Goal: Task Accomplishment & Management: Use online tool/utility

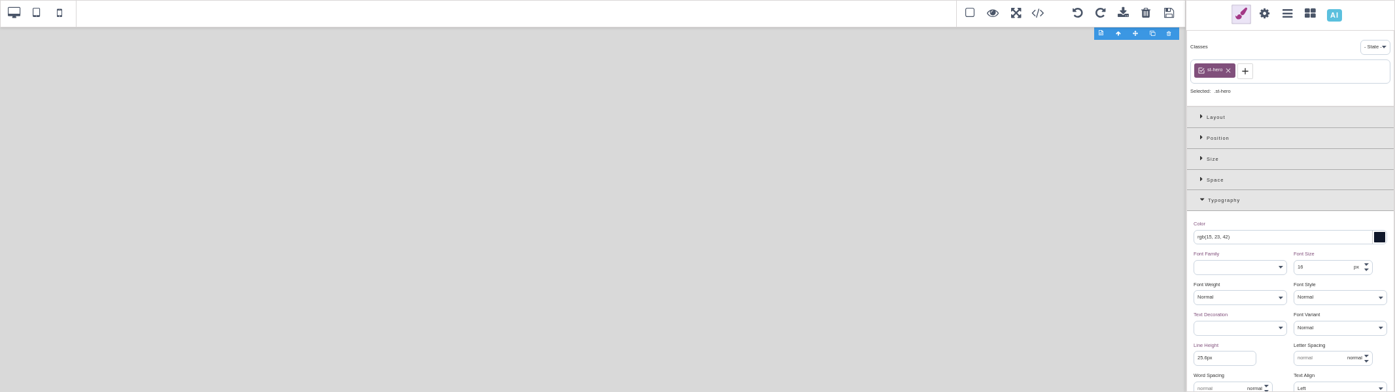
select select
select select "manual"
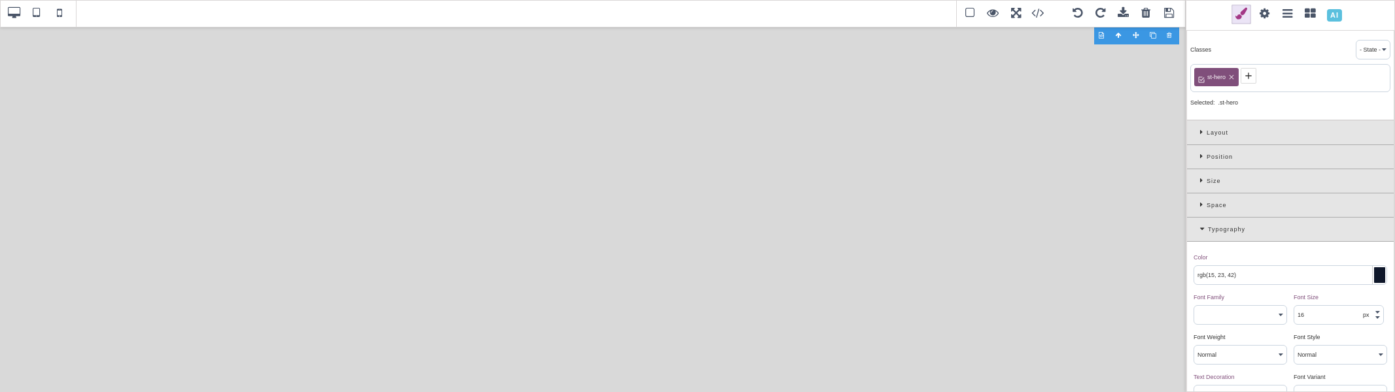
select select "px"
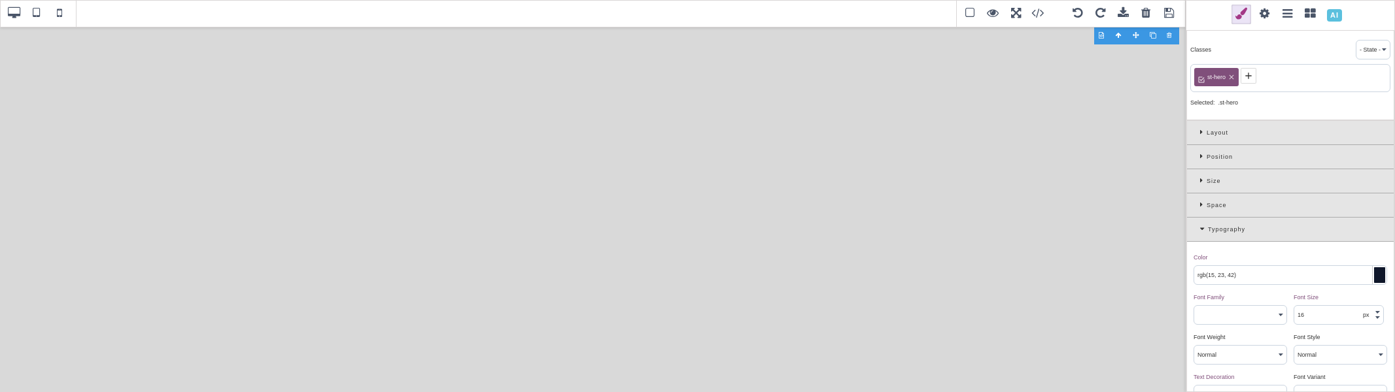
select select "solid"
select select "none"
select select
select select "disc"
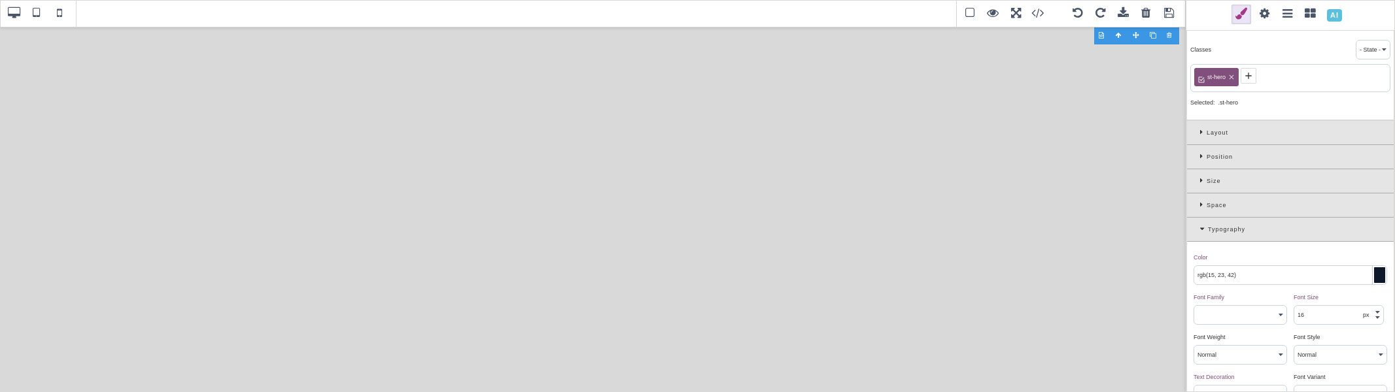
select select "outside"
select select
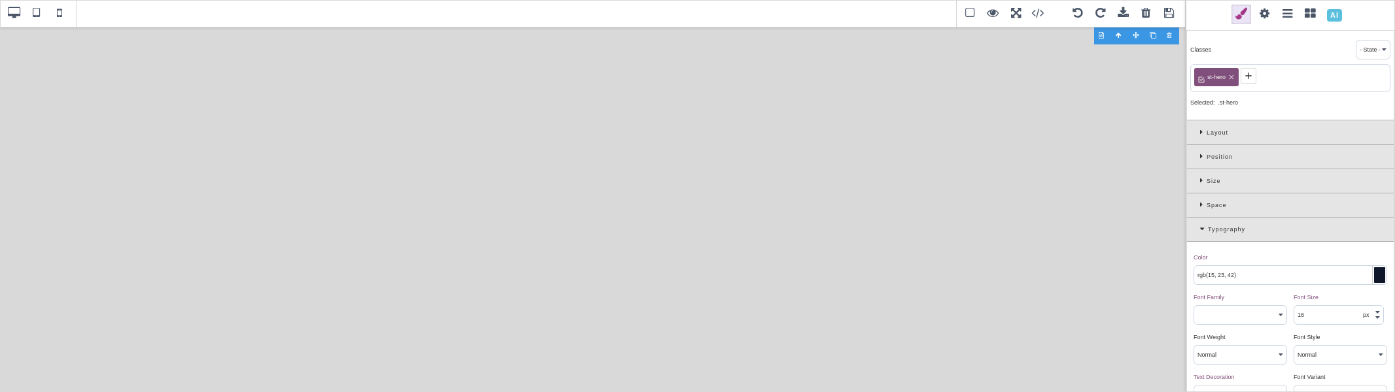
select select
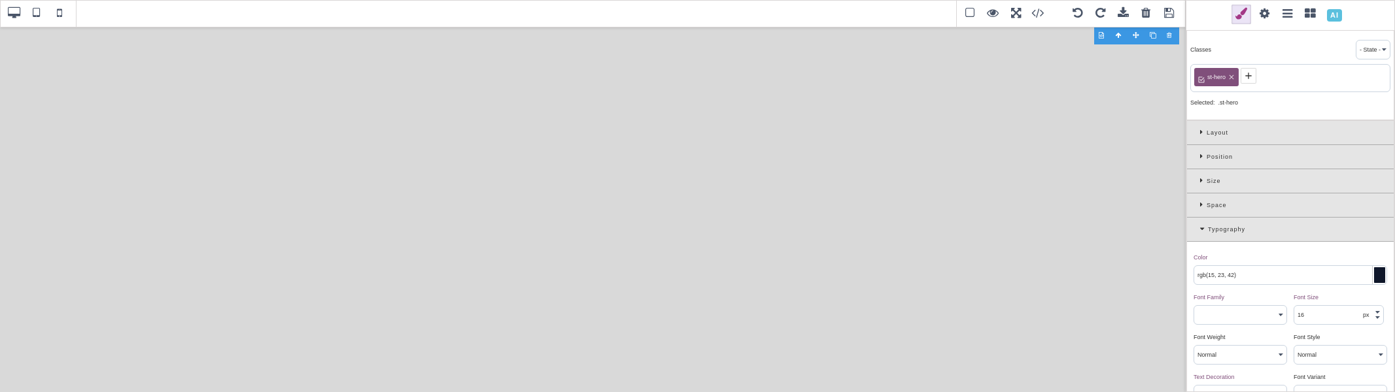
select select
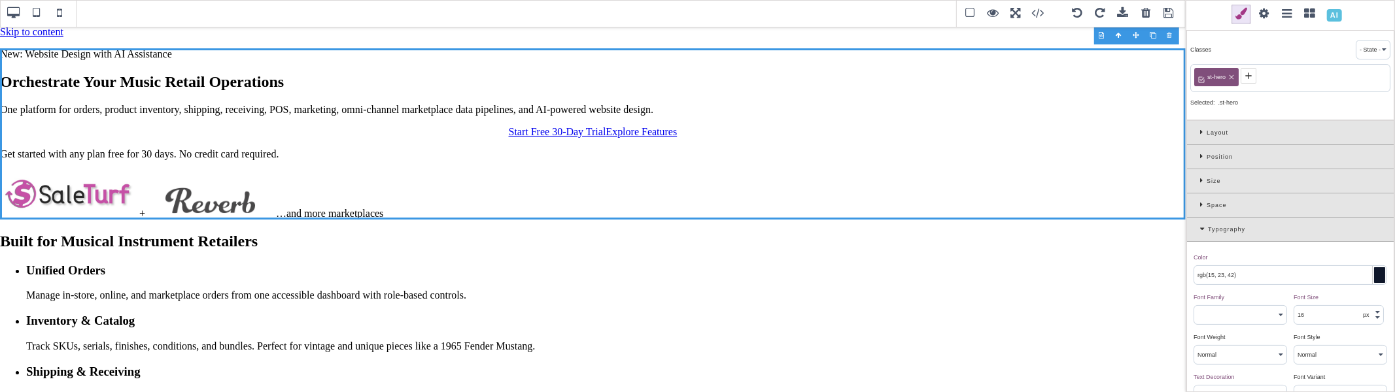
scroll to position [3015, 0]
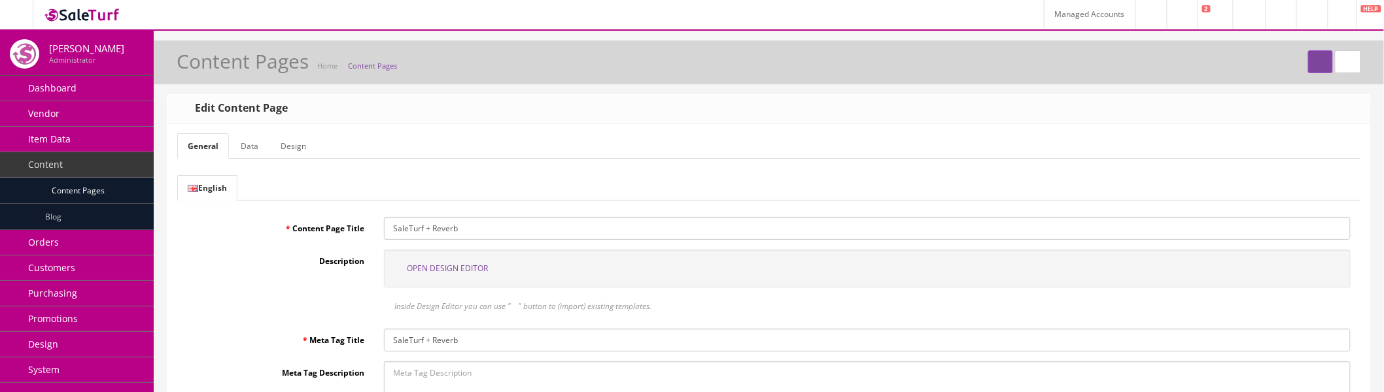
click at [462, 268] on span "Open Design Editor" at bounding box center [447, 268] width 81 height 11
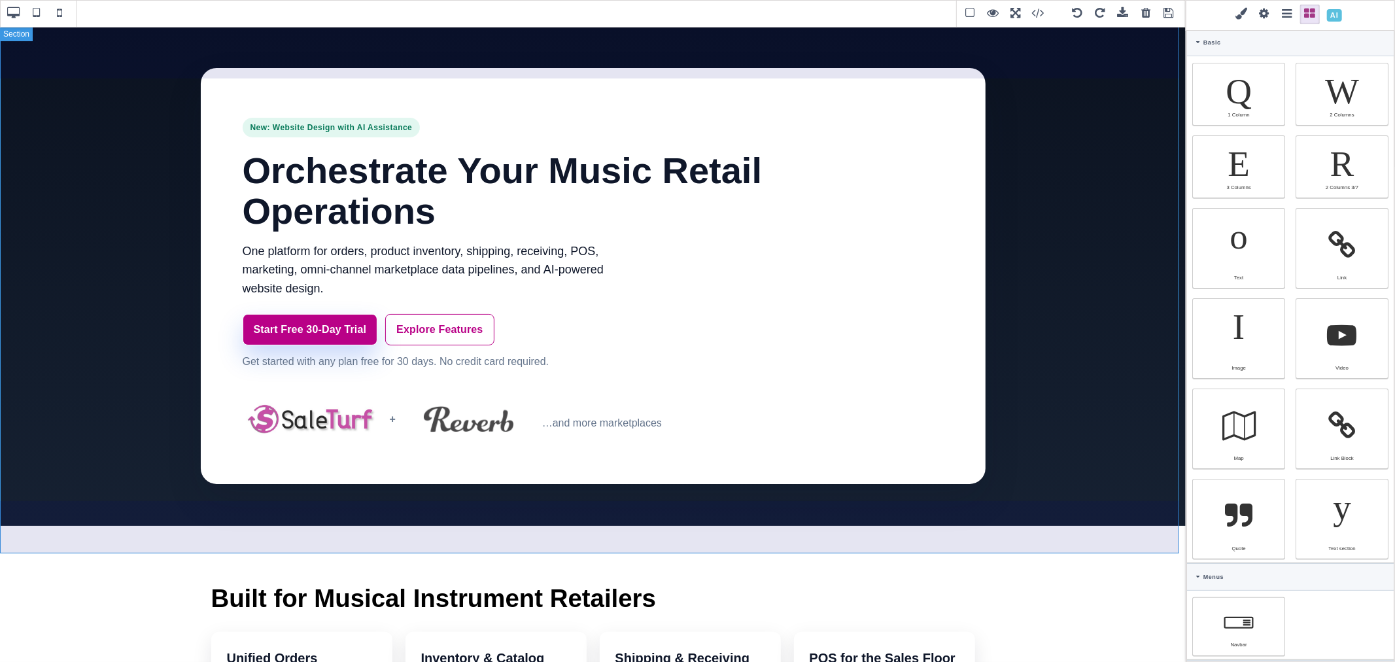
click at [1052, 216] on section "New: Website Design with AI Assistance Orchestrate Your Music Retail Operations…" at bounding box center [593, 276] width 1186 height 500
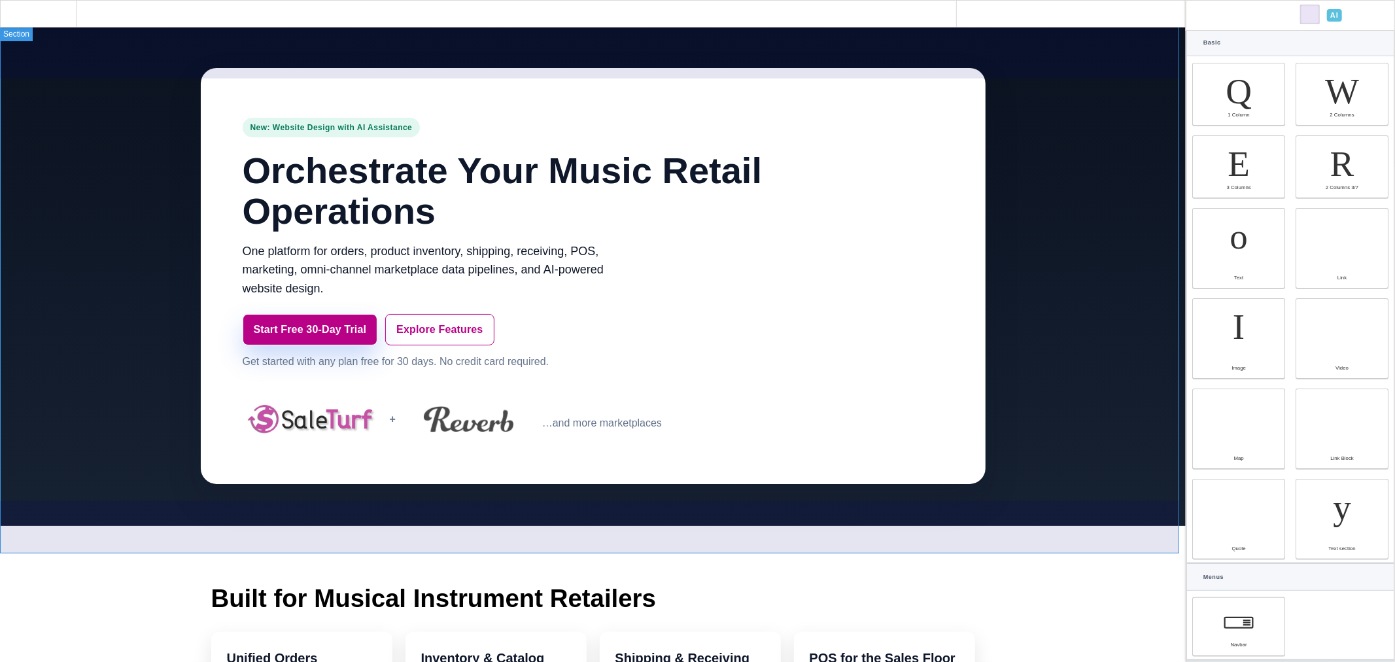
type input "80"
type input "rgb(15, 23, 42)"
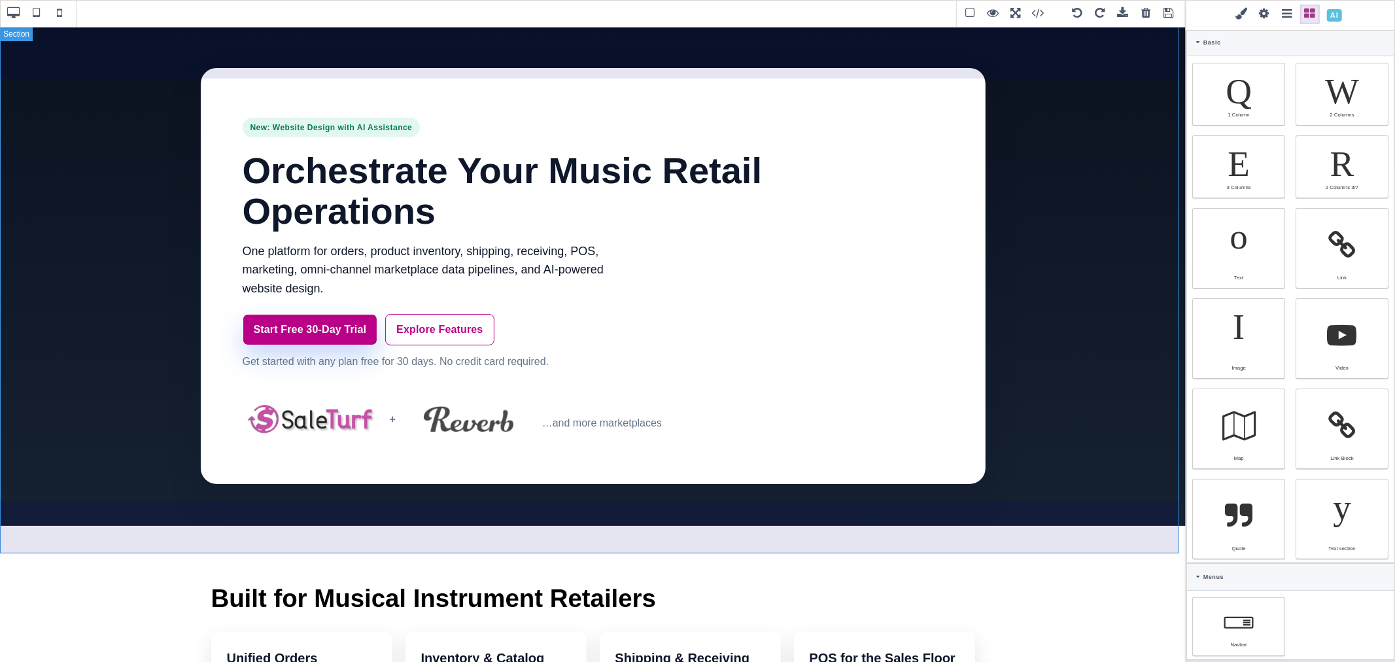
select select
type input "16"
select select "px"
select select
type input "25.6px"
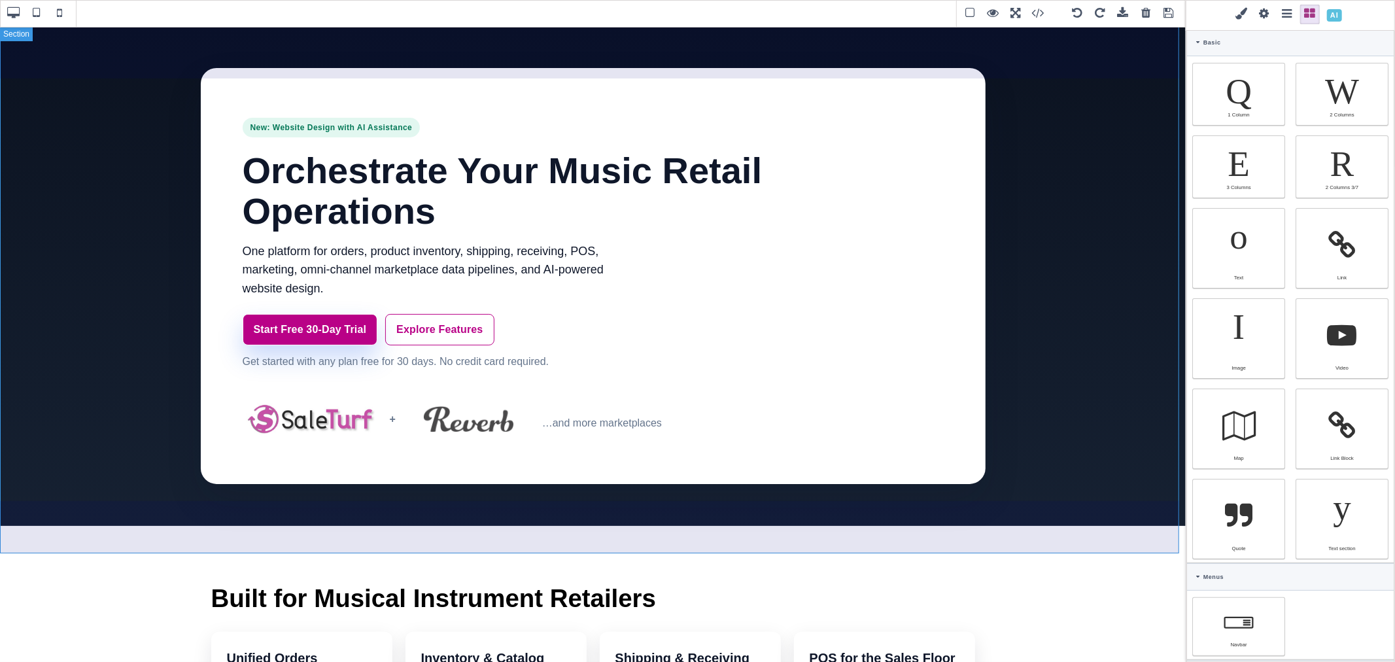
select select
type input "0"
select select "px"
type input "0"
select select "px"
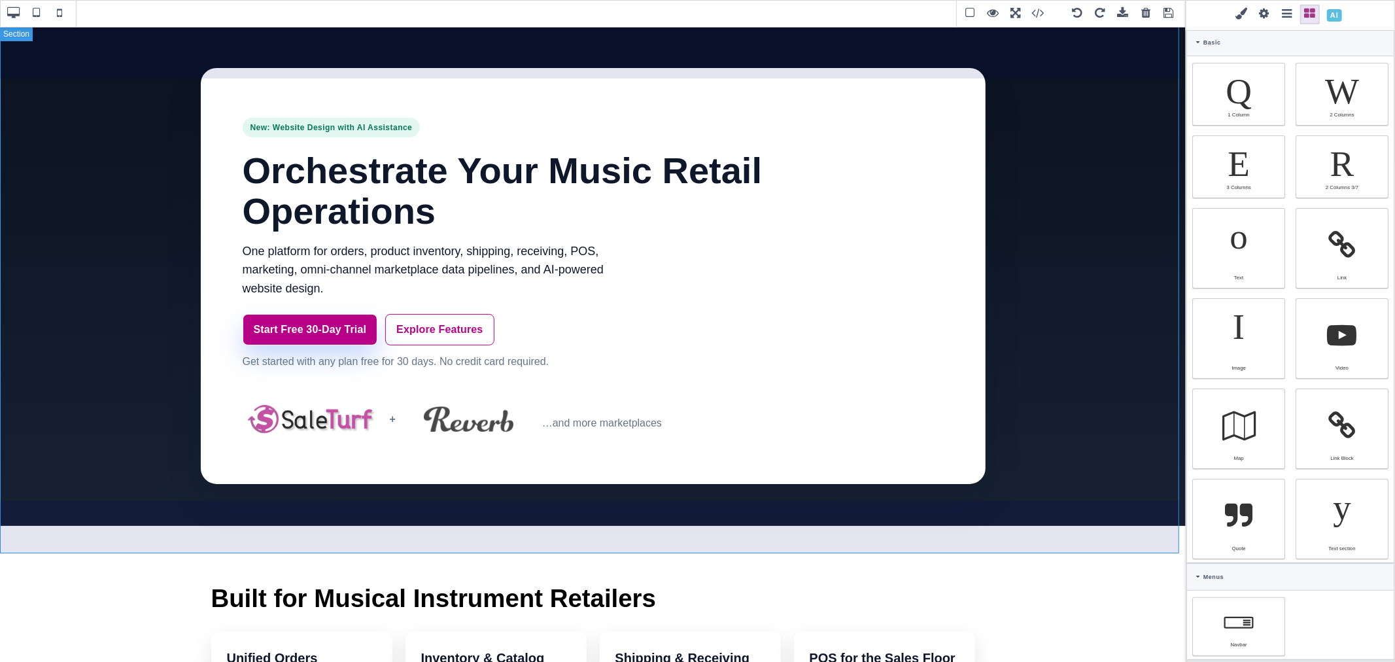
type input "0"
select select "px"
type input "0"
select select "px"
type input "rgb(15, 23, 42)"
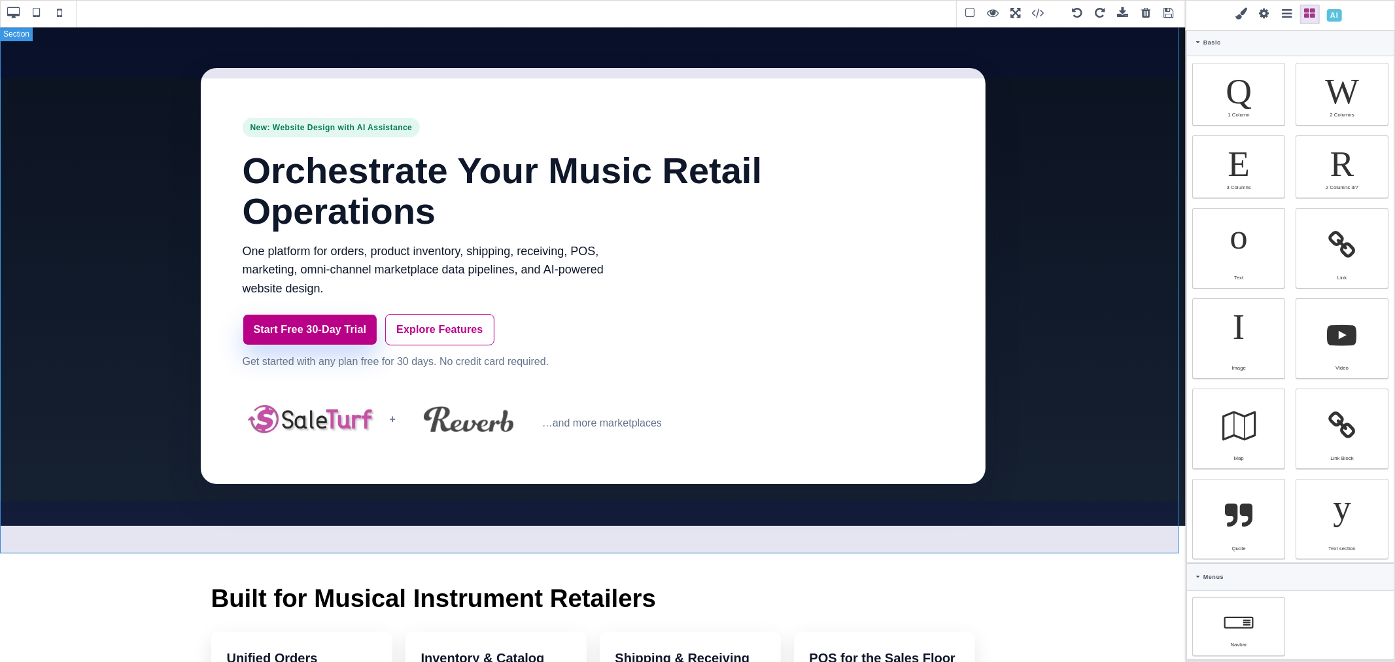
type input "rgb(15, 23, 42)"
type input "2.22222"
select select "px"
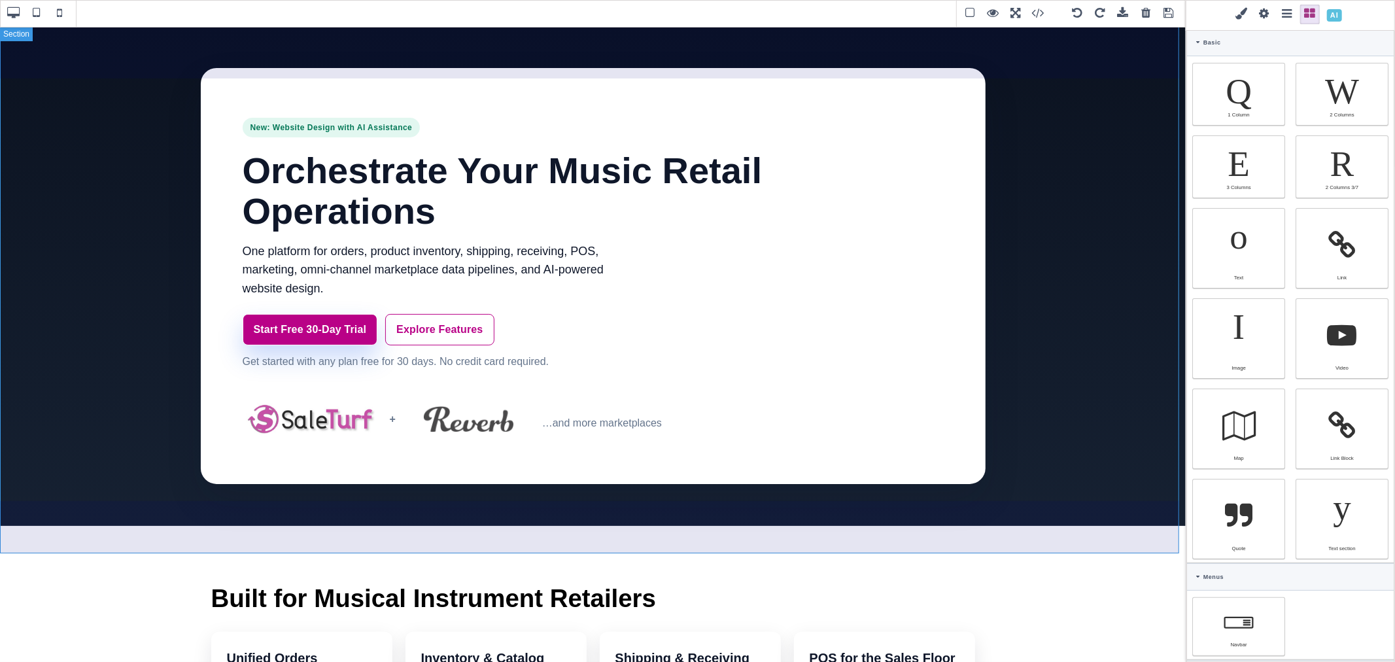
select select "solid"
type input "rgb(59, 151, 227)"
type input "-3.00347"
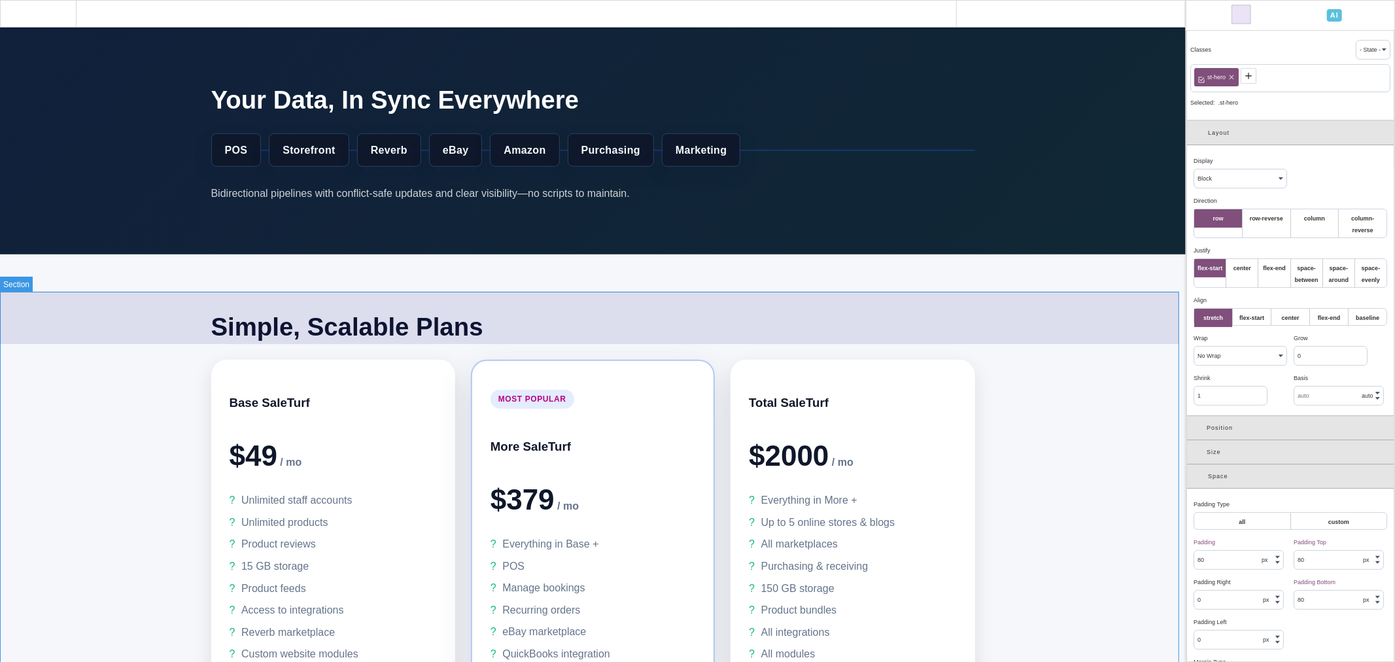
scroll to position [581, 0]
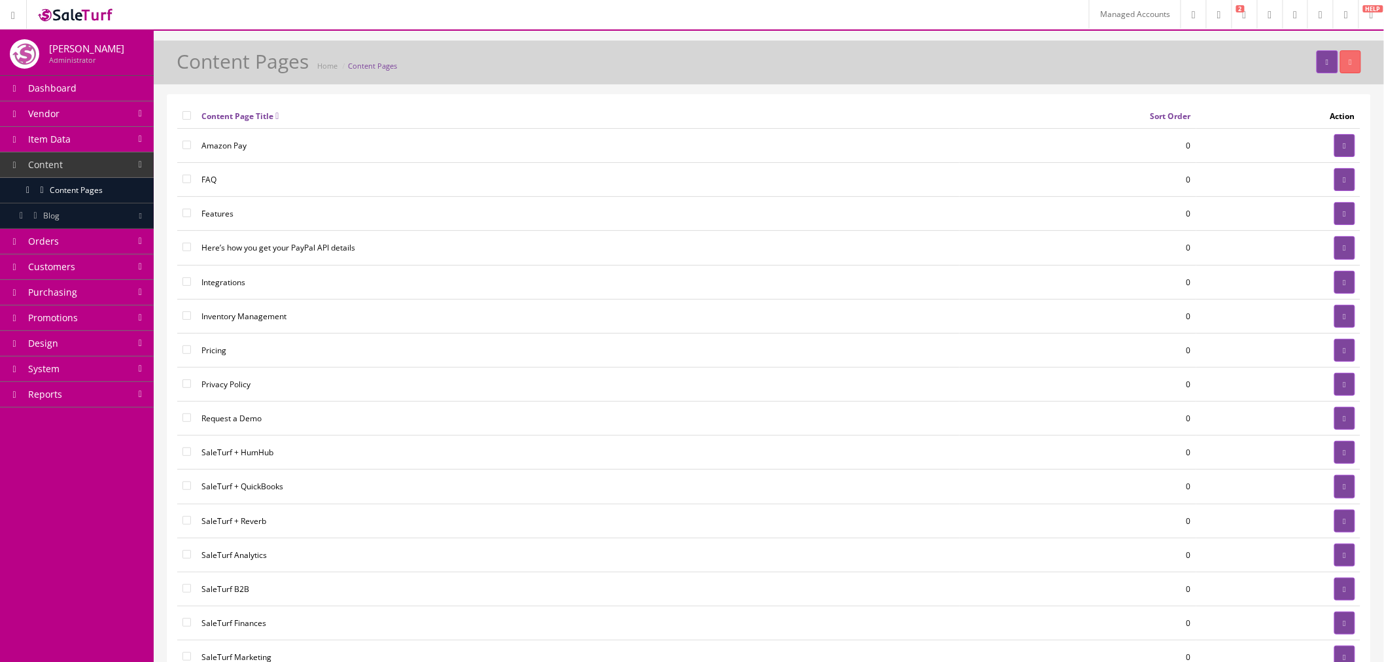
click at [1307, 12] on link at bounding box center [1320, 14] width 26 height 29
click at [1264, 55] on link "SaleTurf" at bounding box center [1267, 55] width 131 height 15
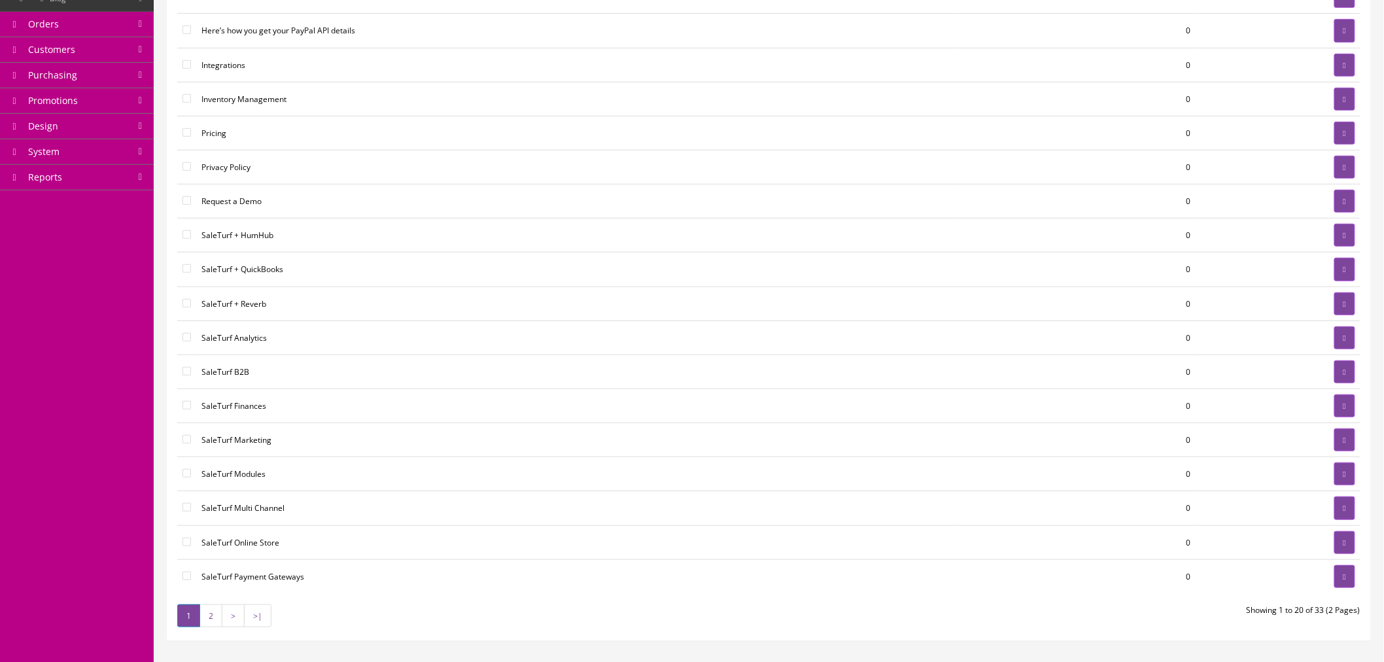
scroll to position [218, 0]
click at [1343, 546] on icon at bounding box center [1344, 542] width 3 height 8
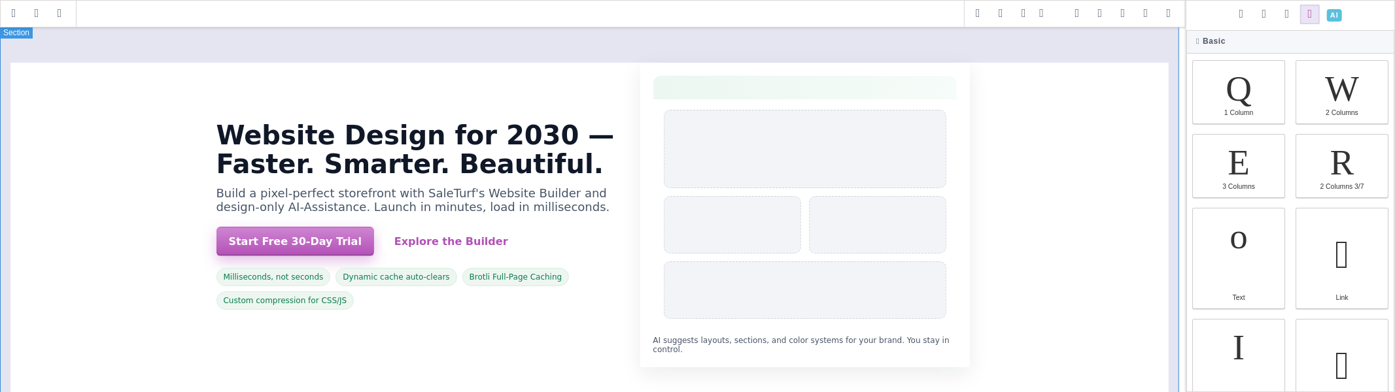
click at [1070, 234] on section "Website Design for 2030 — Faster. Smarter. Beautiful. Build a pixel-perfect sto…" at bounding box center [593, 215] width 1186 height 378
type input "56"
type input "16"
type input "56"
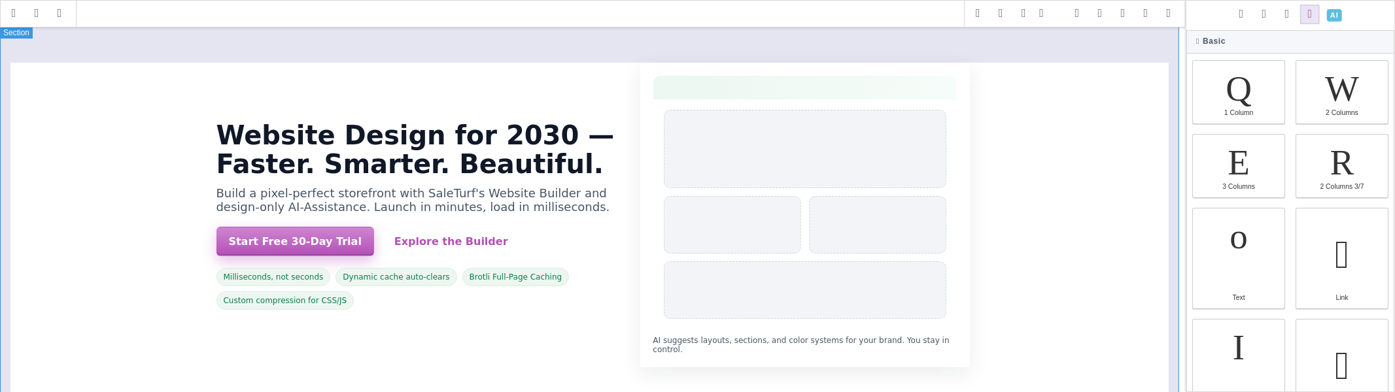
type input "16"
type input "rgb(16, 24, 40)"
select select
type input "16"
select select "px"
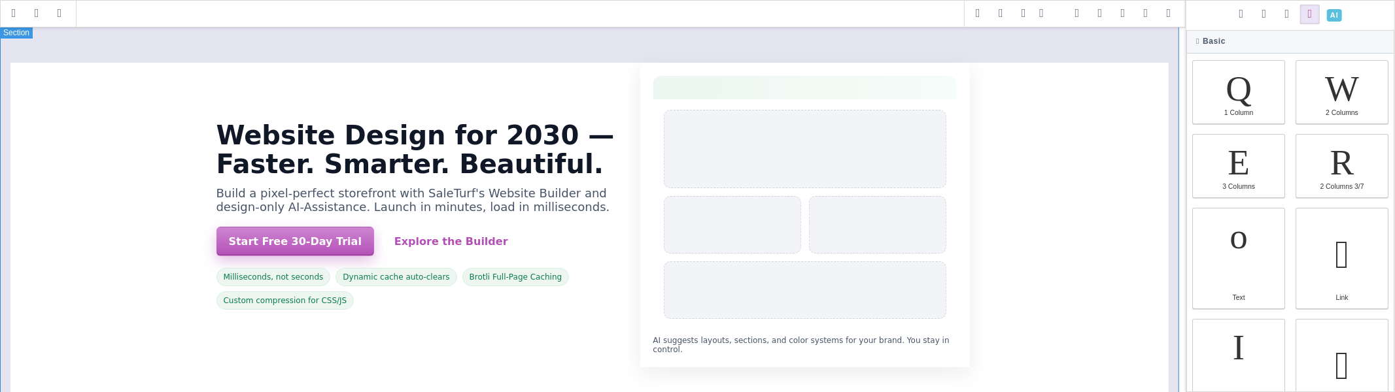
select select
type input "25.6px"
select select
type input "0"
select select "px"
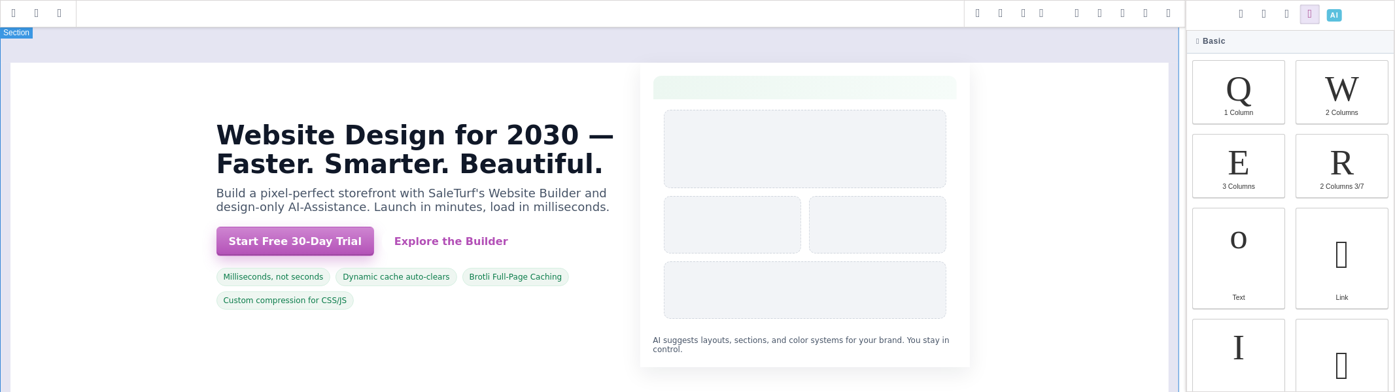
type input "0"
select select "px"
type input "0"
select select "px"
type input "0"
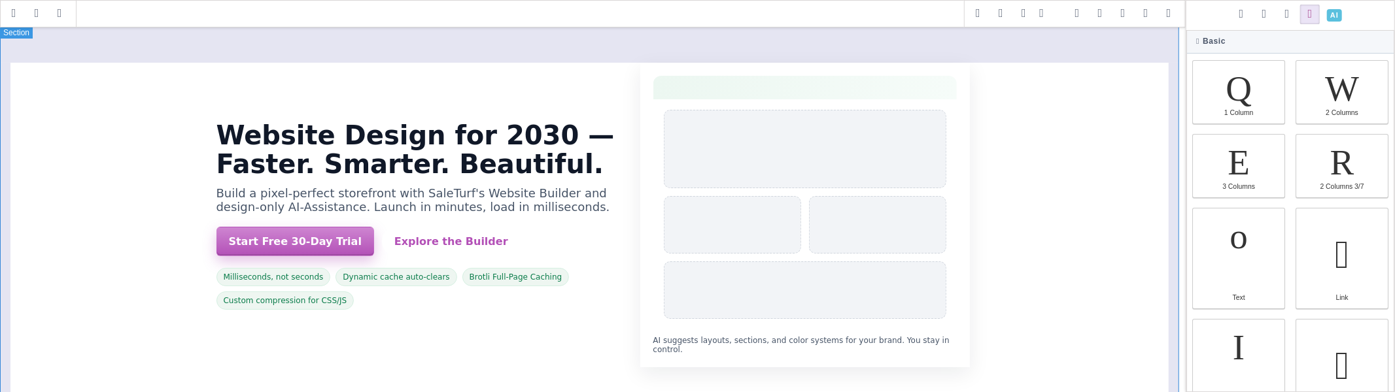
select select "px"
type input "rgb(16, 24, 40)"
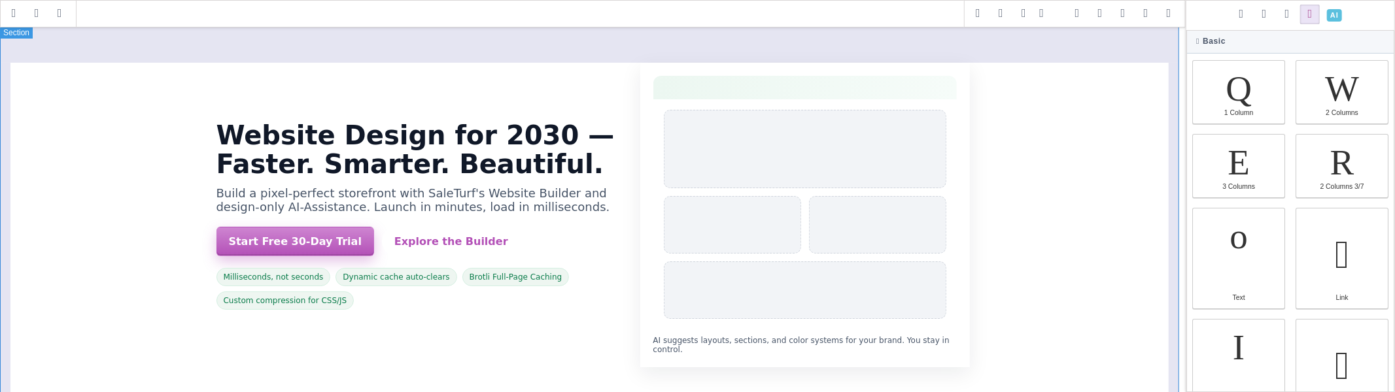
type input "2.22222"
select select "px"
select select "solid"
type input "rgb(59, 151, 227)"
type input "-3.00347"
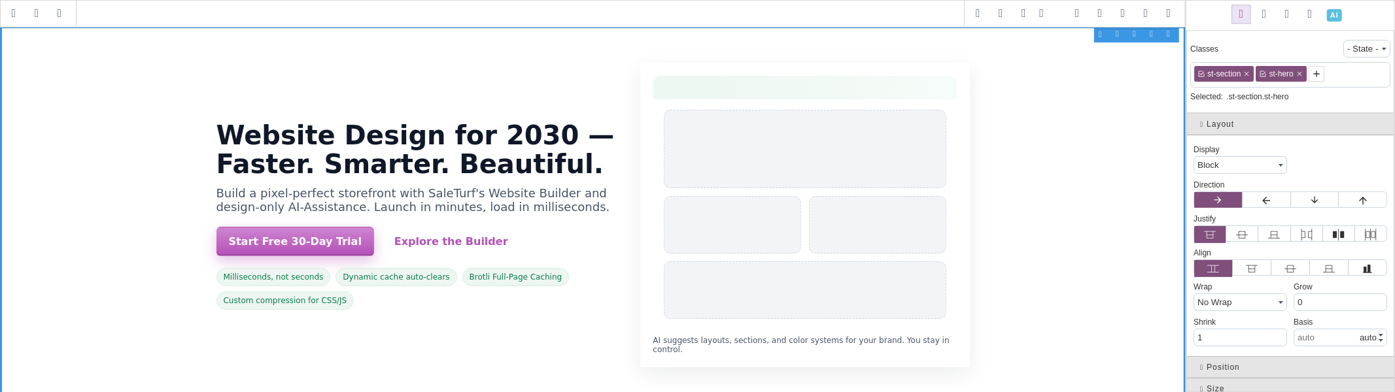
click at [1338, 15] on span at bounding box center [1334, 15] width 23 height 23
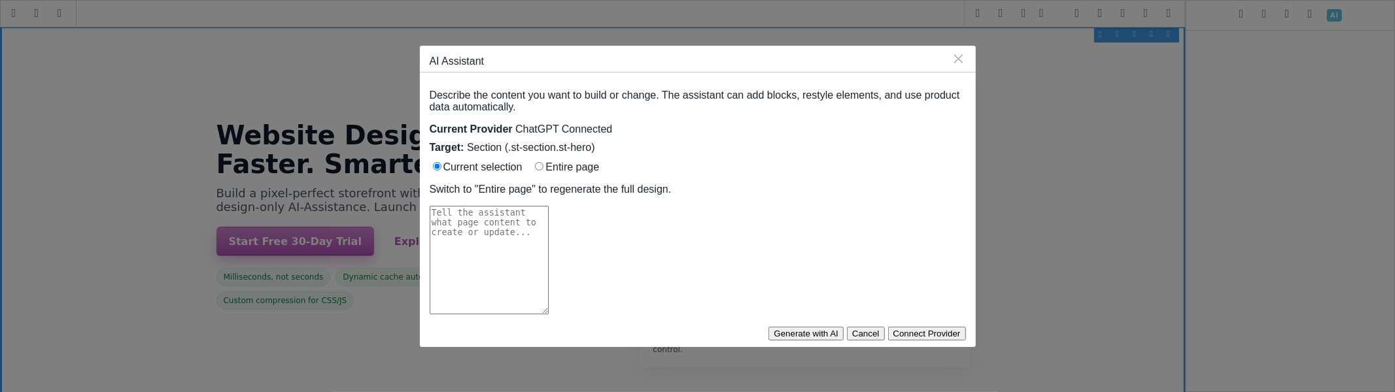
click at [535, 162] on input "Entire page" at bounding box center [539, 166] width 9 height 9
radio input "true"
click at [519, 206] on textarea at bounding box center [489, 260] width 119 height 109
click at [549, 250] on textarea at bounding box center [489, 260] width 119 height 109
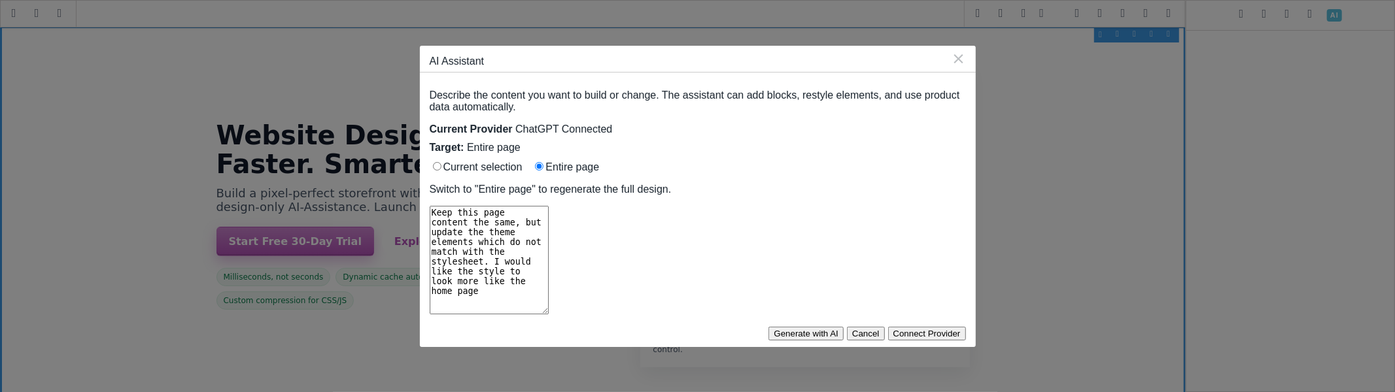
paste textarea "https://www.saleturf.com/"
type textarea "Keep this page content the same, but update the theme elements which do not mat…"
click at [844, 327] on button "Generate with AI" at bounding box center [806, 334] width 75 height 14
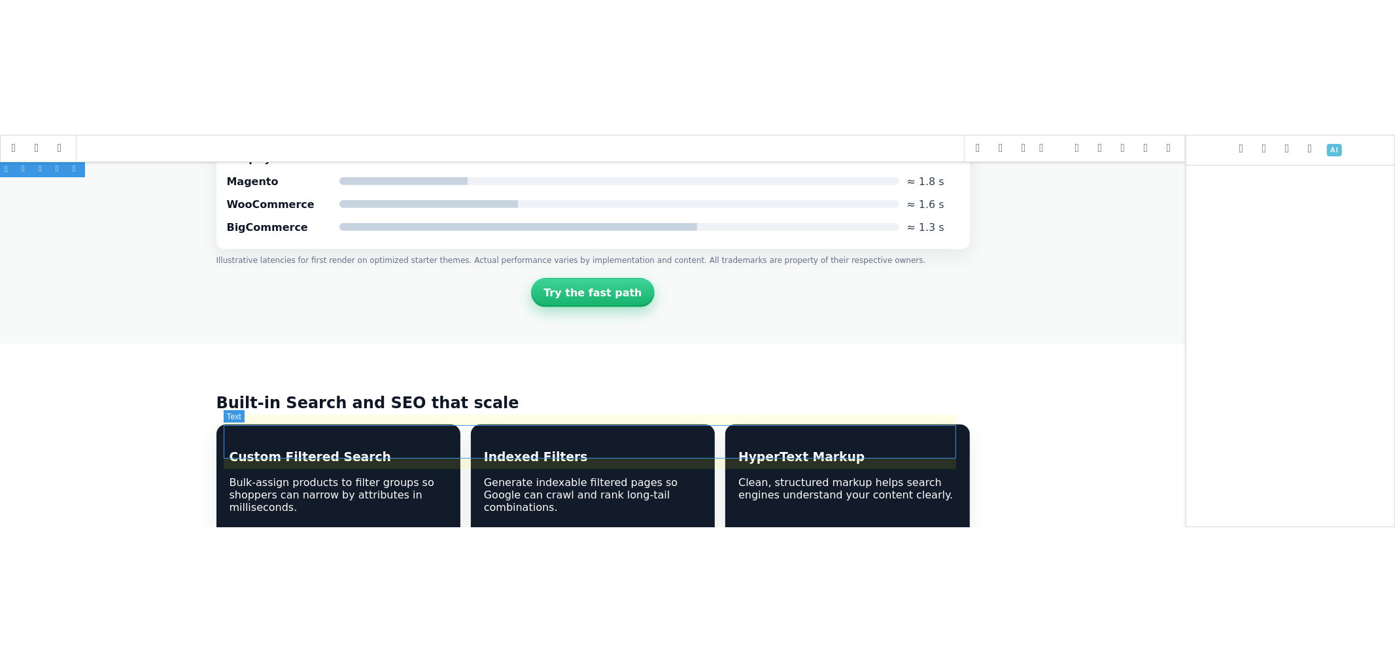
scroll to position [872, 0]
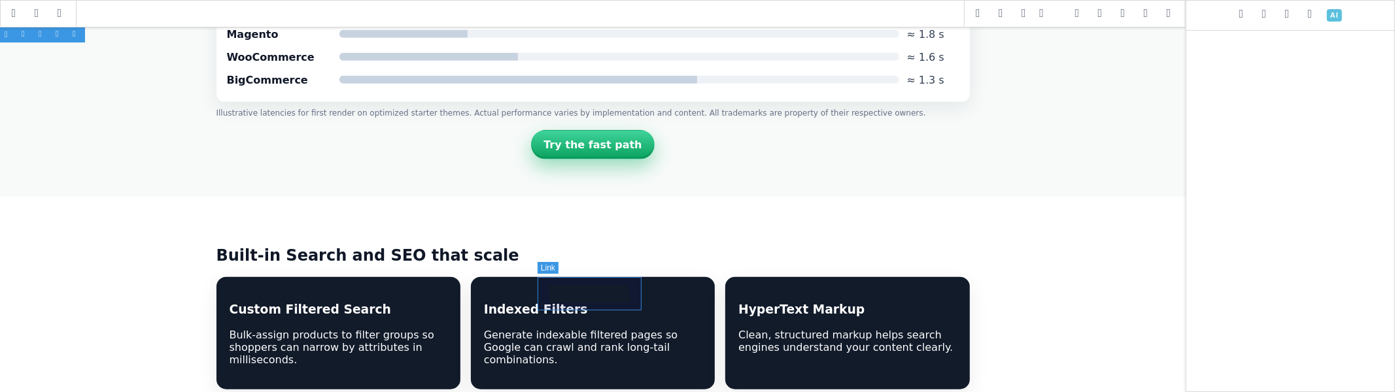
click at [628, 160] on link "Try the fast path" at bounding box center [592, 144] width 123 height 29
select select
type input "12"
type input "18"
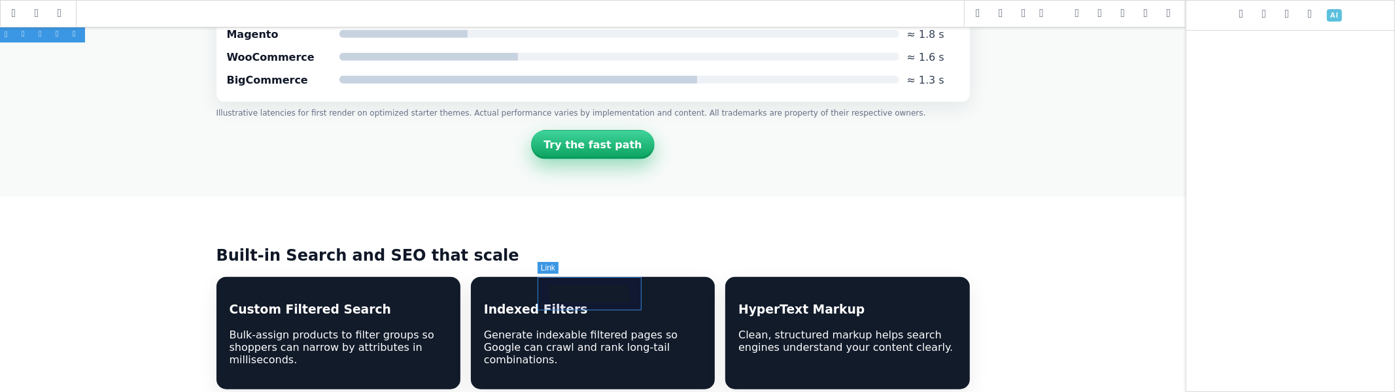
type input "12"
type input "18"
type input "rgb(179, 80, 183)"
select select "600"
select select
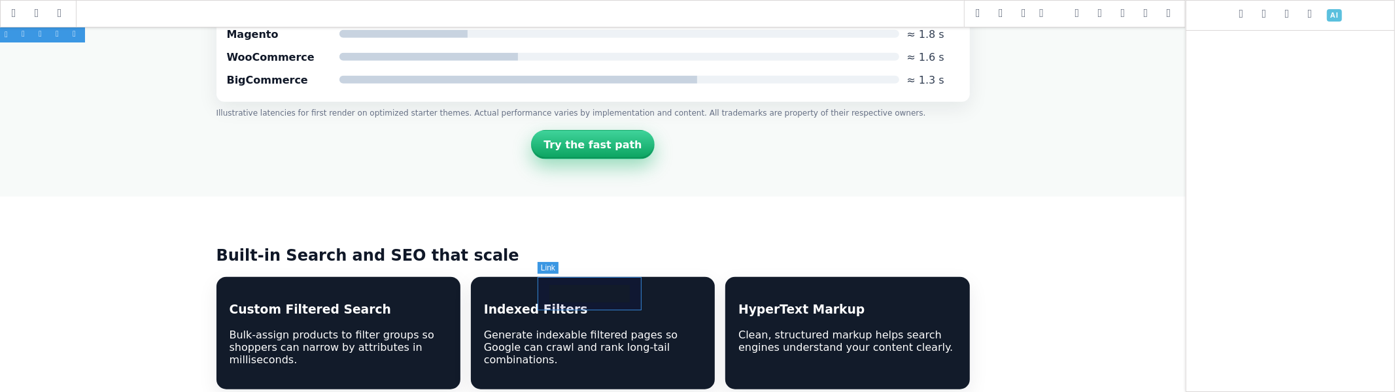
type input "0.16"
select select "px"
select select "center"
select select
type input "rgb(255, 255, 255)"
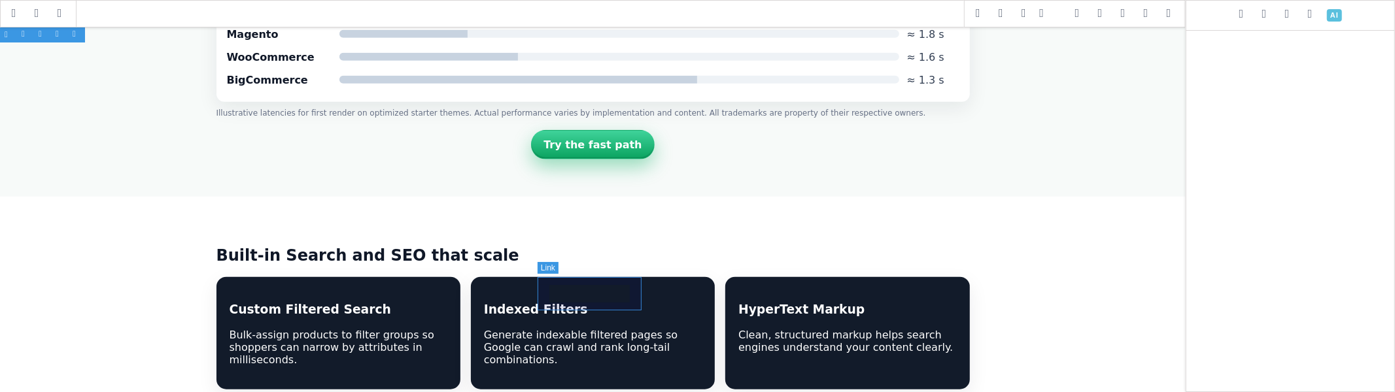
type input "1.11111"
select select "solid"
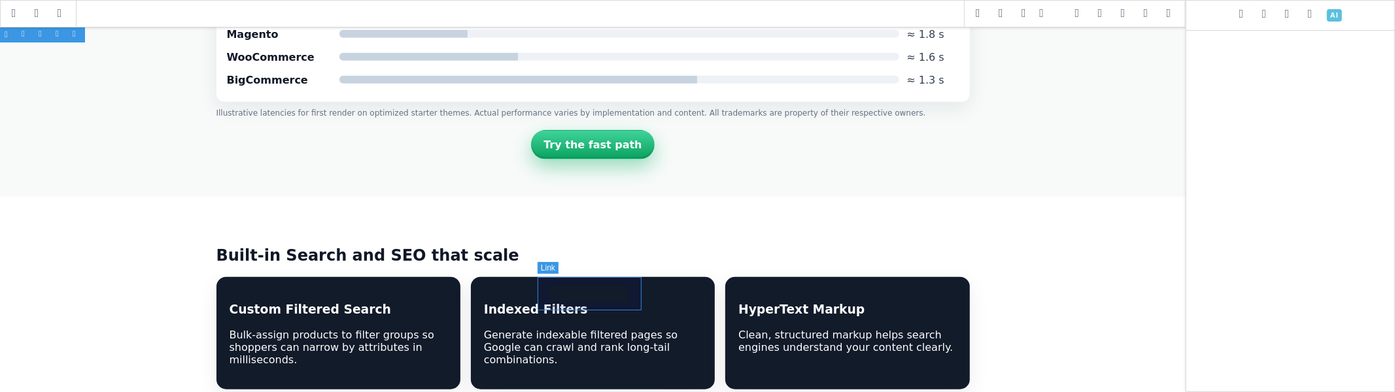
select select "solid"
type input "rgba(0, 0, 0, 0)"
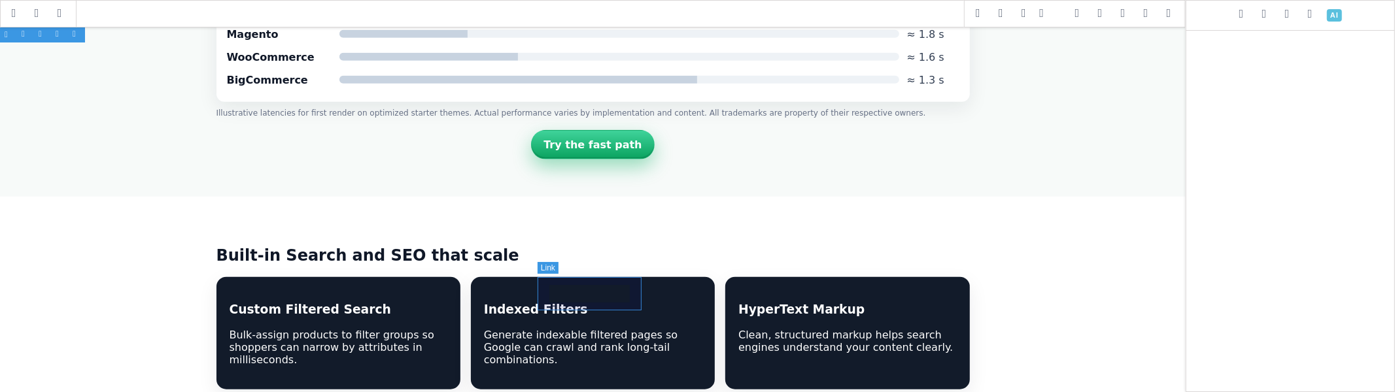
type input "rgba(0, 0, 0, 0)"
type input "999"
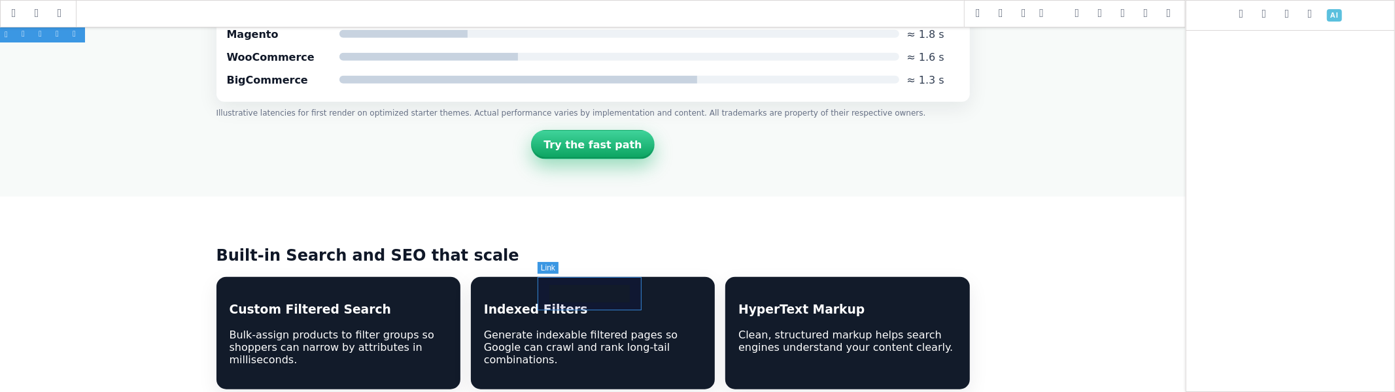
type input "999"
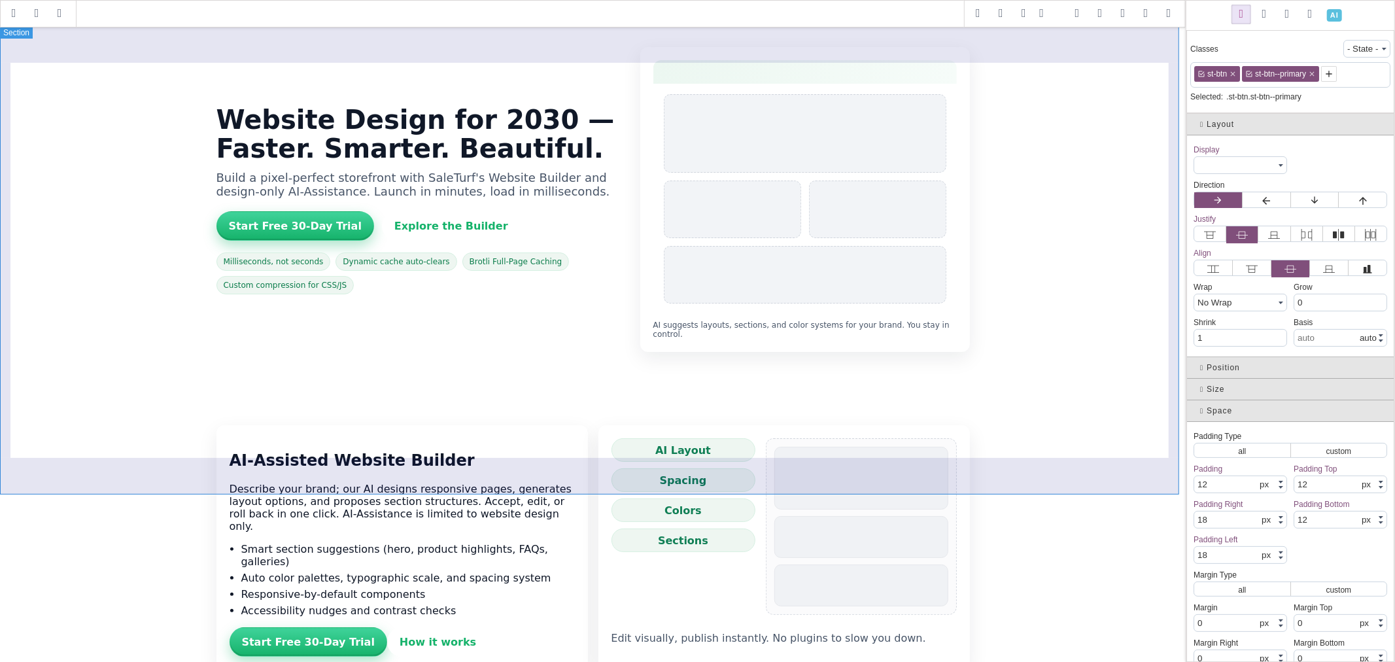
scroll to position [0, 0]
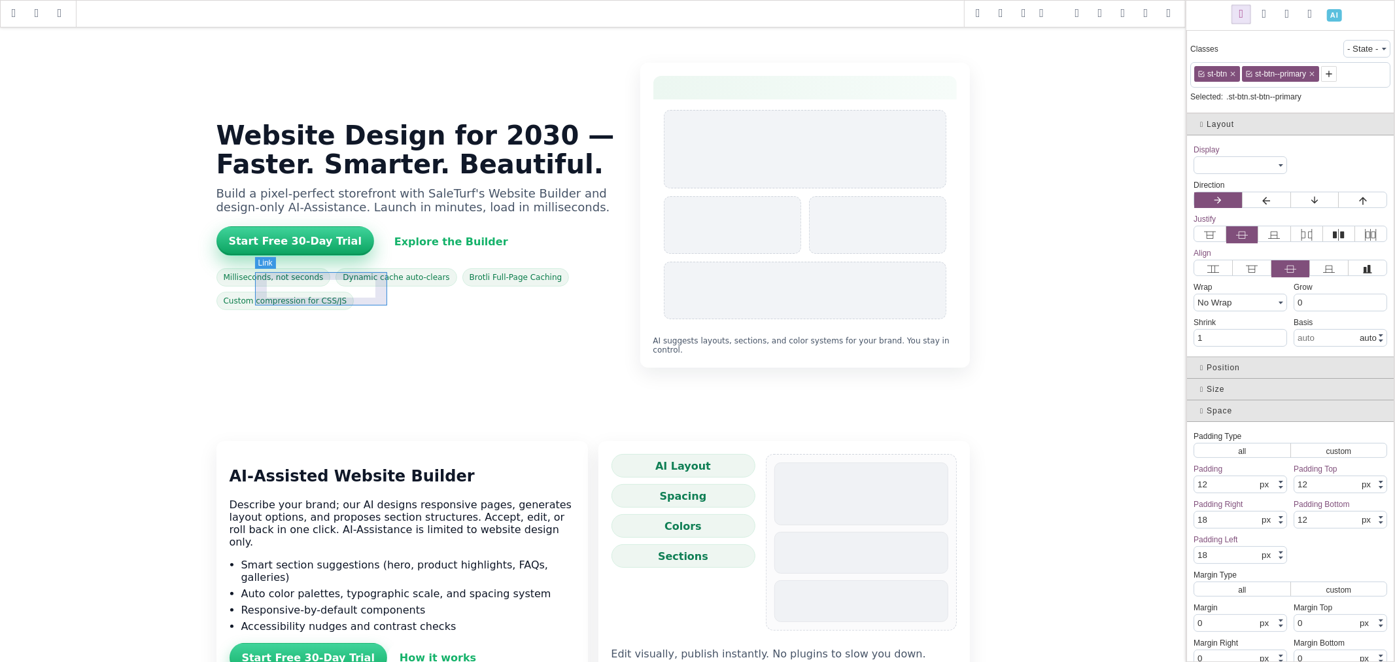
click at [374, 256] on link "Start Free 30-Day Trial" at bounding box center [295, 240] width 158 height 29
select select "flex"
select select "left"
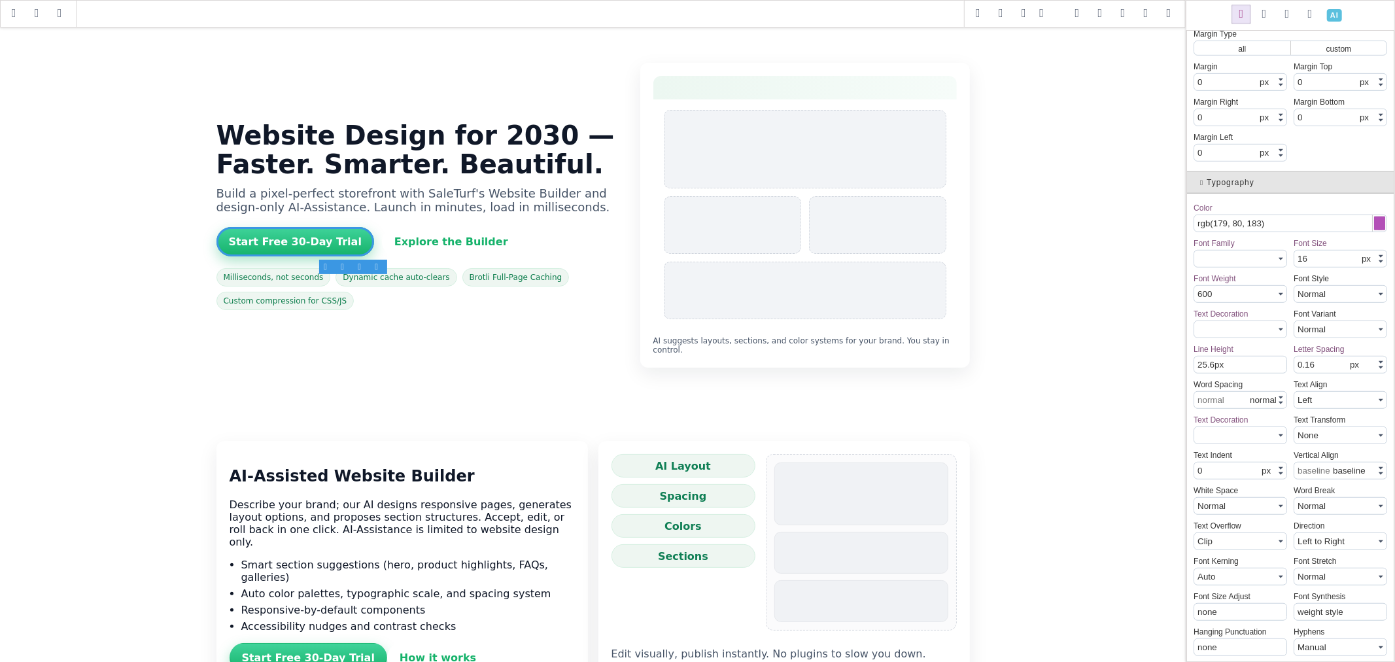
scroll to position [654, 0]
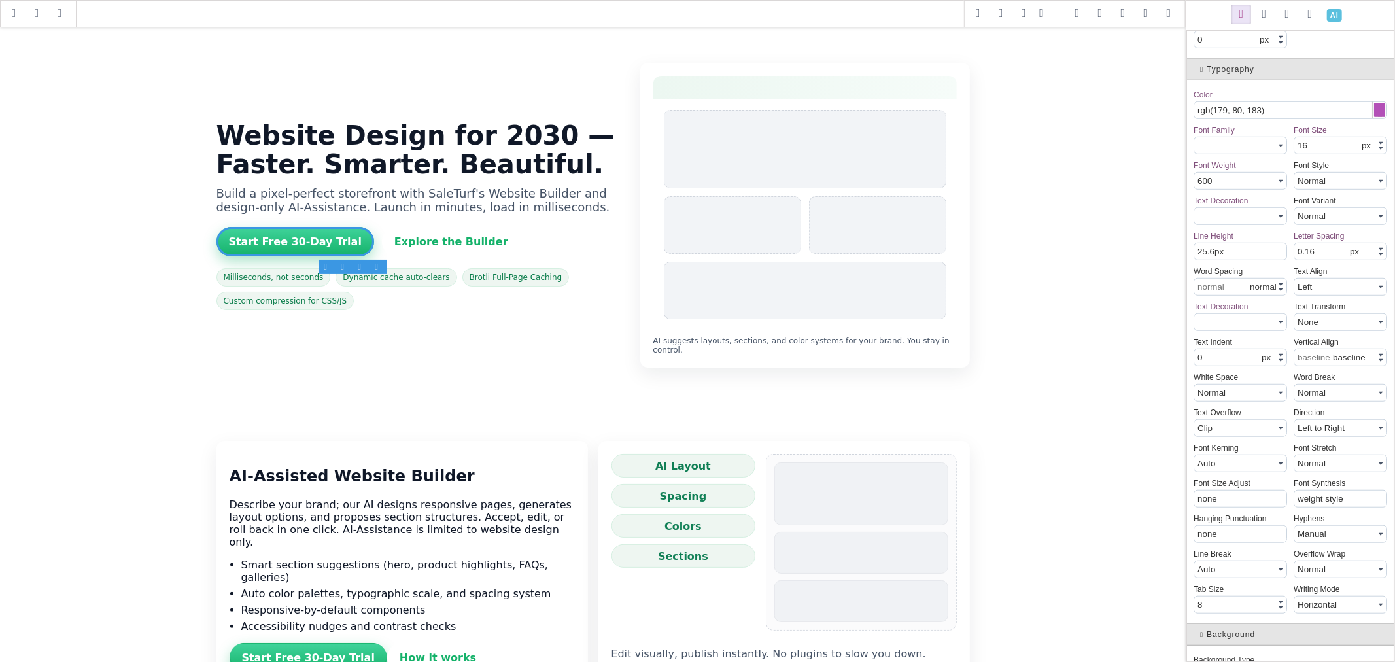
click at [1203, 73] on icon at bounding box center [1203, 69] width 7 height 7
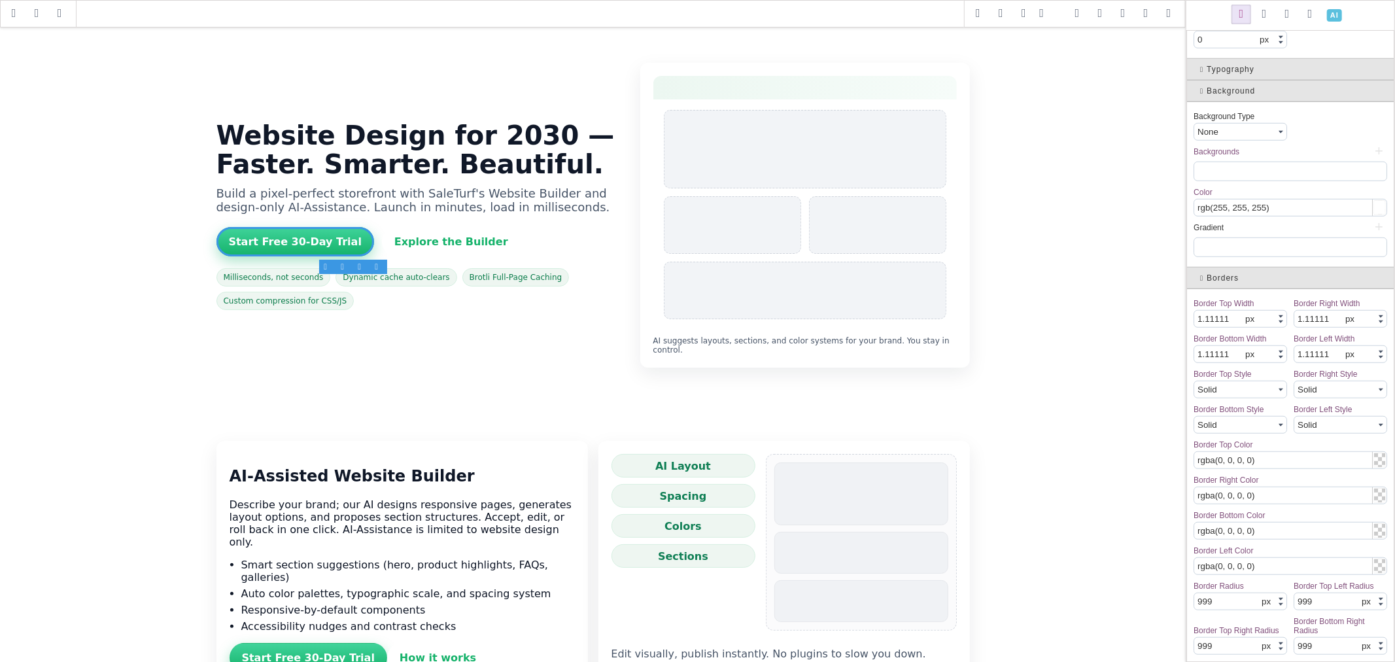
click at [1249, 216] on input "rgb(255, 255, 255)" at bounding box center [1290, 207] width 192 height 16
click at [355, 256] on link "Start Free 30-Day Trial" at bounding box center [295, 240] width 158 height 29
click at [443, 256] on link "Explore the Builder" at bounding box center [451, 241] width 139 height 29
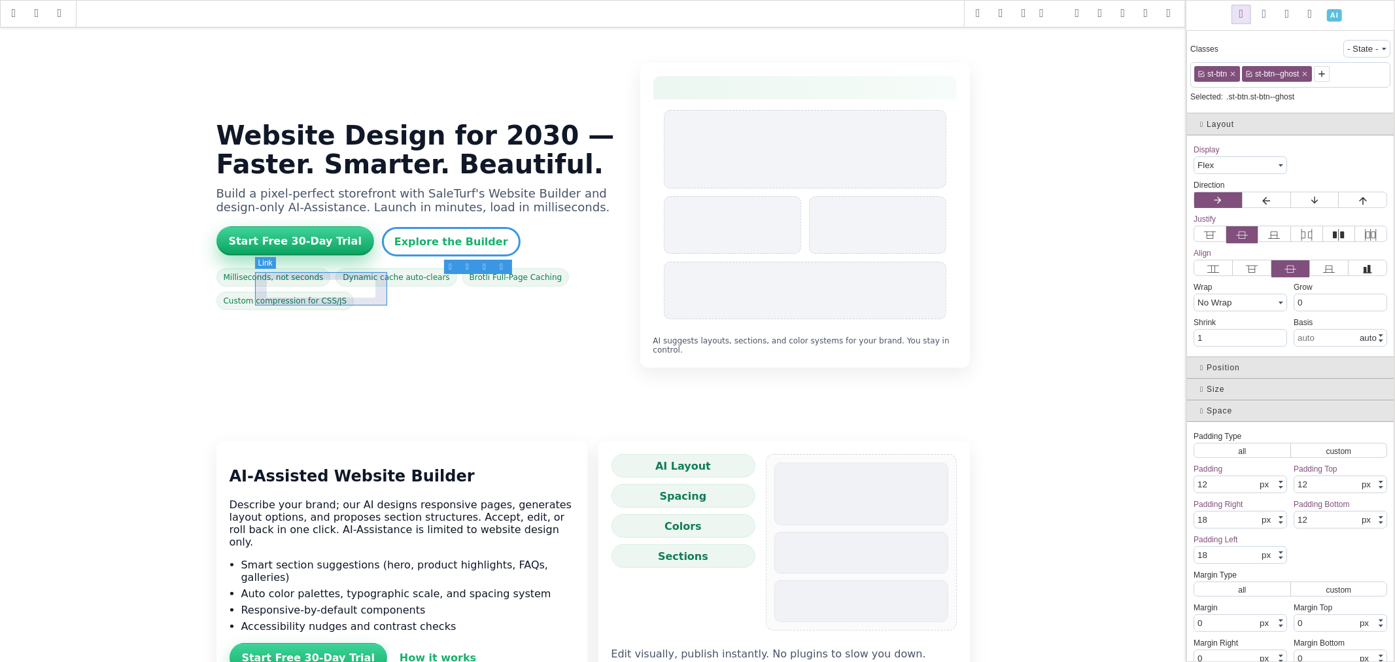
click at [347, 256] on link "Start Free 30-Day Trial" at bounding box center [295, 240] width 158 height 29
type input "rgb(255, 255, 255)"
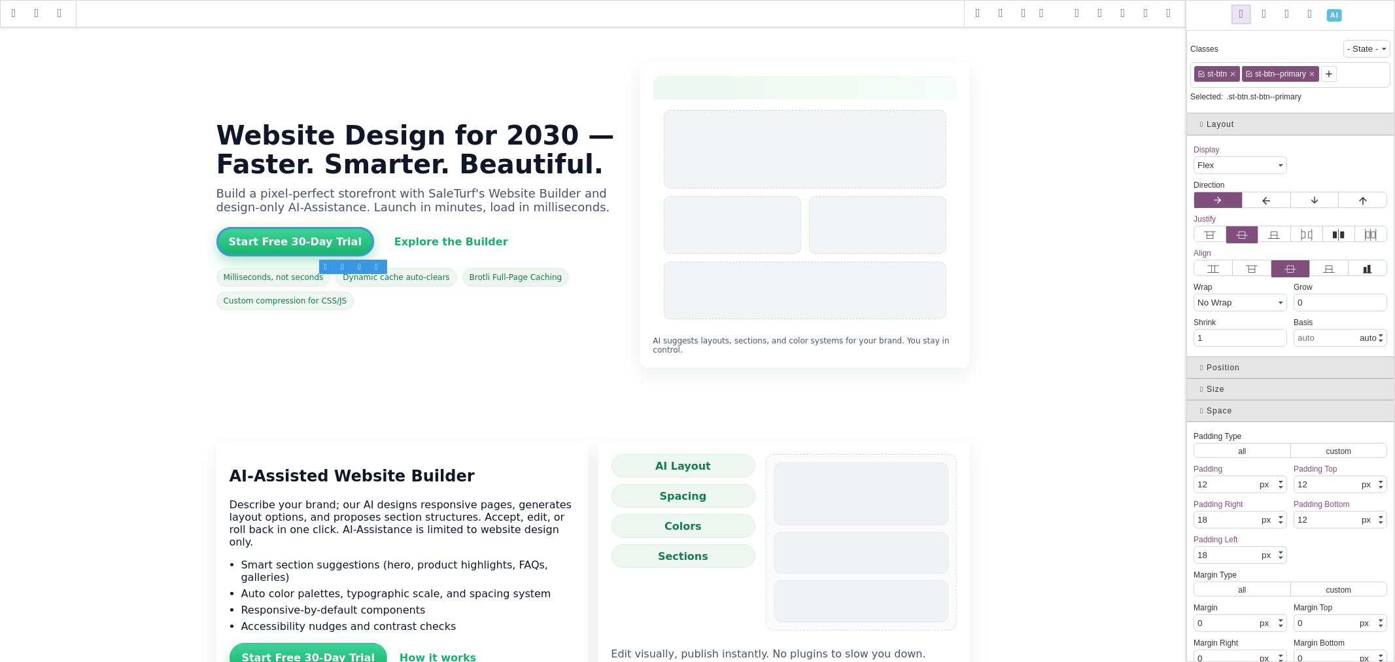
click at [1205, 75] on span "st-btn" at bounding box center [1217, 73] width 24 height 9
click at [1202, 78] on icon at bounding box center [1202, 74] width 8 height 8
type input "transparent"
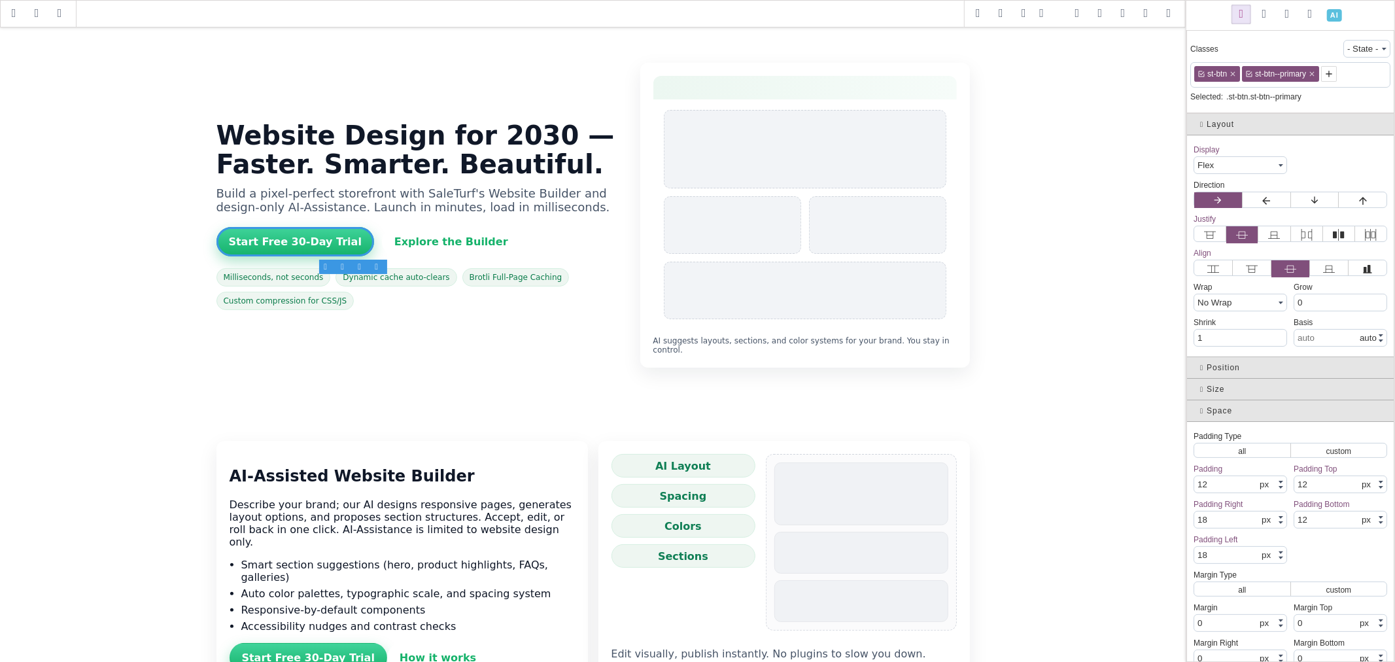
type input "transparent"
click at [1200, 78] on icon at bounding box center [1202, 74] width 8 height 8
type input "rgba(0, 0, 0, 0)"
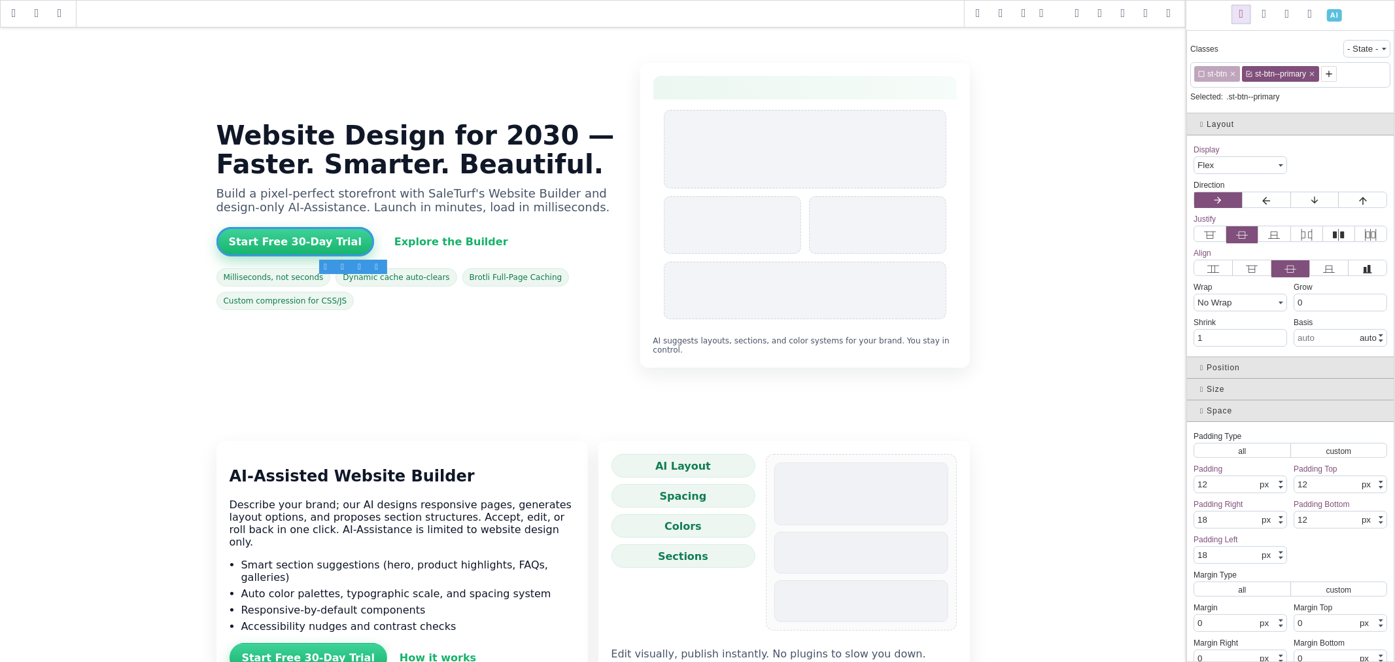
type input "rgba(0, 0, 0, 0)"
click at [1245, 76] on icon at bounding box center [1249, 74] width 8 height 8
select select
type input "1"
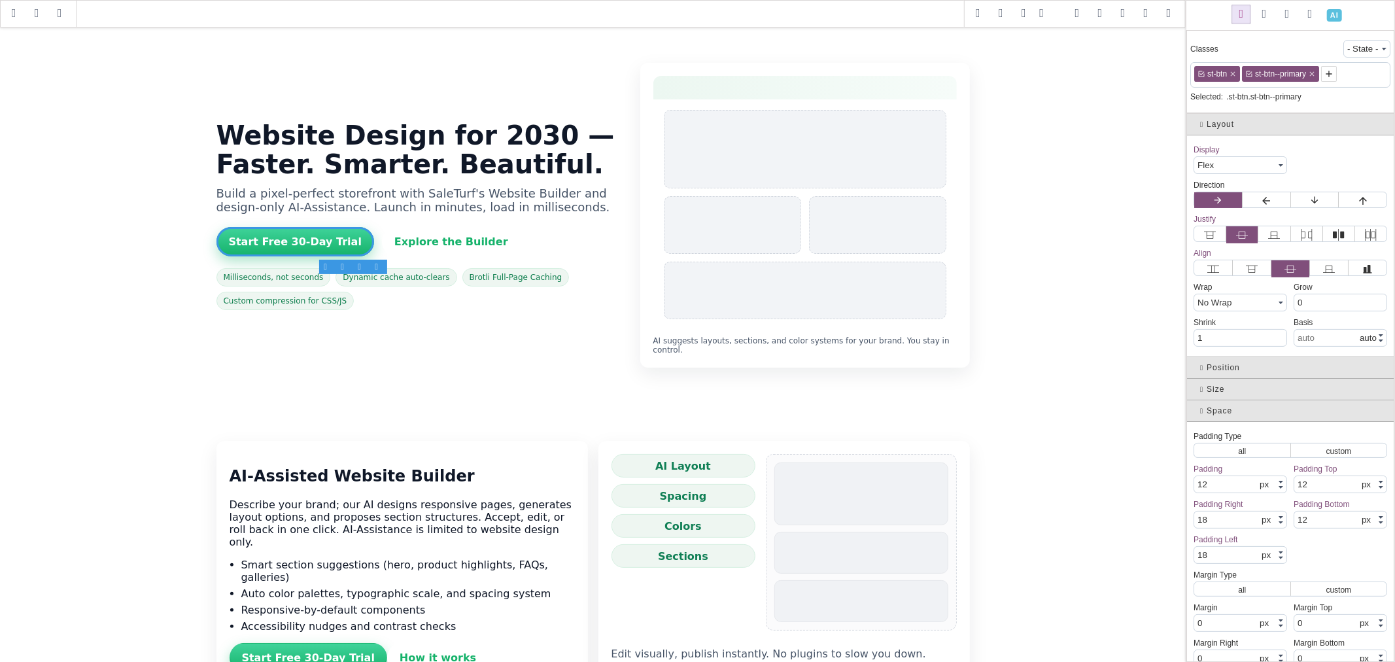
type input "1"
type input "transparent"
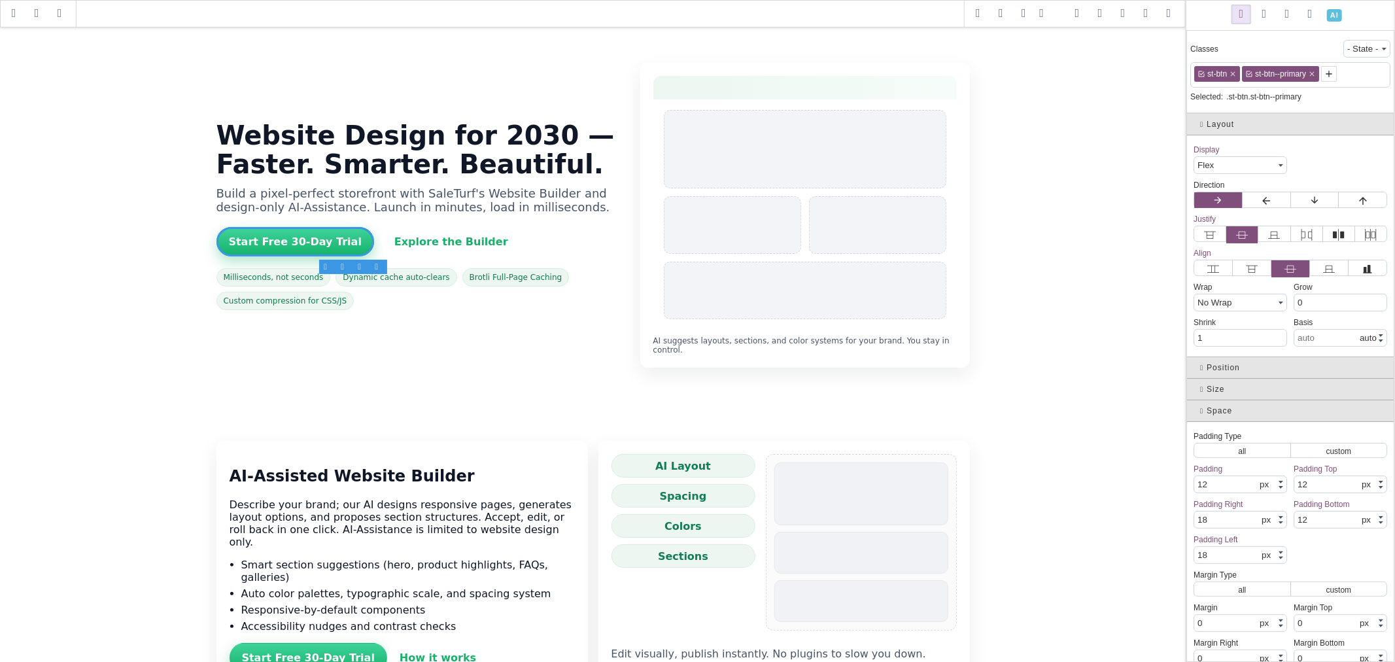
type input "transparent"
type input "initial"
select select
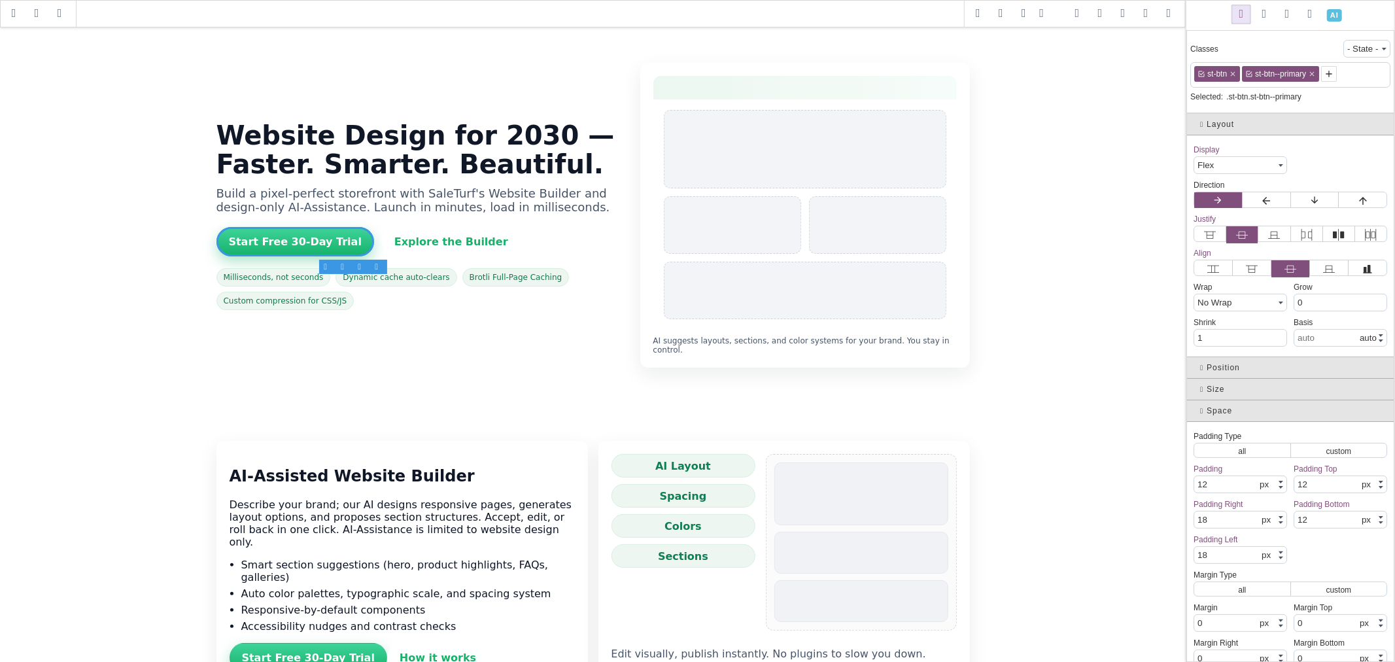
type input "initial"
select select
click at [1245, 76] on icon at bounding box center [1249, 74] width 8 height 8
select select "flex"
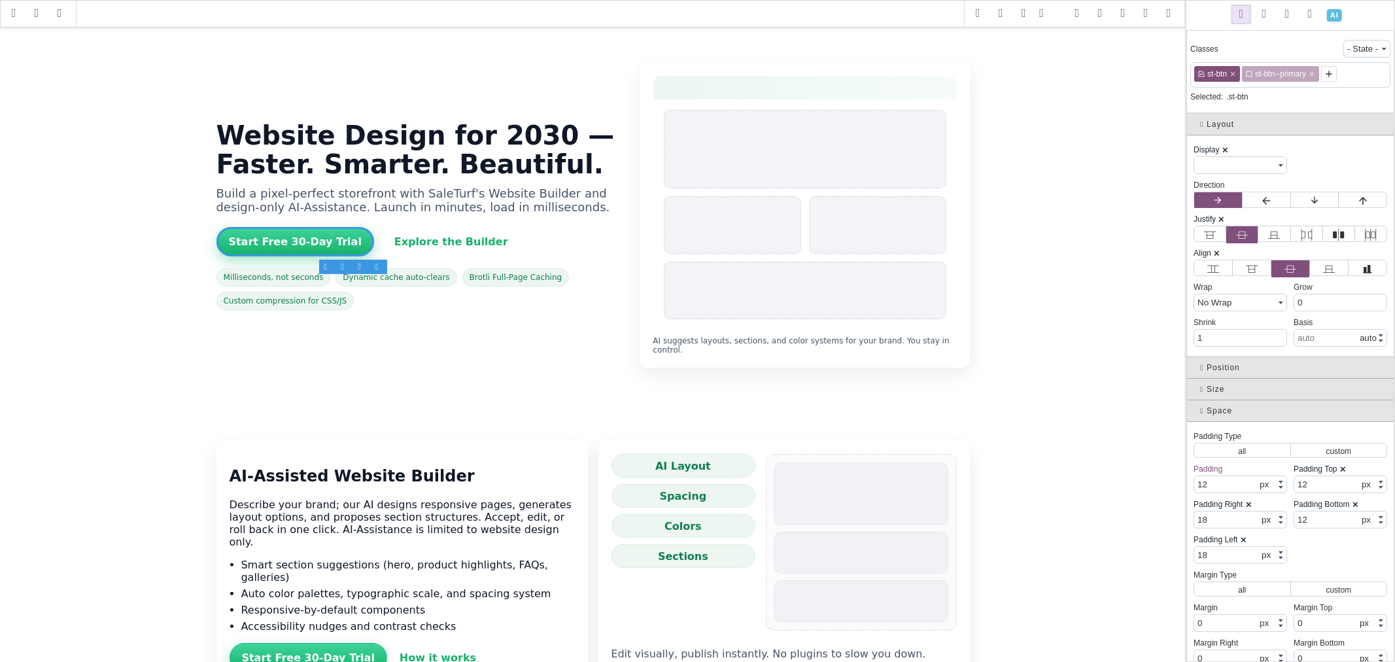
type input "1.11111"
type input "rgba(0, 0, 0, 0)"
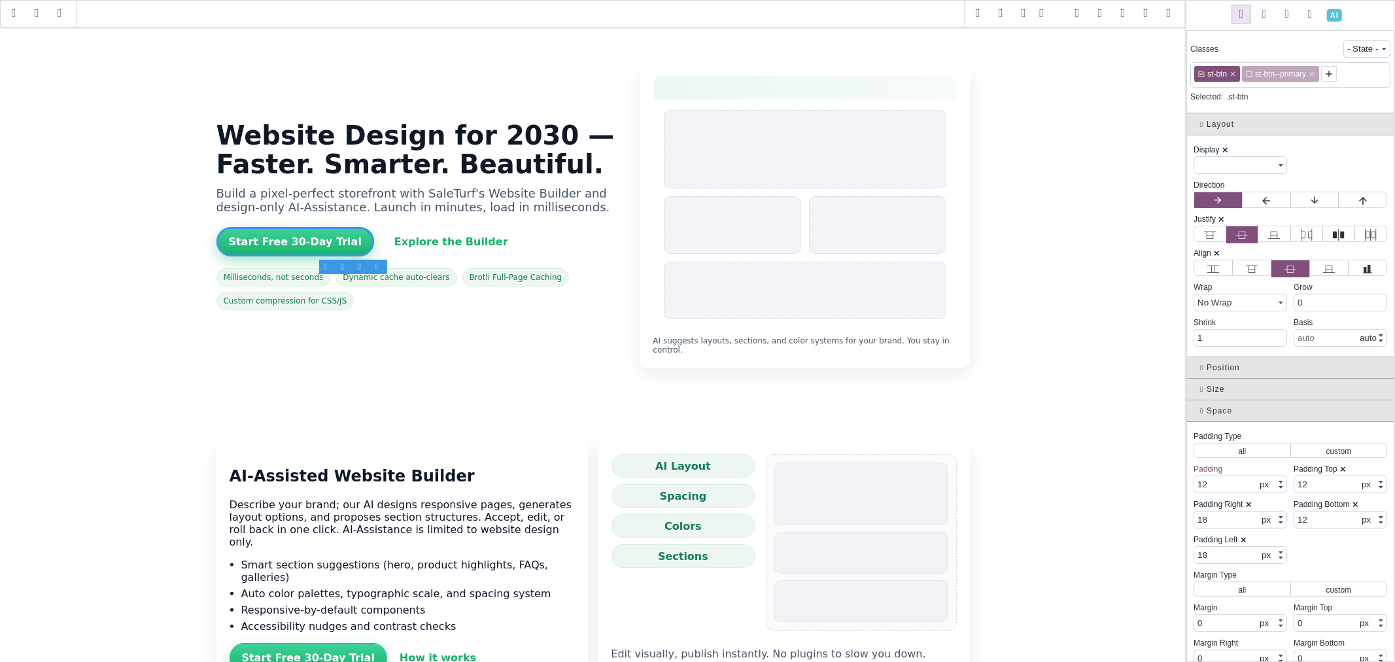
type input "rgba(0, 0, 0, 0)"
type input "none"
type input "100%"
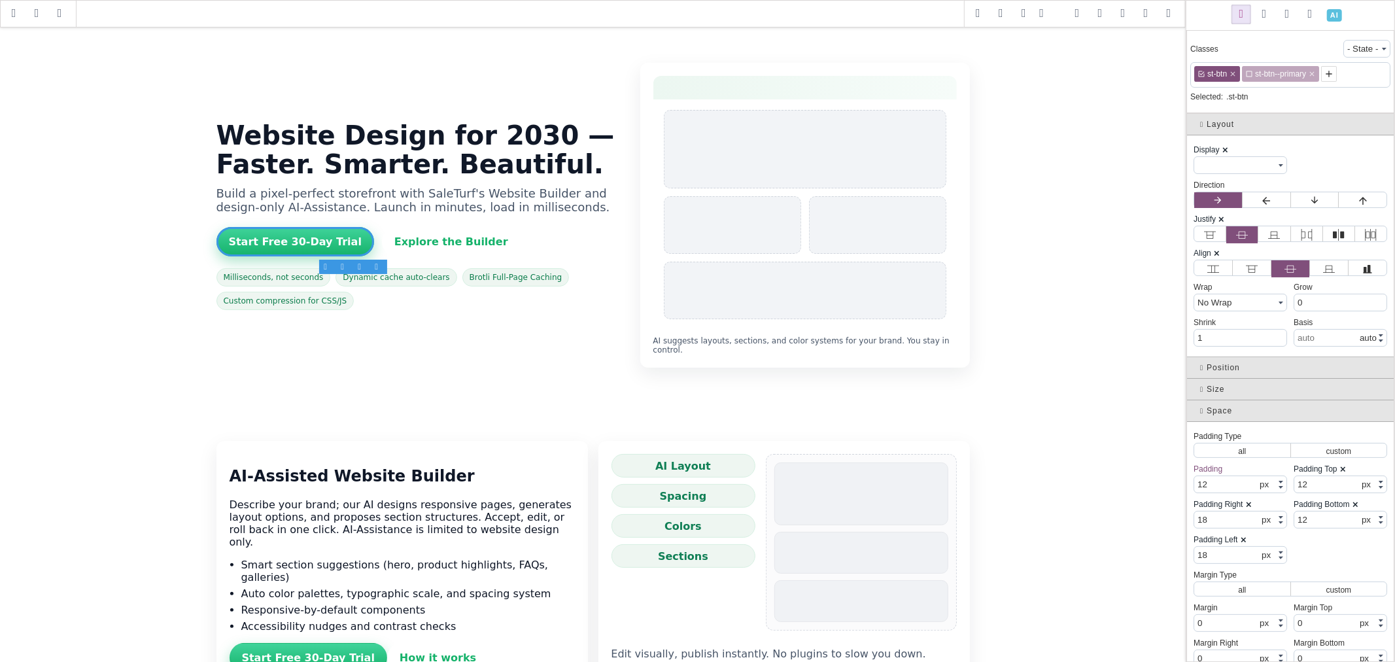
type input "1"
select select "px"
type input "0"
select select "px"
select select "stretch"
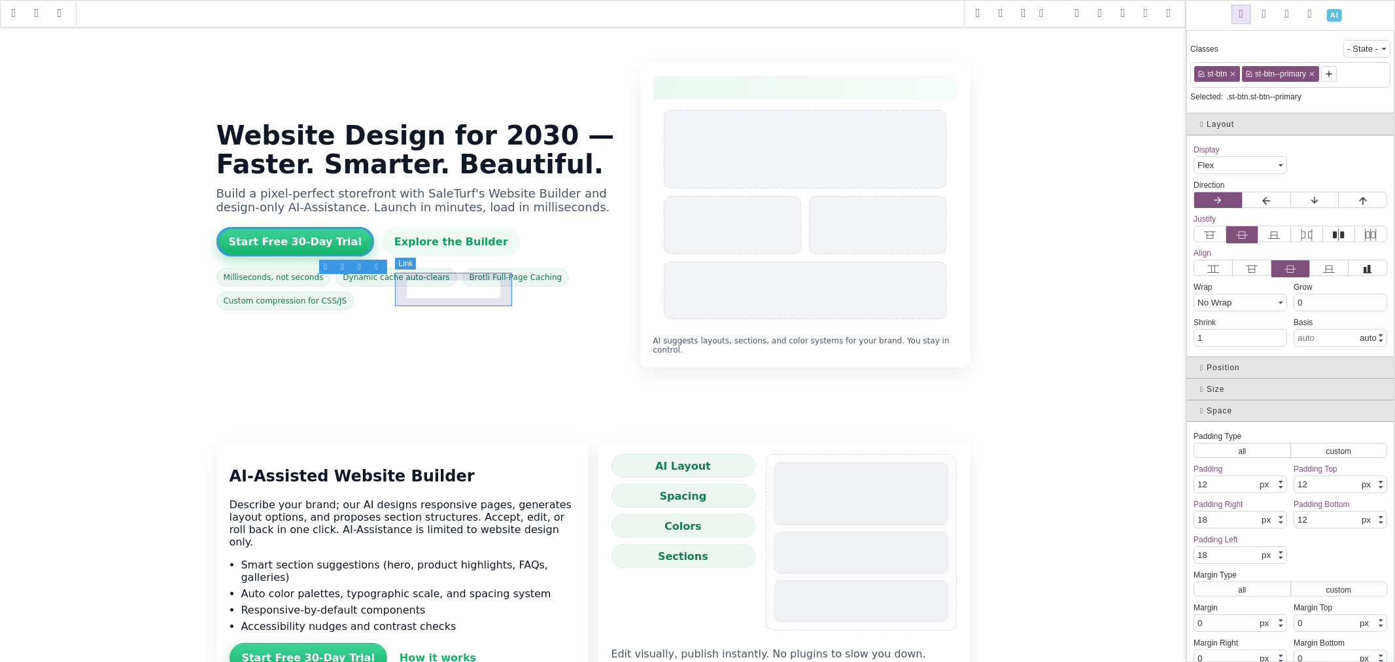
click at [439, 256] on link "Explore the Builder" at bounding box center [451, 241] width 139 height 29
type input "rgba(21, 178, 106, 0.06)"
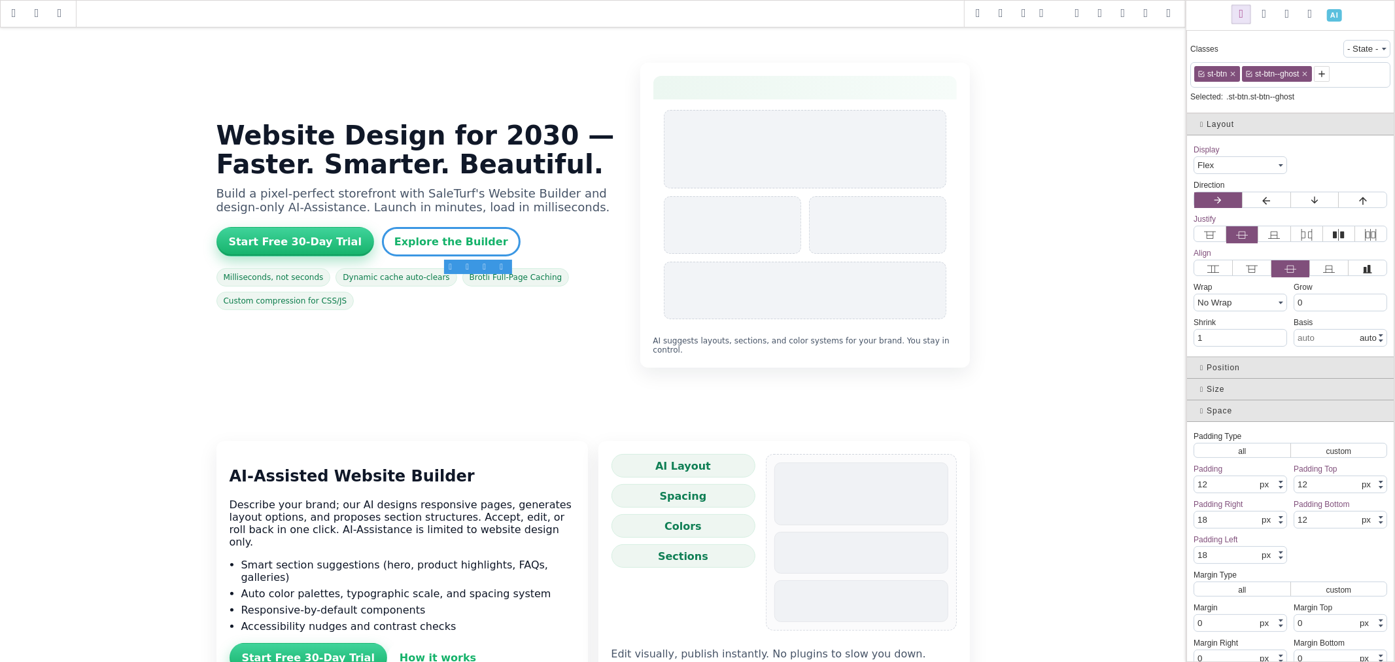
click at [1330, 12] on span at bounding box center [1334, 15] width 23 height 23
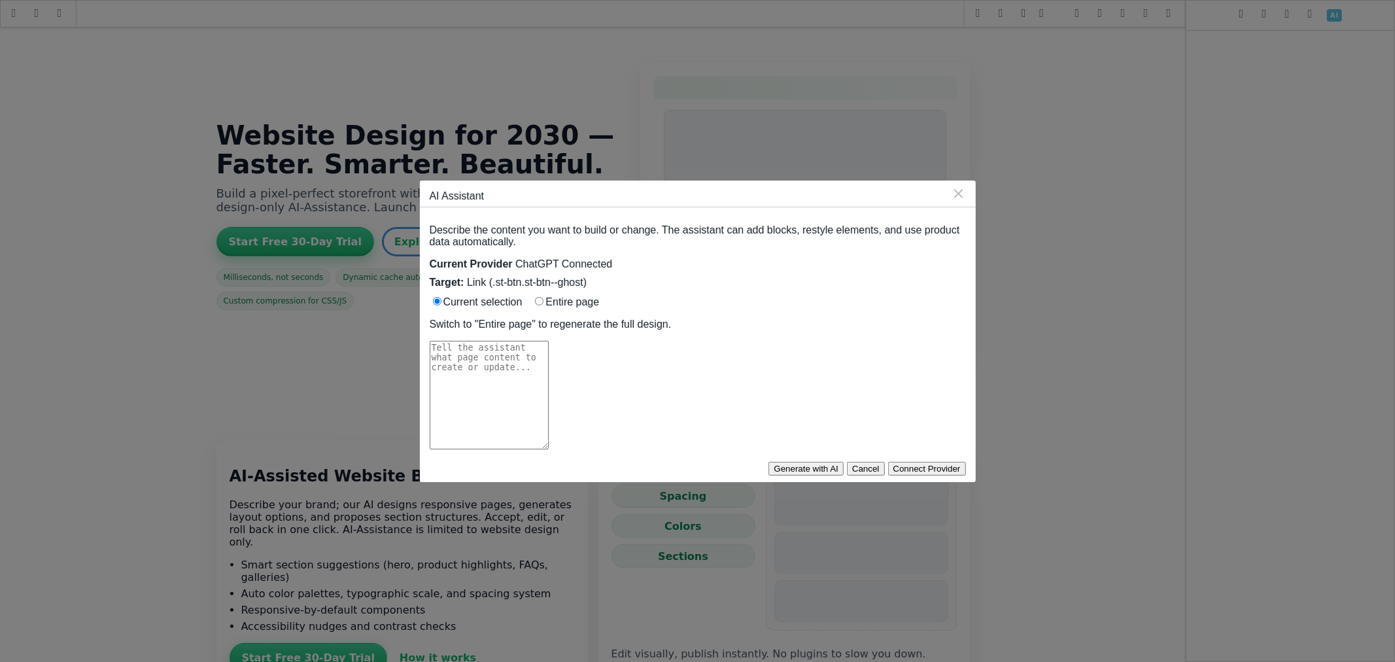
click at [549, 347] on textarea at bounding box center [489, 395] width 119 height 109
click at [538, 296] on label "Entire page" at bounding box center [565, 301] width 67 height 11
click at [538, 297] on input "Entire page" at bounding box center [539, 301] width 9 height 9
radio input "true"
click at [549, 358] on textarea at bounding box center [489, 395] width 119 height 109
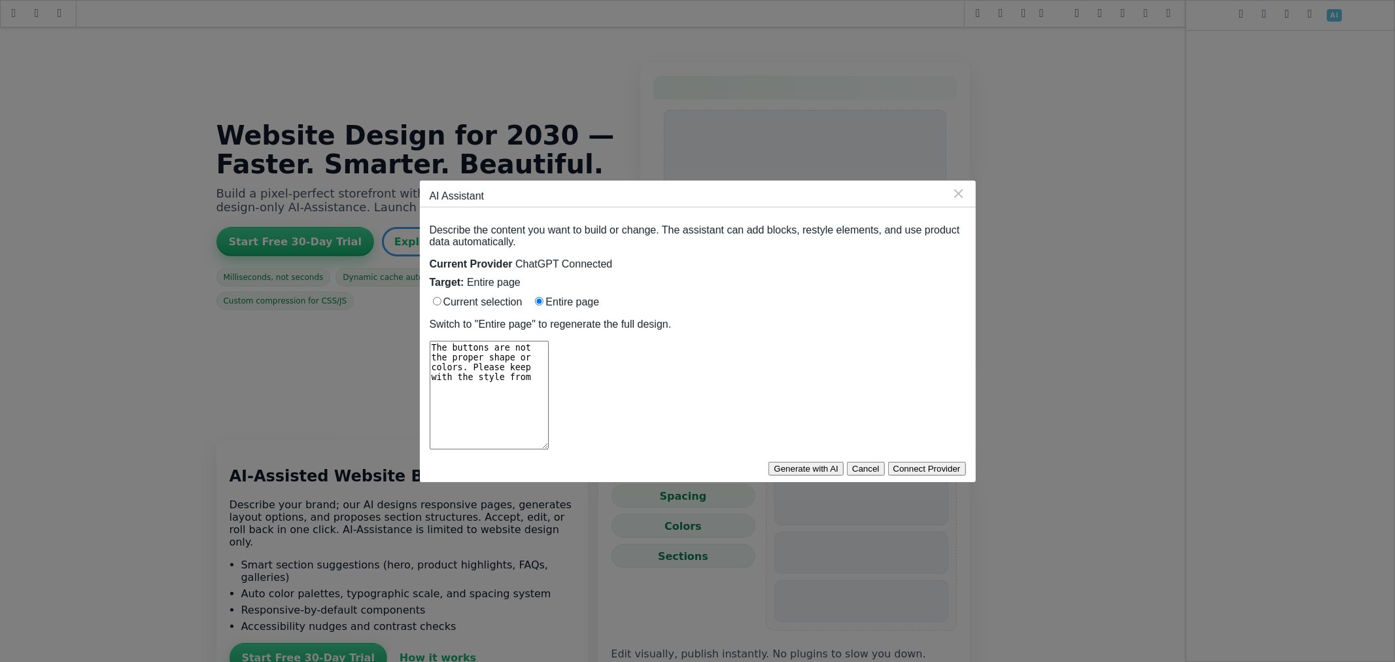
paste textarea "https://www.saleturf.com/"
drag, startPoint x: 648, startPoint y: 336, endPoint x: 631, endPoint y: 332, distance: 17.6
click at [549, 341] on textarea "The buttons are not the proper shape or colors. Please keep with the style from…" at bounding box center [489, 395] width 119 height 109
click at [549, 341] on textarea "The buttons are not the proper shape or colors. Please update with the style fr…" at bounding box center [489, 395] width 119 height 109
click at [453, 341] on textarea "The buttons are not the proper shape or colors. Please update with the style fr…" at bounding box center [489, 395] width 119 height 109
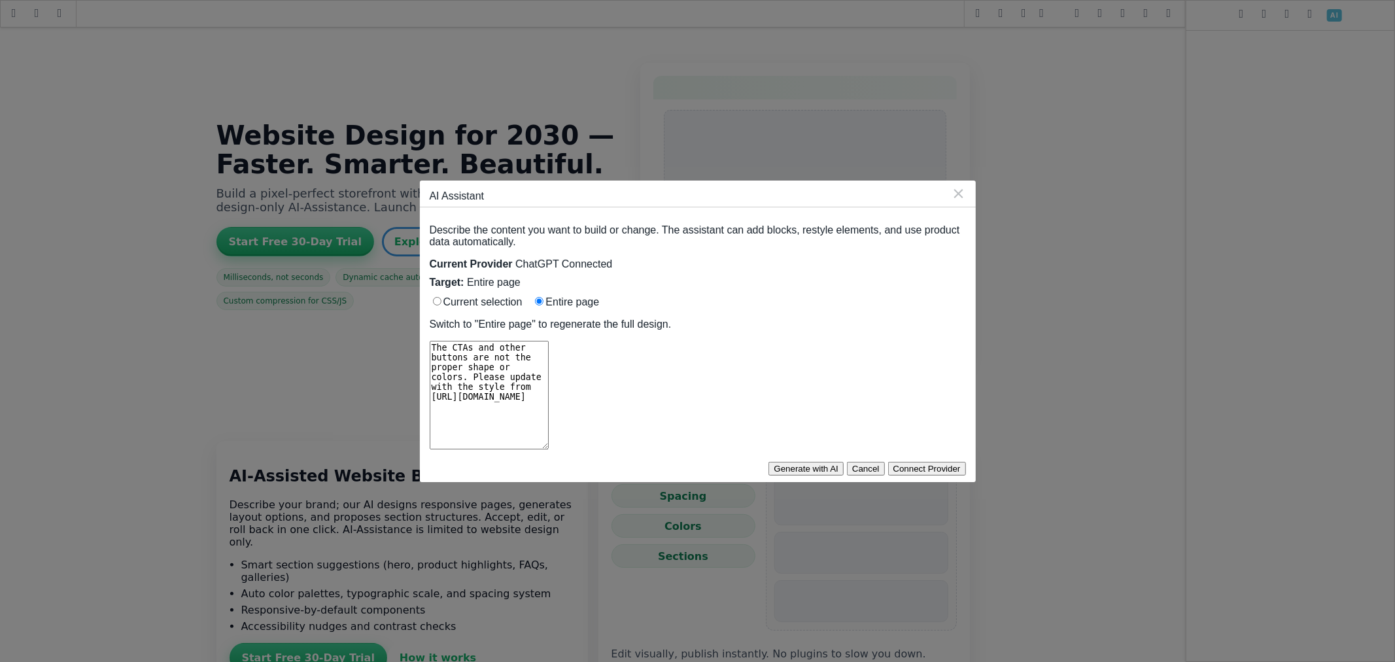
drag, startPoint x: 778, startPoint y: 332, endPoint x: 757, endPoint y: 332, distance: 20.9
click at [549, 341] on textarea "The CTAs and other buttons are not the proper shape or colors. Please update wi…" at bounding box center [489, 395] width 119 height 109
type textarea "The CTAs and other buttons are not the proper shape or colors. Please update wi…"
click at [844, 462] on button "Generate with AI" at bounding box center [806, 469] width 75 height 14
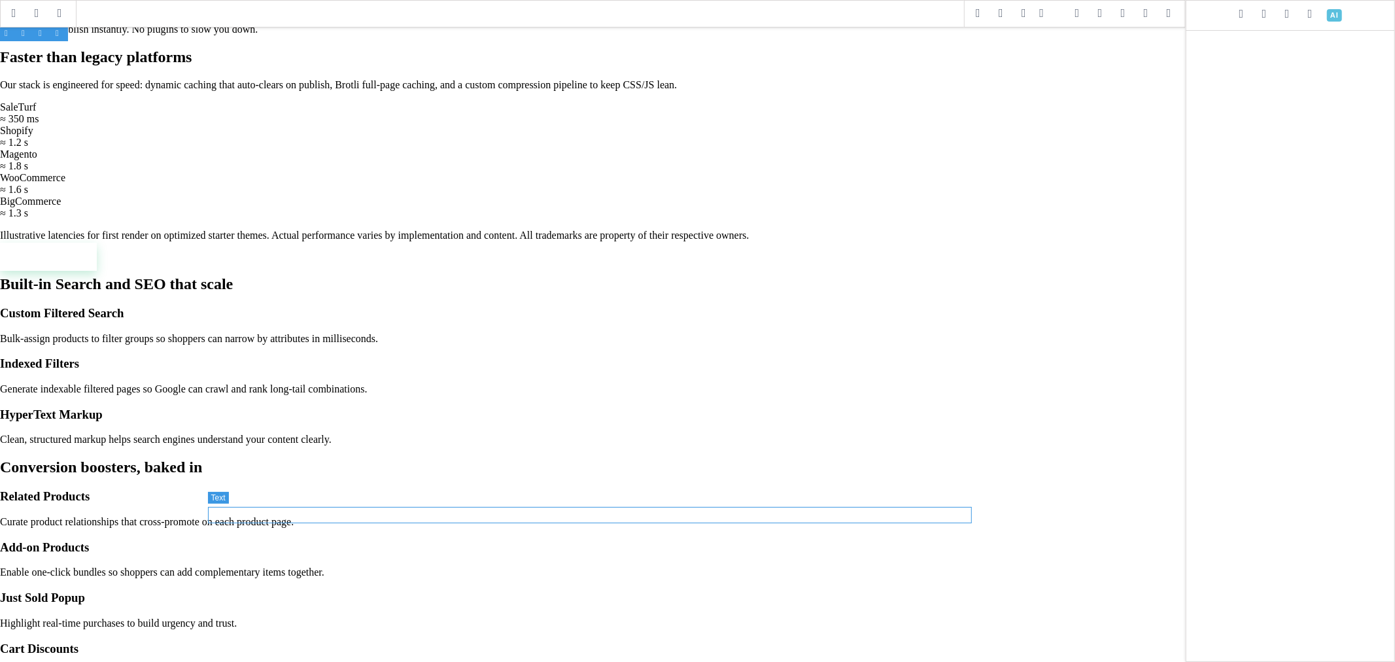
scroll to position [363, 0]
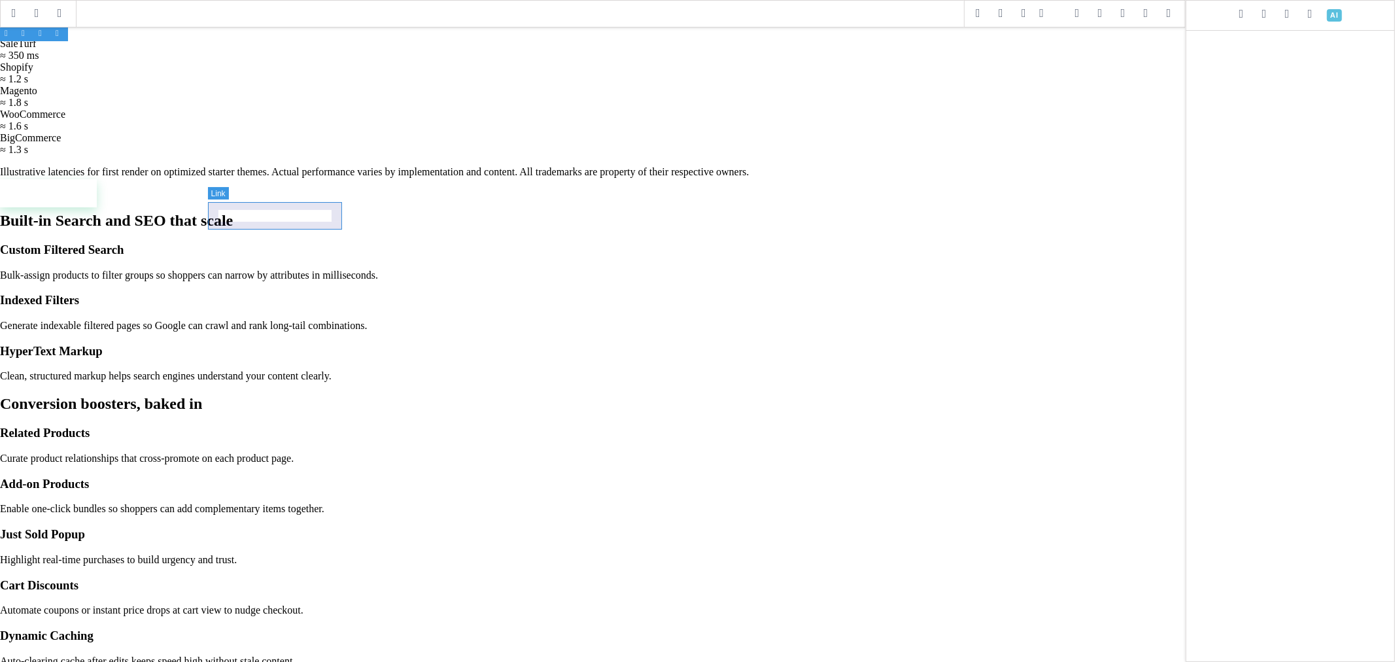
select select
type input "16"
type input "transparent"
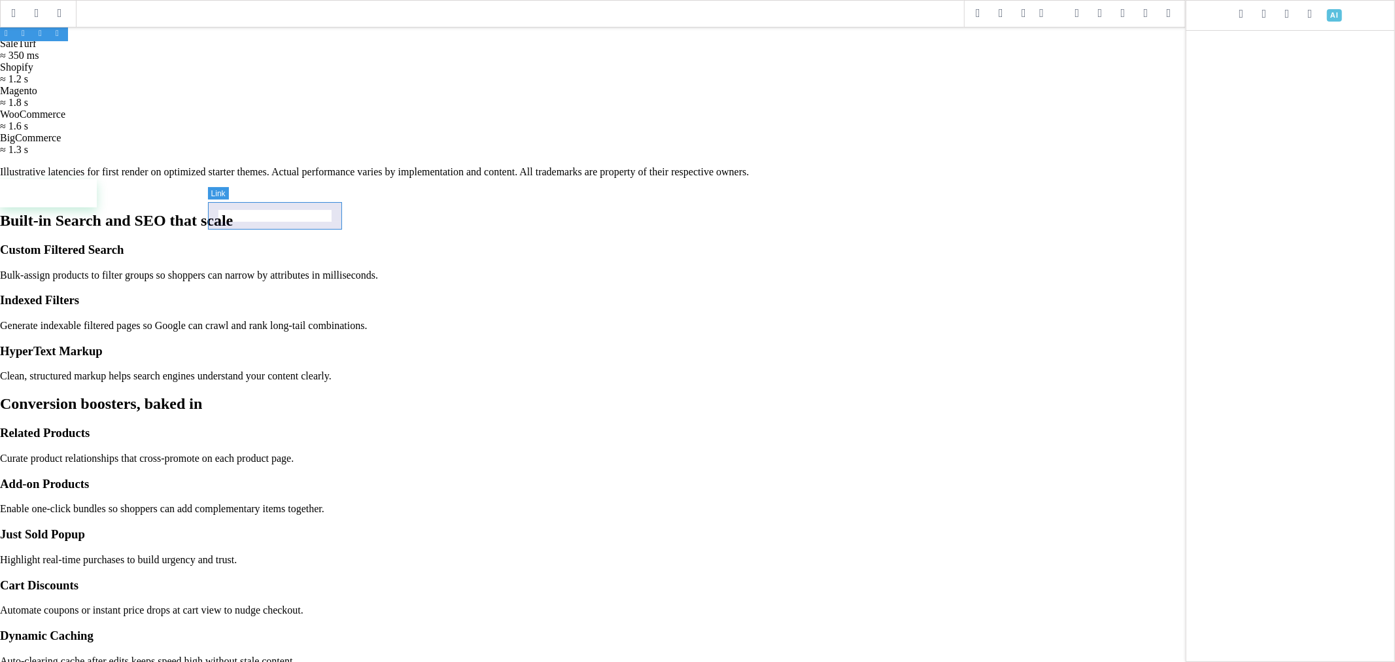
type input "8"
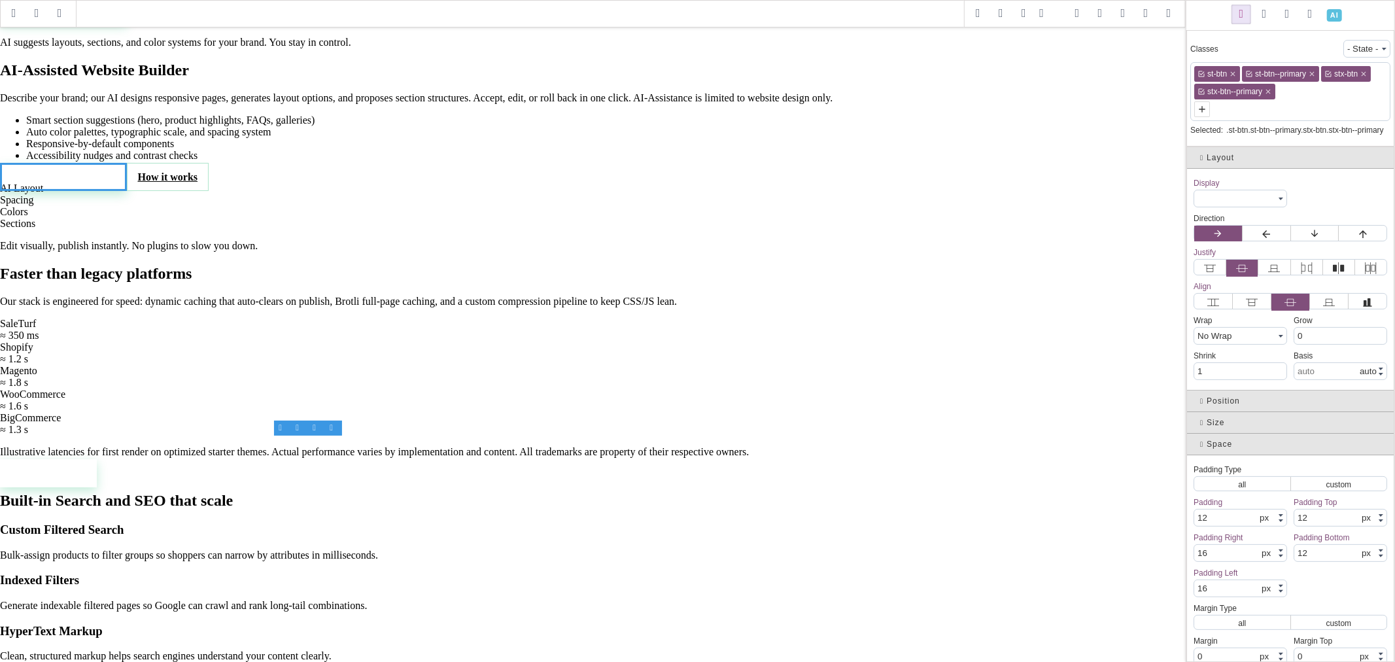
scroll to position [0, 0]
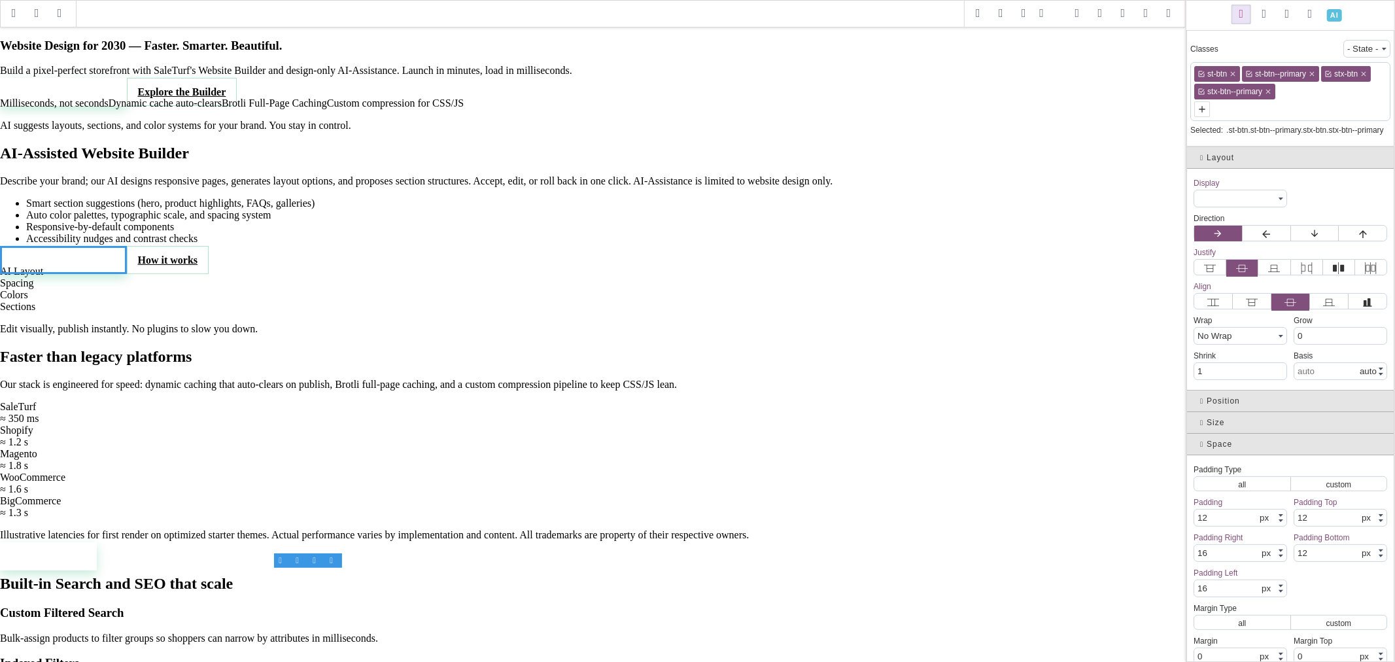
drag, startPoint x: 1181, startPoint y: 484, endPoint x: 1183, endPoint y: 50, distance: 434.3
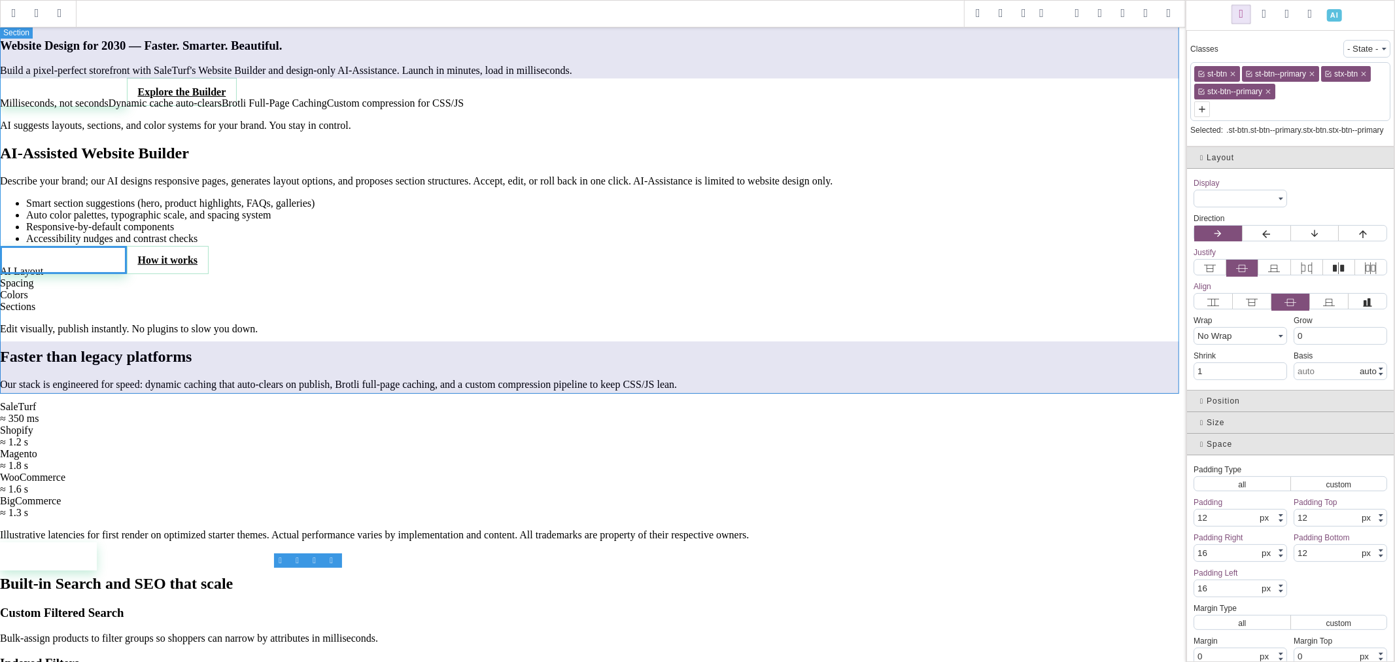
click at [1105, 65] on section "Website Design for 2030 — Faster. Smarter. Beautiful. Build a pixel-perfect sto…" at bounding box center [593, 86] width 1186 height 94
select select "block"
type input "80"
type input "0"
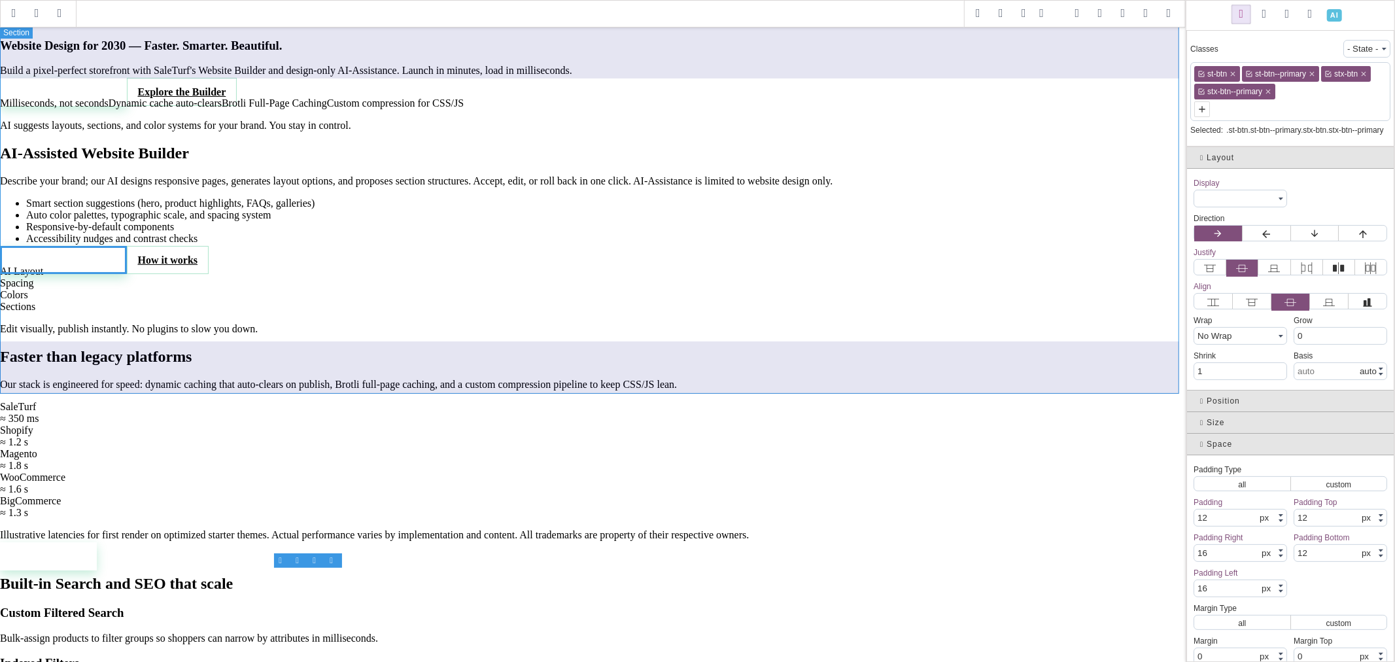
type input "80"
type input "0"
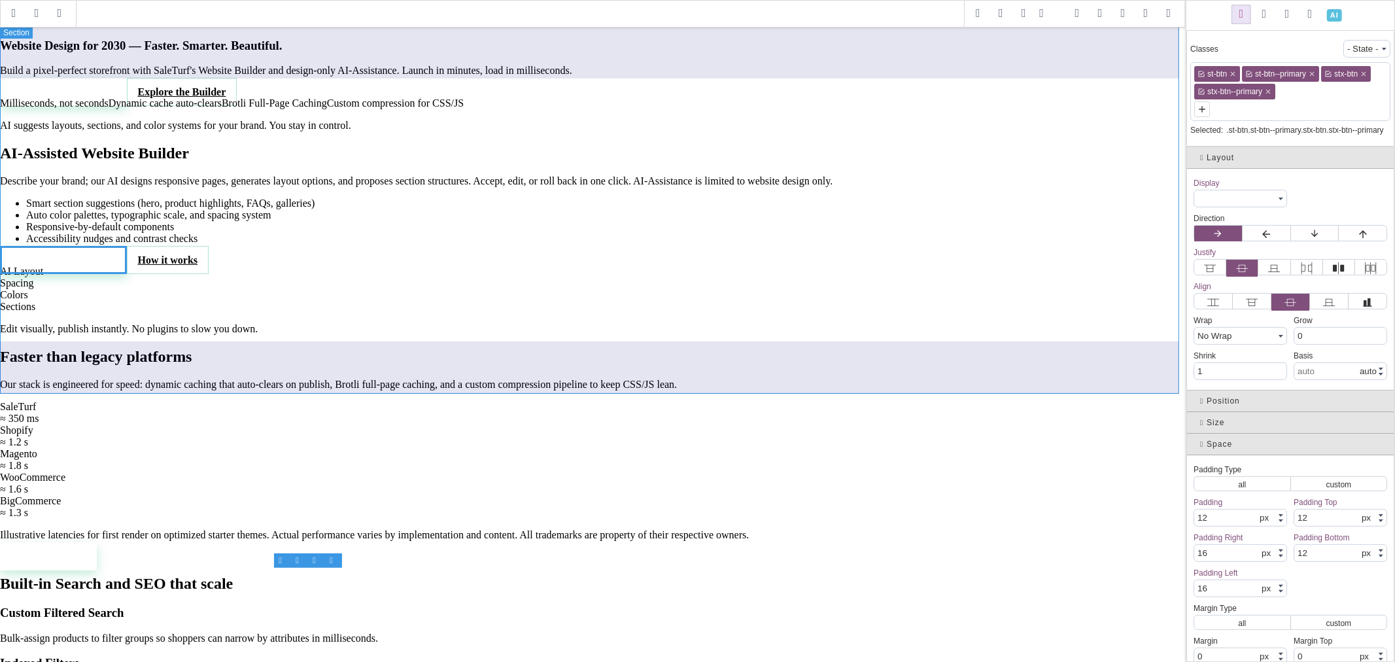
type input "0"
select select "none"
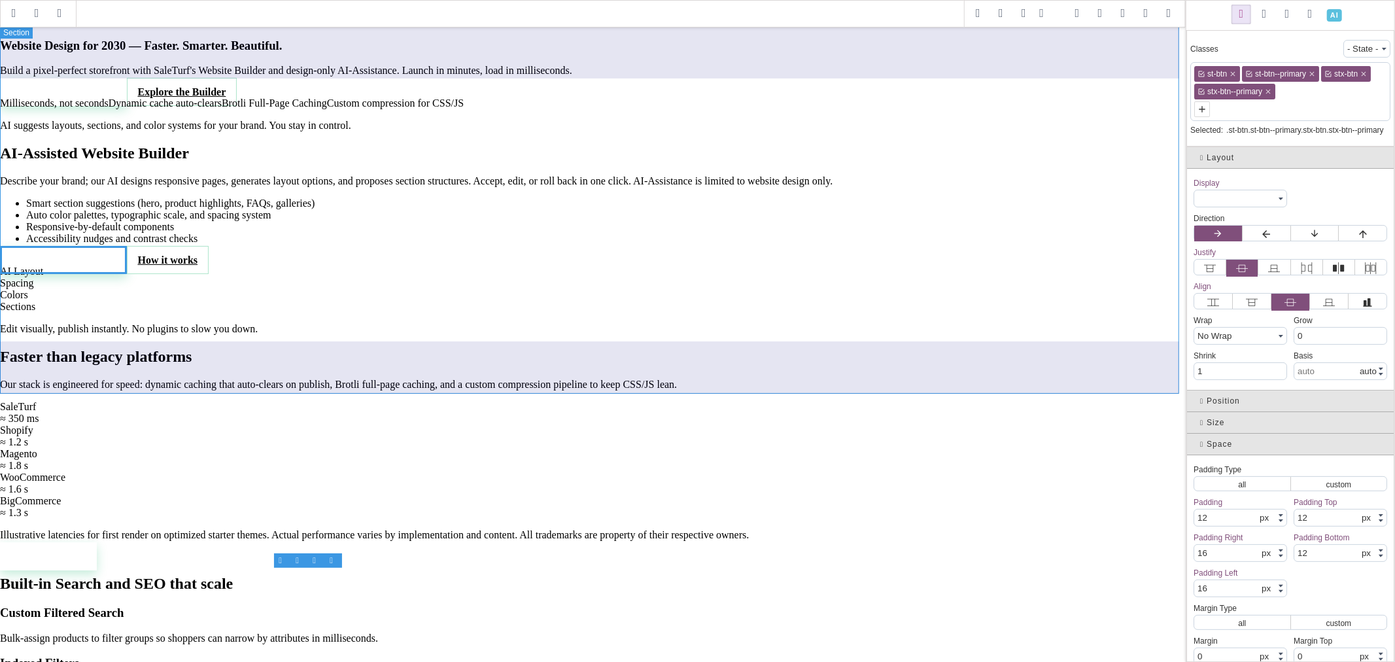
type input "rgb(15, 23, 42)"
type input "0"
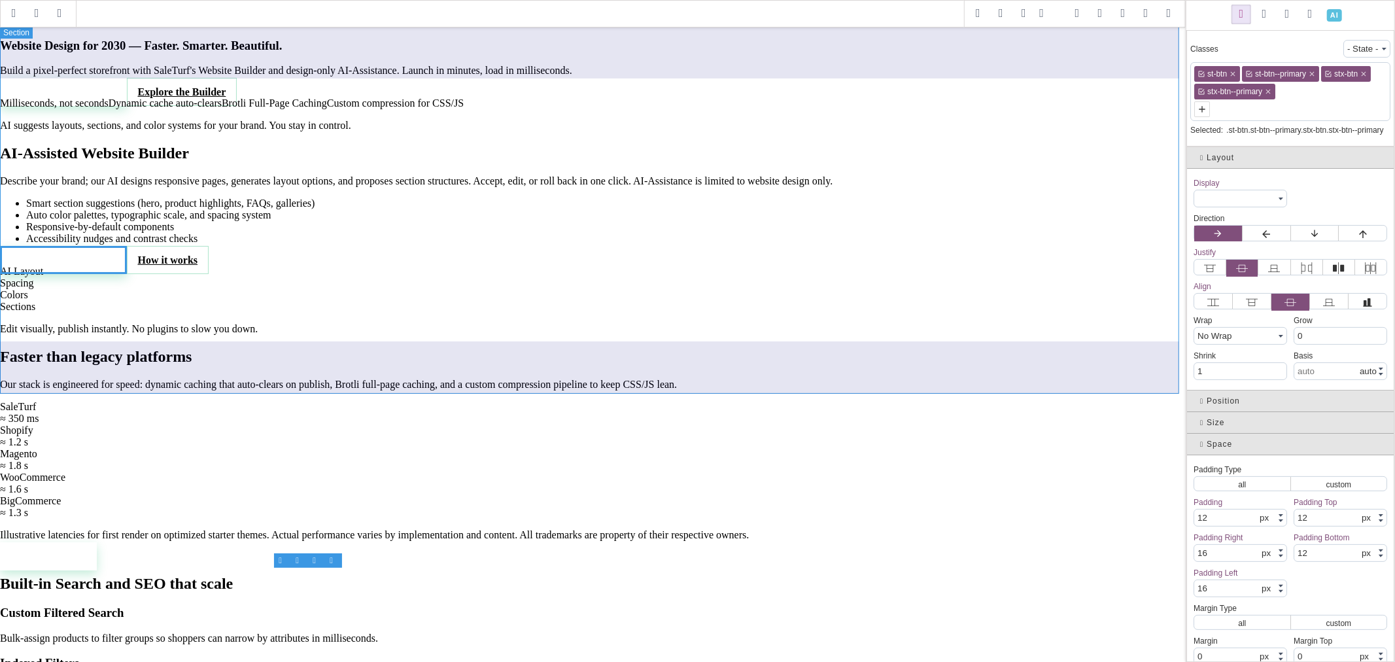
type input "0"
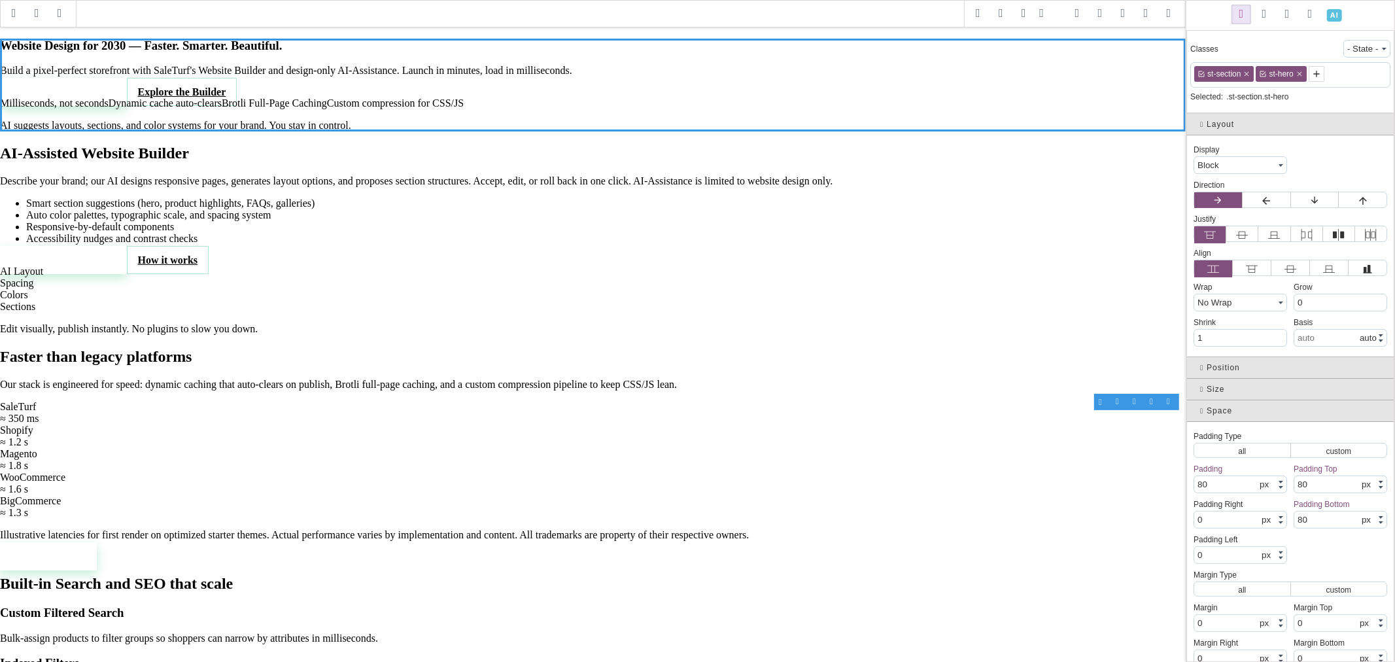
type input "0"
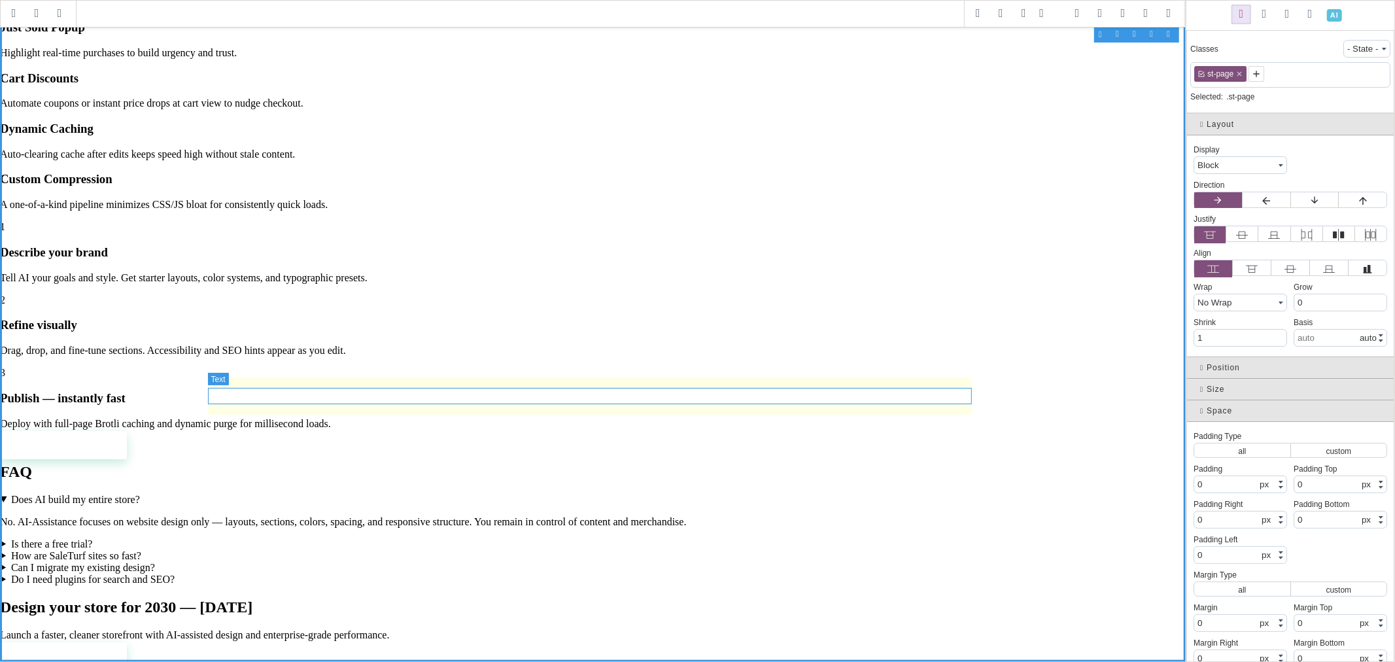
scroll to position [1453, 0]
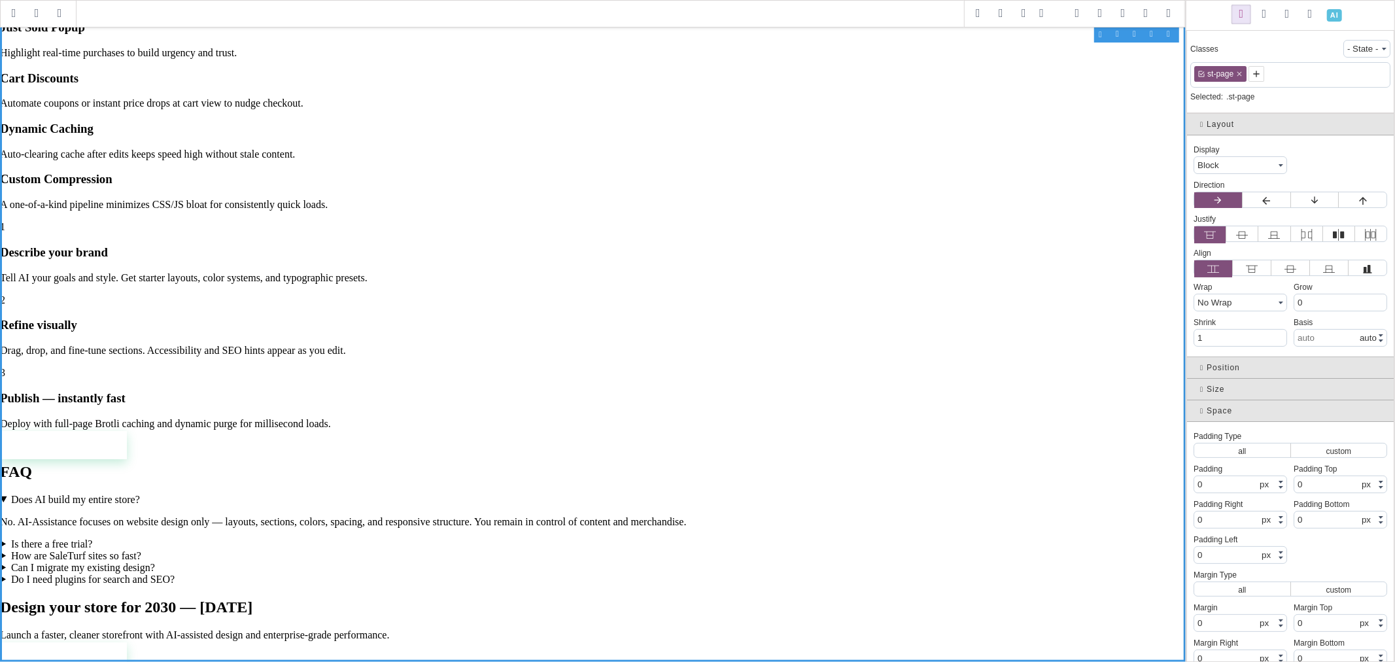
click at [1332, 14] on span at bounding box center [1334, 15] width 23 height 23
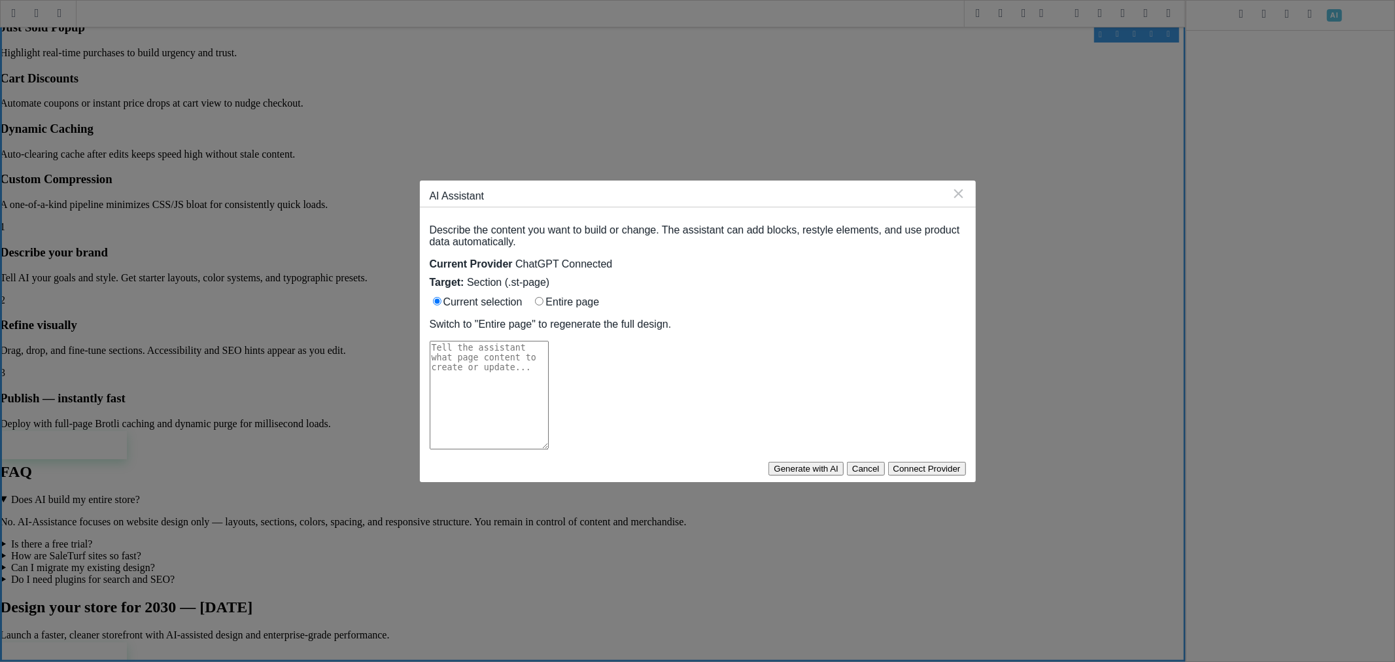
click at [549, 345] on textarea at bounding box center [489, 395] width 119 height 109
click at [535, 297] on input "Entire page" at bounding box center [539, 301] width 9 height 9
radio input "true"
click at [549, 356] on textarea at bounding box center [489, 395] width 119 height 109
click at [440, 341] on textarea "correct all the CSS on this page." at bounding box center [489, 395] width 119 height 109
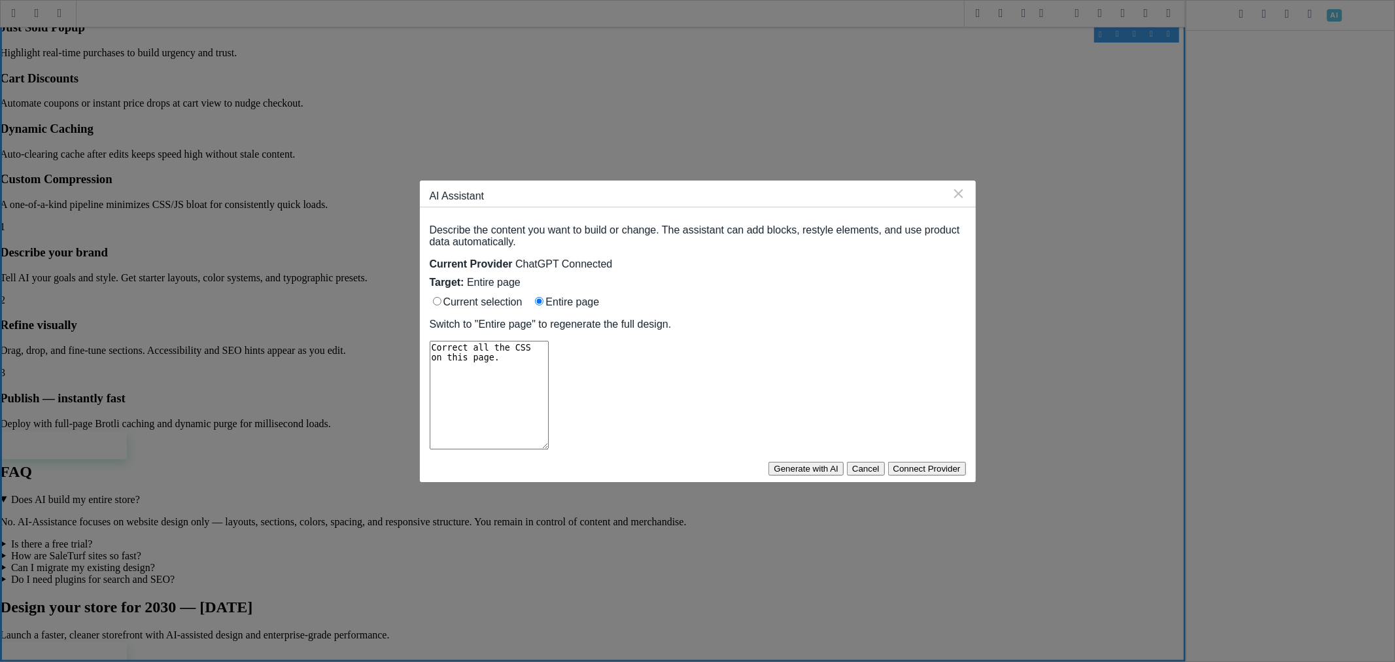
click at [549, 341] on textarea "Correct all the CSS on this page." at bounding box center [489, 395] width 119 height 109
type textarea "Correct all the CSS on this page so that it's beautiful."
click at [844, 462] on button "Generate with AI" at bounding box center [806, 469] width 75 height 14
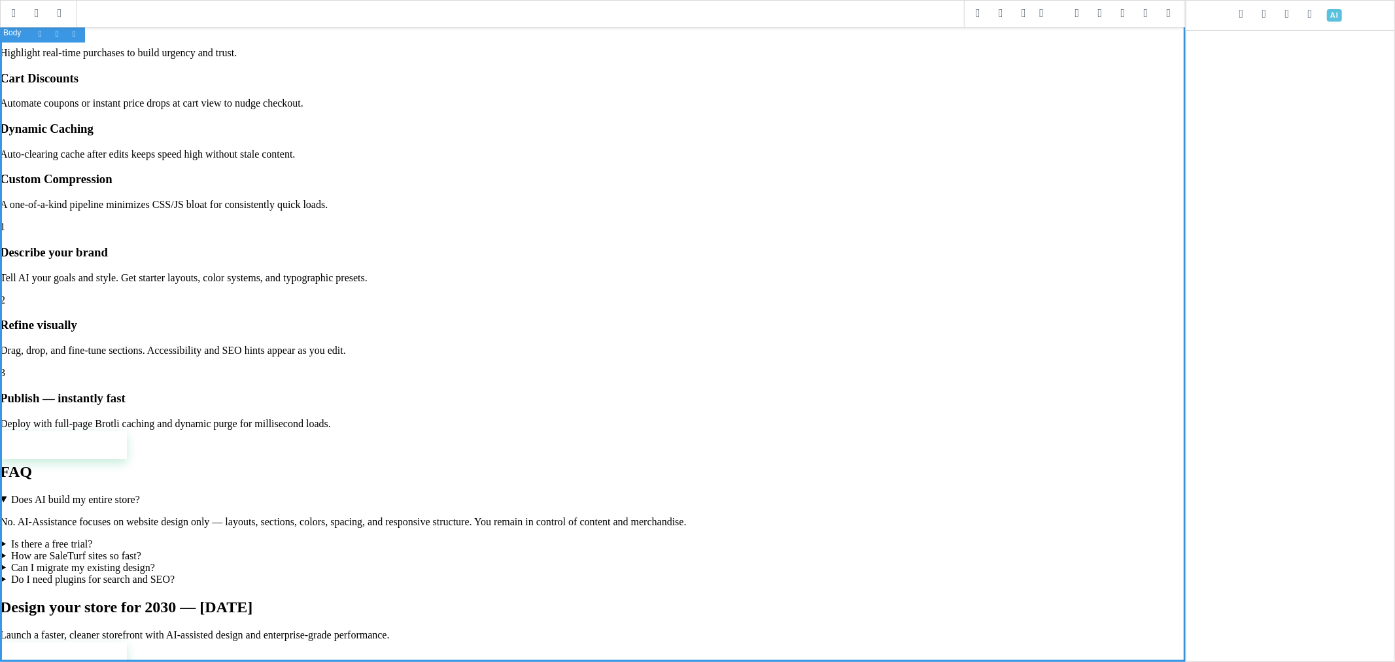
scroll to position [0, 0]
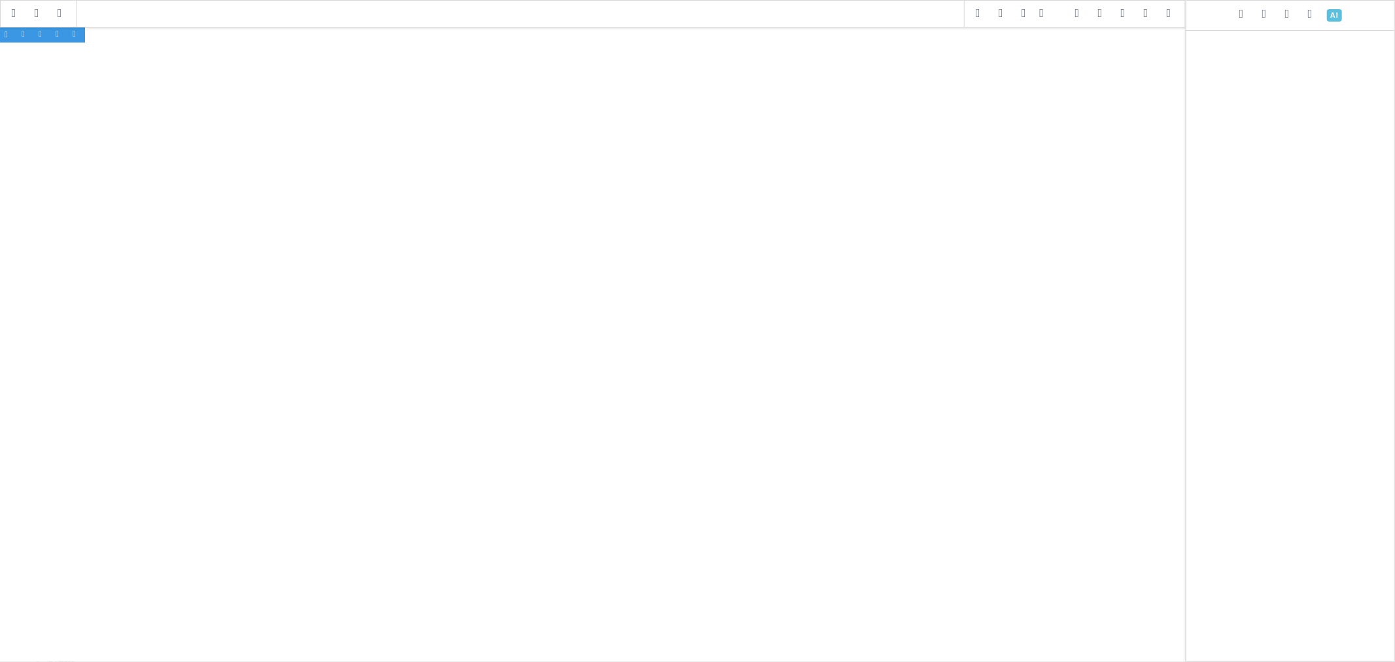
drag, startPoint x: 702, startPoint y: 269, endPoint x: 1036, endPoint y: 10, distance: 422.3
click at [1037, 10] on span at bounding box center [1050, 14] width 27 height 20
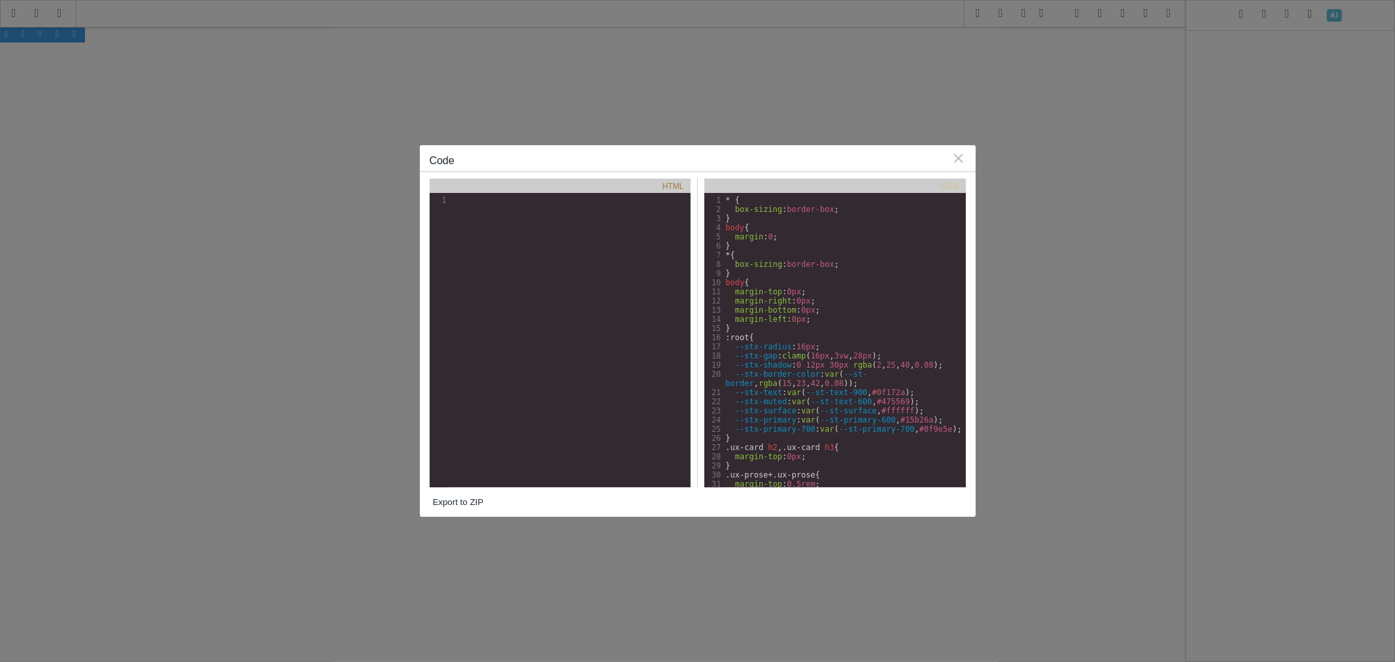
click at [603, 277] on div "xxxxxxxxxx 1 1 ​" at bounding box center [570, 350] width 281 height 314
click at [960, 151] on div "⨯" at bounding box center [959, 157] width 14 height 19
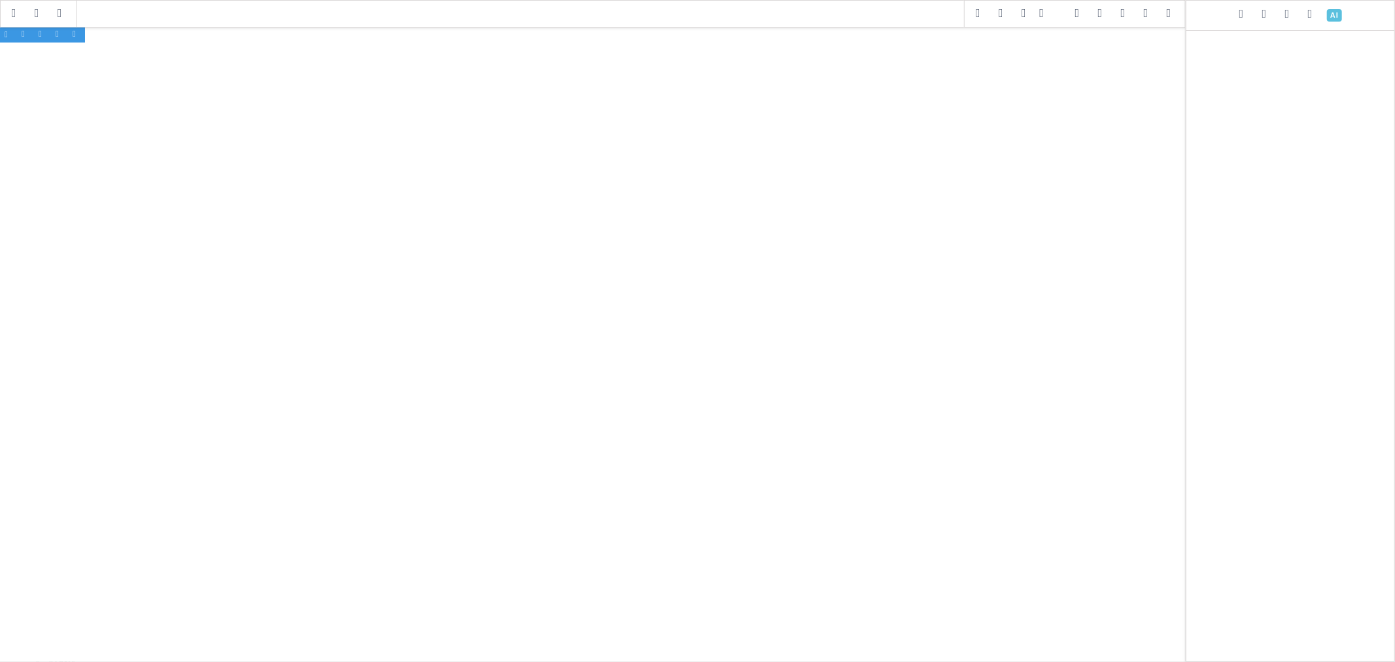
click at [1143, 16] on span at bounding box center [1146, 14] width 20 height 20
click at [1331, 14] on span at bounding box center [1334, 15] width 23 height 23
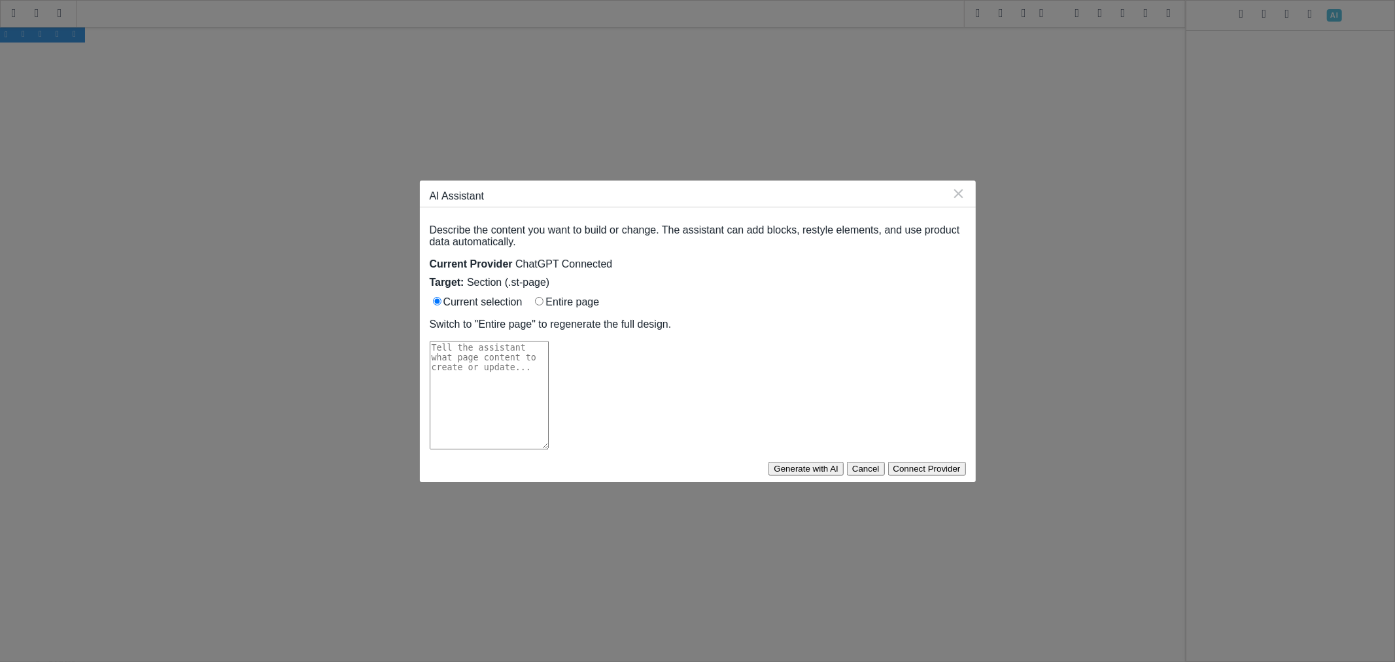
click at [532, 296] on label "Entire page" at bounding box center [565, 301] width 67 height 11
click at [535, 297] on input "Entire page" at bounding box center [539, 301] width 9 height 9
radio input "true"
click at [549, 367] on textarea at bounding box center [489, 395] width 119 height 109
click at [549, 341] on textarea "Create me a stunning page about SaleTurf website builder. The builder has a bui…" at bounding box center [489, 395] width 119 height 109
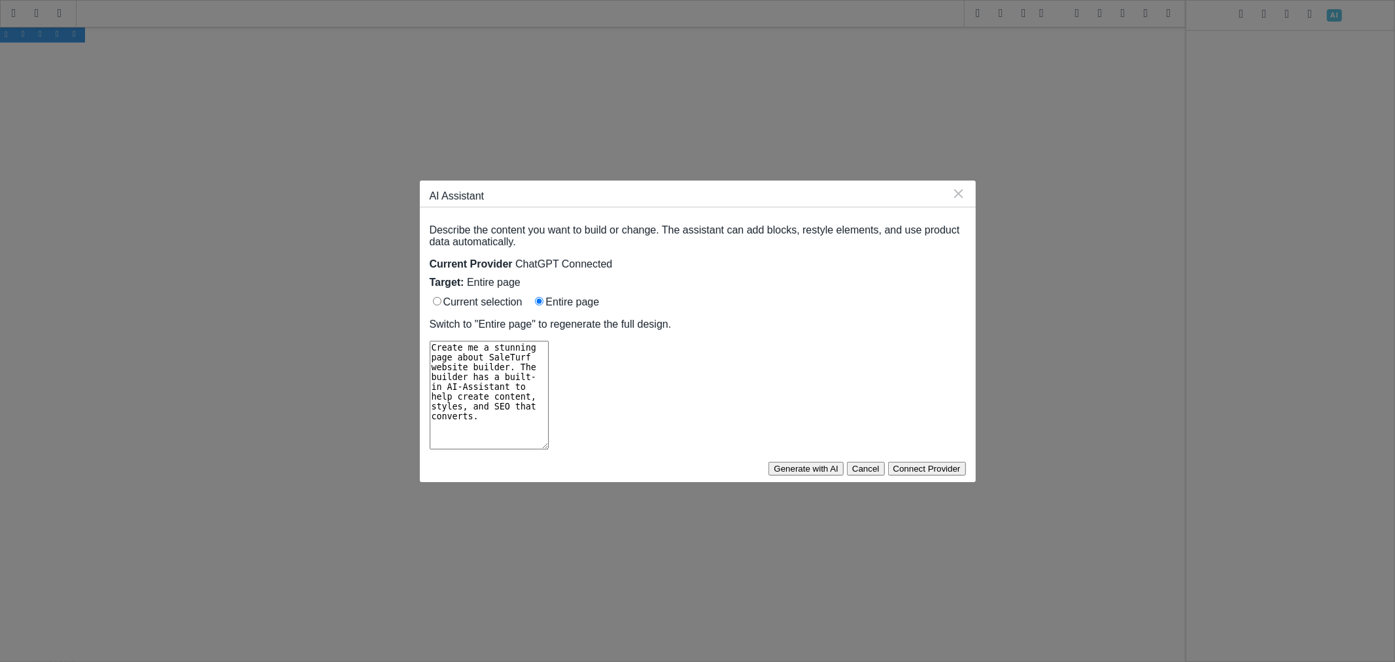
click at [549, 348] on textarea "Create me a stunning page about SaleTurf website builder. The builder has a bui…" at bounding box center [489, 395] width 119 height 109
click at [549, 357] on textarea "Create me a stunning page about SaleTurf website builder. The builder has a bui…" at bounding box center [489, 395] width 119 height 109
click at [549, 358] on textarea "Create me a stunning page about SaleTurf website builder. The builder has a bui…" at bounding box center [489, 395] width 119 height 109
click at [549, 362] on textarea "Create me a stunning page about SaleTurf website builder. The builder has a bui…" at bounding box center [489, 395] width 119 height 109
click at [467, 347] on textarea "Create me a stunning page about SaleTurf website builder. The builder has a bui…" at bounding box center [489, 395] width 119 height 109
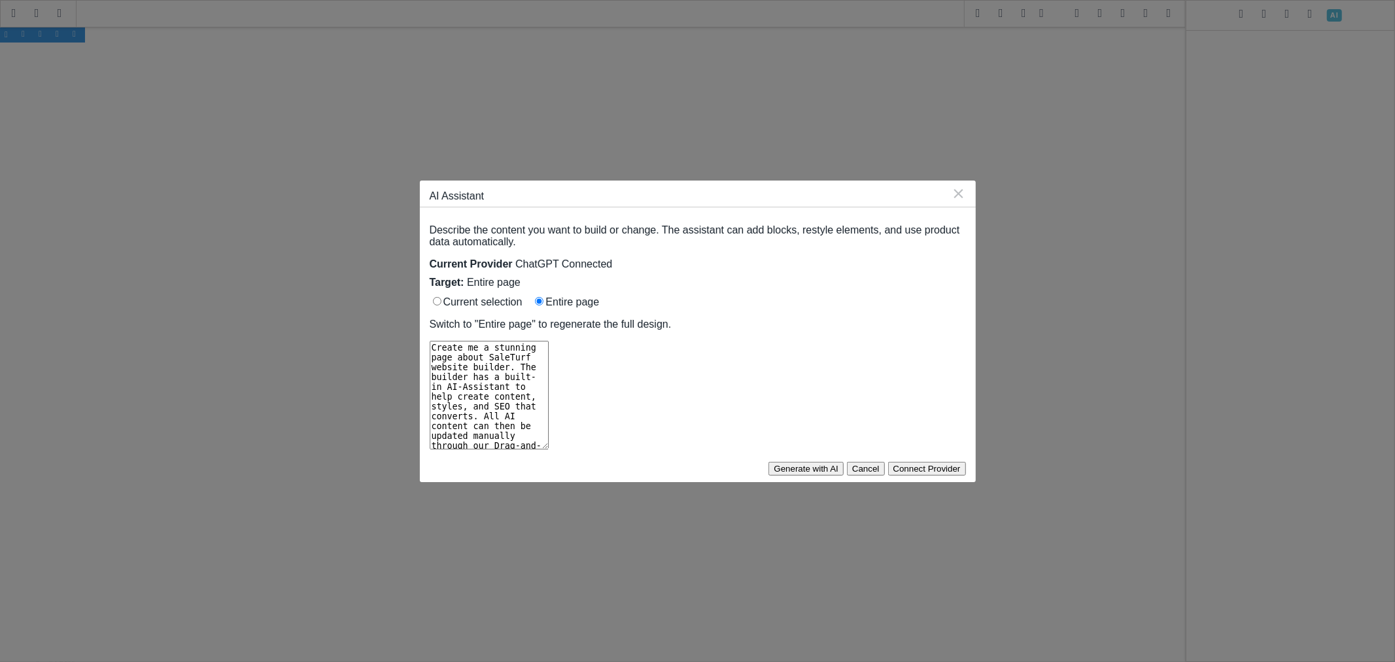
click at [549, 356] on textarea "Create me a stunning page about SaleTurf website builder. The builder has a bui…" at bounding box center [489, 395] width 119 height 109
click at [549, 371] on textarea "Create me a stunning page about SaleTurf website builder. The builder has a bui…" at bounding box center [489, 395] width 119 height 109
click at [549, 368] on textarea "Create me a stunning page about SaleTurf website builder. The builder has a bui…" at bounding box center [489, 395] width 119 height 109
drag, startPoint x: 591, startPoint y: 364, endPoint x: 440, endPoint y: 335, distance: 154.6
click at [440, 341] on textarea "Create me a stunning page about SaleTurf website builder. The builder has a bui…" at bounding box center [489, 395] width 119 height 109
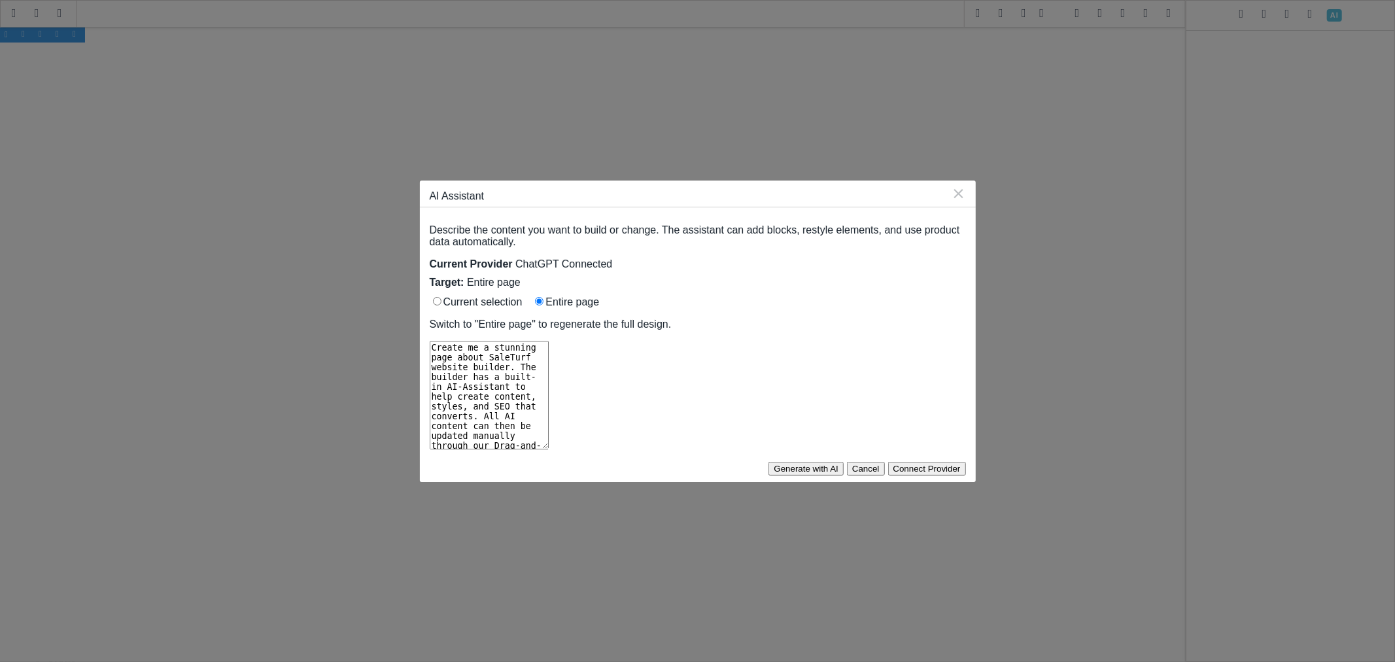
click at [549, 360] on textarea "Create me a stunning page about SaleTurf website builder. The builder has a bui…" at bounding box center [489, 395] width 119 height 109
drag, startPoint x: 678, startPoint y: 365, endPoint x: 439, endPoint y: 324, distance: 242.2
click at [439, 341] on textarea "Create me a stunning page about SaleTurf website builder. The builder has a bui…" at bounding box center [489, 395] width 119 height 109
paste textarea "speed in mind with propriatary impression algorithom for CSS and JS compression…"
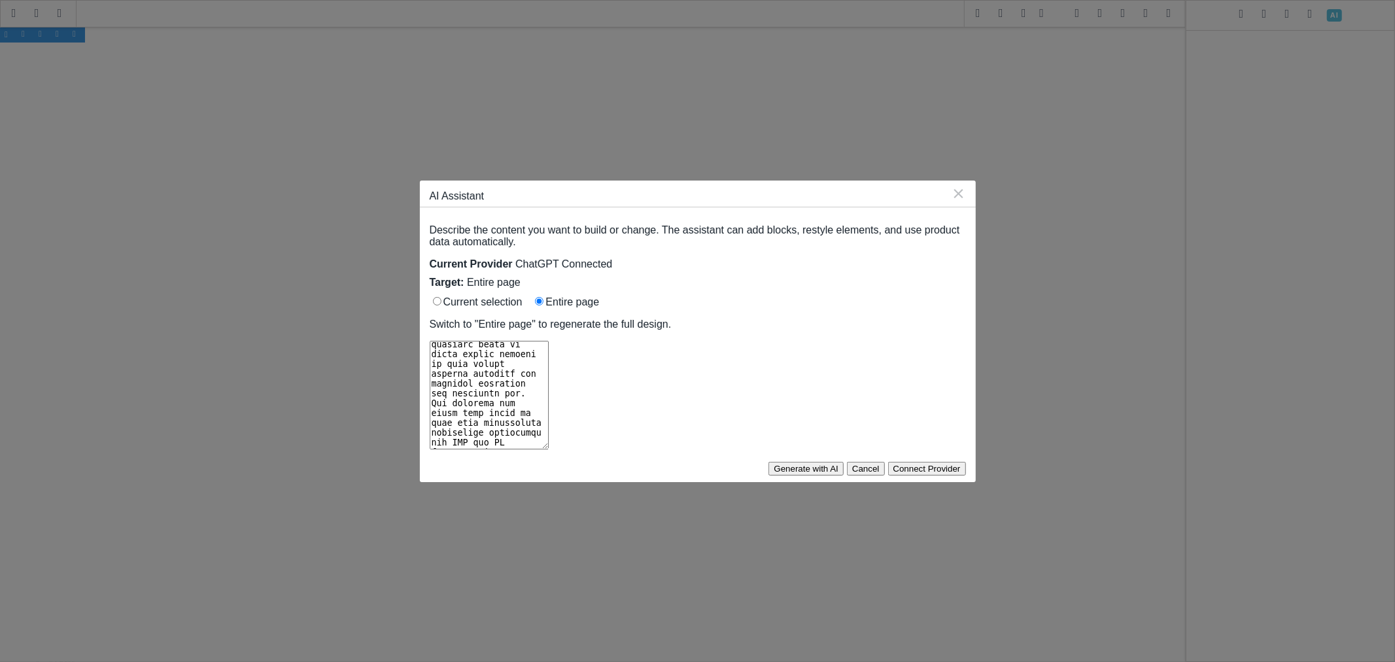
type textarea "Create me a stunning page about SaleTurf website builder. The builder has a bui…"
click at [885, 462] on button "Cancel" at bounding box center [866, 469] width 38 height 14
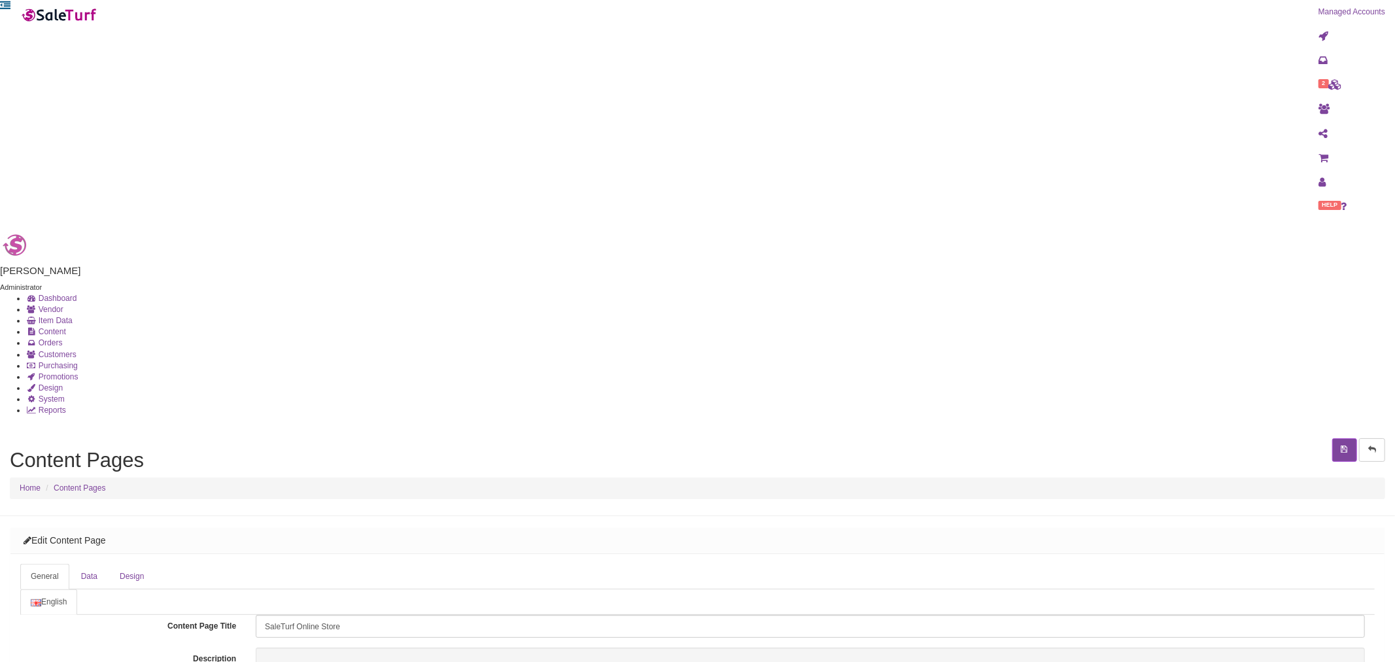
click at [65, 394] on link "System" at bounding box center [45, 398] width 39 height 9
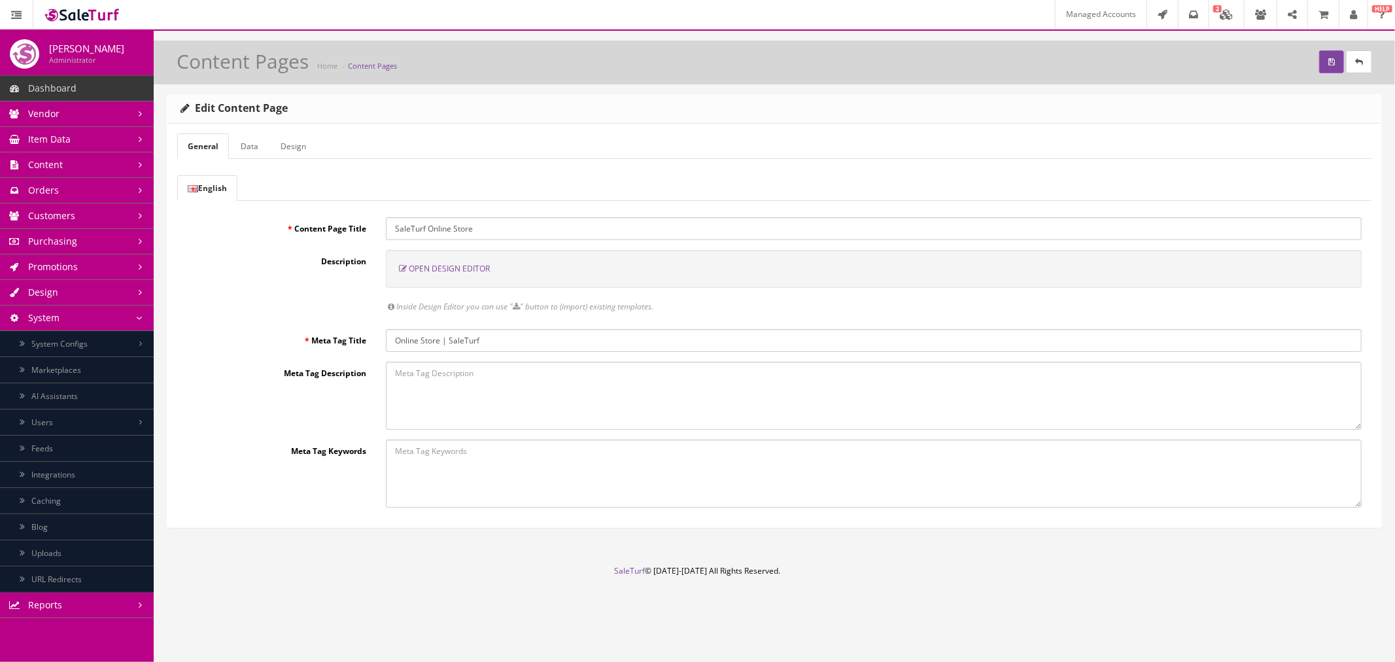
click at [94, 472] on link "Integrations" at bounding box center [77, 475] width 154 height 26
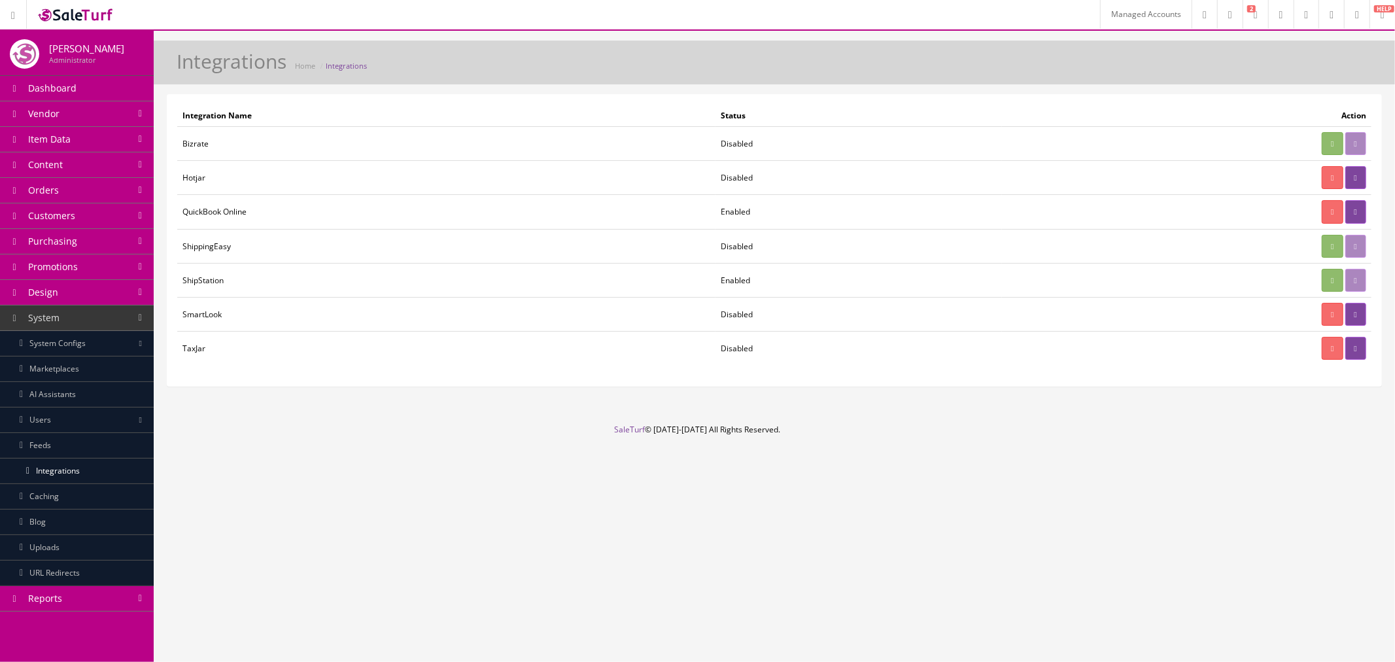
click at [99, 298] on link "Design" at bounding box center [77, 293] width 154 height 26
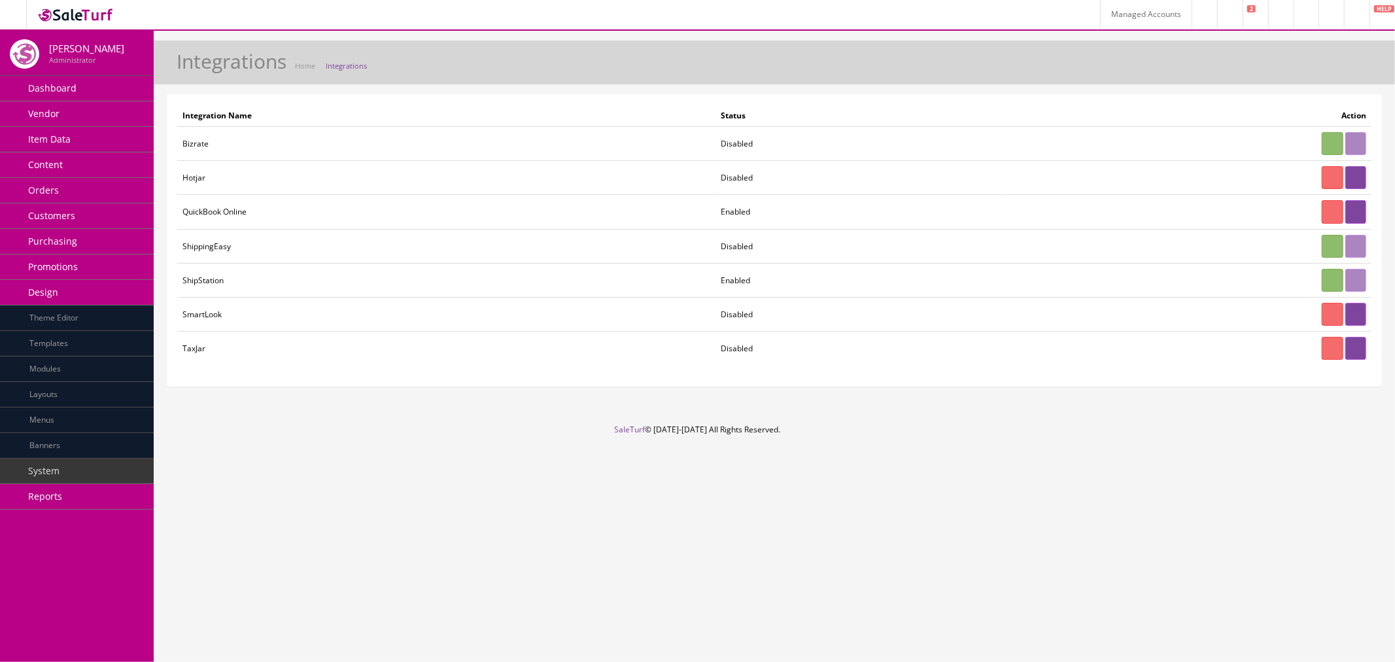
click at [99, 269] on link "Promotions" at bounding box center [77, 267] width 154 height 26
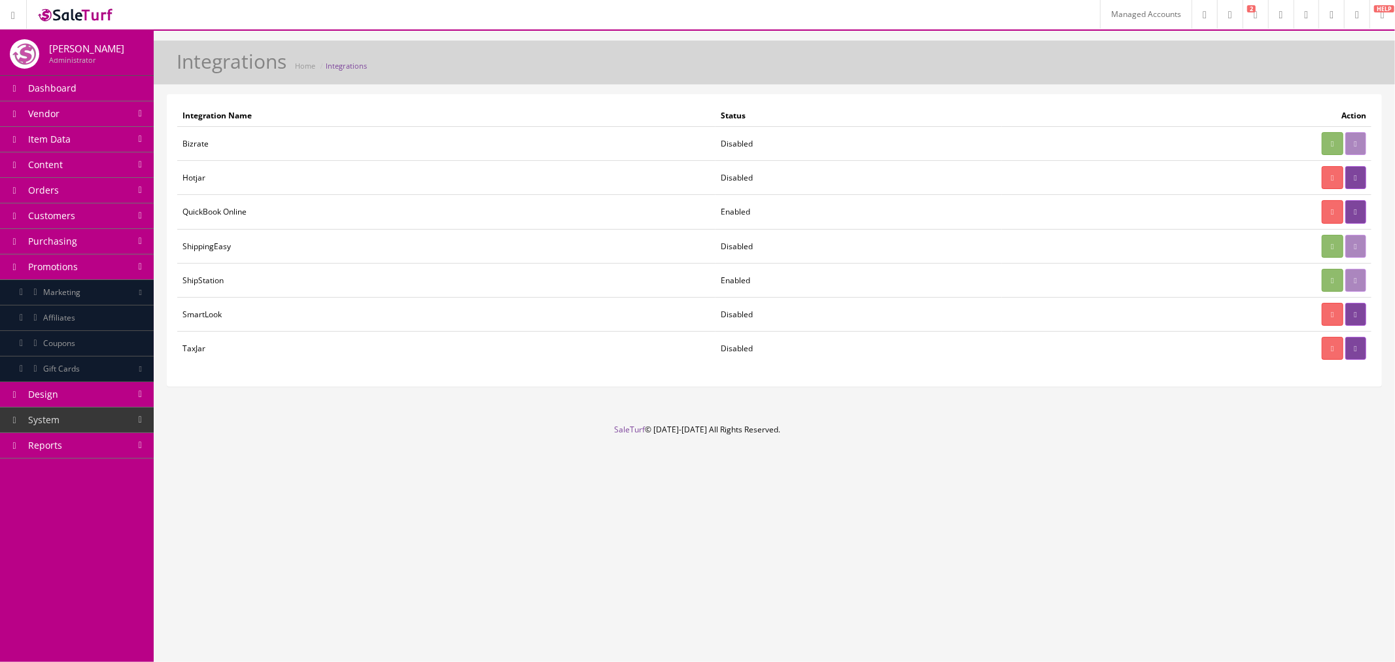
click at [95, 145] on link "Item Data" at bounding box center [77, 140] width 154 height 26
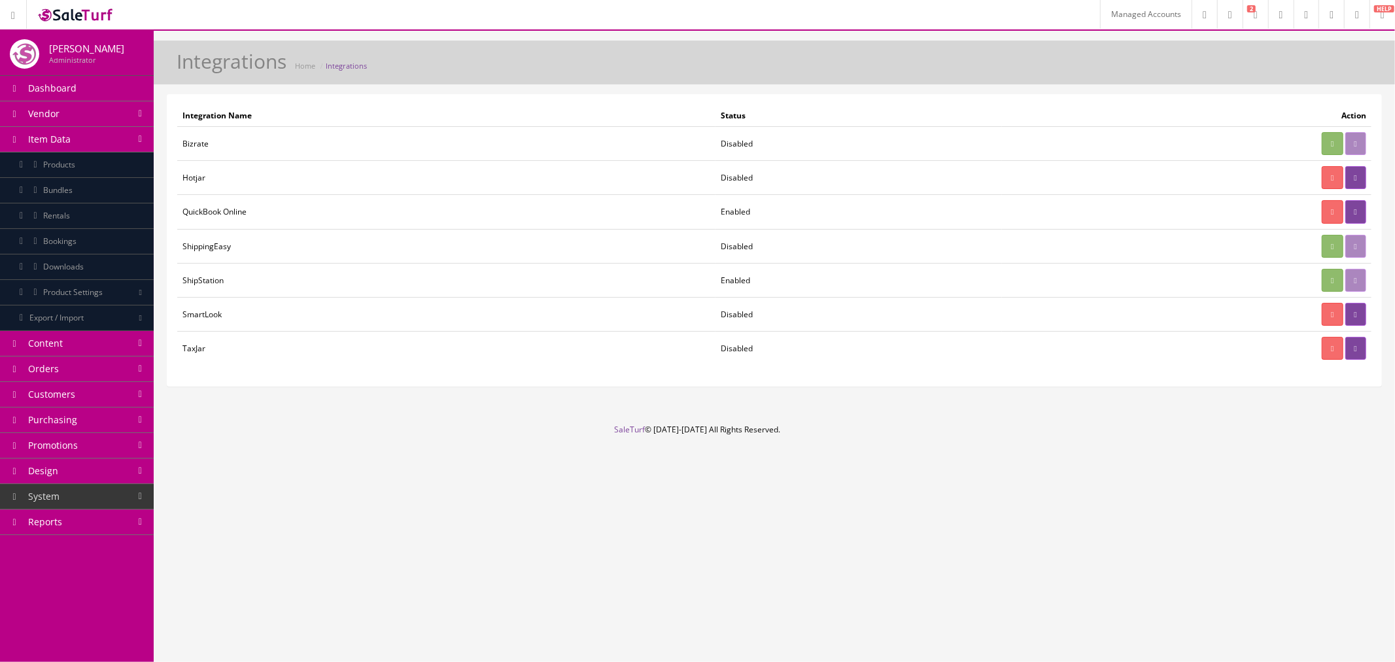
click at [99, 354] on link "Content" at bounding box center [77, 344] width 154 height 26
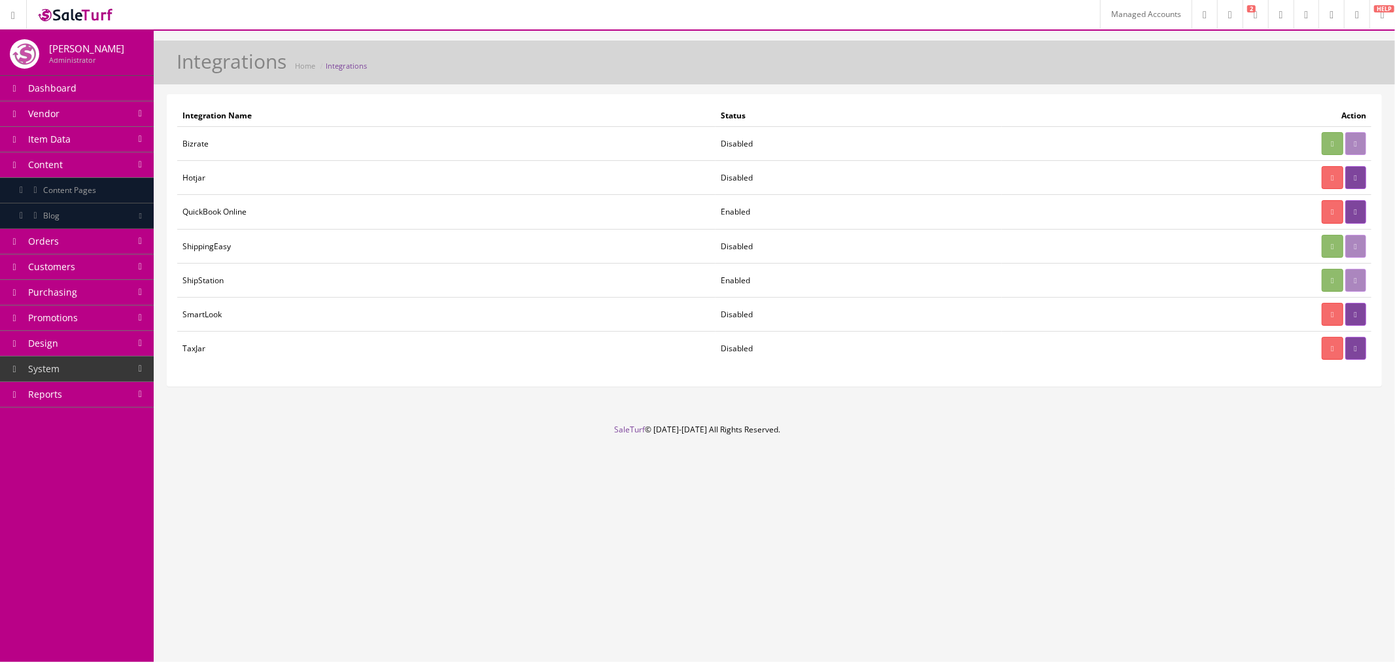
click at [107, 240] on link "Orders" at bounding box center [77, 242] width 154 height 26
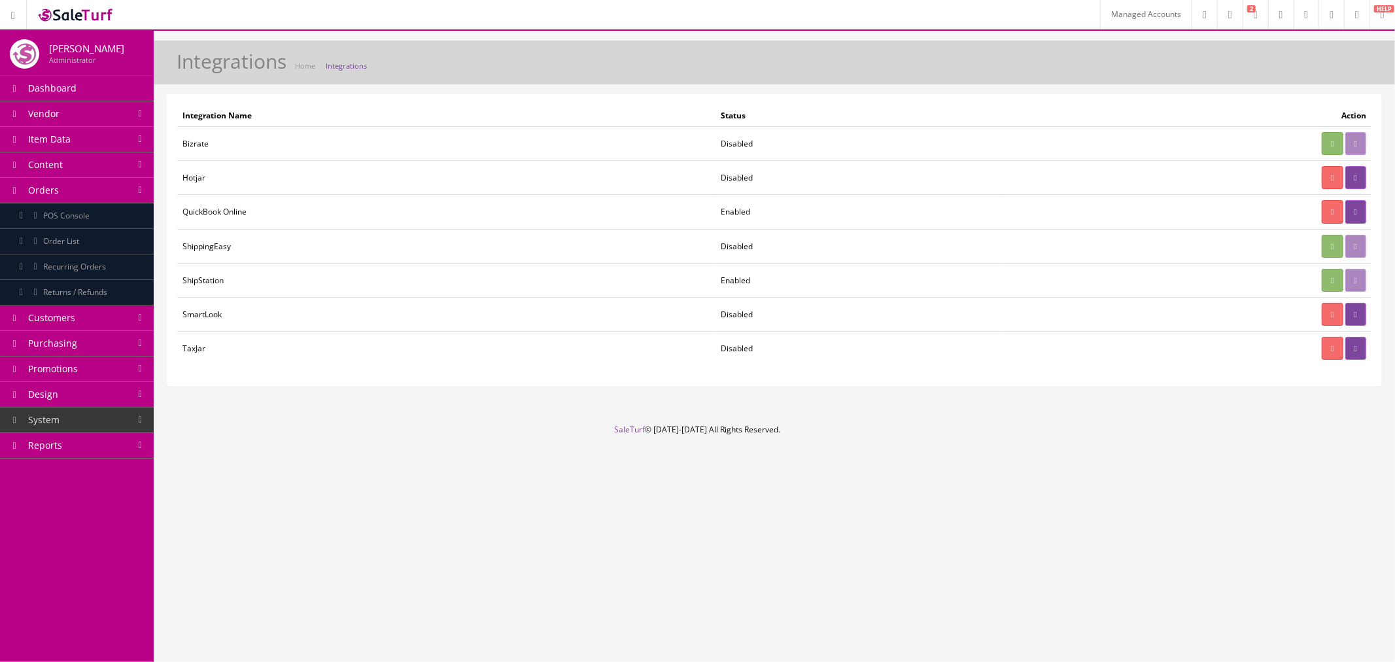
click at [126, 362] on link "Promotions" at bounding box center [77, 369] width 154 height 26
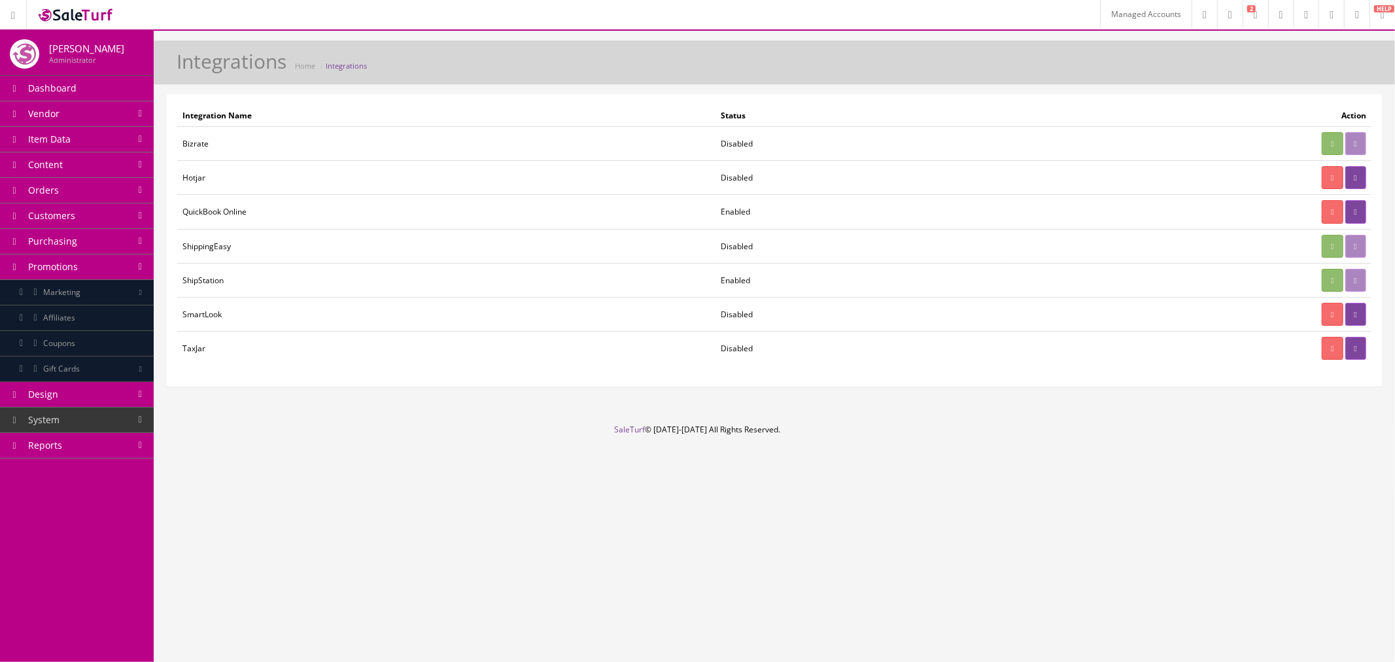
click at [126, 362] on link "Gift Cards" at bounding box center [77, 369] width 154 height 26
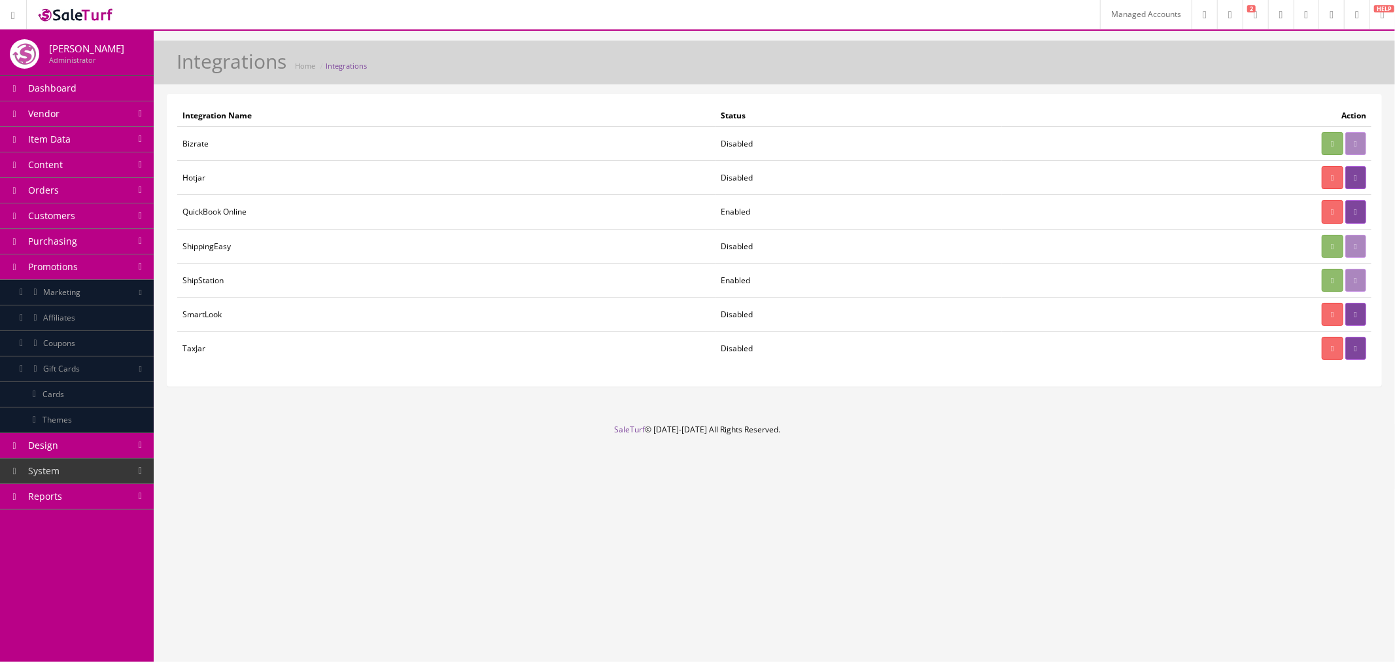
click at [114, 350] on link "Coupons" at bounding box center [77, 344] width 154 height 26
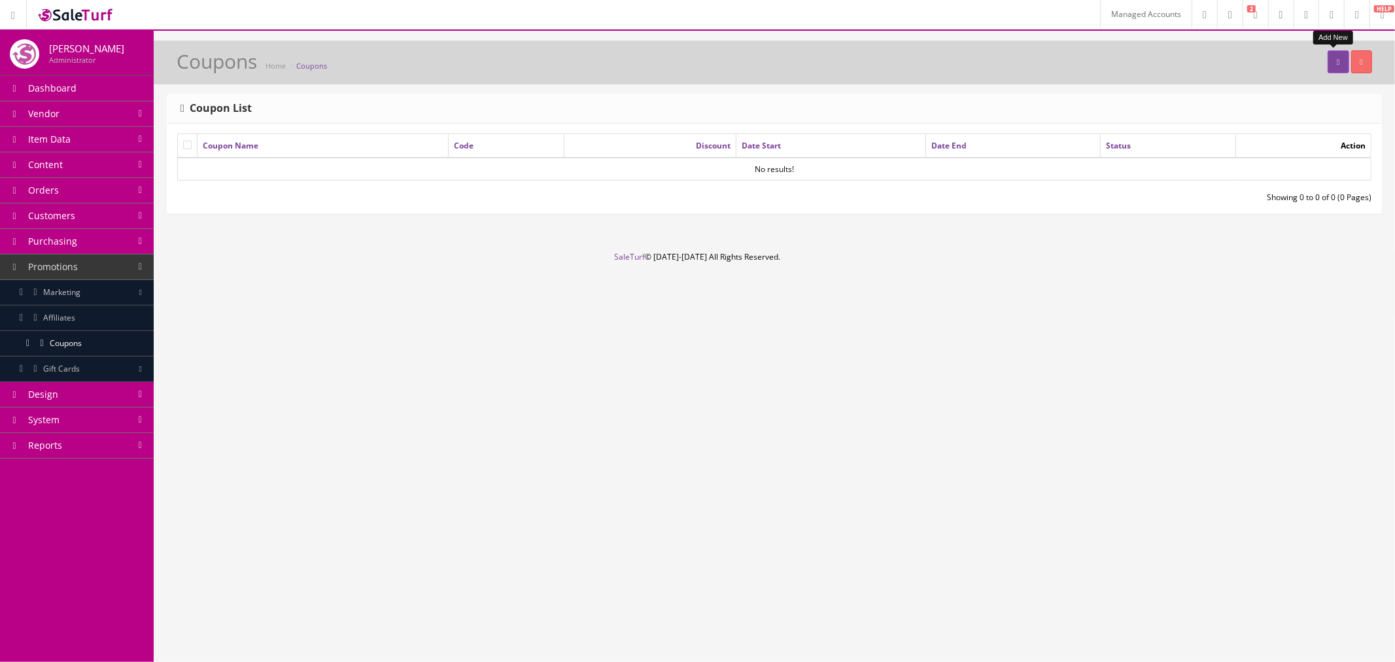
click at [1337, 60] on icon at bounding box center [1338, 62] width 3 height 8
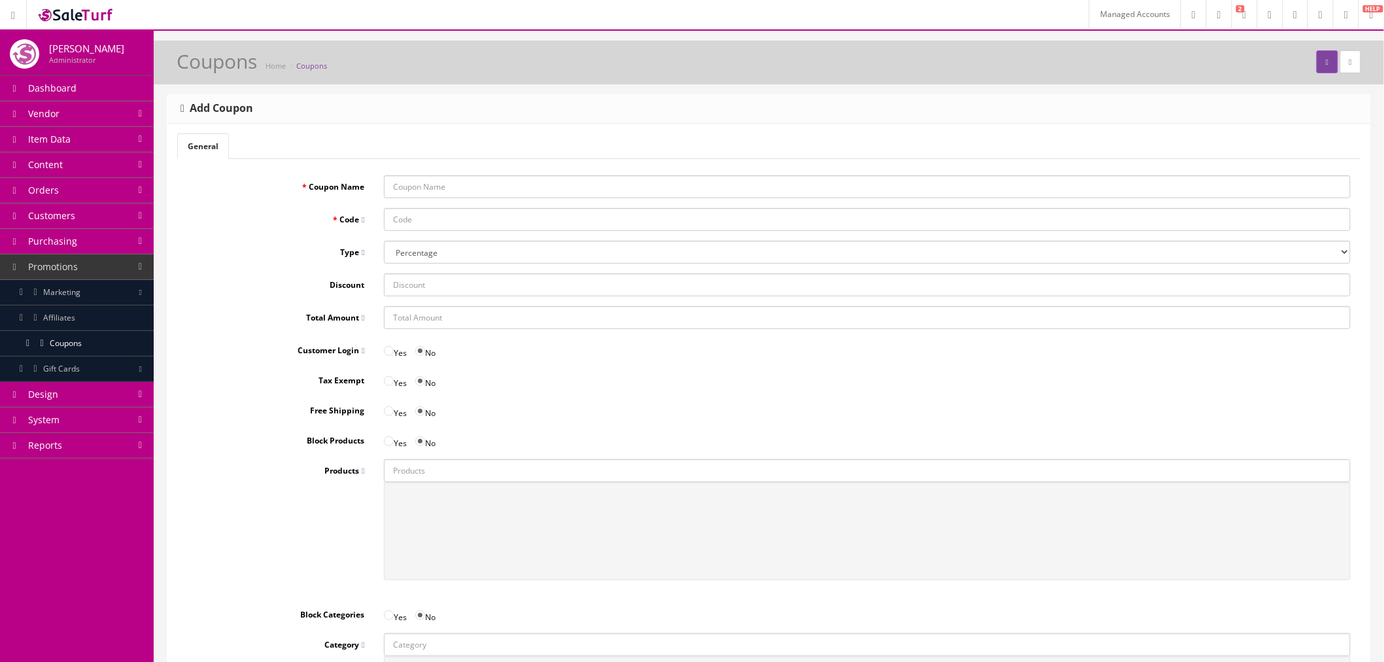
click at [98, 218] on link "Customers" at bounding box center [77, 216] width 154 height 26
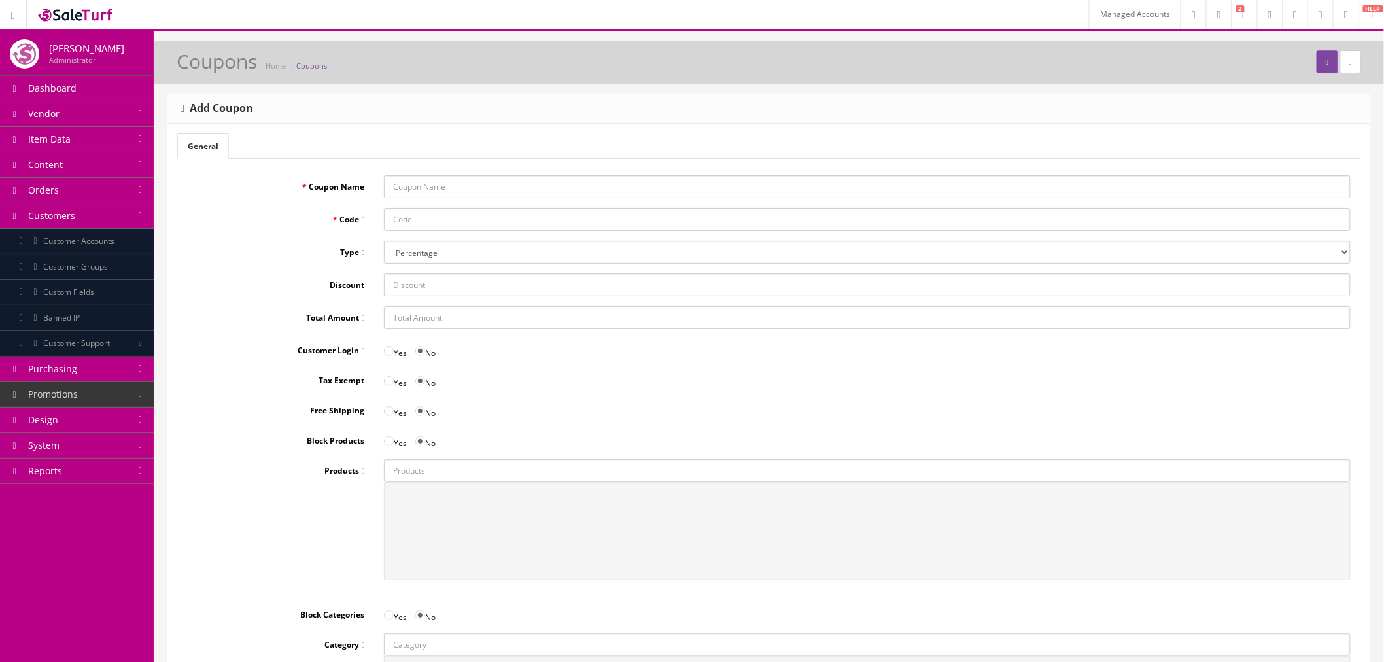
click at [112, 424] on link "Design" at bounding box center [77, 420] width 154 height 26
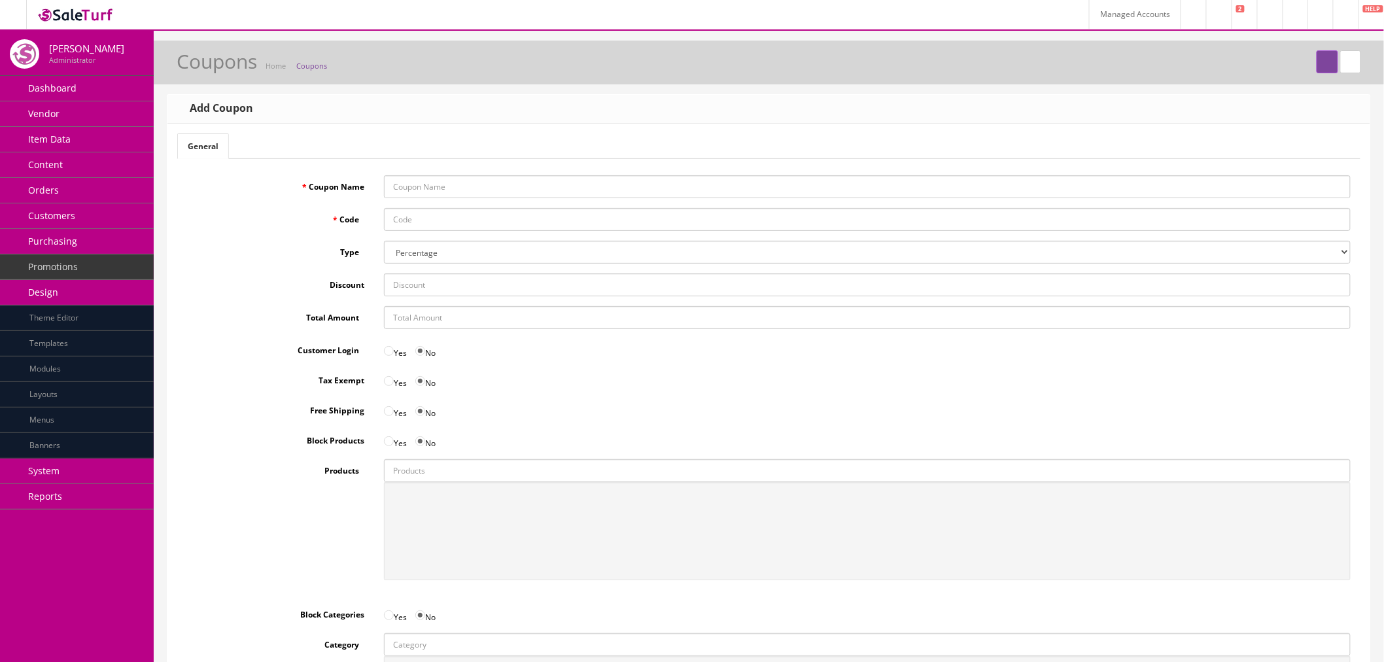
click at [118, 475] on link "System" at bounding box center [77, 472] width 154 height 26
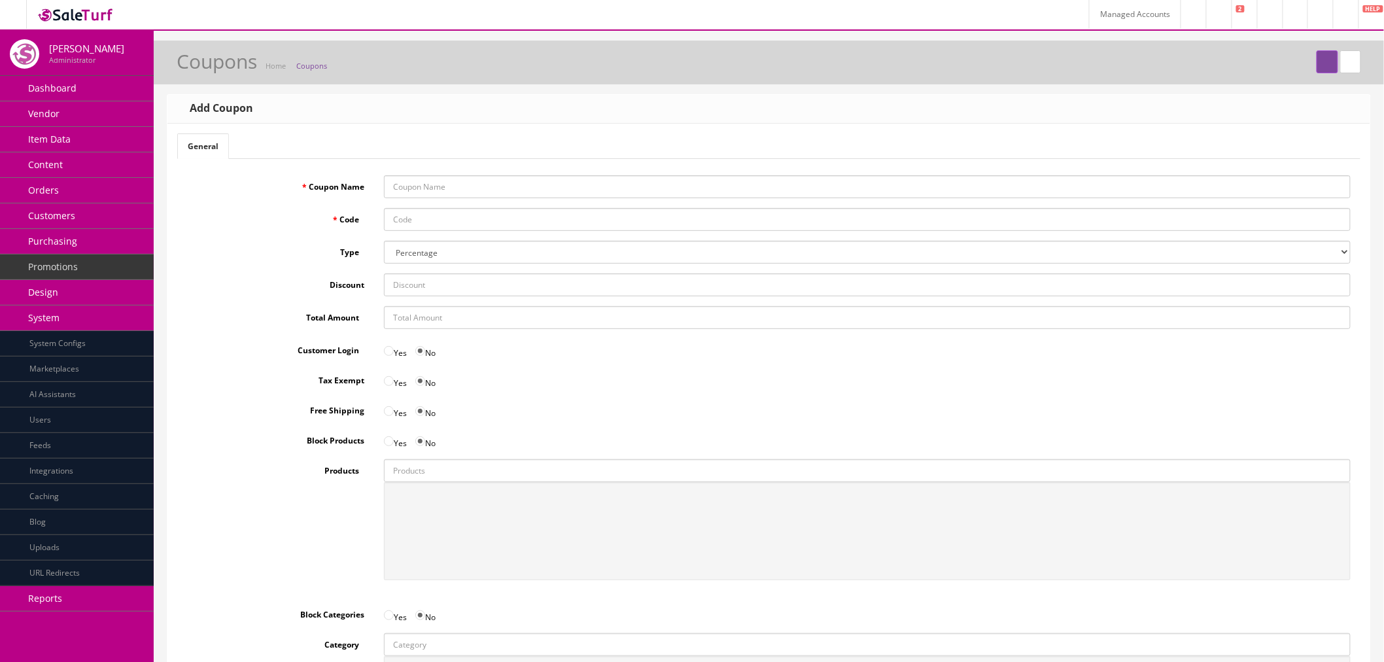
click at [109, 288] on link "Design" at bounding box center [77, 293] width 154 height 26
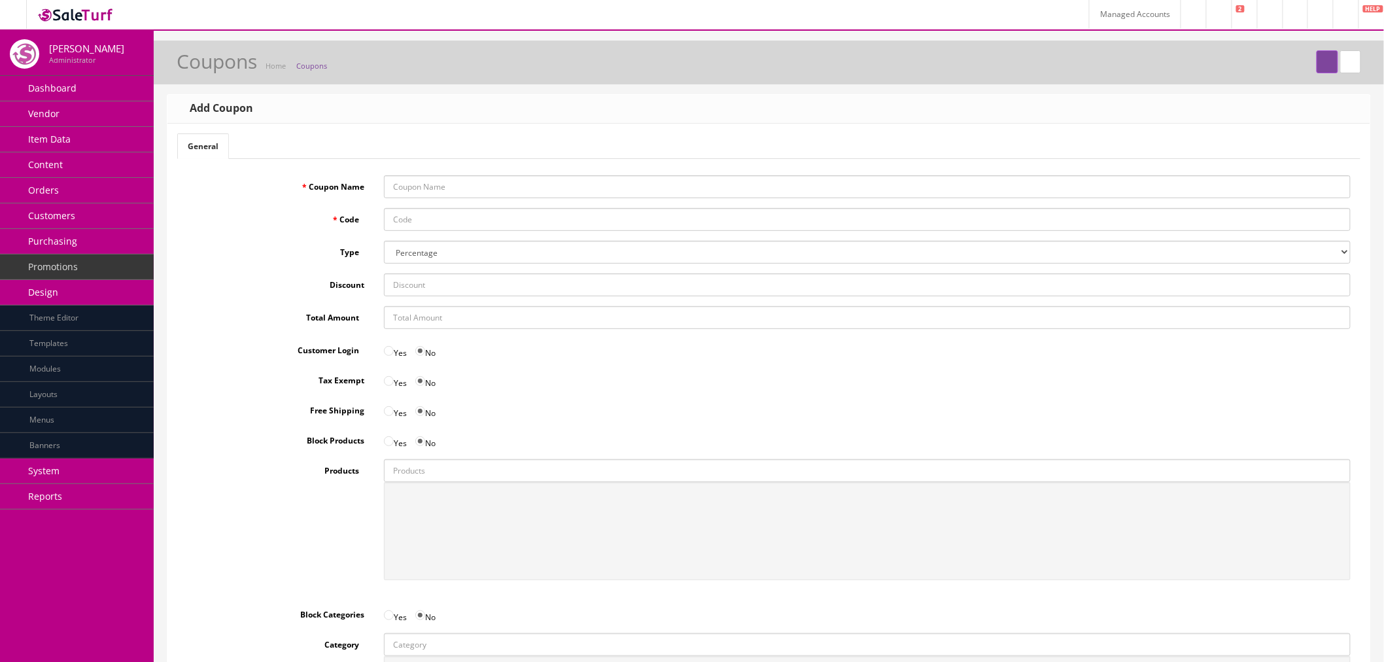
click at [115, 147] on link "Item Data" at bounding box center [77, 140] width 154 height 26
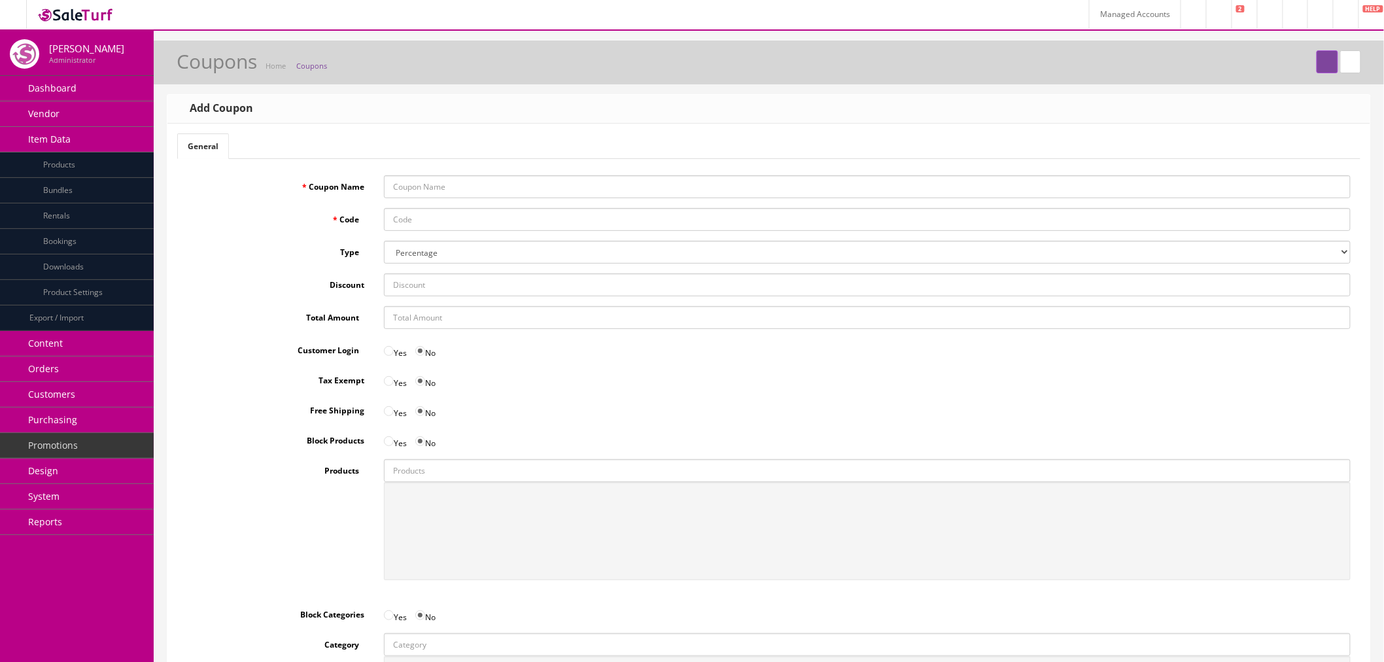
click at [115, 147] on link "Item Data" at bounding box center [77, 140] width 154 height 26
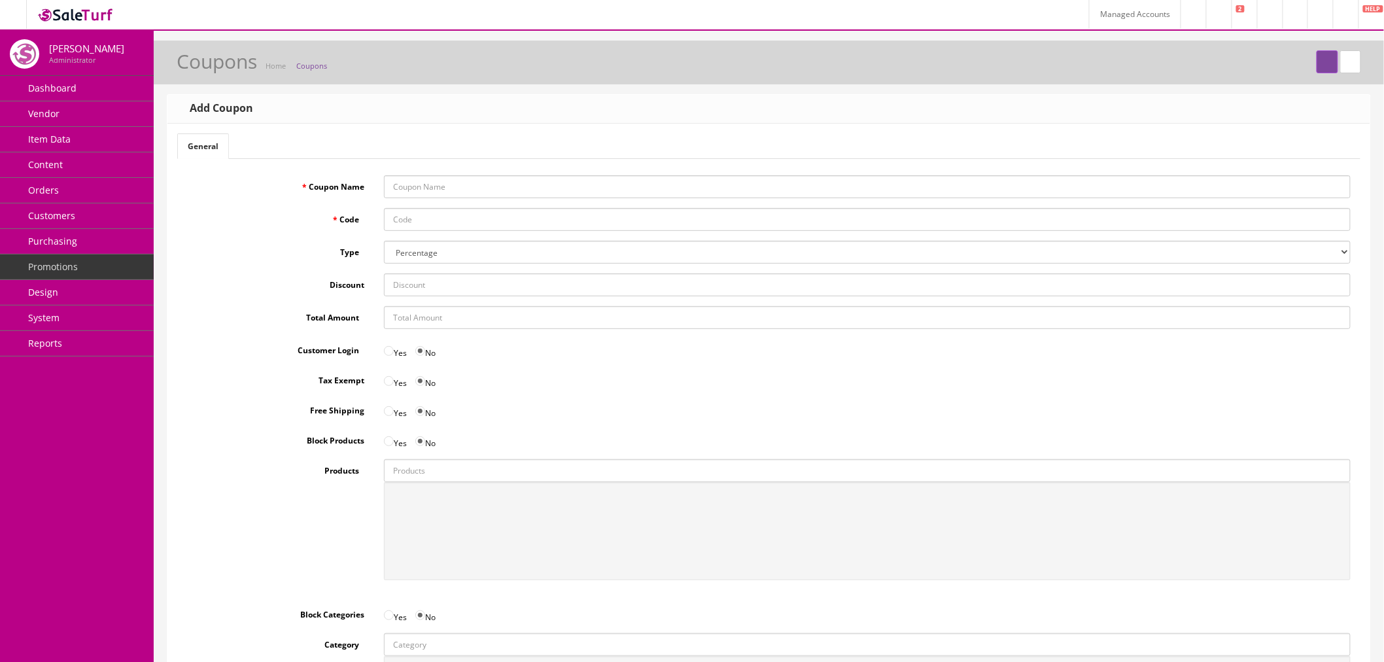
click at [115, 158] on link "Content" at bounding box center [77, 165] width 154 height 26
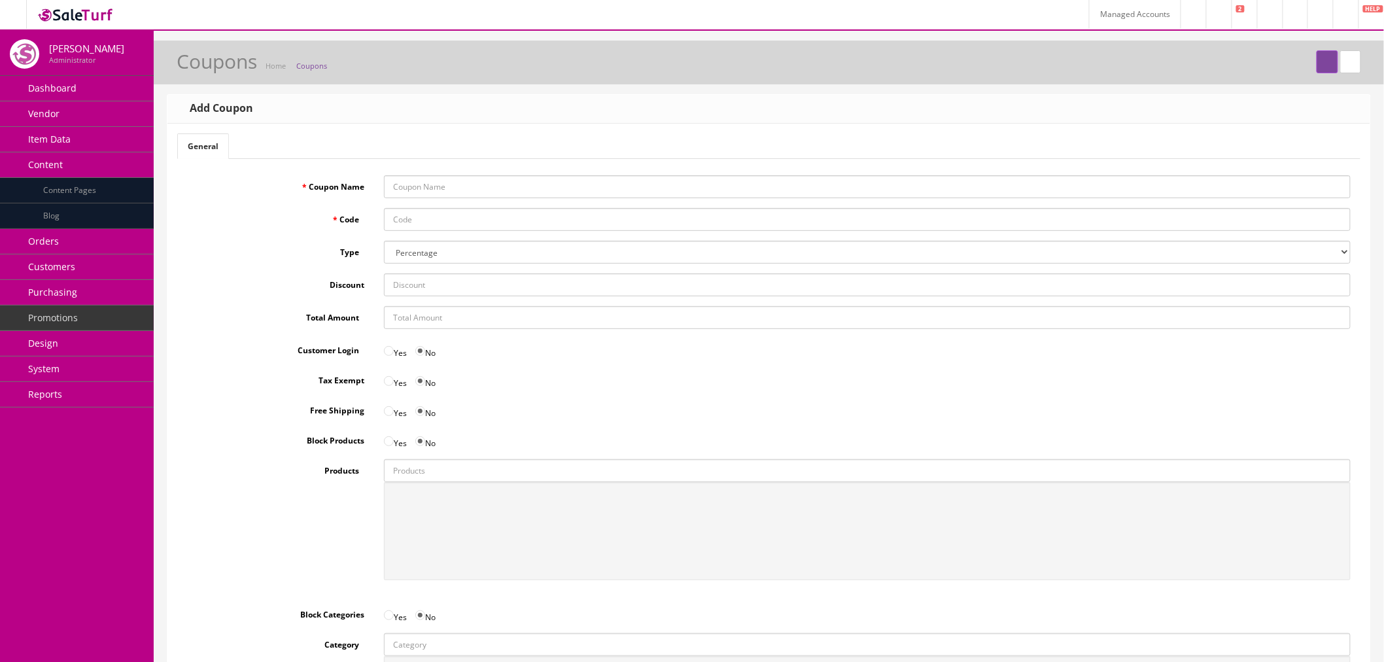
click at [118, 143] on link "Item Data" at bounding box center [77, 140] width 154 height 26
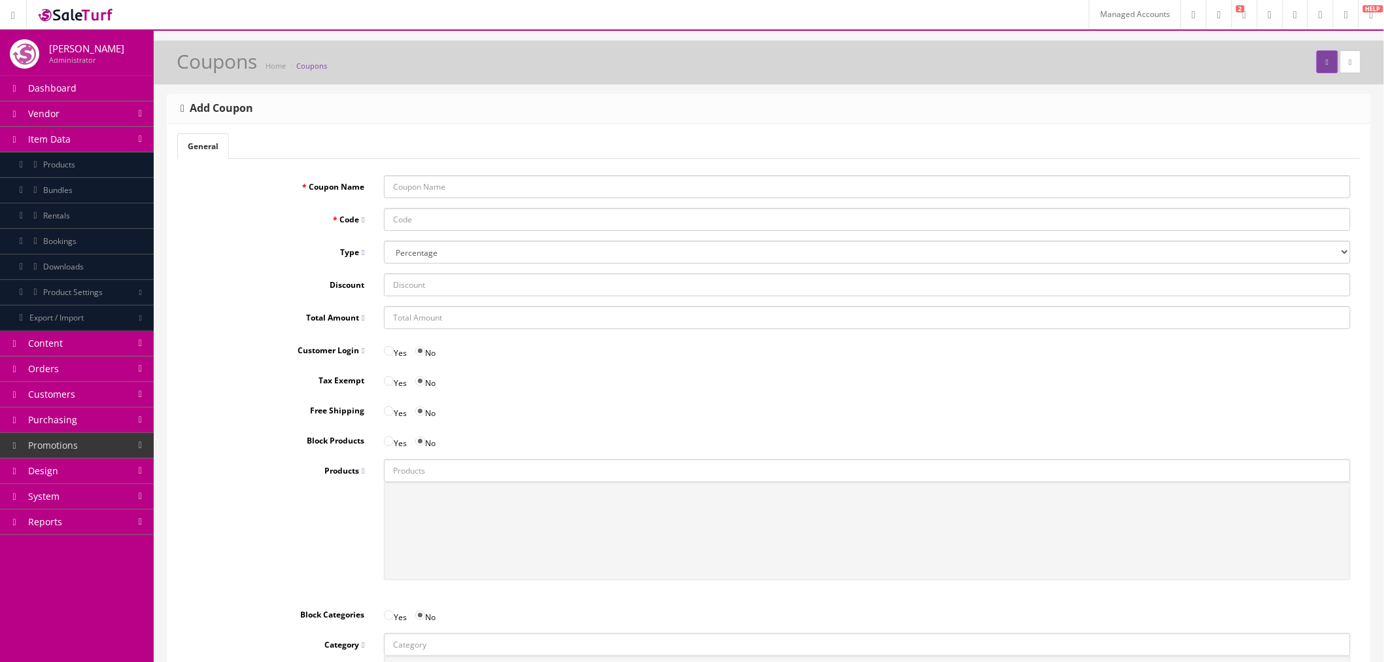
click at [95, 107] on link "Vendor" at bounding box center [77, 114] width 154 height 26
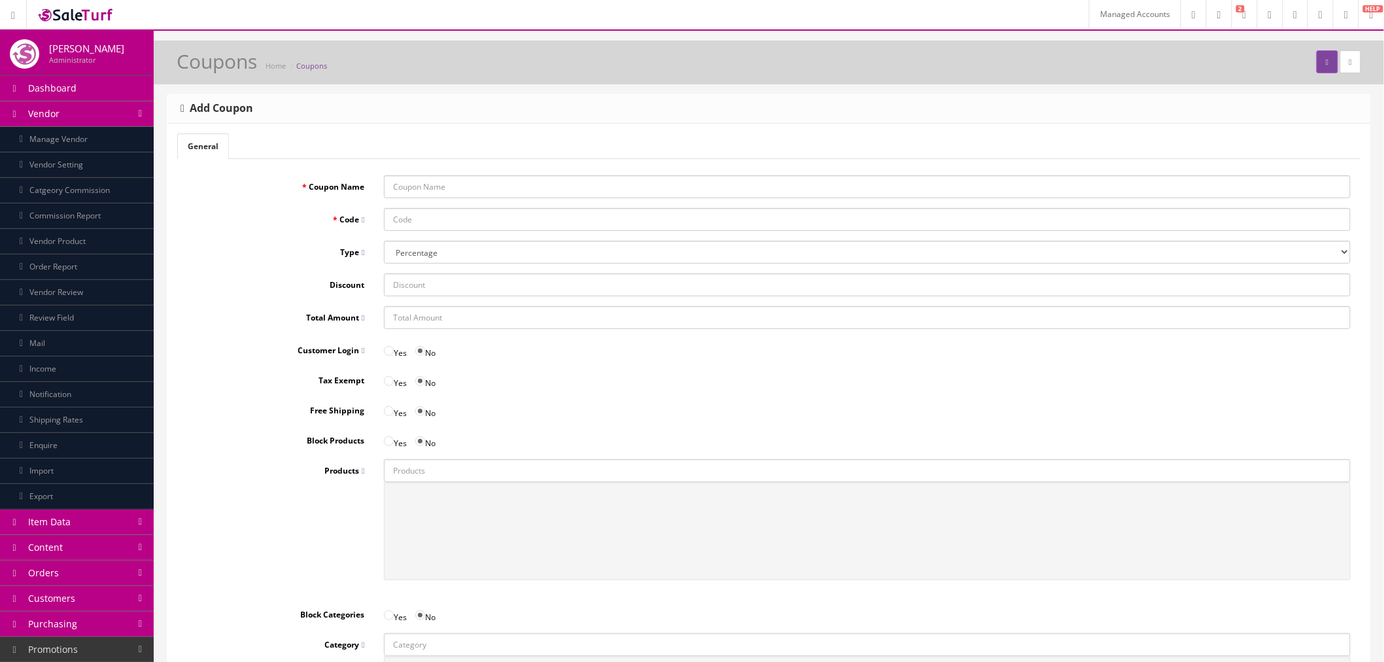
click at [120, 120] on link "Vendor" at bounding box center [77, 114] width 154 height 26
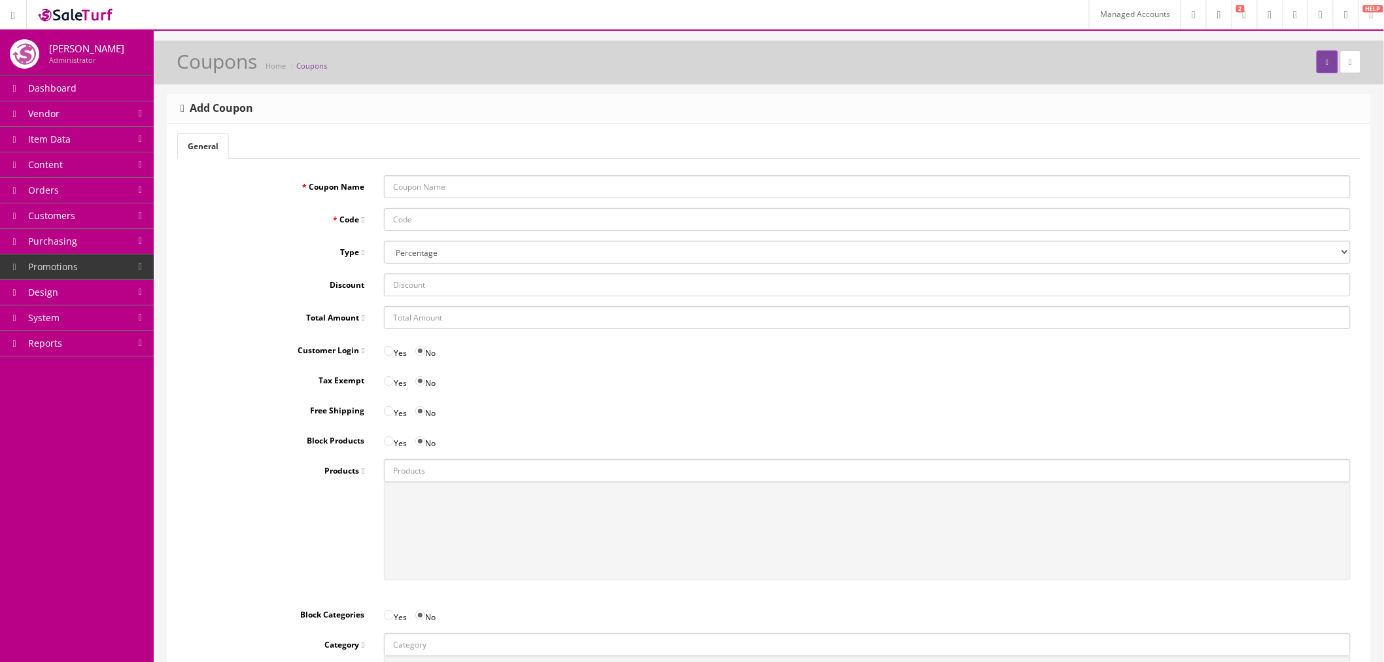
click at [118, 136] on link "Item Data" at bounding box center [77, 140] width 154 height 26
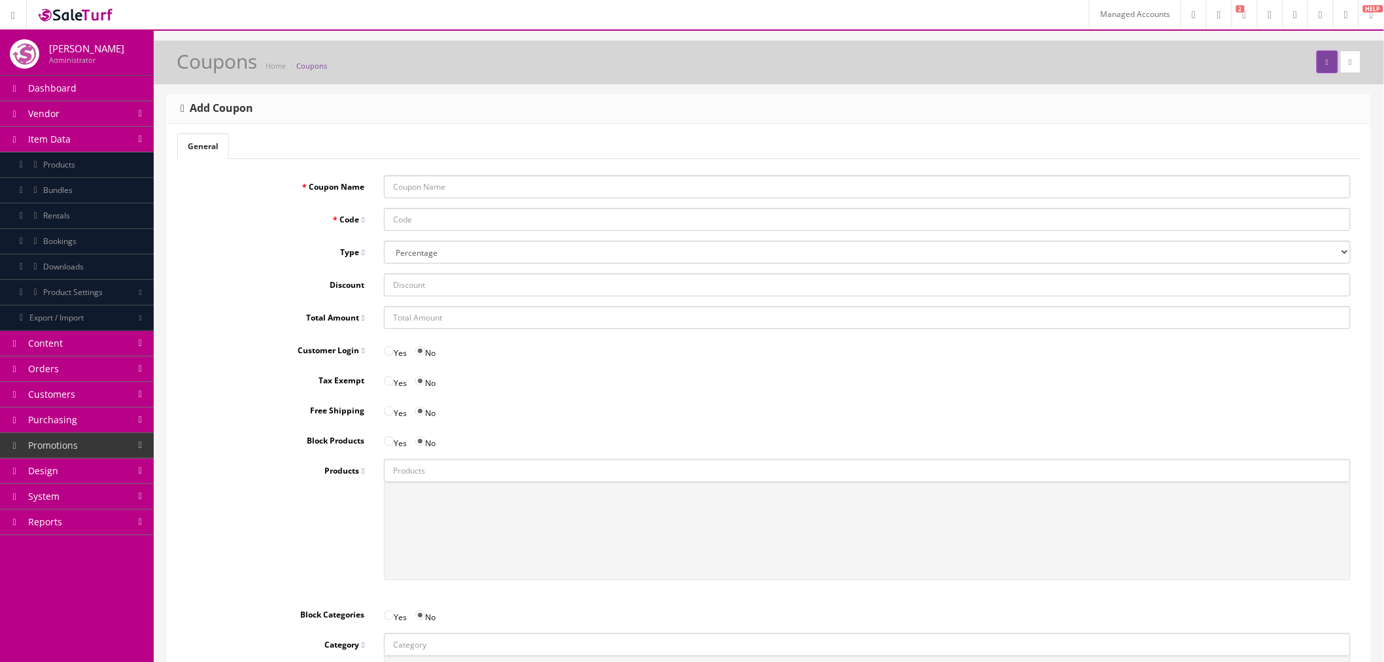
click at [118, 137] on link "Item Data" at bounding box center [77, 140] width 154 height 26
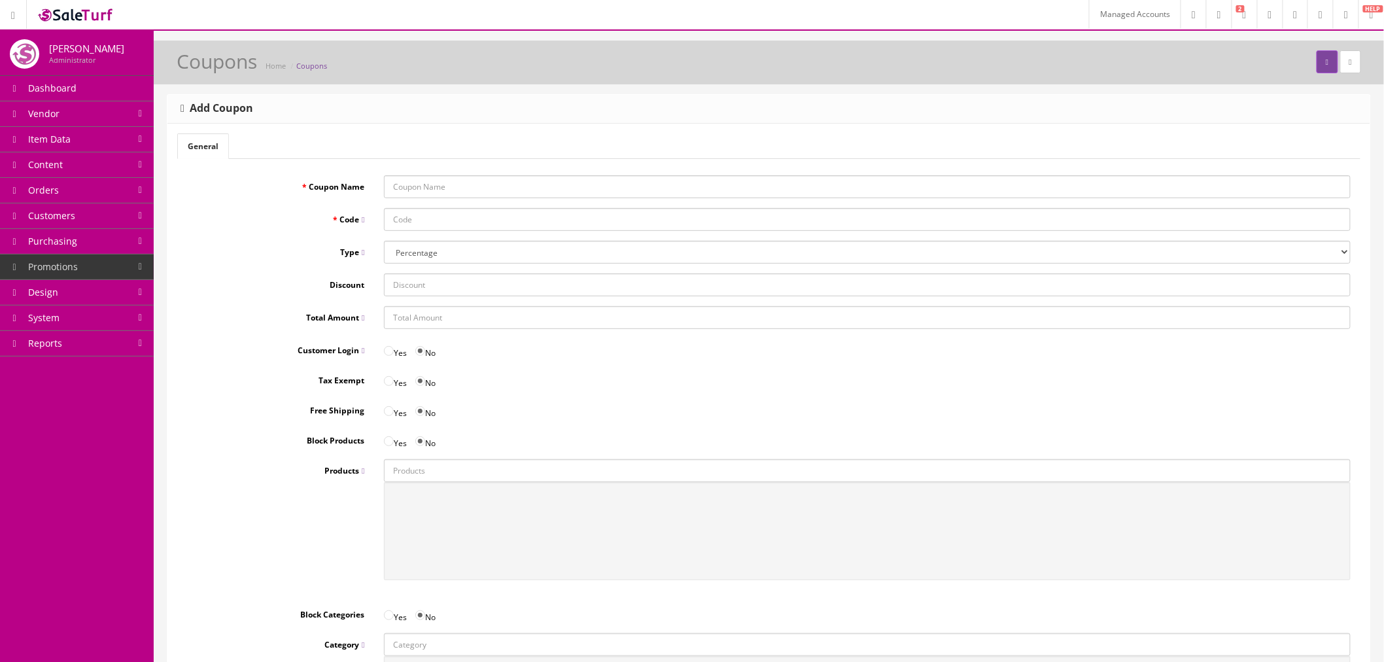
click at [118, 162] on link "Content" at bounding box center [77, 165] width 154 height 26
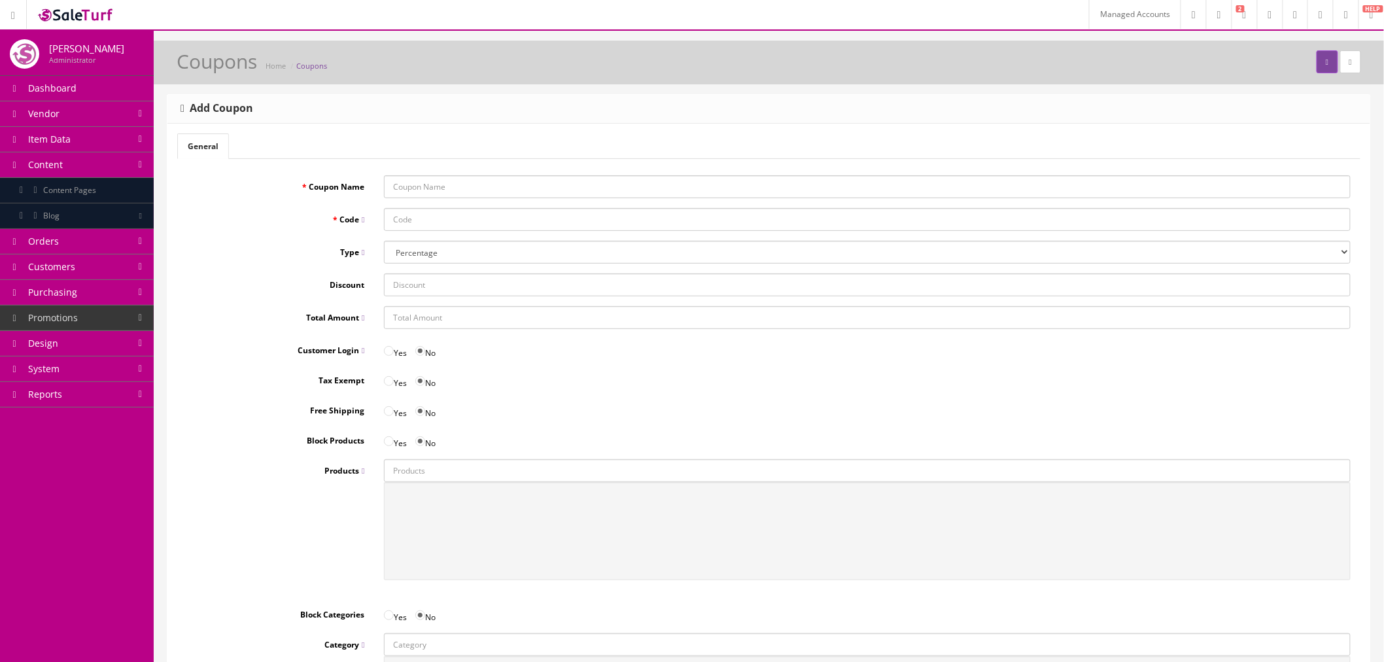
click at [119, 162] on link "Content" at bounding box center [77, 165] width 154 height 26
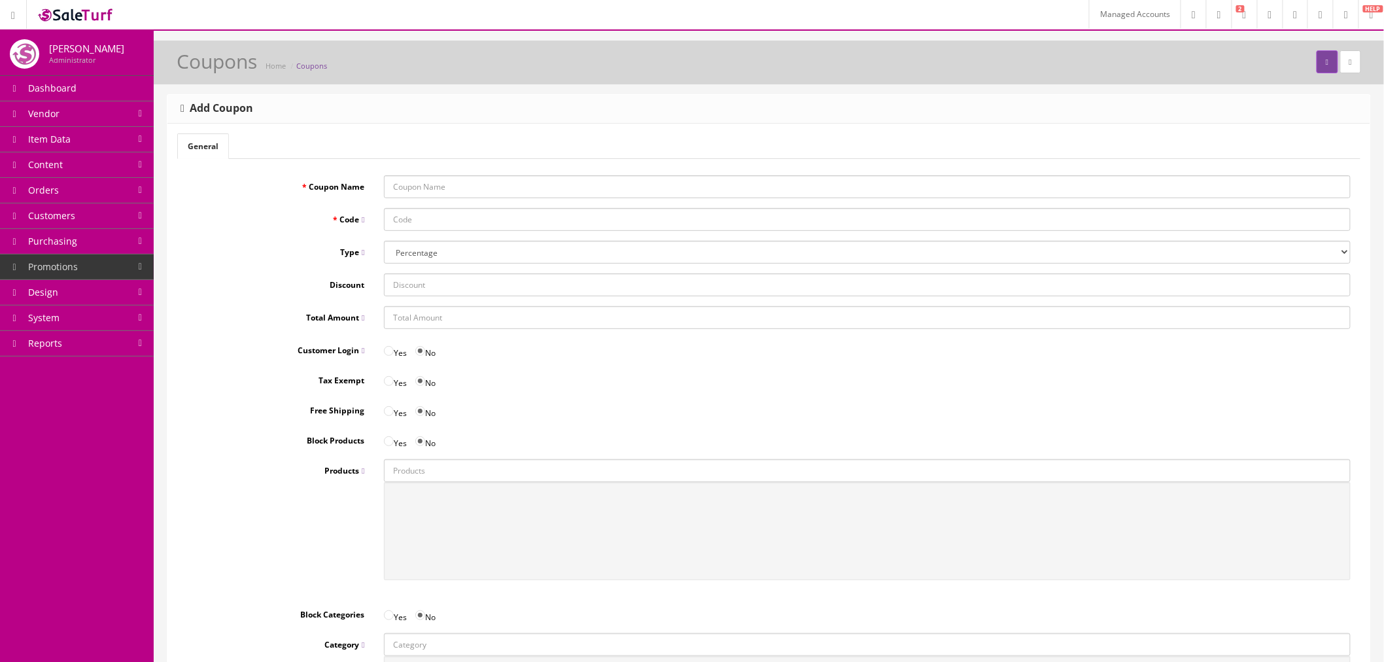
click at [118, 186] on link "Orders" at bounding box center [77, 191] width 154 height 26
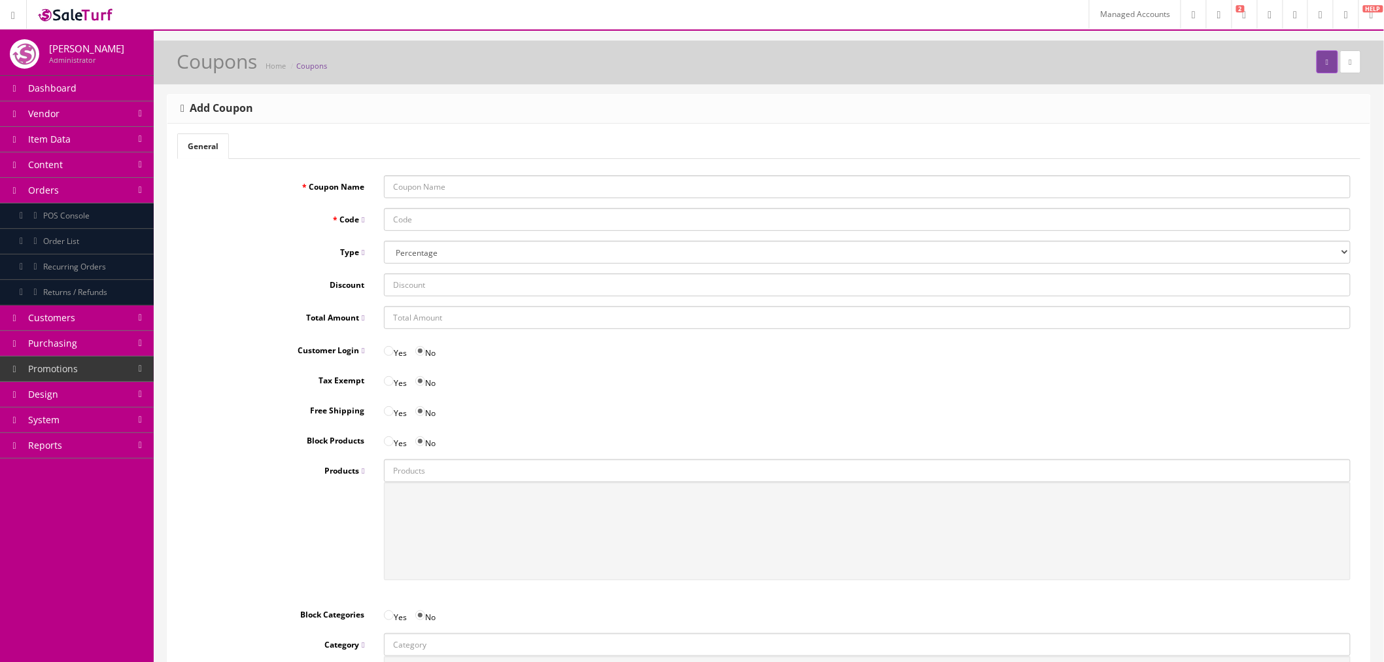
click at [123, 160] on link "Content" at bounding box center [77, 165] width 154 height 26
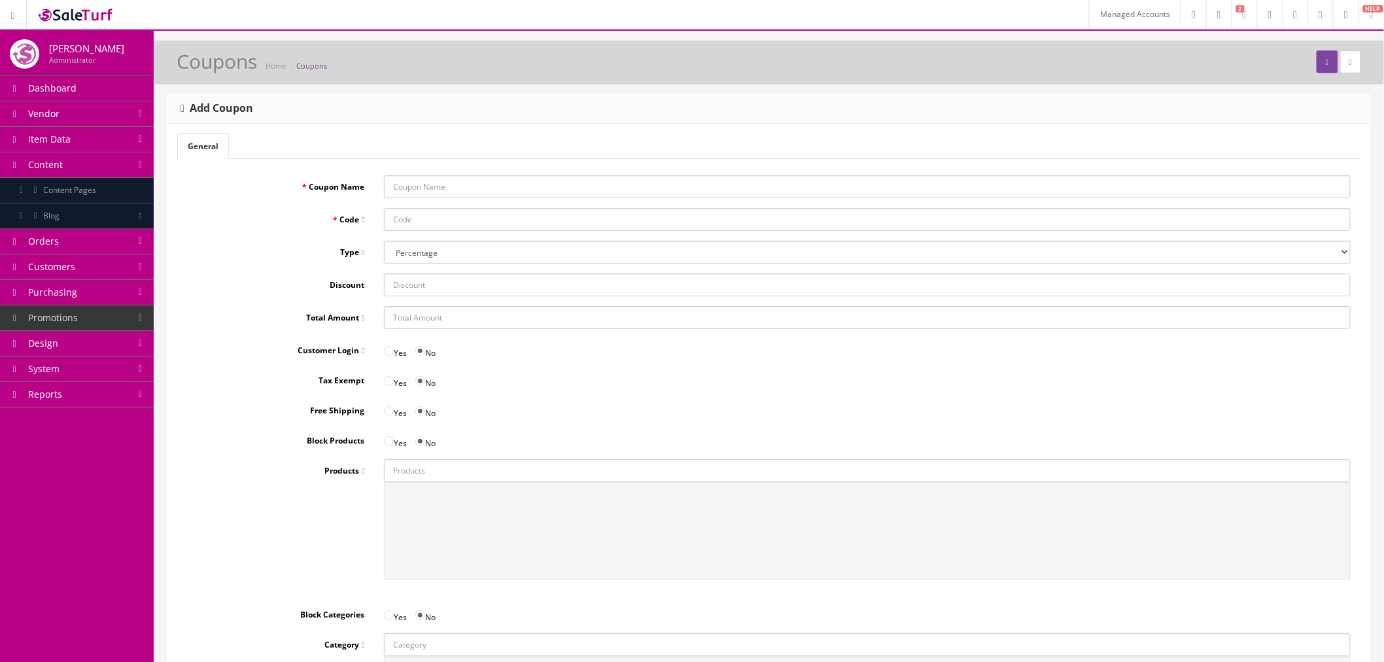
click at [122, 145] on link "Item Data" at bounding box center [77, 140] width 154 height 26
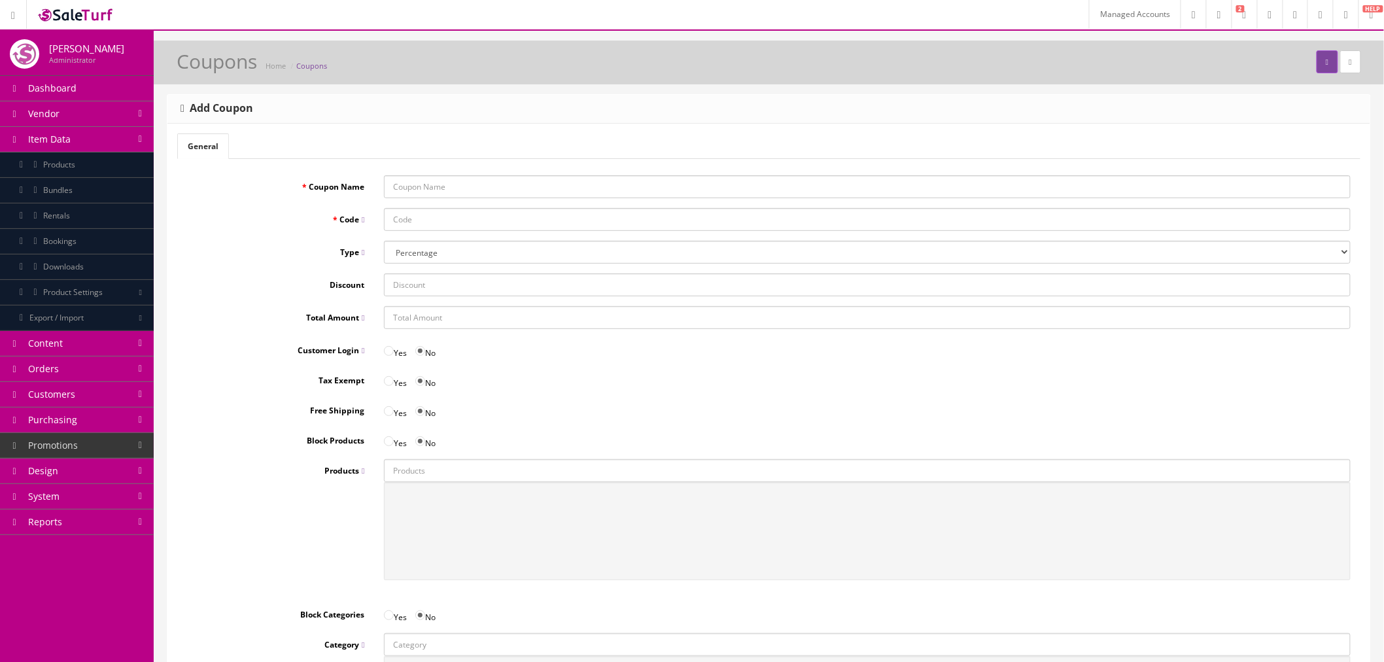
click at [120, 119] on link "Vendor" at bounding box center [77, 114] width 154 height 26
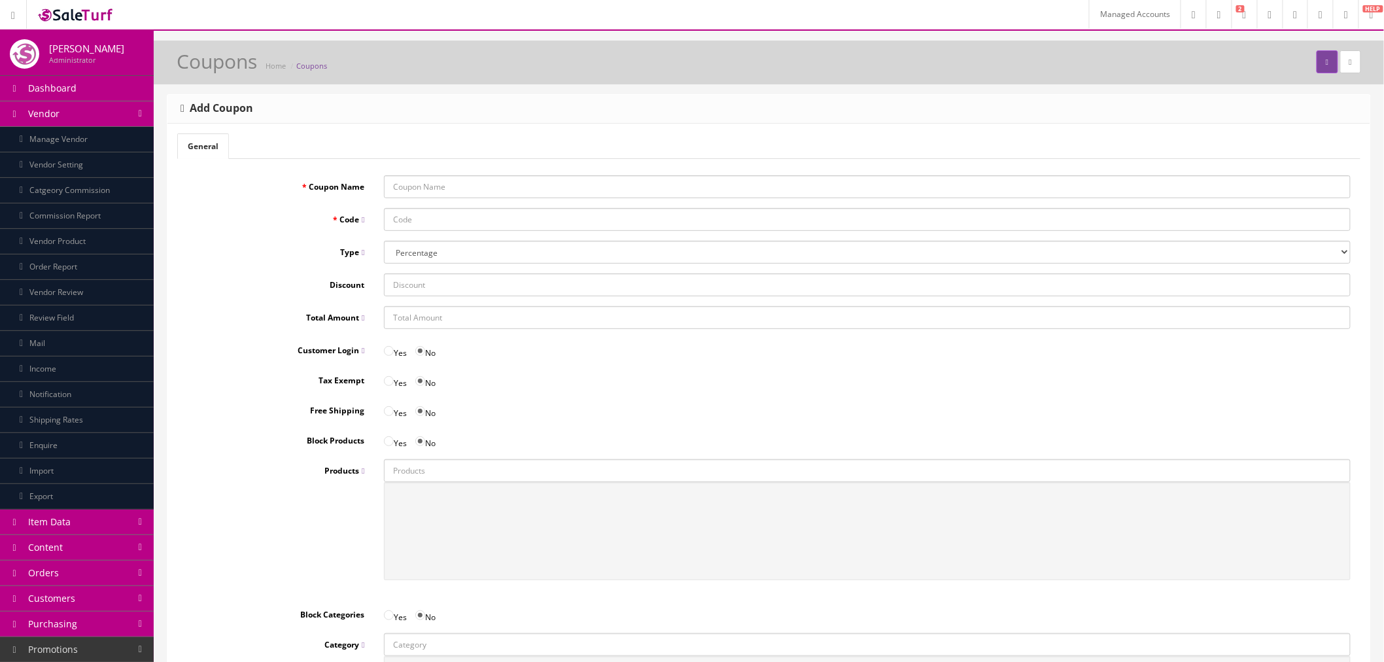
click at [123, 525] on link "Item Data" at bounding box center [77, 523] width 154 height 26
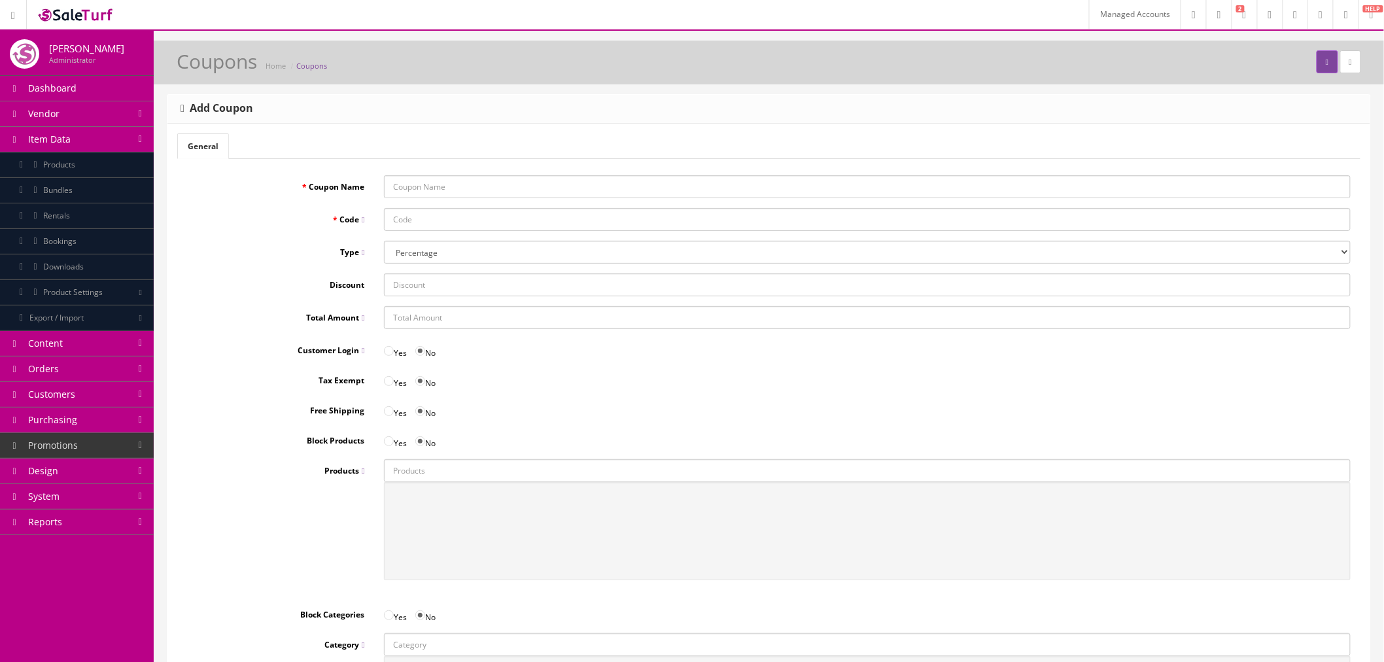
click at [137, 135] on link "Item Data" at bounding box center [77, 140] width 154 height 26
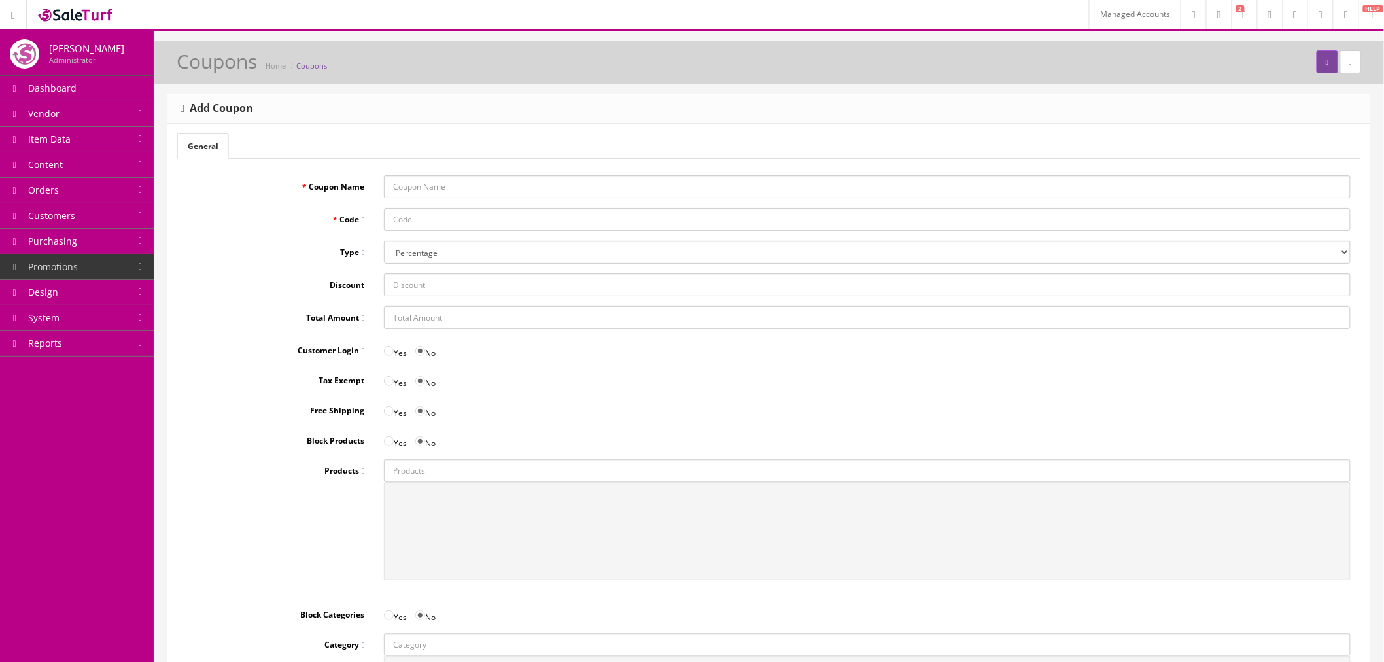
click at [134, 338] on link "Reports" at bounding box center [77, 344] width 154 height 26
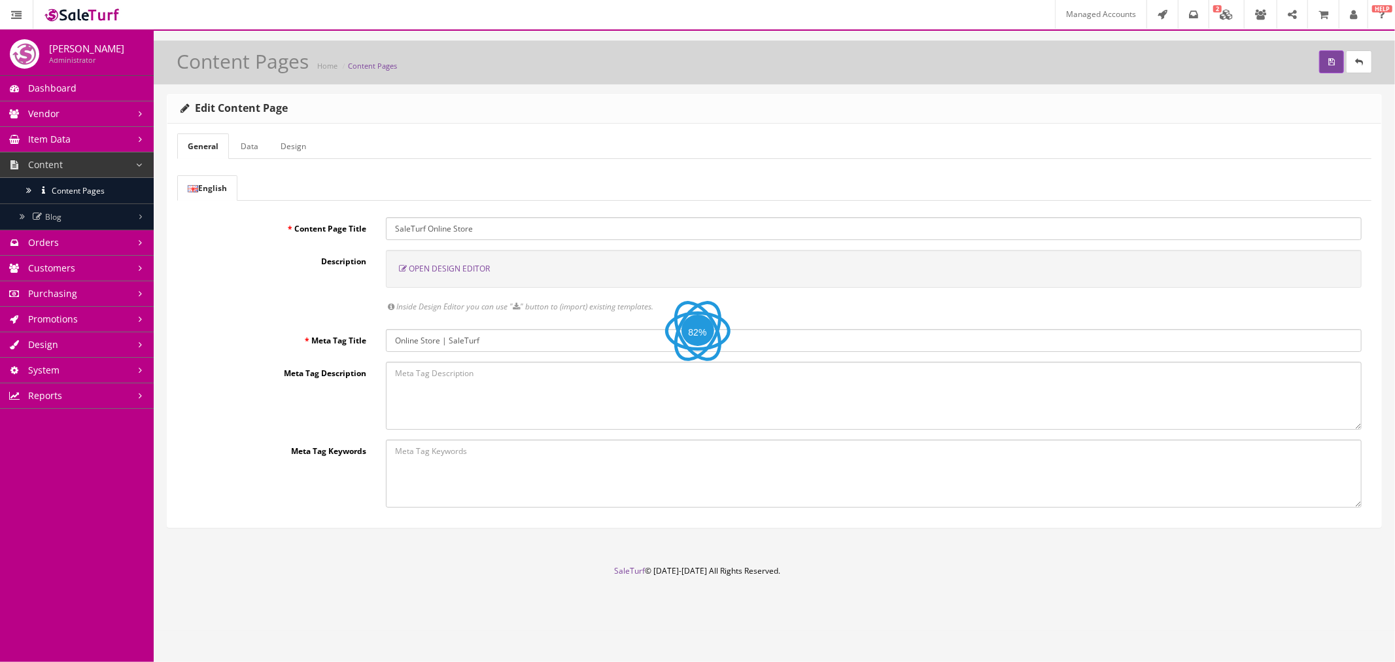
click at [434, 271] on span "Open Design Editor" at bounding box center [449, 268] width 81 height 11
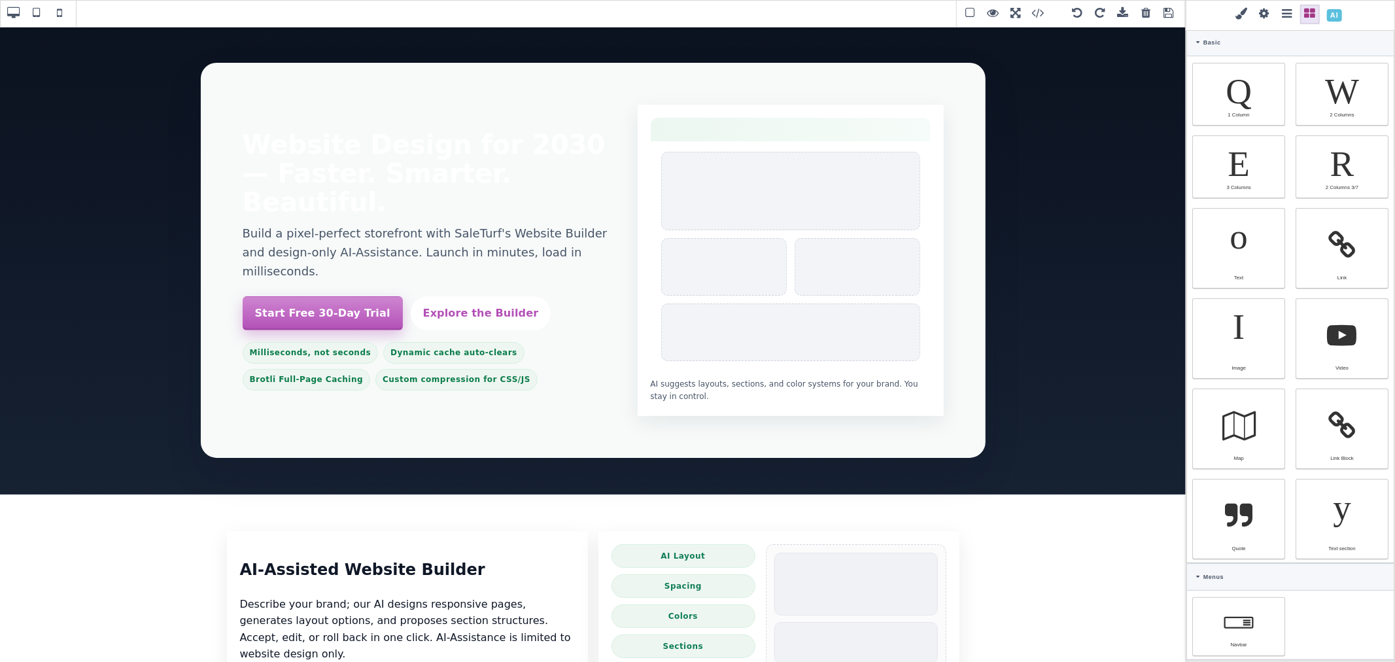
click at [1149, 10] on span at bounding box center [1146, 14] width 20 height 20
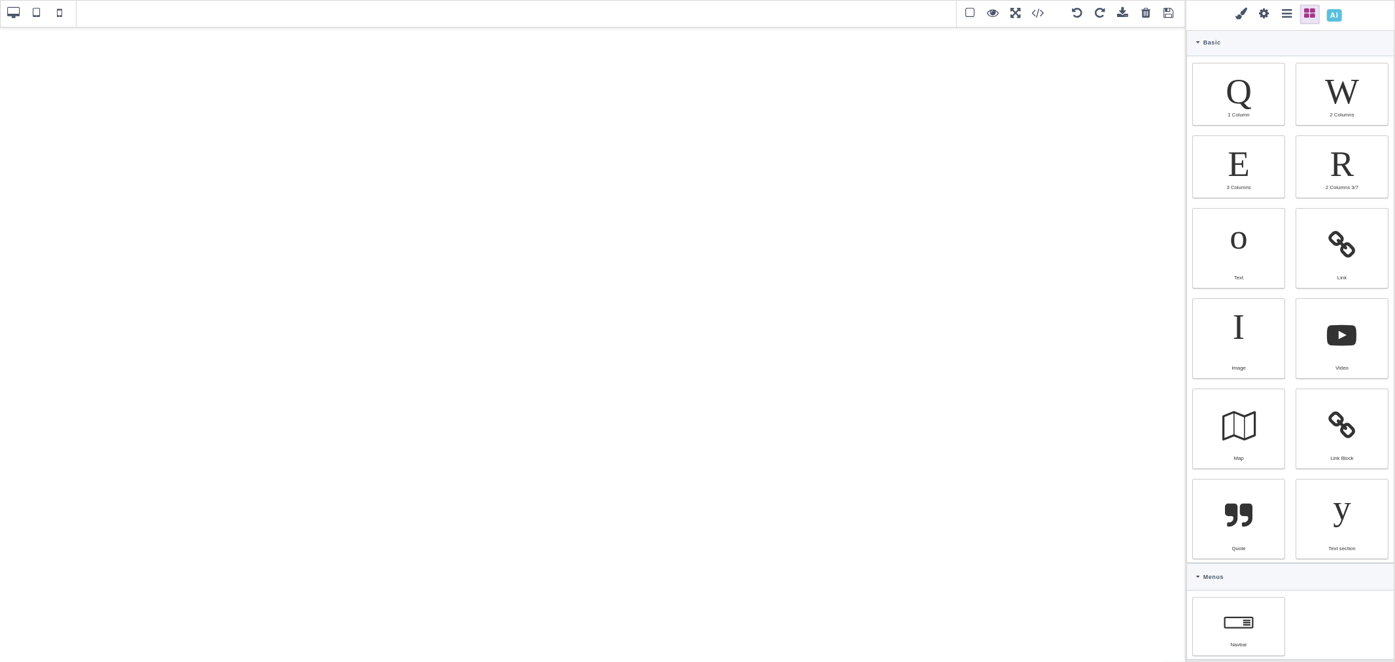
click at [1334, 20] on span at bounding box center [1334, 15] width 23 height 23
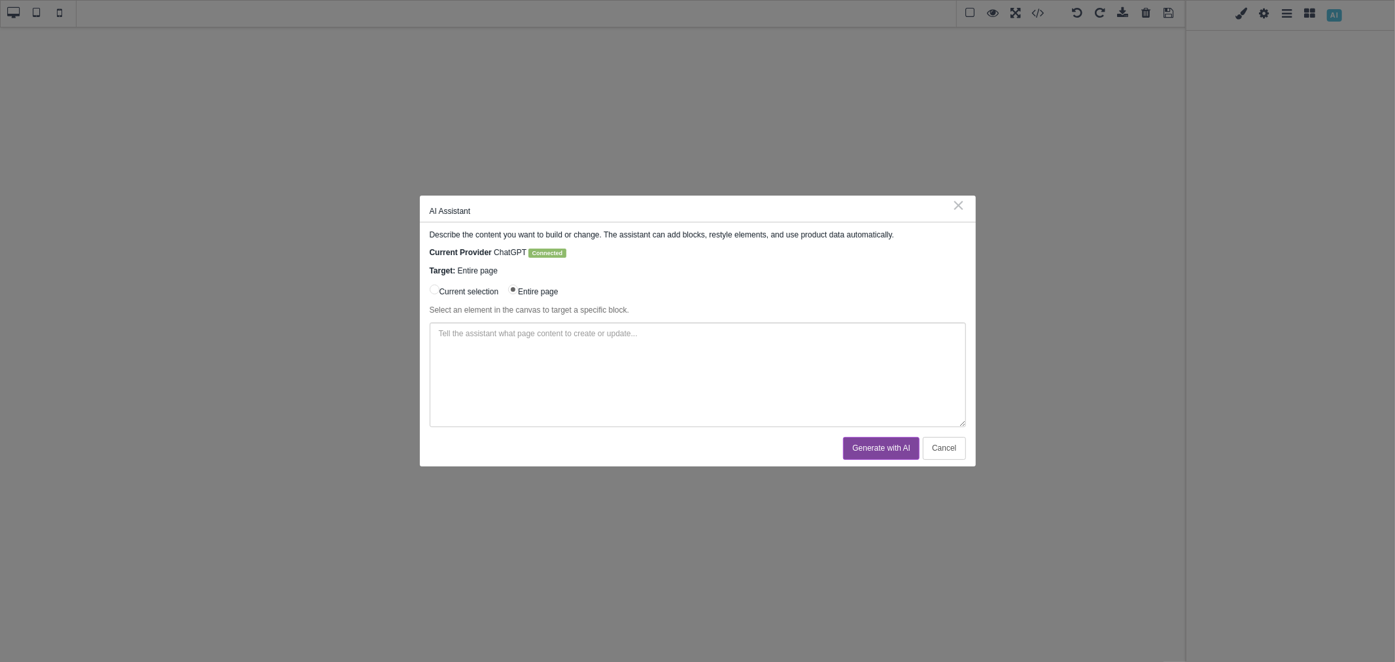
click at [649, 328] on textarea at bounding box center [698, 374] width 536 height 105
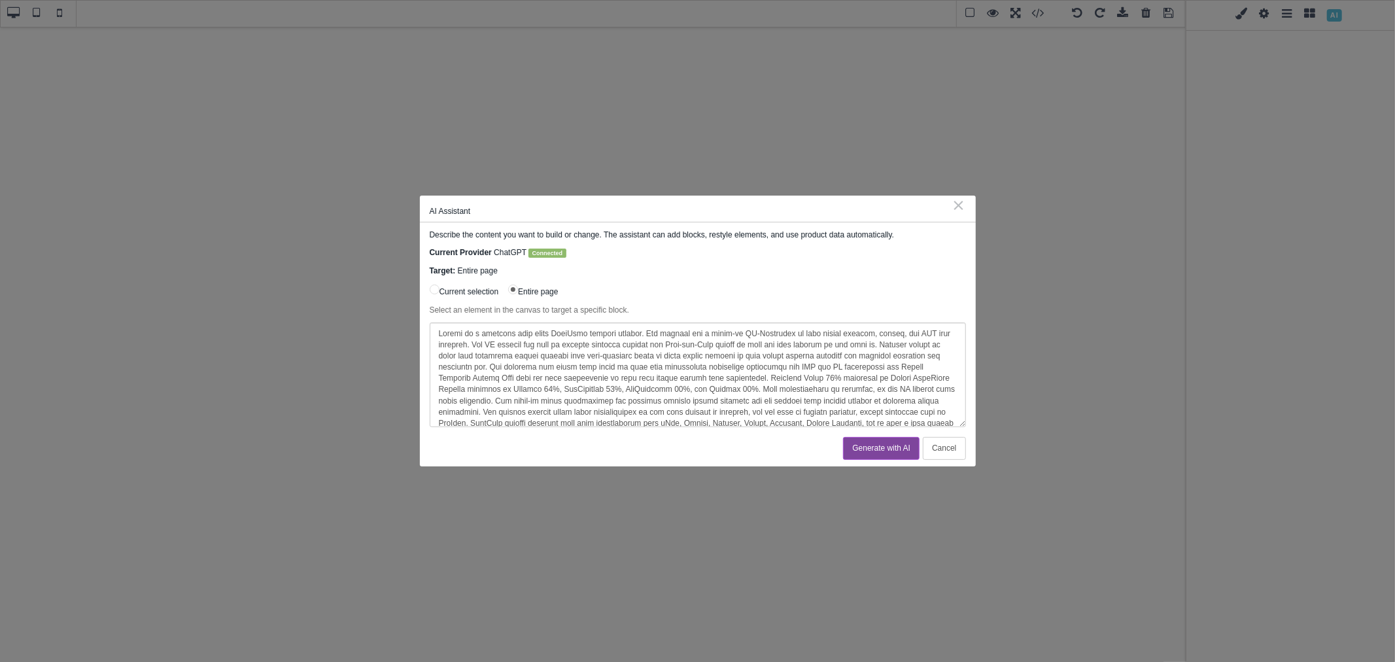
scroll to position [170, 0]
type textarea "Create me a stunning page about SaleTurf website builder. The builder has a bui…"
click at [884, 446] on button "Generate with AI" at bounding box center [881, 448] width 77 height 23
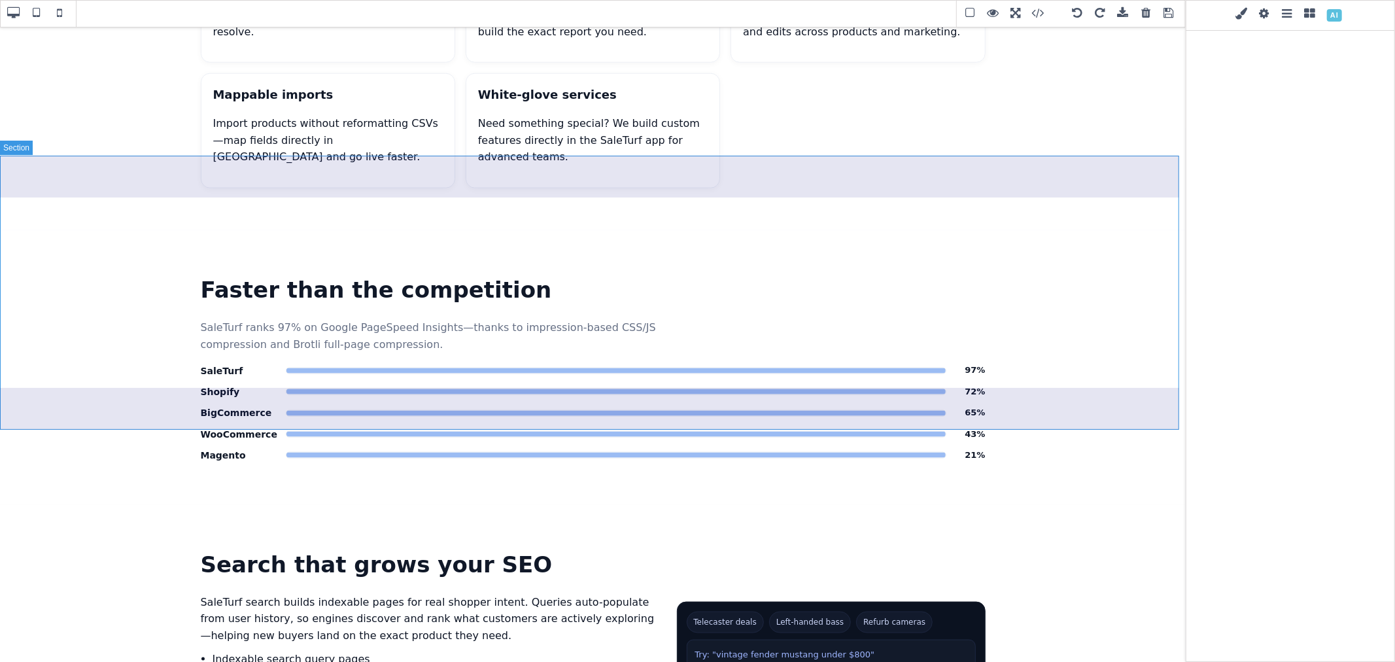
scroll to position [1235, 0]
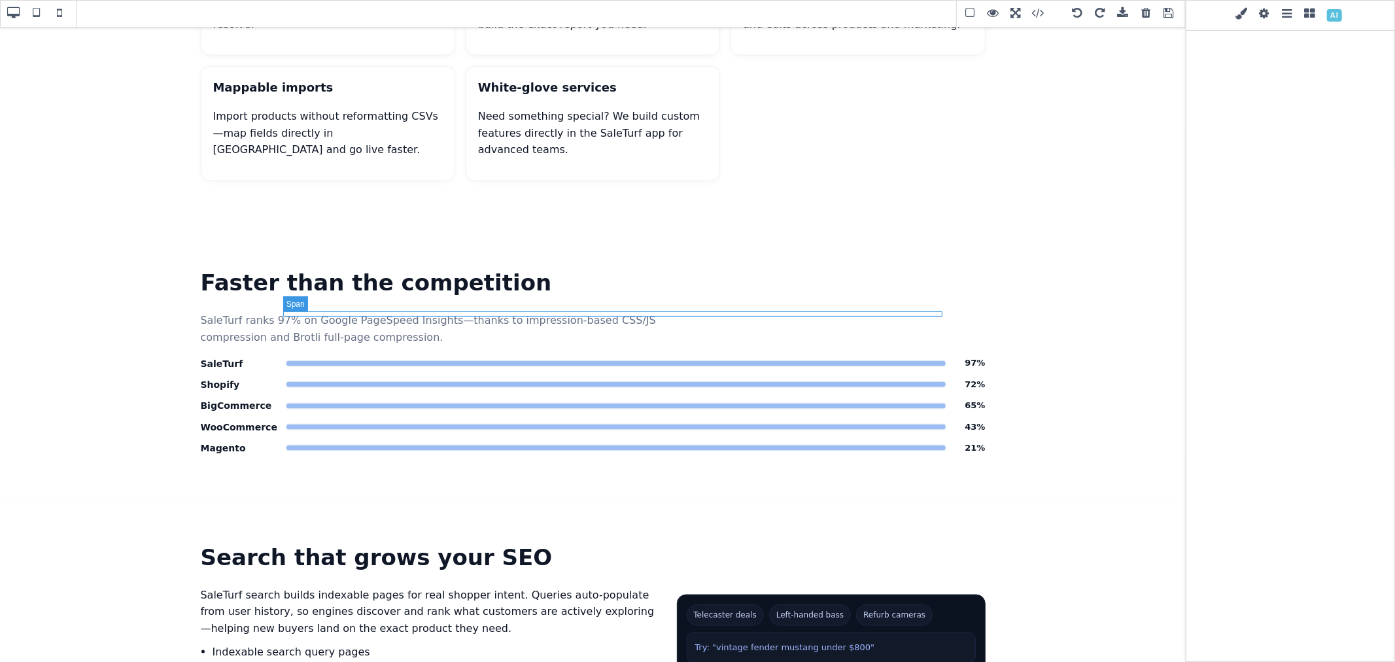
click at [470, 382] on span "Platform PageSpeed comparison" at bounding box center [615, 384] width 659 height 5
type input "rgb(16, 24, 40)"
select select
type input "16"
select select "px"
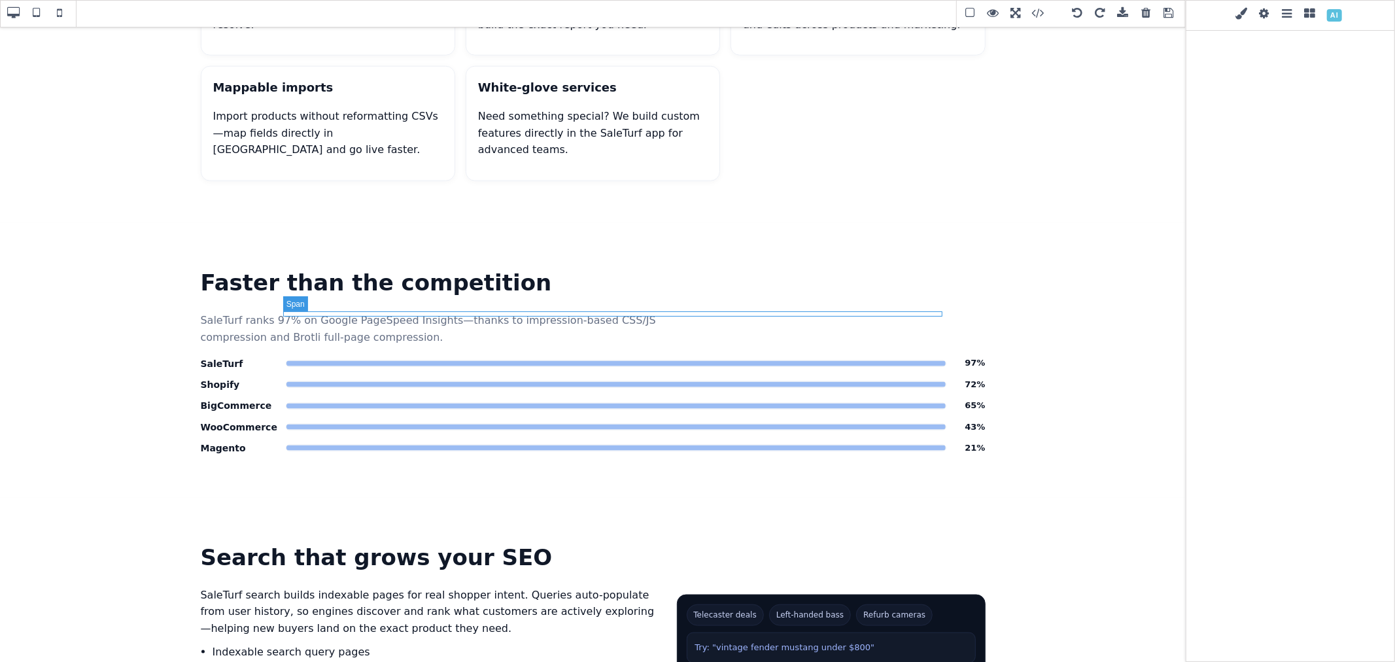
select select
type input "25.6px"
select select
type input "rgb(155, 188, 243)"
type input "0"
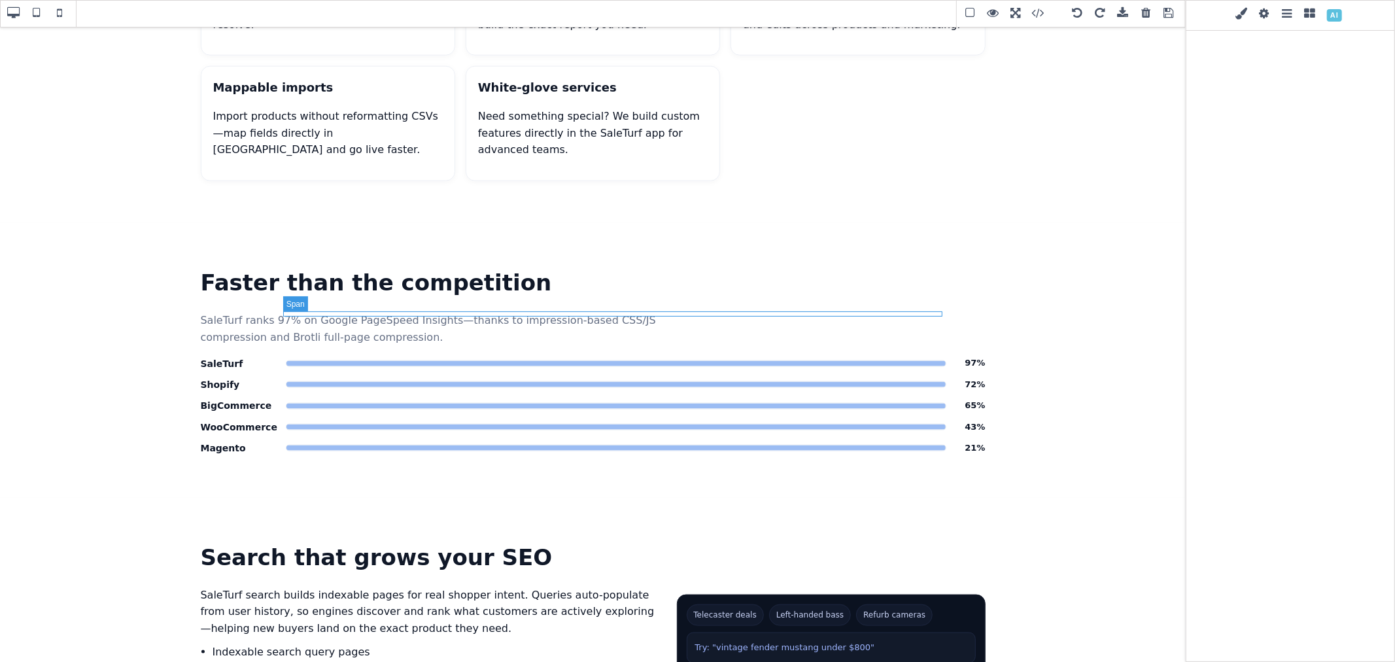
select select "px"
type input "0"
select select "px"
type input "0"
select select "px"
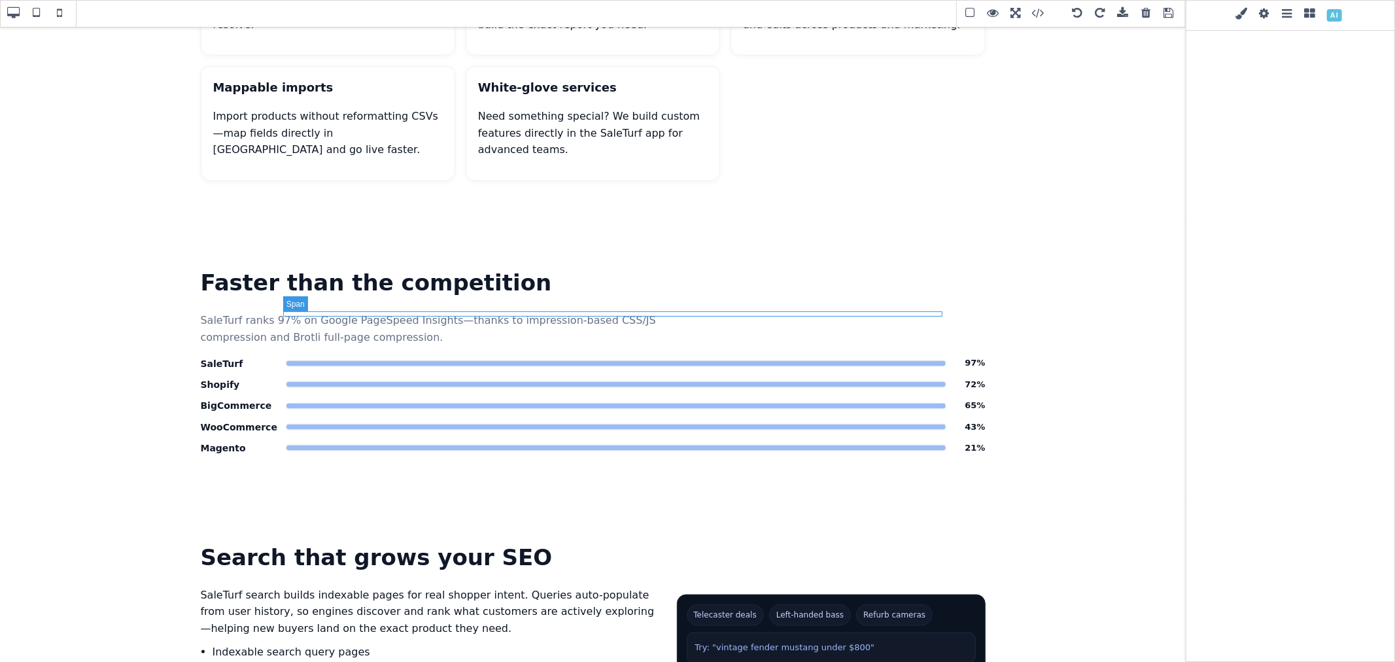
type input "0"
select select "px"
type input "rgb(16, 24, 40)"
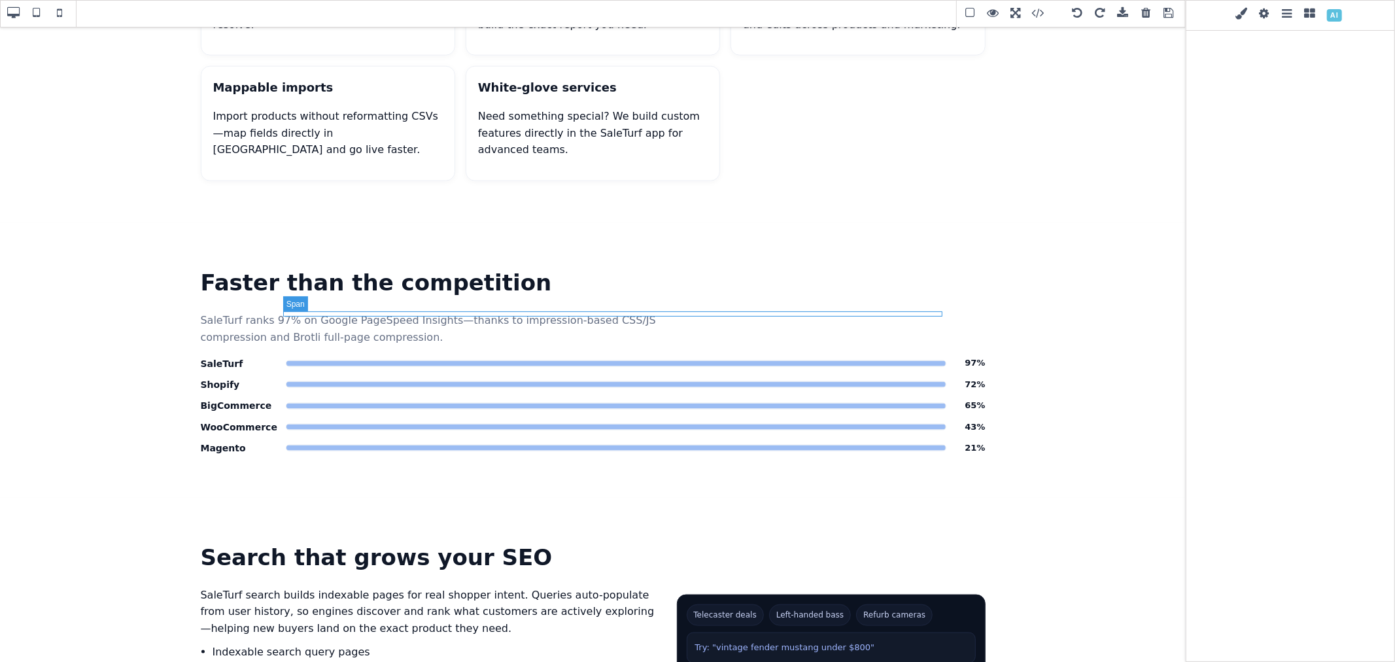
type input "rgb(16, 24, 40)"
type input "2.22222"
select select "px"
select select "solid"
type input "rgb(59, 151, 227)"
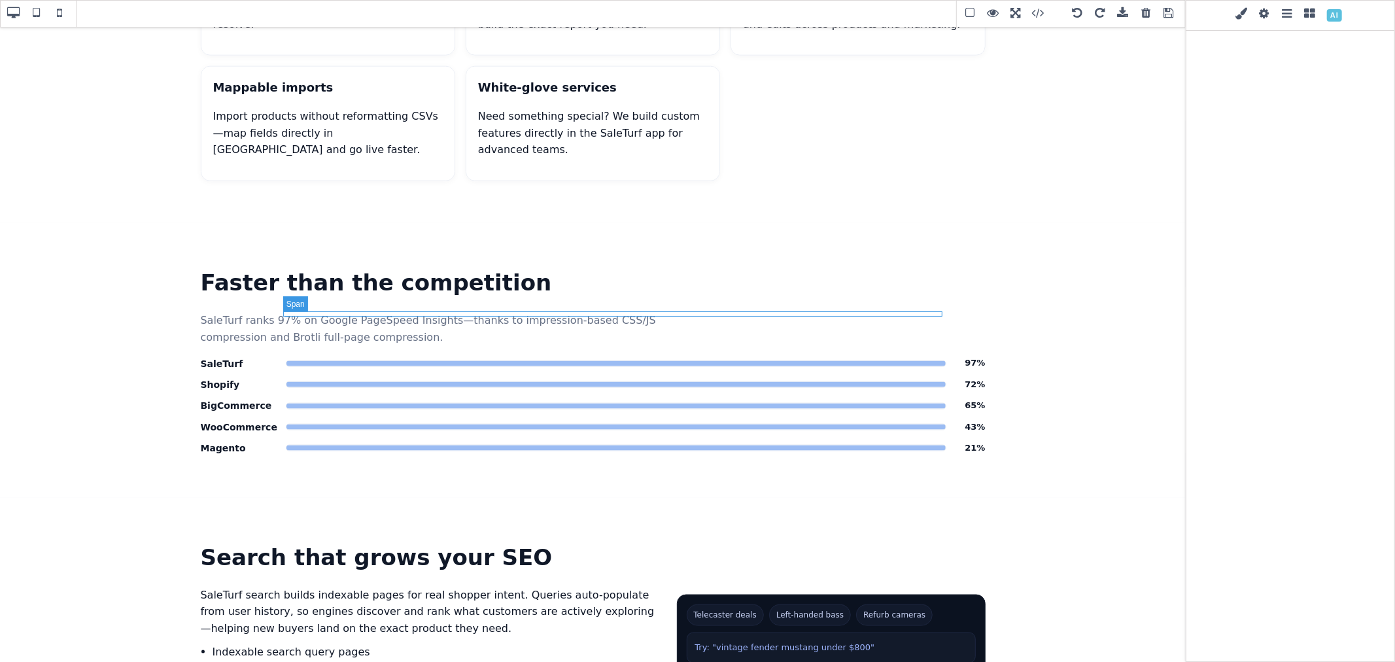
type input "-3.00347"
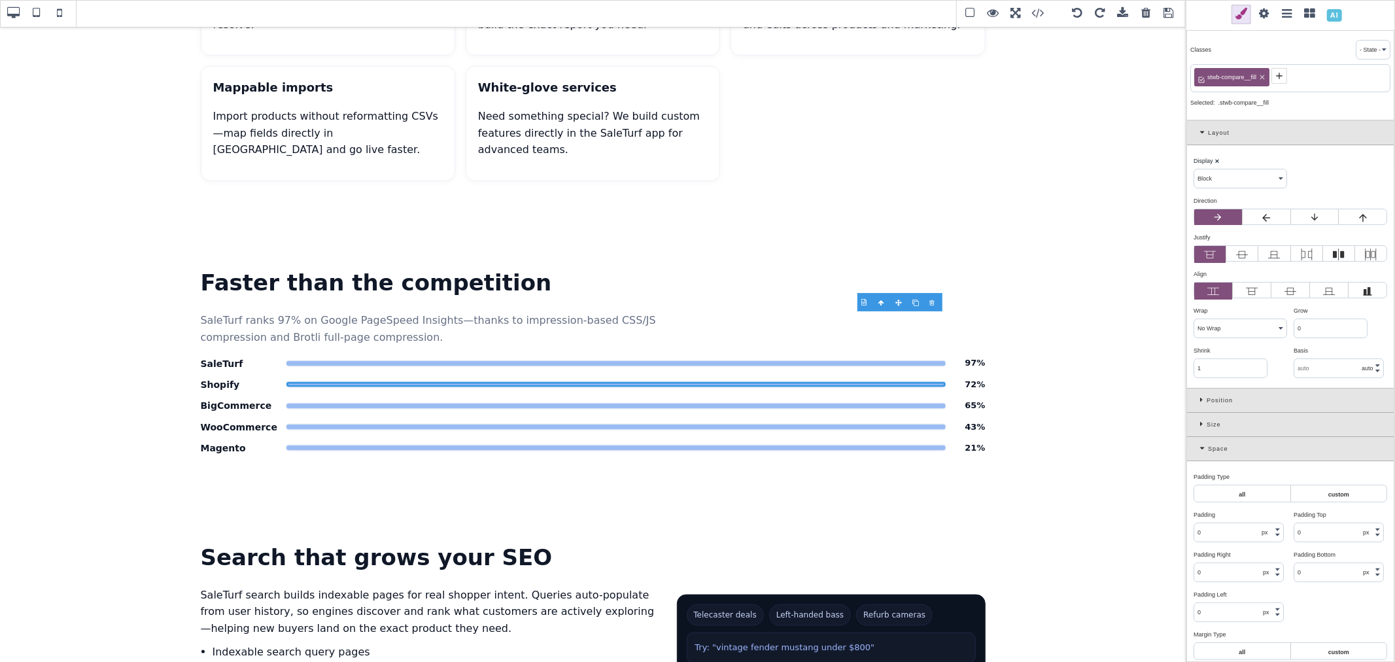
click at [1202, 133] on icon at bounding box center [1204, 132] width 8 height 7
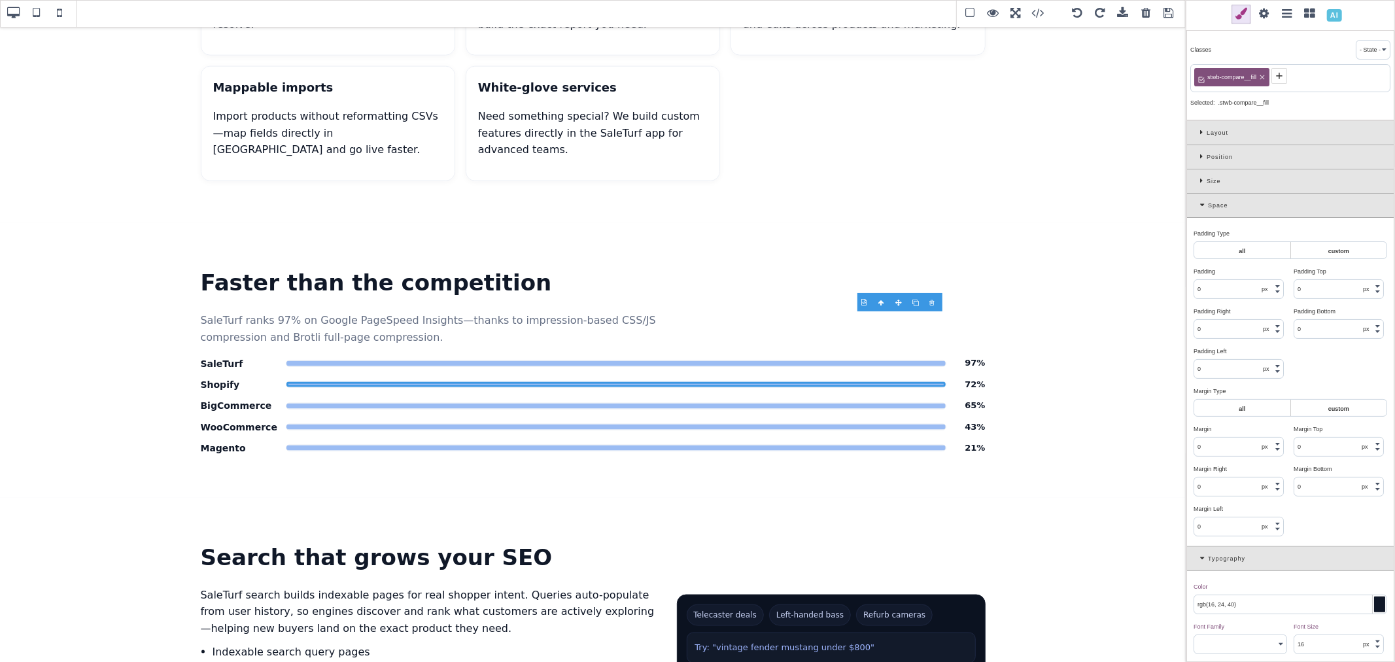
click at [1195, 179] on div "Size" at bounding box center [1290, 181] width 207 height 24
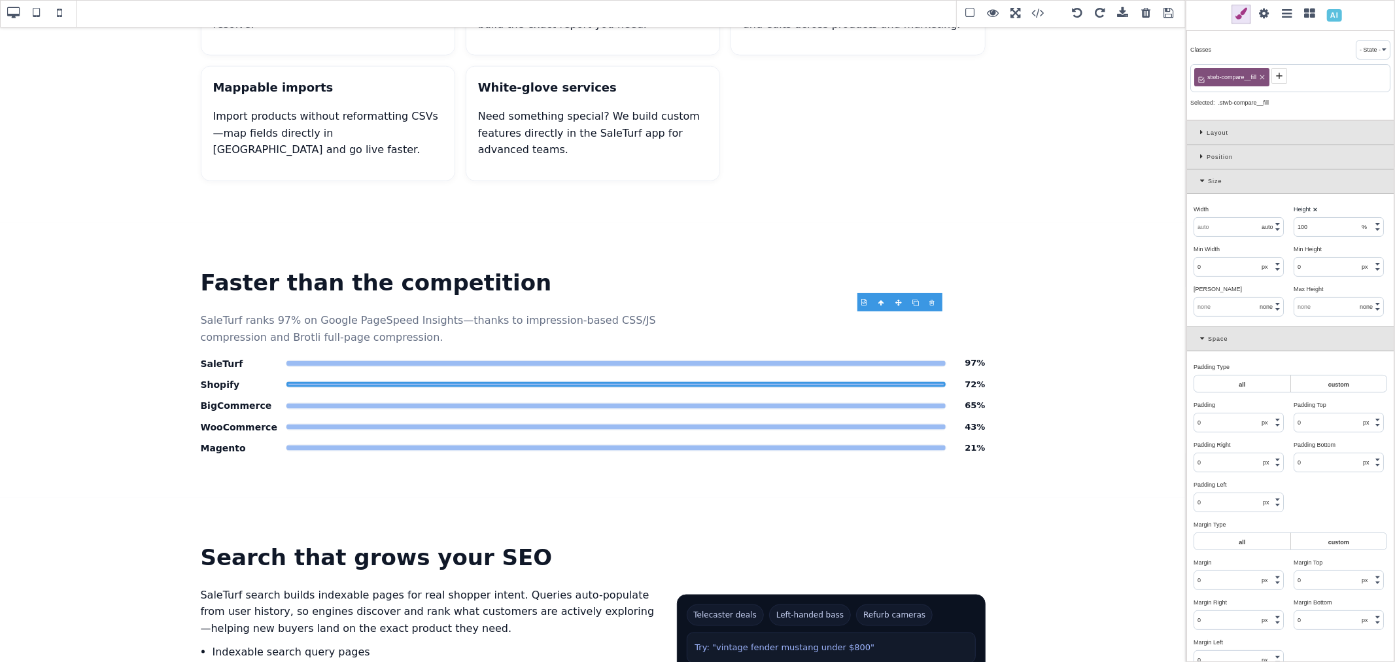
click at [1218, 221] on input "text" at bounding box center [1238, 227] width 89 height 18
type input "72"
select select "%"
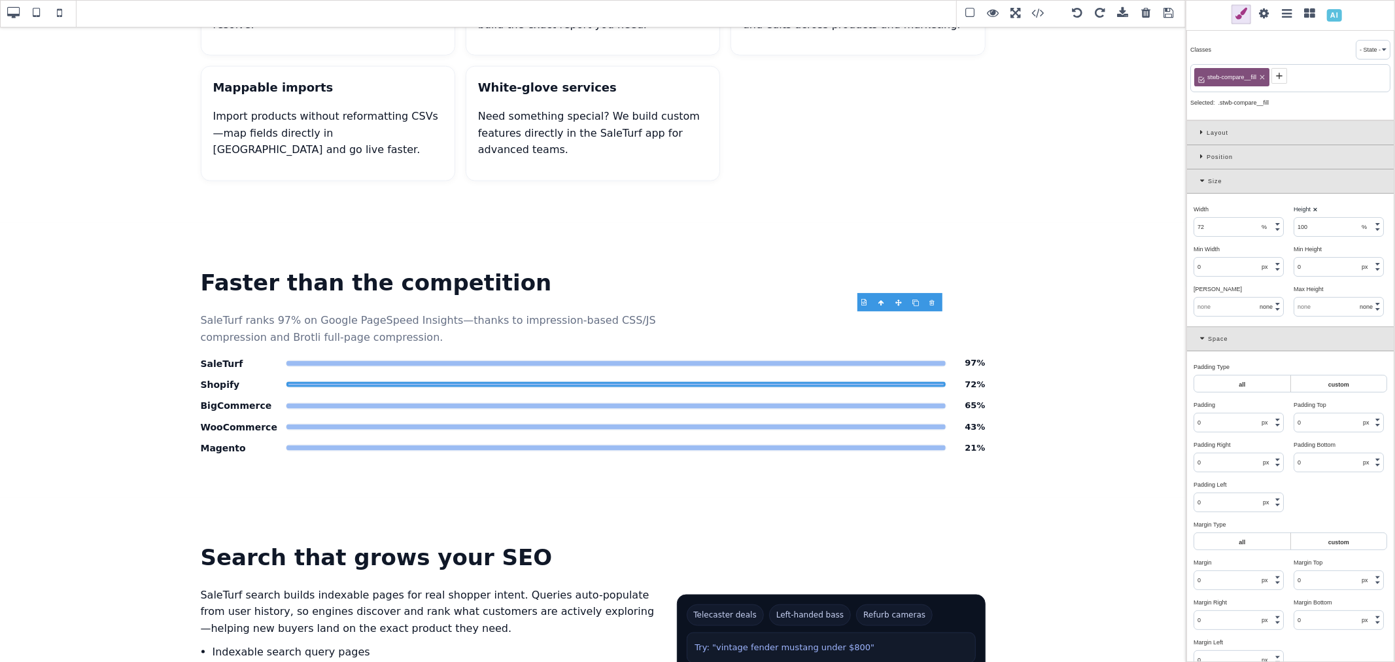
click at [1228, 200] on div "Width ⨯ 72 px % em rem auto vw vh" at bounding box center [1240, 218] width 100 height 37
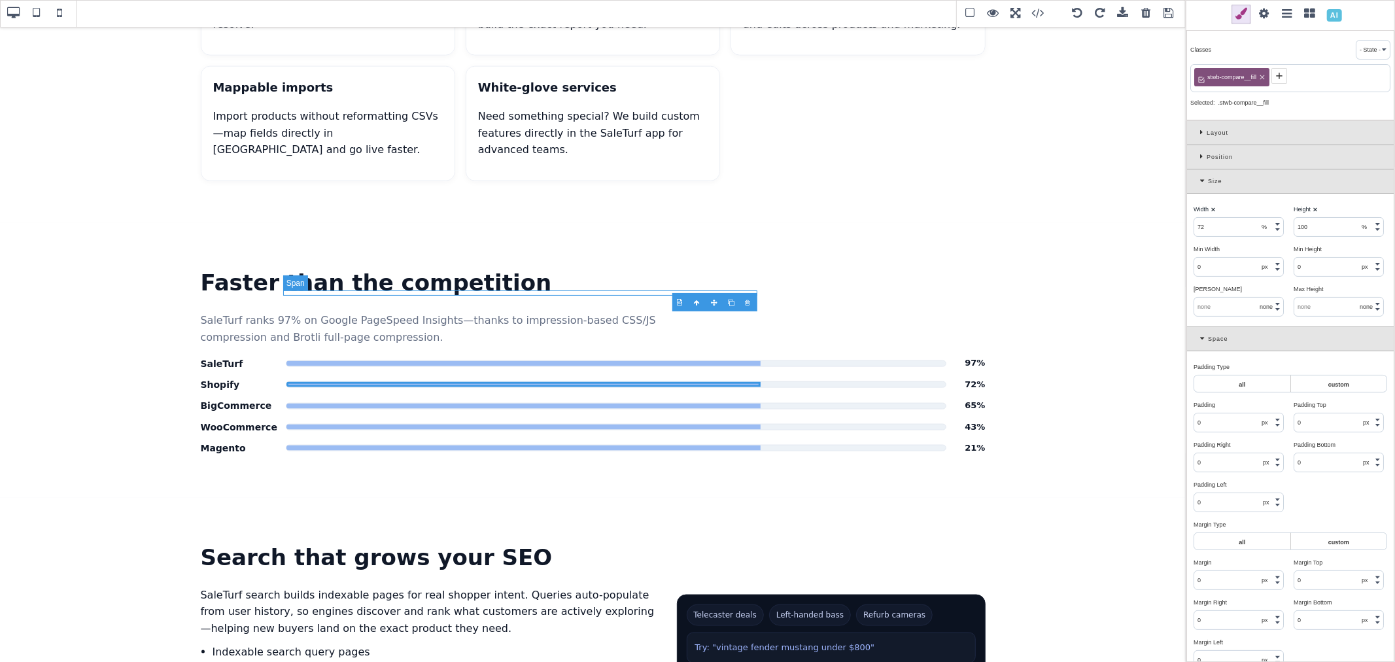
click at [748, 361] on span "Platform PageSpeed comparison" at bounding box center [523, 363] width 475 height 5
select select "auto"
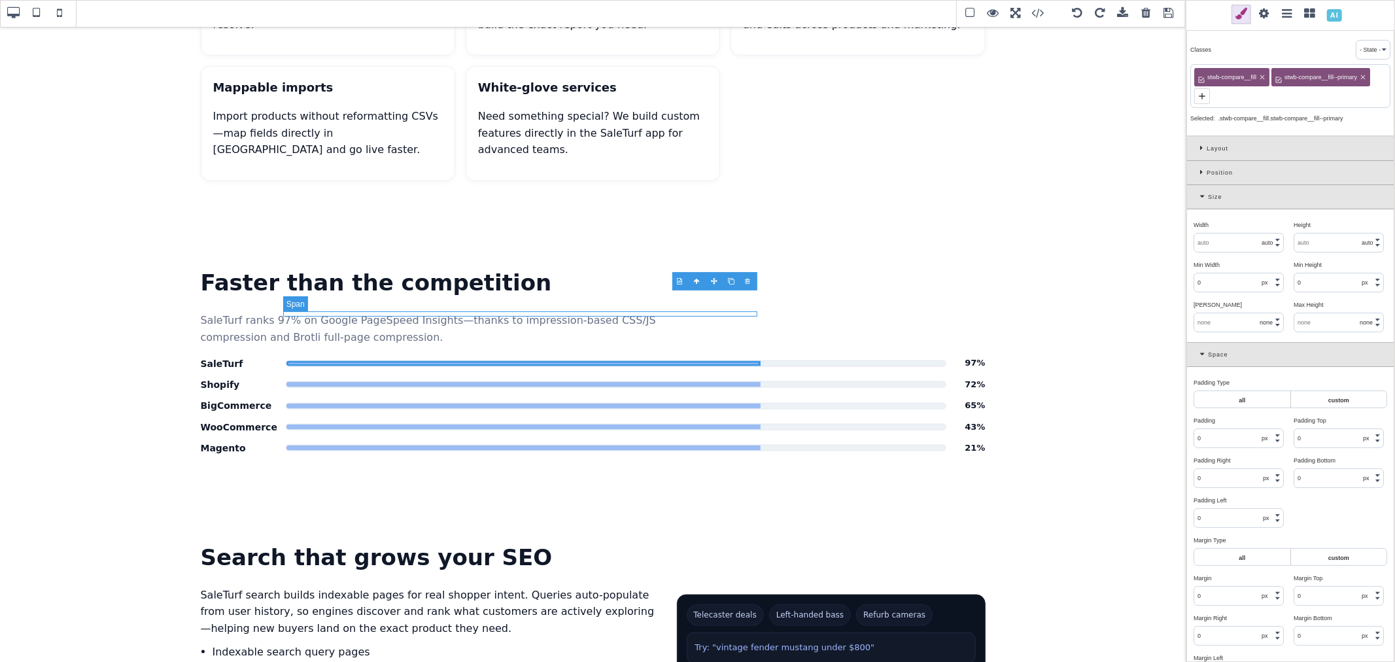
click at [742, 382] on span "Platform PageSpeed comparison" at bounding box center [523, 384] width 475 height 5
type input "72"
select select "%"
type input "100"
select select "%"
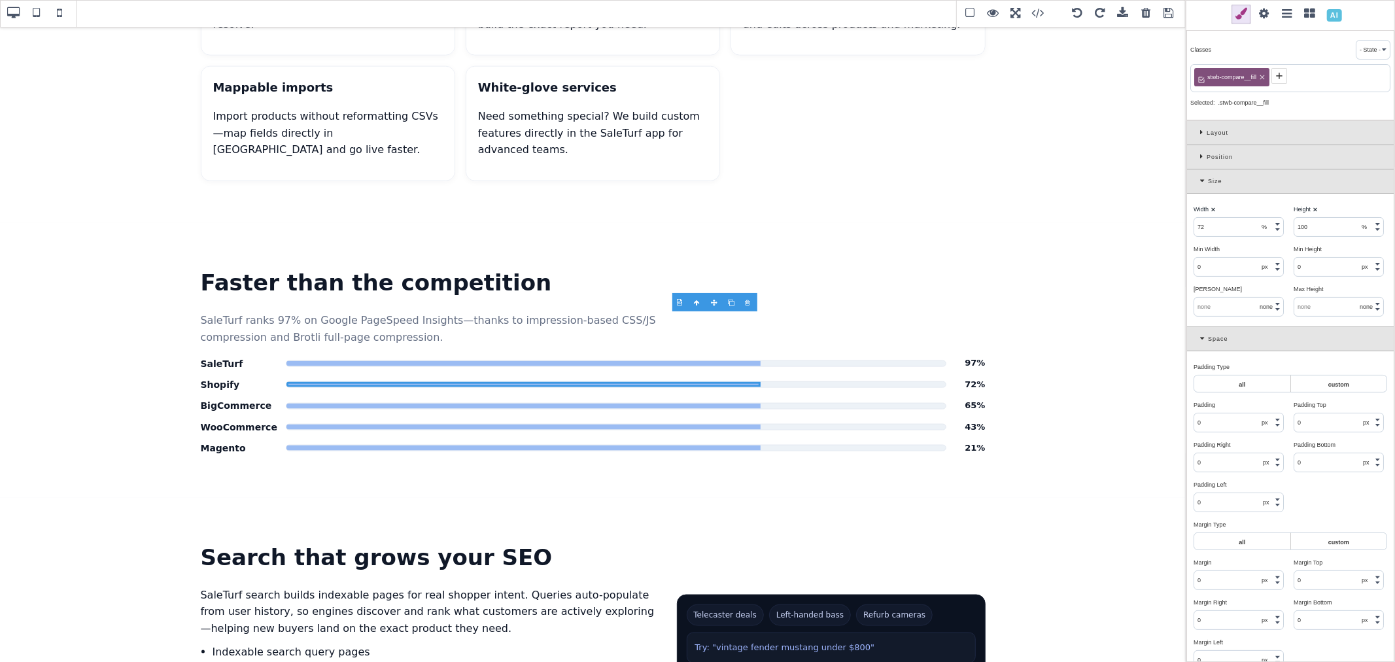
click at [1212, 207] on b "⨯" at bounding box center [1213, 209] width 5 height 7
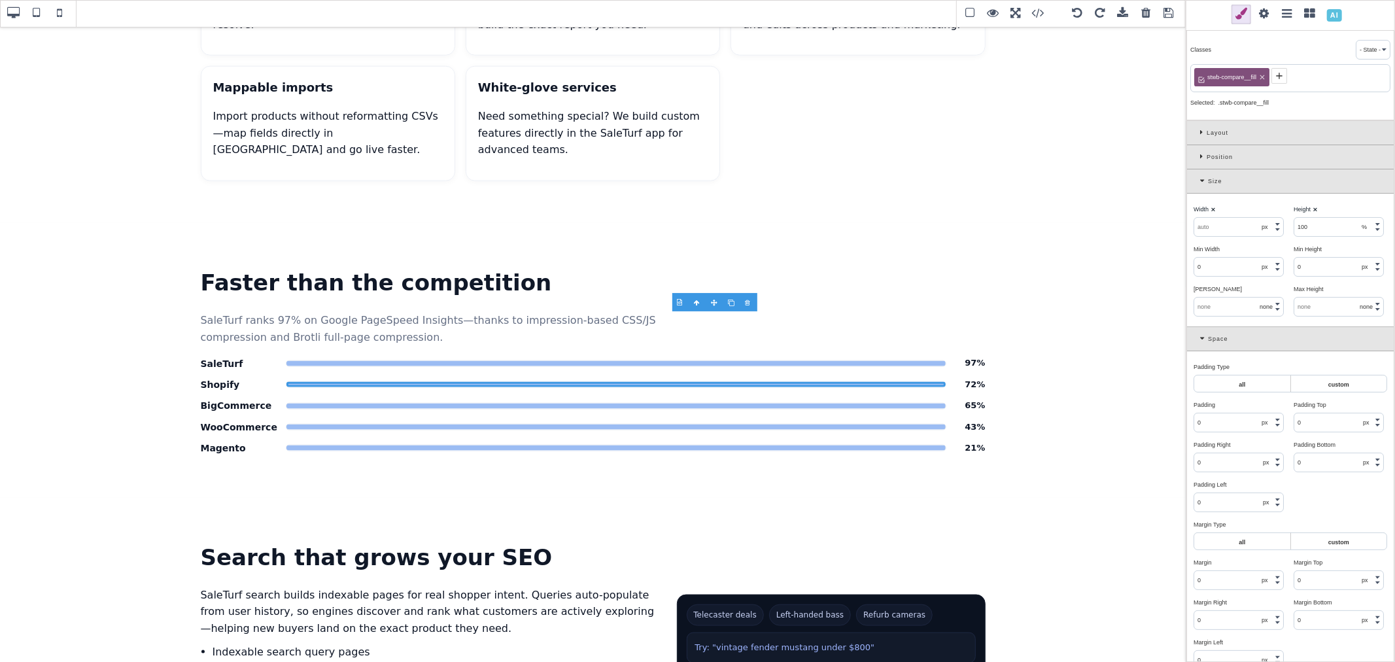
select select "auto"
click at [832, 361] on span "Platform PageSpeed comparison" at bounding box center [615, 363] width 659 height 5
select select "auto"
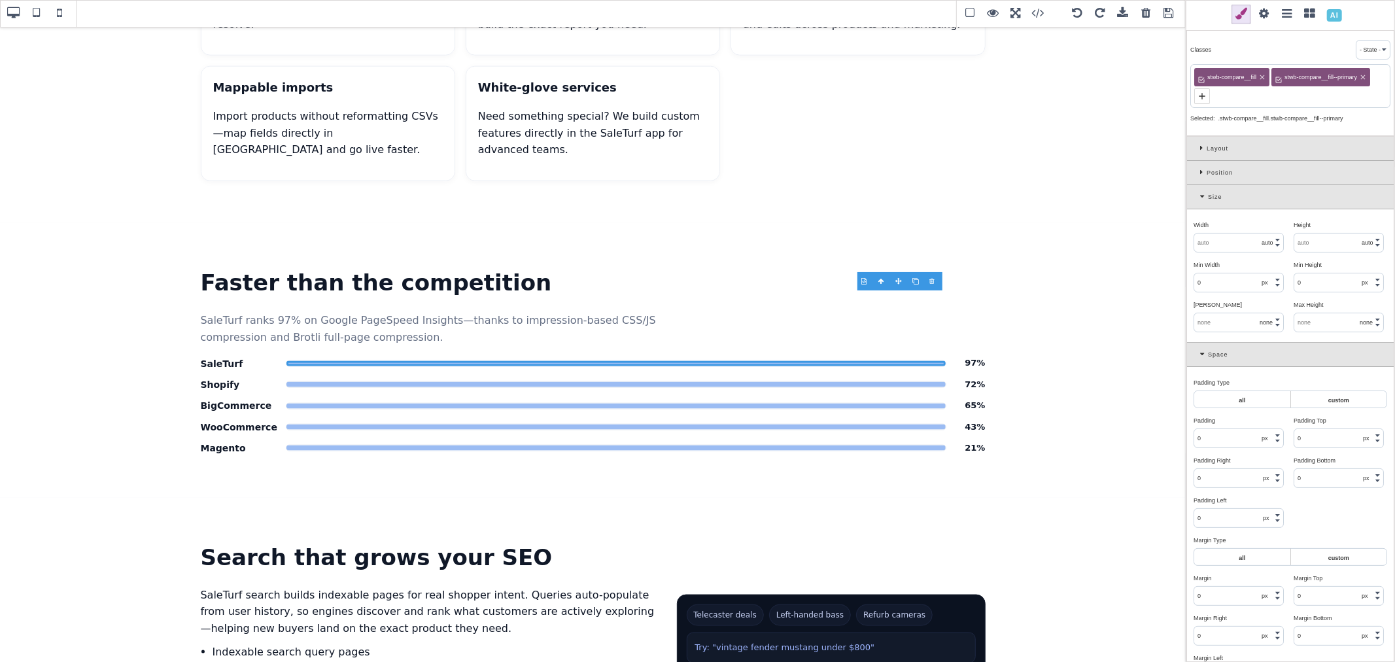
click at [1205, 99] on icon at bounding box center [1202, 96] width 10 height 10
type input "SaleTurf"
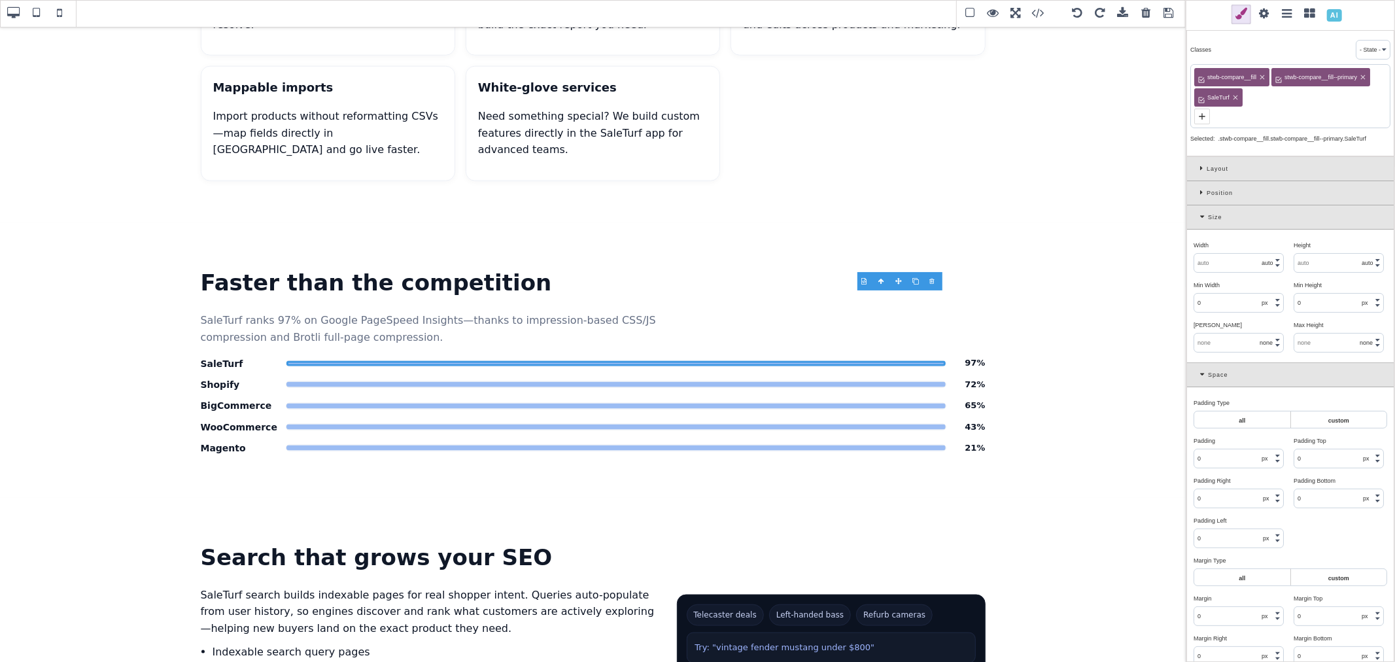
click at [1221, 269] on input "text" at bounding box center [1238, 263] width 89 height 18
type input "97"
select select "%"
click at [1226, 245] on div "Width ⨯" at bounding box center [1239, 245] width 90 height 12
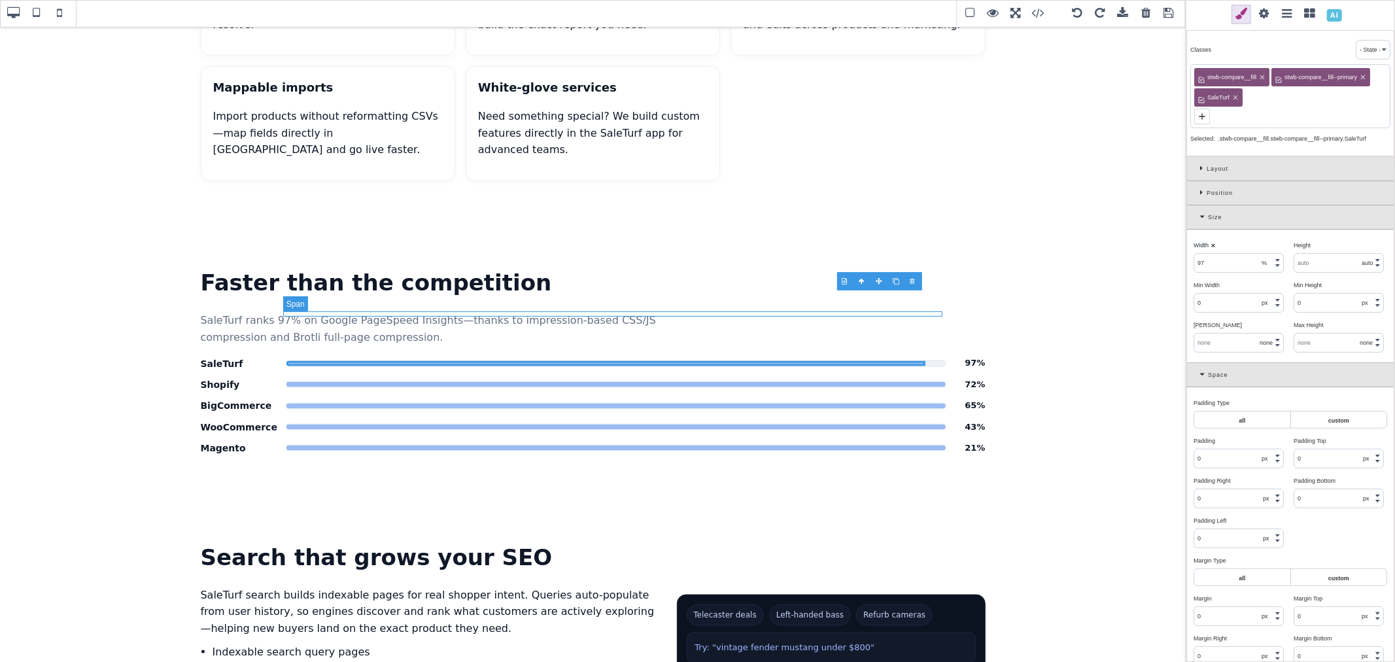
click at [890, 382] on span "Platform PageSpeed comparison" at bounding box center [615, 384] width 659 height 5
select select "auto"
type input "100"
select select "%"
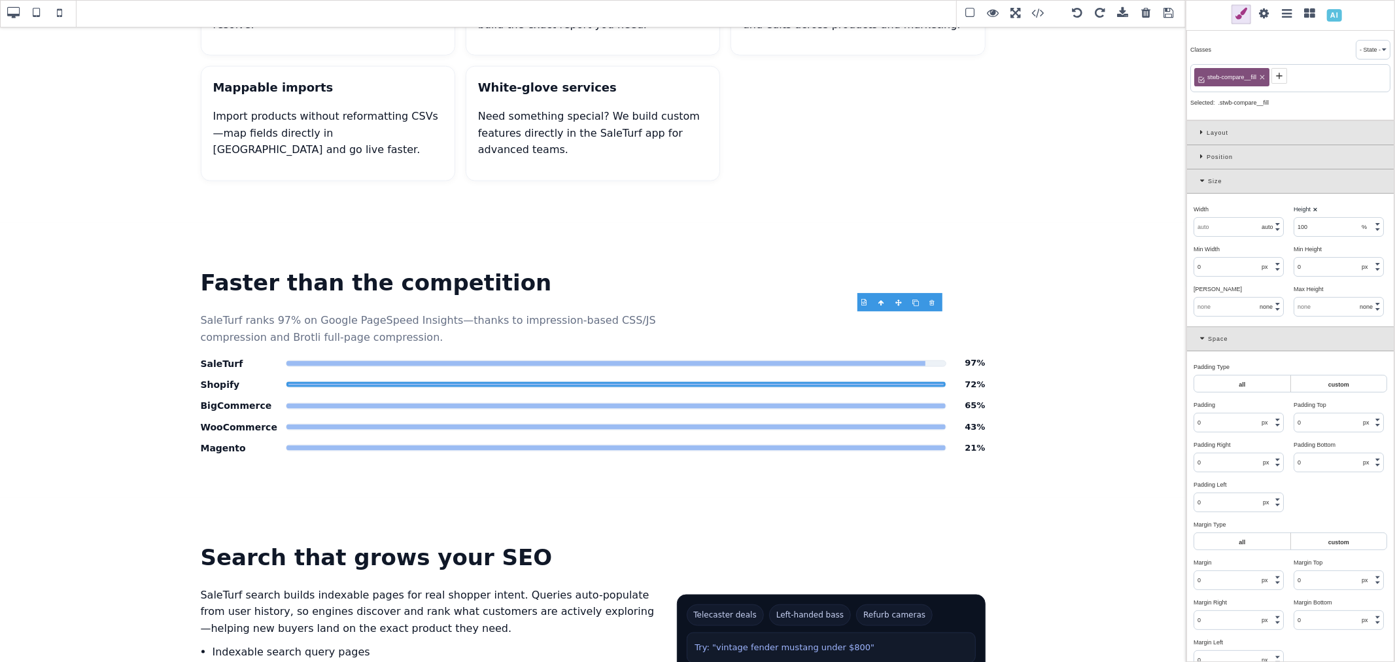
click at [1279, 78] on icon at bounding box center [1279, 76] width 6 height 6
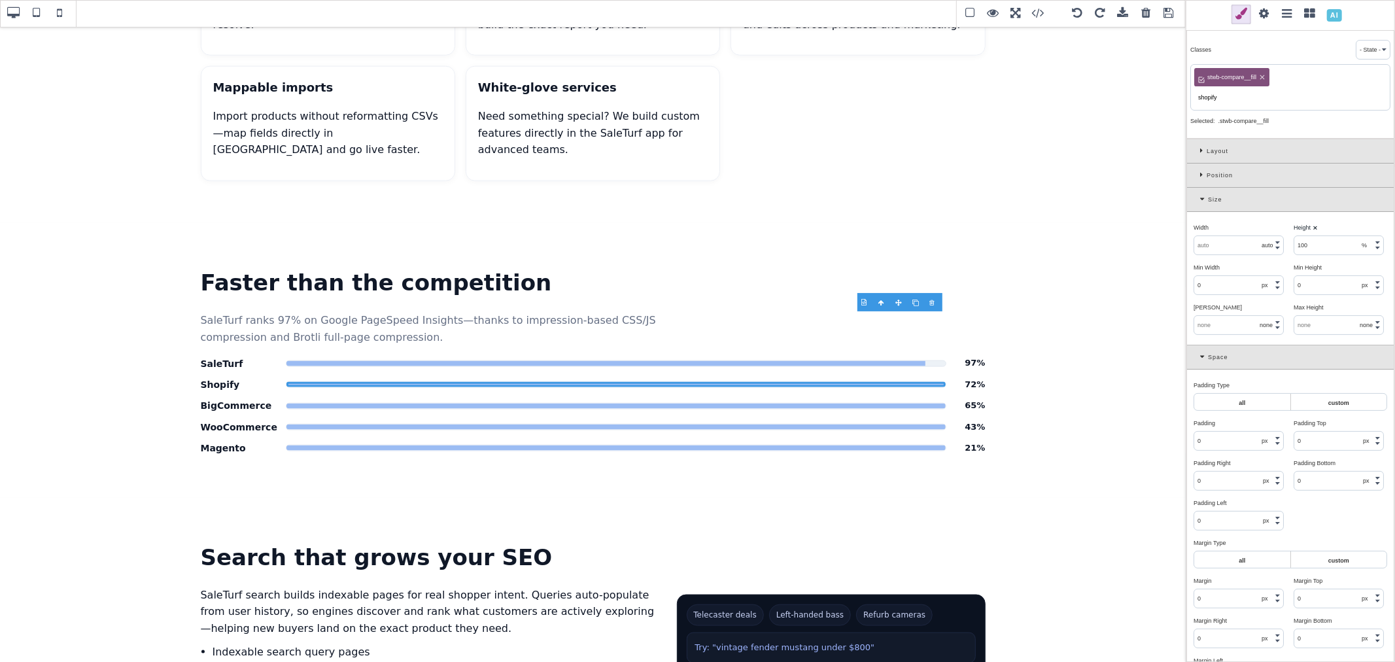
type input "shopify"
select select "auto"
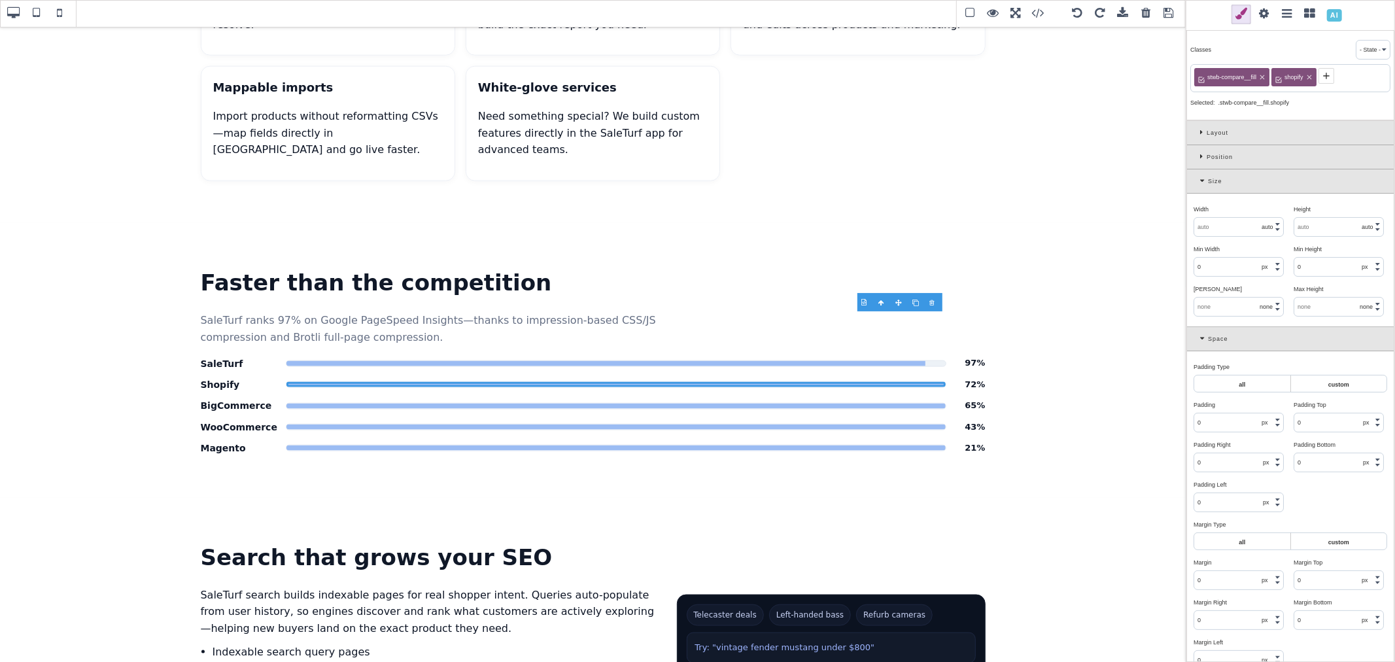
click at [1221, 220] on input "text" at bounding box center [1238, 227] width 89 height 18
type input "72"
select select "%"
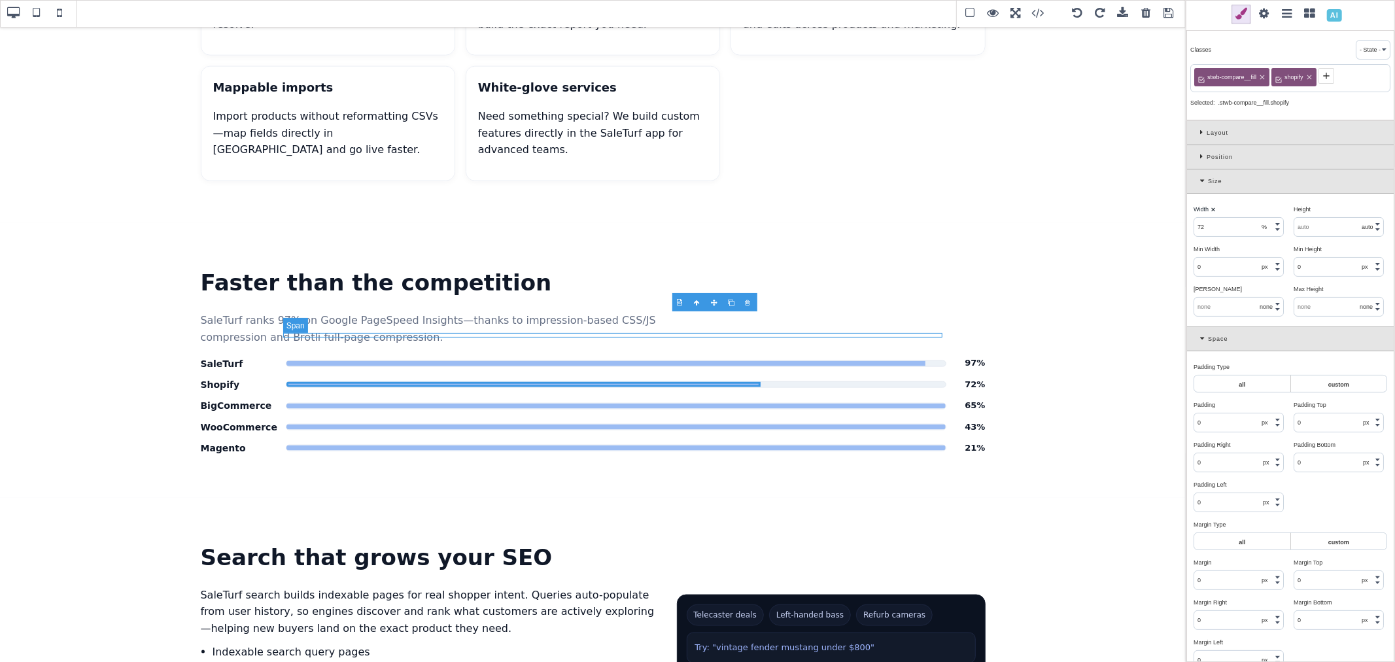
click at [926, 404] on span "Platform PageSpeed comparison" at bounding box center [615, 406] width 659 height 5
select select "auto"
type input "100"
select select "%"
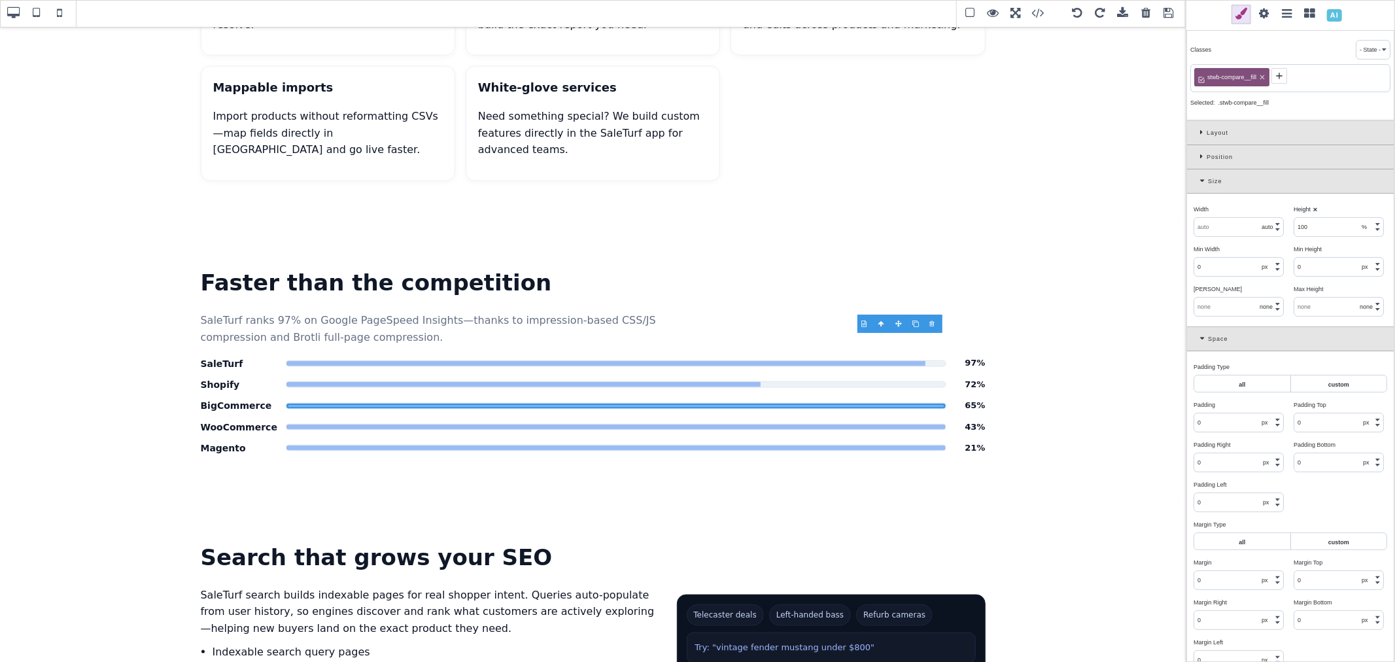
click at [1221, 228] on input "text" at bounding box center [1238, 227] width 89 height 18
click at [1221, 228] on input "65%" at bounding box center [1238, 227] width 89 height 18
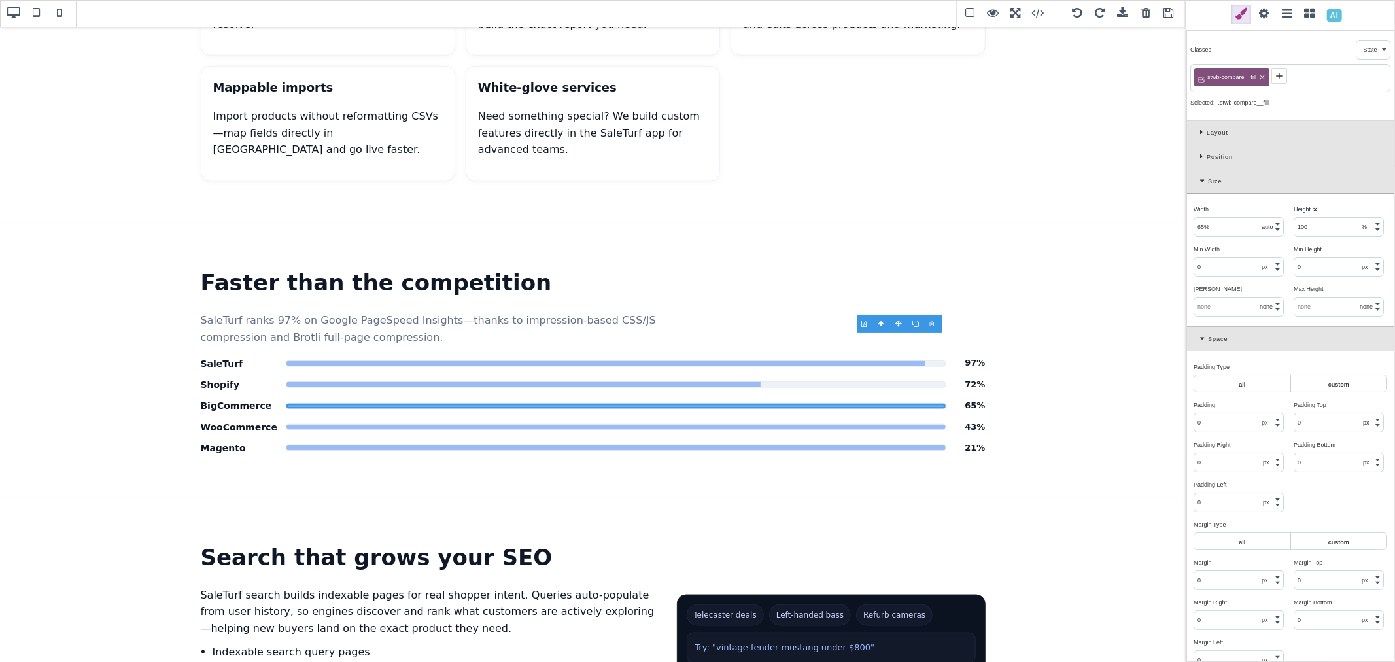
click at [1221, 228] on input "65%" at bounding box center [1238, 227] width 89 height 18
type input "65"
select select "%"
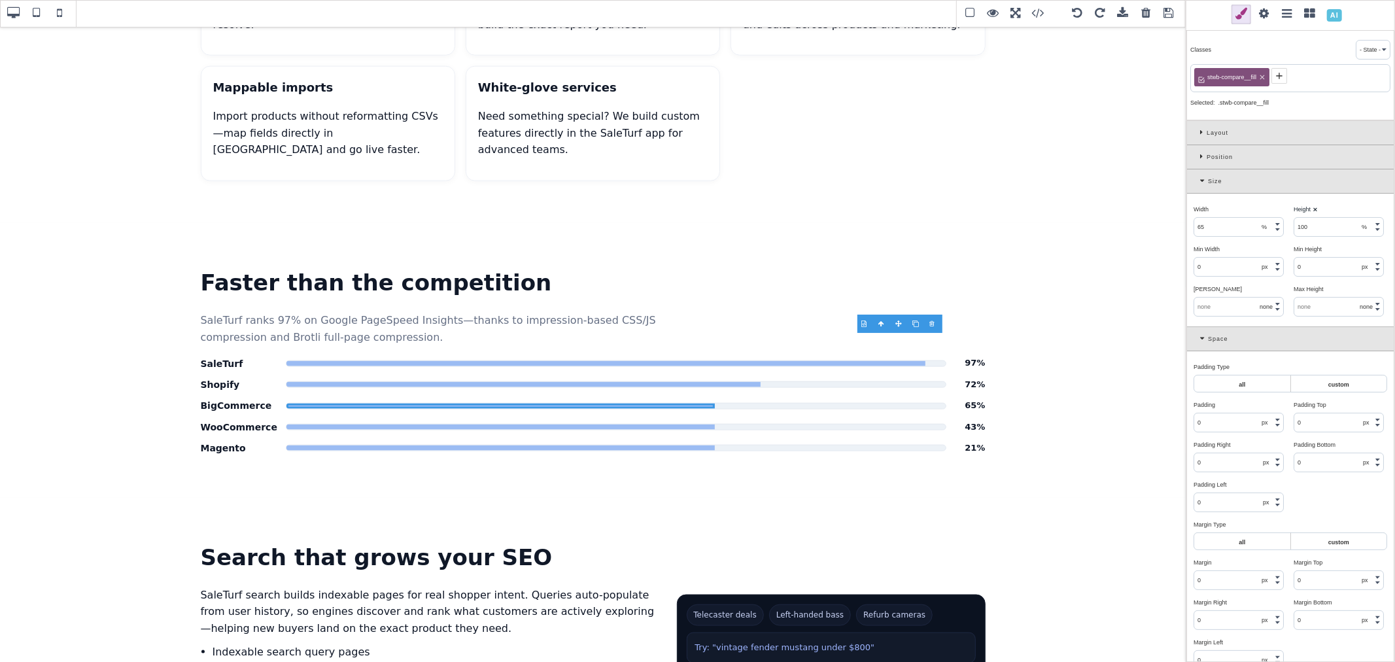
click at [1276, 76] on icon at bounding box center [1279, 76] width 10 height 10
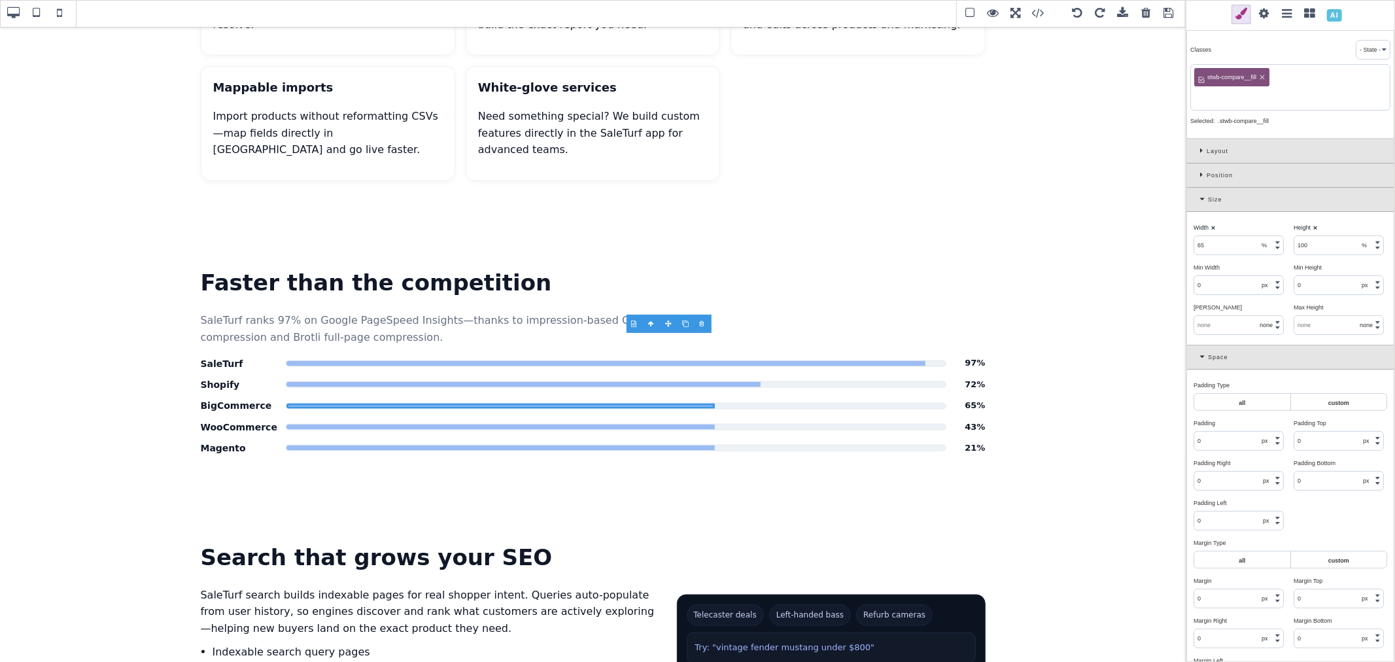
click at [1214, 227] on div "Width ⨯ 65 px % em rem auto vw vh" at bounding box center [1240, 236] width 100 height 37
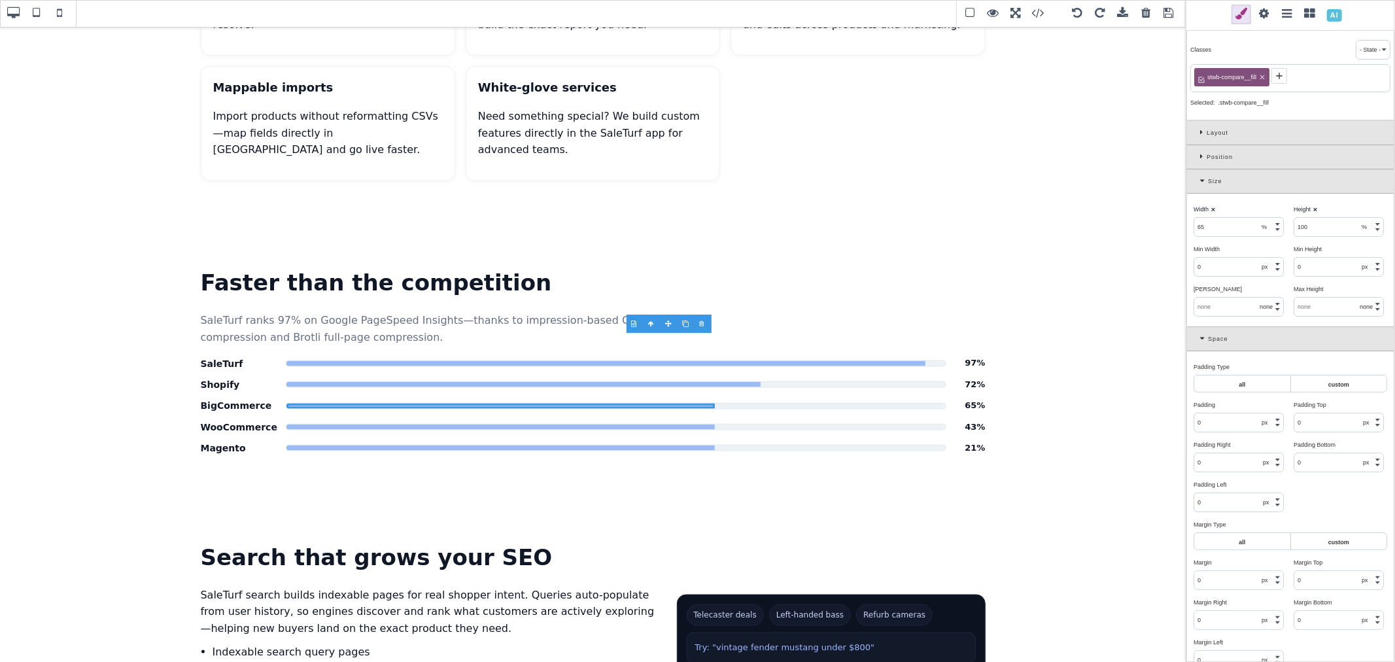
click at [1212, 207] on b "⨯" at bounding box center [1213, 209] width 5 height 7
select select "auto"
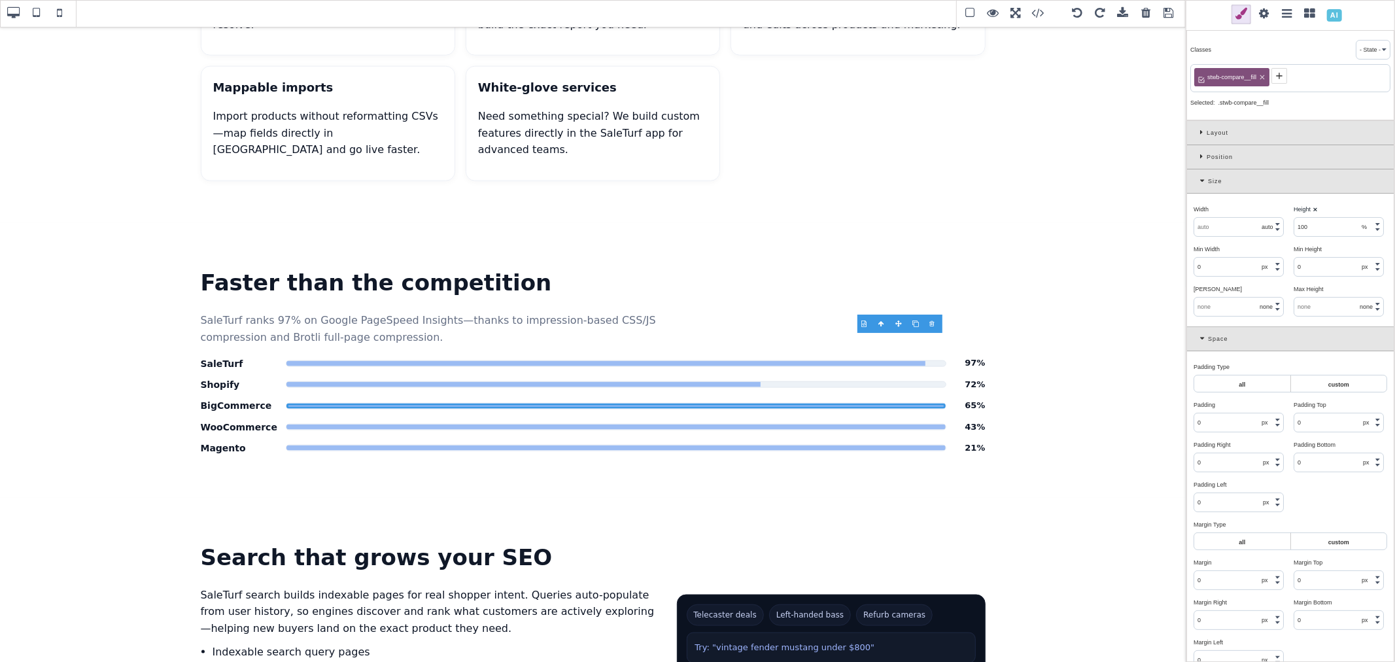
click at [1287, 76] on div "stwb-compare__fill" at bounding box center [1290, 78] width 200 height 28
click at [1283, 77] on icon at bounding box center [1279, 76] width 10 height 10
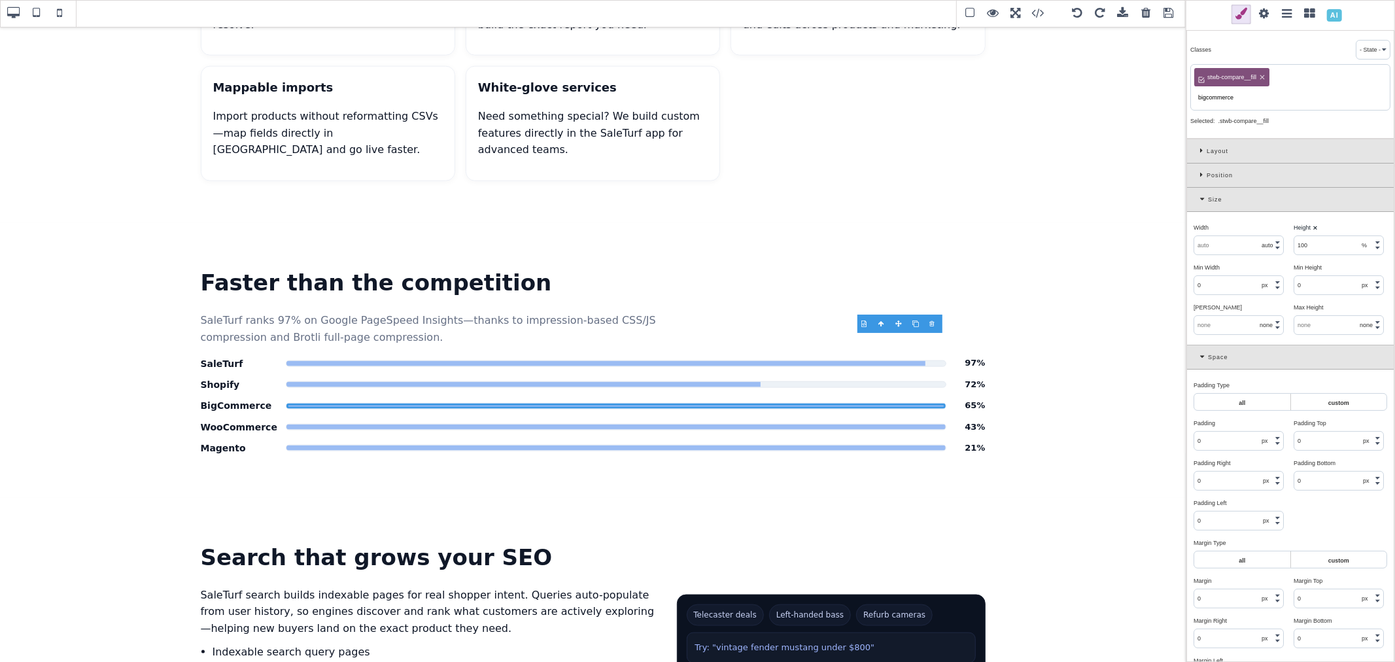
type input "bigcommerce"
select select "auto"
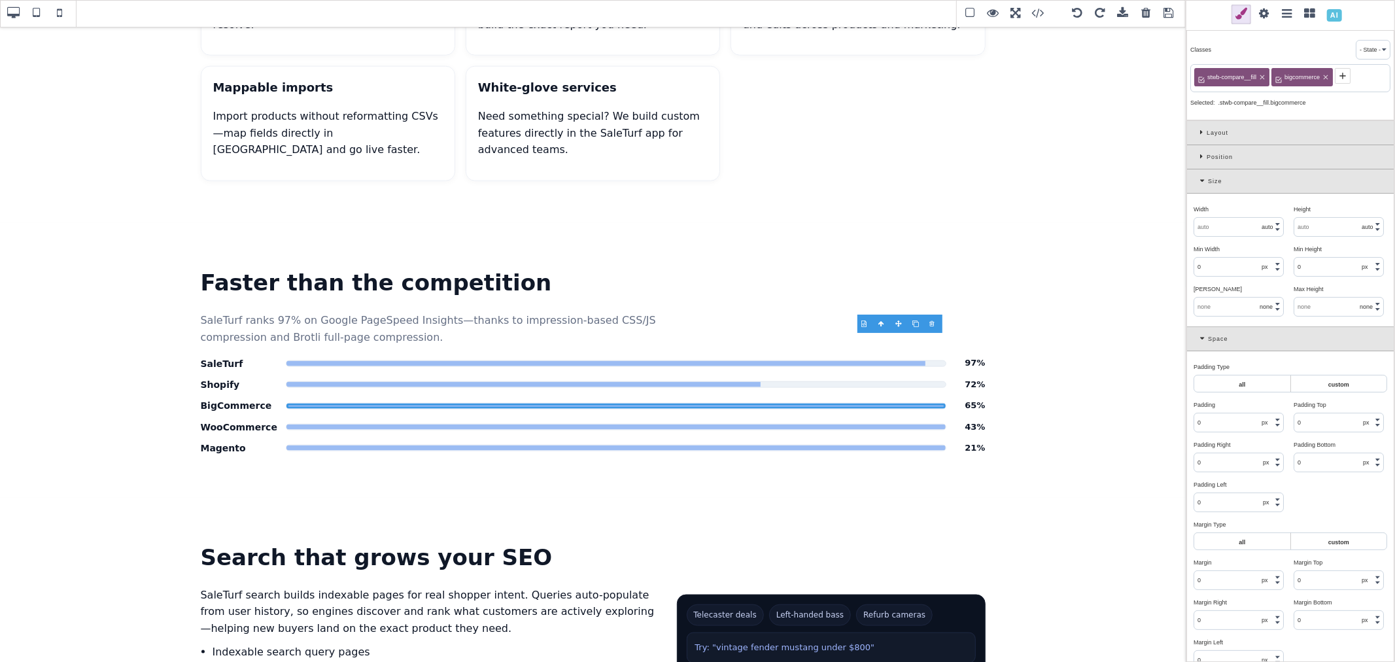
click at [1227, 226] on input "text" at bounding box center [1238, 227] width 89 height 18
type input "65"
select select "%"
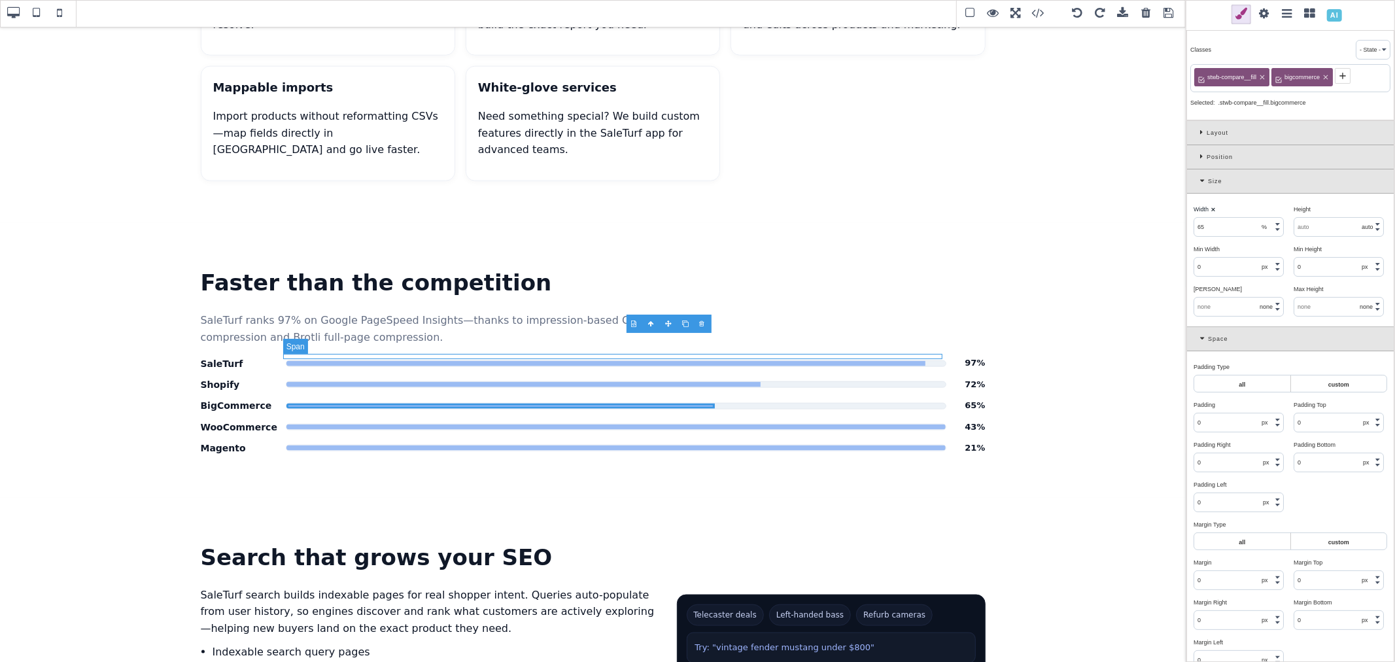
click at [860, 424] on span "Platform PageSpeed comparison" at bounding box center [615, 426] width 659 height 5
select select "auto"
type input "100"
select select "%"
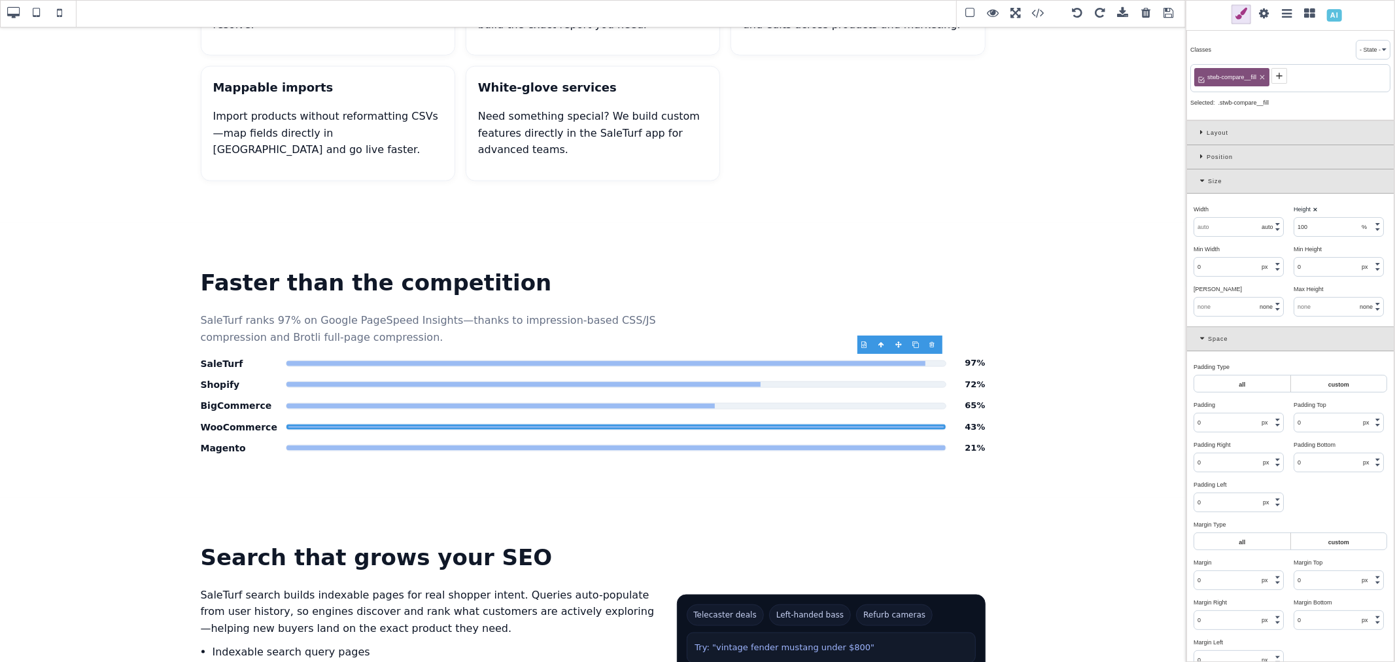
click at [1283, 80] on icon at bounding box center [1279, 76] width 10 height 10
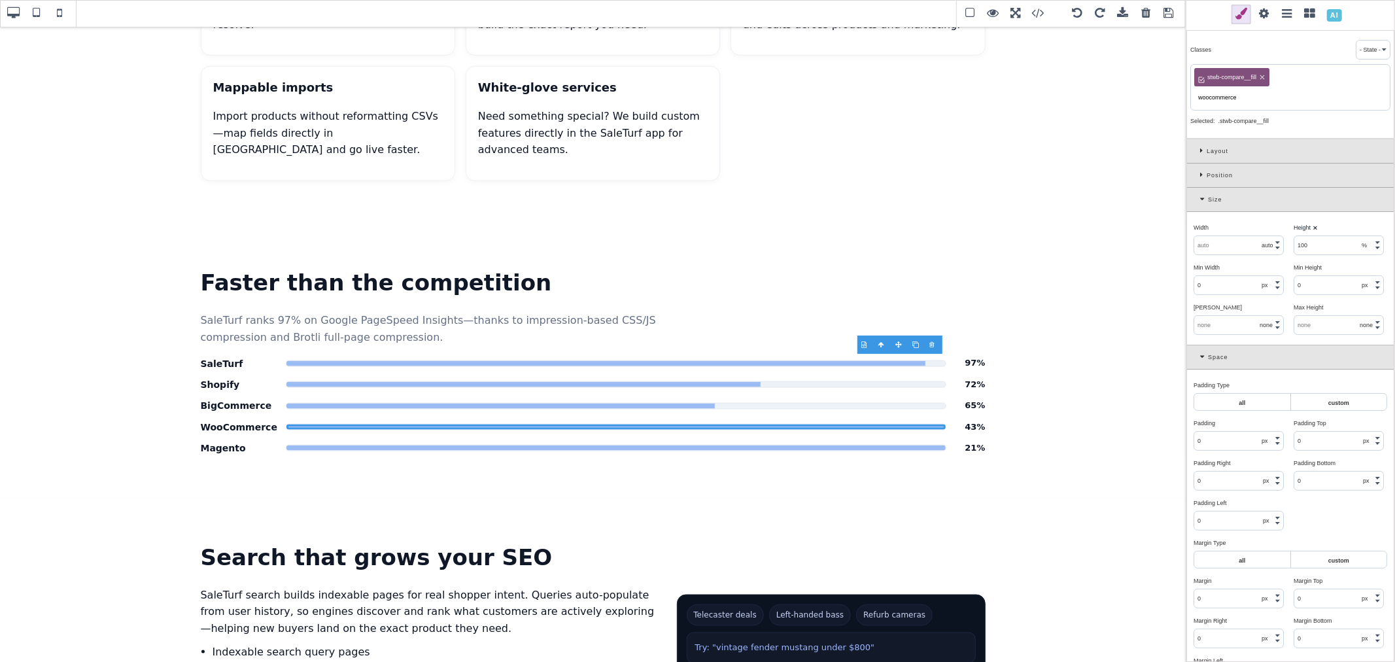
type input "woocommerce"
select select "auto"
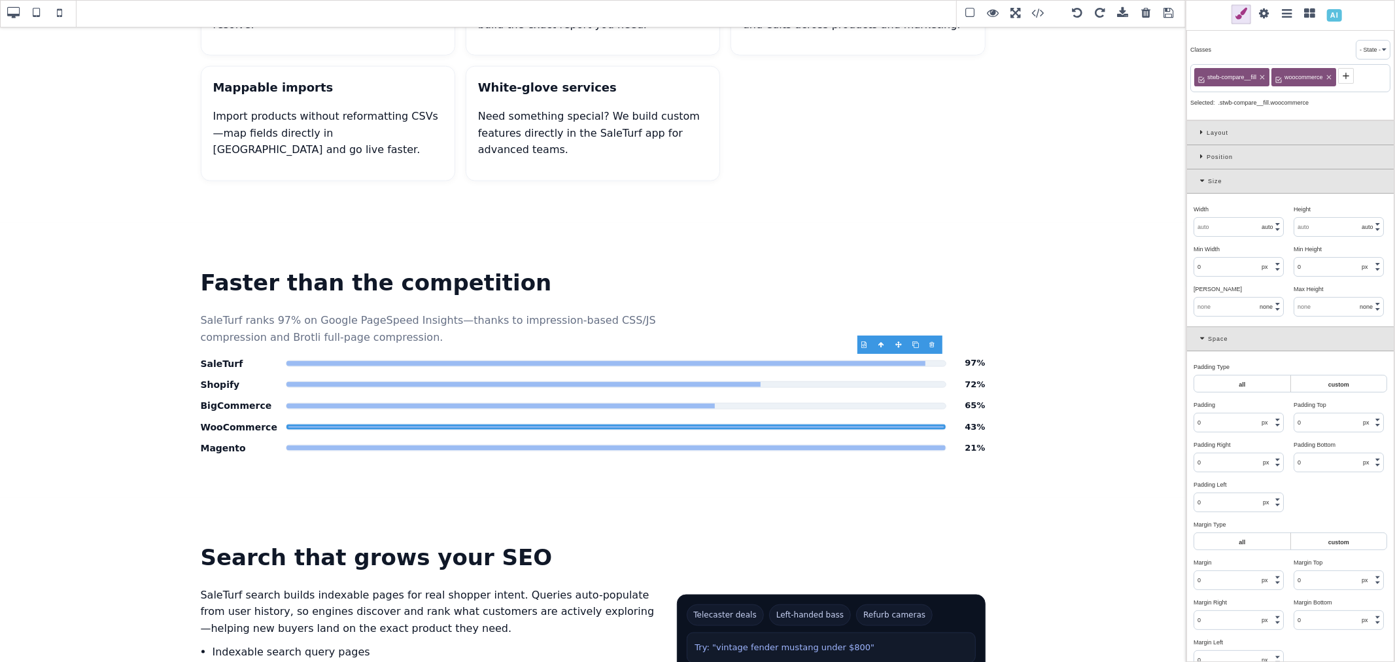
click at [1214, 222] on input "text" at bounding box center [1238, 227] width 89 height 18
type input "43"
select select "%"
click at [1219, 214] on div "Width ⨯" at bounding box center [1239, 209] width 90 height 12
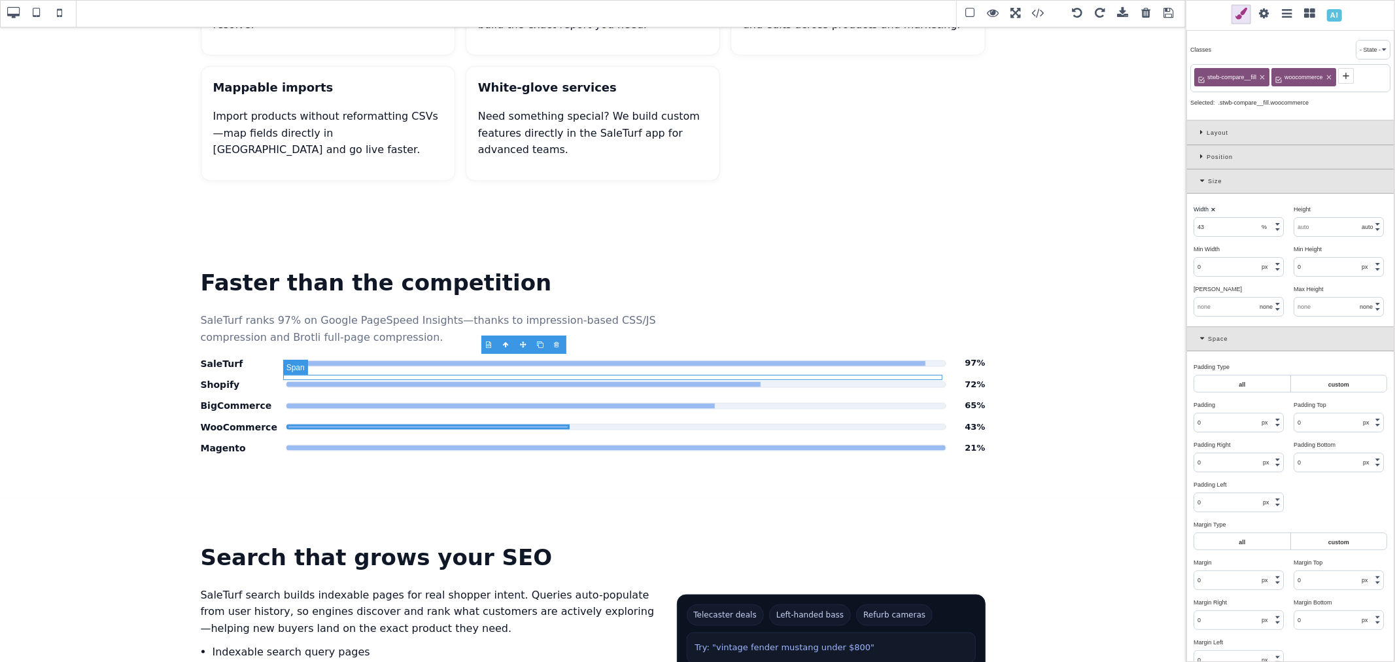
click at [886, 445] on span "Platform PageSpeed comparison" at bounding box center [615, 447] width 659 height 5
select select "auto"
type input "100"
select select "%"
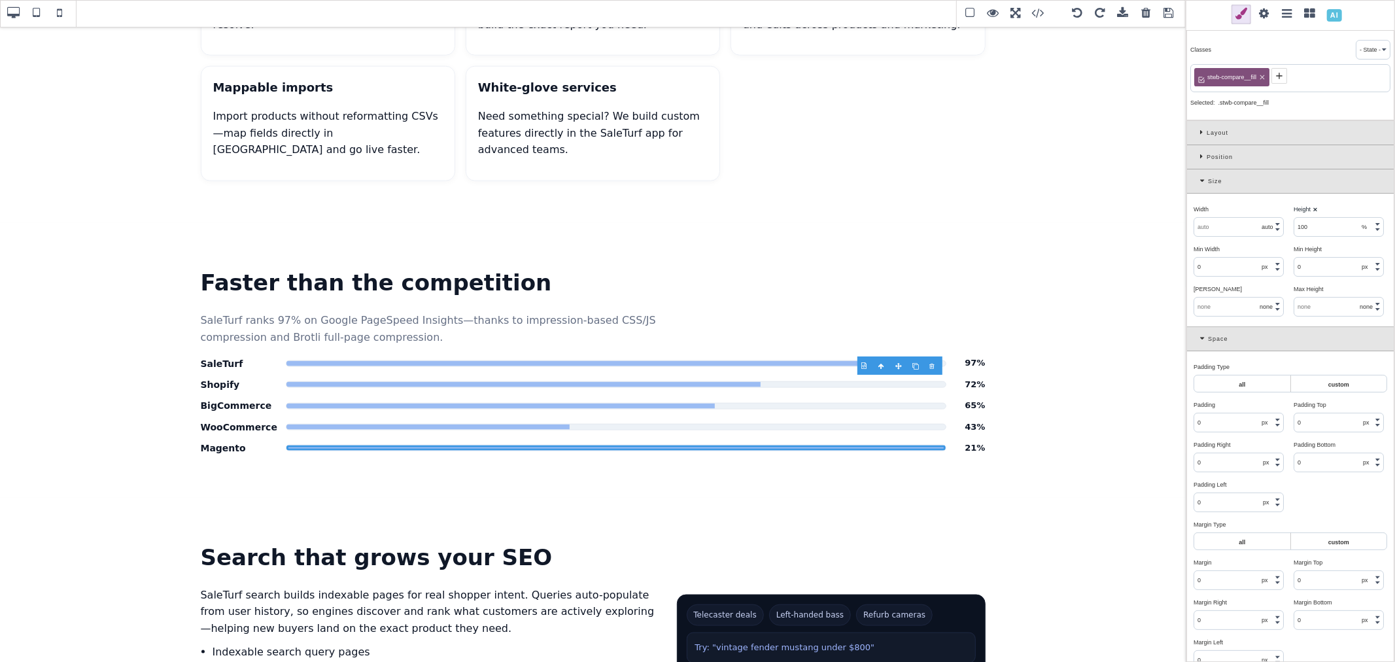
click at [1279, 80] on icon at bounding box center [1279, 76] width 10 height 10
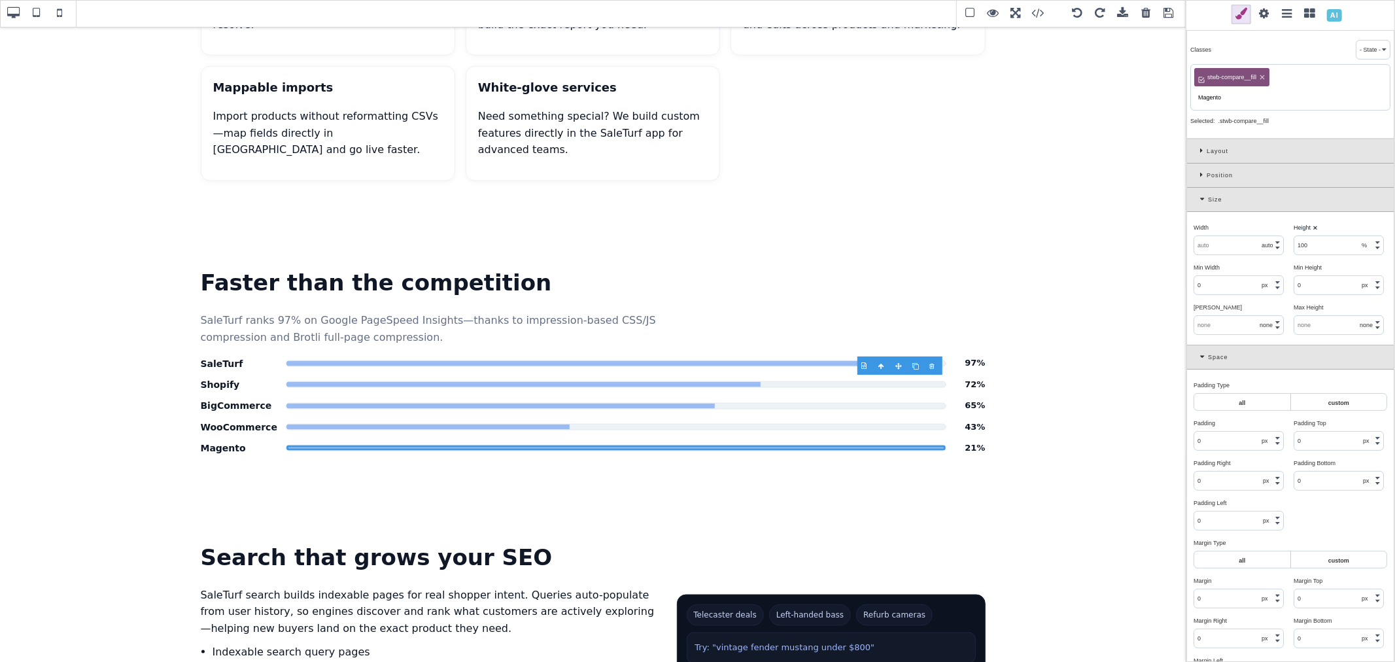
type input "Magento"
select select "auto"
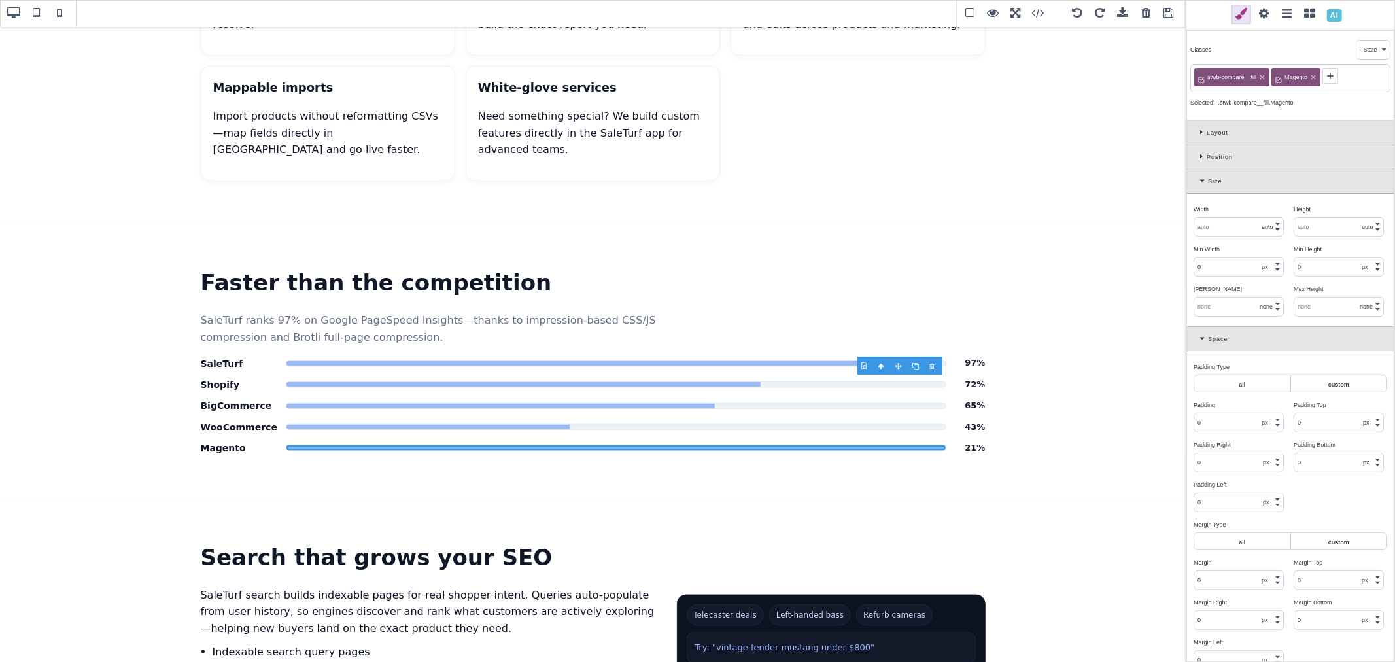
click at [1241, 227] on input "text" at bounding box center [1238, 227] width 89 height 18
type input "21"
select select "%"
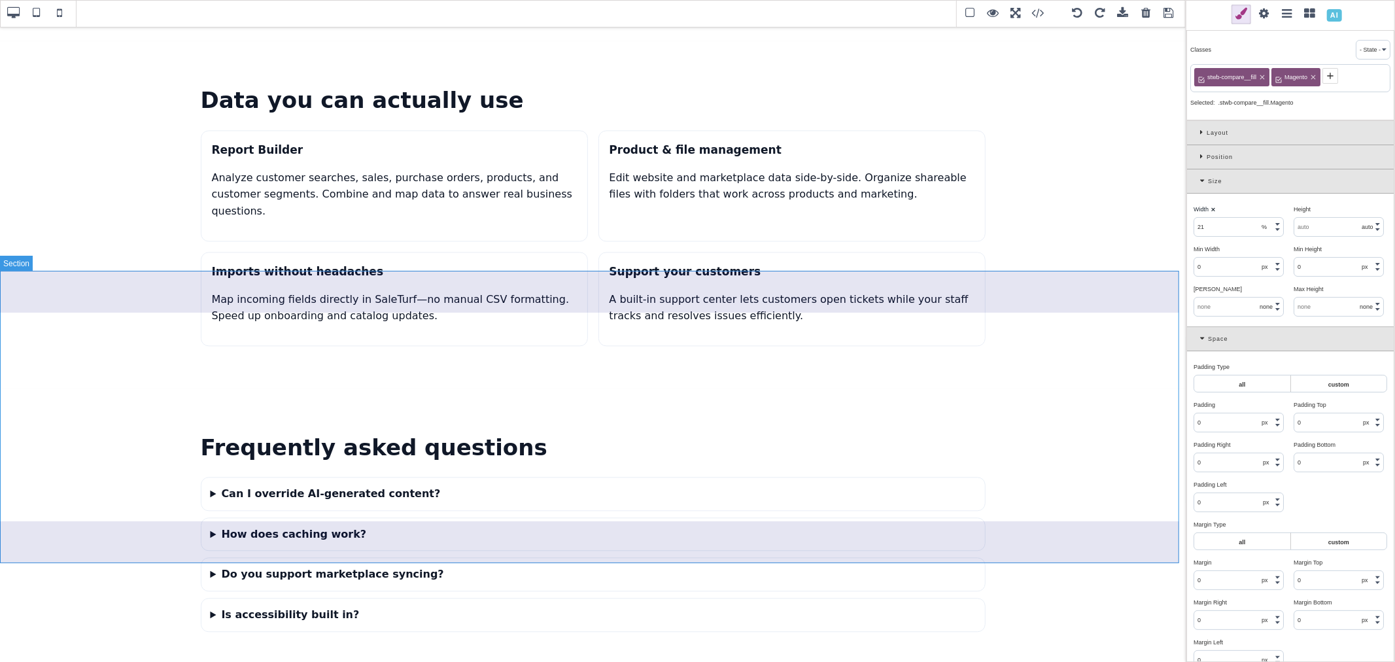
scroll to position [2535, 0]
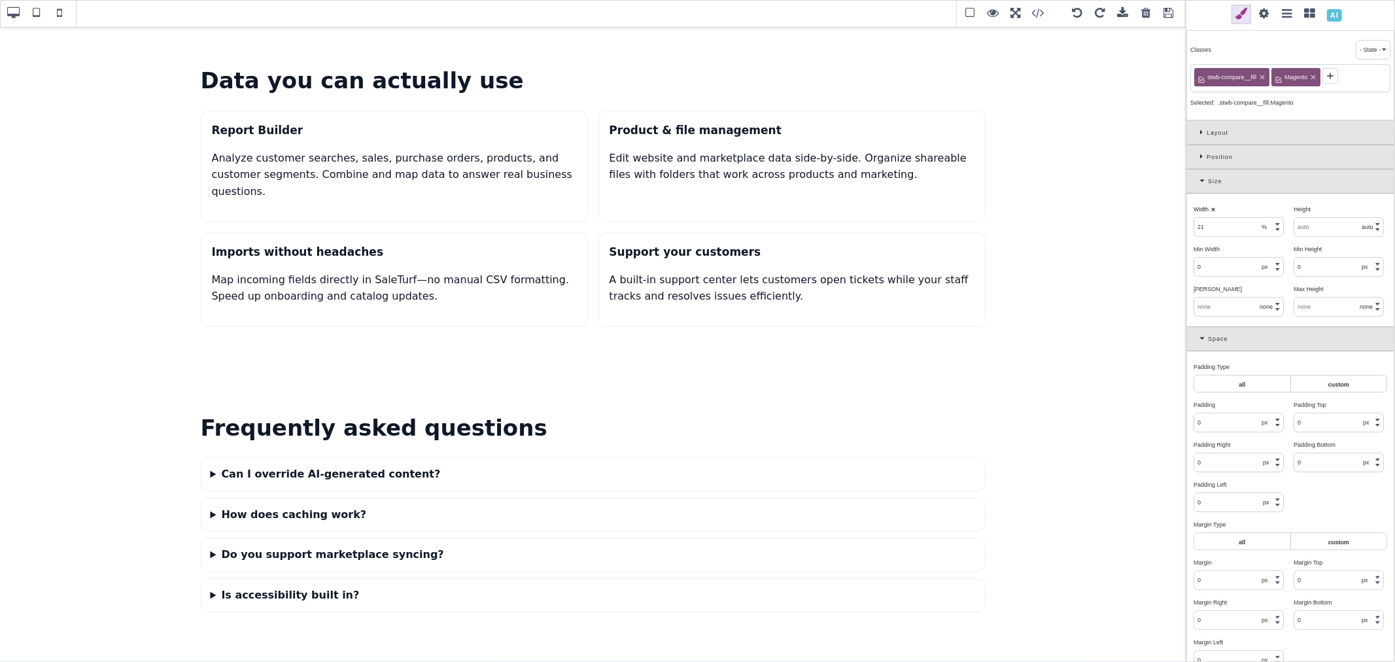
click at [1171, 15] on span at bounding box center [1169, 14] width 20 height 20
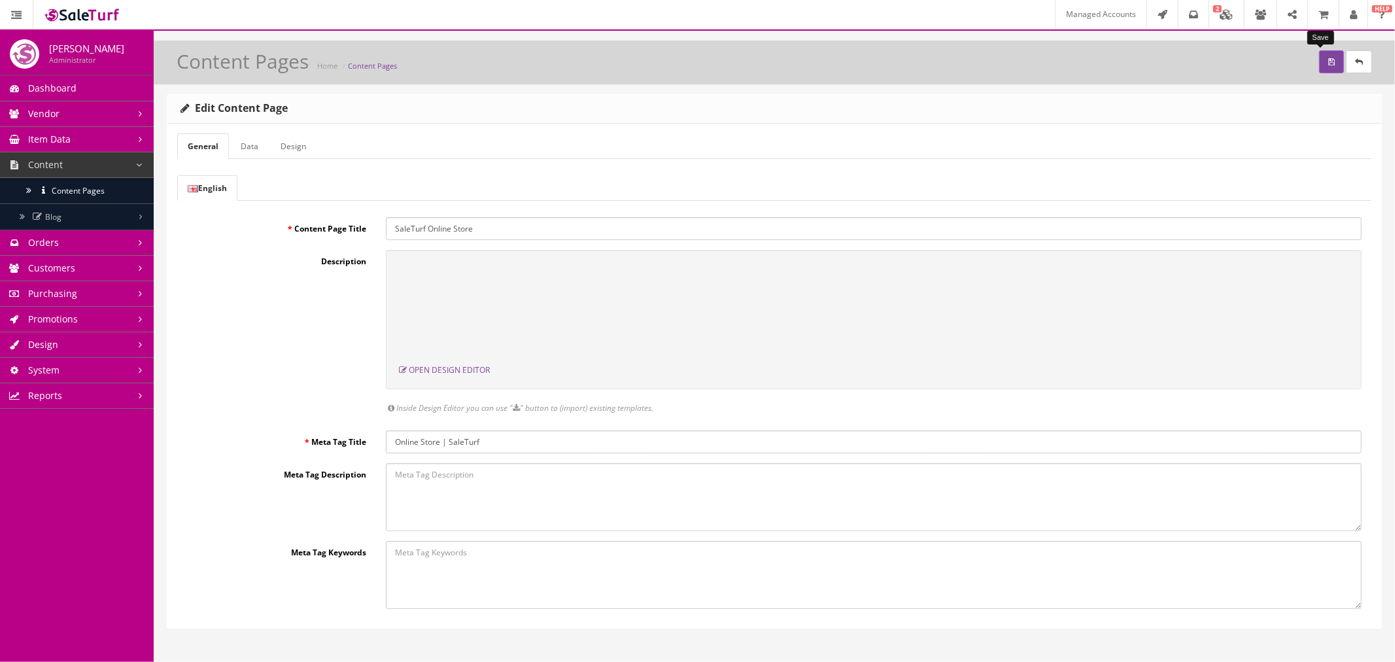
click at [1324, 63] on button "submit" at bounding box center [1331, 61] width 25 height 23
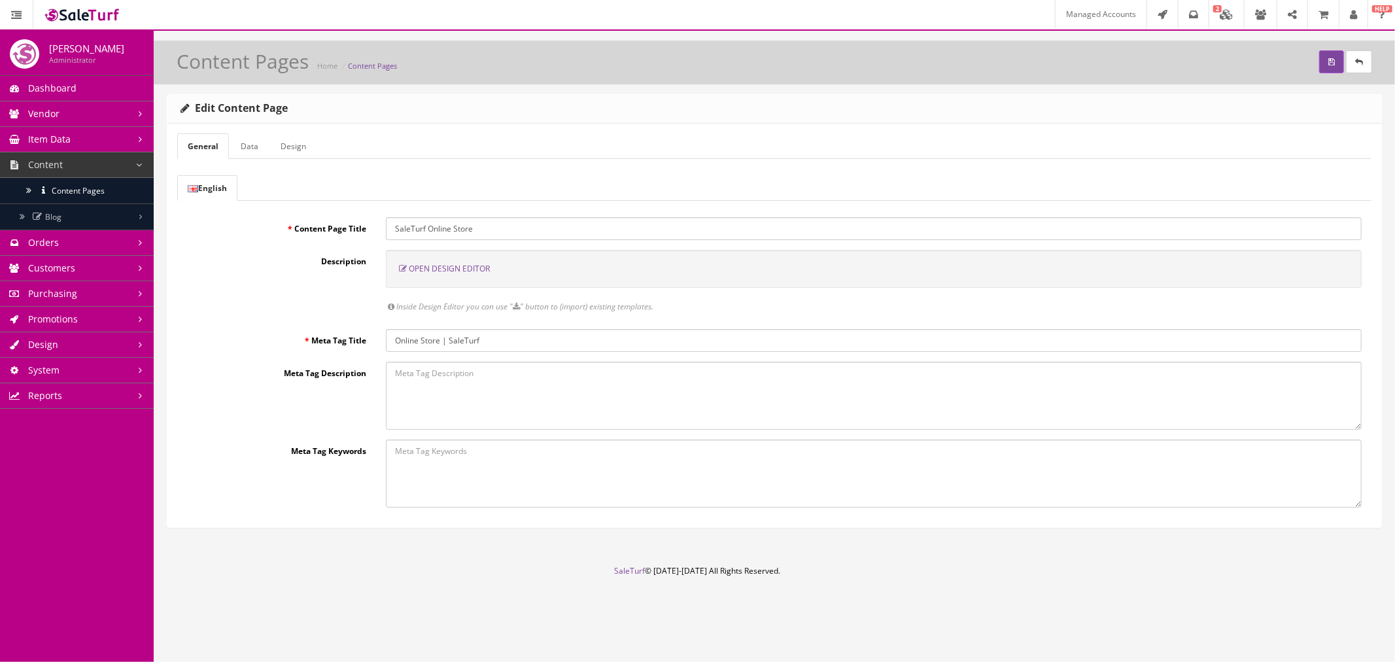
click at [440, 266] on span "Open Design Editor" at bounding box center [449, 268] width 81 height 11
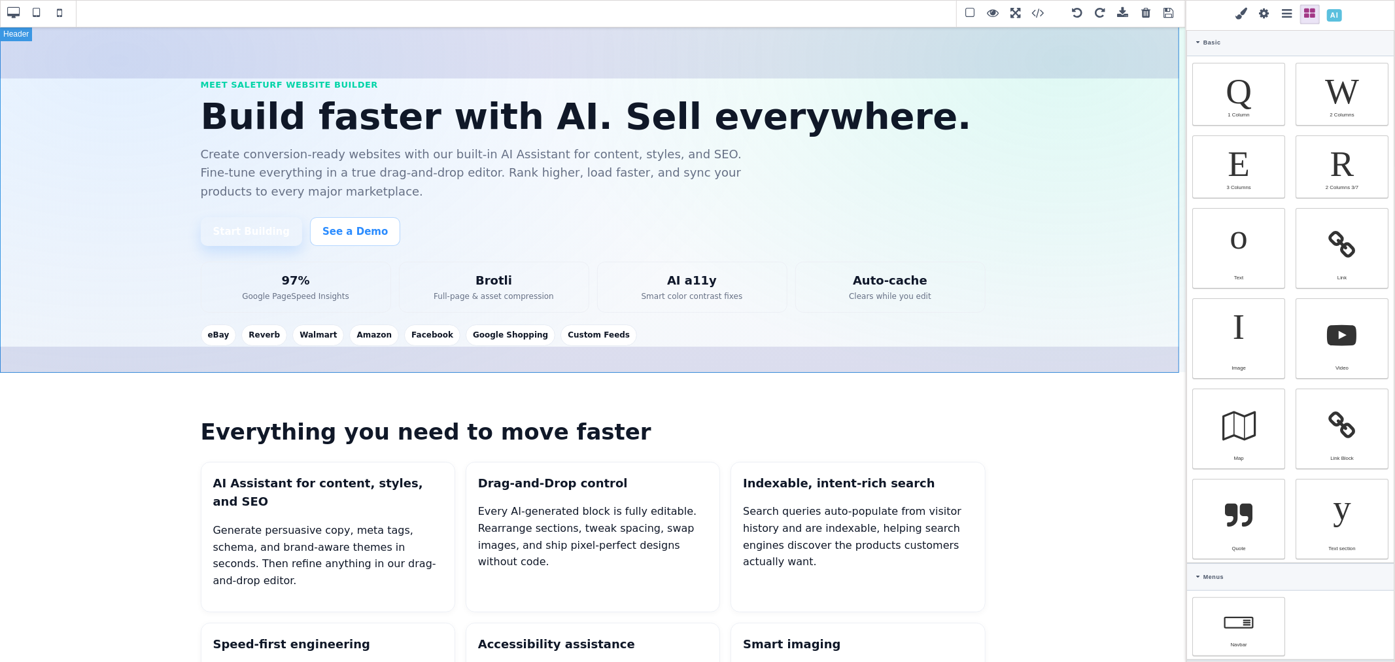
click at [1054, 63] on header "Meet SaleTurf Website Builder Build faster with AI. Sell everywhere. Create con…" at bounding box center [593, 199] width 1186 height 346
type input "80"
type input "40"
select select
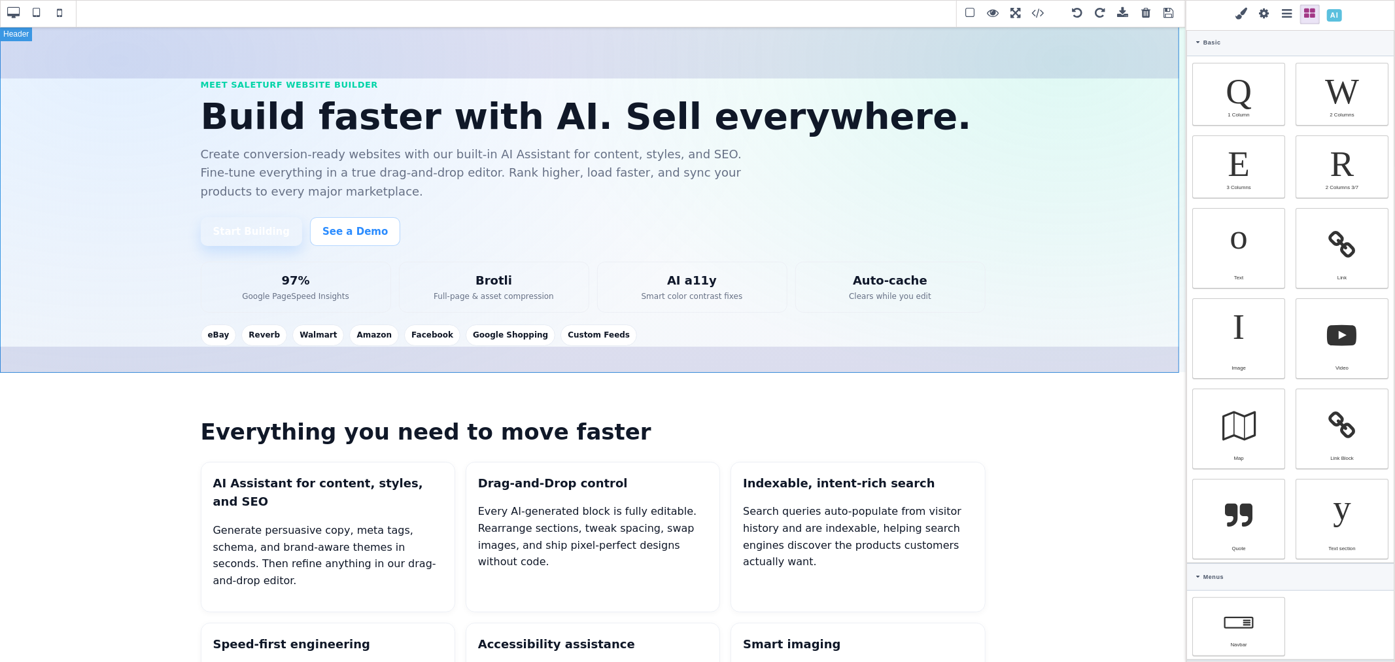
select select
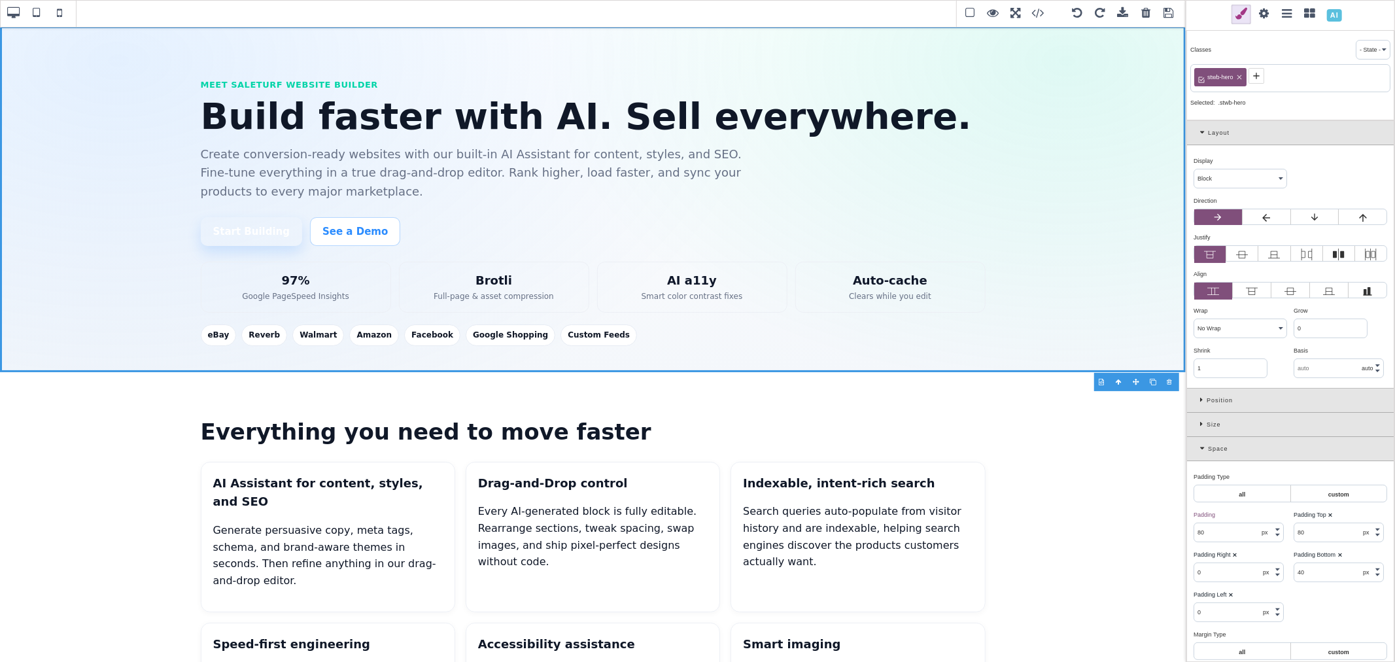
click at [1205, 131] on icon at bounding box center [1204, 132] width 8 height 7
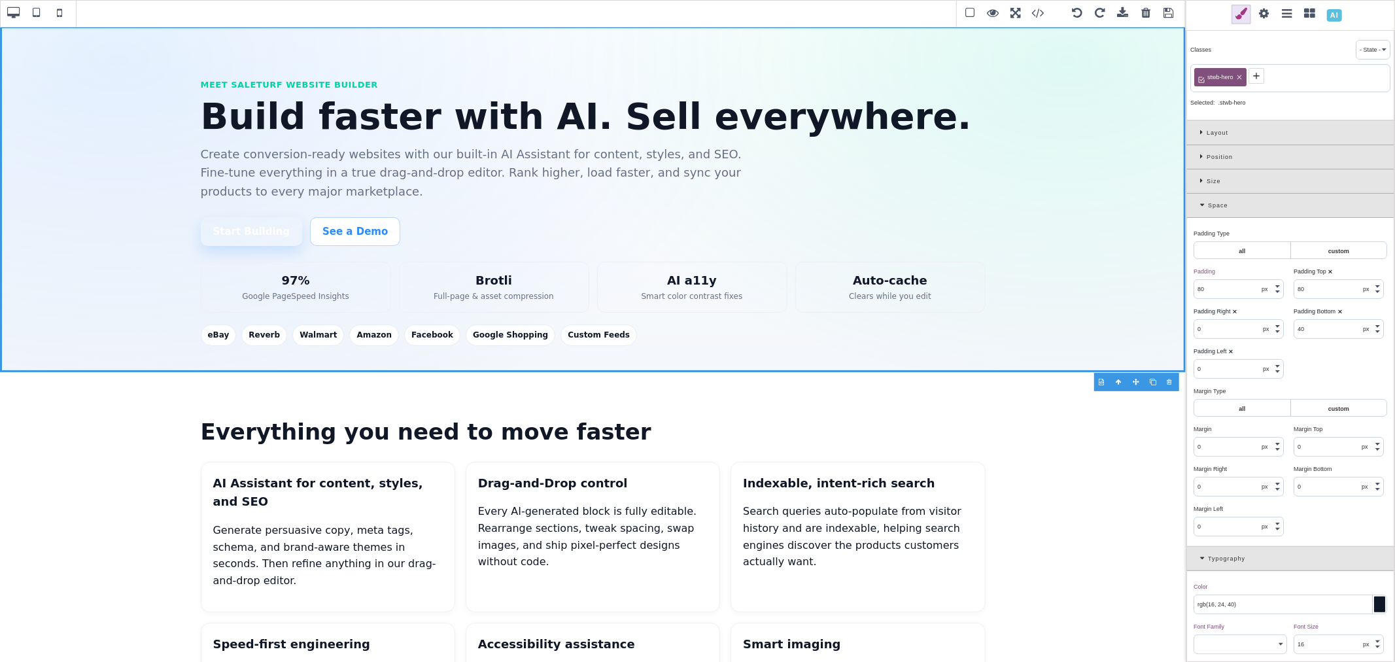
click at [1217, 558] on div "Typography" at bounding box center [1290, 559] width 207 height 24
click at [1195, 201] on div "Space" at bounding box center [1290, 206] width 207 height 24
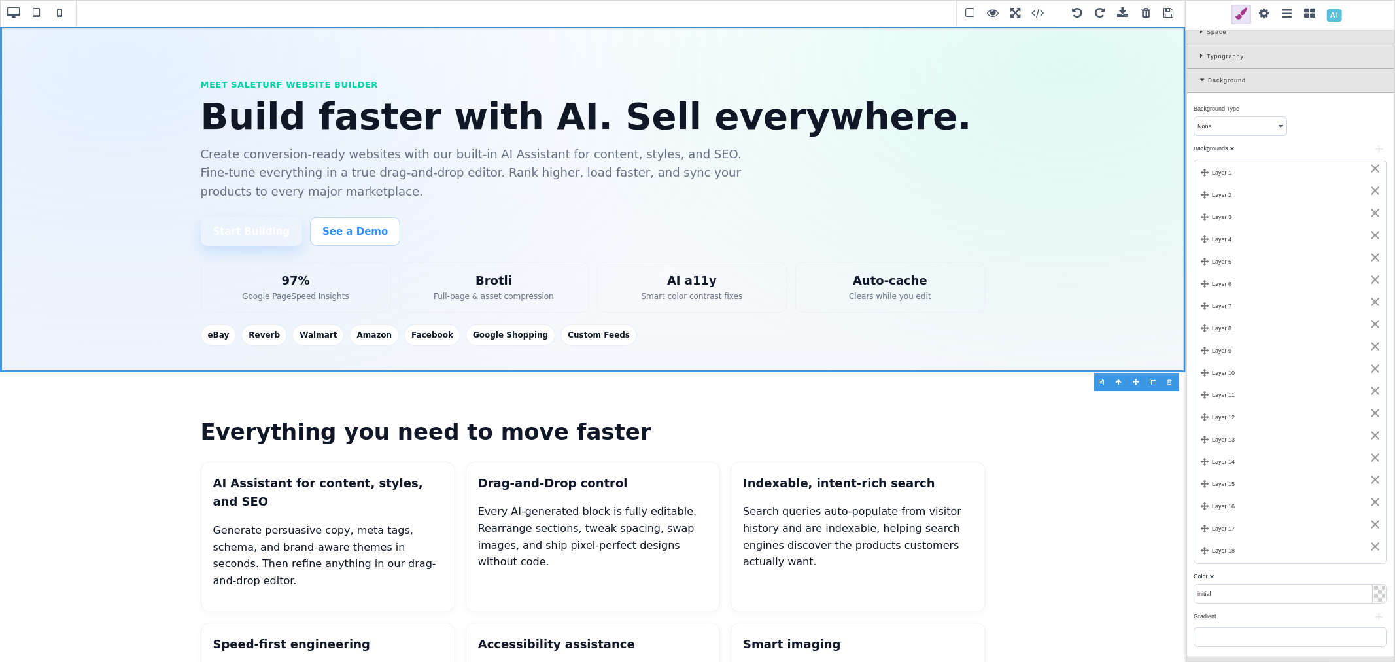
scroll to position [145, 0]
click at [1271, 199] on div "Layer 1" at bounding box center [1290, 201] width 179 height 12
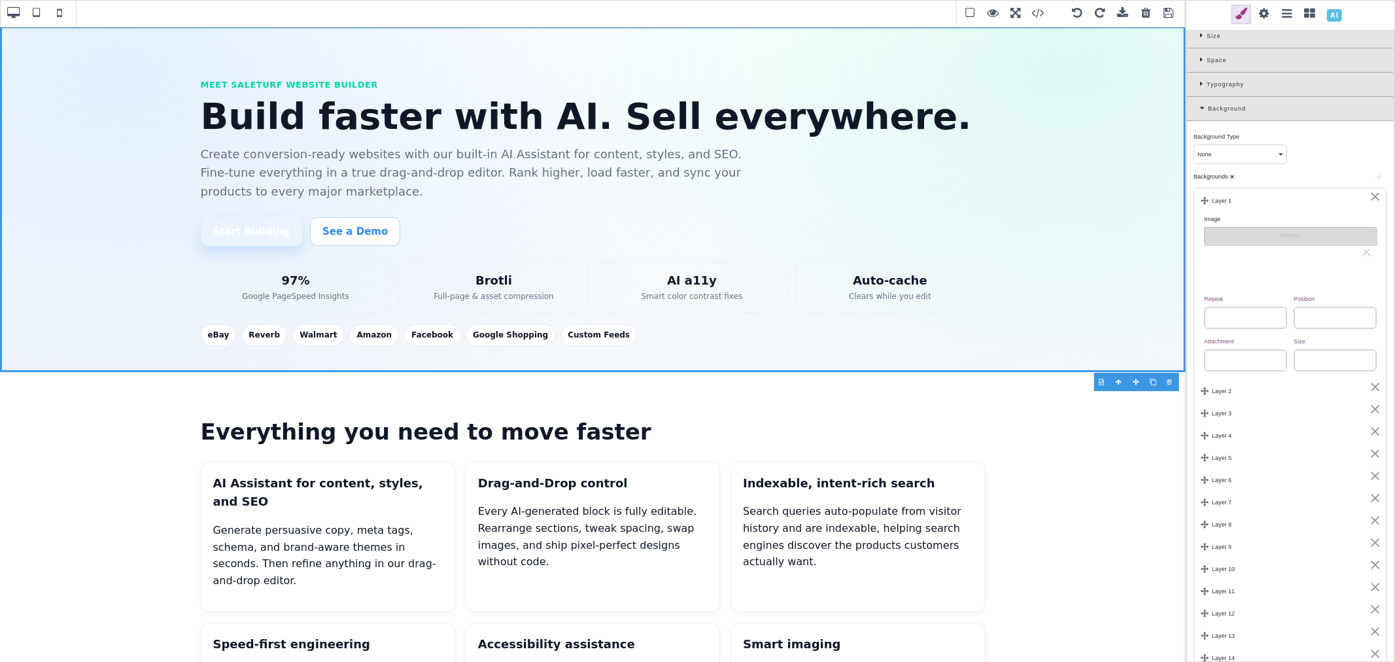
click at [1370, 198] on div "⨯" at bounding box center [1375, 196] width 12 height 12
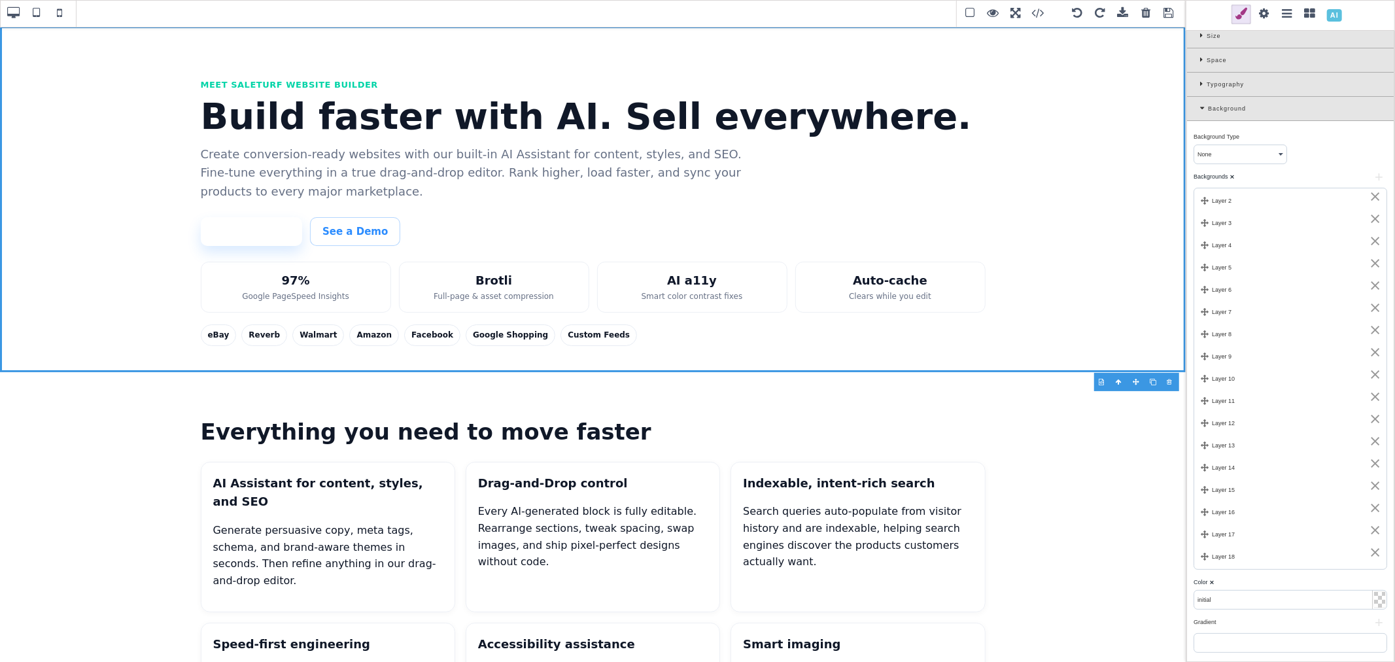
click at [1370, 198] on div "⨯" at bounding box center [1375, 196] width 12 height 12
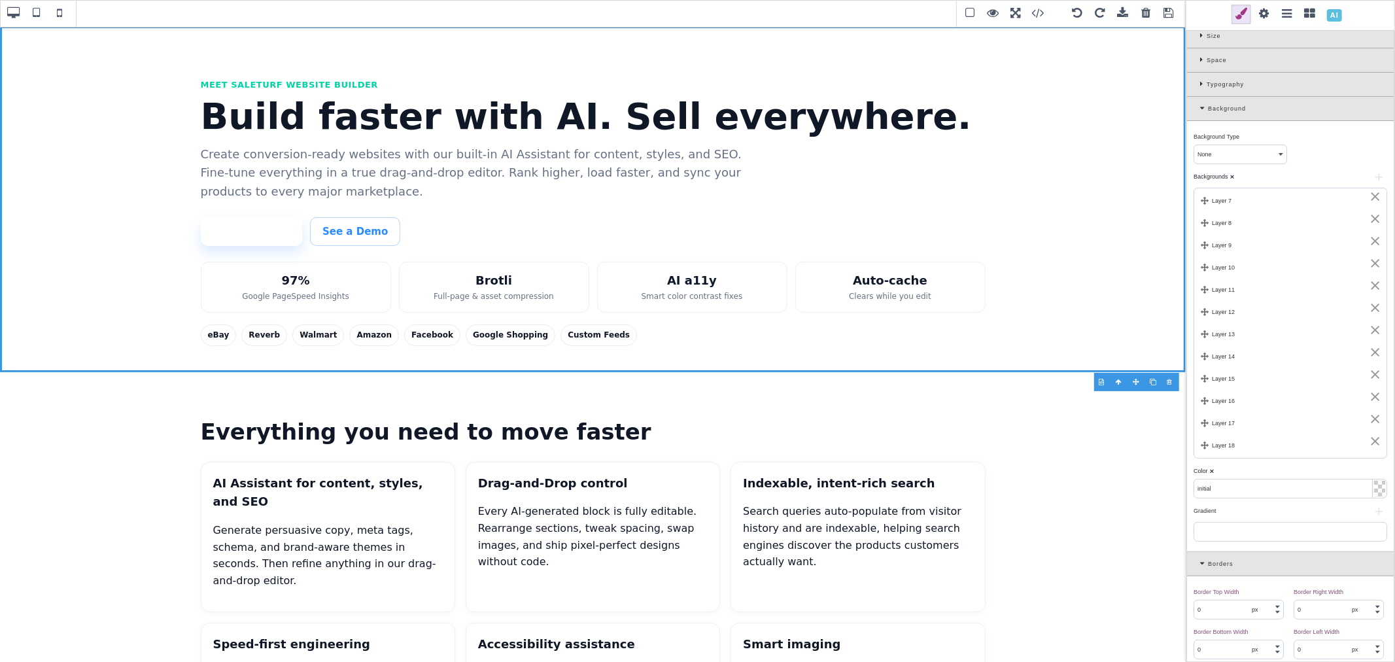
click at [1370, 198] on div "⨯" at bounding box center [1375, 196] width 12 height 12
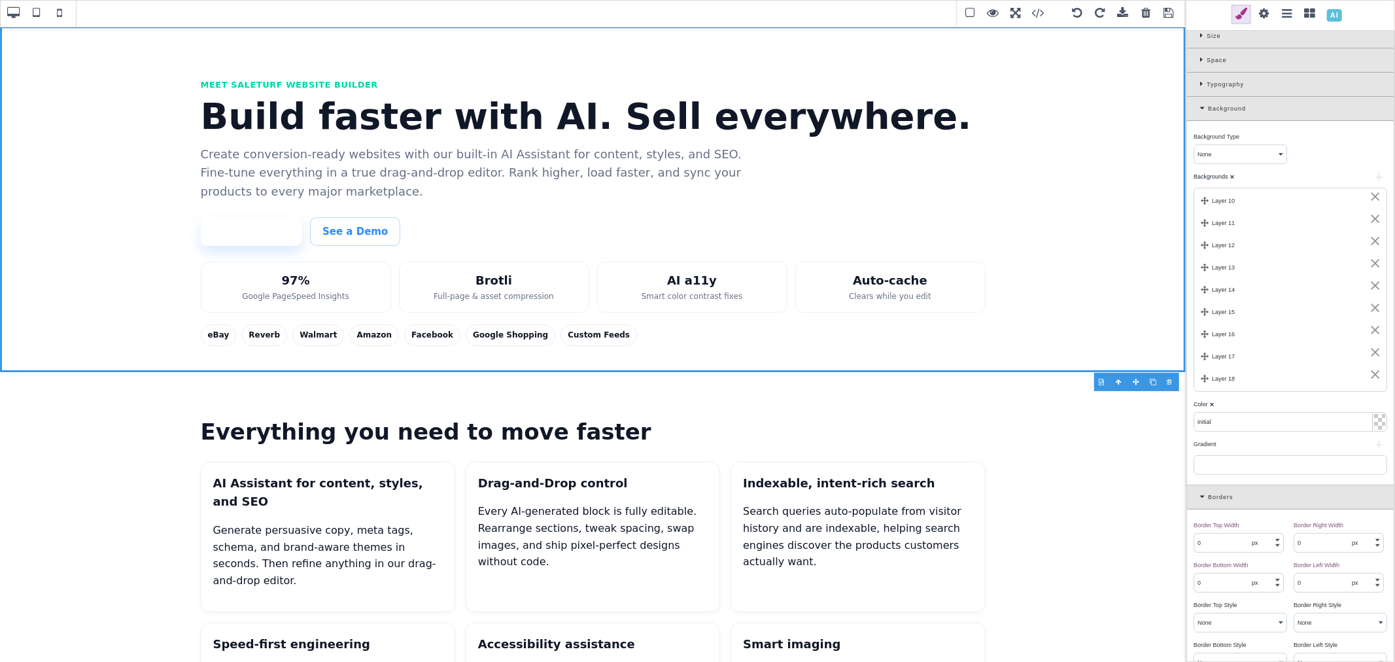
click at [1370, 198] on div "⨯" at bounding box center [1375, 196] width 12 height 12
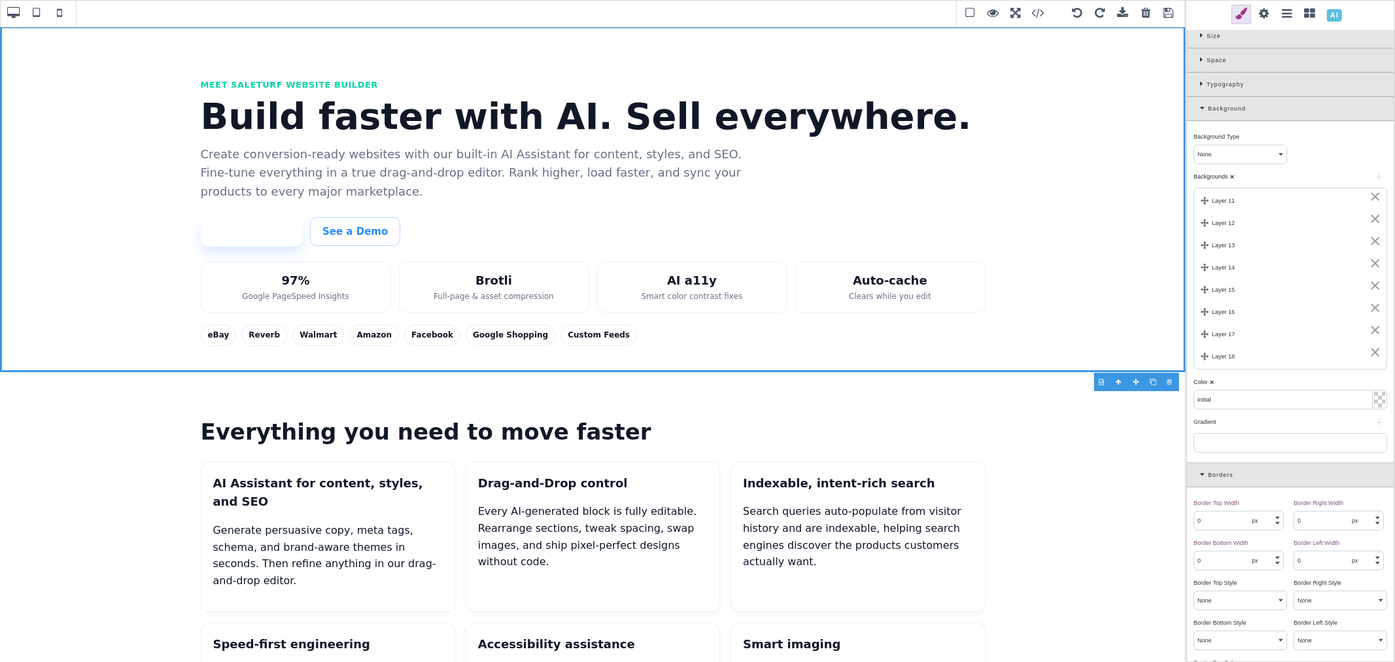
click at [1370, 198] on div "⨯" at bounding box center [1375, 196] width 12 height 12
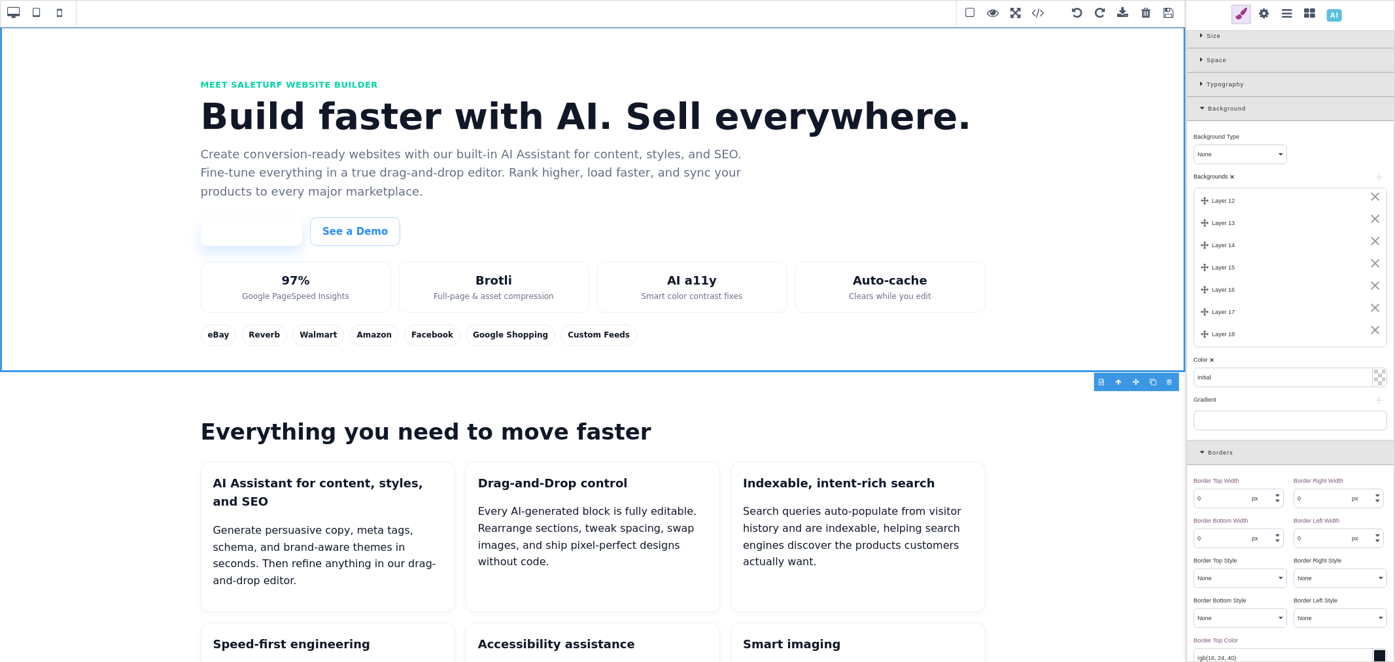
click at [1370, 198] on div "⨯" at bounding box center [1375, 196] width 12 height 12
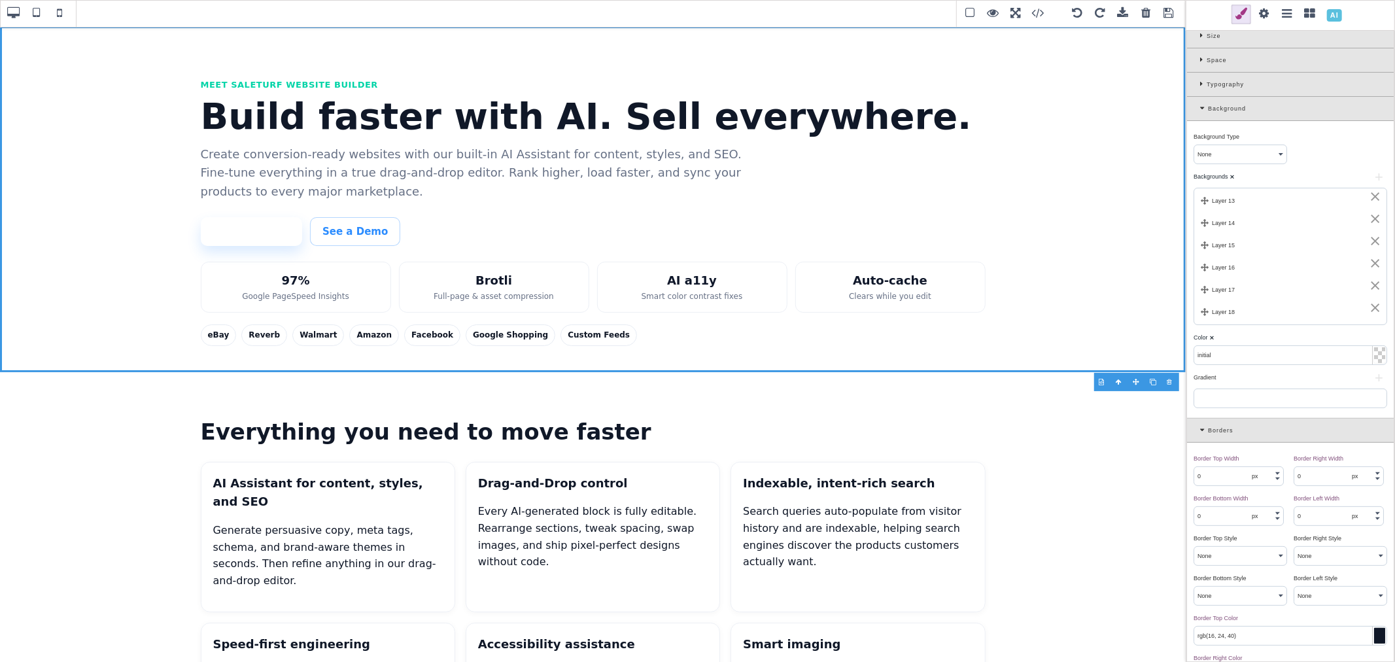
click at [1370, 198] on div "⨯" at bounding box center [1375, 196] width 12 height 12
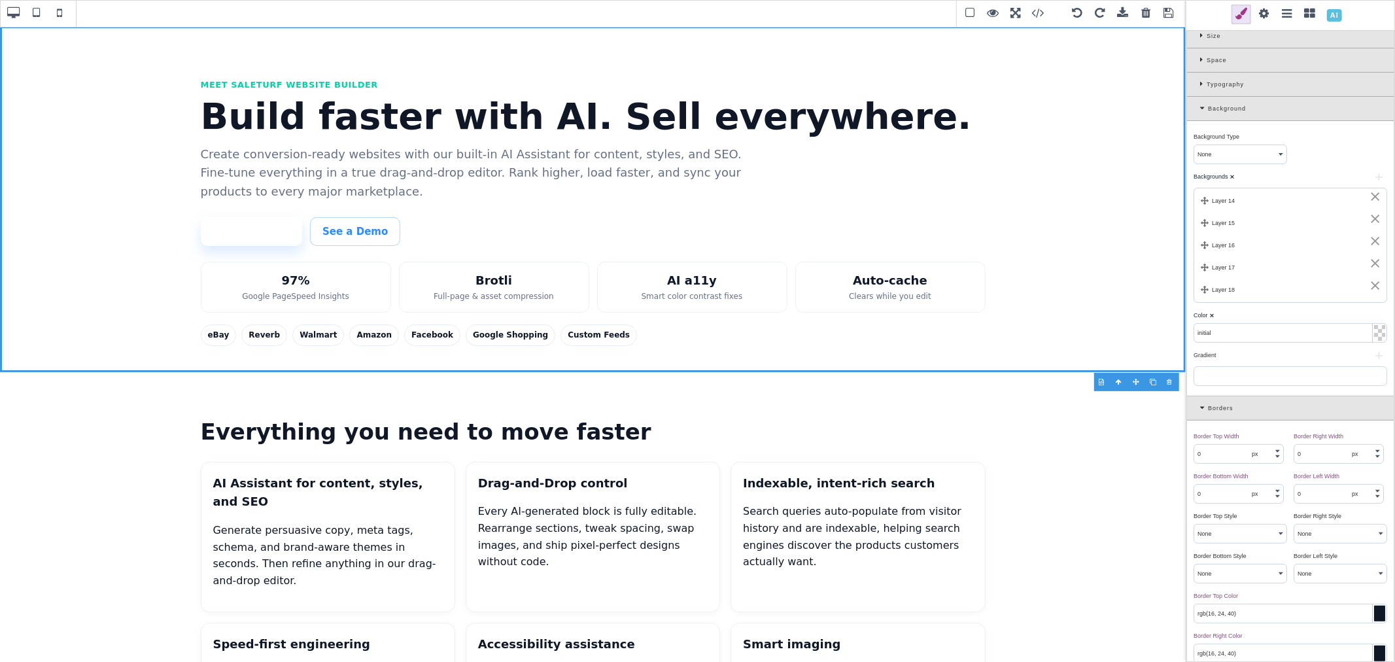
click at [1370, 198] on div "⨯" at bounding box center [1375, 196] width 12 height 12
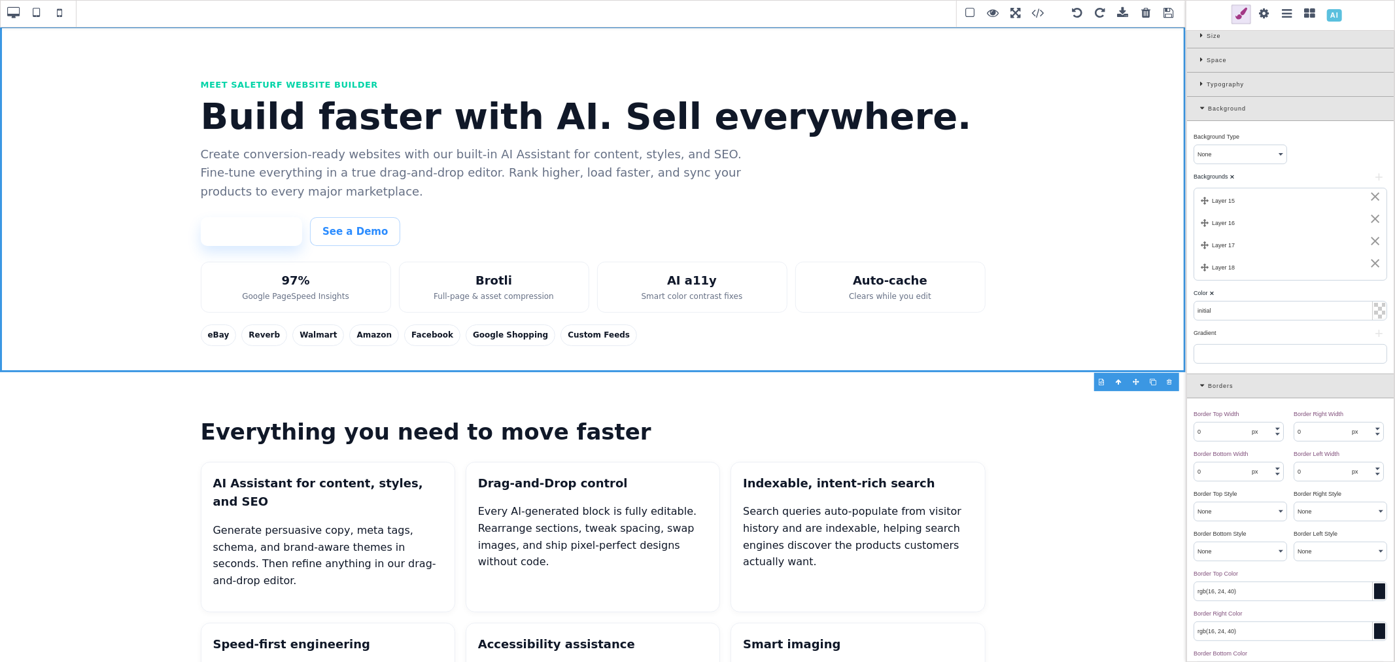
click at [1370, 198] on div "⨯" at bounding box center [1375, 196] width 12 height 12
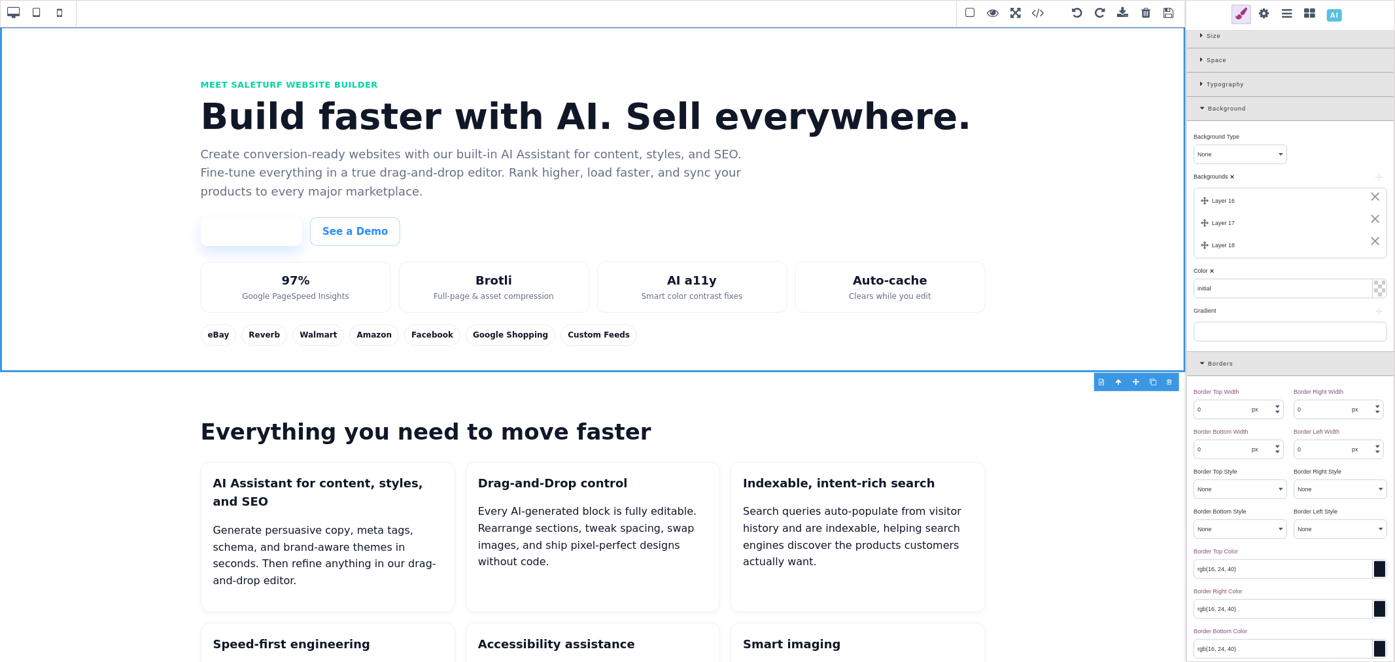
click at [1370, 198] on div "⨯" at bounding box center [1375, 196] width 12 height 12
click at [1370, 213] on div "⨯" at bounding box center [1375, 219] width 12 height 12
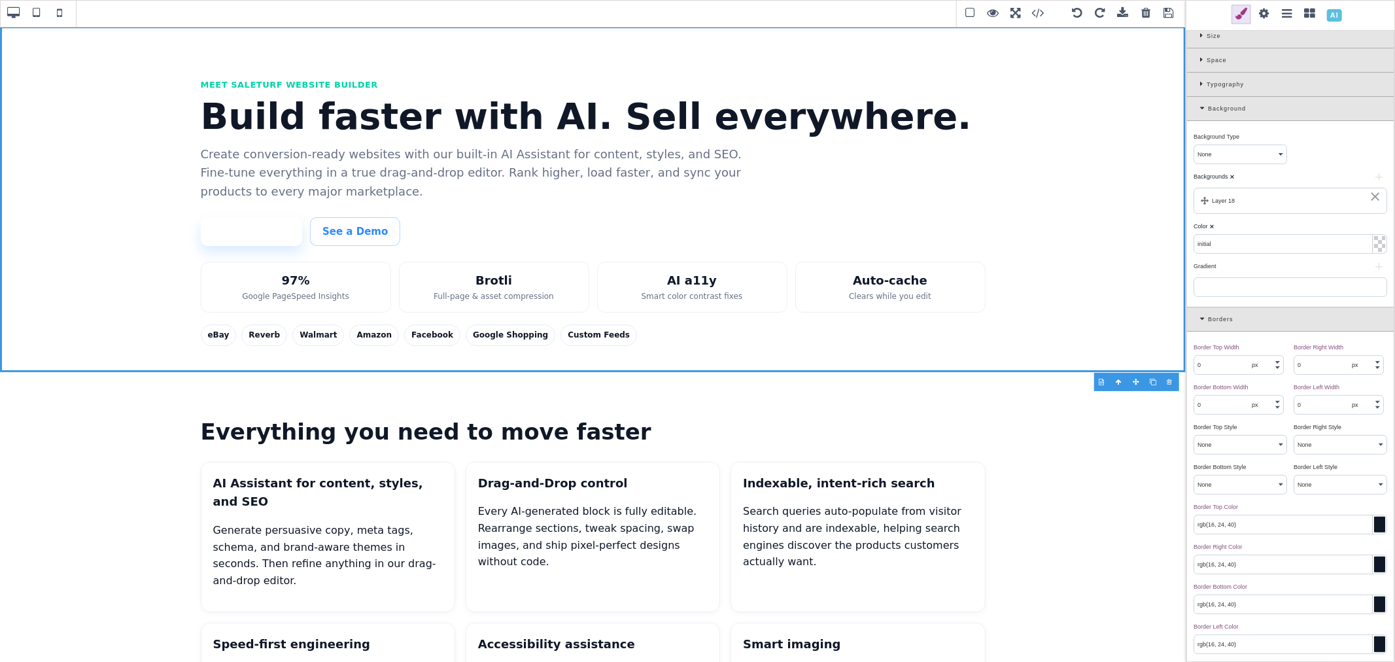
click at [1370, 198] on div "⨯" at bounding box center [1375, 196] width 12 height 12
click at [277, 239] on link "Start Building" at bounding box center [252, 231] width 102 height 29
type input "transparent"
type input "1.11111"
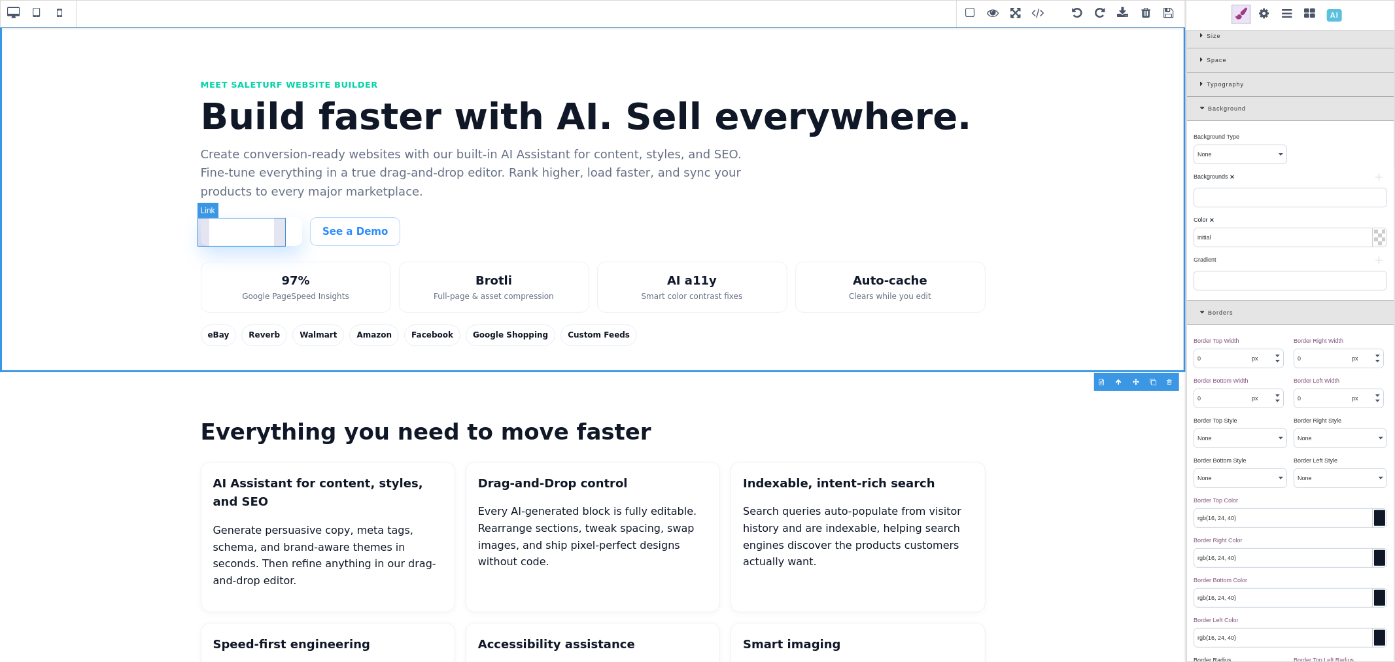
type input "1.11111"
select select "solid"
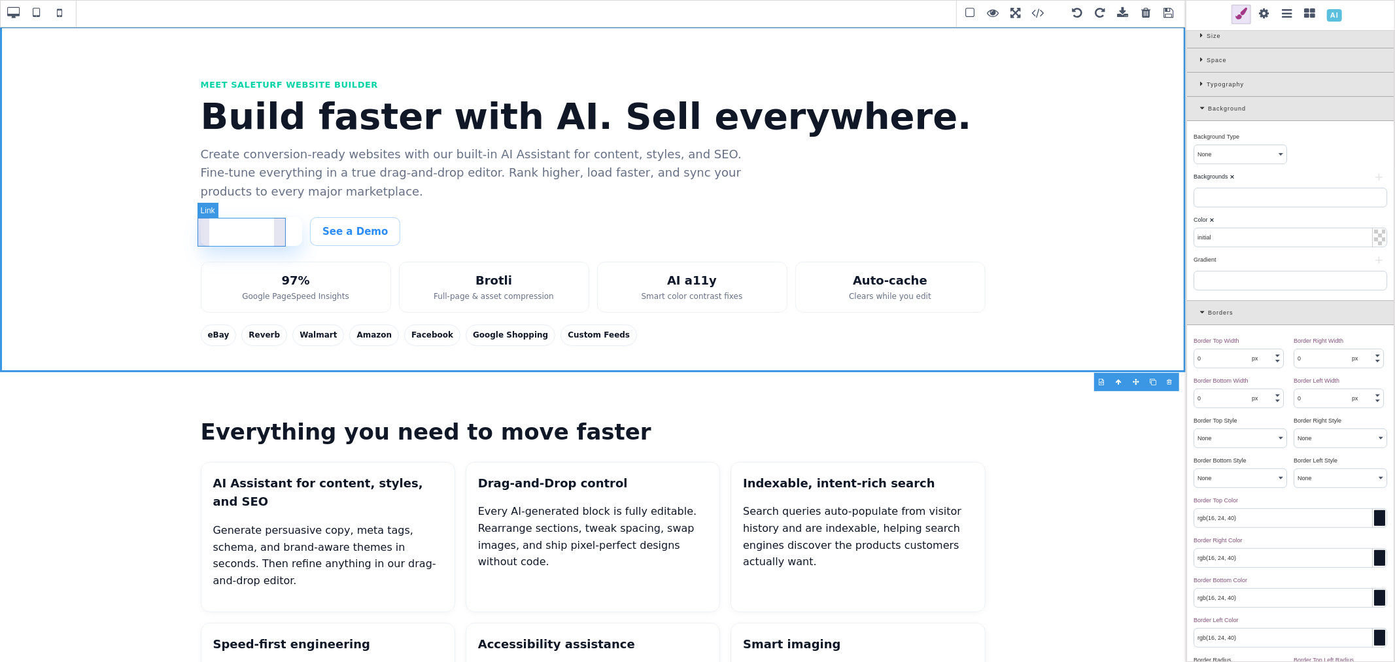
select select "solid"
type input "rgba(0, 0, 0, 0)"
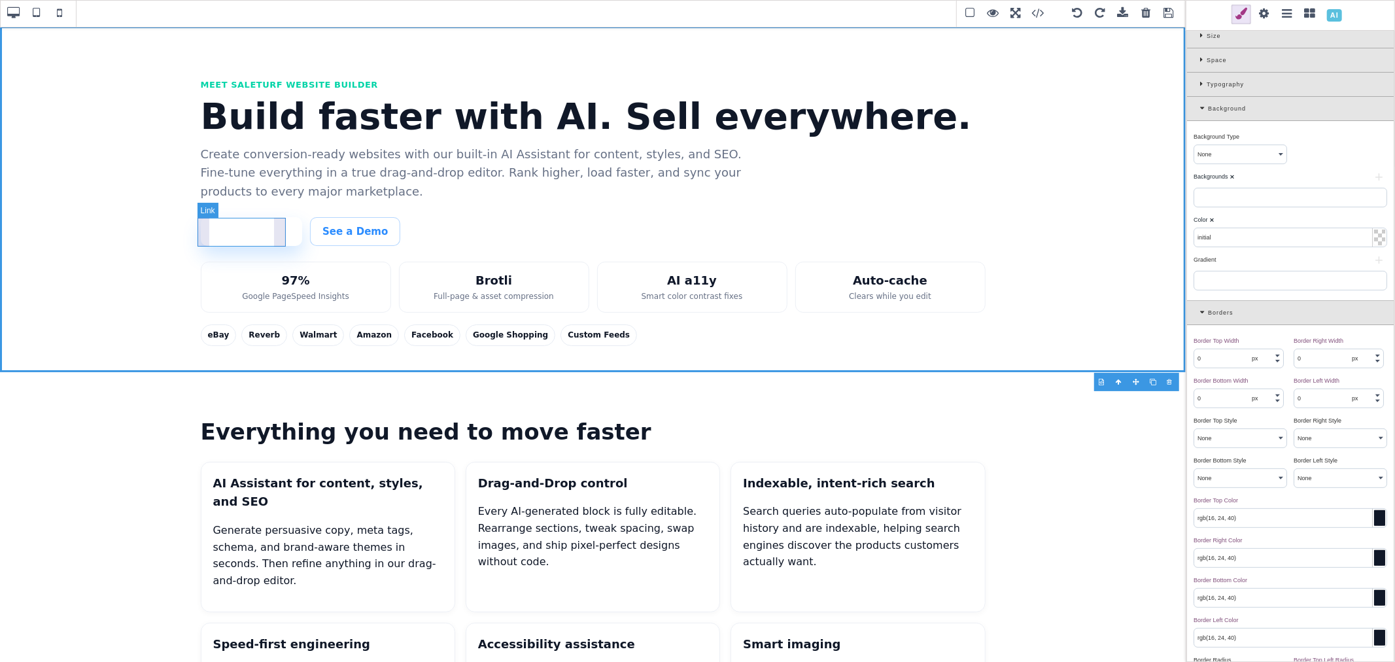
type input "10"
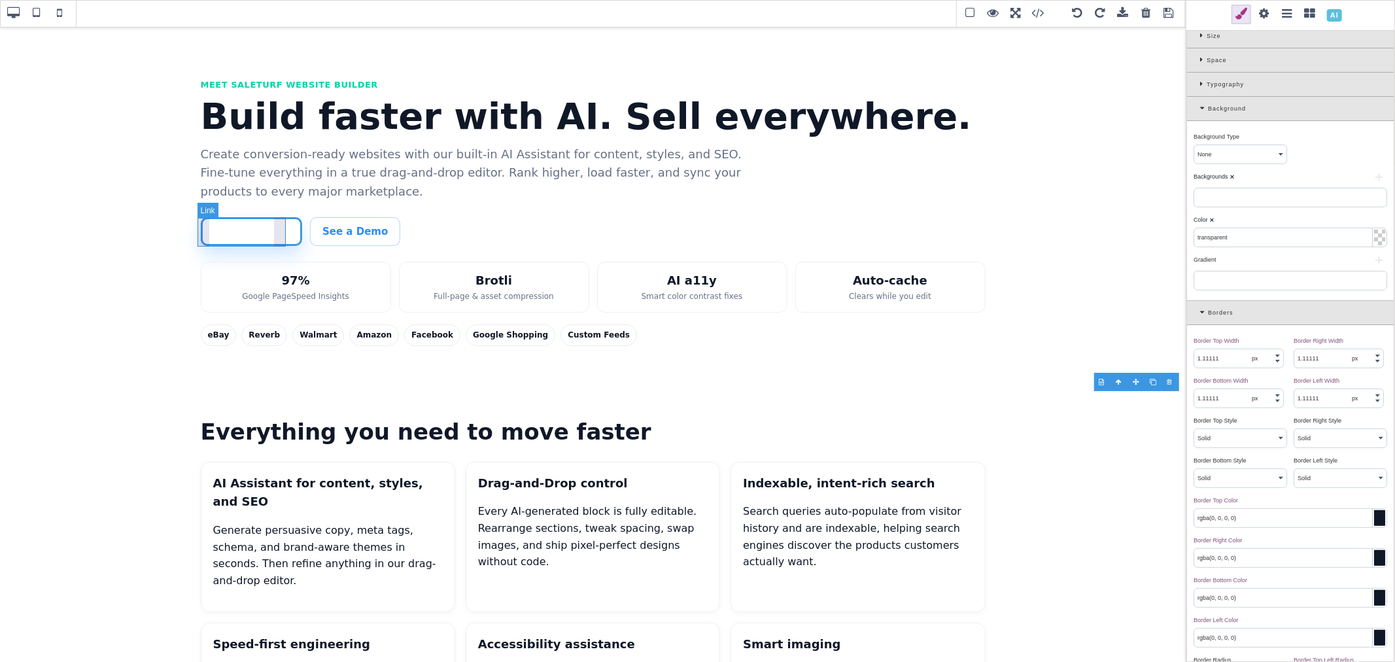
scroll to position [0, 0]
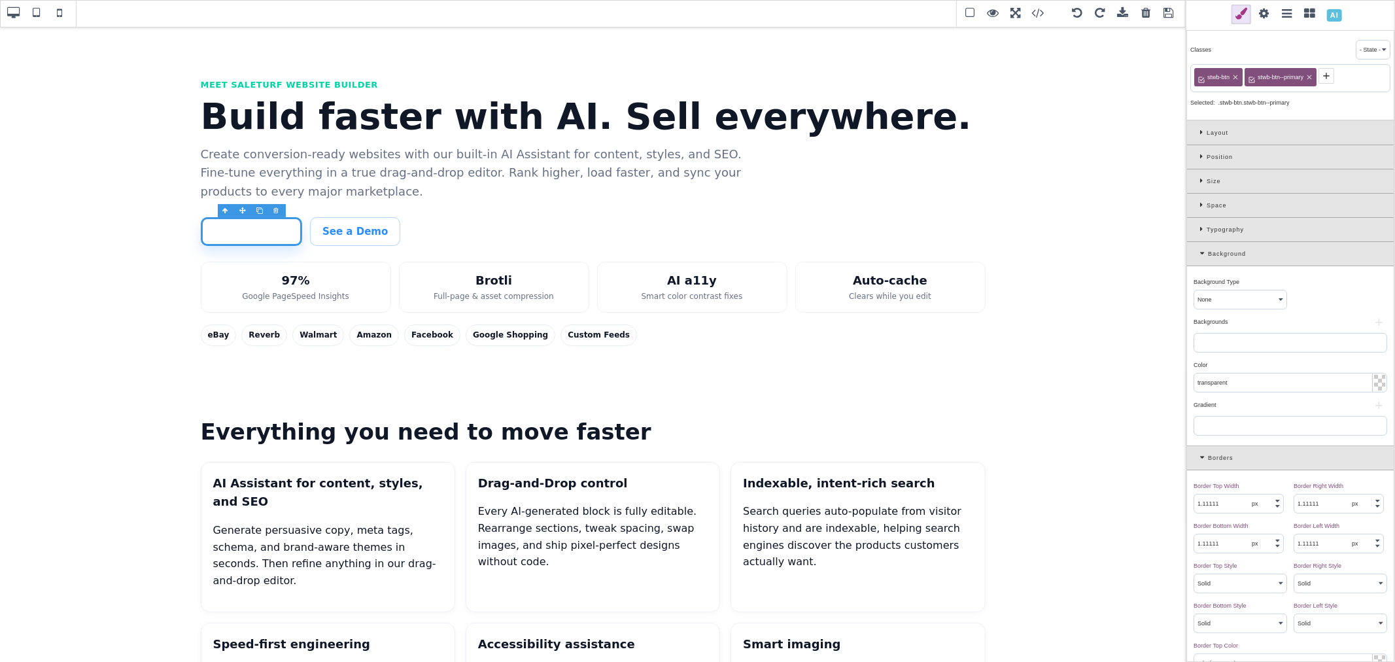
click at [1236, 76] on icon at bounding box center [1236, 77] width 8 height 8
click at [1258, 75] on icon at bounding box center [1259, 77] width 8 height 8
type input "0"
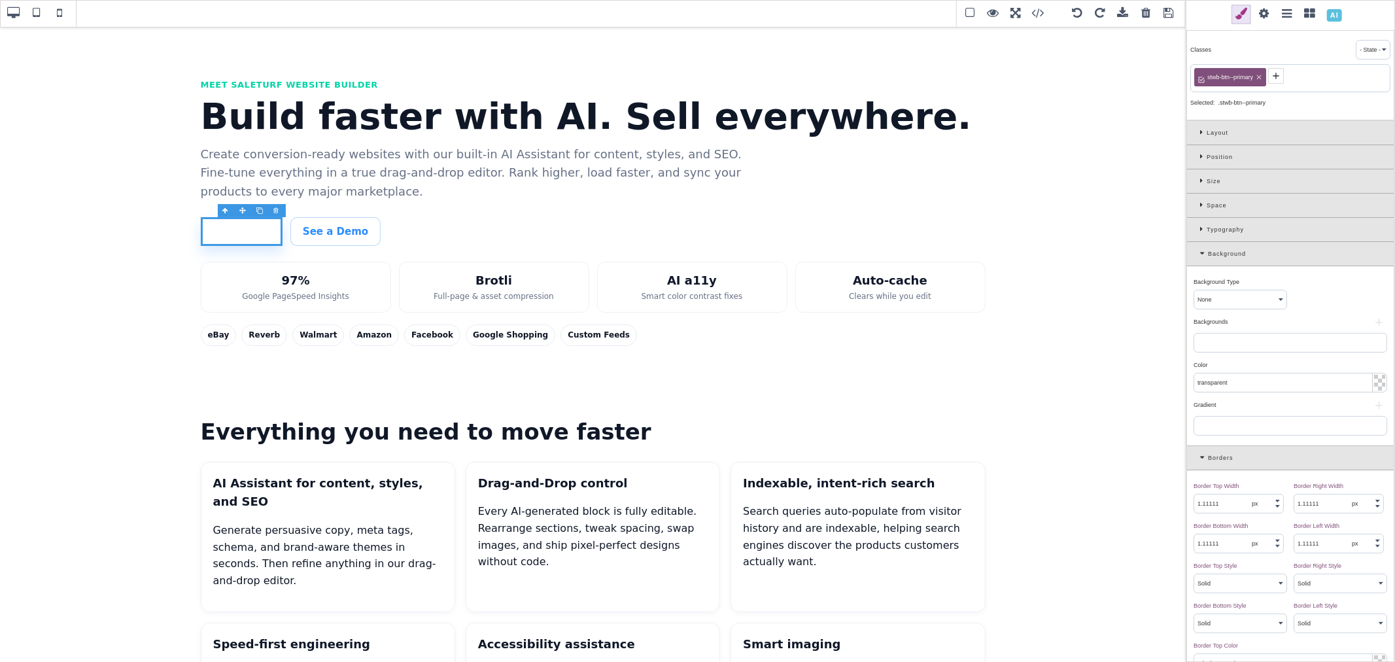
type input "0"
select select "none"
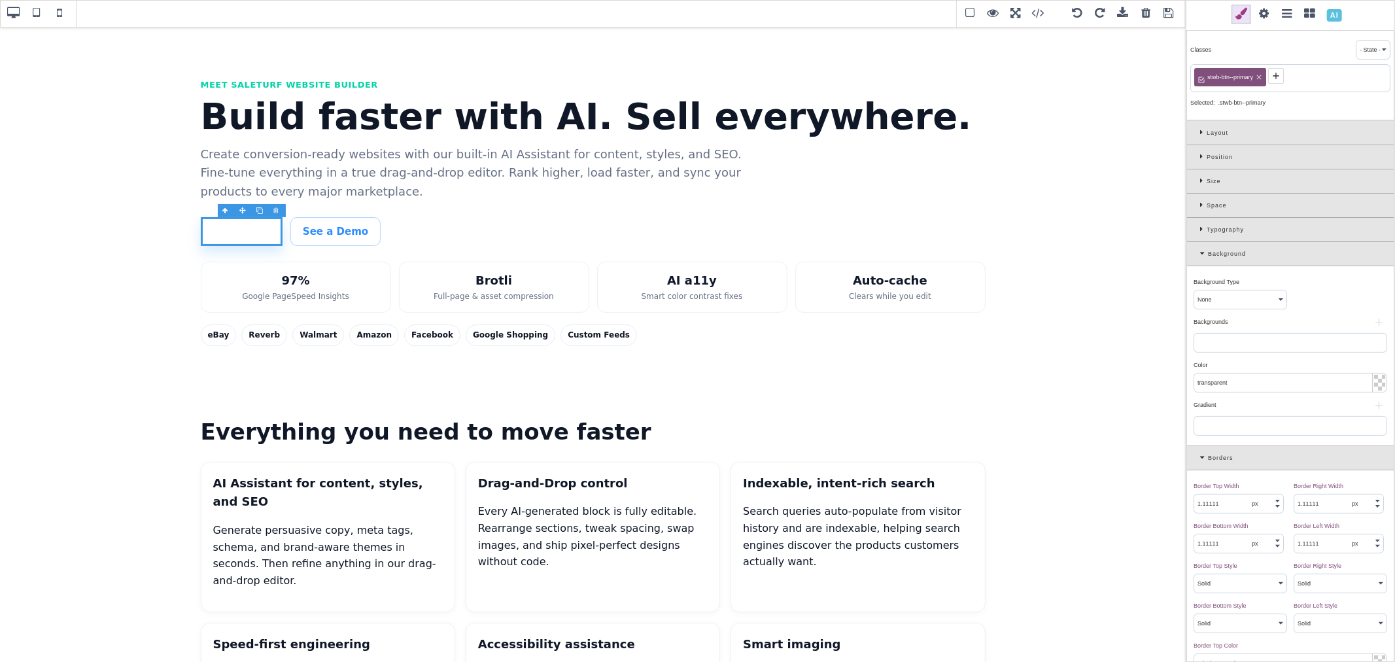
type input "rgb(255, 255, 255)"
type input "0"
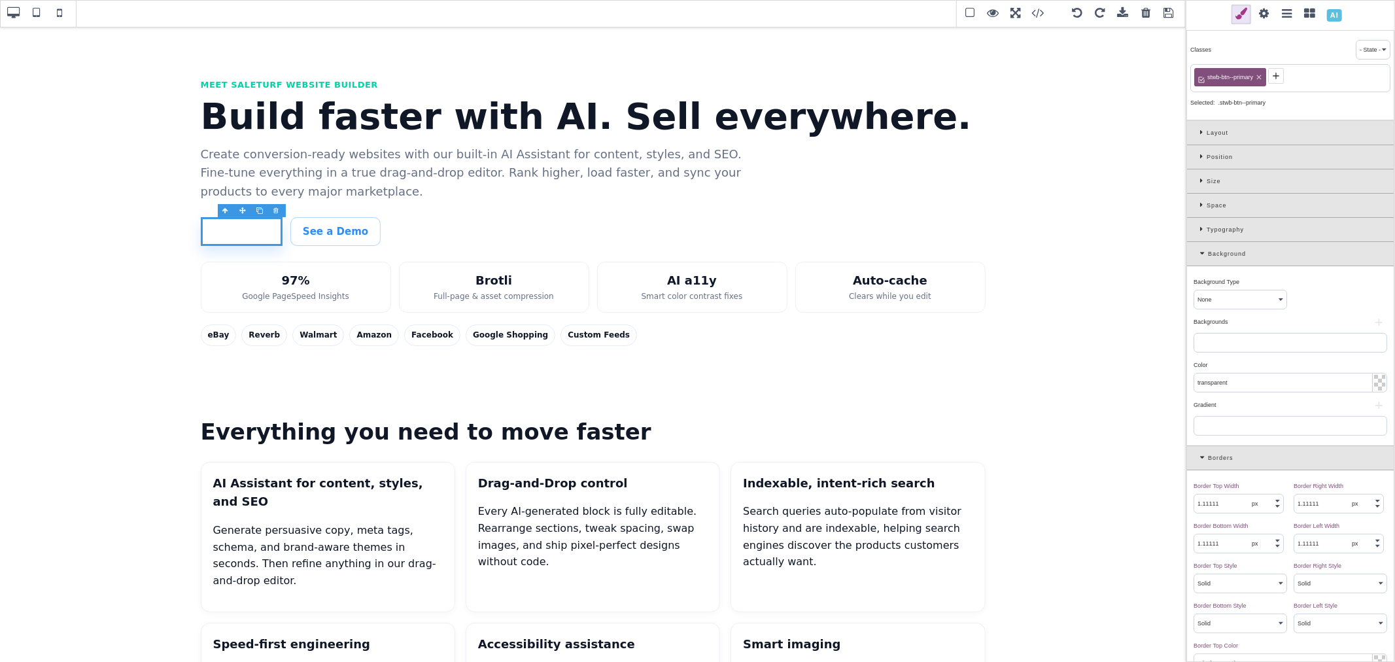
type input "0"
click at [1205, 76] on icon at bounding box center [1202, 76] width 10 height 10
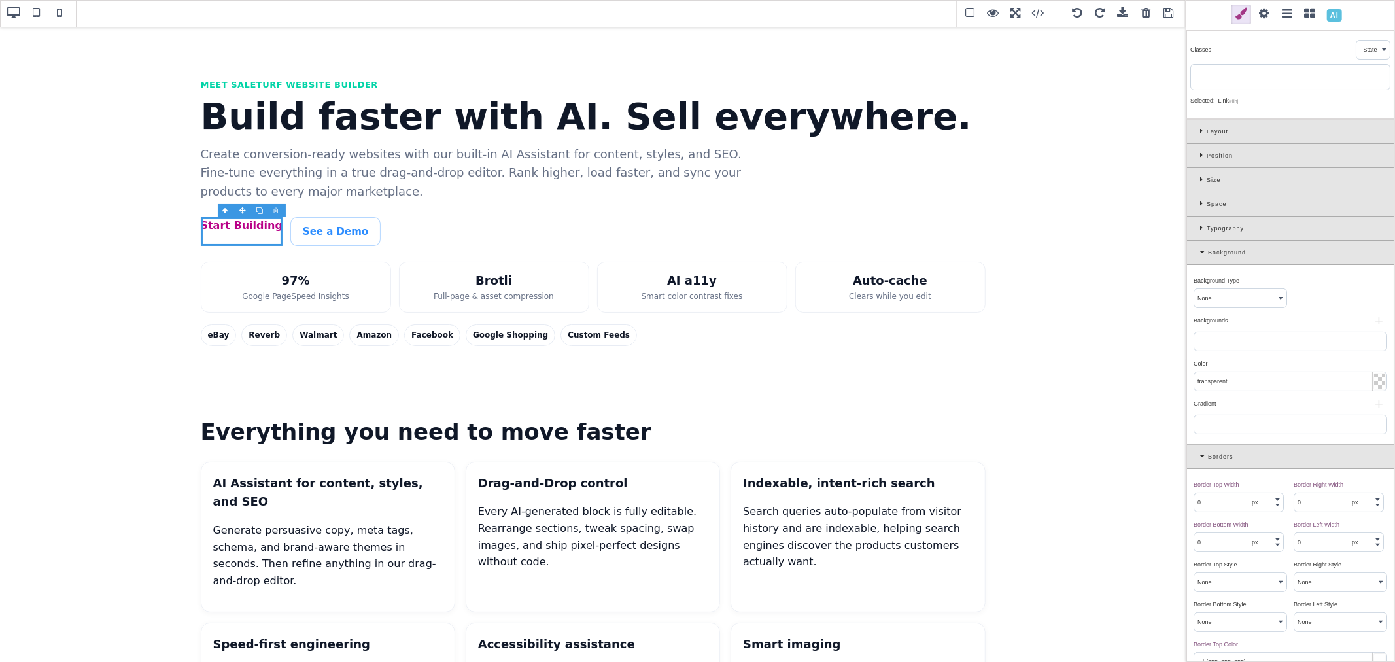
paste input "st-btn st-btn-primary"
drag, startPoint x: 1254, startPoint y: 78, endPoint x: 1215, endPoint y: 75, distance: 38.7
click at [1215, 75] on input "st-btn st-btn-primary" at bounding box center [1290, 77] width 192 height 18
type input "st-btn"
type input "rgb(217, 70, 239)"
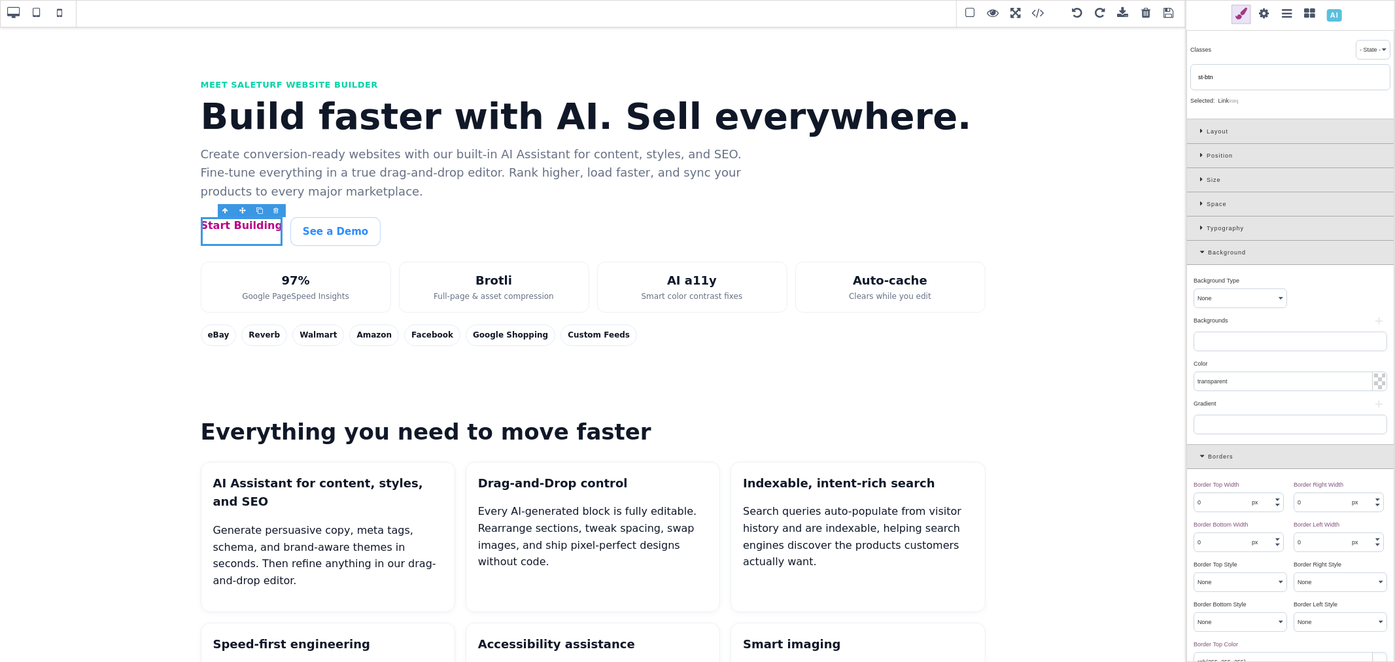
type input "rgb(217, 70, 239)"
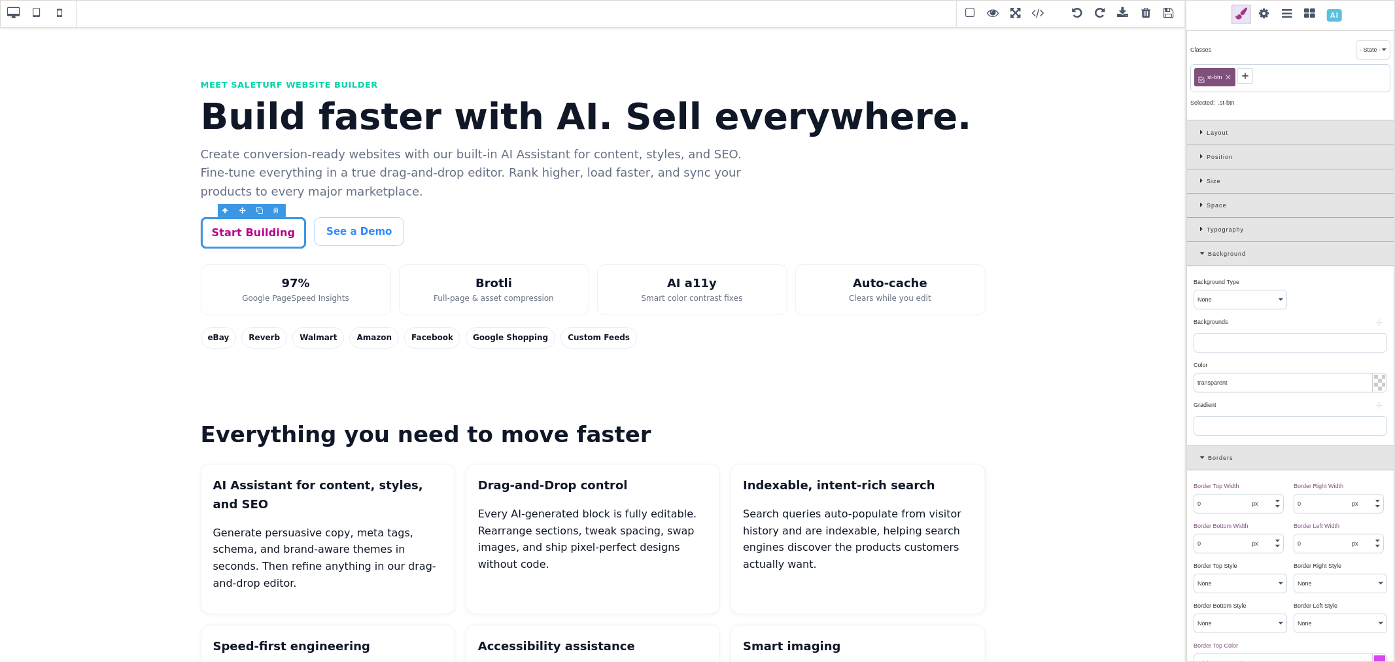
click at [1243, 77] on icon at bounding box center [1245, 76] width 10 height 10
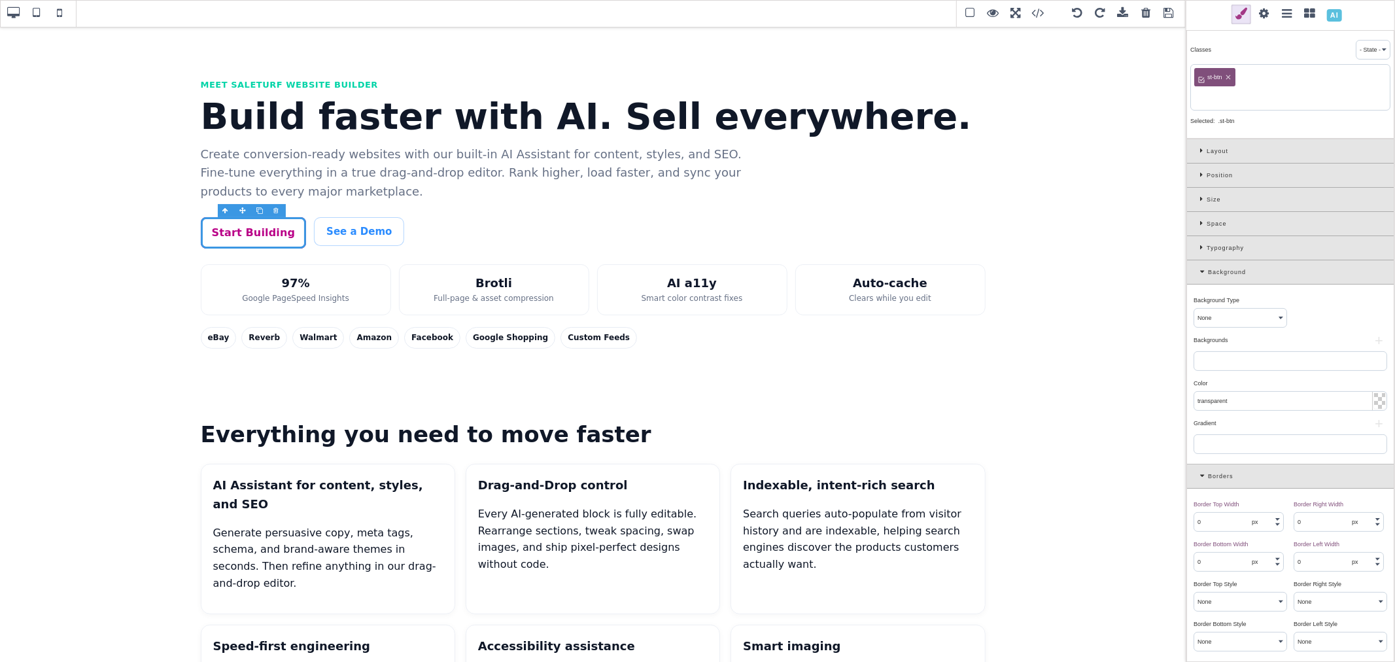
paste input "st-btn st-btn-primary"
drag, startPoint x: 1214, startPoint y: 95, endPoint x: 1192, endPoint y: 95, distance: 22.2
click at [1192, 95] on div "st-btn st-btn st-btn-primary" at bounding box center [1290, 87] width 200 height 46
type input "st-btn-primary"
type input "8"
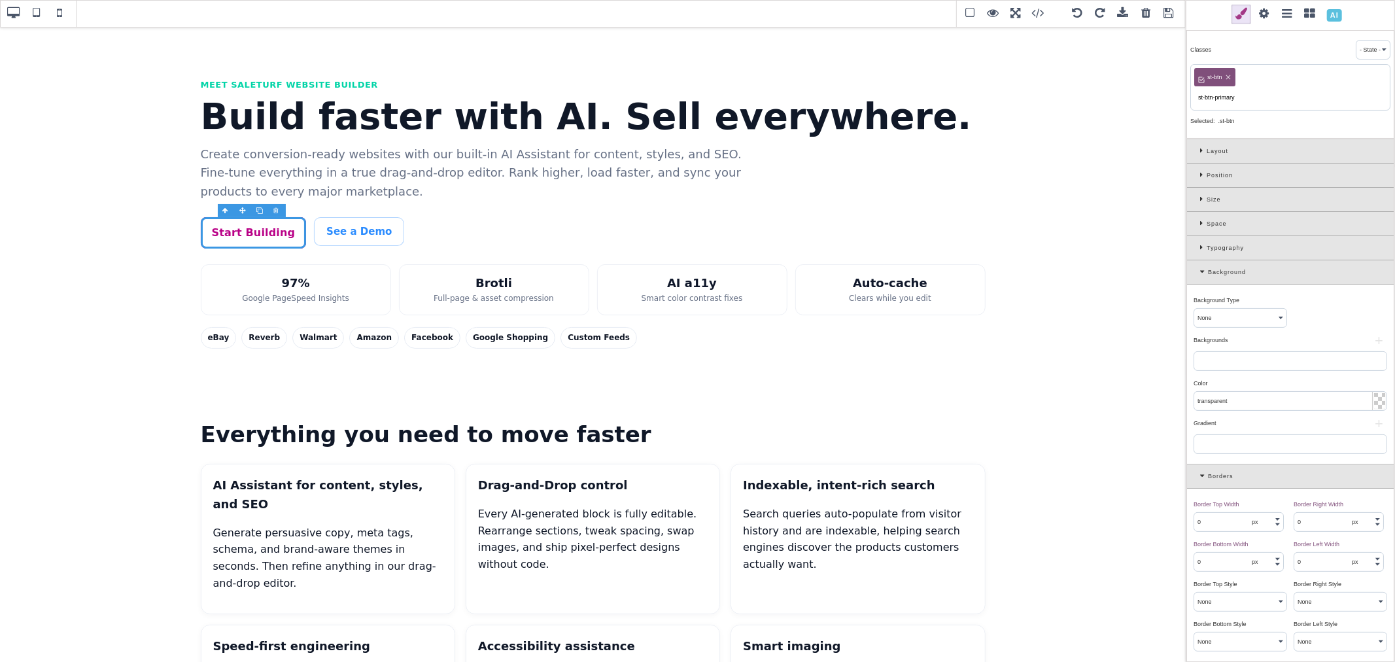
type input "8"
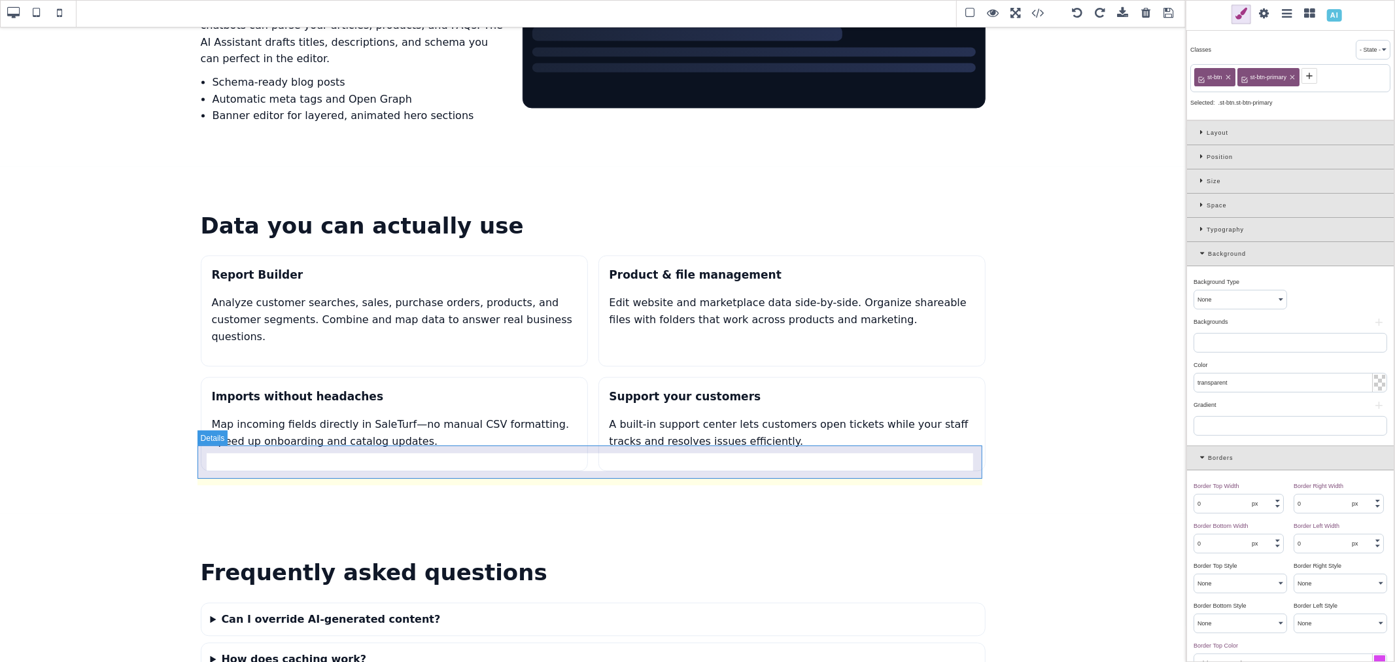
scroll to position [2540, 0]
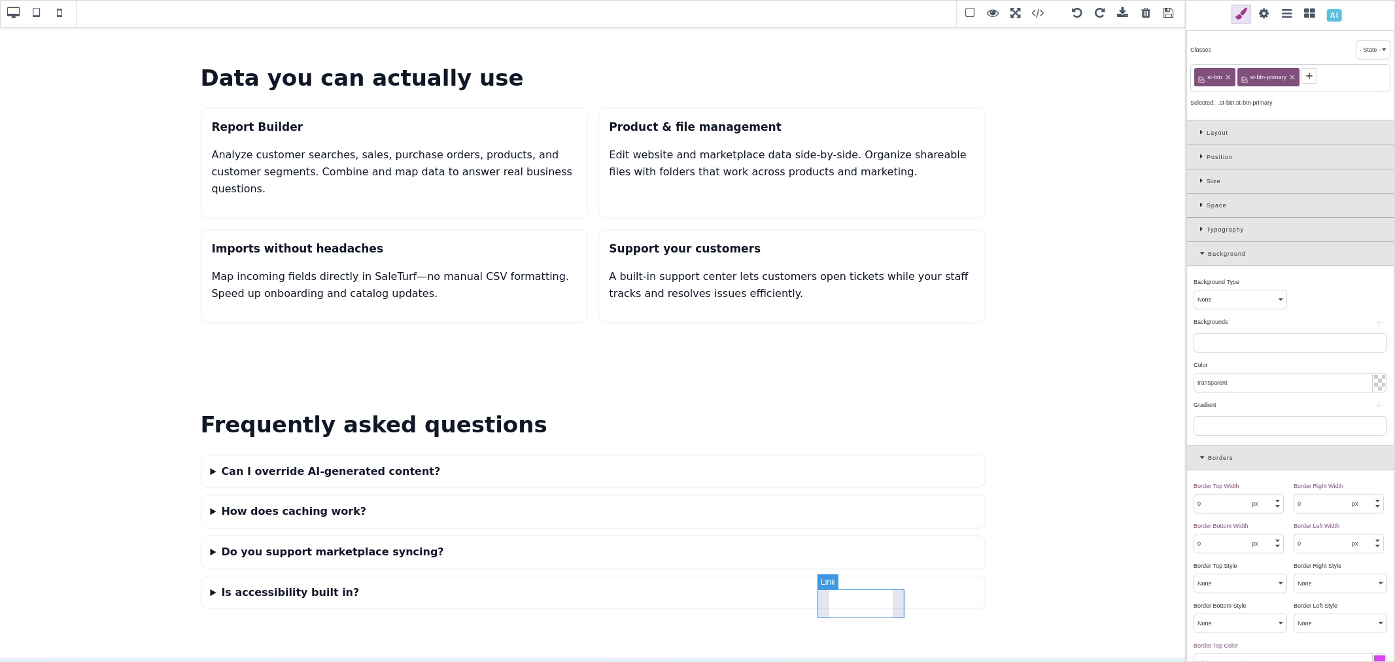
type input "1.11111"
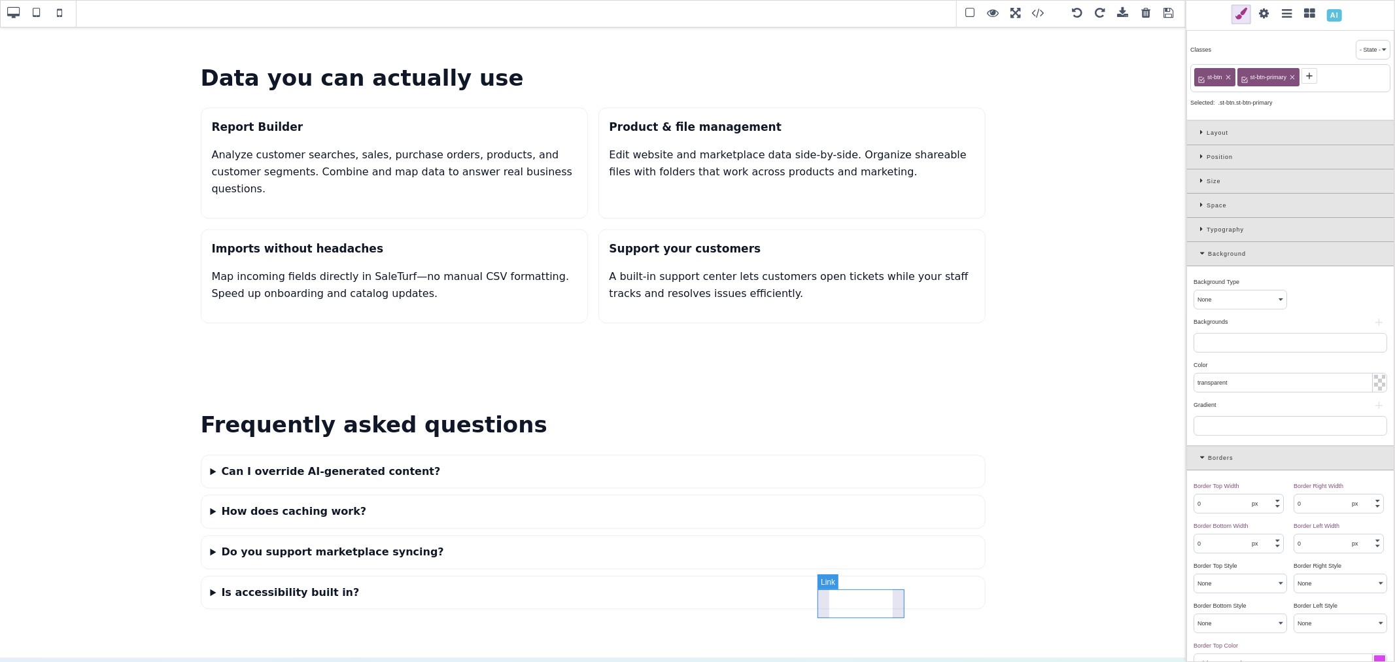
select select "solid"
type input "rgba(0, 0, 0, 0)"
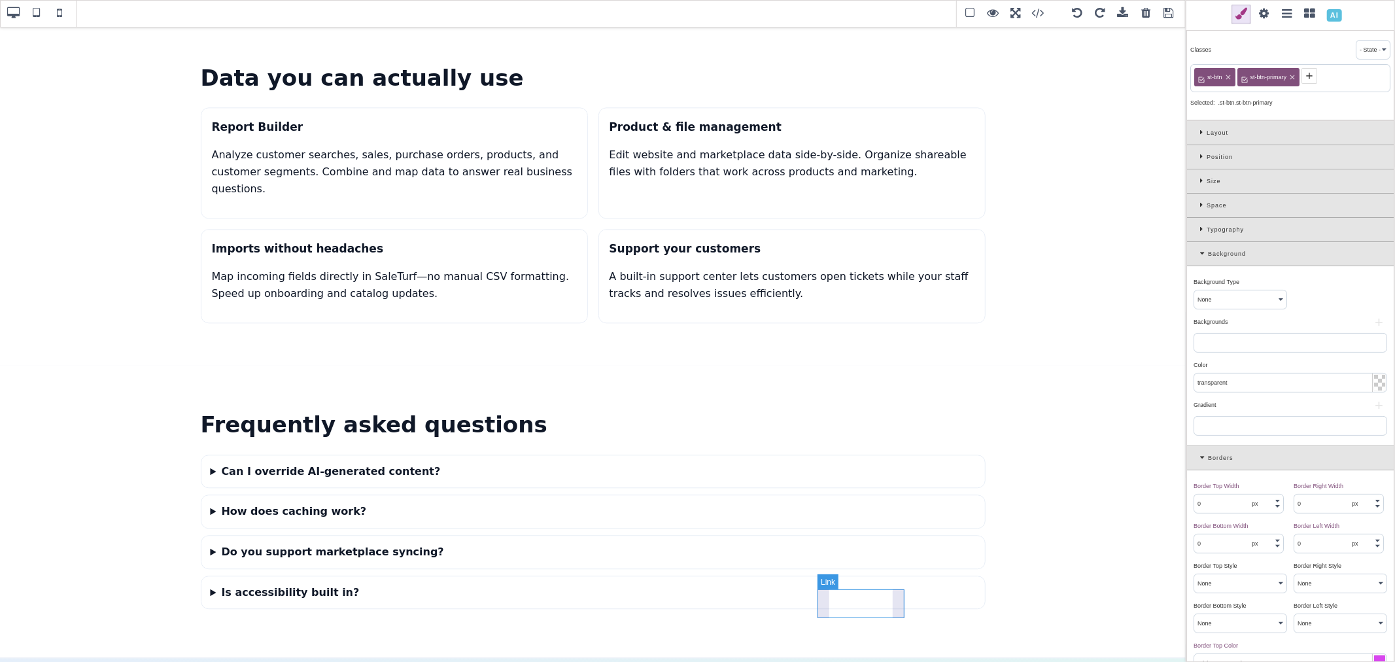
type input "rgba(0, 0, 0, 0)"
type input "10"
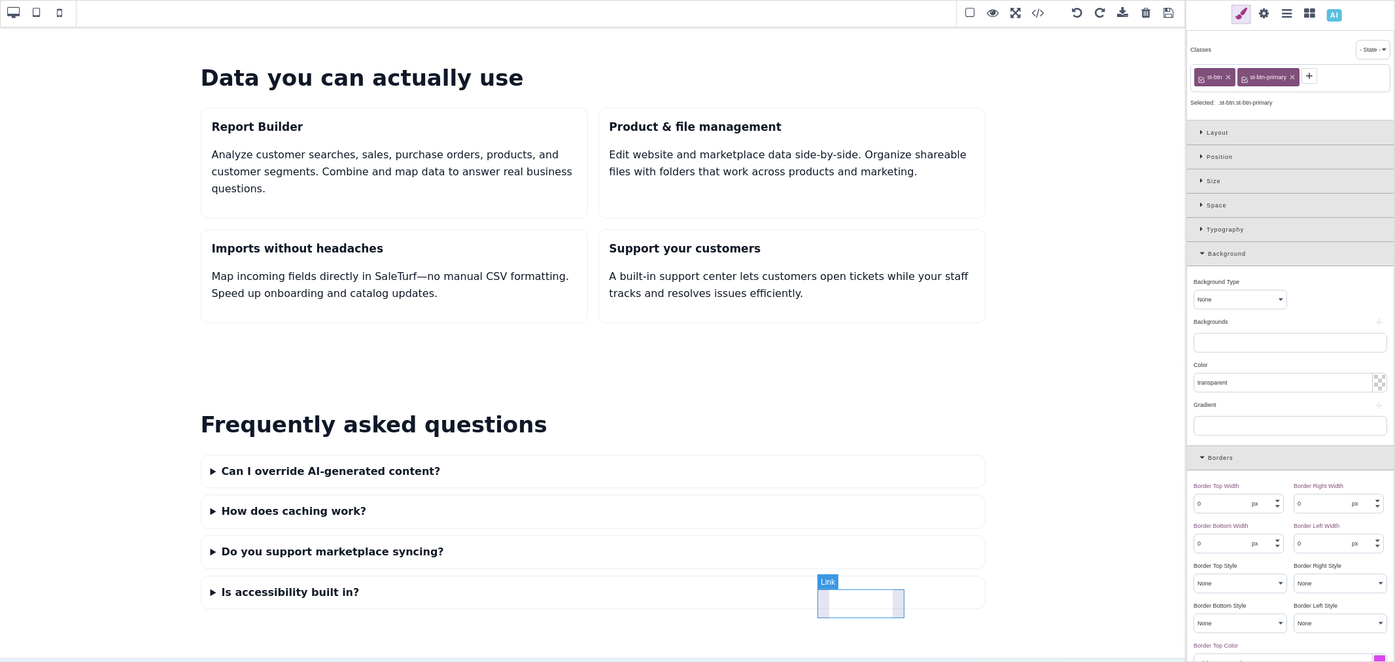
type input "10"
click at [1234, 74] on icon at bounding box center [1236, 77] width 8 height 8
click at [1261, 77] on icon at bounding box center [1259, 77] width 8 height 8
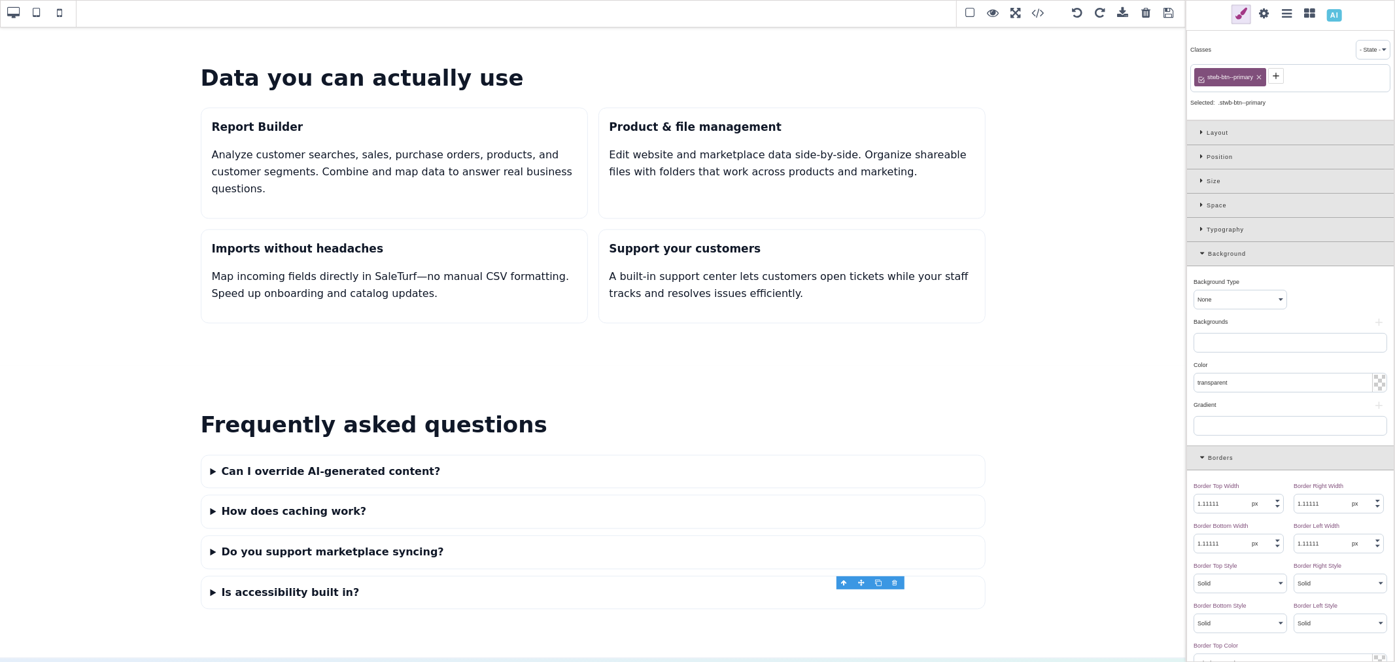
type input "0"
select select "none"
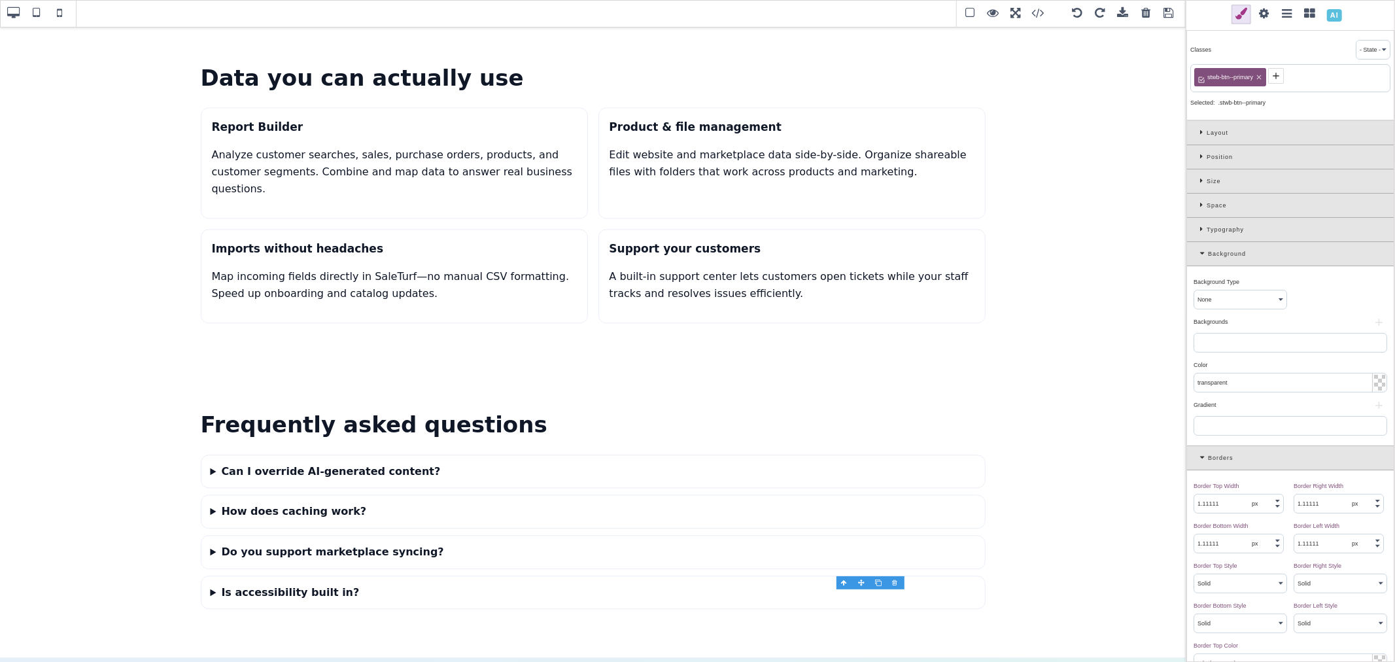
select select "none"
type input "rgb(255, 255, 255)"
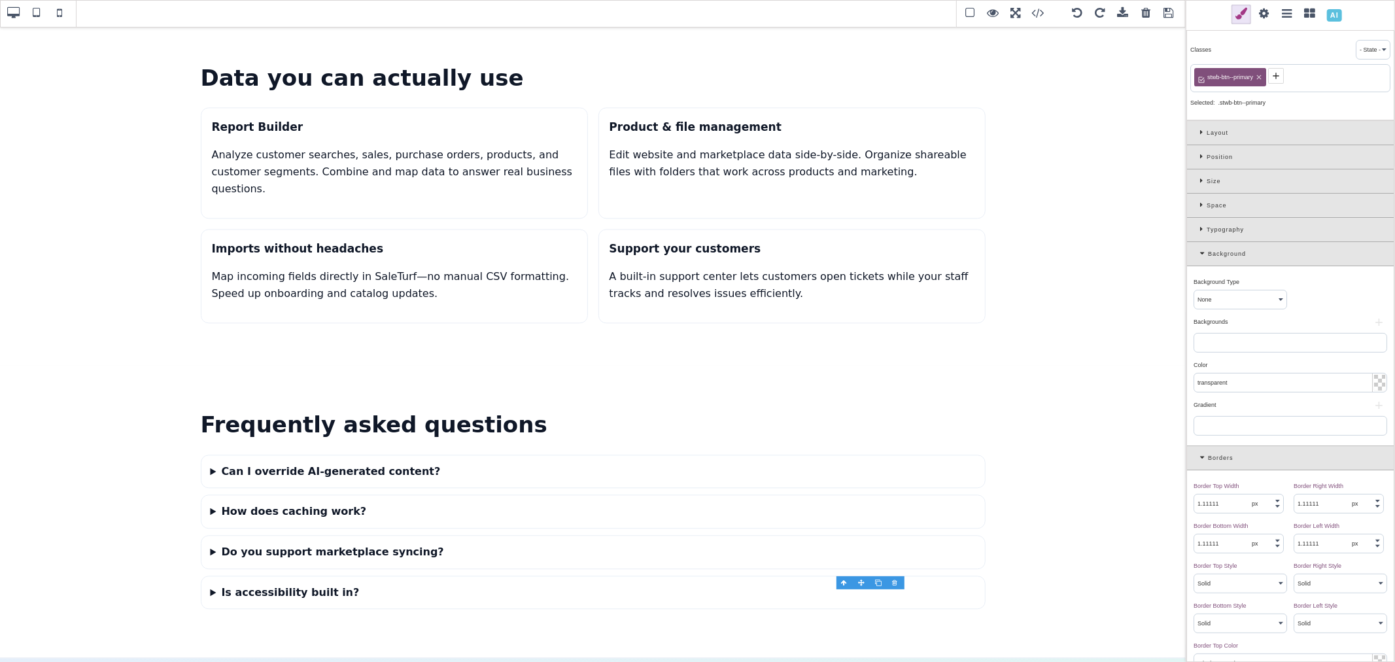
type input "rgb(255, 255, 255)"
type input "0"
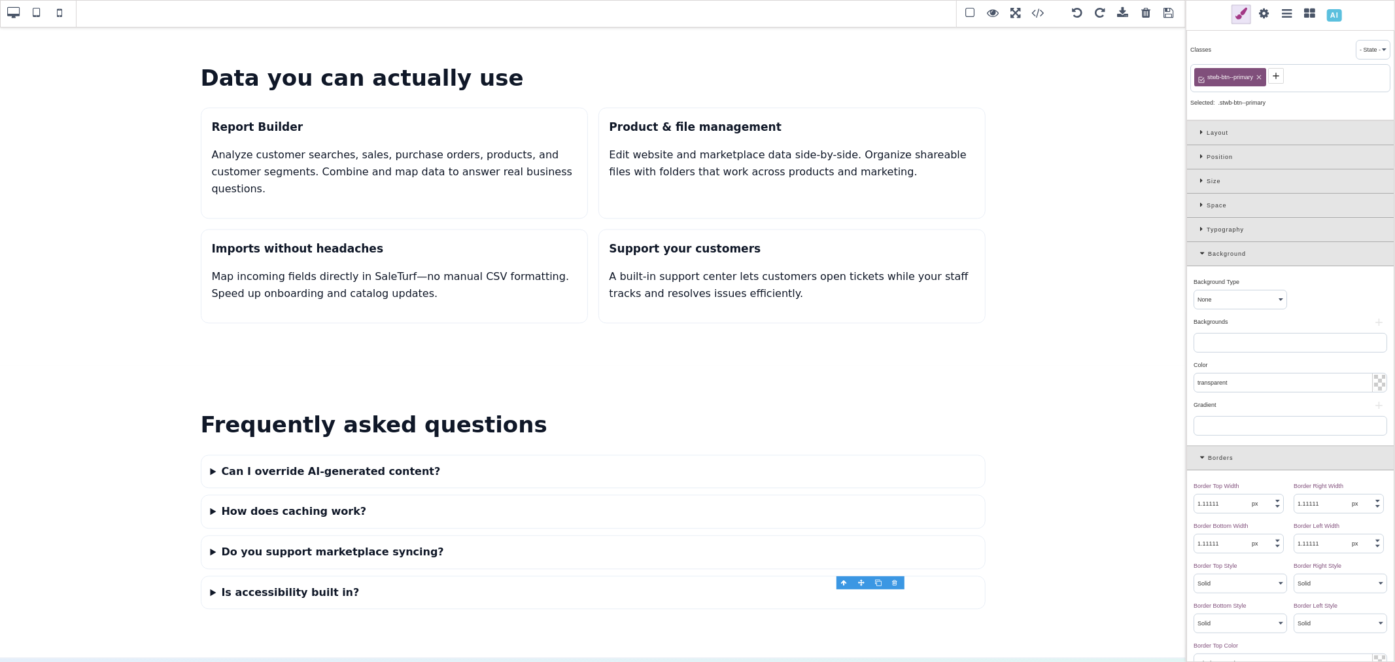
type input "0"
click at [1207, 74] on span at bounding box center [1202, 76] width 16 height 16
paste input "st-btn st-btn-primary"
drag, startPoint x: 1215, startPoint y: 77, endPoint x: 1251, endPoint y: 78, distance: 36.0
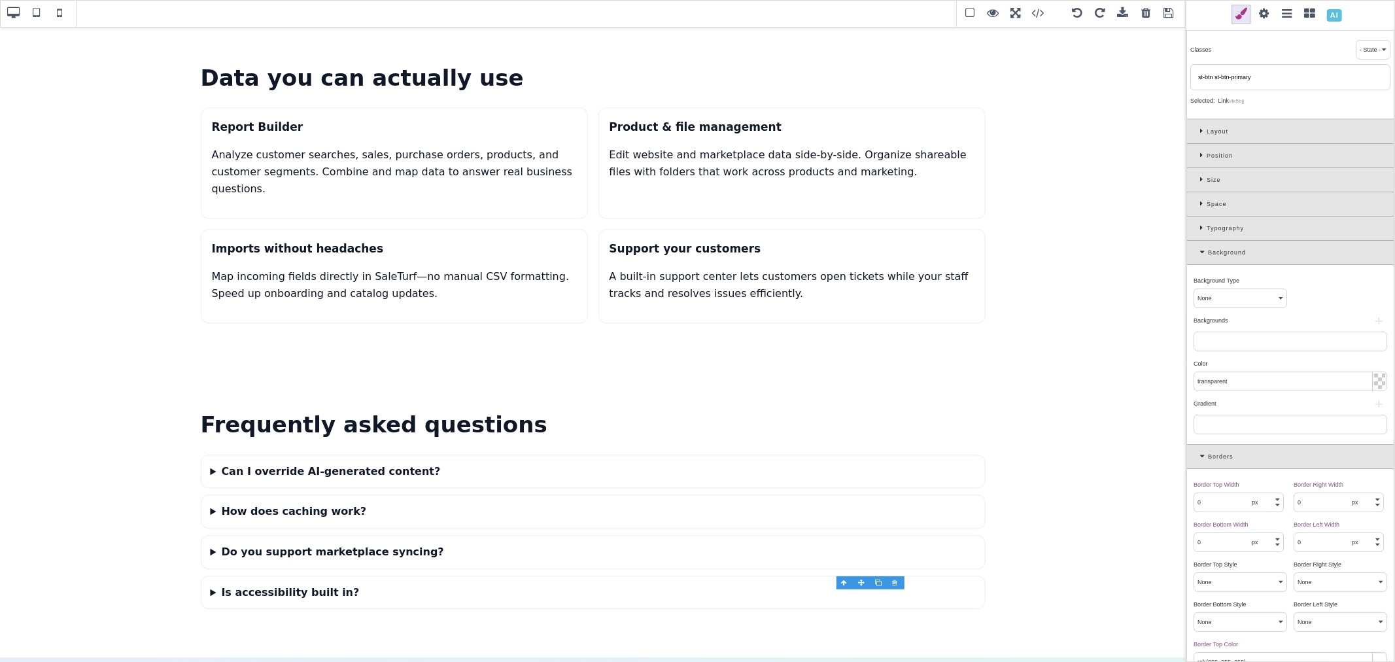
click at [1251, 78] on input "st-btn st-btn-primary" at bounding box center [1290, 77] width 192 height 18
type input "st-btn"
type input "rgb(217, 70, 239)"
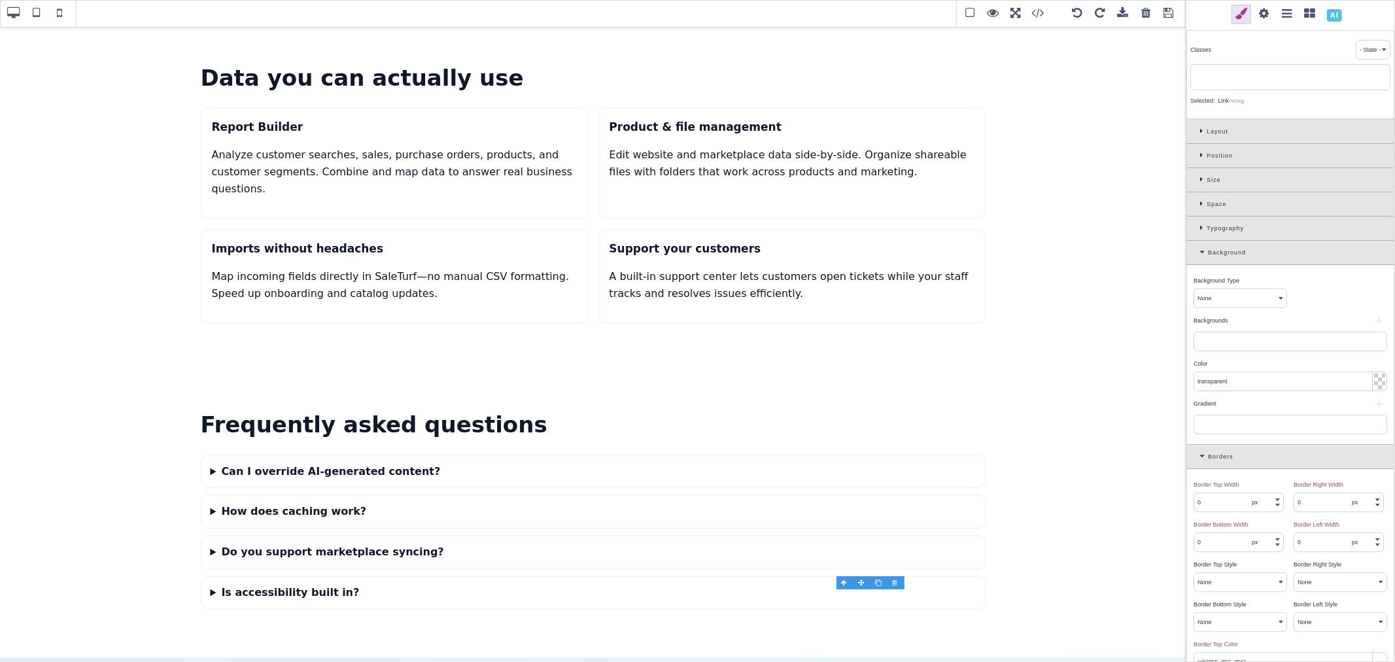
type input "rgb(217, 70, 239)"
click at [1241, 78] on icon at bounding box center [1245, 76] width 10 height 10
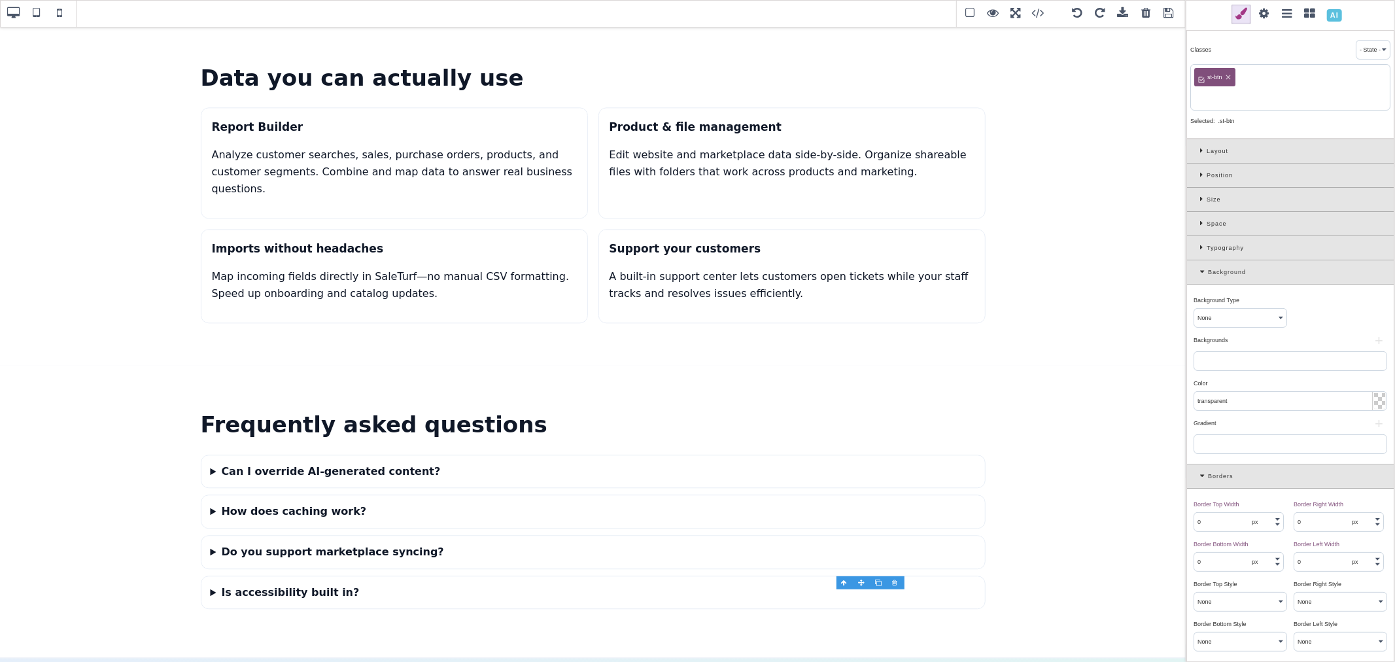
paste input "st-btn st-btn-primary"
drag, startPoint x: 1215, startPoint y: 99, endPoint x: 1198, endPoint y: 98, distance: 17.0
click at [1198, 98] on input "st-btn st-btn-primary" at bounding box center [1290, 97] width 192 height 18
type input "st-btn-primary"
type input "8"
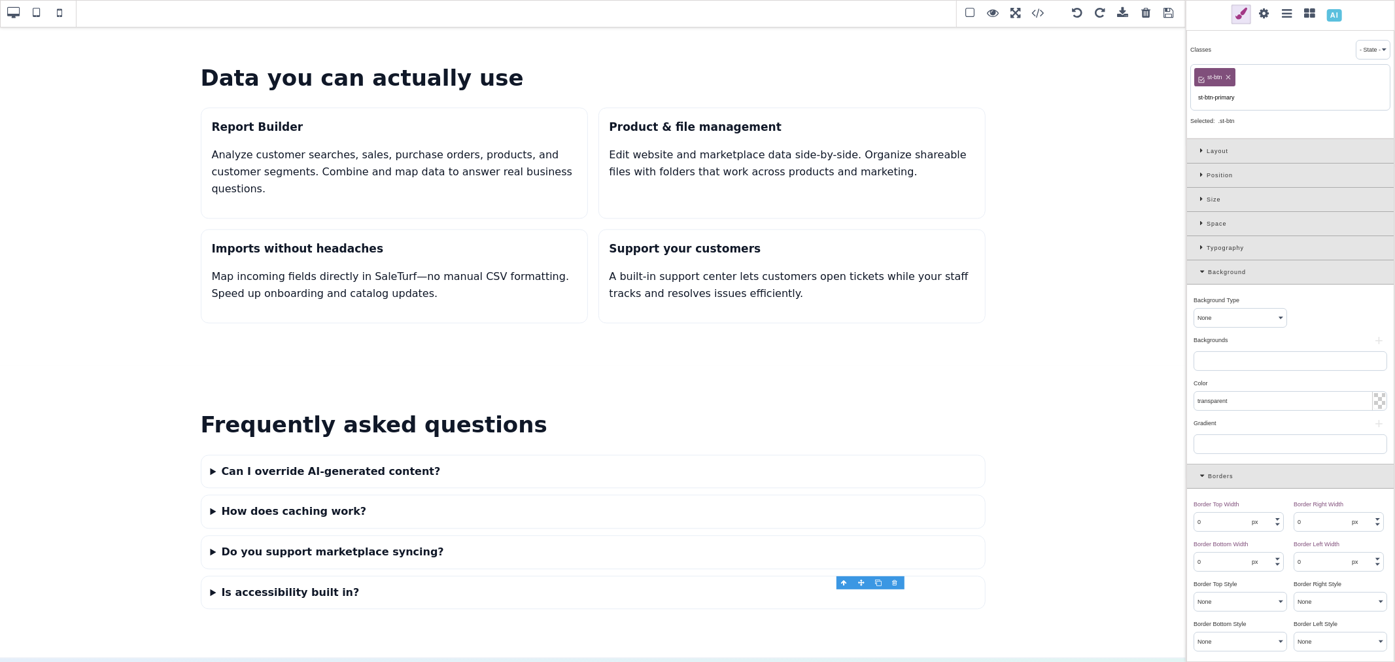
type input "8"
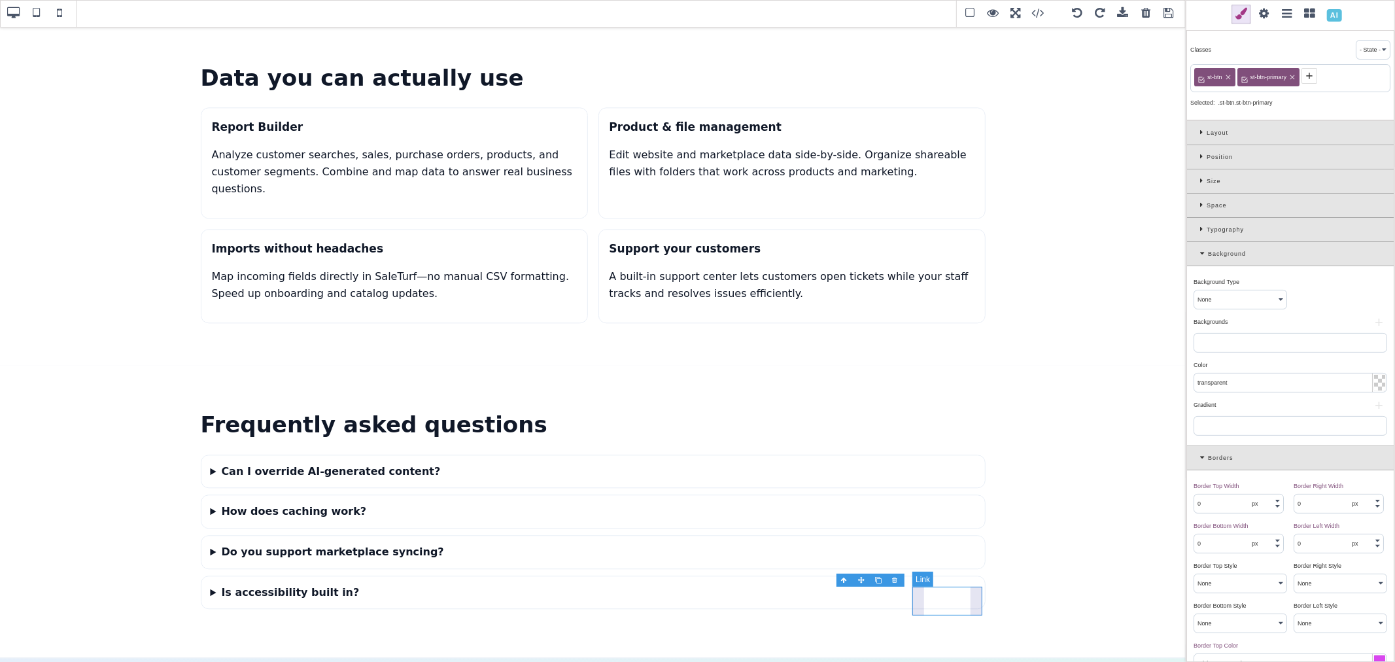
type input "1.11111"
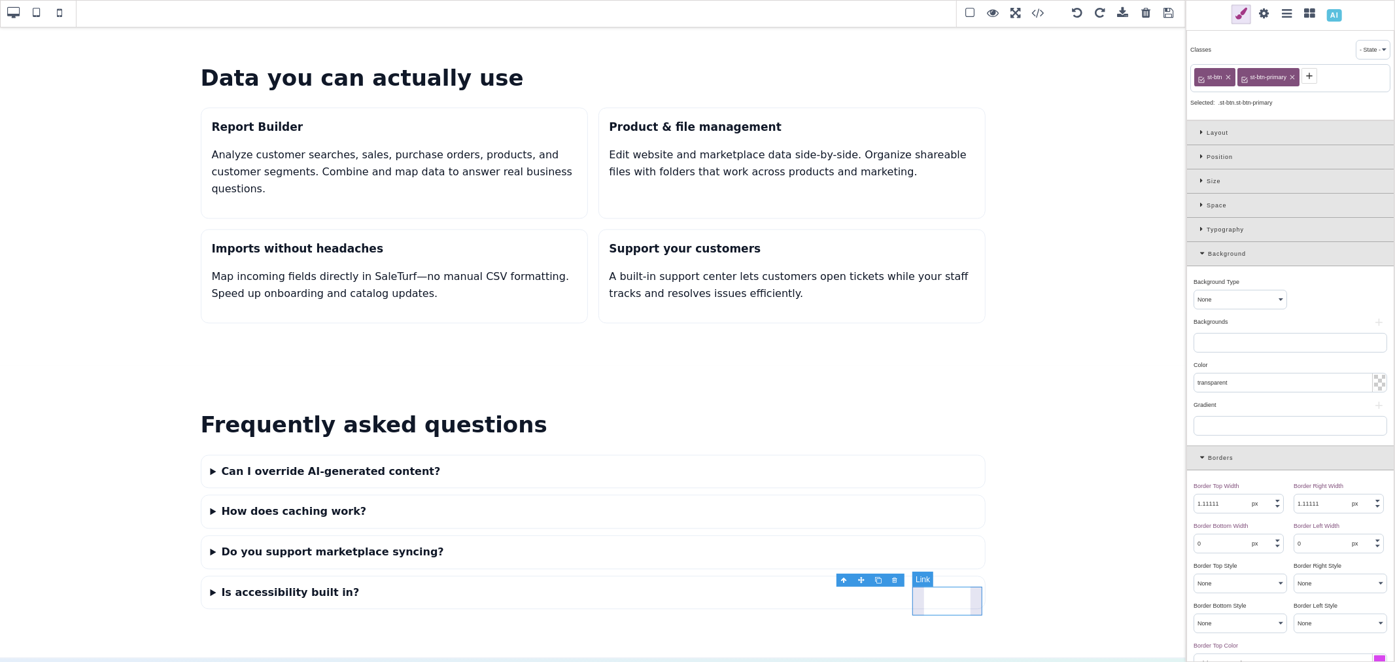
select select "solid"
type input "rgba(43, 140, 255, 0.25)"
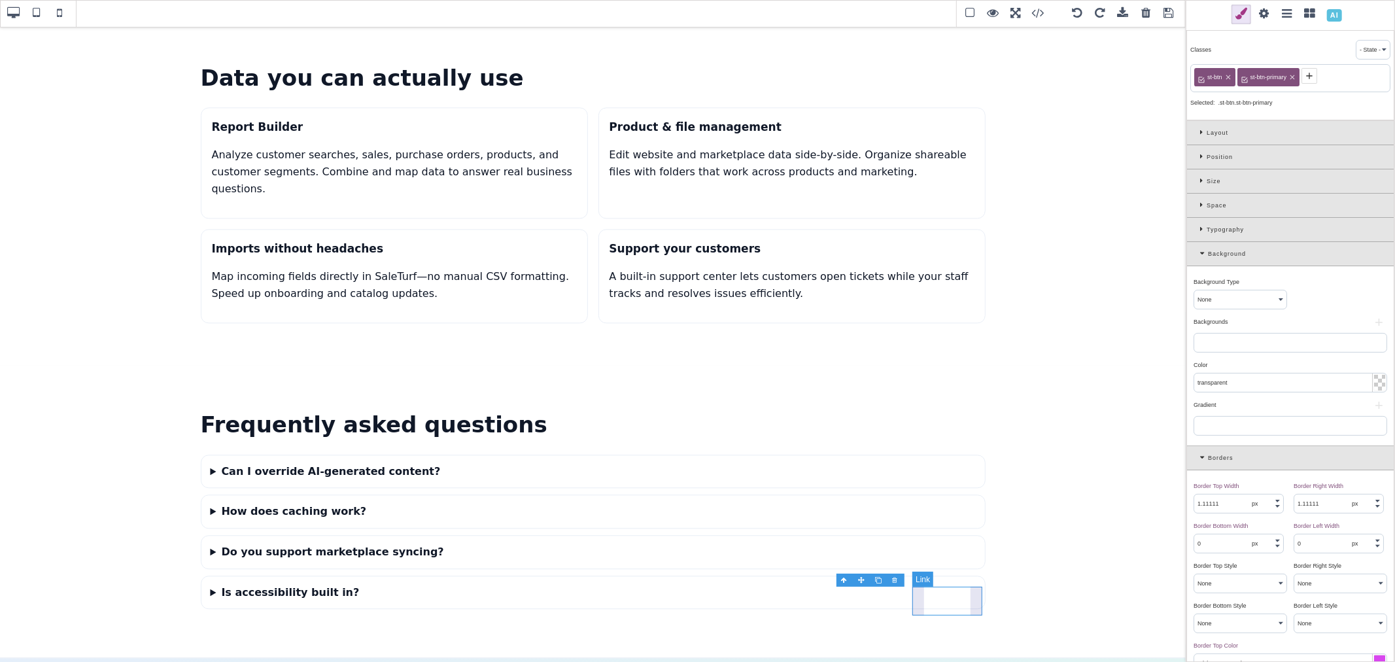
type input "rgba(43, 140, 255, 0.25)"
type input "10"
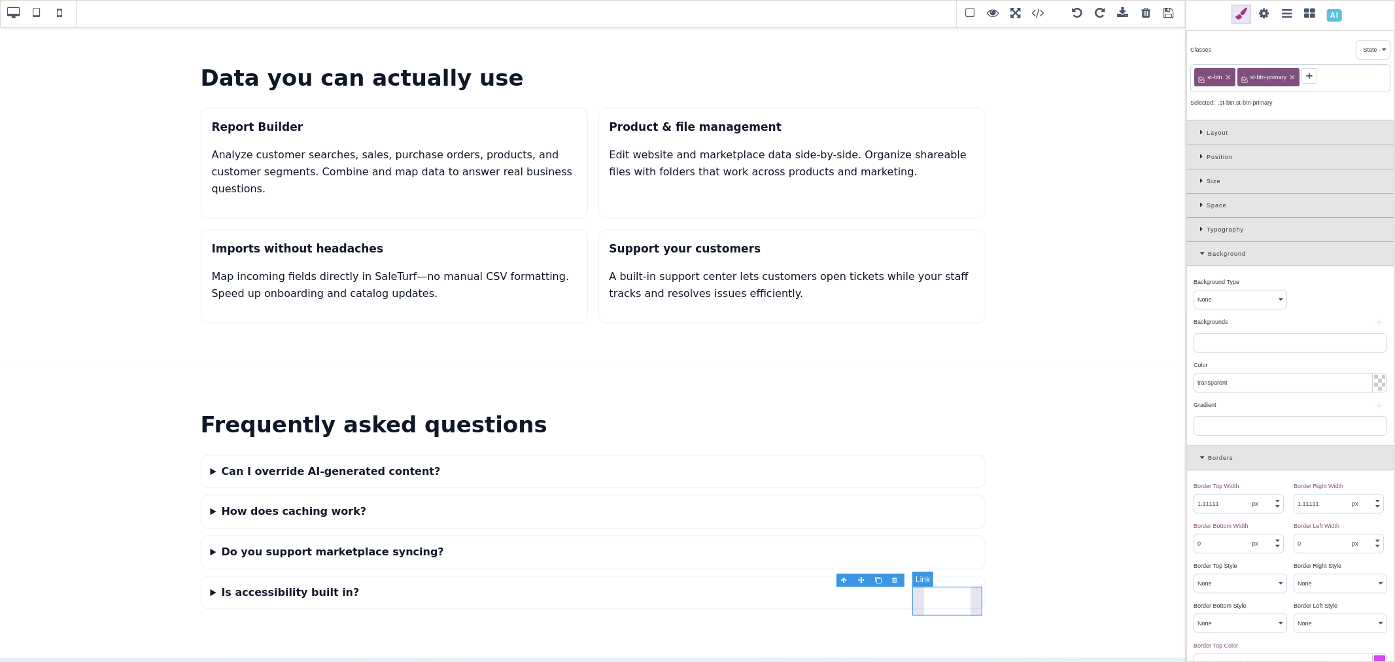
type input "10"
click at [1237, 78] on icon at bounding box center [1236, 77] width 5 height 5
click at [1254, 78] on icon at bounding box center [1254, 77] width 8 height 8
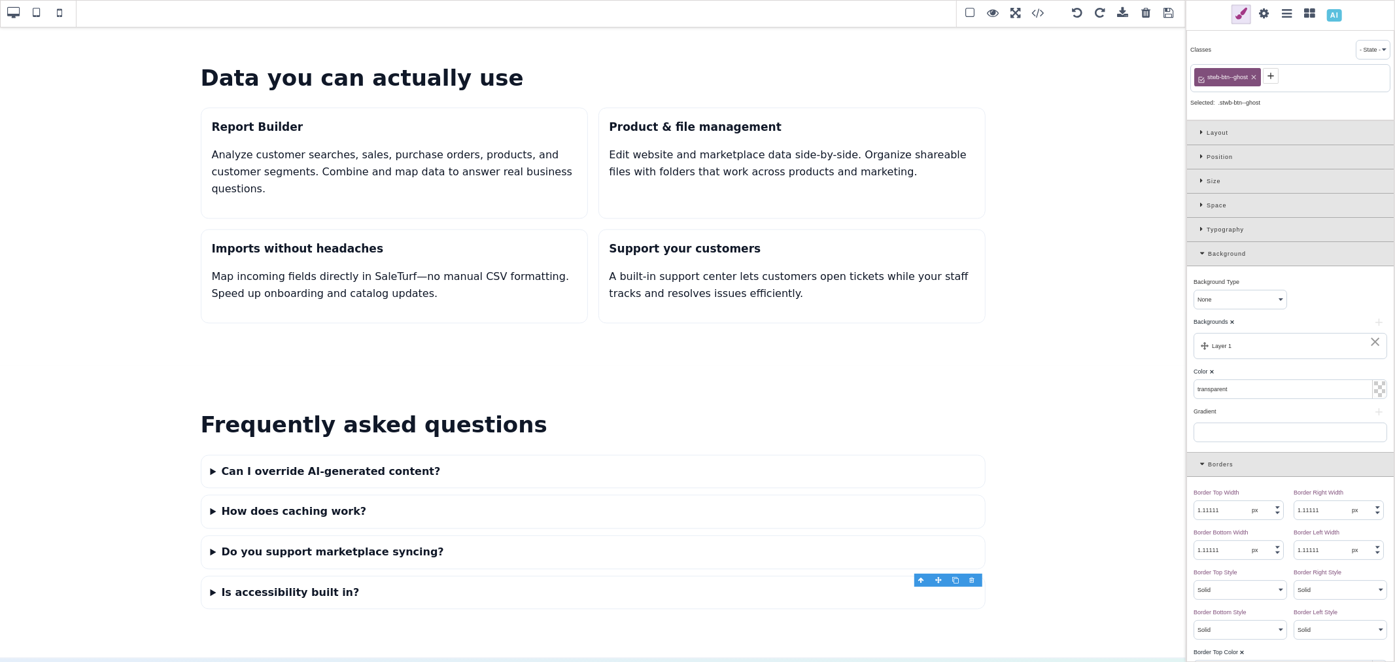
type input "0"
select select "none"
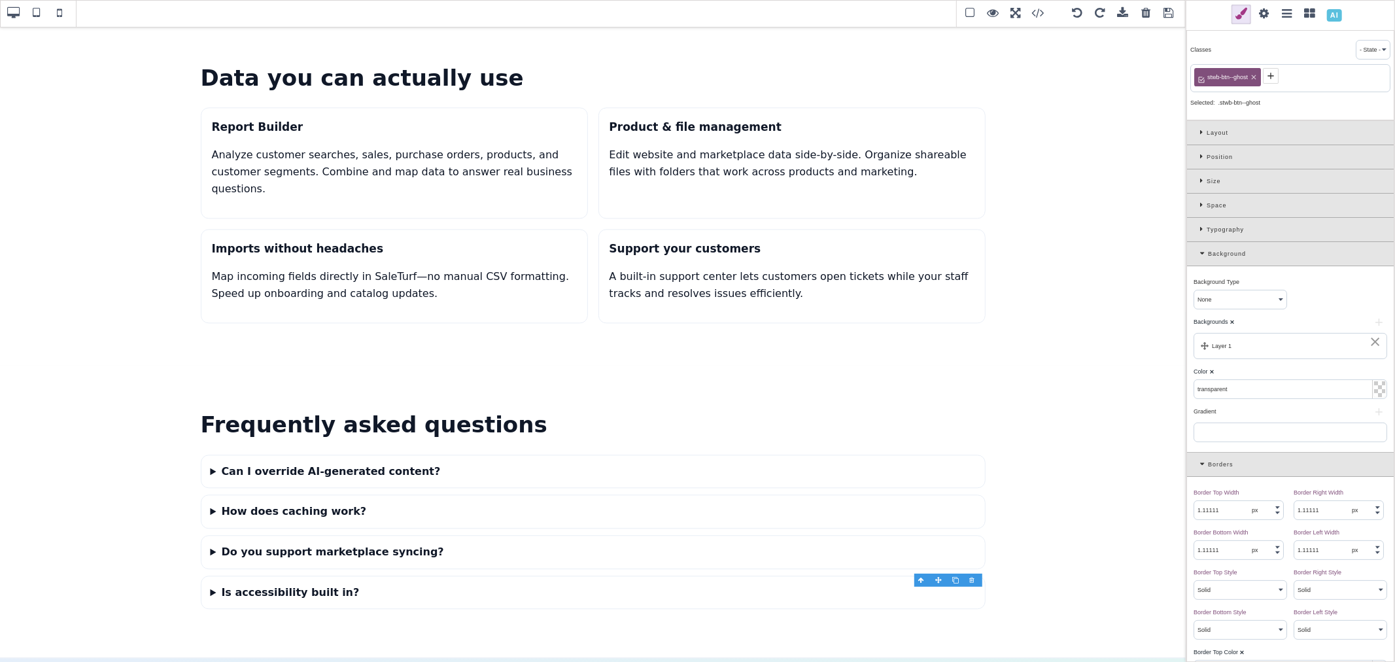
select select "none"
type input "0"
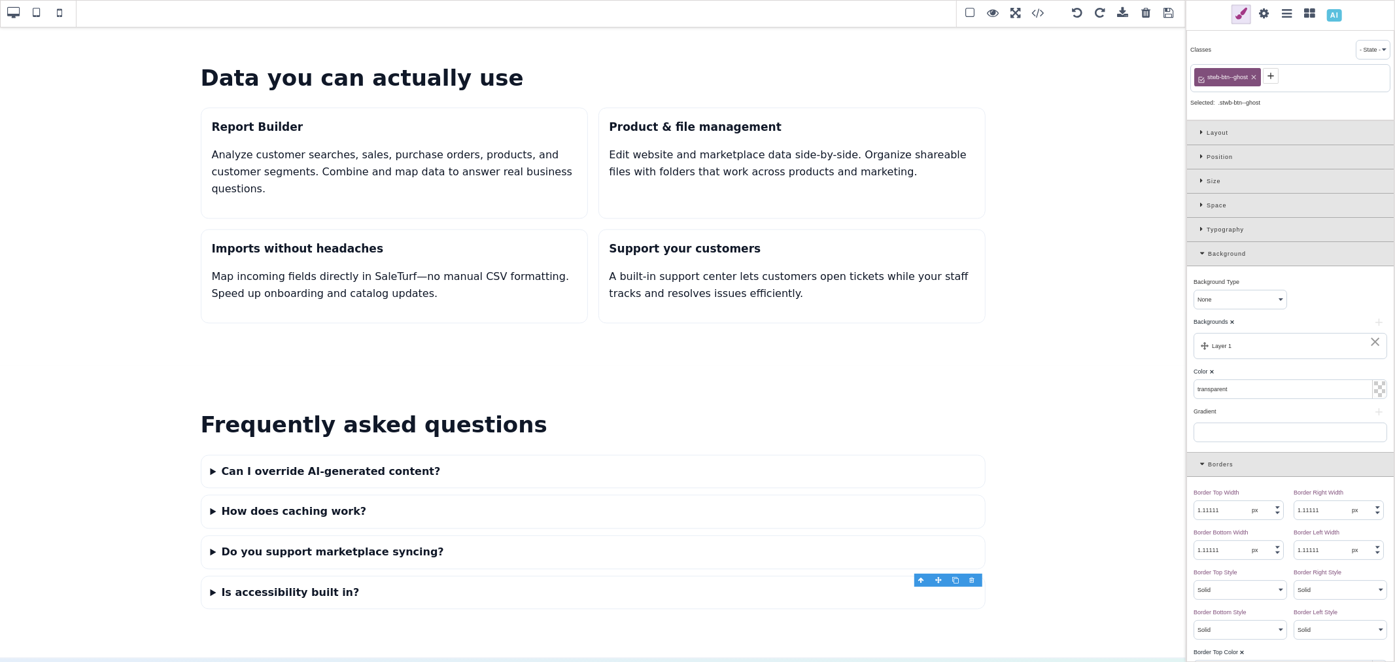
type input "0"
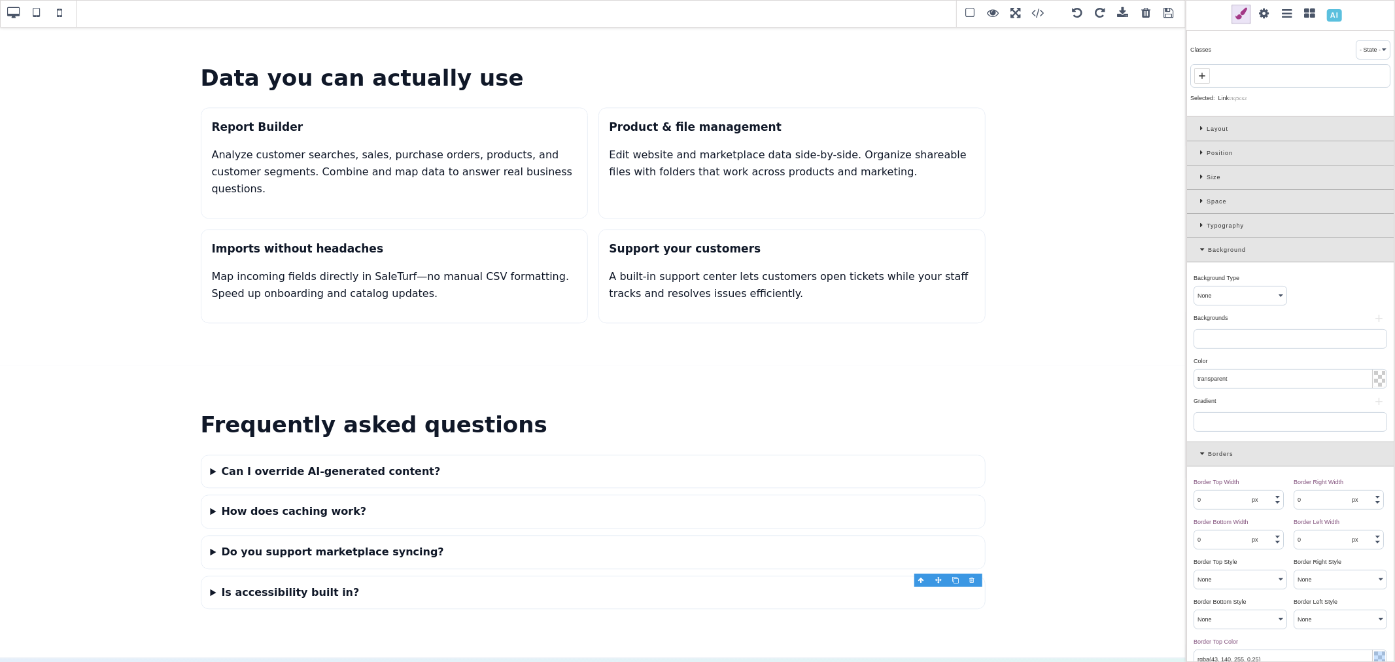
click at [1208, 78] on span at bounding box center [1202, 76] width 16 height 16
paste input "st-btn st-btn-ghost"
drag, startPoint x: 1213, startPoint y: 80, endPoint x: 1257, endPoint y: 80, distance: 43.8
click at [1257, 80] on input "st-btn st-btn-ghost" at bounding box center [1290, 77] width 192 height 18
type input "st-btn"
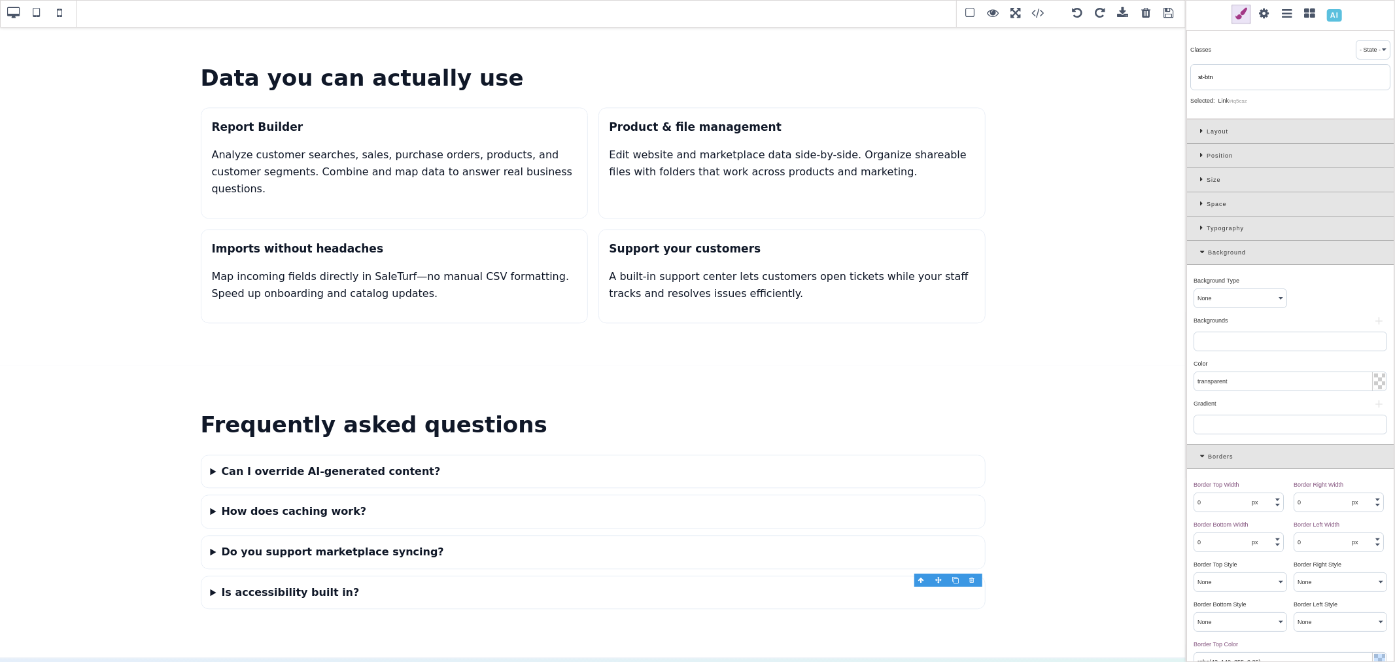
type input "rgb(217, 70, 239)"
click at [1244, 74] on icon at bounding box center [1245, 76] width 10 height 10
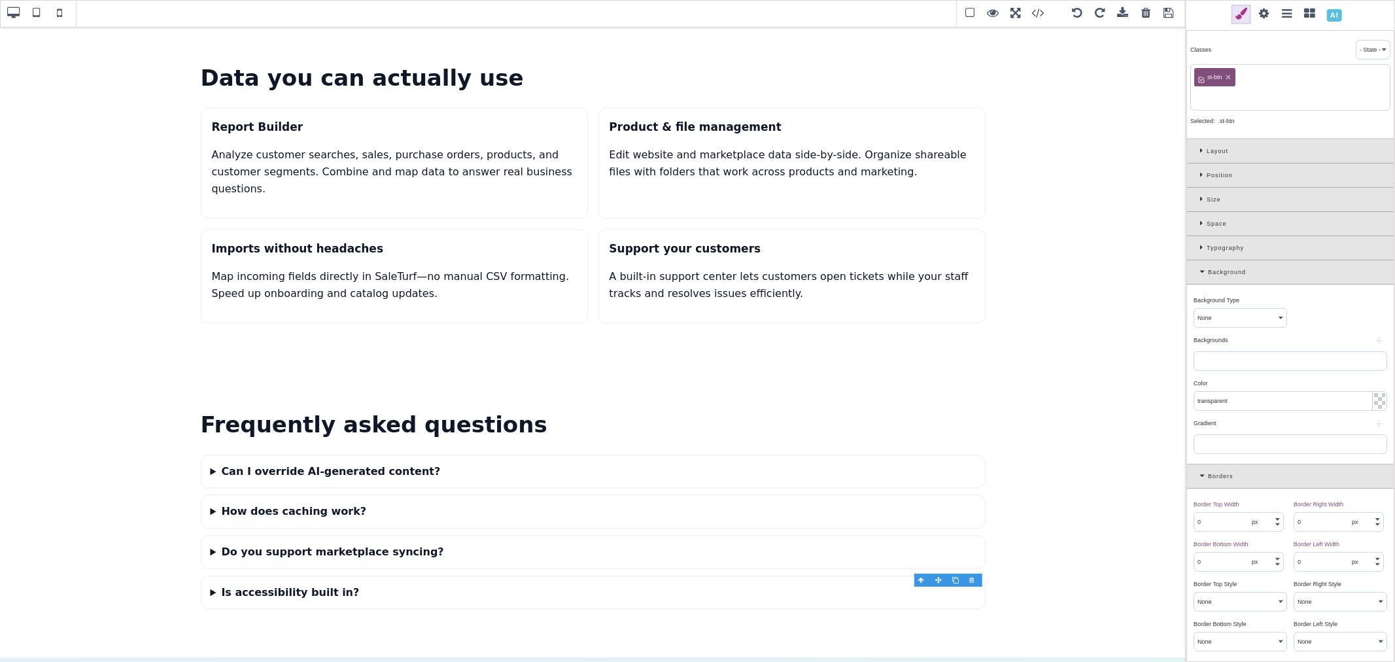
paste input "st-btn st-btn-ghost"
drag, startPoint x: 1214, startPoint y: 98, endPoint x: 1187, endPoint y: 95, distance: 26.9
click at [1187, 95] on div "Classes - State - Hover Click Even/Odd st-btn st-btn st-btn-ghost Selected: .st…" at bounding box center [1290, 83] width 208 height 111
click at [1235, 97] on input "st-btn-ghost" at bounding box center [1290, 97] width 192 height 18
type input "st-btn-ghost"
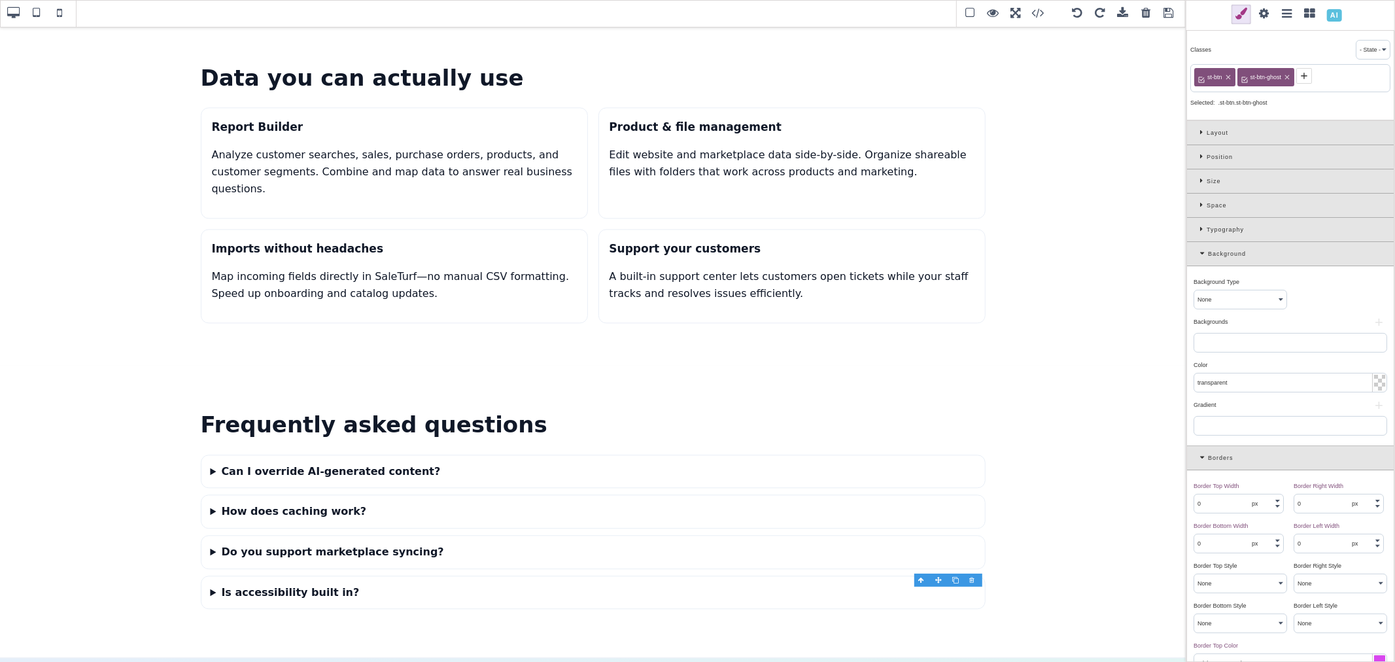
type input "8"
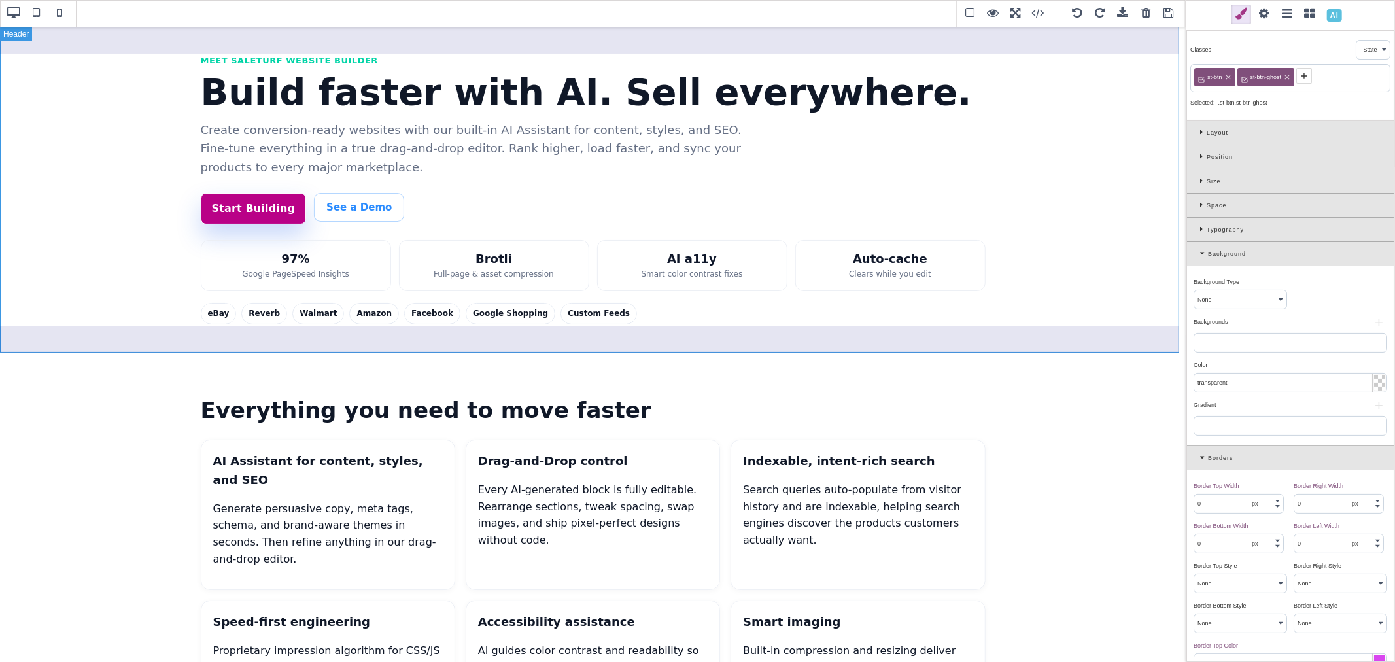
scroll to position [0, 0]
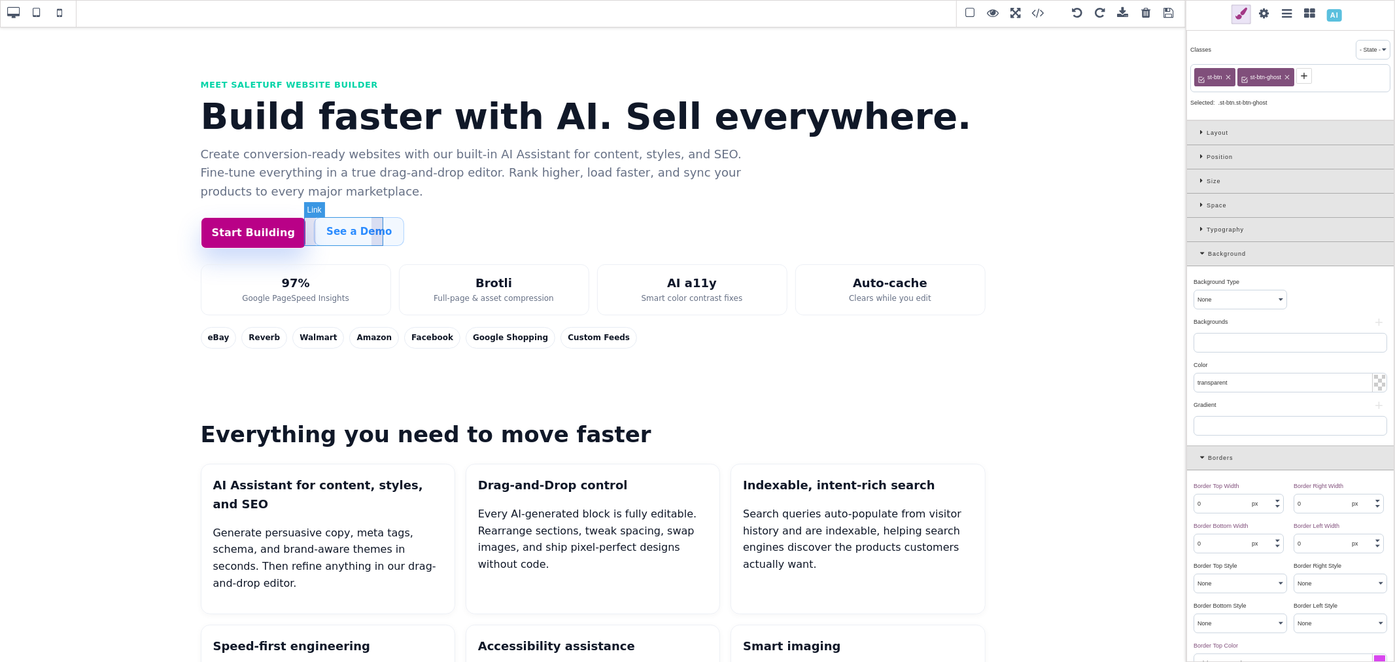
click at [377, 241] on link "See a Demo" at bounding box center [359, 231] width 90 height 29
type input "rgba(43, 140, 255, 0.06)"
type input "1.11111"
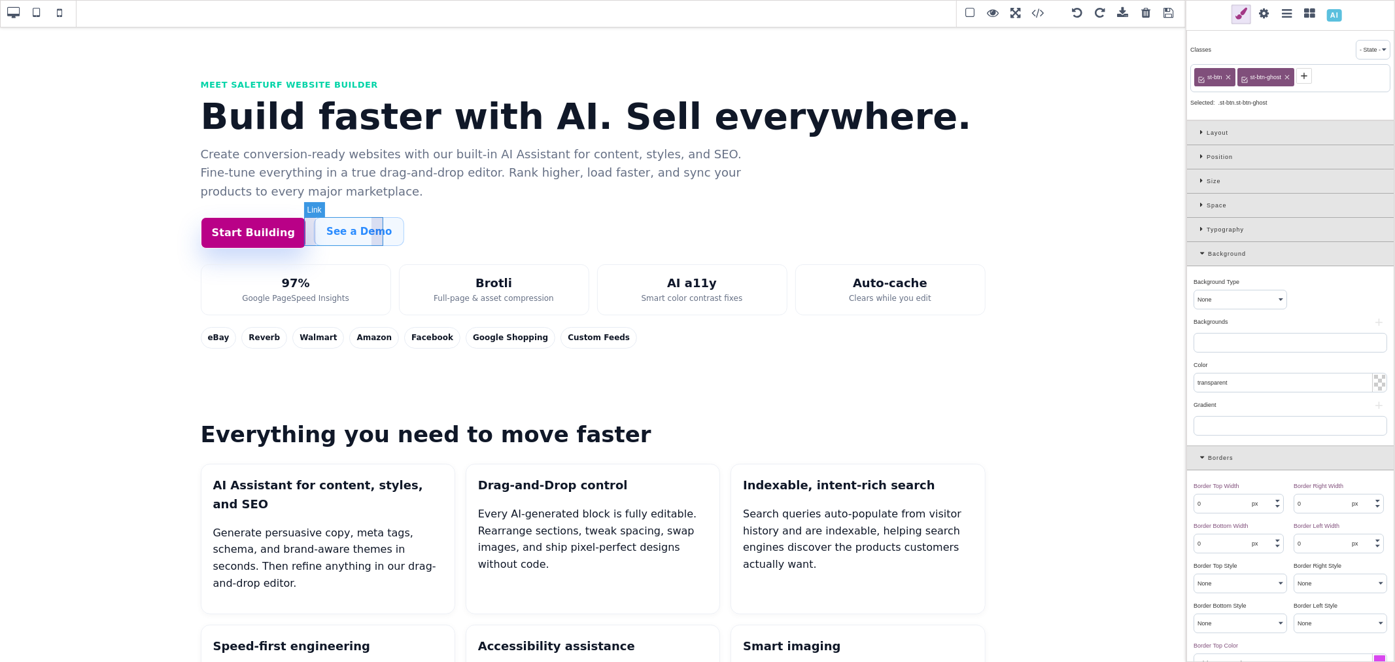
type input "1.11111"
select select "solid"
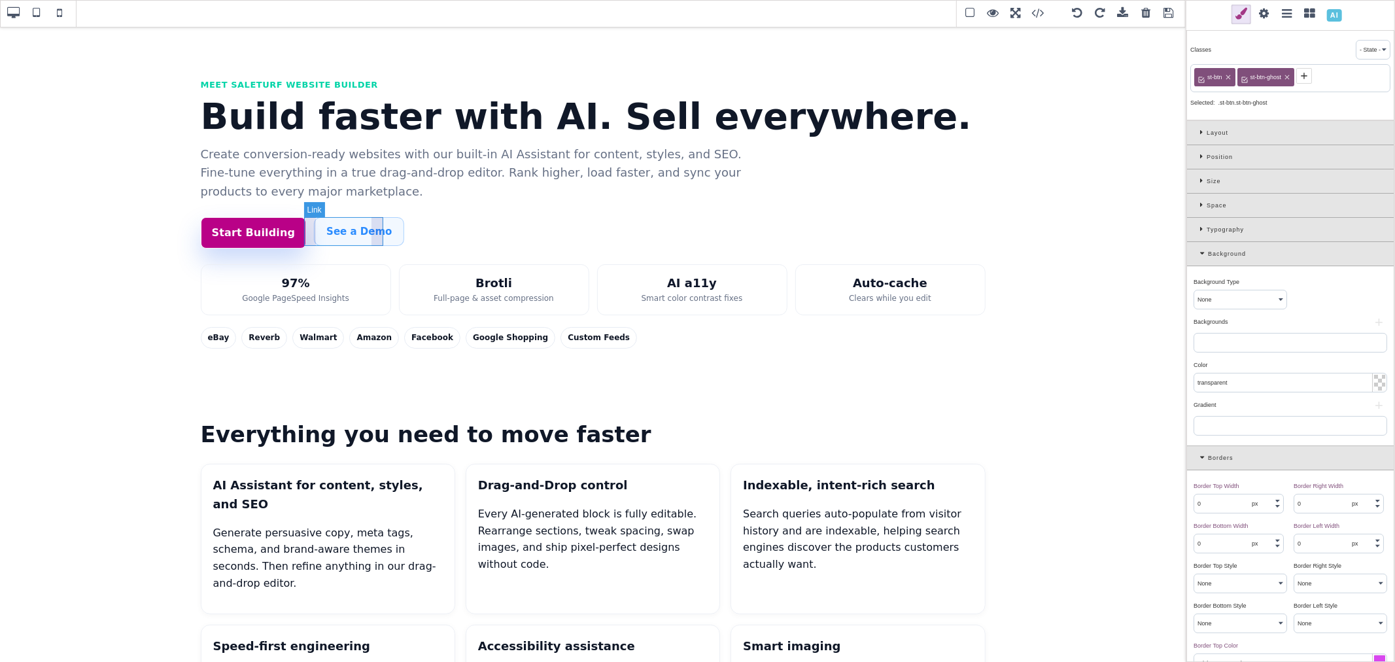
type input "rgba(43, 140, 255, 0.35)"
type input "10"
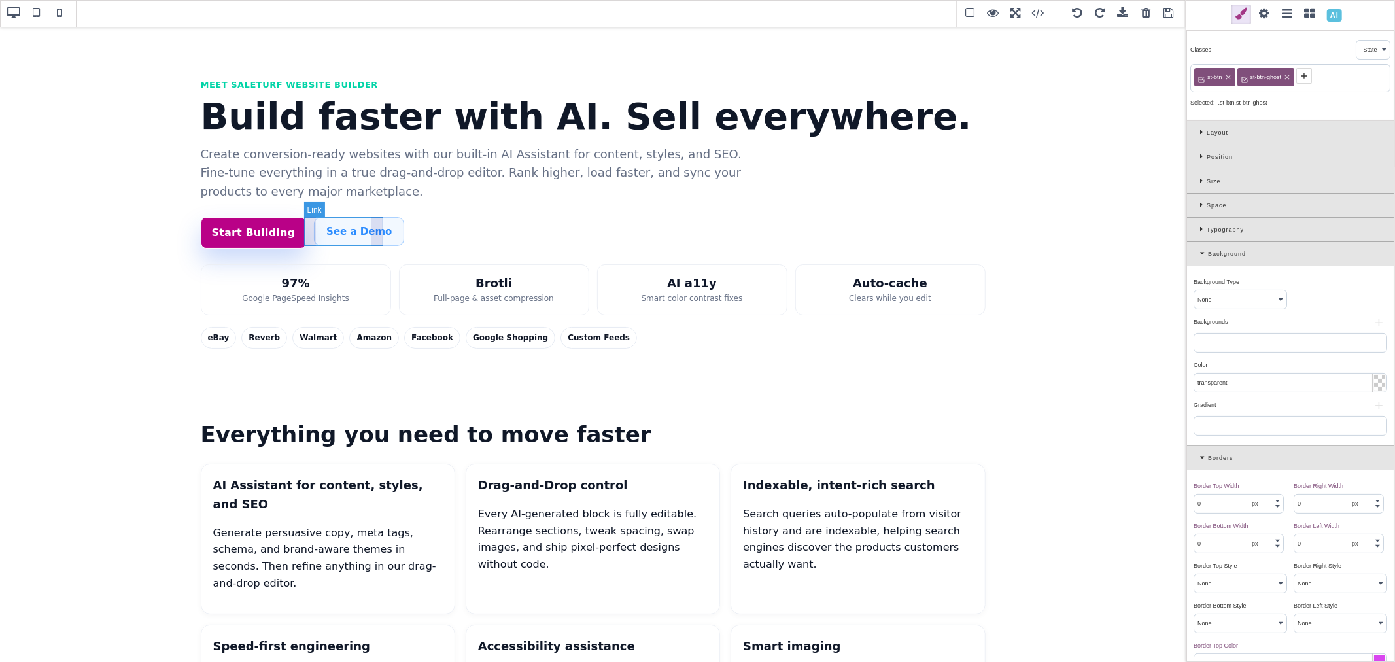
type input "10"
click at [1238, 76] on icon at bounding box center [1236, 77] width 8 height 8
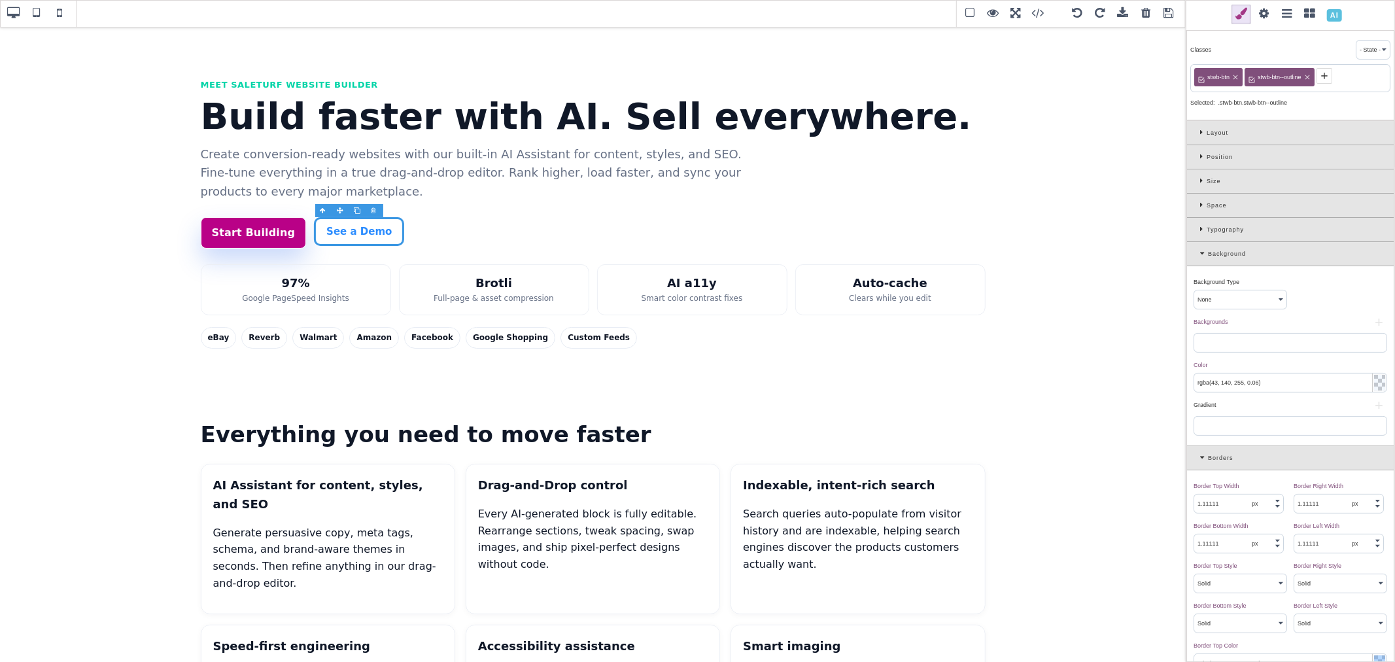
type input "rgb(255, 255, 255)"
click at [1258, 78] on icon at bounding box center [1257, 77] width 8 height 8
type input "0"
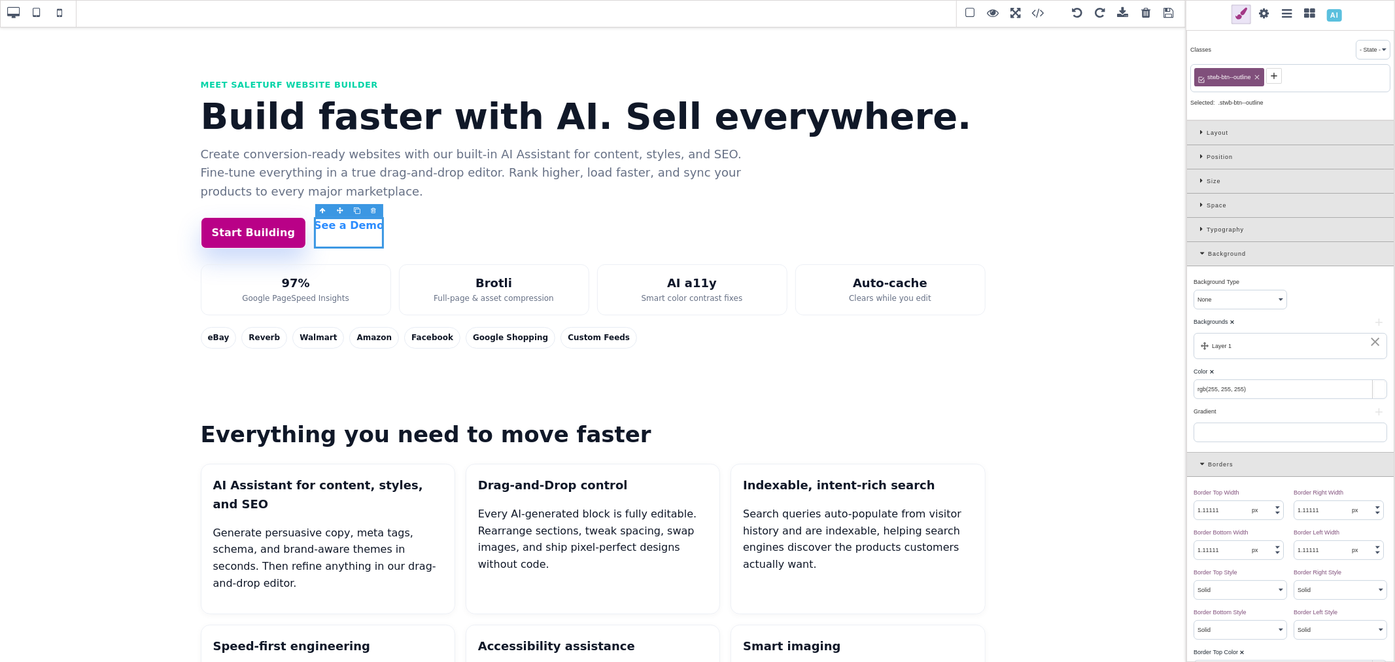
type input "0"
select select "none"
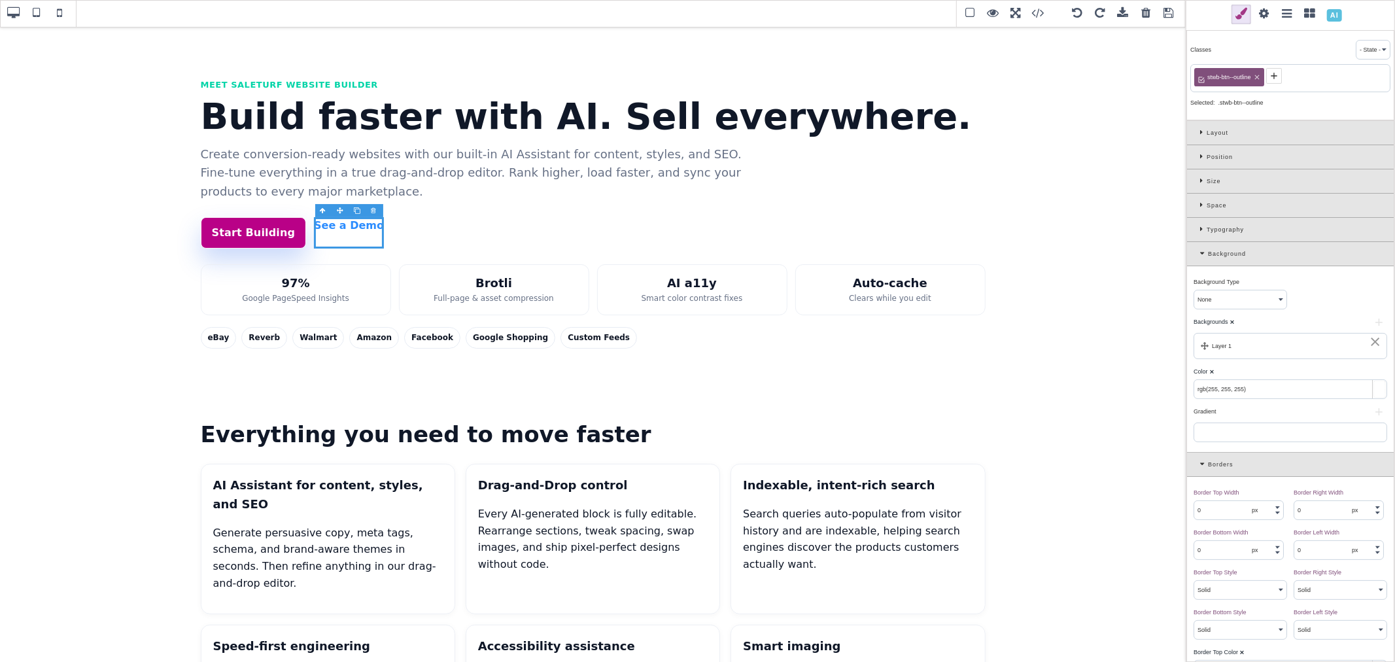
type input "0"
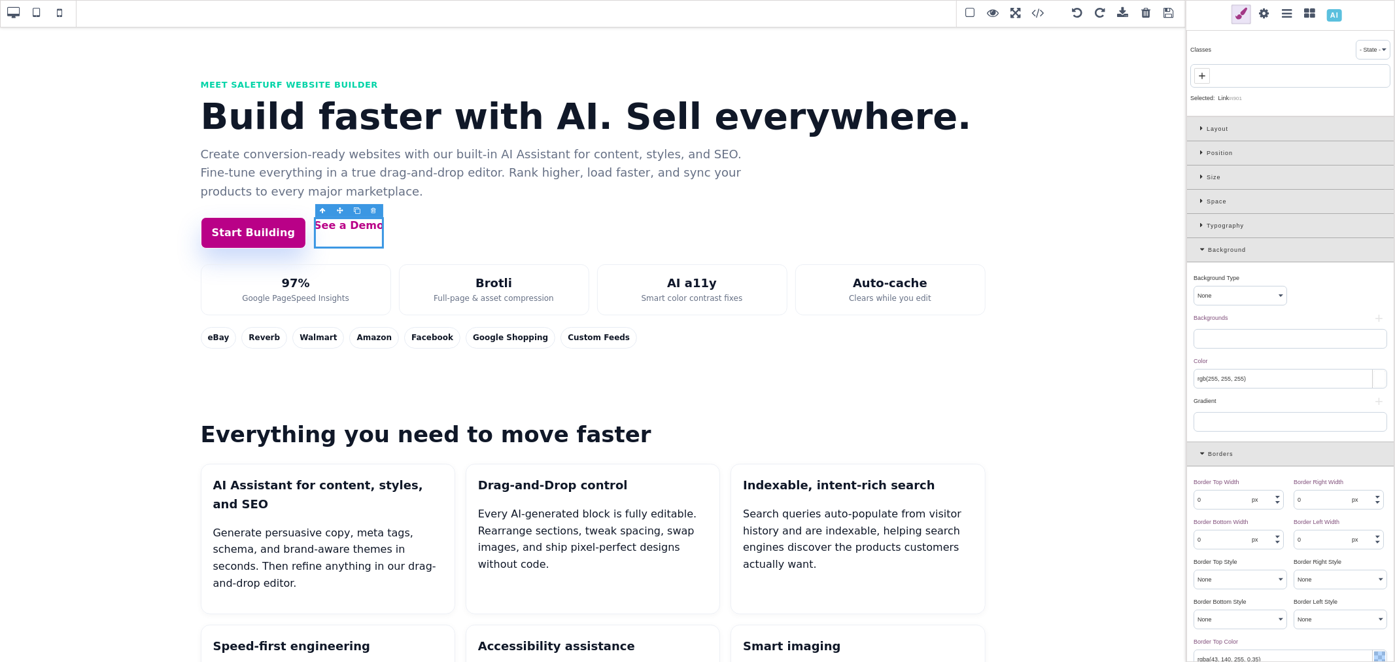
click at [1207, 77] on icon at bounding box center [1202, 76] width 10 height 10
paste input "st-btn st-btn-ghost"
drag, startPoint x: 1215, startPoint y: 75, endPoint x: 1278, endPoint y: 74, distance: 62.8
click at [1278, 74] on input "st-btn st-btn-ghost" at bounding box center [1290, 77] width 192 height 18
type input "st-btn"
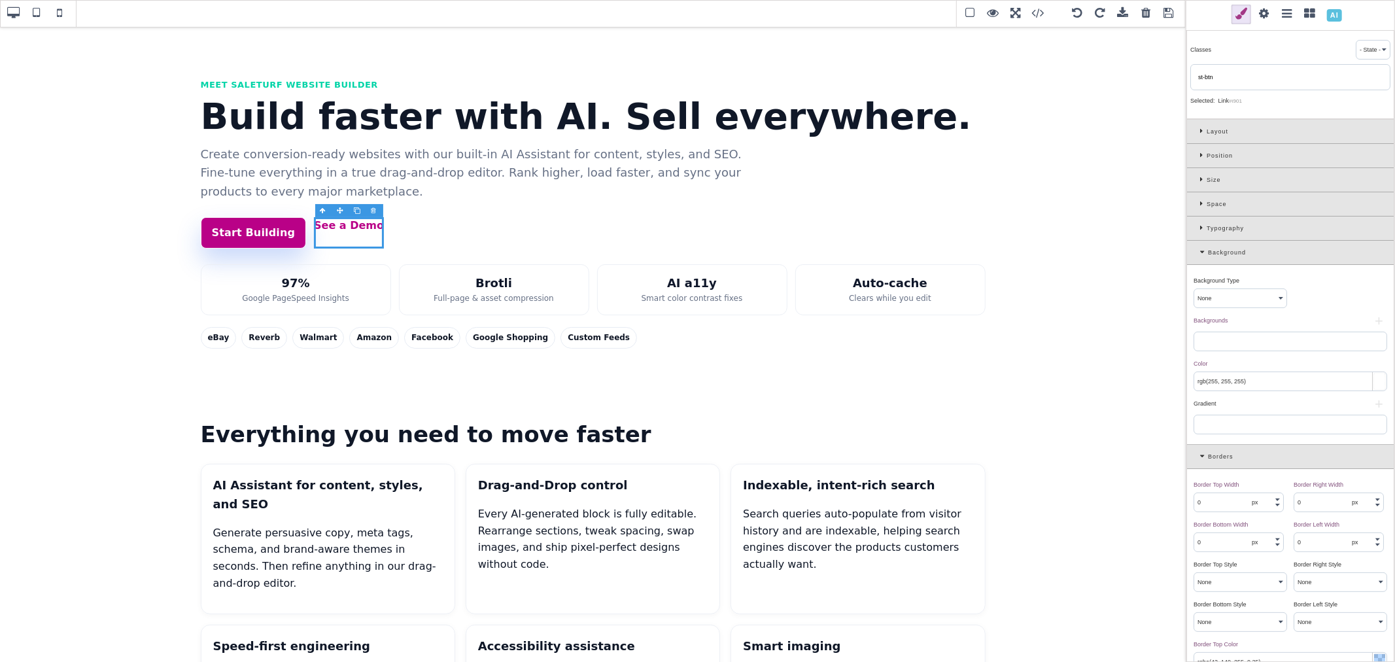
type input "transparent"
type input "rgb(217, 70, 239)"
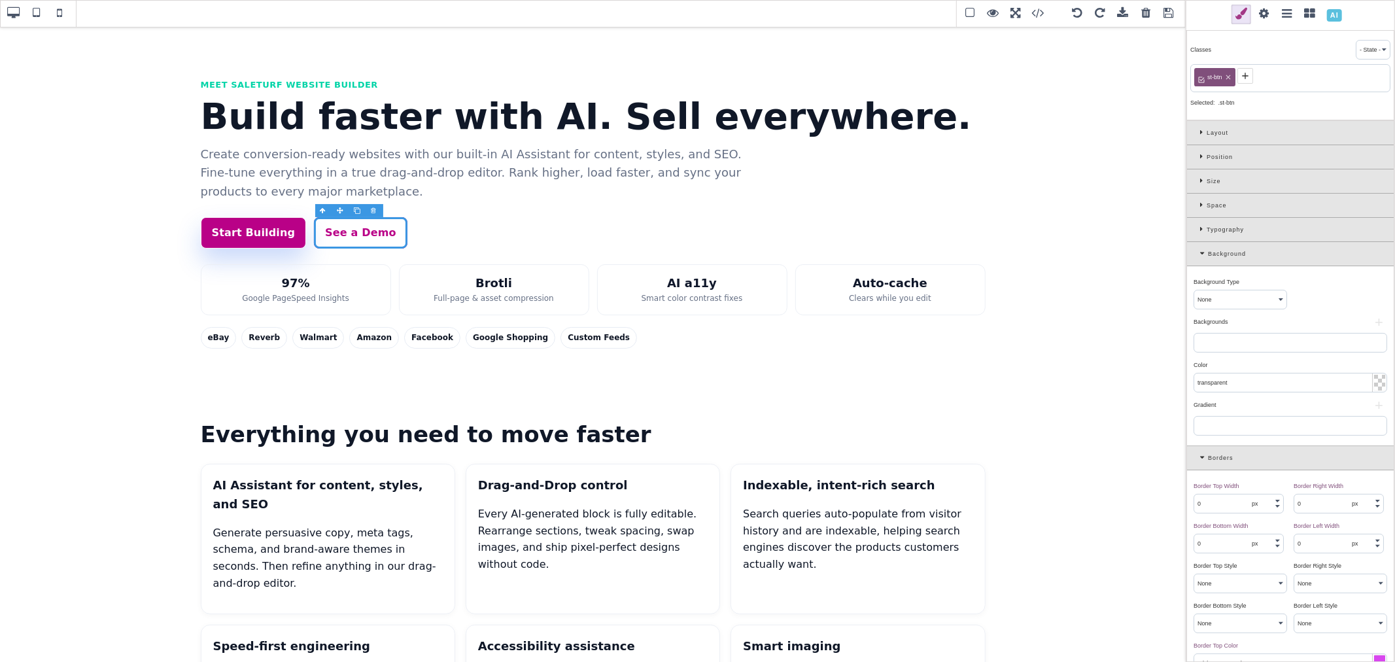
click at [1247, 77] on icon at bounding box center [1245, 76] width 10 height 10
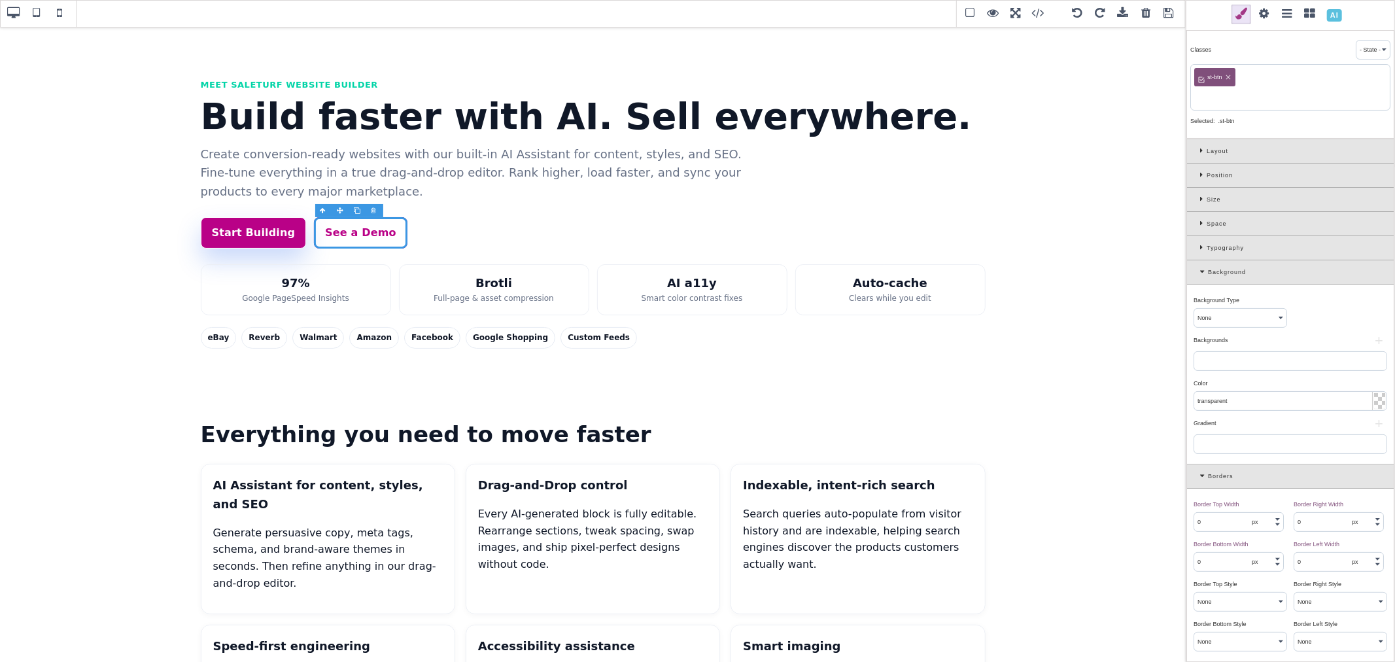
paste input "st-btn st-btn-ghost"
drag, startPoint x: 1215, startPoint y: 95, endPoint x: 1188, endPoint y: 95, distance: 26.8
click at [1188, 95] on div "Classes - State - Hover Click Even/Odd st-btn st-btn st-btn-ghost Selected: .st…" at bounding box center [1290, 83] width 208 height 111
type input "st-btn-ghost"
type input "8"
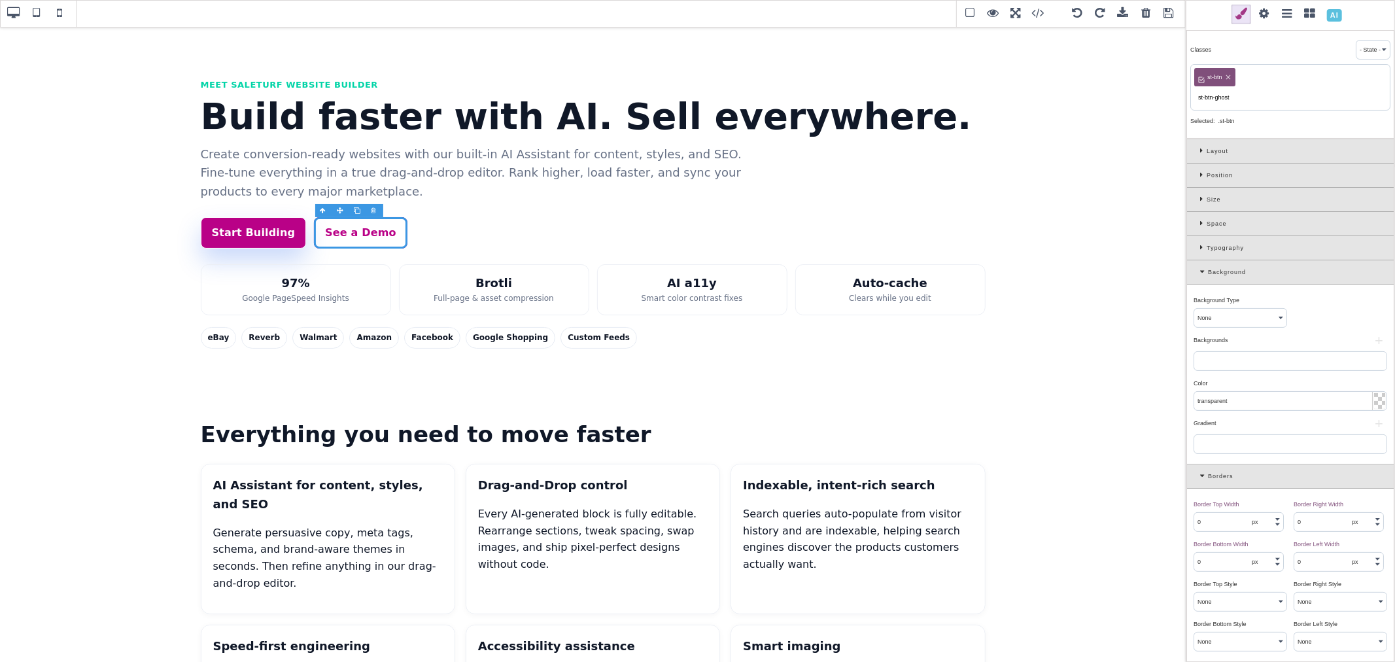
type input "8"
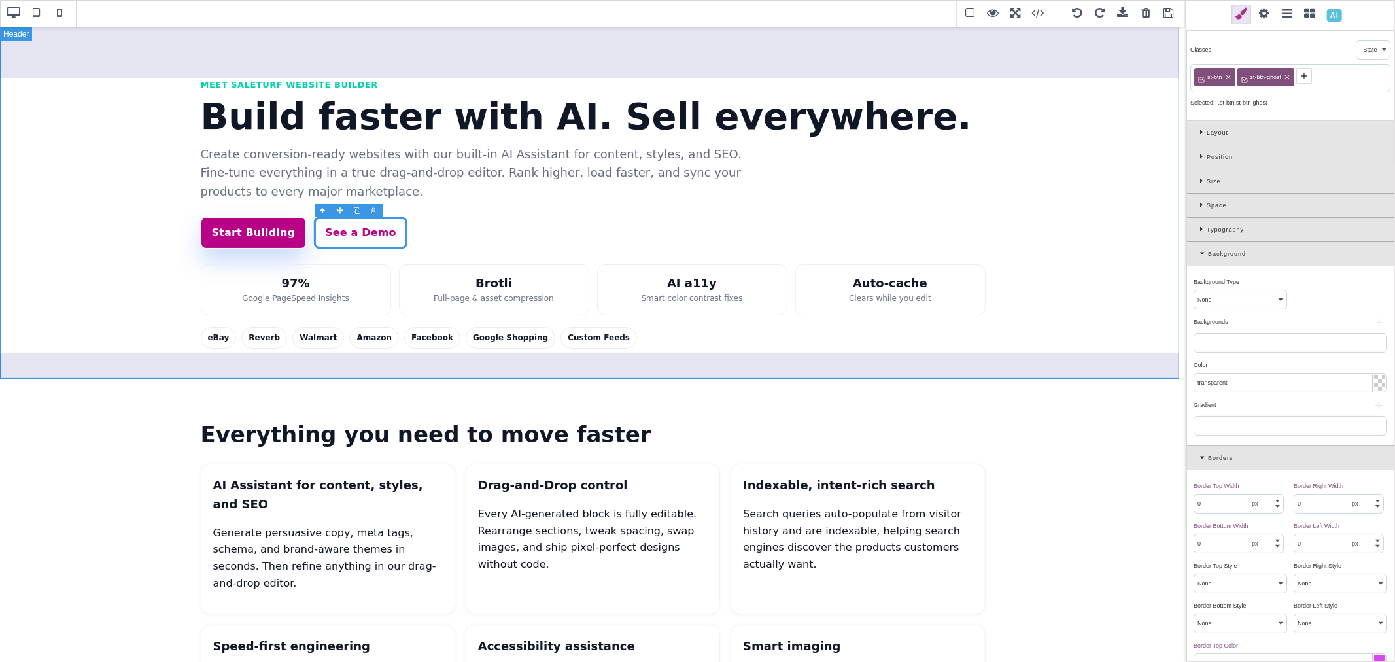
click at [1050, 360] on header "Meet SaleTurf Website Builder Build faster with AI. Sell everywhere. Create con…" at bounding box center [593, 200] width 1186 height 349
type input "initial"
type input "rgb(16, 24, 40)"
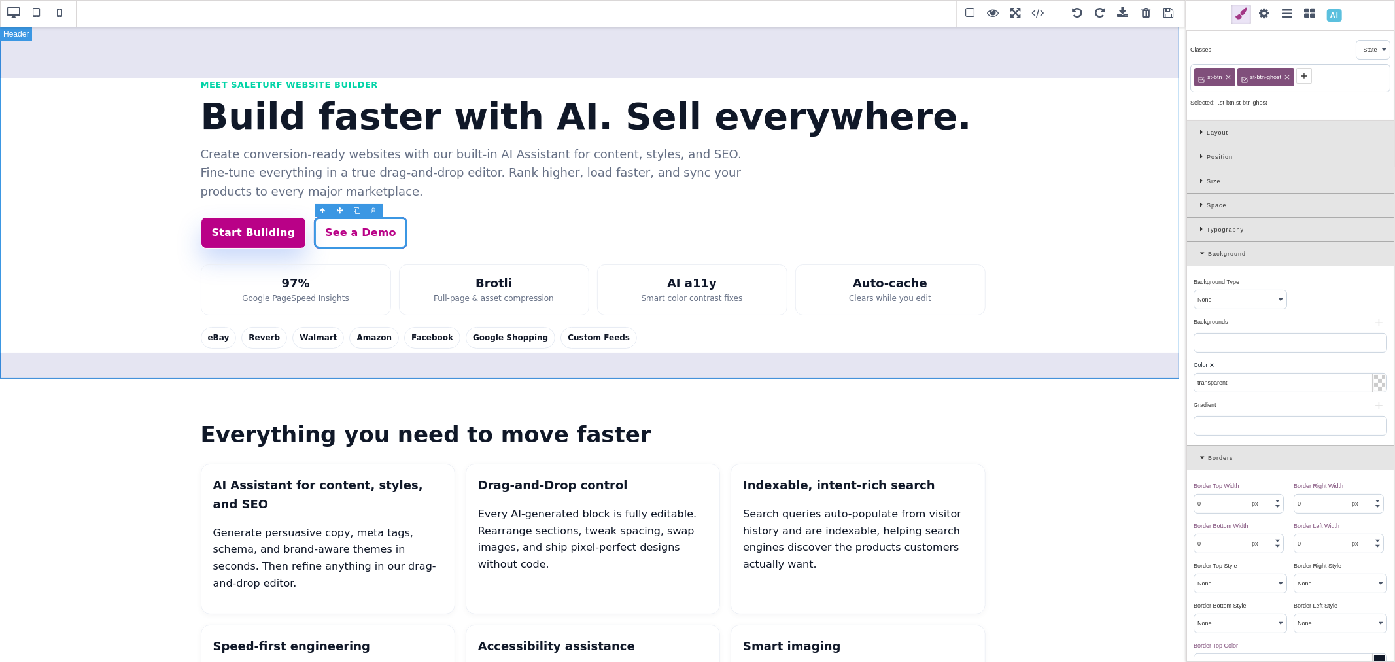
type input "rgb(16, 24, 40)"
type input "0"
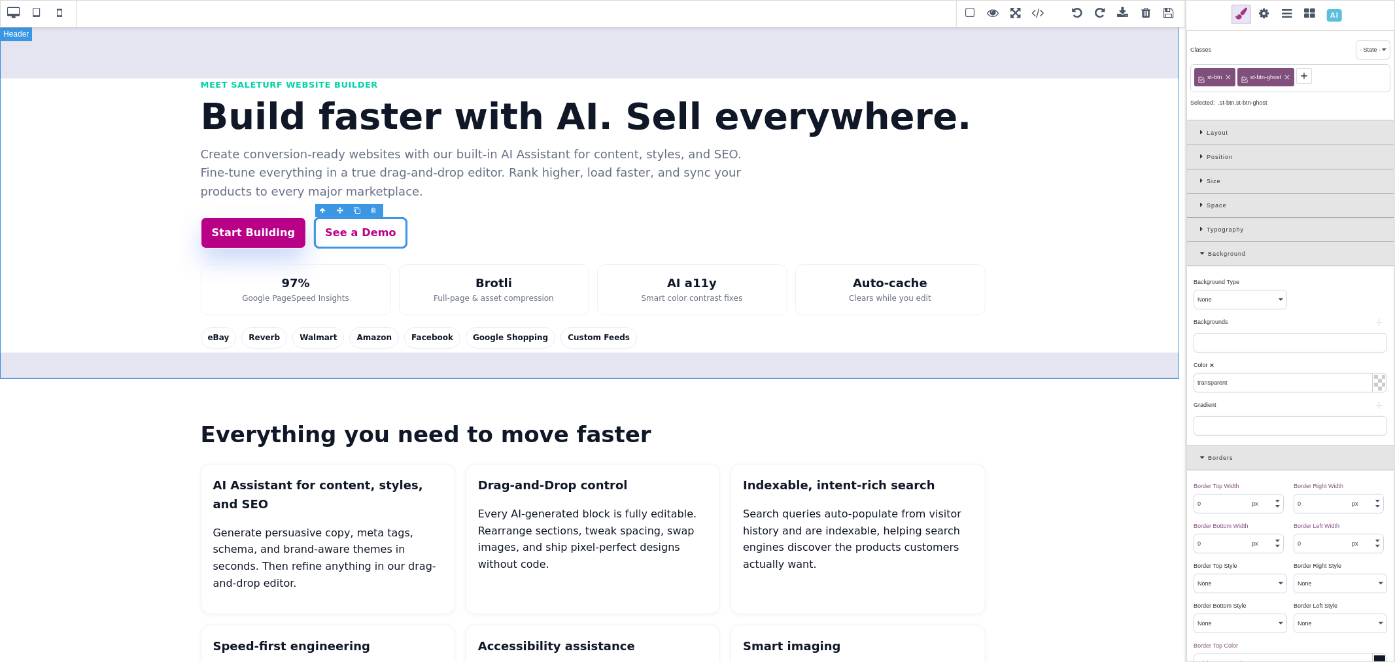
type input "0"
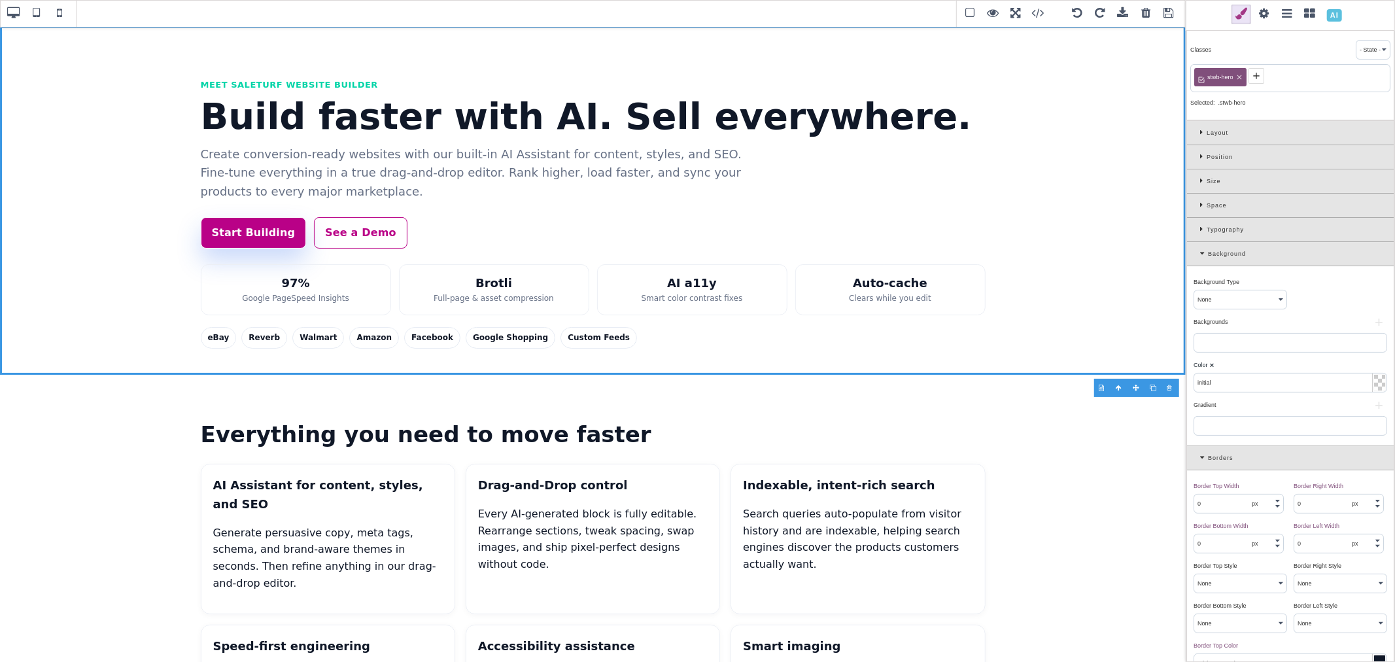
click at [1245, 339] on div at bounding box center [1291, 343] width 194 height 20
click at [1274, 422] on div at bounding box center [1291, 426] width 194 height 20
click at [1250, 430] on div at bounding box center [1291, 426] width 194 height 20
click at [1371, 407] on button "+" at bounding box center [1379, 406] width 16 height 8
click at [1284, 547] on input "#000000" at bounding box center [1290, 551] width 171 height 21
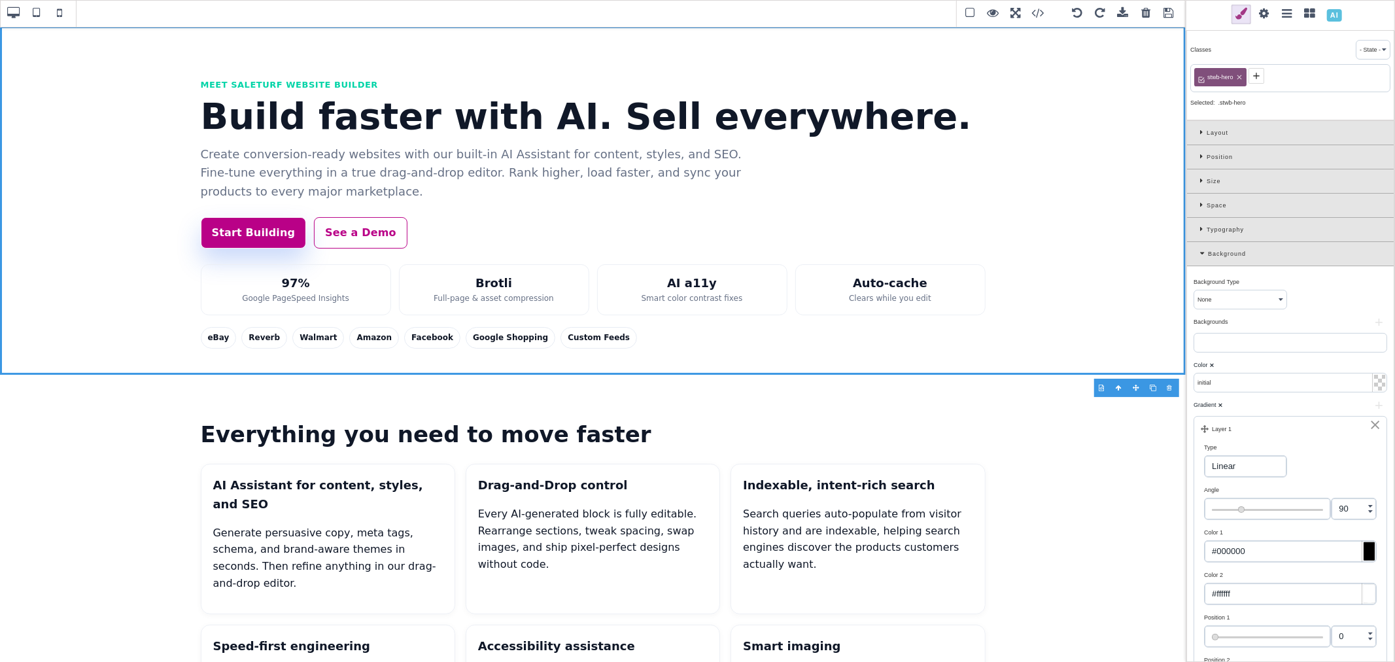
click at [1284, 547] on input "#000000" at bounding box center [1290, 551] width 171 height 21
paste input "rgb(11, 18, 32)"
type input "rgb(11, 18, 32)"
click at [1311, 481] on div "Type Linear Radial Angle 90 Color 1 rgb(11, 18, 32) Color 2 #ffffff Position 1 …" at bounding box center [1290, 564] width 179 height 258
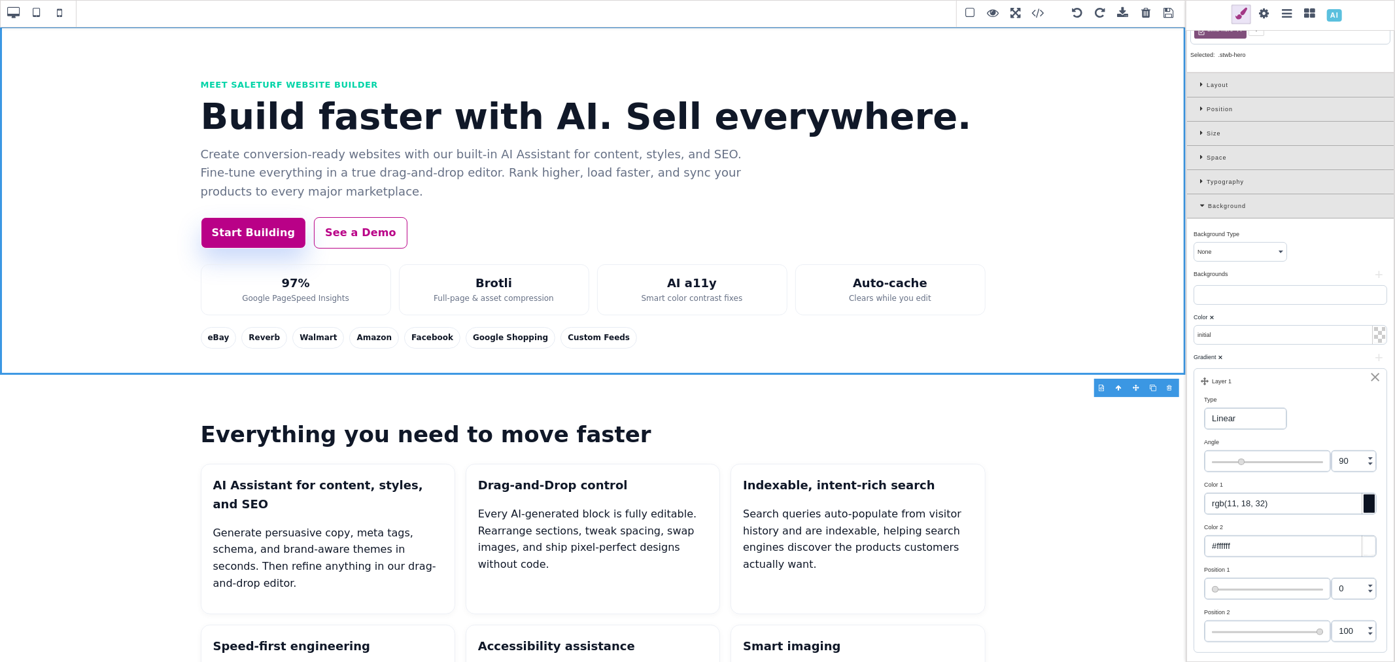
scroll to position [73, 0]
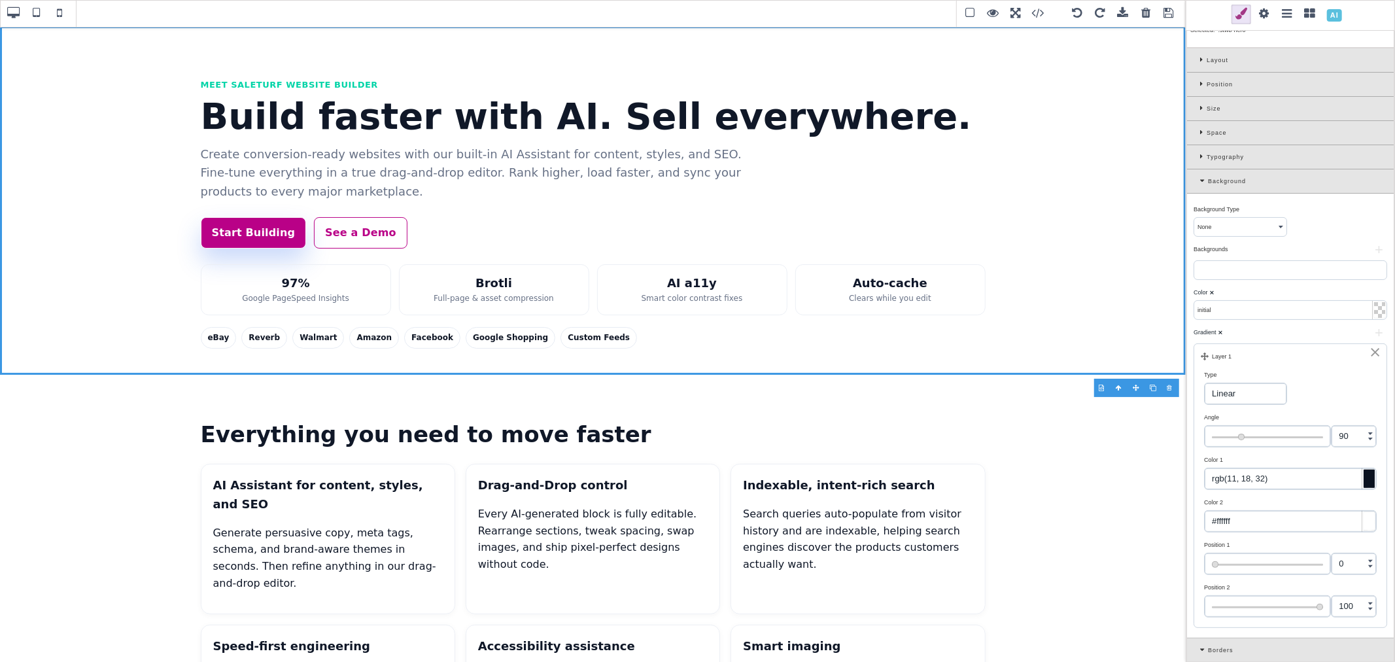
click at [1257, 525] on input "#ffffff" at bounding box center [1290, 521] width 171 height 21
paste input "rgb(22, 33, 50)"
type input "rgb(22, 33, 50)"
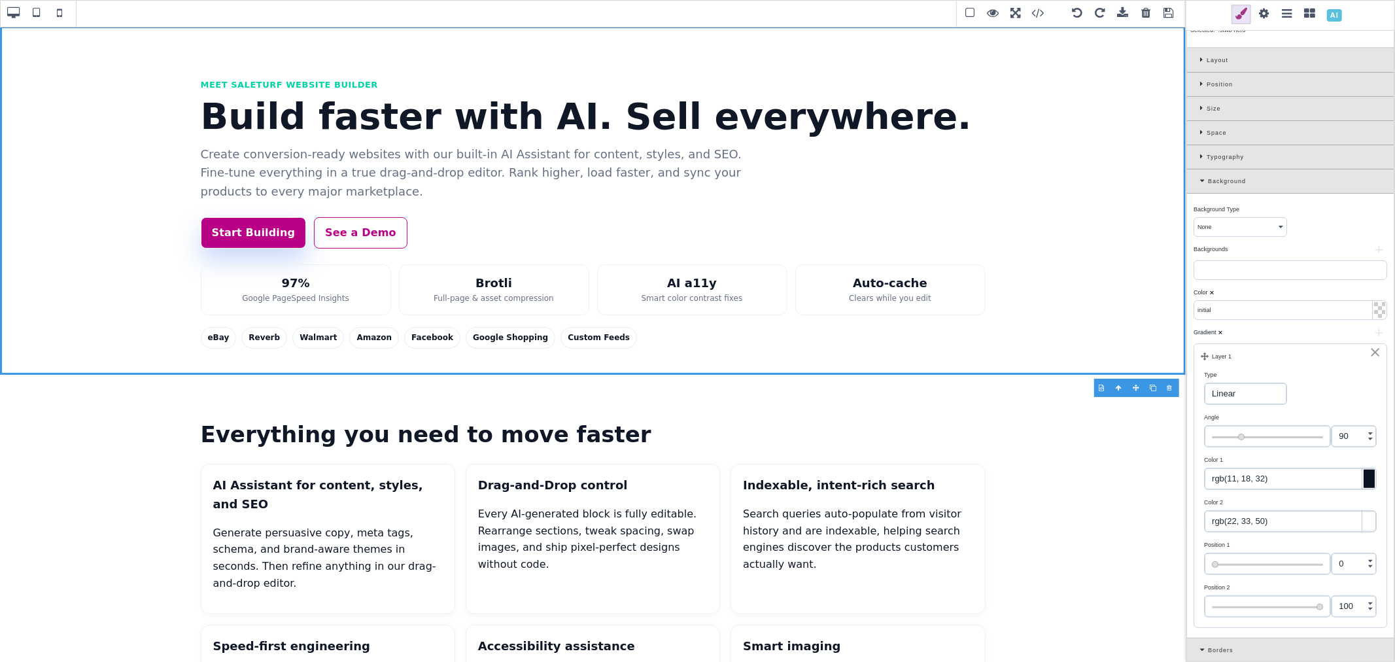
click at [1263, 500] on div "Color 2" at bounding box center [1288, 502] width 169 height 12
type input "102"
type input "105"
click at [1247, 436] on input "range" at bounding box center [1268, 436] width 126 height 21
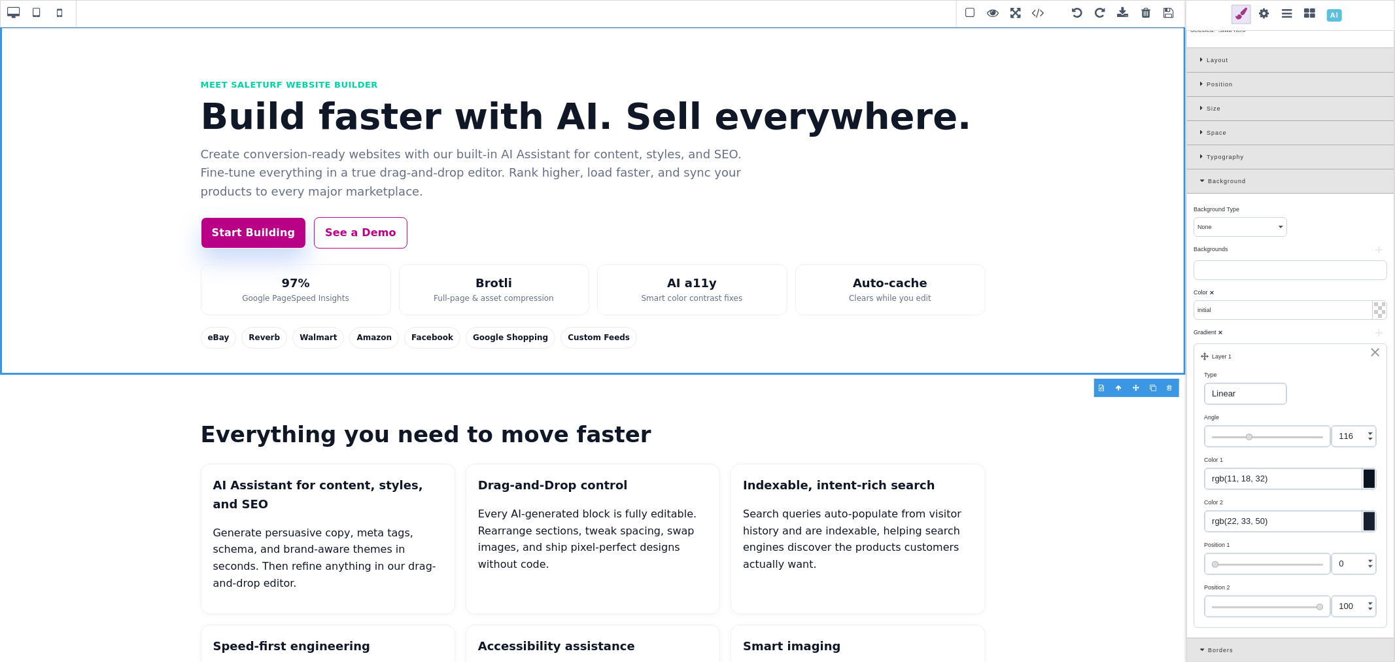
click at [1247, 437] on input "range" at bounding box center [1268, 436] width 126 height 21
click at [1279, 328] on div "Gradient ⨯" at bounding box center [1289, 332] width 190 height 12
click at [1107, 349] on header "Meet SaleTurf Website Builder Build faster with AI. Sell everywhere. Create con…" at bounding box center [593, 200] width 1186 height 349
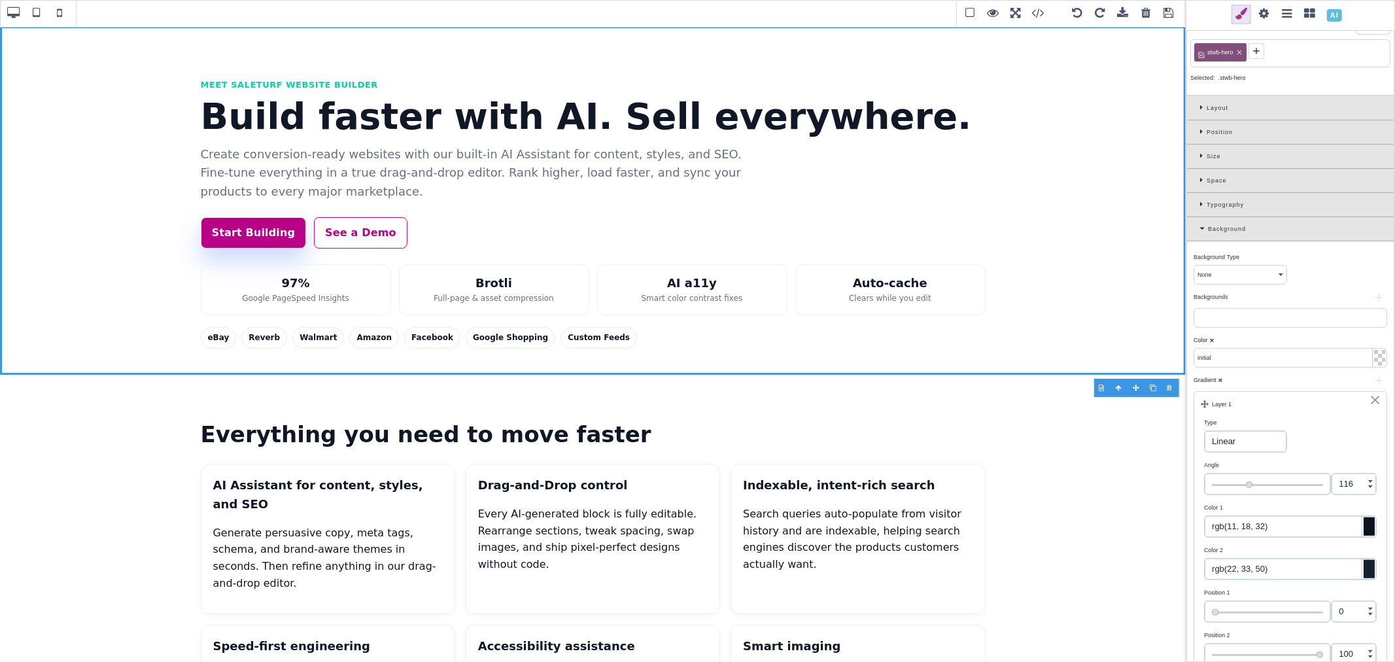
scroll to position [0, 0]
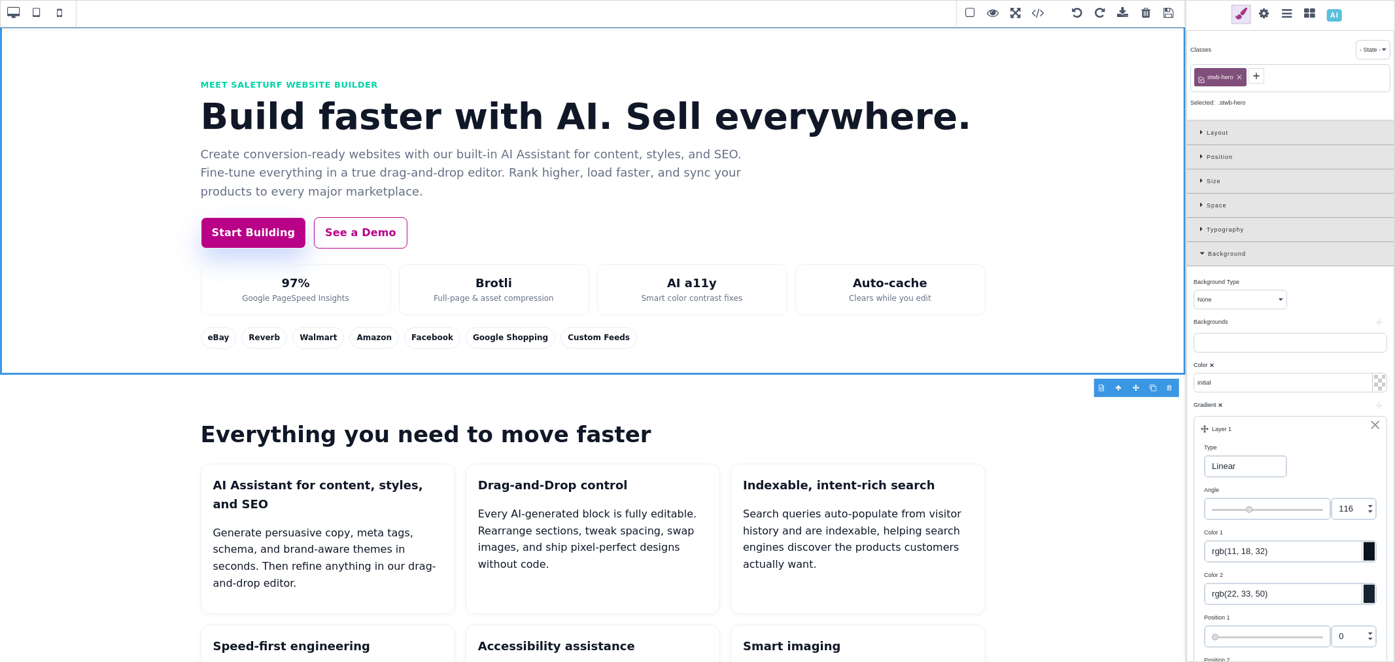
click at [1217, 380] on input "initial" at bounding box center [1290, 382] width 192 height 18
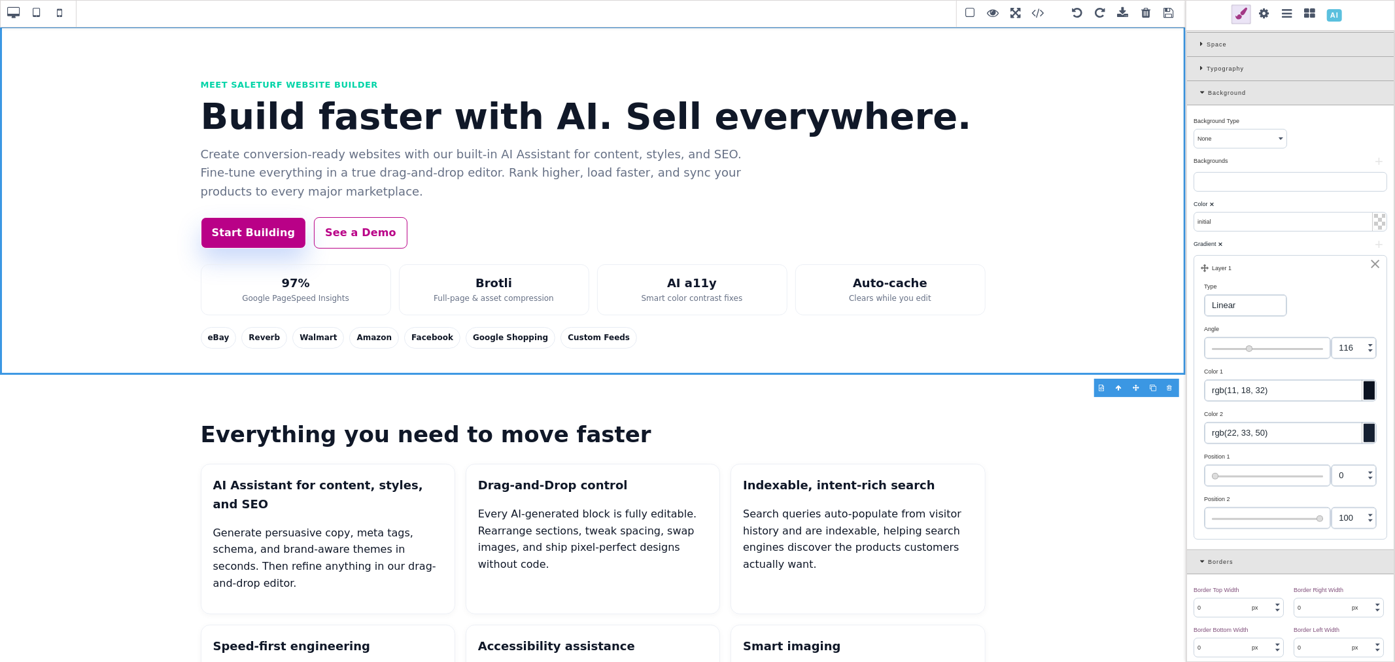
scroll to position [218, 0]
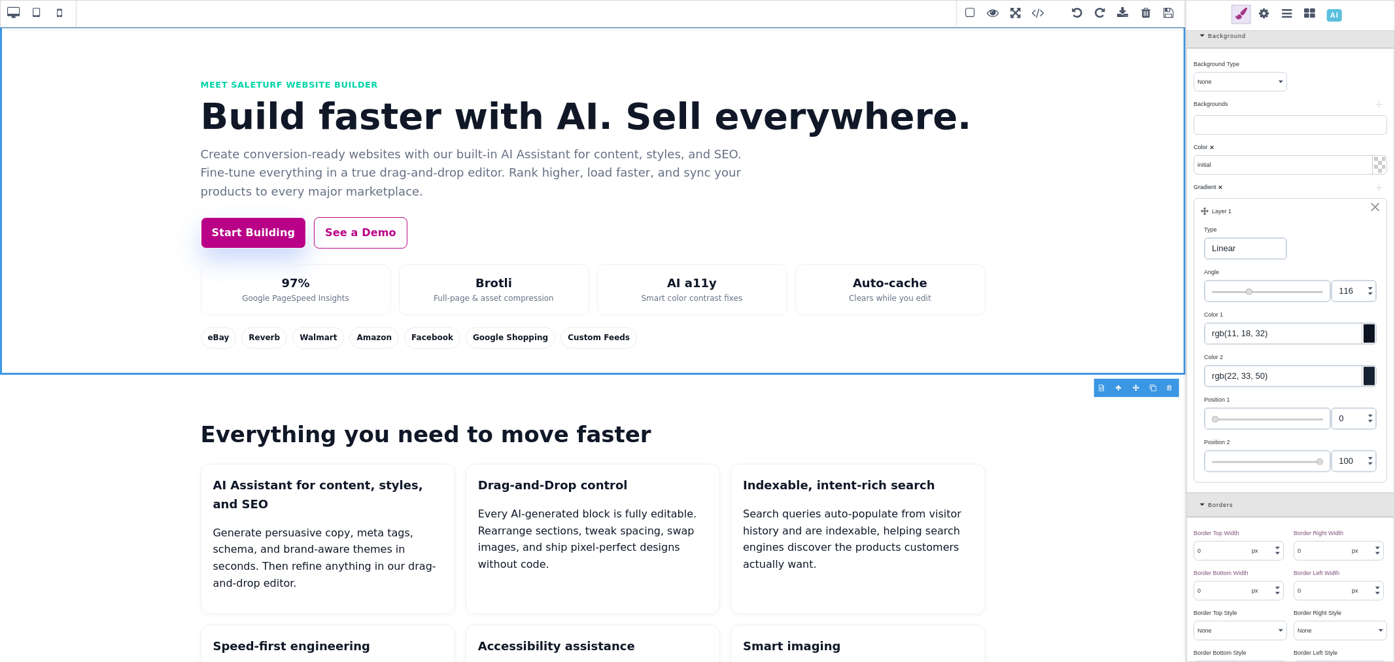
click at [1215, 420] on input "range" at bounding box center [1268, 418] width 126 height 21
click at [1264, 399] on div "Position 1" at bounding box center [1288, 400] width 169 height 12
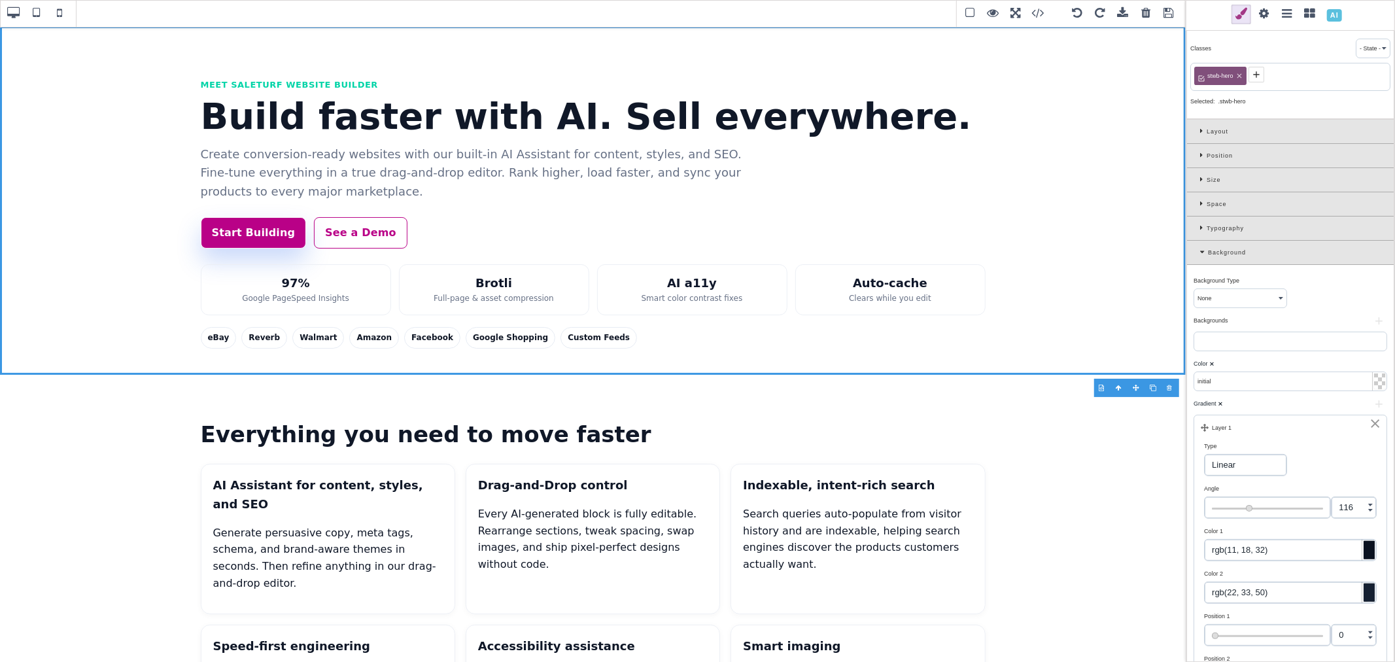
scroll to position [0, 0]
click at [1340, 327] on div "Backgrounds ⨯" at bounding box center [1289, 322] width 190 height 12
click at [1276, 305] on select "None Solid Color Gradient Image" at bounding box center [1240, 299] width 92 height 18
click at [1194, 291] on select "None Solid Color Gradient Image" at bounding box center [1240, 299] width 92 height 18
click at [1305, 322] on div "Backgrounds ⨯" at bounding box center [1289, 322] width 190 height 12
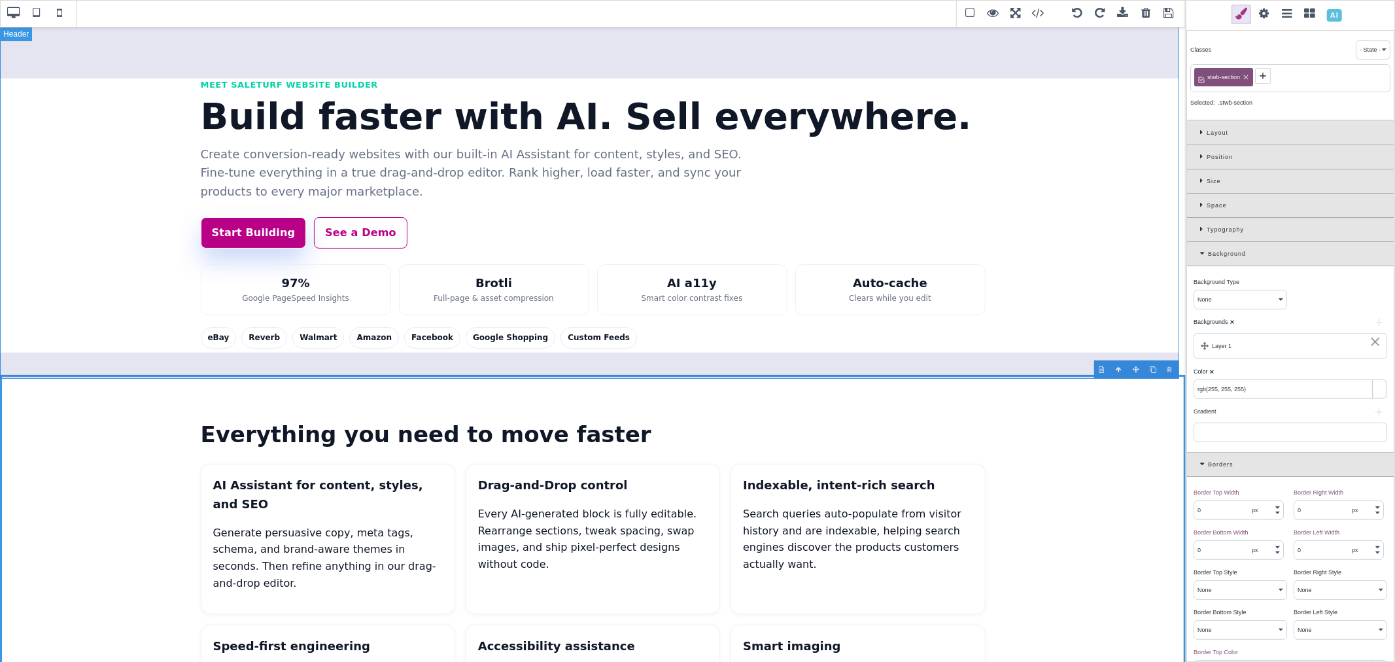
click at [1054, 372] on header "Meet SaleTurf Website Builder Build faster with AI. Sell everywhere. Create con…" at bounding box center [593, 200] width 1186 height 349
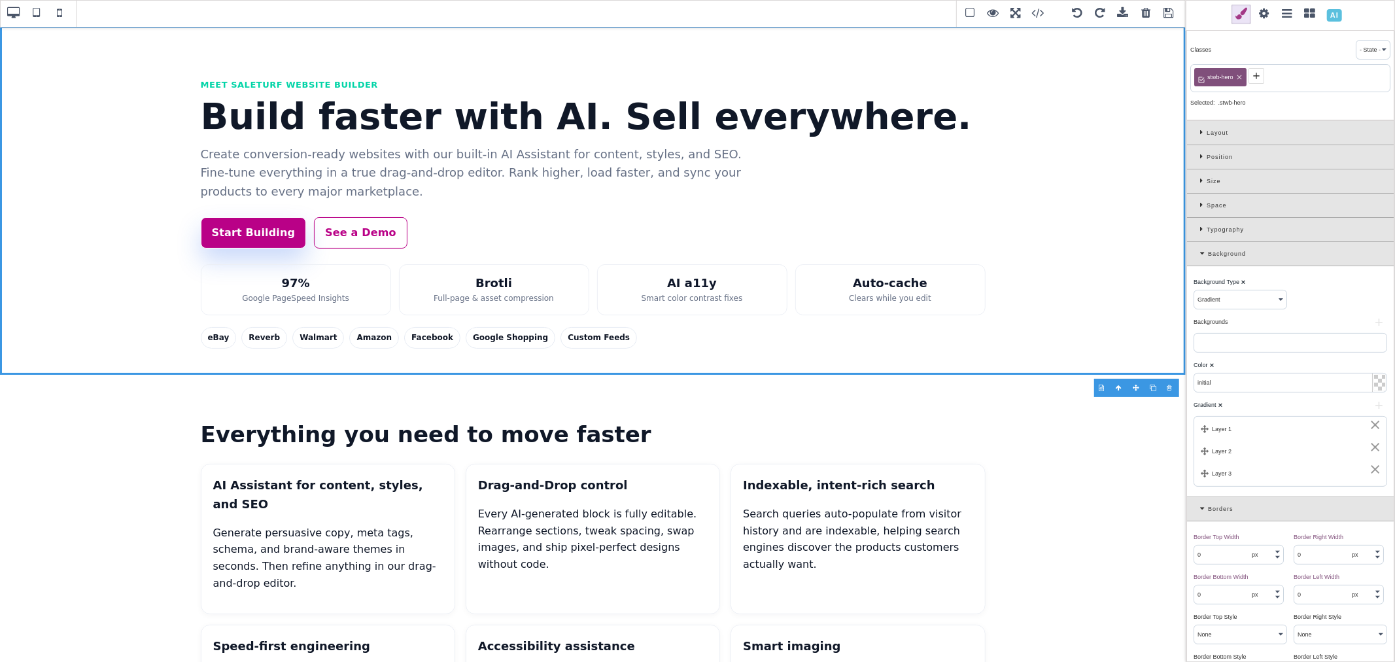
scroll to position [73, 0]
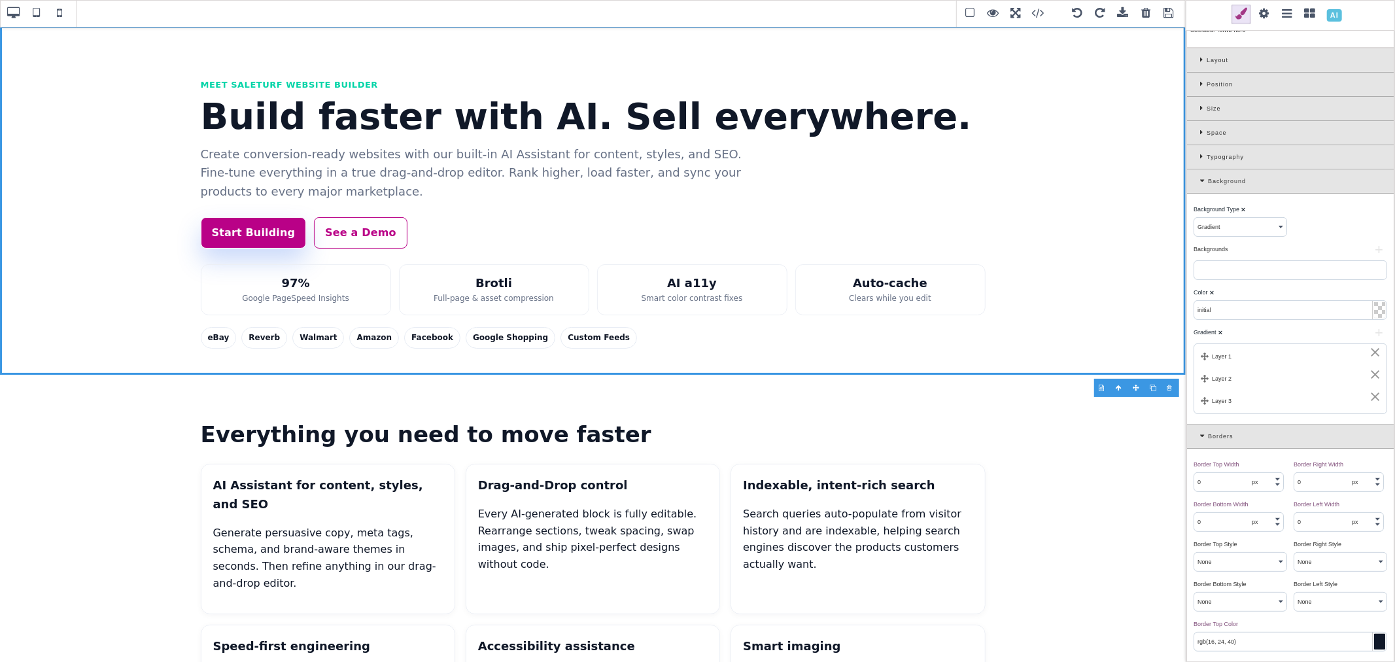
click at [1272, 356] on div "Layer 1" at bounding box center [1290, 357] width 179 height 12
click at [1372, 351] on div "⨯" at bounding box center [1375, 352] width 12 height 12
click at [1318, 358] on div "Layer 2" at bounding box center [1290, 357] width 179 height 12
click at [1370, 353] on div "⨯" at bounding box center [1375, 352] width 12 height 12
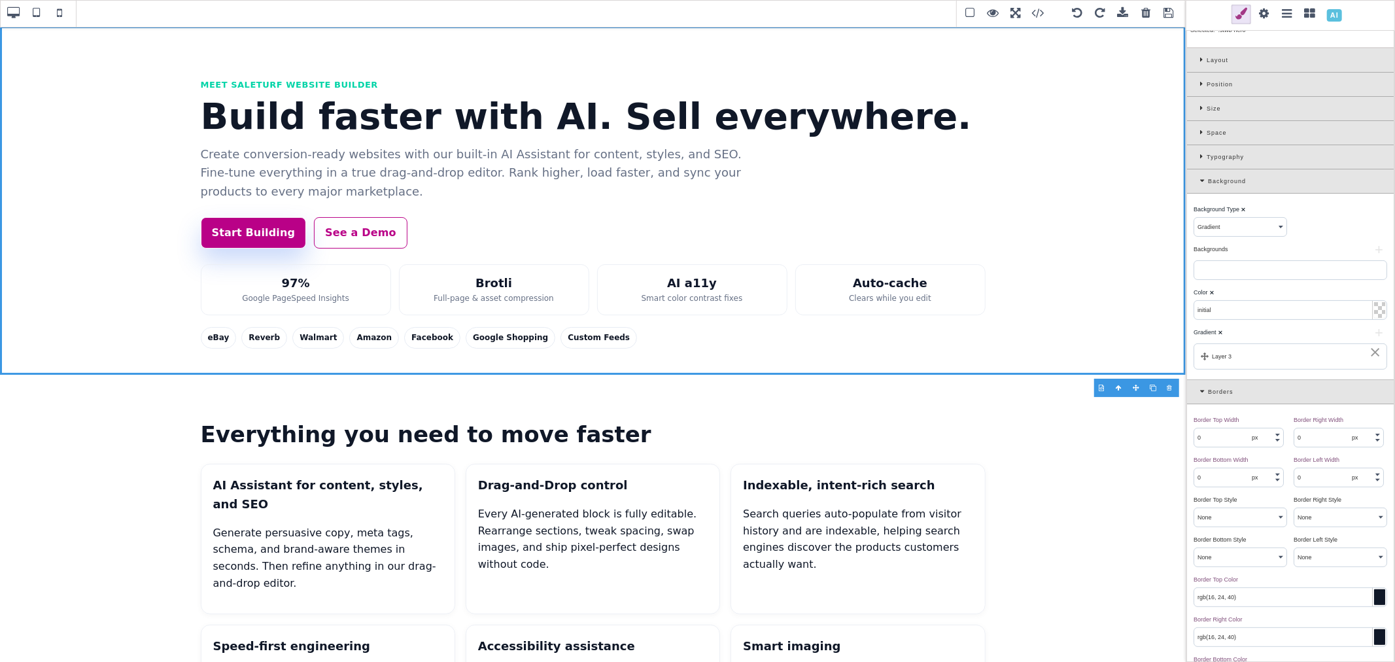
click at [1311, 362] on div "Layer 3" at bounding box center [1290, 357] width 179 height 12
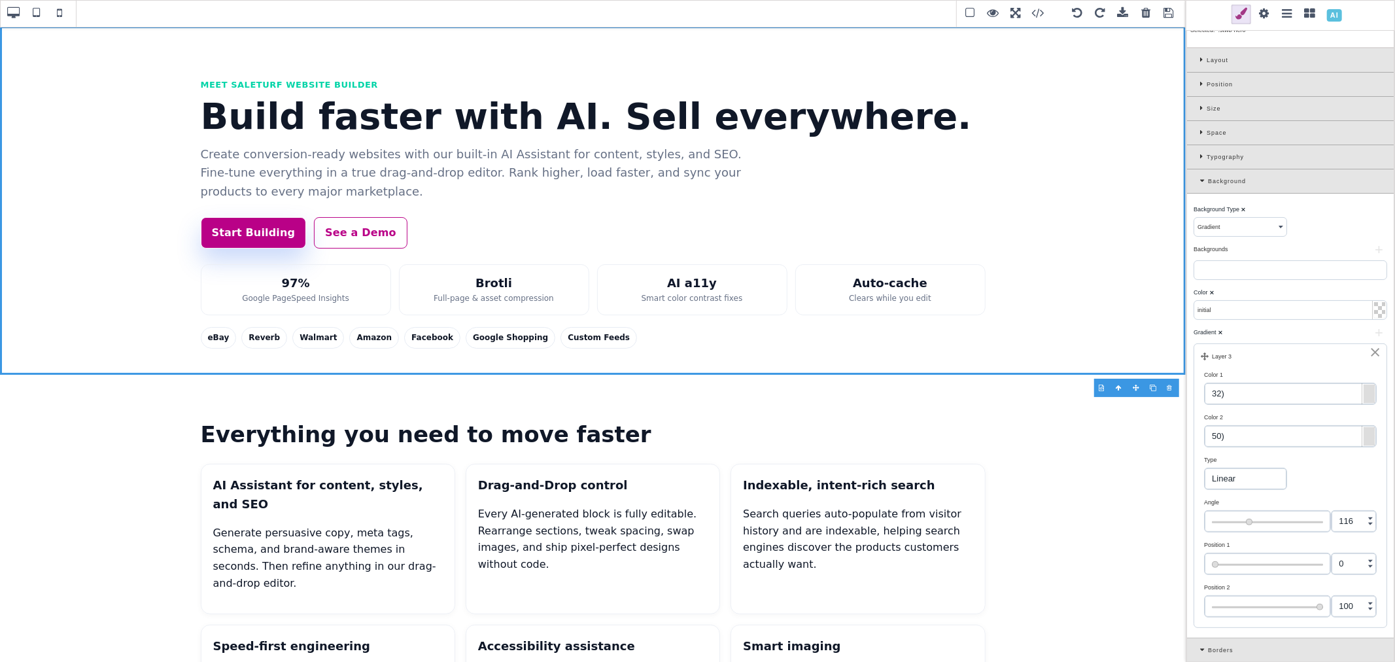
click at [1302, 389] on input "32)" at bounding box center [1290, 393] width 171 height 21
click at [1223, 398] on input "32)" at bounding box center [1290, 393] width 171 height 21
paste input "rgb(11, 18,"
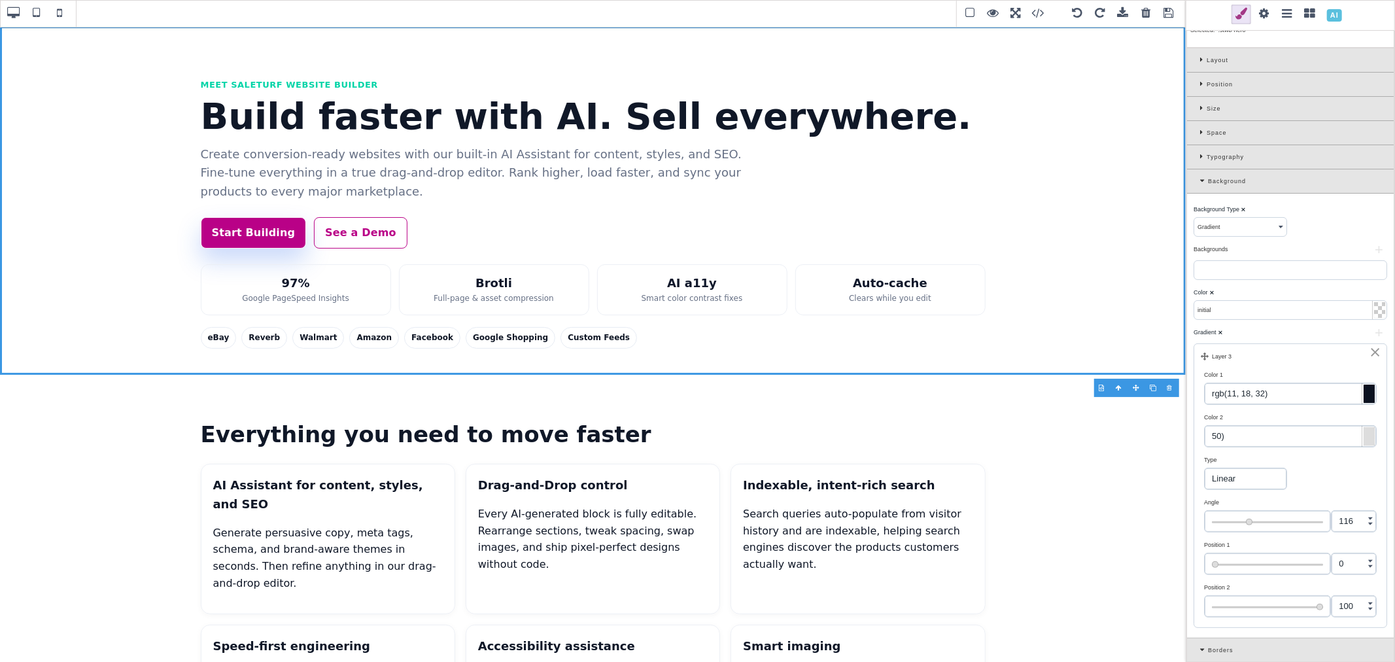
click at [1364, 395] on div at bounding box center [1369, 394] width 11 height 18
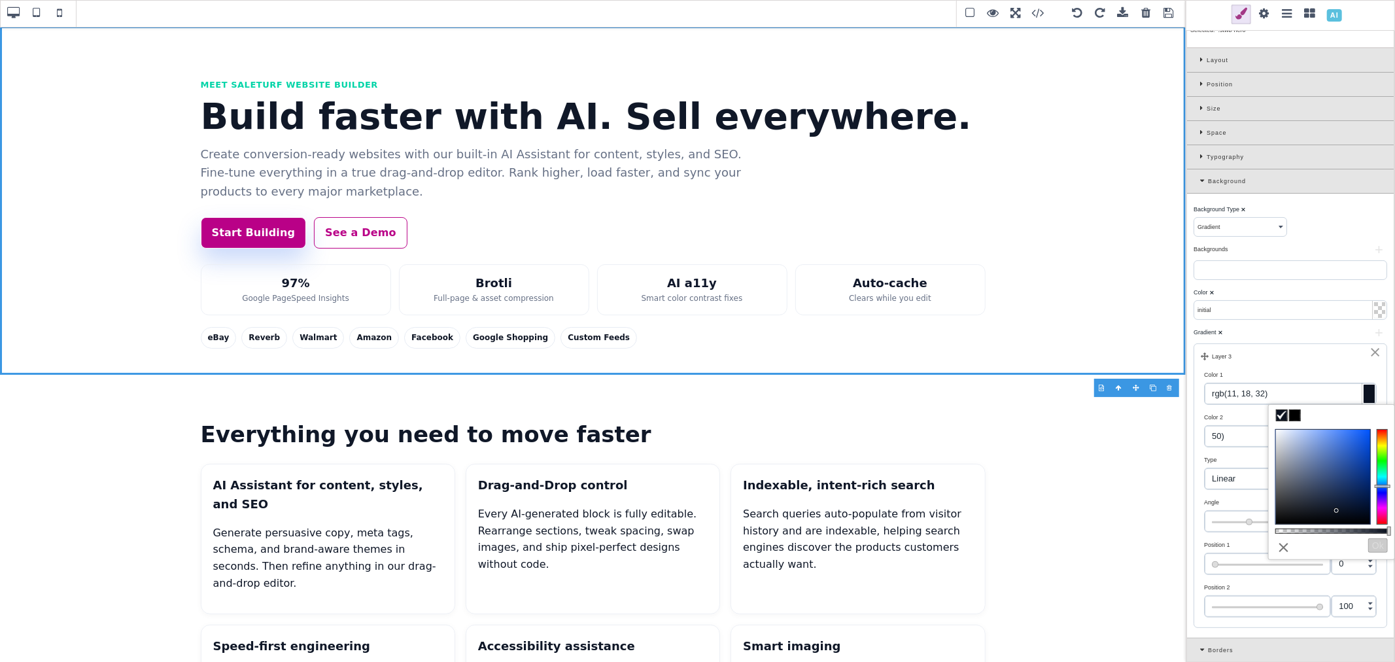
click at [1283, 414] on span at bounding box center [1282, 415] width 10 height 10
click at [1245, 395] on input "#0b1220" at bounding box center [1290, 393] width 171 height 21
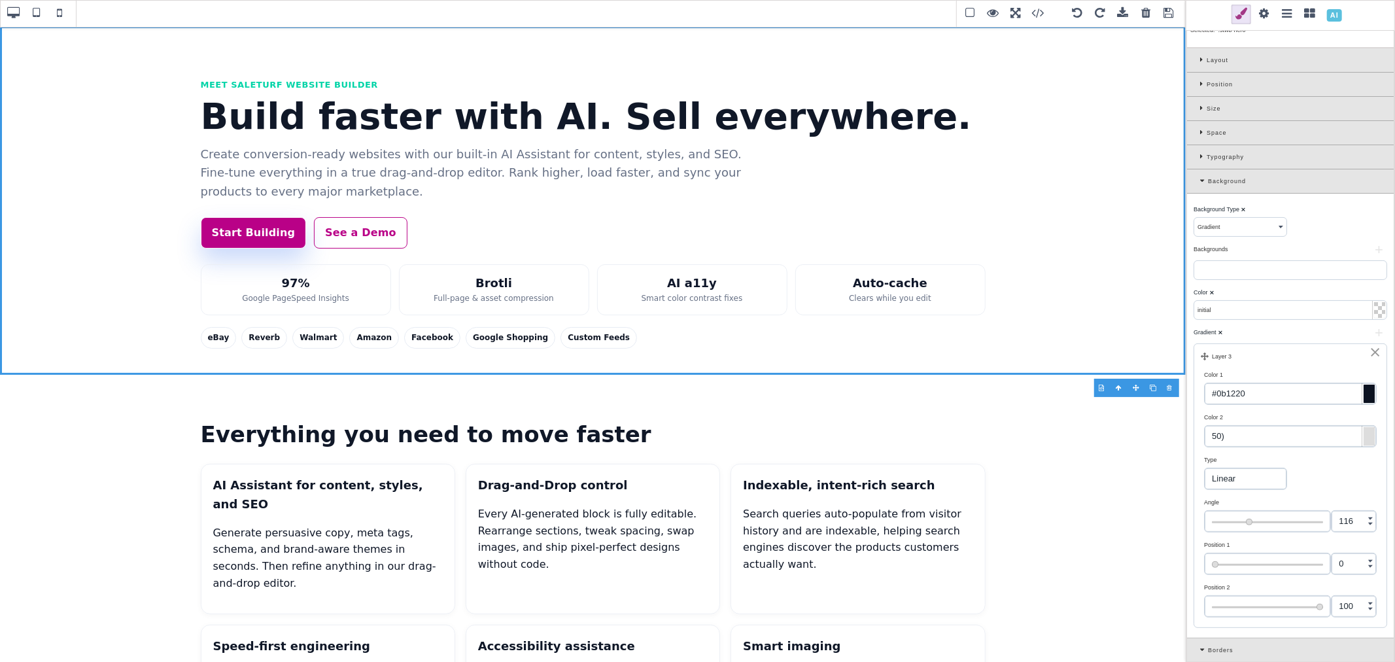
click at [1245, 395] on input "#0b1220" at bounding box center [1290, 393] width 171 height 21
click at [1244, 439] on input "50)" at bounding box center [1290, 436] width 171 height 21
paste input "rgb(22, 33,"
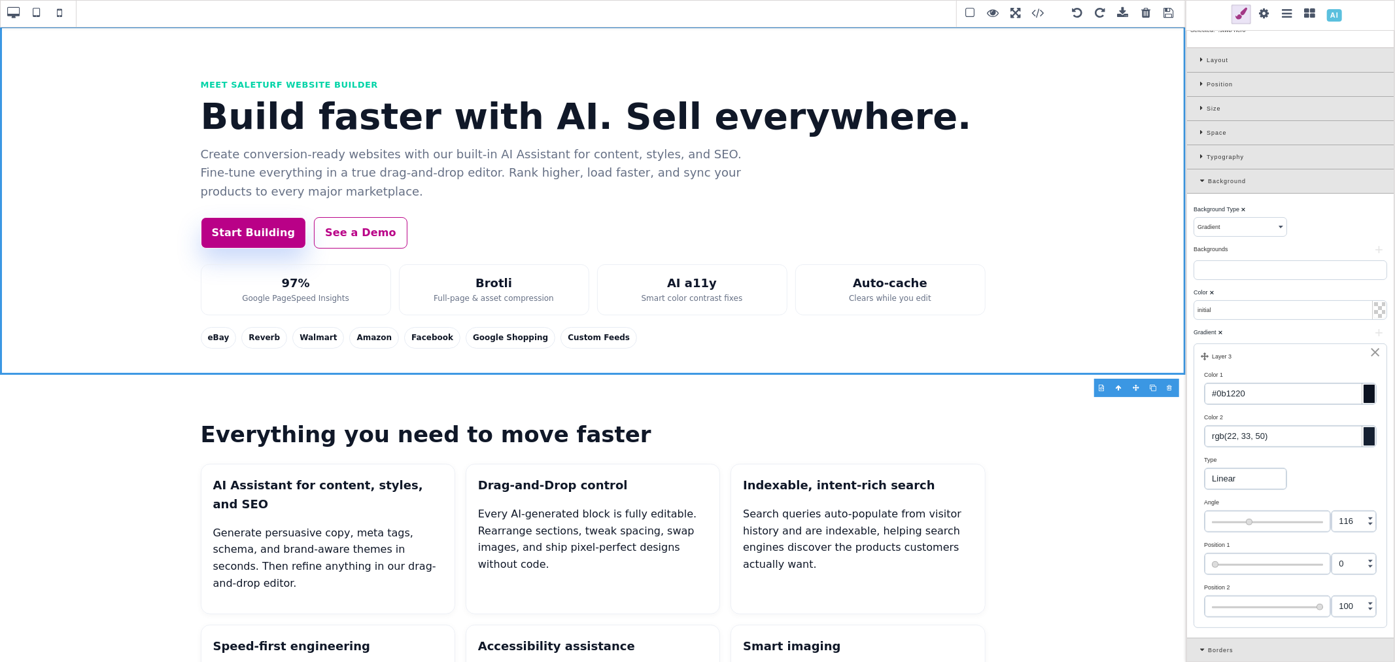
click at [1366, 436] on div at bounding box center [1369, 436] width 11 height 18
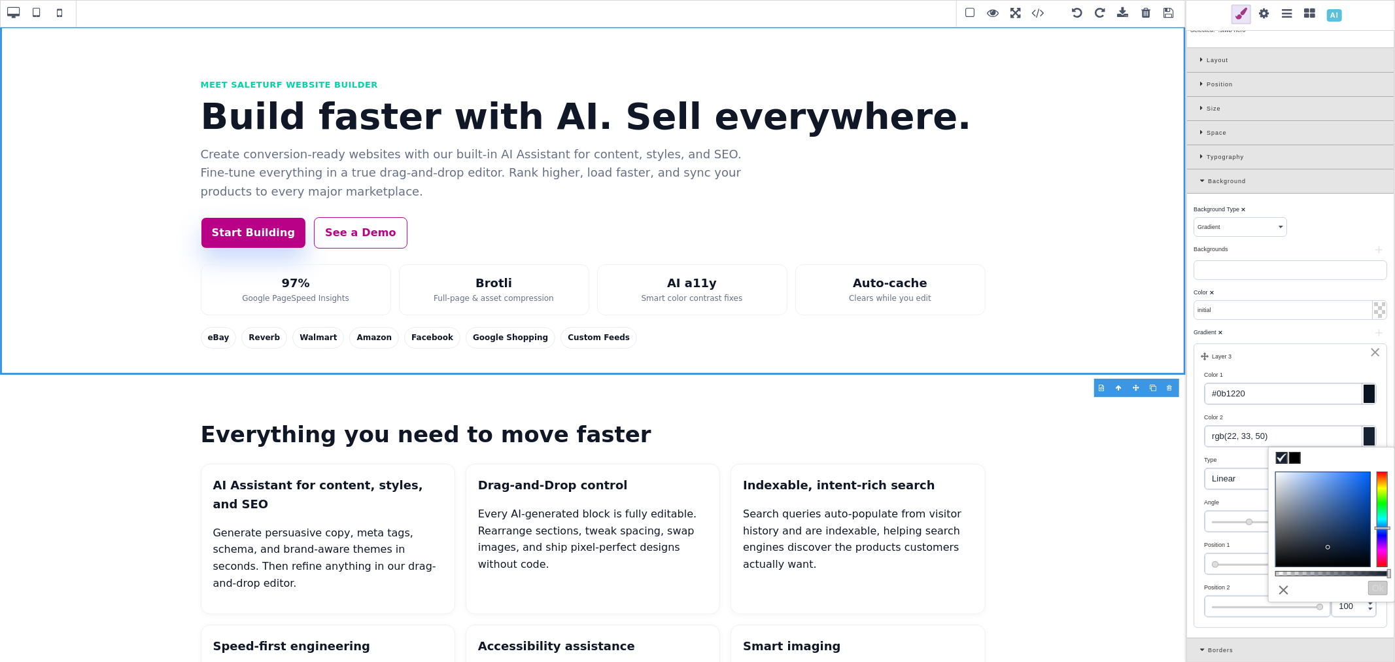
click at [1282, 459] on span at bounding box center [1282, 458] width 10 height 10
click at [1374, 589] on button "Ok" at bounding box center [1378, 588] width 20 height 14
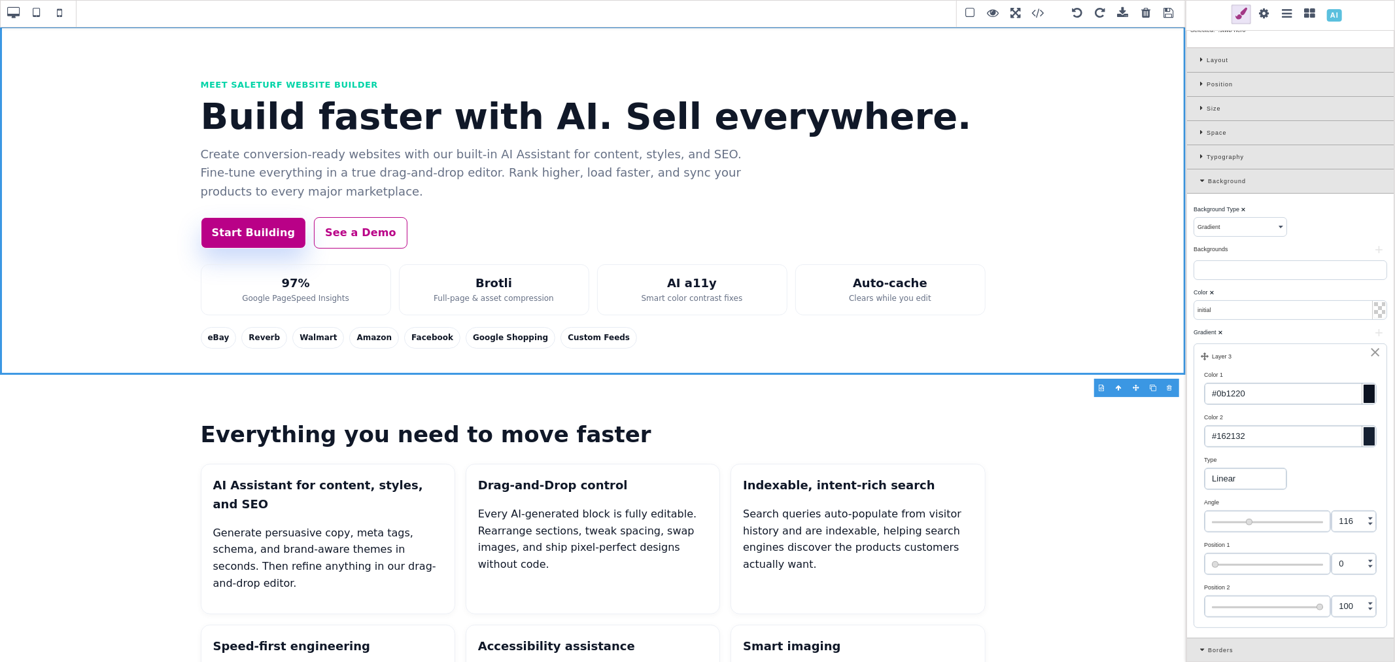
click at [1279, 334] on div "Gradient ⨯" at bounding box center [1289, 332] width 190 height 12
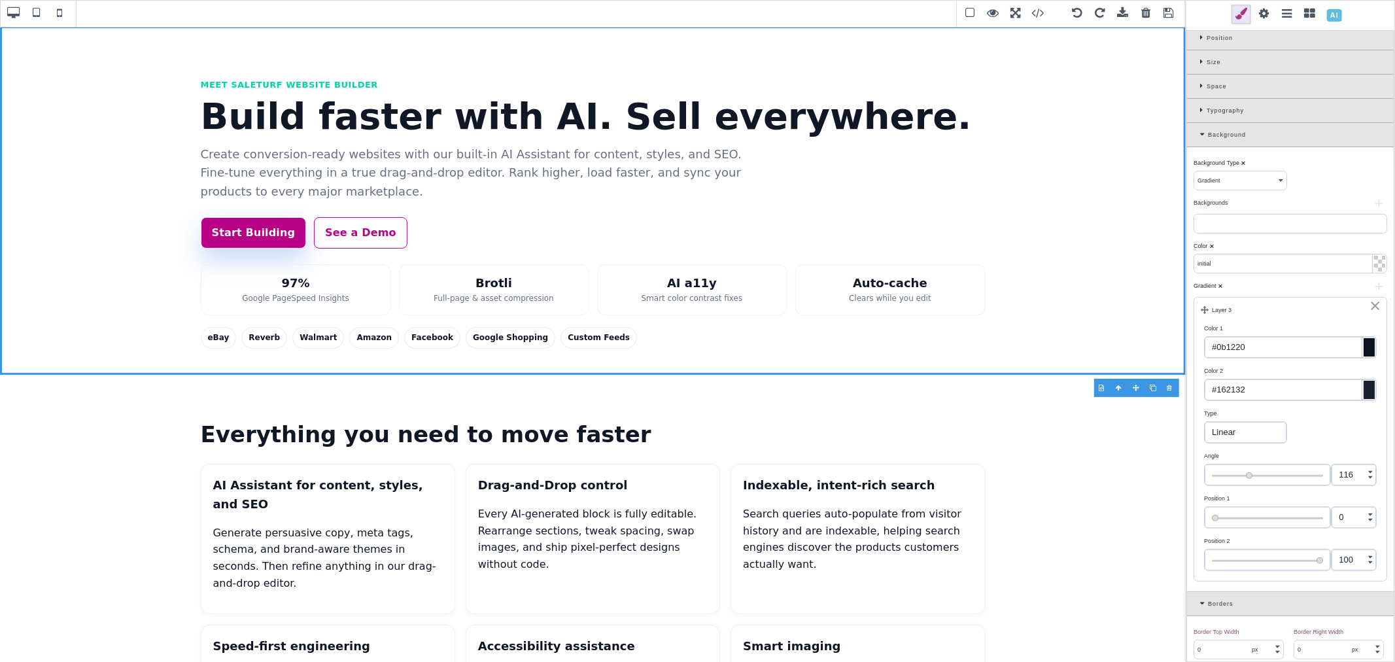
scroll to position [145, 0]
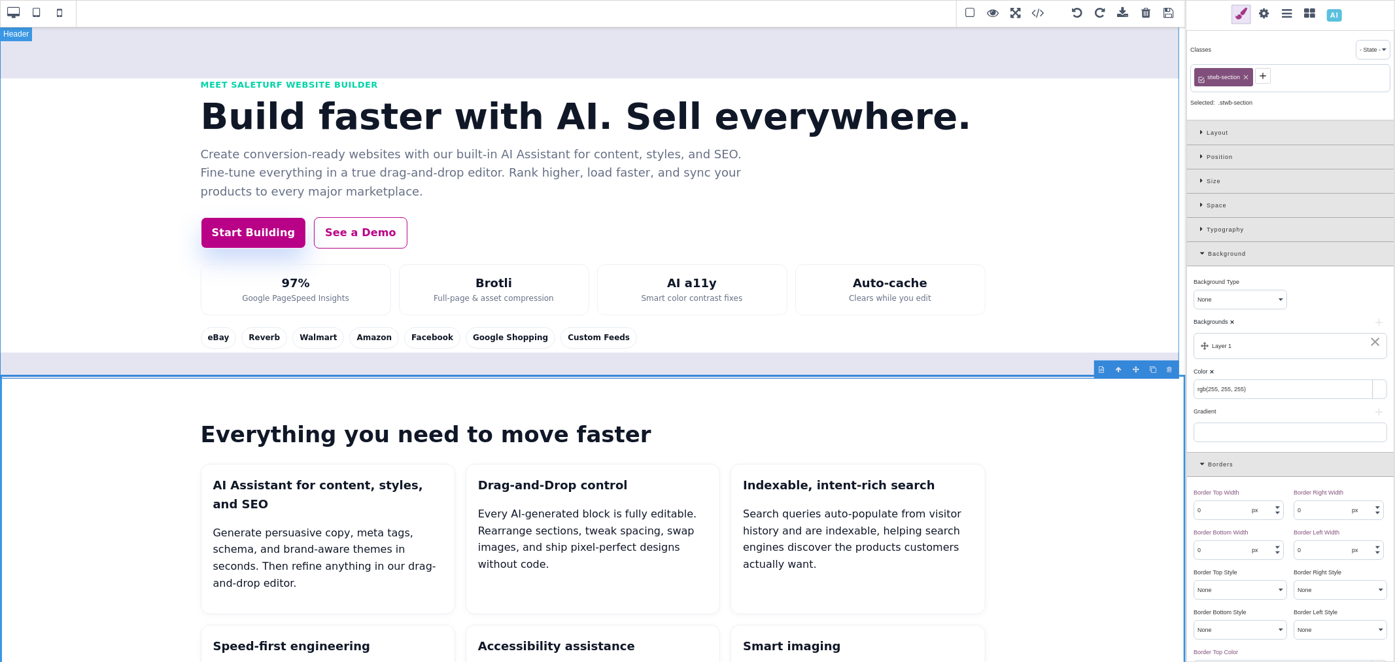
click at [1055, 349] on header "Meet SaleTurf Website Builder Build faster with AI. Sell everywhere. Create con…" at bounding box center [593, 200] width 1186 height 349
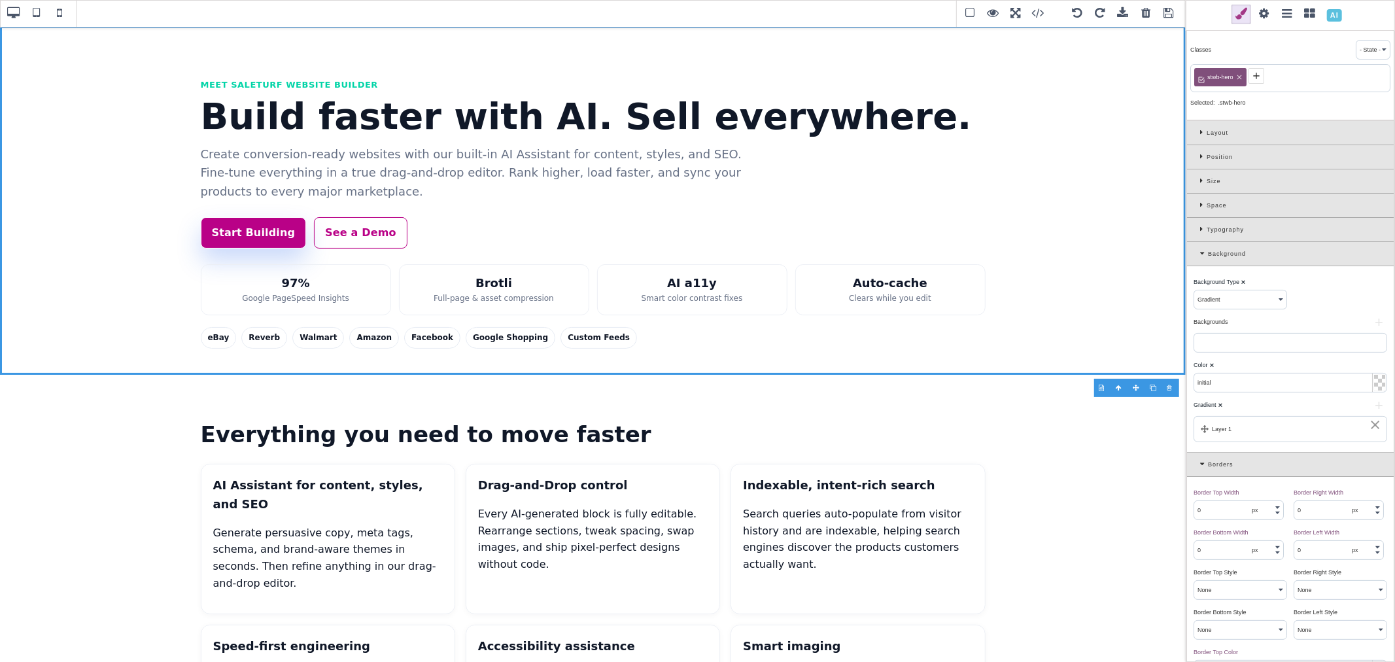
click at [1260, 428] on div "Layer 1" at bounding box center [1290, 429] width 179 height 12
click at [1249, 299] on select "None Solid Color Gradient Image" at bounding box center [1240, 299] width 92 height 18
click at [1194, 291] on select "None Solid Color Gradient Image" at bounding box center [1240, 299] width 92 height 18
click at [1289, 322] on div "Backgrounds ⨯" at bounding box center [1289, 322] width 190 height 12
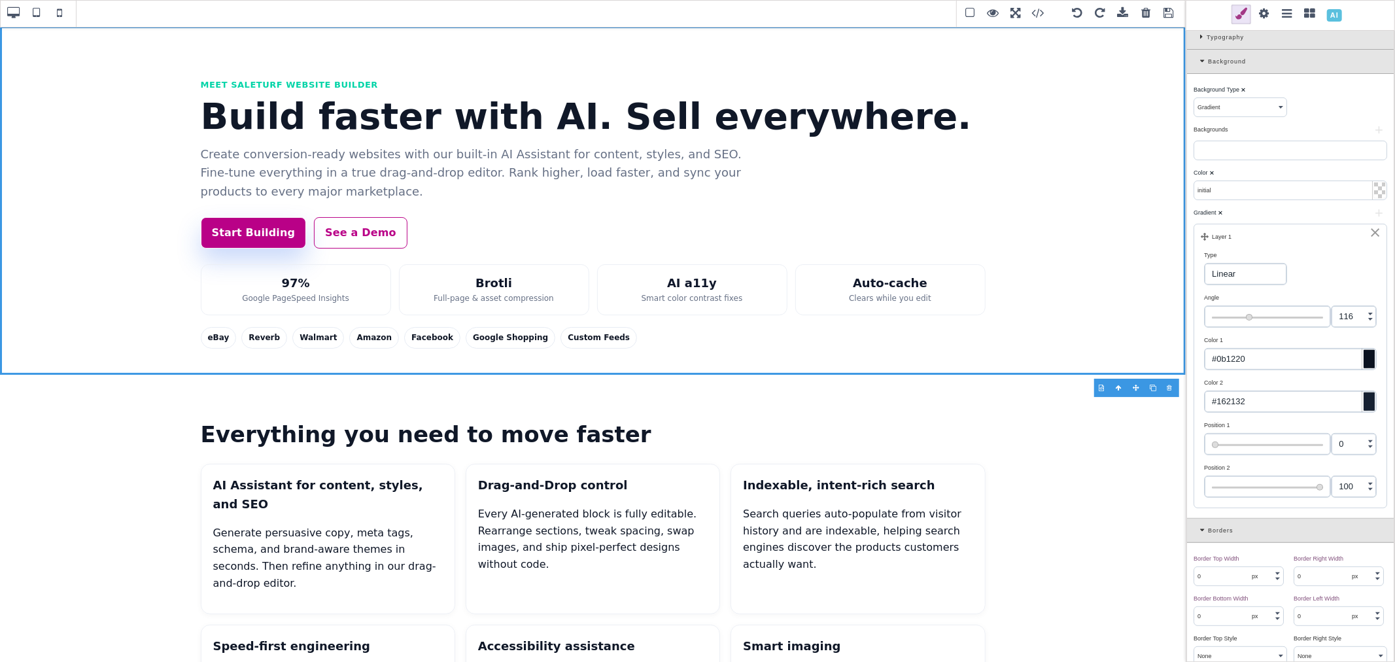
scroll to position [218, 0]
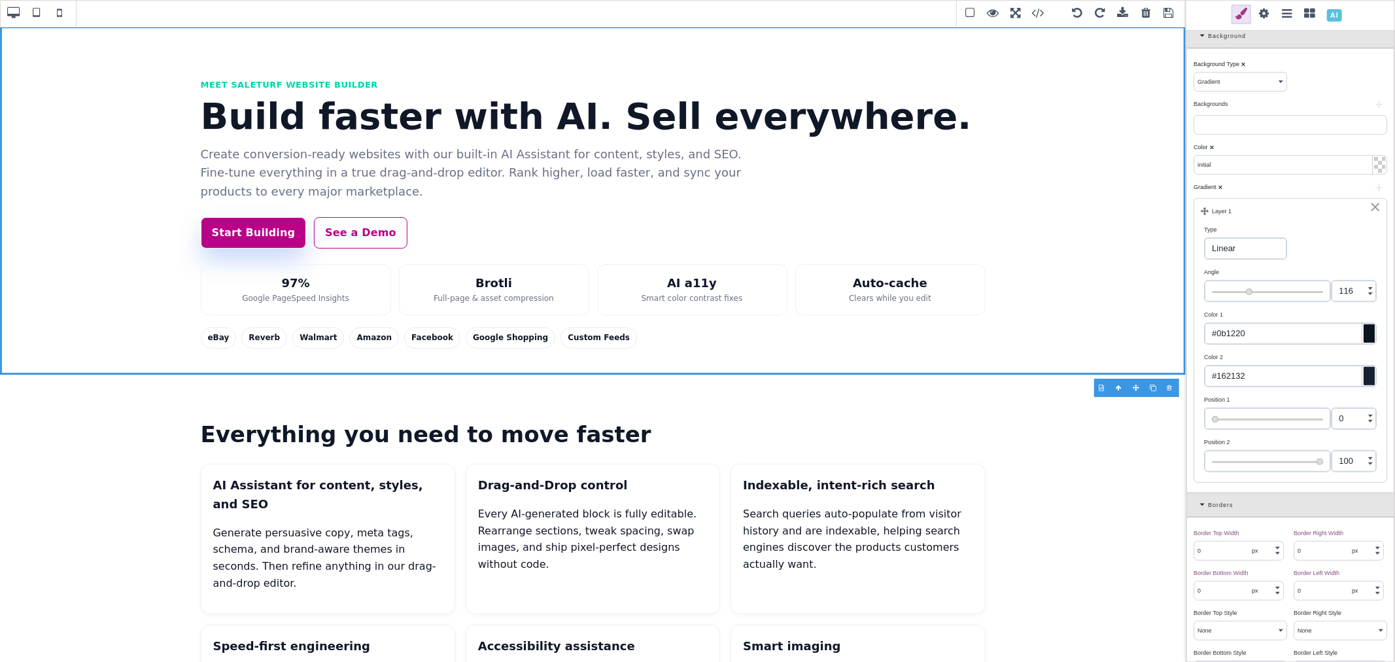
click at [1264, 188] on div "Gradient ⨯" at bounding box center [1289, 187] width 190 height 12
click at [1225, 143] on div "Color ⨯" at bounding box center [1289, 147] width 190 height 12
click at [1063, 173] on header "Meet SaleTurf Website Builder Build faster with AI. Sell everywhere. Create con…" at bounding box center [593, 200] width 1186 height 349
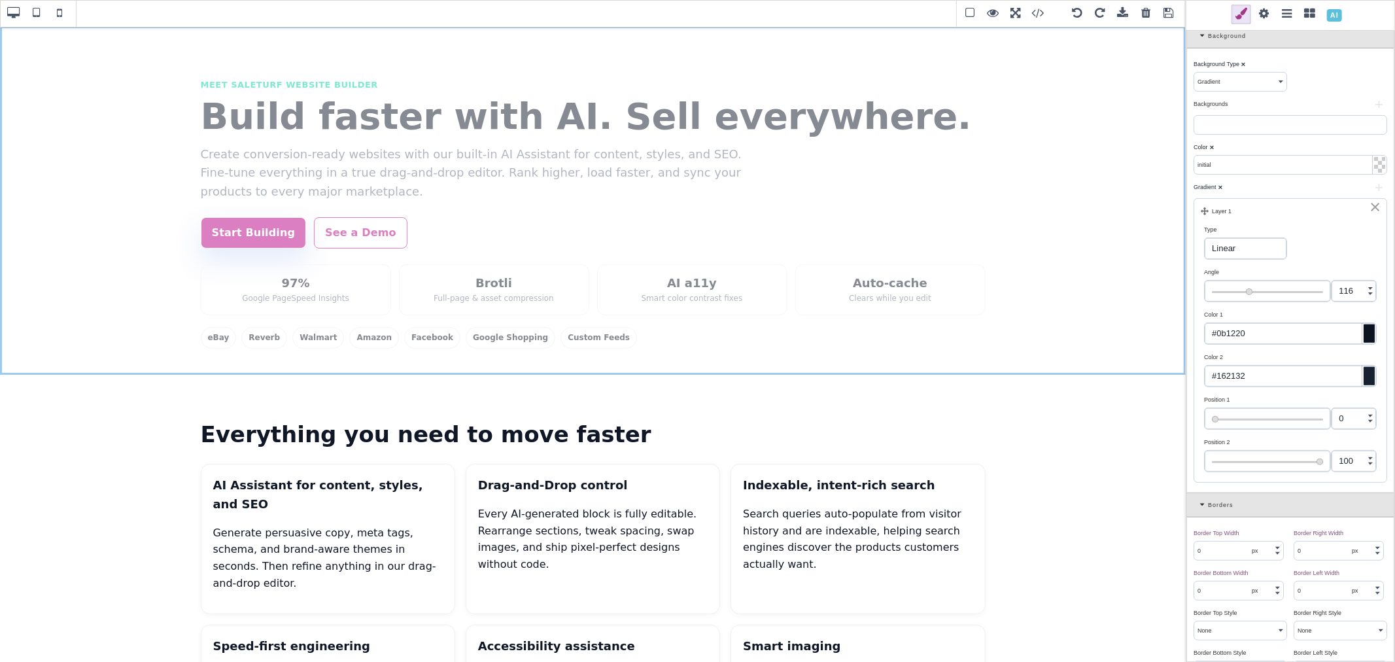
click at [1136, 385] on div at bounding box center [1136, 387] width 17 height 13
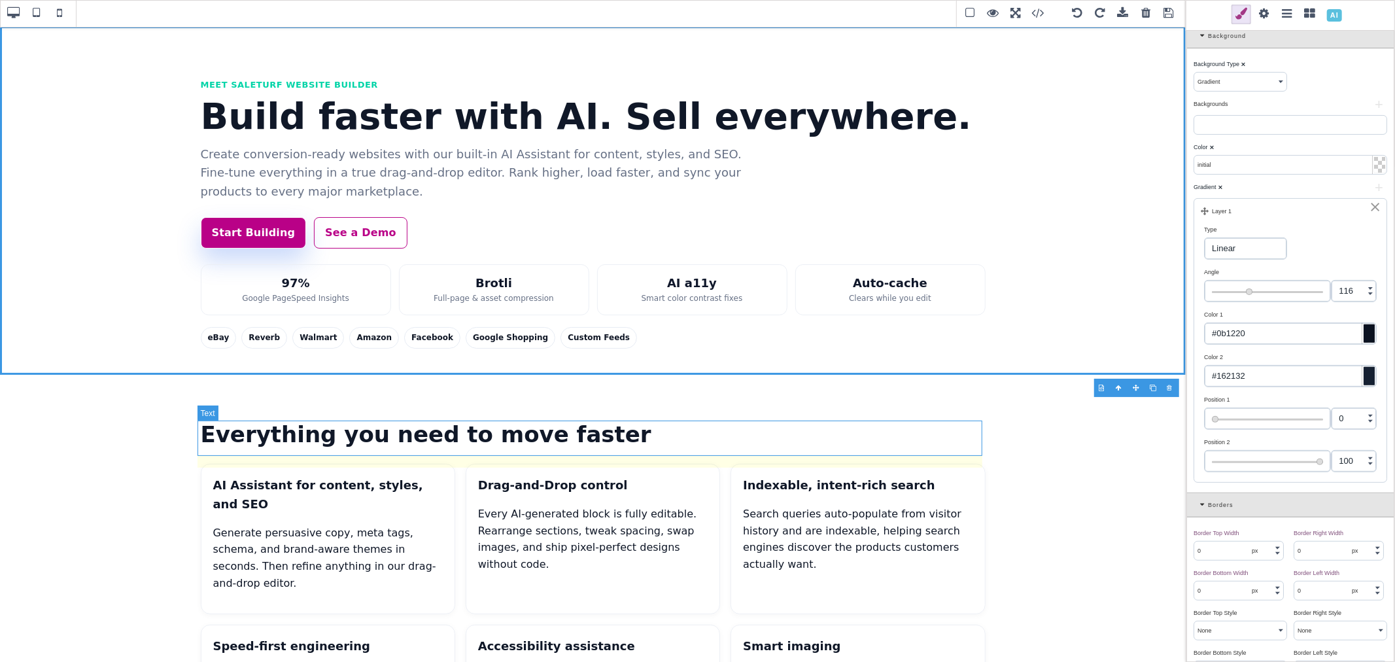
click at [633, 435] on h2 "Everything you need to move faster" at bounding box center [593, 434] width 785 height 35
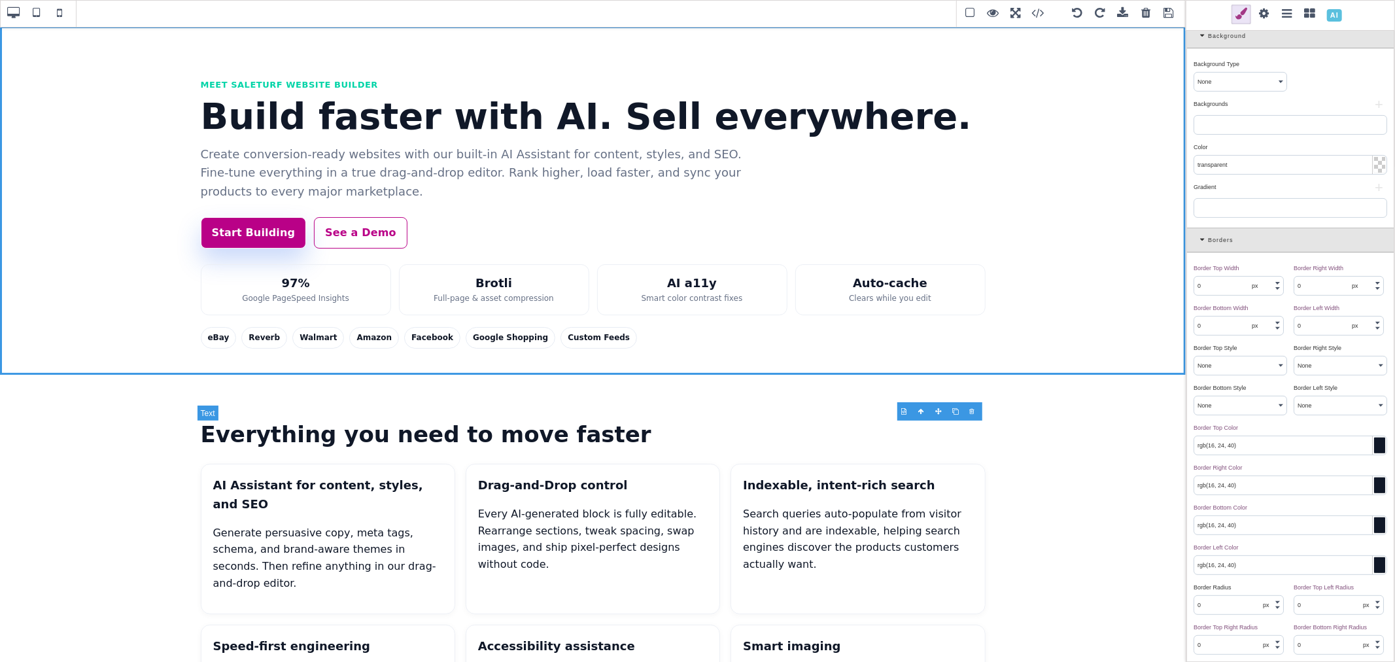
scroll to position [0, 0]
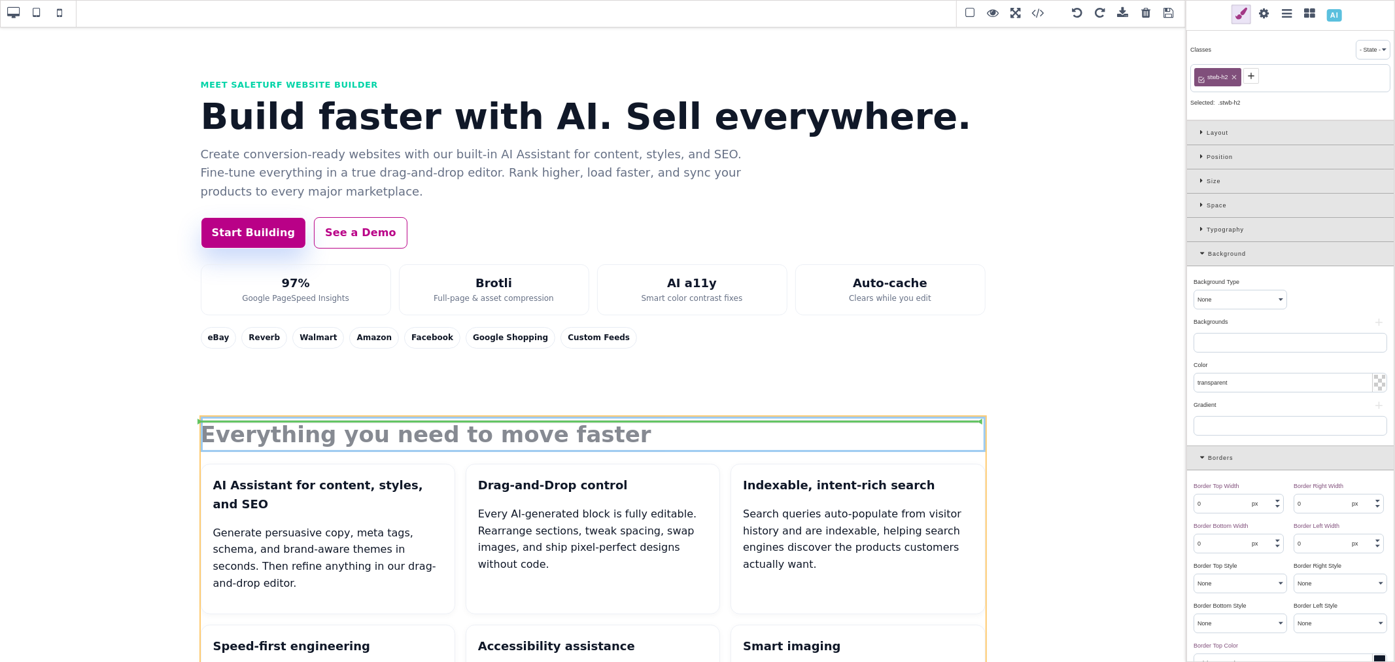
drag, startPoint x: 938, startPoint y: 435, endPoint x: 821, endPoint y: 437, distance: 117.1
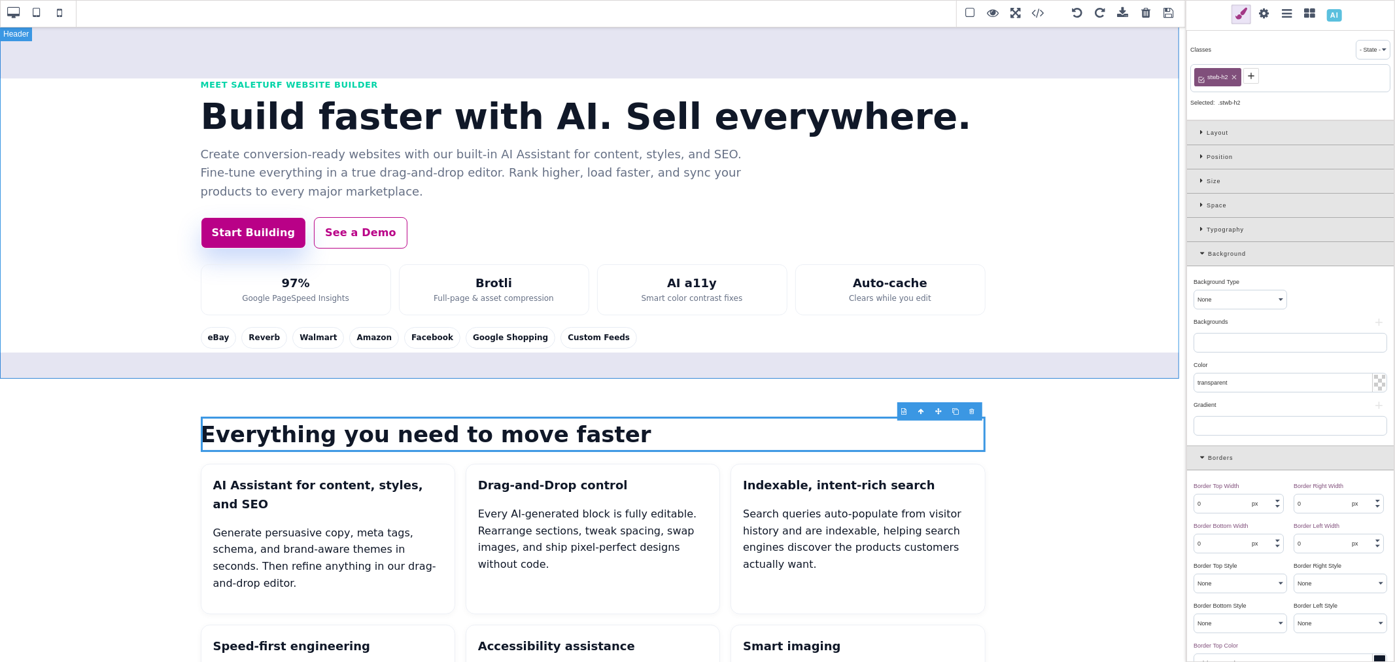
click at [694, 368] on header "Meet SaleTurf Website Builder Build faster with AI. Sell everywhere. Create con…" at bounding box center [593, 200] width 1186 height 349
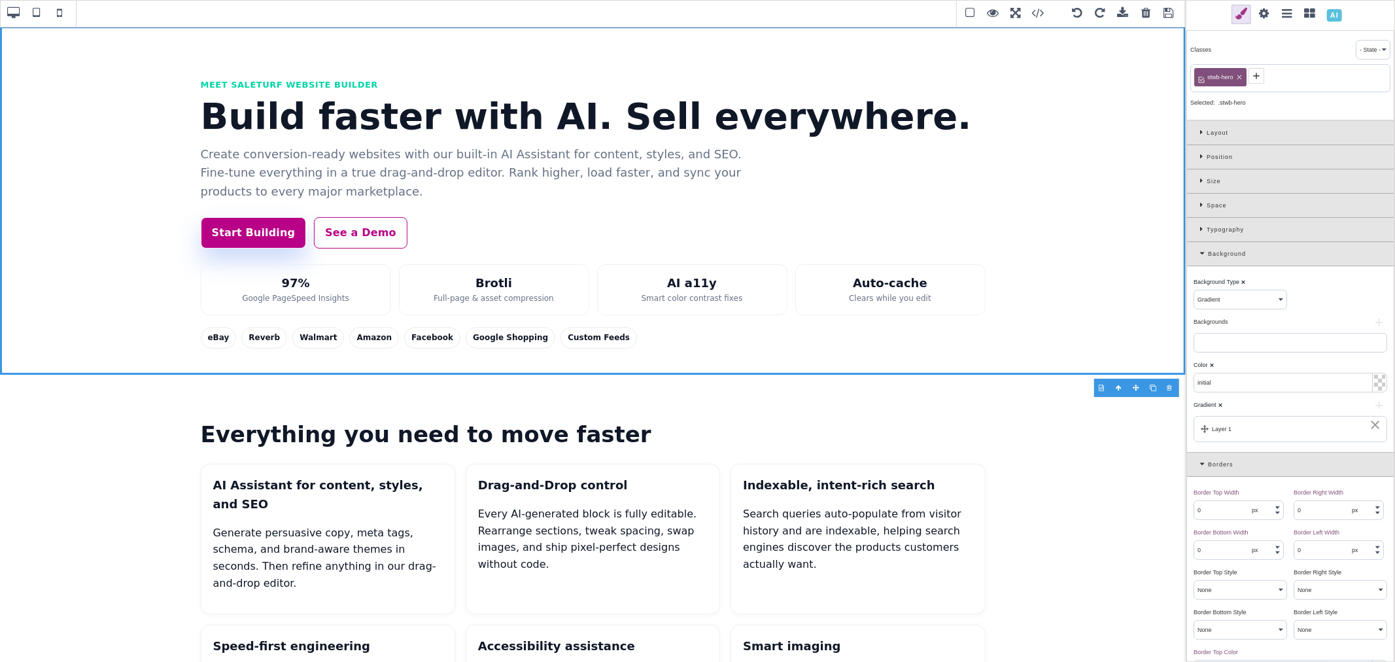
click at [1235, 340] on div at bounding box center [1291, 343] width 194 height 20
click at [1371, 323] on button "+" at bounding box center [1379, 323] width 16 height 8
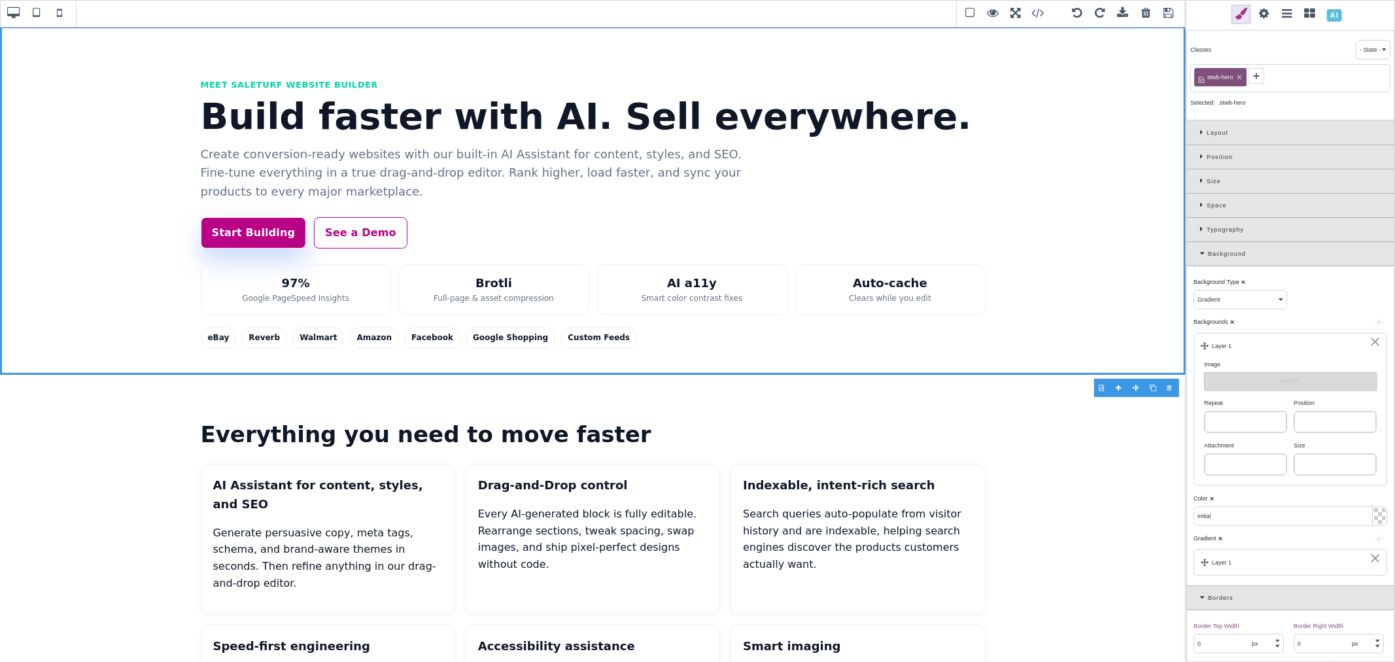
click at [1370, 341] on div "⨯" at bounding box center [1375, 342] width 12 height 12
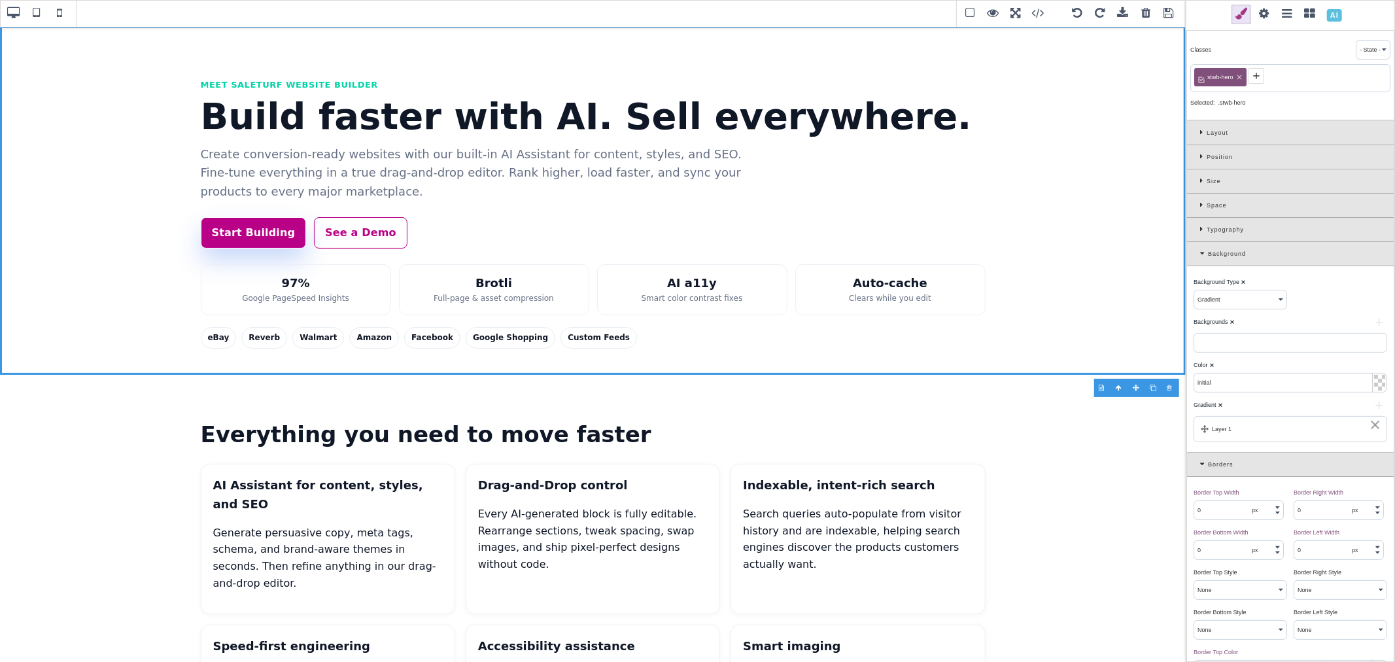
click at [1260, 383] on input "initial" at bounding box center [1290, 382] width 192 height 18
click at [1211, 366] on b "⨯" at bounding box center [1211, 365] width 5 height 7
click at [1226, 363] on div "Color ⨯" at bounding box center [1289, 365] width 190 height 12
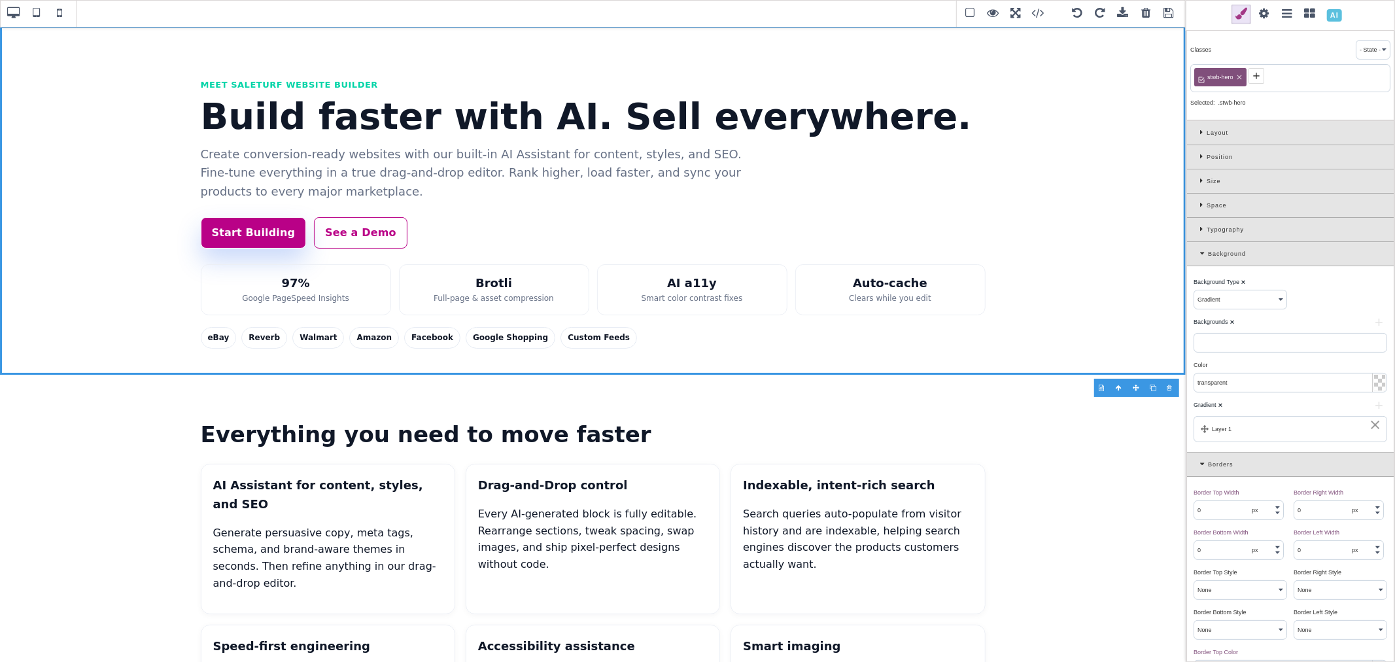
click at [1235, 382] on input "transparent" at bounding box center [1290, 382] width 192 height 18
paste input "rgb(11, 18, 32)"
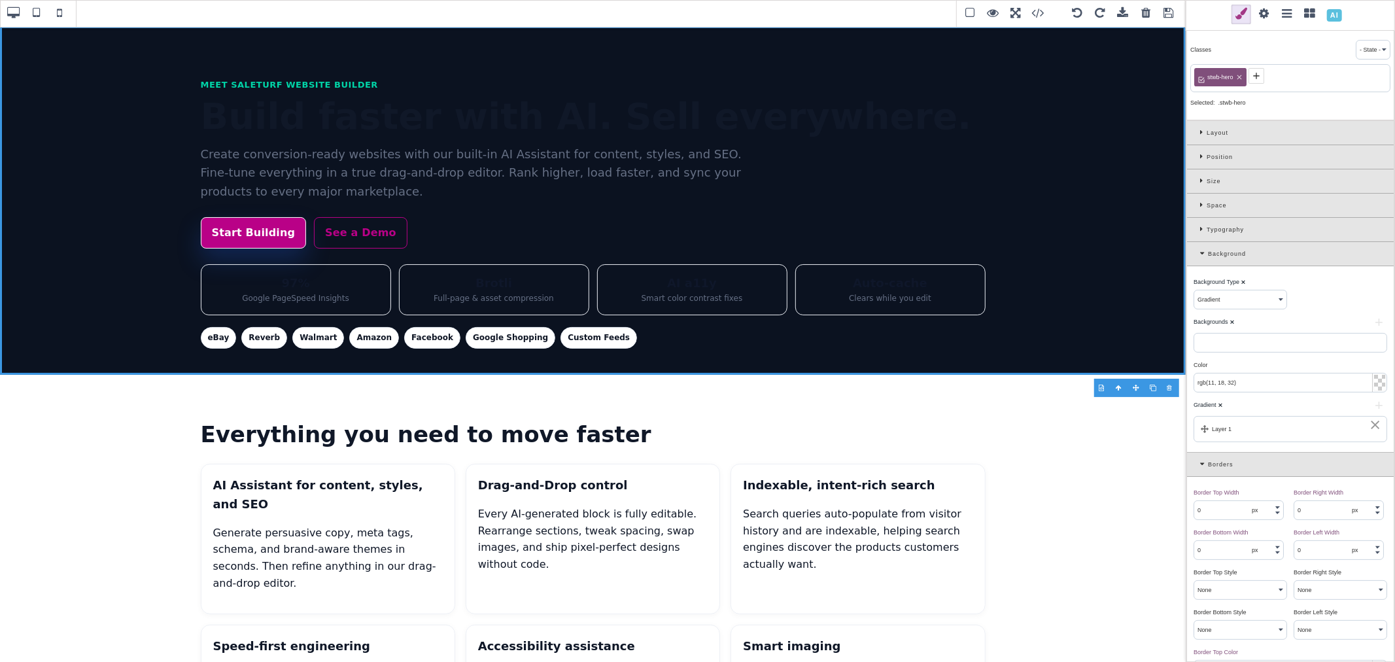
click at [1235, 368] on div "Color ⨯" at bounding box center [1289, 365] width 190 height 12
click at [1213, 365] on b "⨯" at bounding box center [1211, 365] width 5 height 7
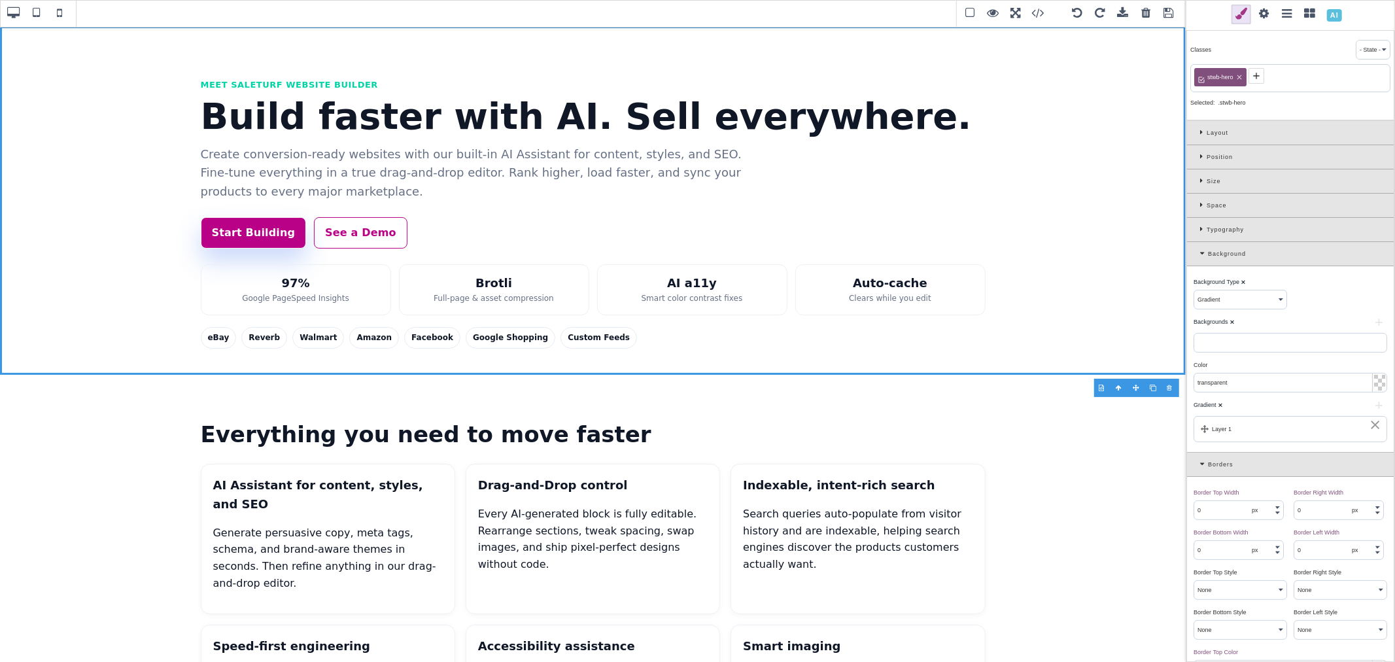
click at [1232, 383] on input "transparent" at bounding box center [1290, 382] width 192 height 18
click at [1363, 385] on input "transparent" at bounding box center [1290, 382] width 192 height 18
click at [1337, 384] on input "transparent" at bounding box center [1290, 382] width 192 height 18
click at [1374, 383] on div at bounding box center [1379, 383] width 11 height 16
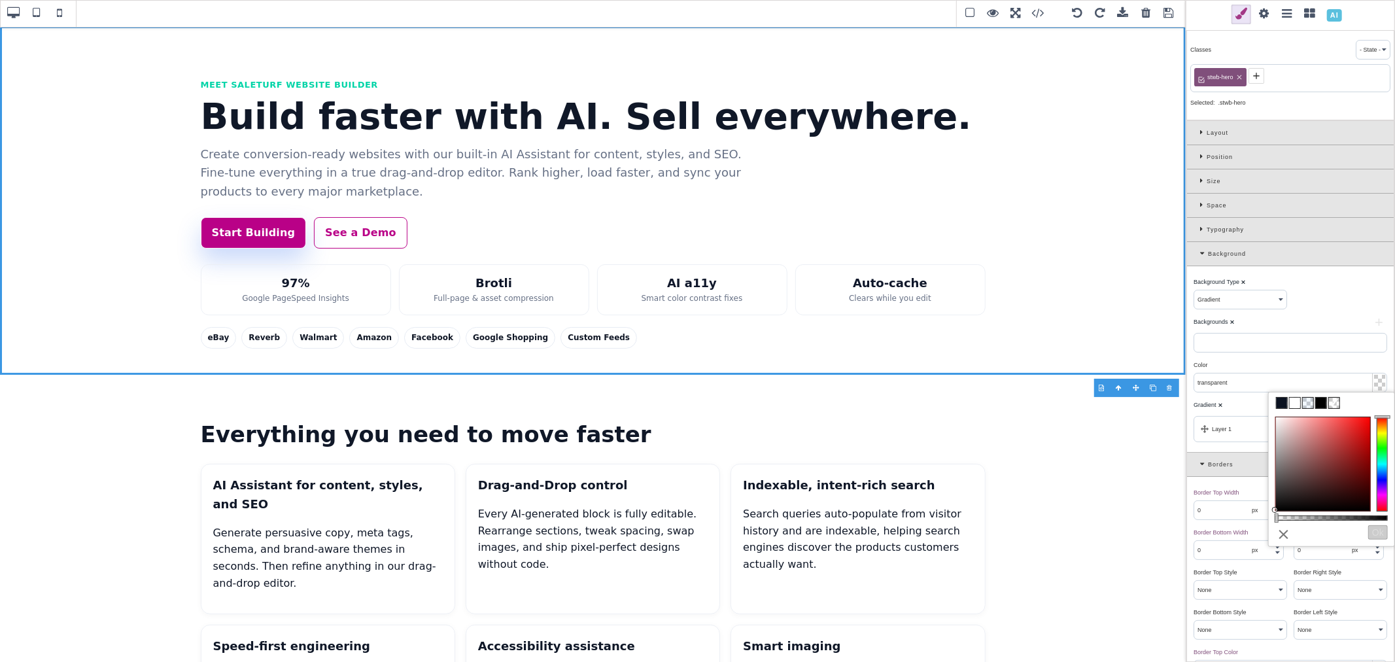
click at [1292, 404] on span at bounding box center [1295, 403] width 10 height 10
click at [1290, 372] on div "Color ⨯ #ffffff" at bounding box center [1290, 374] width 200 height 37
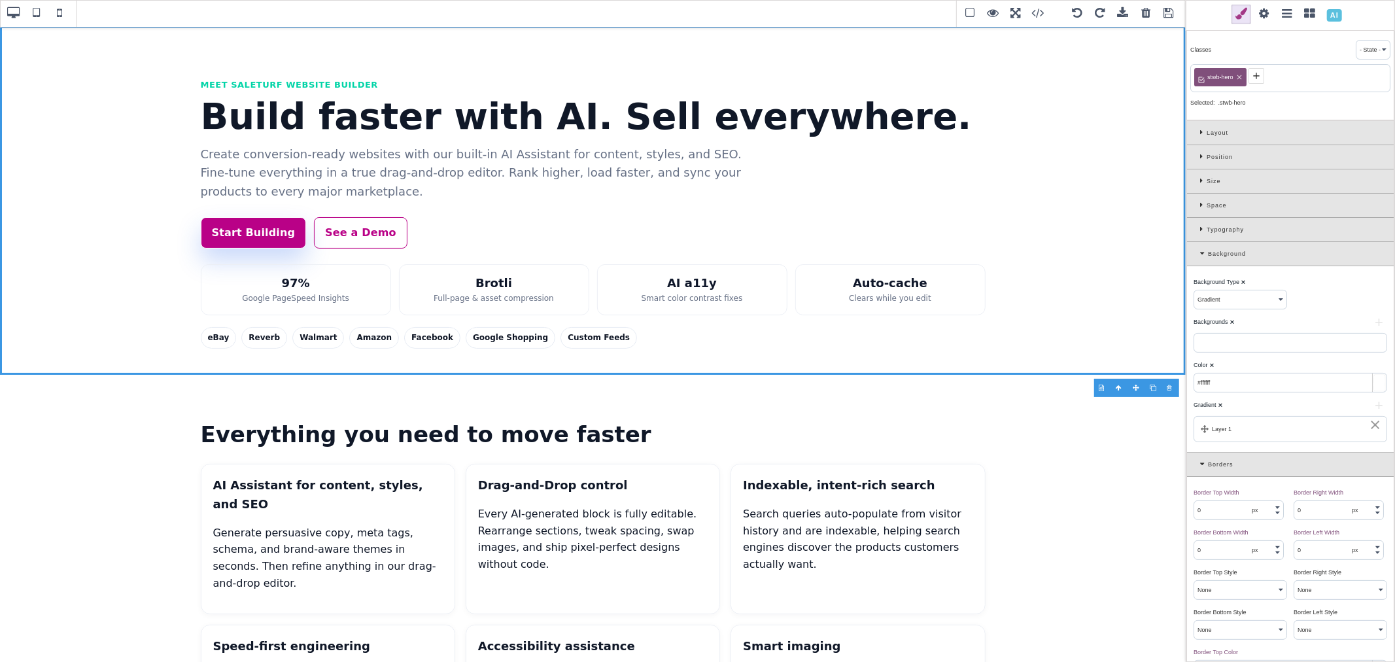
click at [1353, 383] on input "#ffffff" at bounding box center [1290, 382] width 192 height 18
click at [1332, 382] on input "#ffffff" at bounding box center [1290, 382] width 192 height 18
click at [1320, 360] on div "Color ⨯" at bounding box center [1289, 365] width 190 height 12
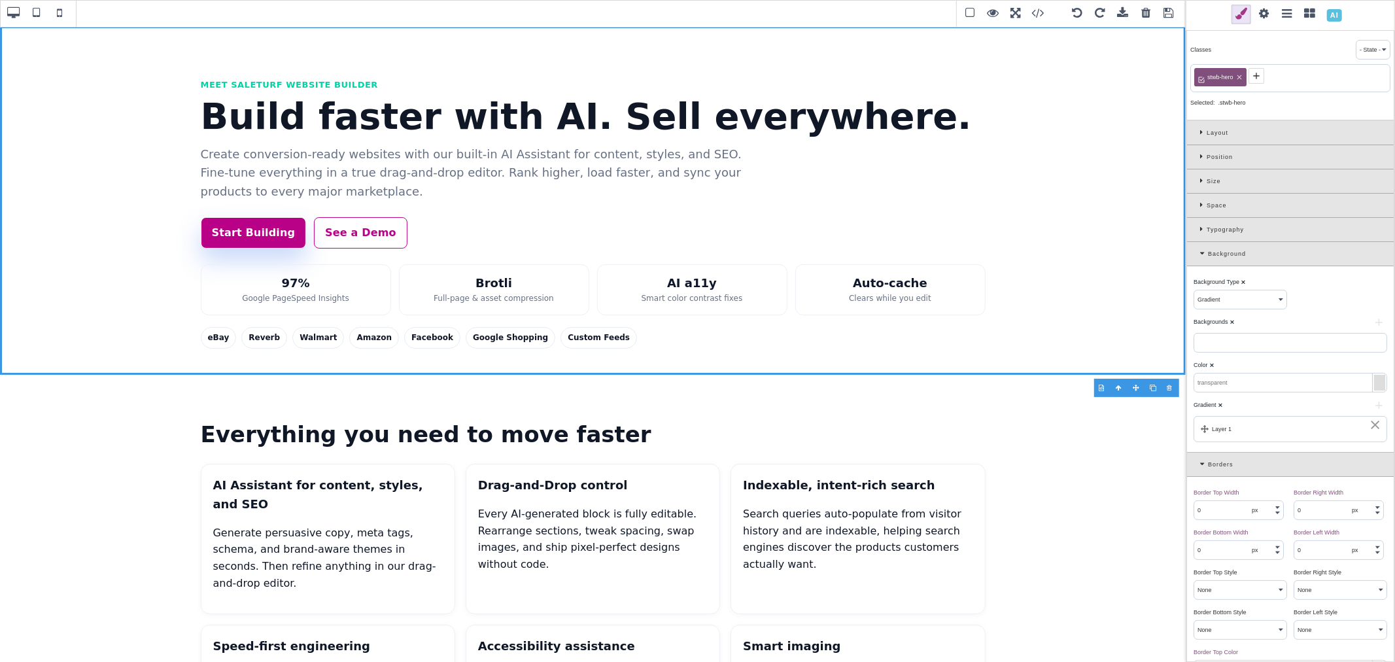
click at [1289, 380] on input "text" at bounding box center [1290, 382] width 192 height 18
paste input "rgb(11, 18, 32)"
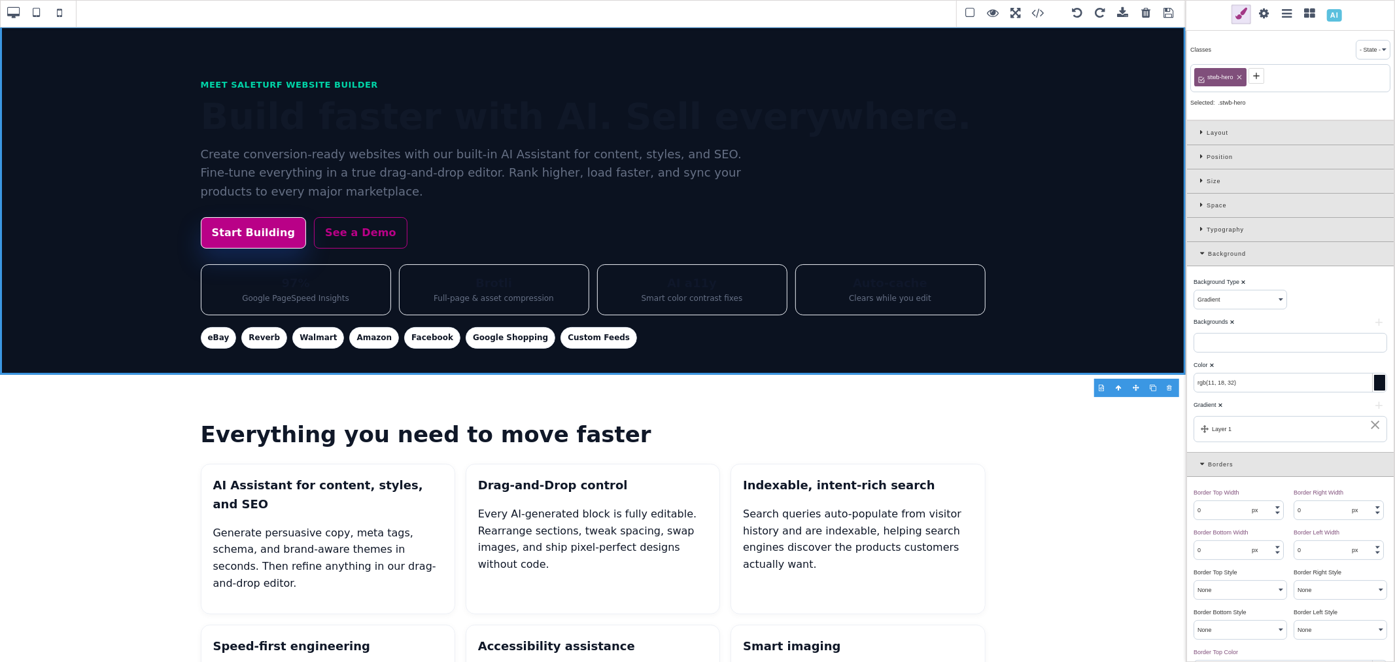
click at [1272, 367] on div "Color ⨯" at bounding box center [1289, 365] width 190 height 12
click at [407, 97] on h1 "Build faster with AI. Sell everywhere." at bounding box center [593, 116] width 785 height 39
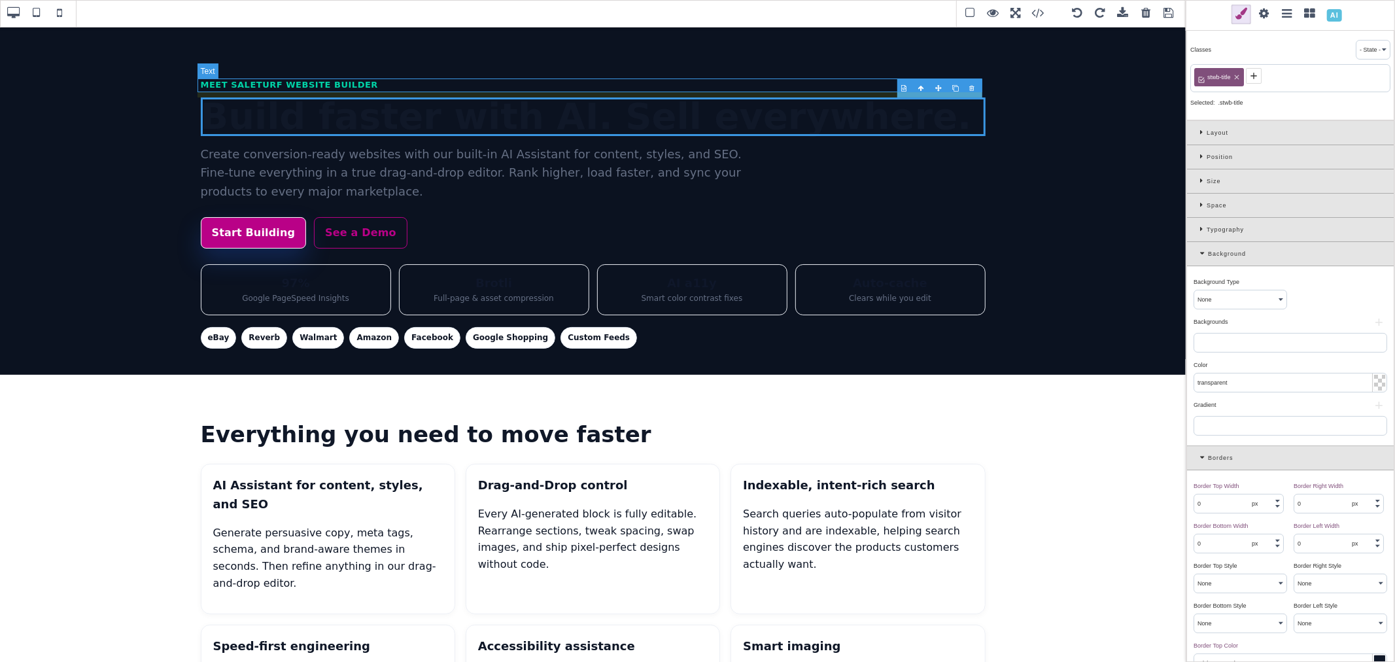
click at [407, 88] on p "Meet SaleTurf Website Builder" at bounding box center [593, 85] width 785 height 14
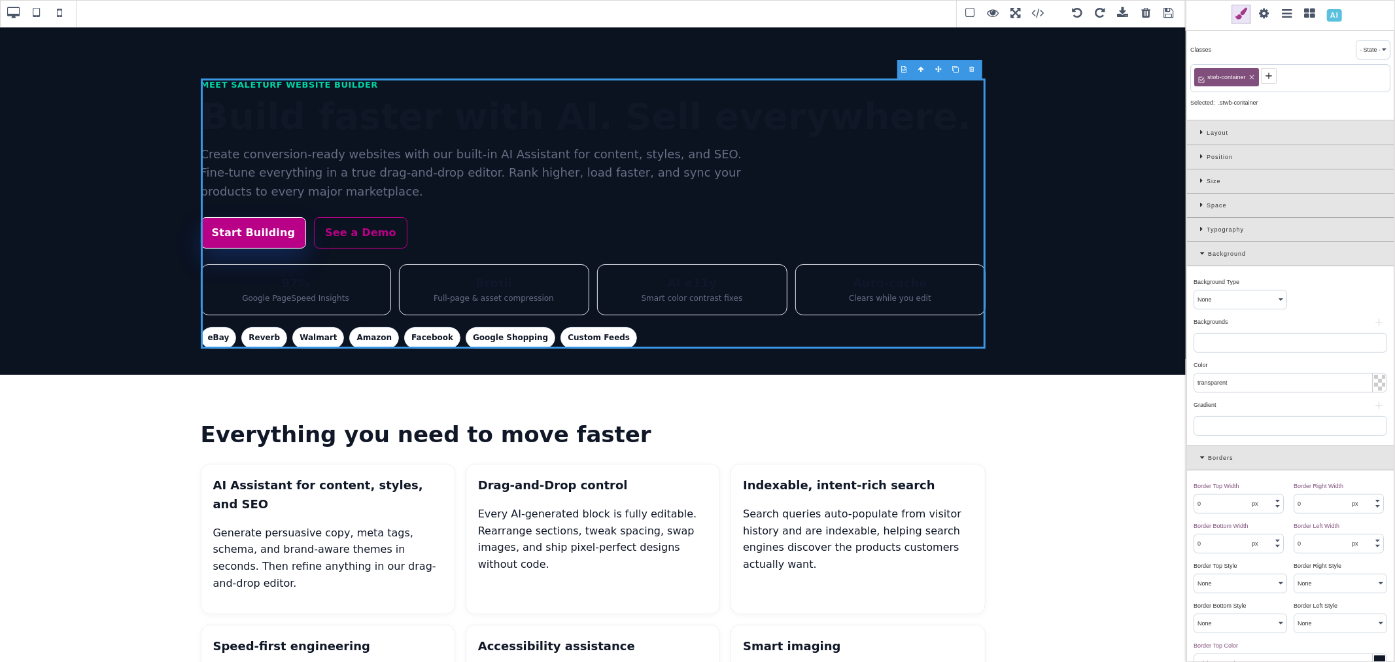
click at [1374, 381] on div at bounding box center [1379, 383] width 11 height 16
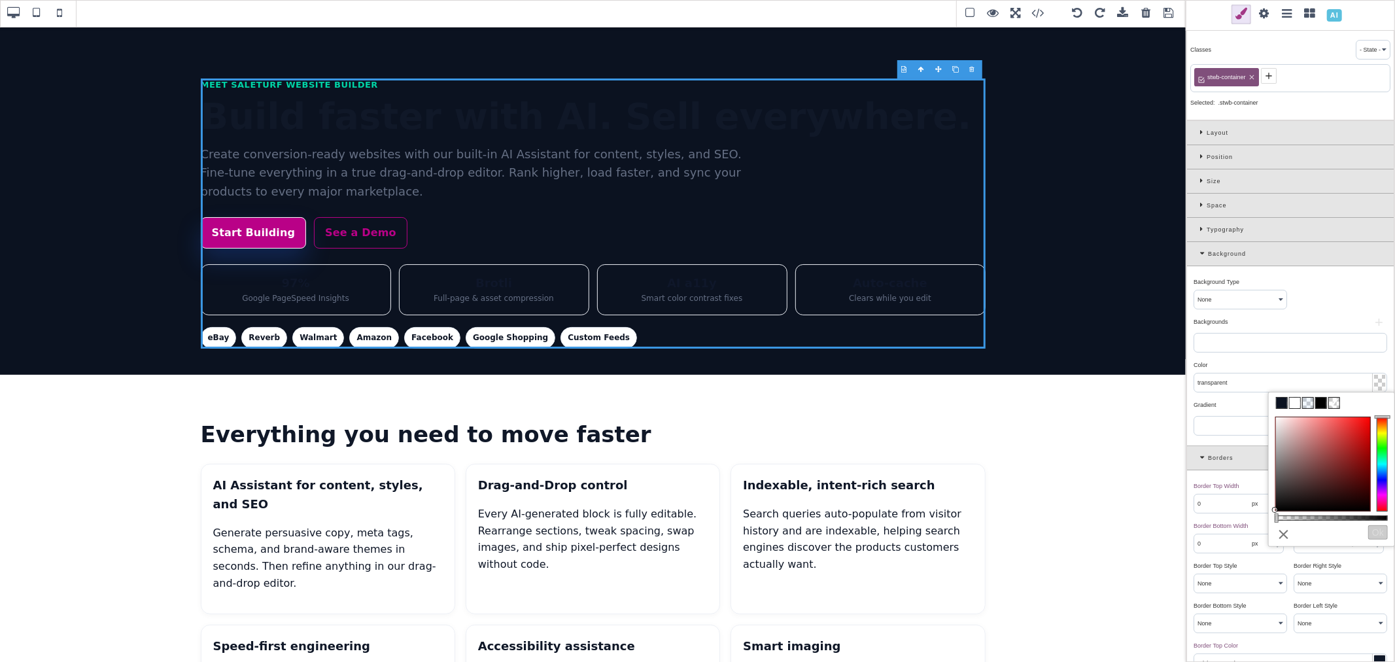
click at [1296, 403] on span at bounding box center [1295, 403] width 10 height 10
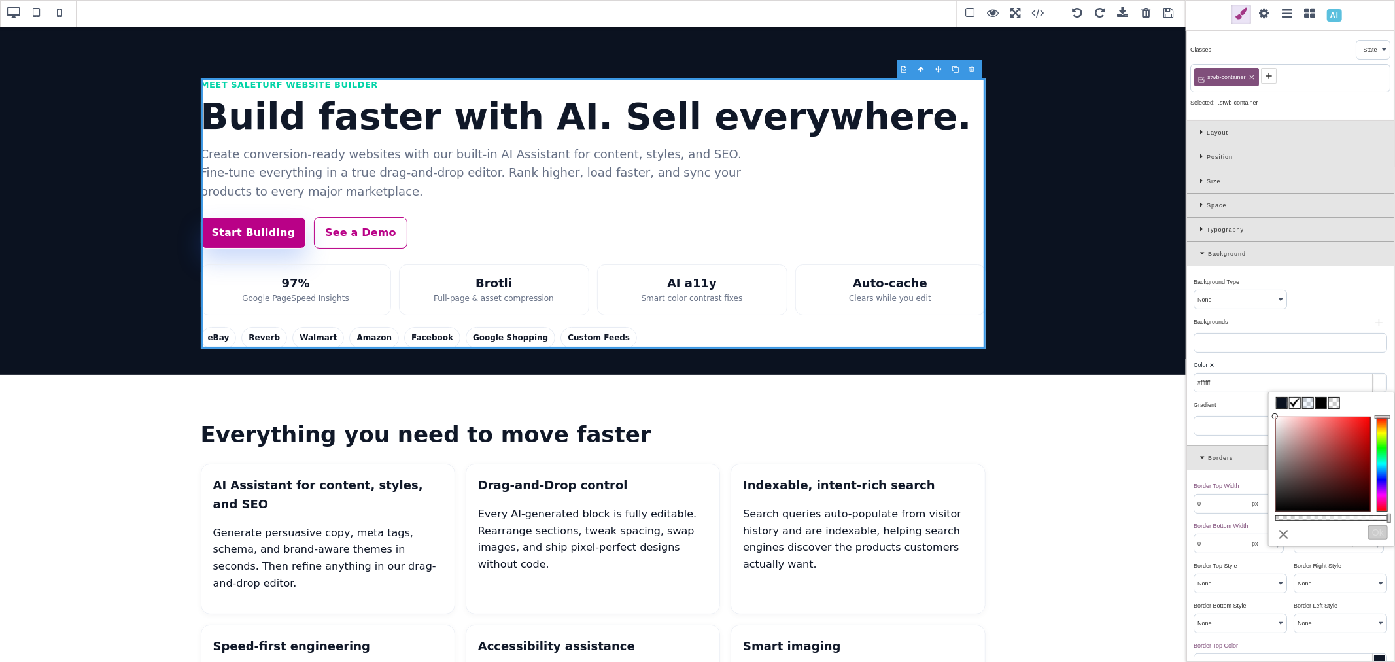
click at [1279, 365] on div "Color ⨯" at bounding box center [1289, 365] width 190 height 12
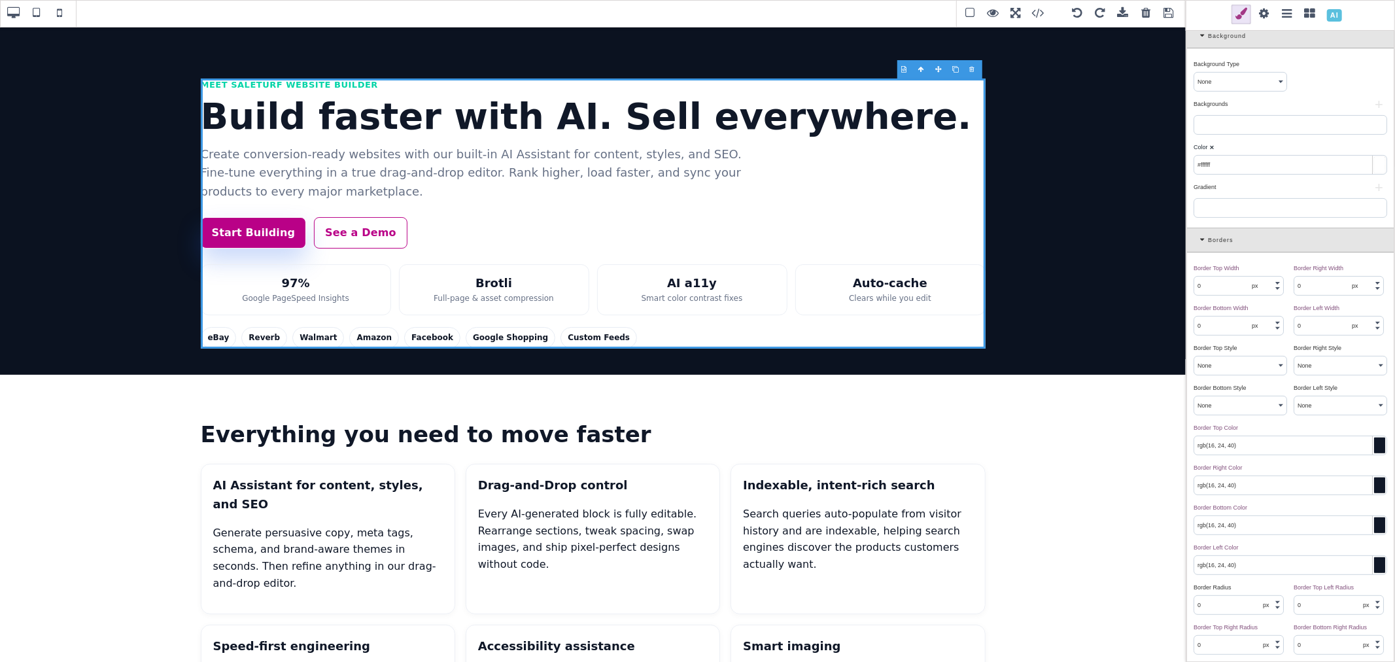
scroll to position [290, 0]
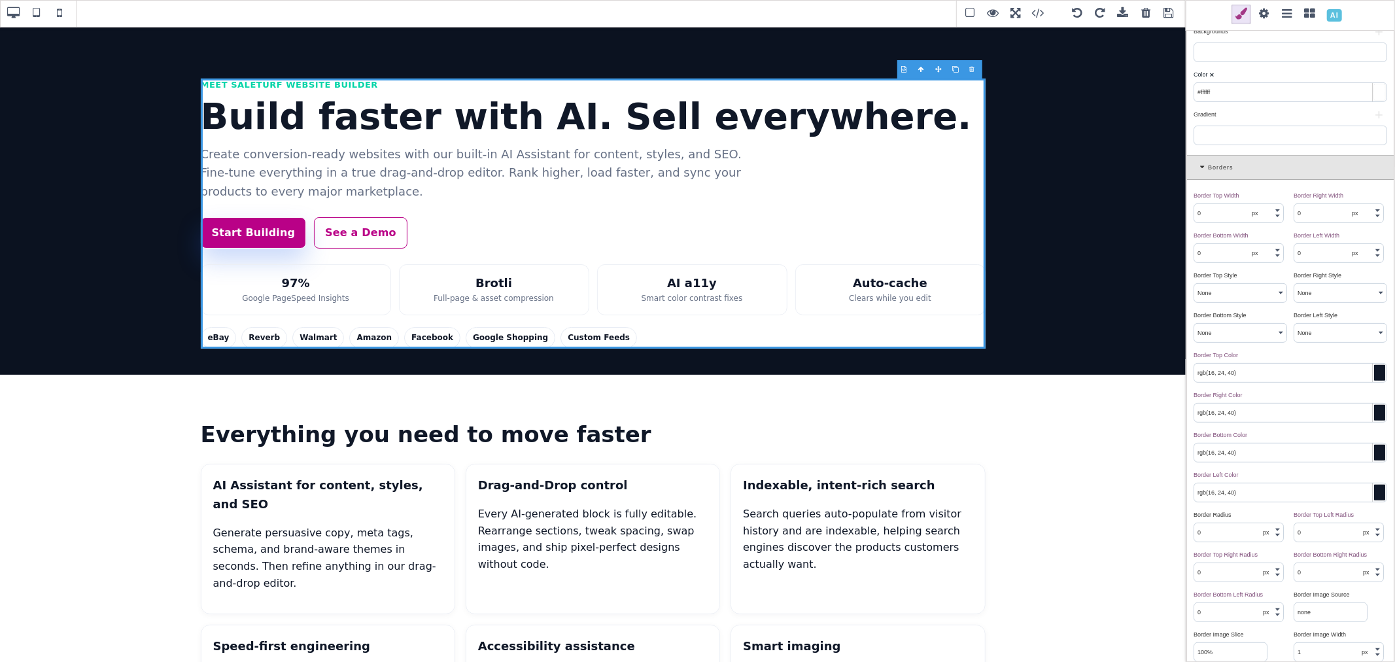
click at [1235, 533] on input "0" at bounding box center [1238, 532] width 89 height 18
paste input "var(--st-radius-lg)"
click at [1249, 517] on div "Border Radius ⨯" at bounding box center [1239, 515] width 90 height 12
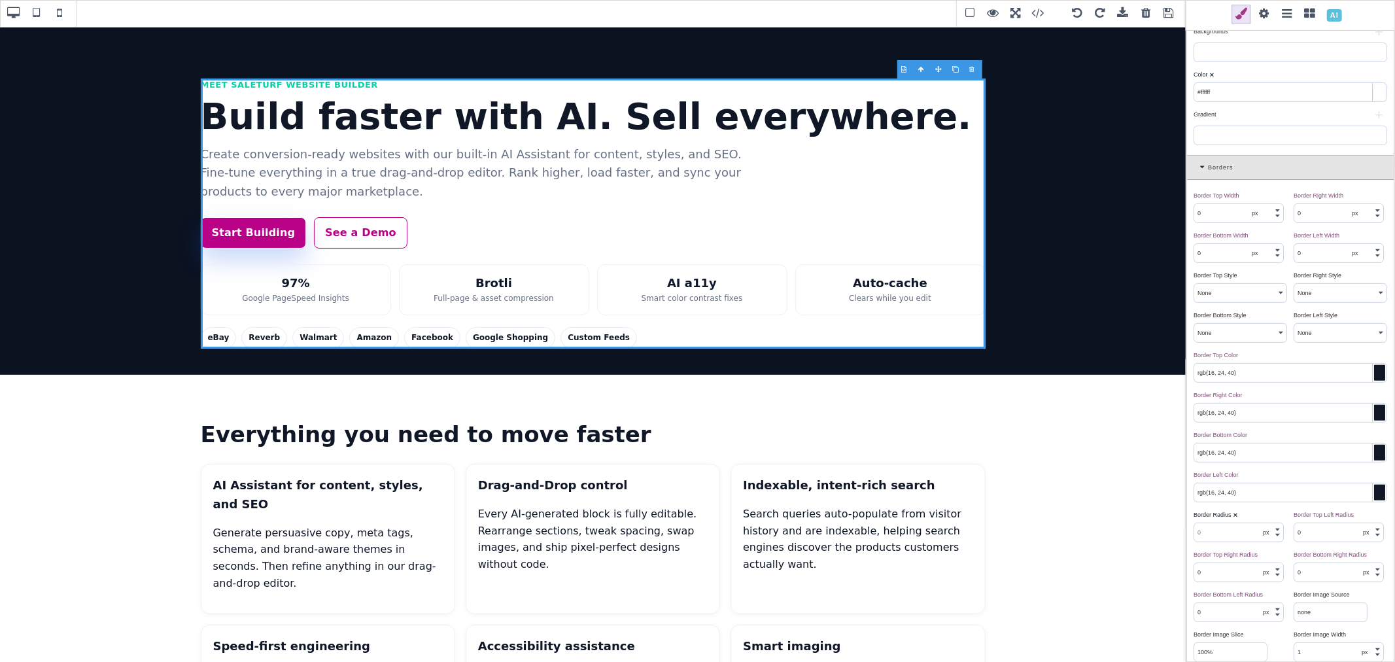
click at [1226, 525] on input "text" at bounding box center [1238, 532] width 89 height 18
click at [1268, 532] on select "px % em rem" at bounding box center [1268, 532] width 17 height 18
click at [1260, 525] on select "px % em rem" at bounding box center [1268, 532] width 17 height 18
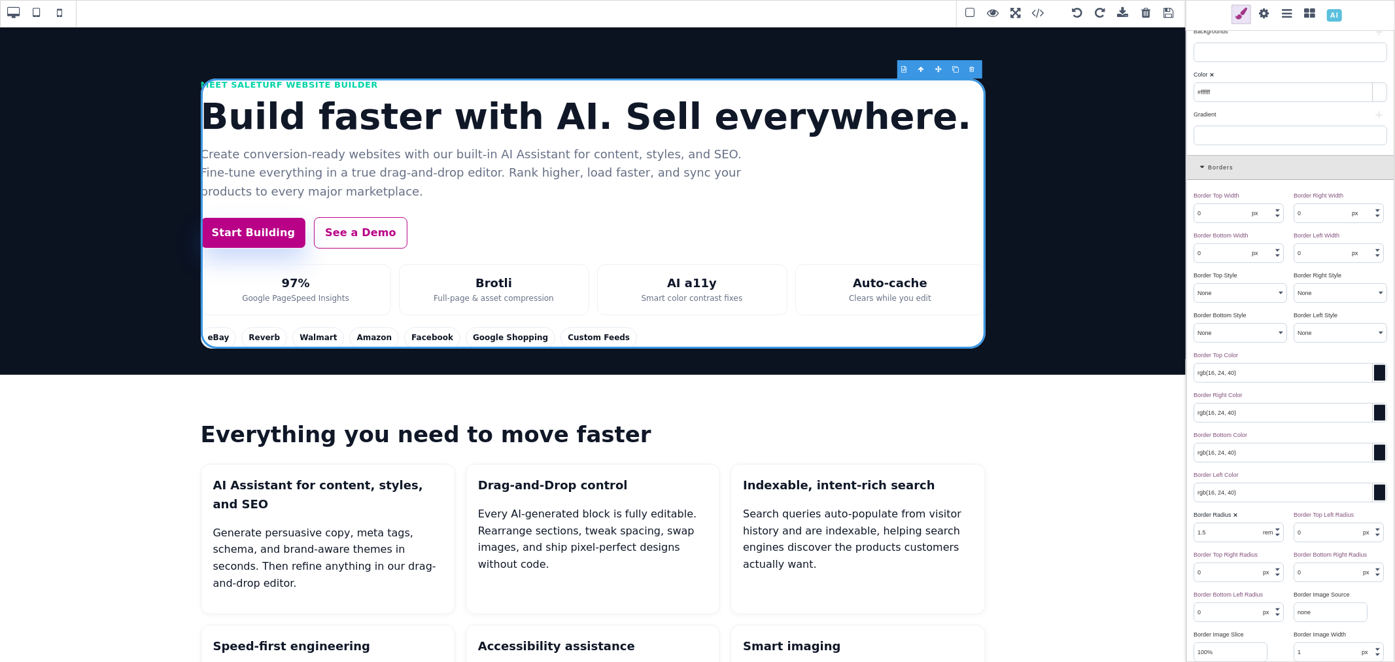
click at [1262, 514] on div "Border Radius ⨯" at bounding box center [1239, 515] width 90 height 12
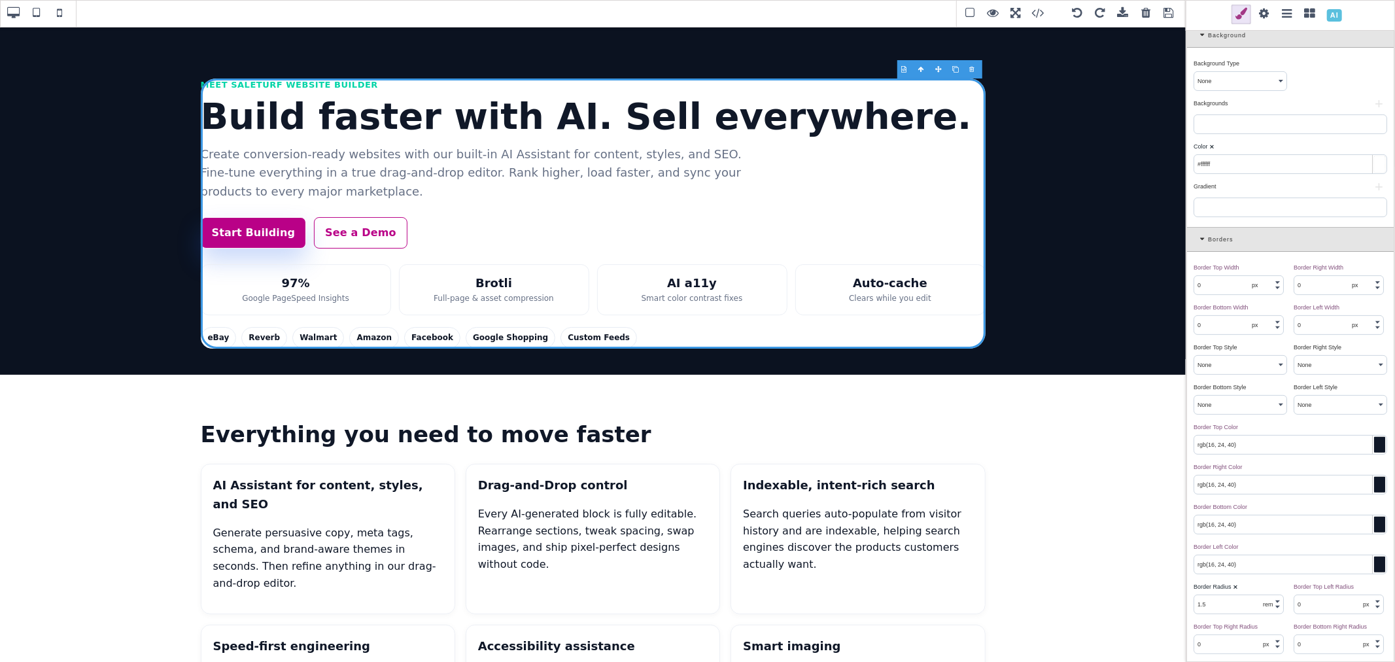
scroll to position [218, 0]
click at [1200, 240] on div "Borders" at bounding box center [1290, 240] width 207 height 24
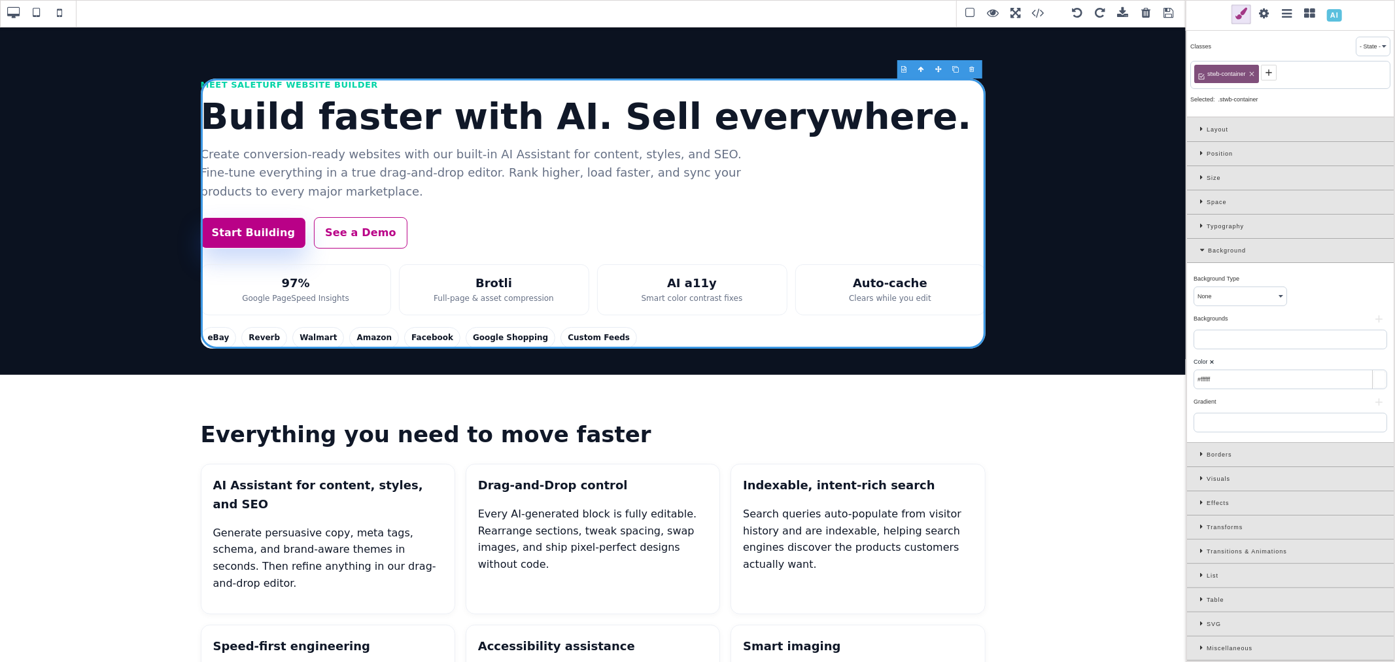
click at [1198, 477] on div "Visuals" at bounding box center [1290, 479] width 207 height 24
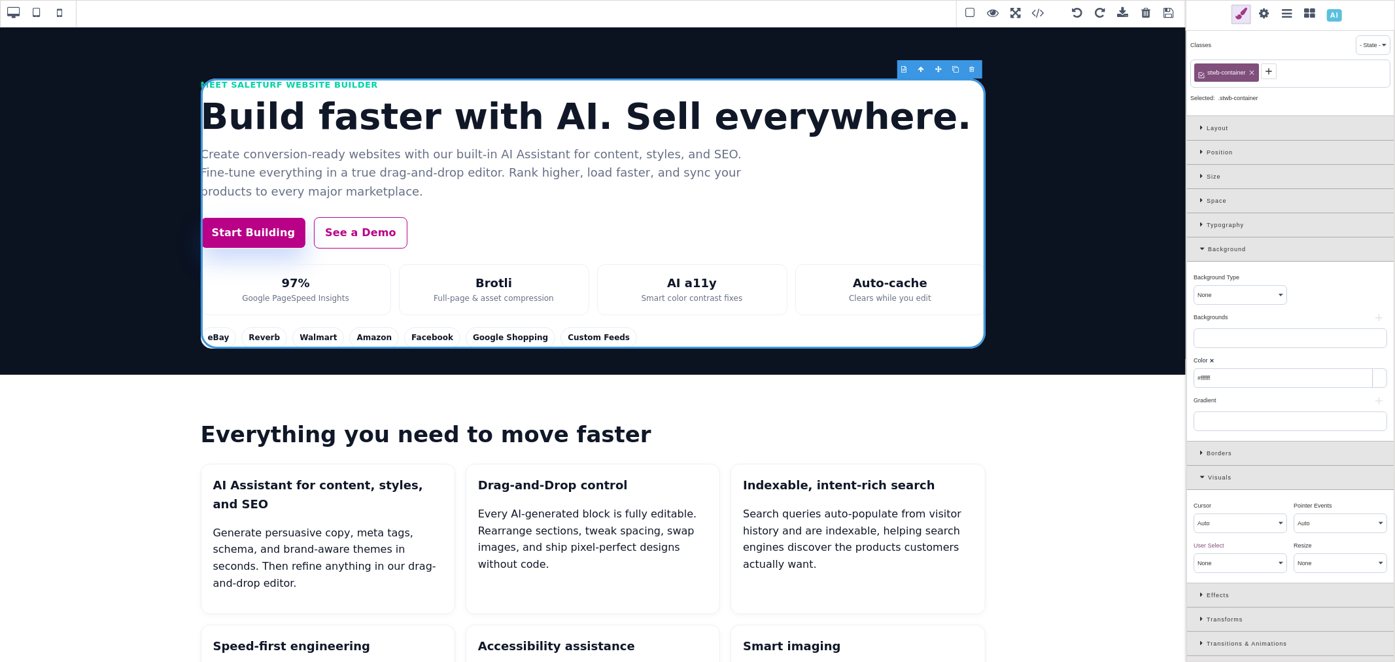
scroll to position [99, 0]
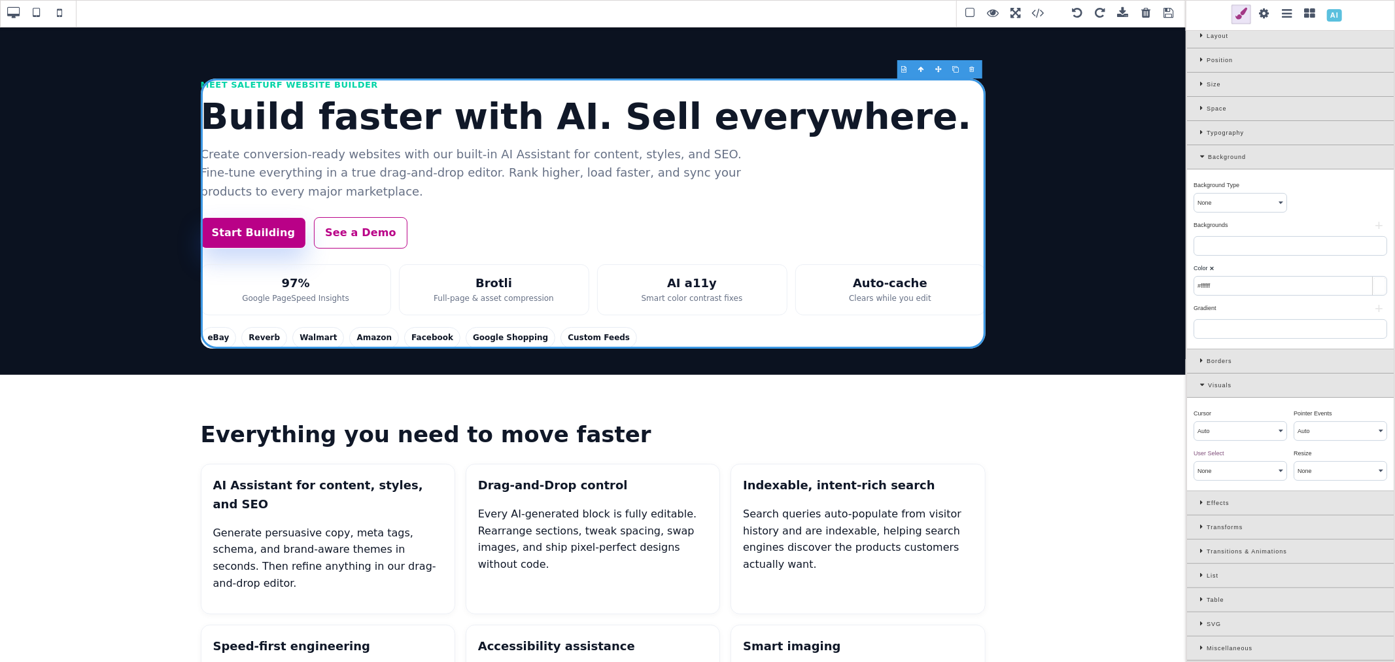
click at [1198, 496] on div "Effects" at bounding box center [1290, 503] width 207 height 24
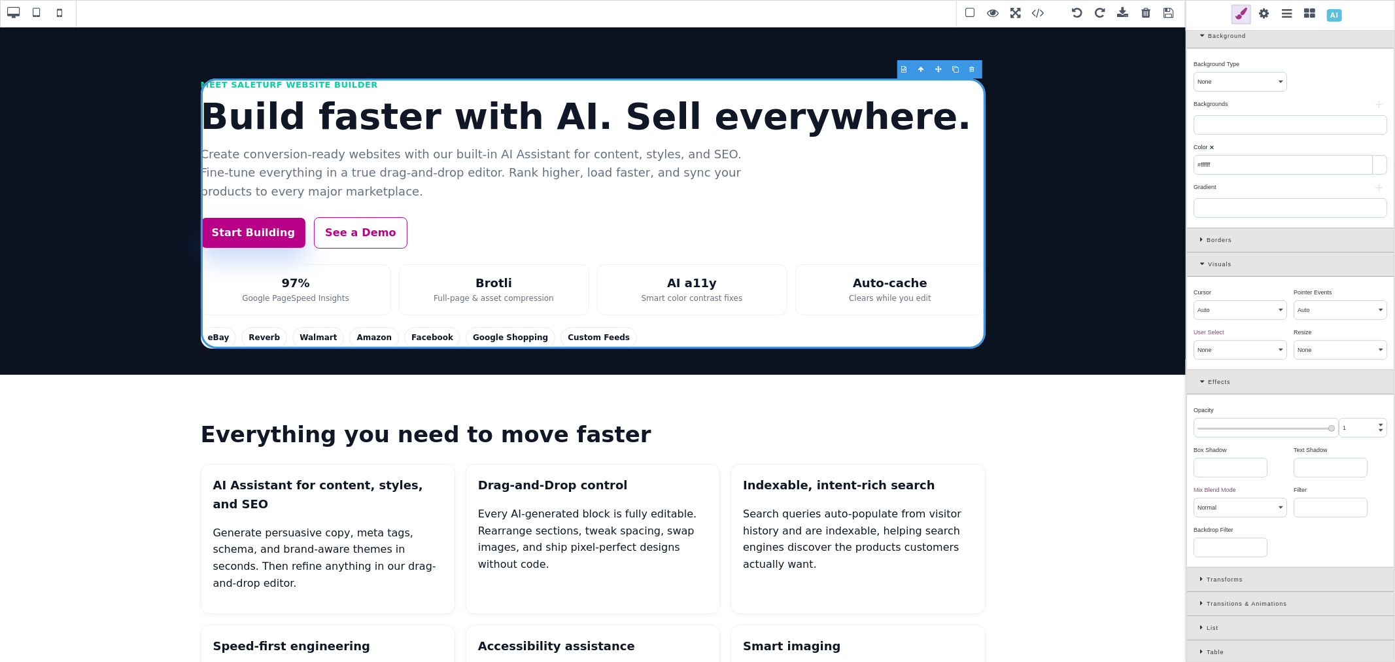
click at [1221, 466] on input at bounding box center [1230, 468] width 73 height 18
paste input "var(--st-shadow-md)"
click at [1273, 454] on div "Box Shadow ⨯" at bounding box center [1239, 450] width 90 height 12
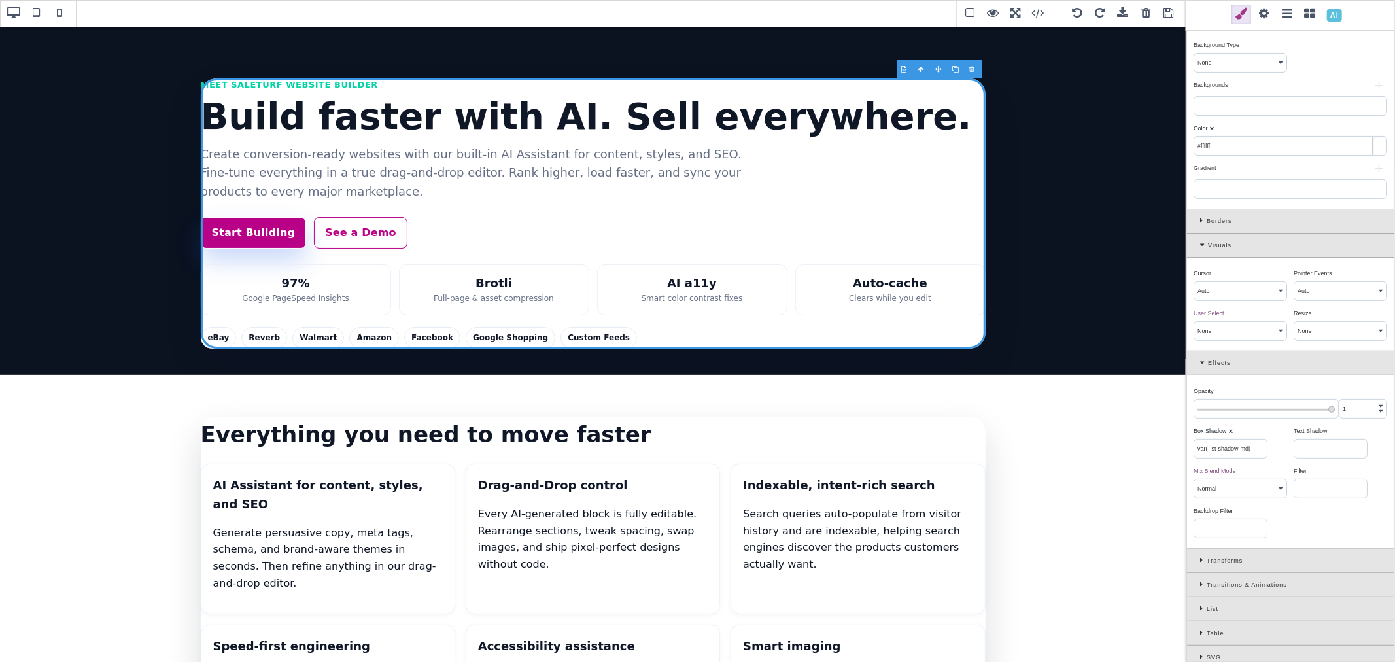
scroll to position [273, 0]
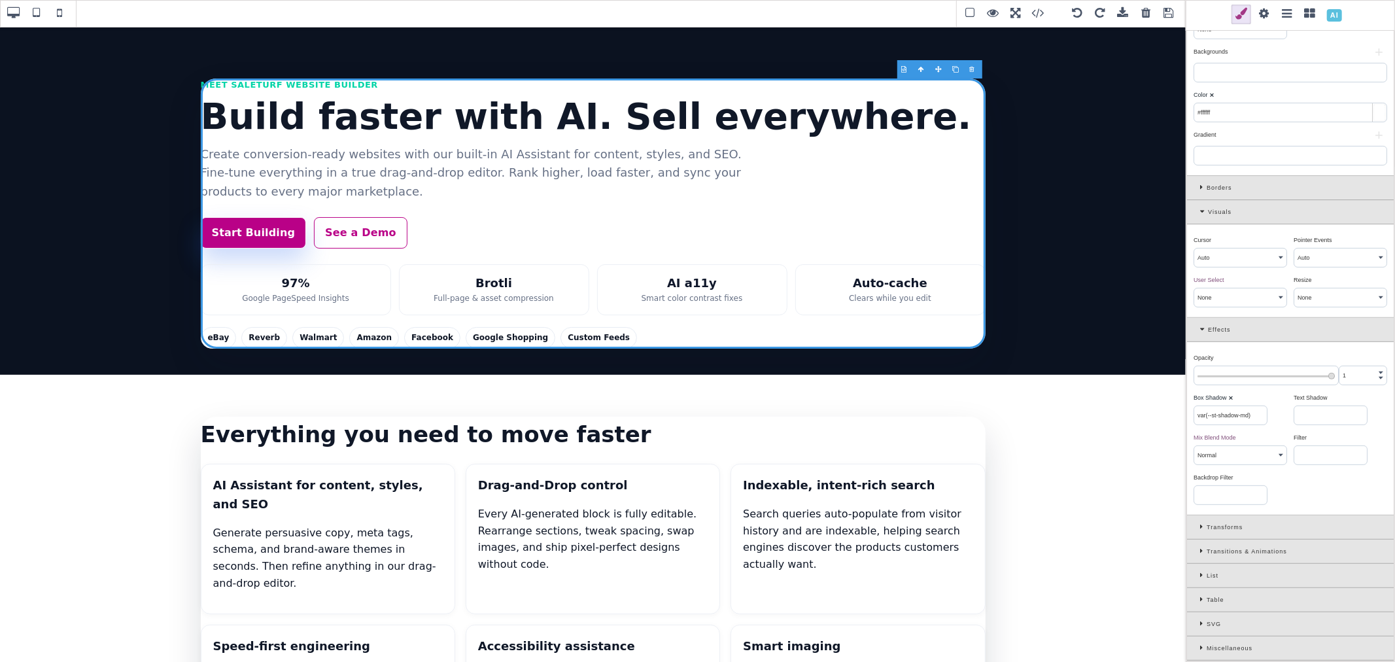
click at [1228, 395] on b "⨯" at bounding box center [1230, 397] width 5 height 7
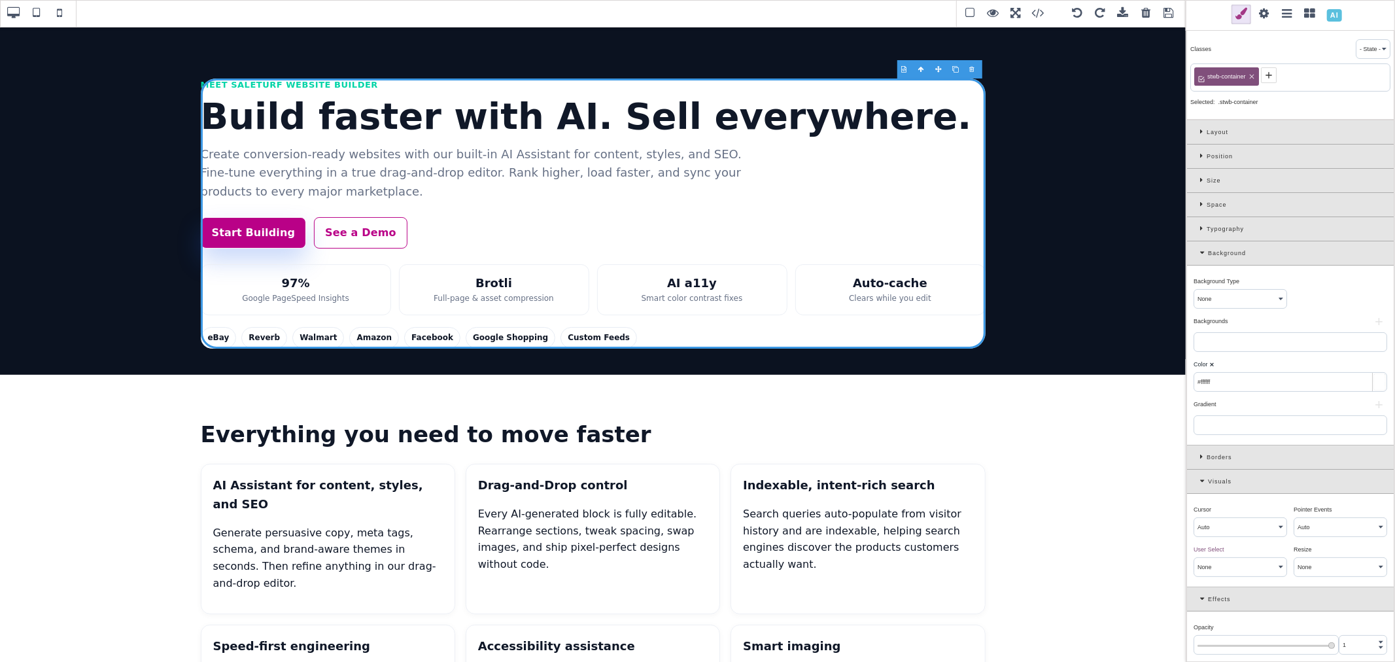
scroll to position [0, 0]
click at [1211, 366] on b "⨯" at bounding box center [1211, 365] width 5 height 7
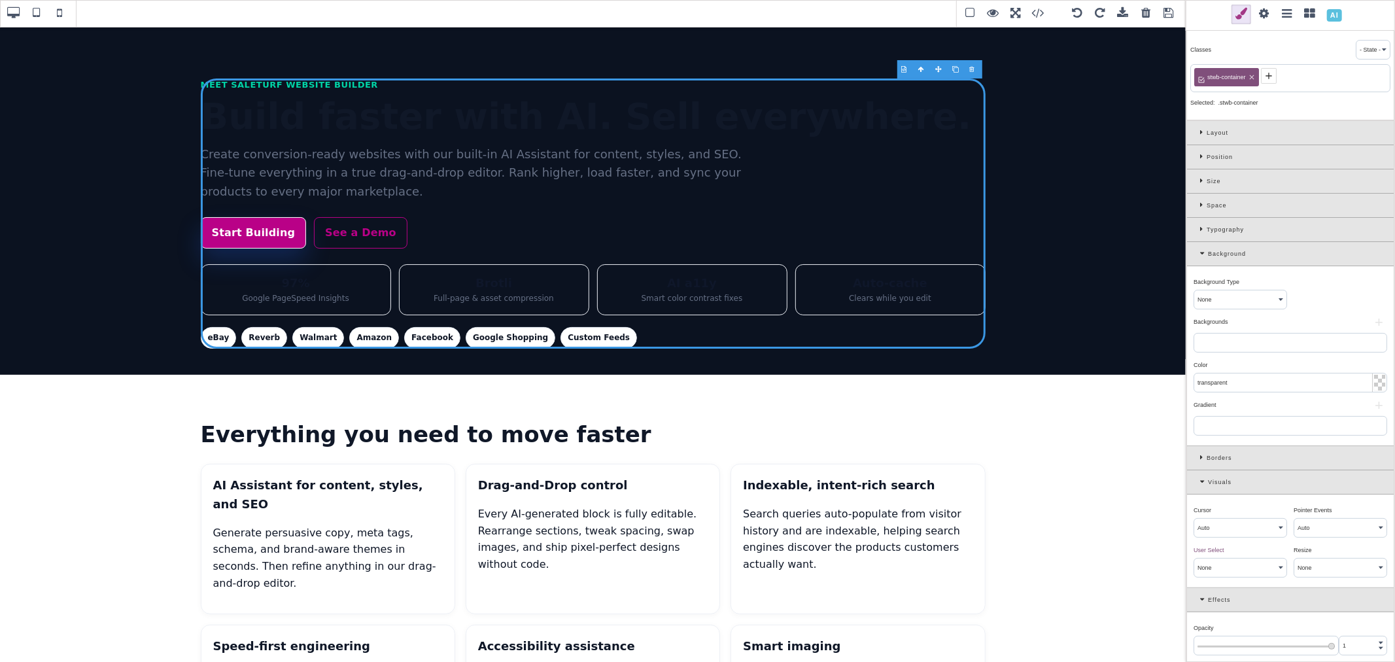
click at [1202, 459] on icon at bounding box center [1203, 457] width 7 height 7
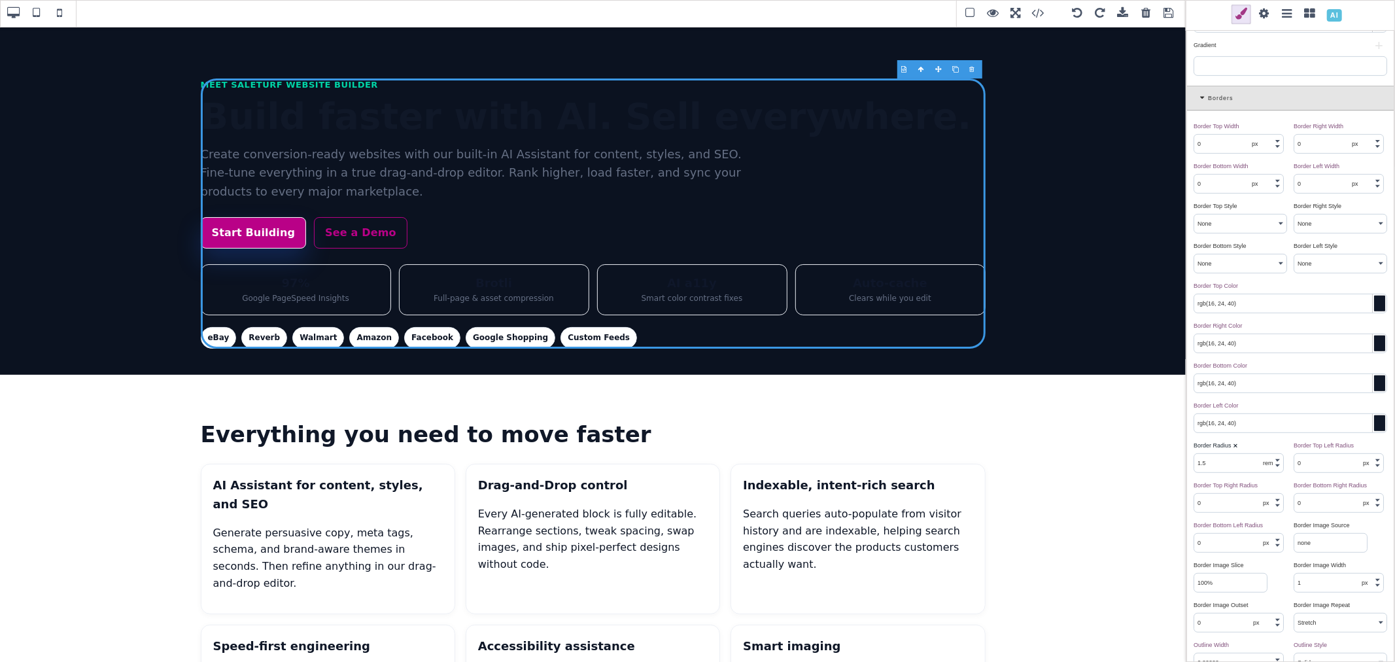
scroll to position [363, 0]
click at [1236, 445] on b "⨯" at bounding box center [1235, 442] width 5 height 7
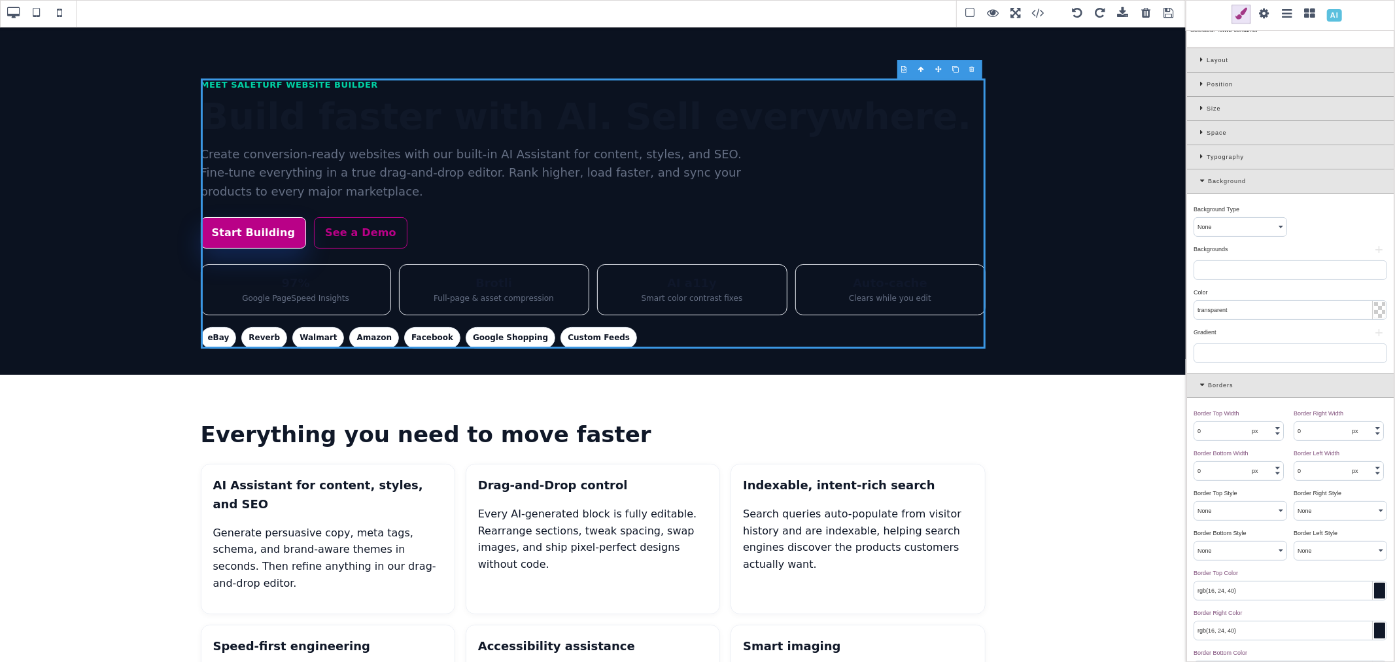
scroll to position [0, 0]
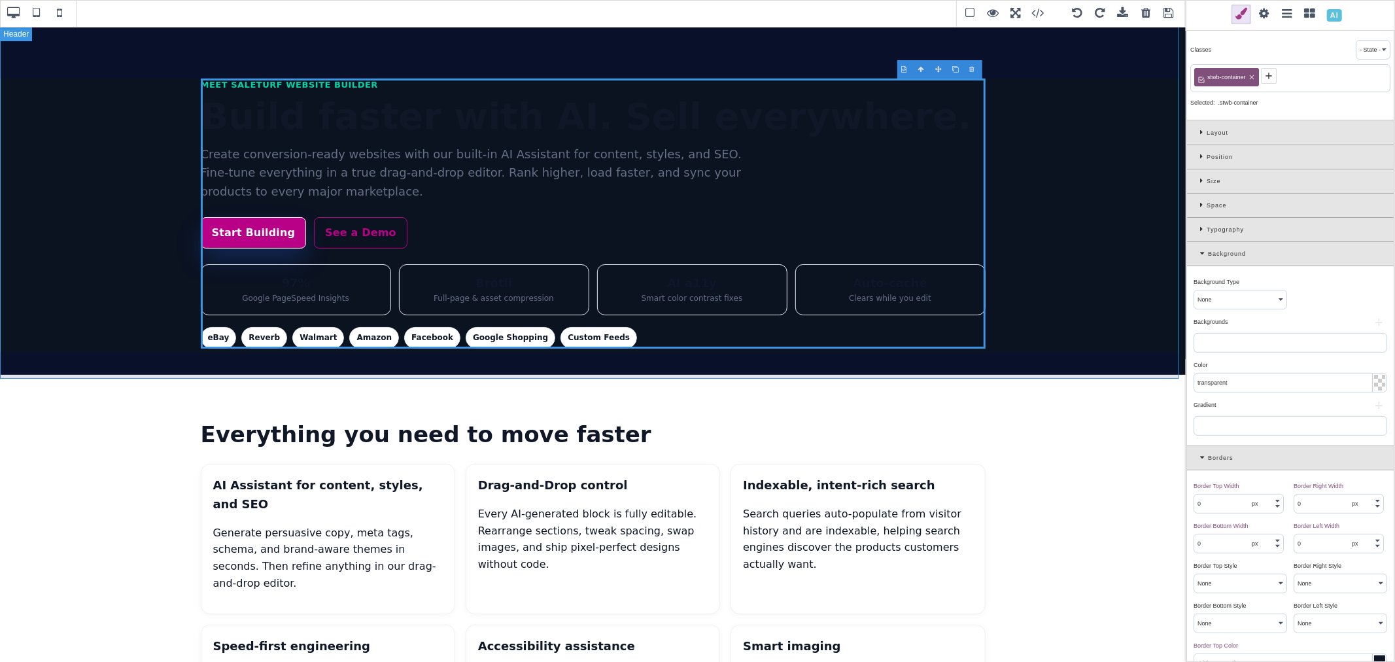
click at [1114, 87] on header "Meet SaleTurf Website Builder Build faster with AI. Sell everywhere. Create con…" at bounding box center [593, 200] width 1186 height 349
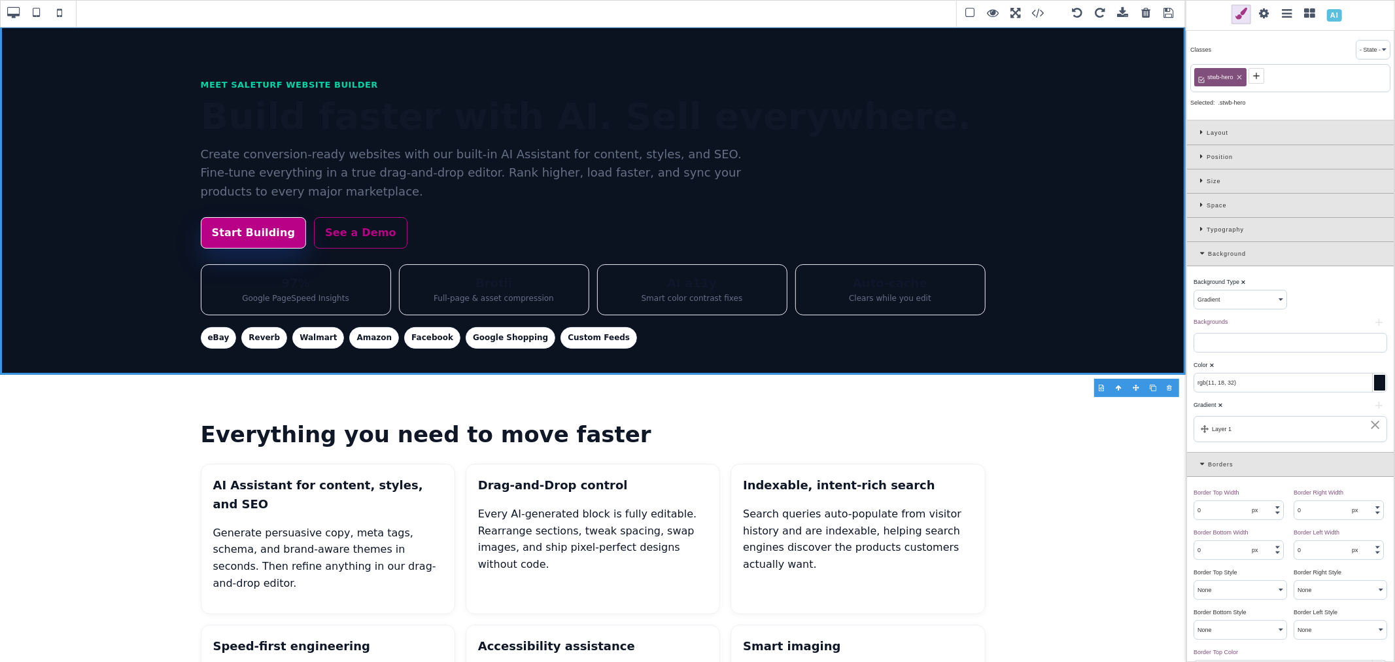
click at [1255, 78] on icon at bounding box center [1256, 76] width 10 height 10
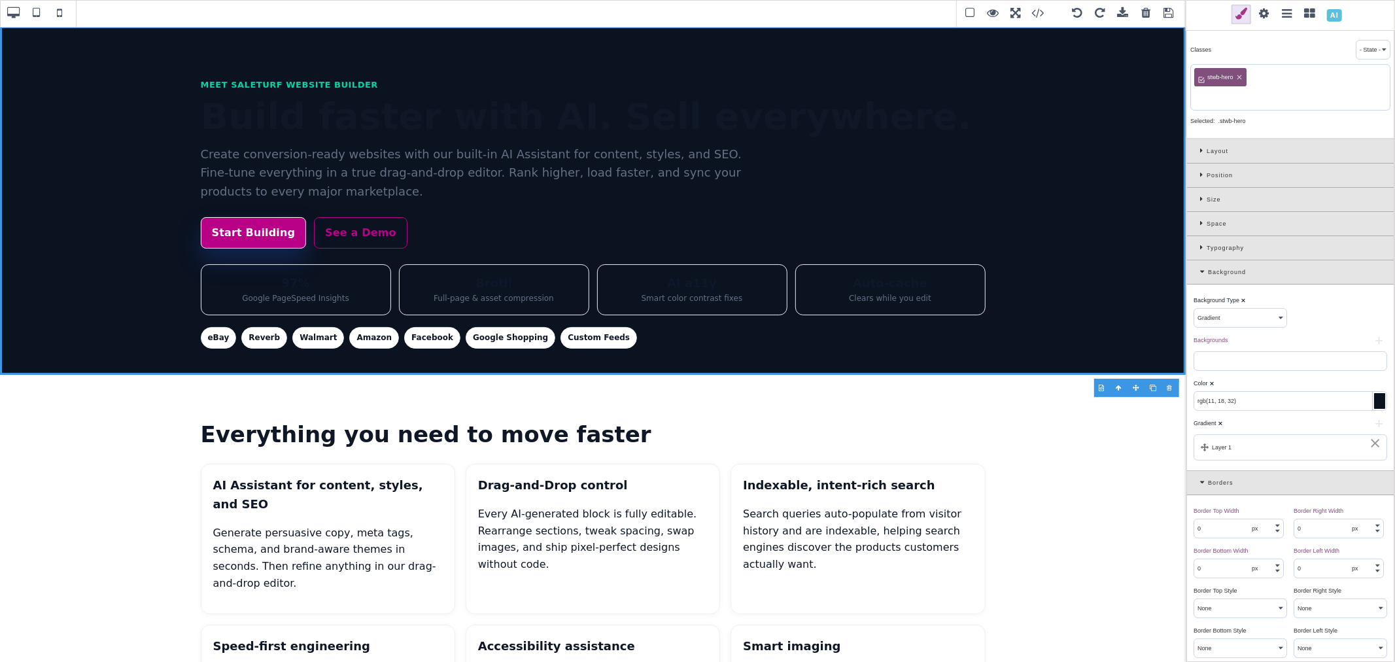
paste input ".st-hero .st-container"
drag, startPoint x: 1220, startPoint y: 95, endPoint x: 1260, endPoint y: 95, distance: 40.6
click at [1260, 95] on input ".st-hero .st-container" at bounding box center [1290, 97] width 192 height 18
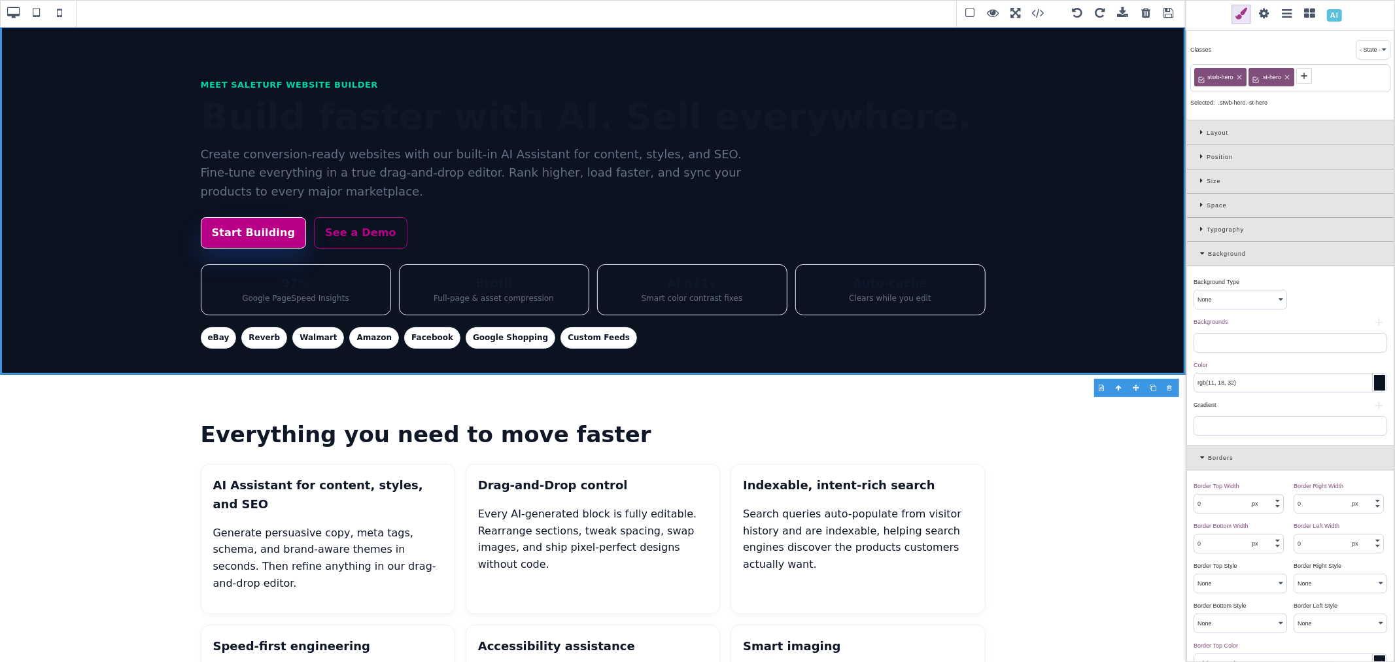
click at [1238, 77] on icon at bounding box center [1240, 77] width 8 height 8
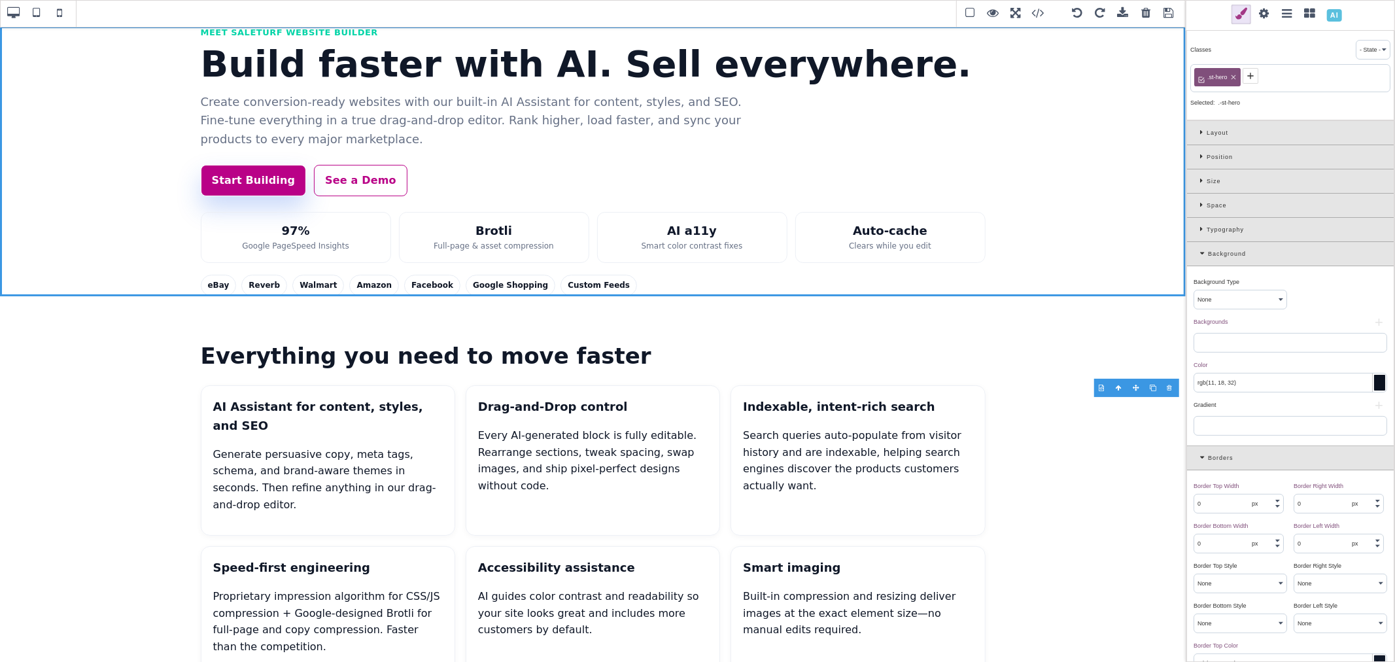
click at [1249, 77] on icon at bounding box center [1250, 76] width 10 height 10
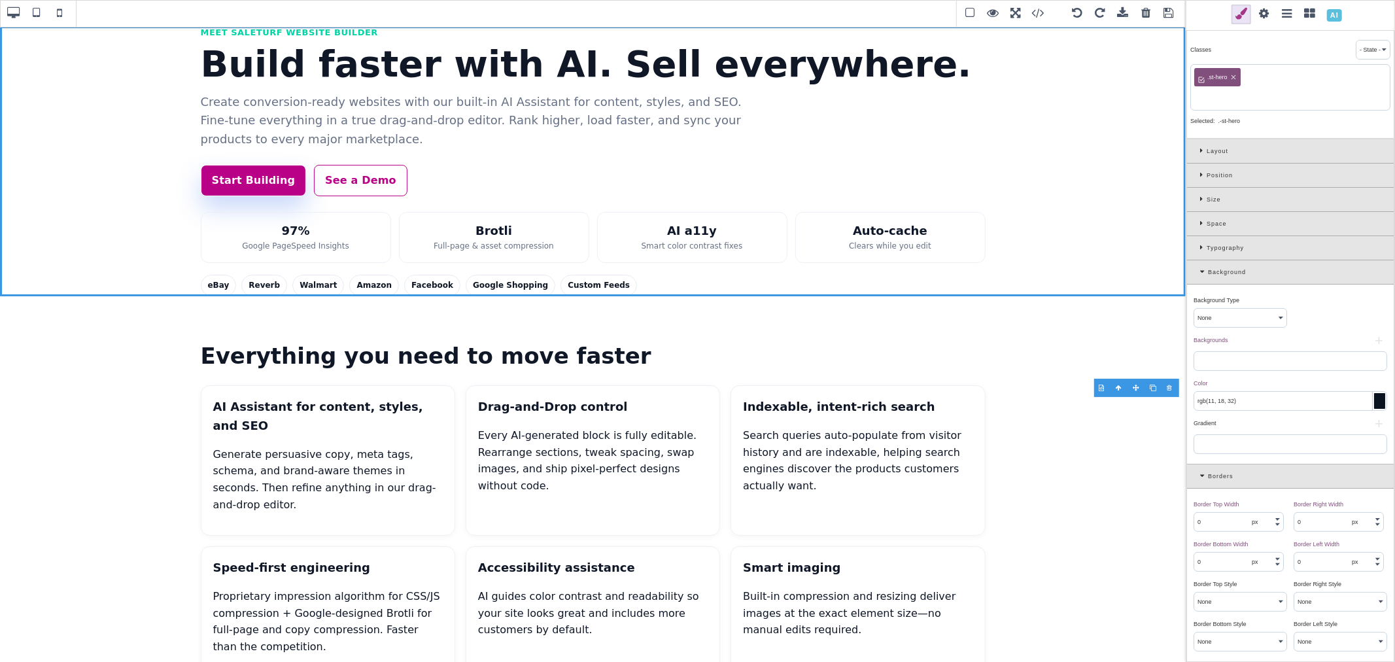
paste input ".st-hero .st-container"
drag, startPoint x: 1219, startPoint y: 97, endPoint x: 1194, endPoint y: 97, distance: 25.5
click at [1194, 97] on div ".st-hero .st-hero .st-container" at bounding box center [1290, 87] width 200 height 46
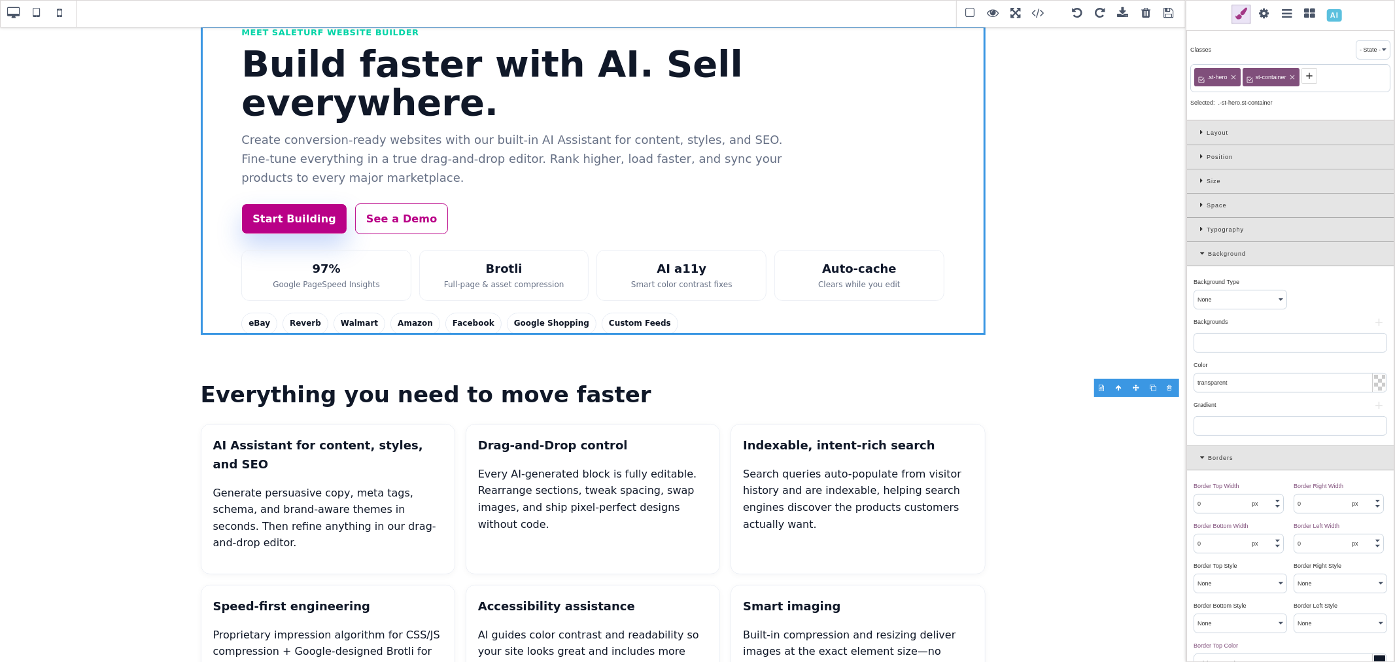
click at [1220, 76] on span ".st-hero" at bounding box center [1217, 77] width 24 height 12
click at [1213, 77] on span ".st-hero" at bounding box center [1217, 77] width 24 height 12
click at [1323, 82] on div "st-hero st-container" at bounding box center [1290, 78] width 200 height 28
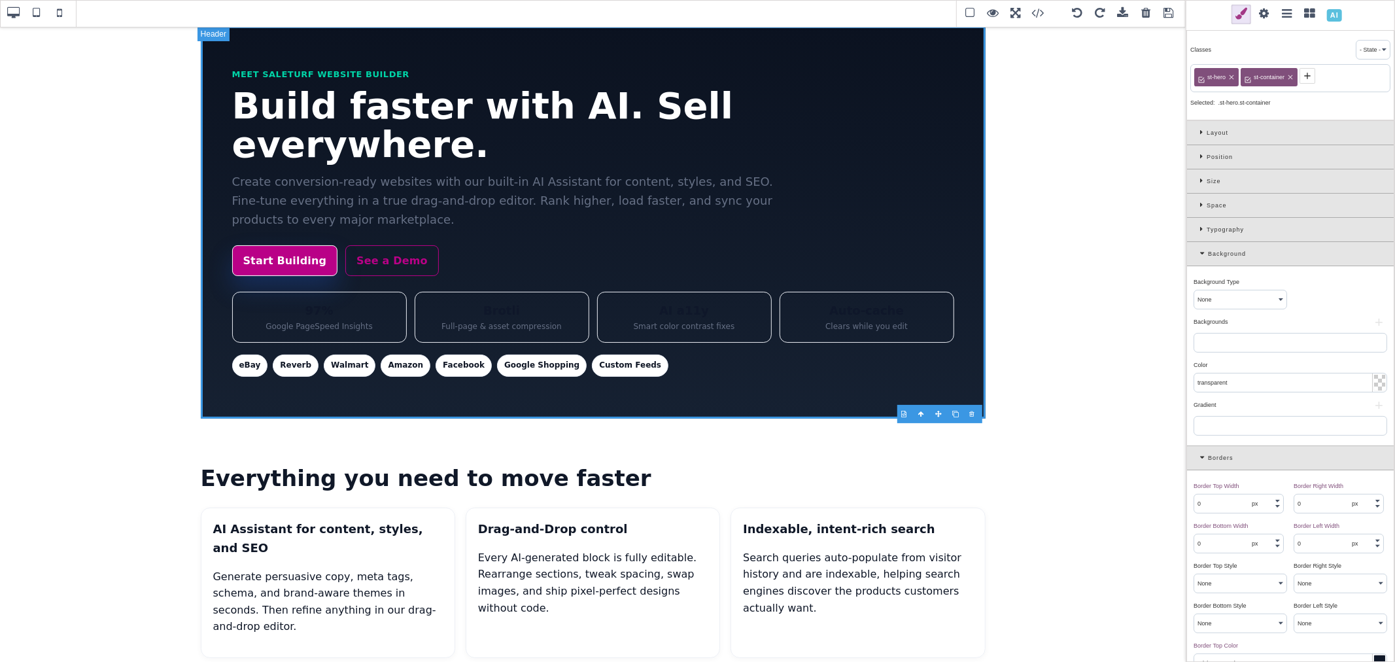
click at [916, 364] on header "Meet SaleTurf Website Builder Build faster with AI. Sell everywhere. Create con…" at bounding box center [593, 222] width 785 height 392
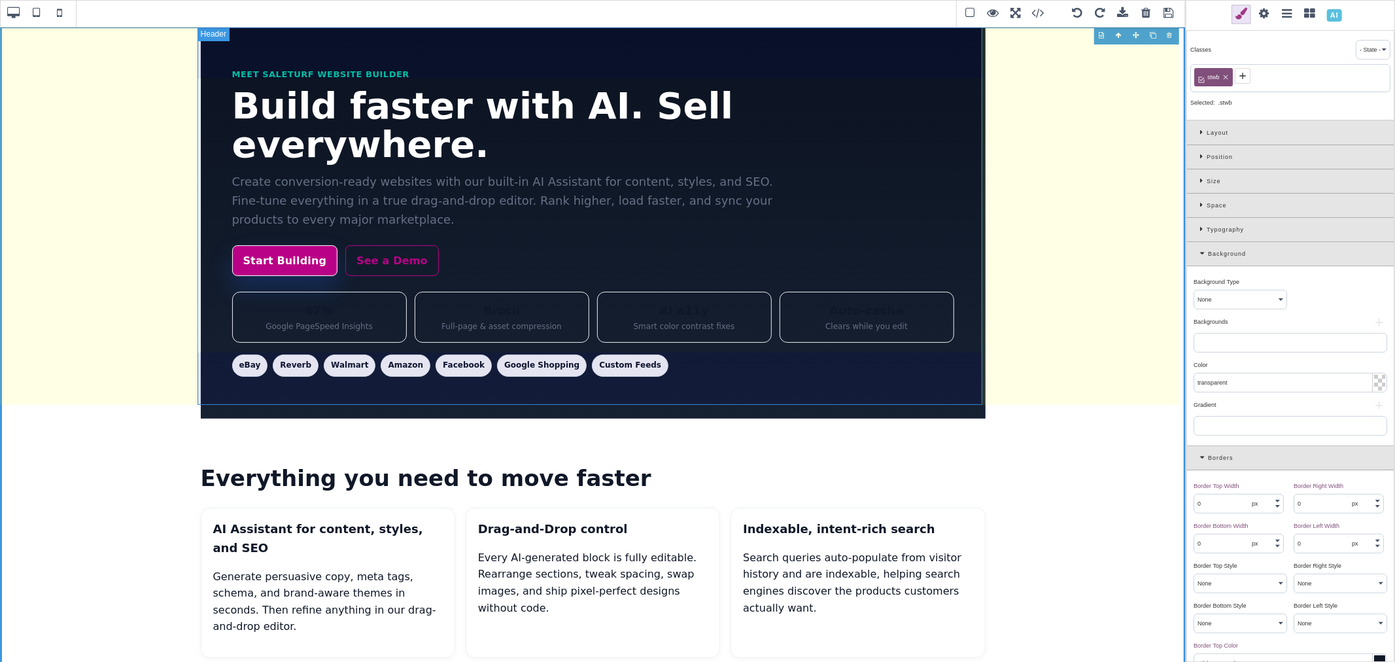
click at [217, 381] on header "Meet SaleTurf Website Builder Build faster with AI. Sell everywhere. Create con…" at bounding box center [593, 222] width 785 height 392
click at [855, 390] on header "Meet SaleTurf Website Builder Build faster with AI. Sell everywhere. Create con…" at bounding box center [593, 222] width 785 height 392
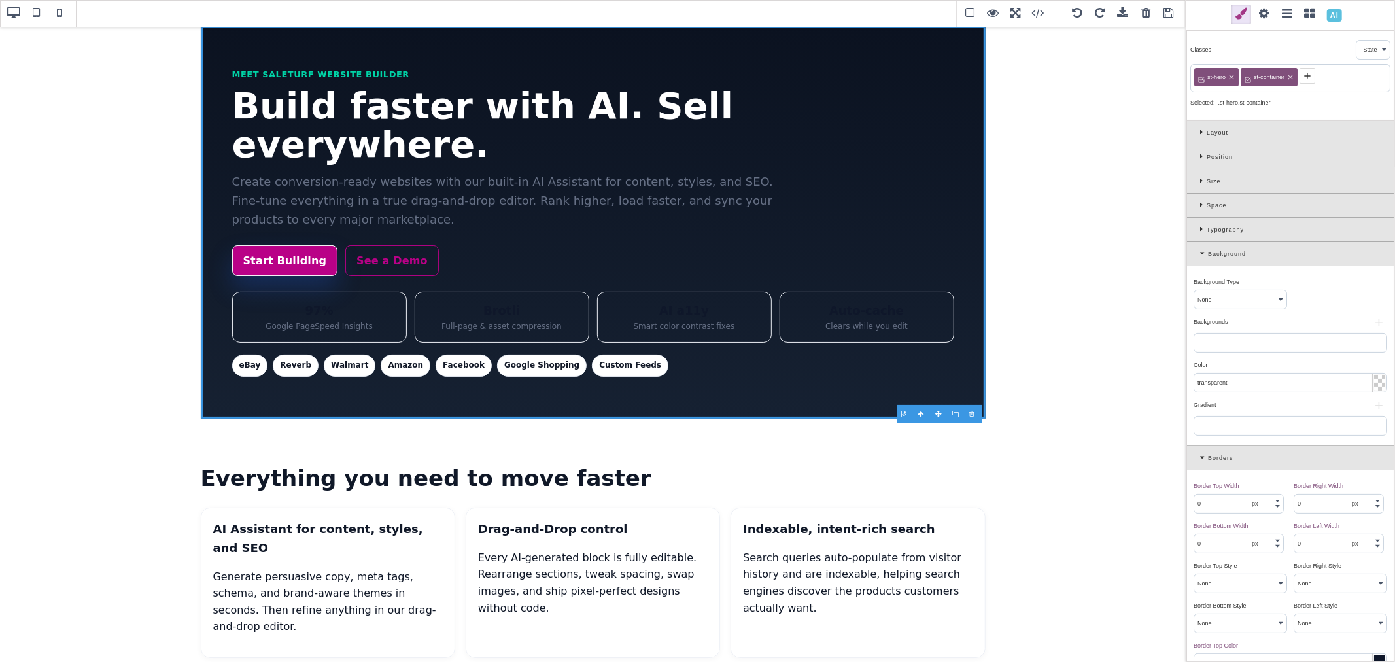
click at [1201, 252] on icon at bounding box center [1204, 253] width 8 height 7
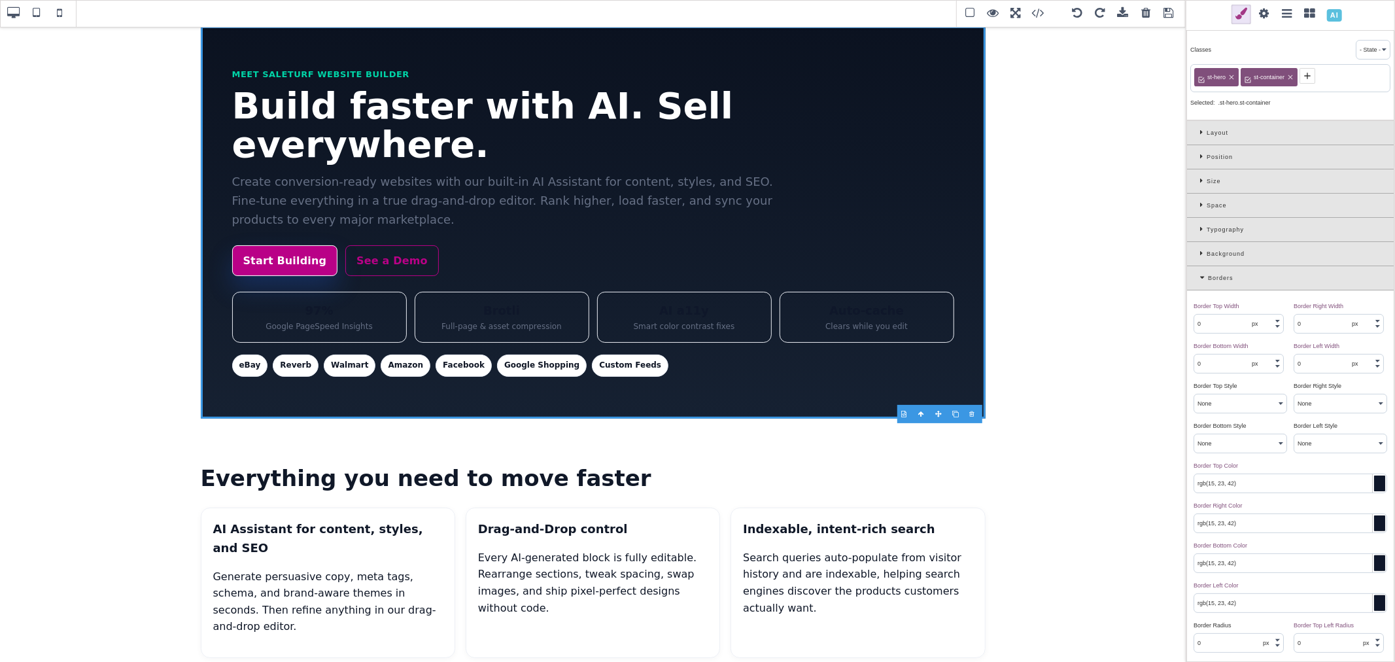
click at [1204, 183] on icon at bounding box center [1203, 180] width 7 height 7
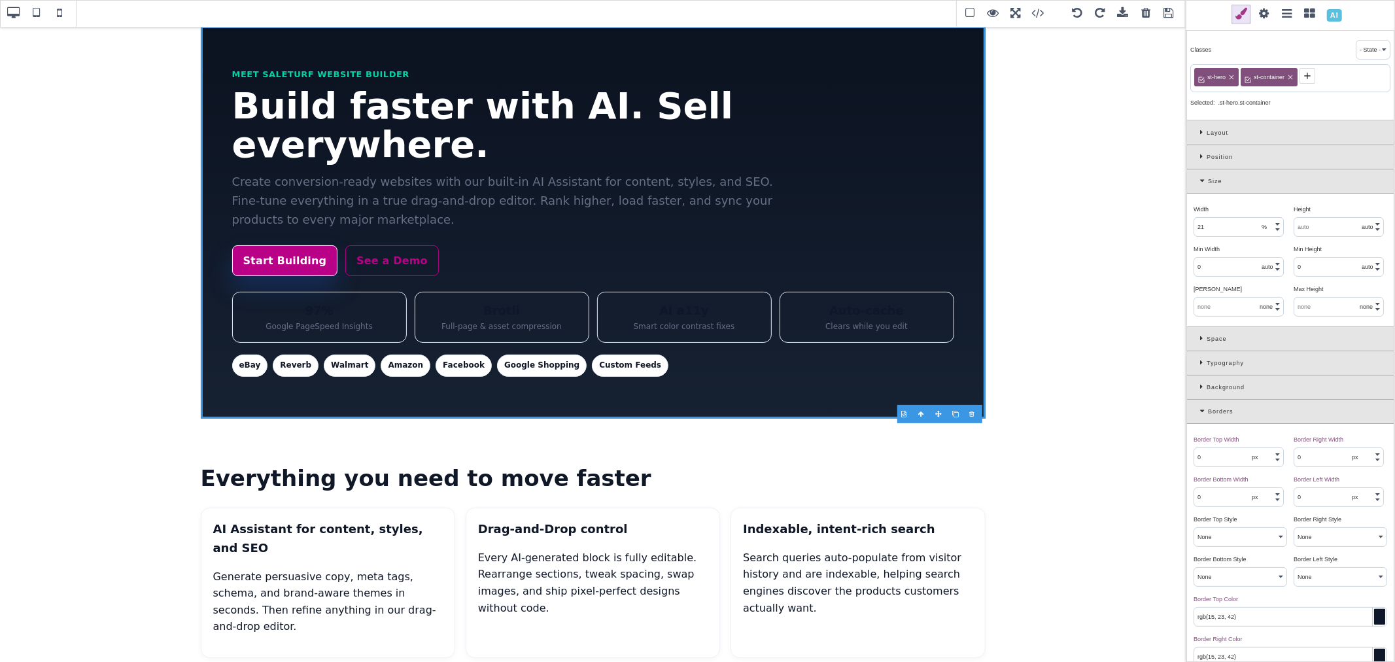
click at [1207, 224] on input "21" at bounding box center [1238, 227] width 89 height 18
click at [1291, 78] on icon at bounding box center [1291, 77] width 5 height 5
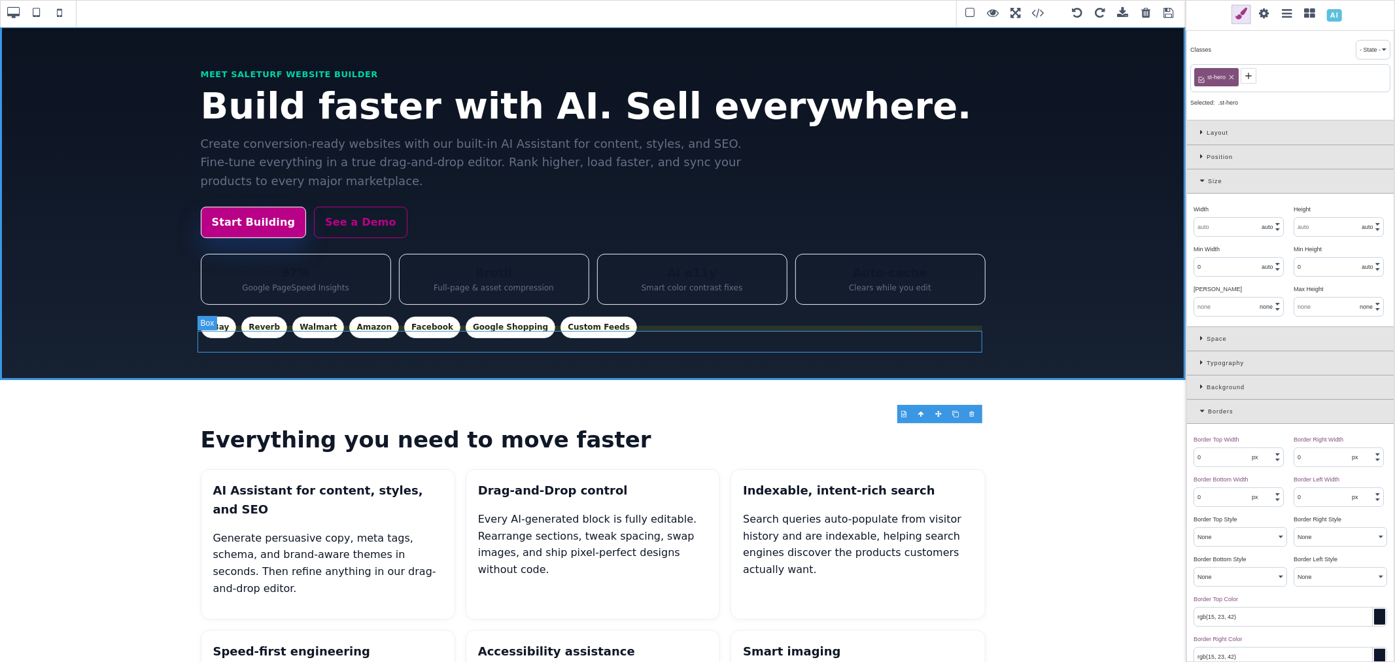
click at [854, 338] on div "eBay Reverb Walmart Amazon Facebook Google Shopping Custom Feeds" at bounding box center [593, 328] width 785 height 22
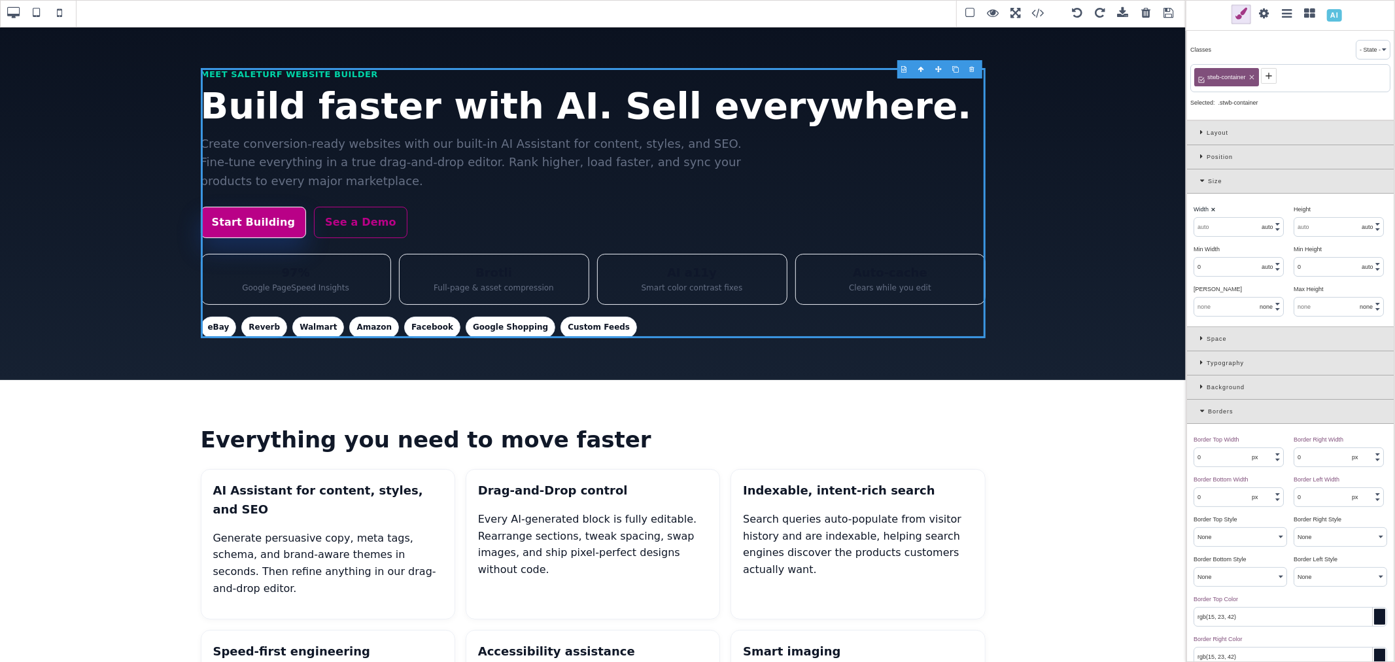
click at [1211, 76] on span "stwb-container" at bounding box center [1226, 77] width 43 height 12
click at [1215, 78] on span "stwb-container" at bounding box center [1226, 77] width 43 height 12
click at [1219, 78] on span "stwb-container" at bounding box center [1226, 77] width 43 height 12
click at [1282, 83] on div "st -container" at bounding box center [1290, 78] width 200 height 28
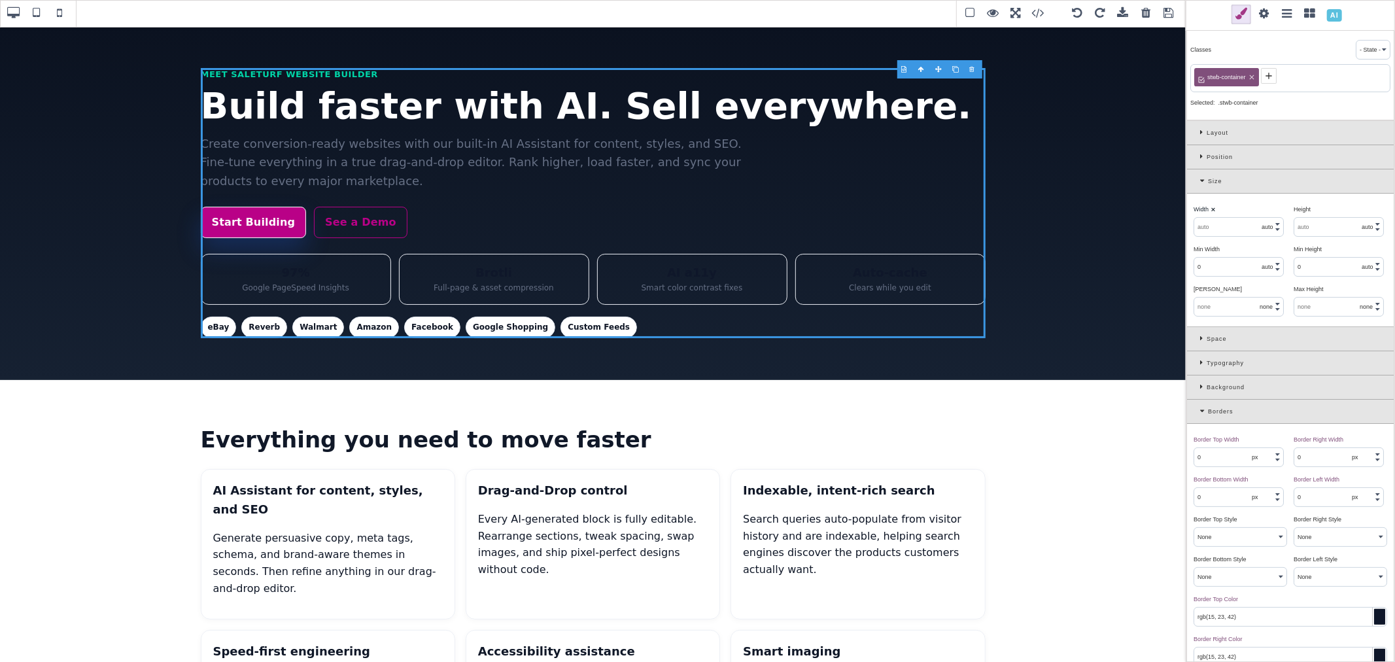
click at [1222, 77] on span "stwb-container" at bounding box center [1226, 77] width 43 height 12
click at [1220, 76] on span "stwb-container" at bounding box center [1226, 77] width 43 height 12
click at [1219, 76] on span "stwb-container" at bounding box center [1226, 77] width 43 height 12
click at [1291, 78] on div "st-container" at bounding box center [1290, 78] width 200 height 28
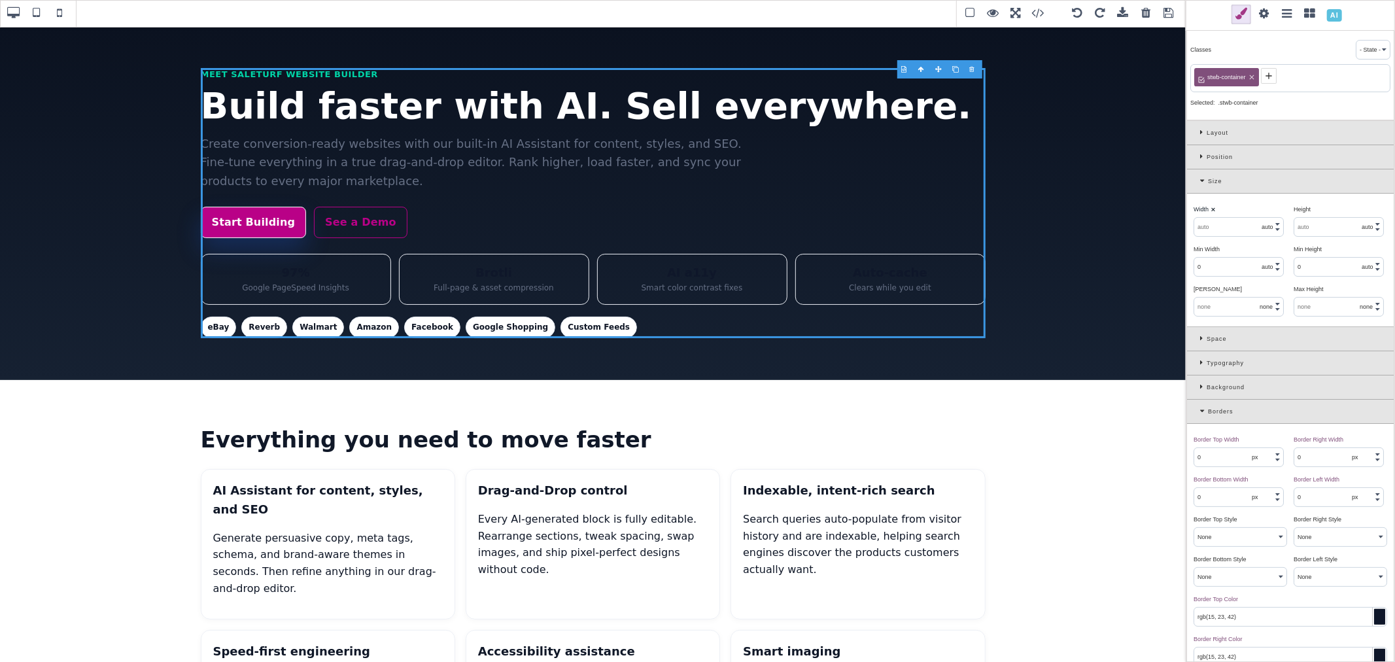
click at [1232, 76] on span "stwb-container" at bounding box center [1226, 77] width 43 height 12
click at [1220, 76] on span "stwb-container" at bounding box center [1226, 77] width 43 height 12
click at [1231, 77] on span "st-container" at bounding box center [1222, 77] width 35 height 12
click at [1284, 80] on div "stwb-container" at bounding box center [1290, 78] width 200 height 28
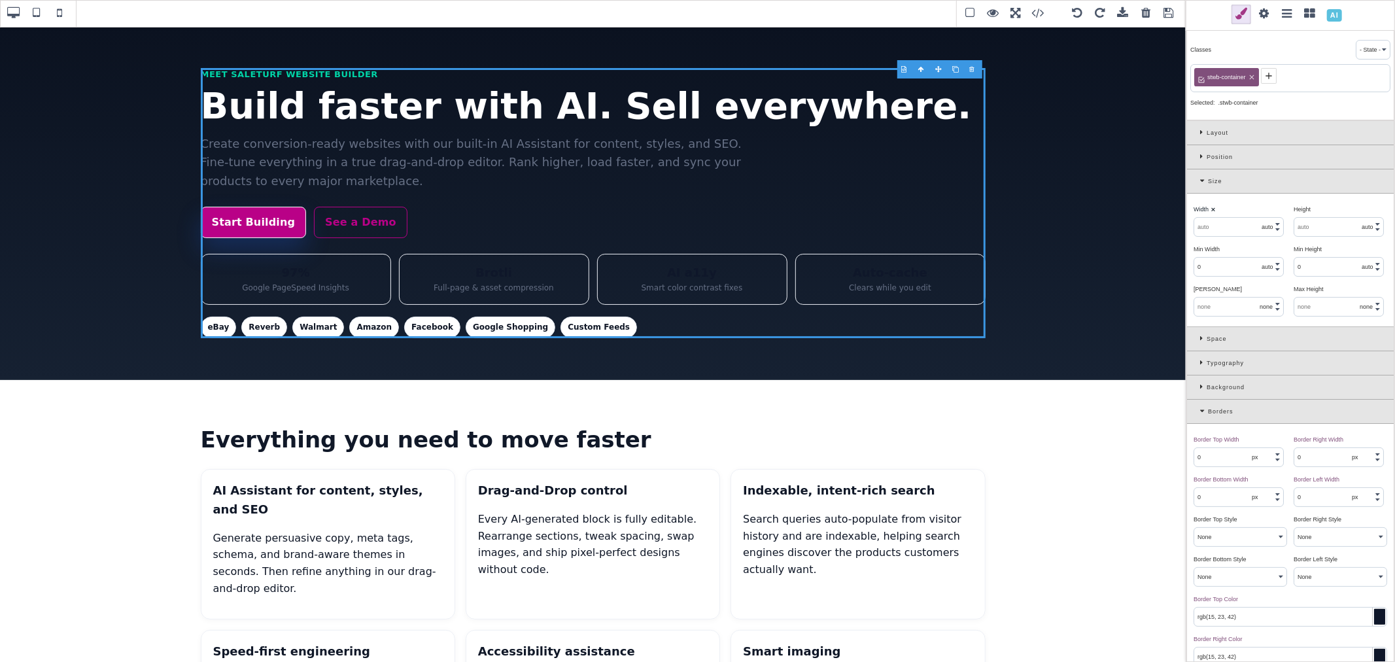
click at [1253, 77] on icon at bounding box center [1251, 77] width 5 height 5
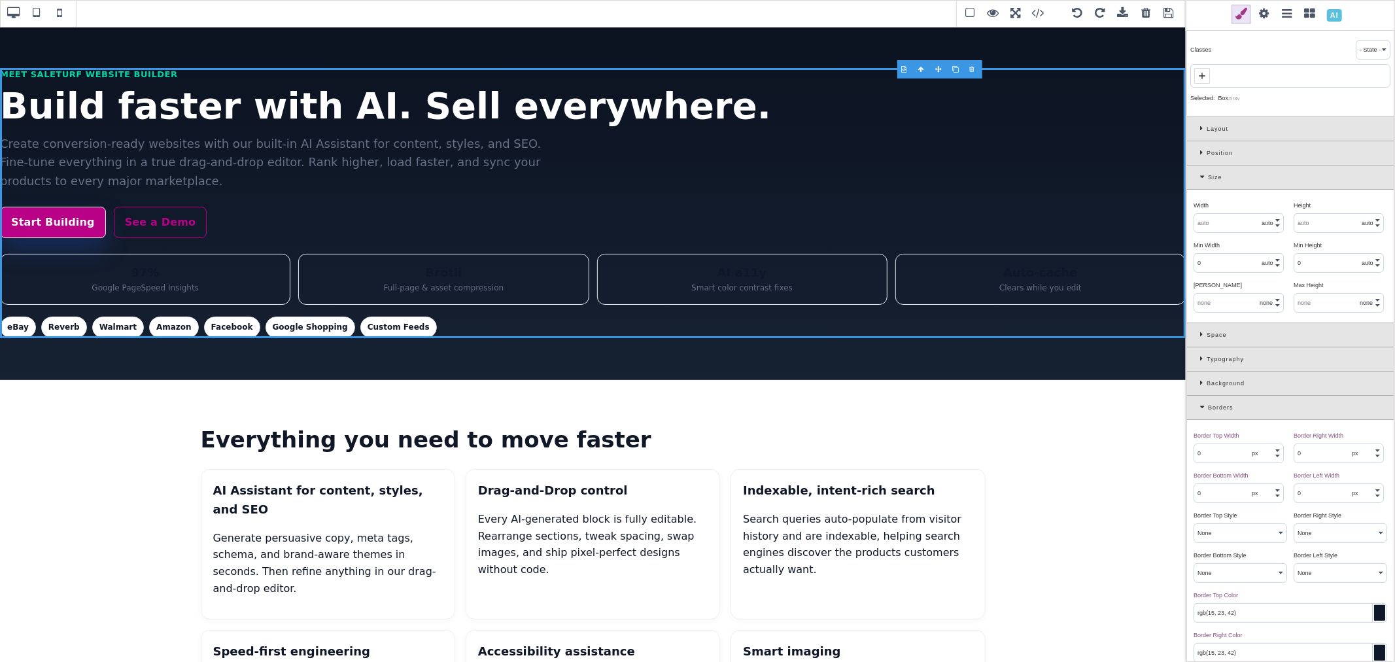
click at [1211, 77] on div at bounding box center [1290, 76] width 200 height 24
click at [1206, 76] on icon at bounding box center [1202, 76] width 10 height 10
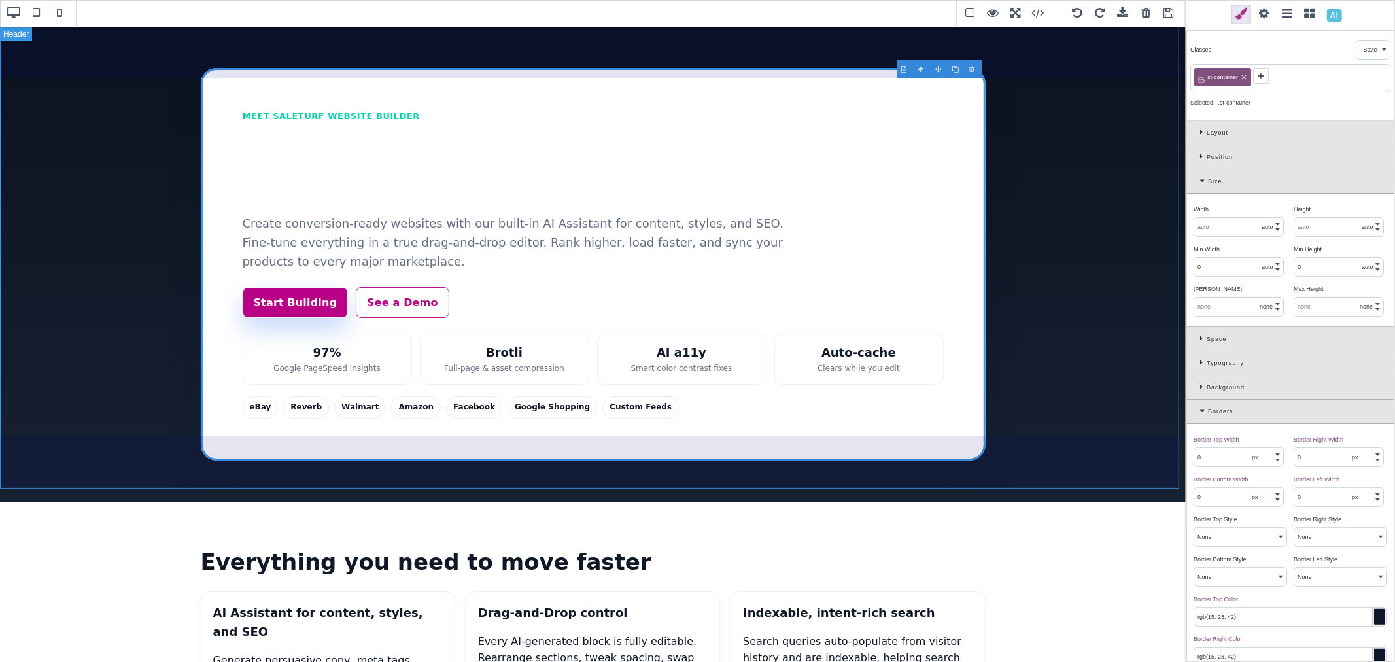
click at [1139, 320] on header "Meet SaleTurf Website Builder Build faster with AI. Sell everywhere. Create con…" at bounding box center [593, 264] width 1186 height 476
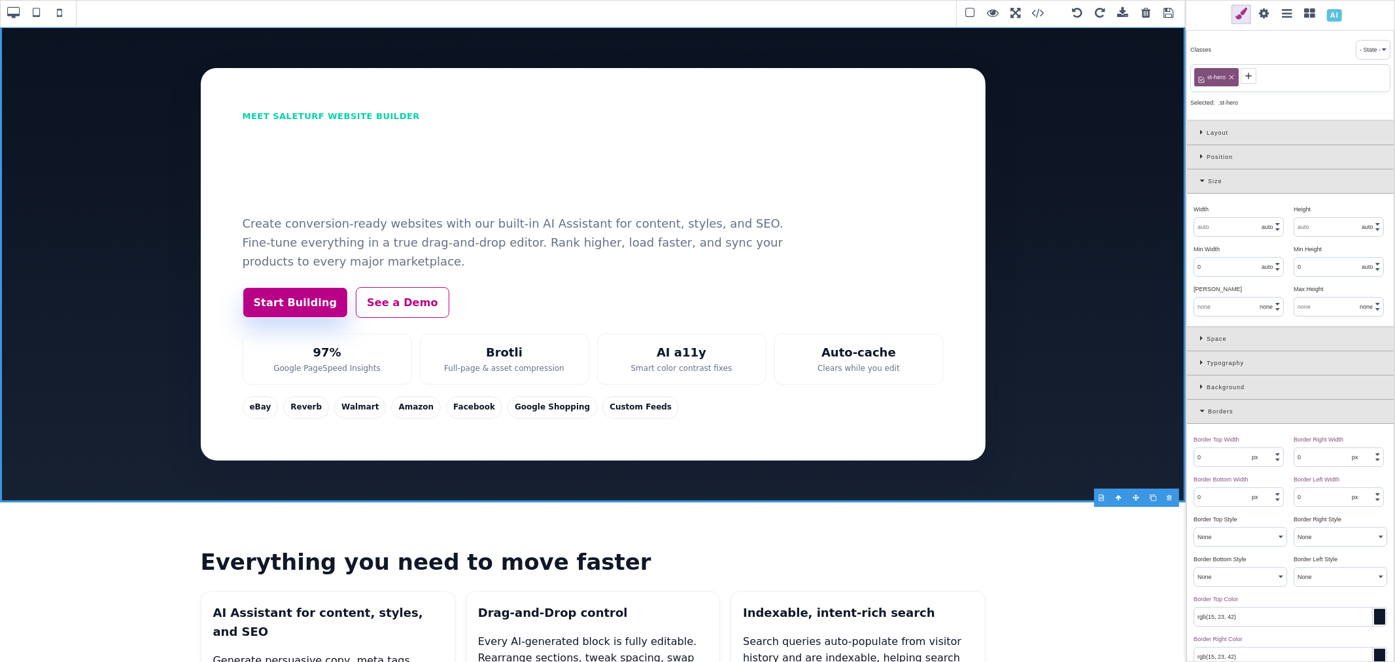
click at [1199, 386] on div "Background" at bounding box center [1290, 387] width 207 height 24
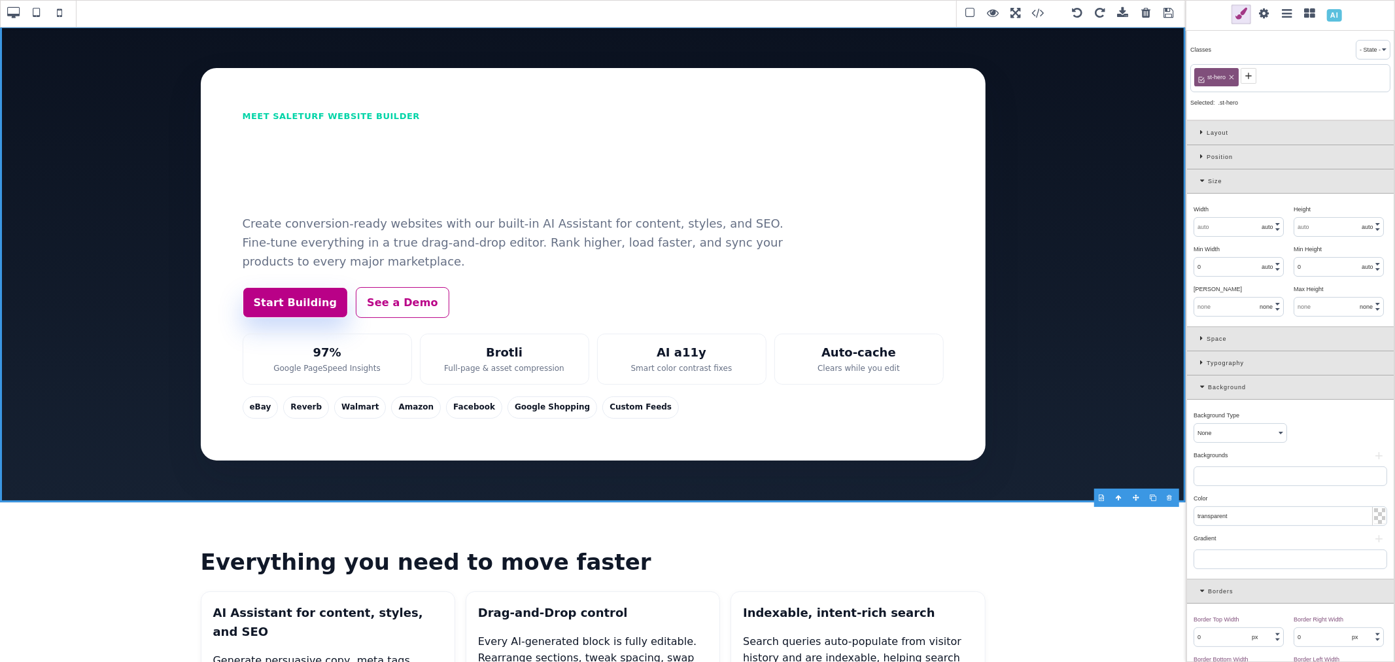
click at [1259, 515] on input "transparent" at bounding box center [1290, 516] width 192 height 18
click at [1233, 432] on select "None Solid Color Gradient Image" at bounding box center [1240, 433] width 92 height 18
click at [1194, 425] on select "None Solid Color Gradient Image" at bounding box center [1240, 433] width 92 height 18
click at [1295, 460] on div "Backgrounds ⨯" at bounding box center [1289, 455] width 190 height 12
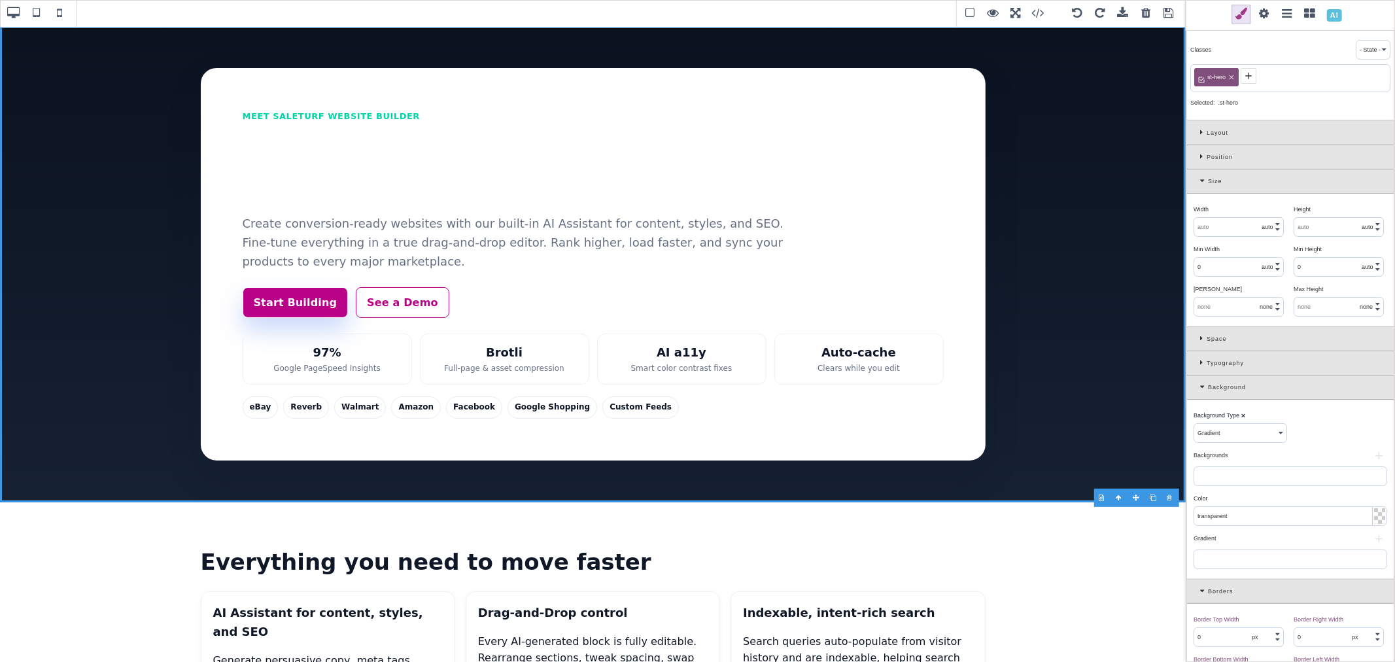
click at [1374, 540] on button "+" at bounding box center [1379, 539] width 16 height 8
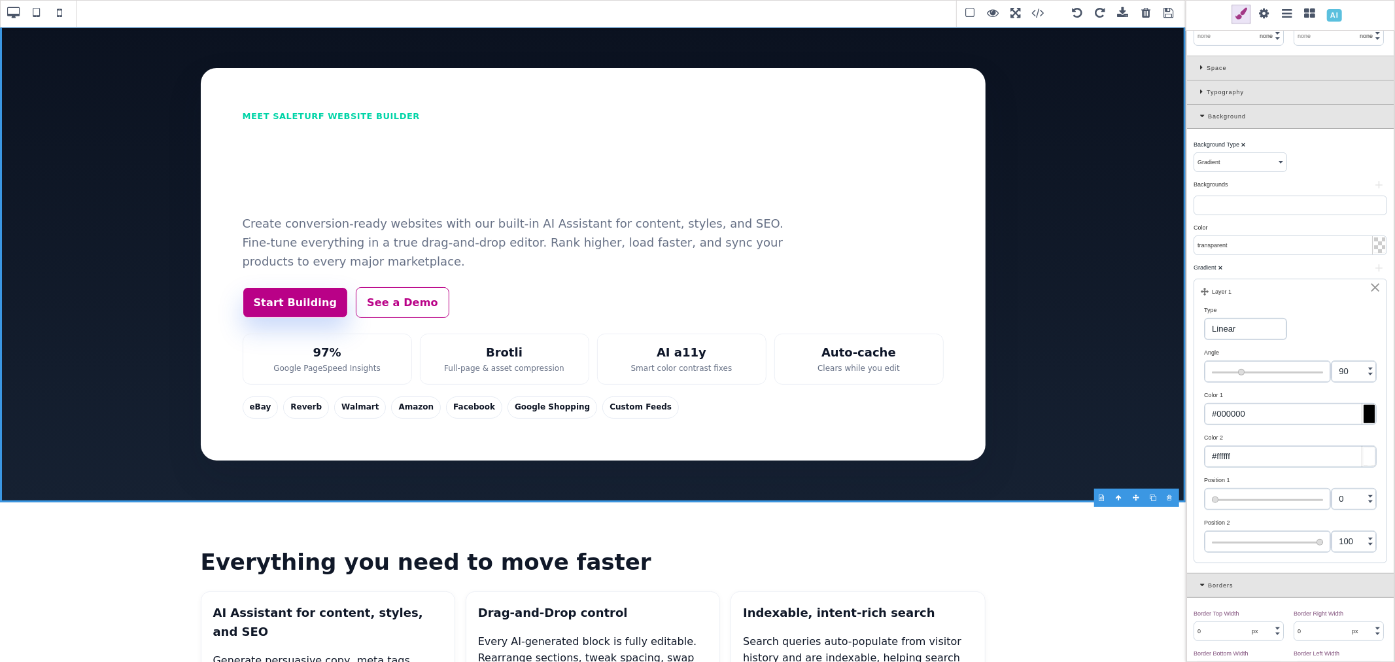
scroll to position [290, 0]
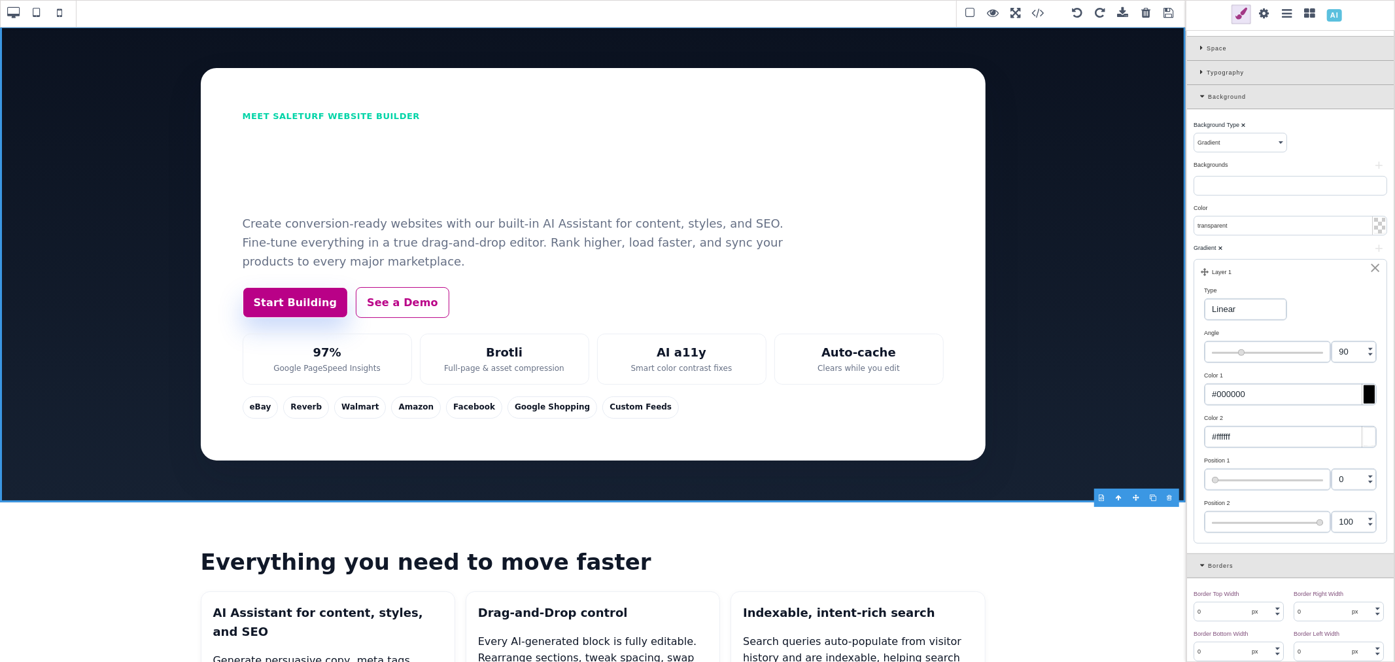
click at [1364, 400] on div at bounding box center [1369, 394] width 11 height 18
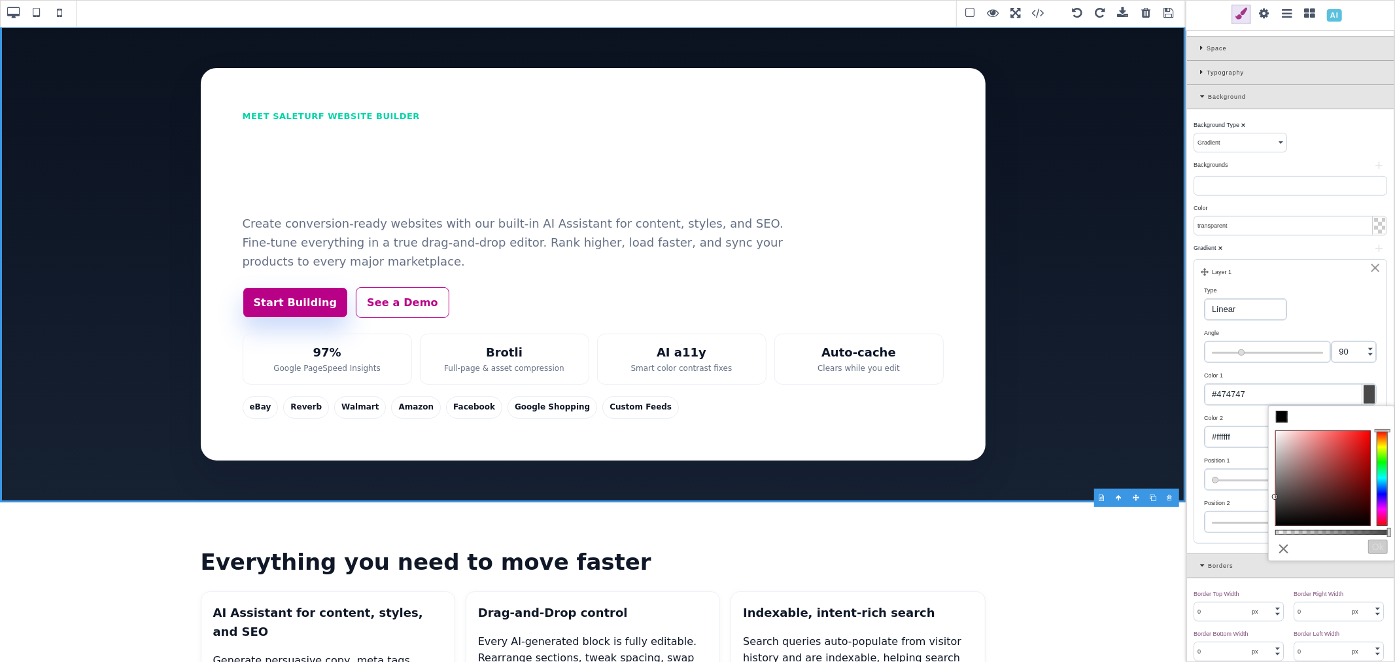
drag, startPoint x: 1309, startPoint y: 462, endPoint x: 1274, endPoint y: 485, distance: 42.1
click at [1276, 498] on div at bounding box center [1323, 478] width 94 height 94
click at [1269, 387] on input "#494949" at bounding box center [1290, 394] width 171 height 21
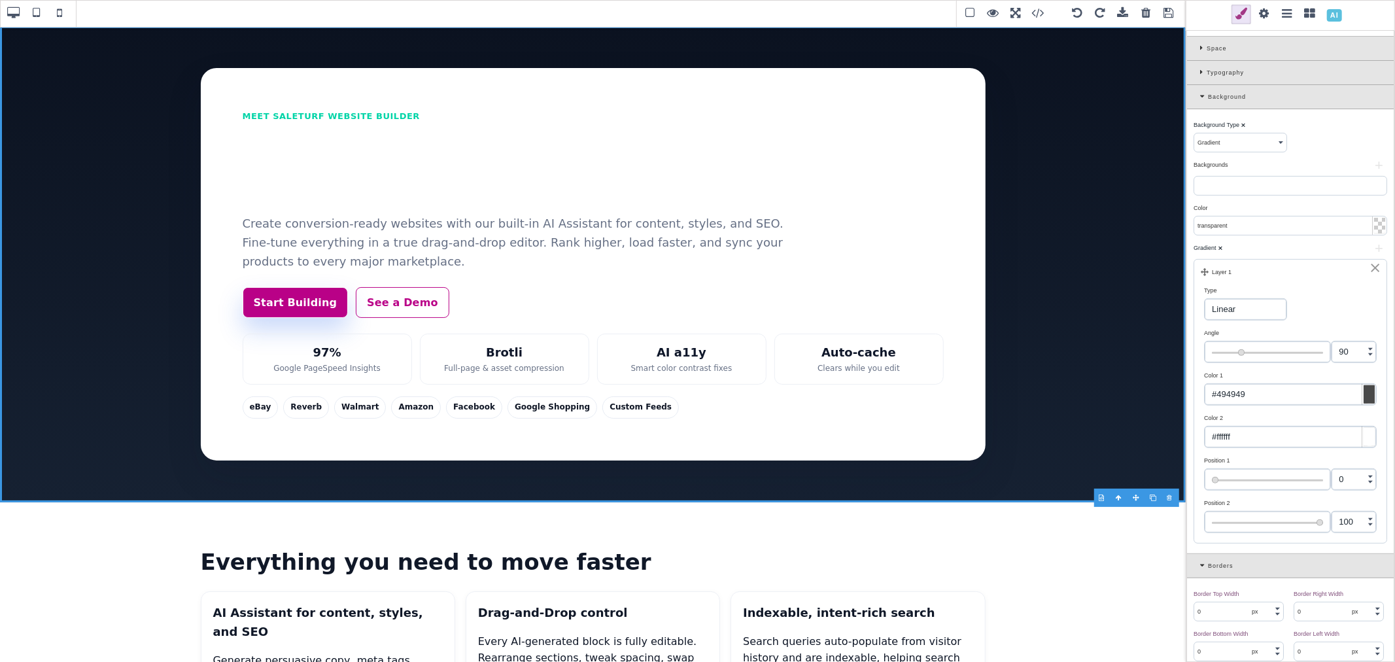
click at [1256, 436] on input "#ffffff" at bounding box center [1290, 436] width 171 height 21
click at [1364, 438] on div at bounding box center [1369, 437] width 11 height 18
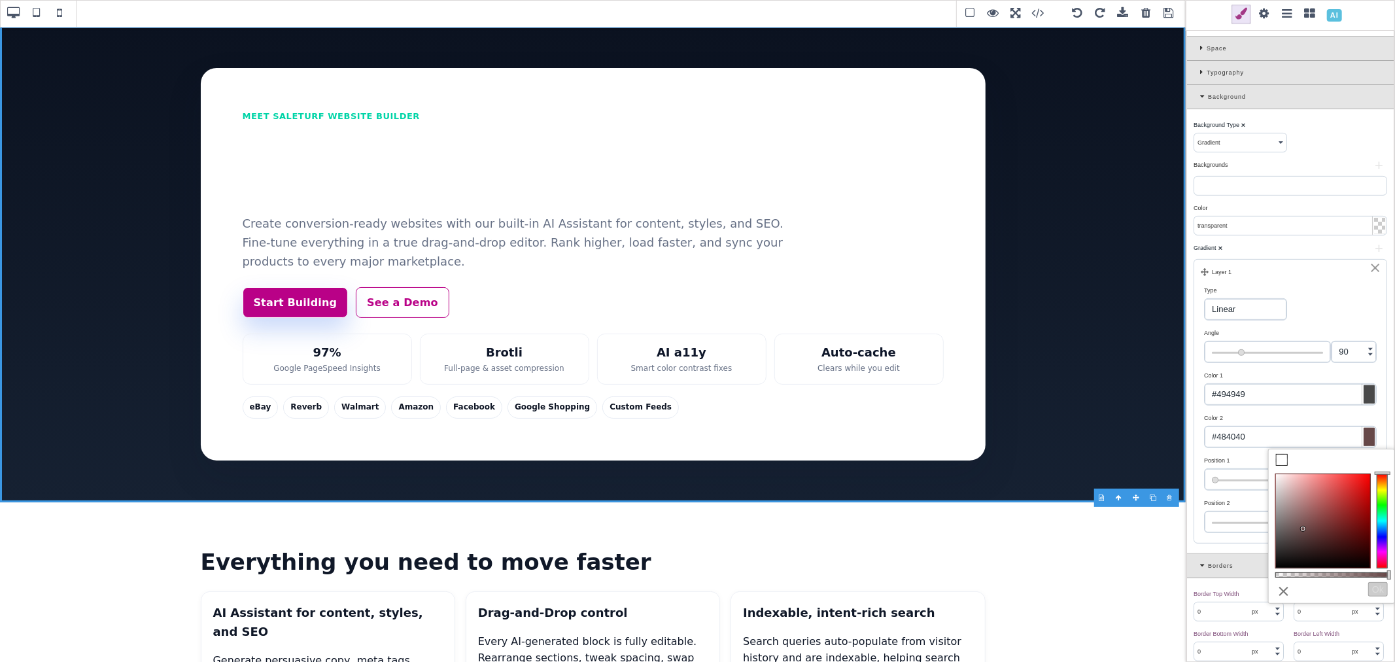
drag, startPoint x: 1308, startPoint y: 526, endPoint x: 1285, endPoint y: 541, distance: 27.4
click at [1285, 541] on div at bounding box center [1323, 521] width 94 height 94
click at [1254, 419] on div "Color 2" at bounding box center [1288, 418] width 169 height 12
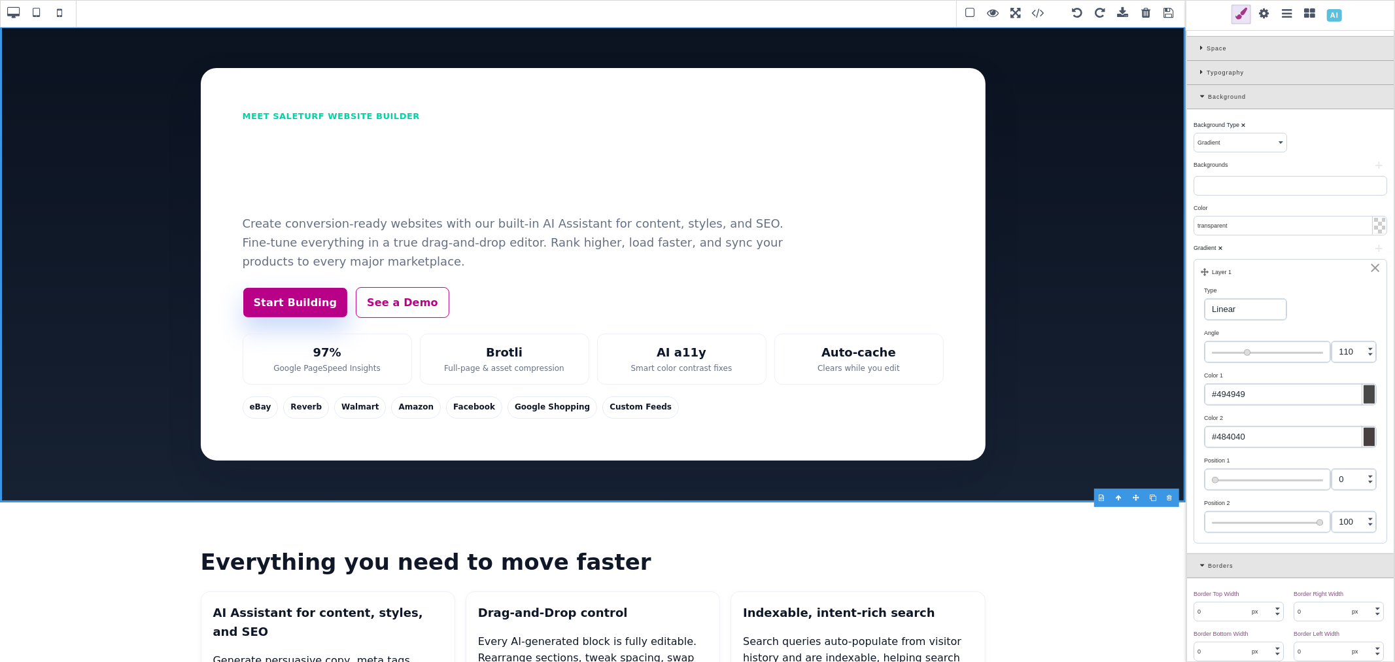
click at [1246, 352] on input "range" at bounding box center [1268, 351] width 126 height 21
click at [1240, 299] on div "Linear Radial" at bounding box center [1245, 309] width 83 height 22
click at [1243, 311] on select "Linear Radial" at bounding box center [1246, 309] width 82 height 21
click at [1205, 300] on select "Linear Radial" at bounding box center [1246, 309] width 82 height 21
click at [1252, 314] on select "Linear Radial" at bounding box center [1246, 309] width 82 height 21
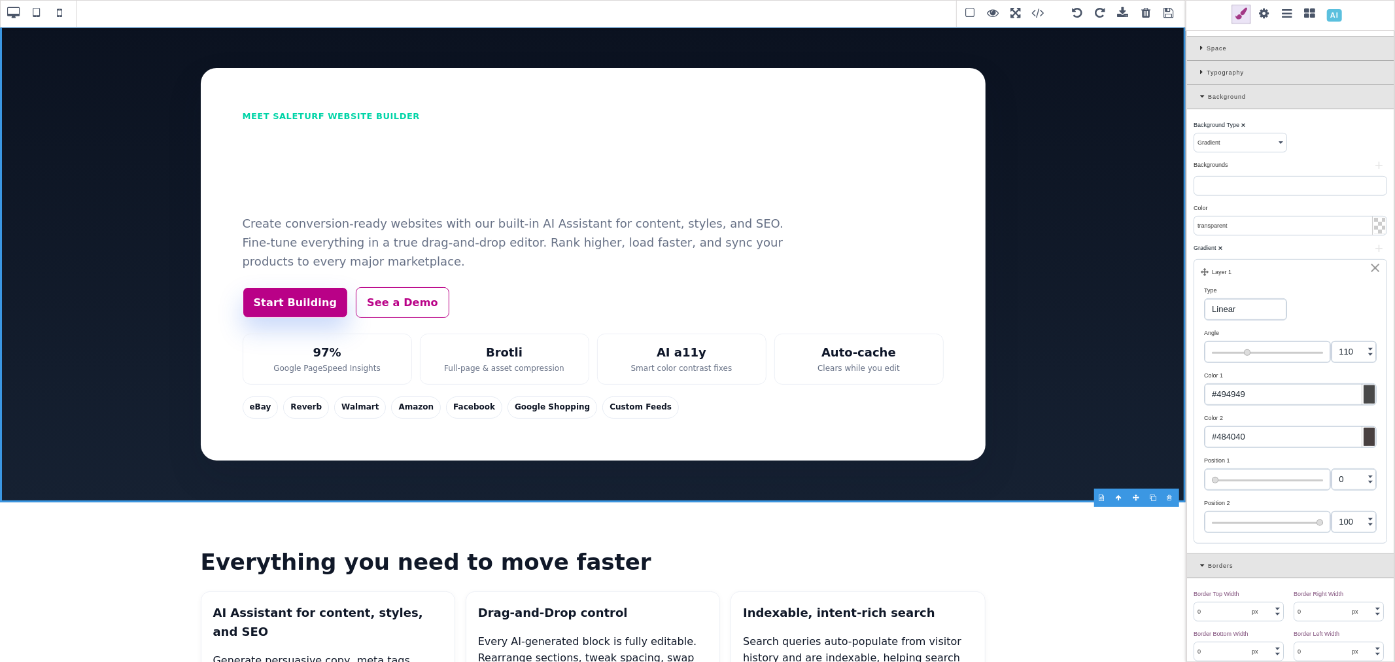
click at [1205, 300] on select "Linear Radial" at bounding box center [1246, 309] width 82 height 21
click at [1266, 250] on div "Gradient ⨯" at bounding box center [1289, 248] width 190 height 12
click at [1264, 232] on input "transparent" at bounding box center [1290, 225] width 192 height 18
click at [1251, 201] on div "Color ⨯" at bounding box center [1290, 217] width 200 height 37
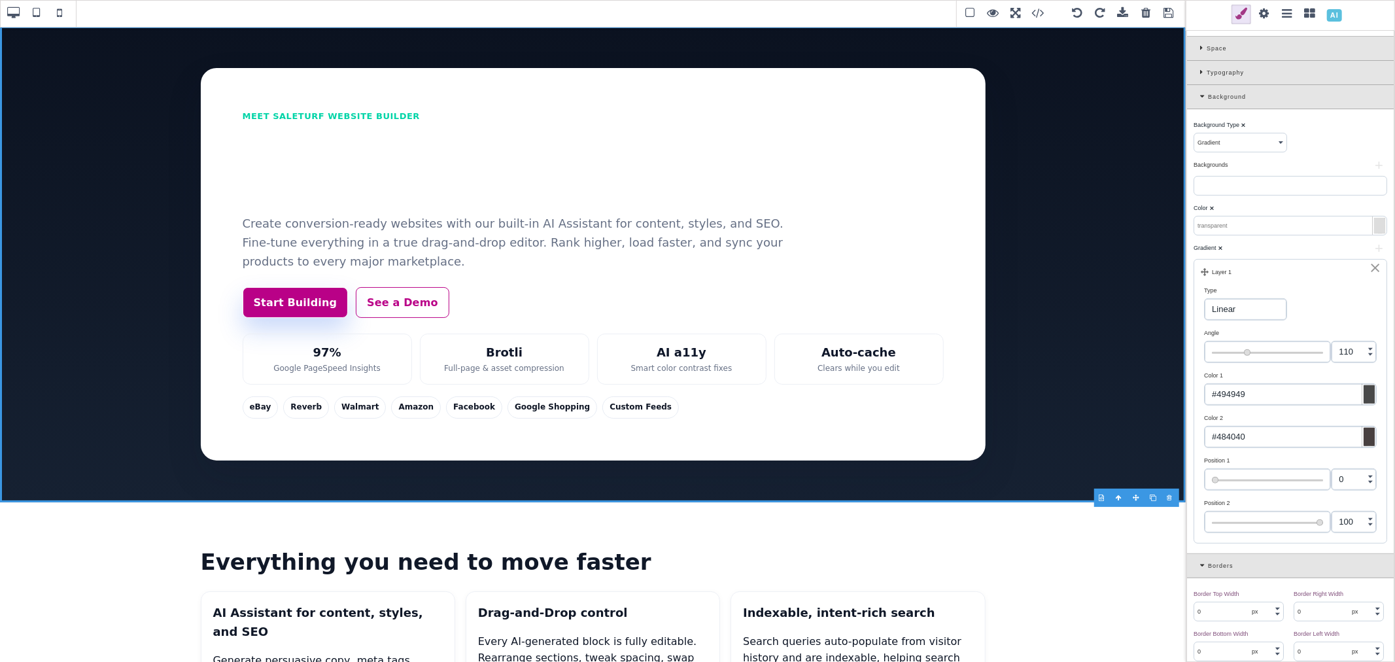
click at [1214, 226] on input "text" at bounding box center [1290, 225] width 192 height 18
click at [1231, 207] on div "Color ⨯" at bounding box center [1289, 208] width 190 height 12
click at [1221, 224] on input "none" at bounding box center [1290, 225] width 192 height 18
click at [1227, 210] on div "Color ⨯" at bounding box center [1289, 208] width 190 height 12
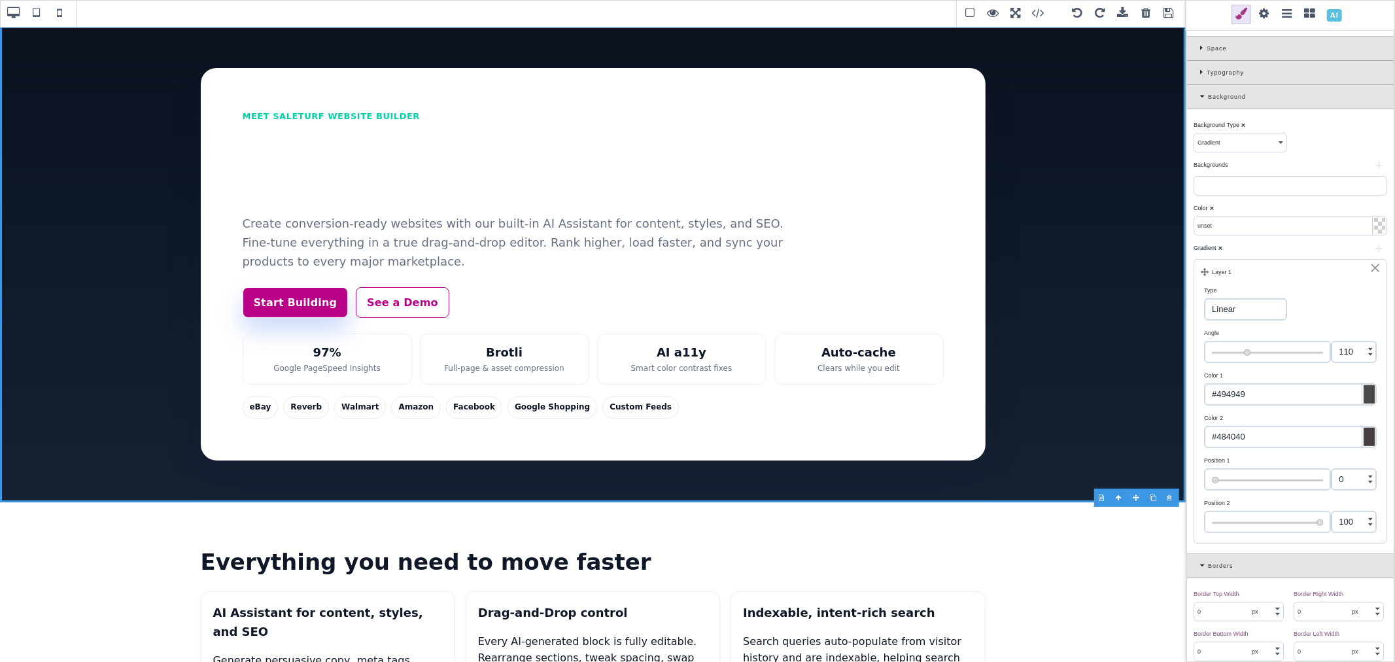
click at [1371, 165] on button "+" at bounding box center [1379, 166] width 16 height 8
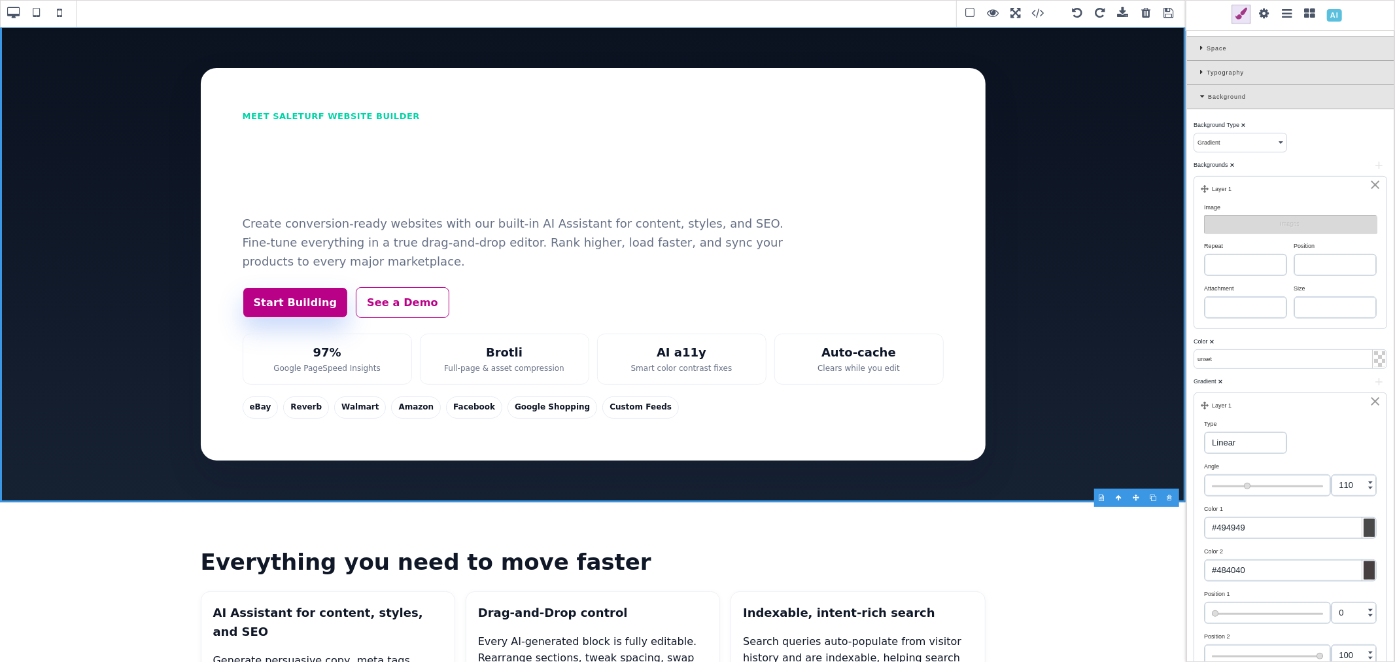
click at [1372, 184] on div "⨯" at bounding box center [1375, 185] width 12 height 12
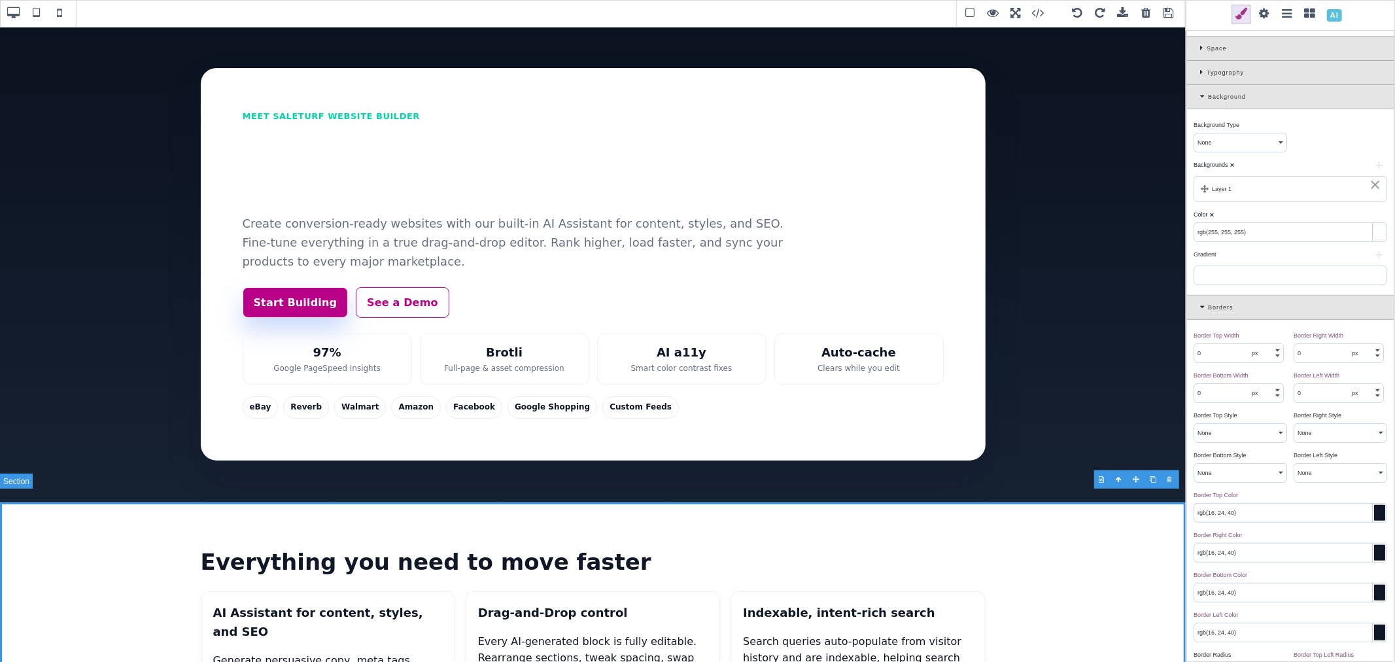
scroll to position [0, 0]
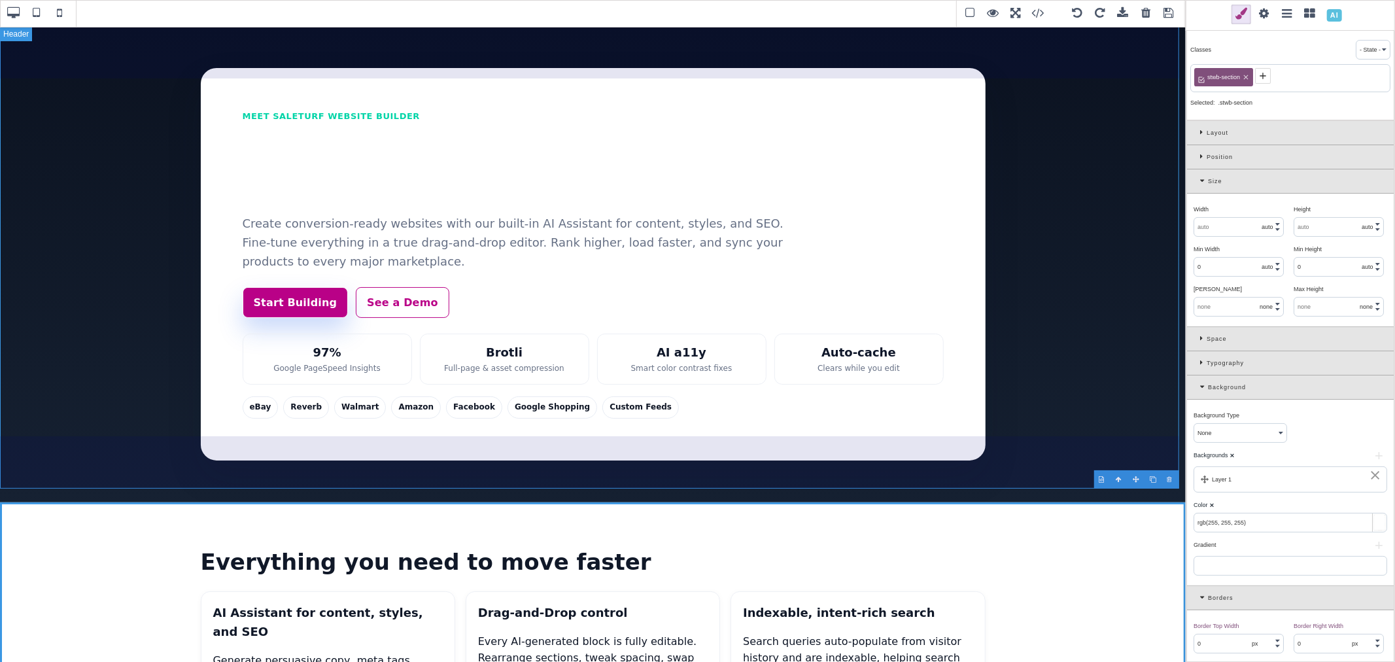
click at [1045, 428] on header "Meet SaleTurf Website Builder Build faster with AI. Sell everywhere. Create con…" at bounding box center [593, 264] width 1186 height 476
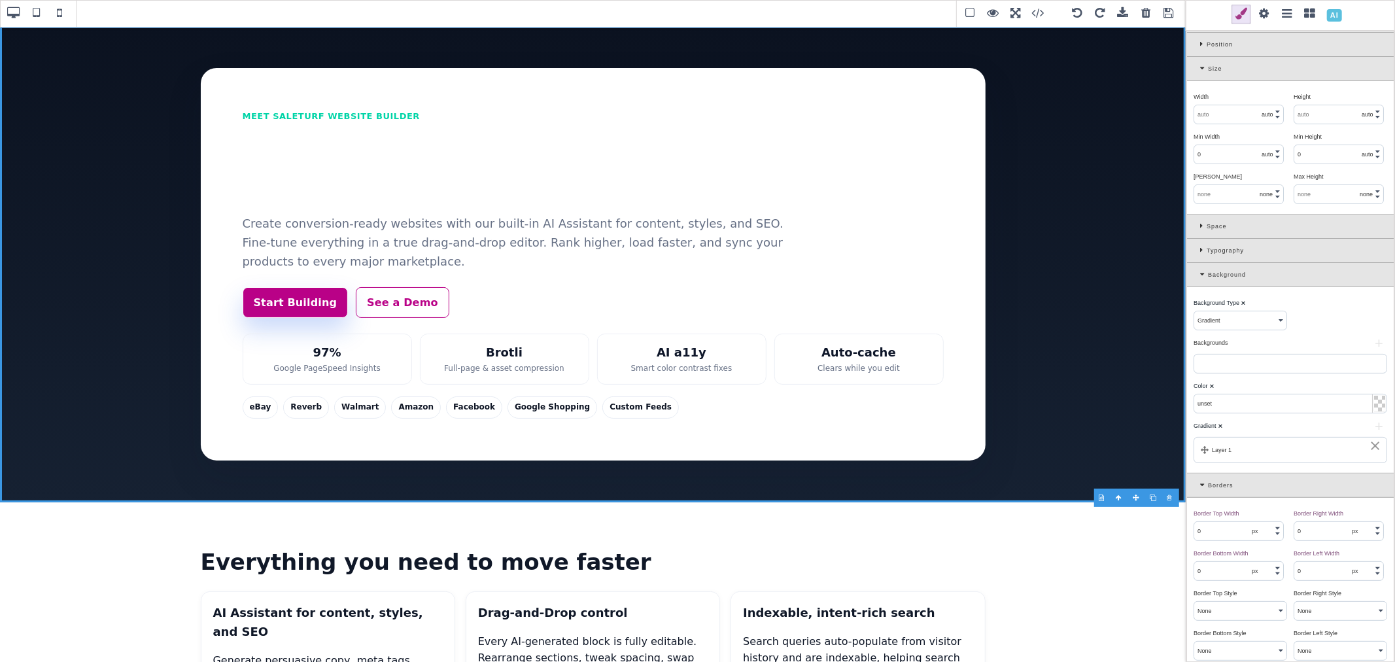
scroll to position [145, 0]
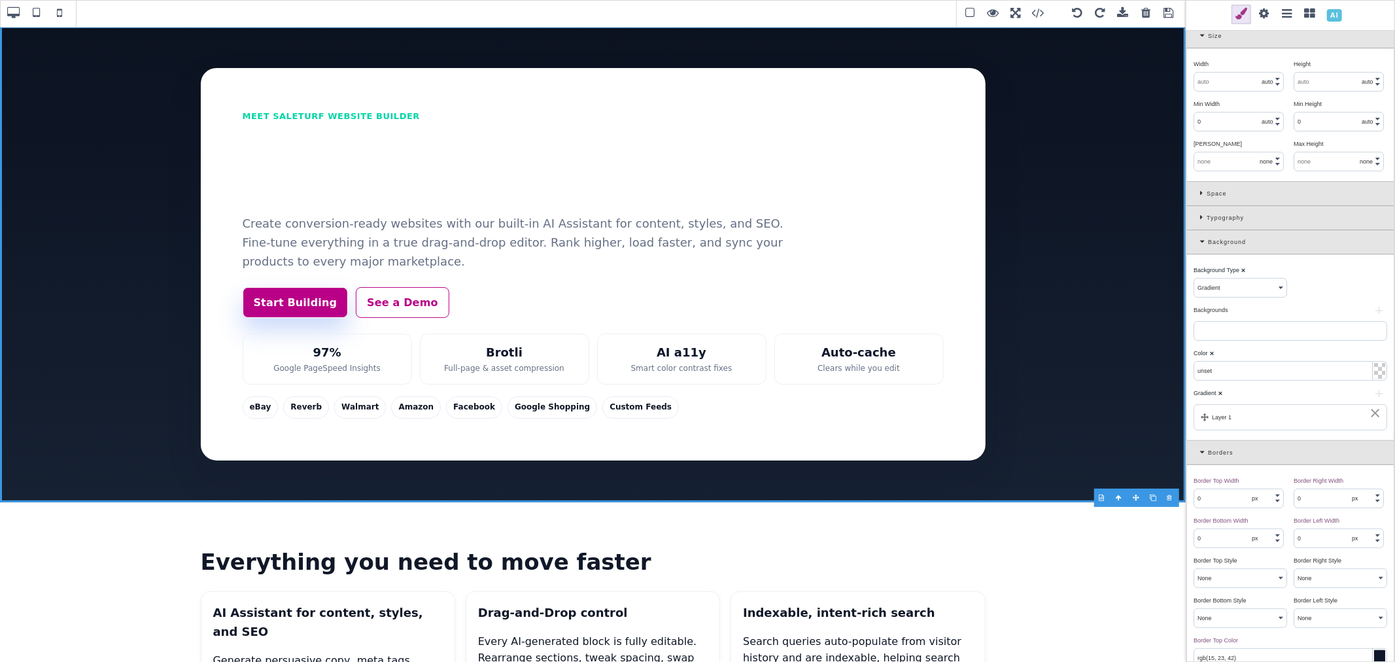
click at [1254, 423] on div "Layer 1" at bounding box center [1290, 417] width 179 height 12
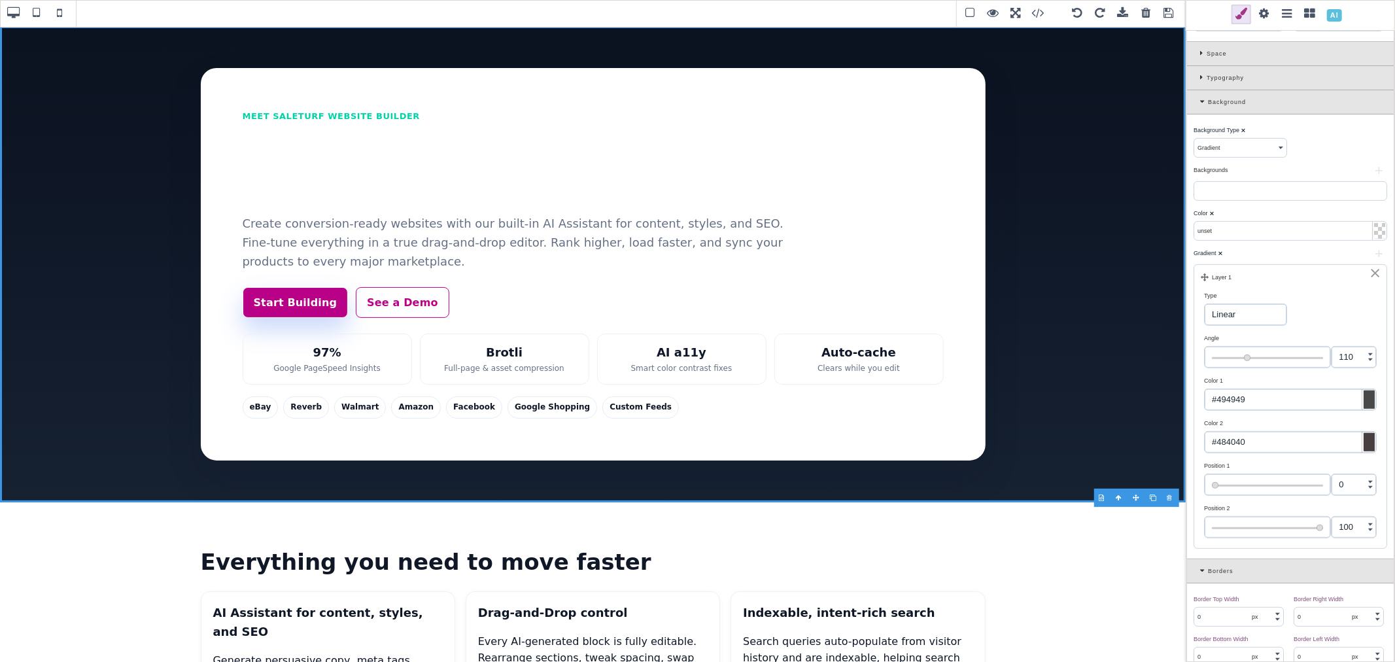
scroll to position [290, 0]
click at [1254, 480] on input "range" at bounding box center [1268, 479] width 126 height 21
click at [1225, 480] on input "range" at bounding box center [1268, 479] width 126 height 21
click at [1249, 224] on input "unset" at bounding box center [1290, 225] width 192 height 18
click at [1212, 211] on b "⨯" at bounding box center [1211, 208] width 5 height 7
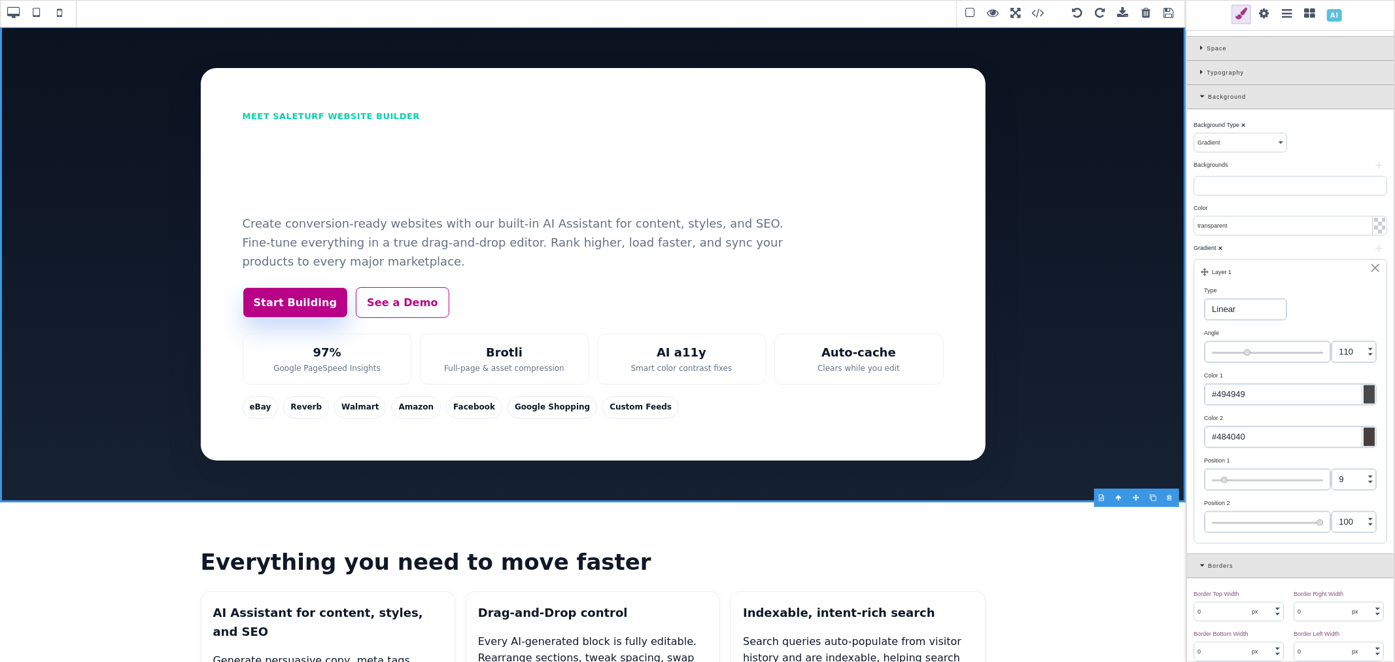
click at [1224, 224] on input "transparent" at bounding box center [1290, 225] width 192 height 18
click at [1256, 224] on input "transparent" at bounding box center [1290, 225] width 192 height 18
paste input "rgb(11, 18, 32)"
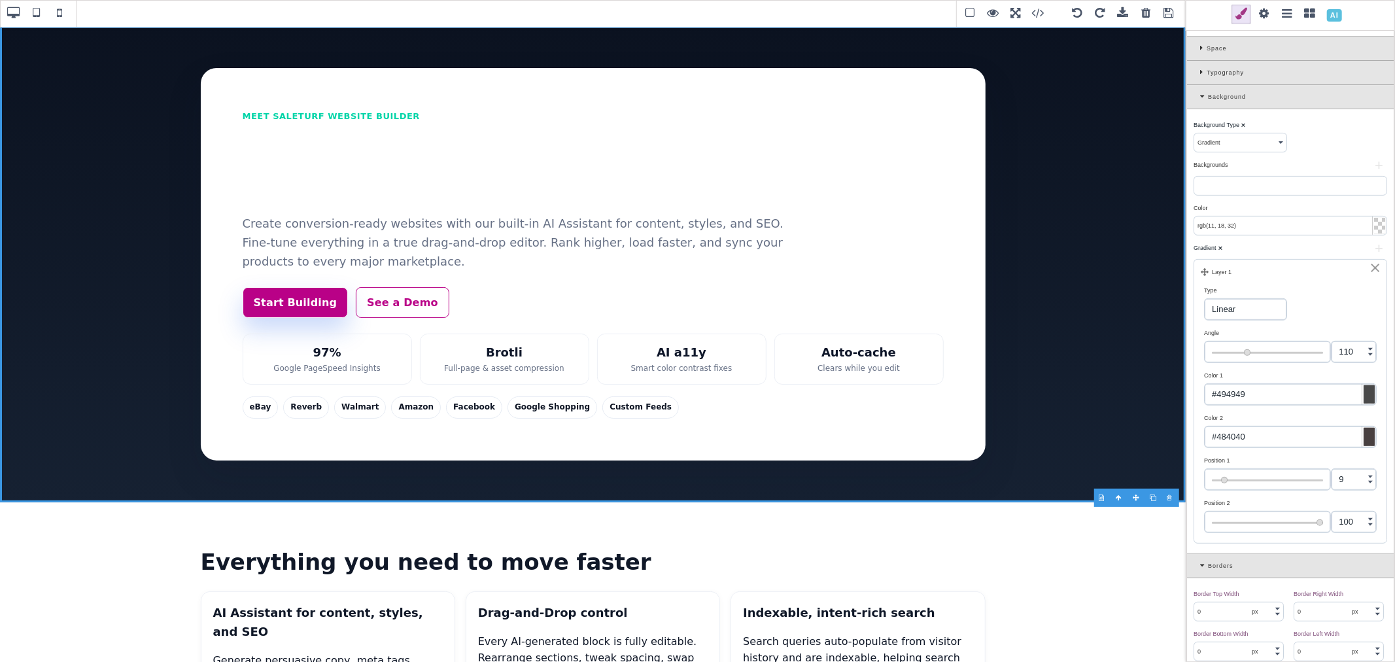
click at [1251, 207] on div "Color ⨯" at bounding box center [1289, 208] width 190 height 12
click at [344, 122] on p "Meet SaleTurf Website Builder" at bounding box center [593, 117] width 701 height 14
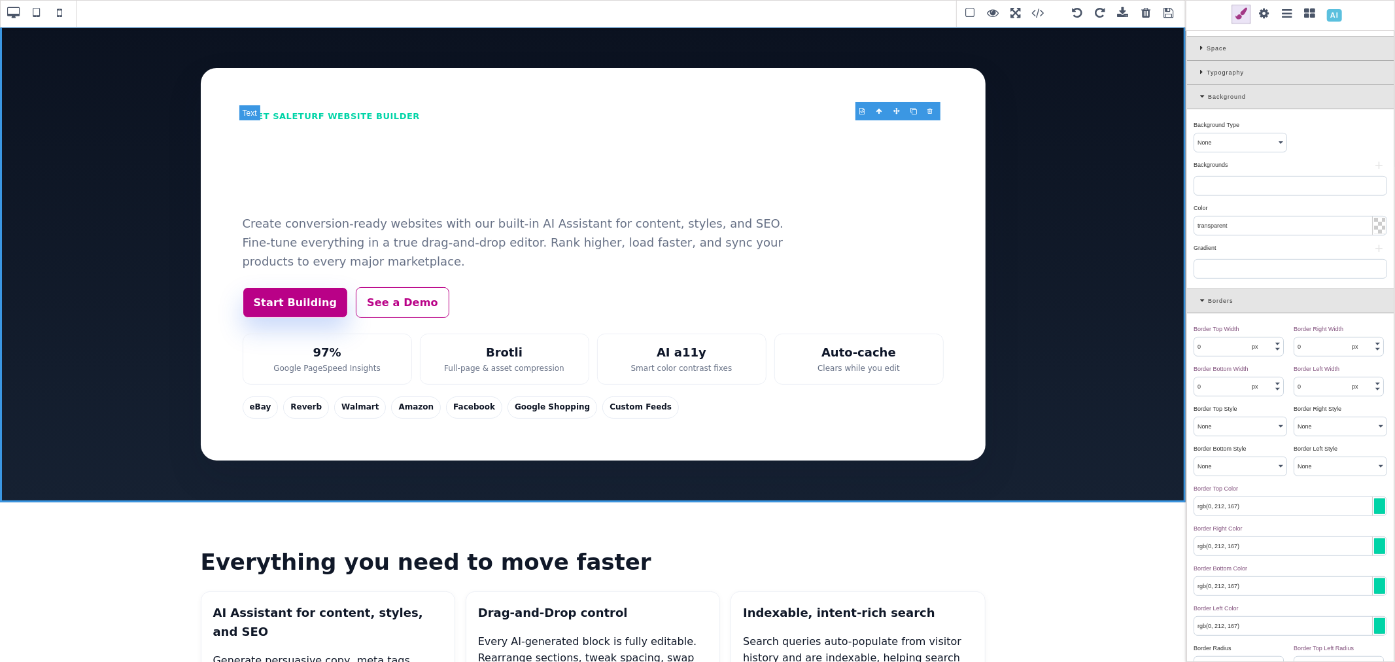
scroll to position [0, 0]
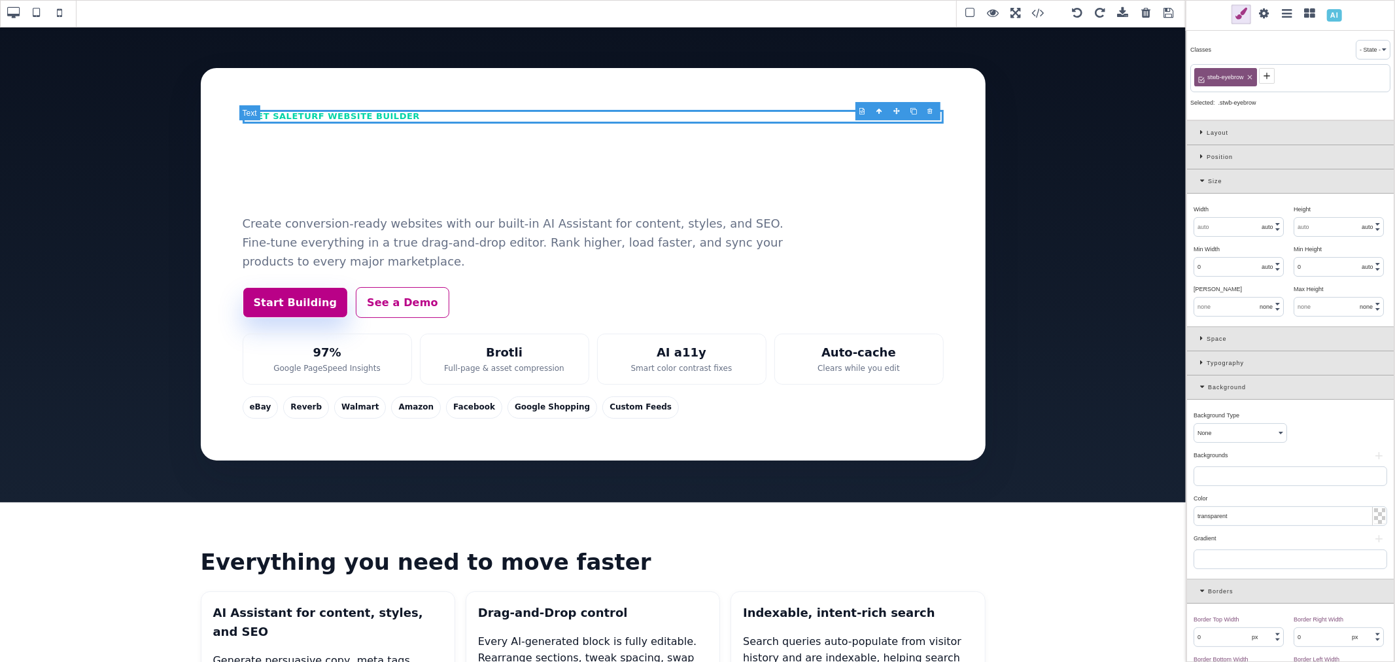
click at [387, 124] on p "Meet SaleTurf Website Builder" at bounding box center [593, 117] width 701 height 14
click at [1250, 77] on icon at bounding box center [1249, 77] width 5 height 5
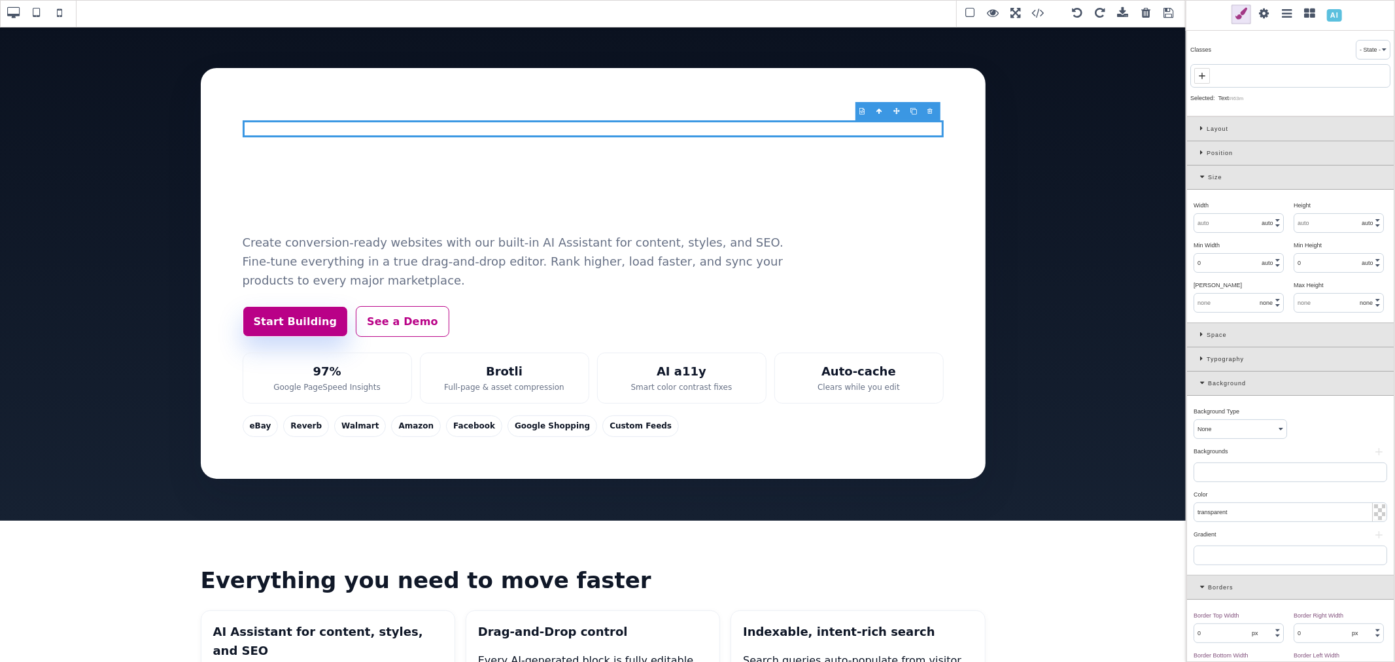
click at [1208, 77] on span at bounding box center [1202, 76] width 16 height 16
paste input ".st-badge"
click at [1201, 76] on input ".st-badge" at bounding box center [1290, 77] width 192 height 18
click at [1228, 77] on input "st-badge" at bounding box center [1290, 77] width 192 height 18
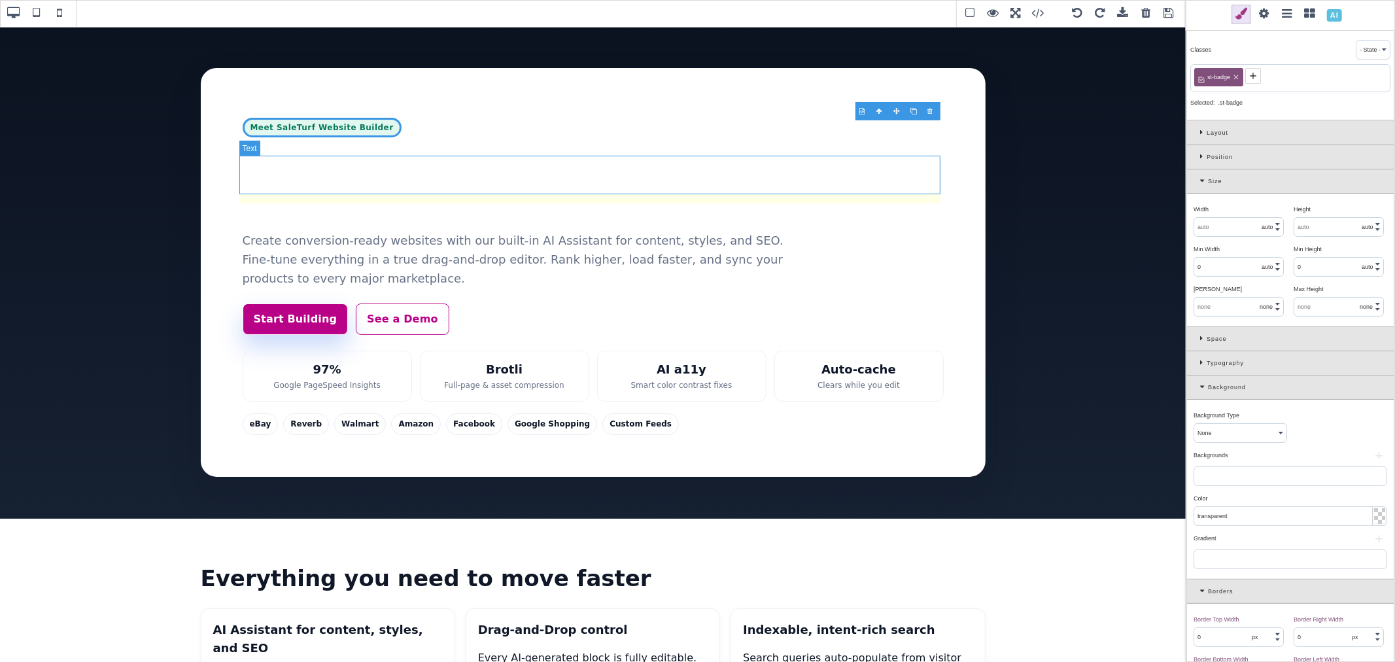
click at [591, 156] on h1 "Build faster with AI. Sell everywhere." at bounding box center [593, 183] width 701 height 77
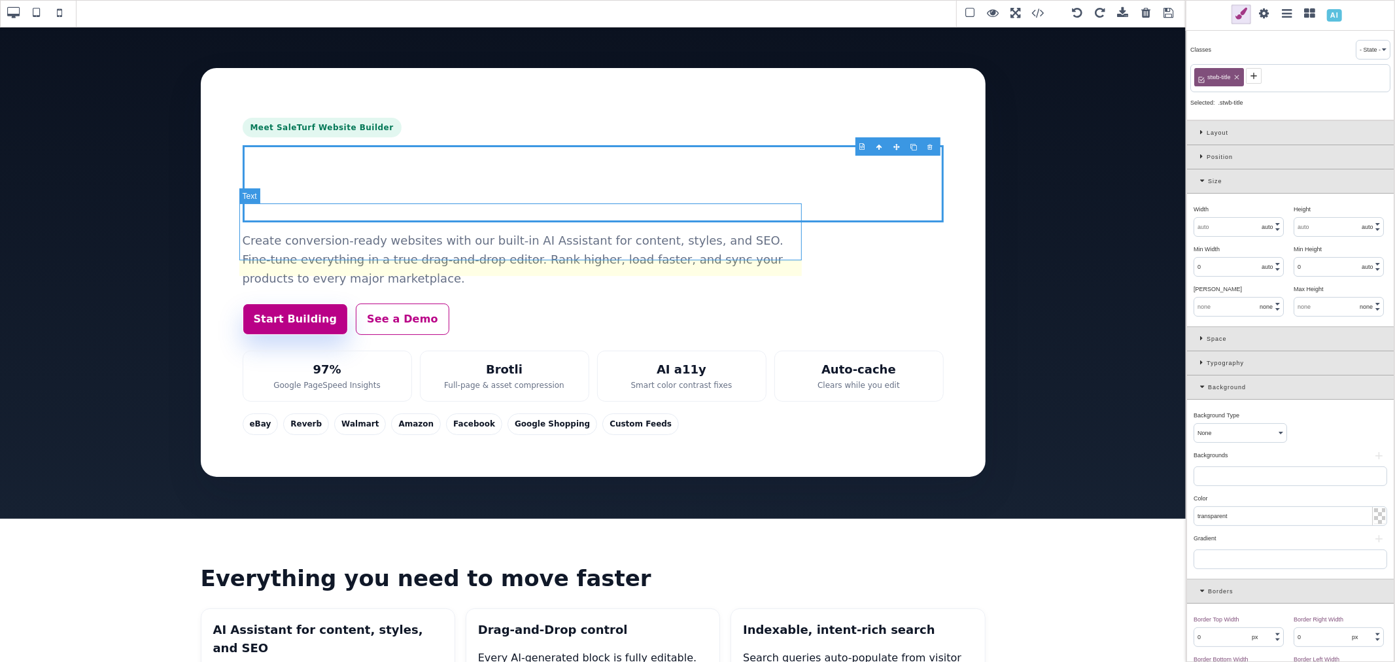
click at [577, 232] on p "Create conversion-ready websites with our built-in AI Assistant for content, st…" at bounding box center [524, 260] width 563 height 56
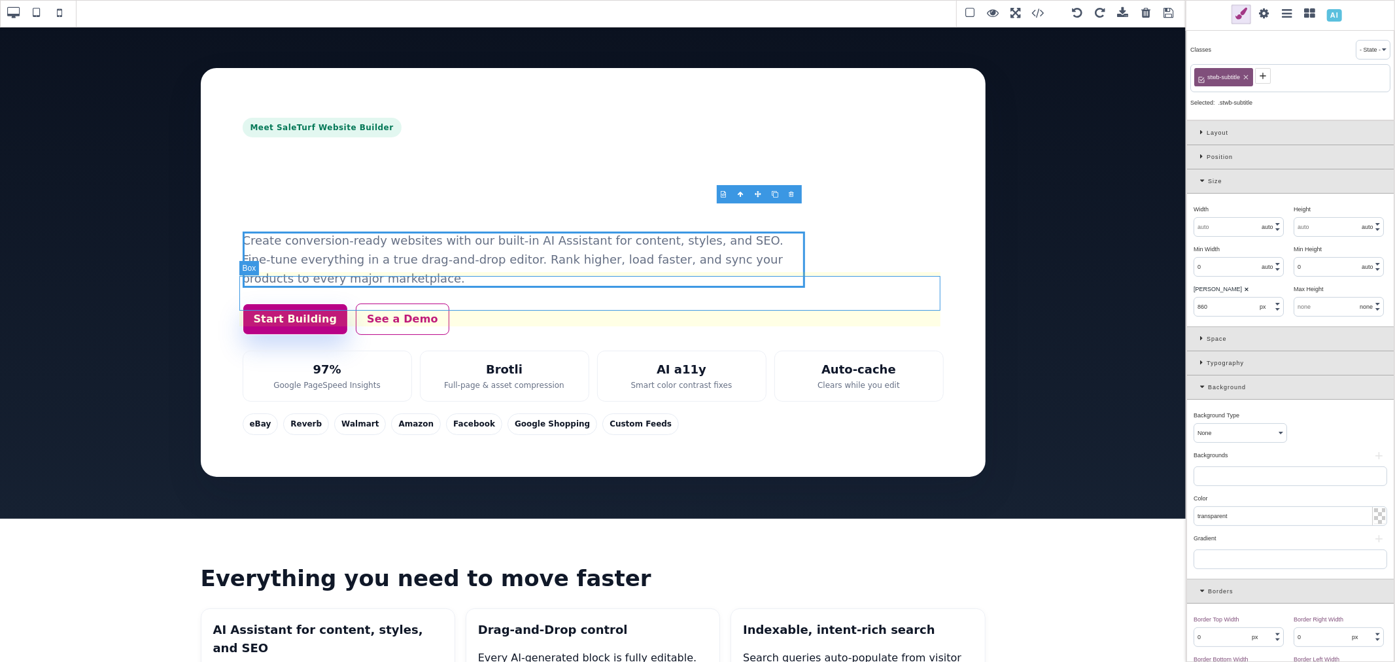
click at [608, 303] on div "Start Building See a Demo" at bounding box center [593, 318] width 701 height 31
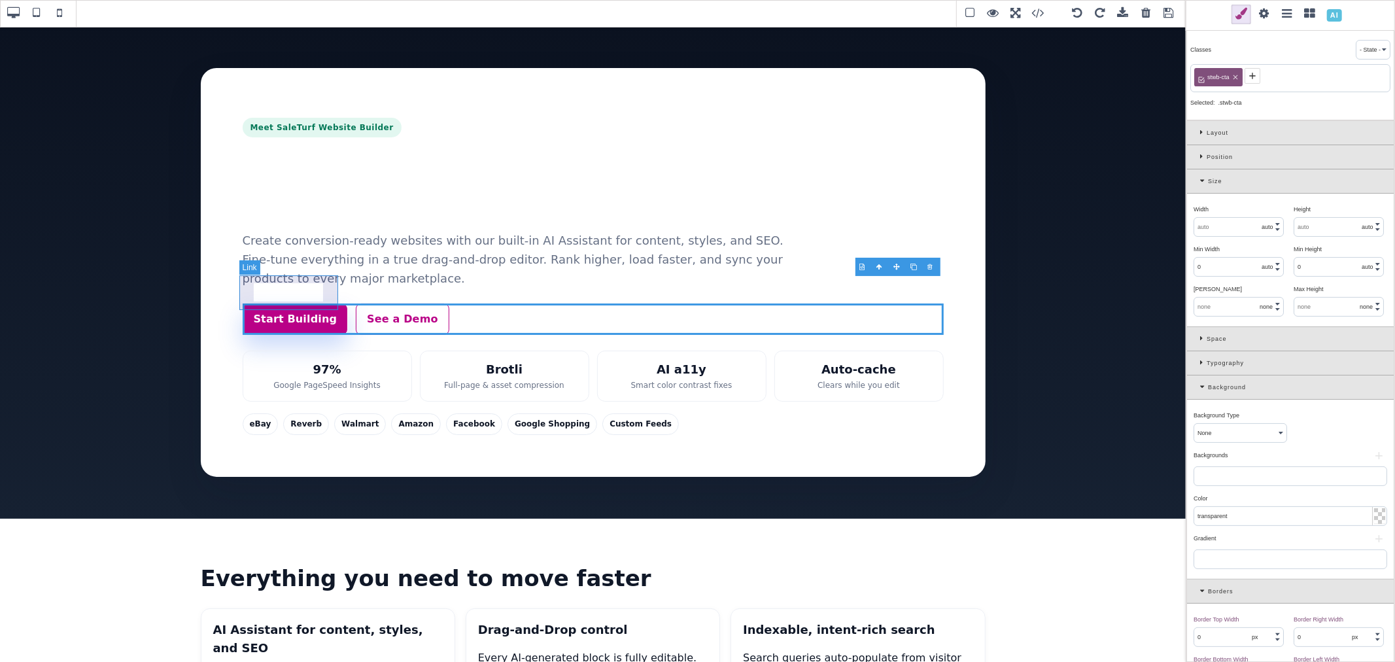
click at [304, 303] on link "Start Building" at bounding box center [296, 318] width 106 height 31
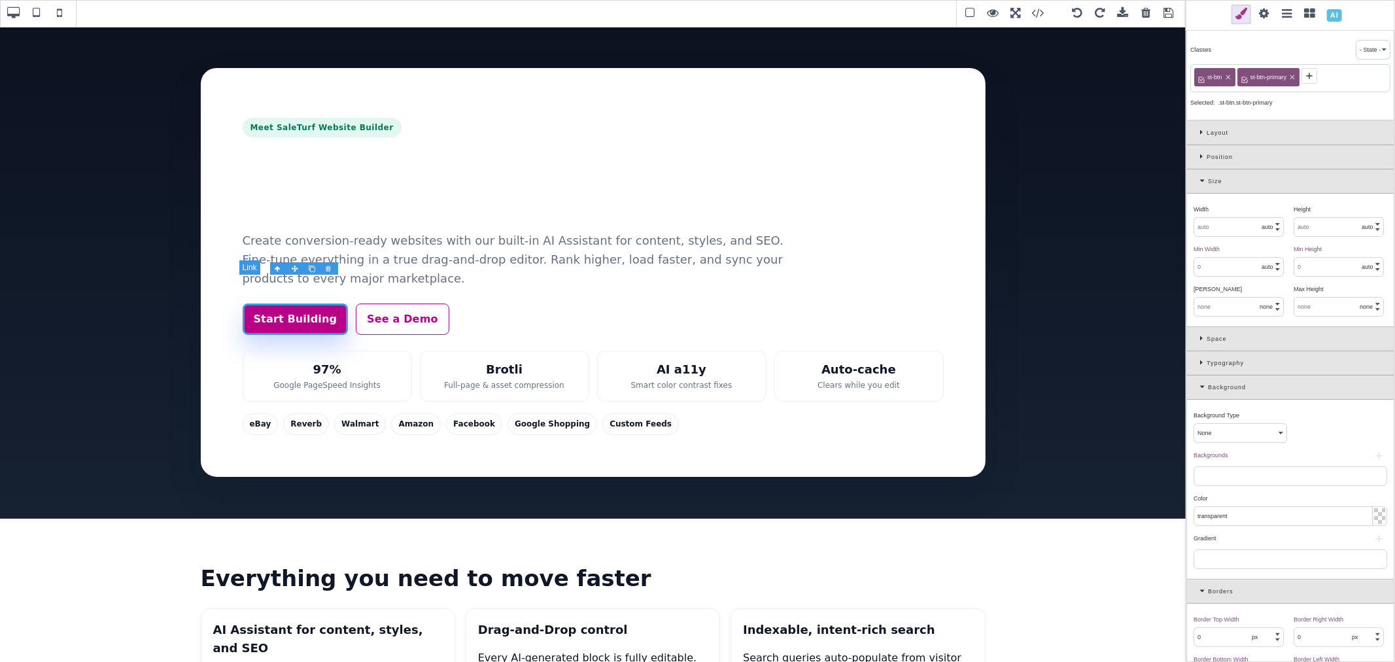
click at [304, 303] on link "Start Building" at bounding box center [296, 318] width 106 height 31
paste link "Start Building with SaleTurf"
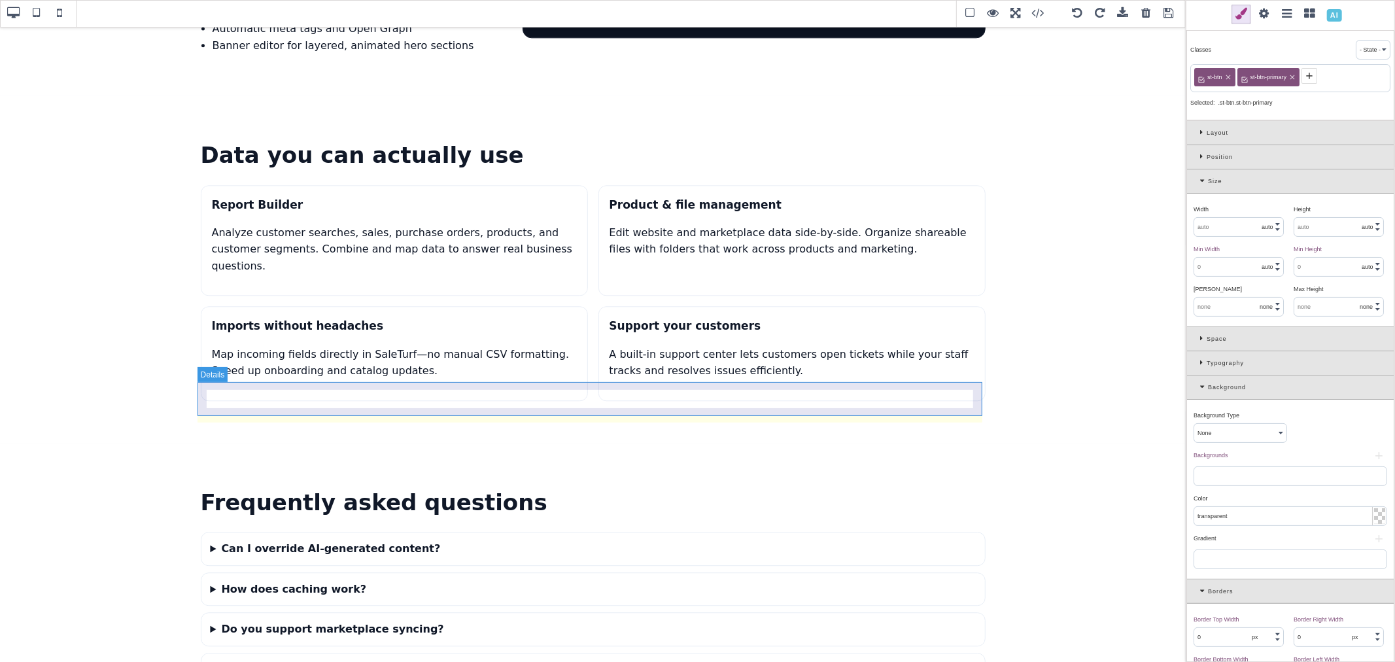
scroll to position [2667, 0]
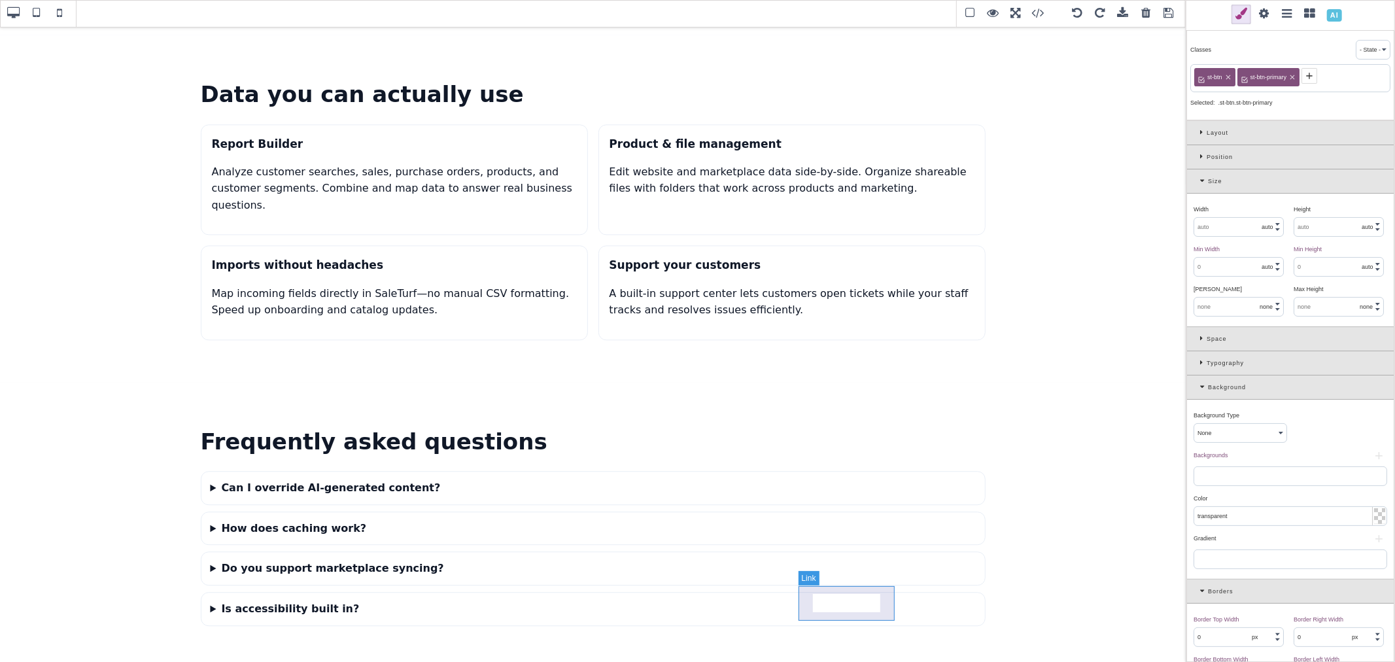
paste link "Get started"
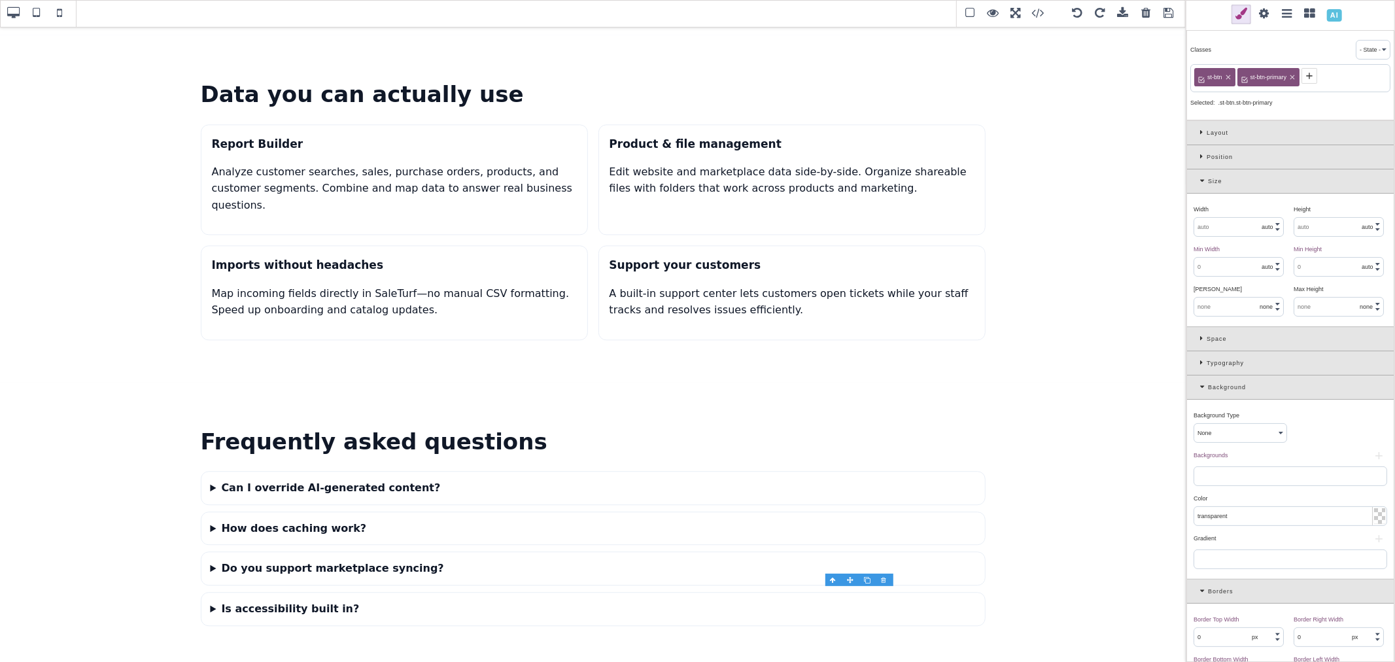
click at [1262, 12] on span at bounding box center [1265, 15] width 20 height 20
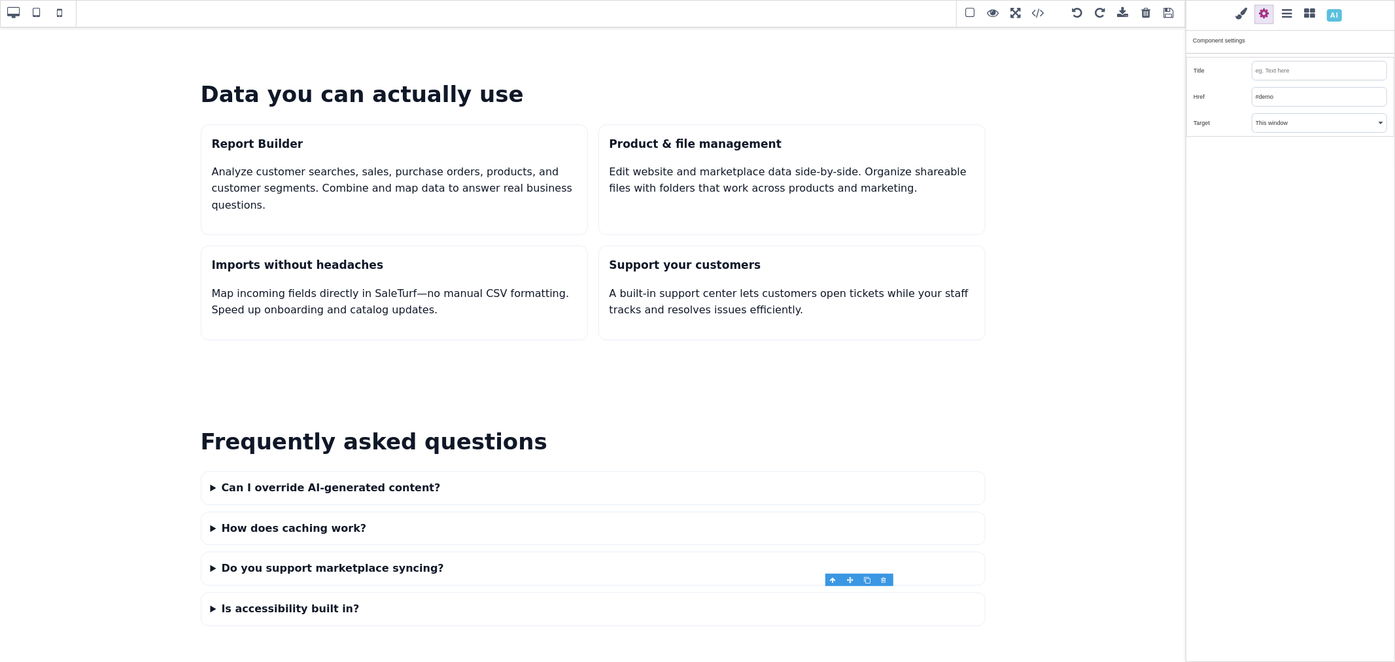
click at [1273, 88] on input "#demo" at bounding box center [1320, 97] width 134 height 18
paste input "https://www.saleturf.com/create/store?plan_id=11"
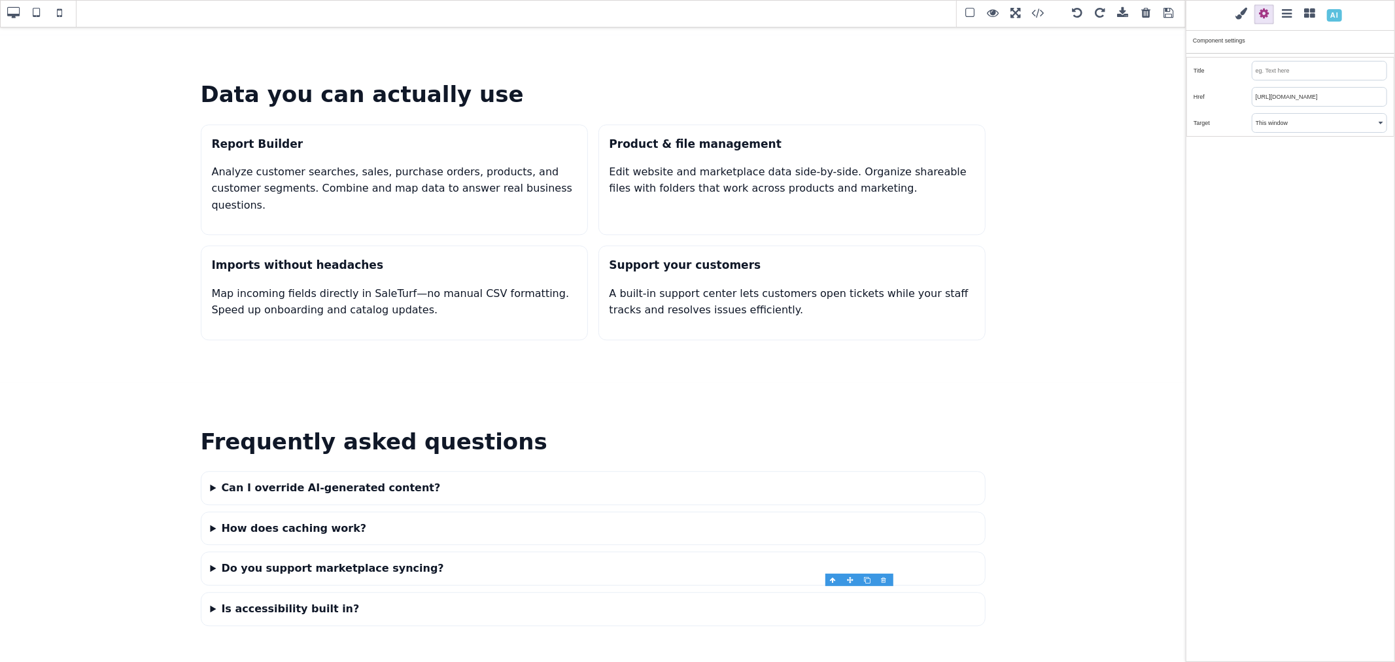
click at [1263, 271] on div "Classes - State - Hover Click Even/Odd st-btn st-btn-primary Selected: .st-btn.…" at bounding box center [1290, 331] width 209 height 662
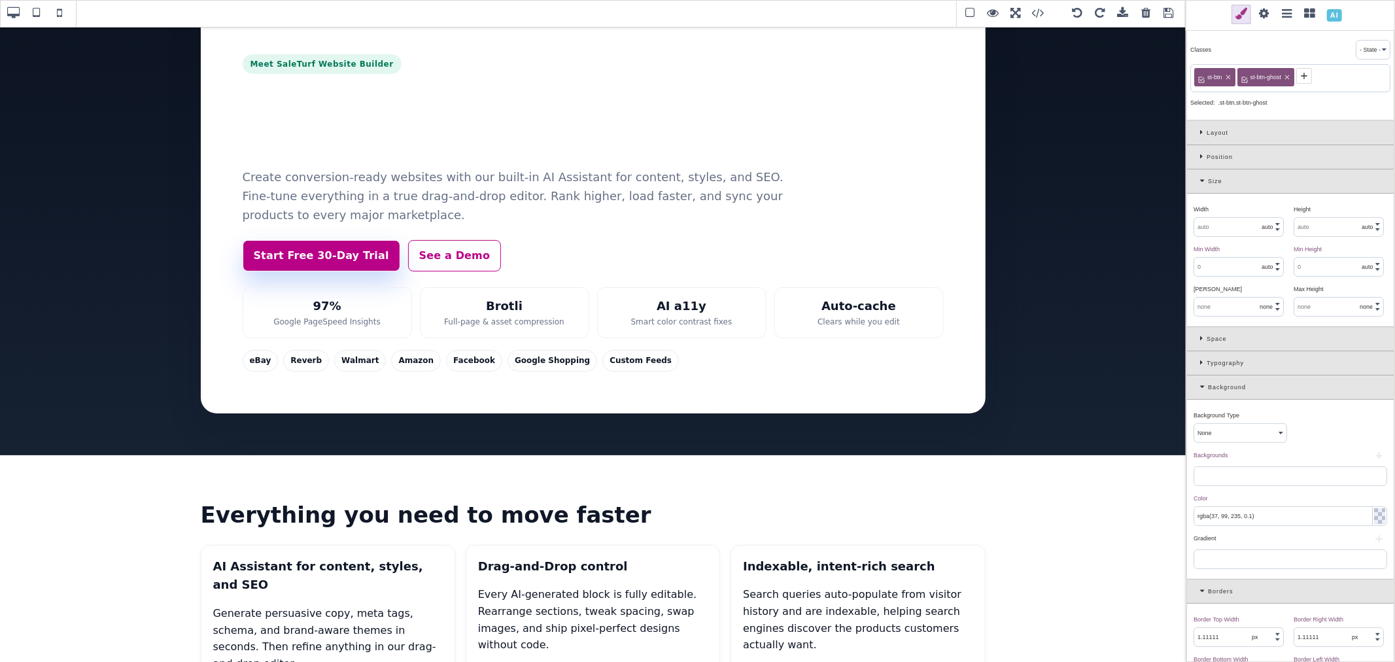
scroll to position [41, 0]
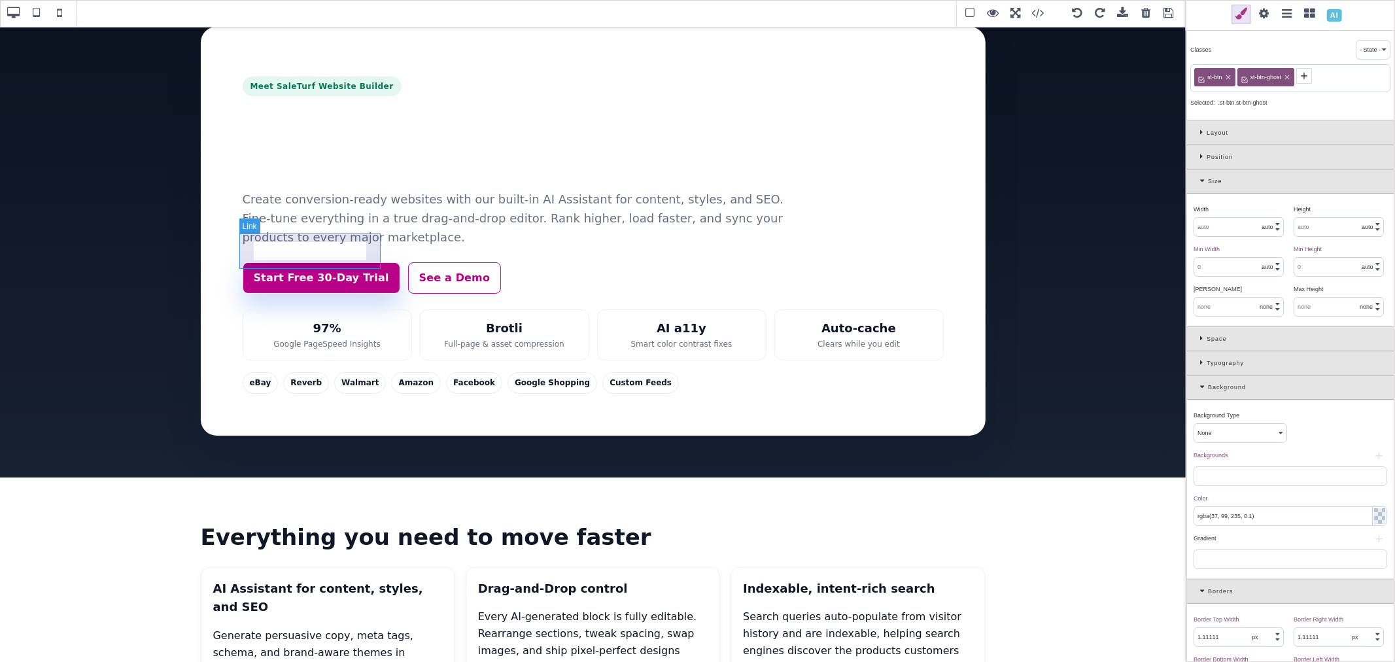
click at [375, 262] on link "Start Free 30-Day Trial" at bounding box center [322, 277] width 158 height 31
click at [1259, 12] on span at bounding box center [1265, 15] width 20 height 20
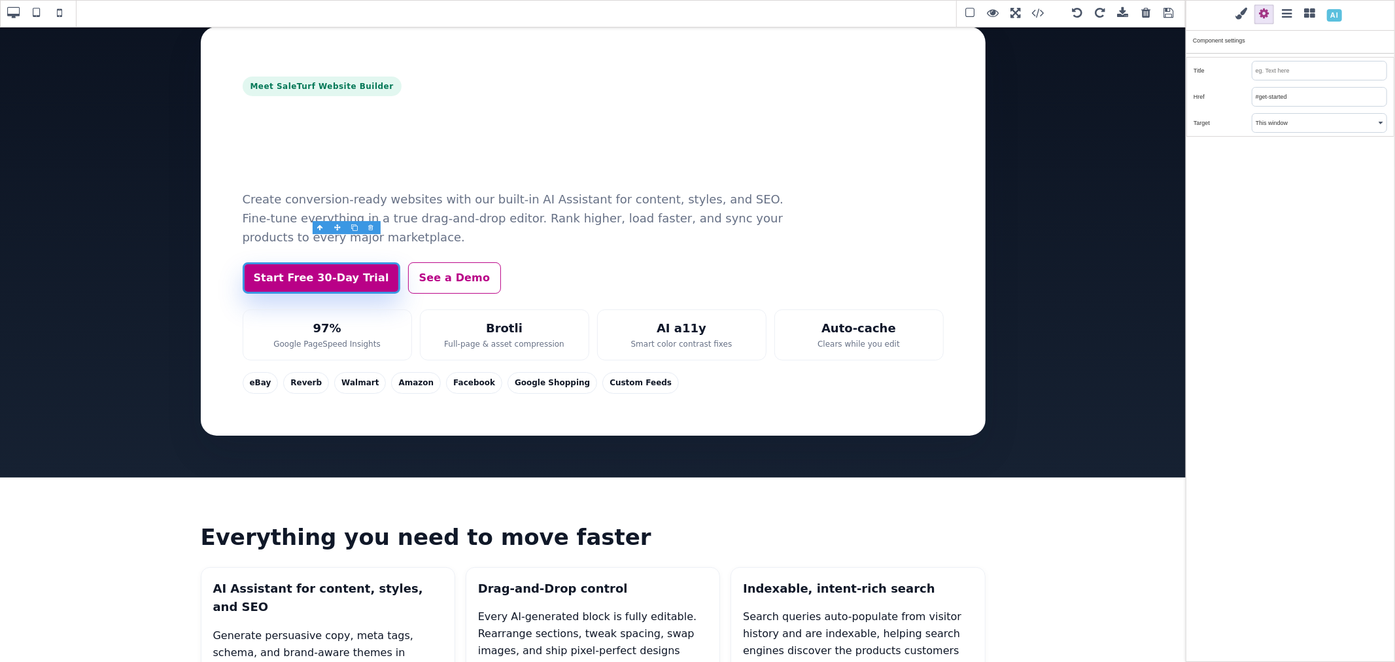
click at [1265, 90] on input "#get-started" at bounding box center [1320, 97] width 134 height 18
paste input "https://www.saleturf.com/create/store?plan_id=11"
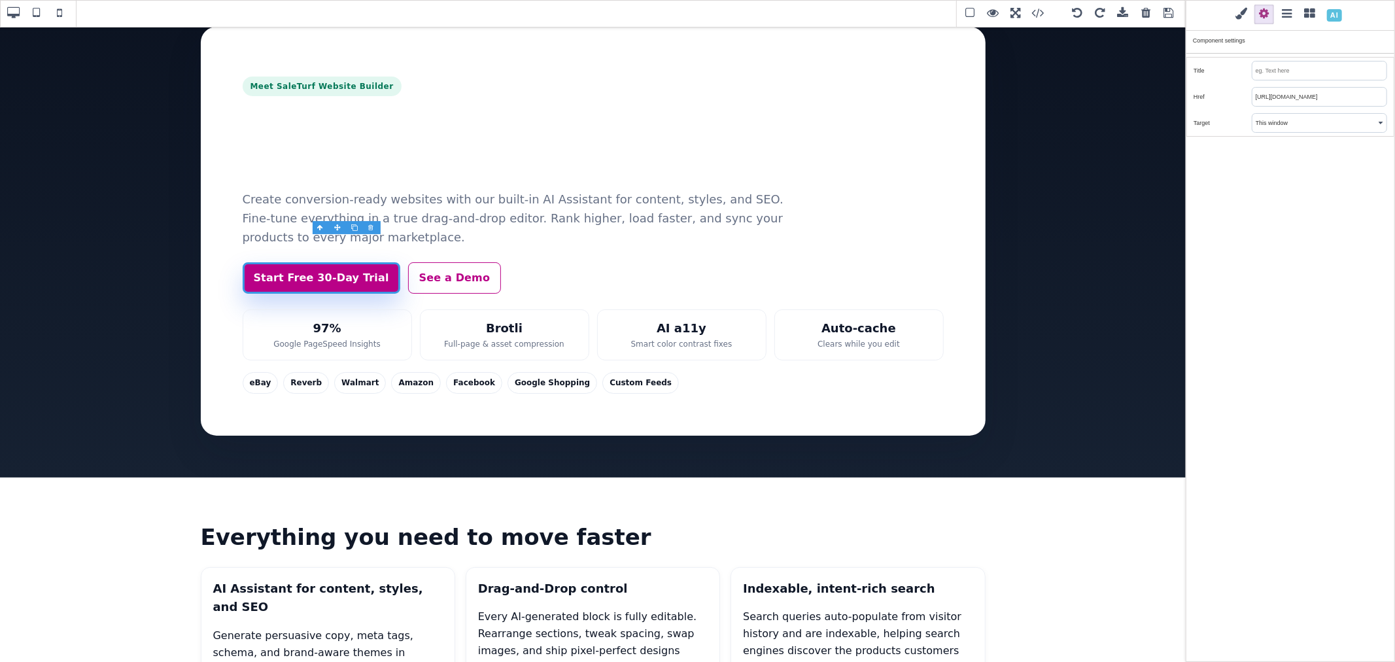
click at [1280, 236] on div "Classes - State - Hover Click Even/Odd st-btn st-btn-primary Selected: .st-btn.…" at bounding box center [1290, 331] width 209 height 662
click at [474, 262] on link "See a Demo" at bounding box center [455, 277] width 94 height 31
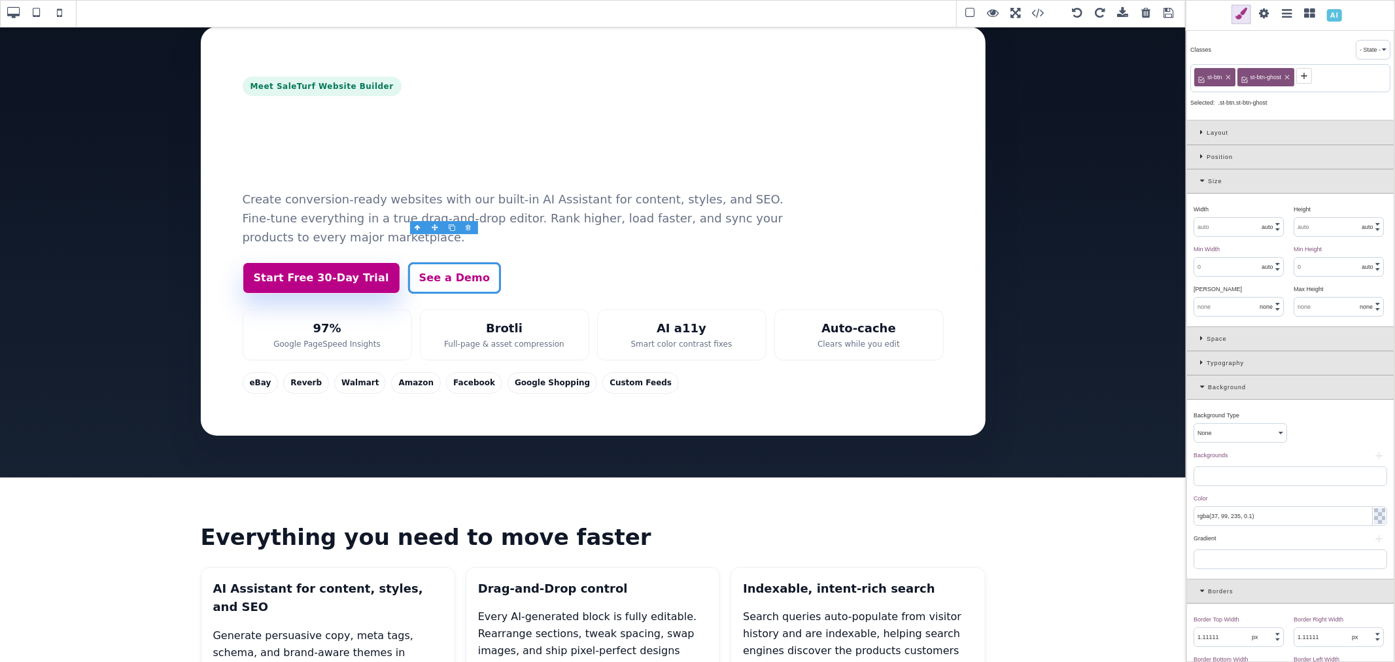
click at [1262, 14] on span at bounding box center [1265, 15] width 20 height 20
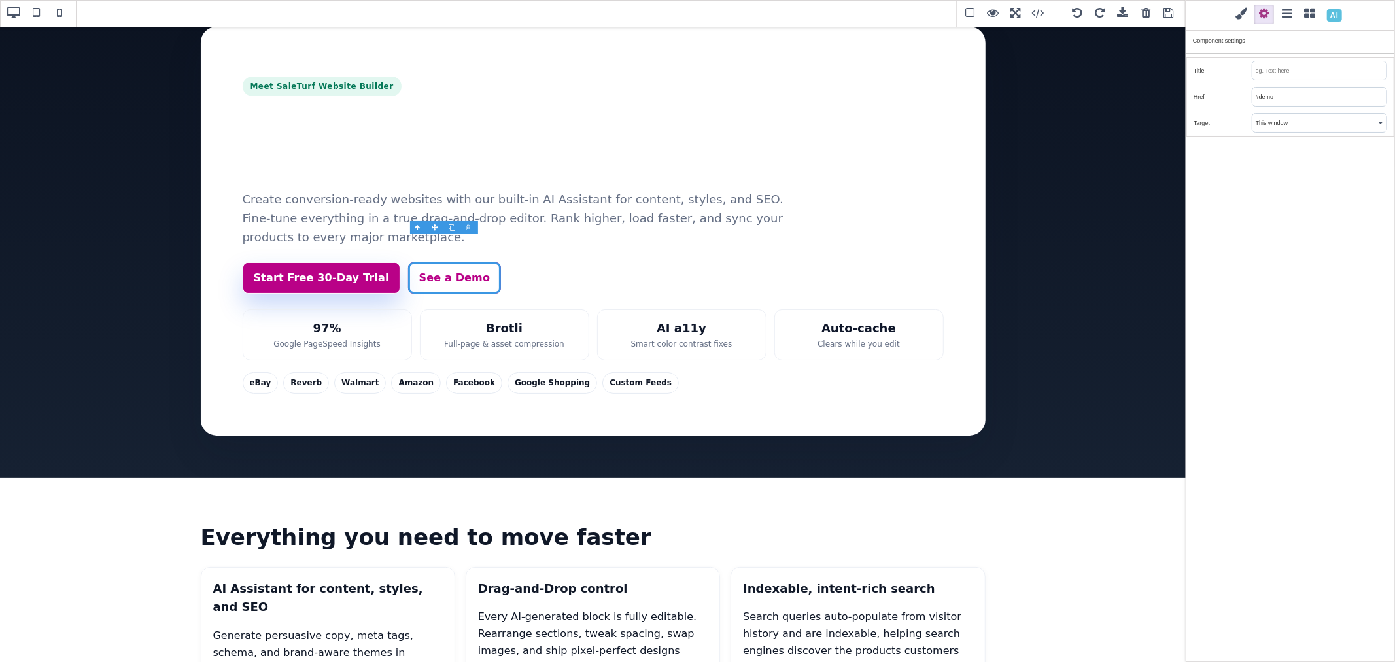
click at [1285, 92] on input "#demo" at bounding box center [1320, 97] width 134 height 18
click at [1281, 198] on div "Classes - State - Hover Click Even/Odd st-btn st-btn-ghost Selected: .st-btn.st…" at bounding box center [1290, 331] width 209 height 662
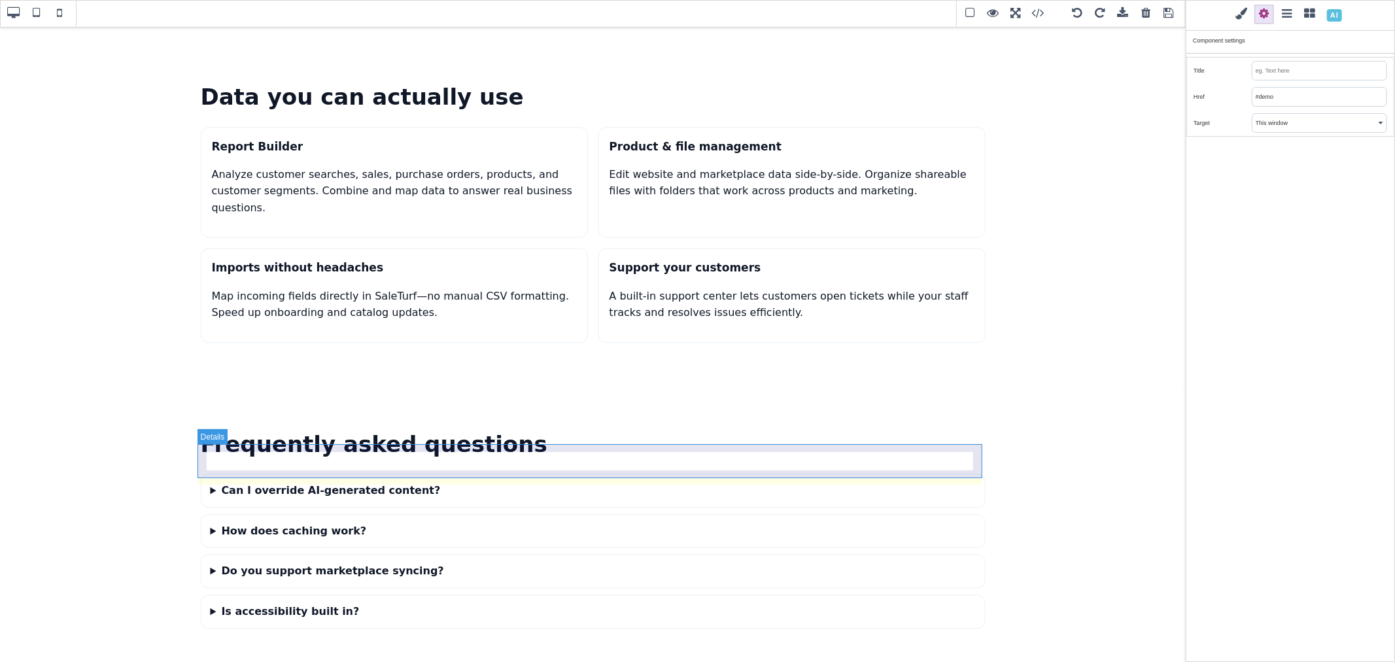
scroll to position [2667, 0]
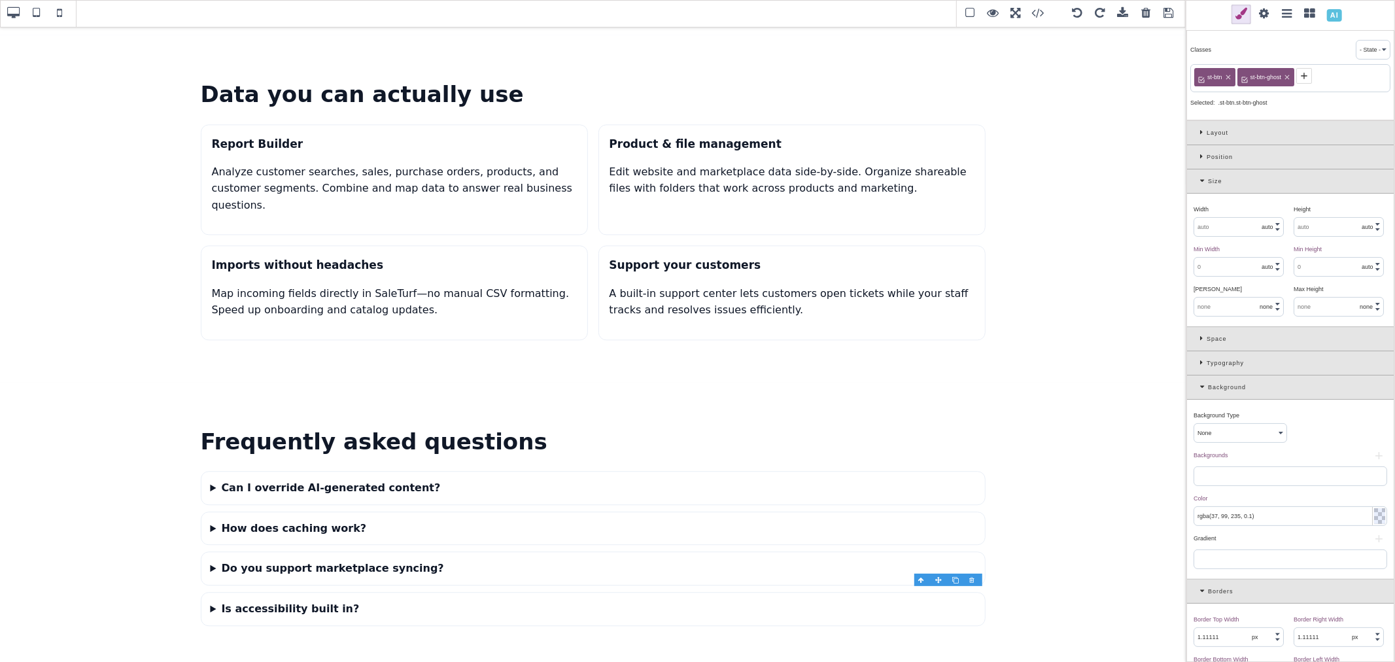
click at [1266, 14] on span at bounding box center [1265, 15] width 20 height 20
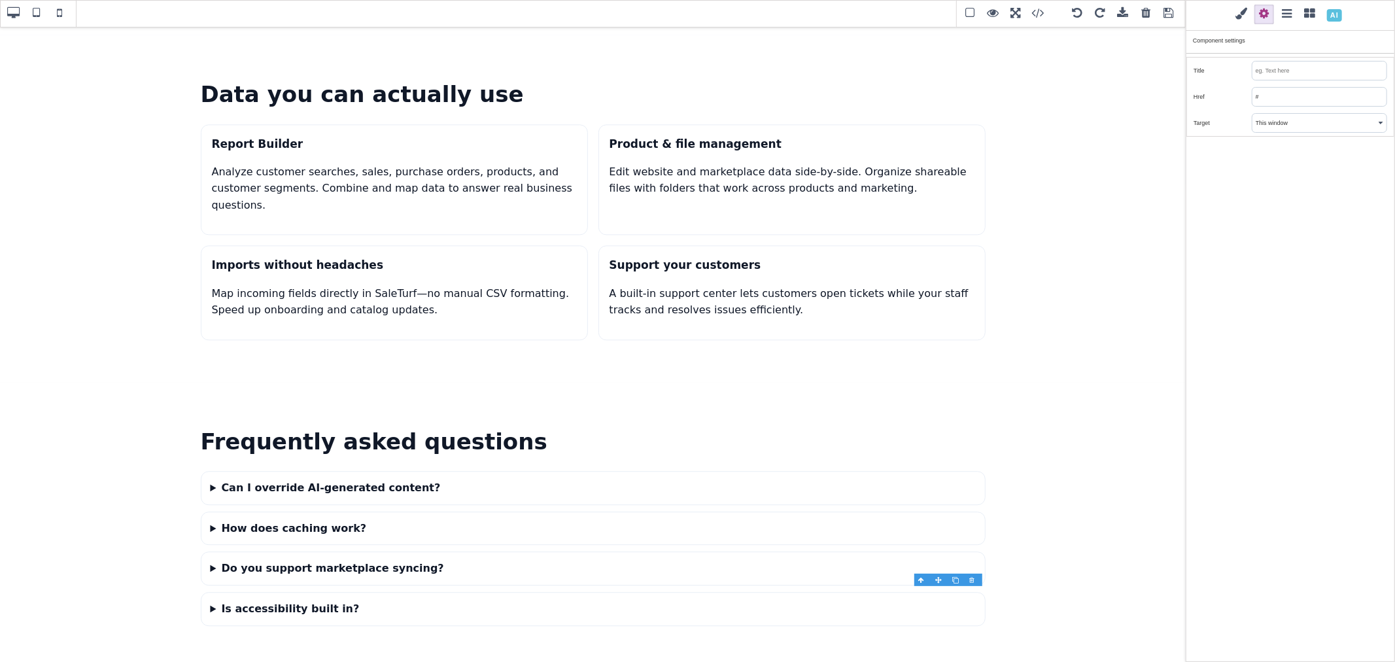
click at [1282, 93] on input "#" at bounding box center [1320, 97] width 134 height 18
paste input "demo"
click at [1287, 162] on div "Classes - State - Hover Click Even/Odd st-btn st-btn-ghost Selected: .st-btn.st…" at bounding box center [1290, 331] width 209 height 662
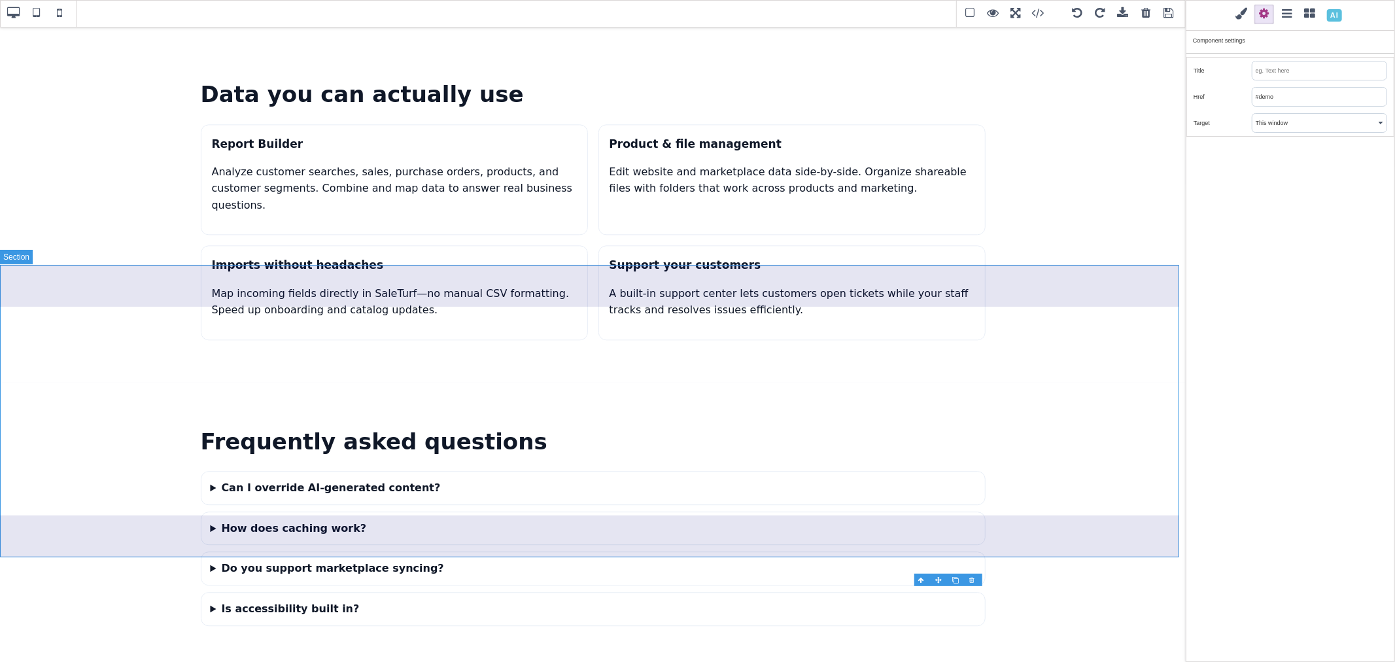
click at [1050, 382] on section "Frequently asked questions Can I override AI-generated content? Yes. Every AI-g…" at bounding box center [593, 528] width 1186 height 292
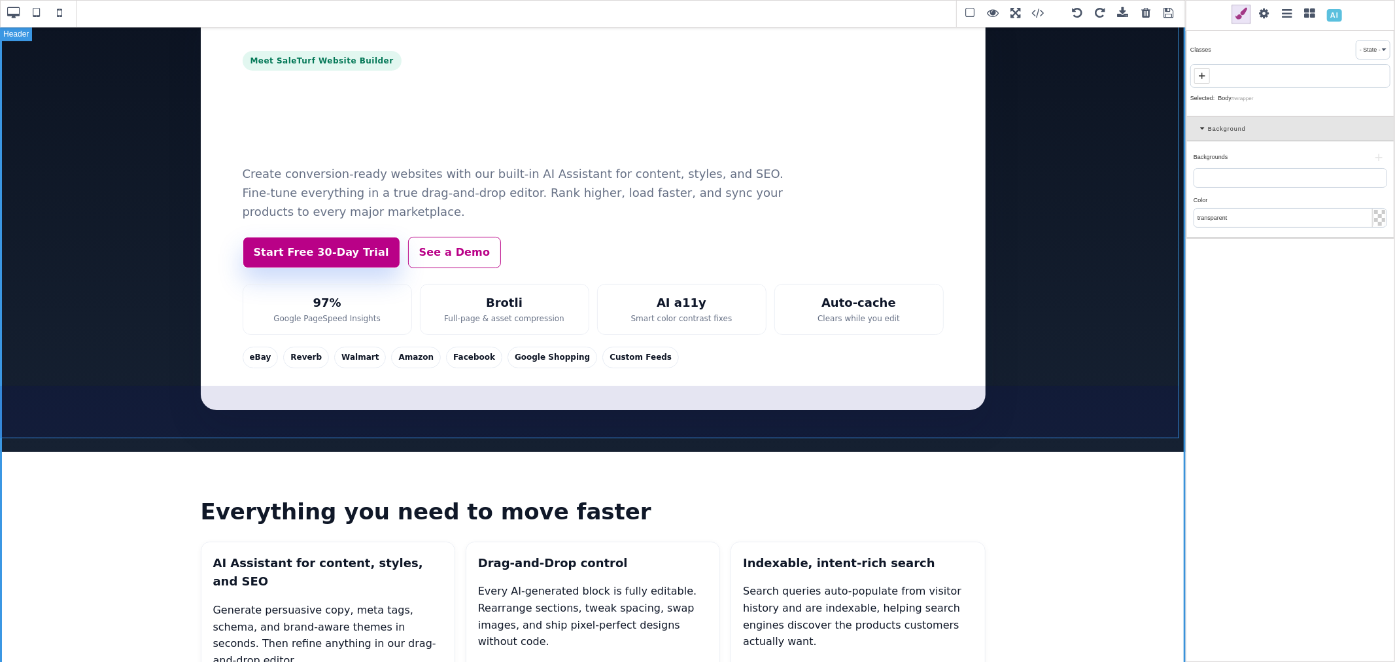
scroll to position [0, 0]
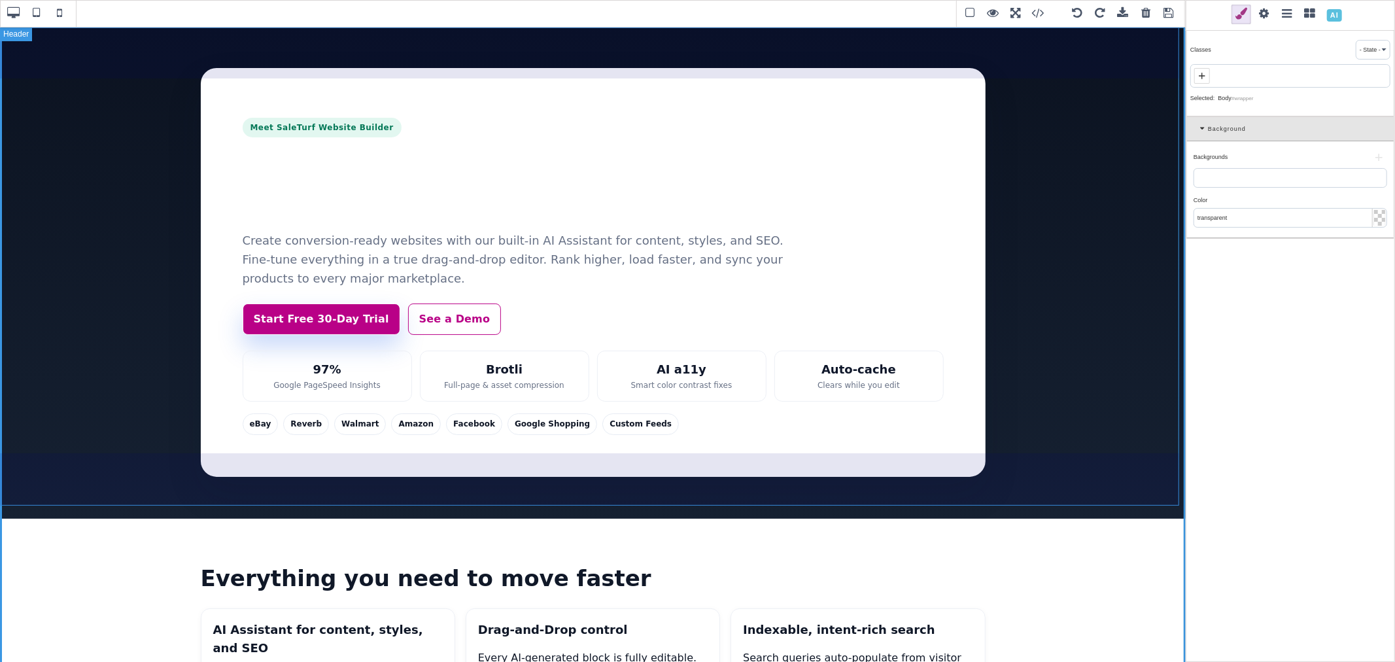
click at [22, 31] on header "Meet SaleTurf Website Builder Build faster with AI. Sell everywhere. Create con…" at bounding box center [593, 272] width 1186 height 493
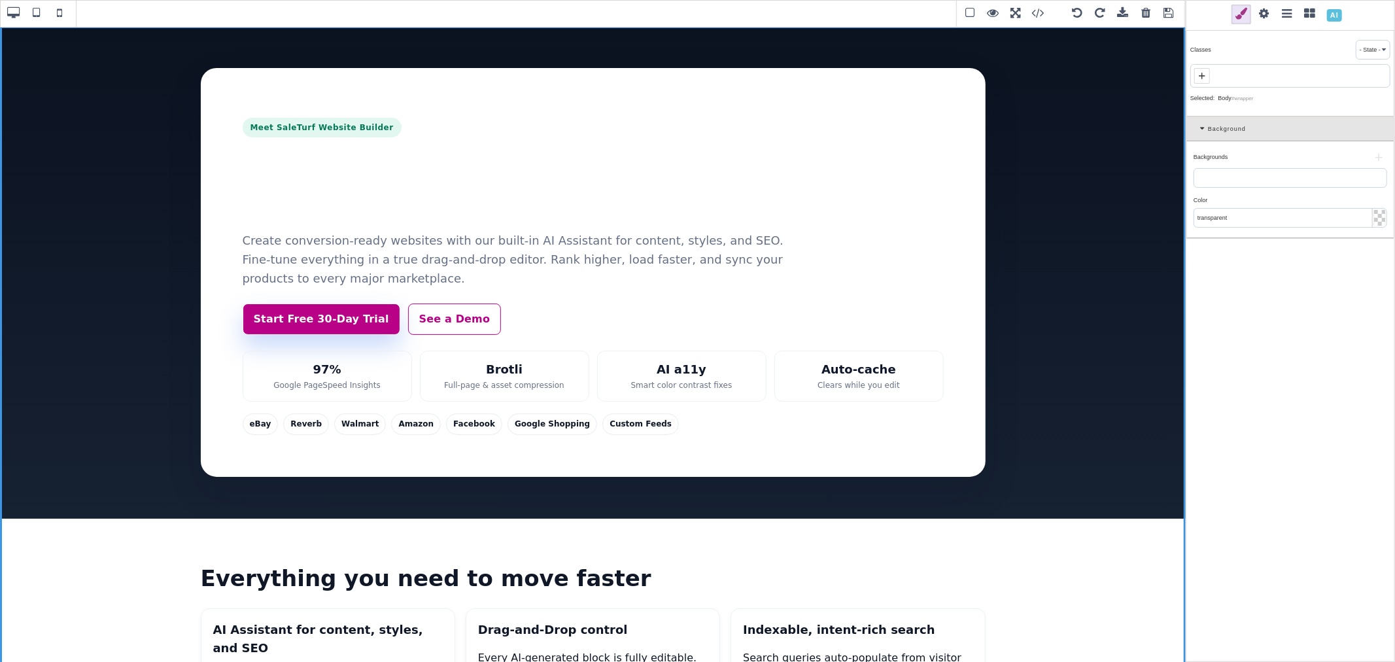
click at [1267, 218] on input "transparent" at bounding box center [1290, 218] width 192 height 18
click at [1251, 211] on input "transparent" at bounding box center [1290, 218] width 192 height 18
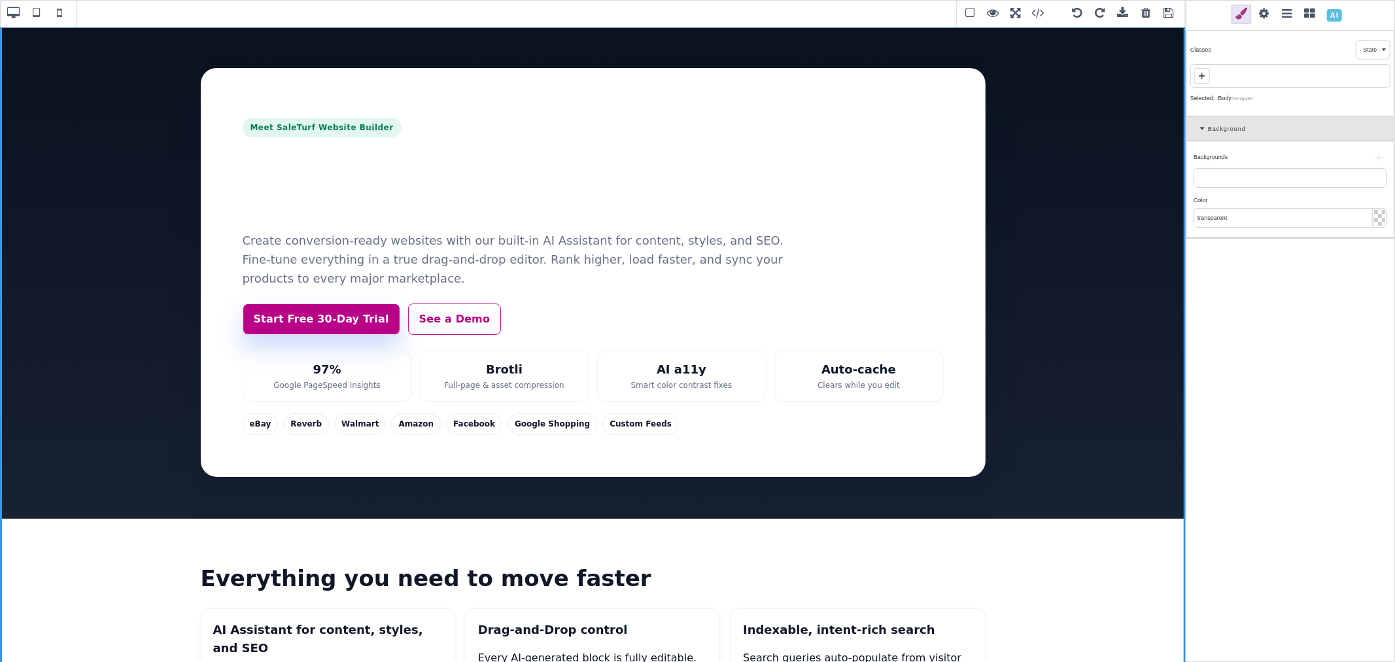
paste input "#f5f7fa"
click at [1251, 199] on div "Color ⨯" at bounding box center [1289, 200] width 190 height 12
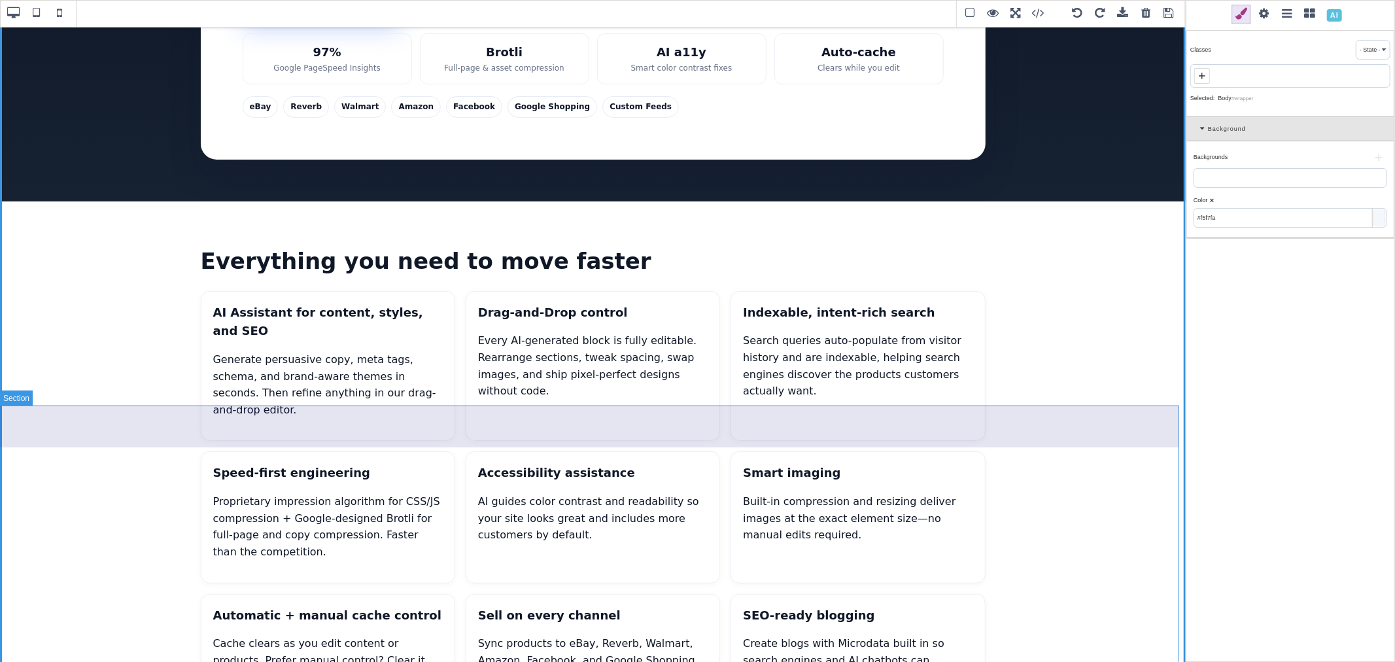
scroll to position [363, 0]
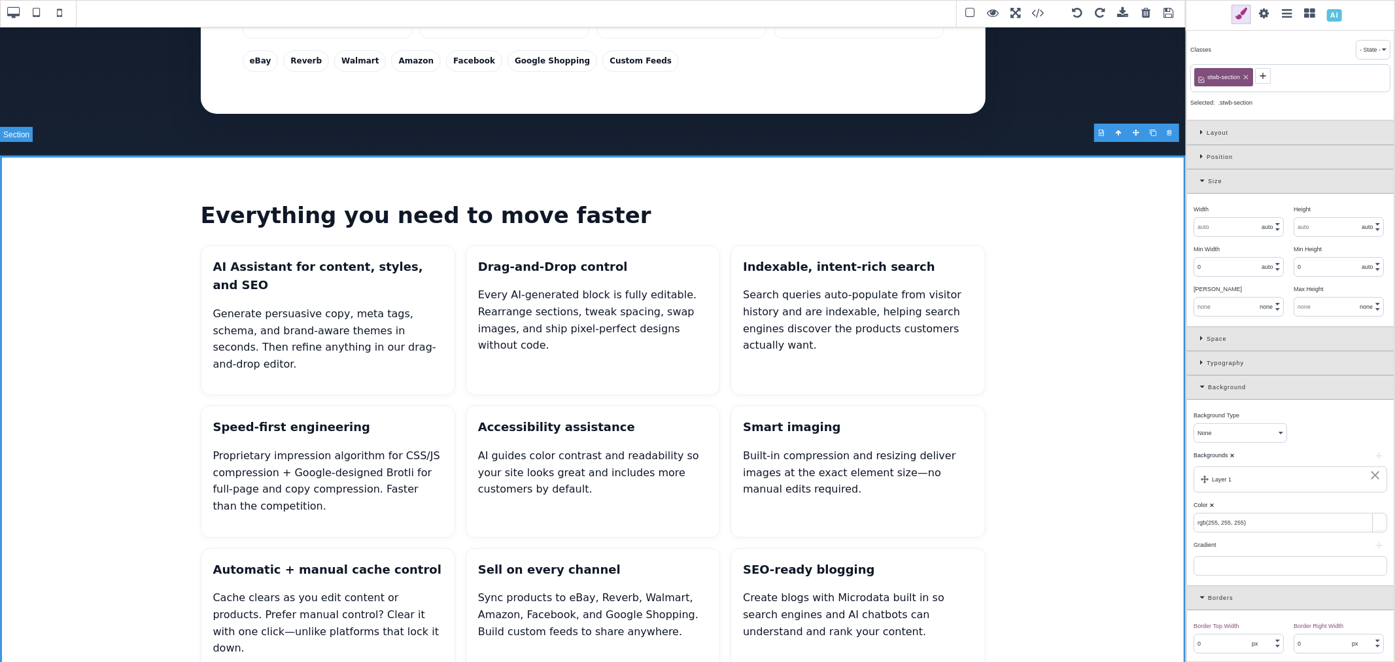
scroll to position [436, 0]
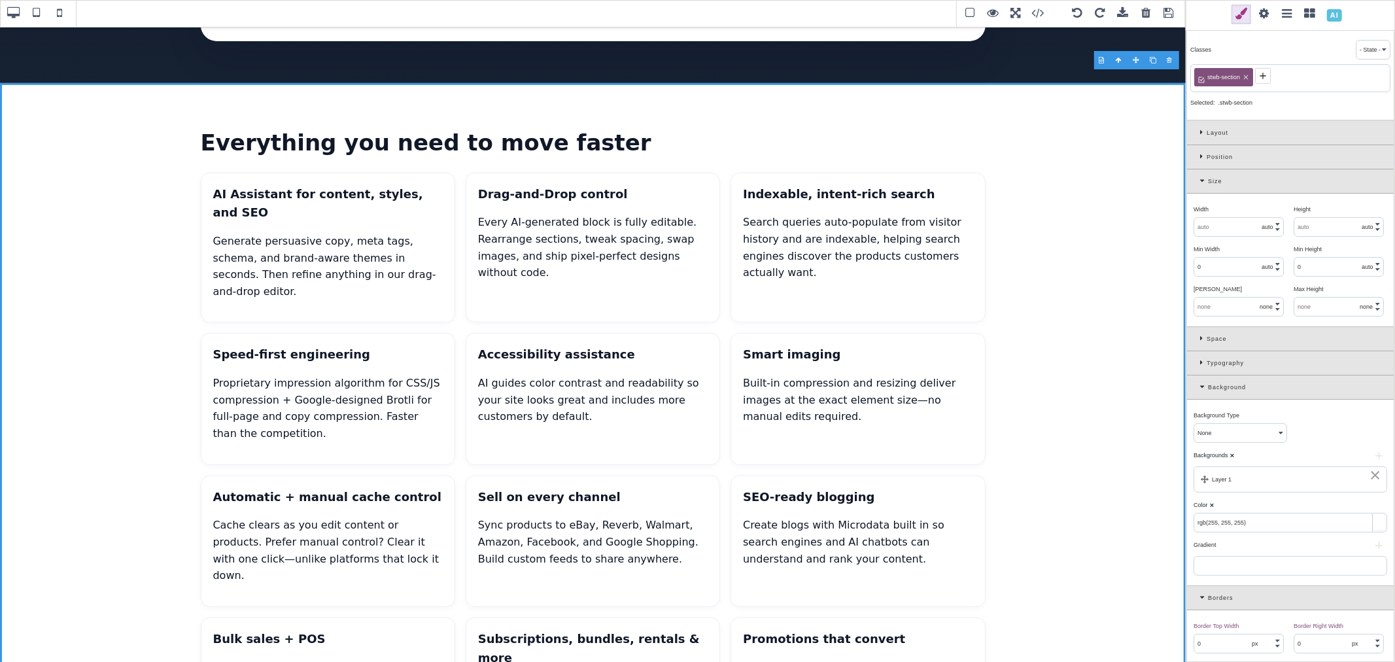
click at [1375, 474] on div "⨯" at bounding box center [1375, 475] width 12 height 12
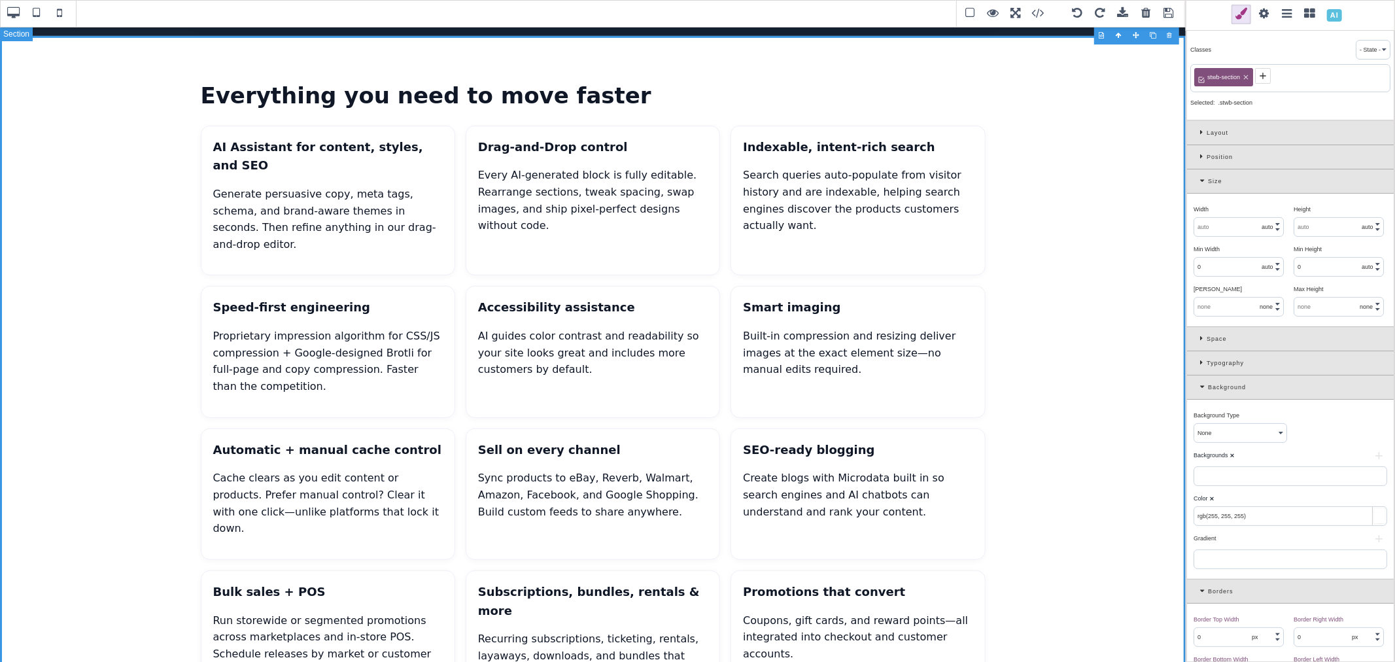
scroll to position [508, 0]
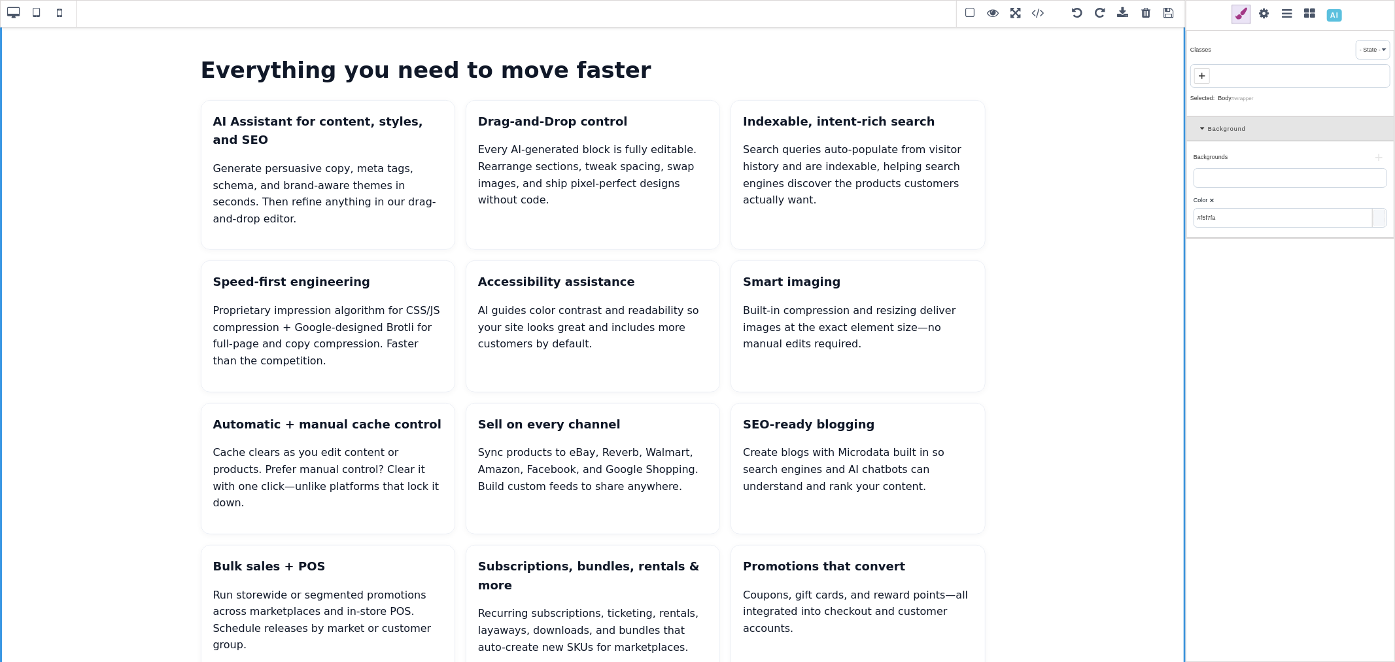
click at [1252, 228] on div "Background Type ⨯ None Solid Color Gradient Image Backgrounds ⨯ + Color ⨯ #f5f7…" at bounding box center [1290, 189] width 207 height 96
click at [1211, 198] on b "⨯" at bounding box center [1211, 200] width 5 height 7
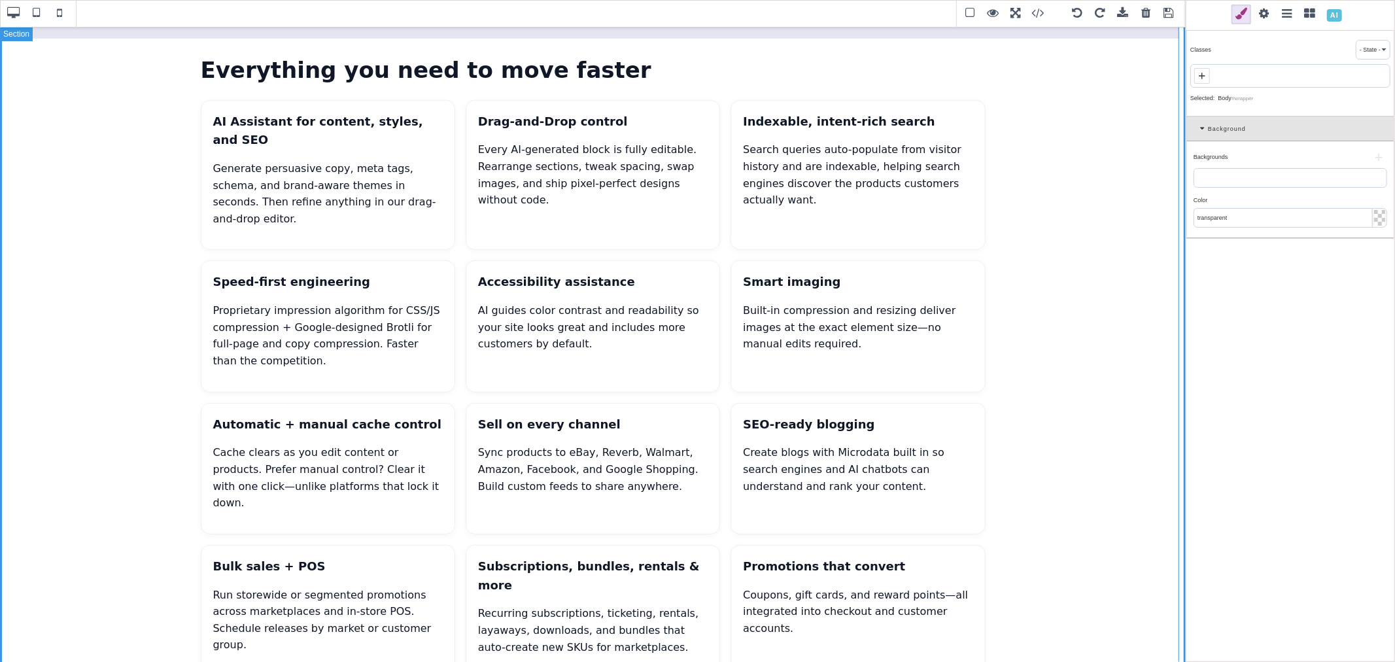
click at [1109, 299] on section "Everything you need to move faster AI Assistant for content, styles, and SEO Ge…" at bounding box center [593, 553] width 1186 height 1086
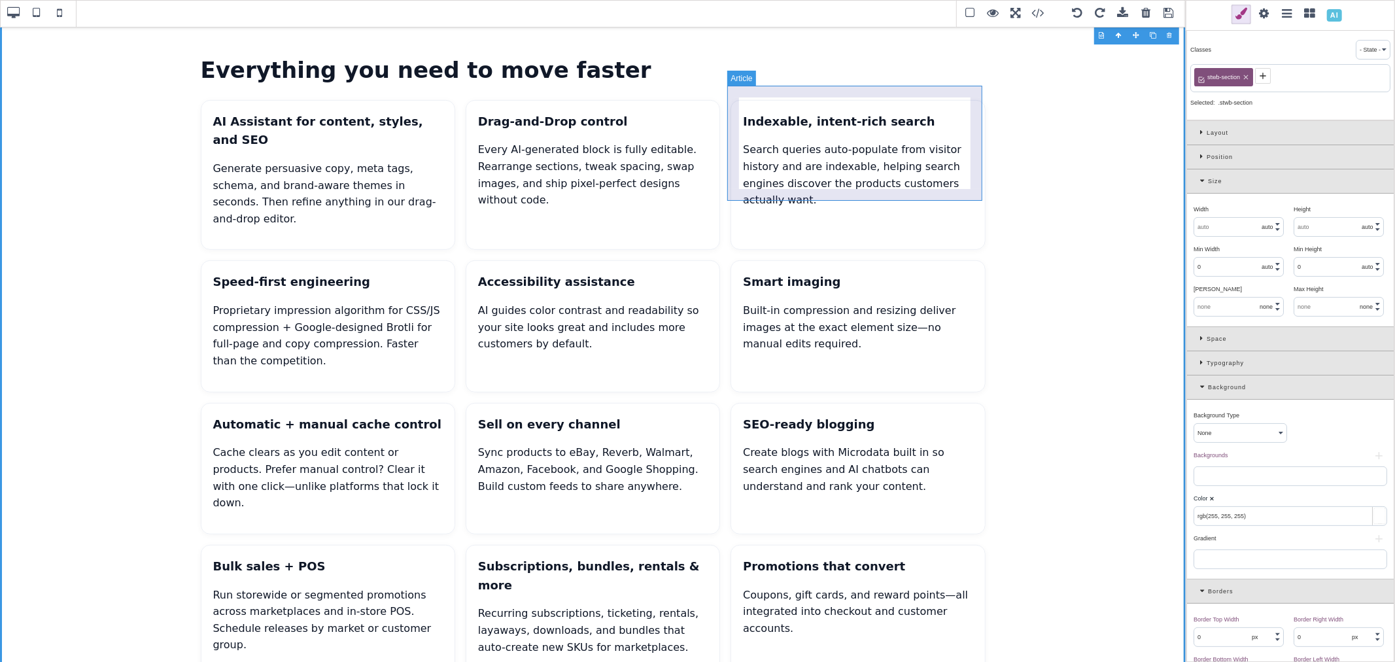
click at [973, 150] on article "Indexable, intent-rich search Search queries auto-populate from visitor history…" at bounding box center [858, 175] width 254 height 150
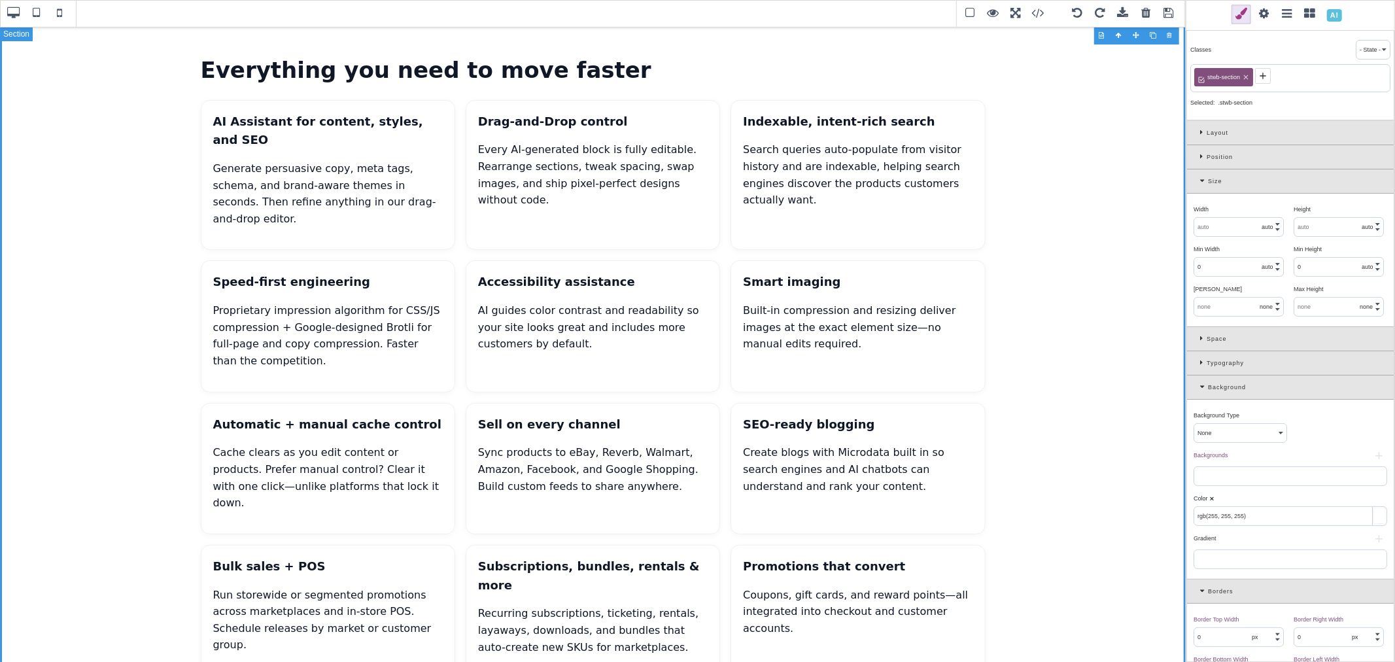
scroll to position [436, 0]
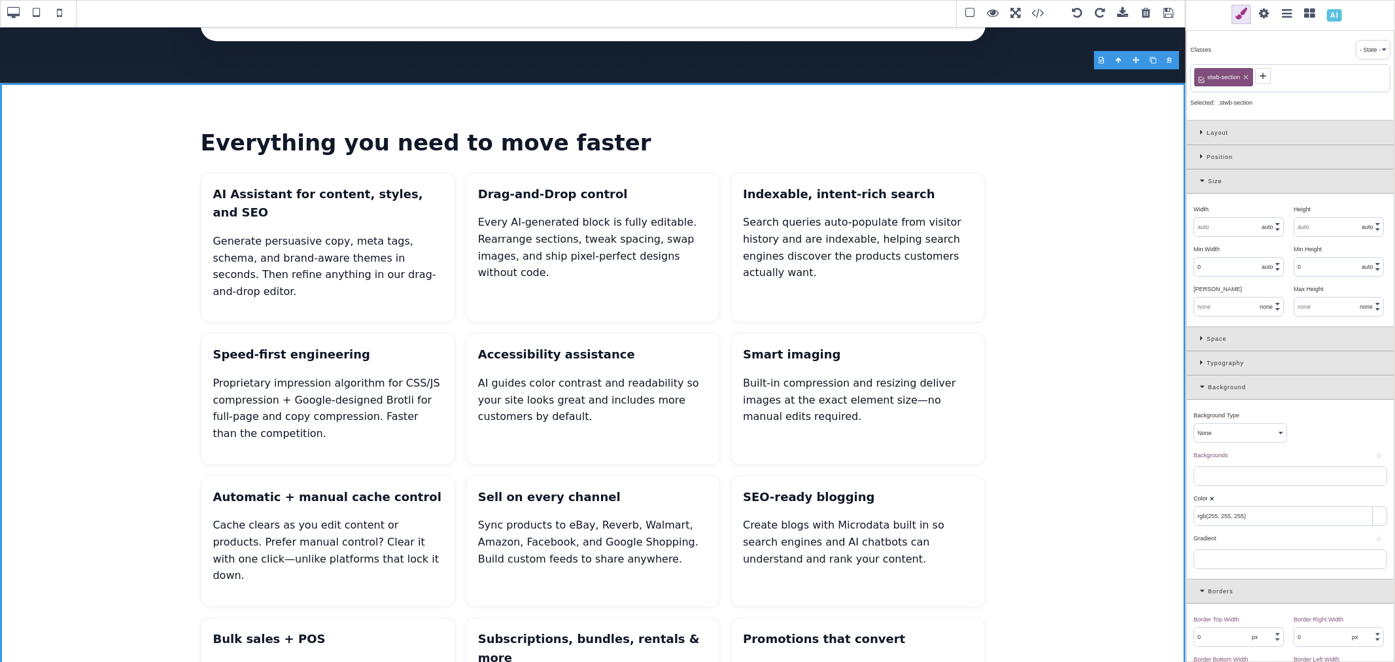
click at [1213, 502] on b "⨯" at bounding box center [1211, 498] width 5 height 7
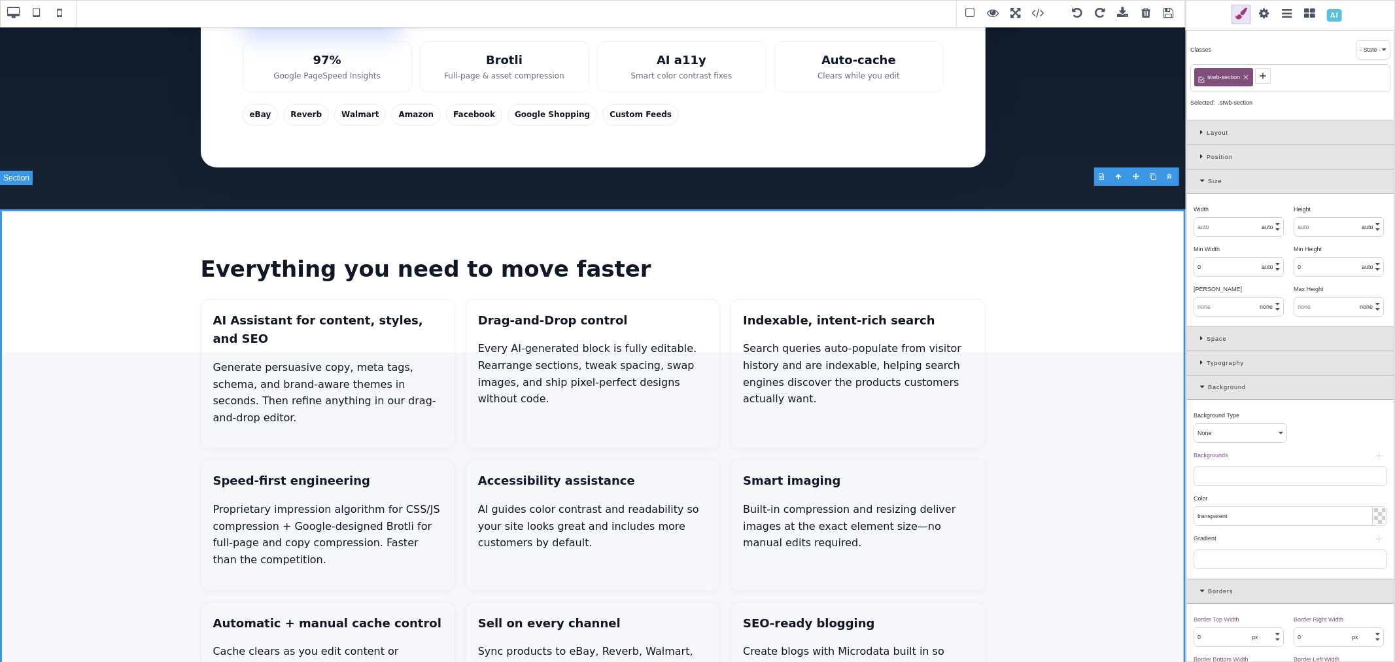
scroll to position [290, 0]
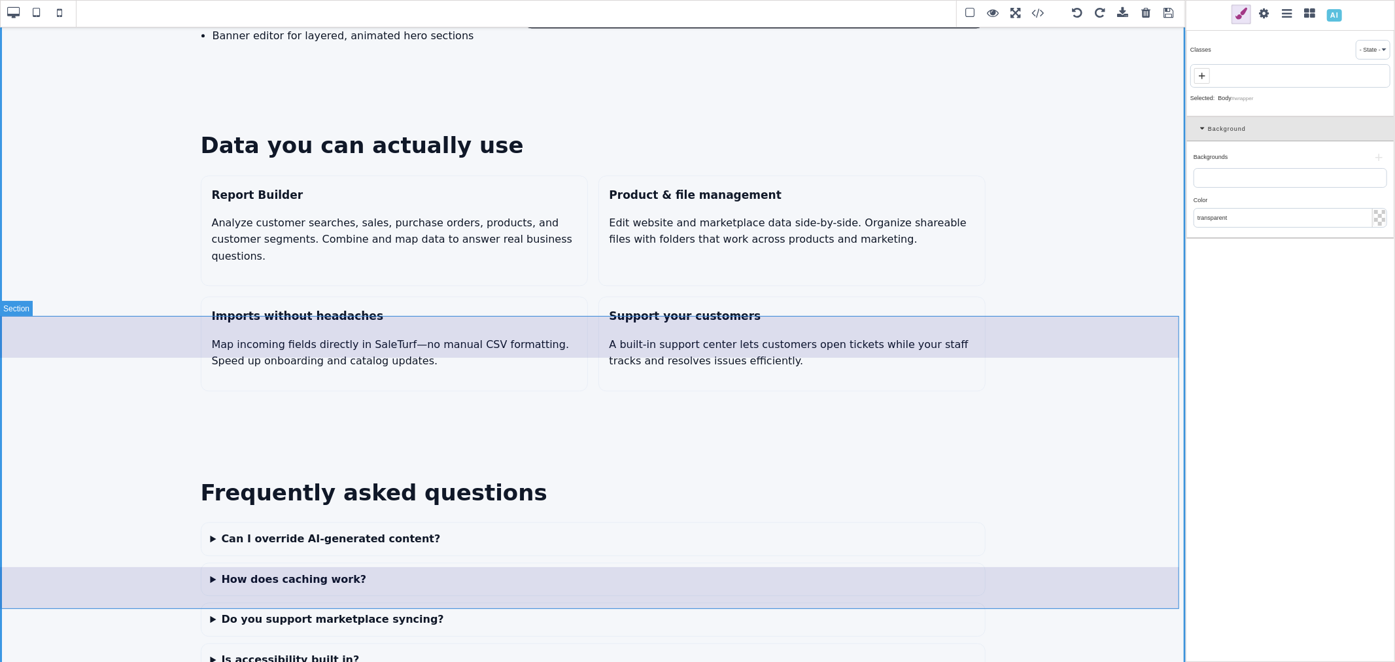
scroll to position [2667, 0]
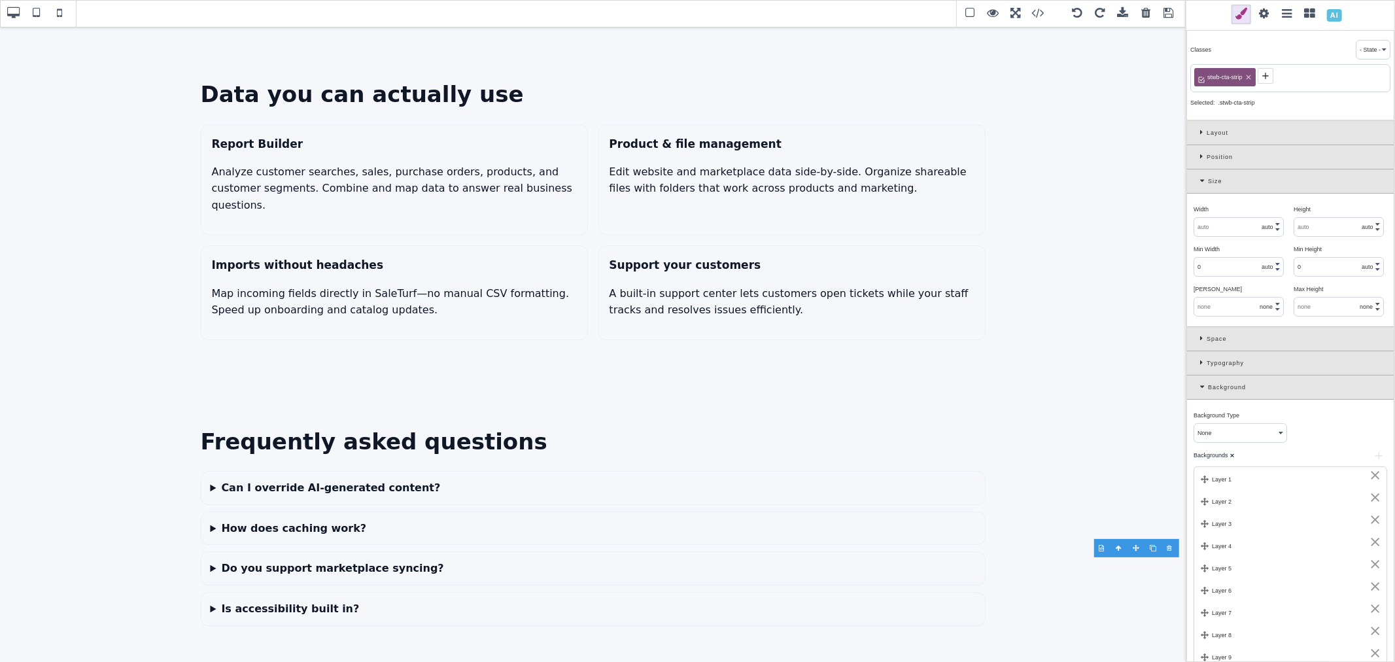
click at [1247, 76] on icon at bounding box center [1248, 77] width 5 height 5
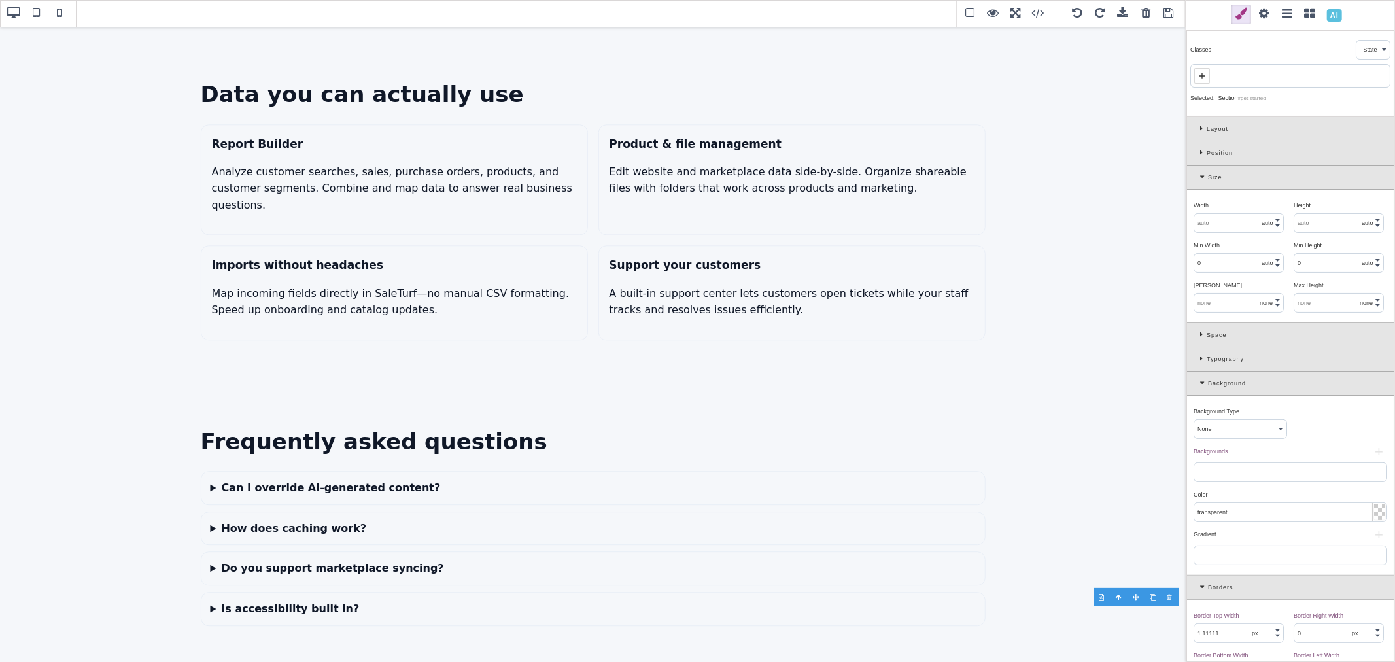
scroll to position [2619, 0]
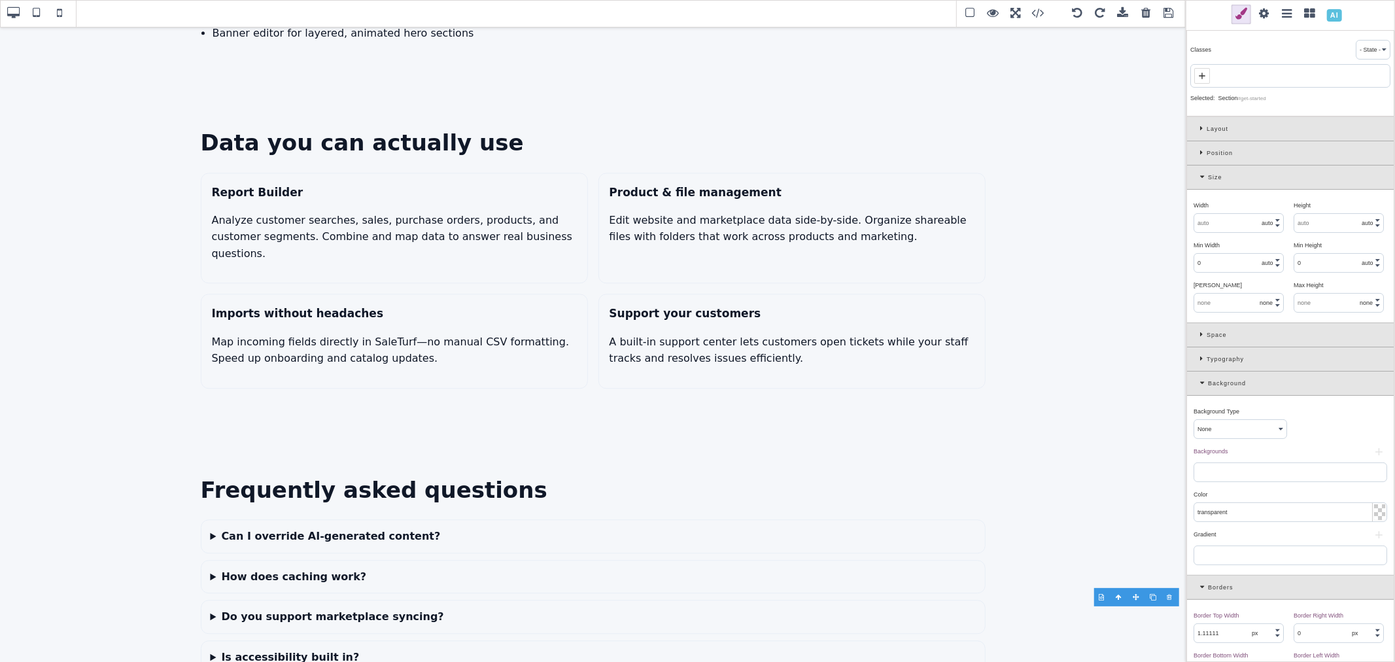
click at [1203, 73] on icon at bounding box center [1202, 76] width 10 height 10
paste input ".st-cta-bottom"
click at [1202, 78] on input ".st-cta-bottom" at bounding box center [1290, 77] width 192 height 18
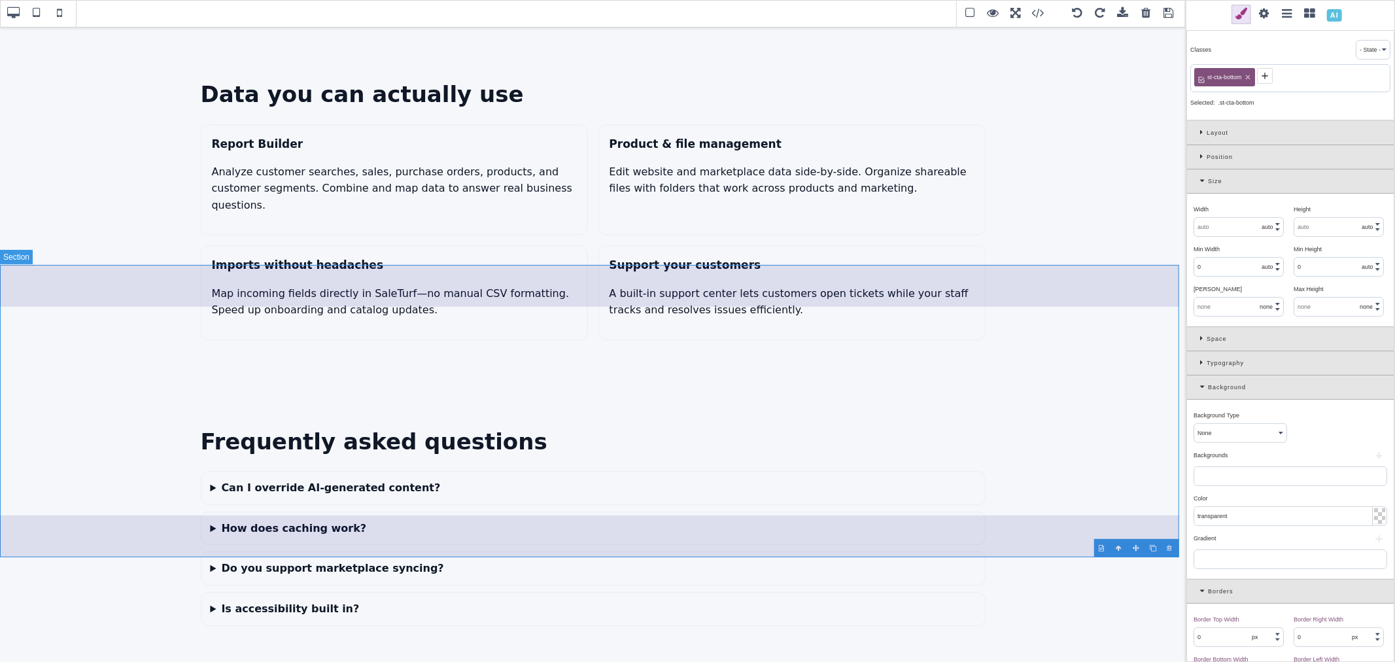
scroll to position [2724, 0]
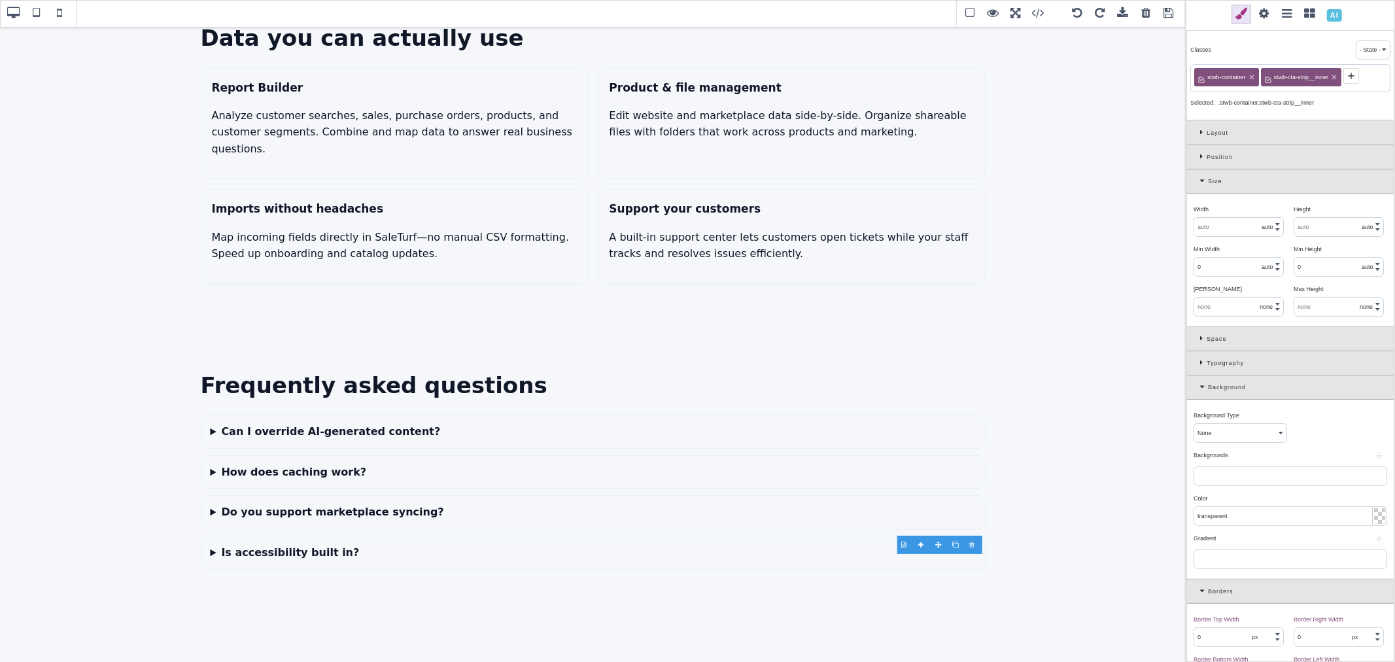
click at [1336, 75] on icon at bounding box center [1334, 77] width 8 height 8
click at [1081, 12] on span at bounding box center [1077, 14] width 20 height 20
click at [1076, 11] on span at bounding box center [1077, 14] width 20 height 20
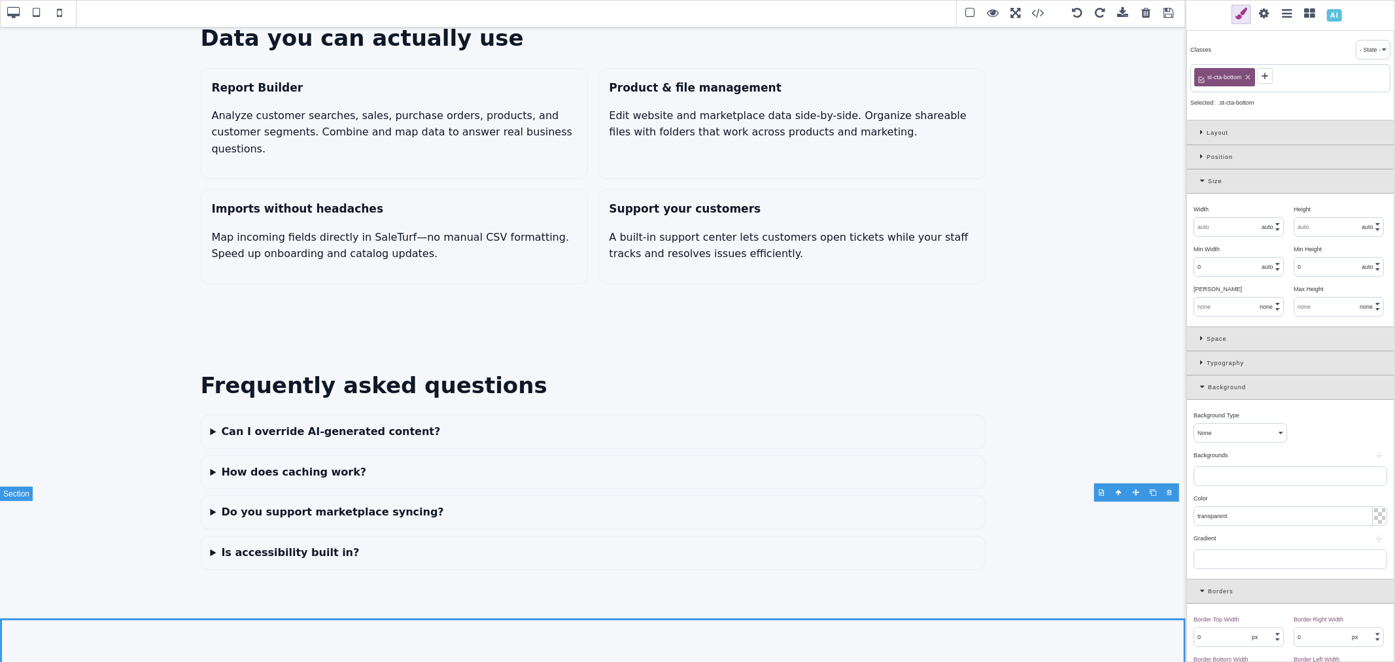
click at [1076, 11] on span at bounding box center [1077, 14] width 20 height 20
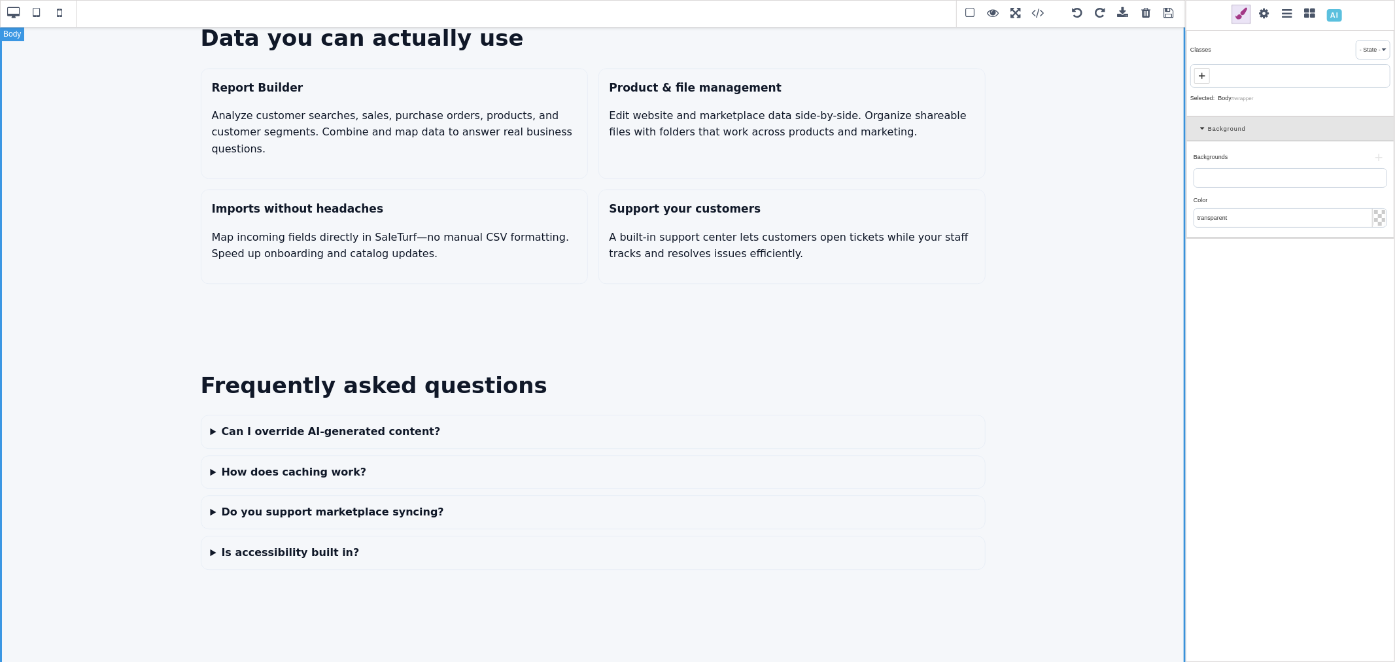
click at [1101, 15] on span at bounding box center [1100, 14] width 20 height 20
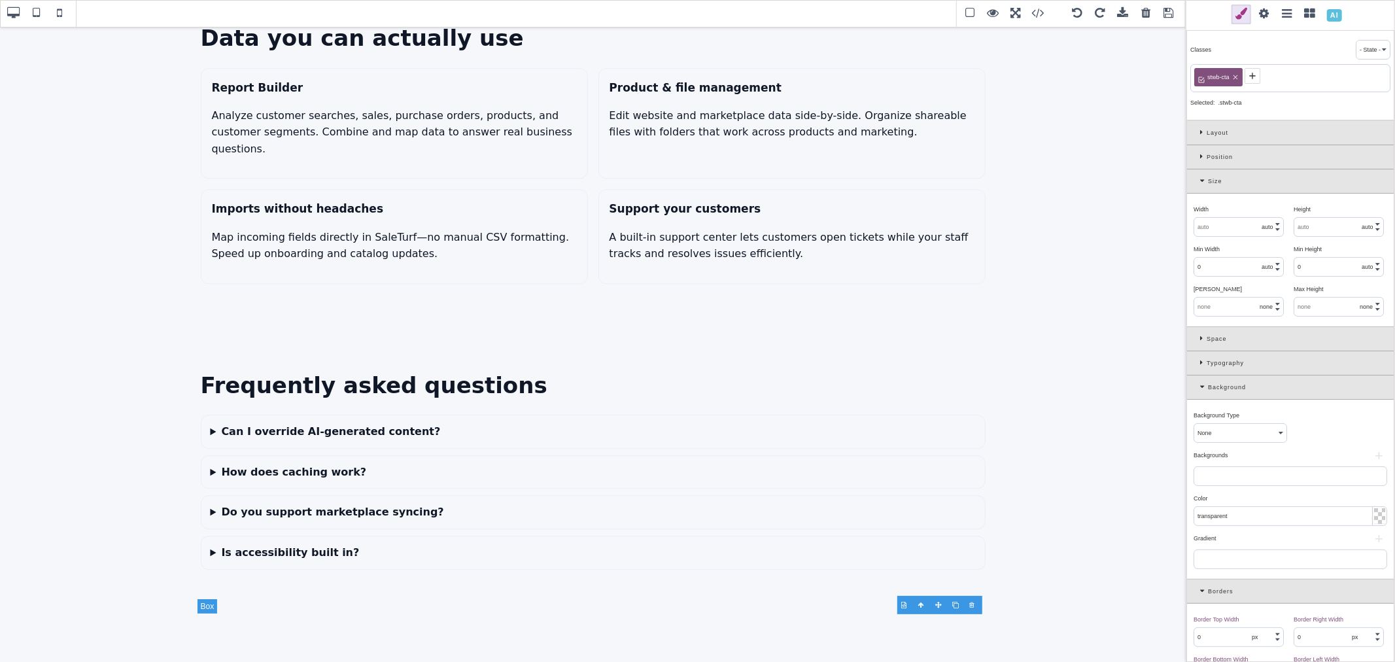
scroll to position [2778, 0]
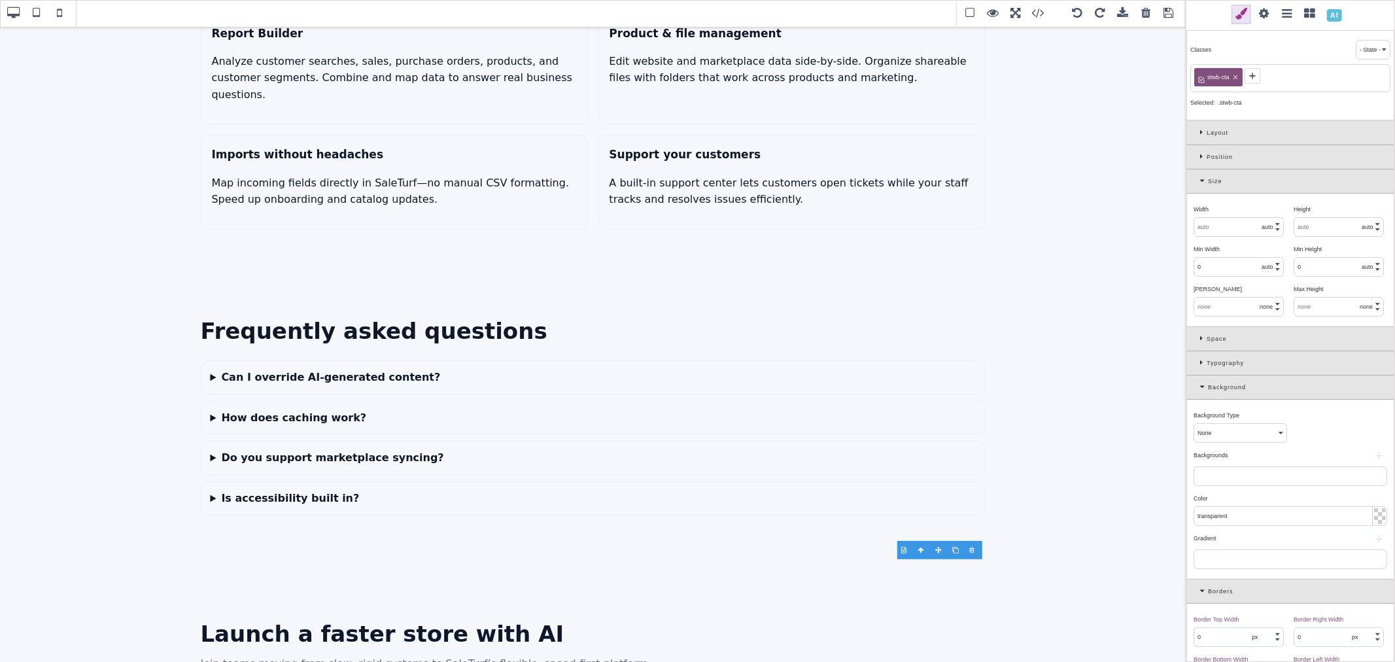
click at [1101, 15] on span at bounding box center [1100, 14] width 20 height 20
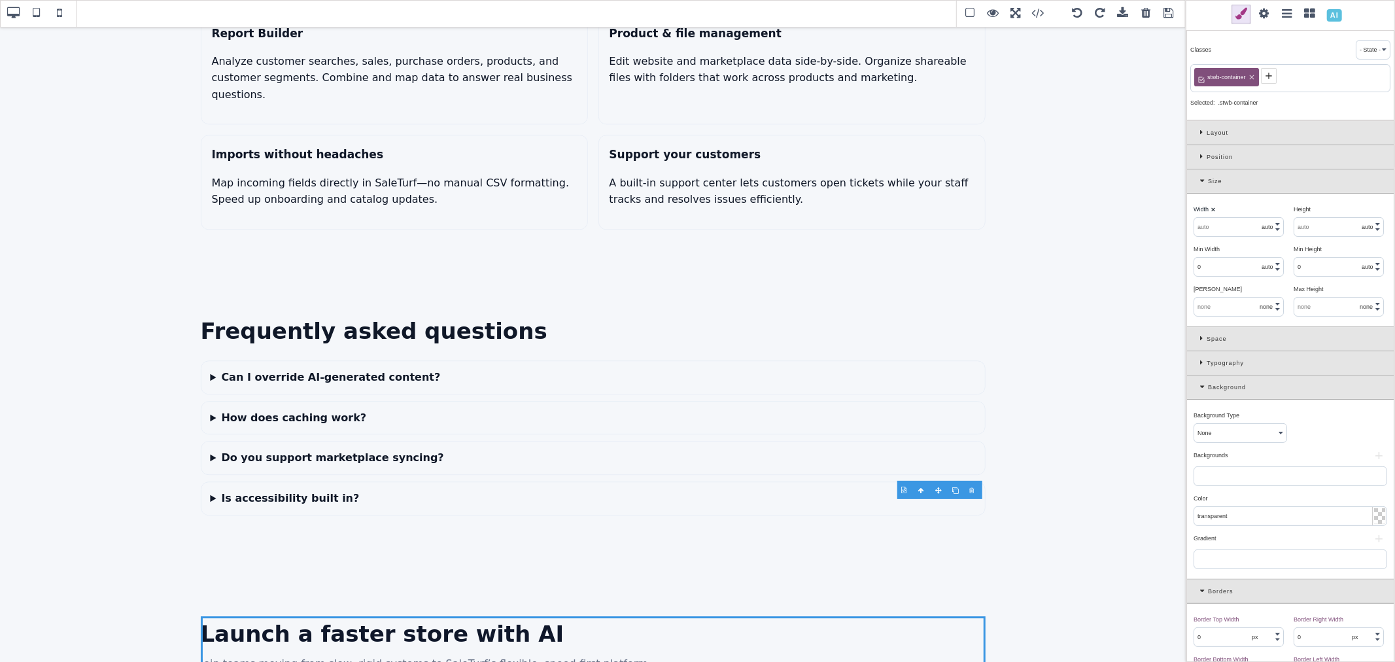
click at [1251, 74] on icon at bounding box center [1252, 77] width 8 height 8
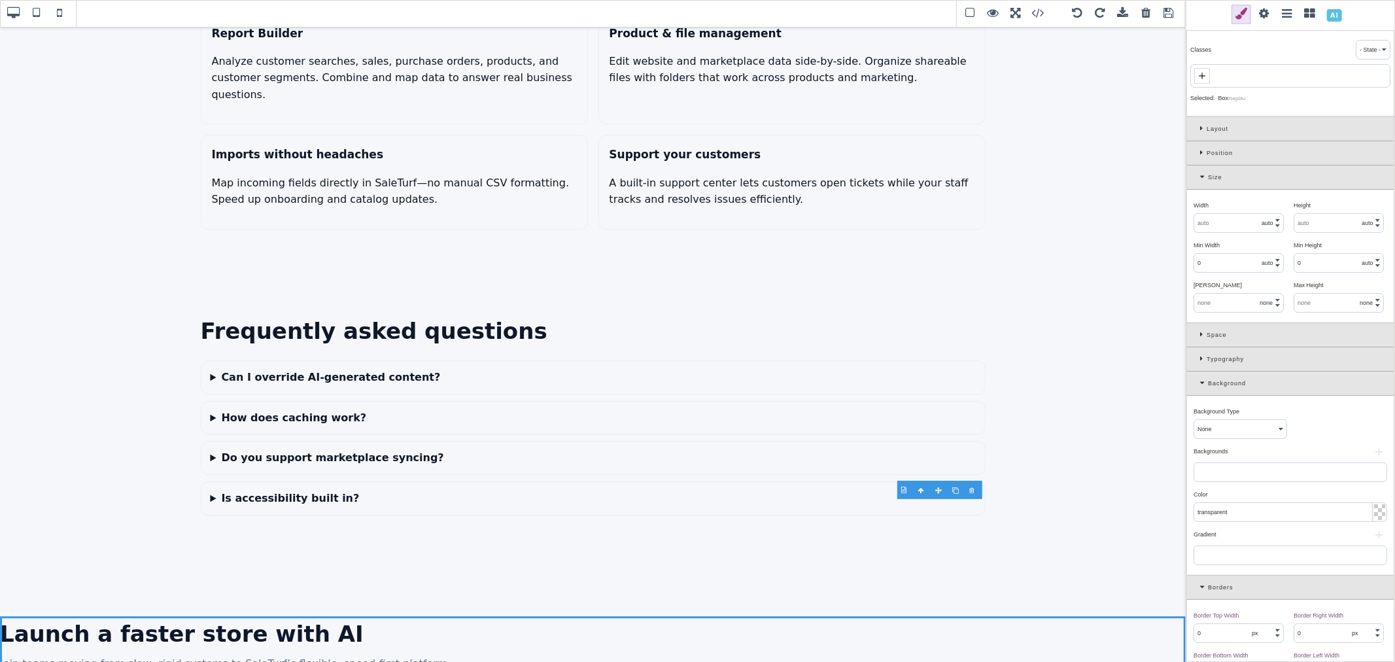
click at [1202, 75] on icon at bounding box center [1202, 76] width 10 height 10
paste input "st-container"
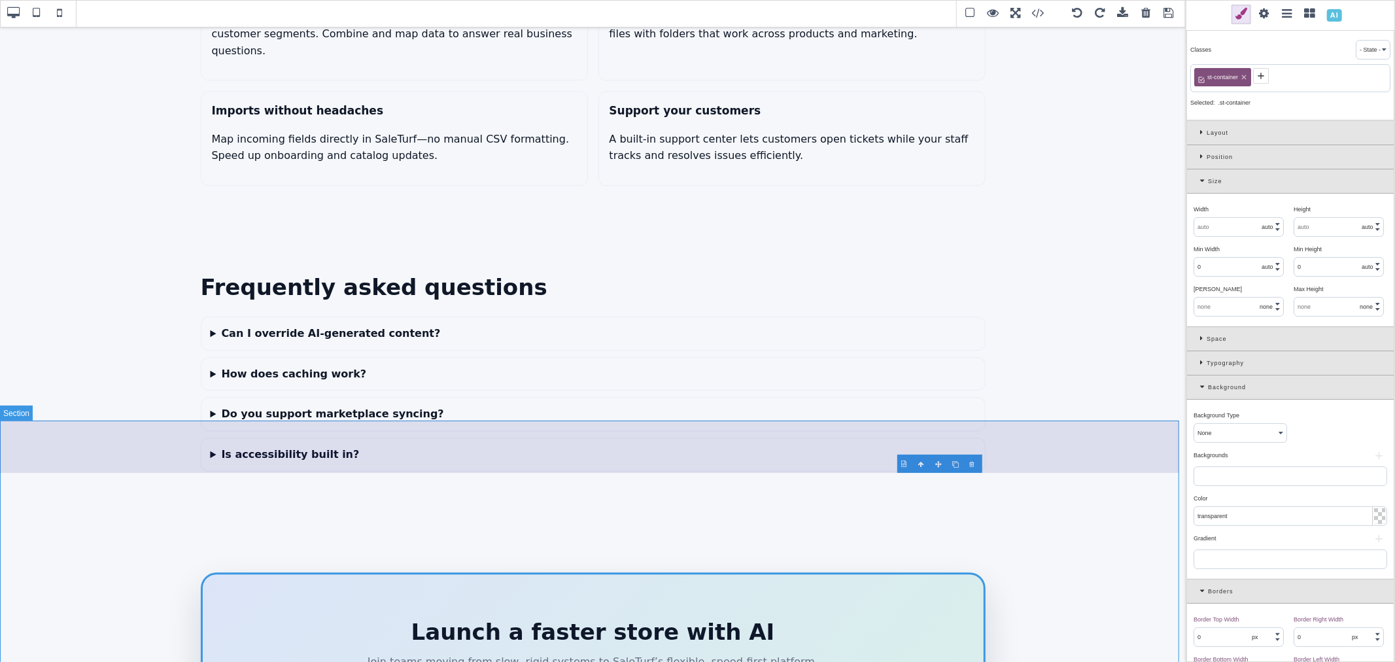
scroll to position [2862, 0]
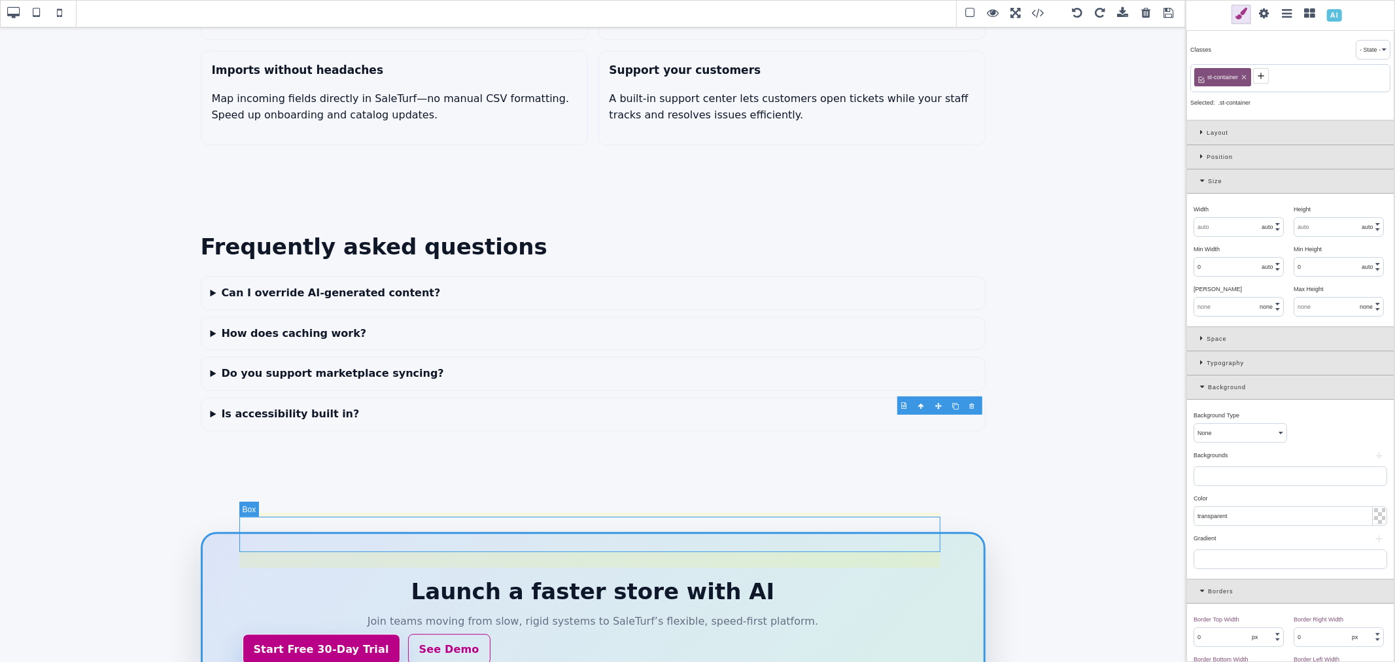
click at [521, 634] on div "Start Free 30-Day Trial See Demo" at bounding box center [593, 649] width 701 height 31
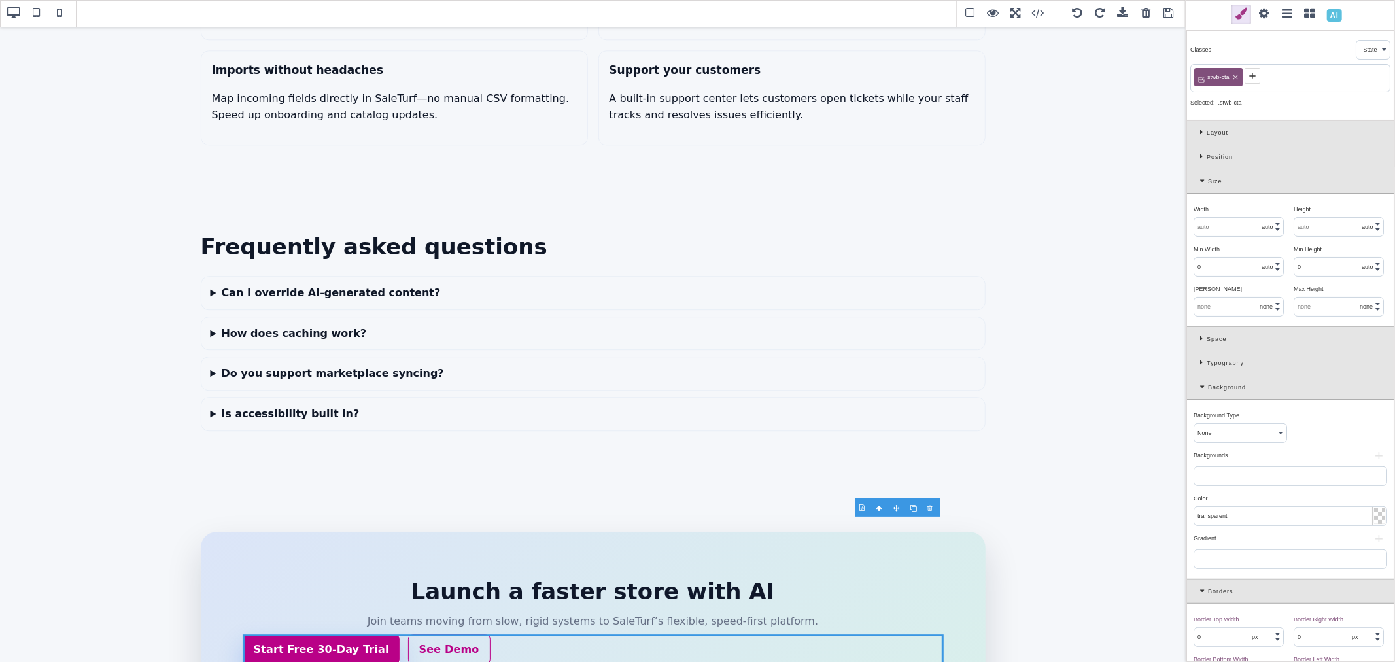
click at [1202, 151] on div "Position" at bounding box center [1290, 157] width 207 height 24
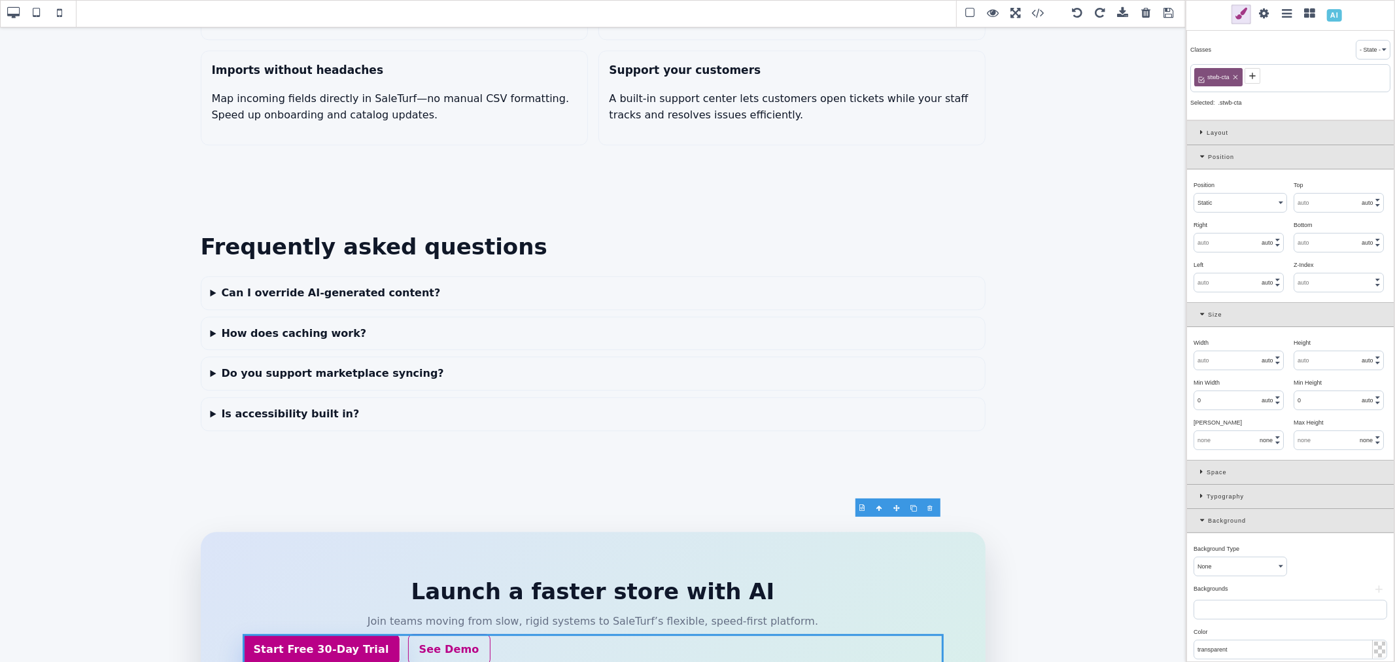
click at [1202, 154] on icon at bounding box center [1204, 156] width 8 height 7
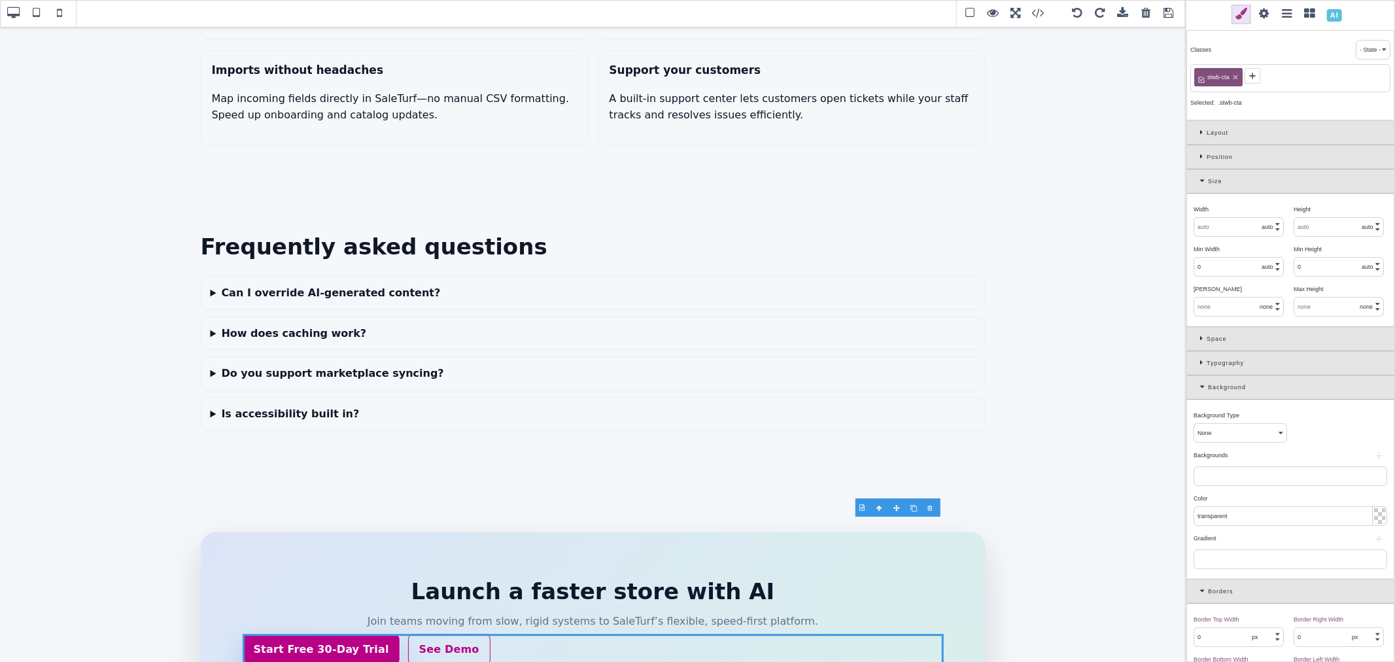
click at [1202, 134] on icon at bounding box center [1203, 132] width 7 height 7
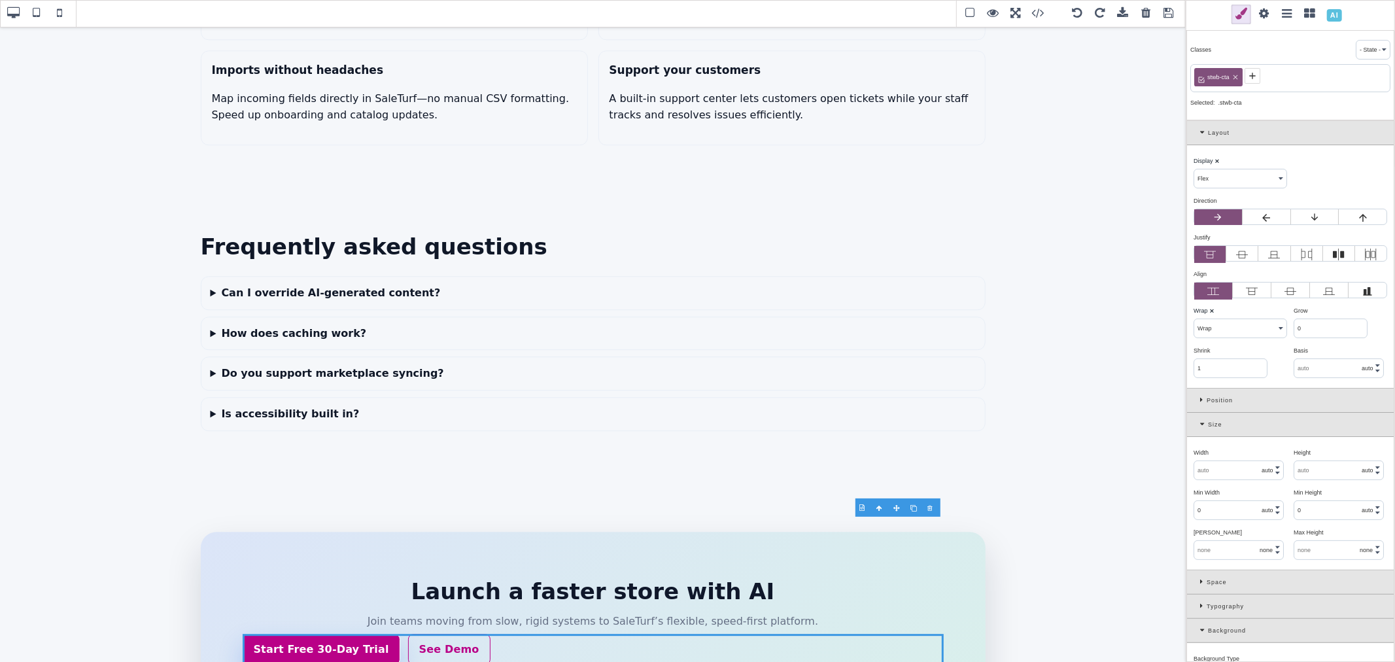
click at [1248, 258] on label at bounding box center [1241, 254] width 31 height 17
click at [0, 0] on input "radio" at bounding box center [0, 0] width 0 height 0
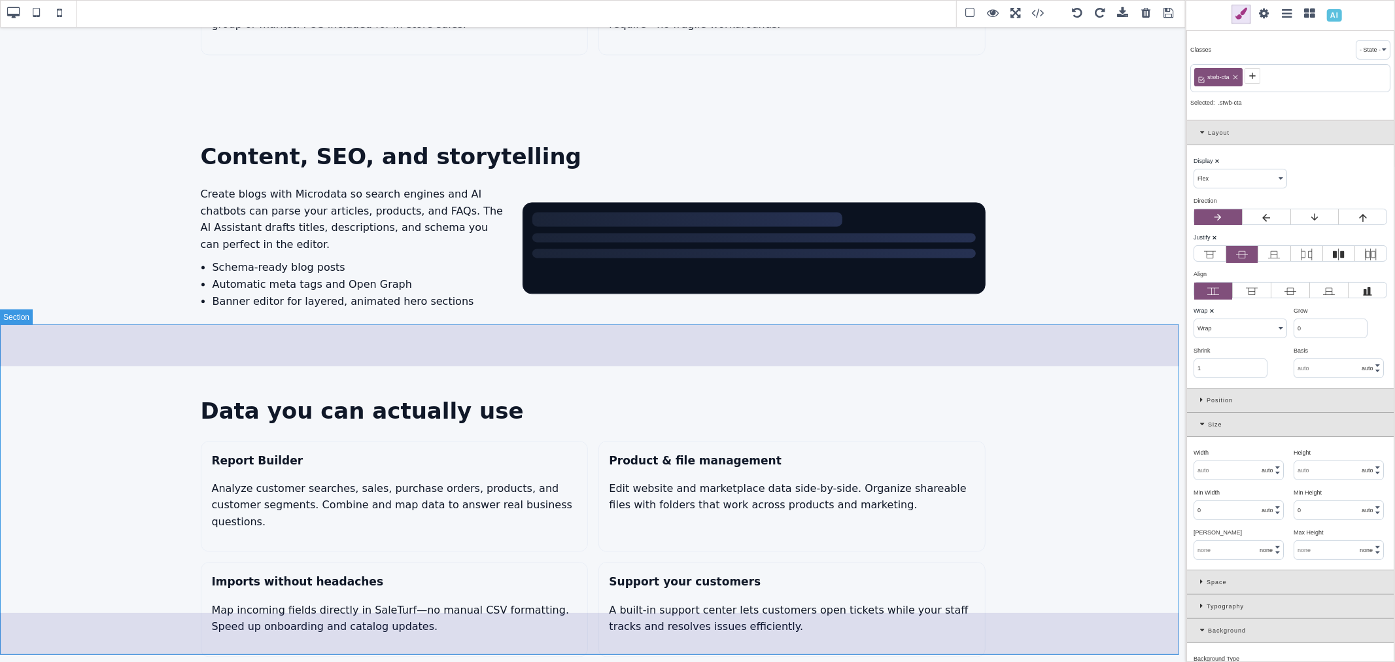
scroll to position [2353, 0]
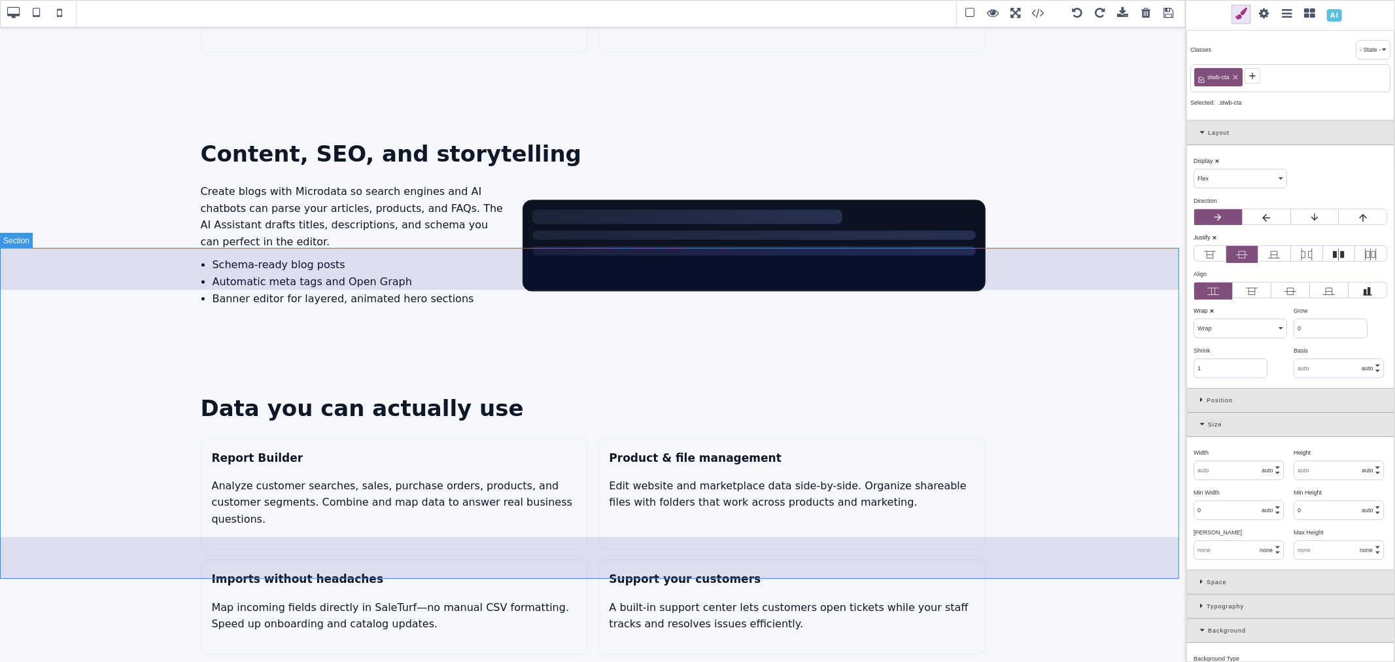
click at [1063, 349] on section "Data you can actually use Report Builder Analyze customer searches, sales, purc…" at bounding box center [593, 522] width 1186 height 347
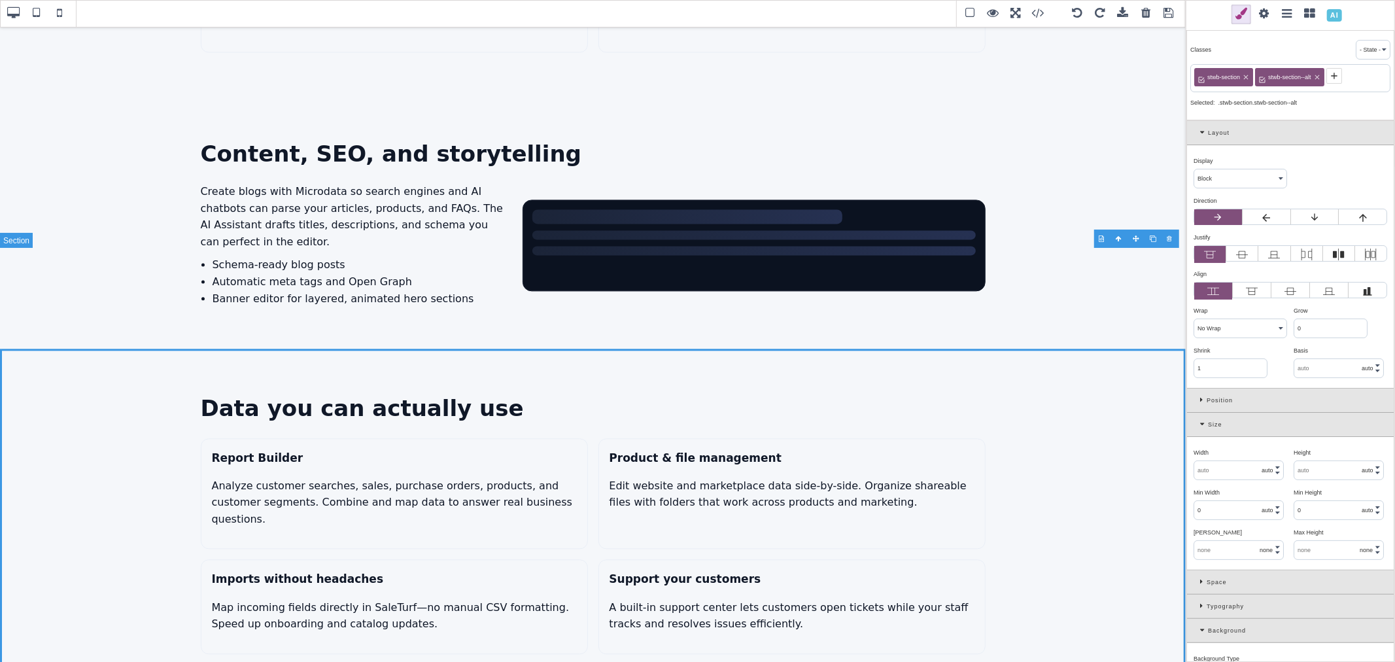
click at [898, 349] on section "Data you can actually use Report Builder Analyze customer searches, sales, purc…" at bounding box center [593, 522] width 1186 height 347
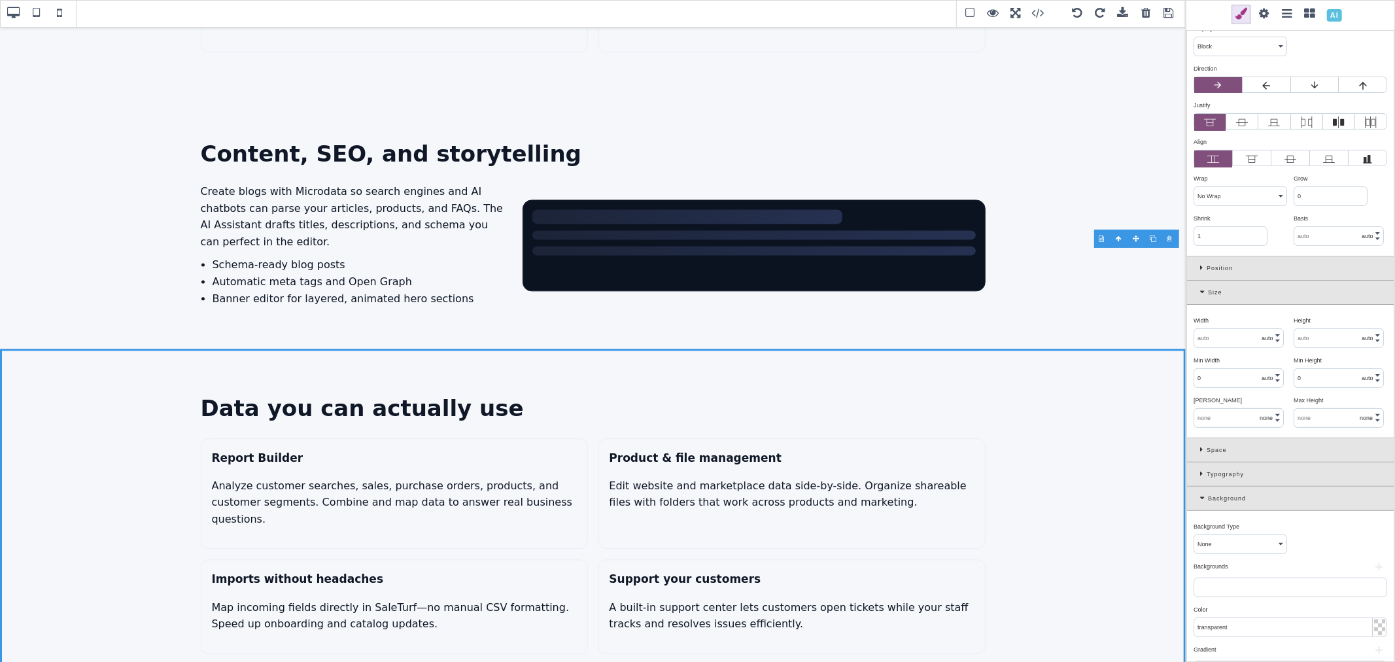
scroll to position [290, 0]
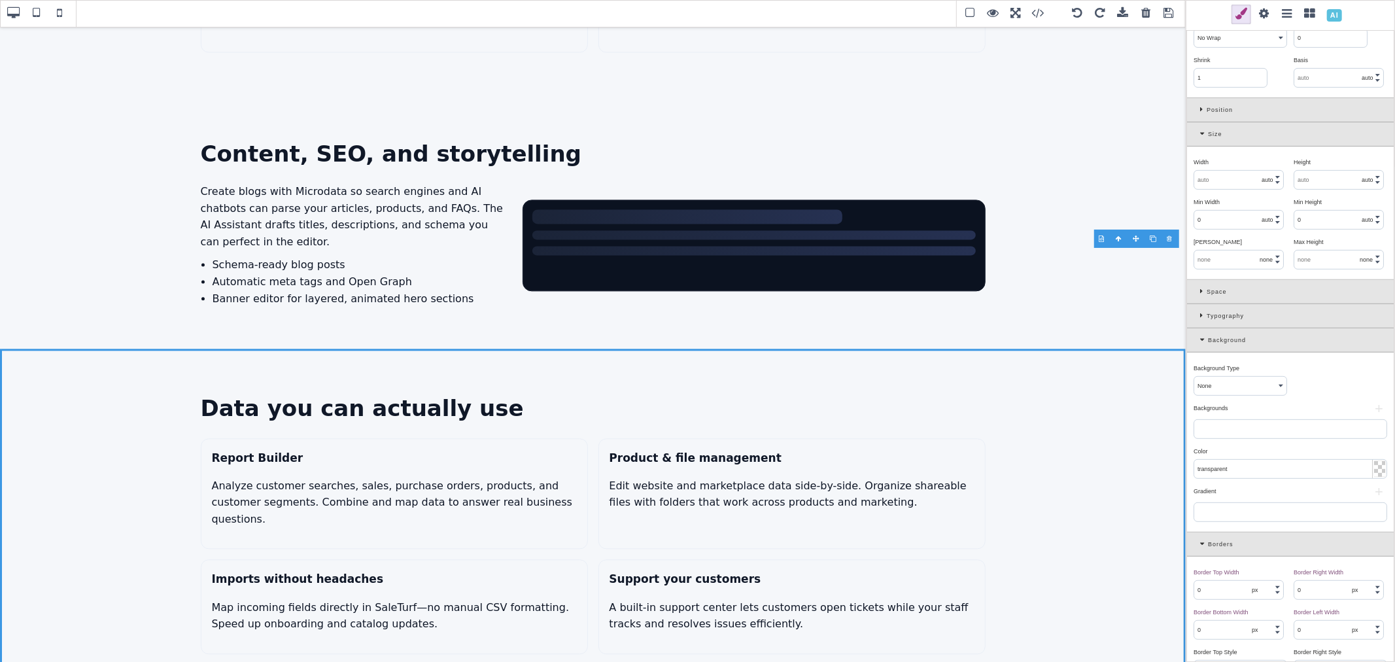
click at [1228, 466] on input "transparent" at bounding box center [1290, 469] width 192 height 18
paste input "rgb(15, 26, 44)"
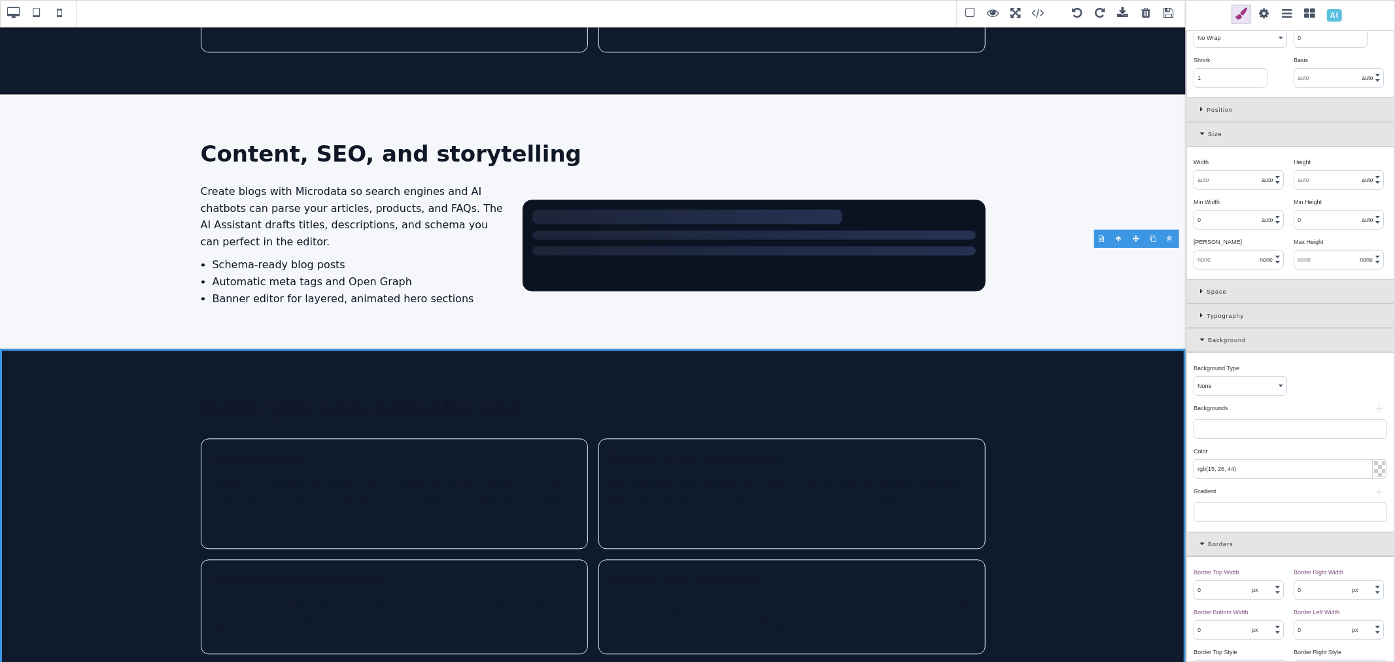
click at [1241, 406] on div "Backgrounds ⨯" at bounding box center [1289, 408] width 190 height 12
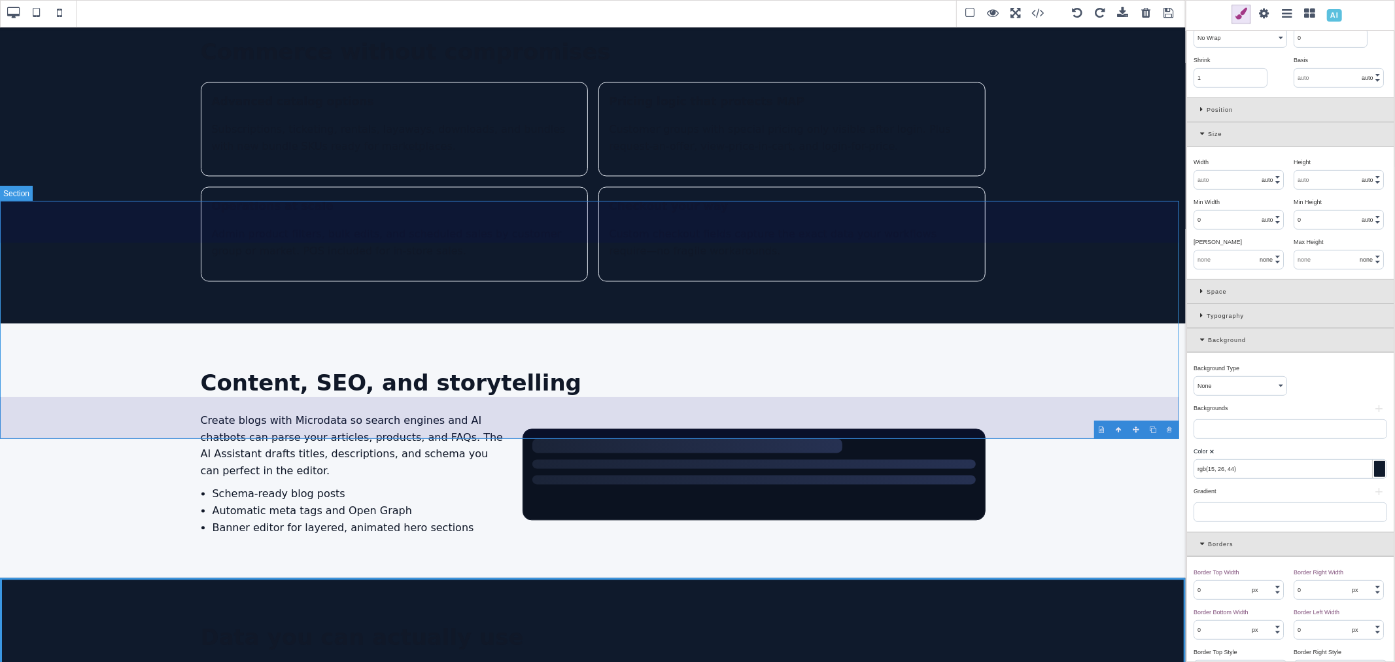
scroll to position [2208, 0]
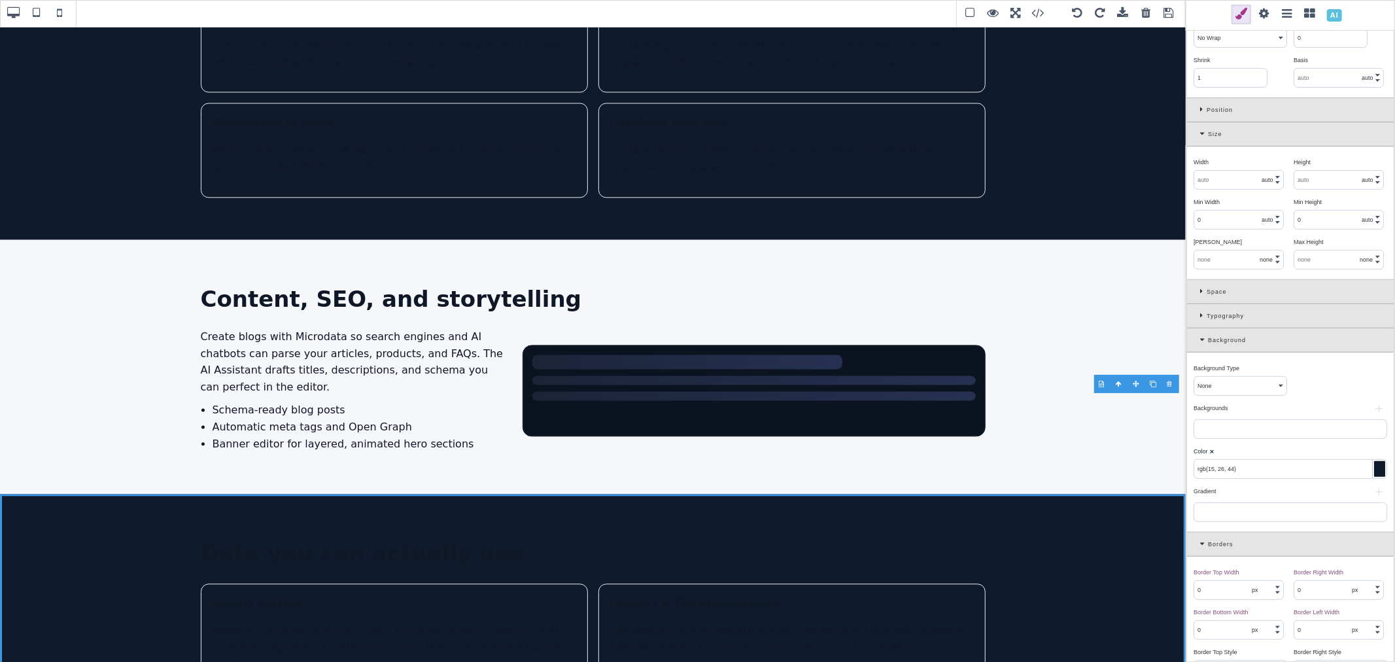
click at [1208, 453] on span "Color" at bounding box center [1201, 451] width 14 height 7
click at [1210, 453] on b "⨯" at bounding box center [1211, 451] width 5 height 7
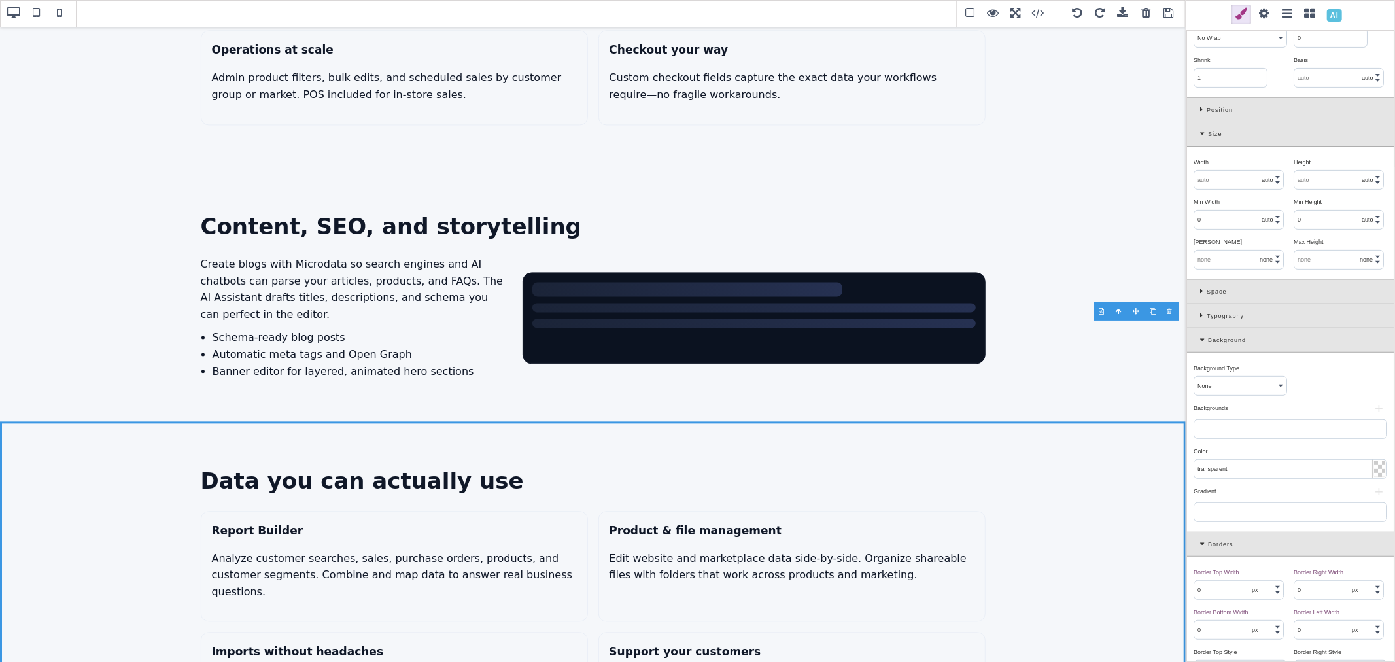
scroll to position [0, 0]
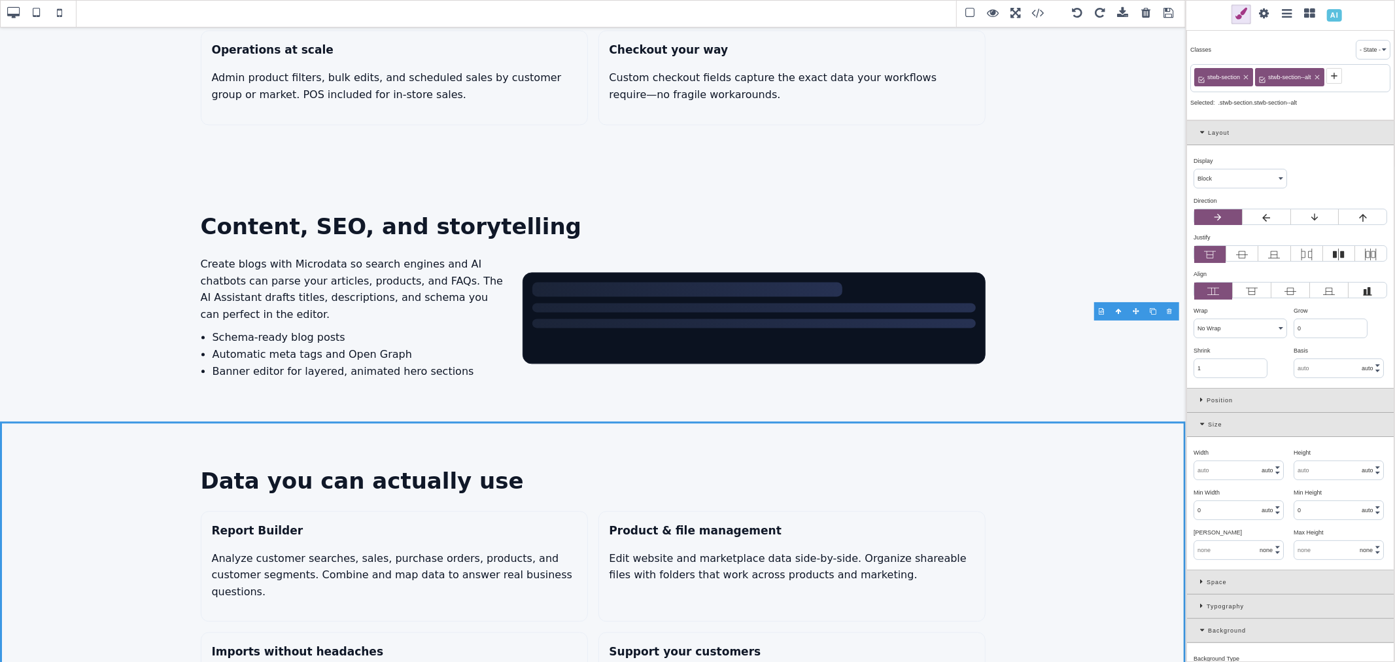
click at [1332, 77] on icon at bounding box center [1334, 76] width 10 height 10
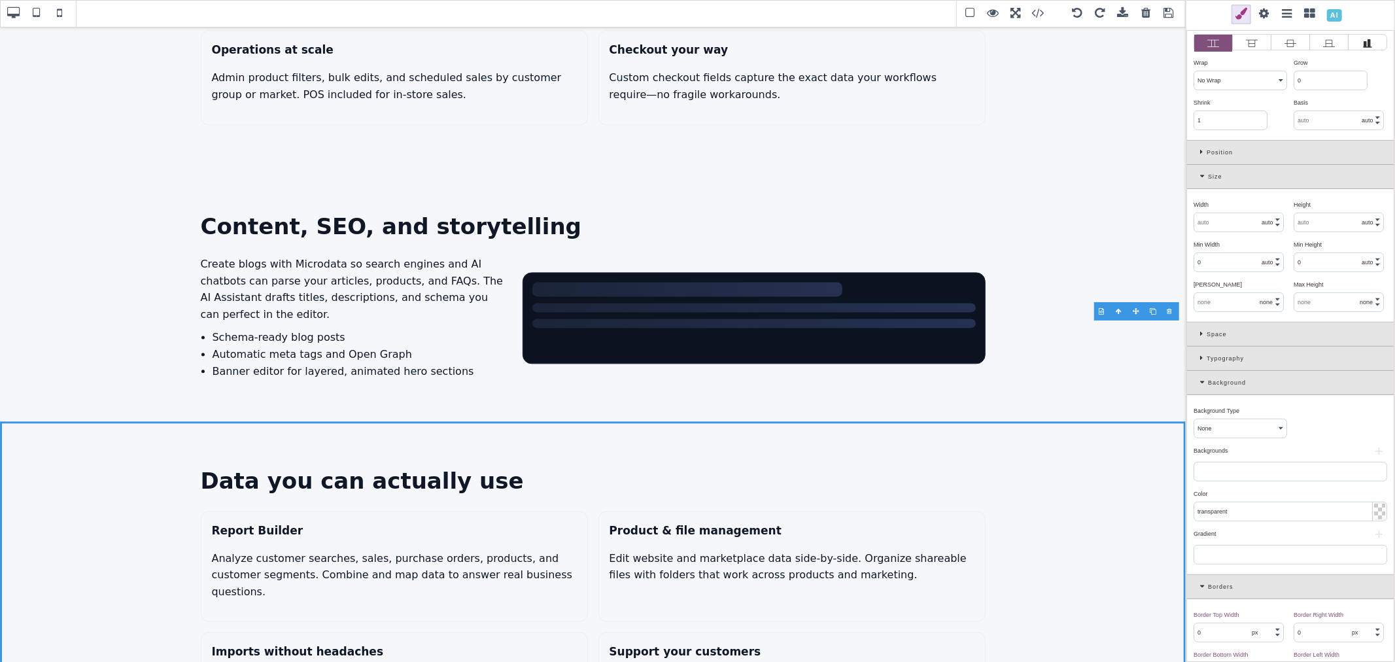
scroll to position [290, 0]
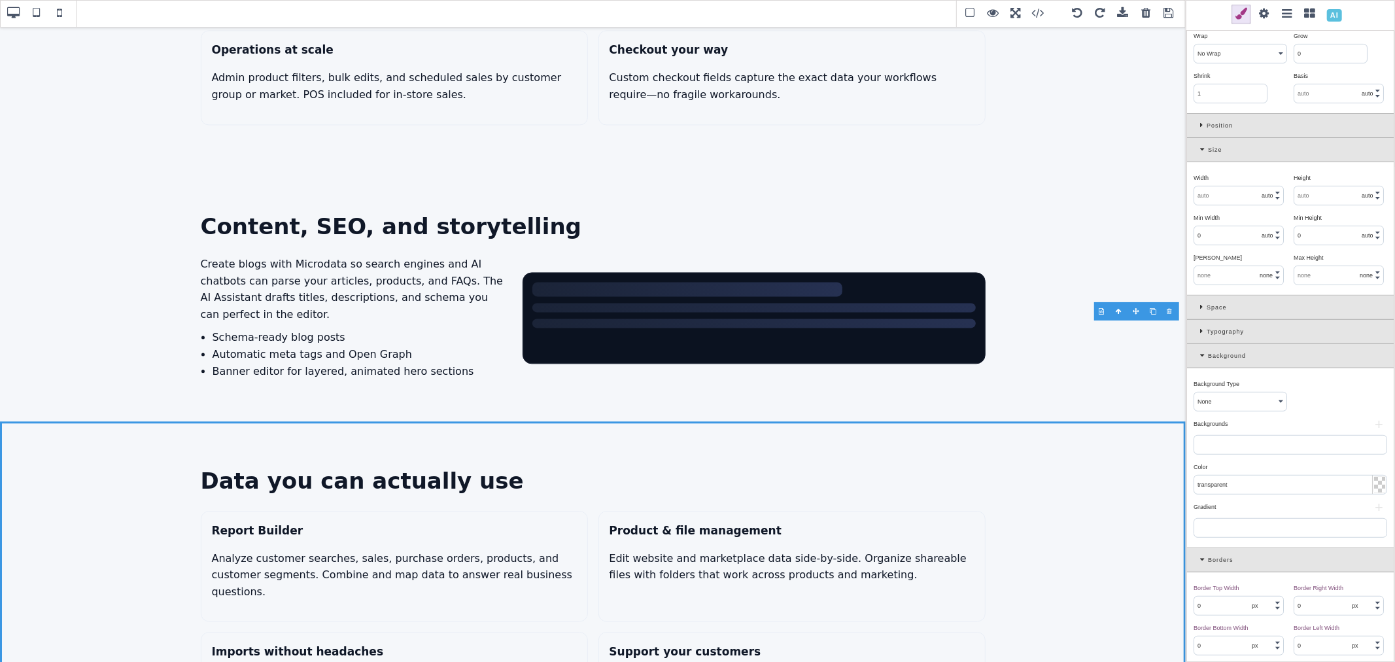
click at [1240, 494] on input "transparent" at bounding box center [1290, 485] width 192 height 18
paste input "rgb(15, 26, 44)"
click at [1247, 473] on div "Color ⨯" at bounding box center [1289, 467] width 190 height 12
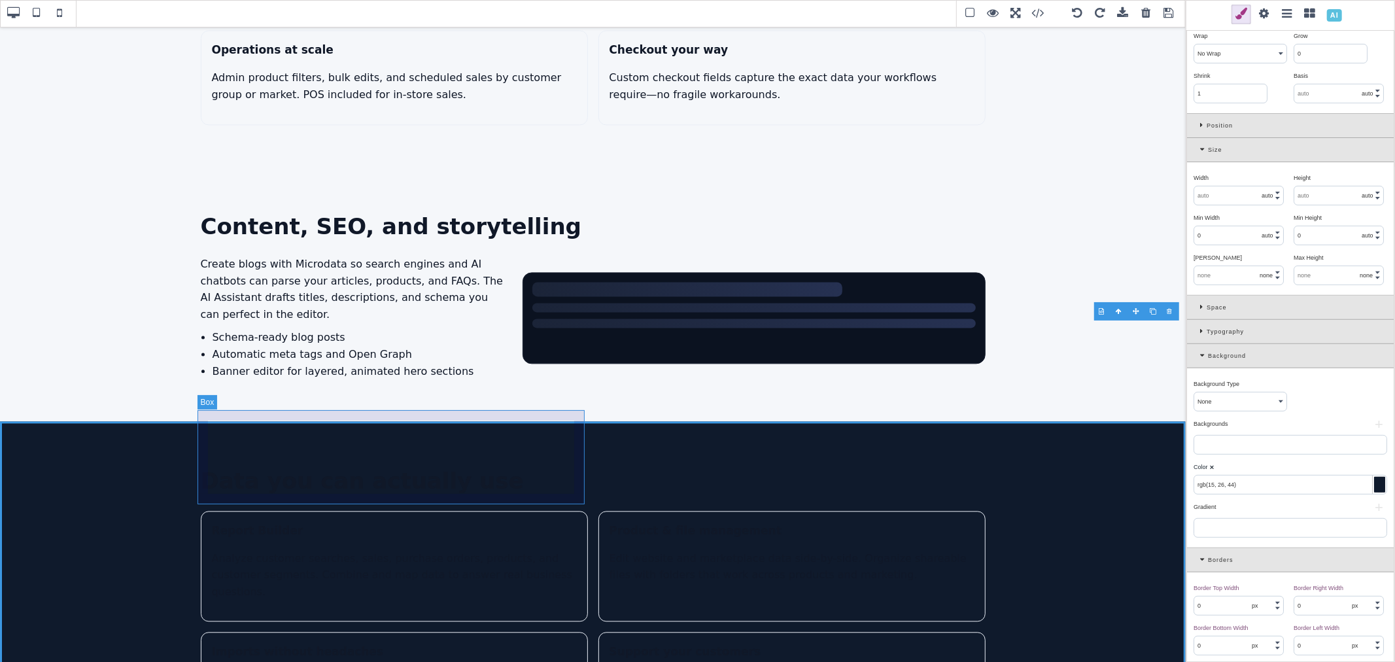
click at [487, 511] on div "Report Builder Analyze customer searches, sales, purchase orders, products, and…" at bounding box center [394, 566] width 387 height 111
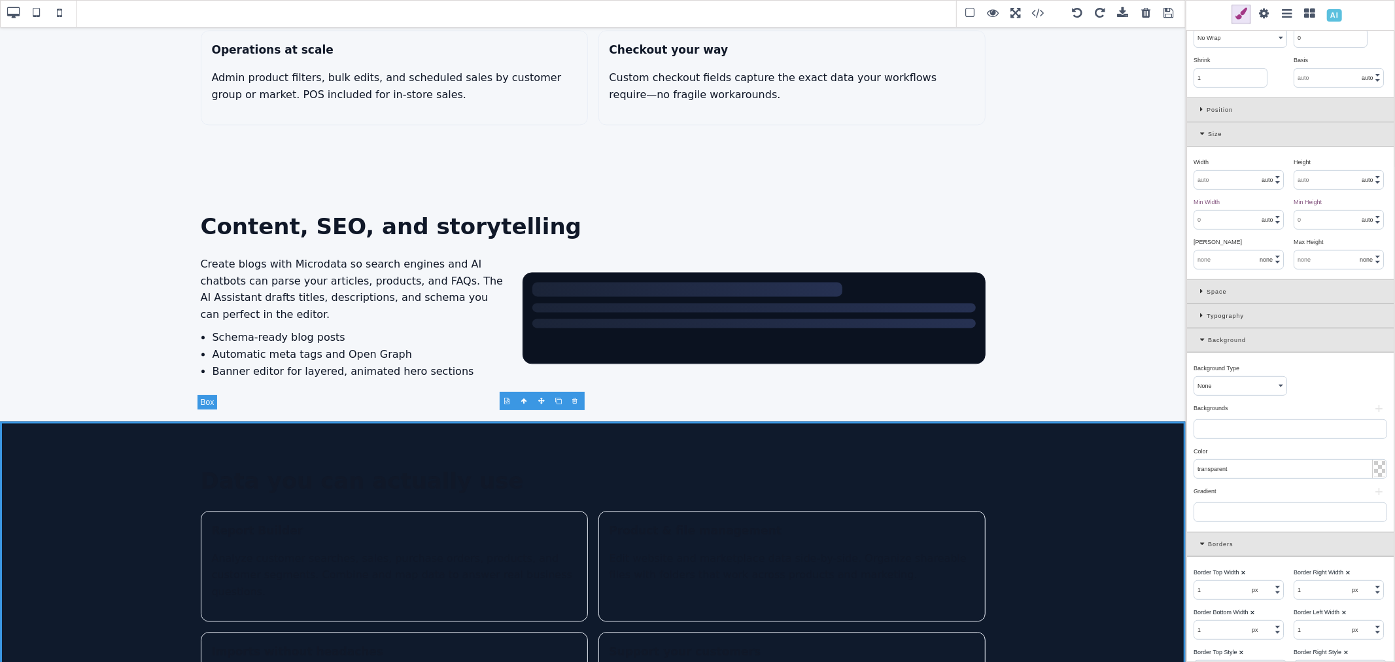
scroll to position [0, 0]
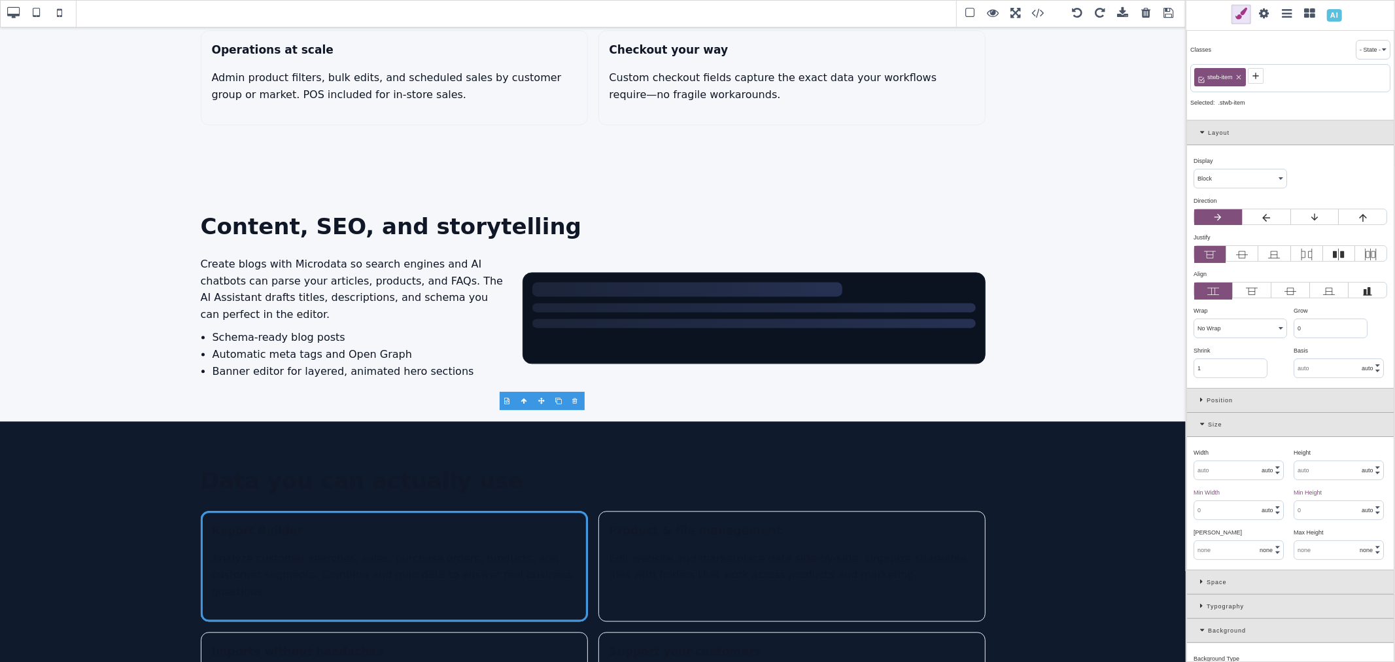
click at [1258, 77] on icon at bounding box center [1256, 76] width 10 height 10
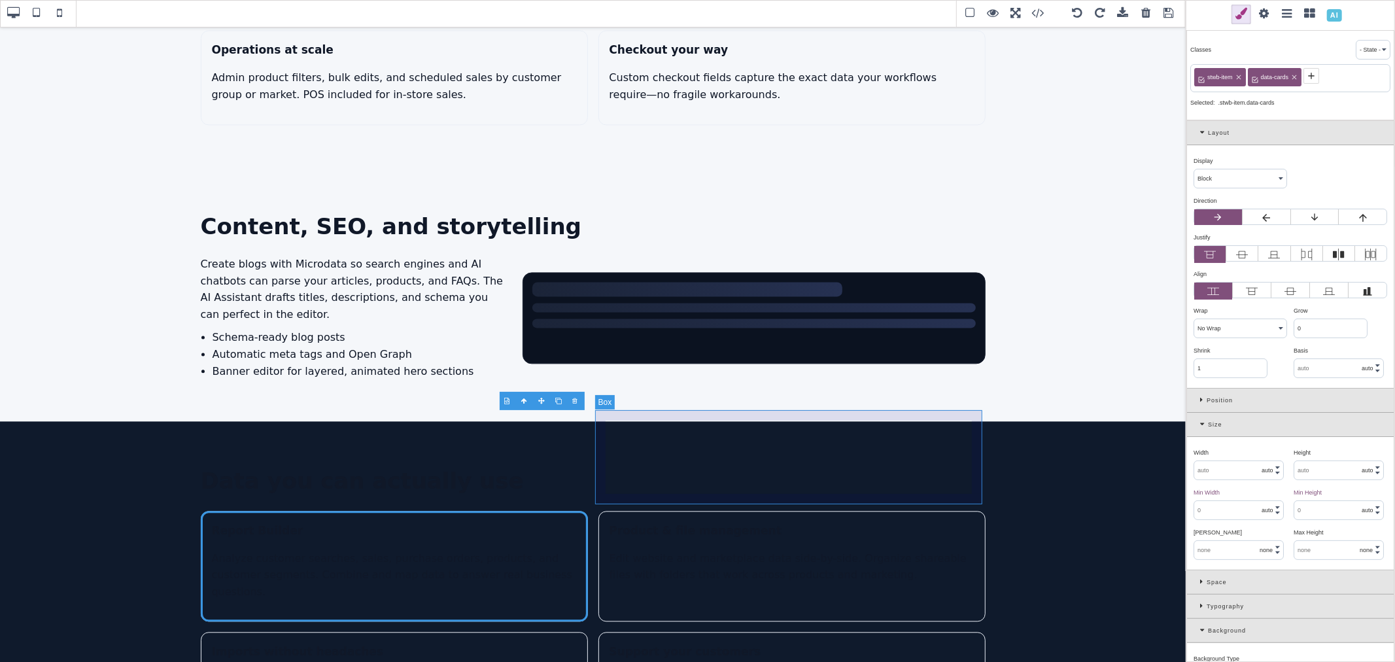
click at [606, 511] on div "Product & file management Edit website and marketplace data side-by-side. Organ…" at bounding box center [791, 566] width 387 height 111
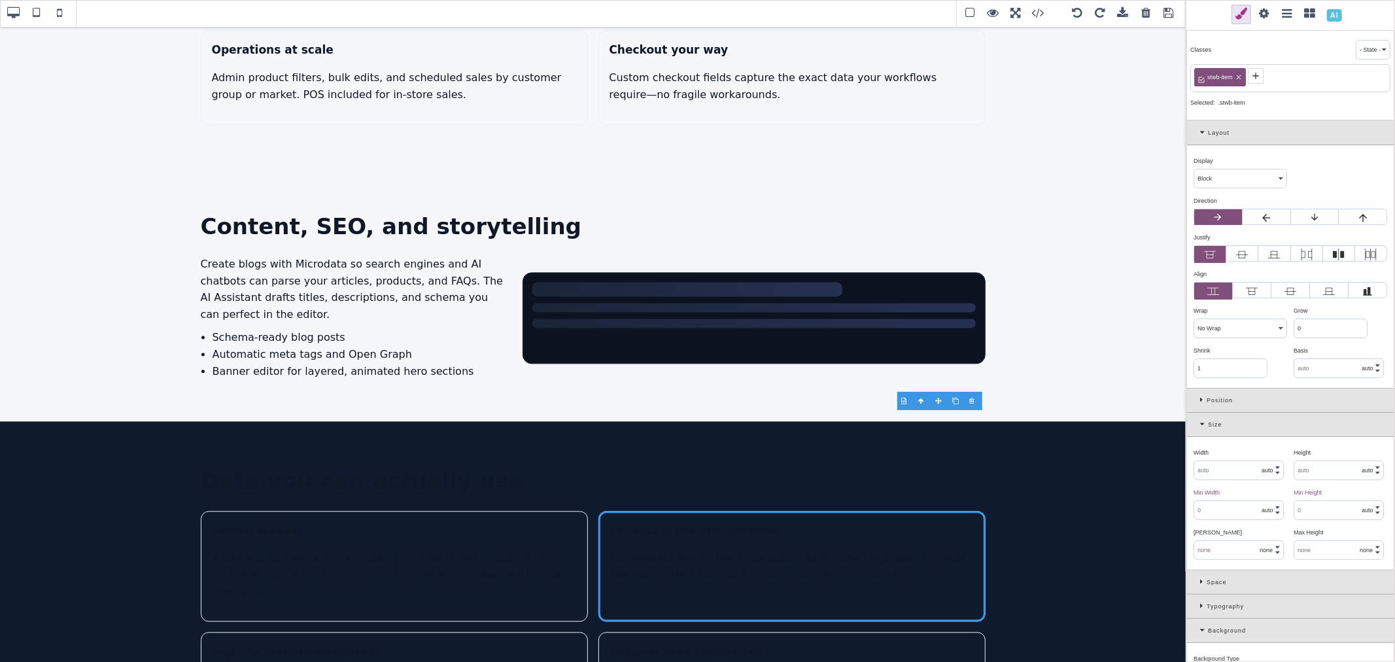
click at [1259, 73] on icon at bounding box center [1256, 76] width 10 height 10
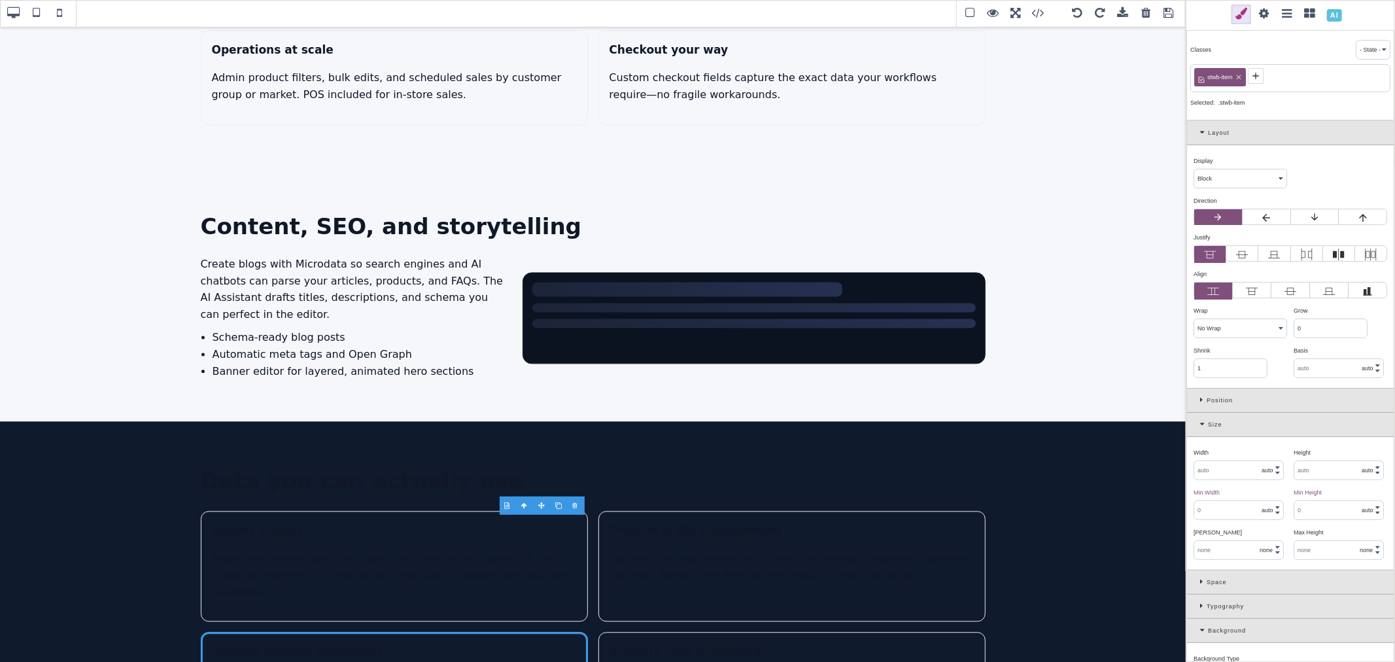
click at [1260, 77] on icon at bounding box center [1256, 76] width 10 height 10
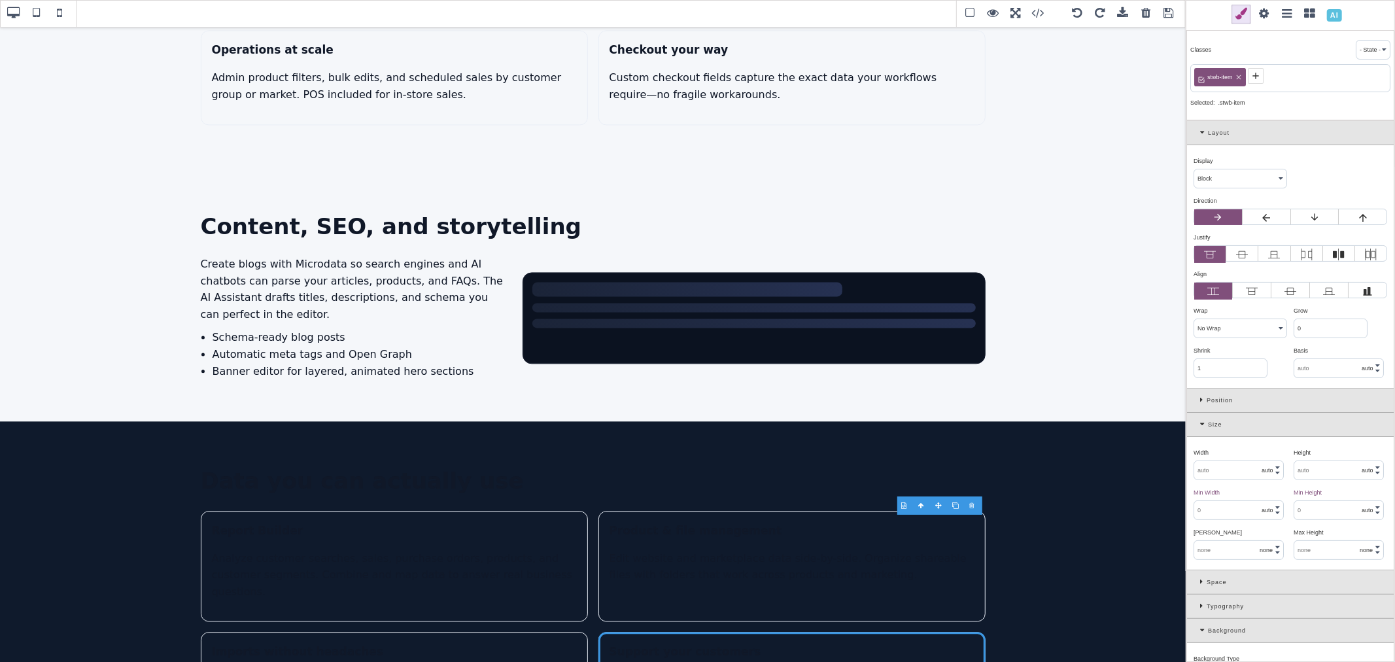
click at [1260, 77] on icon at bounding box center [1256, 76] width 10 height 10
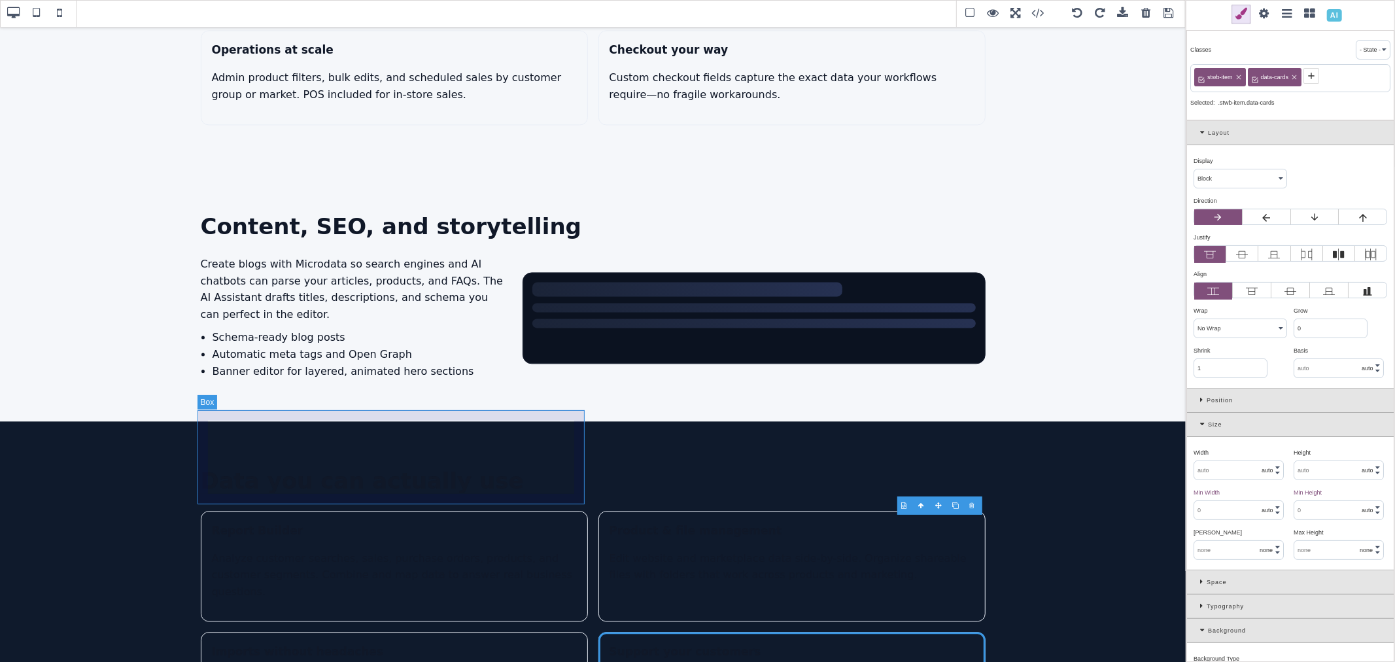
click at [296, 511] on div "Report Builder Analyze customer searches, sales, purchase orders, products, and…" at bounding box center [394, 566] width 387 height 111
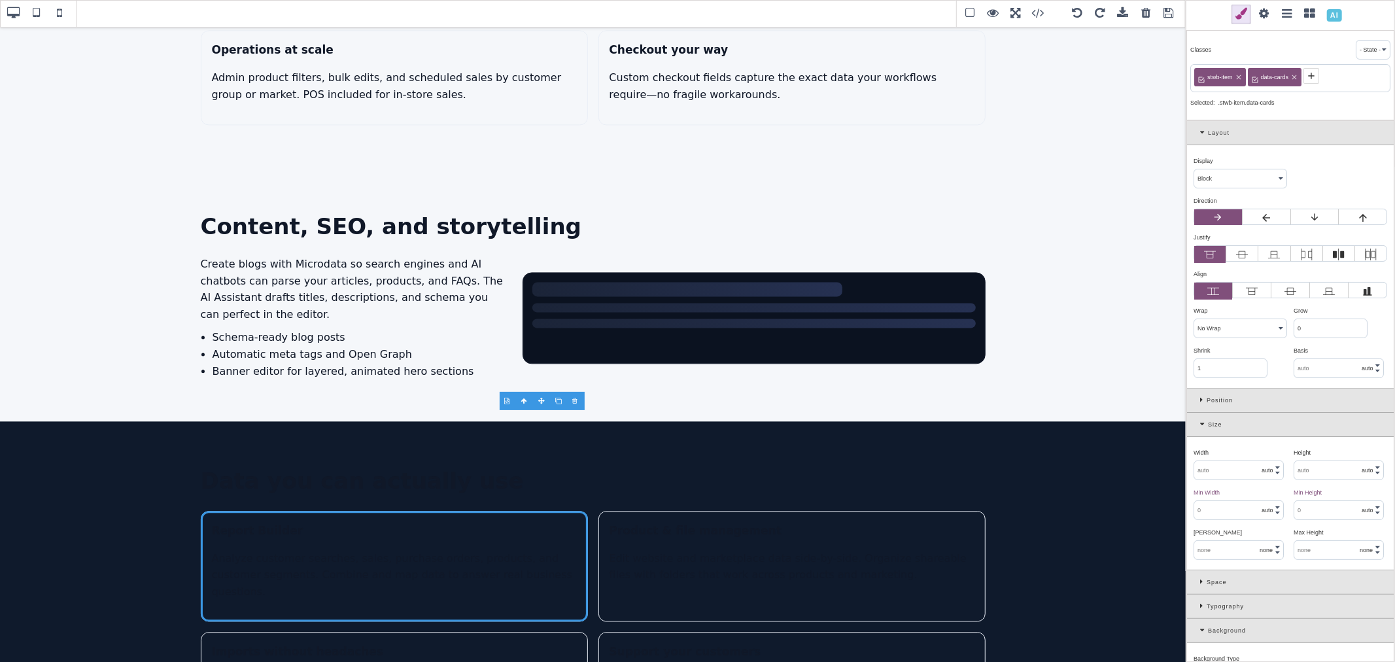
click at [1207, 426] on icon at bounding box center [1204, 424] width 8 height 7
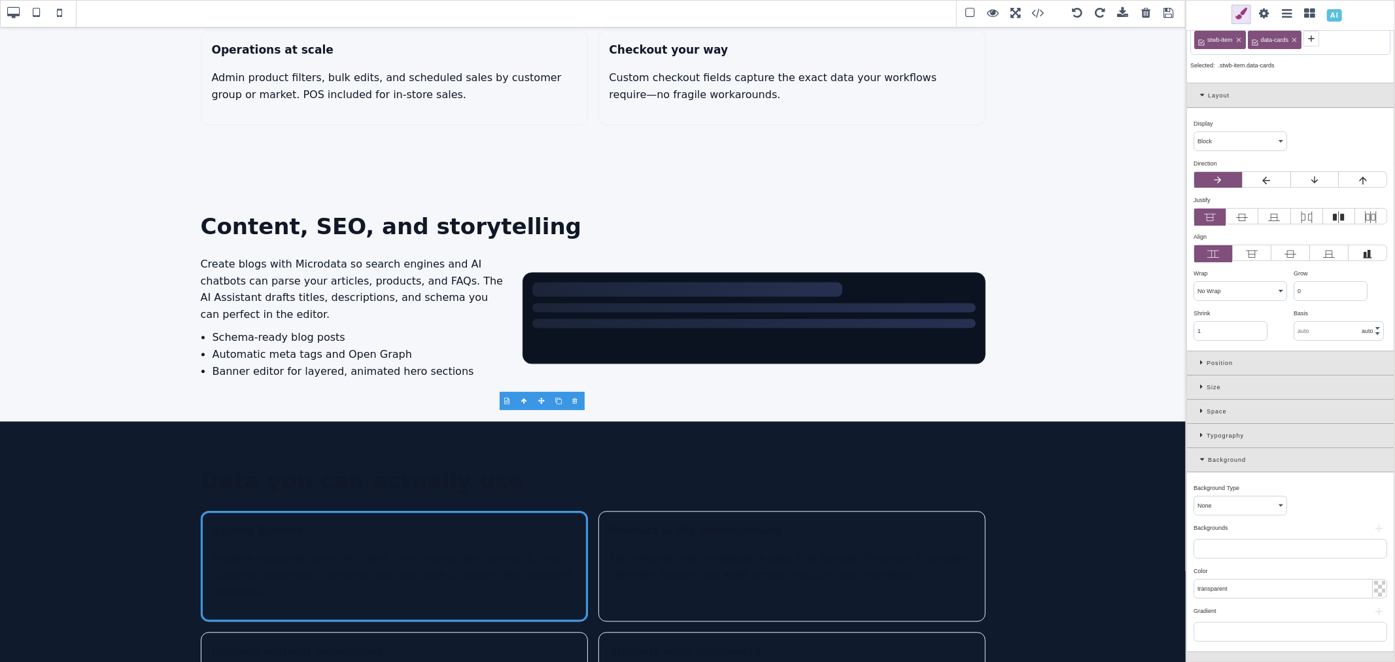
scroll to position [73, 0]
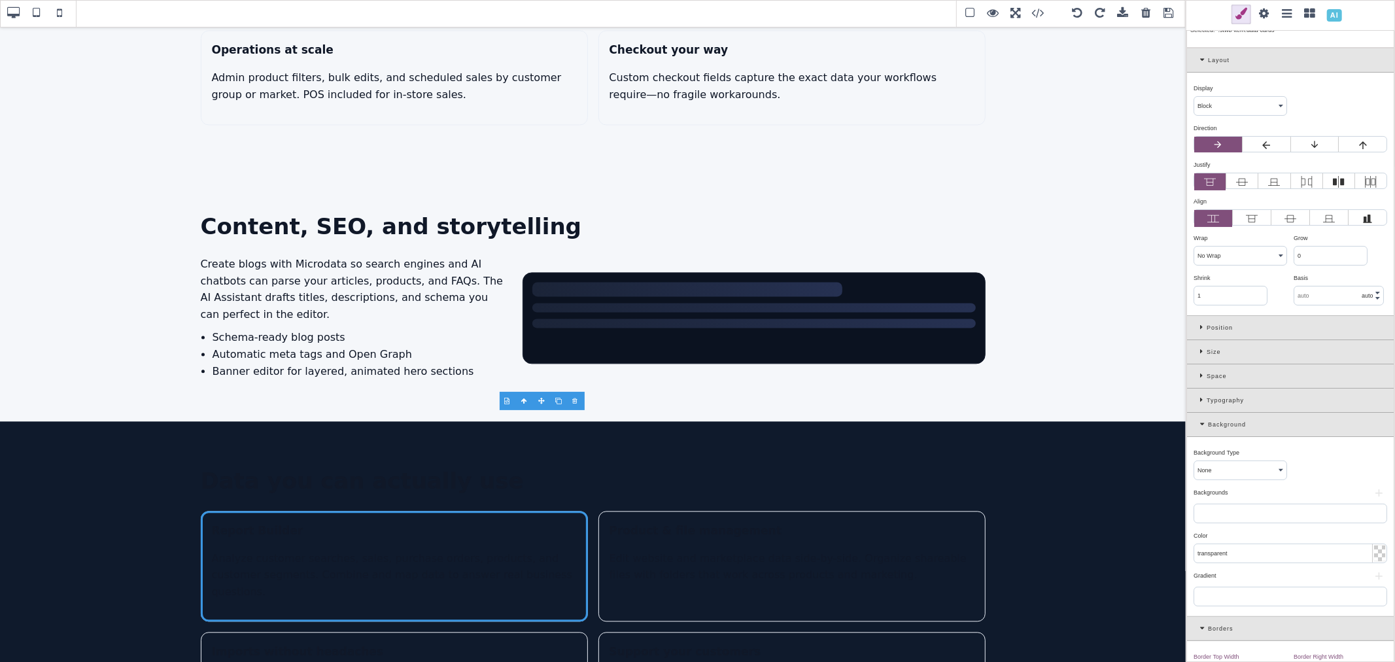
click at [1239, 539] on div "Color ⨯" at bounding box center [1289, 536] width 190 height 12
click at [1240, 553] on input "transparent" at bounding box center [1290, 553] width 192 height 18
paste input "rgb(18, 27, 42)"
click at [1241, 540] on div "Color ⨯" at bounding box center [1289, 536] width 190 height 12
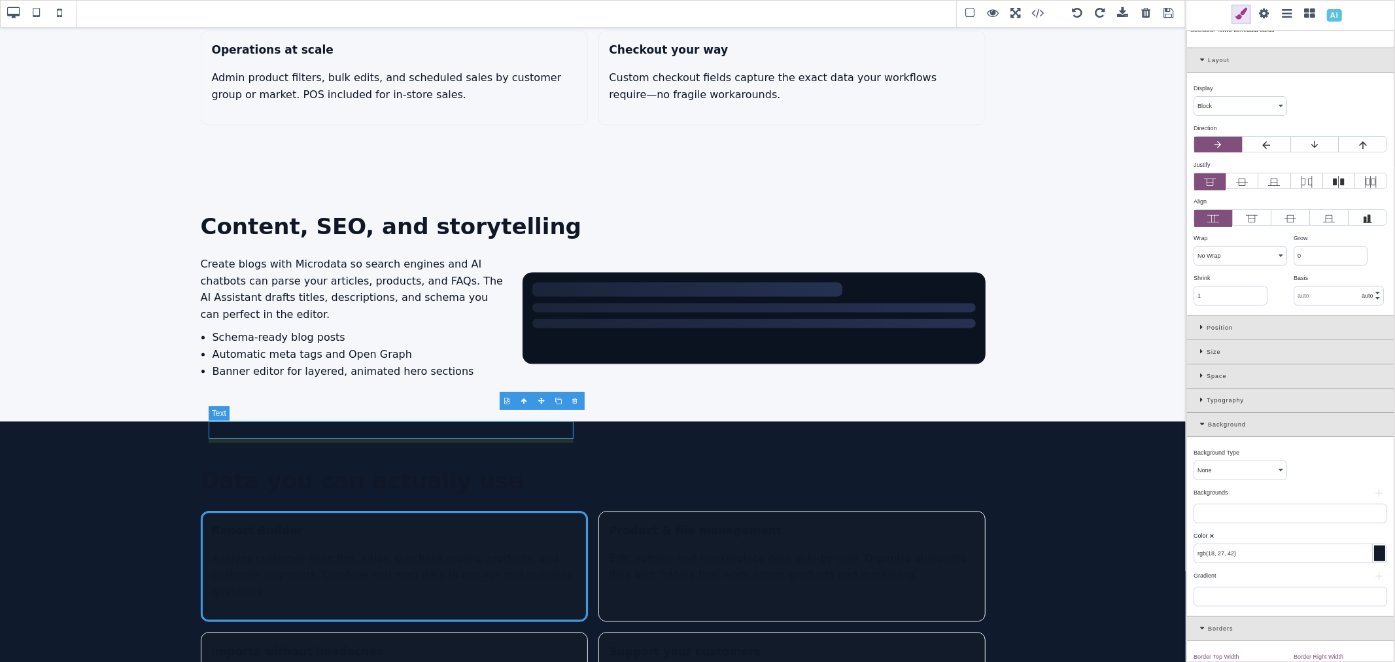
click at [397, 522] on h3 "Report Builder" at bounding box center [394, 531] width 365 height 18
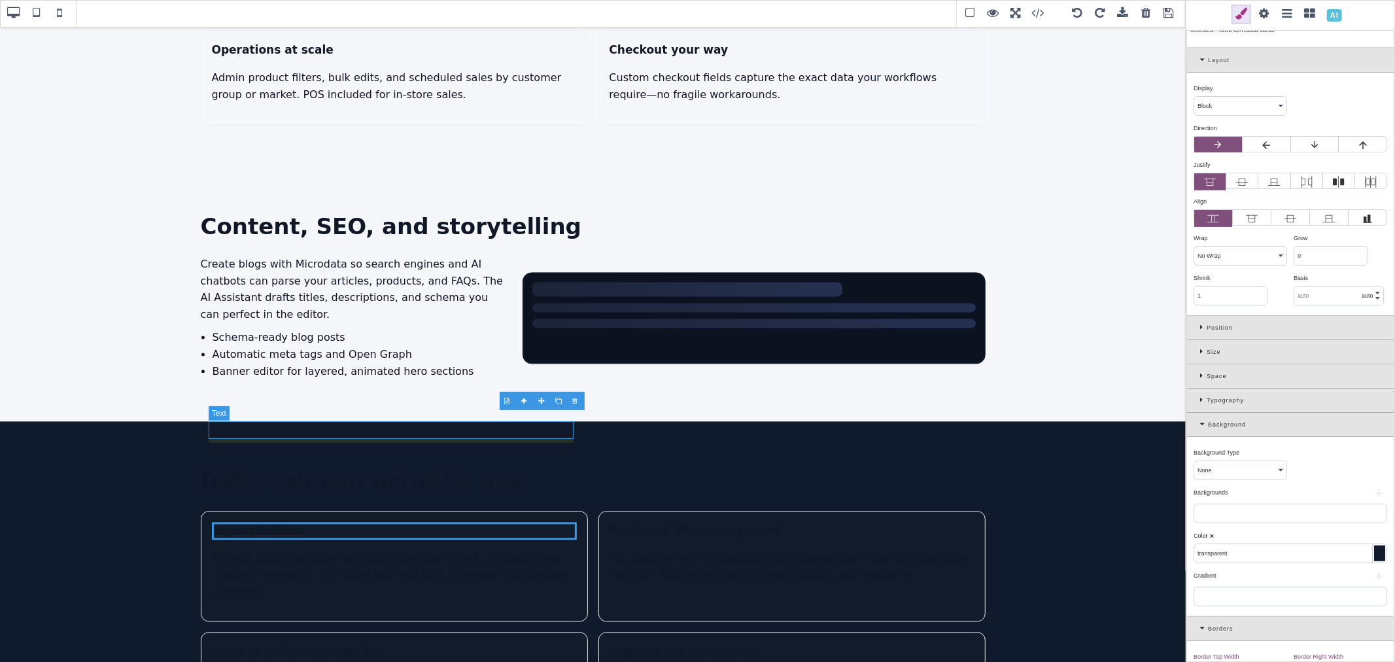
scroll to position [0, 0]
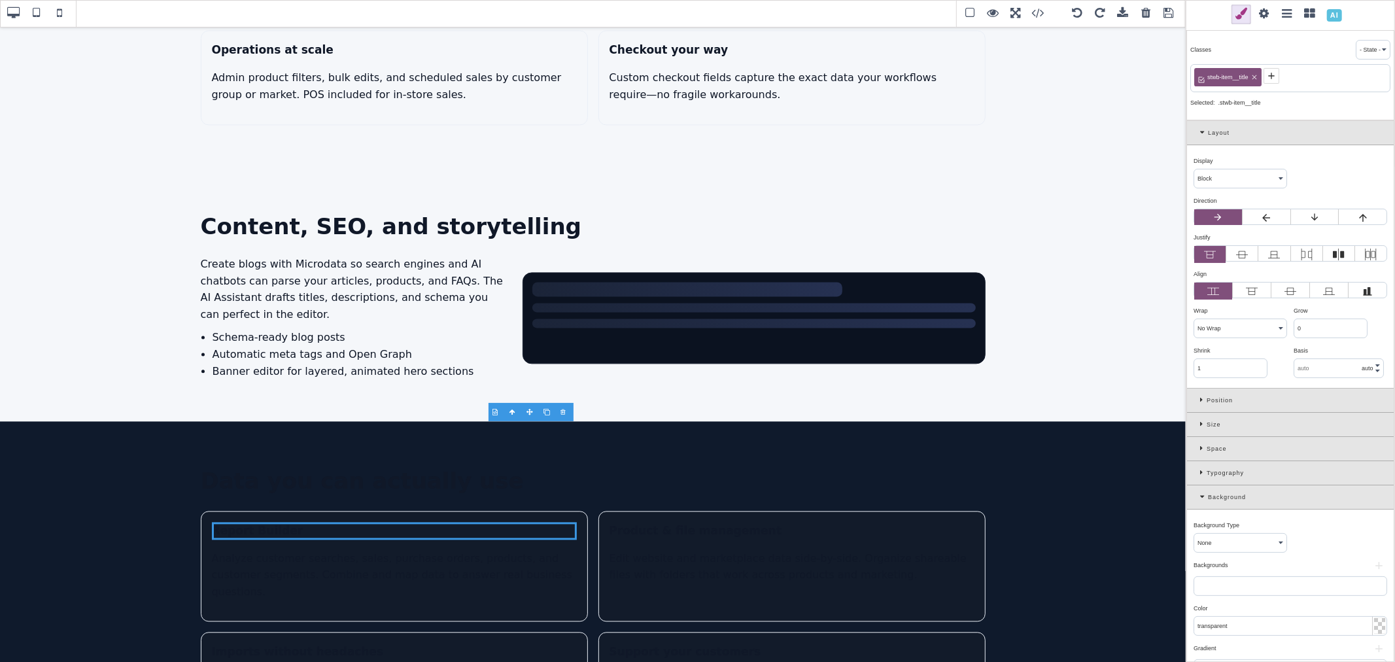
click at [1270, 77] on icon at bounding box center [1271, 76] width 10 height 10
click at [1201, 499] on icon at bounding box center [1204, 496] width 8 height 7
click at [1202, 489] on div "Background" at bounding box center [1290, 497] width 207 height 24
click at [1200, 476] on icon at bounding box center [1203, 472] width 7 height 7
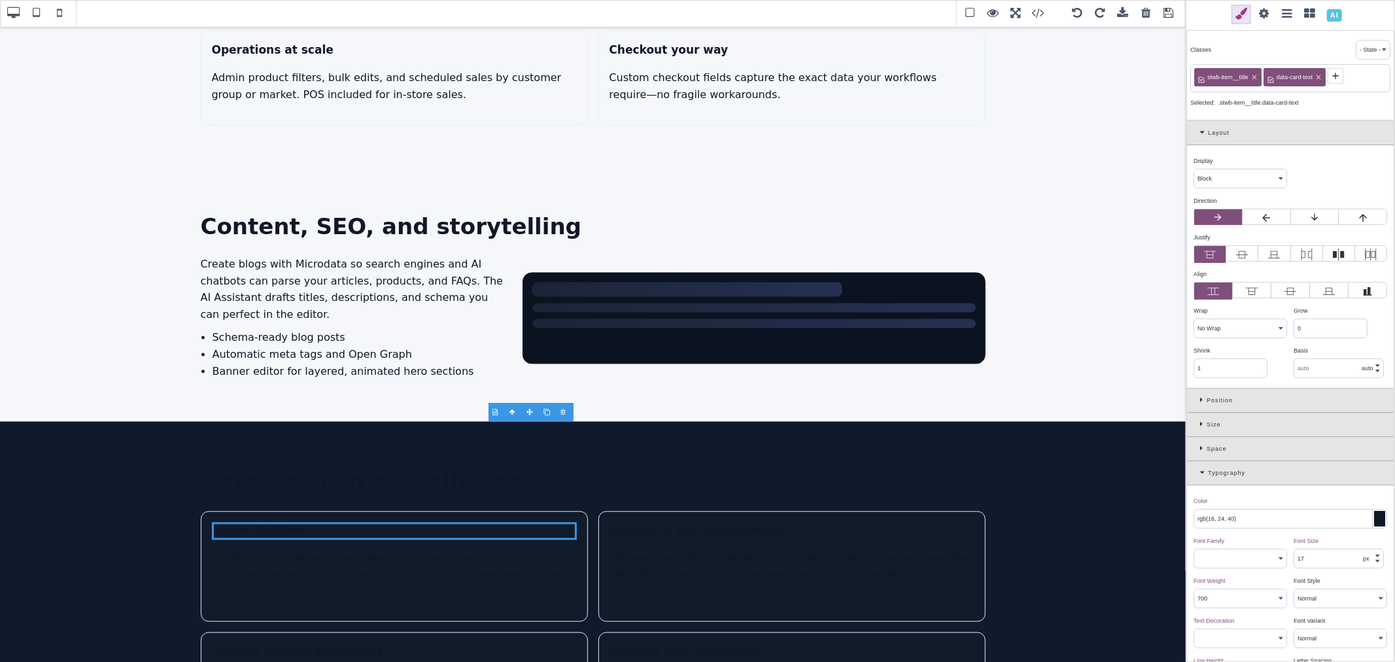
click at [1222, 510] on div "rgb(16, 24, 40)" at bounding box center [1291, 519] width 194 height 20
click at [1221, 517] on input "rgb(16, 24, 40)" at bounding box center [1290, 519] width 192 height 18
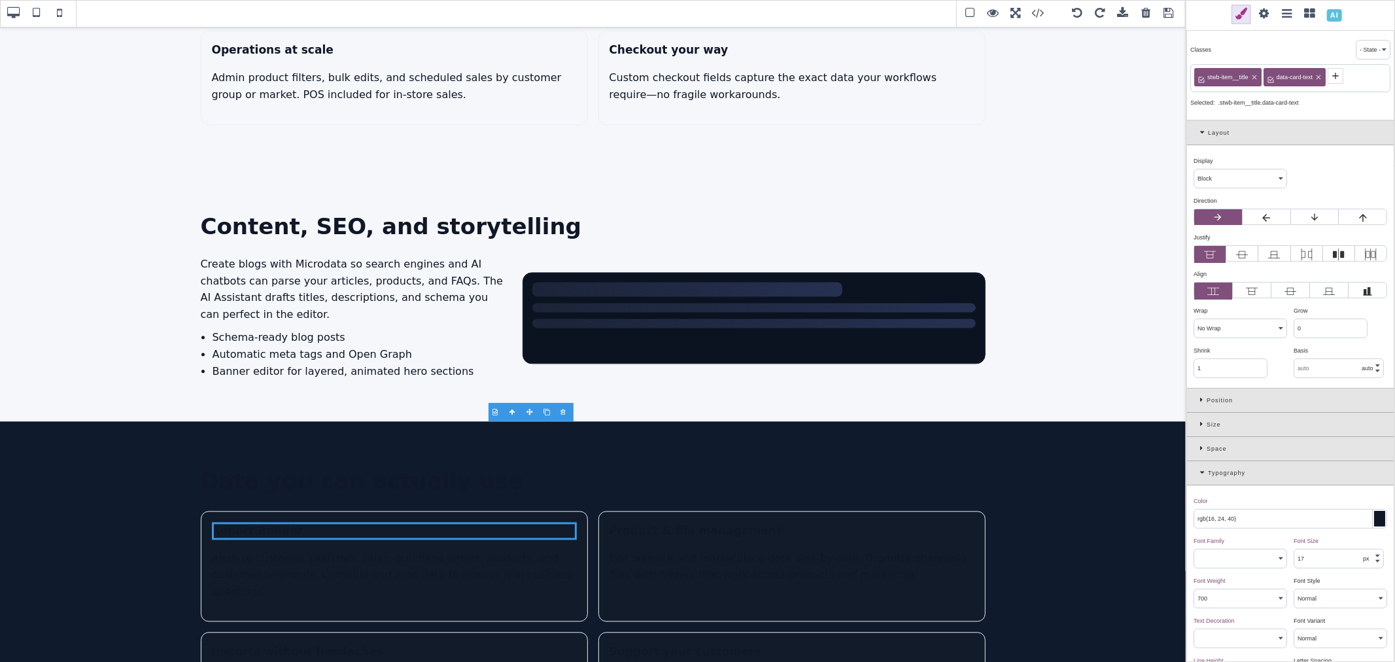
paste input "255, 255, 255"
click at [1234, 506] on div "Color ⨯" at bounding box center [1289, 501] width 190 height 12
click at [1293, 80] on span "data-card-text" at bounding box center [1295, 77] width 41 height 12
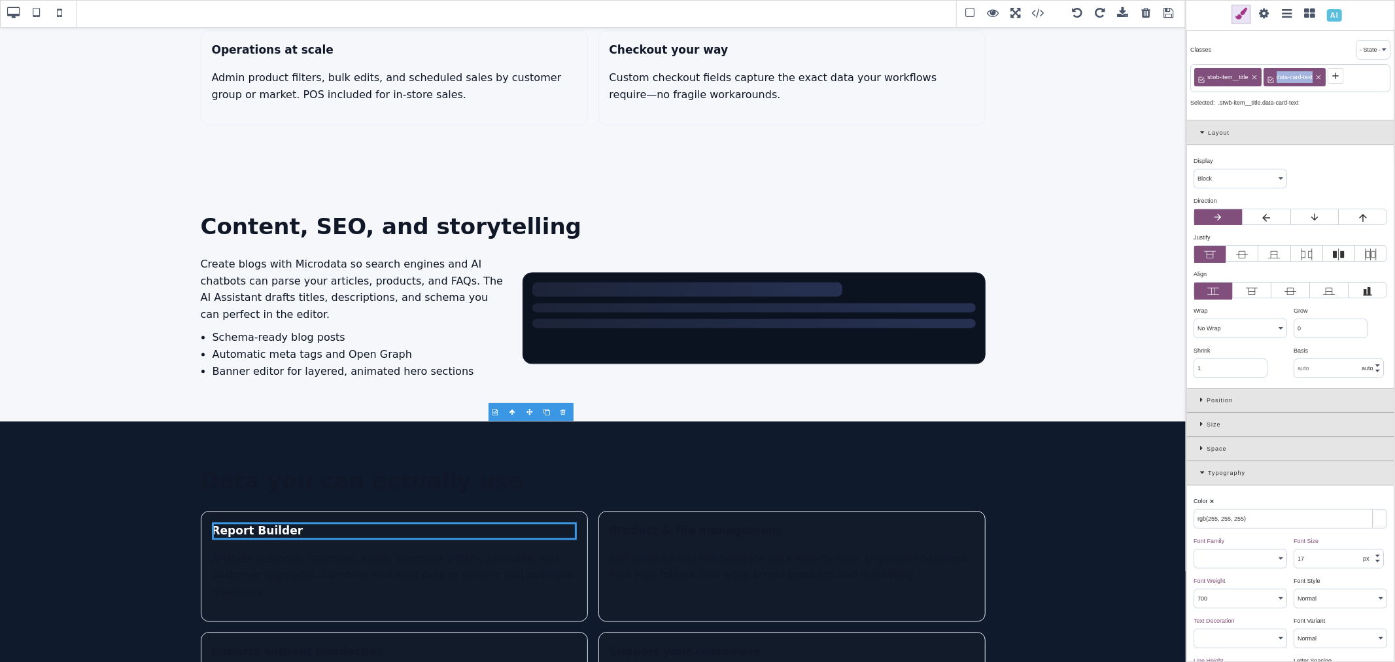
copy span "data-card-text"
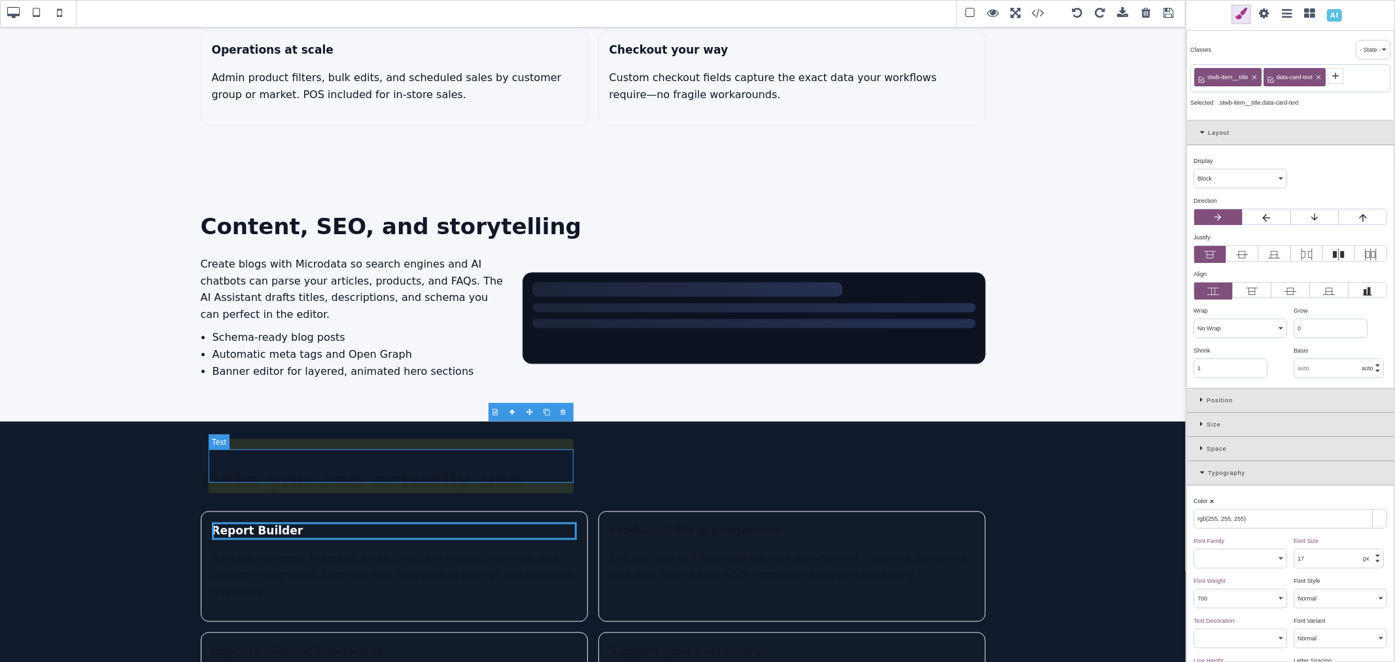
click at [504, 550] on p "Analyze customer searches, sales, purchase orders, products, and customer segme…" at bounding box center [394, 575] width 365 height 50
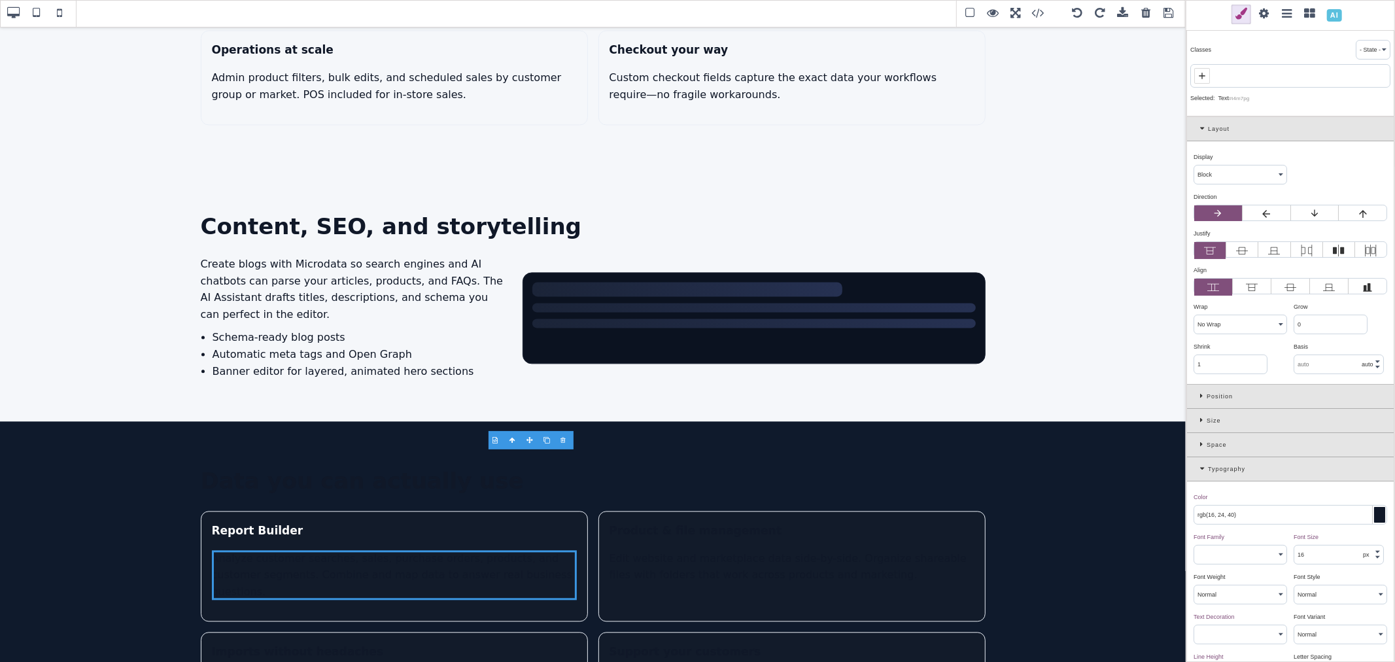
click at [1205, 75] on icon at bounding box center [1202, 76] width 10 height 10
paste input "data-card-text"
click at [1251, 75] on icon at bounding box center [1250, 77] width 8 height 8
click at [1378, 511] on div at bounding box center [1379, 515] width 11 height 16
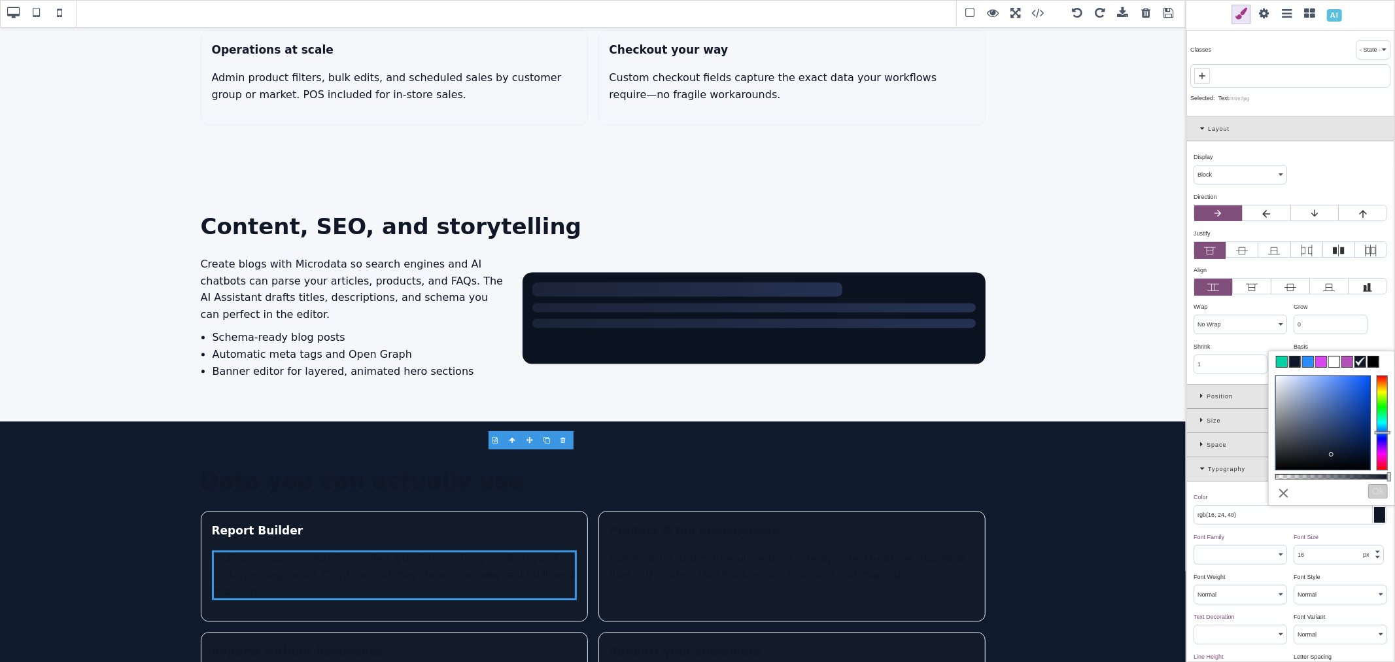
click at [1335, 362] on span at bounding box center [1334, 361] width 10 height 10
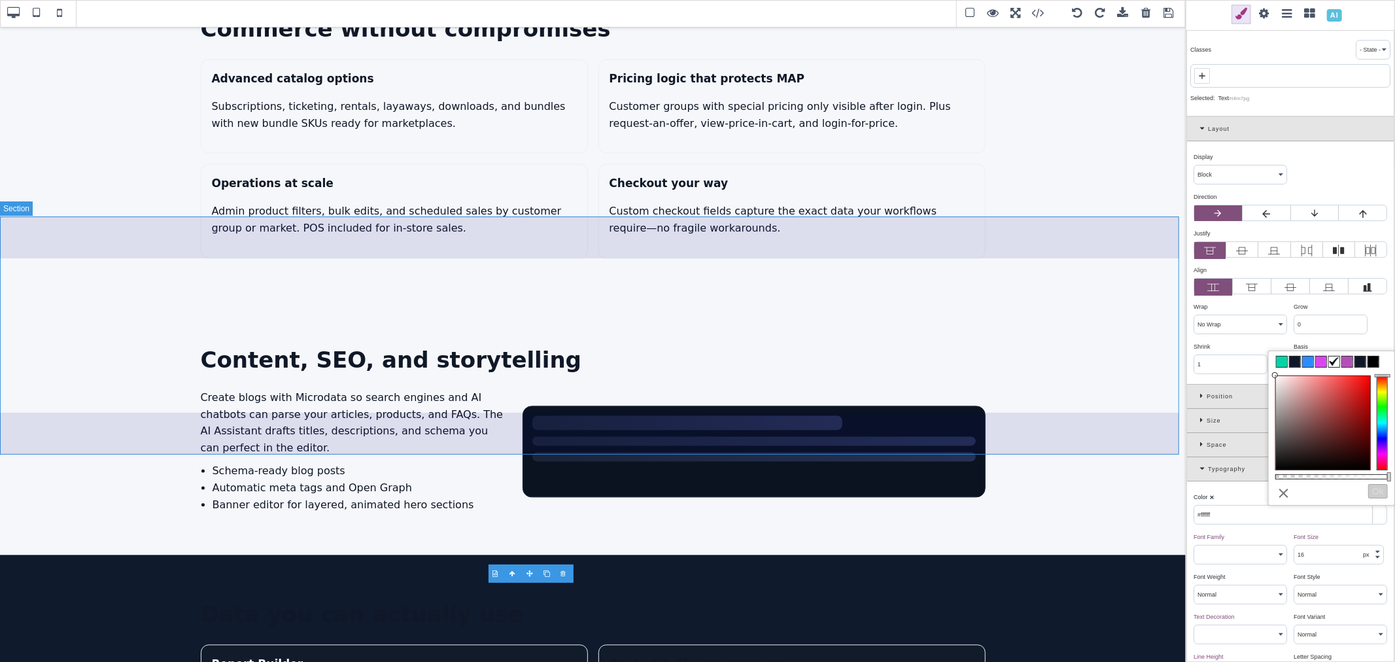
scroll to position [2281, 0]
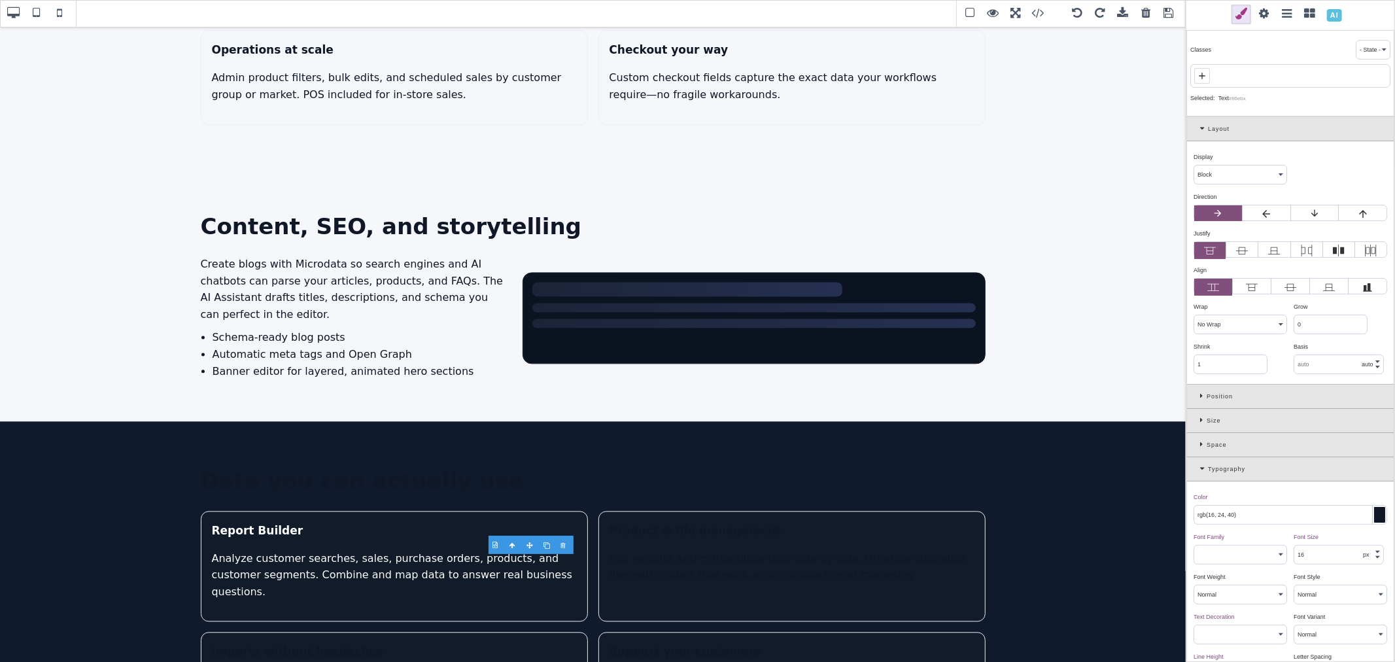
click at [1377, 517] on div at bounding box center [1379, 515] width 11 height 16
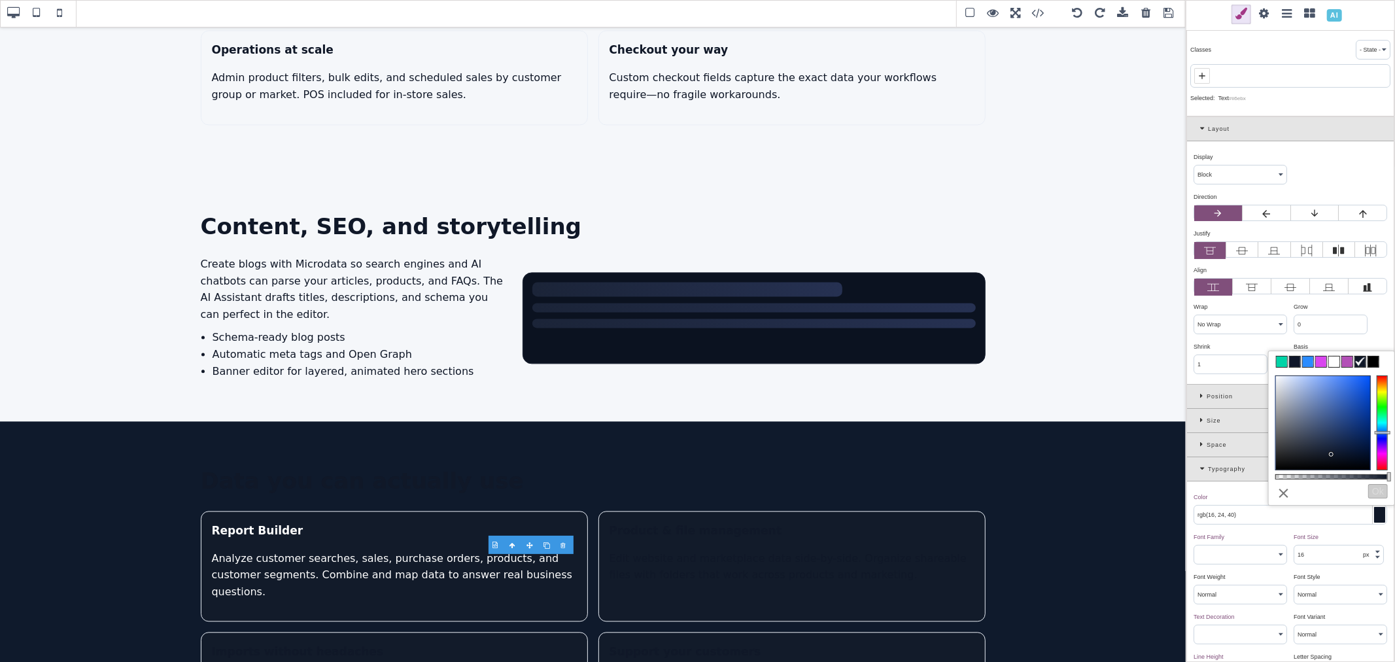
click at [1334, 360] on span at bounding box center [1334, 361] width 10 height 10
click at [1367, 340] on div "Basis ⨯ px % em rem auto" at bounding box center [1340, 356] width 100 height 37
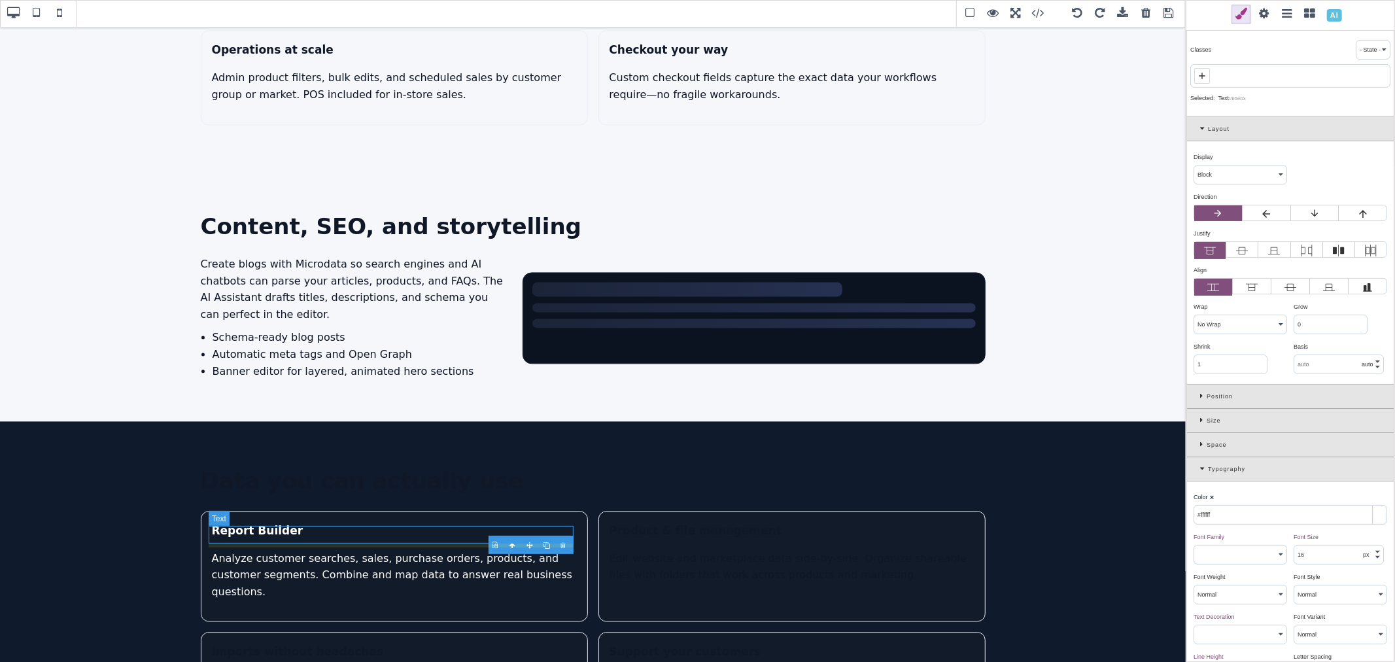
click at [378, 643] on h3 "Imports without headaches" at bounding box center [394, 652] width 365 height 18
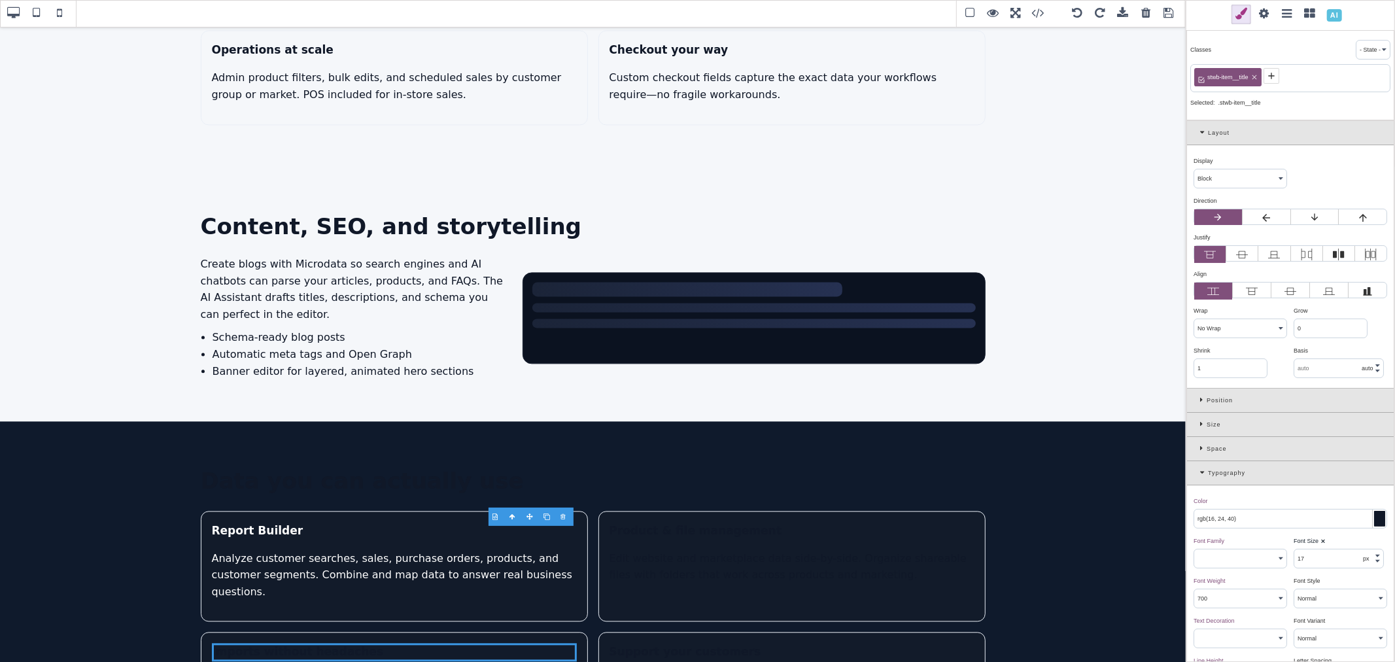
click at [1267, 75] on icon at bounding box center [1271, 76] width 10 height 10
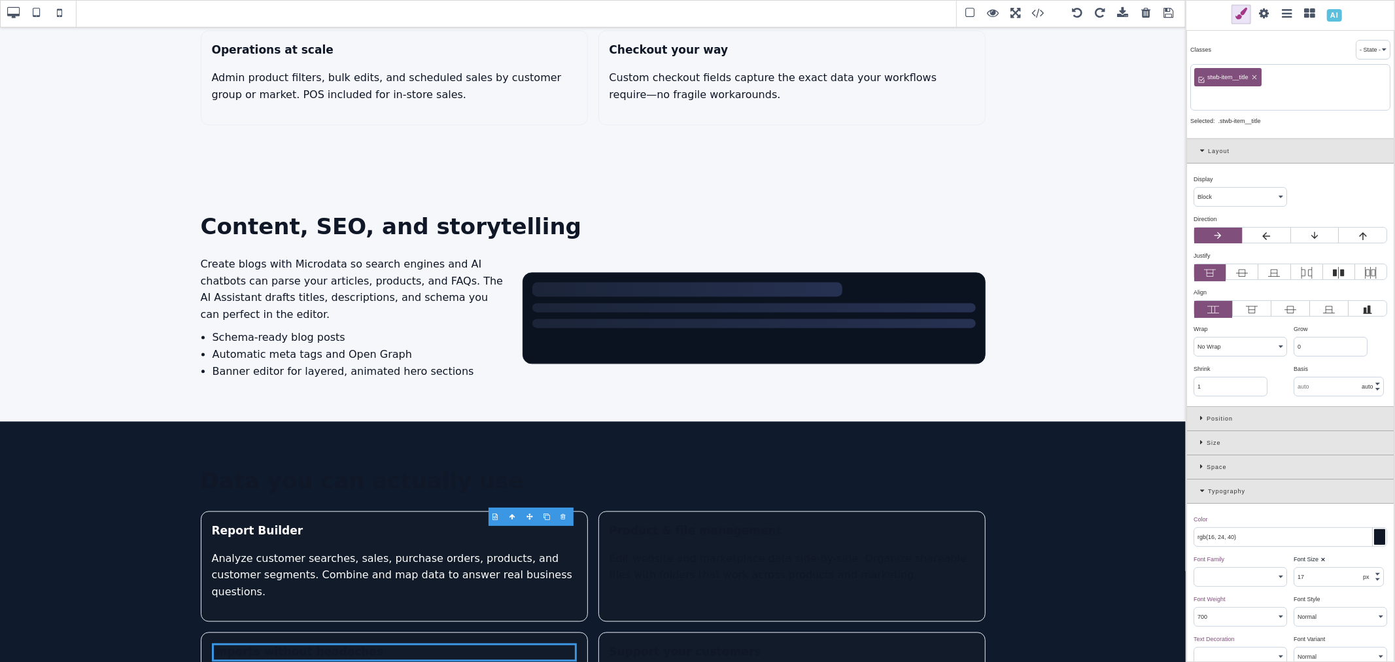
paste input "data-card-text"
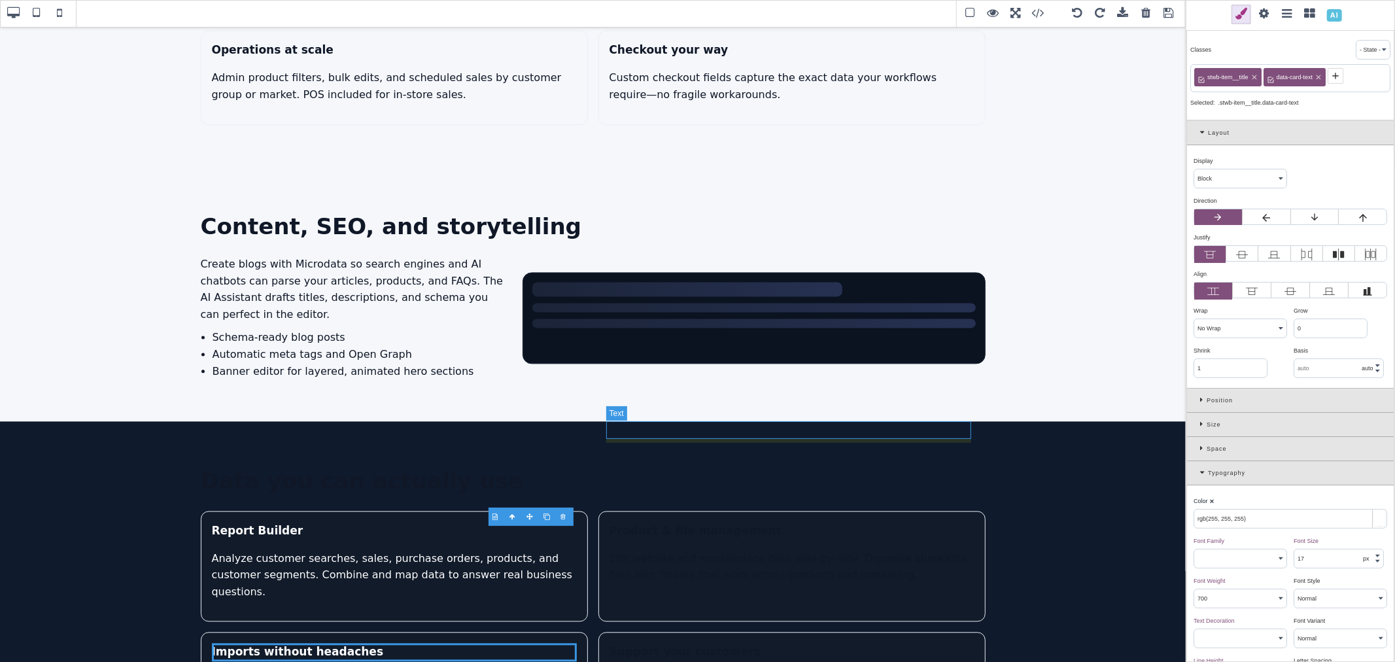
click at [731, 522] on h3 "Product & file management" at bounding box center [792, 531] width 365 height 18
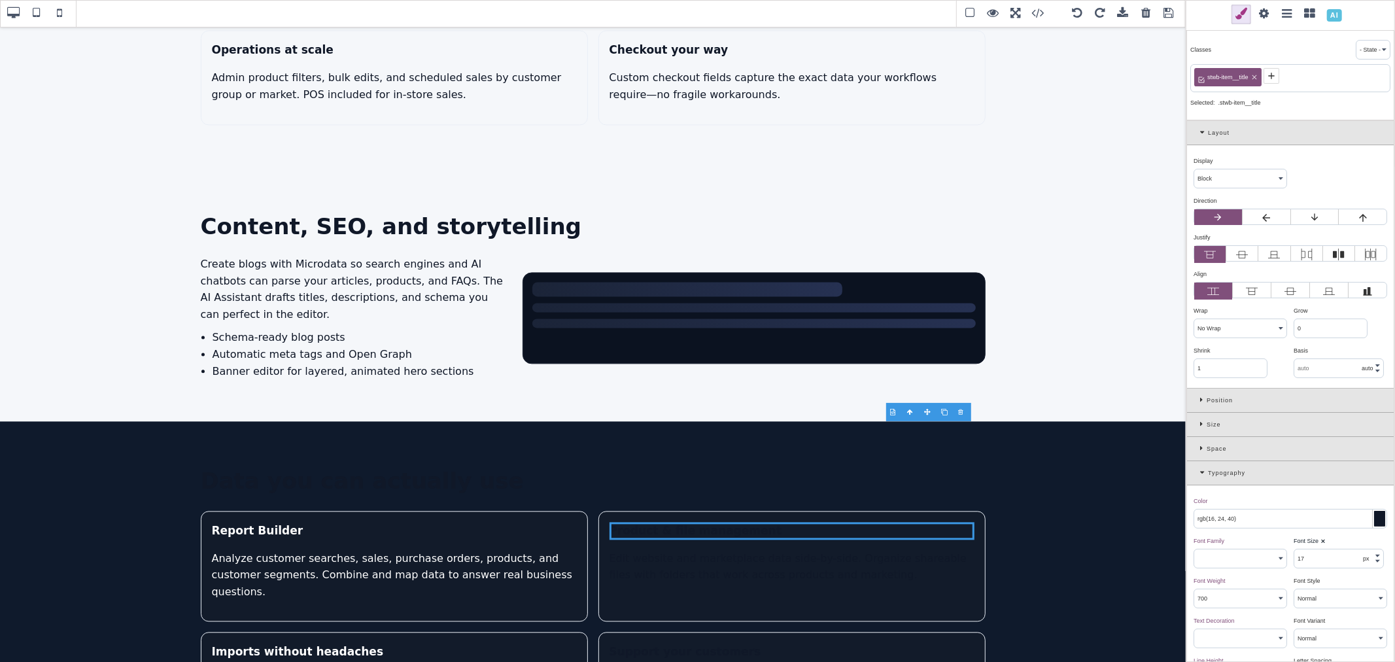
click at [1264, 74] on span at bounding box center [1272, 76] width 16 height 16
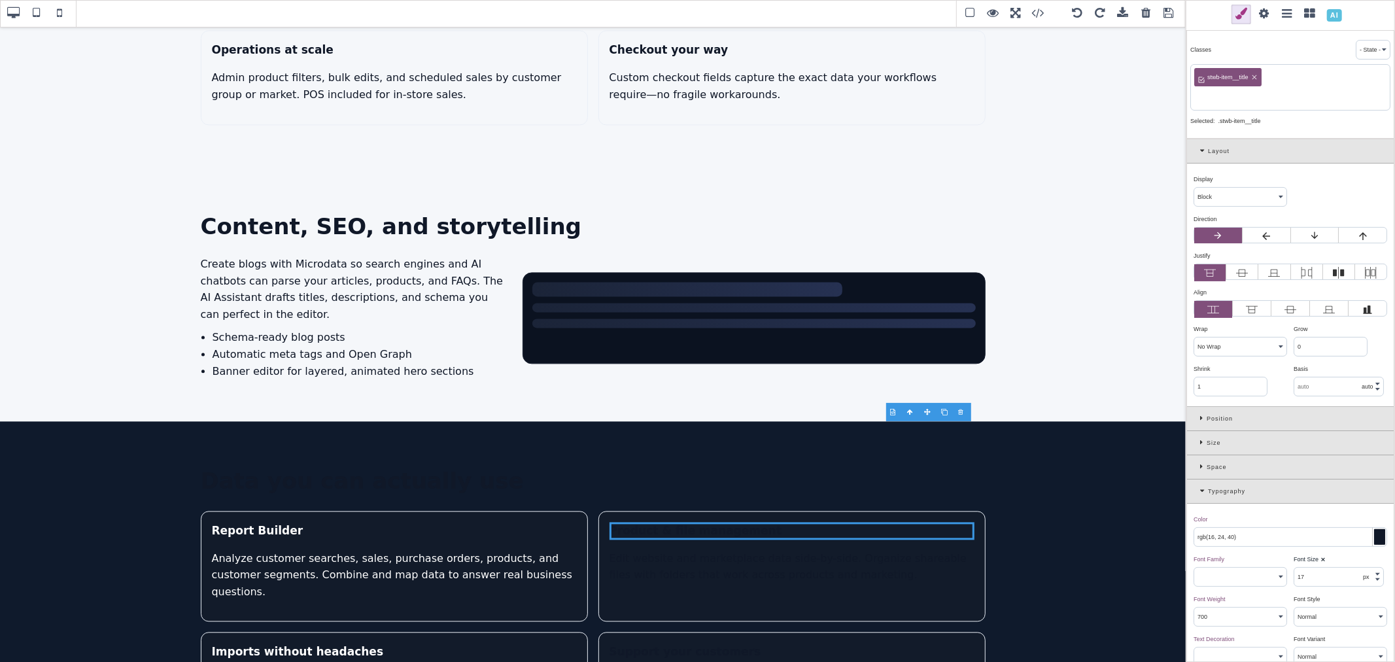
paste input "data-card-text"
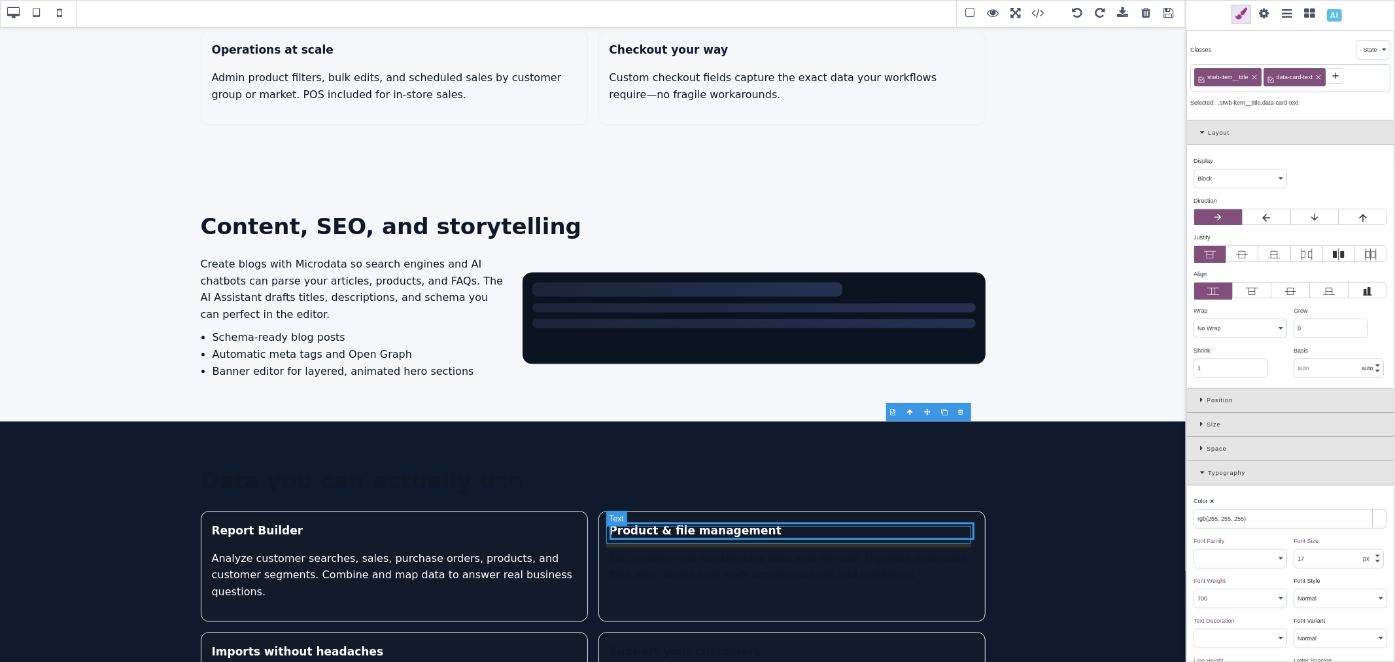
click at [776, 643] on h3 "Support your customers" at bounding box center [792, 652] width 365 height 18
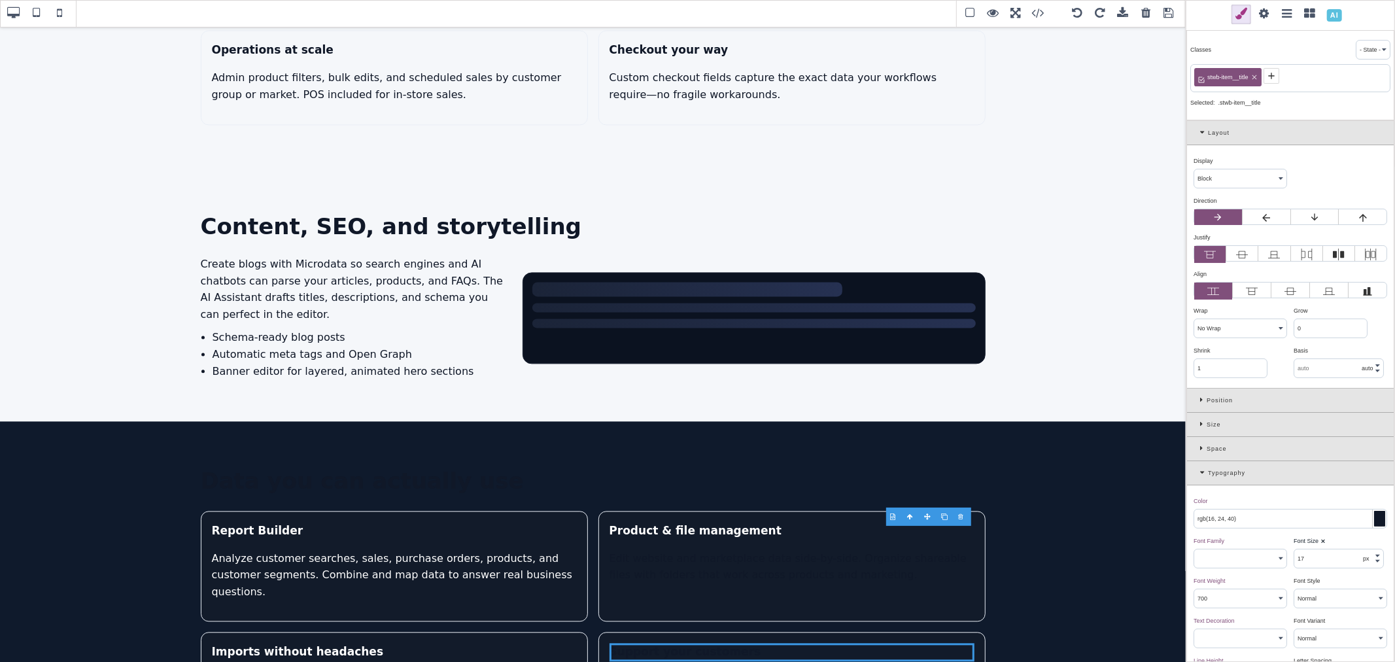
click at [1273, 73] on icon at bounding box center [1271, 76] width 10 height 10
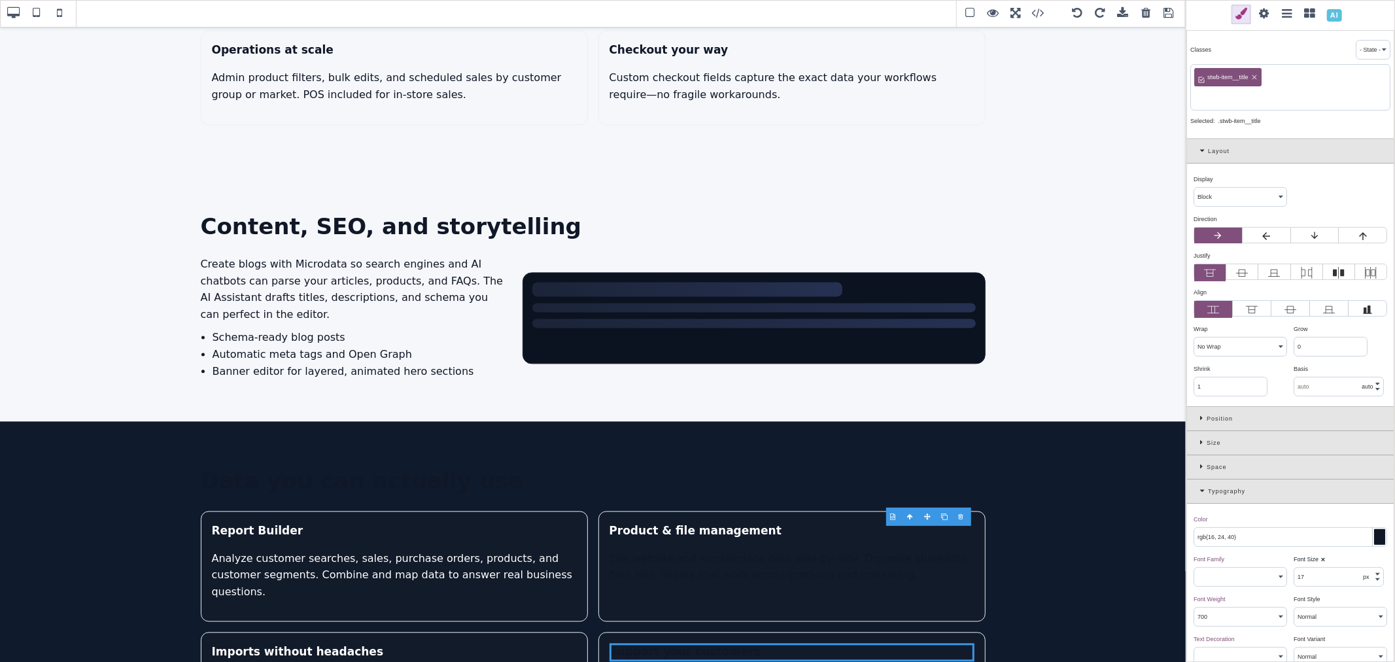
paste input "data-card-text"
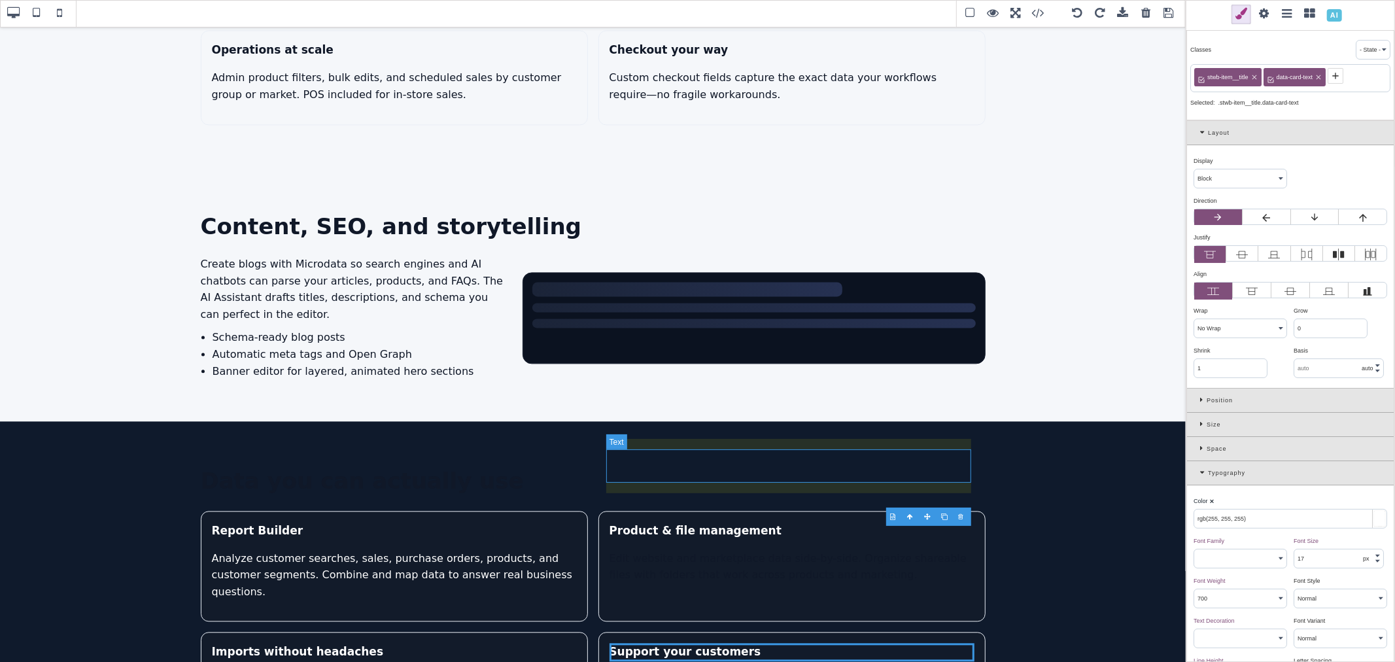
click at [759, 550] on p "Edit website and marketplace data side-by-side. Organize shareable files with f…" at bounding box center [792, 566] width 365 height 33
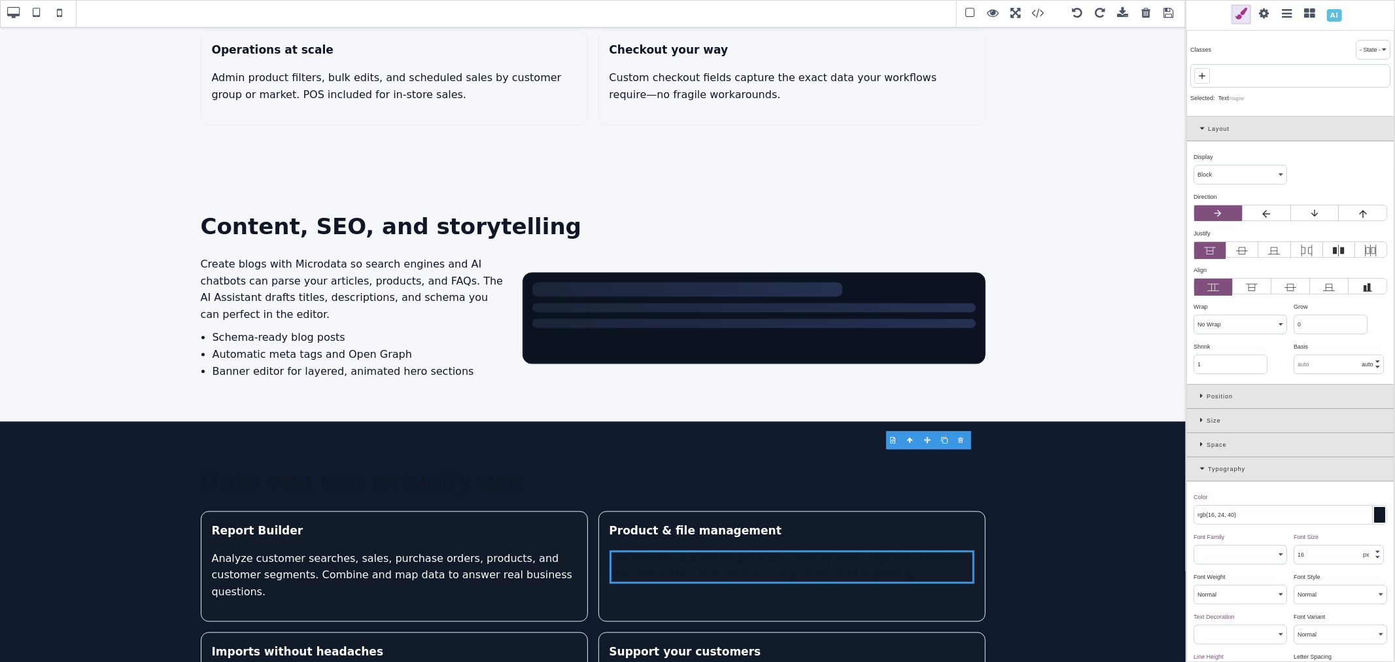
click at [1374, 513] on div at bounding box center [1379, 515] width 11 height 16
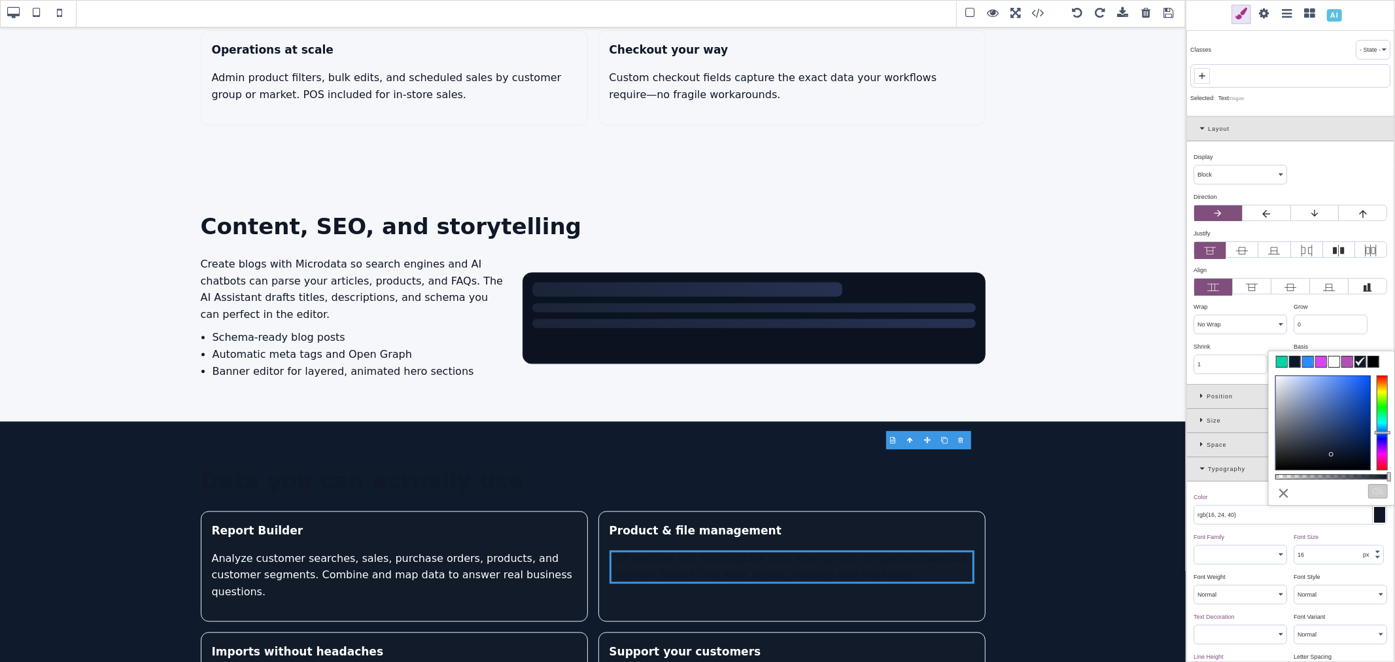
click at [1333, 357] on span at bounding box center [1334, 361] width 10 height 10
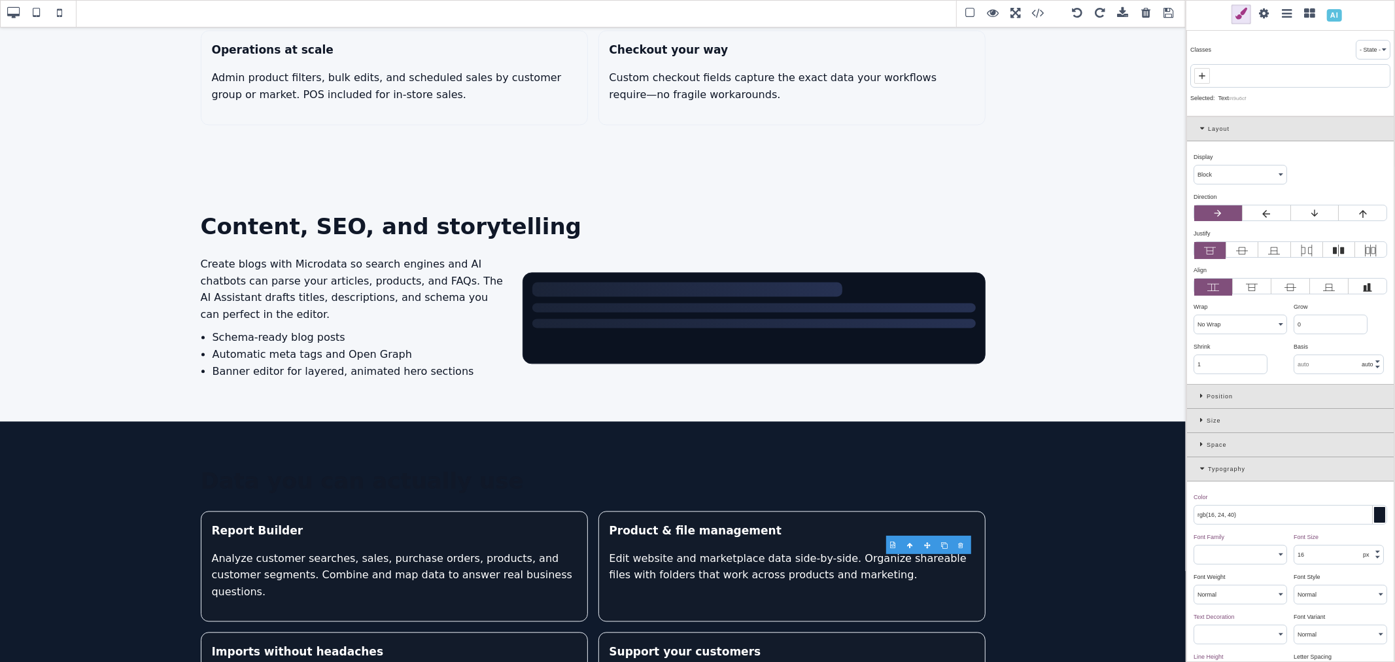
click at [1375, 517] on div at bounding box center [1379, 515] width 11 height 16
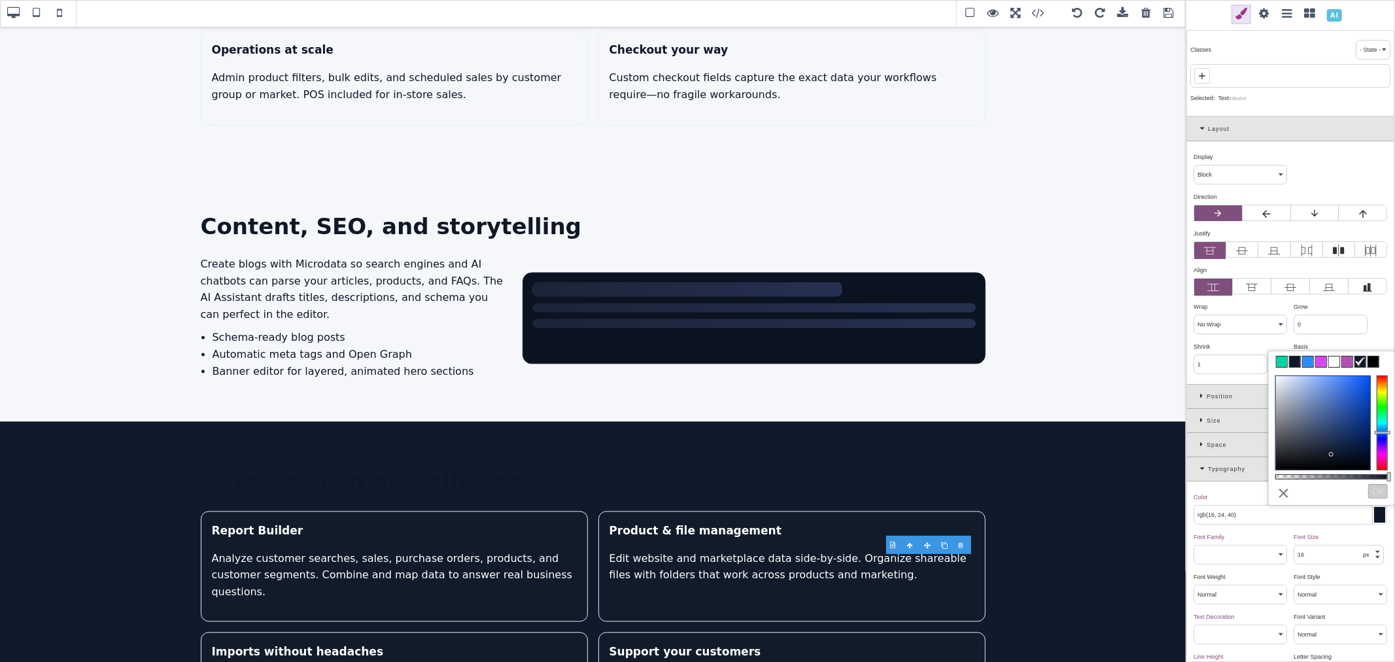
click at [1333, 362] on span at bounding box center [1334, 361] width 10 height 10
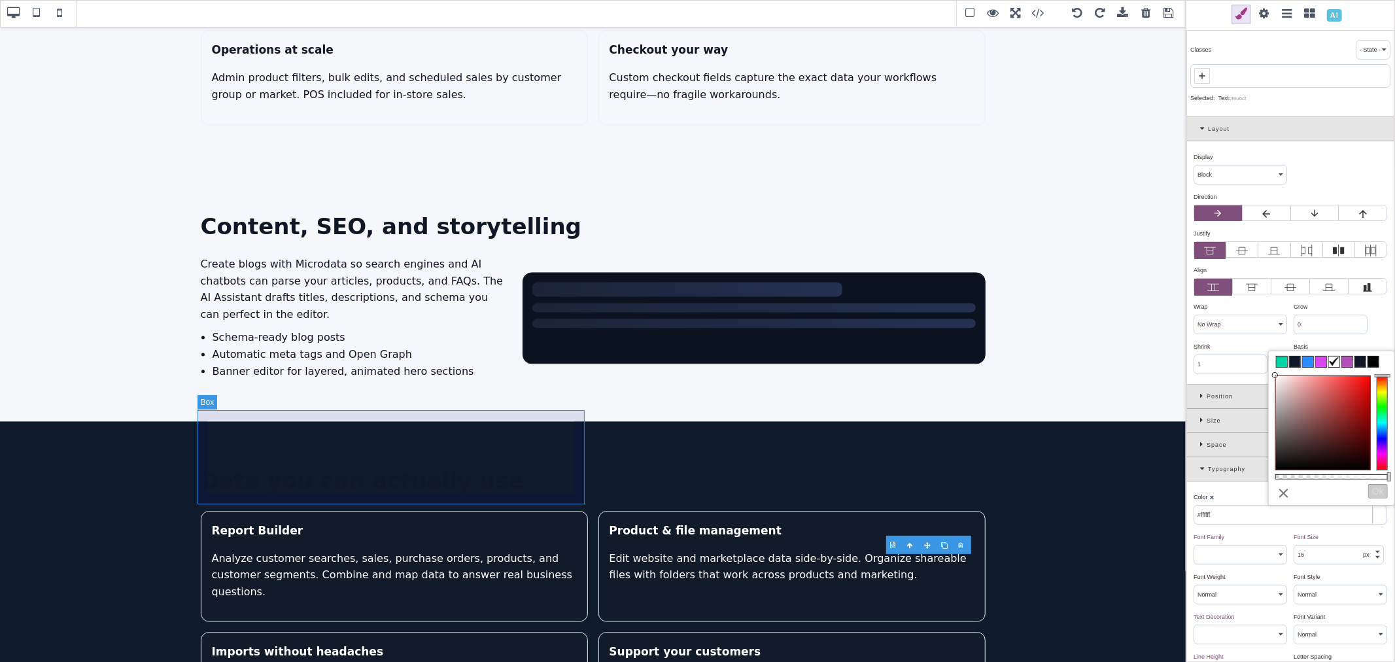
click at [551, 511] on div "Report Builder Analyze customer searches, sales, purchase orders, products, and…" at bounding box center [394, 566] width 387 height 111
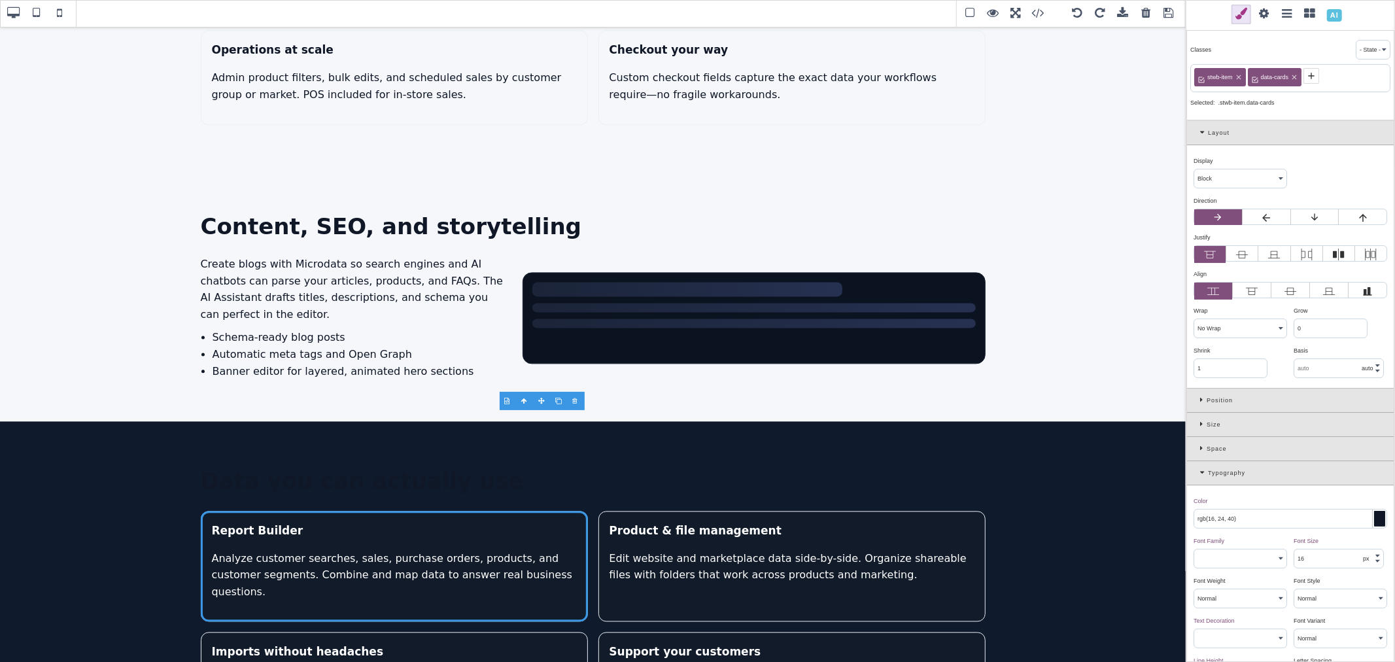
click at [1200, 470] on icon at bounding box center [1204, 472] width 8 height 7
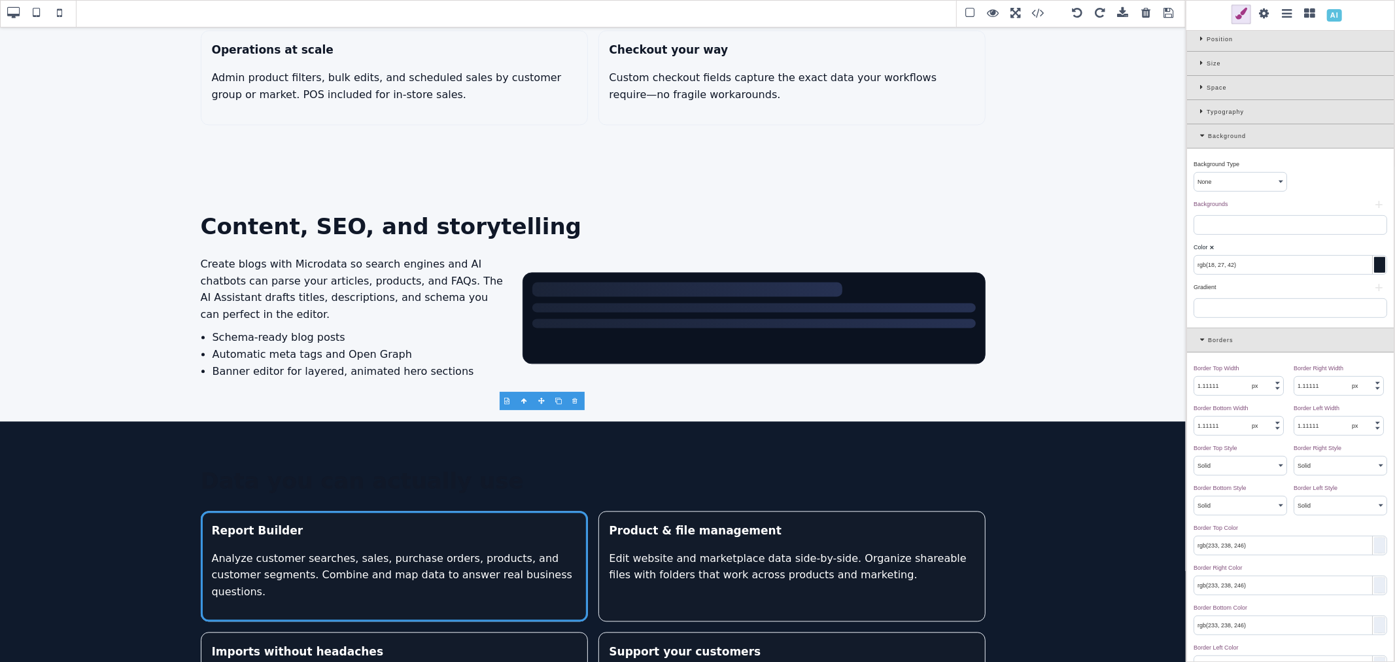
scroll to position [436, 0]
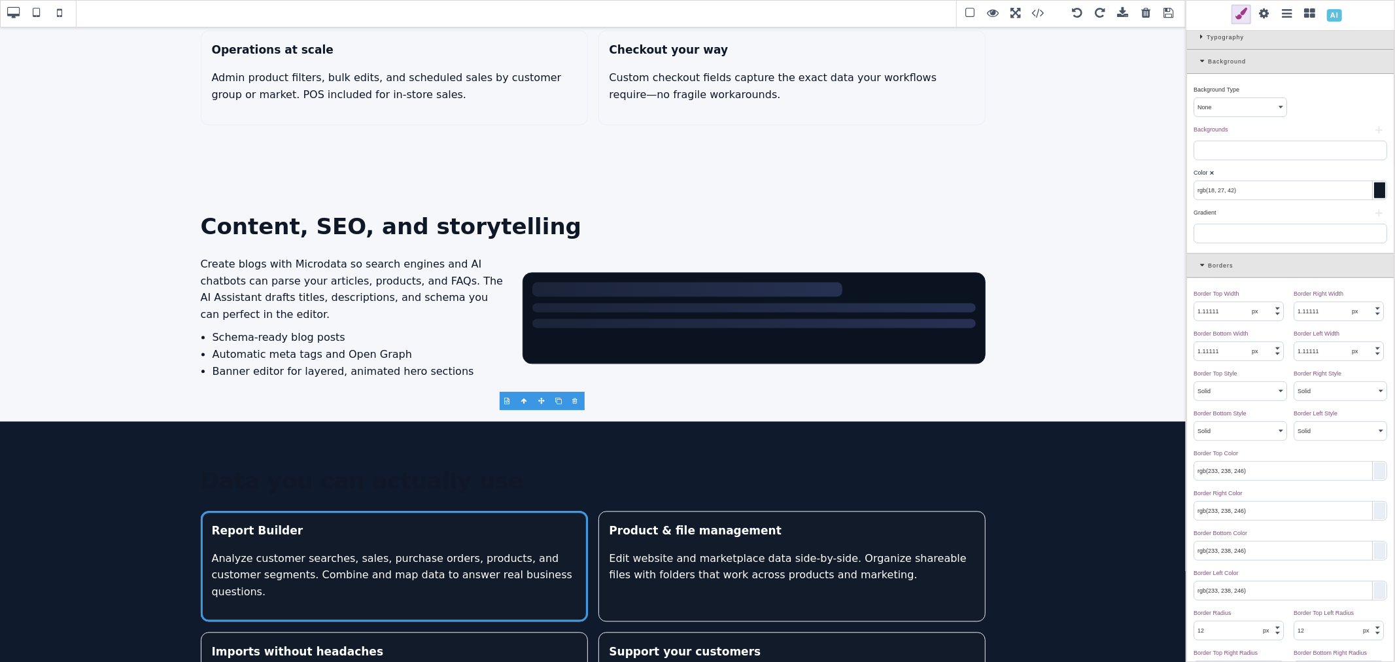
click at [1258, 475] on input "rgb(233, 238, 246)" at bounding box center [1290, 471] width 192 height 18
paste input "32, 50, 77"
click at [1259, 506] on input "rgb(233, 238, 246)" at bounding box center [1290, 511] width 192 height 18
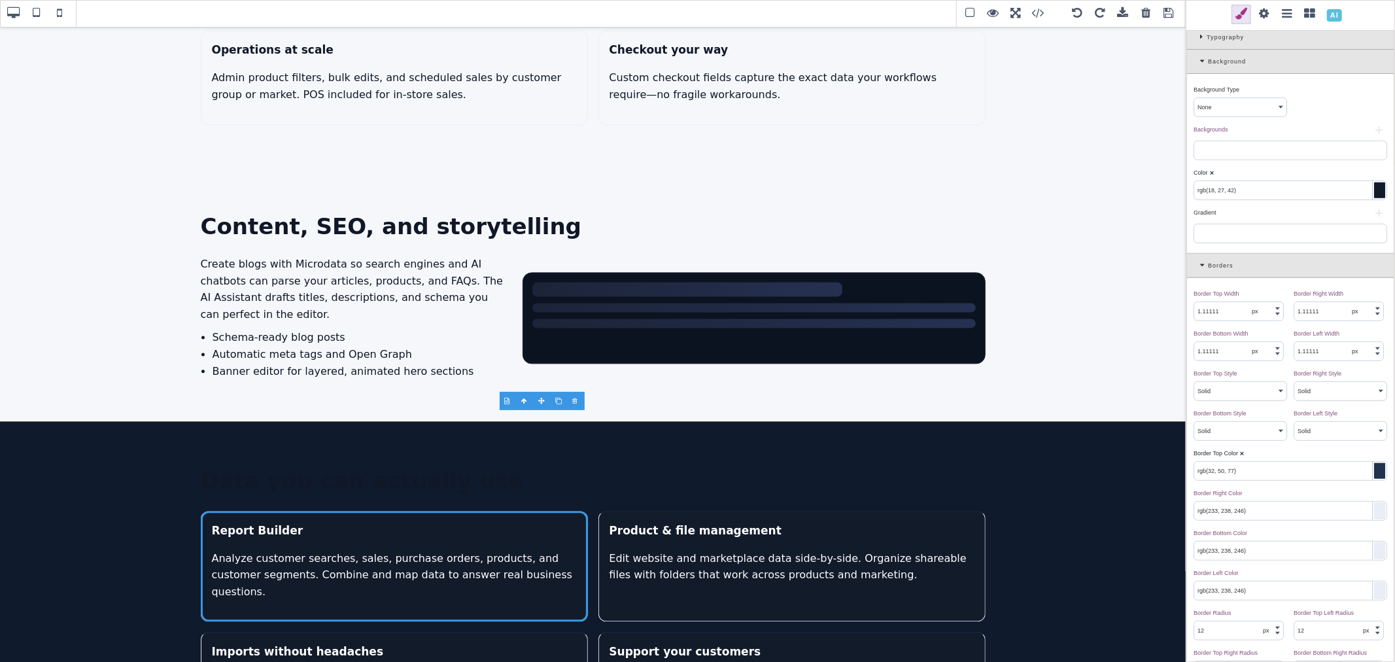
click at [1259, 506] on input "rgb(233, 238, 246)" at bounding box center [1290, 511] width 192 height 18
paste input "32, 50, 77"
click at [1259, 536] on div "Border Bottom Color ⨯" at bounding box center [1289, 533] width 190 height 12
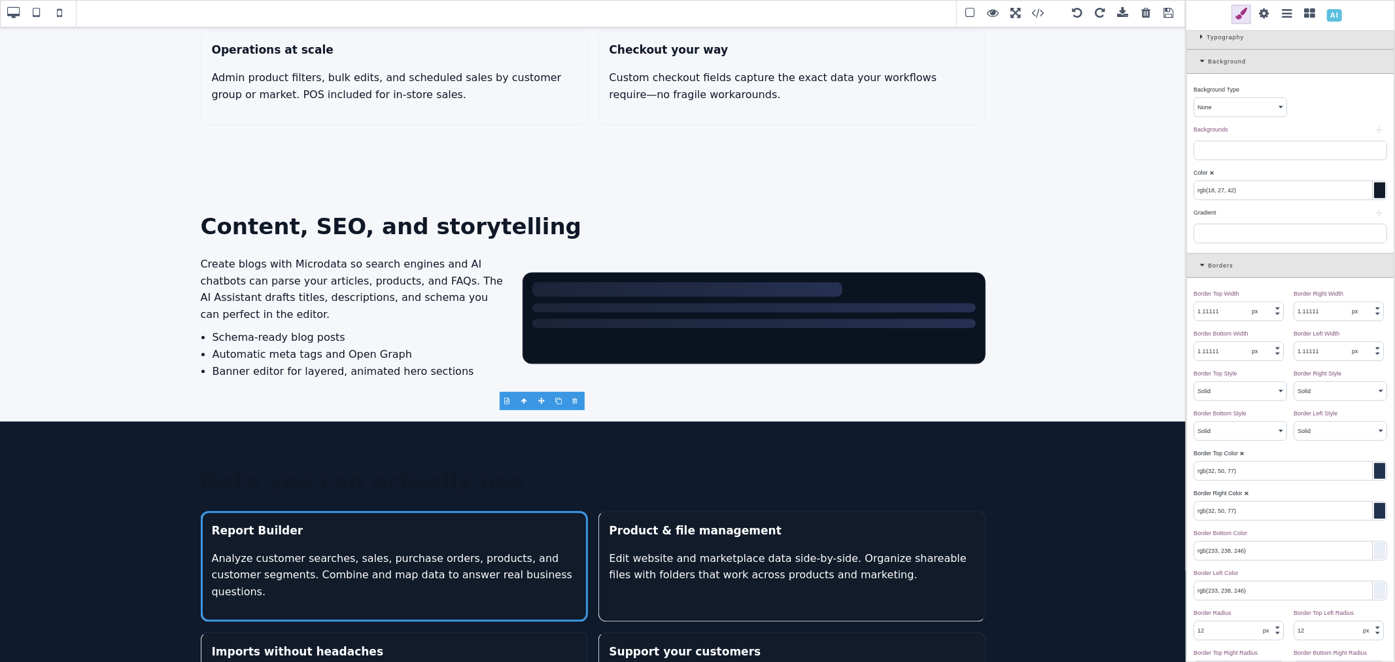
click at [1259, 536] on div "Border Bottom Color ⨯" at bounding box center [1289, 533] width 190 height 12
click at [1262, 547] on input "rgb(233, 238, 246)" at bounding box center [1290, 551] width 192 height 18
paste input "32, 50, 77"
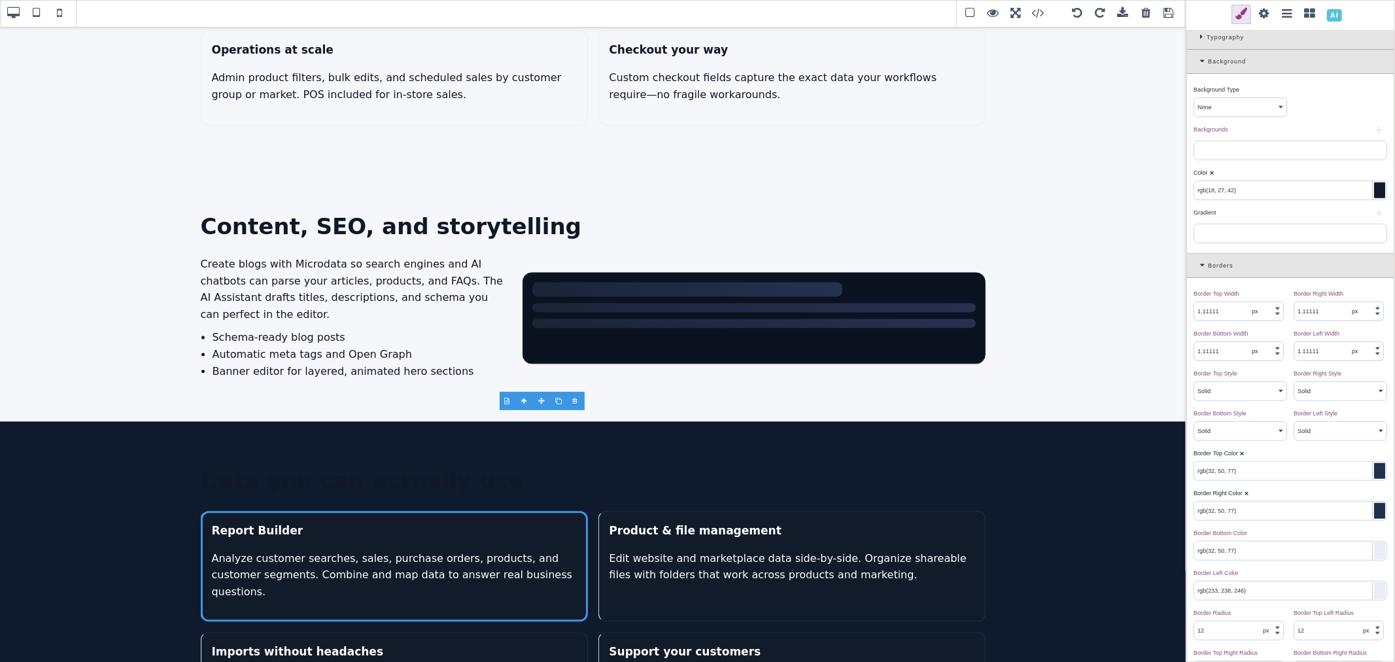
click at [1260, 585] on input "rgb(233, 238, 246)" at bounding box center [1290, 590] width 192 height 18
paste input "32, 50, 77"
click at [1268, 572] on div "Border Left Color ⨯" at bounding box center [1289, 573] width 190 height 12
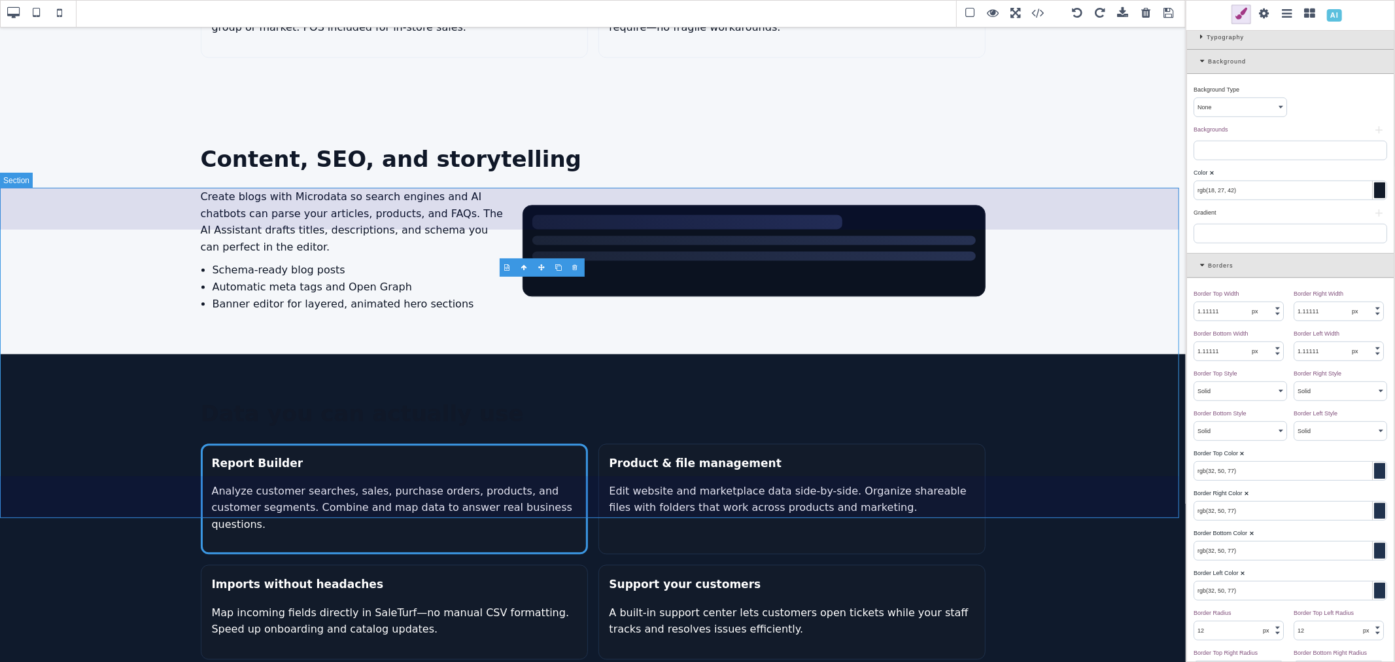
scroll to position [2427, 0]
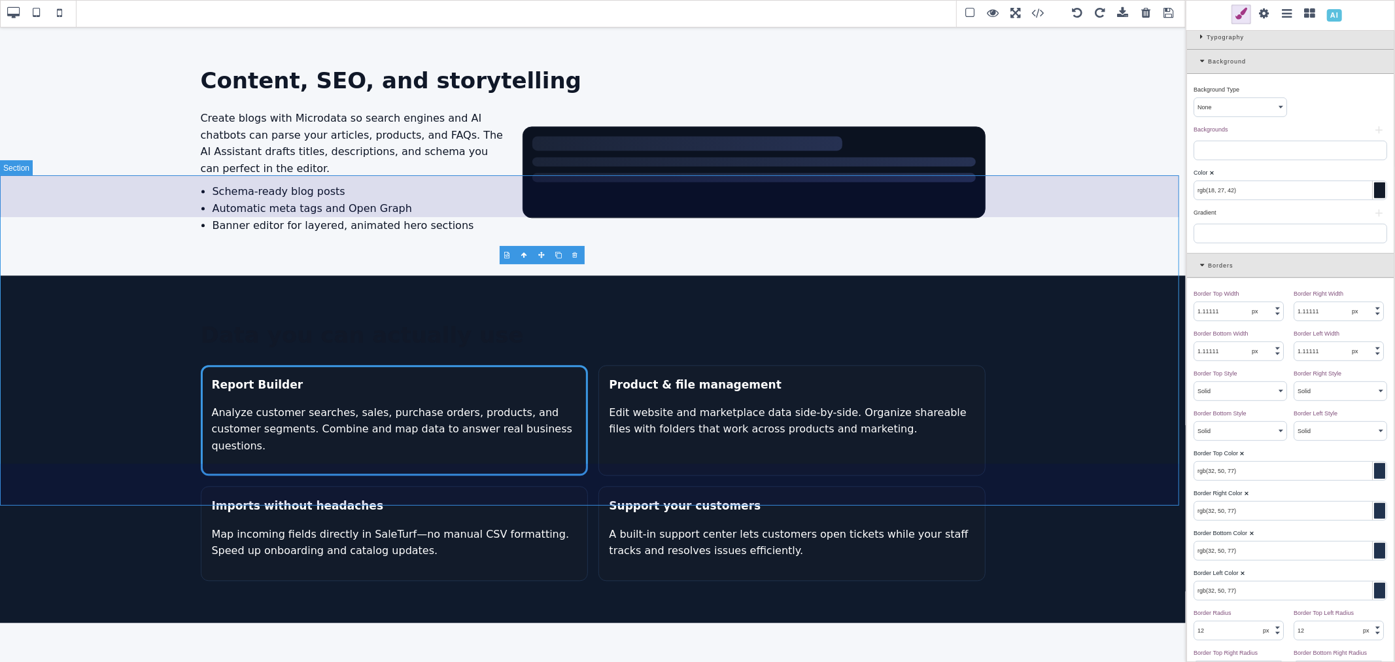
click at [1042, 493] on section "Data you can actually use Report Builder Analyze customer searches, sales, purc…" at bounding box center [593, 448] width 1186 height 347
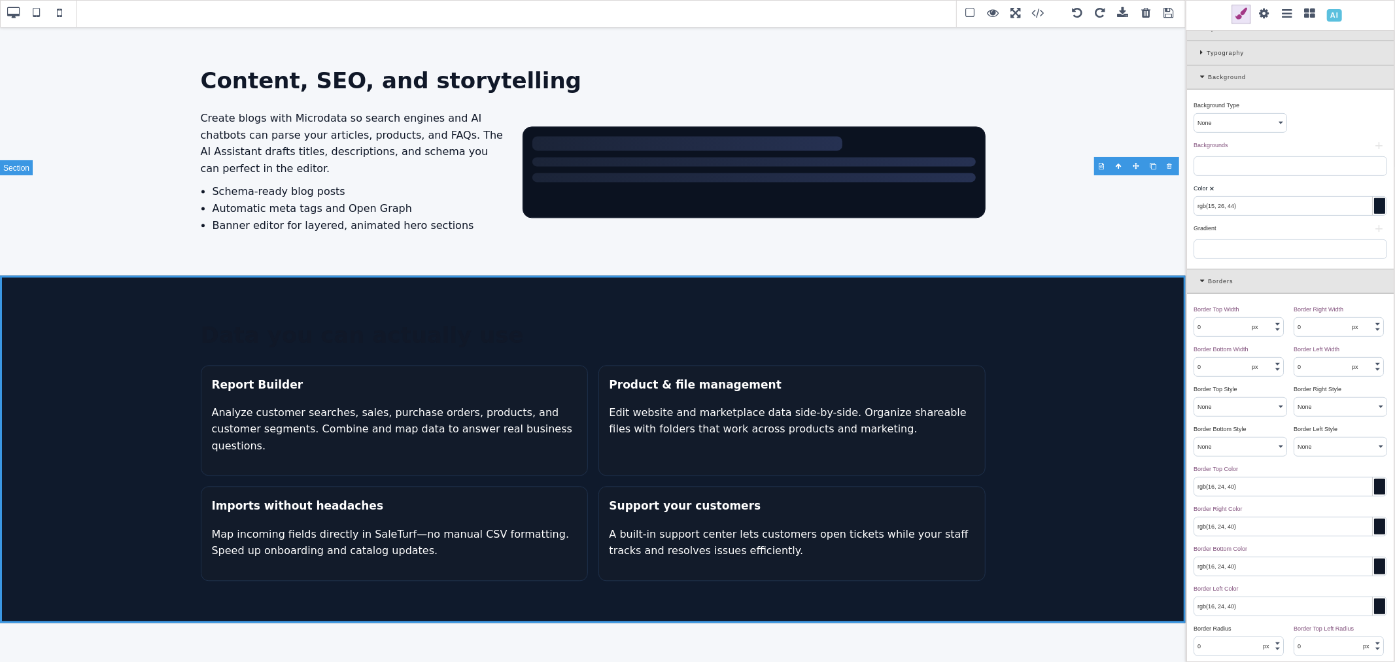
scroll to position [0, 0]
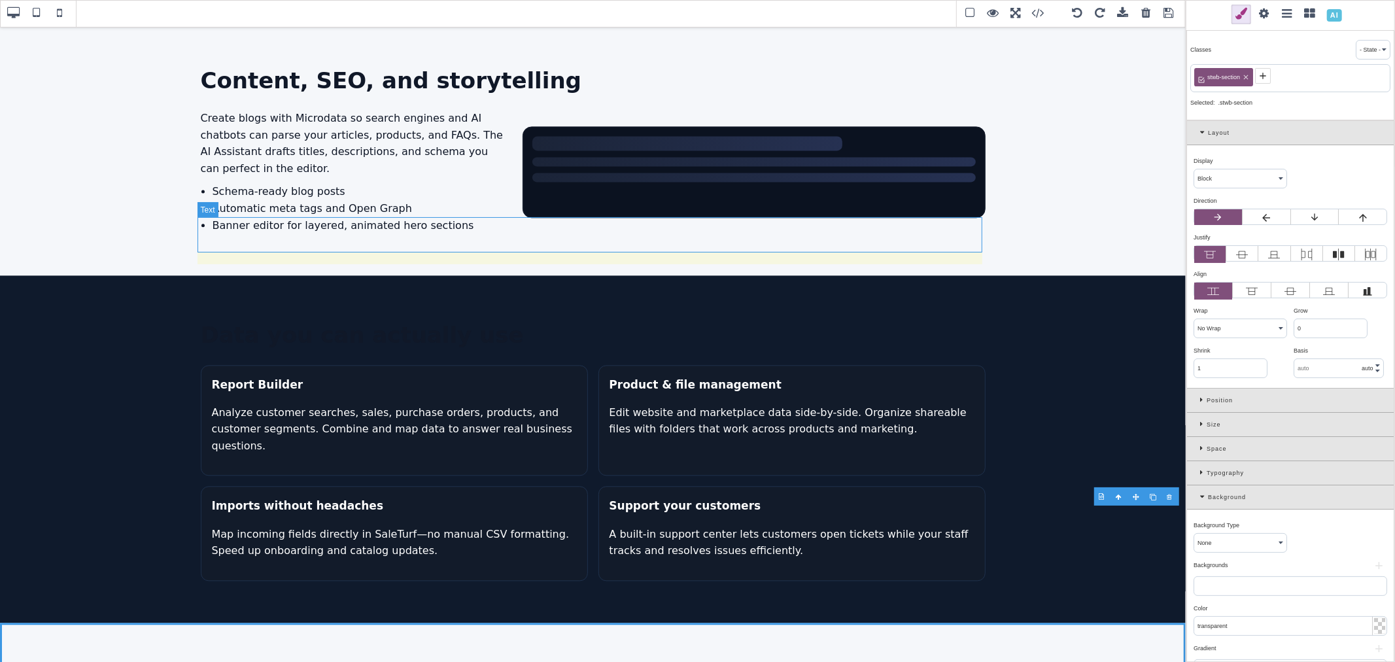
click at [456, 317] on h2 "Data you can actually use" at bounding box center [593, 334] width 785 height 35
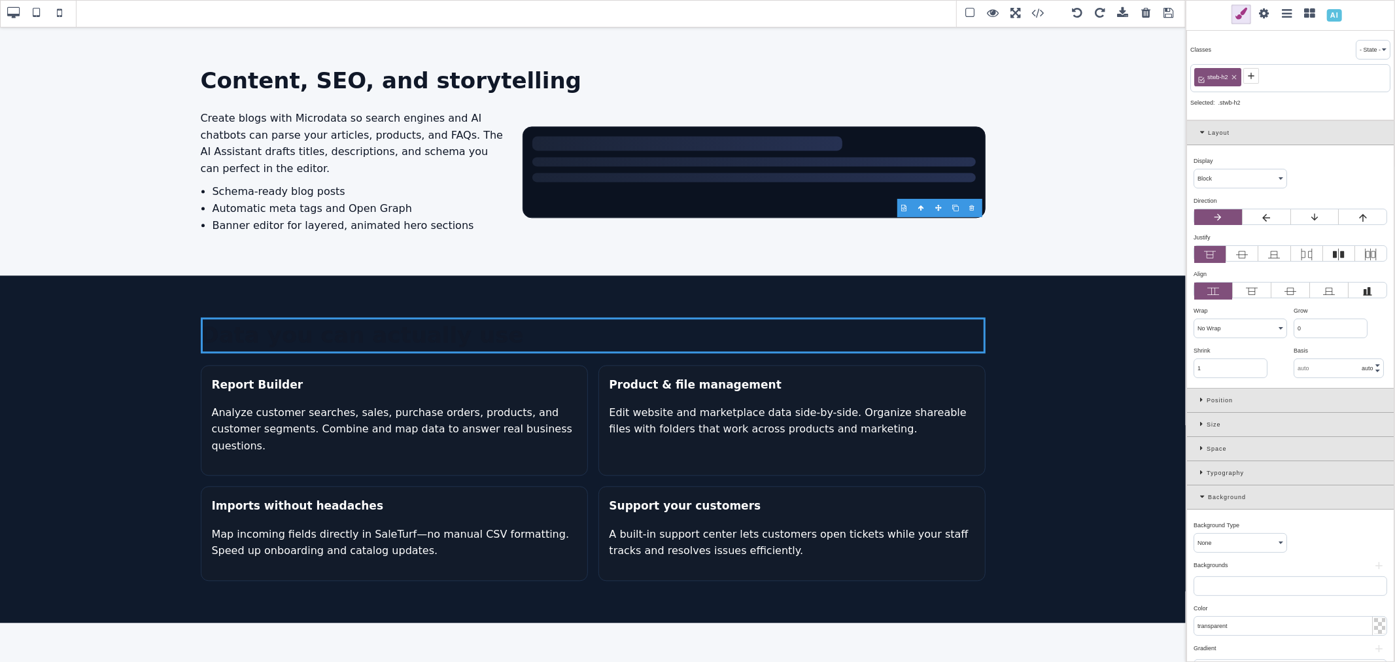
click at [1255, 79] on icon at bounding box center [1251, 76] width 10 height 10
click at [1201, 471] on icon at bounding box center [1203, 472] width 7 height 7
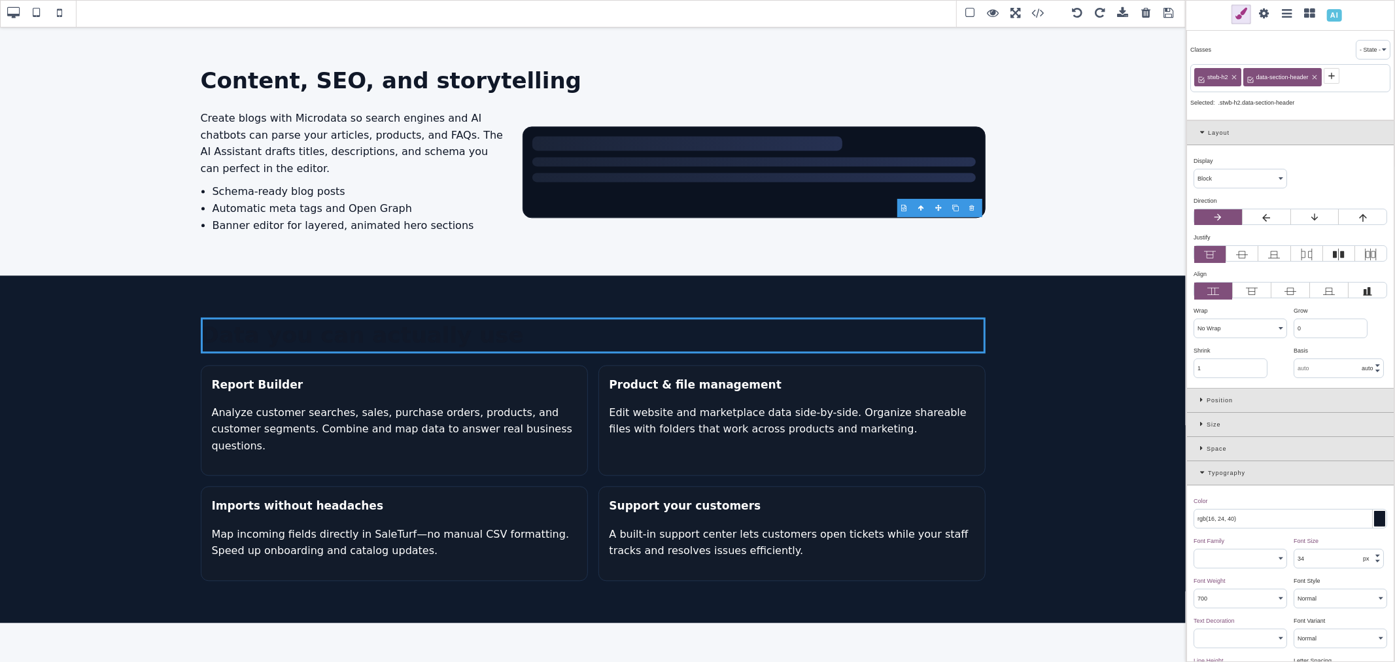
click at [1374, 522] on div at bounding box center [1379, 519] width 11 height 16
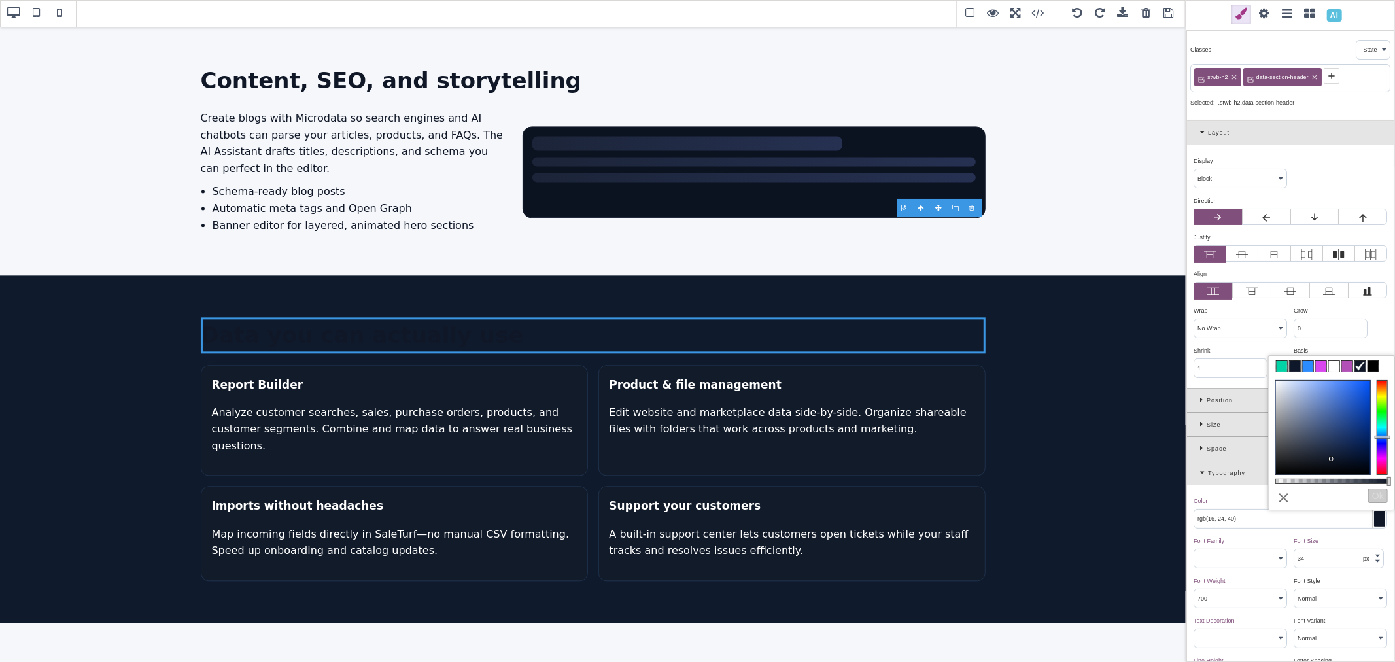
click at [1333, 368] on span at bounding box center [1334, 366] width 10 height 10
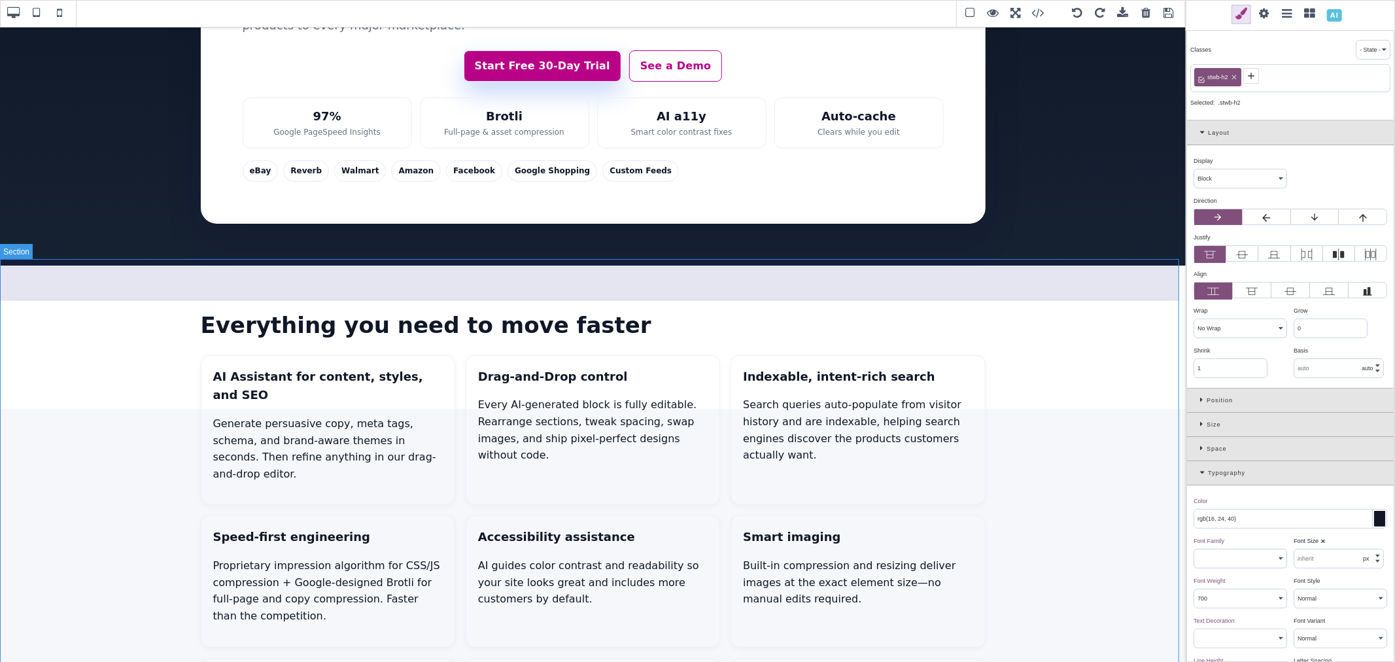
scroll to position [246, 0]
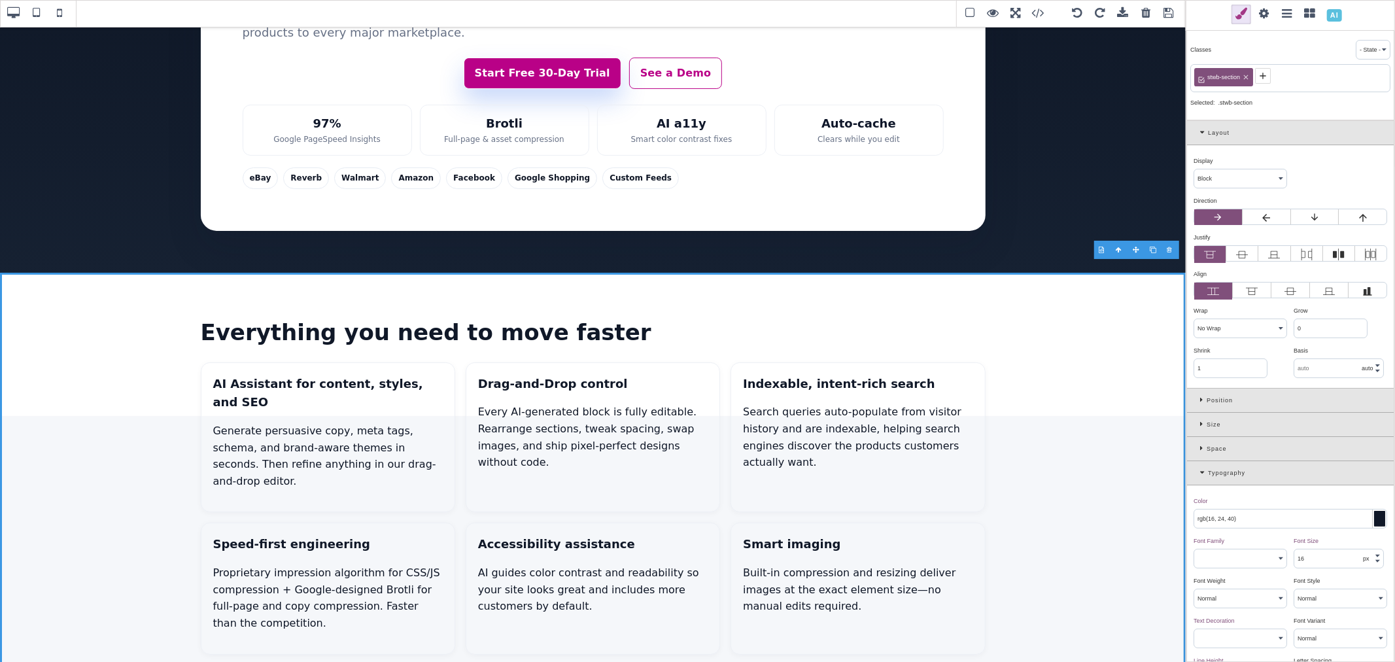
click at [1205, 474] on icon at bounding box center [1204, 472] width 8 height 7
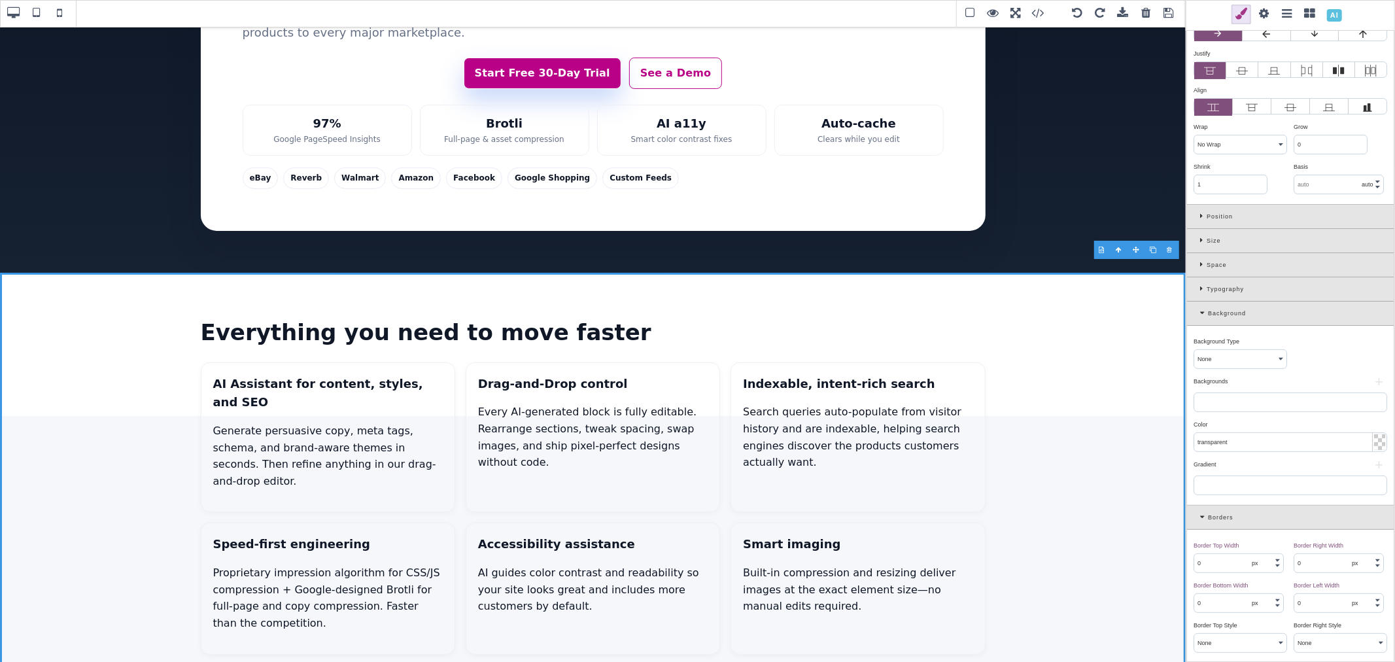
scroll to position [218, 0]
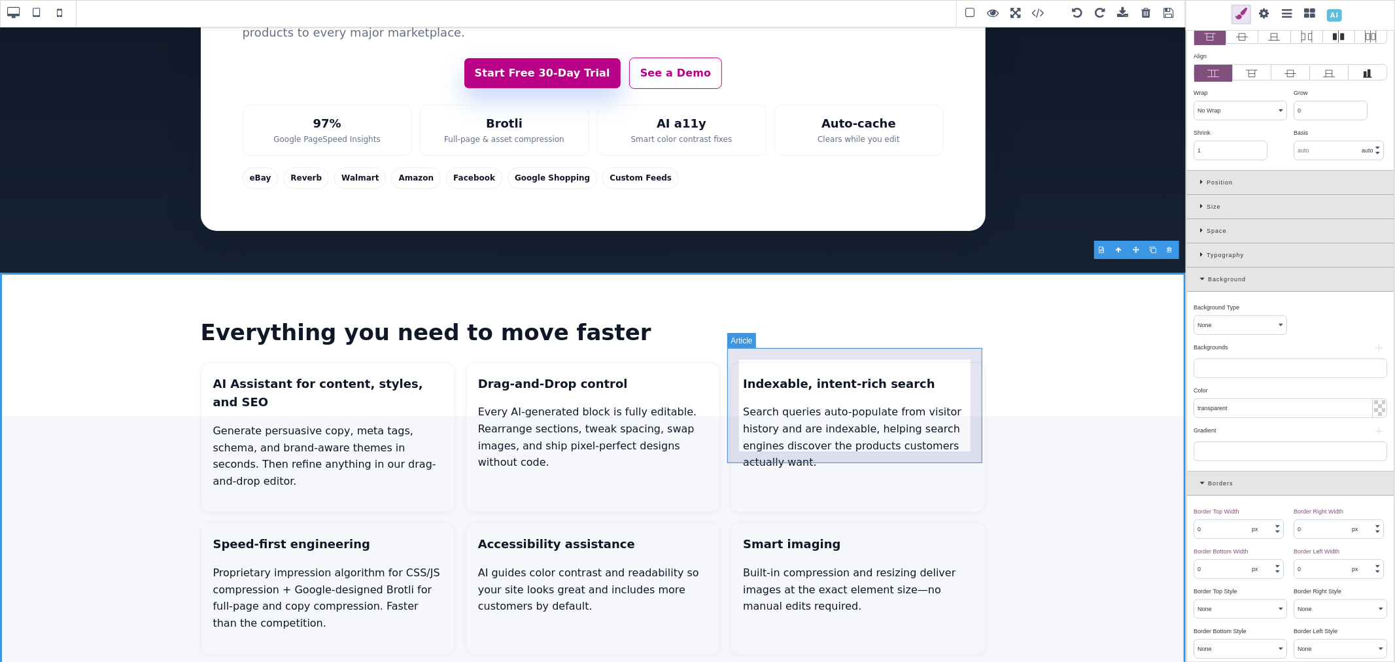
click at [969, 383] on article "Indexable, intent-rich search Search queries auto-populate from visitor history…" at bounding box center [858, 437] width 254 height 150
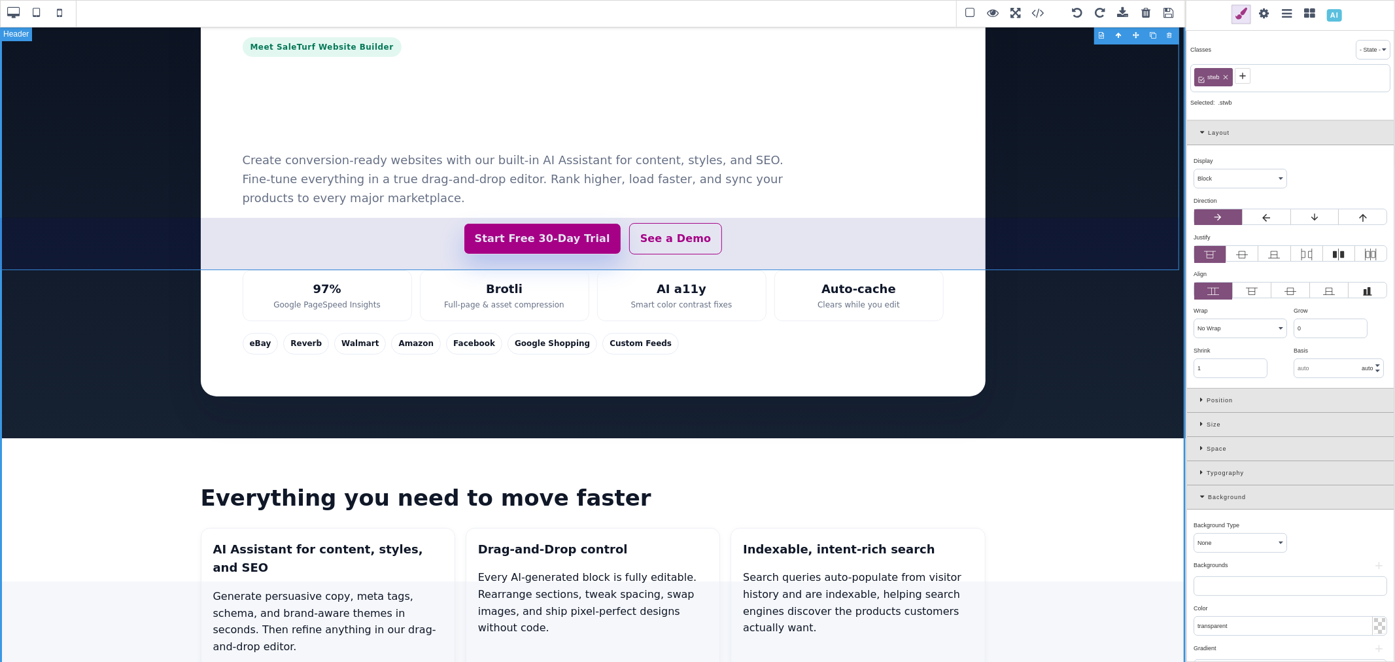
scroll to position [0, 0]
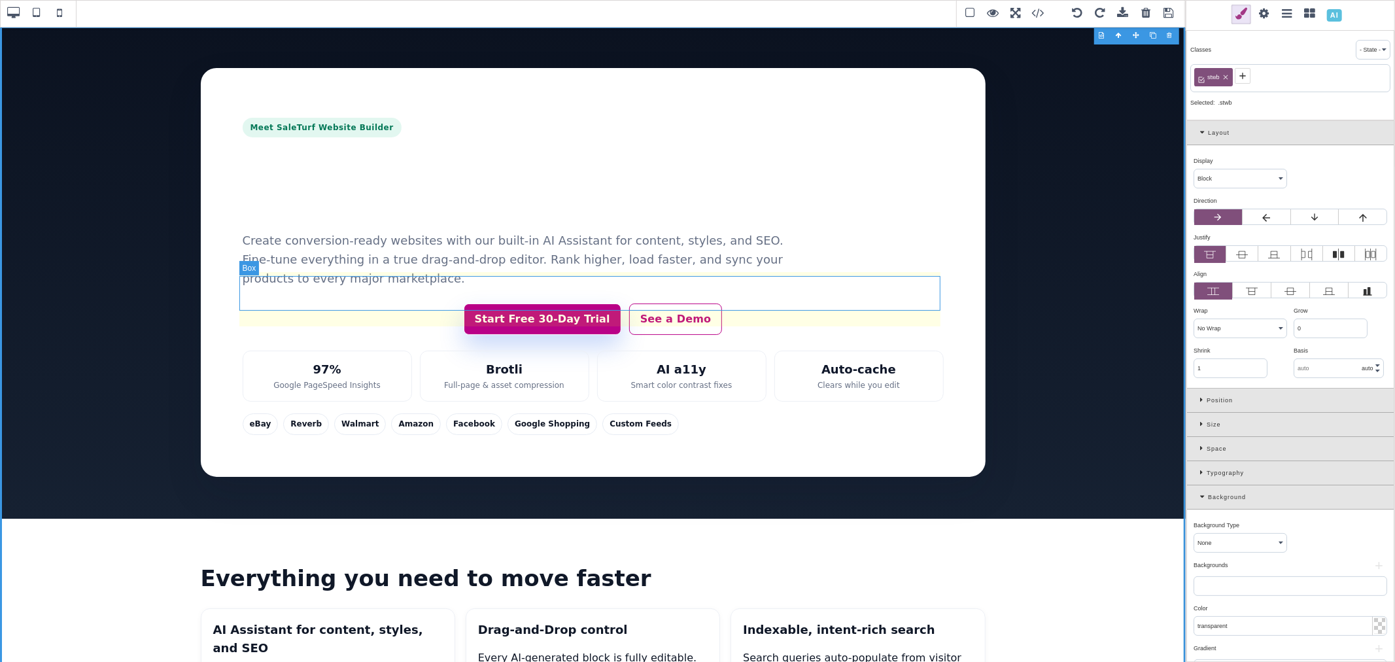
click at [820, 303] on div "Start Free 30-Day Trial See a Demo" at bounding box center [593, 318] width 701 height 31
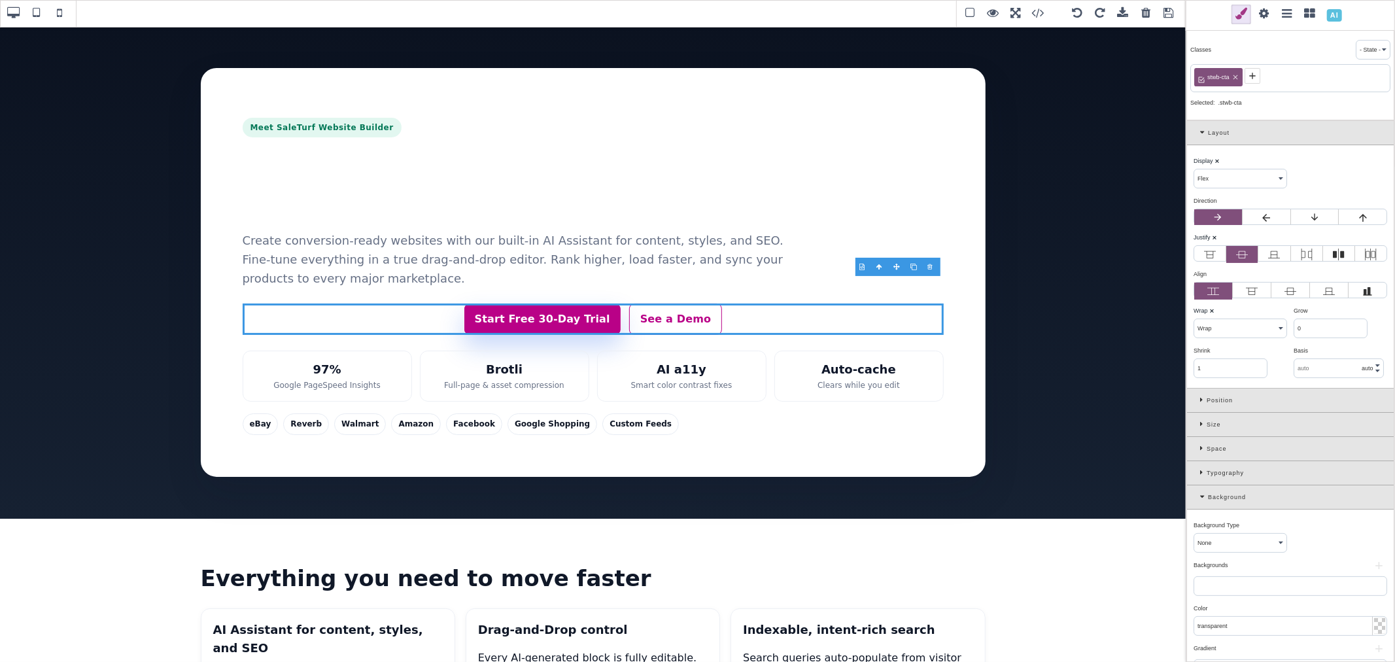
click at [1251, 76] on icon at bounding box center [1252, 76] width 6 height 6
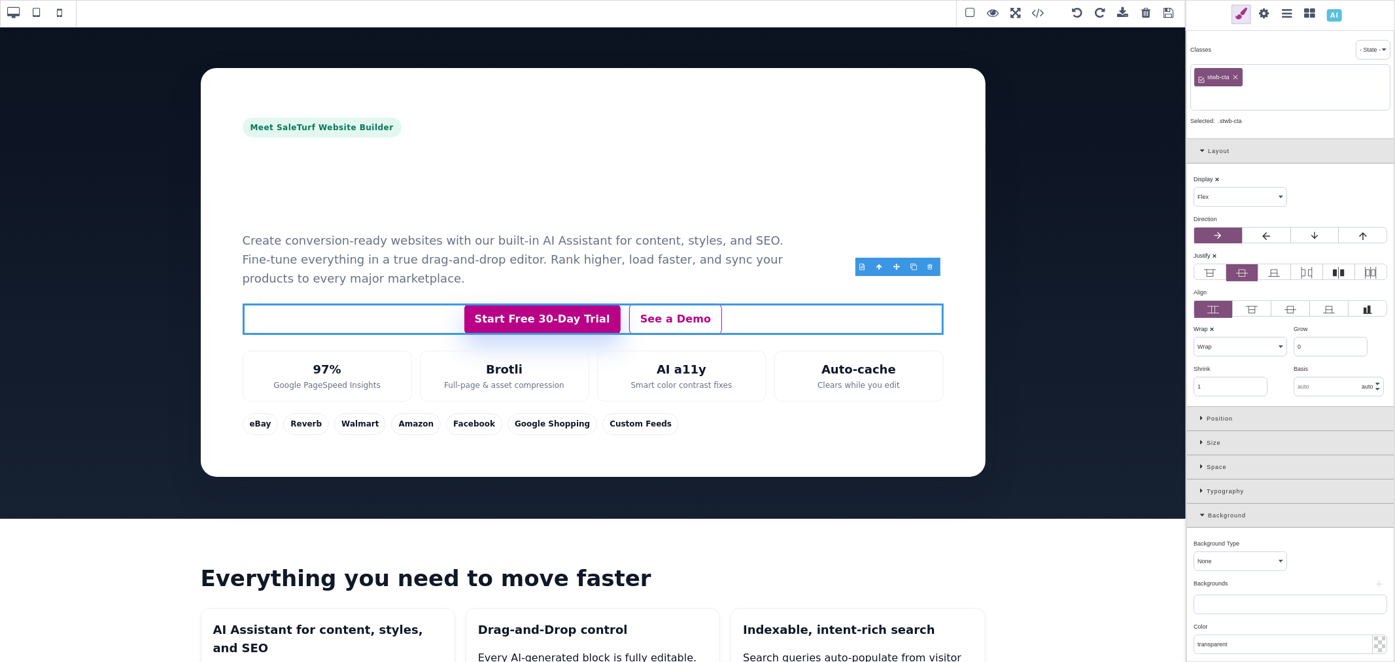
paste input ".st-cta-group"
click at [1201, 96] on input ".st-cta-group" at bounding box center [1290, 97] width 192 height 18
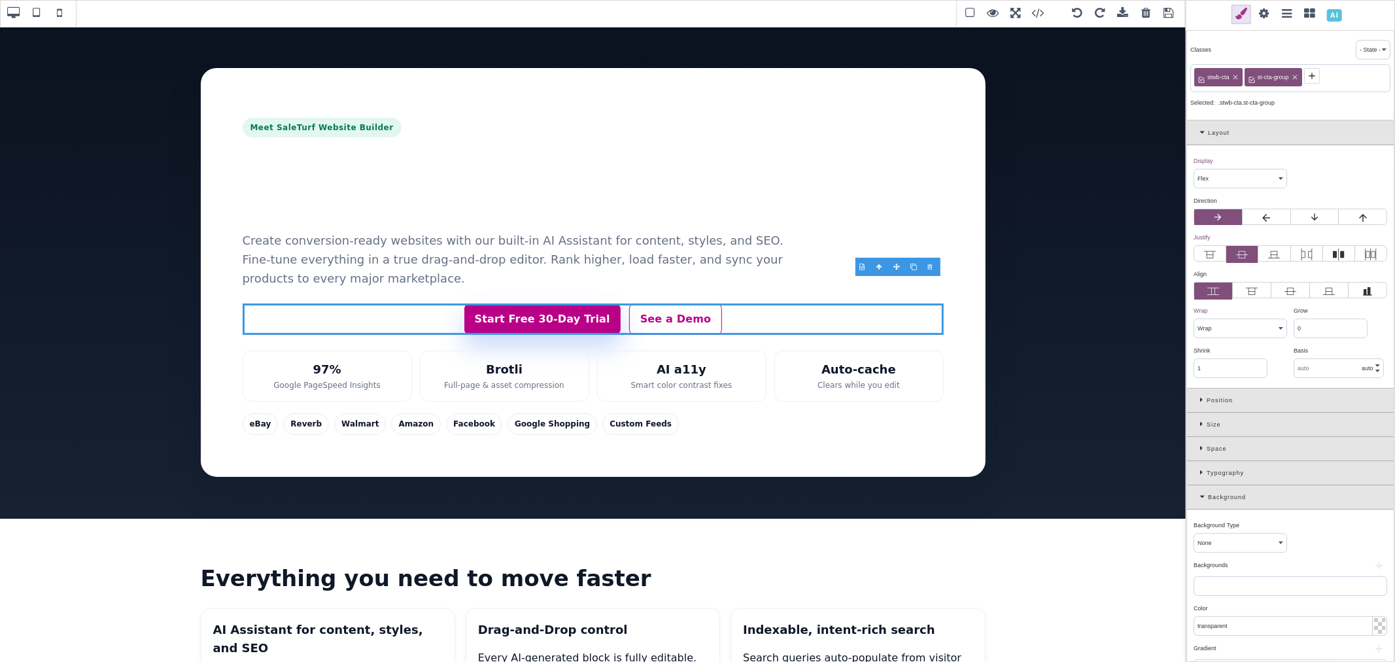
click at [1234, 77] on icon at bounding box center [1236, 77] width 8 height 8
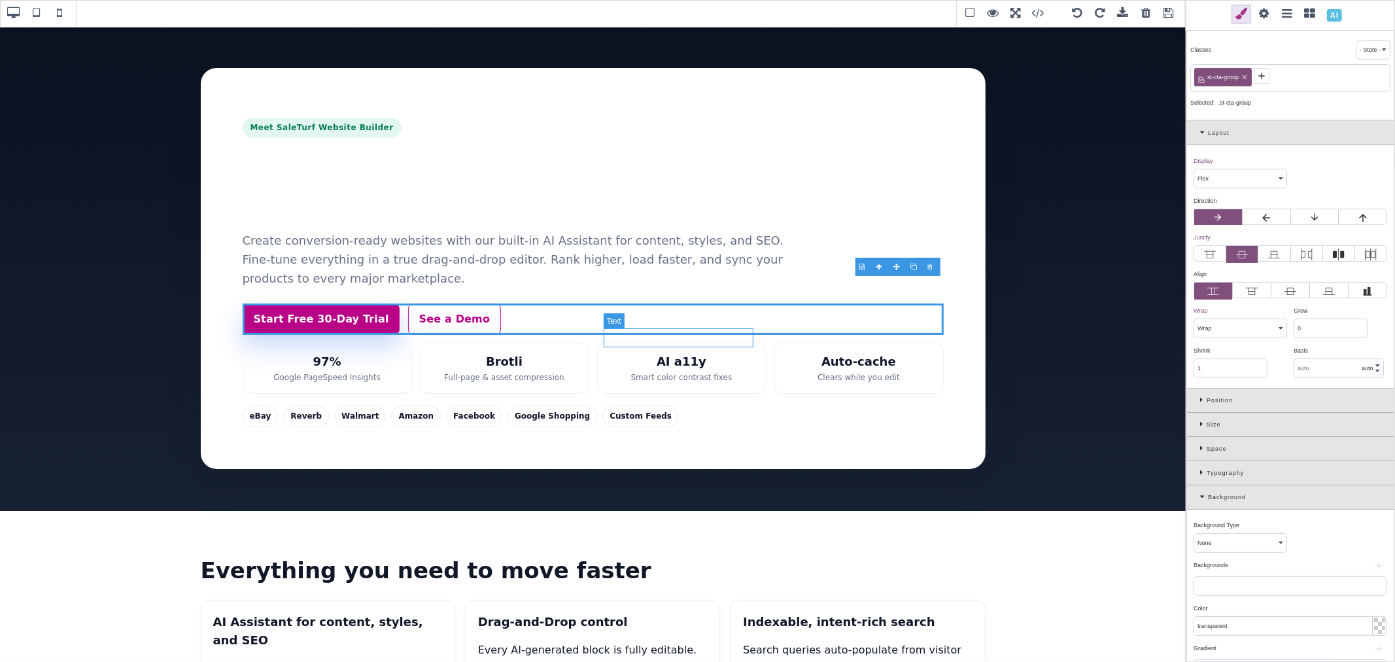
click at [669, 353] on span "AI a11y" at bounding box center [682, 362] width 150 height 19
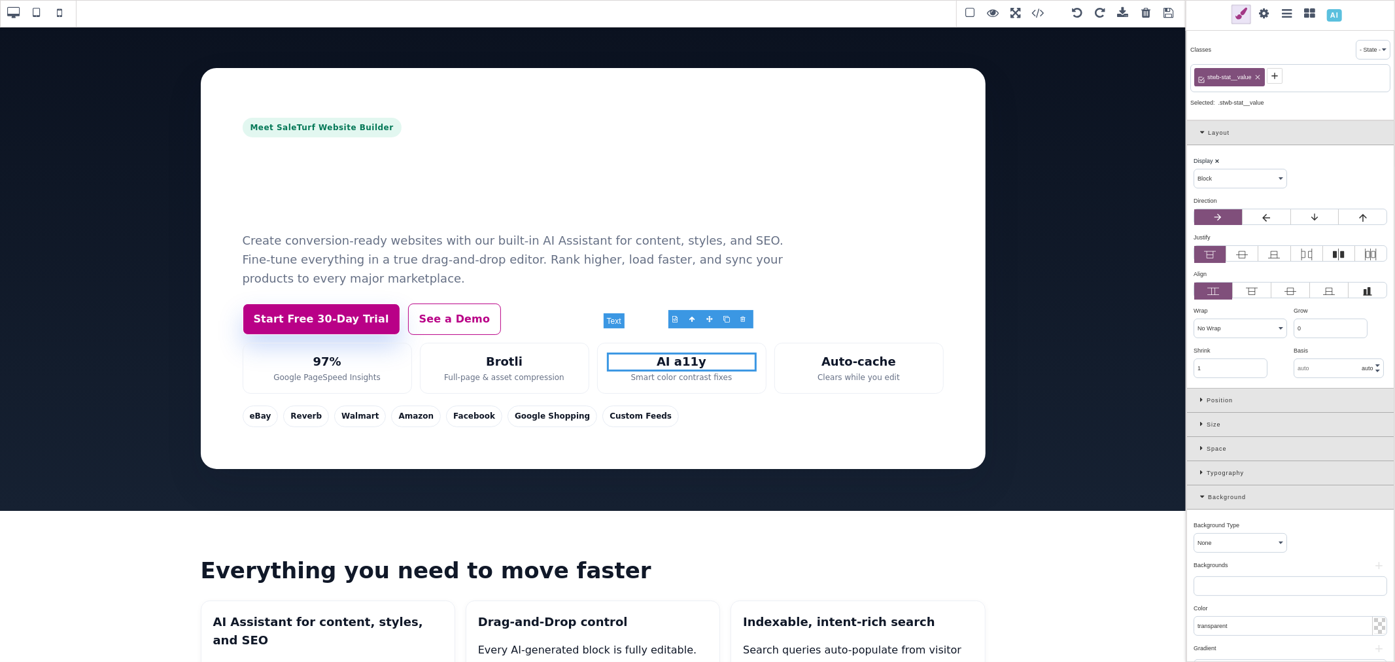
click at [669, 353] on span "AI a11y" at bounding box center [682, 362] width 150 height 19
copy span "AI a11y"
click at [856, 353] on span "Auto-cache" at bounding box center [859, 362] width 150 height 19
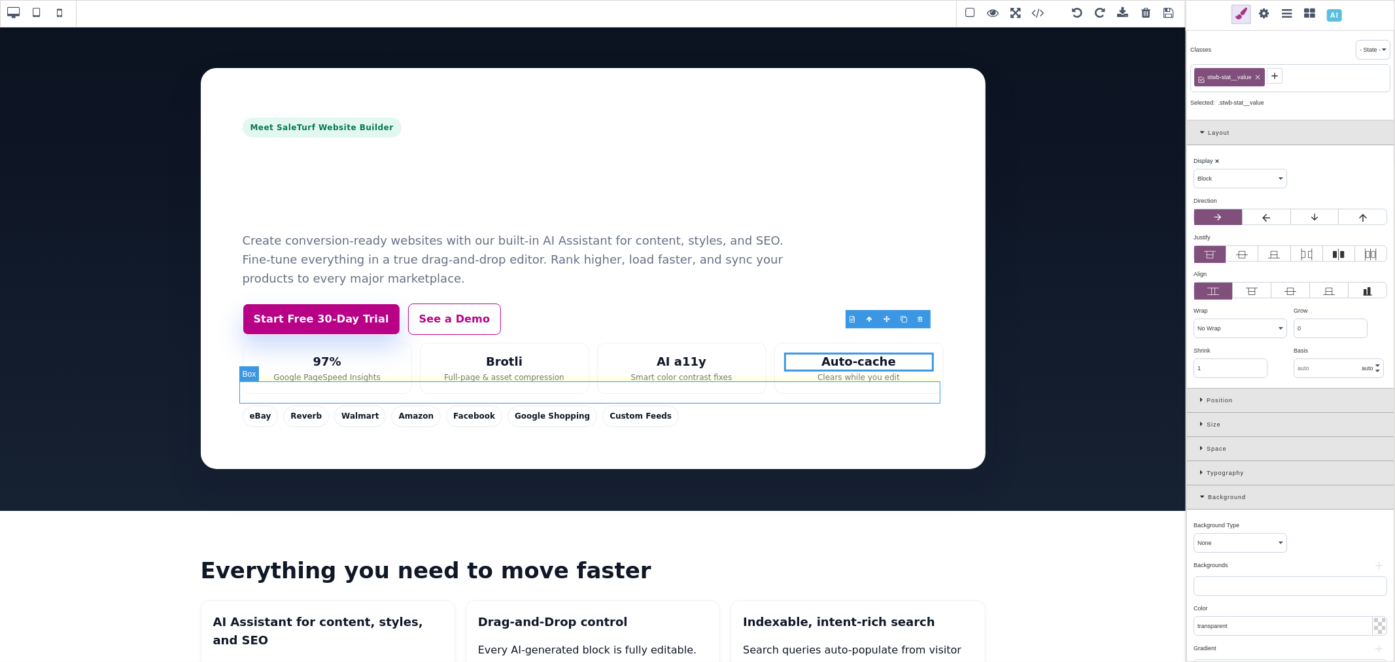
click at [844, 406] on div "eBay Reverb Walmart Amazon Facebook Google Shopping Custom Feeds" at bounding box center [593, 417] width 701 height 22
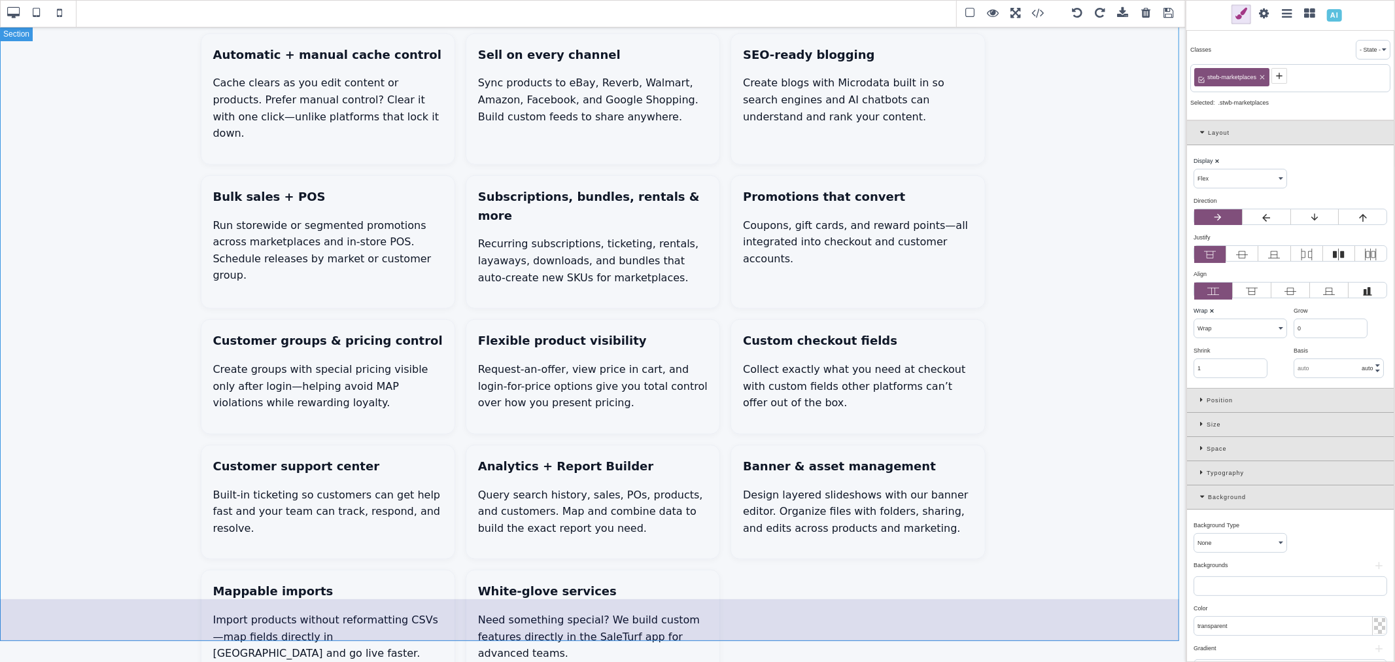
scroll to position [872, 0]
click at [164, 228] on section "Everything you need to move faster AI Assistant for content, styles, and SEO Ge…" at bounding box center [593, 182] width 1186 height 1086
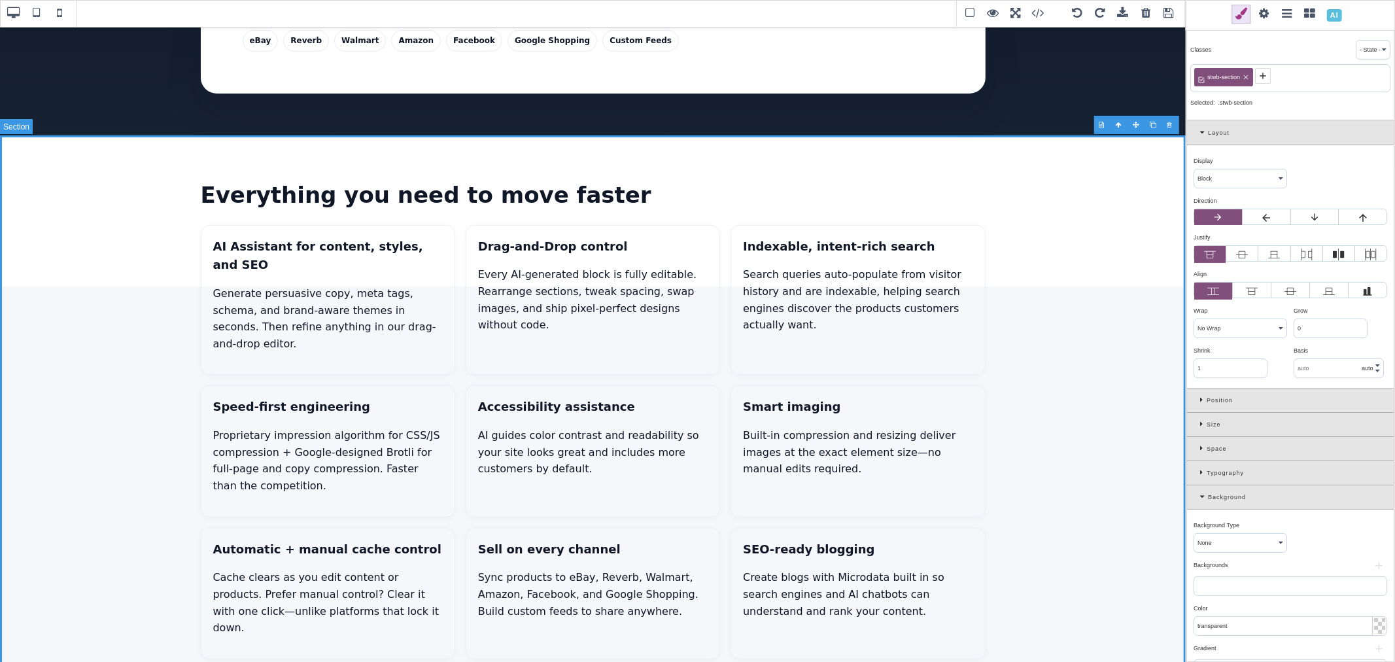
scroll to position [363, 0]
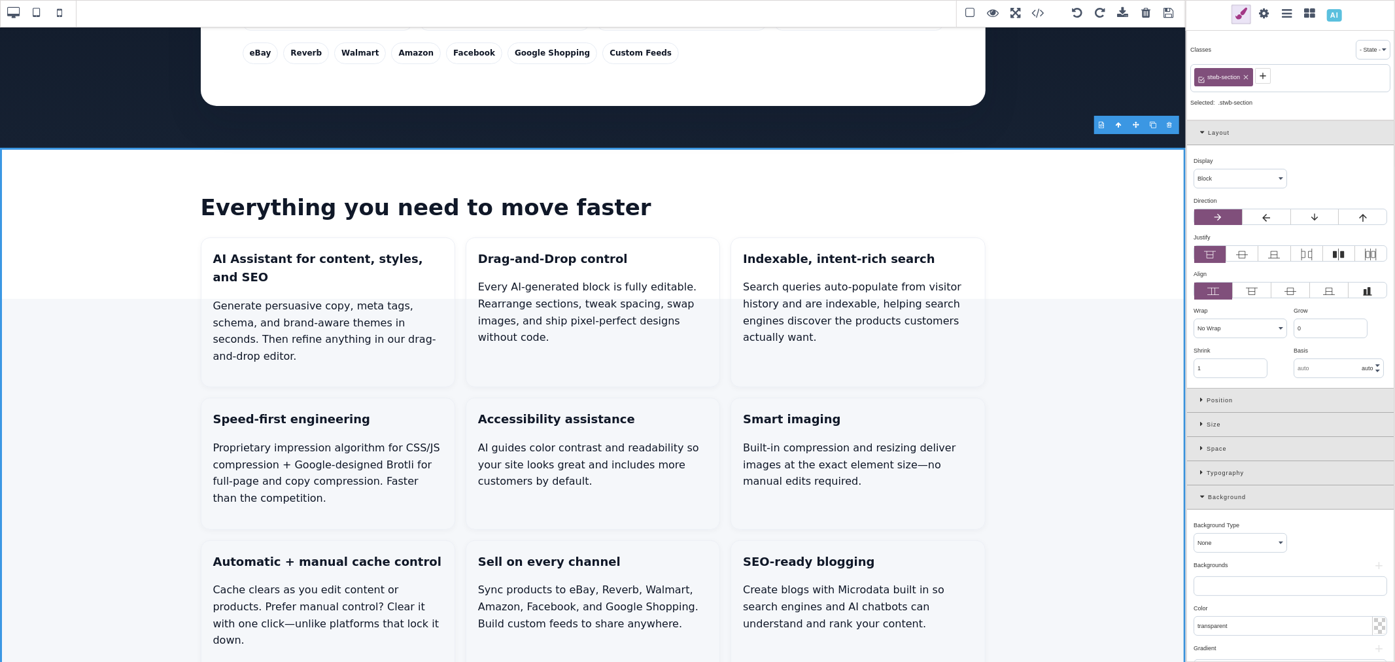
click at [1204, 497] on icon at bounding box center [1204, 496] width 8 height 7
click at [1201, 398] on icon at bounding box center [1203, 399] width 7 height 7
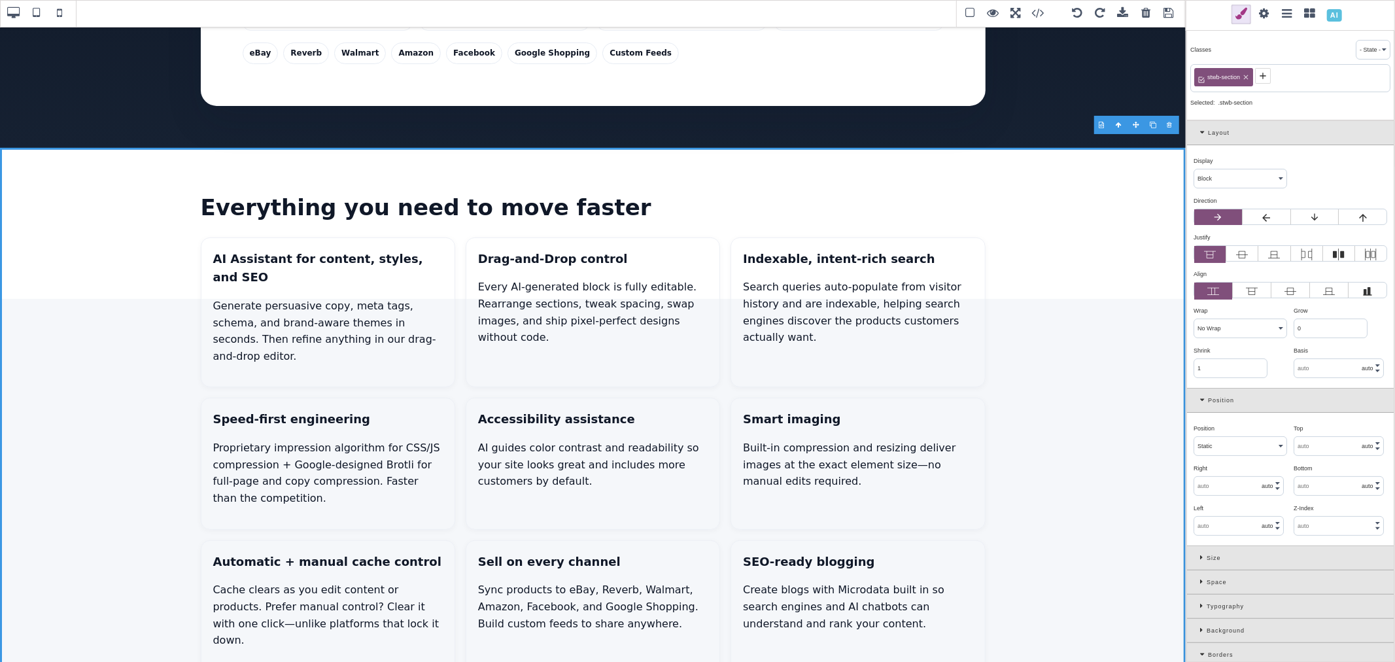
click at [1201, 398] on icon at bounding box center [1204, 399] width 8 height 7
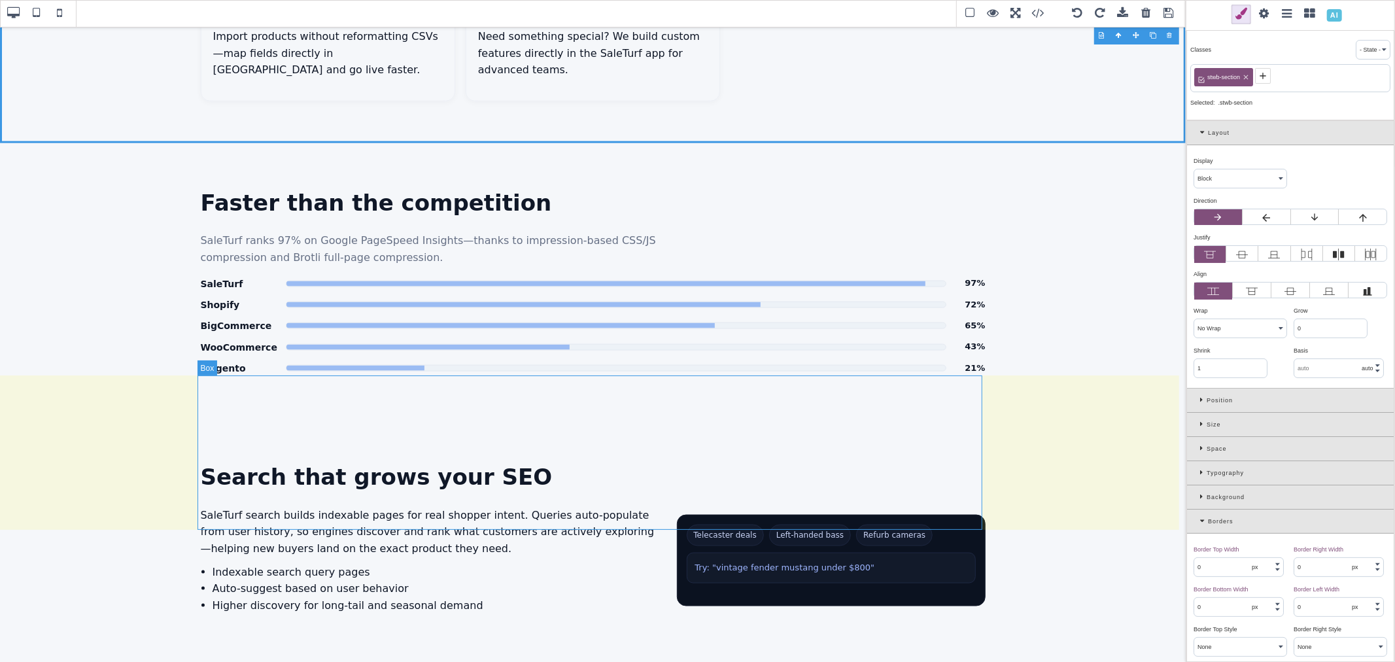
scroll to position [1381, 0]
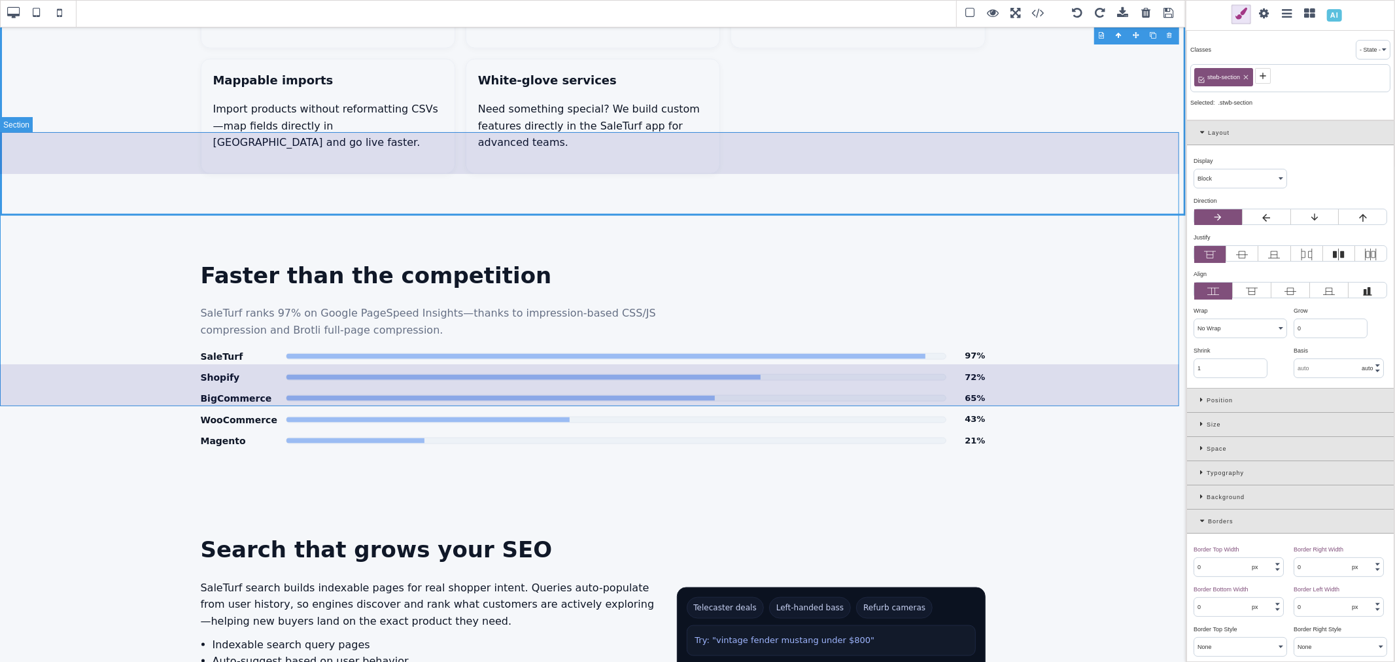
click at [1120, 348] on section "Faster than the competition SaleTurf ranks 97% on Google PageSpeed Insights—tha…" at bounding box center [593, 353] width 1186 height 275
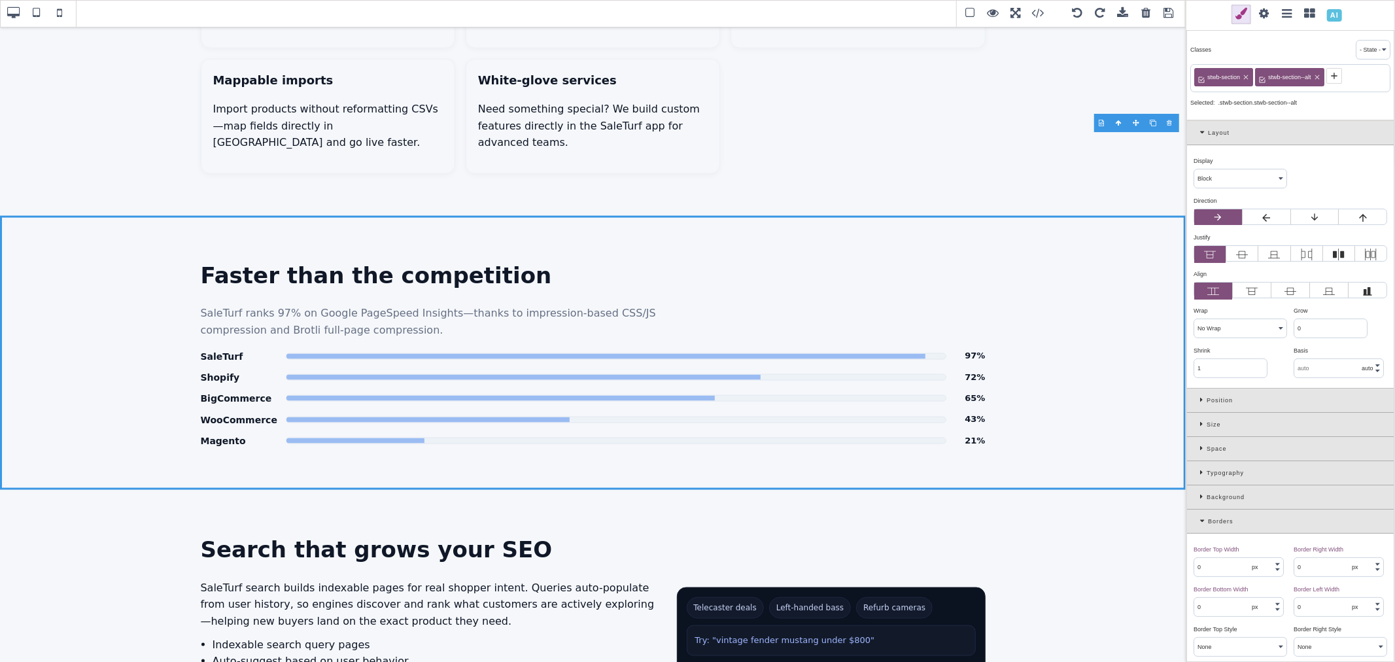
click at [1332, 80] on icon at bounding box center [1334, 76] width 10 height 10
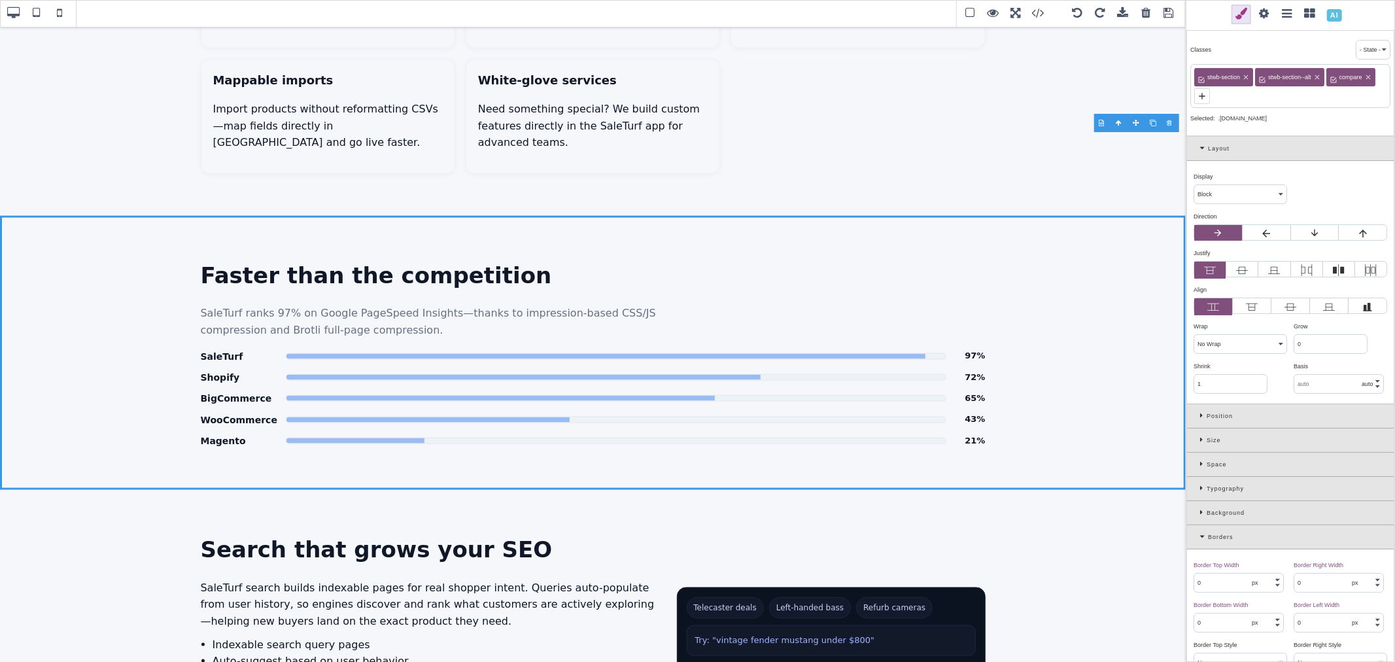
click at [1199, 510] on div "Background" at bounding box center [1290, 513] width 207 height 24
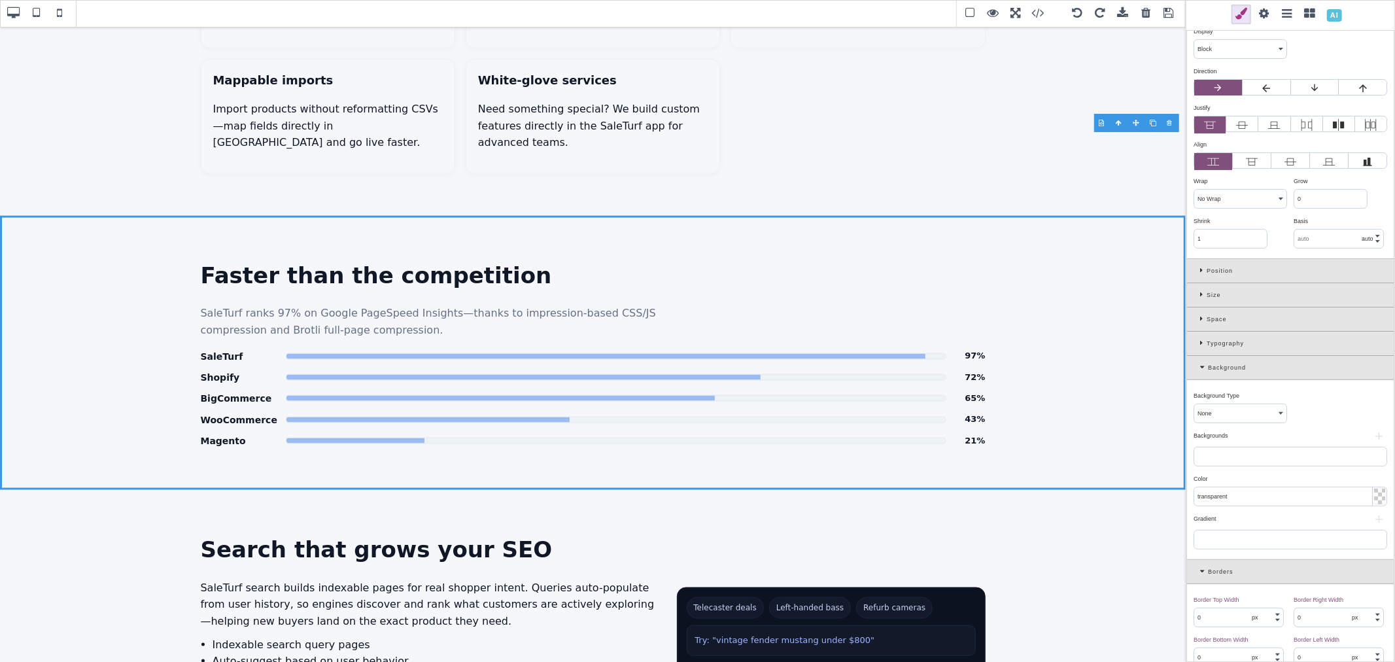
click at [1241, 497] on input "transparent" at bounding box center [1290, 496] width 192 height 18
paste input "rgb(11, 18, 32)"
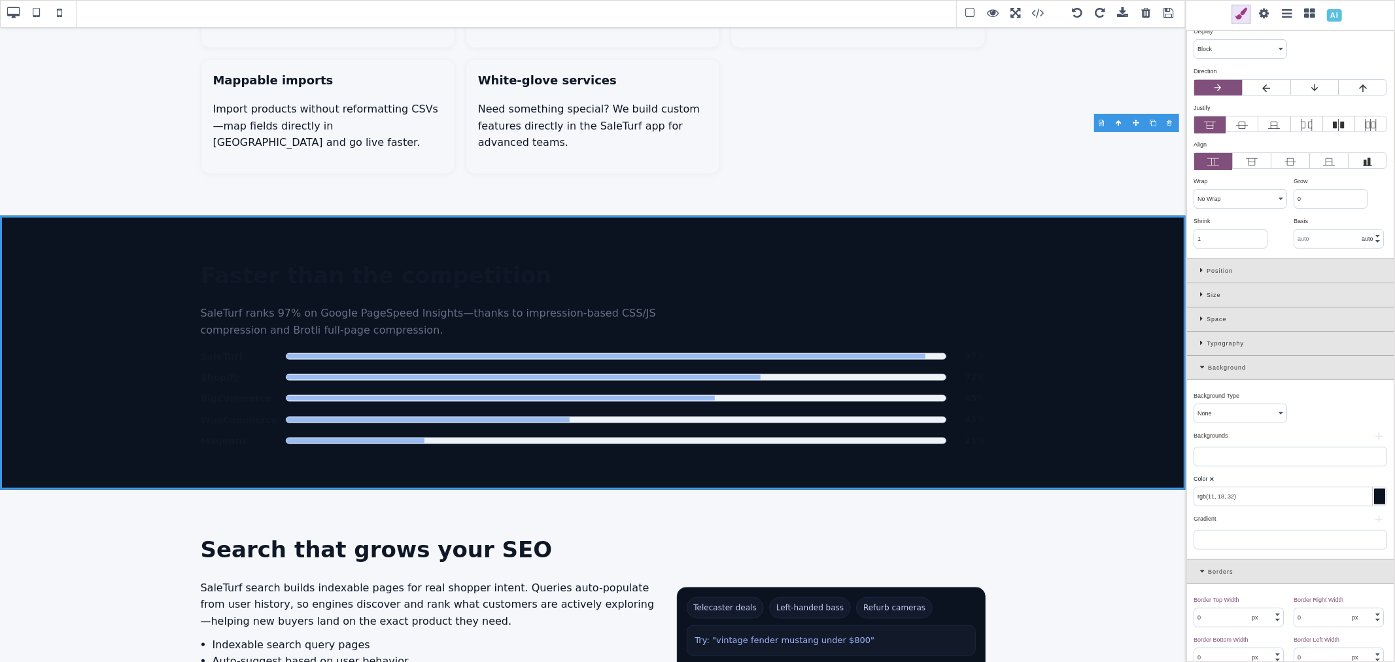
click at [1244, 481] on div "Color ⨯" at bounding box center [1289, 479] width 190 height 12
click at [661, 258] on h2 "Faster than the competition" at bounding box center [593, 275] width 785 height 35
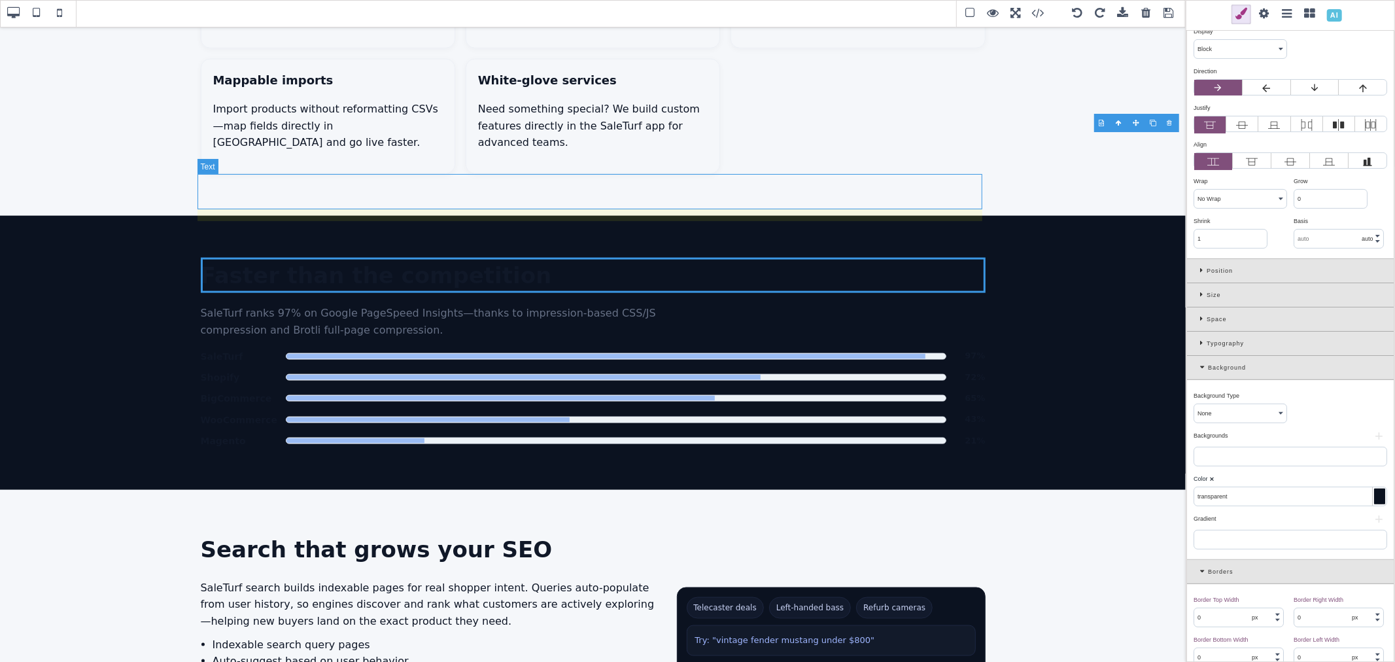
scroll to position [0, 0]
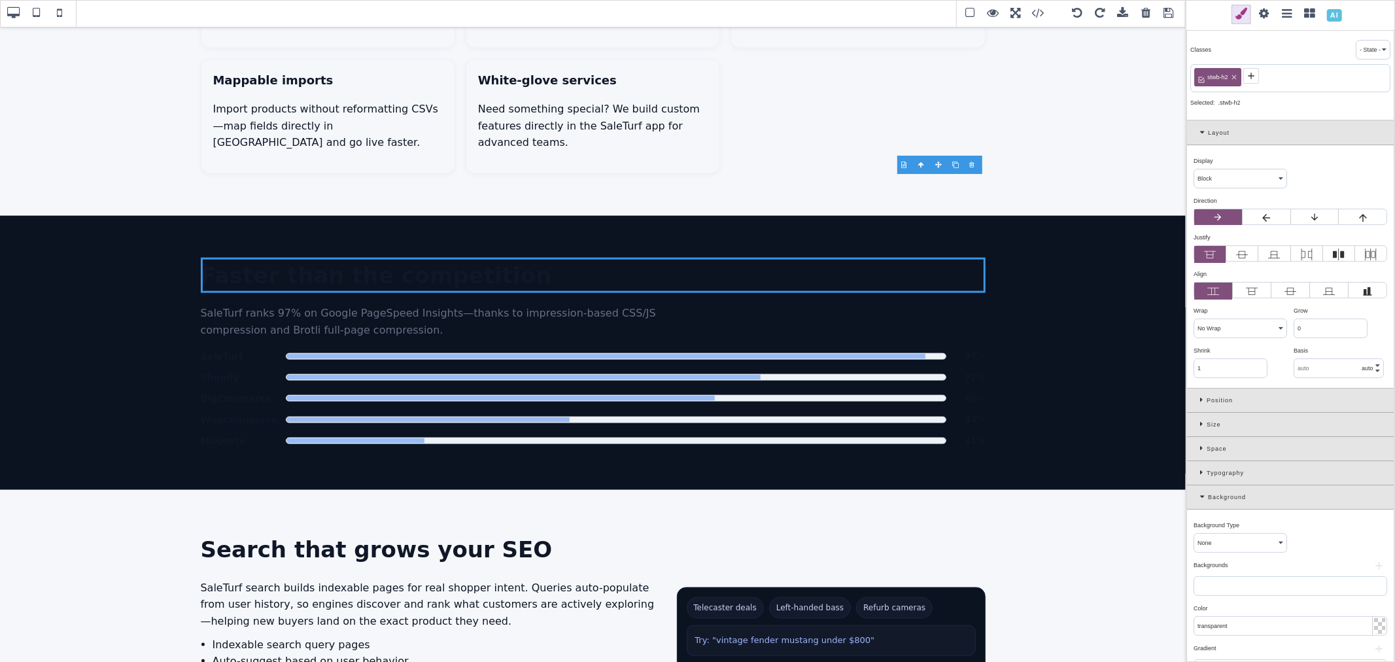
click at [1252, 80] on icon at bounding box center [1251, 76] width 10 height 10
click at [1200, 474] on div "Typography" at bounding box center [1290, 473] width 207 height 24
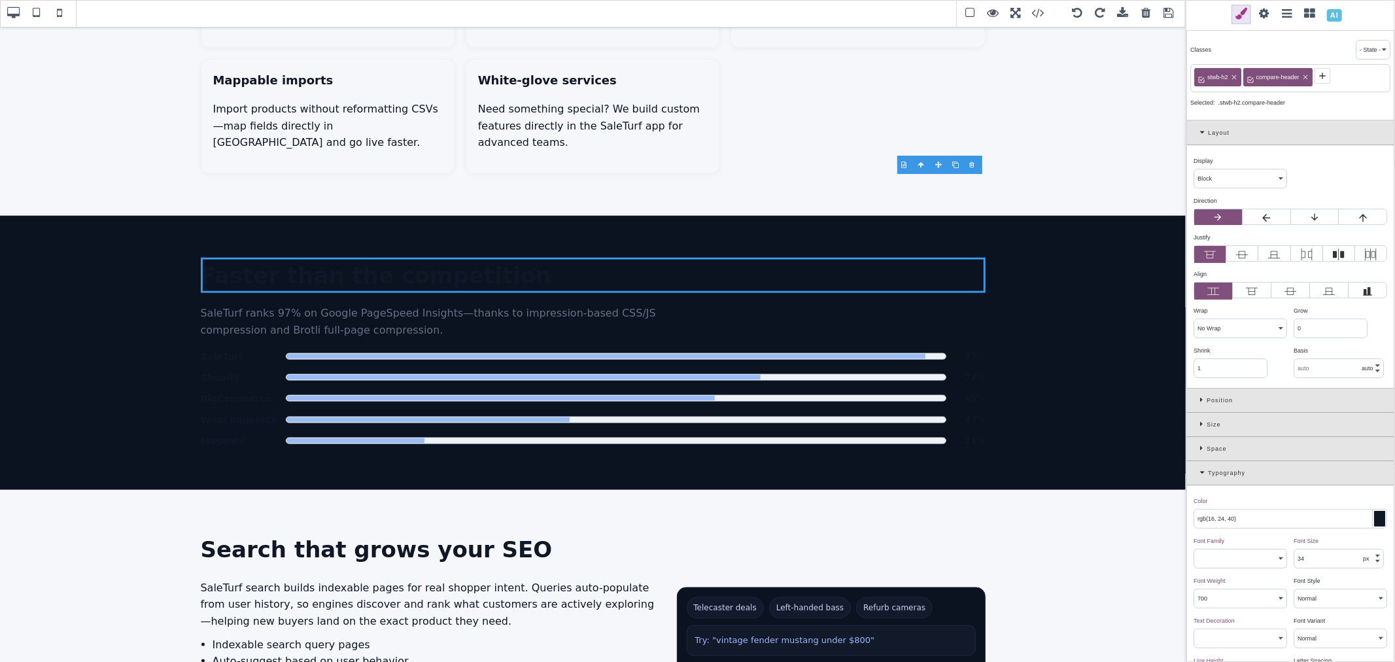
click at [1374, 515] on div at bounding box center [1379, 519] width 11 height 16
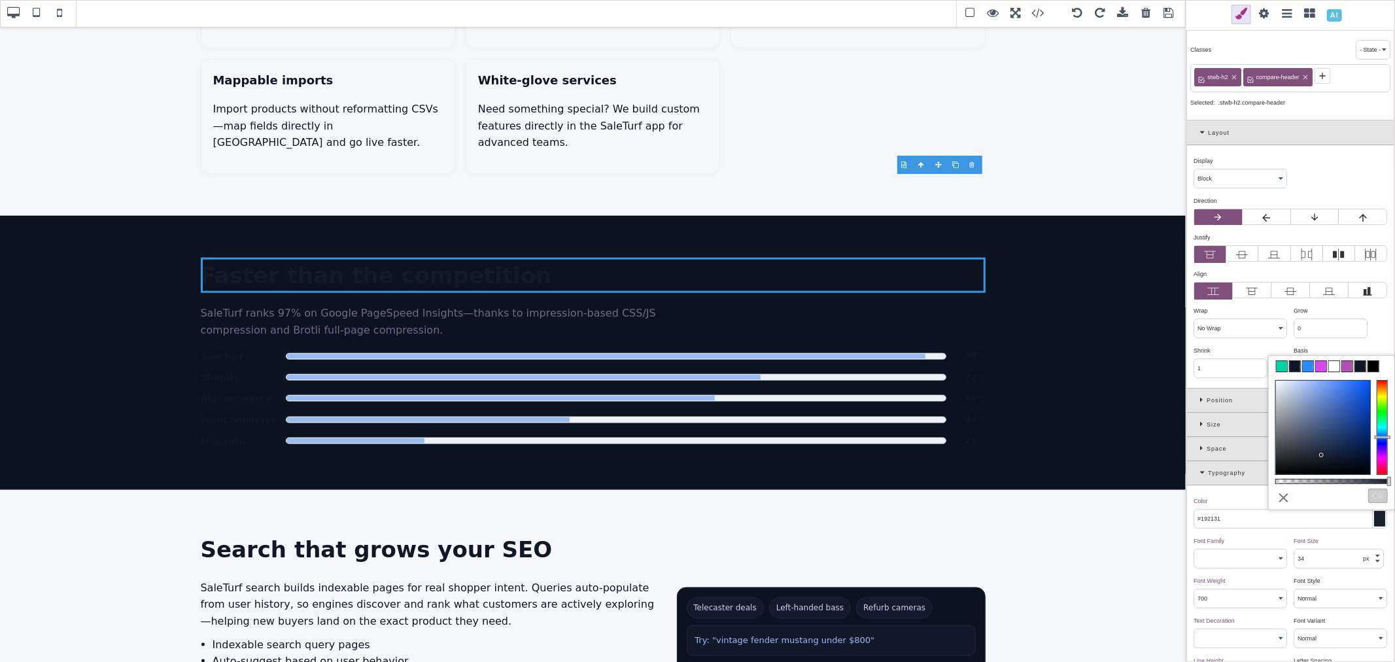
click at [1322, 455] on div at bounding box center [1323, 428] width 94 height 94
click at [1333, 366] on span at bounding box center [1334, 366] width 10 height 10
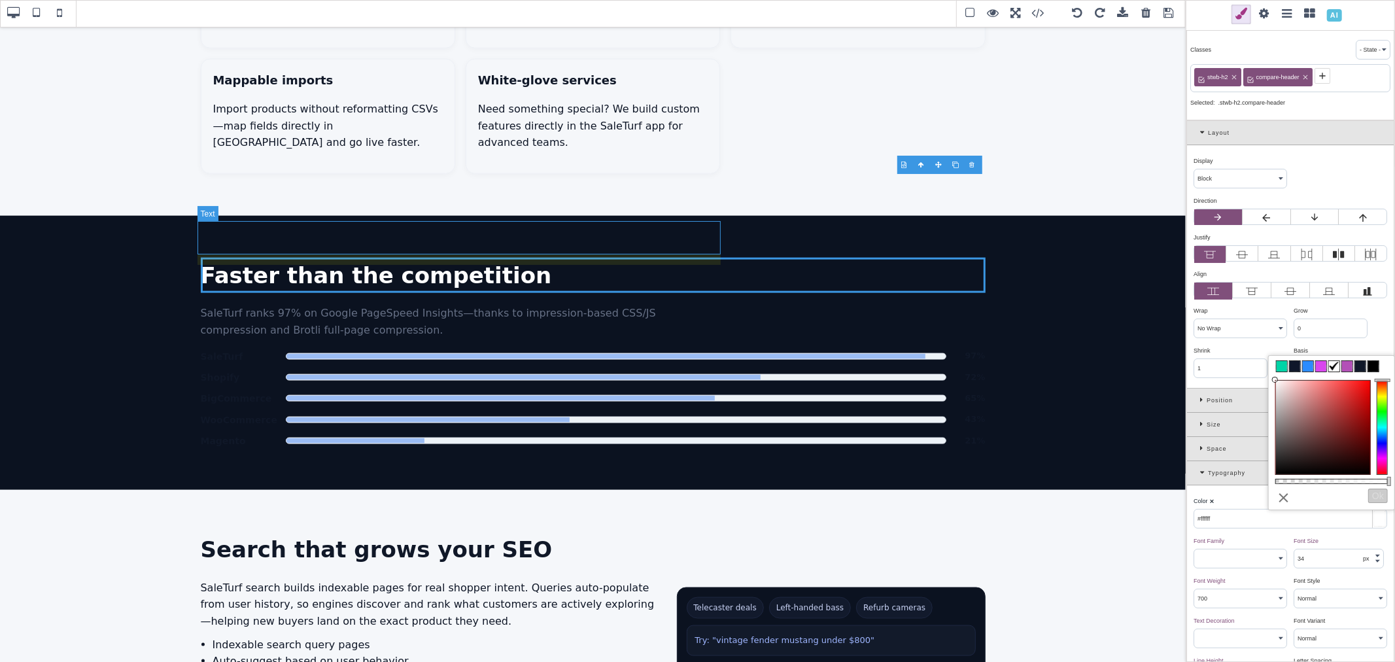
click at [703, 305] on p "SaleTurf ranks 97% on Google PageSpeed Insights—thanks to impression-based CSS/…" at bounding box center [462, 321] width 523 height 33
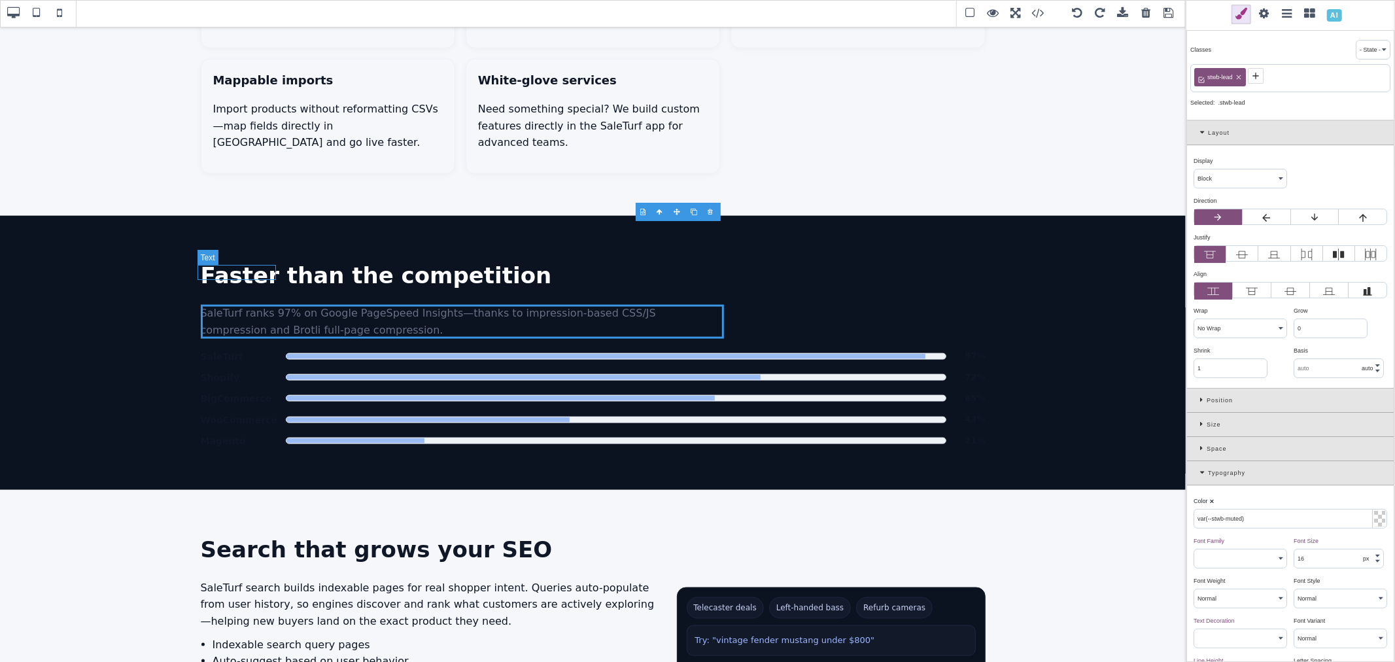
click at [238, 349] on span "SaleTurf" at bounding box center [240, 356] width 78 height 14
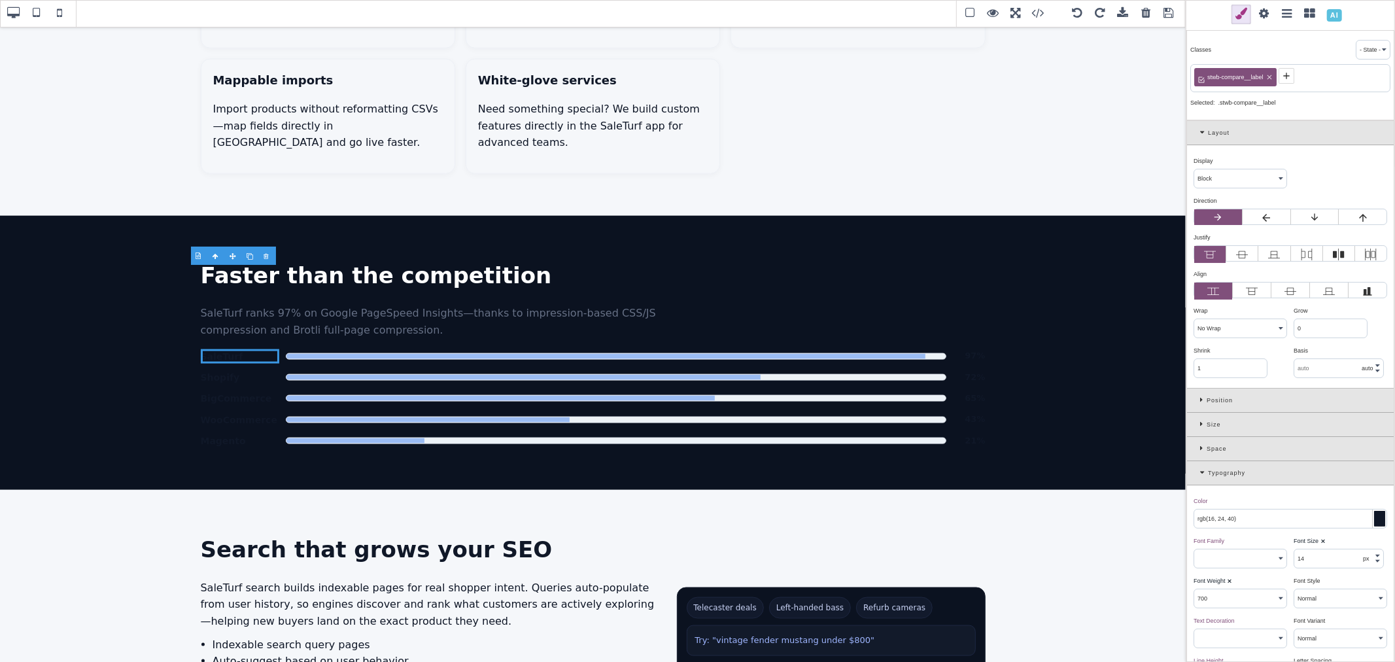
click at [1286, 80] on icon at bounding box center [1286, 76] width 10 height 10
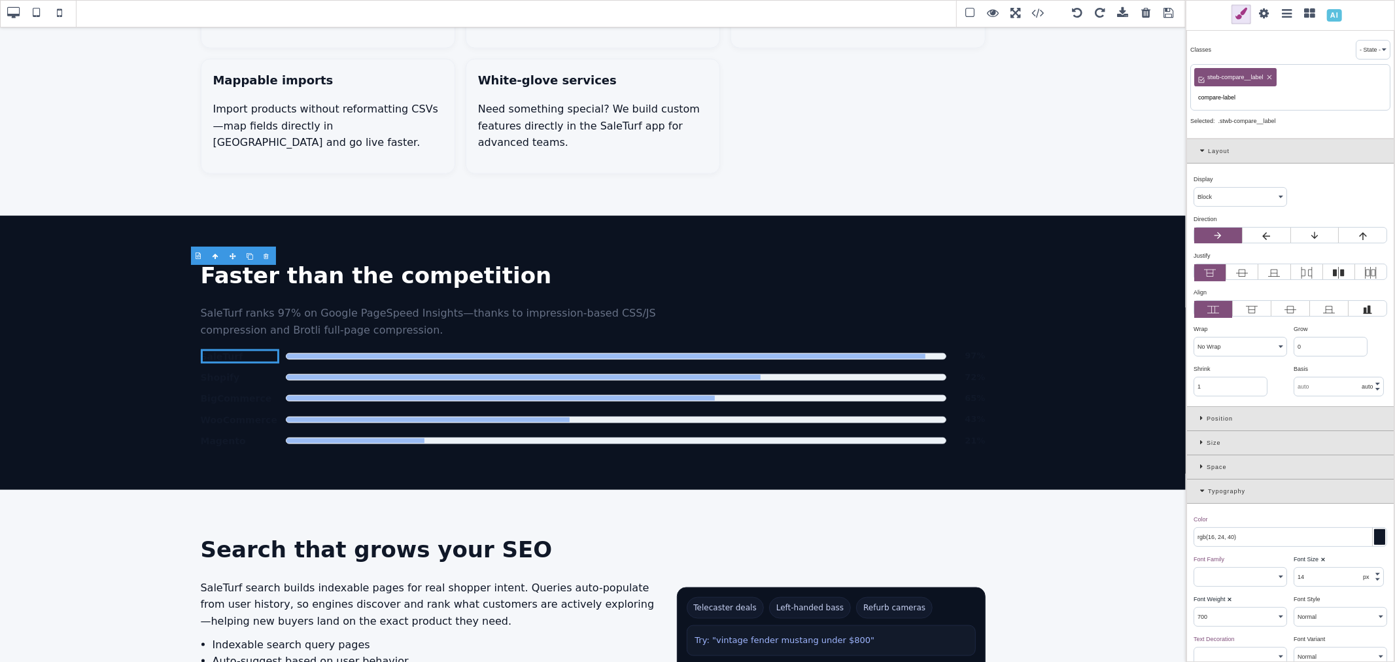
drag, startPoint x: 1250, startPoint y: 99, endPoint x: 1197, endPoint y: 101, distance: 53.0
click at [1197, 101] on input "compare-label" at bounding box center [1290, 97] width 192 height 18
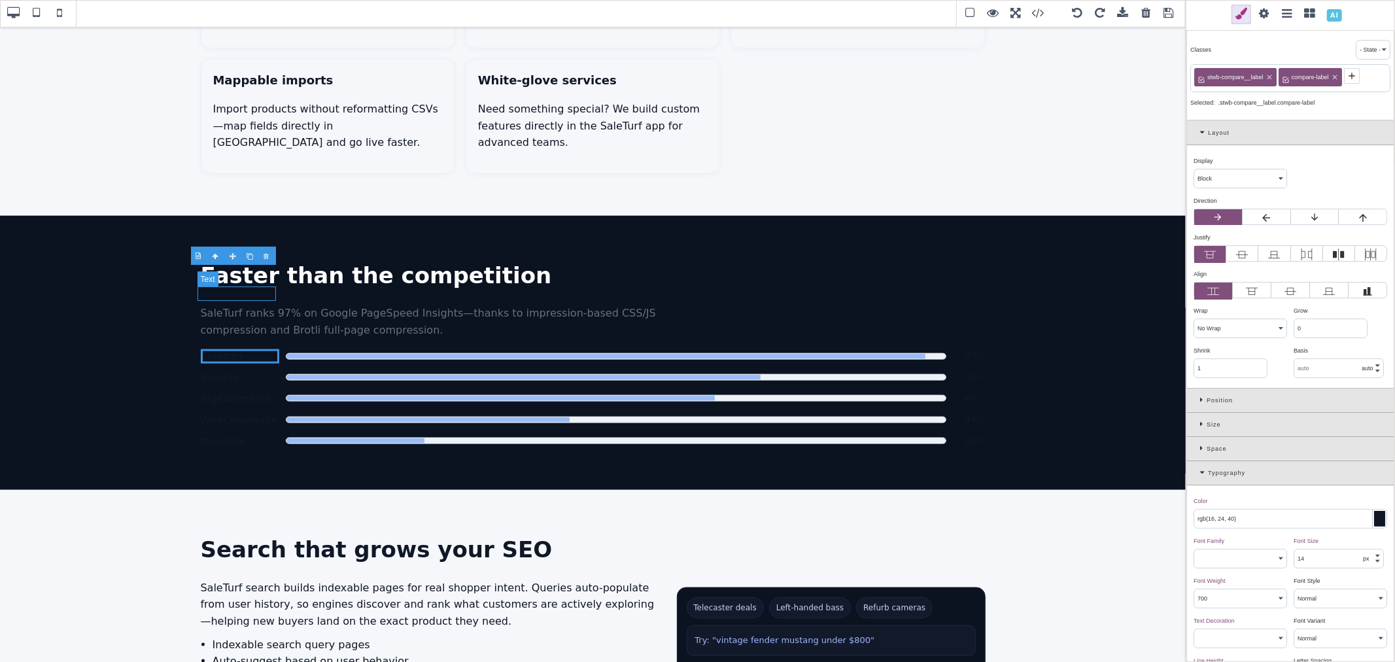
click at [227, 370] on span "Shopify" at bounding box center [240, 377] width 78 height 14
click at [1289, 77] on icon at bounding box center [1286, 76] width 10 height 10
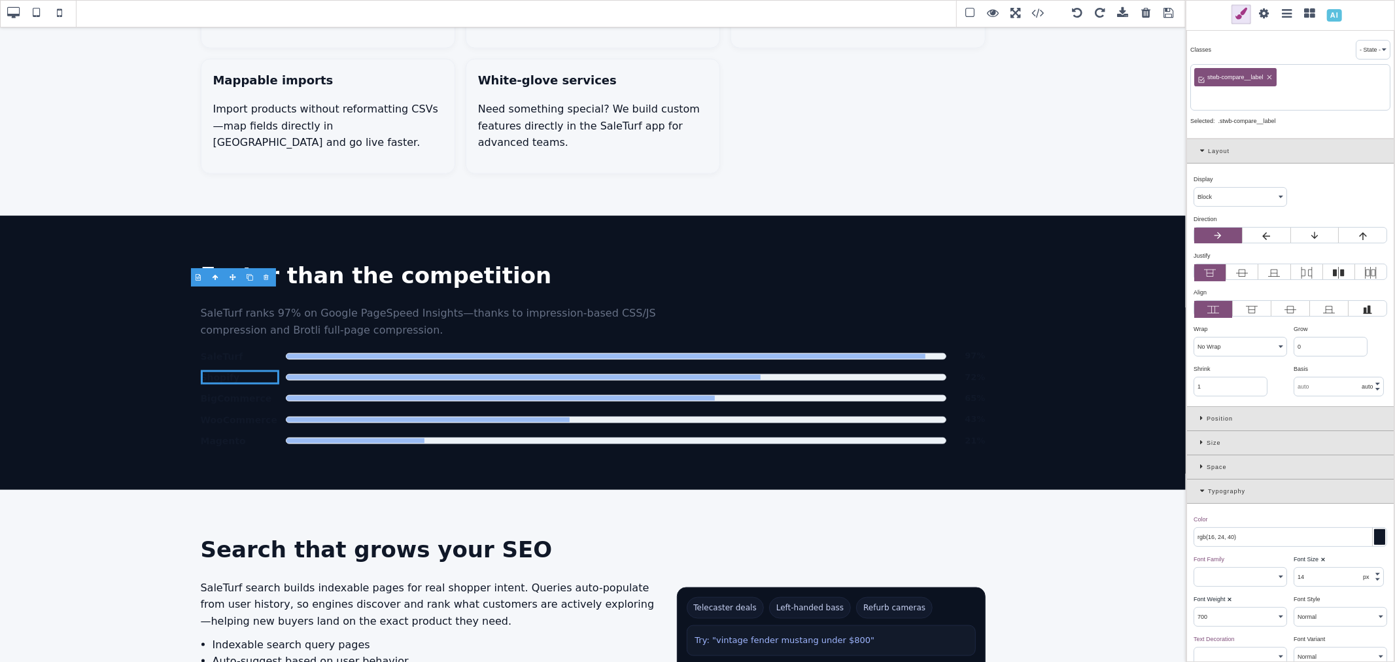
paste input "compare-label"
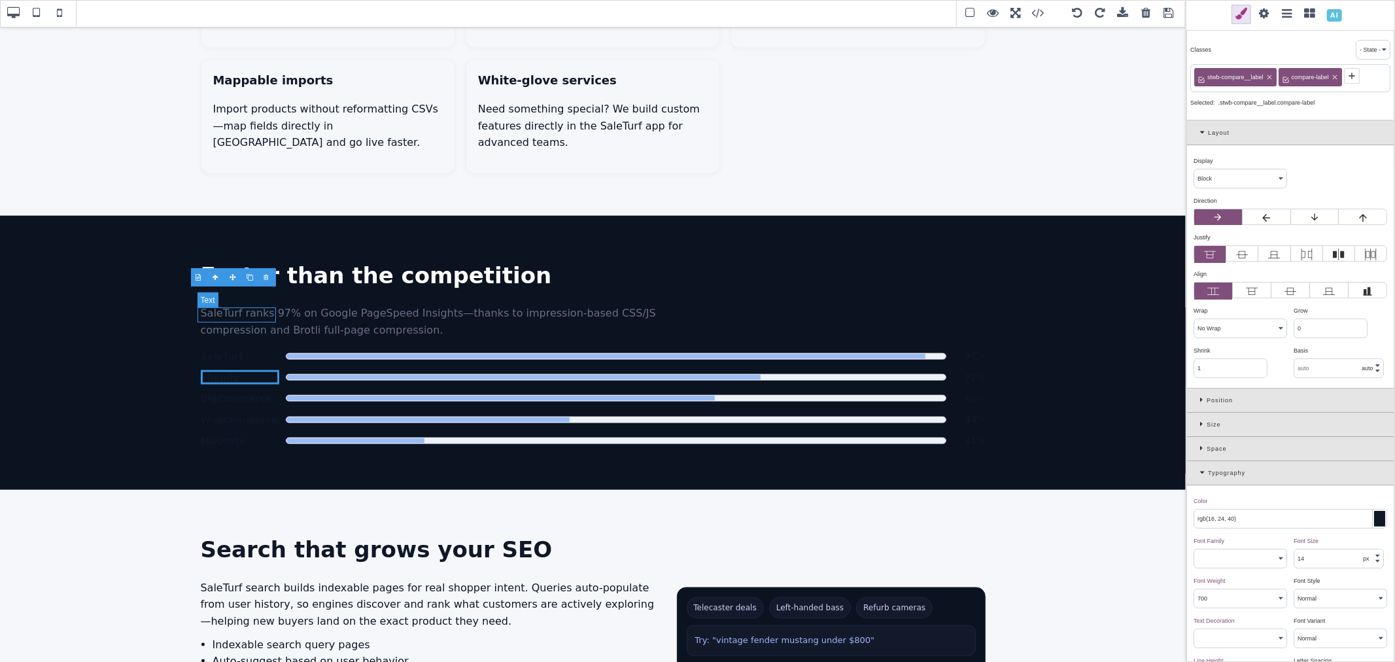
click at [250, 391] on span "BigCommerce" at bounding box center [240, 398] width 78 height 14
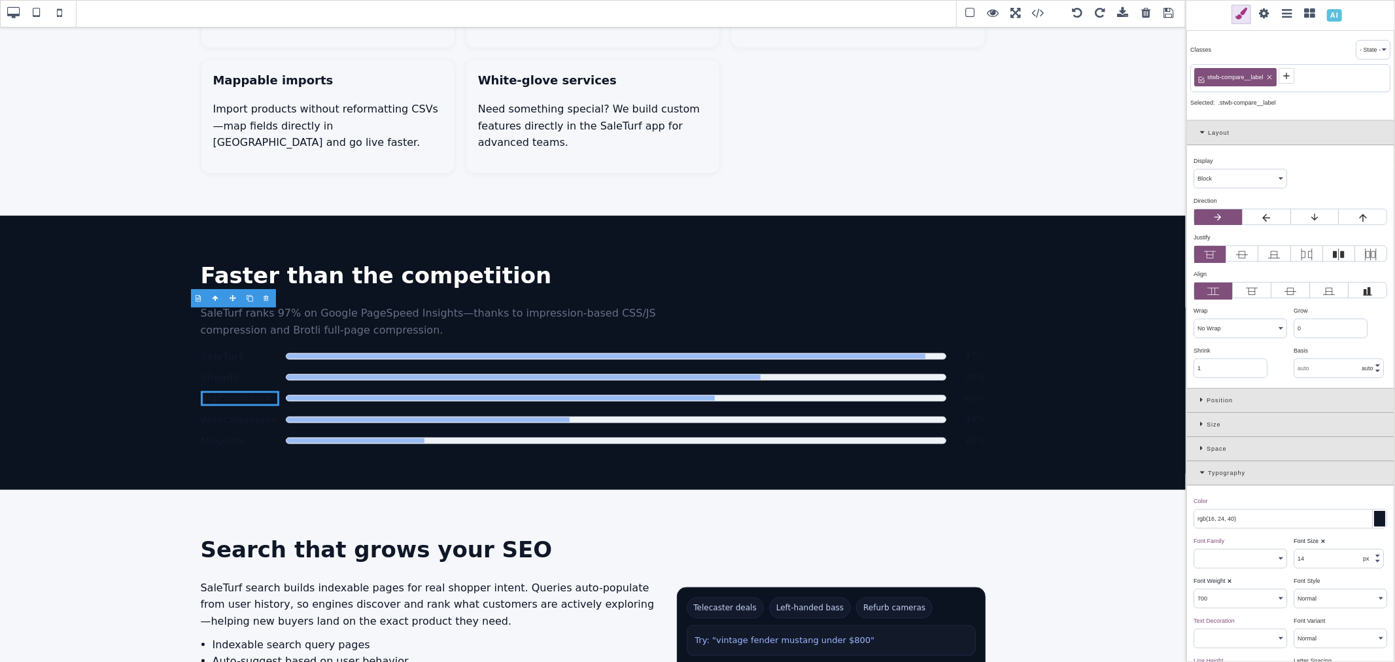
click at [1287, 74] on icon at bounding box center [1286, 76] width 10 height 10
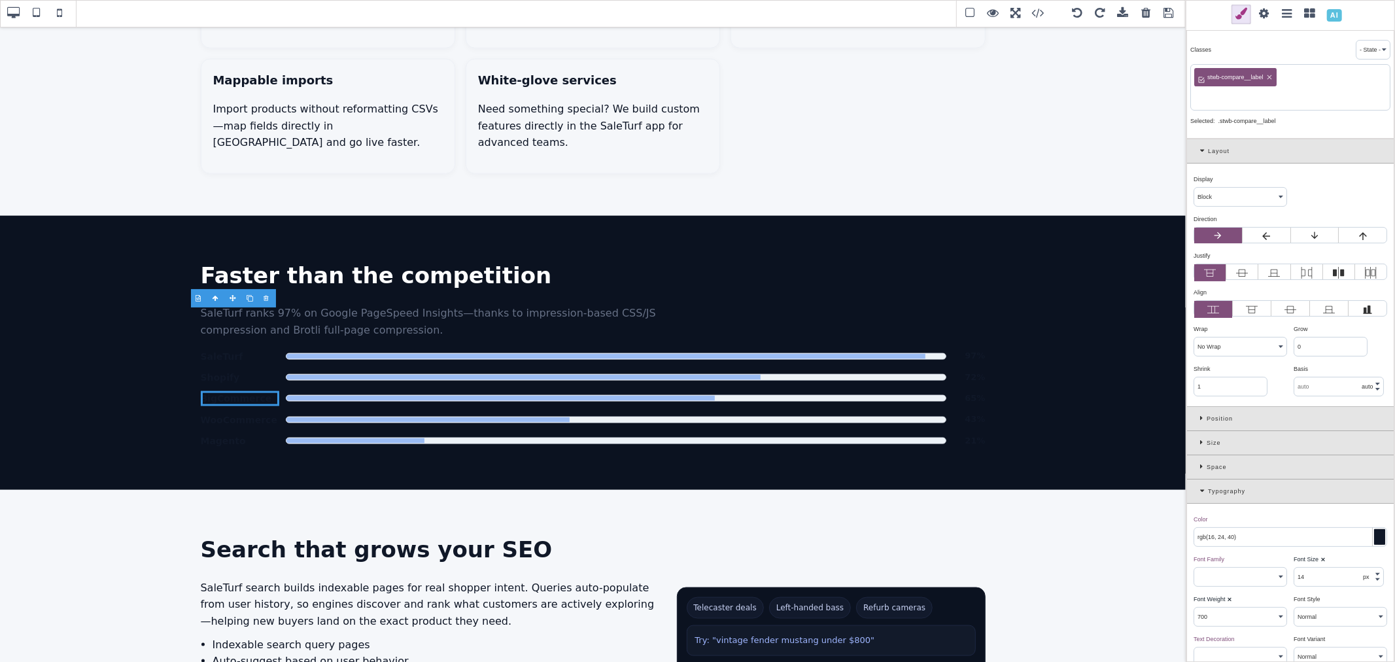
paste input "compare-label"
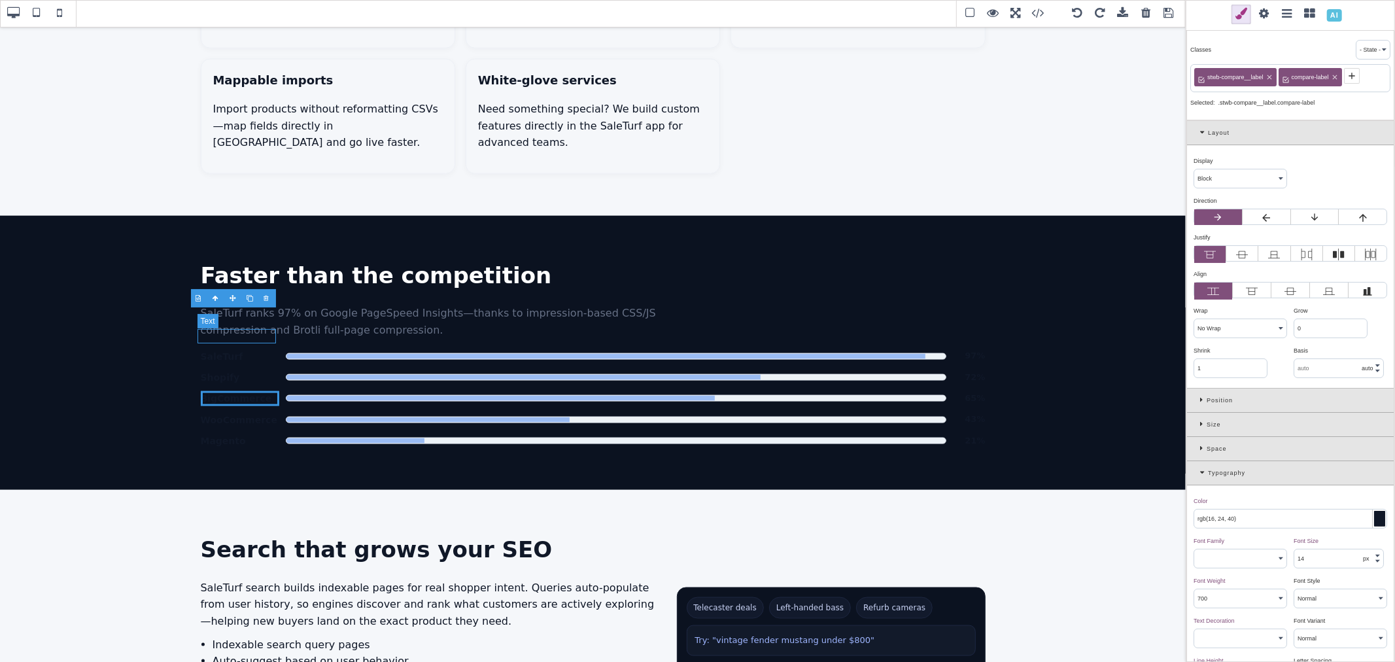
click at [256, 413] on span "WooCommerce" at bounding box center [240, 420] width 78 height 14
click at [1292, 75] on span at bounding box center [1287, 76] width 16 height 16
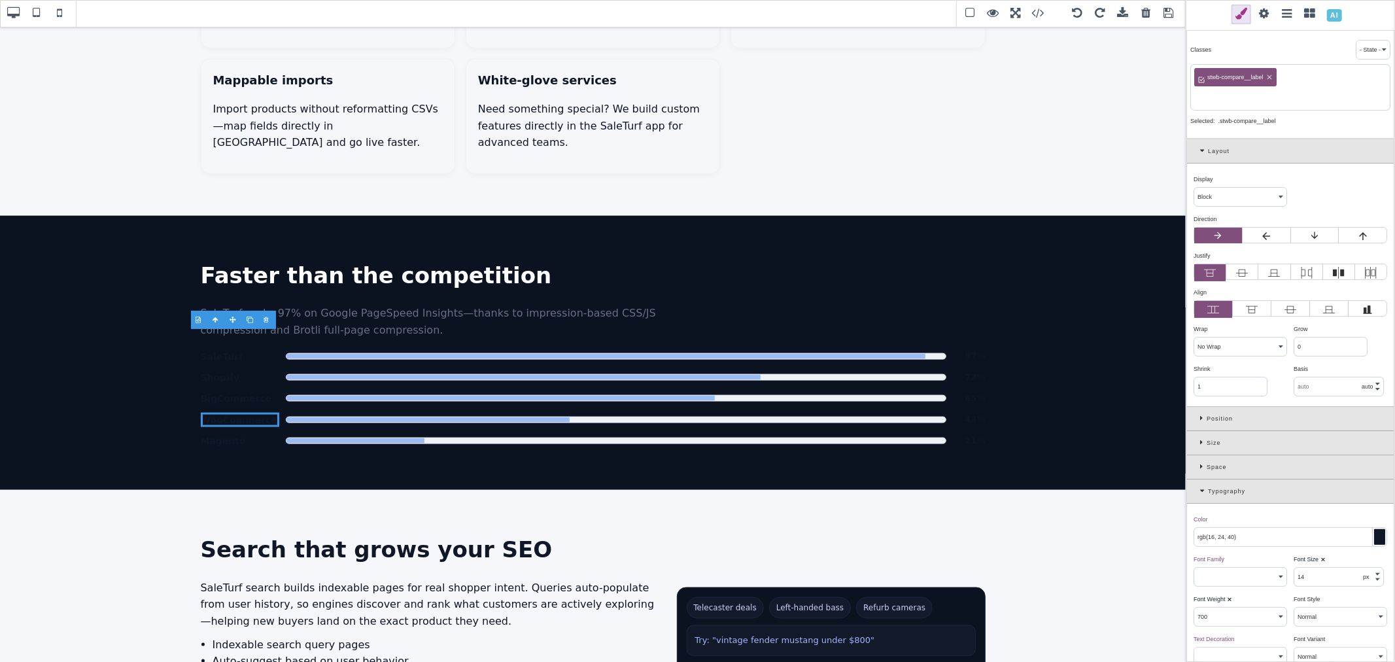
paste input "compare-label"
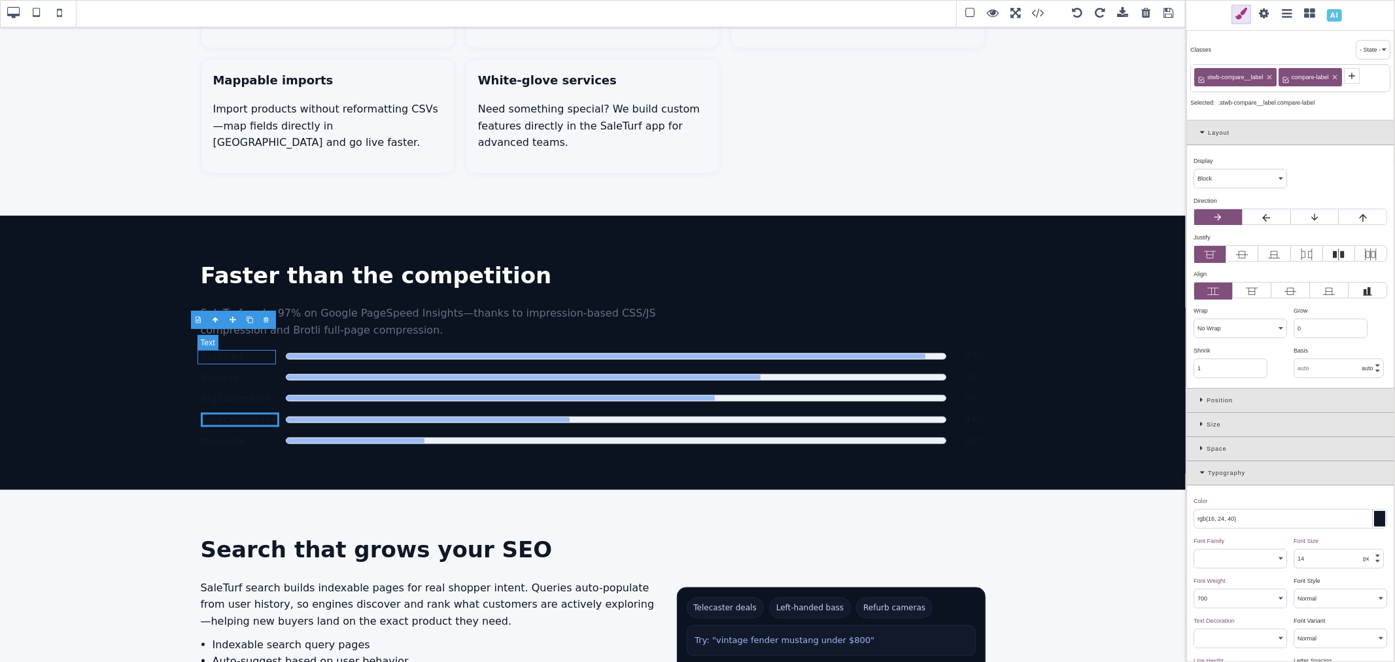
click at [256, 434] on span "Magento" at bounding box center [240, 441] width 78 height 14
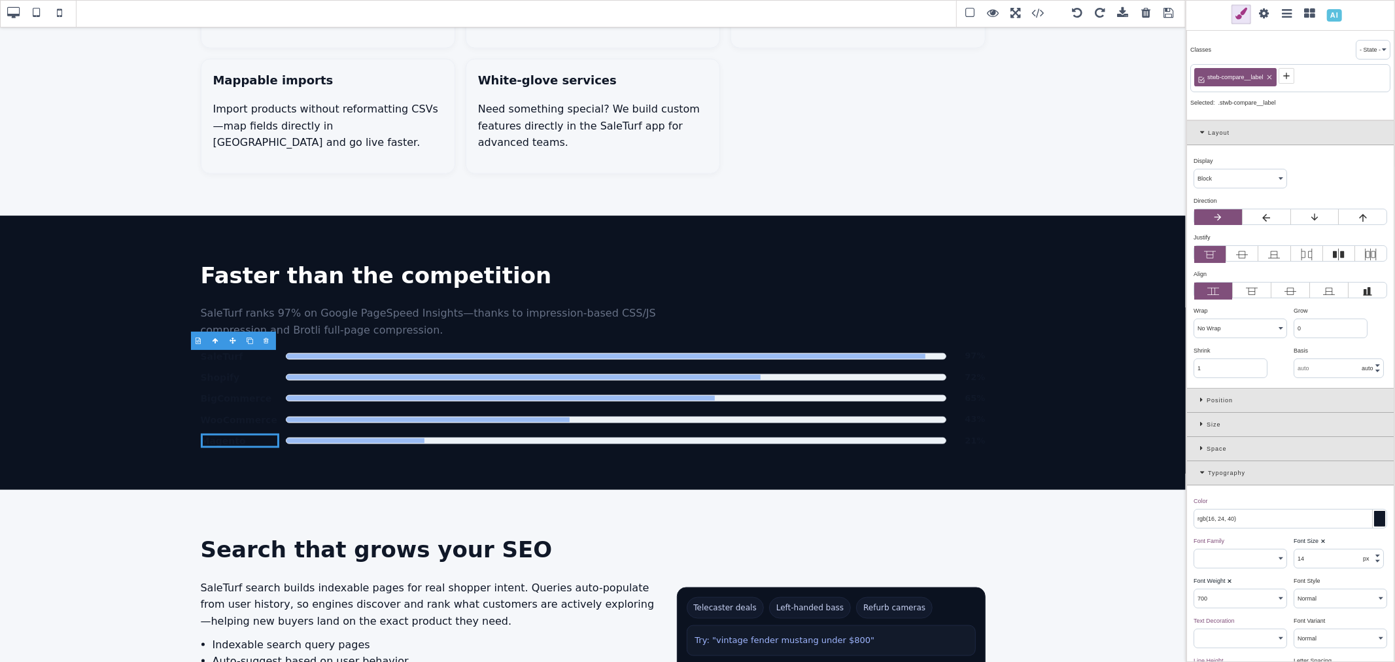
click at [1291, 75] on icon at bounding box center [1286, 76] width 10 height 10
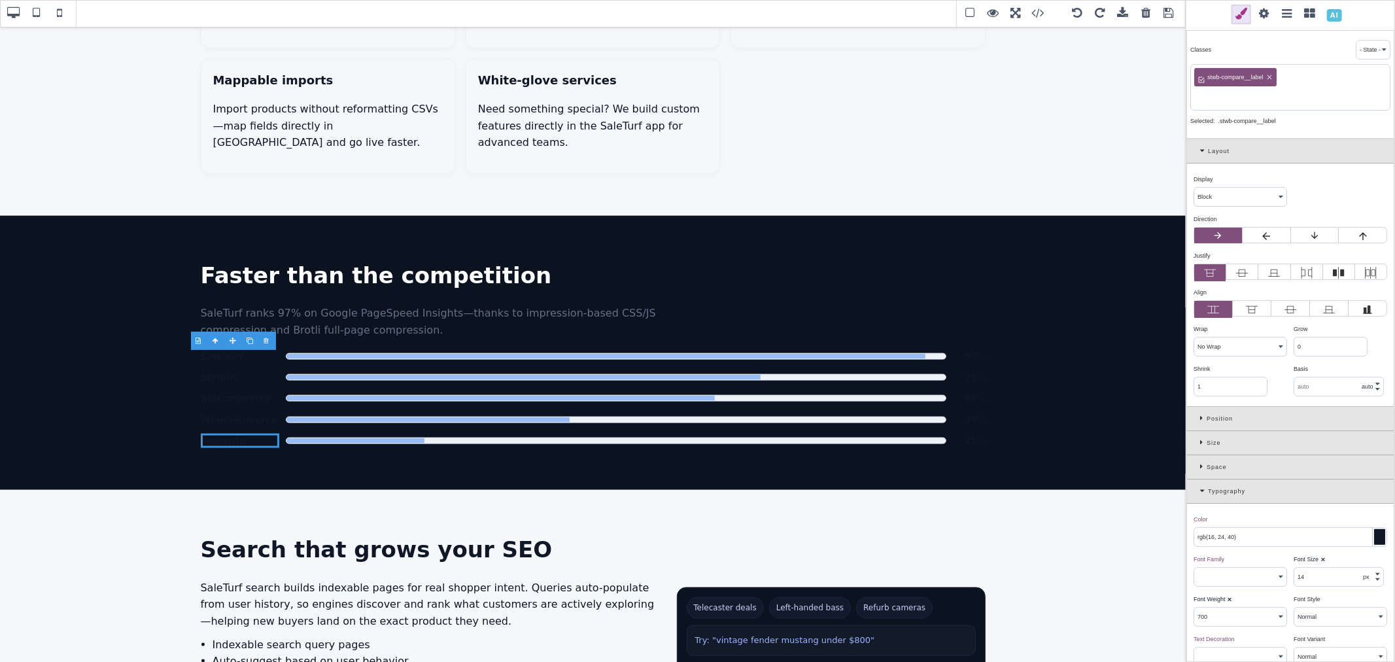
paste input "compare-label"
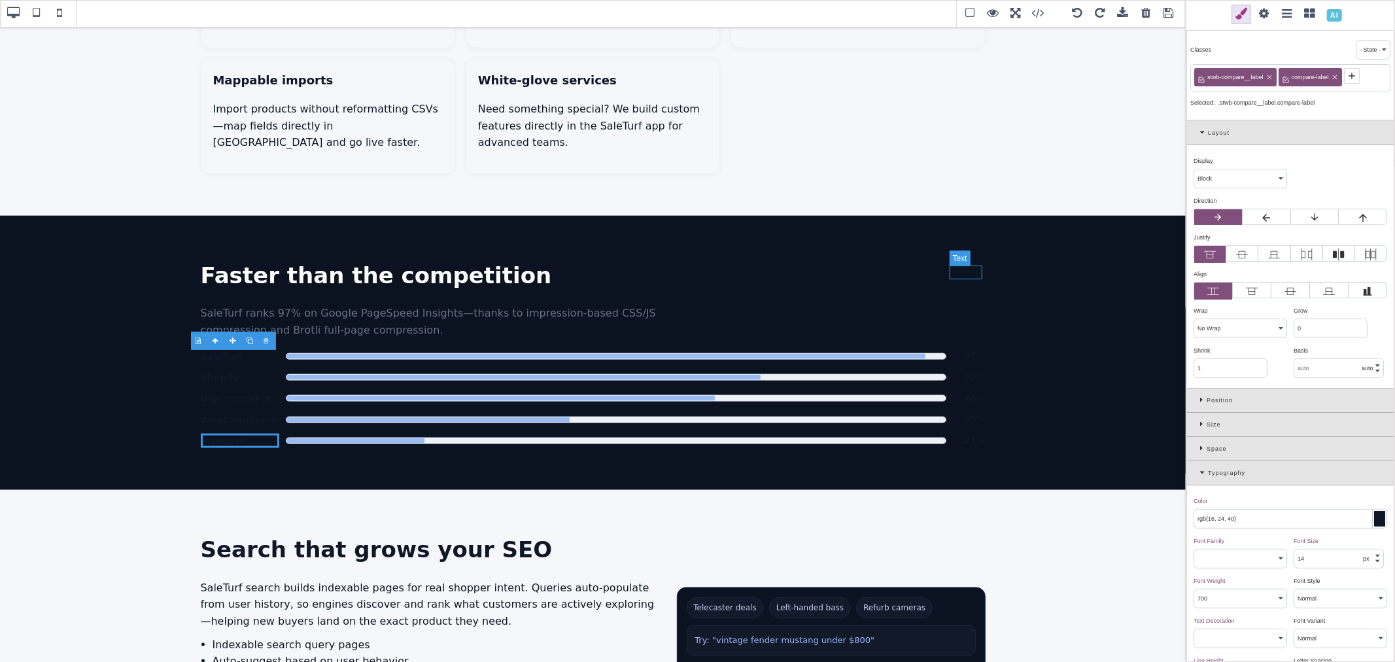
click at [972, 349] on span "97%" at bounding box center [969, 356] width 33 height 14
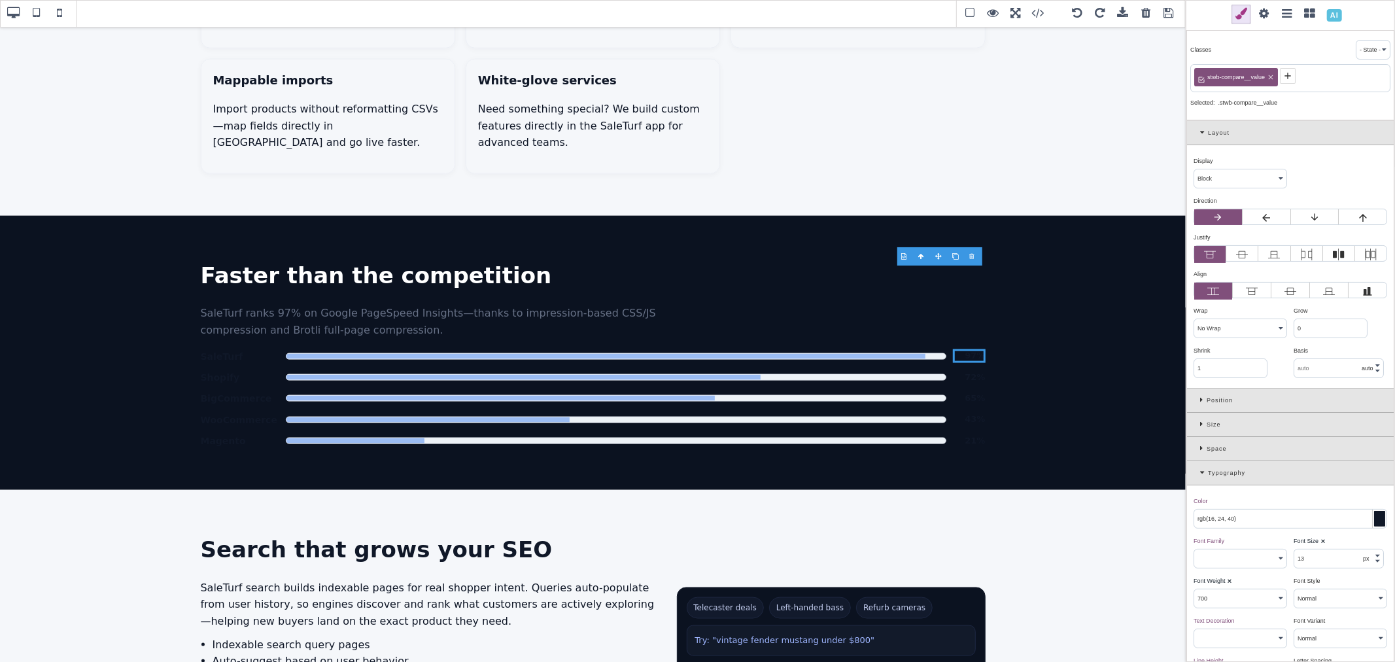
click at [1289, 75] on icon at bounding box center [1288, 76] width 6 height 6
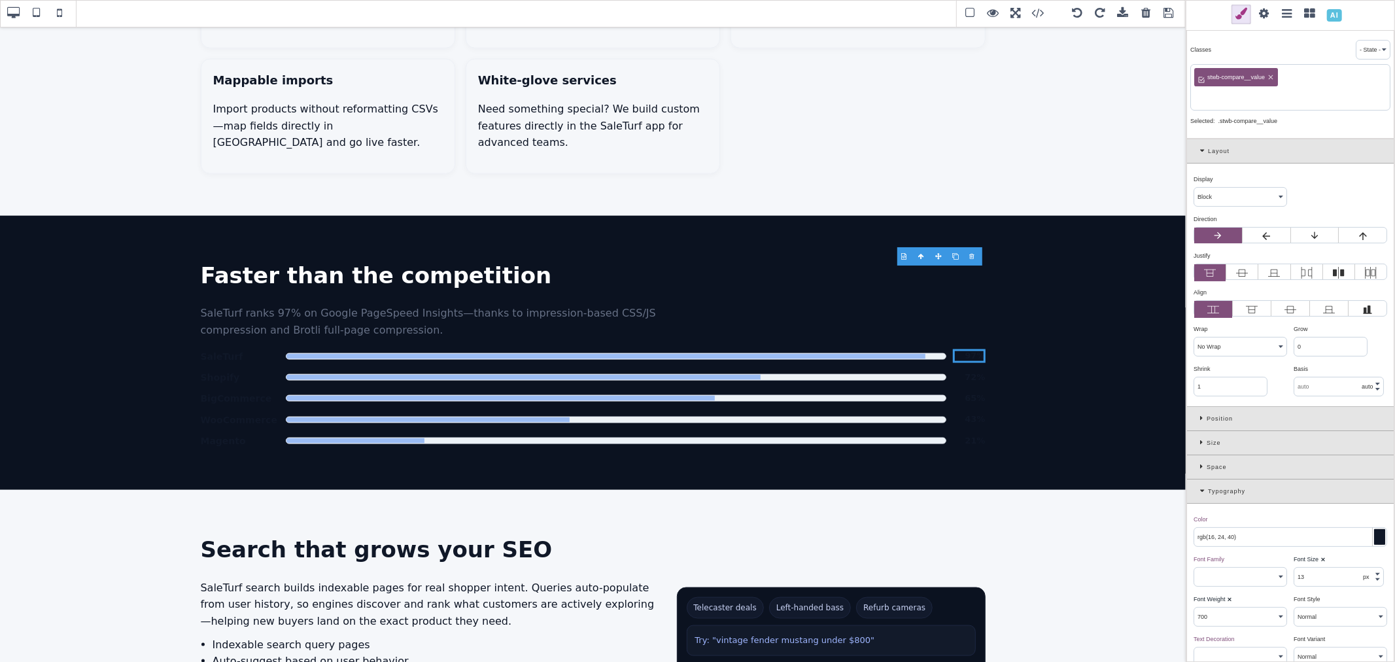
paste input "compare-label"
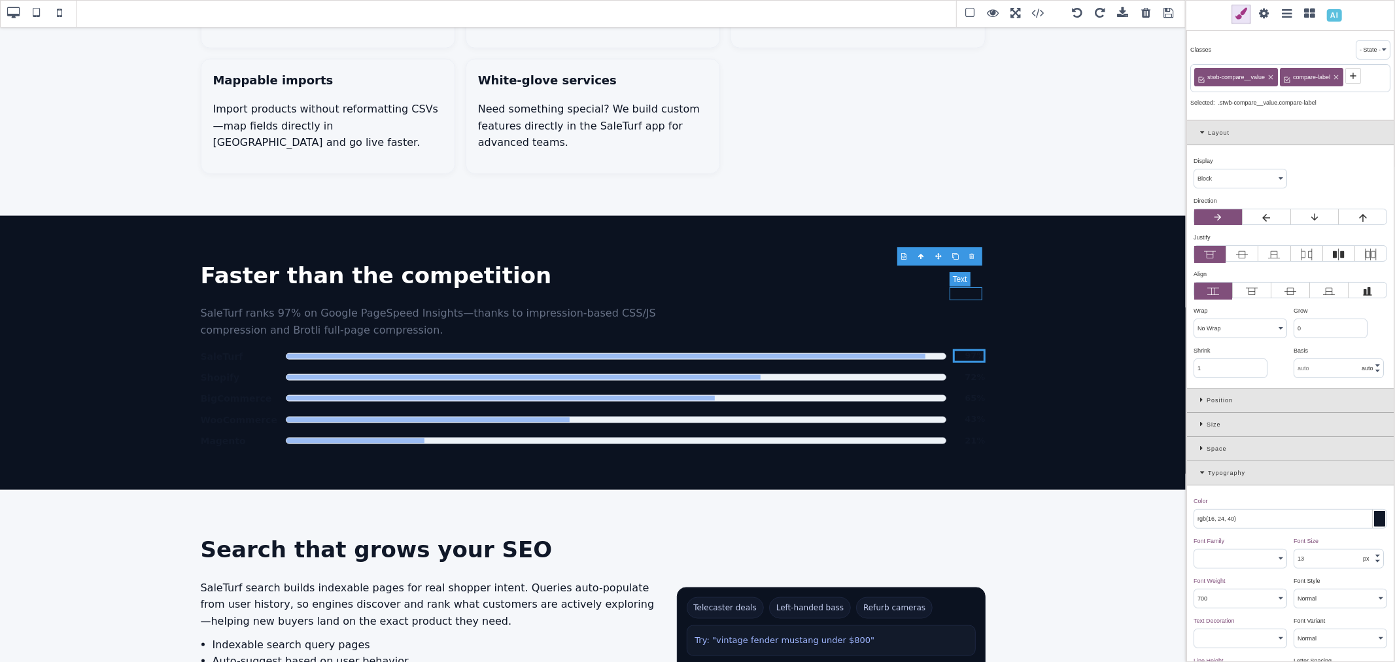
click at [969, 371] on span "72%" at bounding box center [969, 378] width 33 height 14
click at [1289, 73] on icon at bounding box center [1288, 76] width 10 height 10
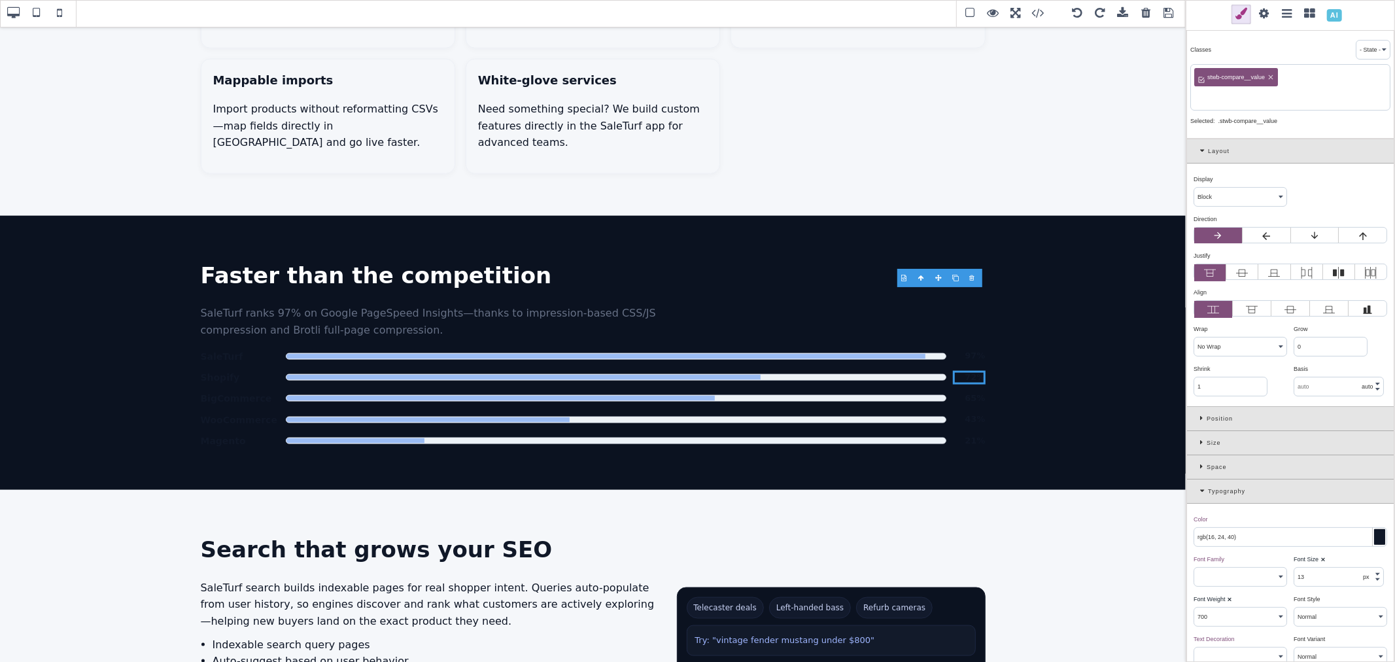
paste input "compare-label"
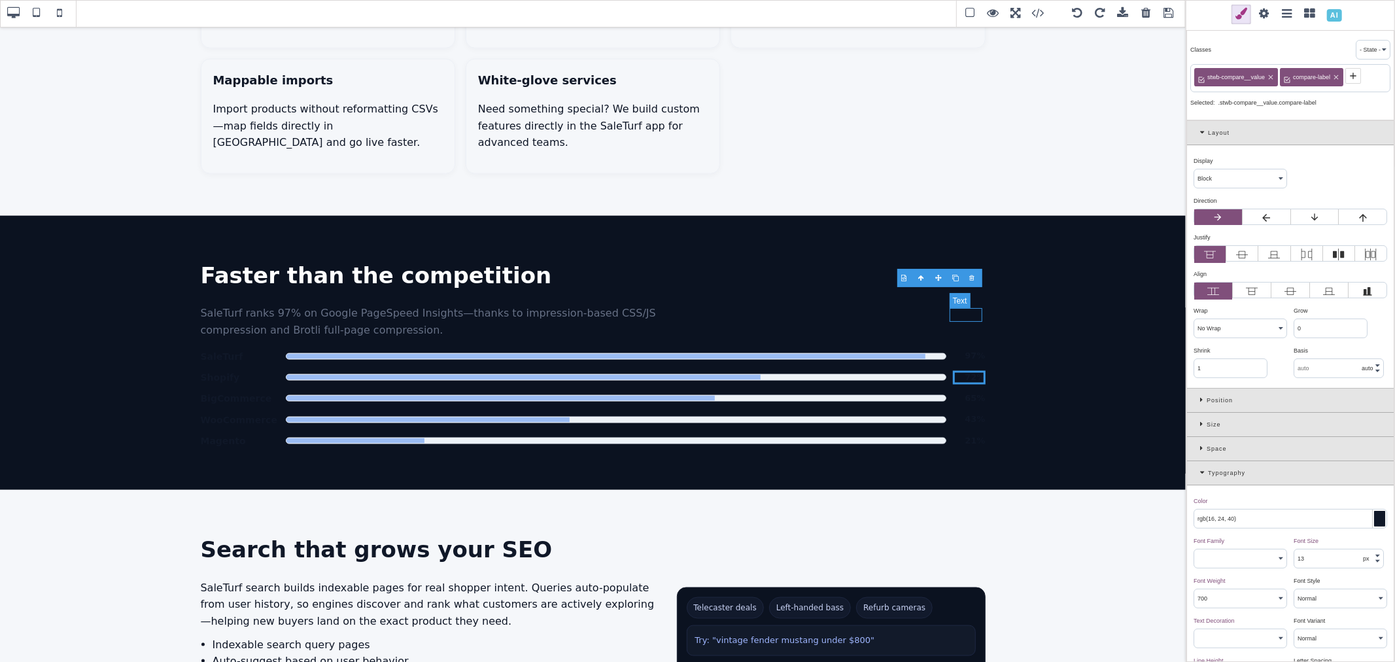
click at [966, 392] on span "65%" at bounding box center [969, 399] width 33 height 14
click at [1284, 74] on icon at bounding box center [1288, 76] width 10 height 10
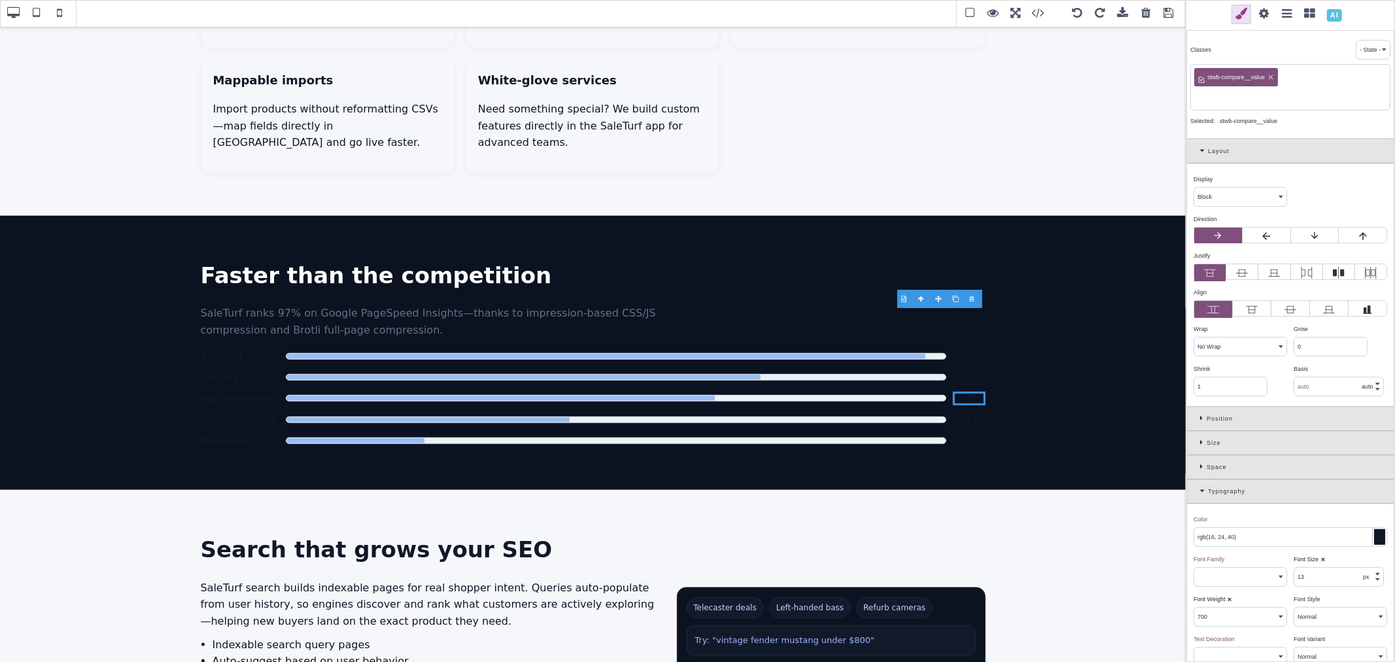
paste input "compare-label"
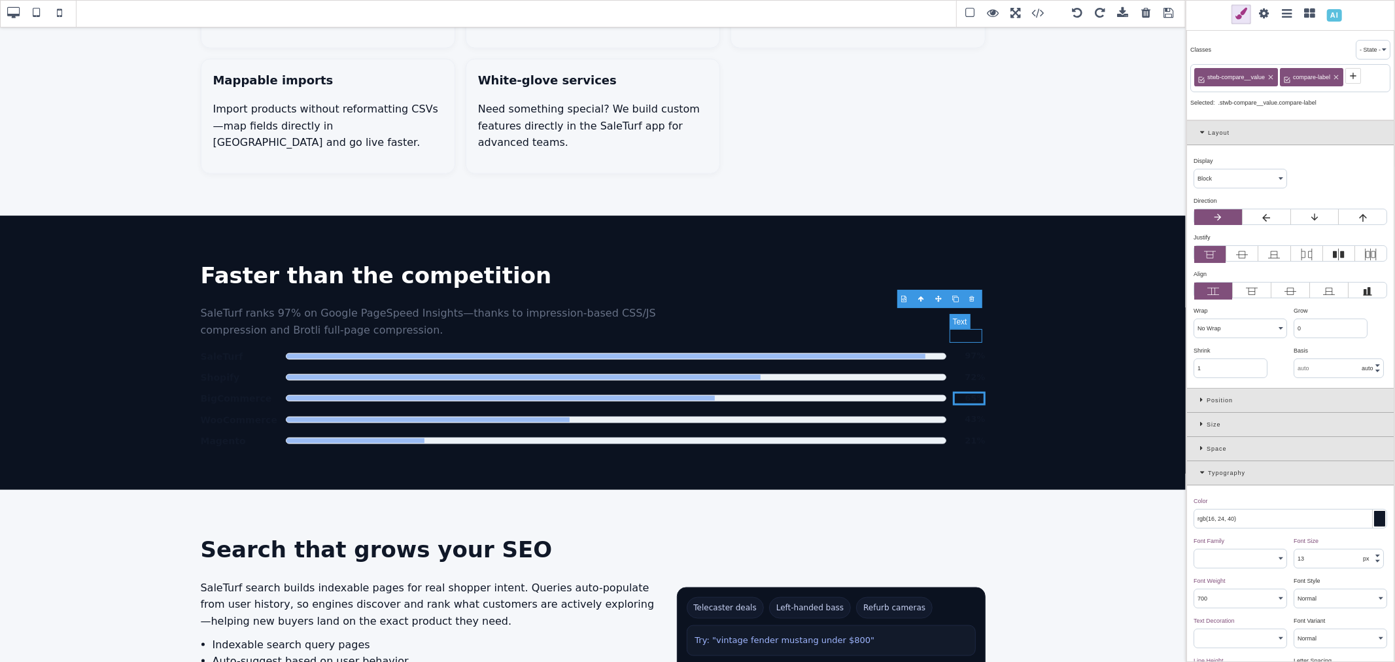
click at [965, 413] on span "43%" at bounding box center [969, 420] width 33 height 14
click at [1289, 75] on icon at bounding box center [1288, 76] width 6 height 6
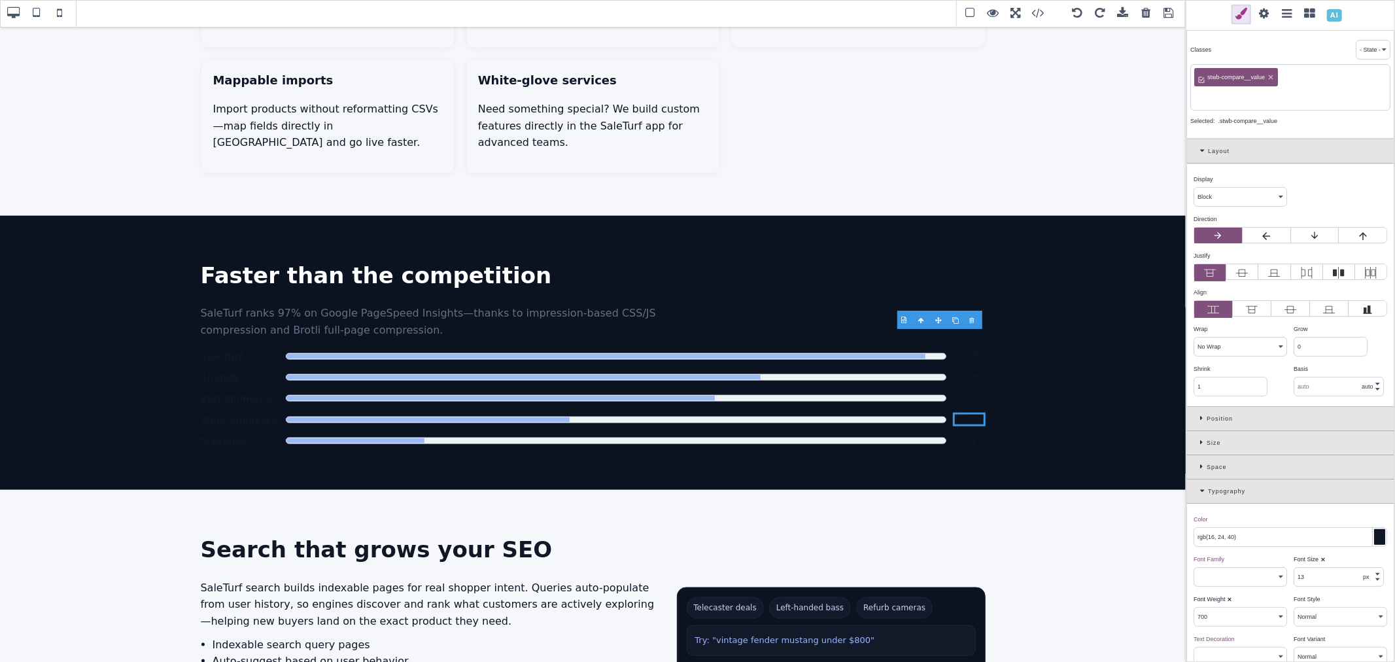
paste input "compare-label"
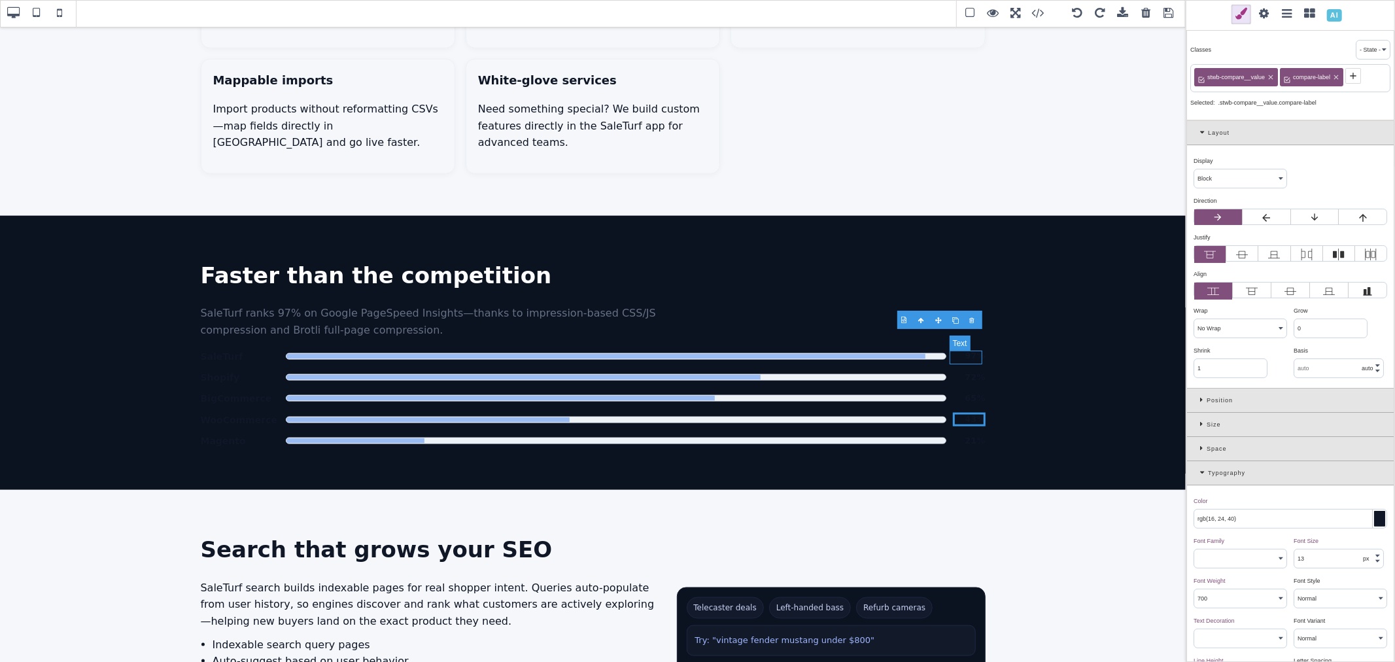
click at [965, 434] on span "21%" at bounding box center [969, 441] width 33 height 14
click at [1294, 73] on span at bounding box center [1288, 76] width 16 height 16
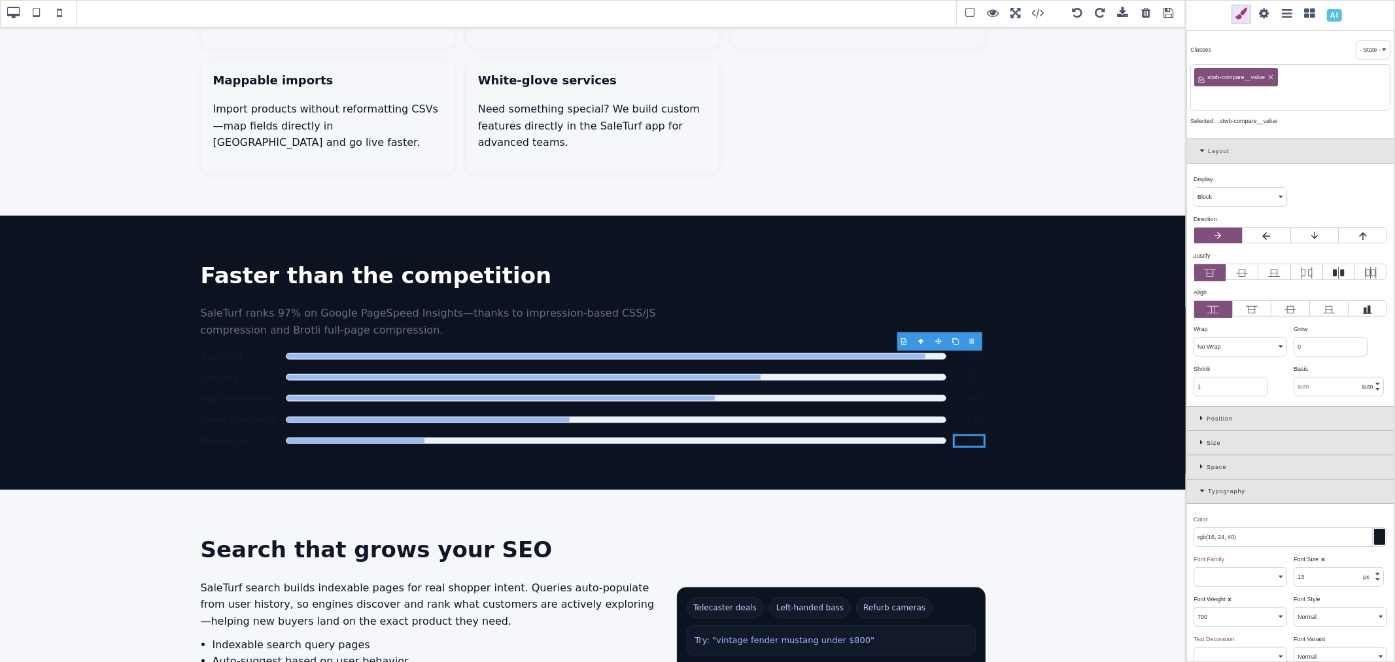
paste input "compare-label"
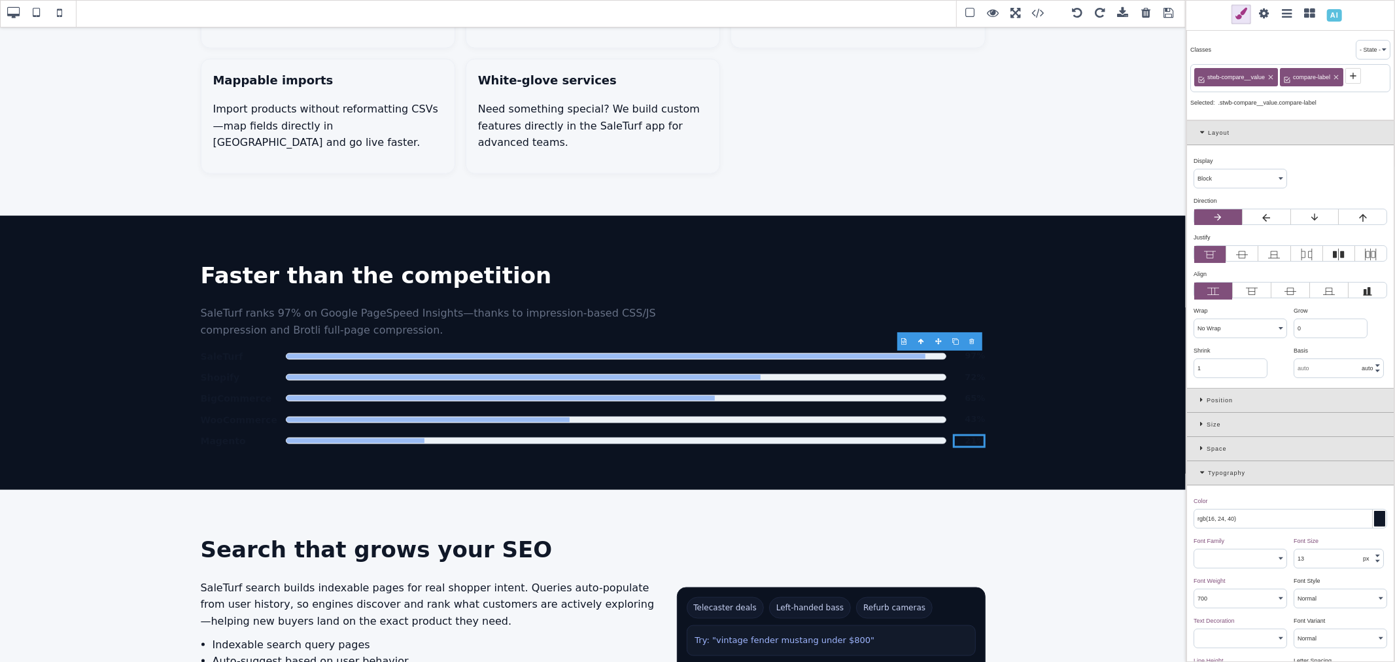
click at [1374, 518] on div at bounding box center [1379, 519] width 11 height 16
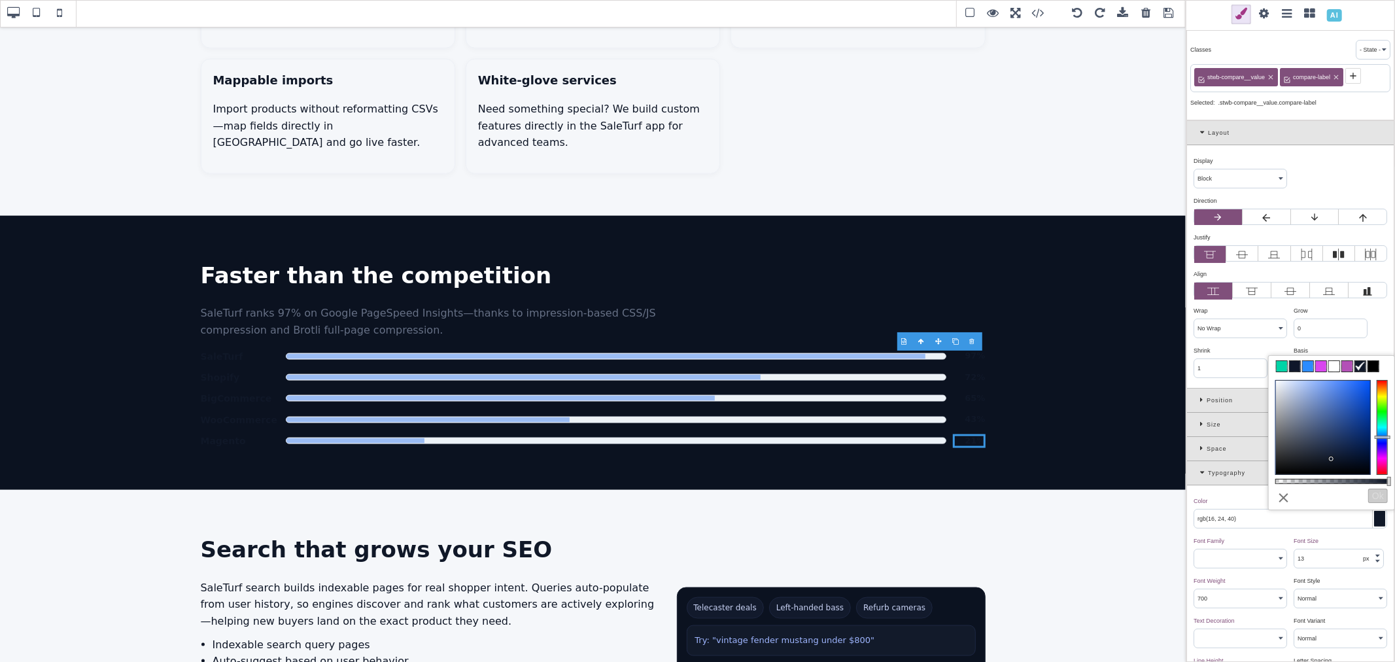
click at [1336, 367] on span at bounding box center [1334, 366] width 10 height 10
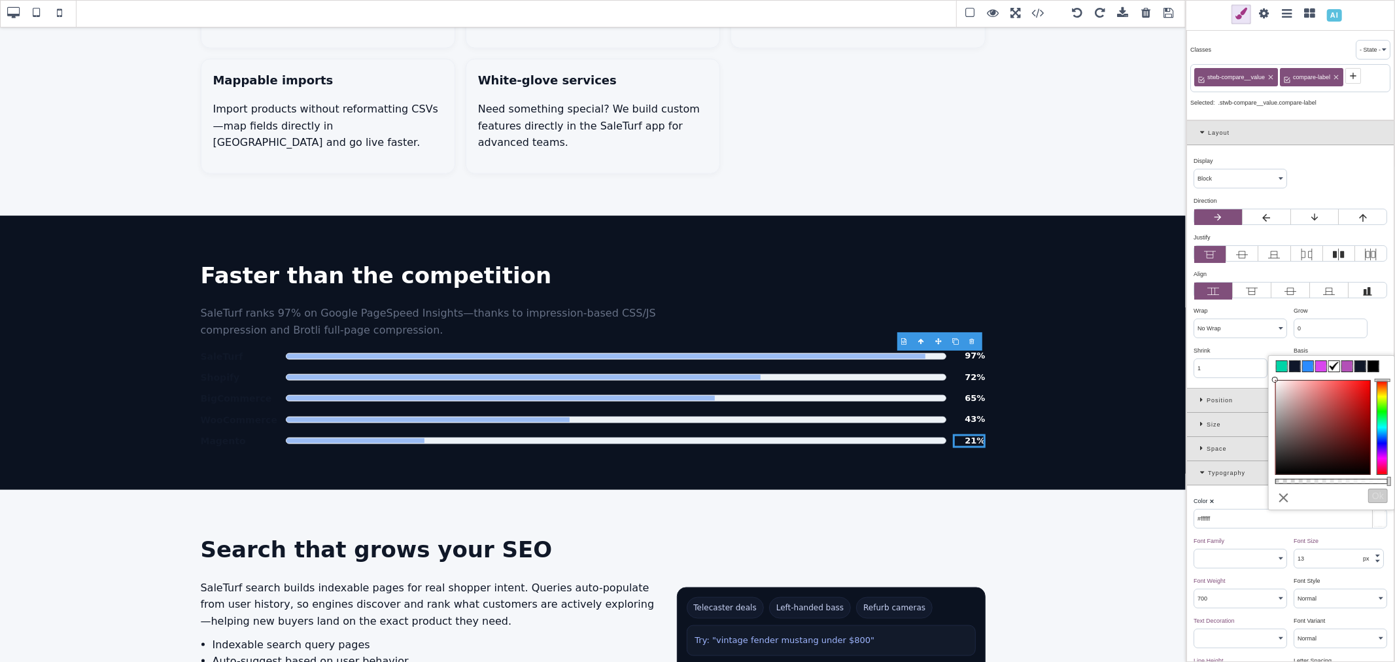
click at [1375, 317] on div "Grow ⨯" at bounding box center [1339, 311] width 90 height 12
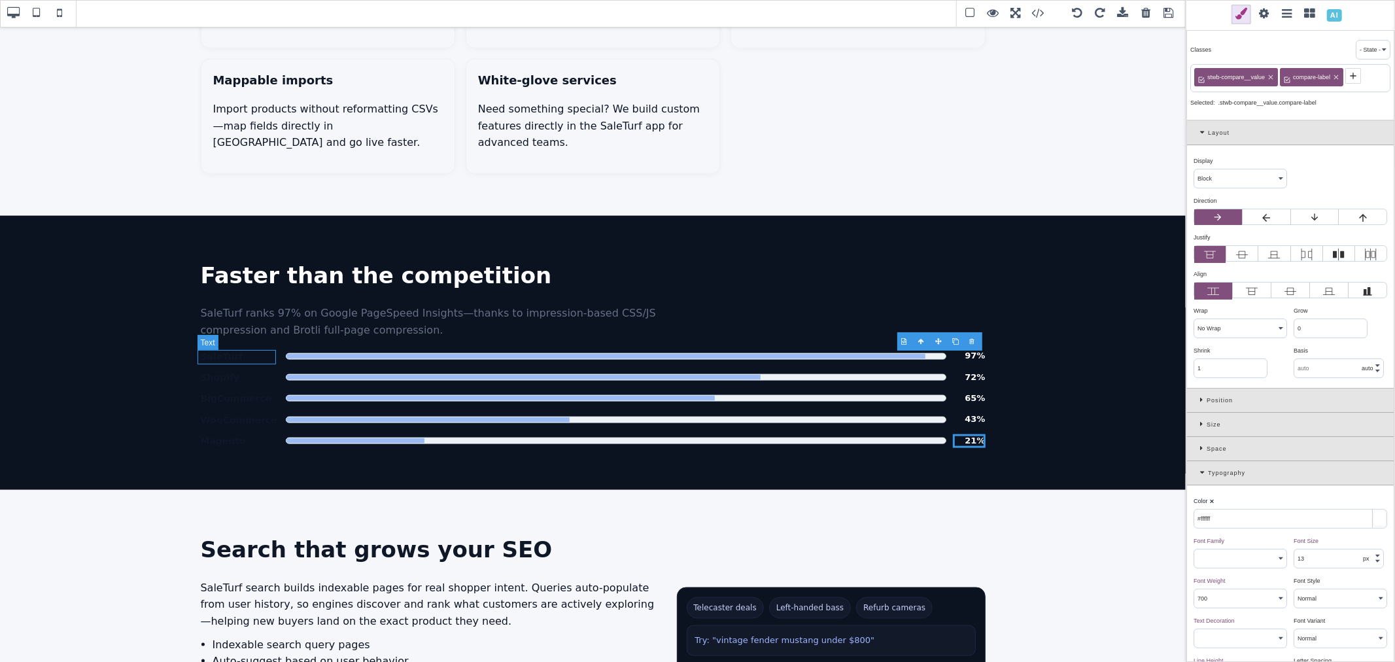
click at [226, 434] on span "Magento" at bounding box center [240, 441] width 78 height 14
click at [1374, 520] on div at bounding box center [1379, 519] width 11 height 16
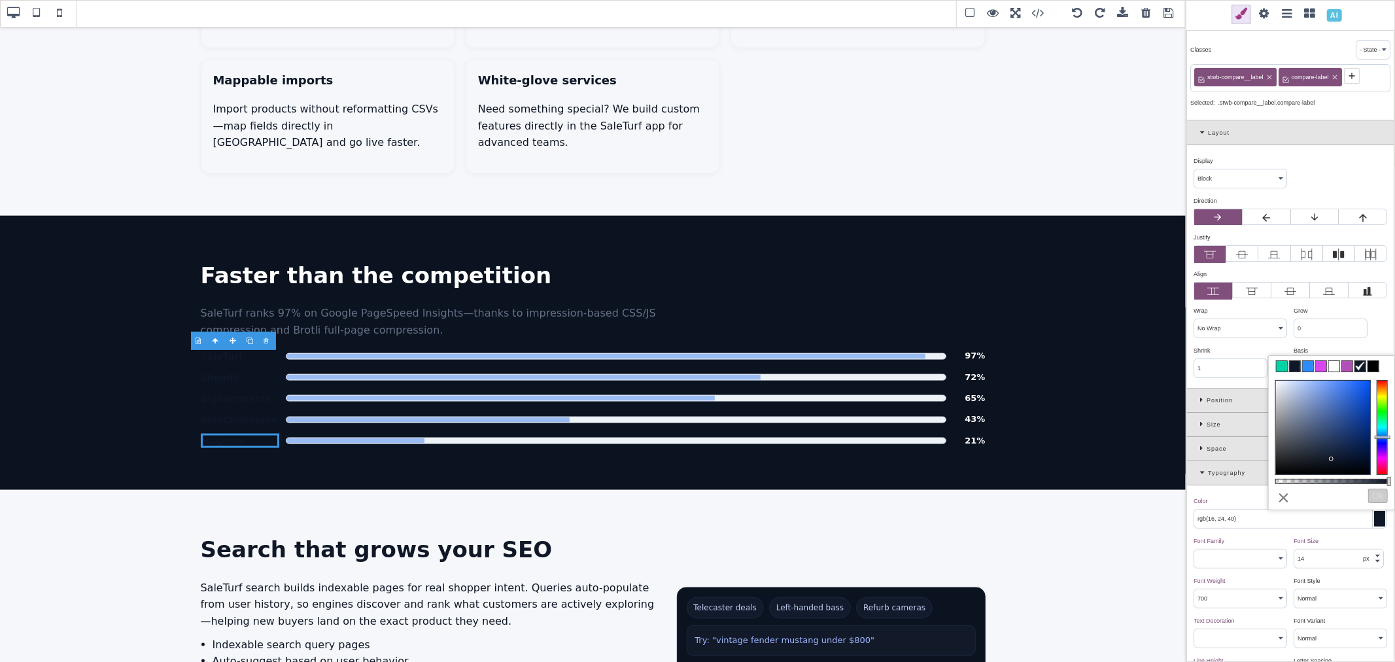
click at [1336, 370] on span at bounding box center [1334, 366] width 10 height 10
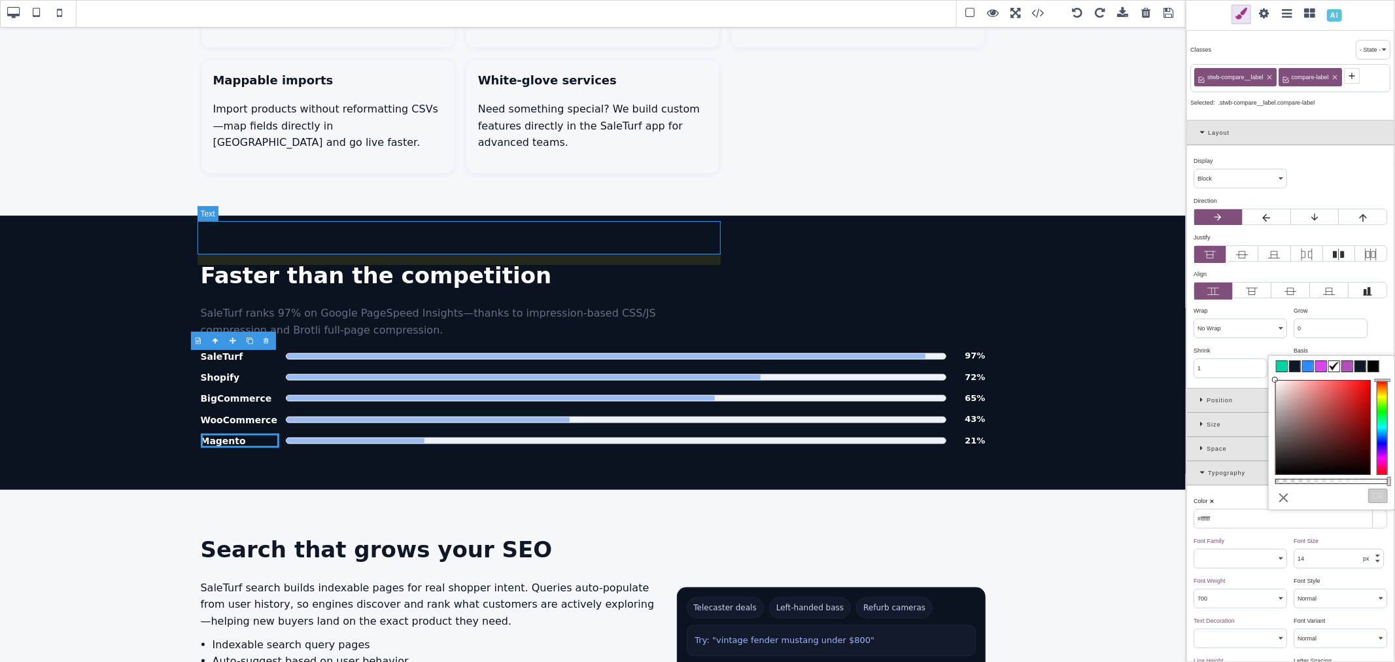
click at [341, 305] on p "SaleTurf ranks 97% on Google PageSpeed Insights—thanks to impression-based CSS/…" at bounding box center [462, 321] width 523 height 33
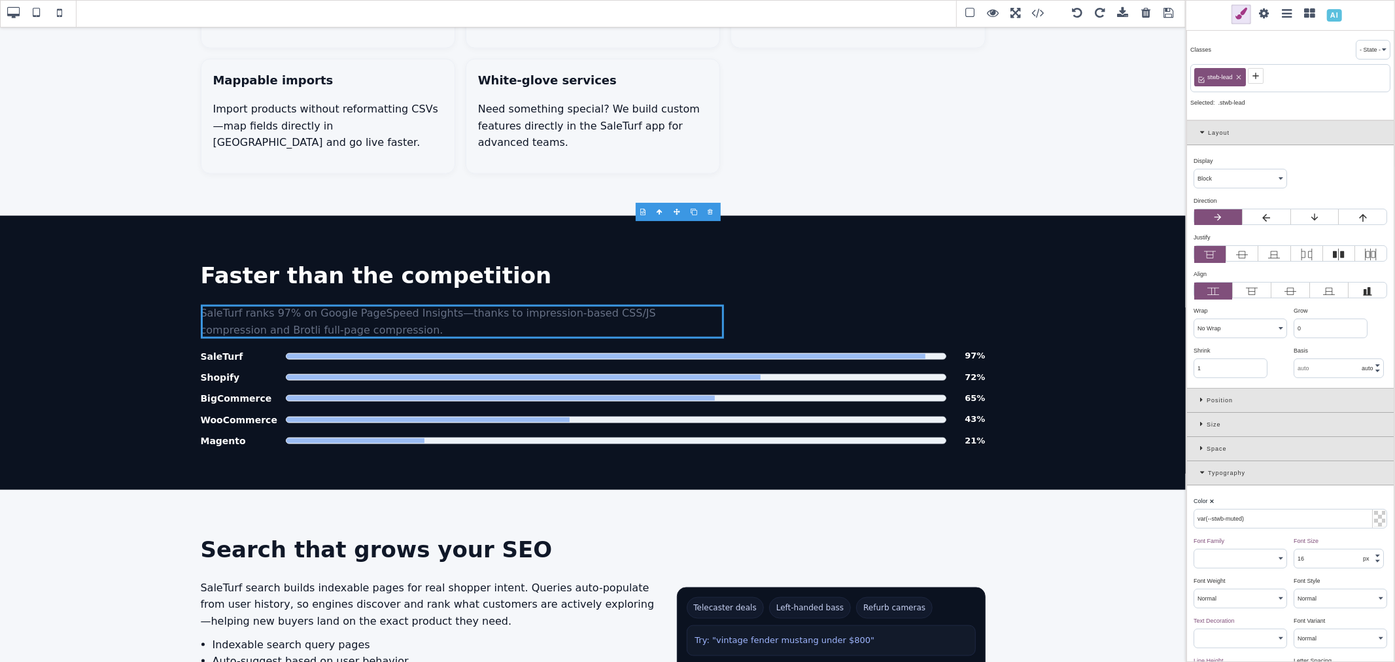
click at [1202, 473] on icon at bounding box center [1204, 472] width 8 height 7
click at [1202, 473] on icon at bounding box center [1203, 472] width 7 height 7
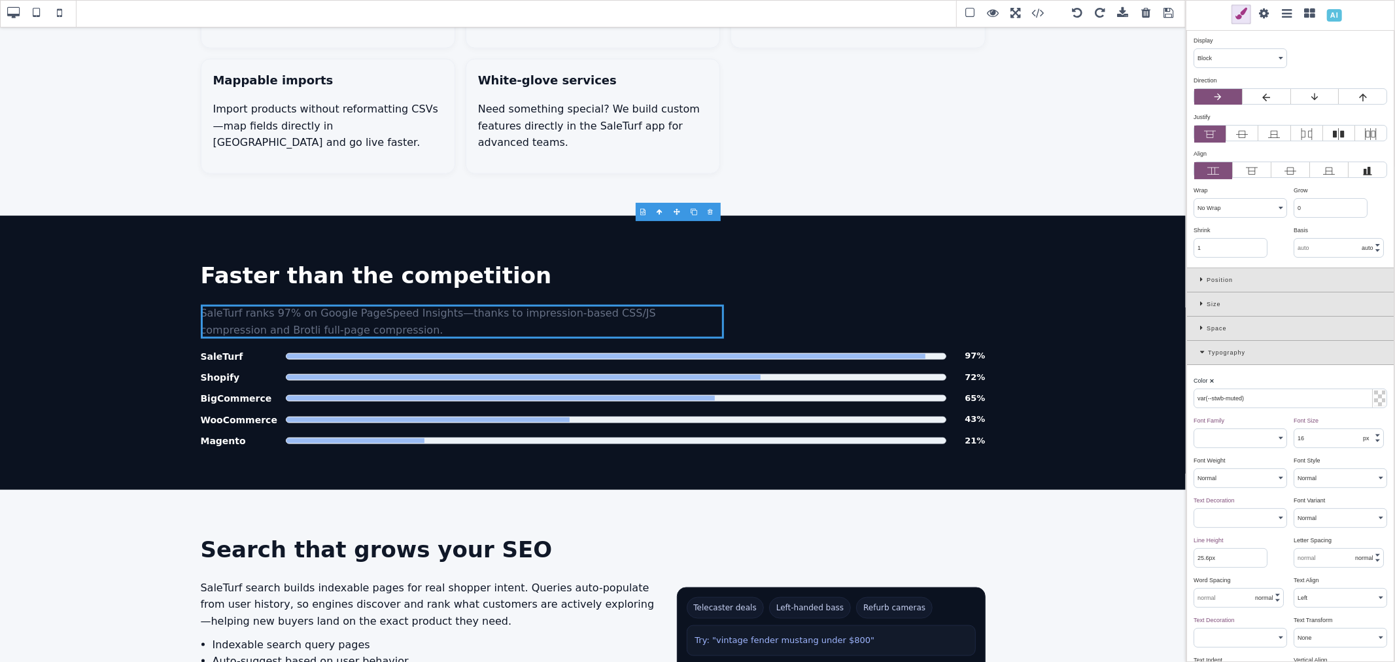
scroll to position [145, 0]
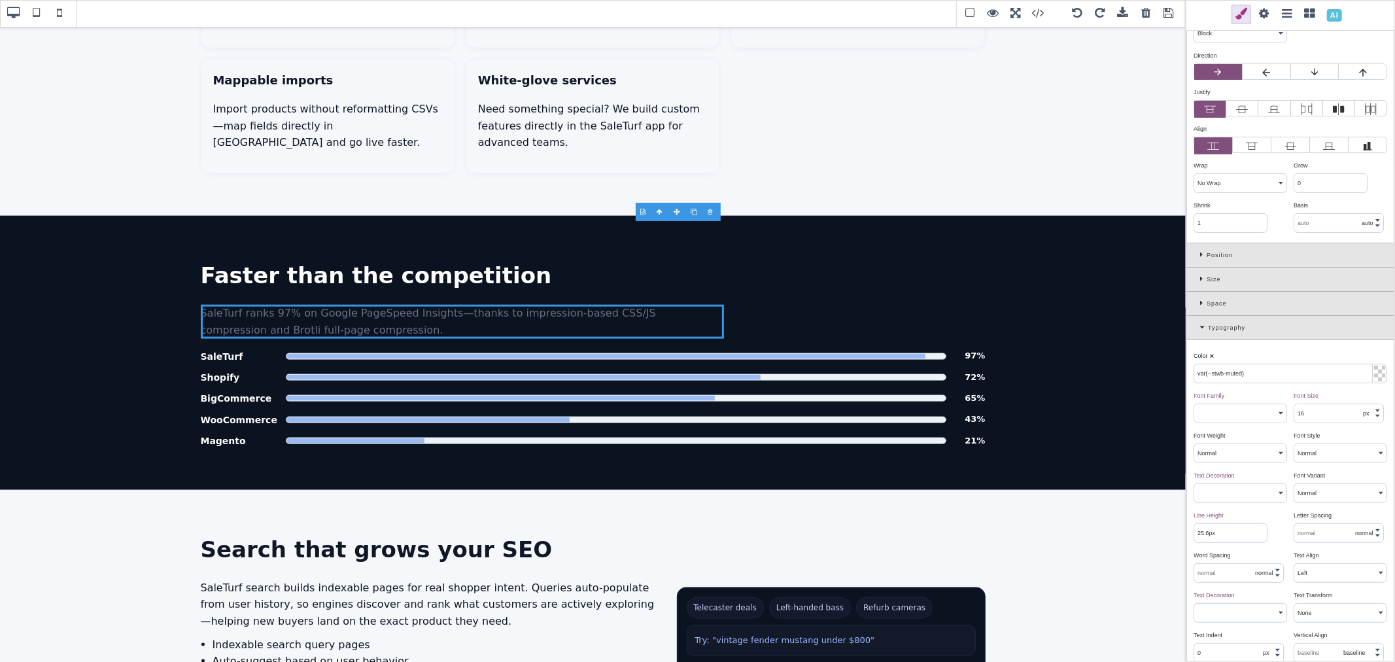
click at [1221, 373] on input "var(--stwb-muted)" at bounding box center [1290, 373] width 192 height 18
click at [1213, 358] on b "⨯" at bounding box center [1211, 356] width 5 height 7
click at [1243, 375] on input "rgb(16, 24, 40)" at bounding box center [1290, 373] width 192 height 18
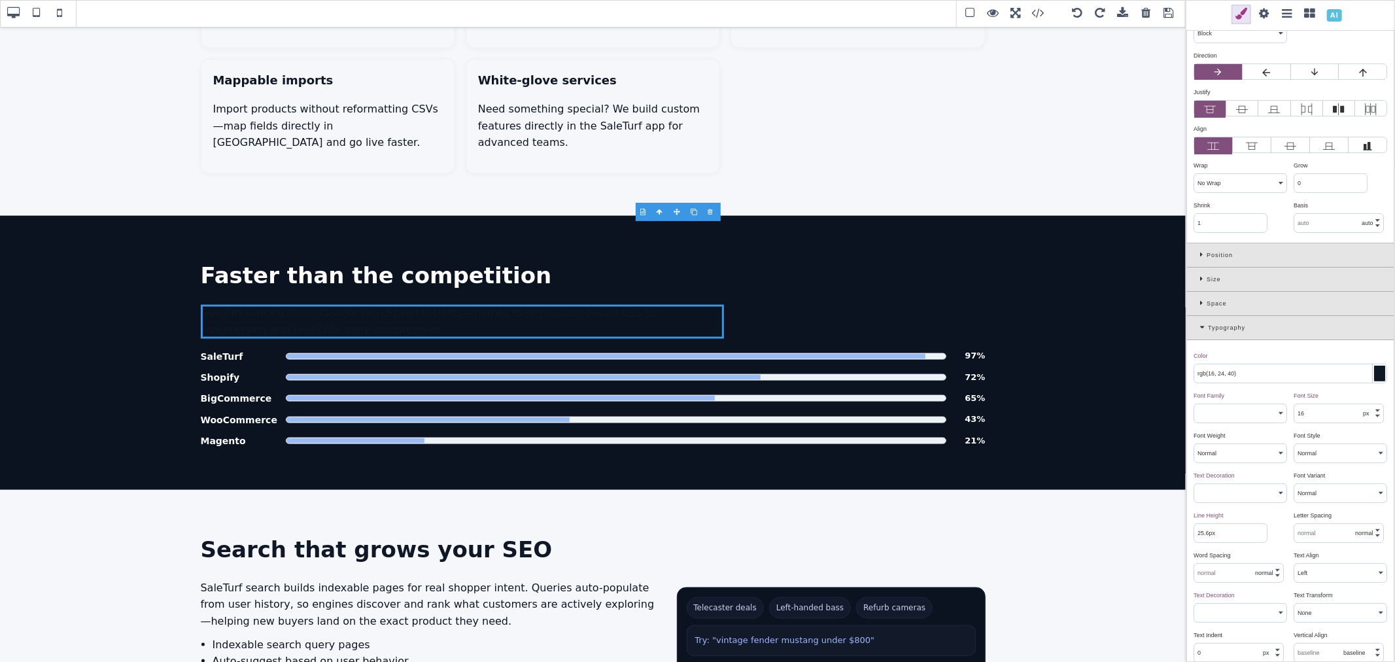
click at [1243, 375] on input "rgb(16, 24, 40)" at bounding box center [1290, 373] width 192 height 18
paste input "99, 210, 254"
click at [1243, 360] on div "Color ⨯" at bounding box center [1289, 356] width 190 height 12
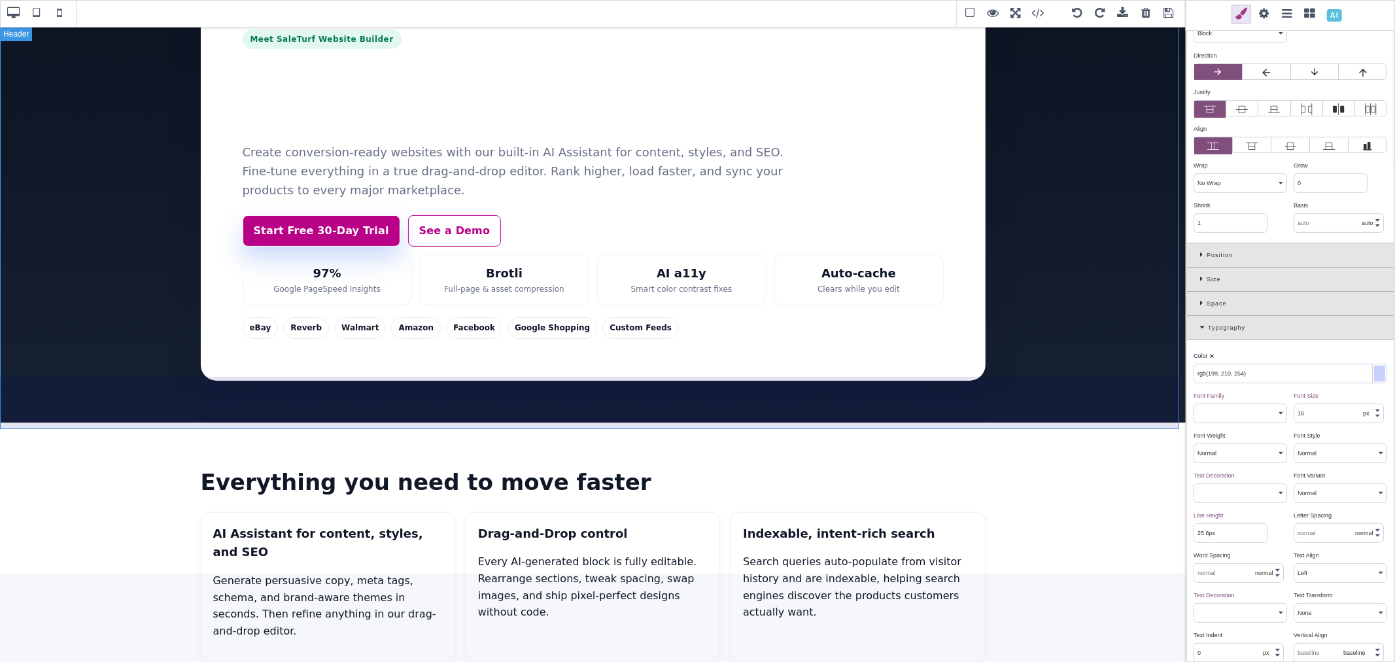
scroll to position [0, 0]
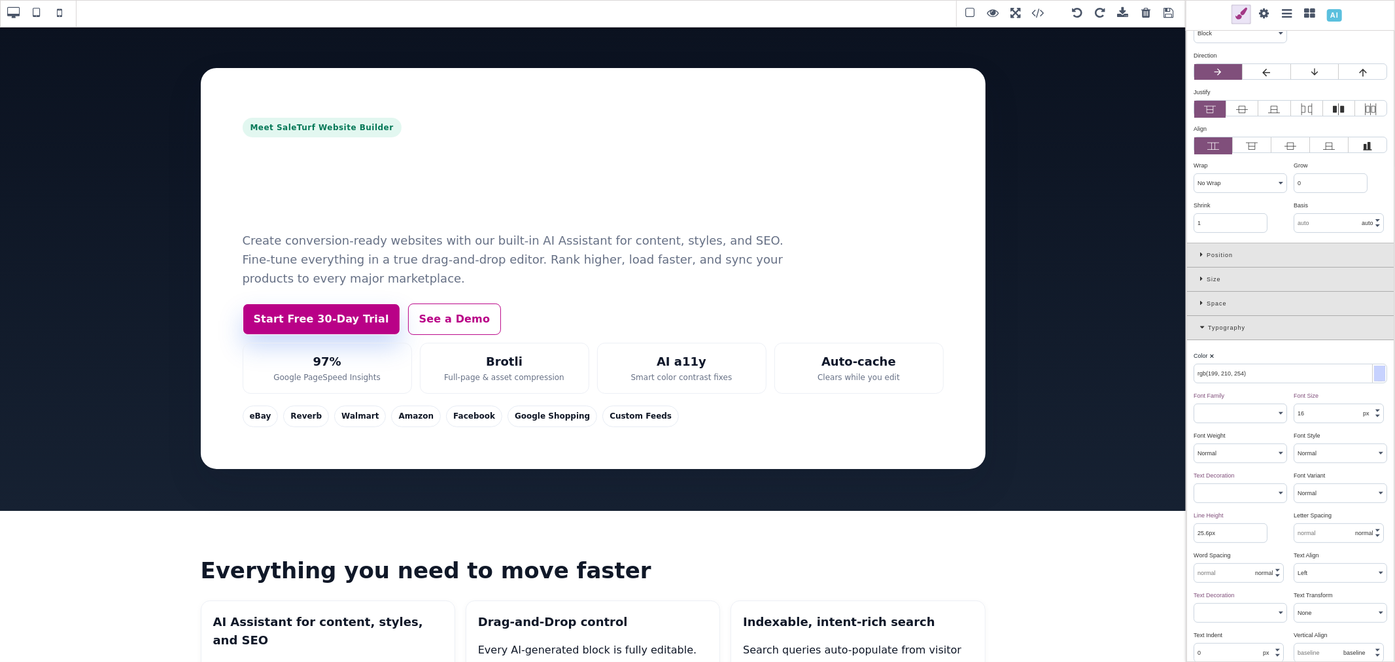
click at [1168, 13] on span at bounding box center [1169, 14] width 20 height 20
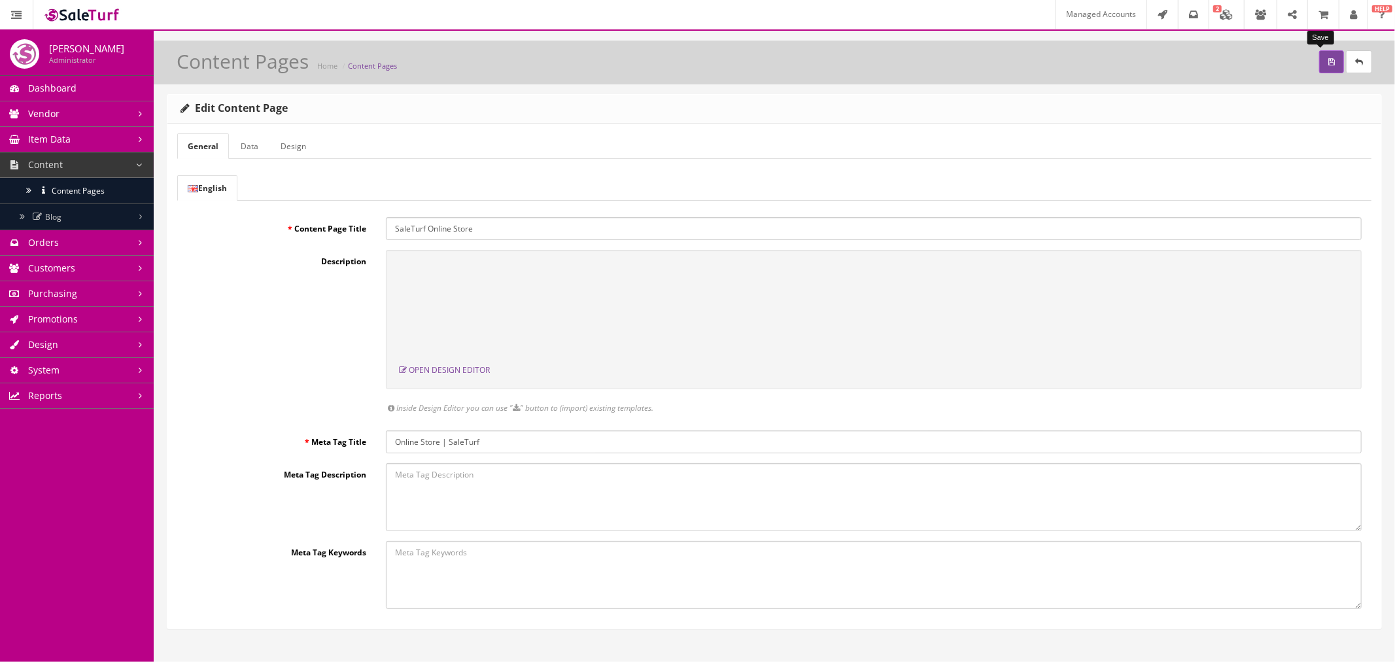
click at [1328, 60] on icon "submit" at bounding box center [1331, 62] width 7 height 8
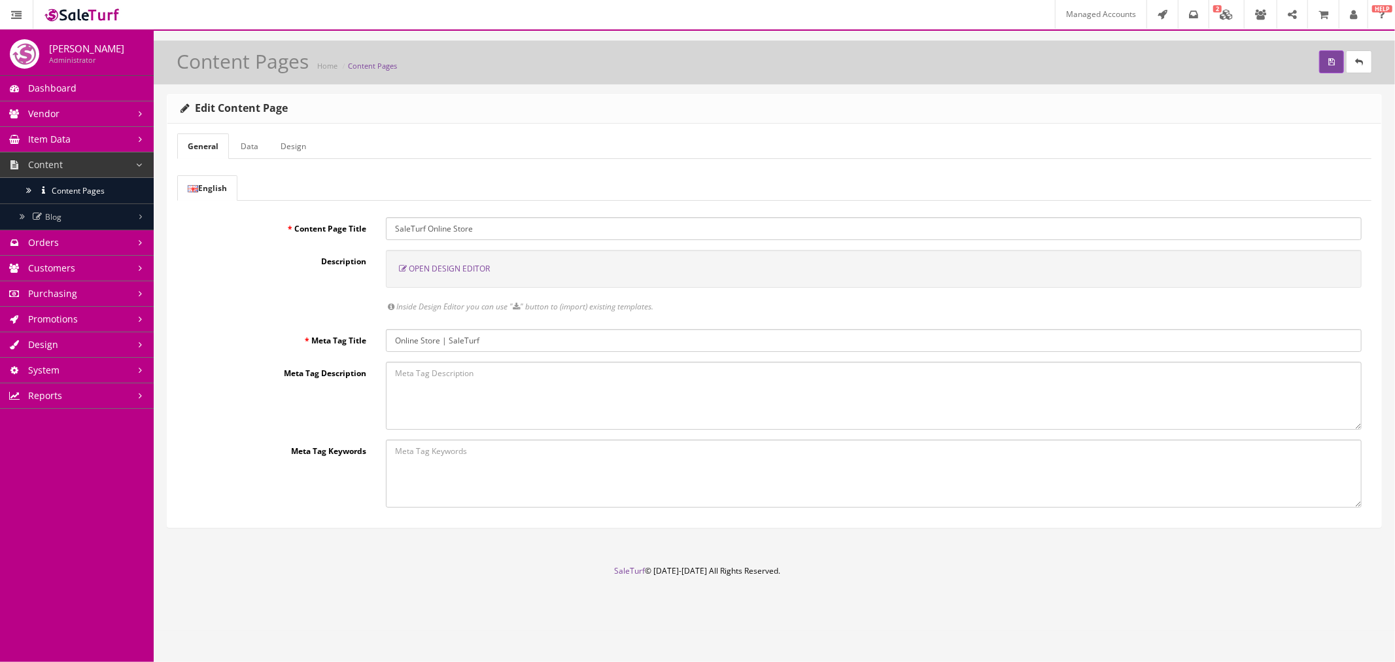
click at [463, 269] on span "Open Design Editor" at bounding box center [449, 268] width 81 height 11
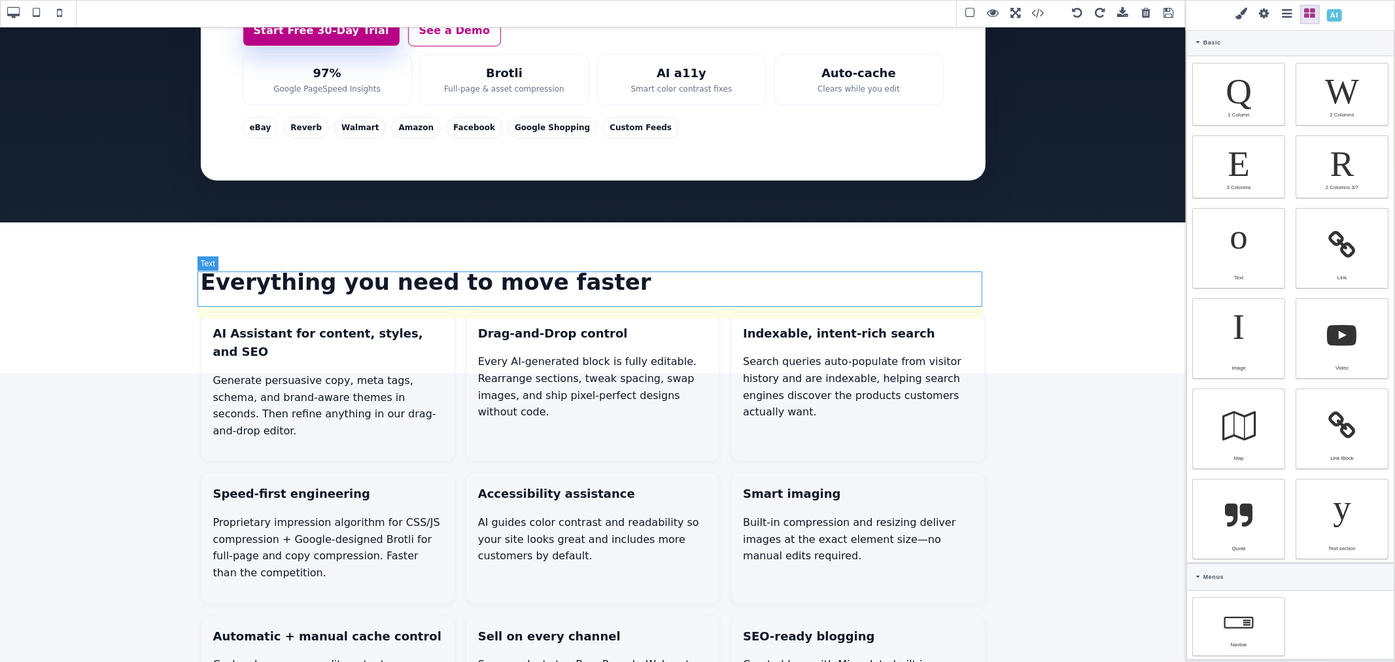
scroll to position [218, 0]
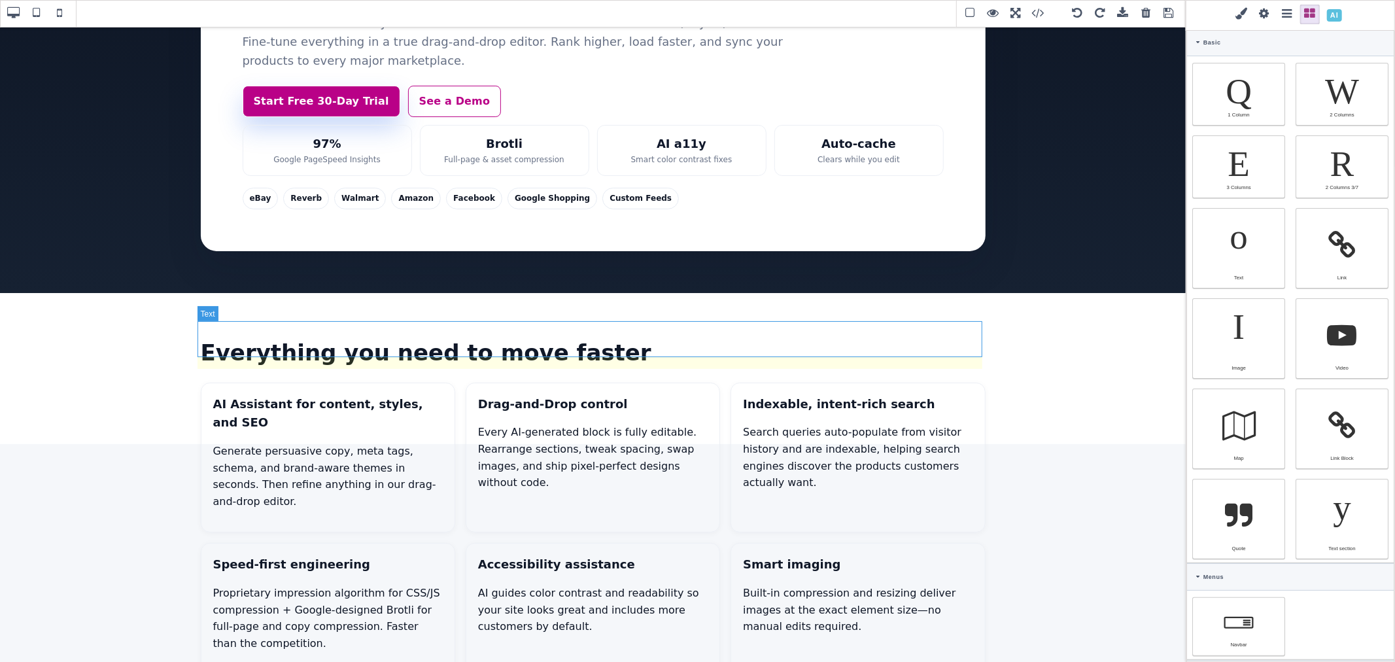
click at [566, 343] on h2 "Everything you need to move faster" at bounding box center [593, 352] width 785 height 35
type input "18"
type input "rgb(16, 24, 40)"
select select
select select "700"
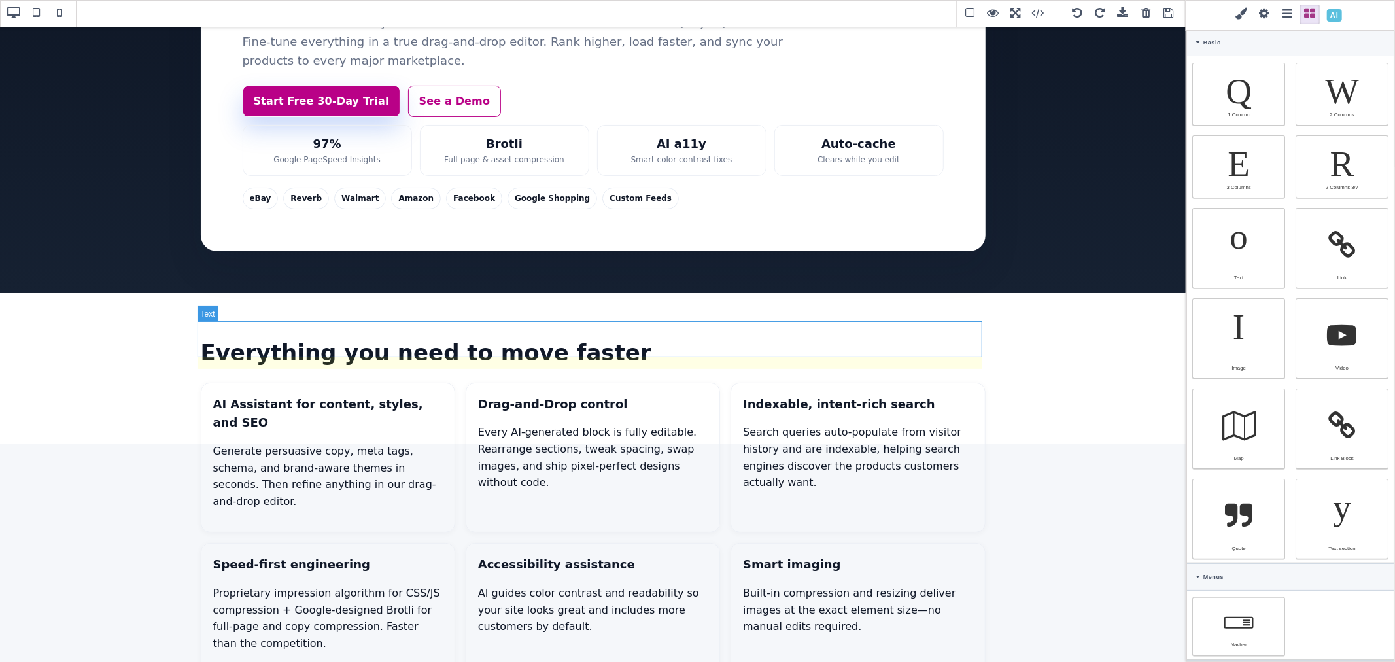
select select
type input "54.4px"
select select
type input "rgb(16, 24, 40)"
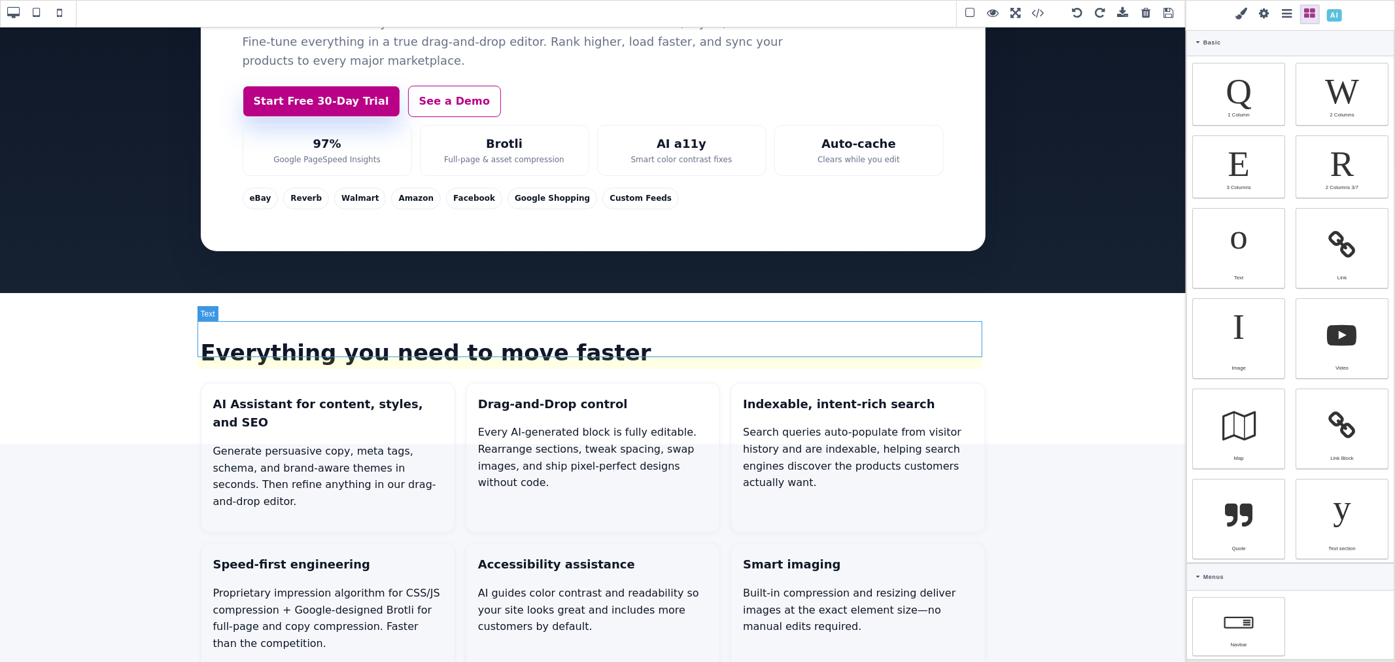
type input "rgb(16, 24, 40)"
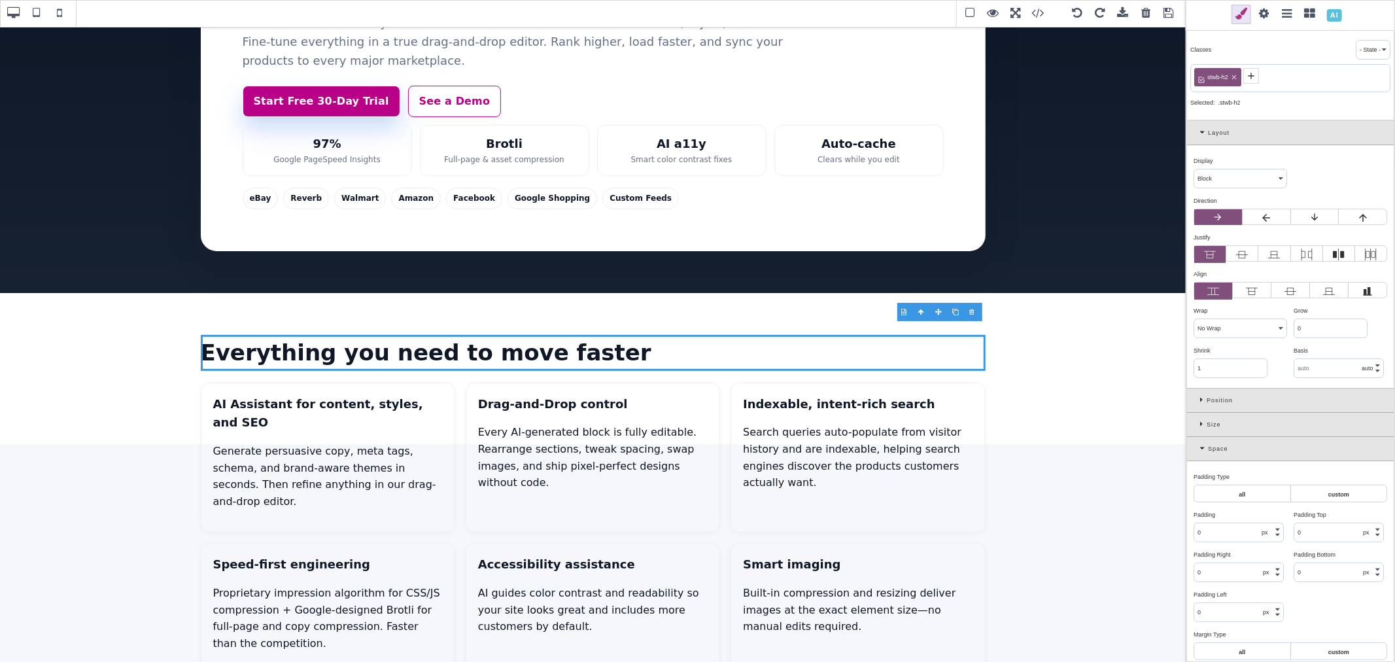
click at [1309, 11] on span at bounding box center [1310, 15] width 20 height 20
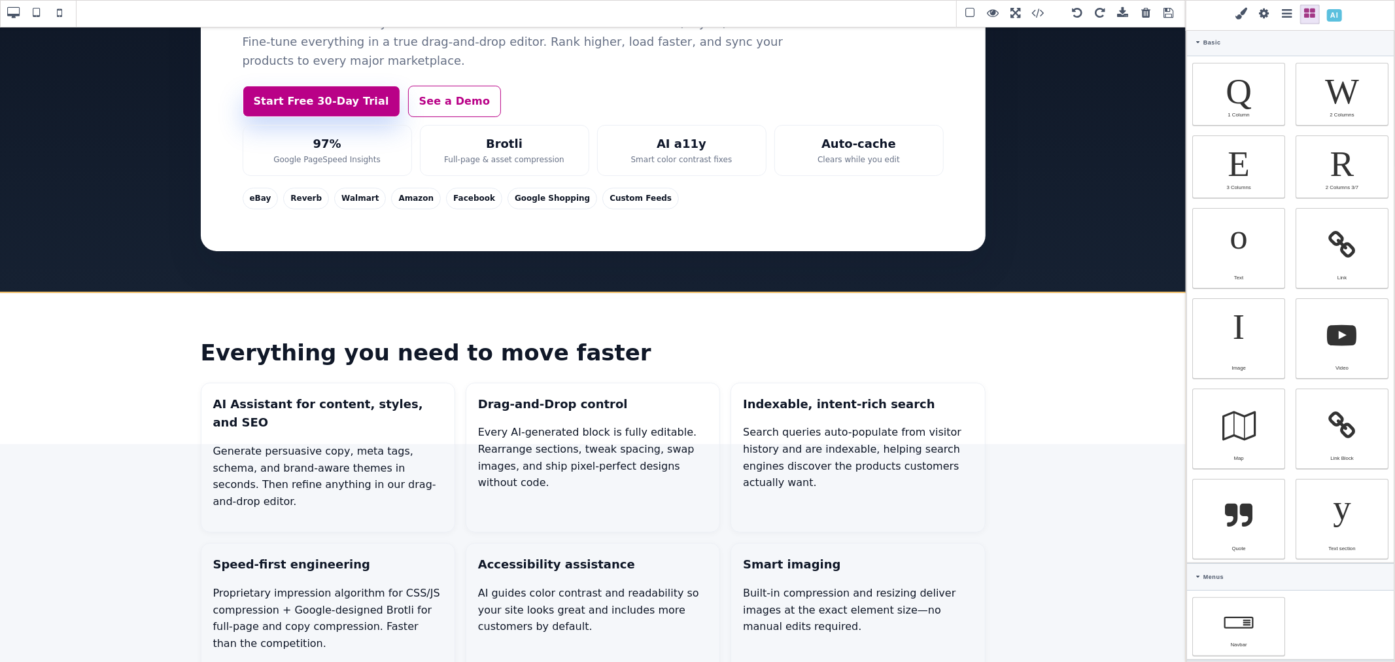
scroll to position [185, 0]
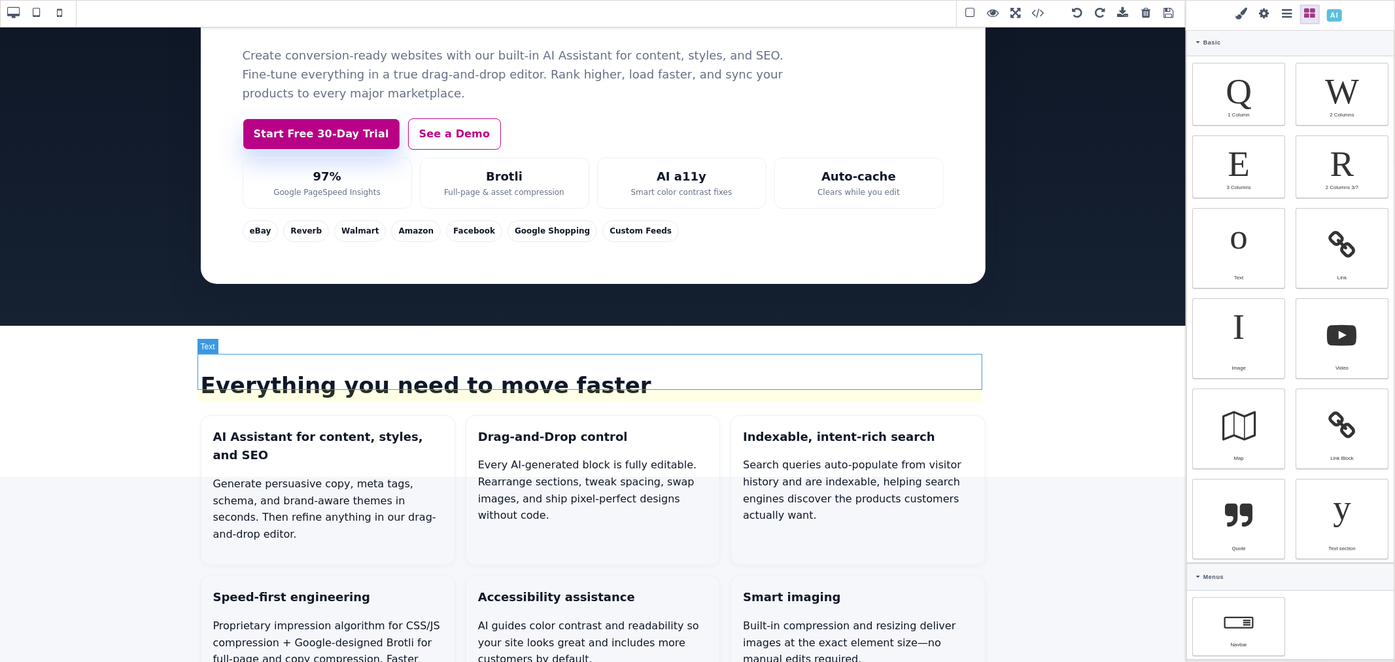
click at [566, 373] on h2 "Everything you need to move faster" at bounding box center [593, 385] width 785 height 35
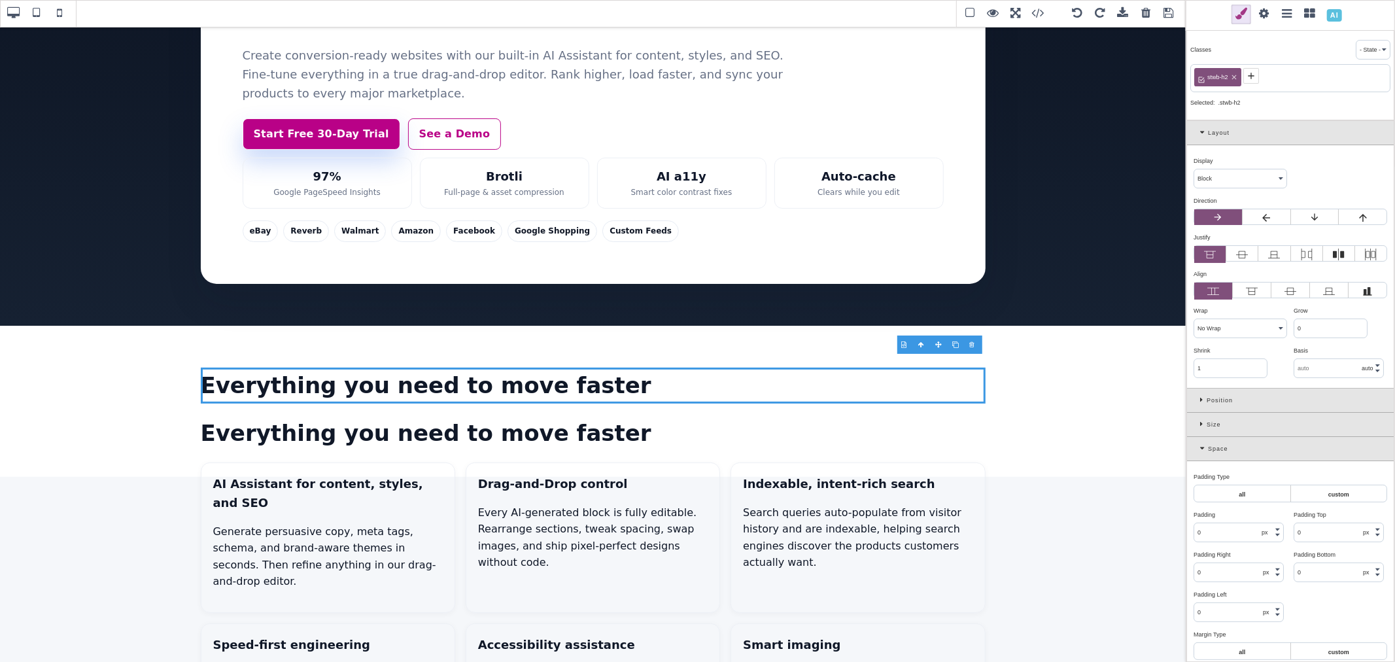
click at [956, 341] on div at bounding box center [956, 344] width 17 height 13
click at [702, 415] on h2 "Everything you need to move faster" at bounding box center [593, 432] width 785 height 35
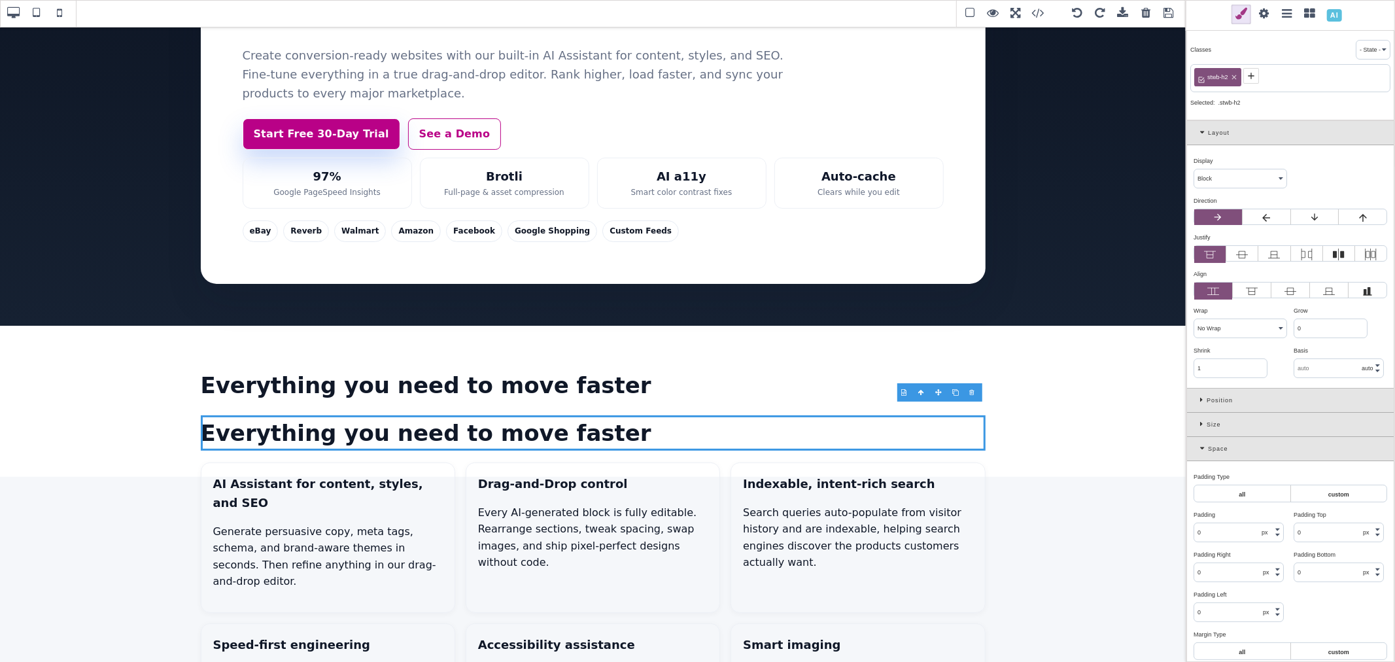
click at [1252, 77] on icon at bounding box center [1251, 76] width 10 height 10
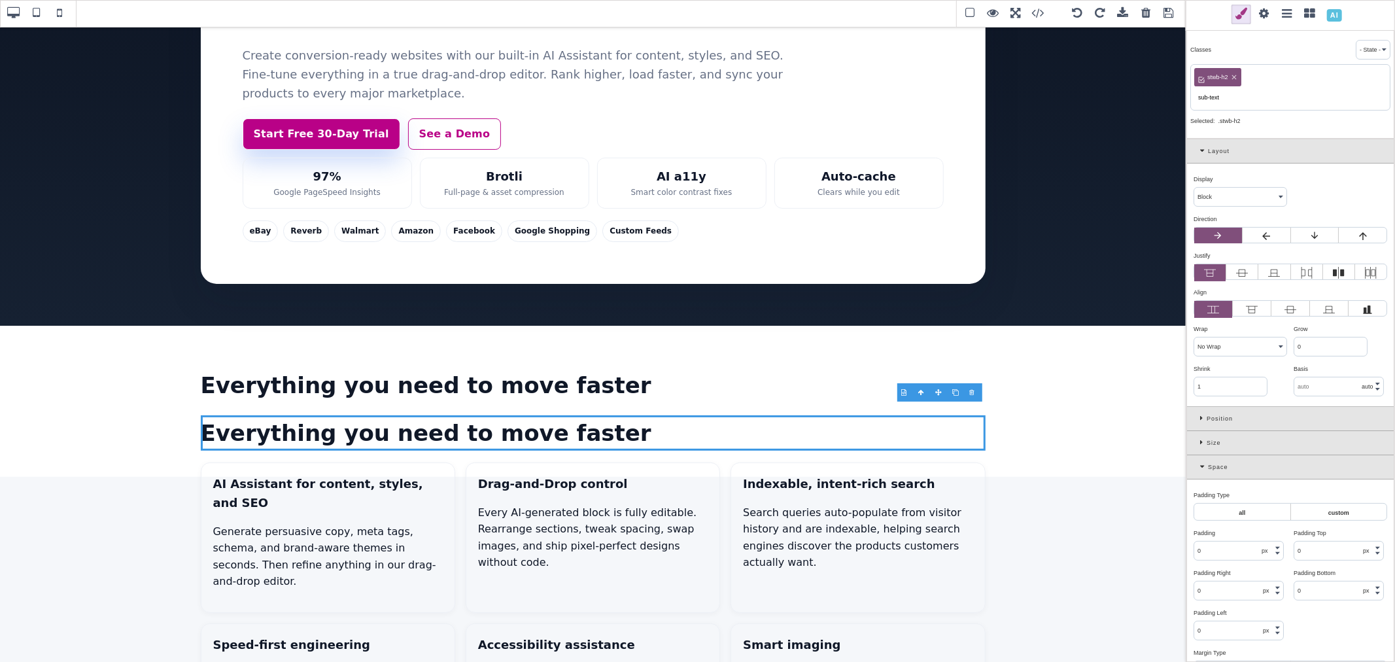
type input "sub-text"
type input "34"
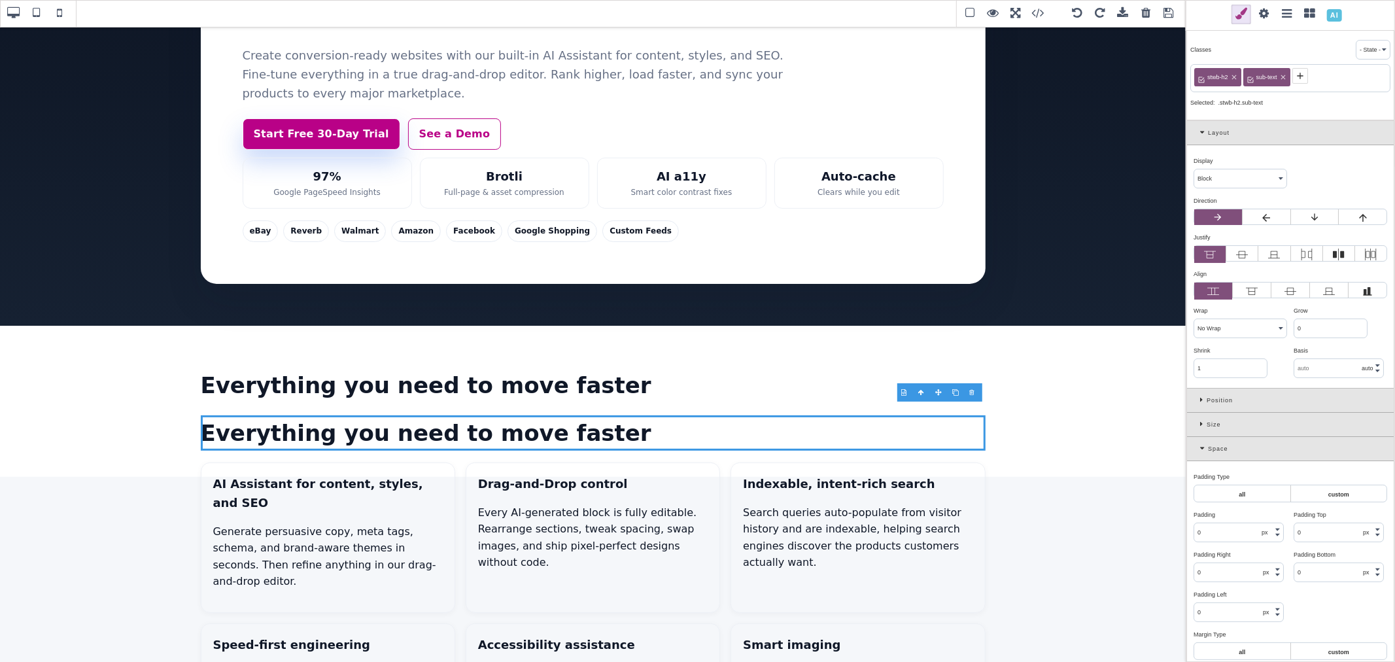
click at [1202, 451] on icon at bounding box center [1204, 448] width 8 height 7
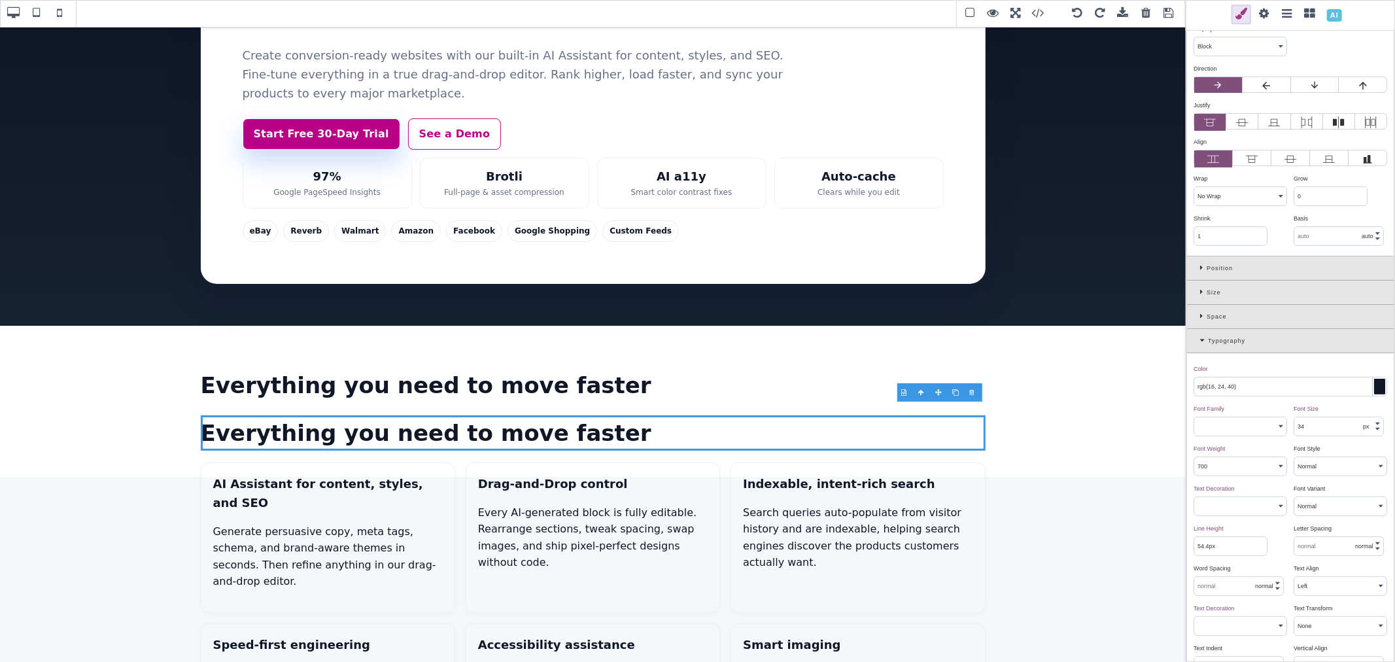
scroll to position [145, 0]
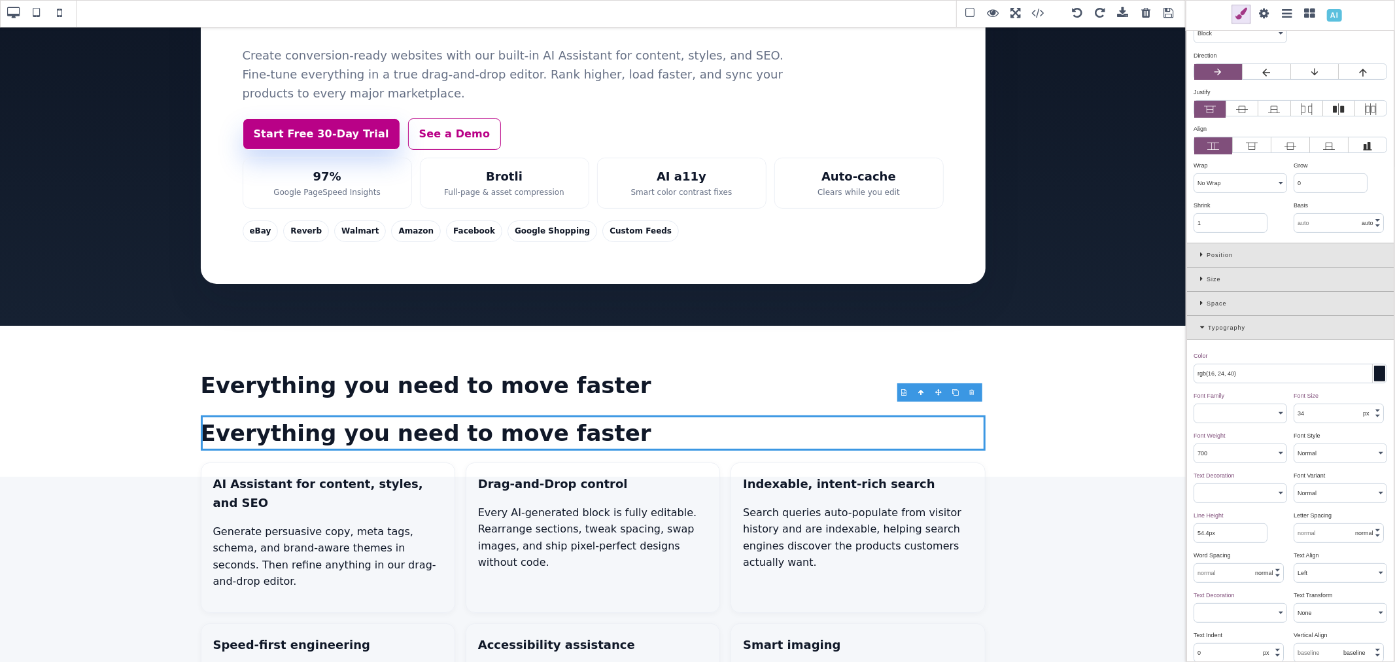
click at [1302, 413] on input "34" at bounding box center [1338, 413] width 89 height 18
click at [1239, 453] on select "Normal Bold Bolder Lighter 100 200 300 400 500 600 700 800 900 Inherit" at bounding box center [1240, 453] width 92 height 18
select select "400"
click at [1194, 445] on select "Normal Bold Bolder Lighter 100 200 300 400 500 600 700 800 900 Inherit" at bounding box center [1240, 453] width 92 height 18
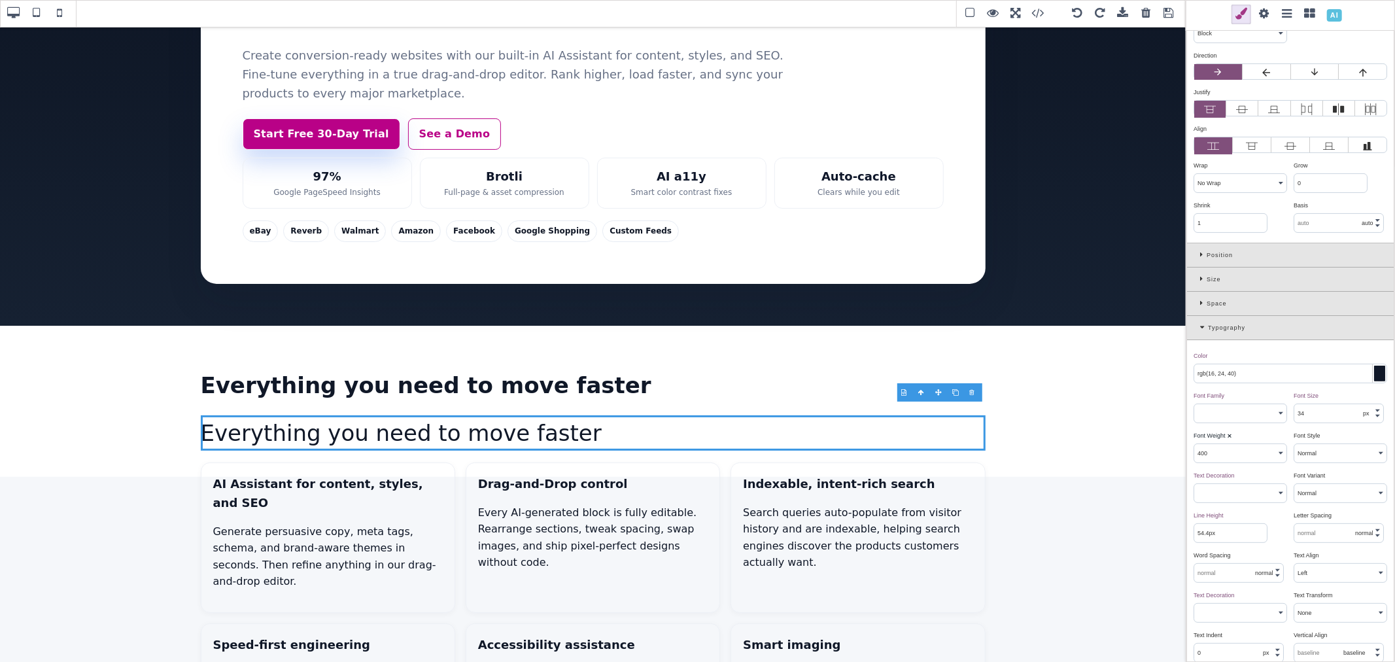
click at [1330, 416] on input "34" at bounding box center [1338, 413] width 89 height 18
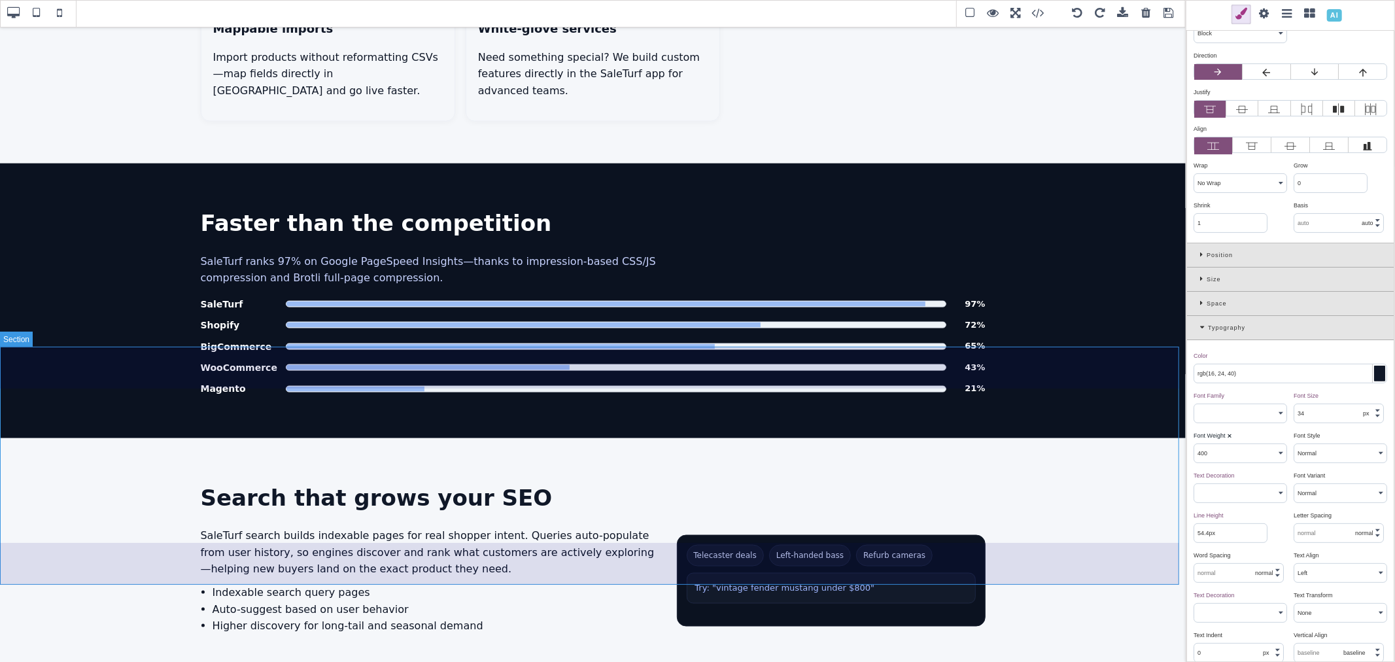
scroll to position [1493, 0]
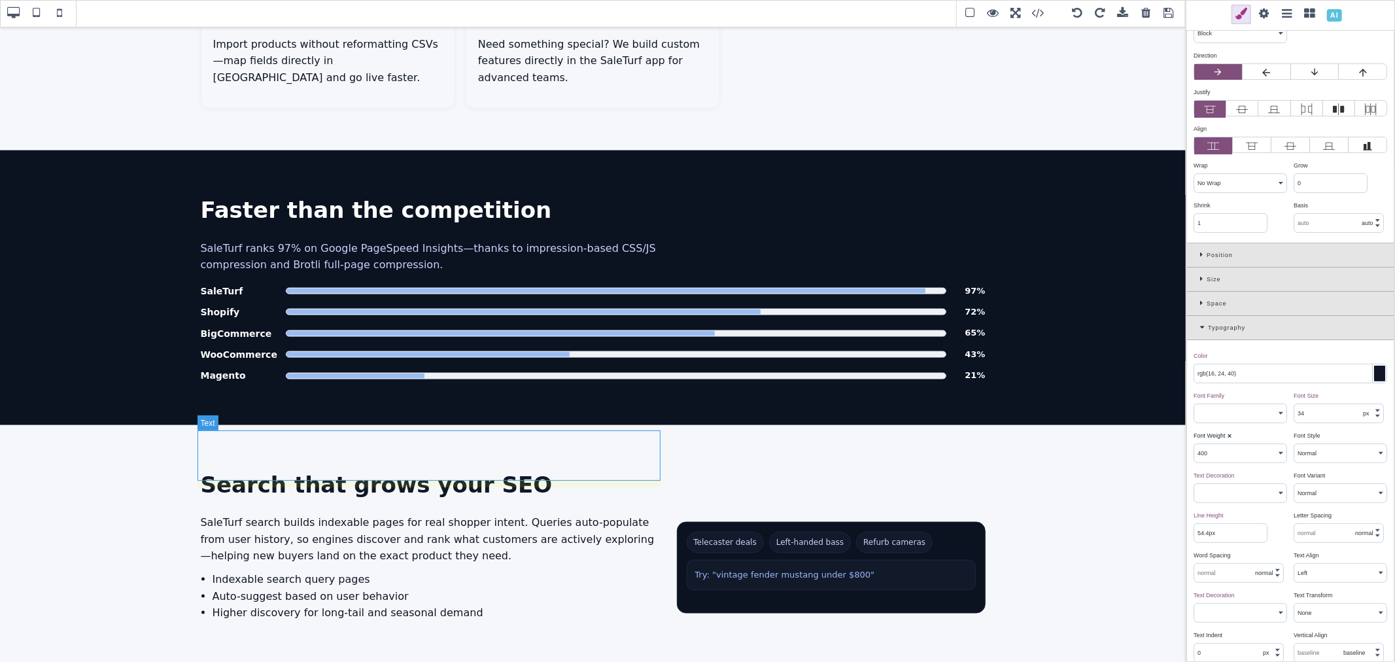
click at [572, 514] on p "SaleTurf search builds indexable pages for real shopper intent. Queries auto-po…" at bounding box center [432, 539] width 463 height 50
type input "16"
select select "normal"
type input "25.6px"
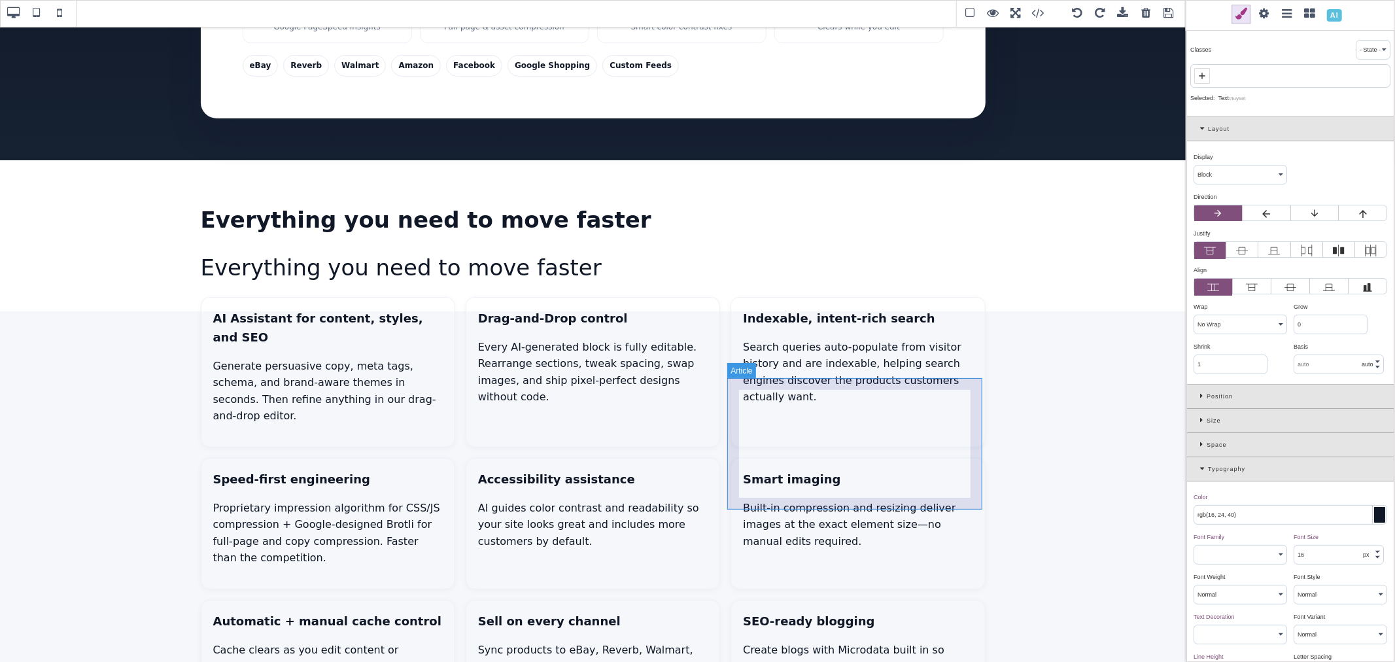
scroll to position [258, 0]
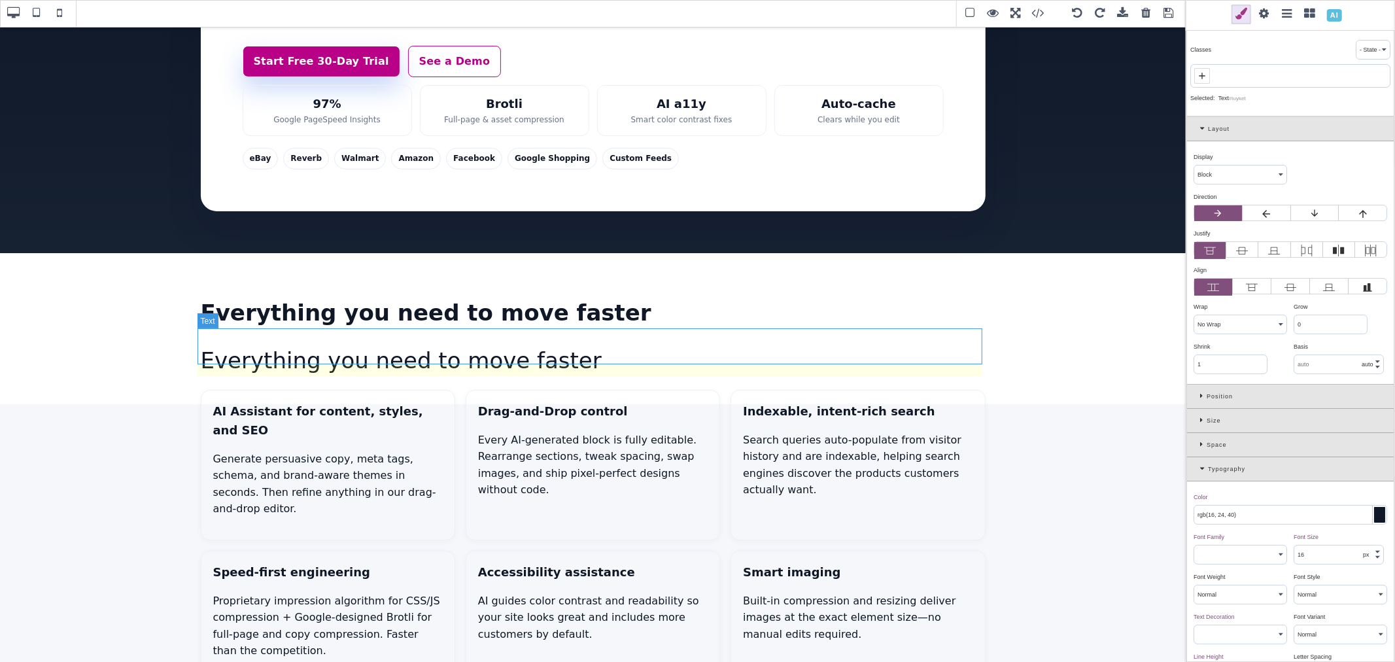
click at [561, 343] on h2 "Everything you need to move faster" at bounding box center [593, 360] width 785 height 35
type input "34"
select select "400"
type input "54.4px"
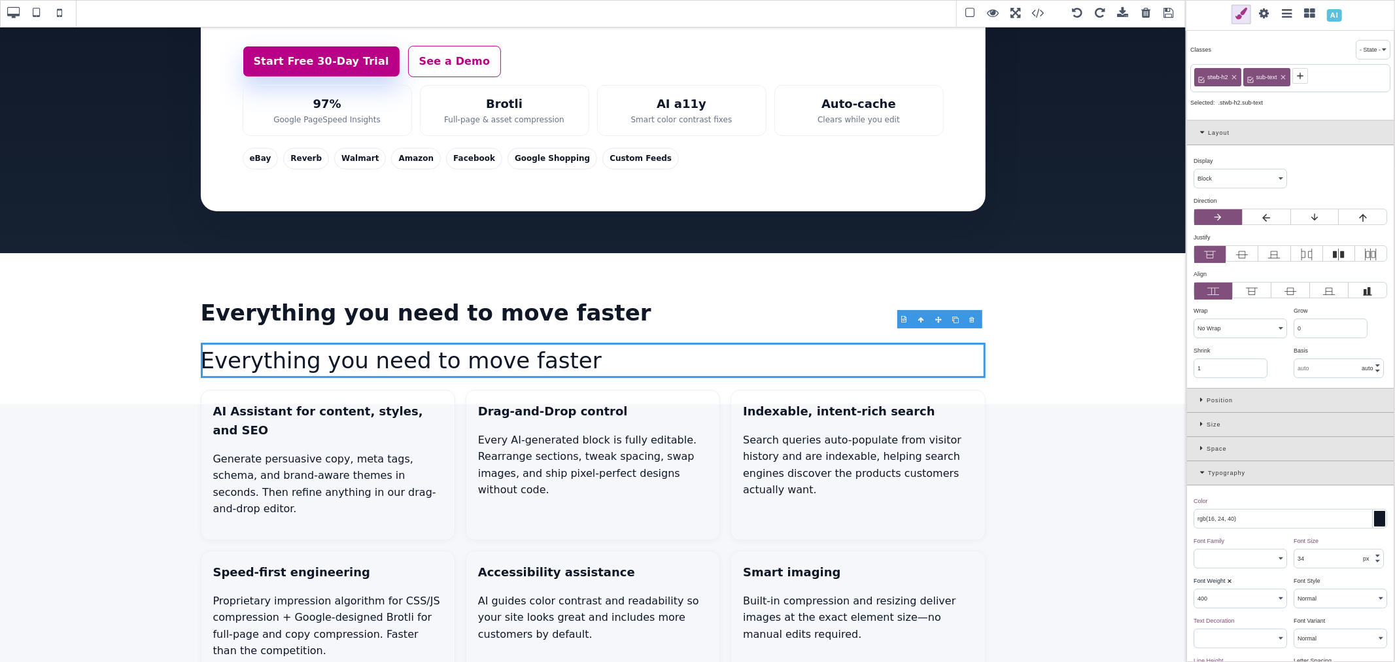
click at [1330, 551] on input "34" at bounding box center [1338, 558] width 89 height 18
type input "16"
click at [1312, 504] on div "Color ⨯" at bounding box center [1289, 501] width 190 height 12
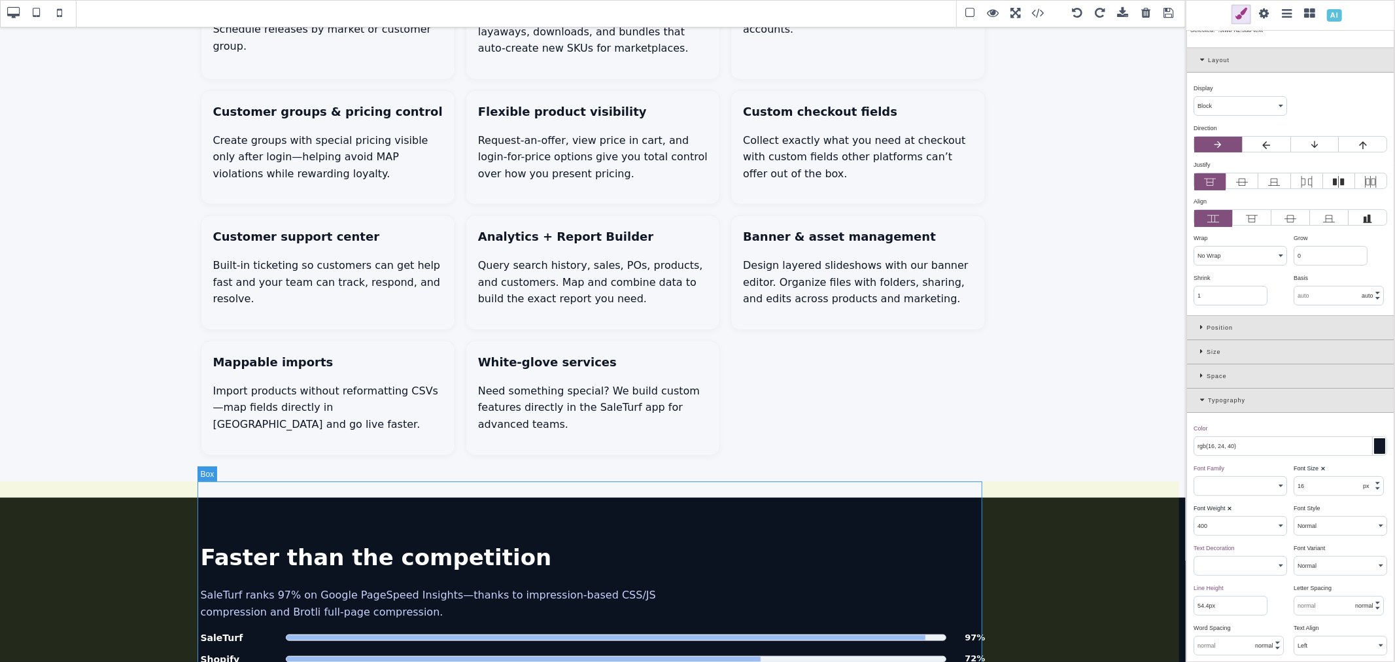
scroll to position [1130, 0]
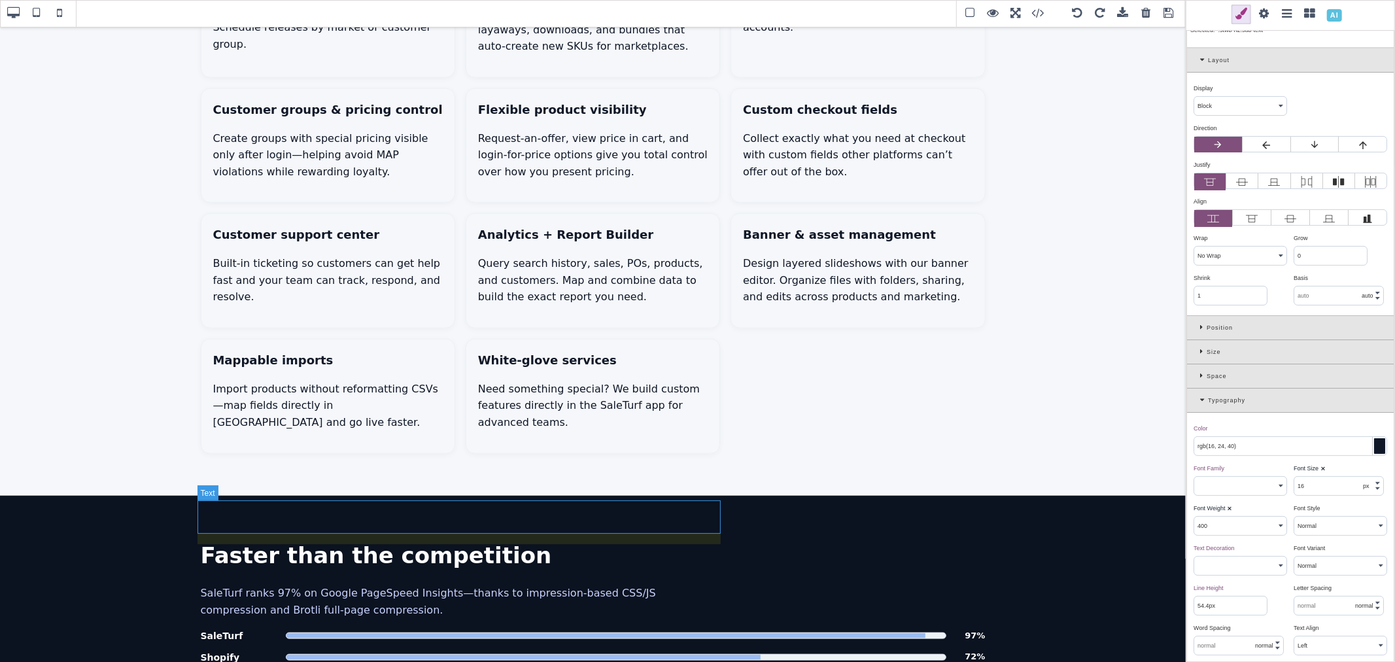
click at [416, 585] on p "SaleTurf ranks 97% on Google PageSpeed Insights—thanks to impression-based CSS/…" at bounding box center [462, 601] width 523 height 33
type input "rgb(199, 210, 254)"
select select "normal"
select select
type input "25.6px"
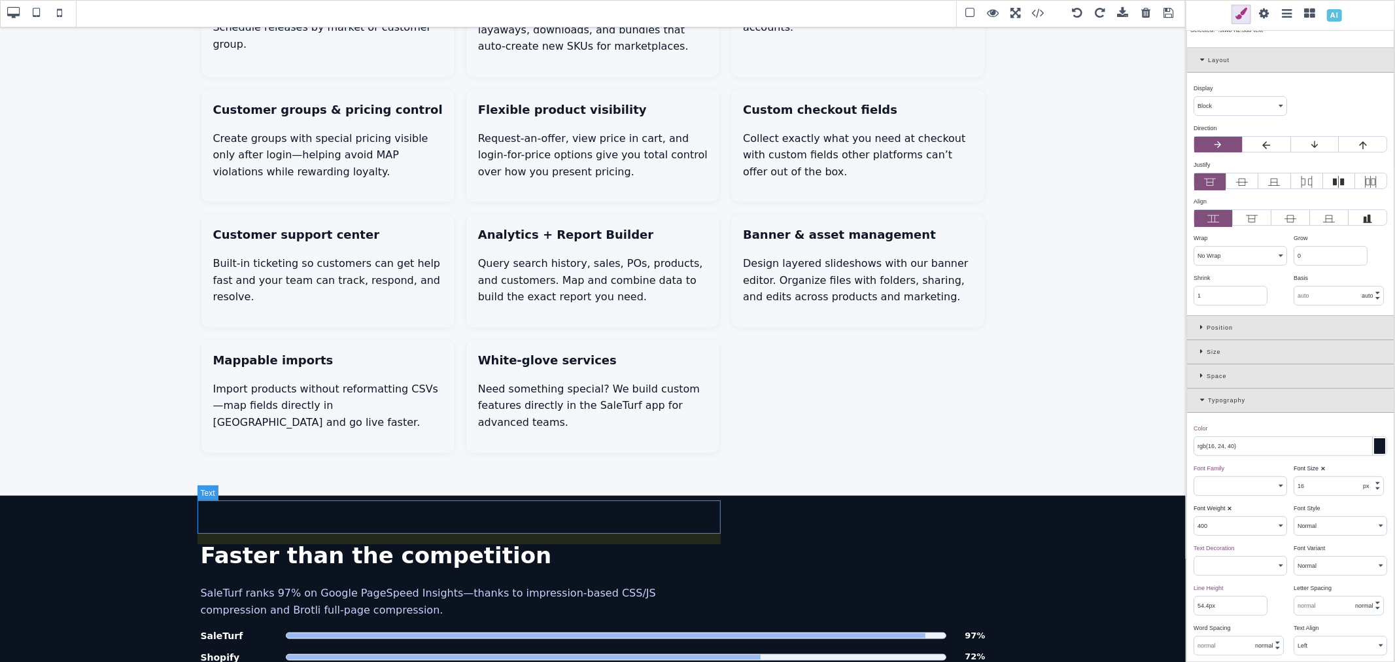
select select
type input "rgb(199, 210, 254)"
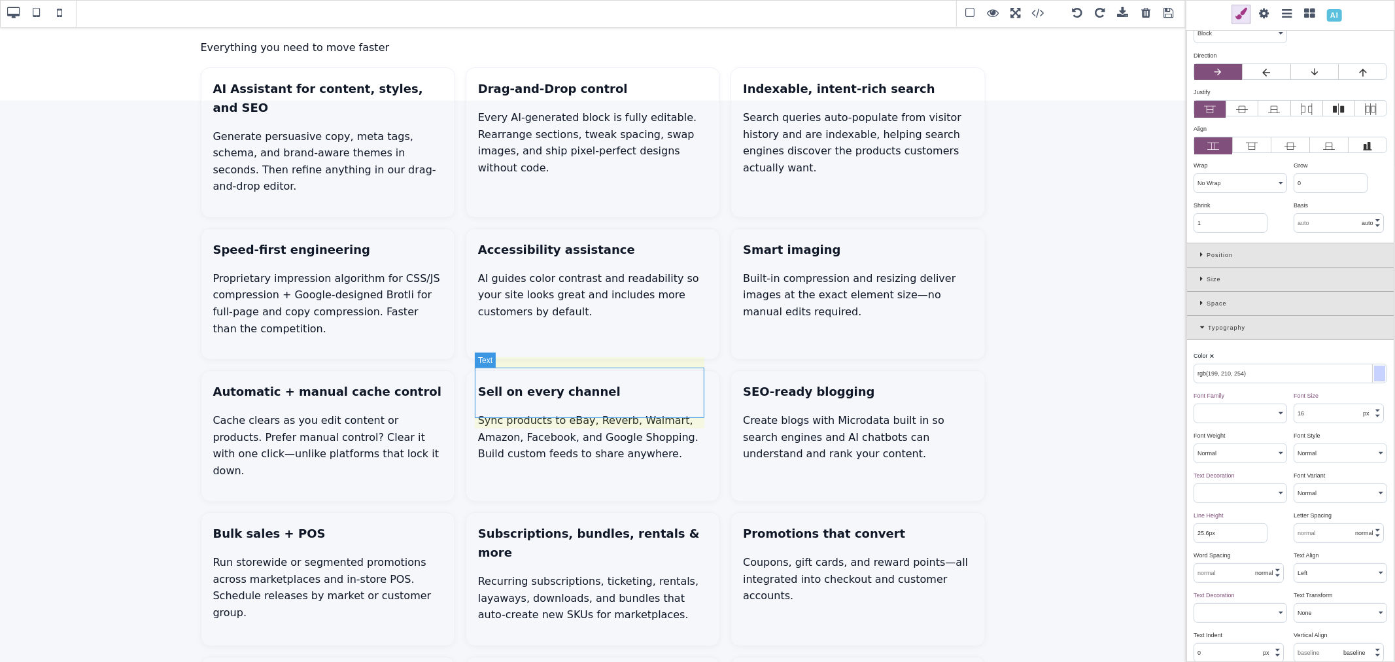
scroll to position [403, 0]
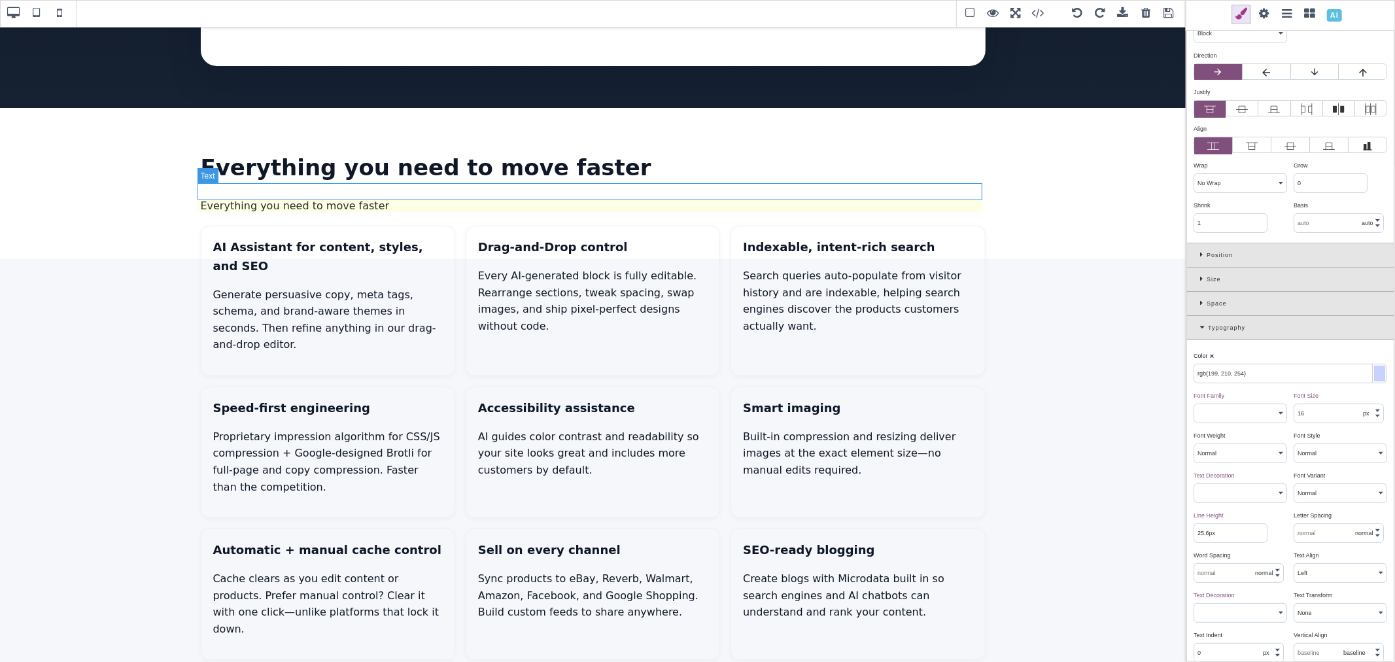
click at [331, 198] on h2 "Everything you need to move faster" at bounding box center [593, 206] width 785 height 17
type input "rgb(16, 24, 40)"
select select "400"
select select
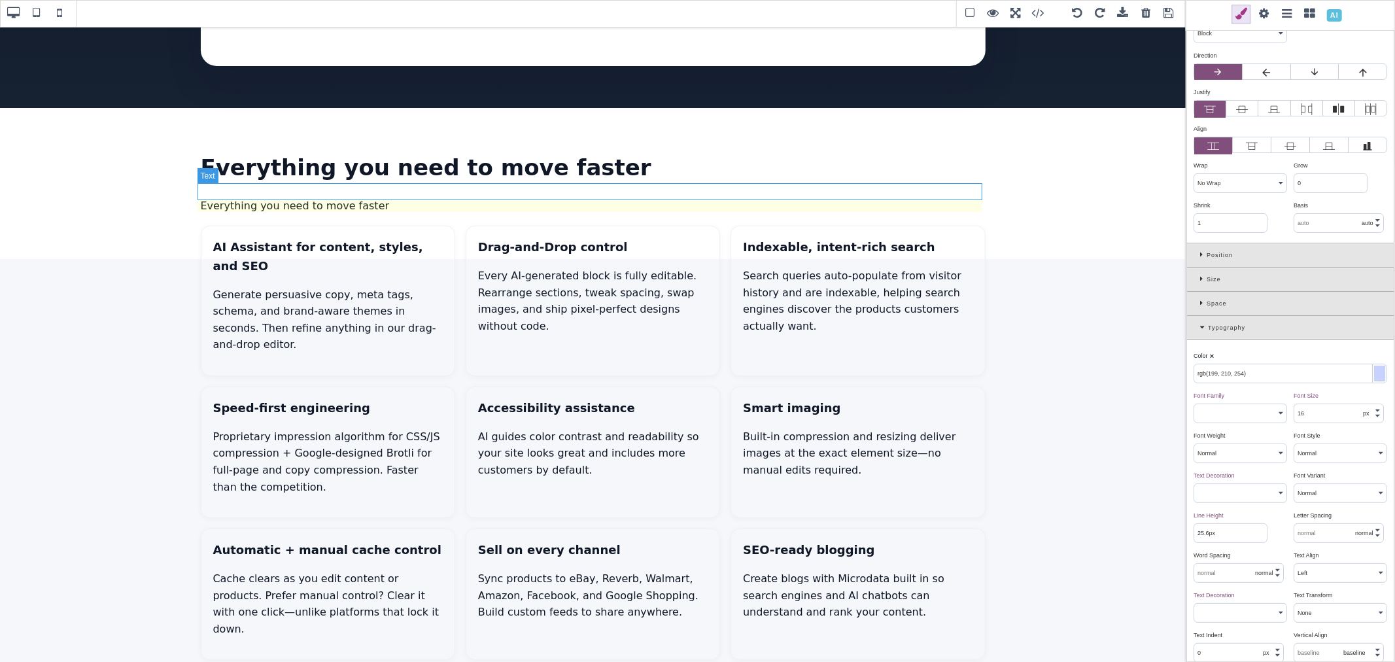
type input "rgb(16, 24, 40)"
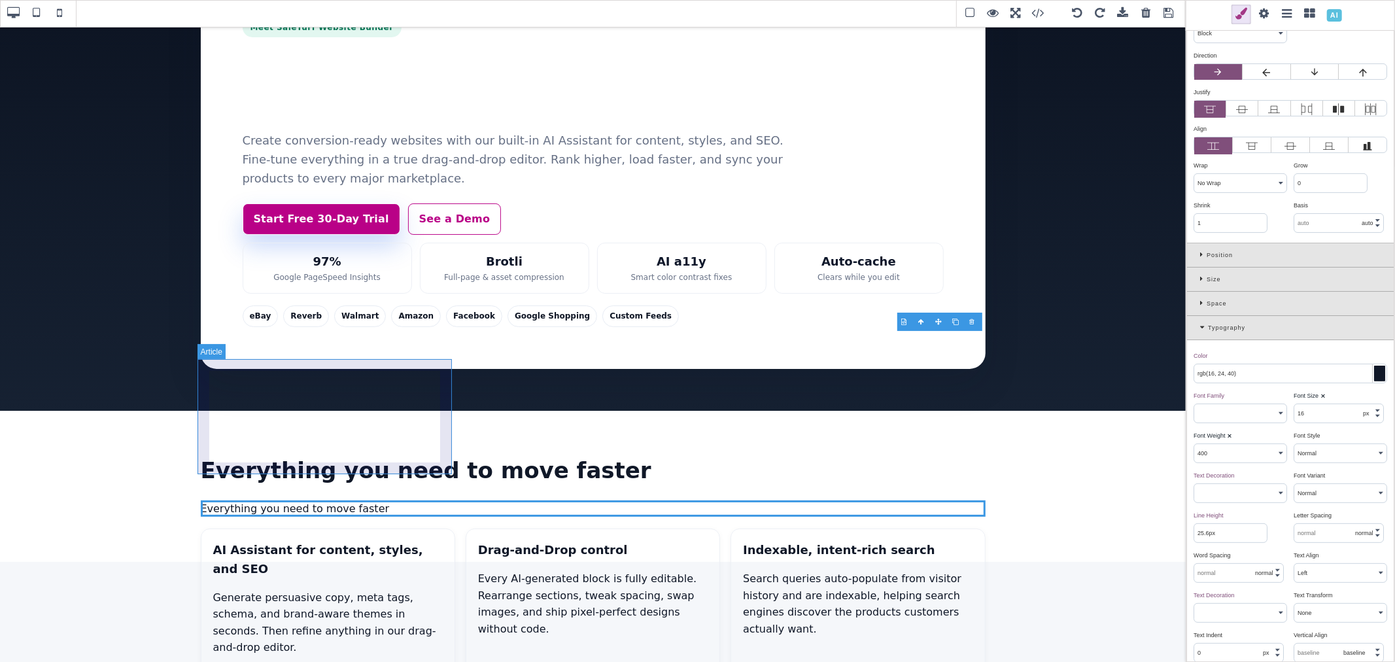
scroll to position [290, 0]
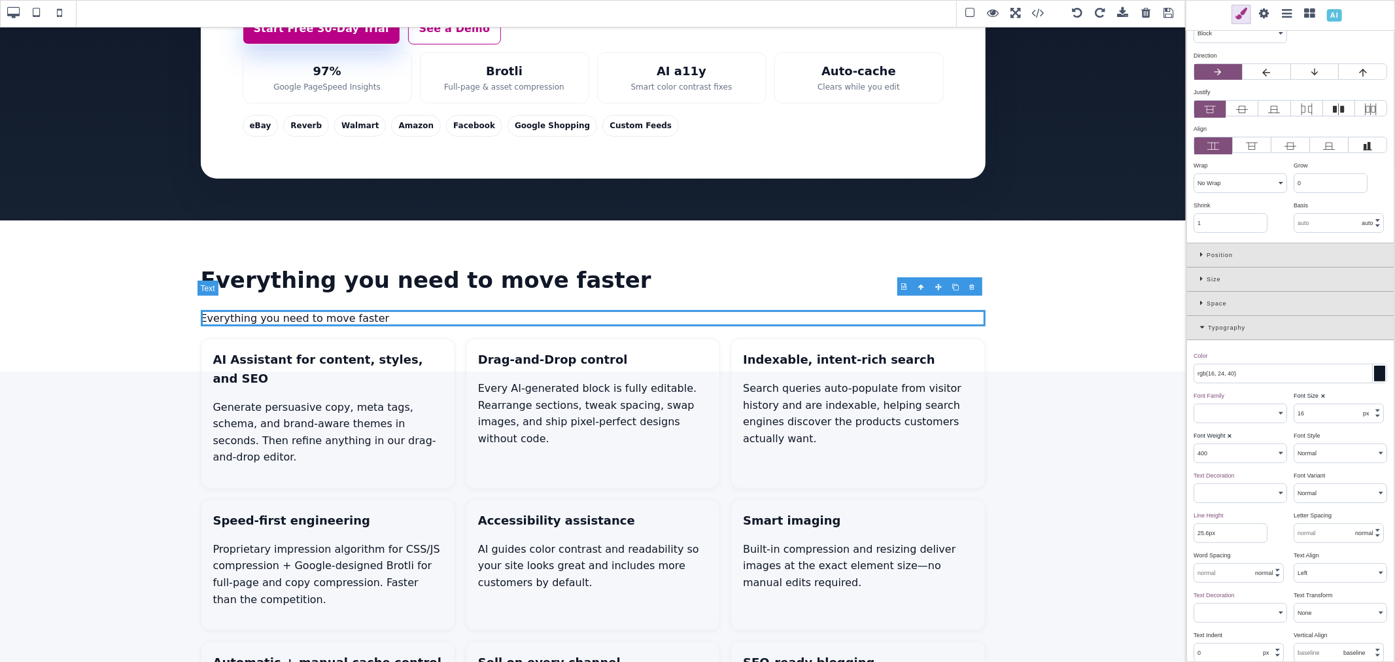
click at [368, 310] on h2 "Everything you need to move faster" at bounding box center [593, 318] width 785 height 17
click at [559, 310] on h2 "Don't trust us? Compare this page to your current site:" at bounding box center [593, 318] width 785 height 17
click at [502, 310] on h2 "Don't trust us? Compare this page to your current site: https://pagespeed.web.d…" at bounding box center [593, 318] width 785 height 17
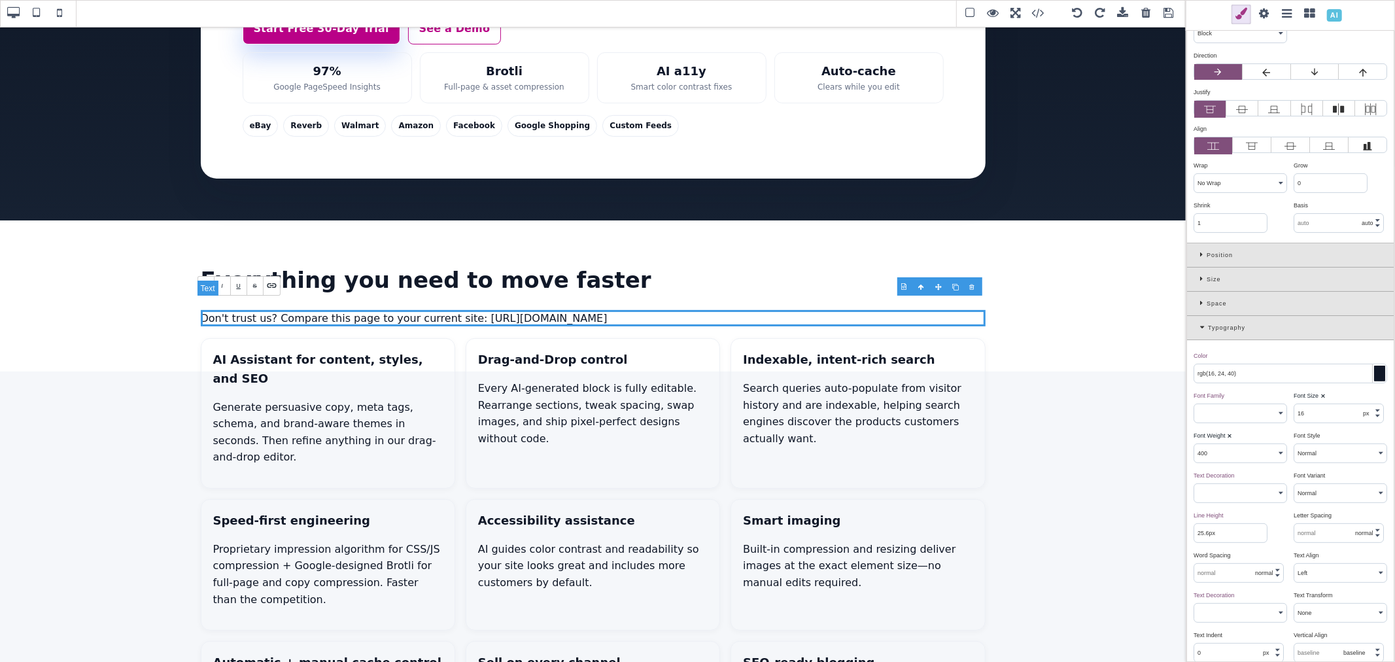
drag, startPoint x: 453, startPoint y: 303, endPoint x: 946, endPoint y: 304, distance: 493.8
click at [946, 310] on h2 "Don't trust us? Compare this page to your current site: https://pagespeed.web.d…" at bounding box center [593, 318] width 785 height 17
drag, startPoint x: 451, startPoint y: 303, endPoint x: 534, endPoint y: 302, distance: 83.1
click at [534, 310] on h2 "Don't trust us? Compare this page to your current site: PageSpeed Incites" at bounding box center [593, 318] width 785 height 17
click at [270, 283] on icon at bounding box center [271, 285] width 9 height 5
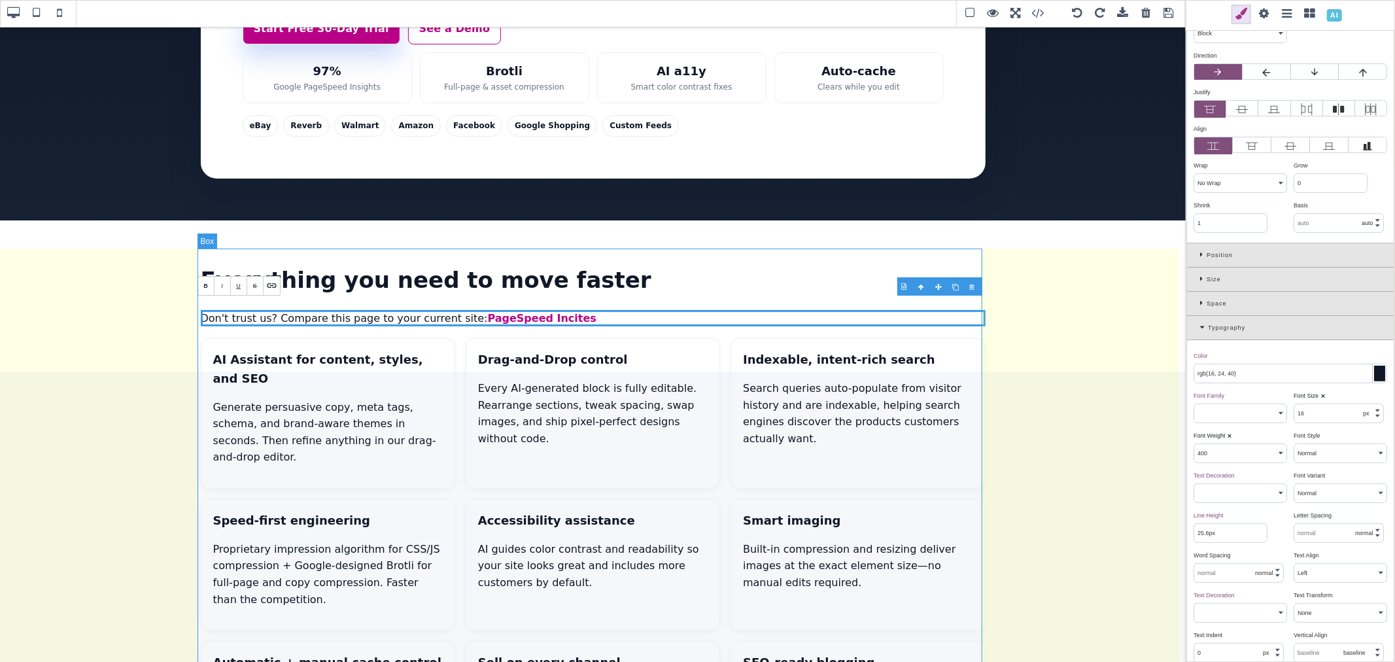
select select "normal"
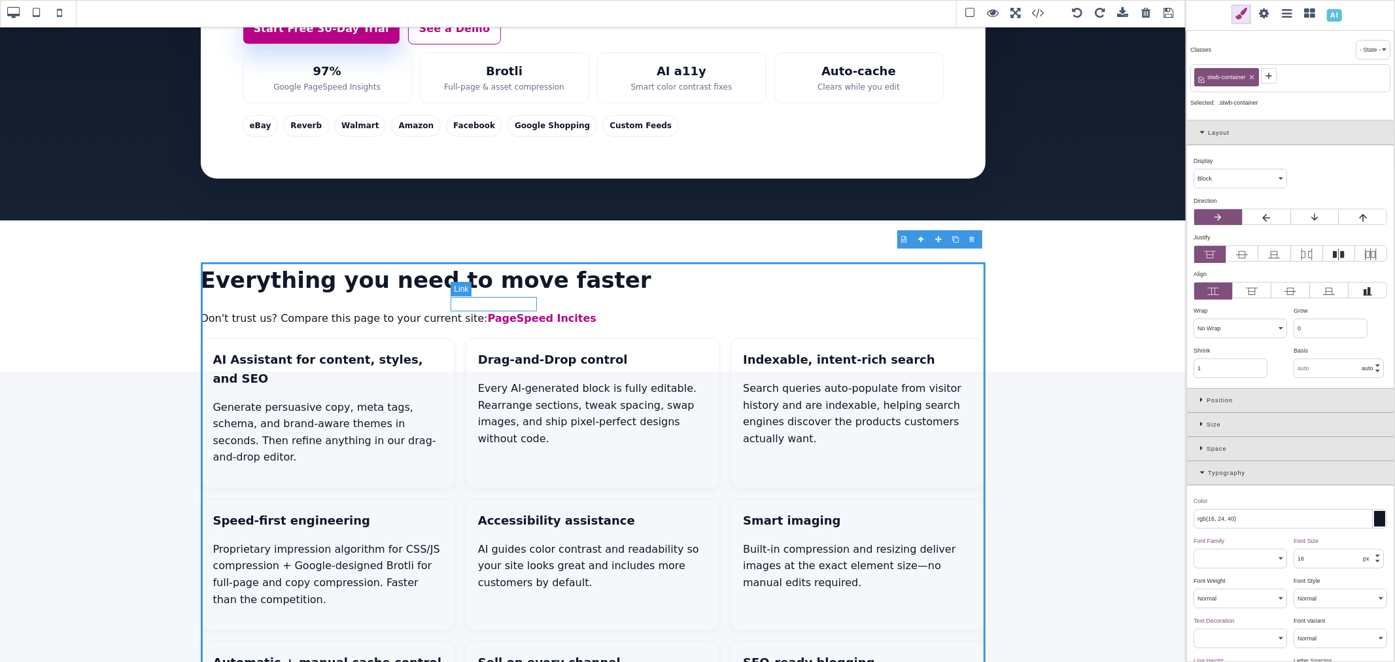
click at [520, 312] on link "PageSpeed Incites" at bounding box center [542, 318] width 109 height 12
type input "rgb(179, 80, 183)"
select select "600"
select select
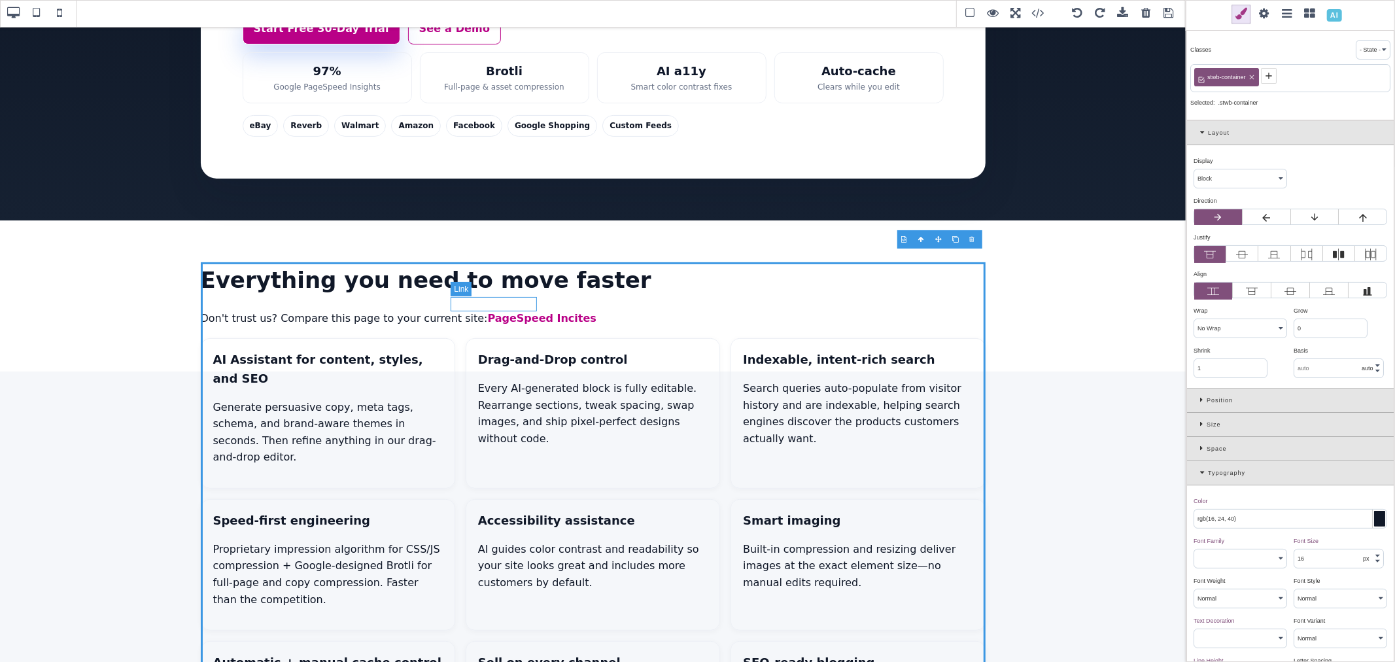
type input "rgb(179, 80, 183)"
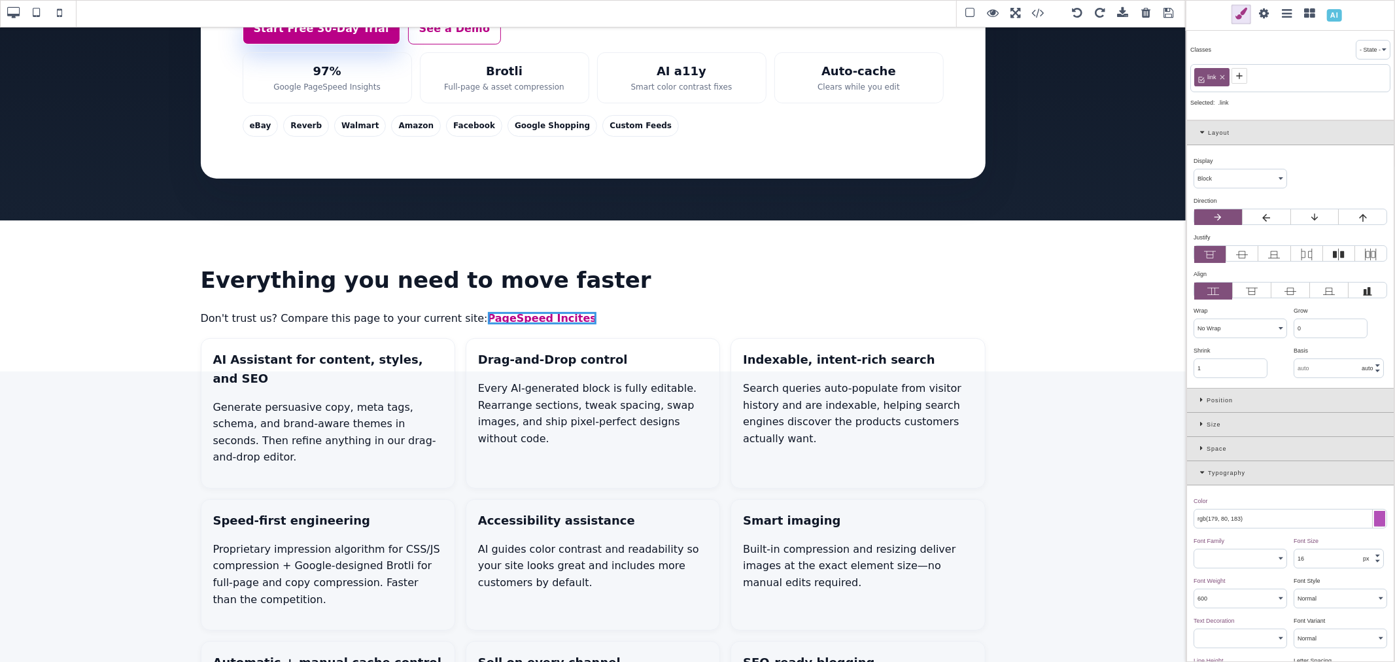
click at [1267, 16] on span at bounding box center [1265, 15] width 20 height 20
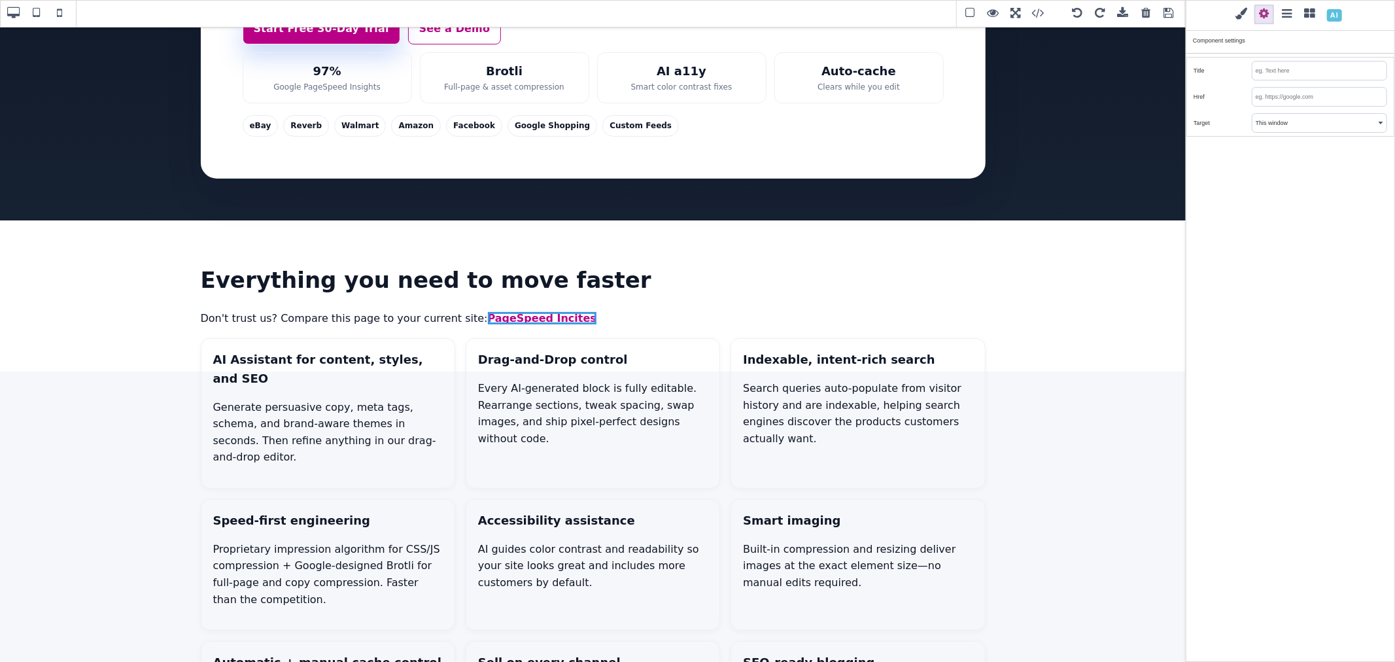
click at [1273, 96] on input "text" at bounding box center [1320, 97] width 134 height 18
paste input "https://pagespeed.web.dev/analysis/https-www-saleturf-com-online-store/yyojp6mz…"
type input "https://pagespeed.web.dev/analysis/https-www-saleturf-com-online-store/yyojp6mz…"
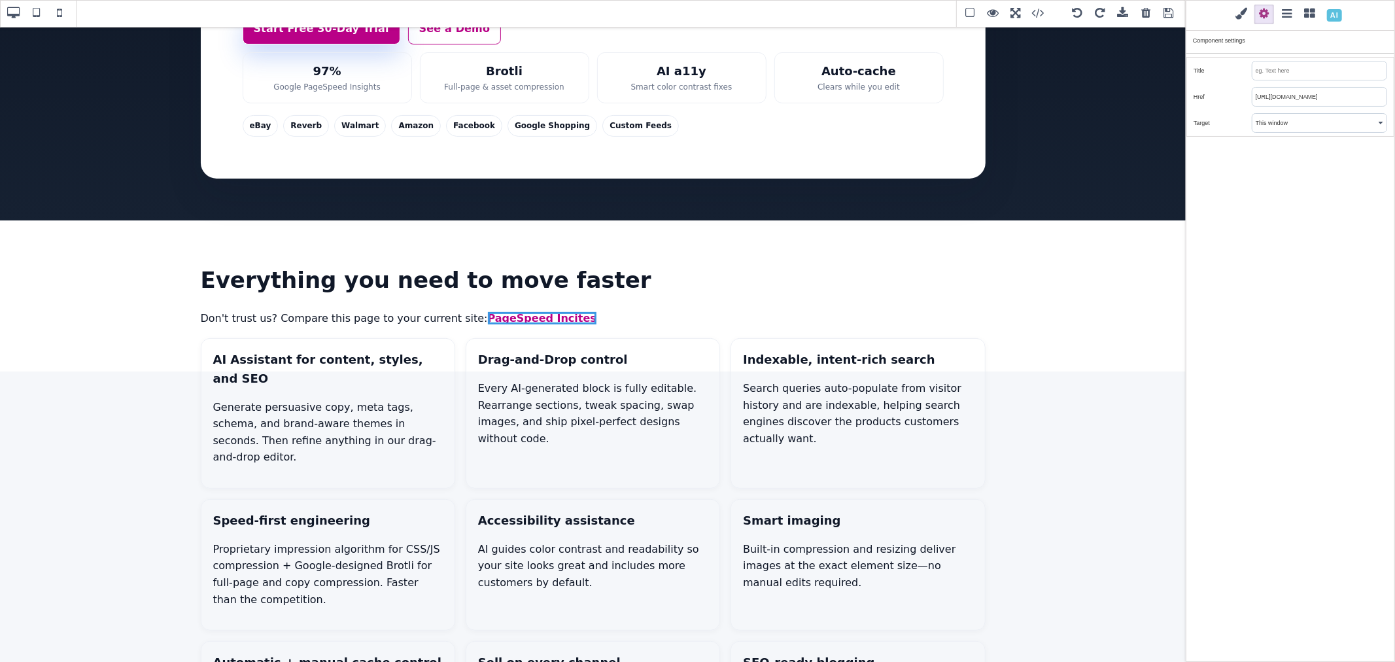
click at [1285, 157] on div "Classes - State - Hover Click Even/Odd link Selected: .link Layout Display ⨯ Bl…" at bounding box center [1290, 331] width 209 height 662
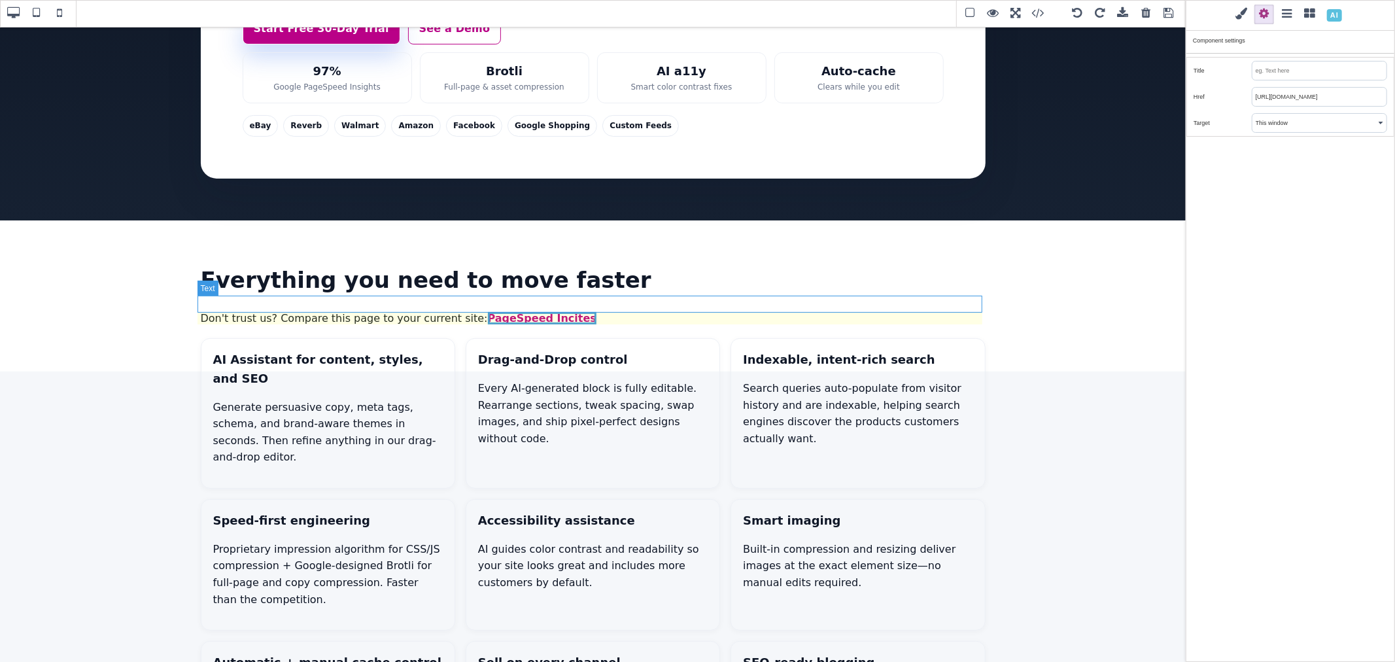
click at [398, 310] on h2 "Don't trust us? Compare this page to your current site: PageSpeed Incites" at bounding box center [593, 318] width 785 height 17
type input "rgb(16, 24, 40)"
select select "400"
select select
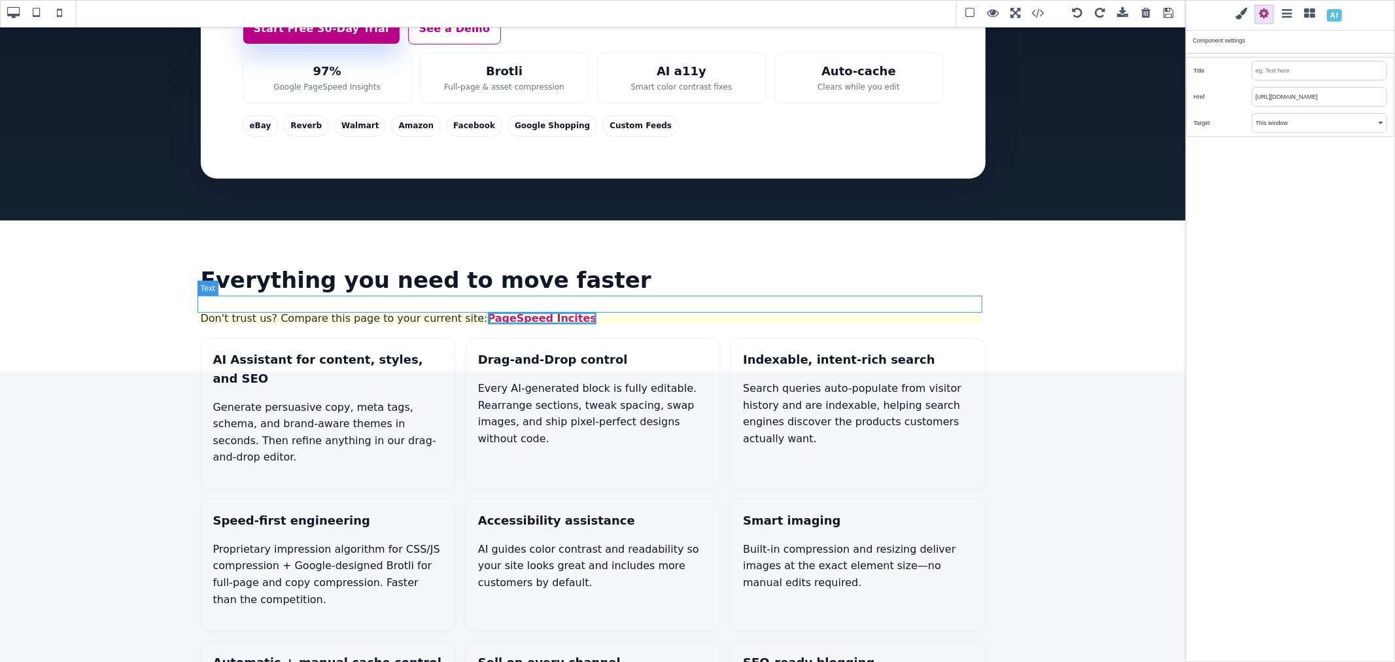
type input "rgb(16, 24, 40)"
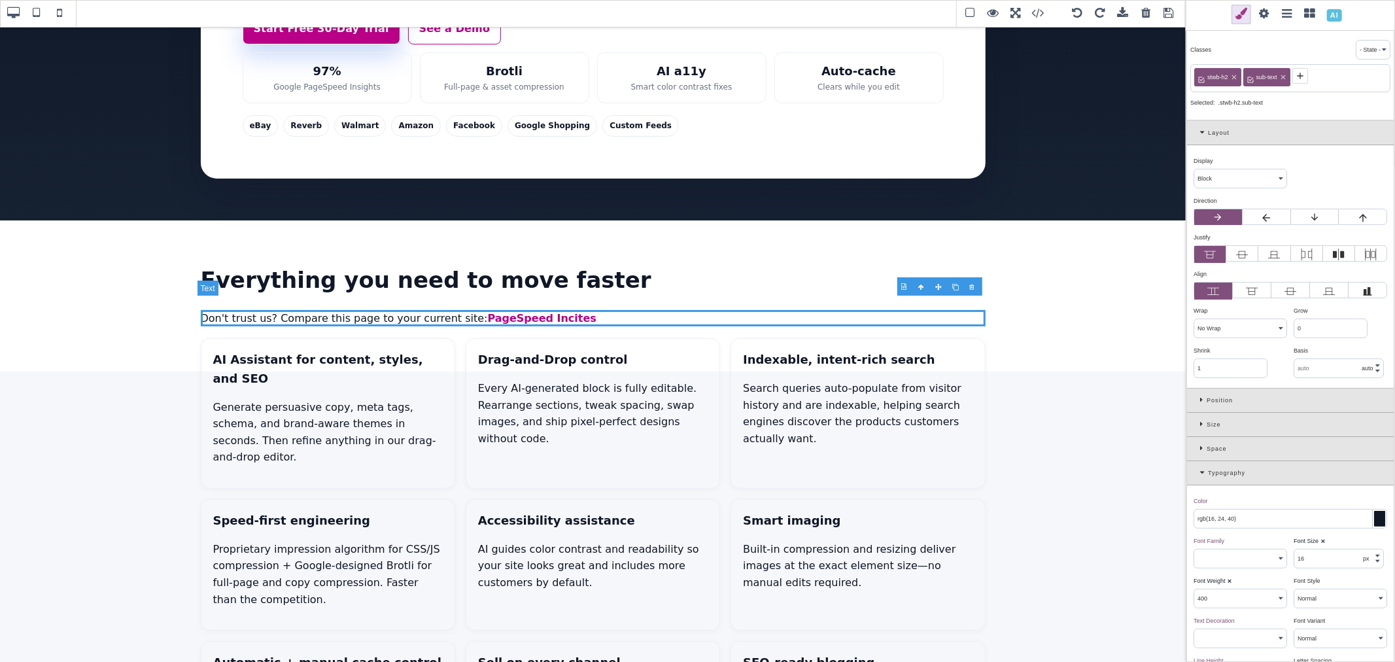
click at [398, 310] on h2 "Don't trust us? Compare this page to your current site: PageSpeed Incites" at bounding box center [593, 318] width 785 height 17
click at [443, 310] on h2 "Don't trust us? Compare this page to your current site: PageSpeed Incites" at bounding box center [593, 318] width 785 height 17
click at [579, 310] on h2 "Don't trust us? Compare this page to your current site: PageSpeed Incites" at bounding box center [593, 318] width 785 height 17
click at [448, 310] on h2 "Don't trust us? Compare this page to your current site: PageSpeed Incites" at bounding box center [593, 318] width 785 height 17
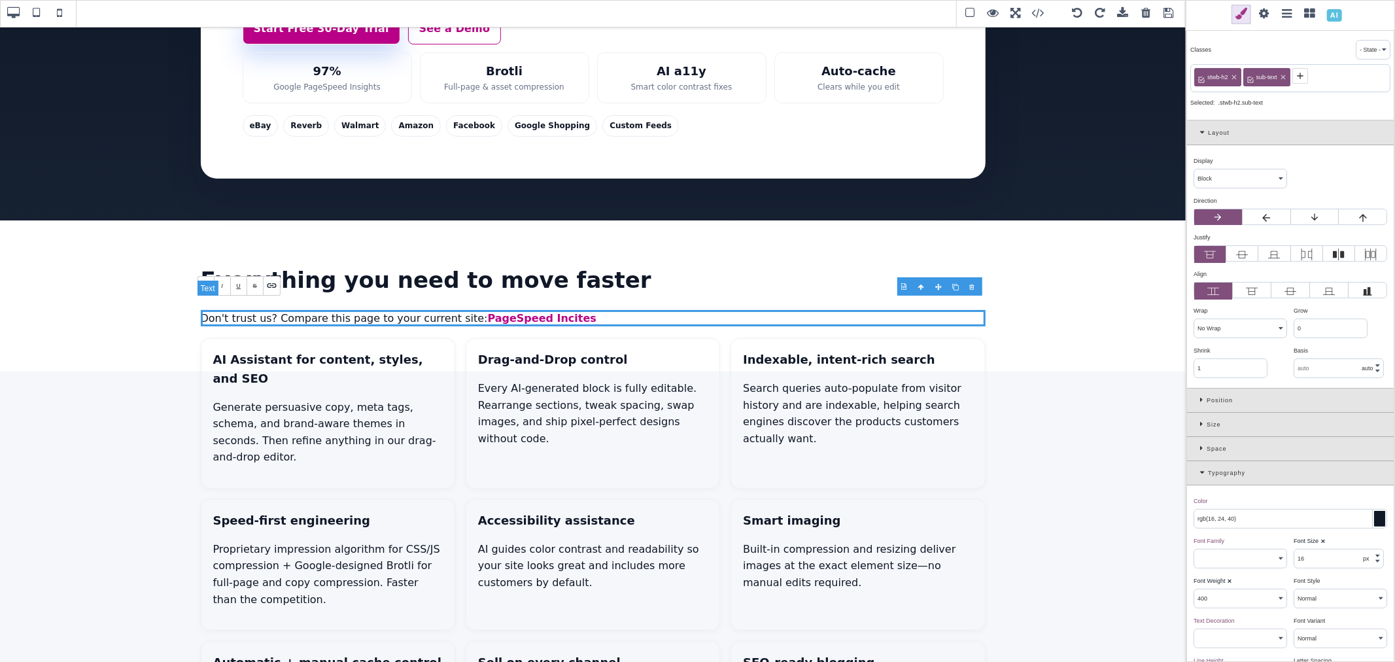
click at [435, 310] on h2 "Don't trust us? Compare this page to your current site: PageSpeed Incites" at bounding box center [593, 318] width 785 height 17
click at [589, 310] on h2 "Don't trust us? Compare this page to your current site: PageSpeed Incites" at bounding box center [593, 318] width 785 height 17
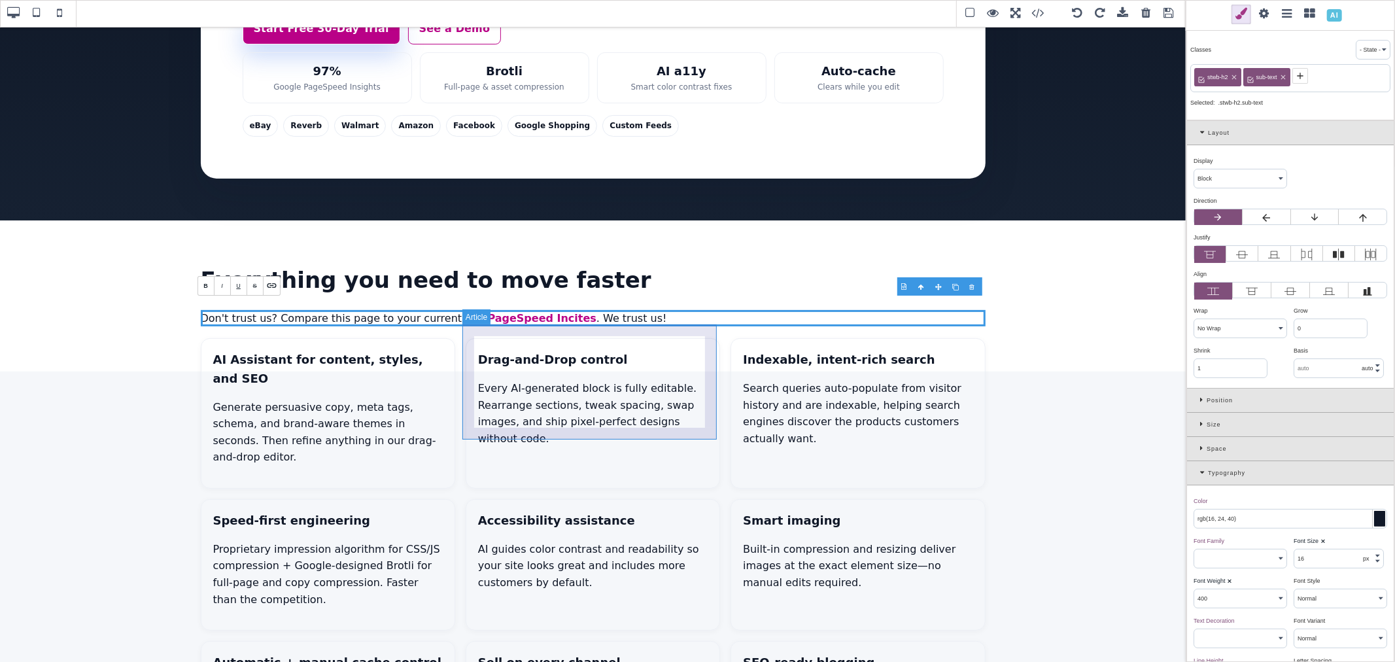
click at [471, 338] on article "Drag-and-Drop control Every AI-generated block is fully editable. Rearrange sec…" at bounding box center [593, 413] width 254 height 150
select select "normal"
type input "1"
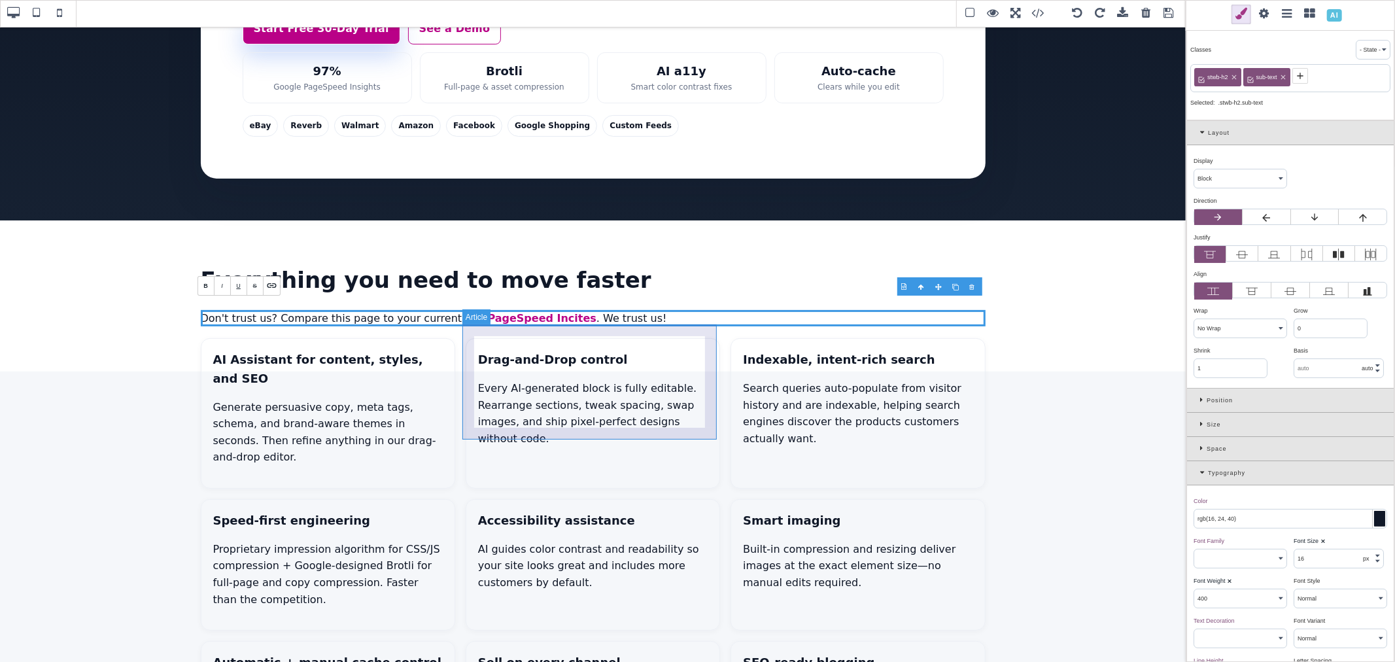
type input "1"
select select "solid"
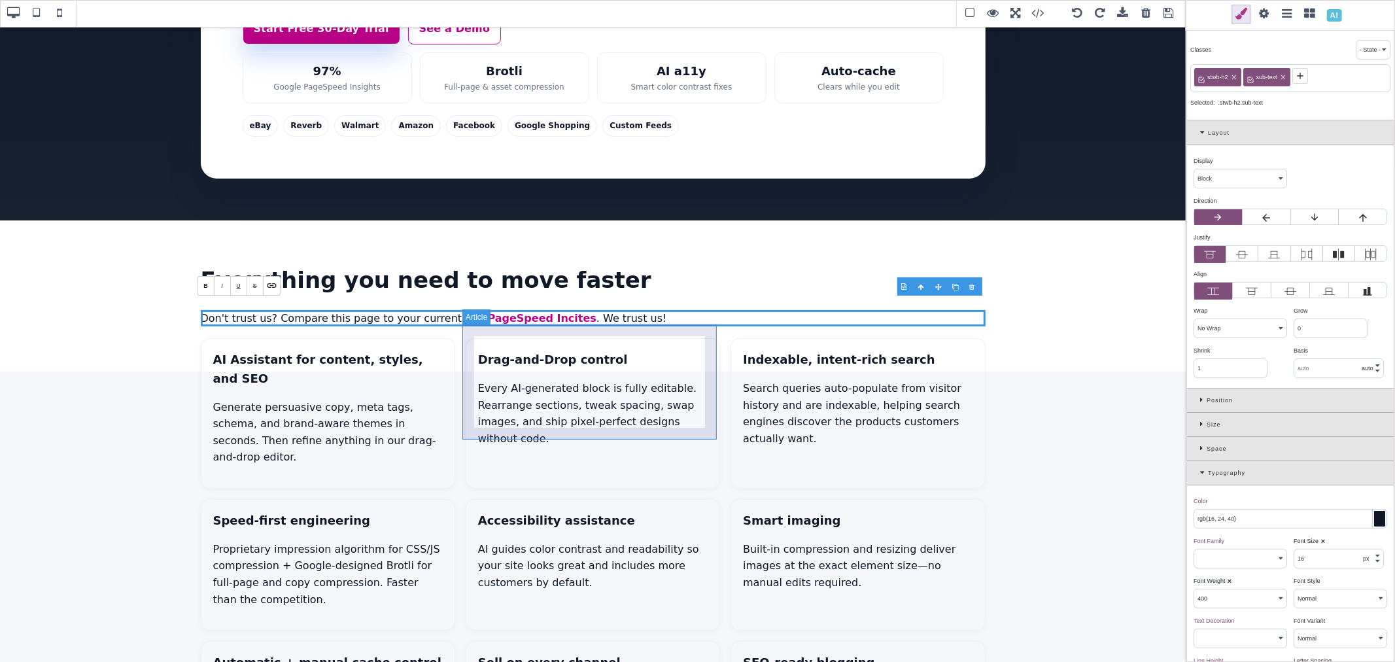
type input "rgb(236, 239, 245)"
type input "14"
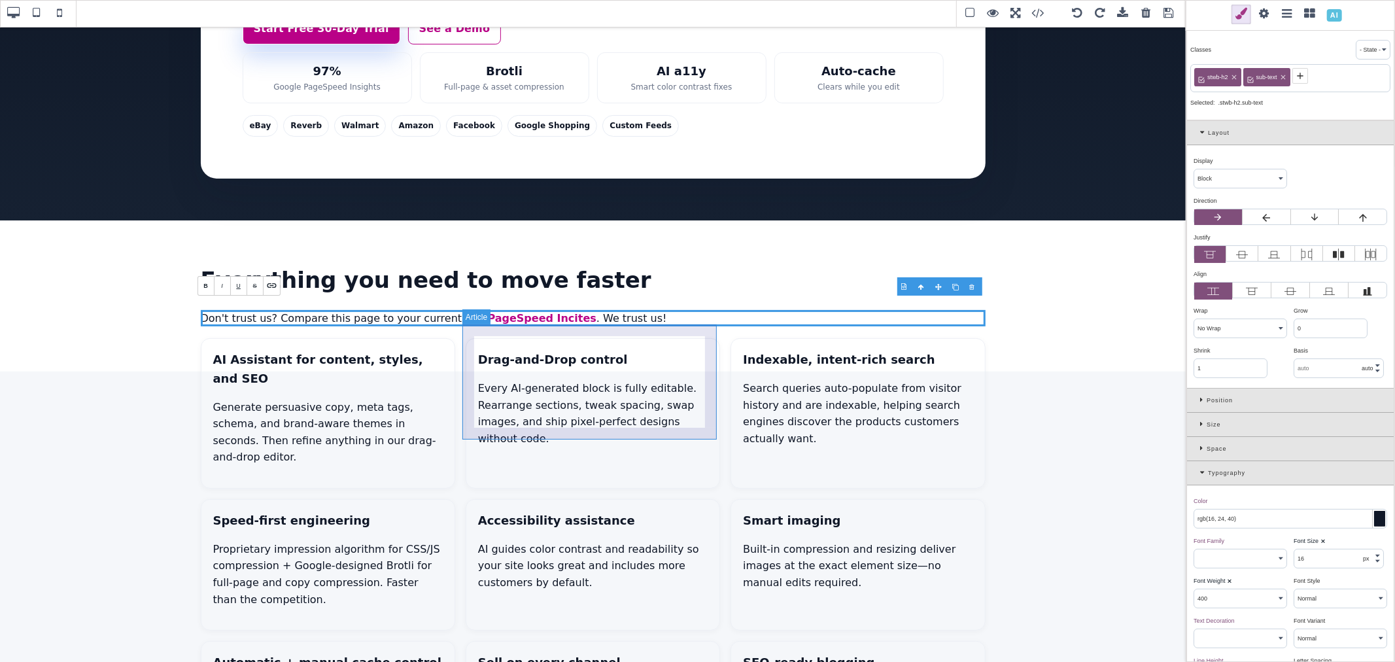
type input "14"
type input "initial"
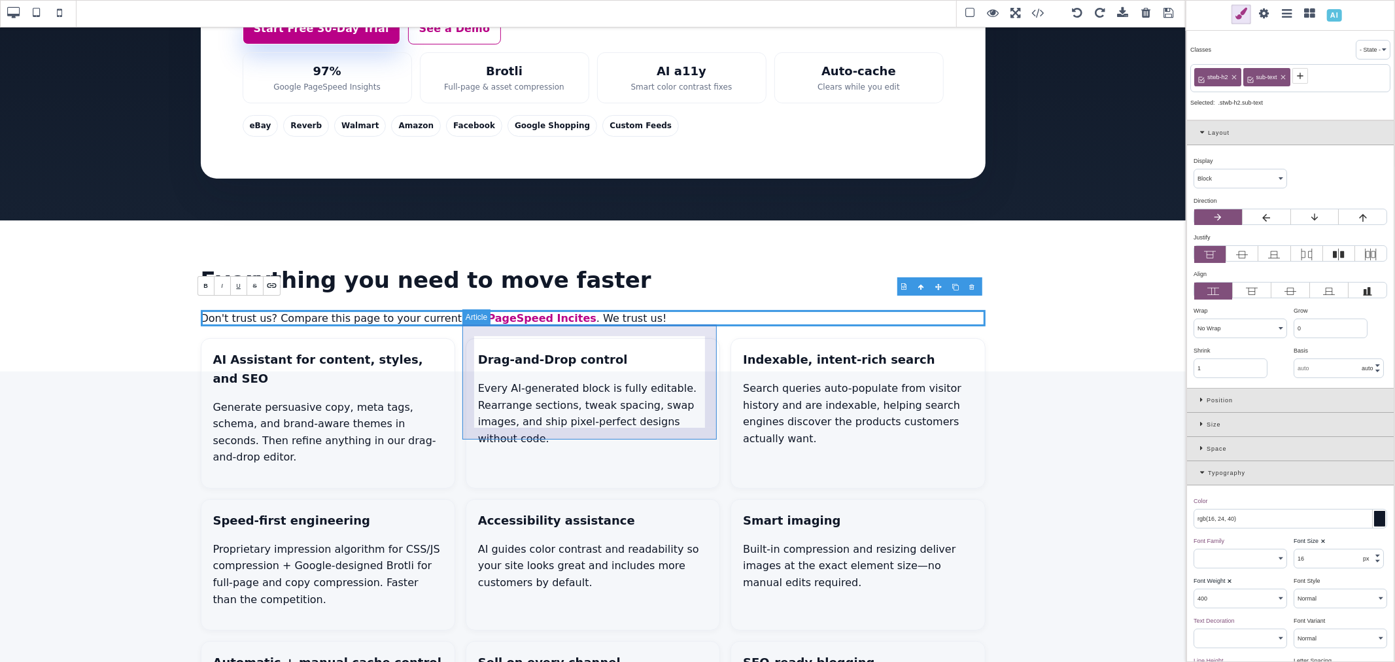
type input "initial"
select select
type input "initial"
select select
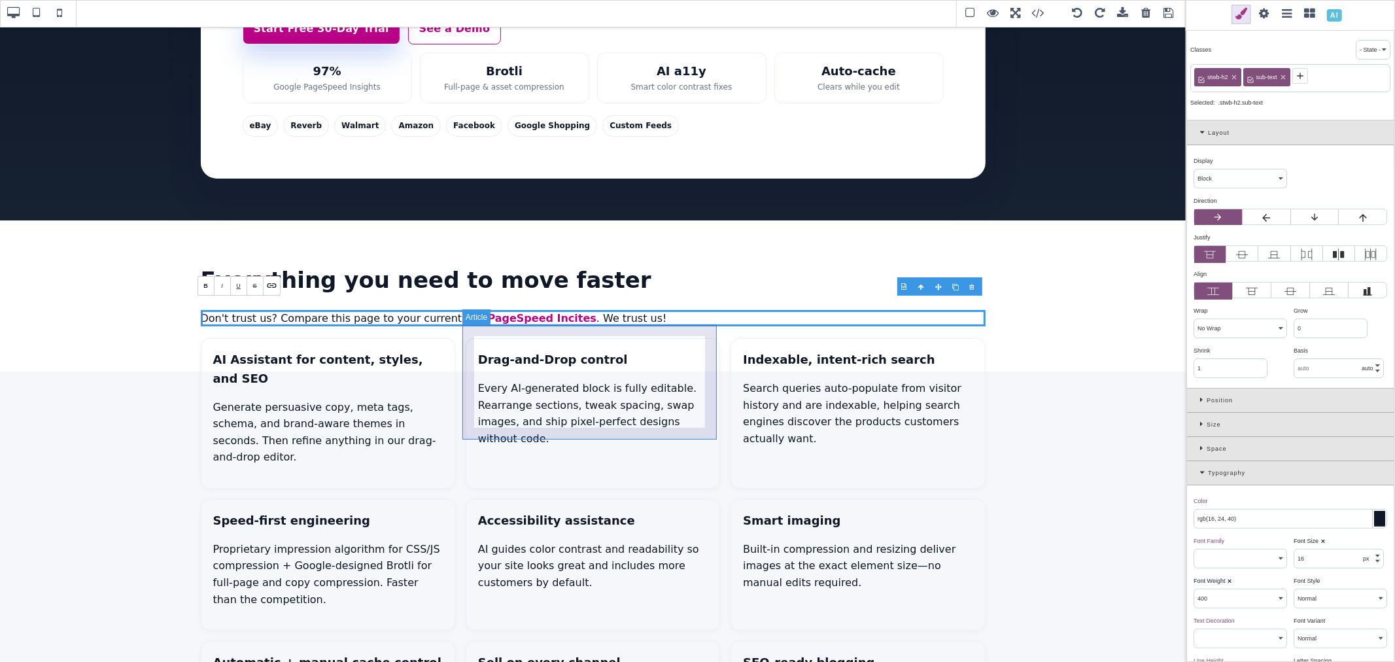
select select
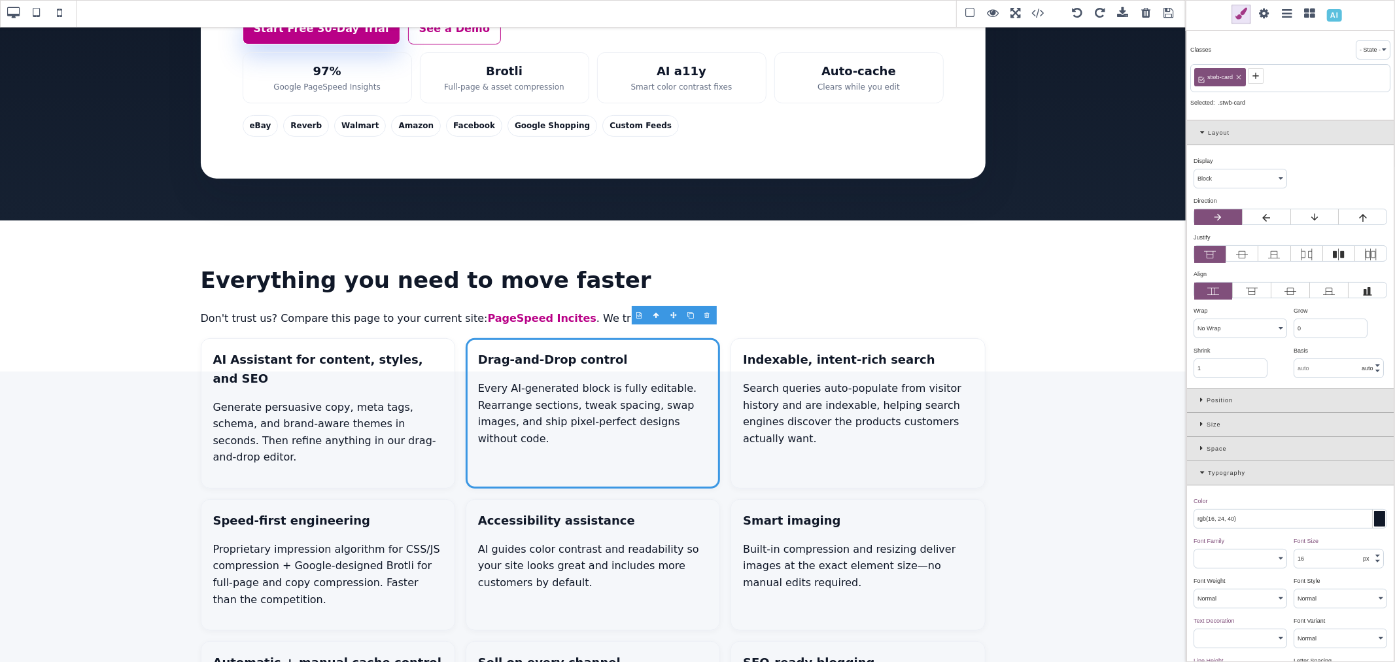
click at [1168, 10] on span at bounding box center [1169, 14] width 20 height 20
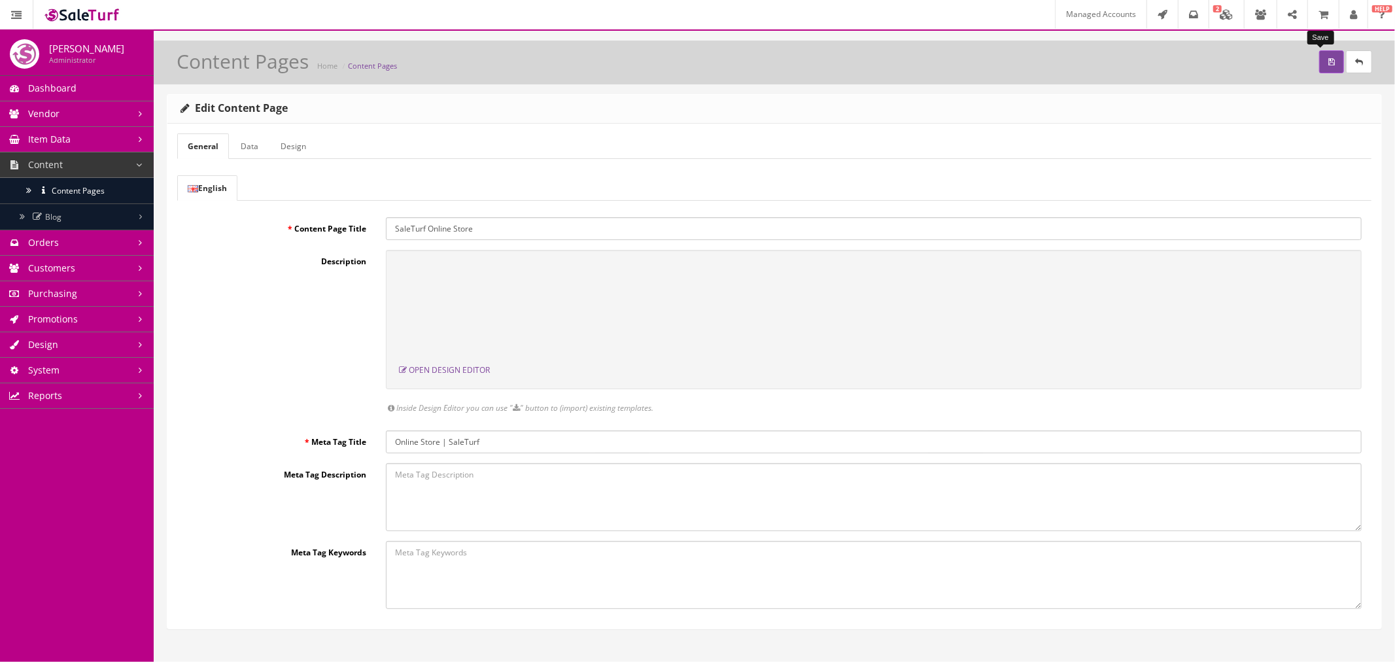
click at [1328, 60] on icon "submit" at bounding box center [1331, 62] width 7 height 8
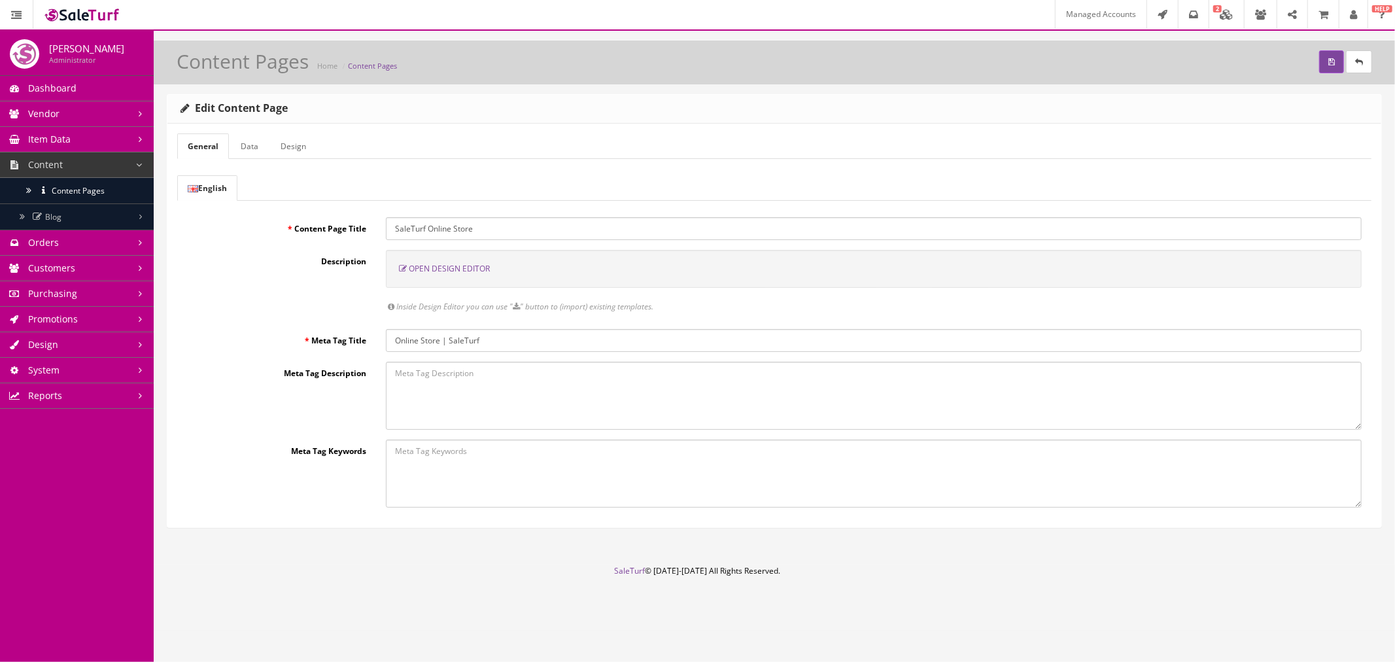
click at [453, 270] on span "Open Design Editor" at bounding box center [449, 268] width 81 height 11
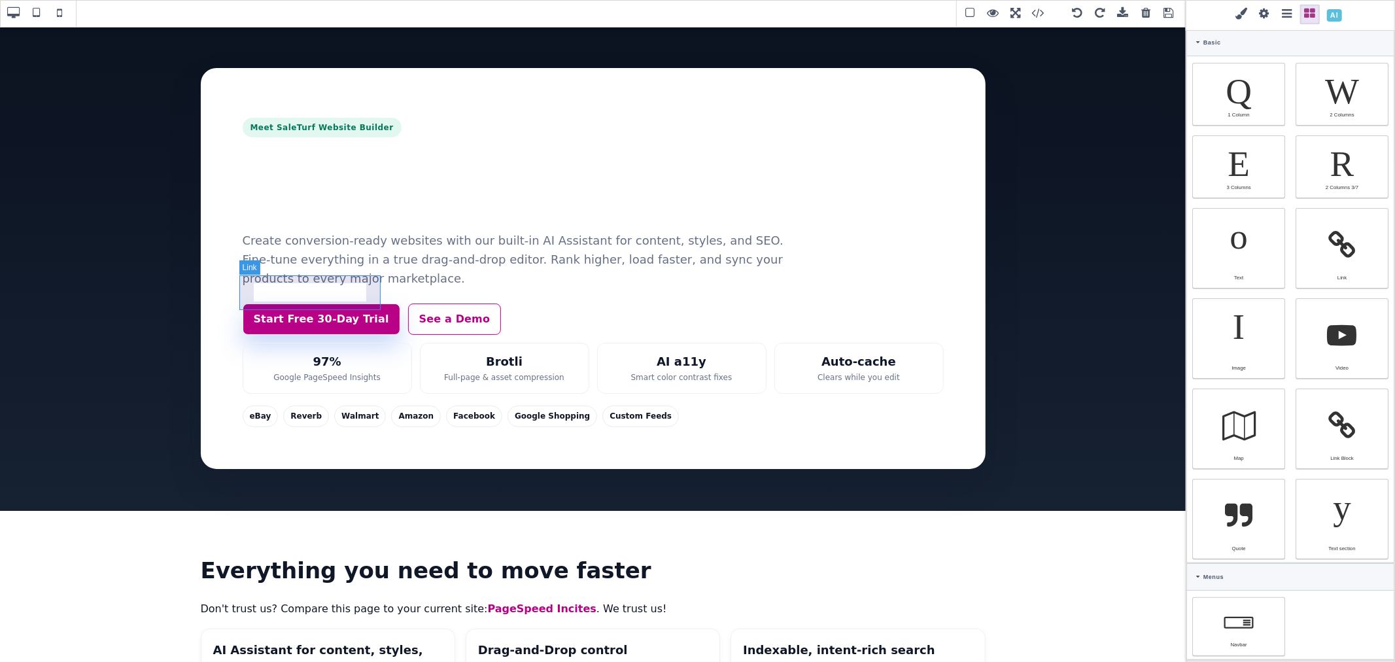
click at [375, 305] on link "Start Free 30-Day Trial" at bounding box center [322, 318] width 158 height 31
select select "flex"
type input "12.8"
type input "22.4"
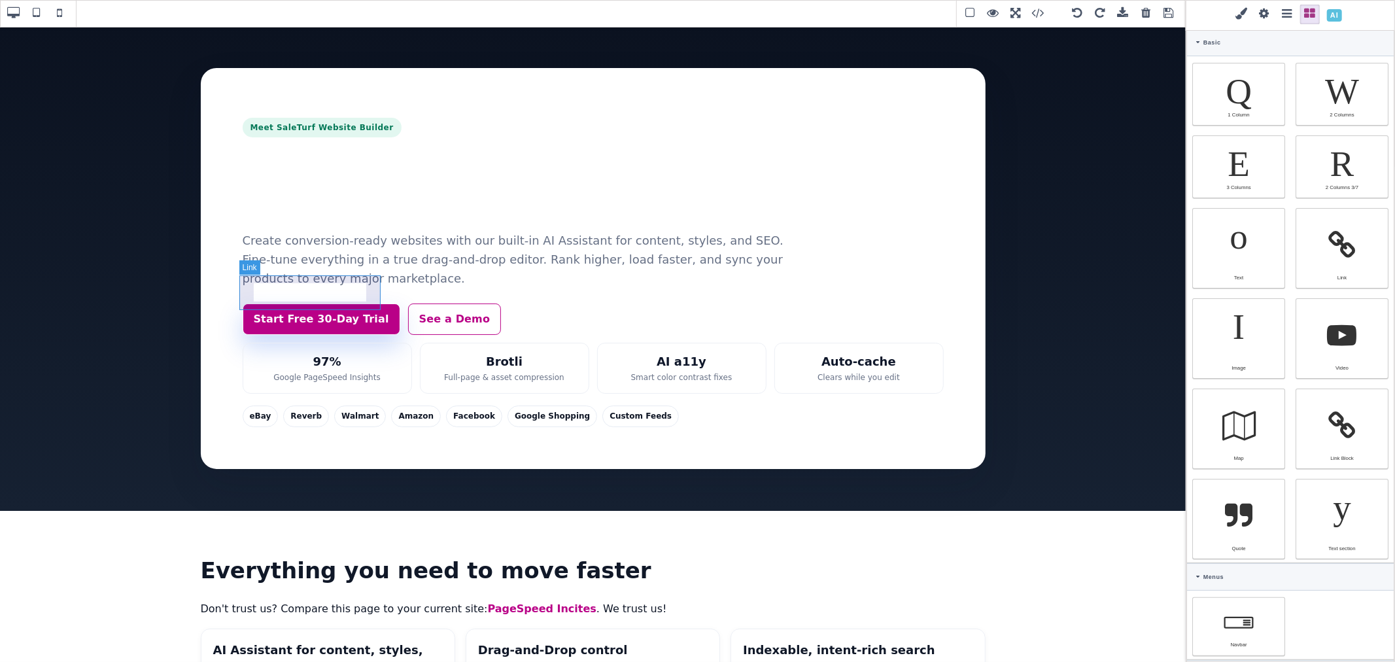
type input "12.8"
type input "22.4"
type input "rgb(255, 255, 255)"
select select
select select "700"
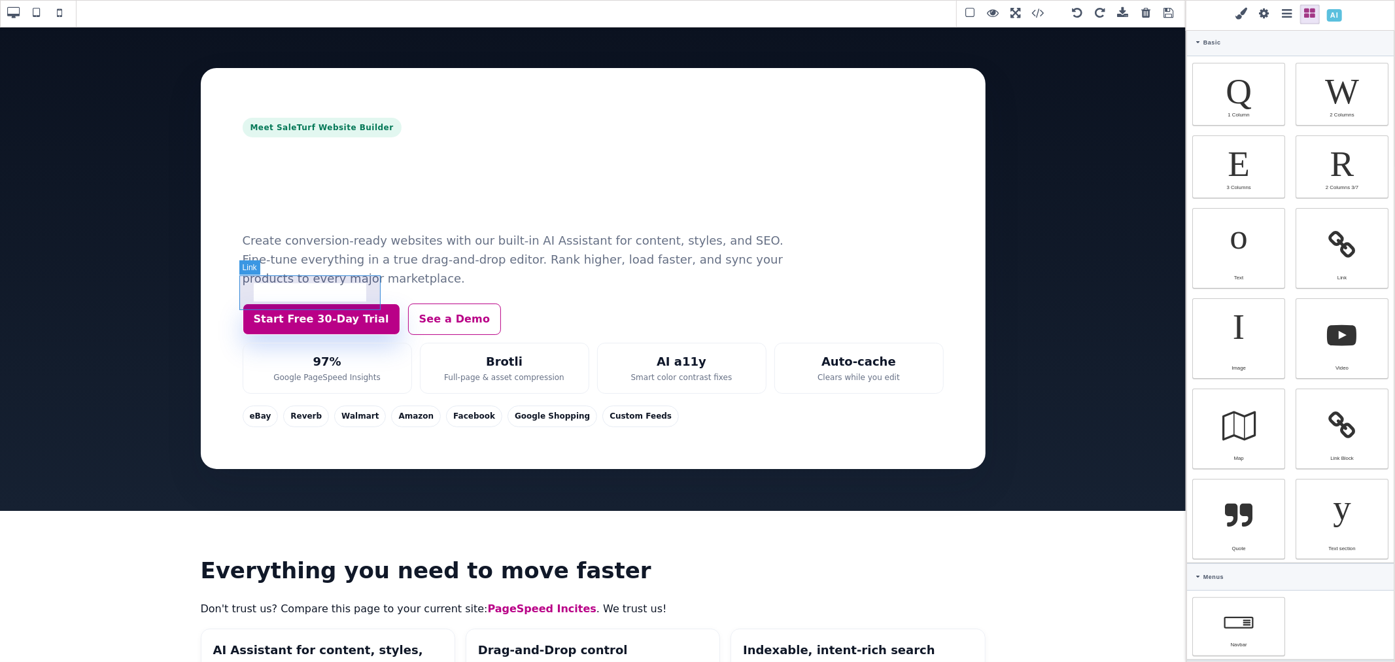
select select
type input "0.16"
select select "px"
select select
type input "0"
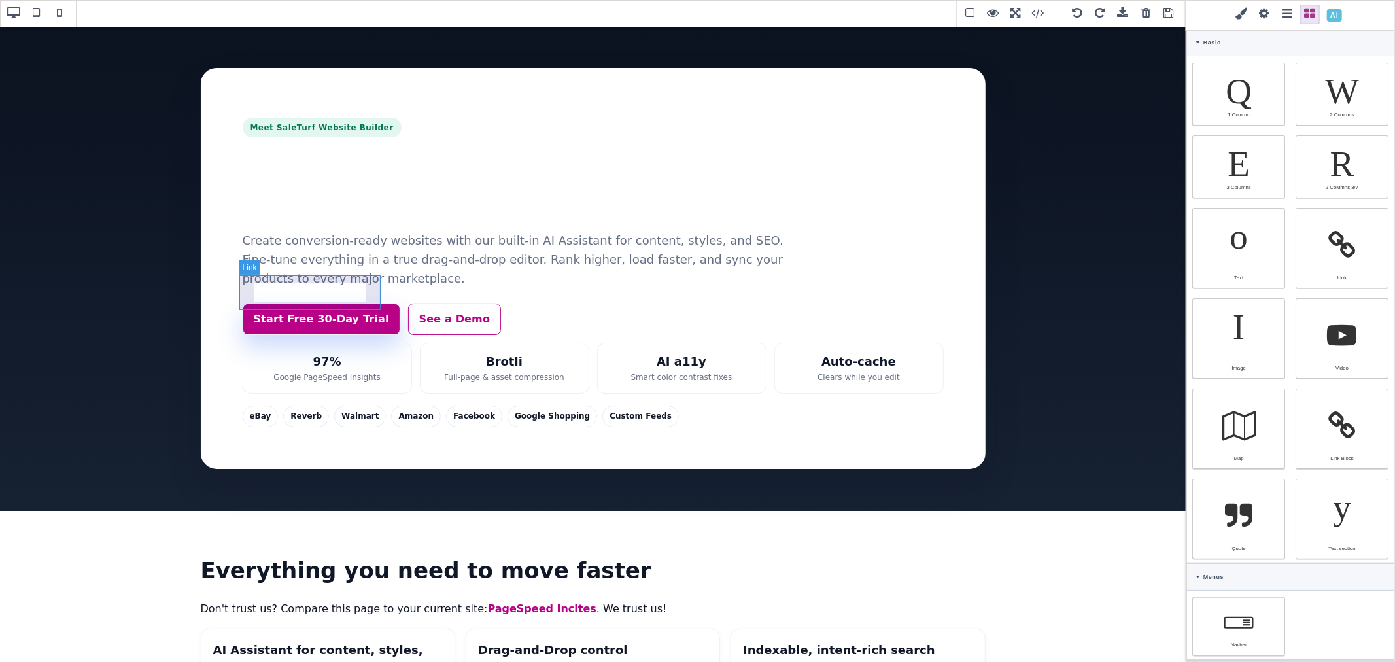
type input "0"
type input "rgb(255, 255, 255)"
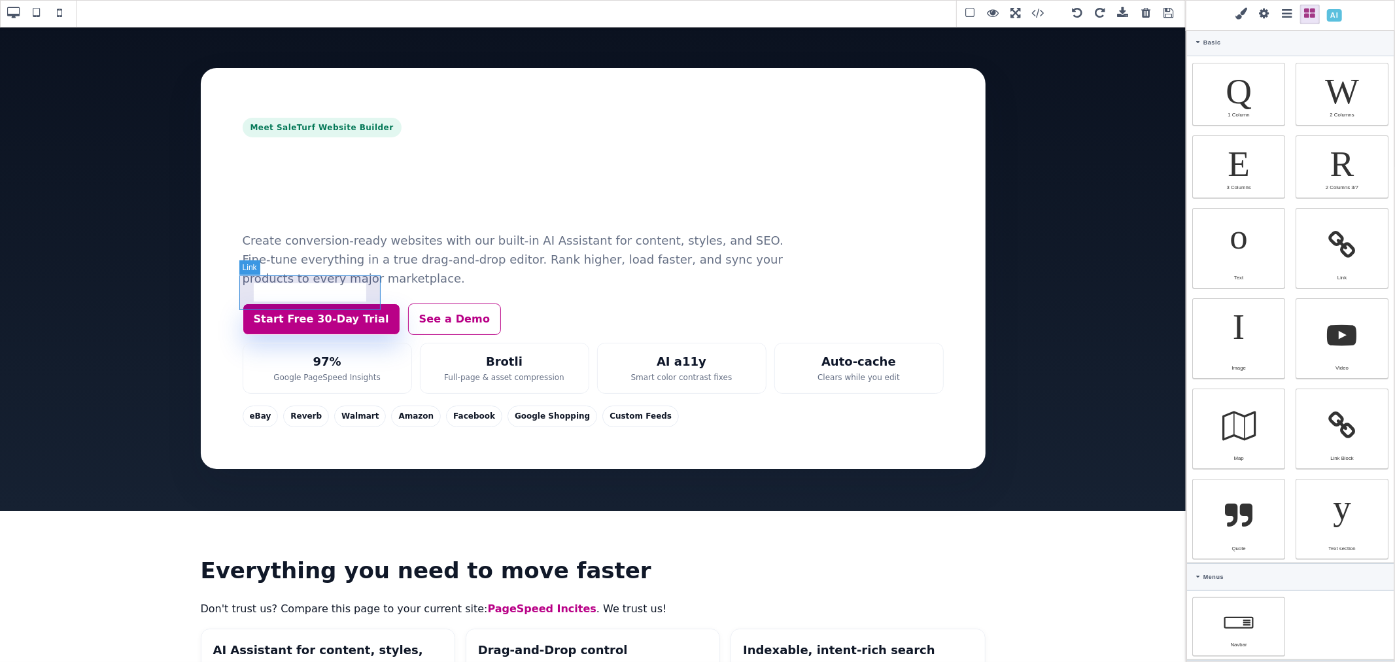
type input "rgb(255, 255, 255)"
type input "8"
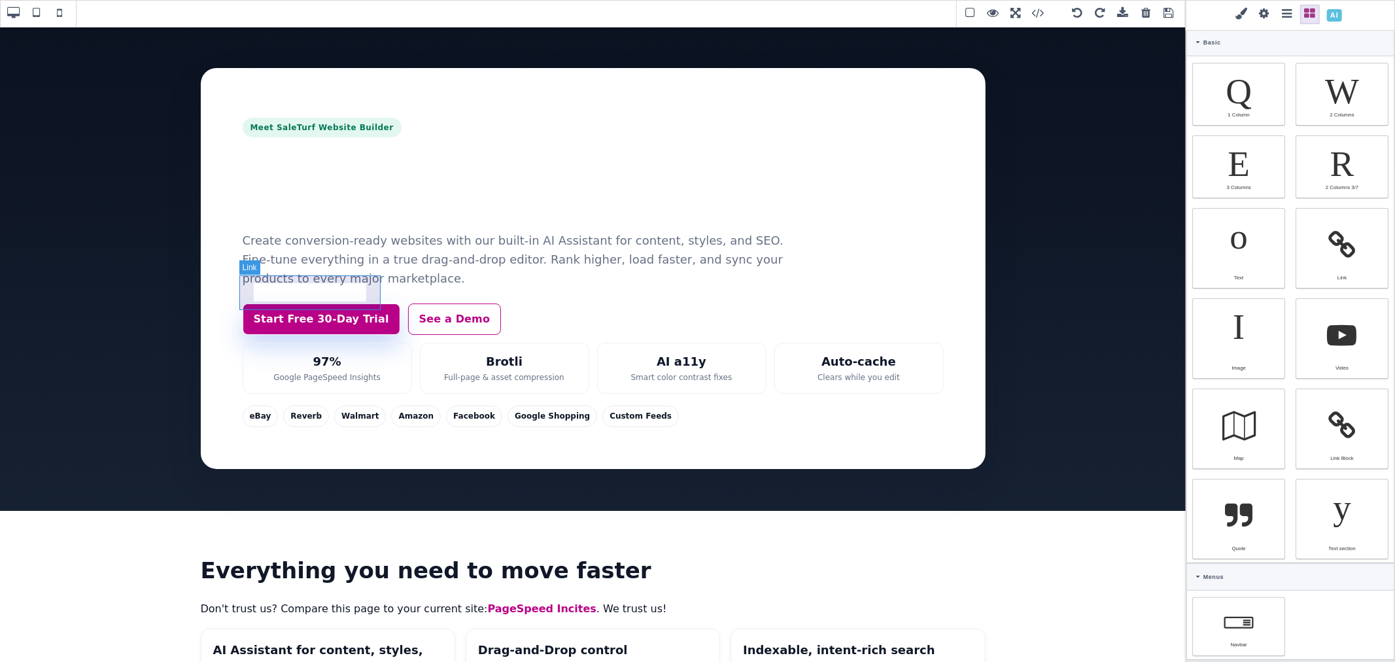
type input "8"
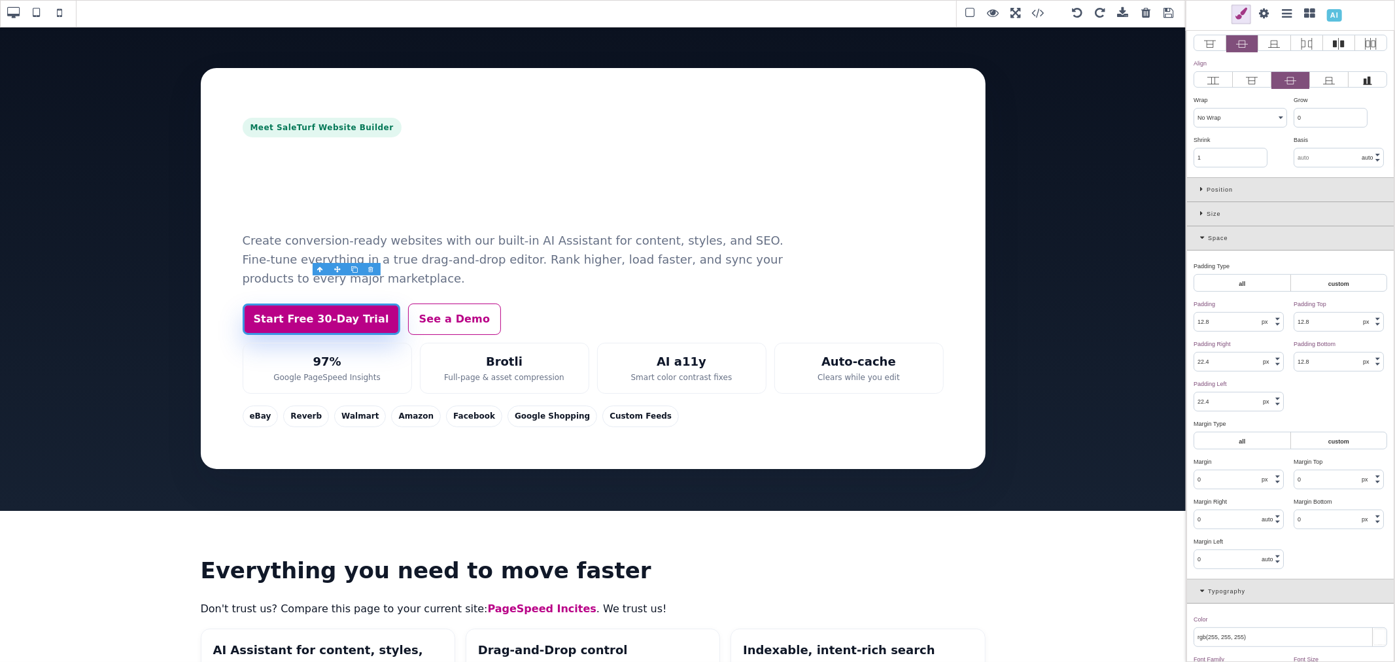
scroll to position [218, 0]
click at [1199, 232] on div "Space" at bounding box center [1290, 231] width 207 height 24
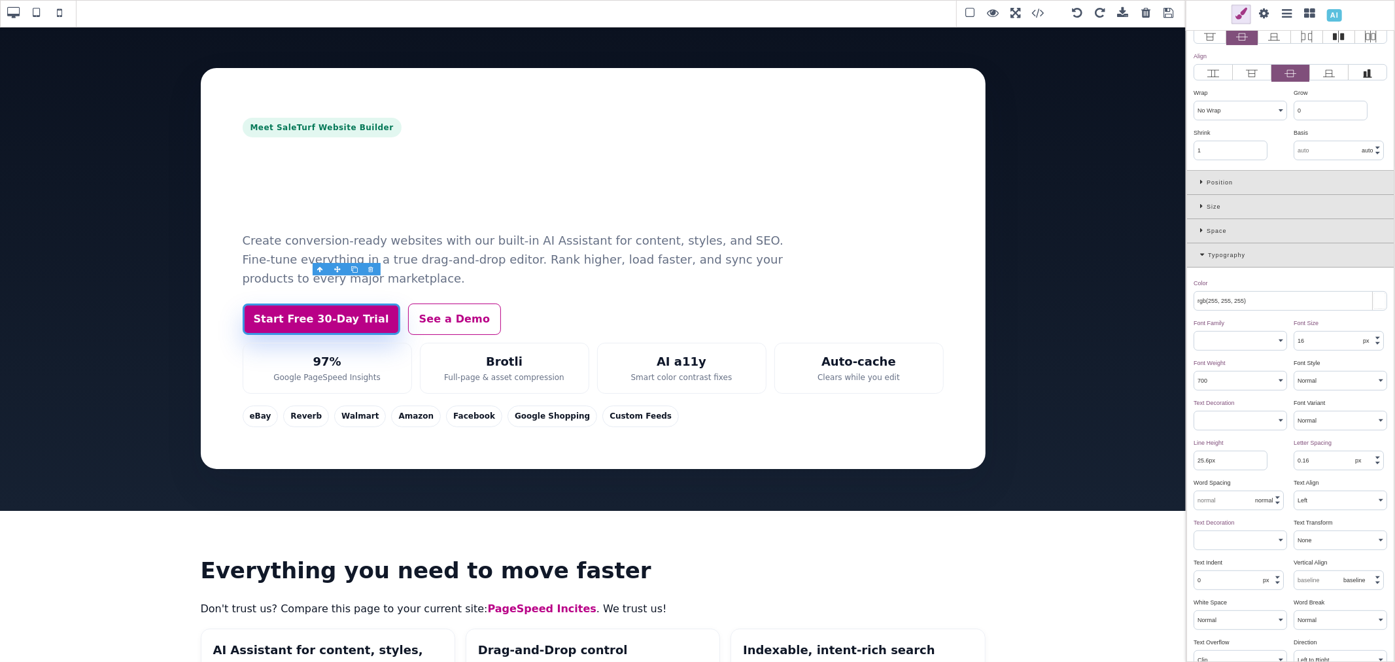
click at [1197, 252] on div "Typography" at bounding box center [1290, 255] width 207 height 24
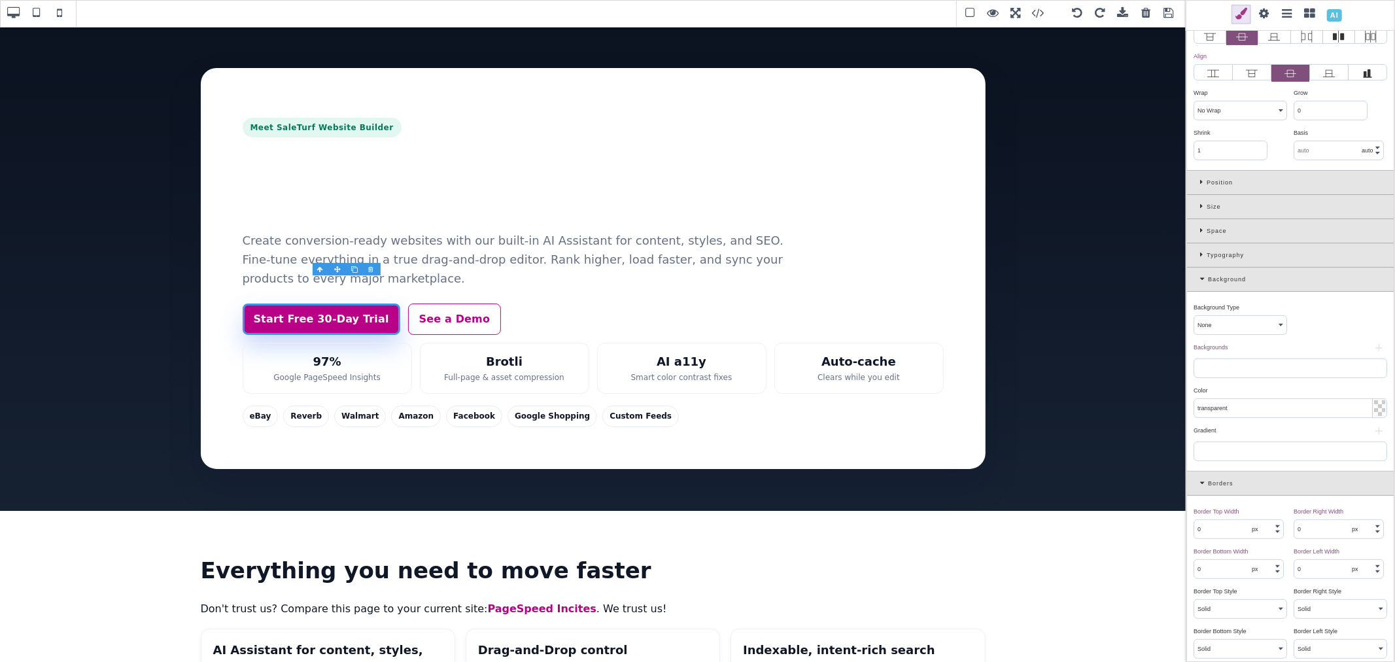
click at [1204, 258] on icon at bounding box center [1203, 254] width 7 height 7
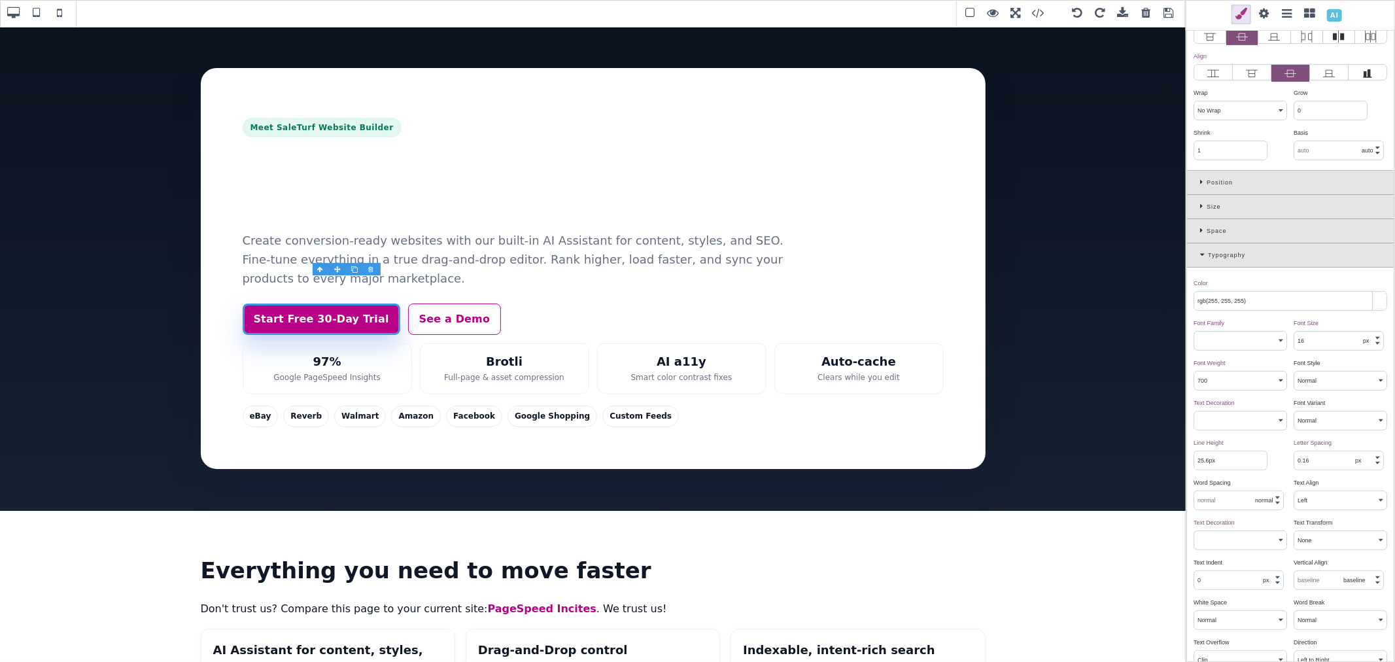
click at [1200, 256] on icon at bounding box center [1204, 254] width 8 height 7
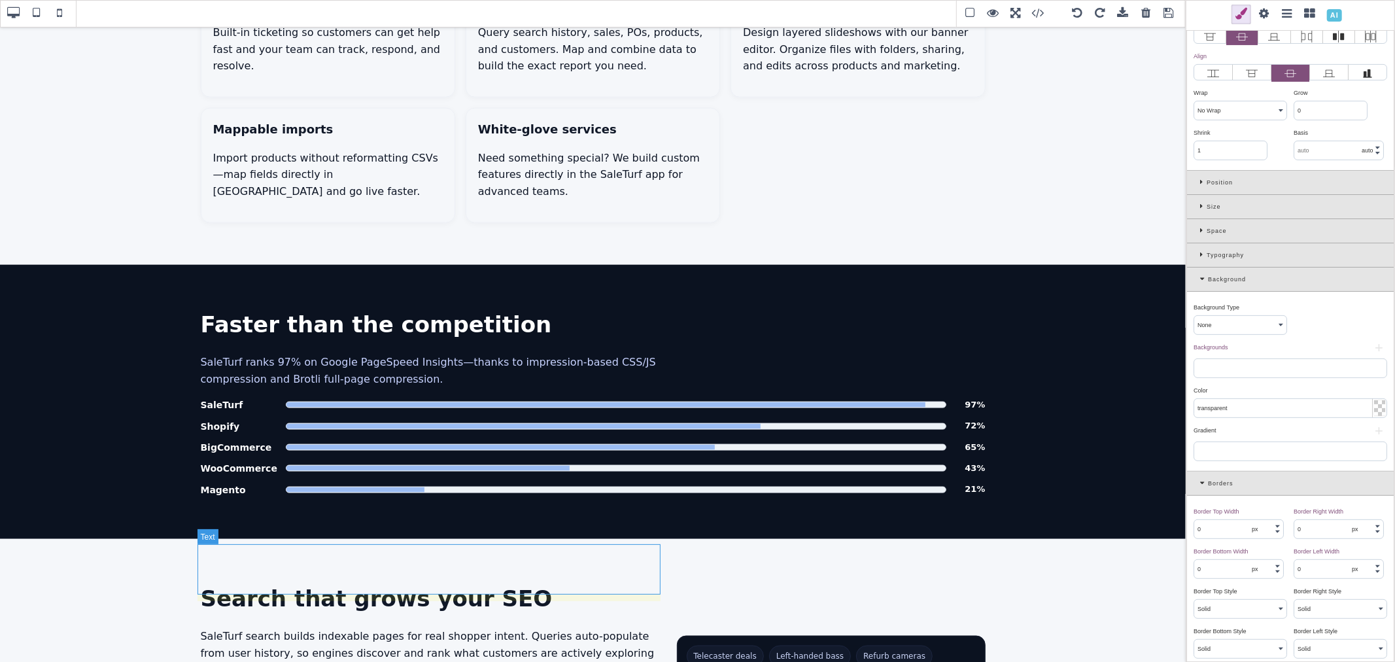
scroll to position [1381, 0]
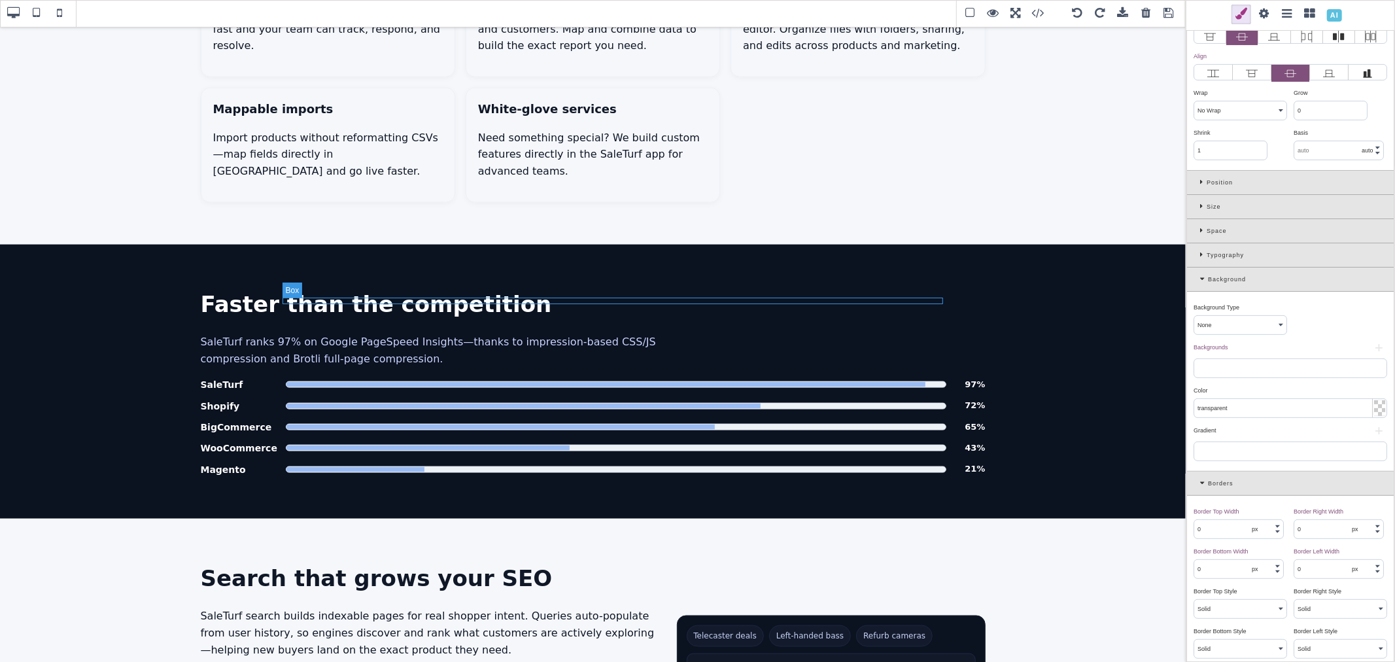
click at [867, 381] on div "Platform PageSpeed comparison" at bounding box center [616, 384] width 661 height 7
select select "block"
type input "rgb(237, 242, 247)"
type input "1"
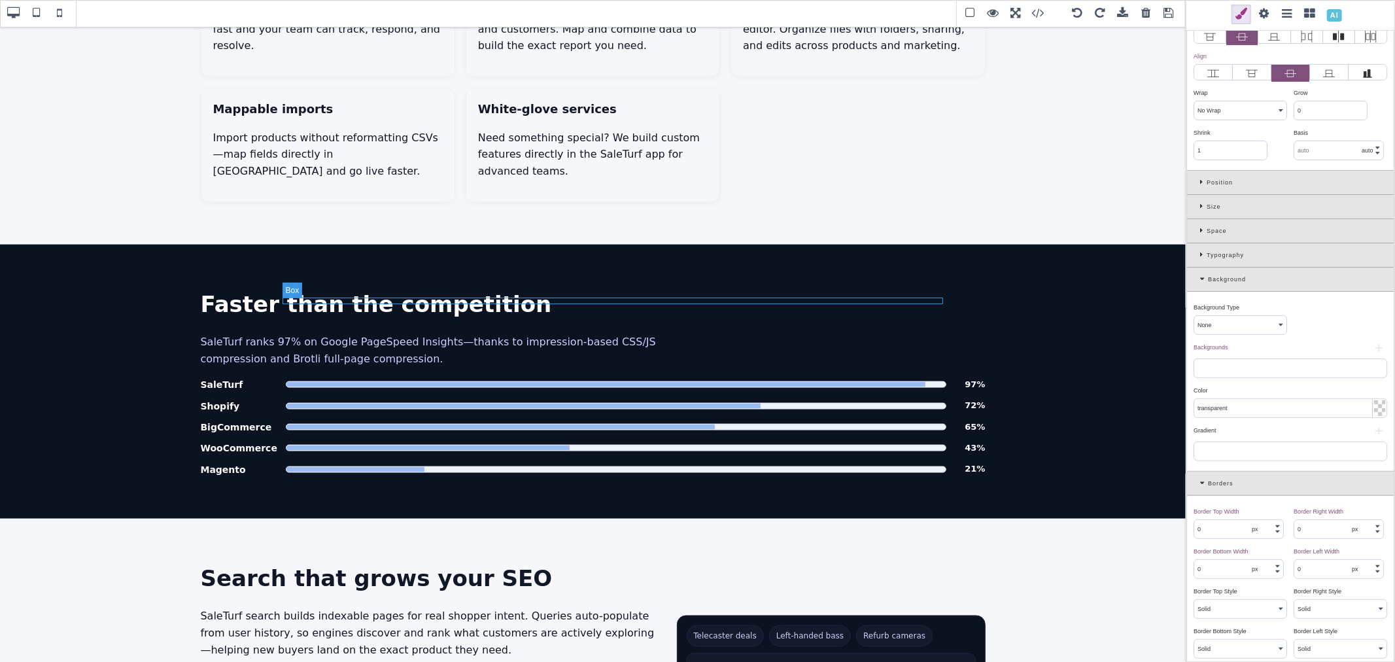
type input "1"
type input "rgb(227, 232, 240)"
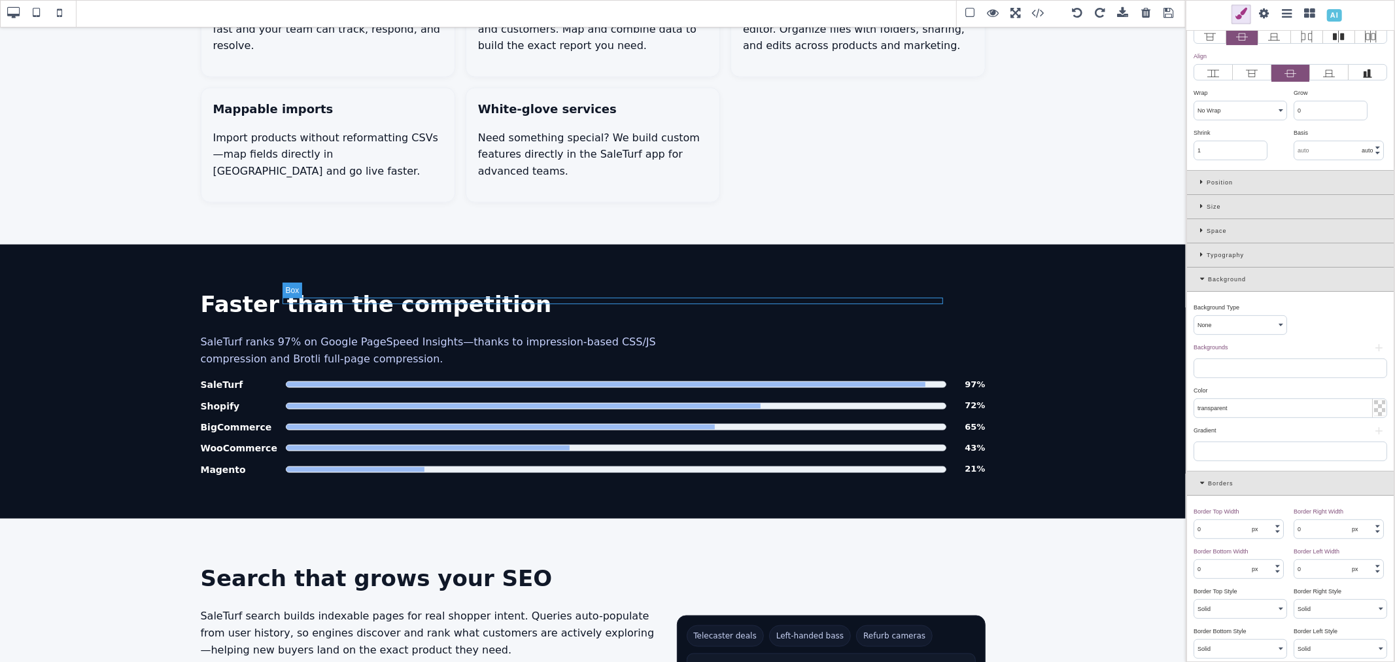
type input "rgb(227, 232, 240)"
type input "999"
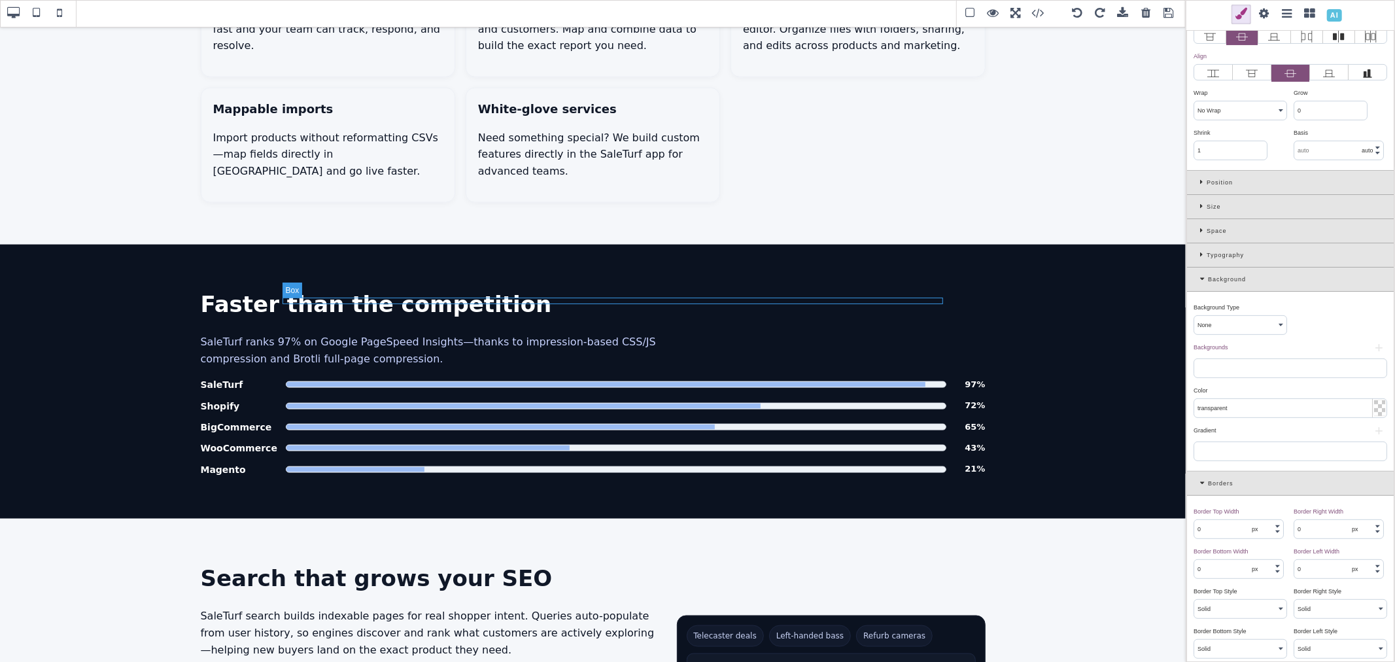
type input "999"
select select
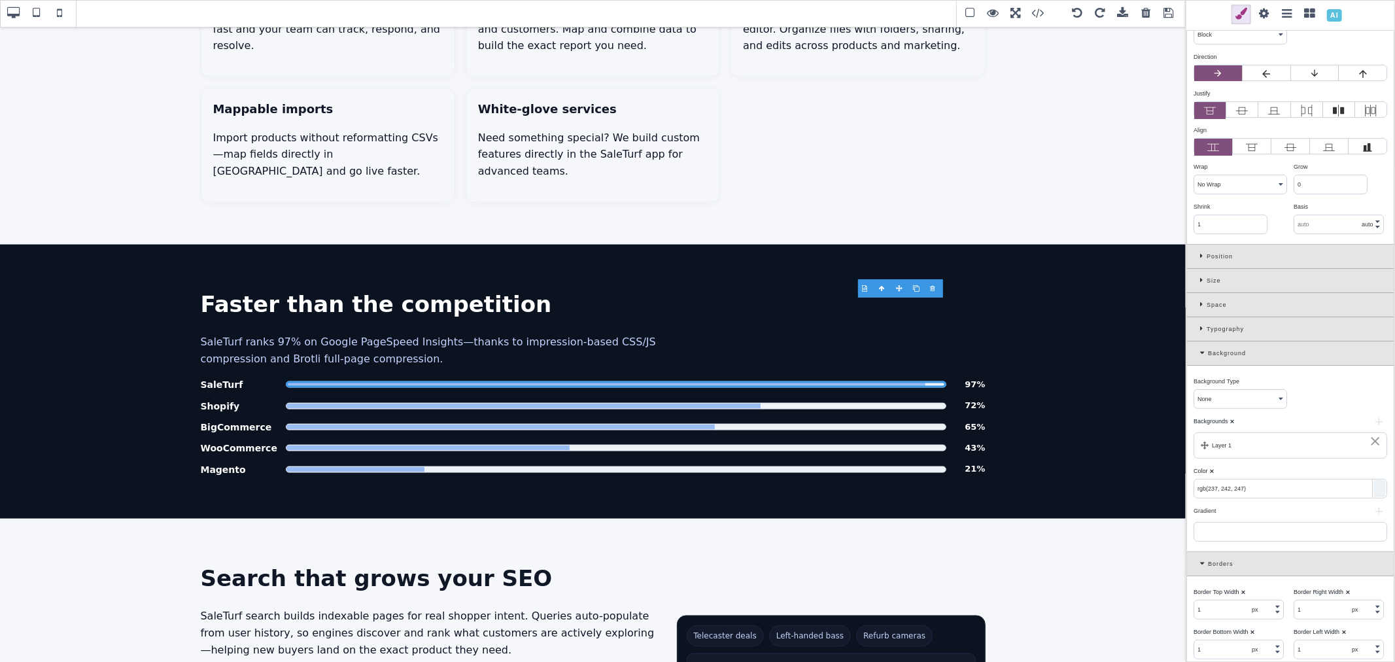
scroll to position [145, 0]
click at [1256, 494] on input "rgb(237, 242, 247)" at bounding box center [1290, 487] width 192 height 18
paste input "179, 80, 183"
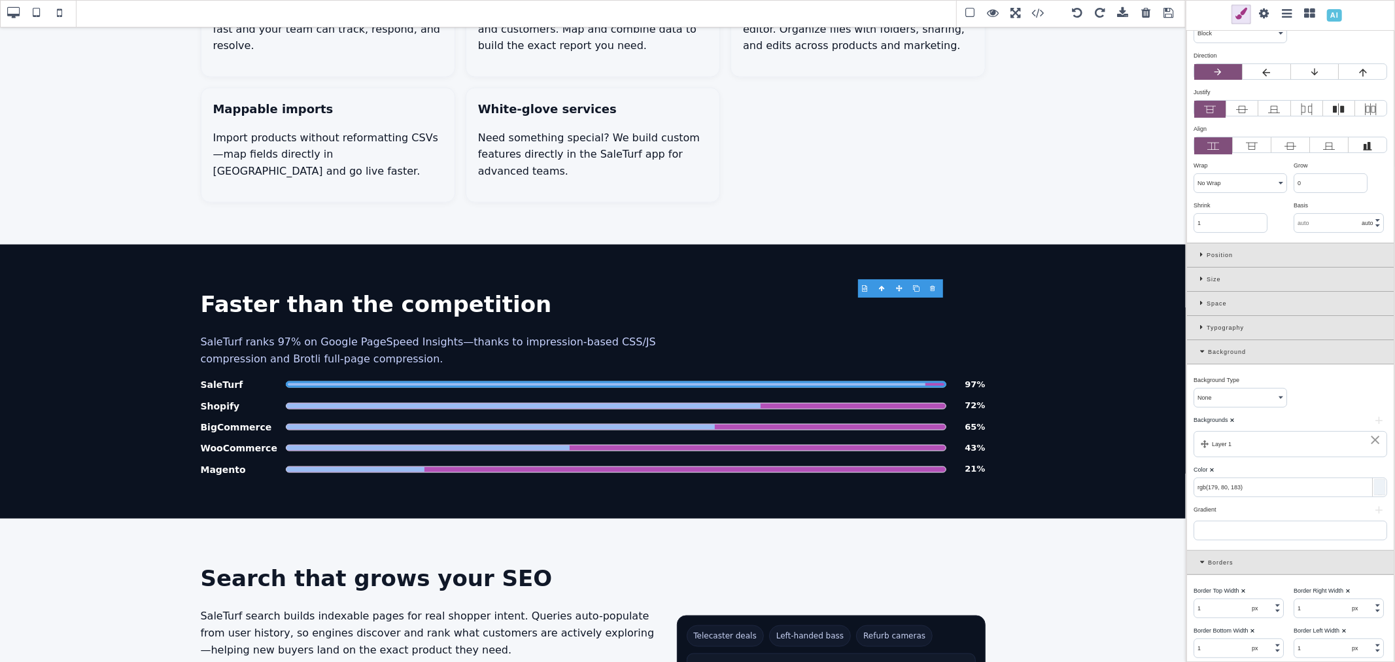
click at [1264, 473] on div "Color ⨯" at bounding box center [1289, 470] width 190 height 12
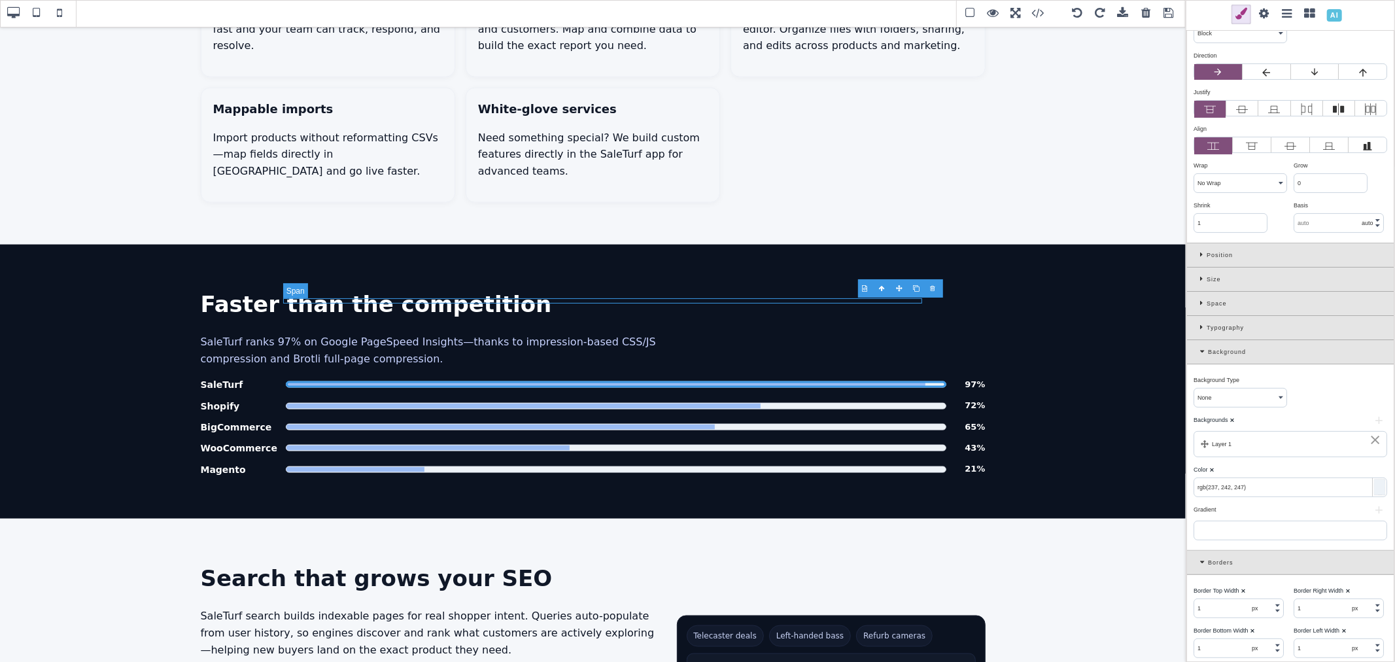
click at [818, 382] on span "Platform PageSpeed comparison" at bounding box center [606, 384] width 640 height 5
type input "rgb(155, 188, 243)"
type input "0"
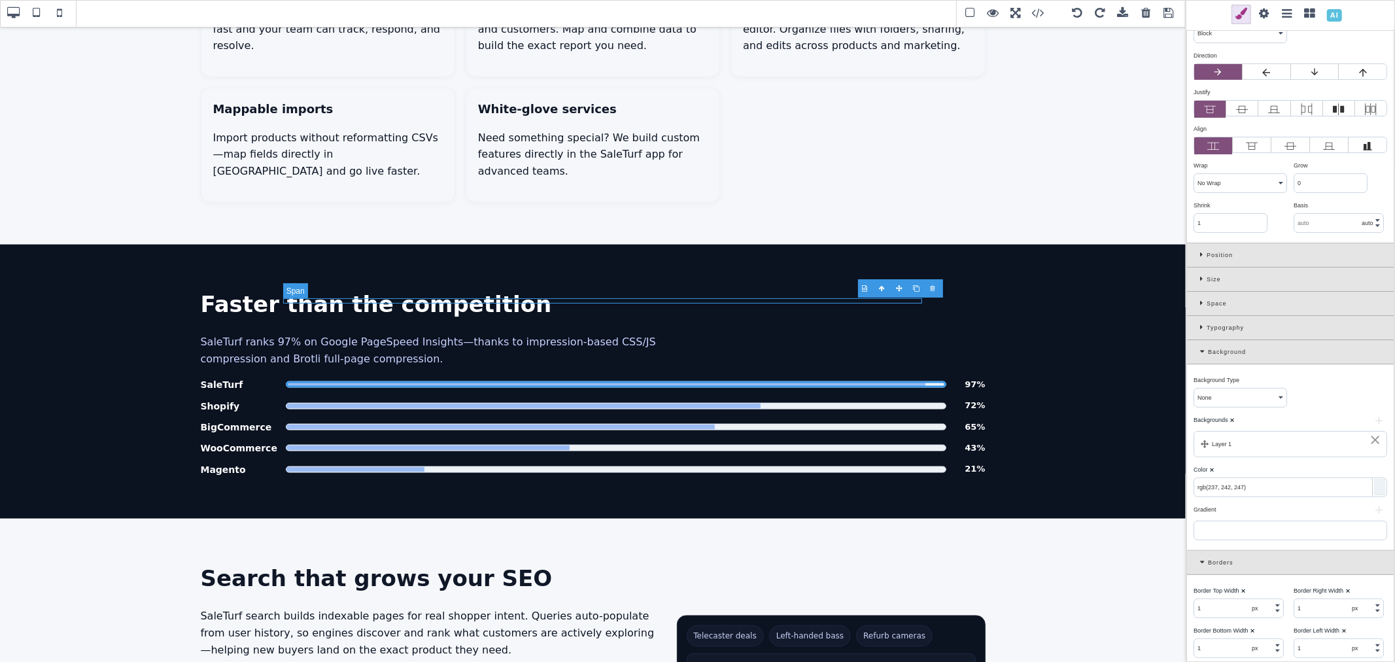
type input "0"
select select "none"
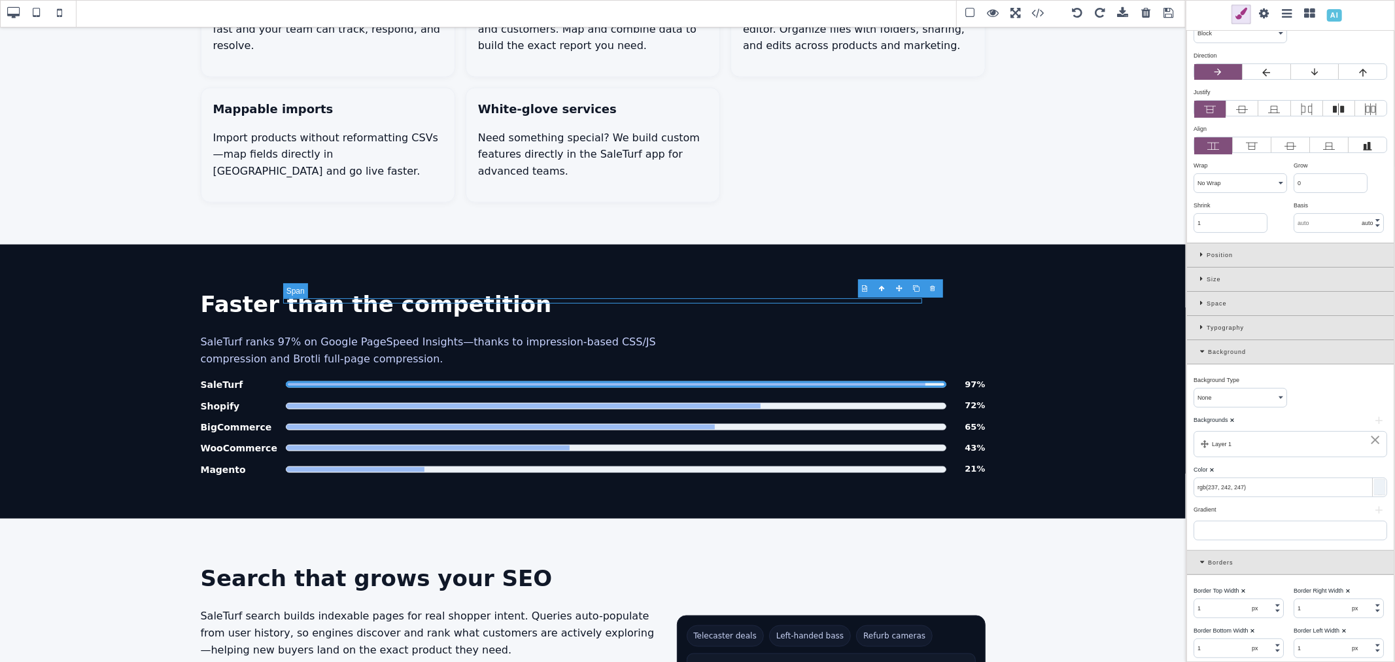
type input "rgb(16, 24, 40)"
type input "0"
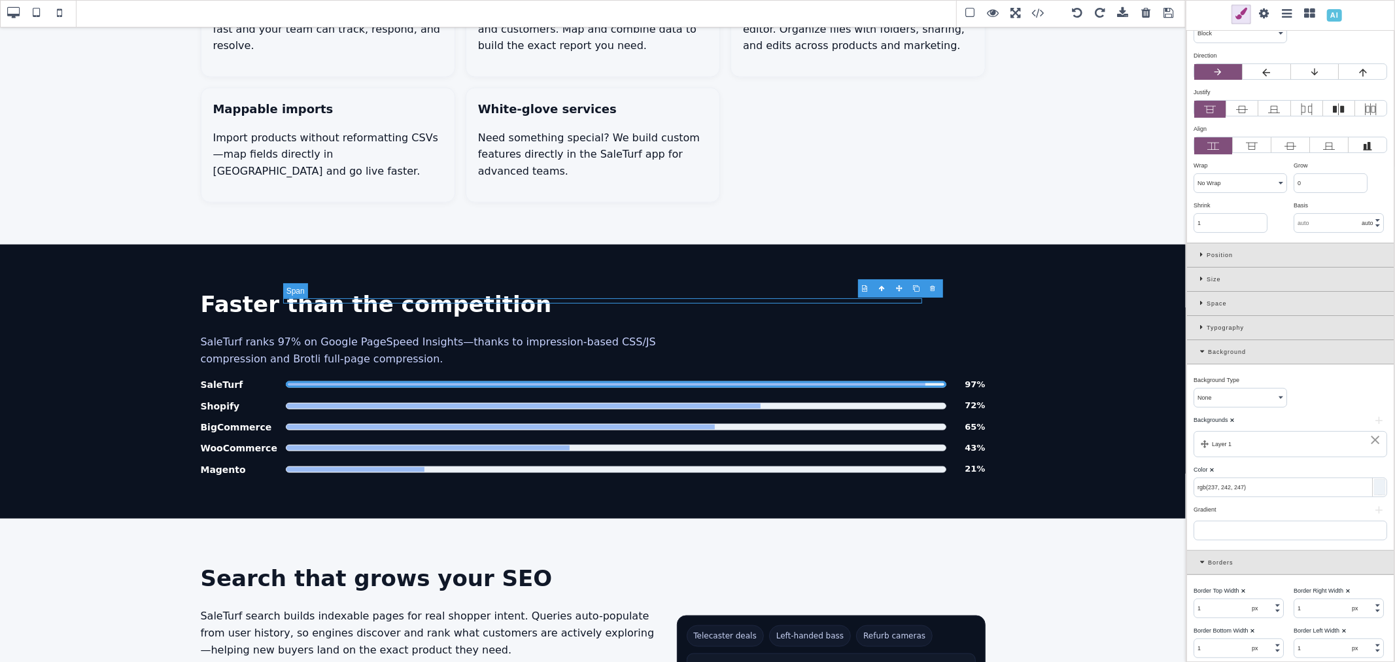
type input "0"
type input "none"
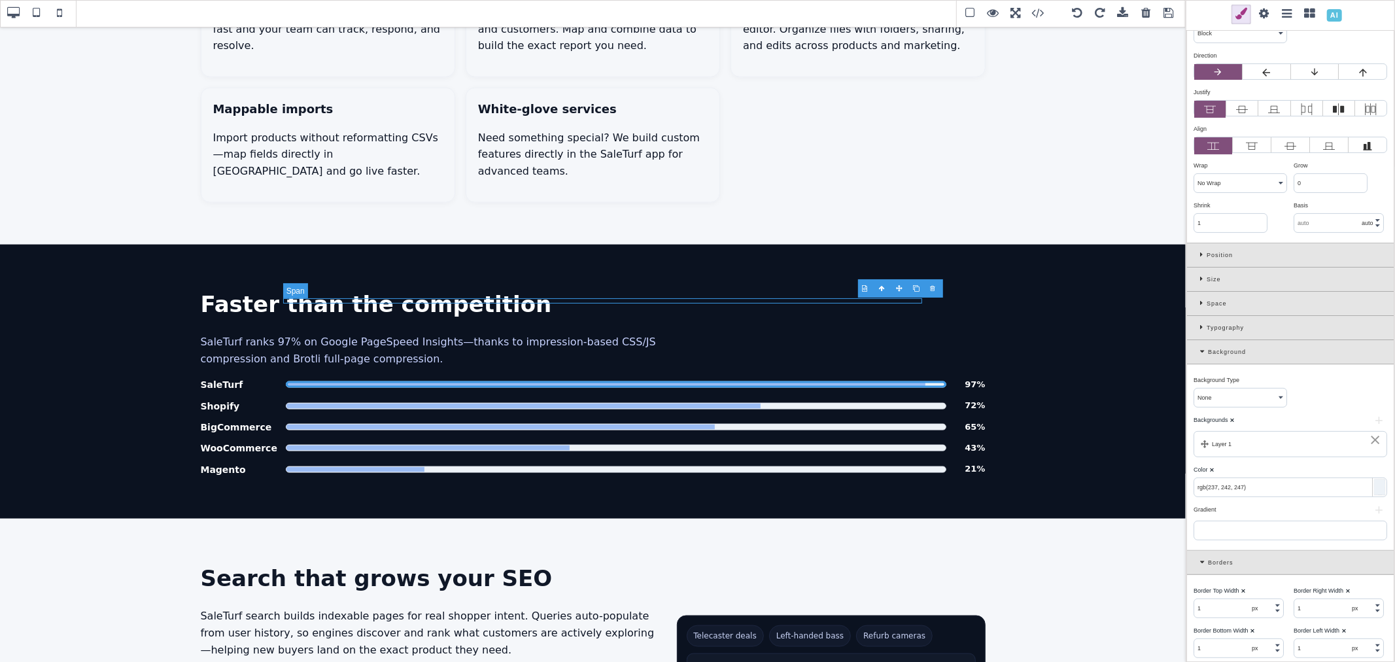
type input "100%"
type input "1"
select select "px"
type input "0"
select select "px"
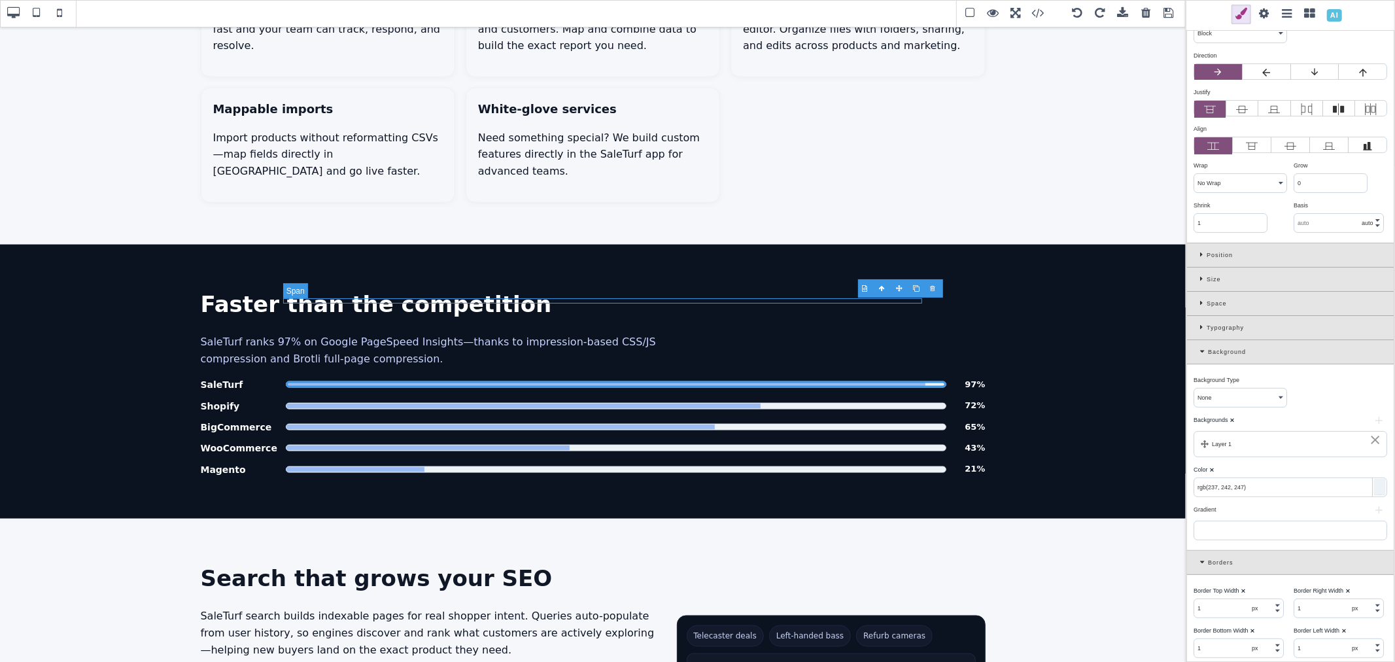
select select "stretch"
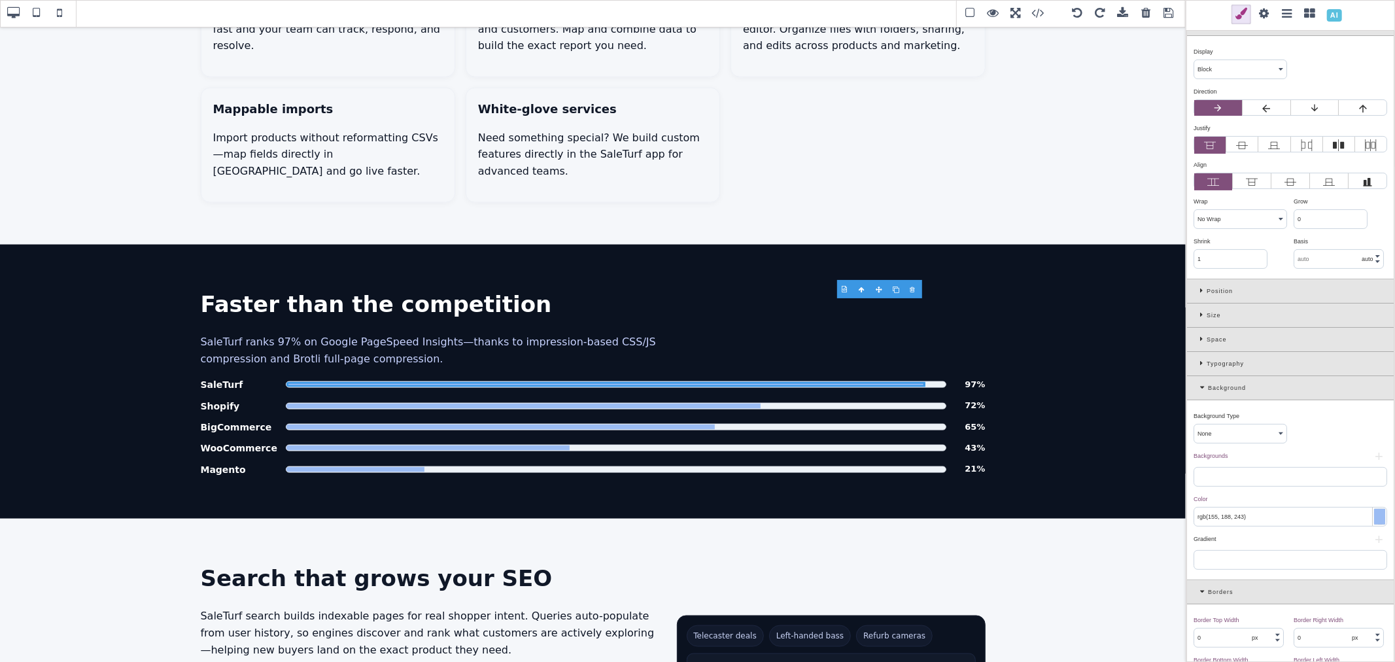
click at [1234, 521] on input "rgb(155, 188, 243)" at bounding box center [1290, 517] width 192 height 18
paste input "79, 80, 18"
click at [1246, 504] on div "Color ⨯" at bounding box center [1289, 499] width 190 height 12
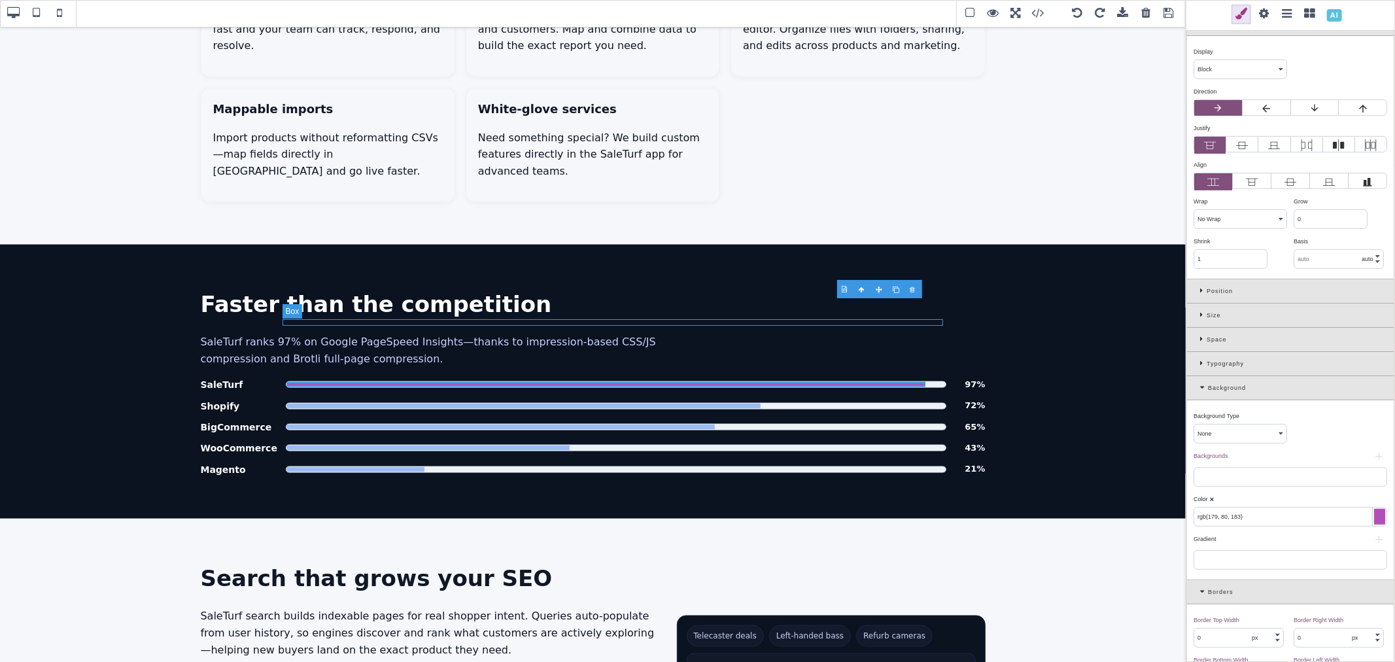
click at [603, 403] on div "Platform PageSpeed comparison" at bounding box center [616, 406] width 661 height 7
type input "rgb(237, 242, 247)"
type input "1"
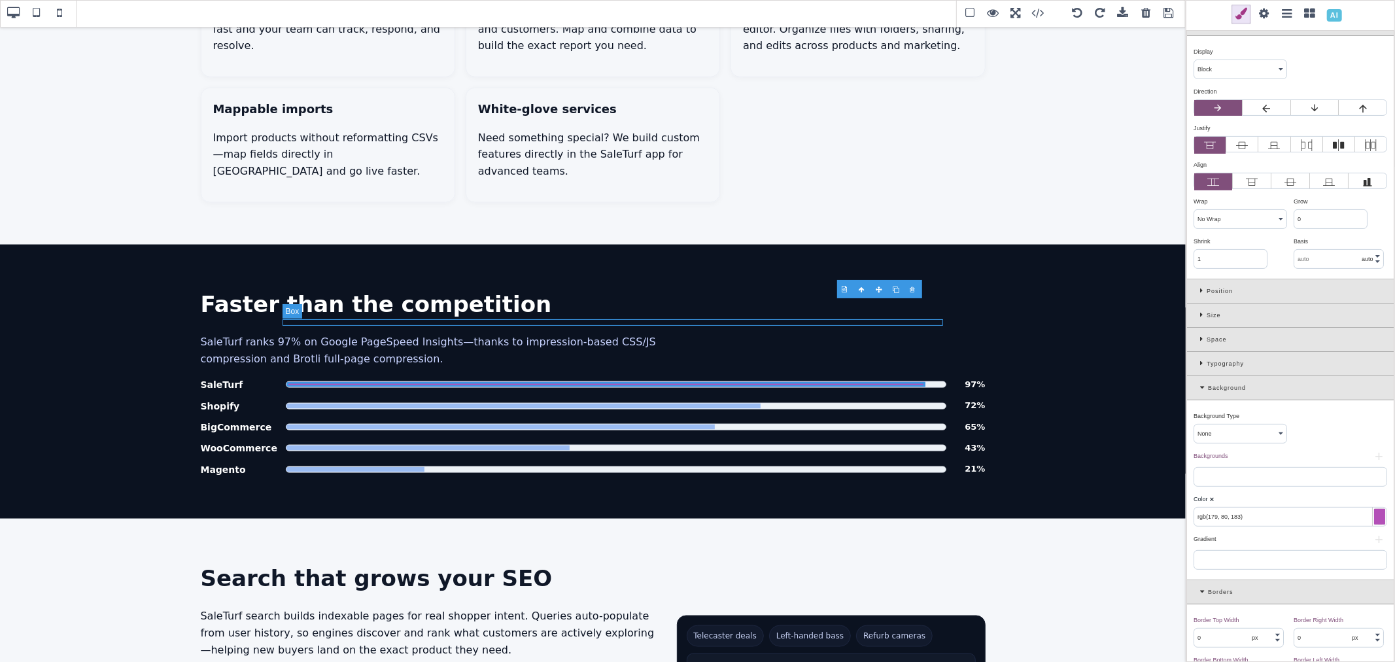
type input "1"
select select "solid"
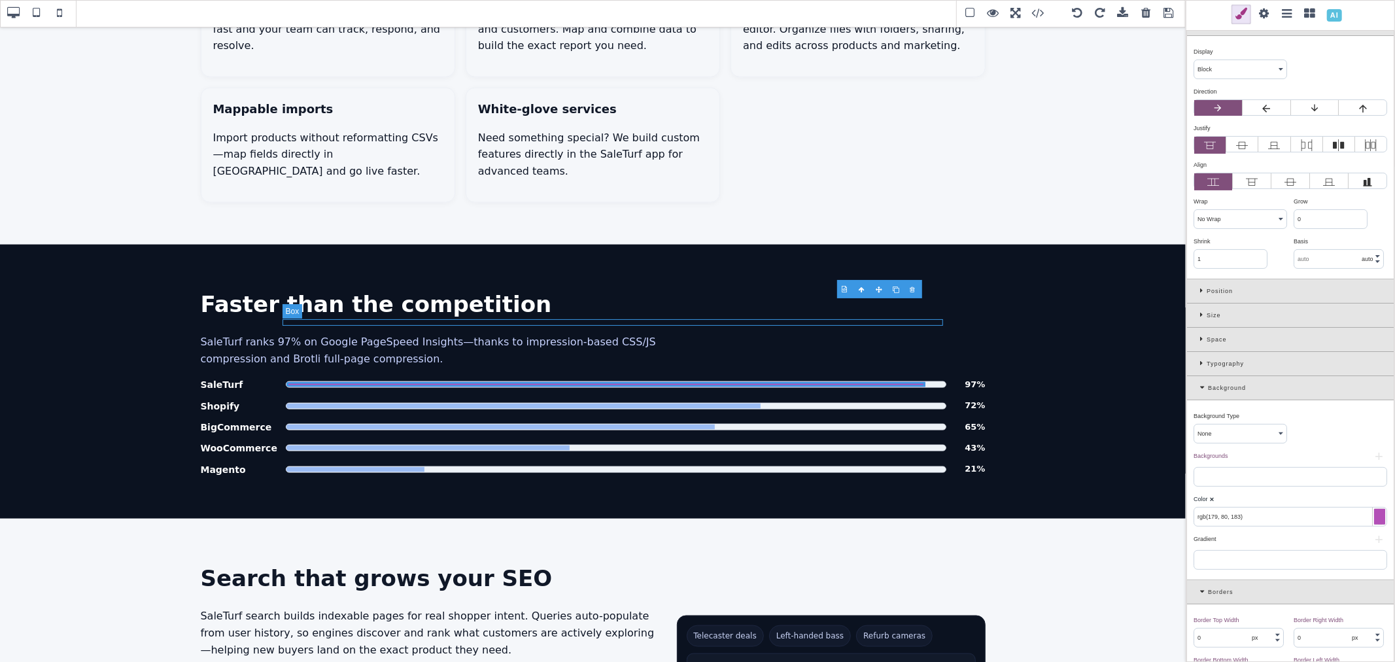
type input "rgb(227, 232, 240)"
type input "999"
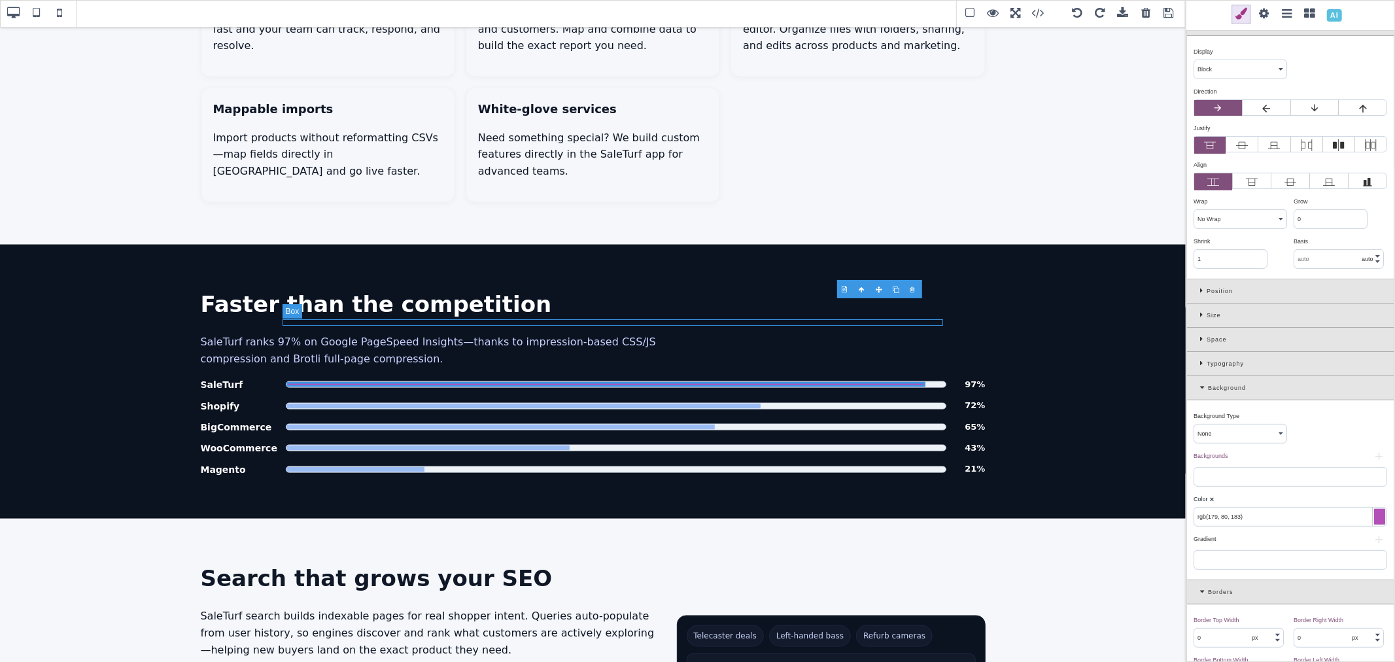
type input "999"
type input "initial"
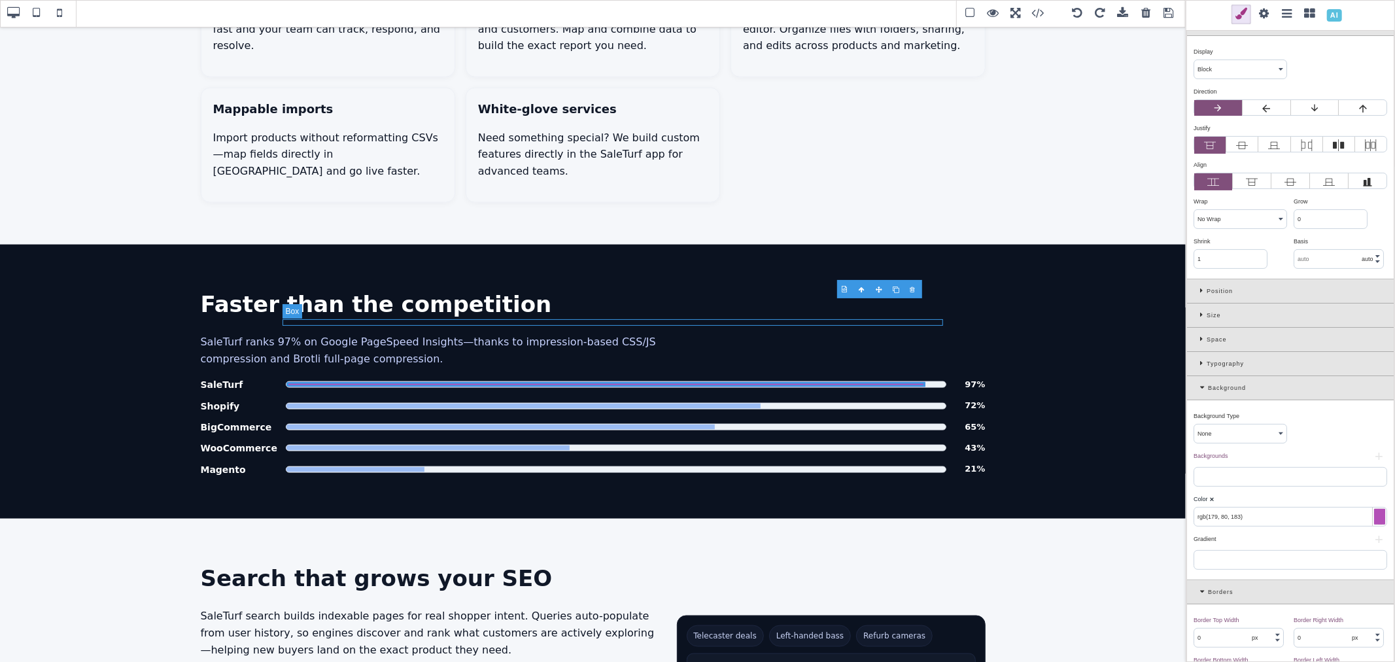
type input "initial"
select select
type input "initial"
select select
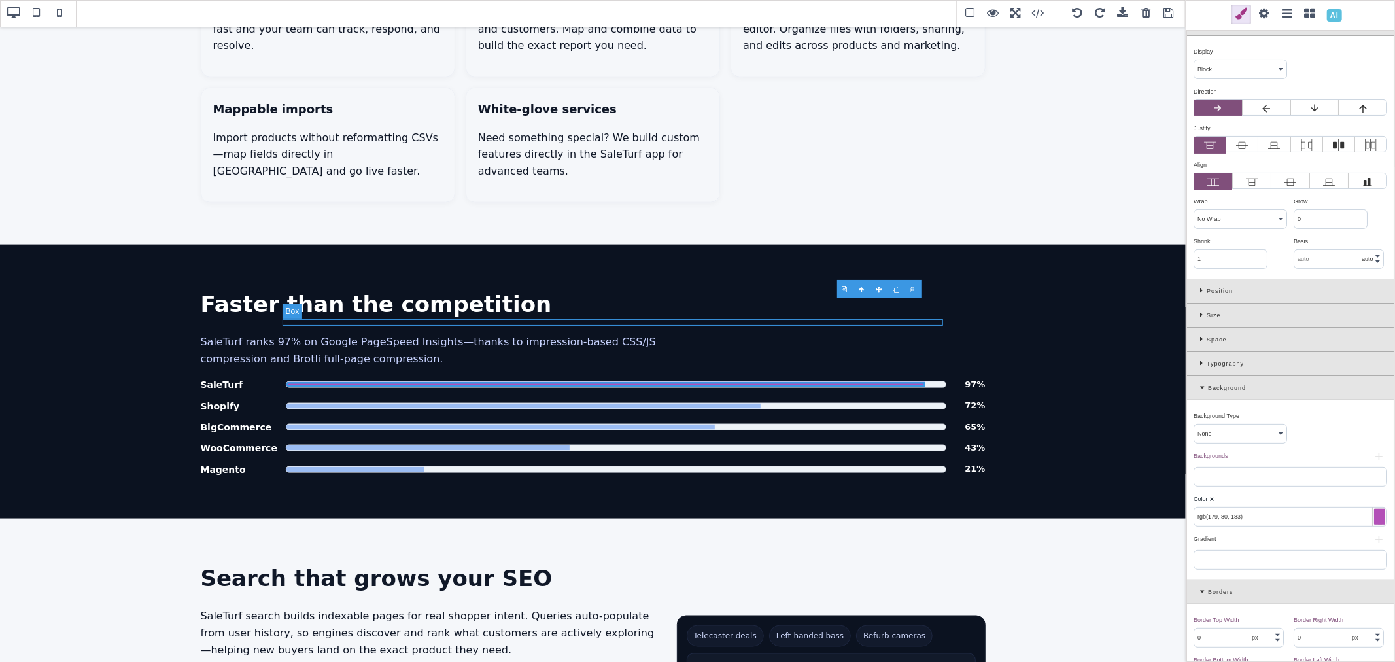
select select
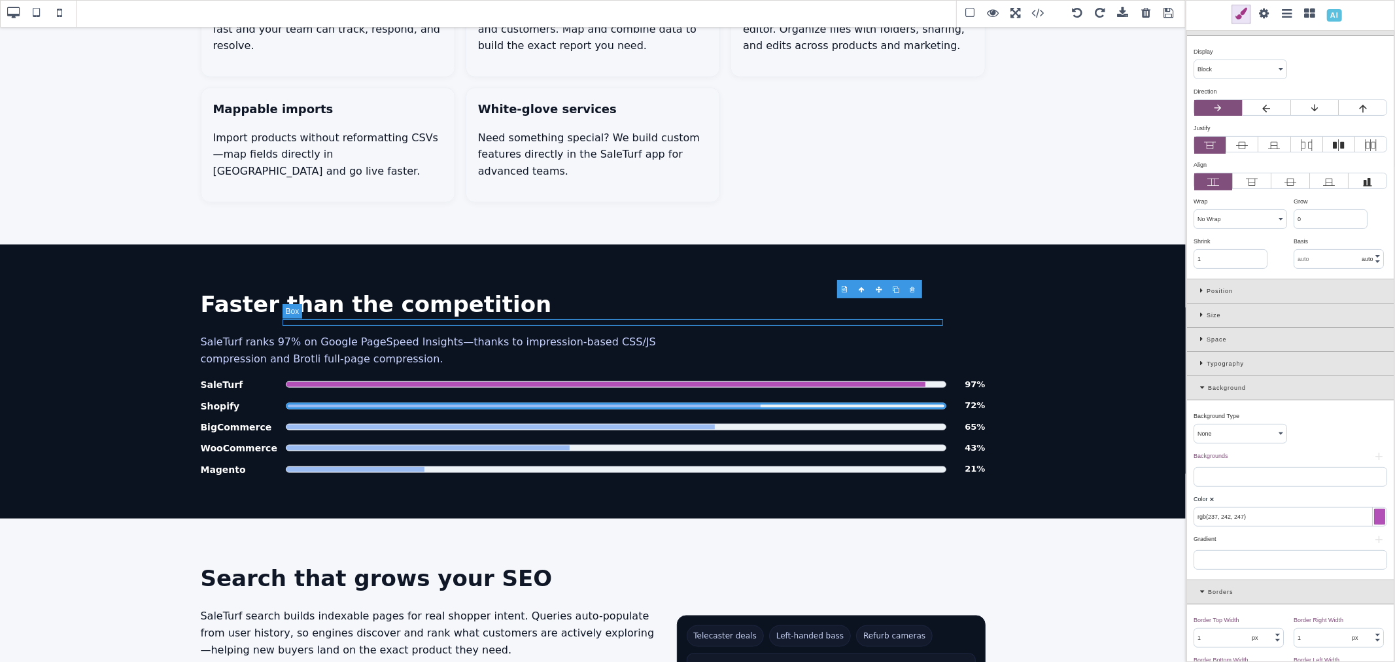
scroll to position [0, 0]
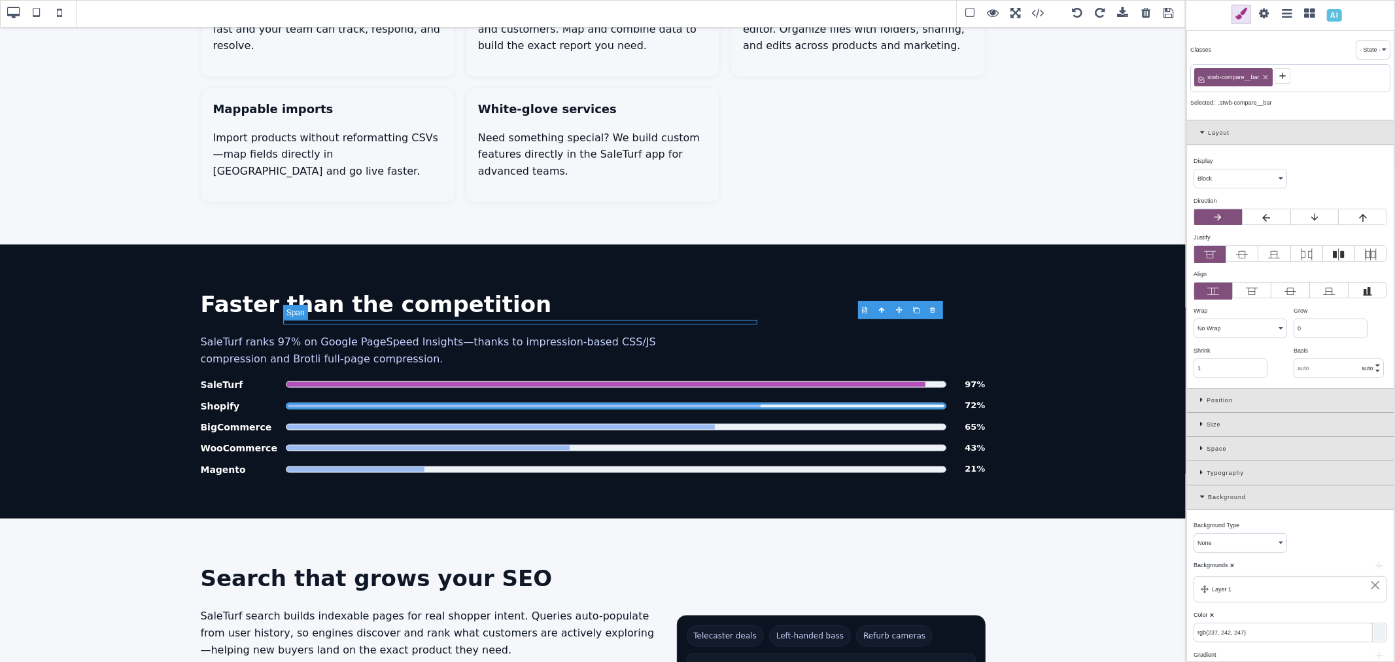
click at [710, 404] on span "Platform PageSpeed comparison" at bounding box center [523, 406] width 475 height 5
type input "rgb(155, 188, 243)"
type input "0"
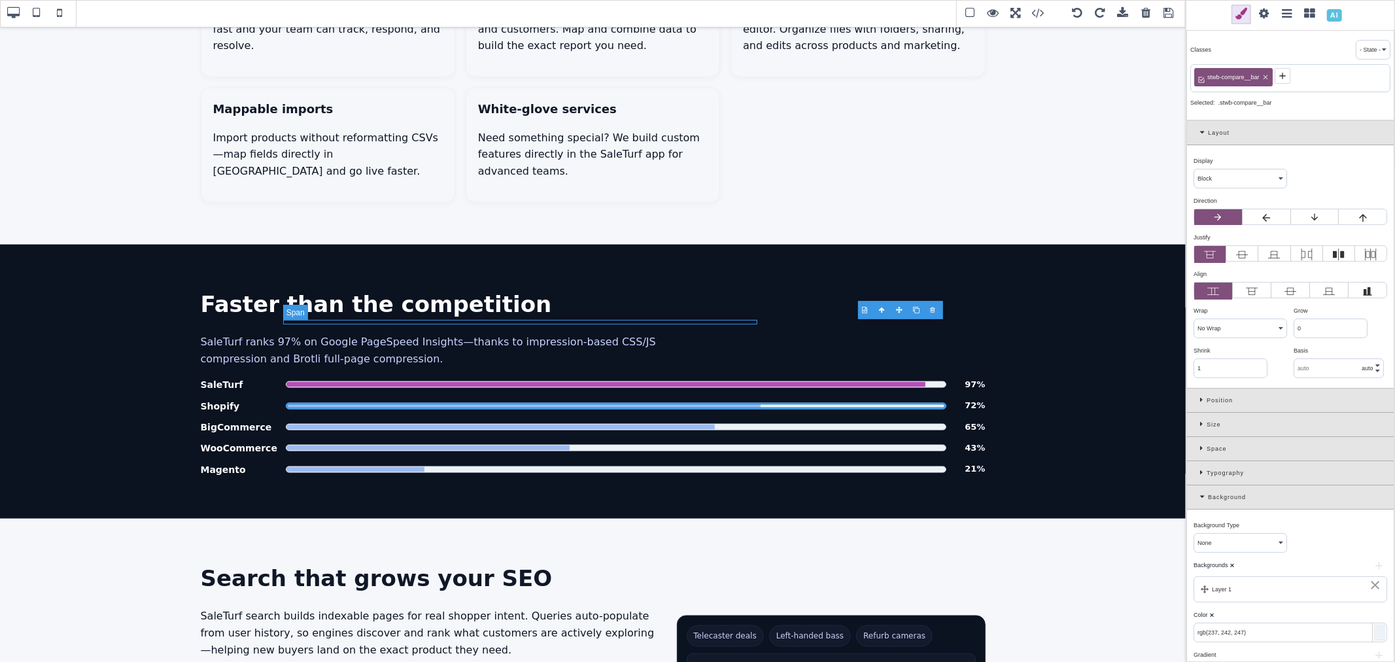
type input "0"
select select "none"
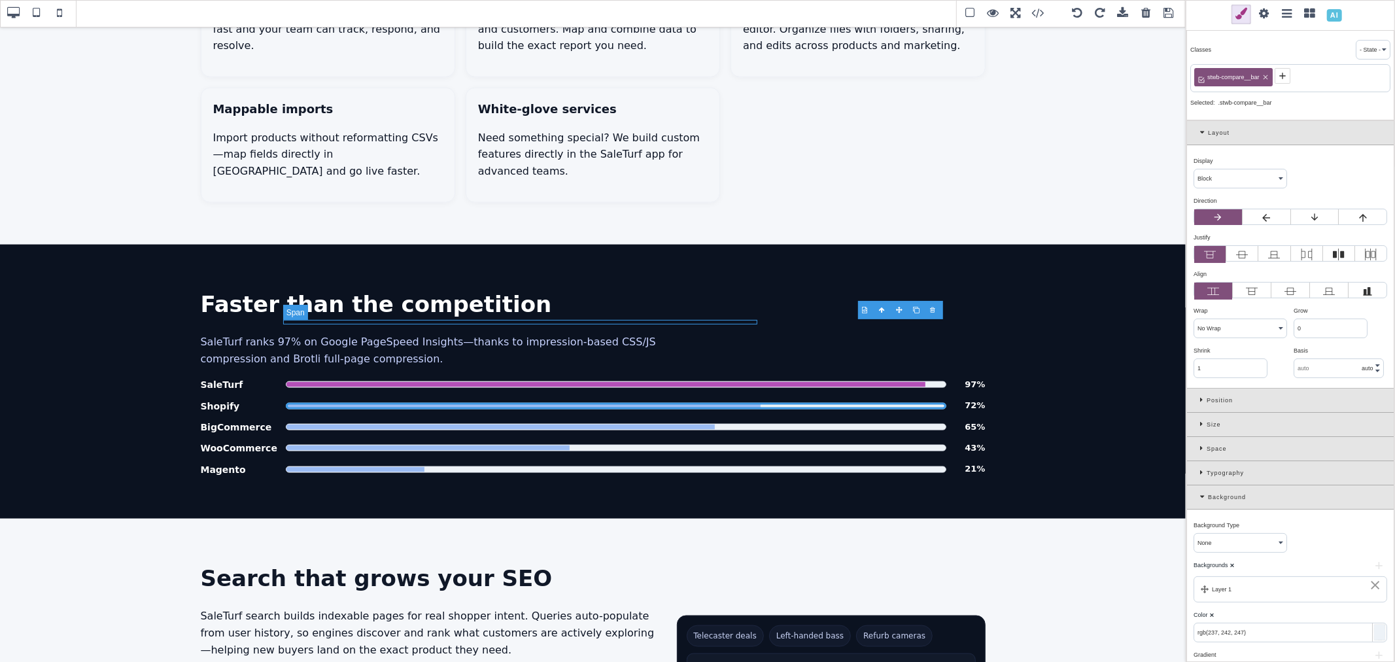
type input "rgb(16, 24, 40)"
type input "0"
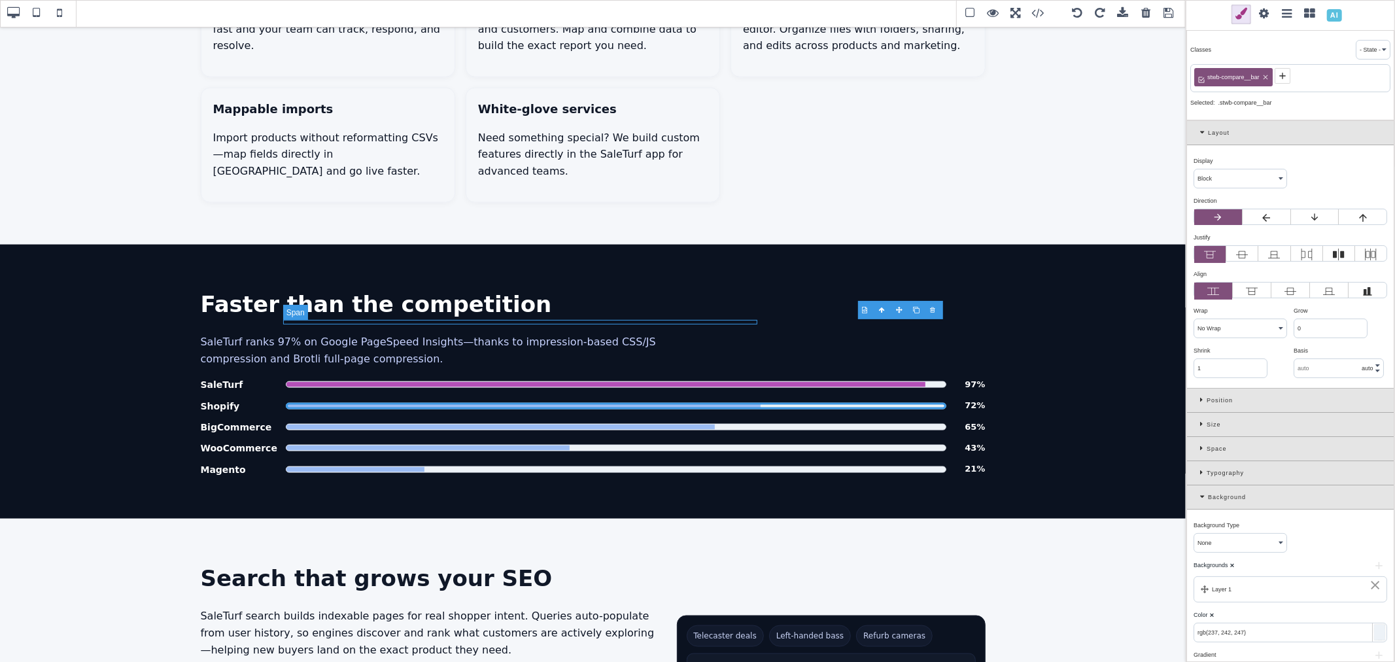
type input "0"
type input "none"
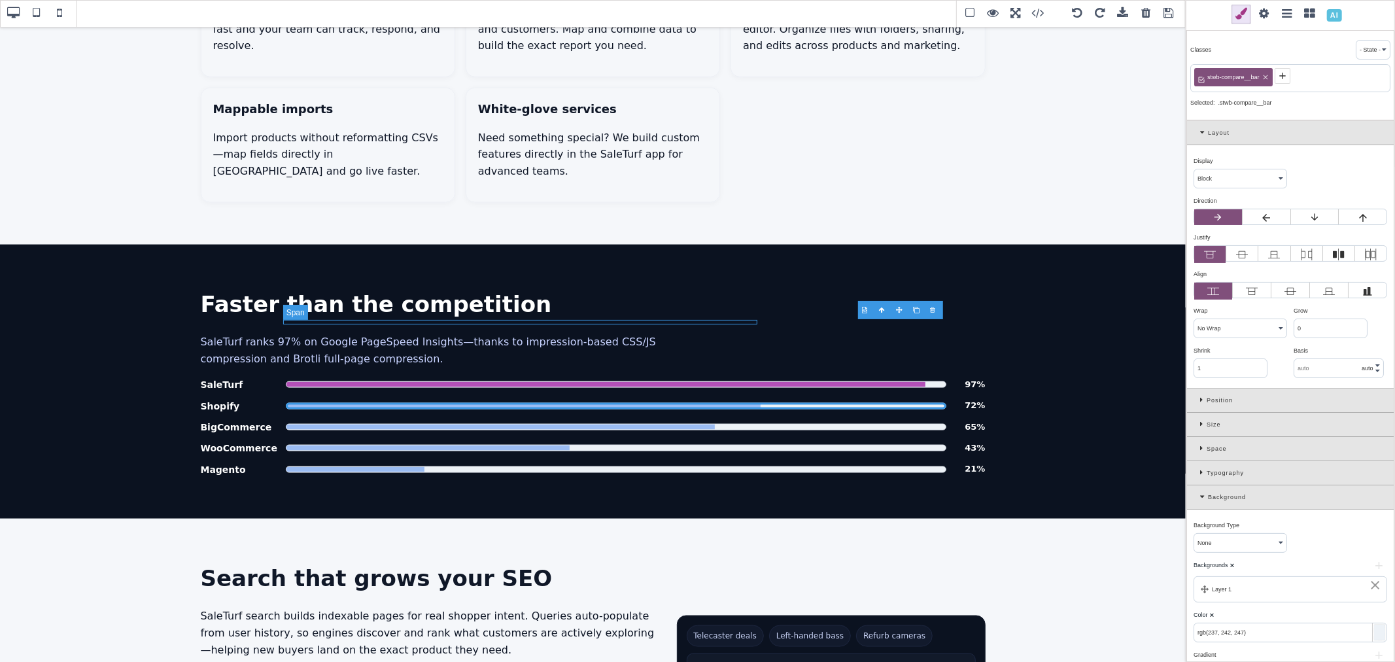
type input "100%"
type input "1"
select select "px"
type input "0"
select select "px"
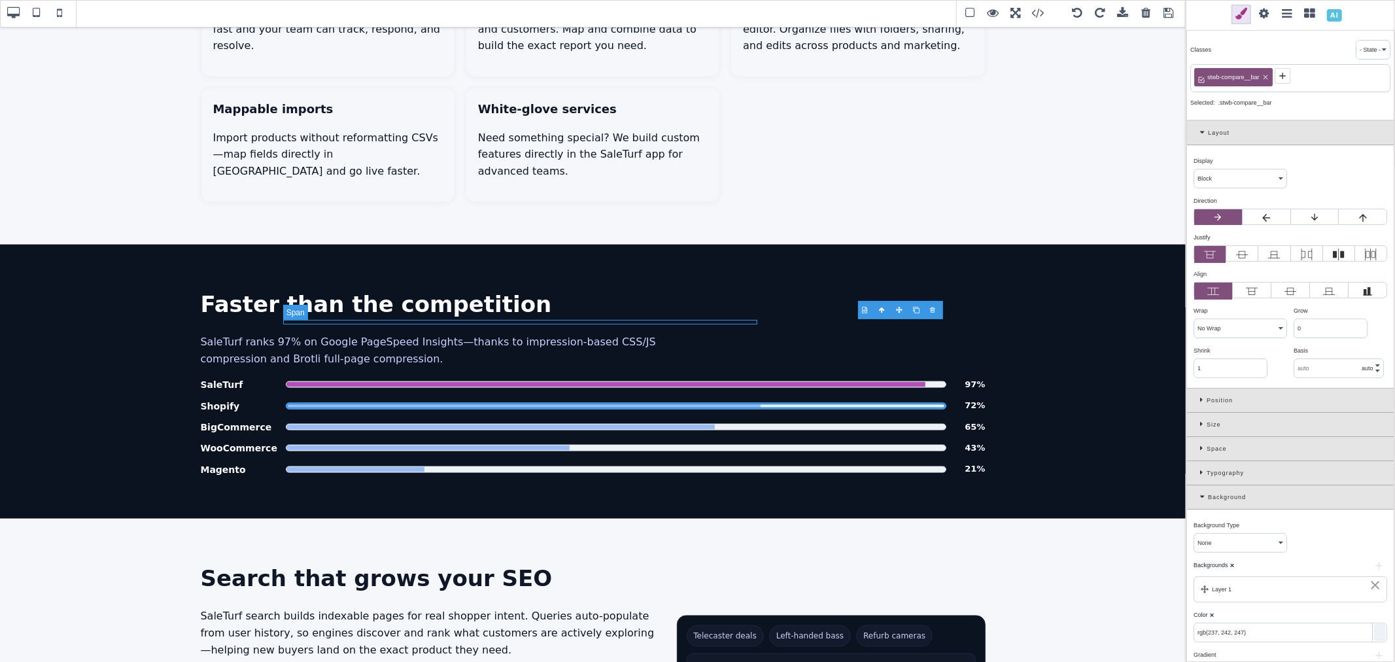
select select "stretch"
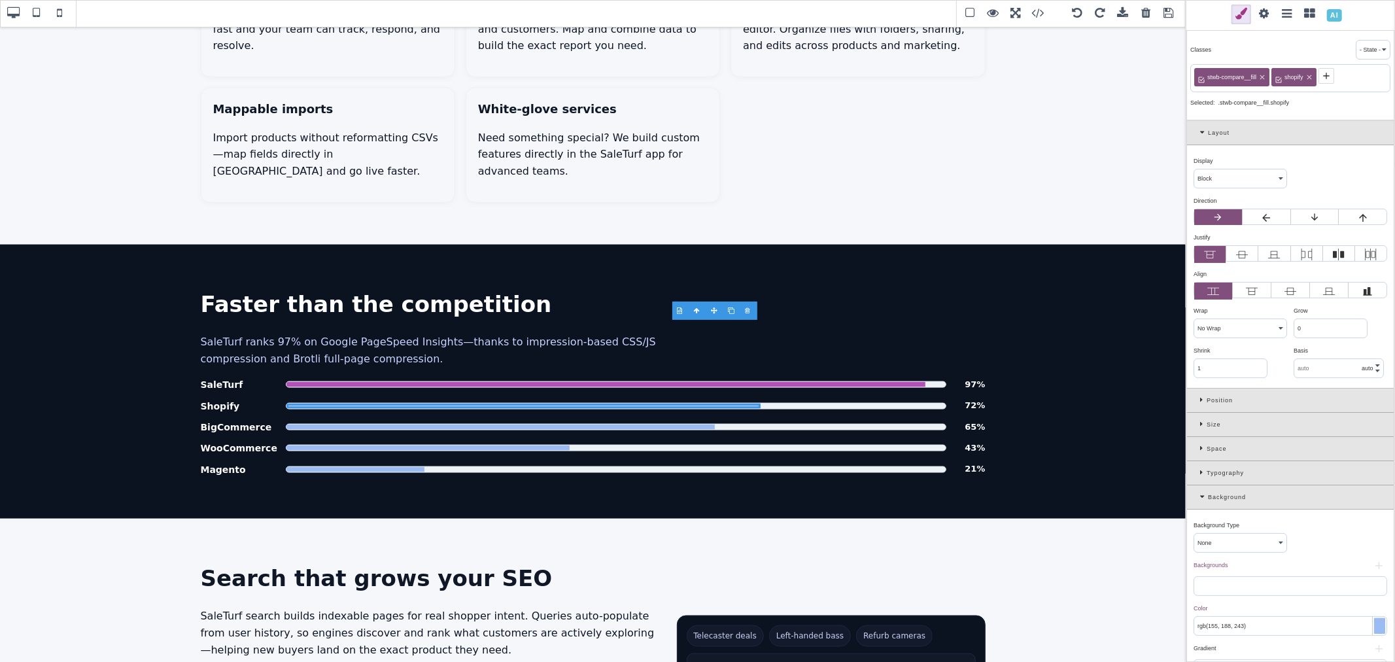
click at [1255, 628] on input "rgb(155, 188, 243)" at bounding box center [1290, 626] width 192 height 18
paste input "#5e8e3e"
click at [1257, 610] on div "Color ⨯" at bounding box center [1289, 608] width 190 height 12
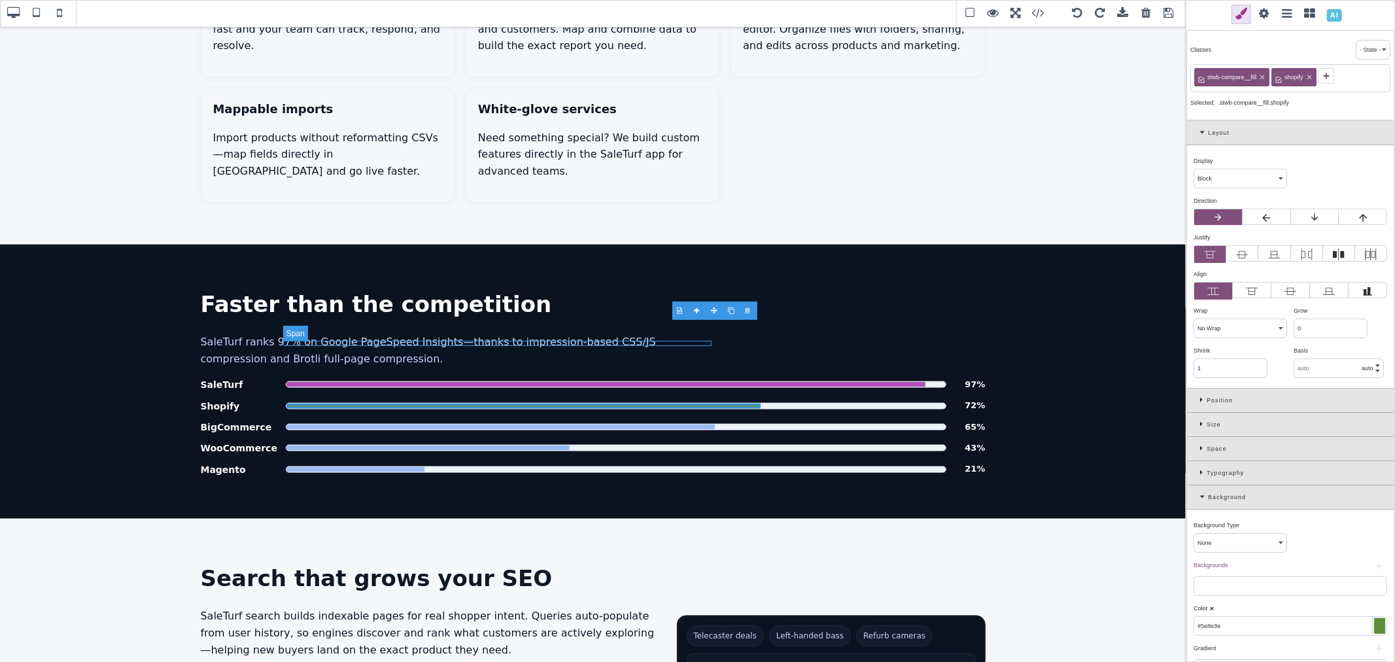
click at [699, 424] on span "Platform PageSpeed comparison" at bounding box center [500, 426] width 428 height 5
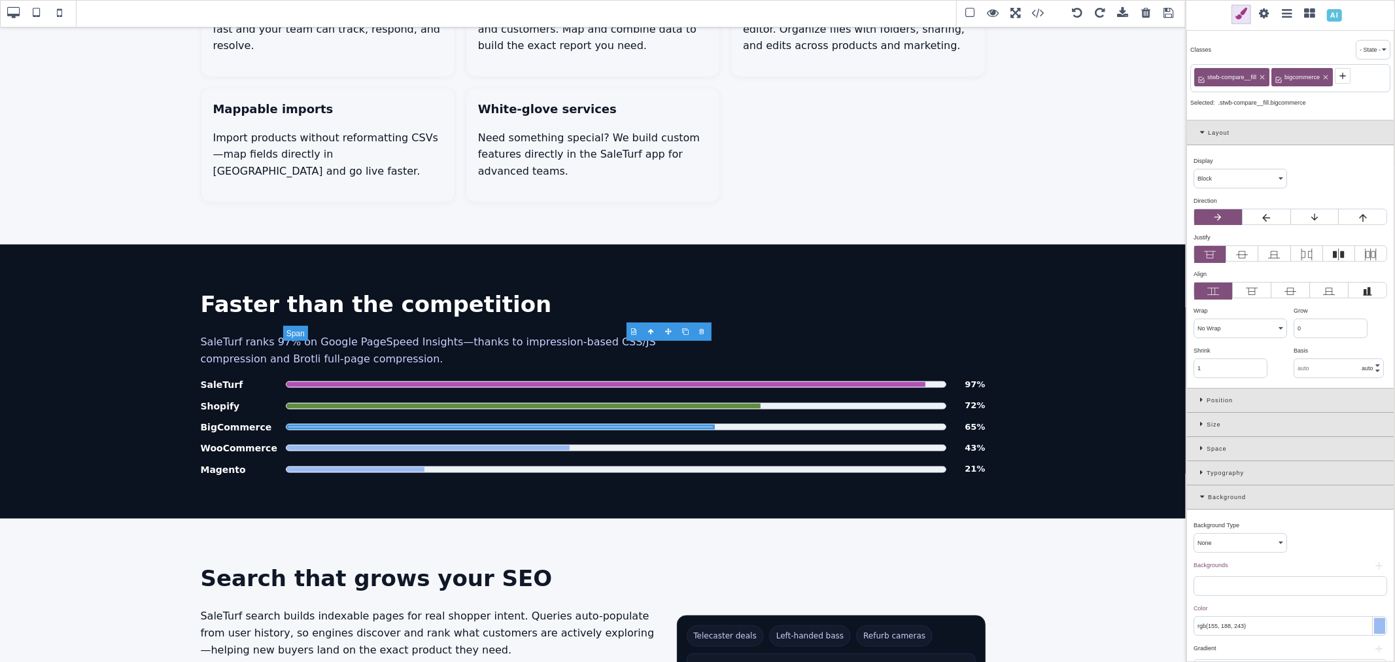
click at [530, 424] on span "Platform PageSpeed comparison" at bounding box center [500, 426] width 428 height 5
click at [1374, 625] on div at bounding box center [1379, 626] width 11 height 16
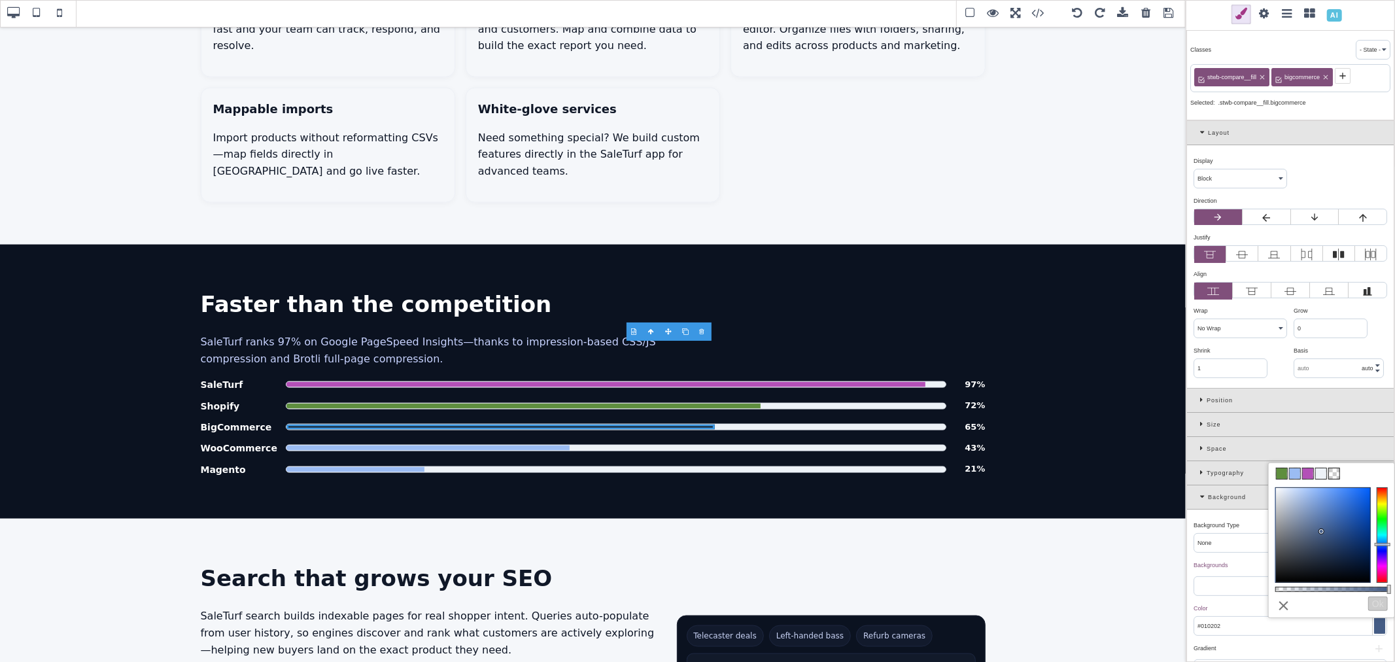
type input "#000000"
drag, startPoint x: 1323, startPoint y: 525, endPoint x: 1274, endPoint y: 592, distance: 83.3
click at [1274, 592] on div "⨯ Ok" at bounding box center [1332, 644] width 126 height 326
click at [1374, 604] on button "Ok" at bounding box center [1378, 604] width 20 height 14
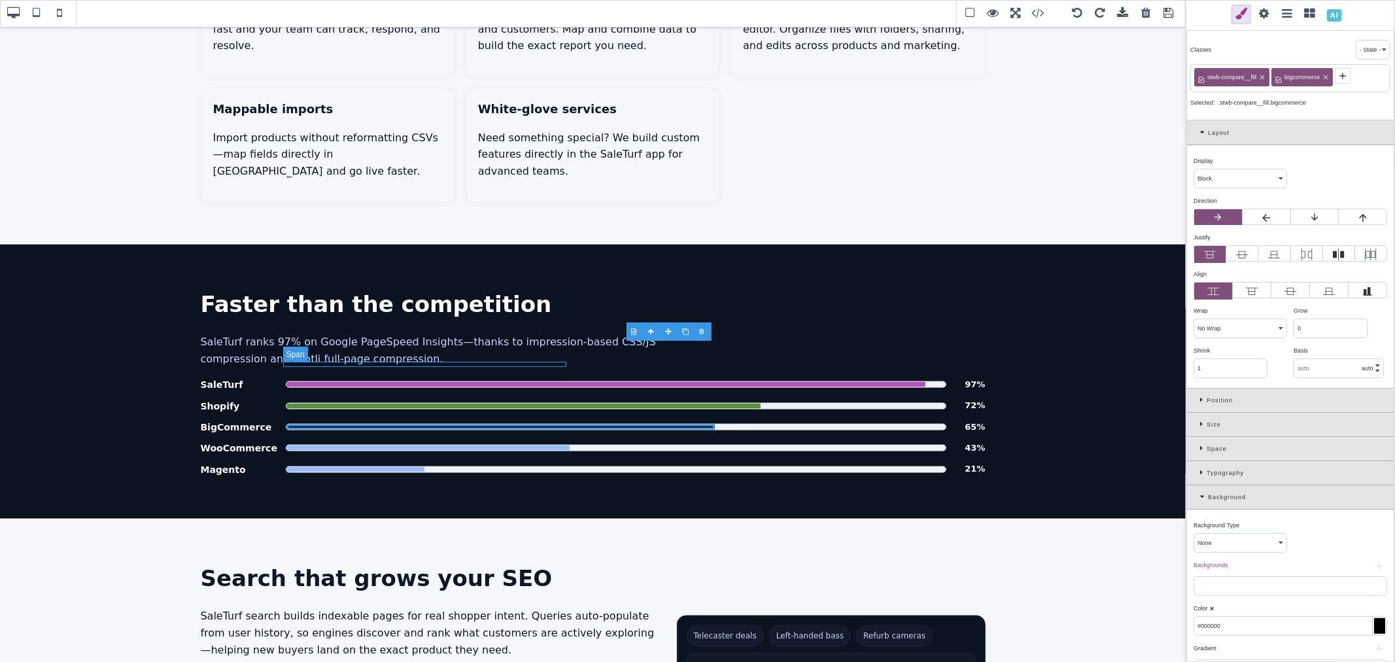
click at [422, 445] on span "Platform PageSpeed comparison" at bounding box center [427, 447] width 283 height 5
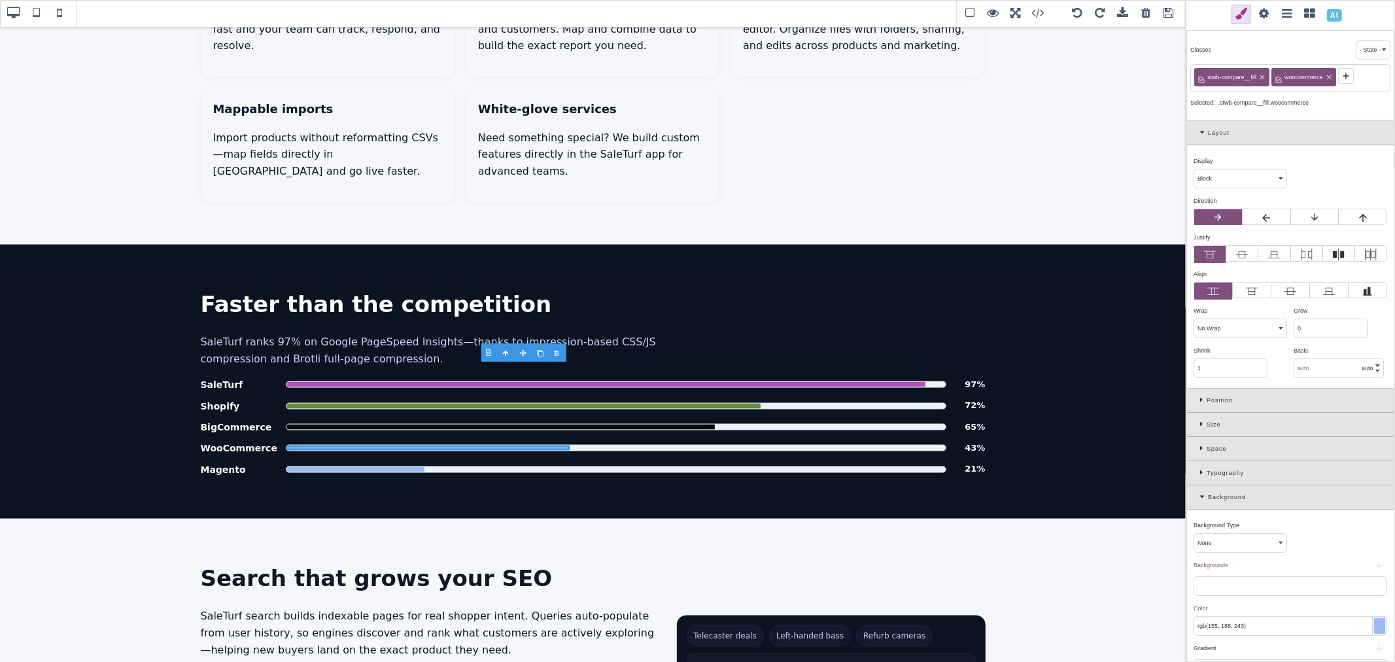
click at [1272, 620] on input "rgb(155, 188, 243)" at bounding box center [1290, 626] width 192 height 18
paste input "#6a00ff"
click at [1330, 545] on div "Background Type ⨯ None Solid Color Gradient Image Backgrounds ⨯ + Color ⨯ #6a00…" at bounding box center [1290, 599] width 207 height 179
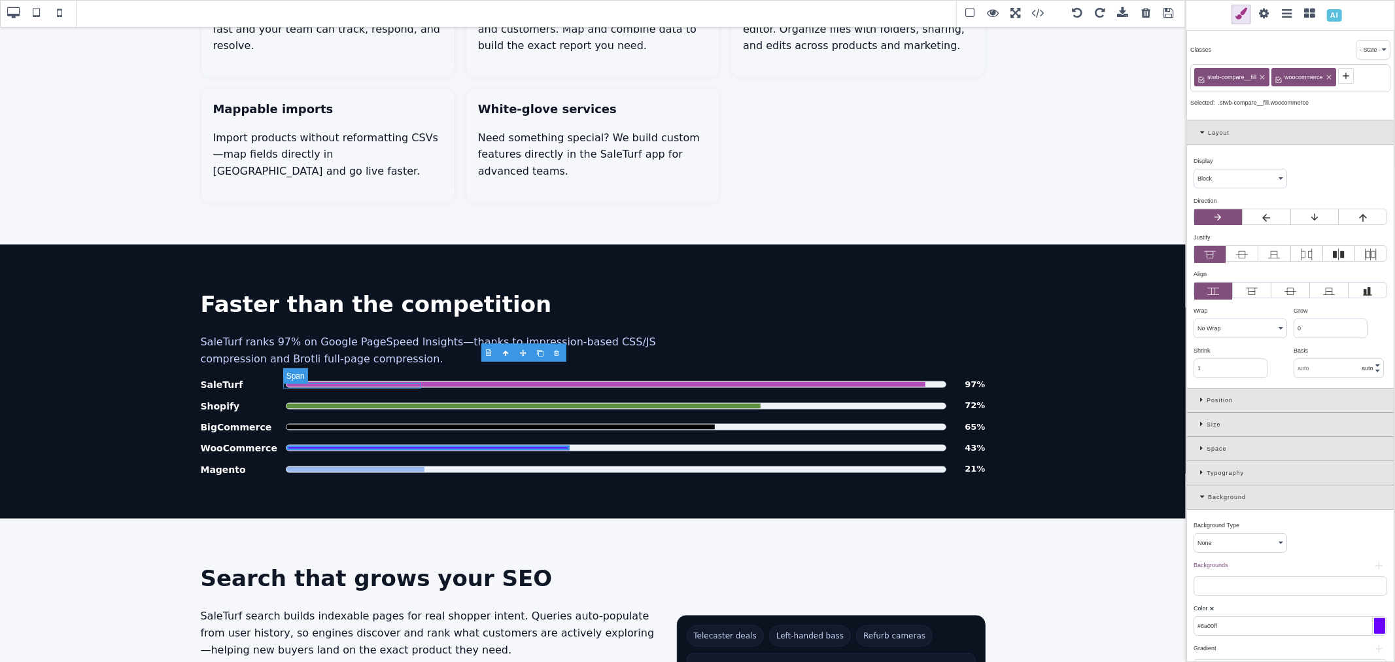
click at [376, 467] on span "Platform PageSpeed comparison" at bounding box center [355, 469] width 139 height 5
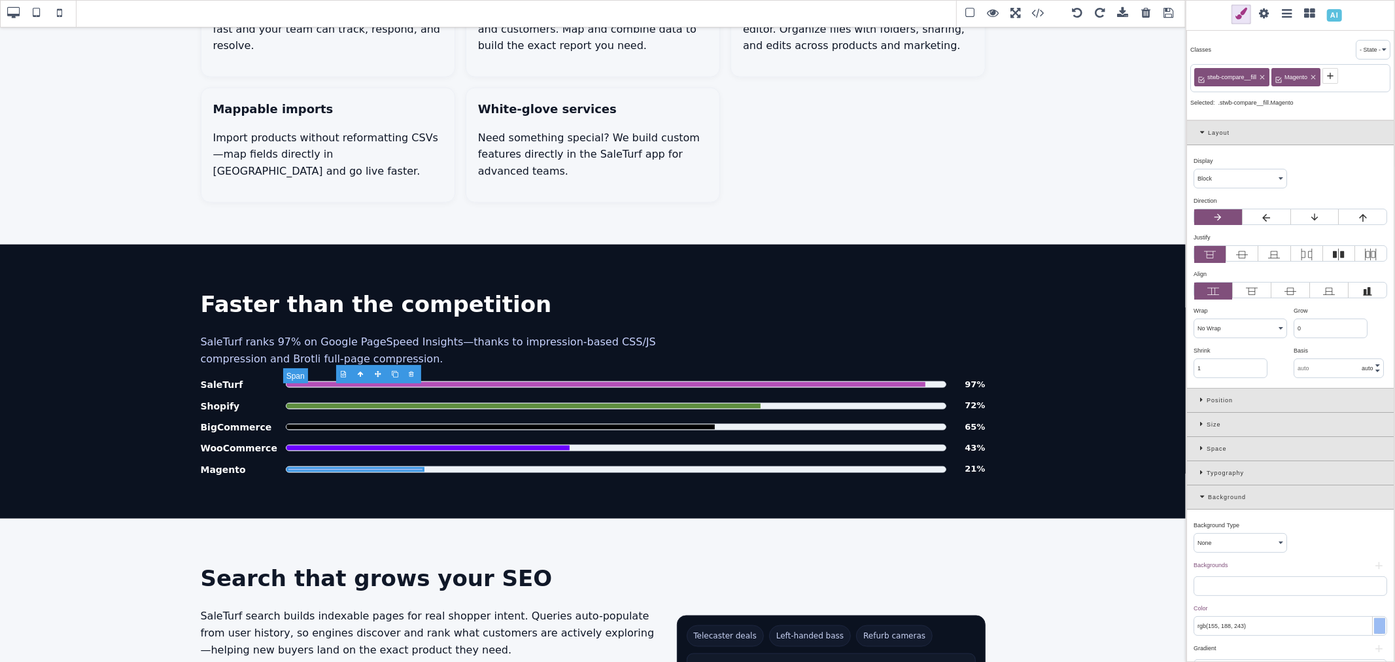
click at [376, 467] on span "Platform PageSpeed comparison" at bounding box center [355, 469] width 139 height 5
click at [1247, 618] on input "rgb(155, 188, 243)" at bounding box center [1290, 626] width 192 height 18
click at [1247, 623] on input "rgb(155, 188, 243)" at bounding box center [1290, 626] width 192 height 18
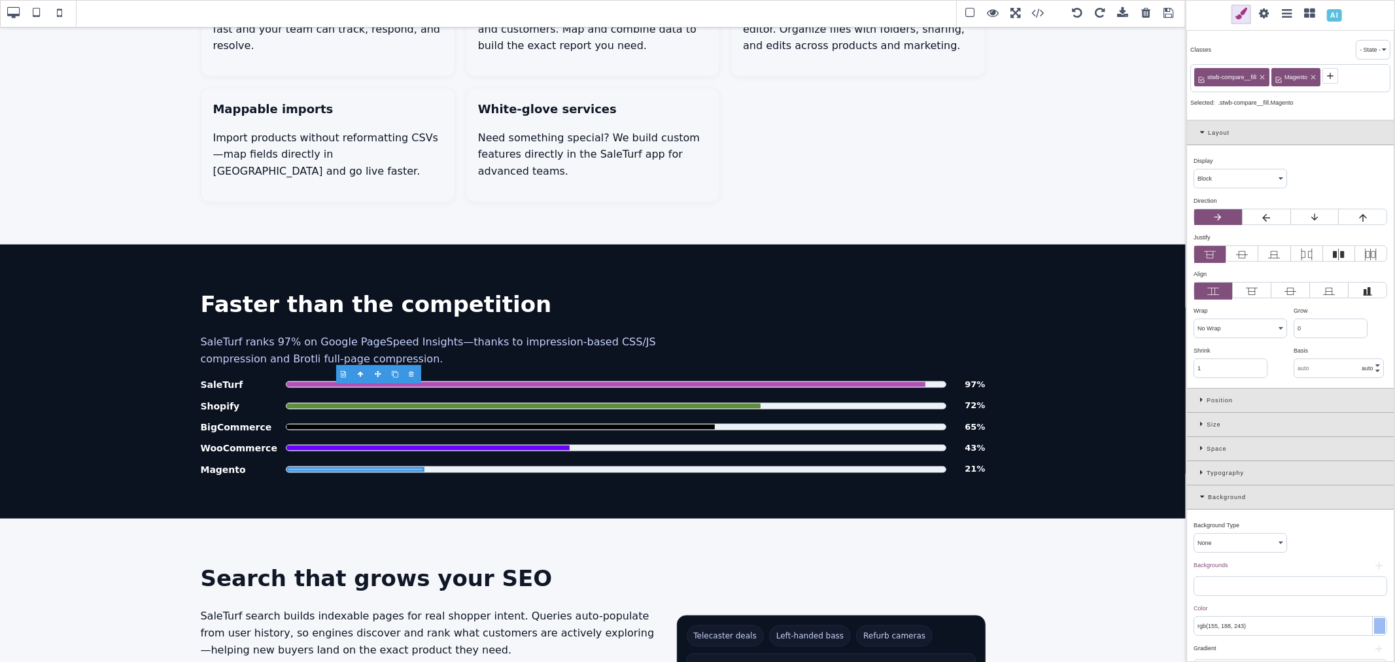
paste input "#eb781f"
click at [1315, 554] on div "Background Type ⨯ None Solid Color Gradient Image Backgrounds ⨯ + Color ⨯ #eb78…" at bounding box center [1290, 599] width 207 height 179
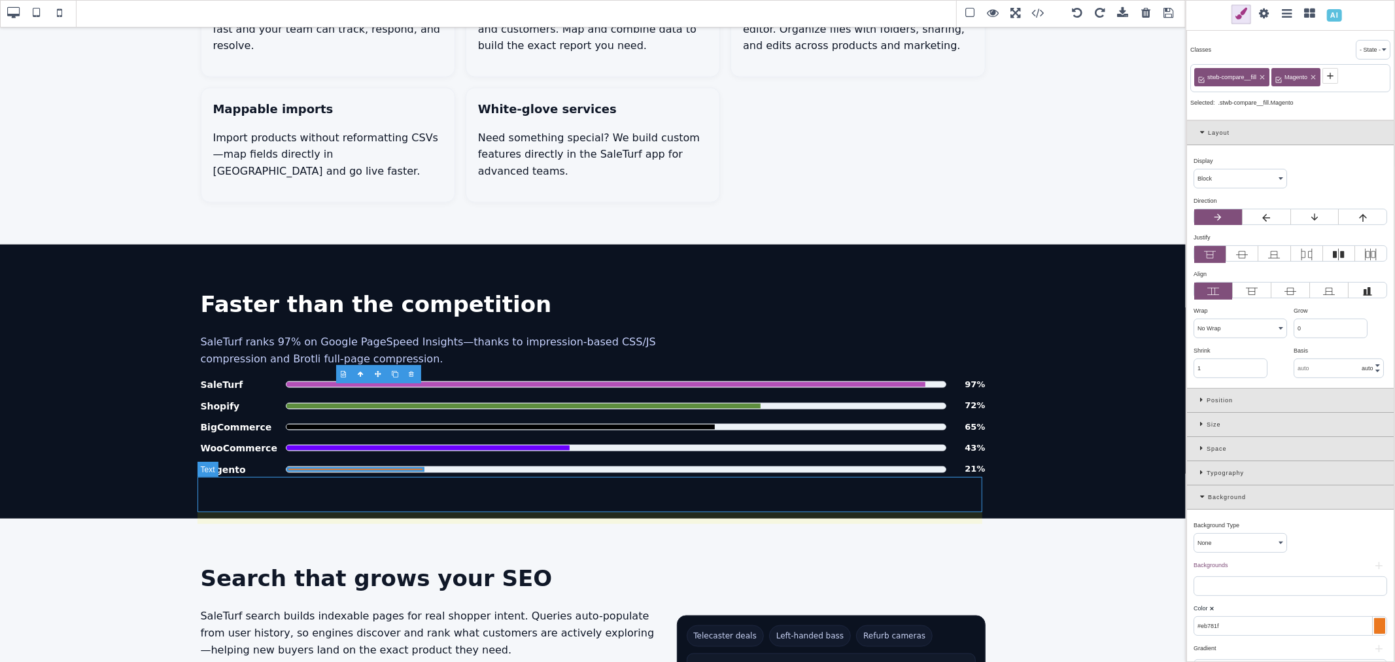
click at [614, 561] on h2 "Search that grows your SEO" at bounding box center [593, 578] width 785 height 35
type input "transparent"
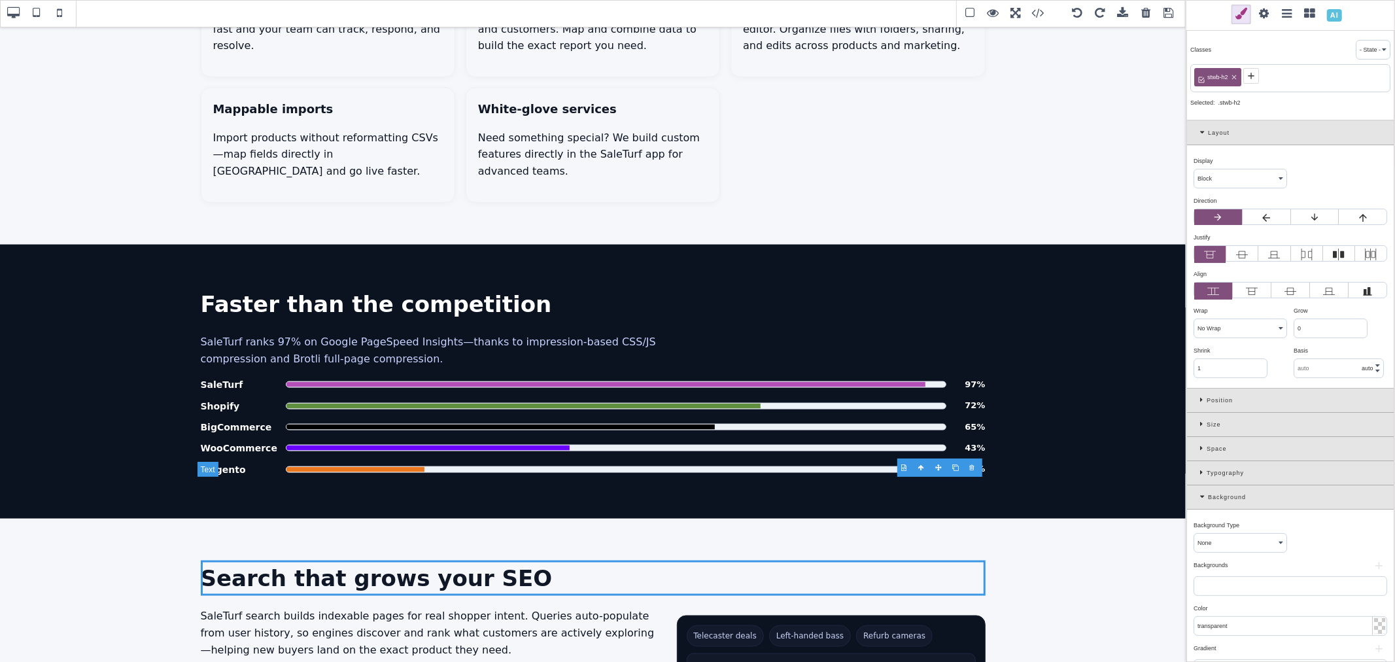
click at [491, 561] on h2 "Search that grows your SEO" at bounding box center [593, 578] width 785 height 35
click at [1167, 12] on span at bounding box center [1169, 14] width 20 height 20
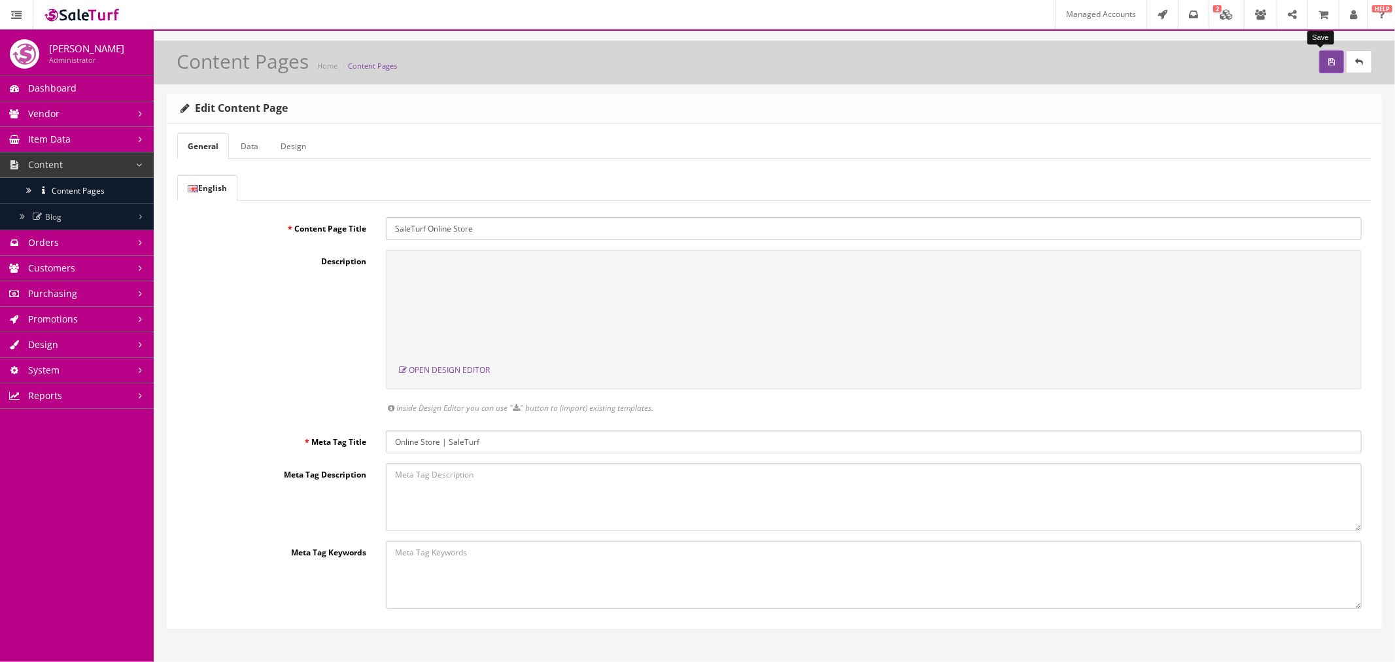
click at [1328, 64] on icon "submit" at bounding box center [1331, 62] width 7 height 8
